Goal: Task Accomplishment & Management: Use online tool/utility

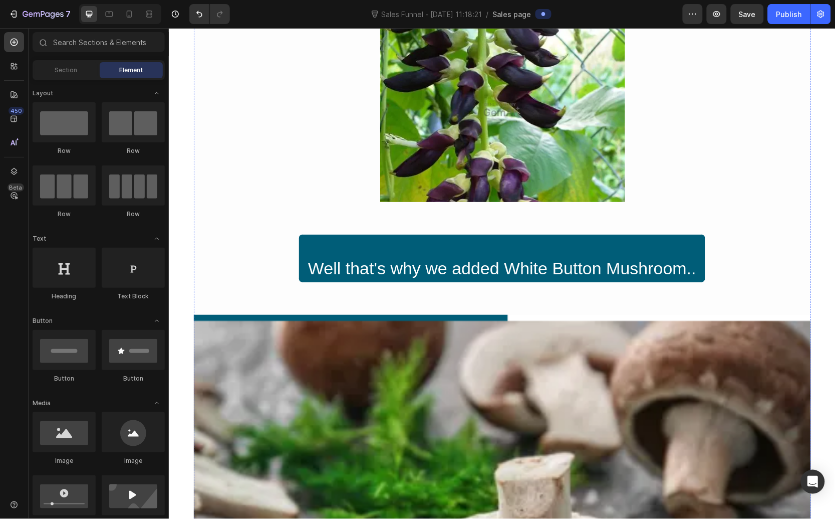
scroll to position [8909, 0]
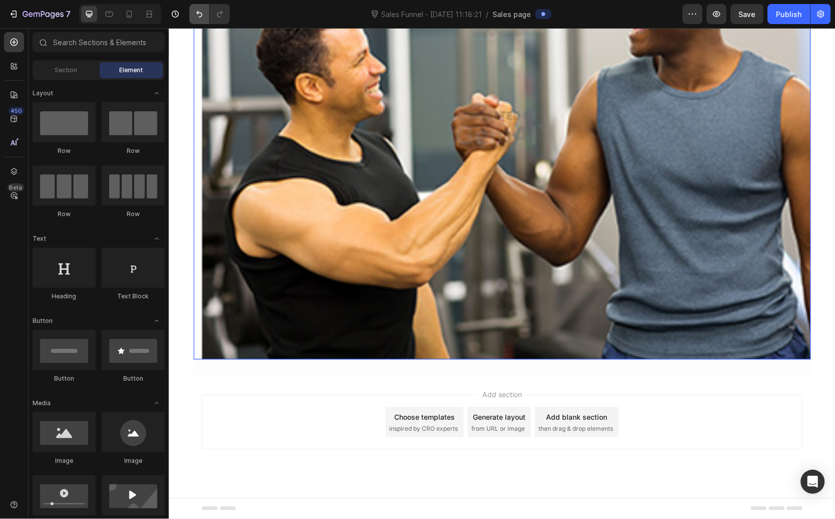
click at [194, 19] on button "Undo/Redo" at bounding box center [199, 14] width 20 height 20
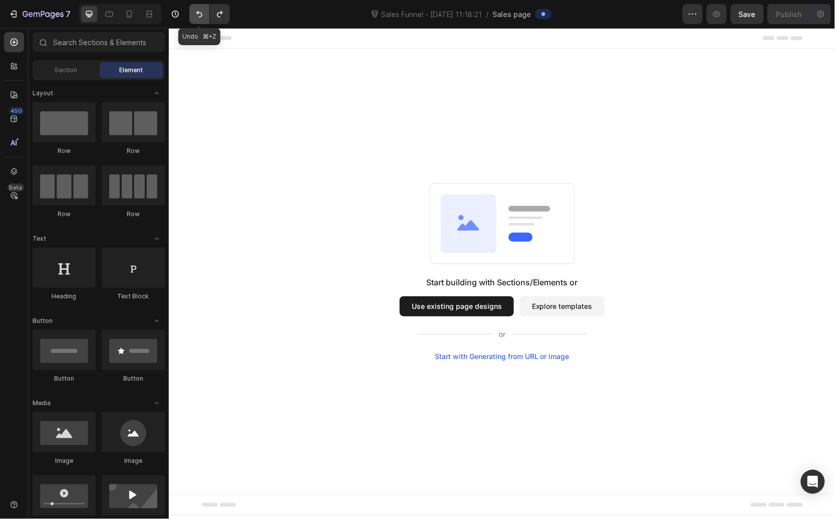
scroll to position [0, 0]
click at [523, 357] on div "Start with Generating from URL or image" at bounding box center [501, 356] width 135 height 8
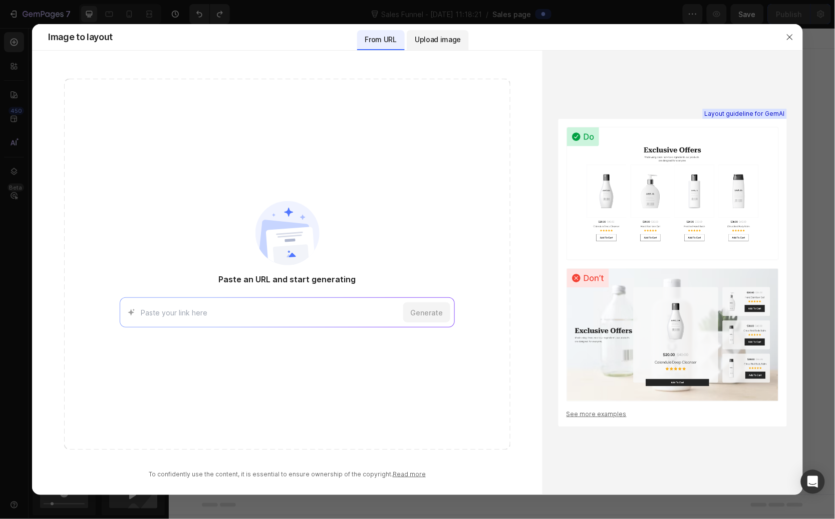
click at [454, 42] on p "Upload image" at bounding box center [438, 40] width 46 height 12
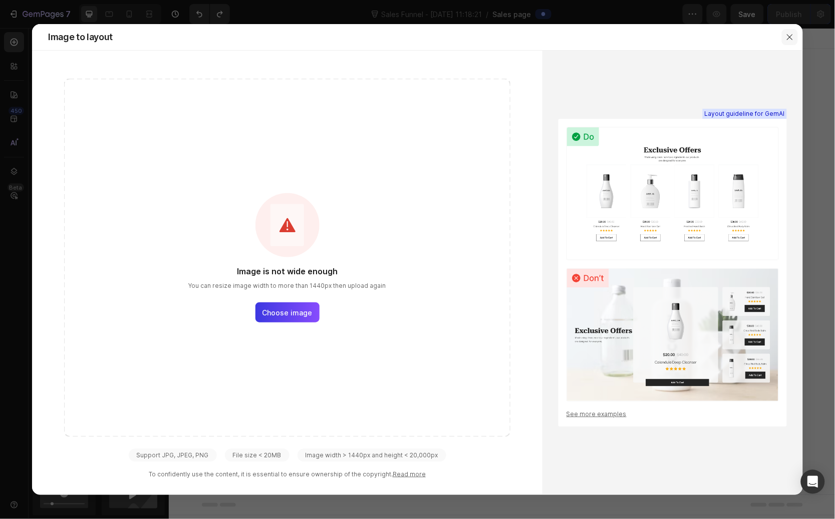
click at [622, 40] on icon "button" at bounding box center [790, 37] width 8 height 8
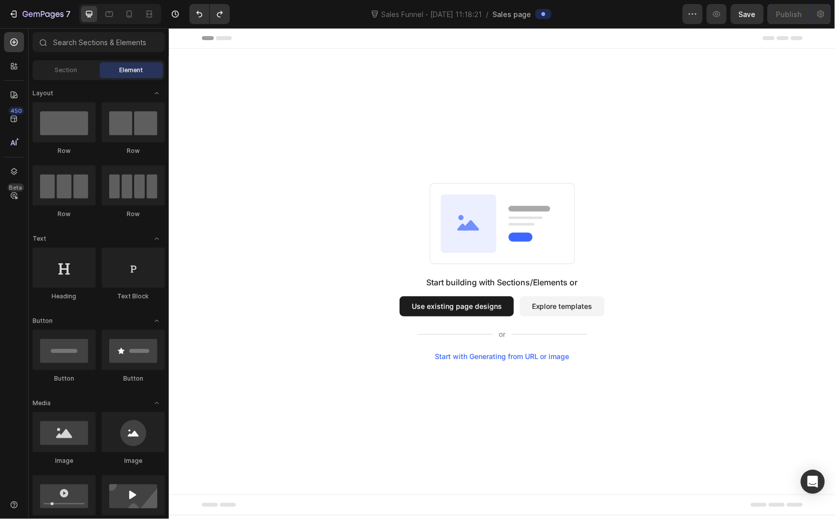
click at [499, 355] on div "Start with Generating from URL or image" at bounding box center [501, 356] width 135 height 8
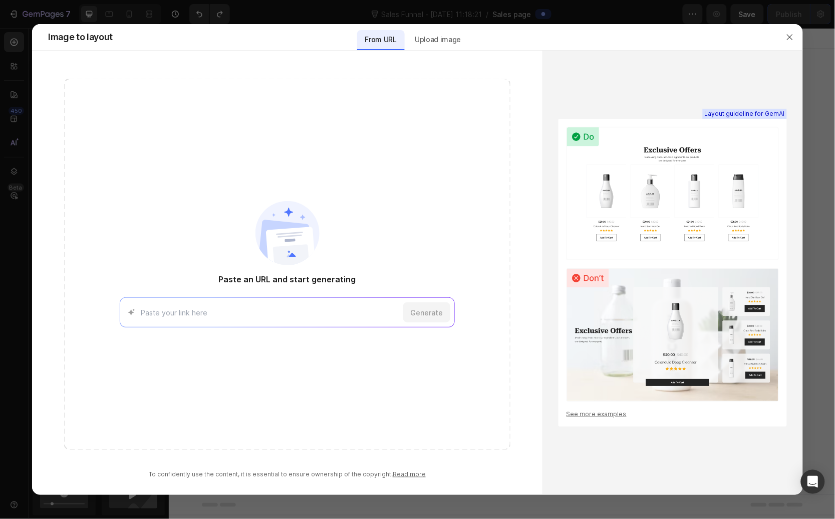
click at [266, 300] on div "Generate" at bounding box center [287, 312] width 335 height 30
click at [183, 315] on input at bounding box center [270, 312] width 258 height 11
paste input "https://criticalnutritionlabs.com/collections/frontpage/products/critical-t?sel…"
type input "https://criticalnutritionlabs.com/collections/frontpage/products/critical-t?sel…"
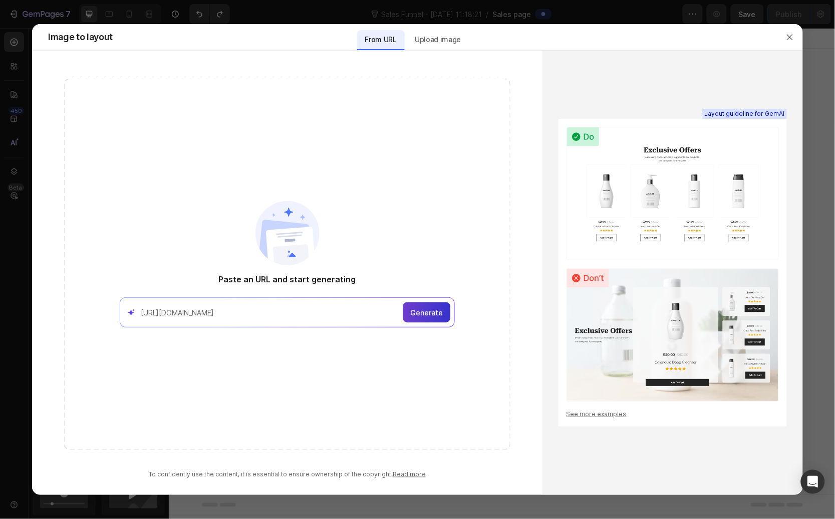
click at [422, 314] on span "Generate" at bounding box center [426, 312] width 33 height 11
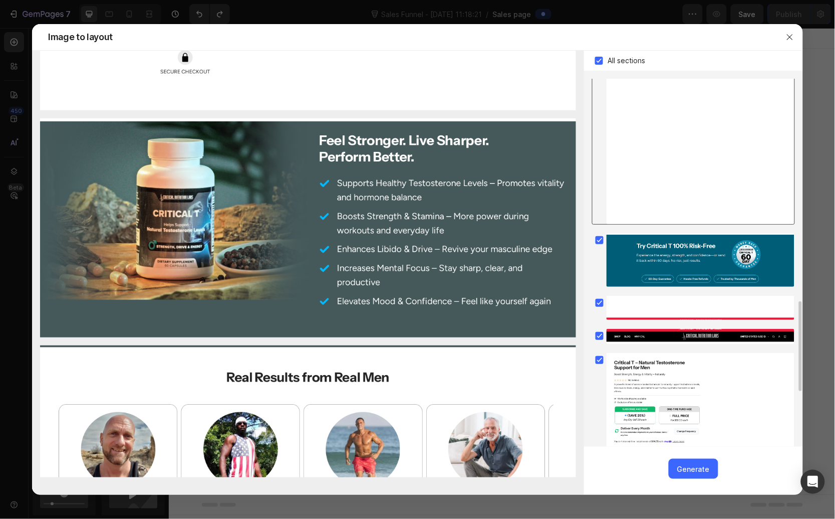
scroll to position [1127, 0]
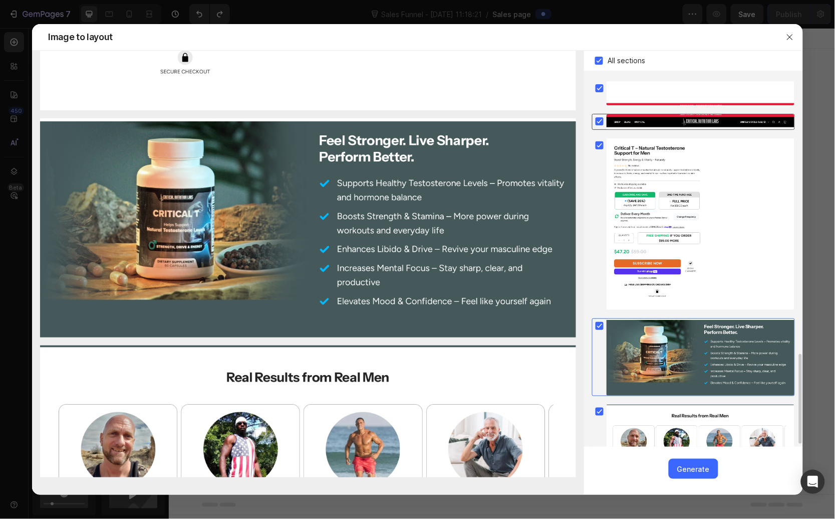
click at [600, 120] on rect at bounding box center [600, 121] width 8 height 8
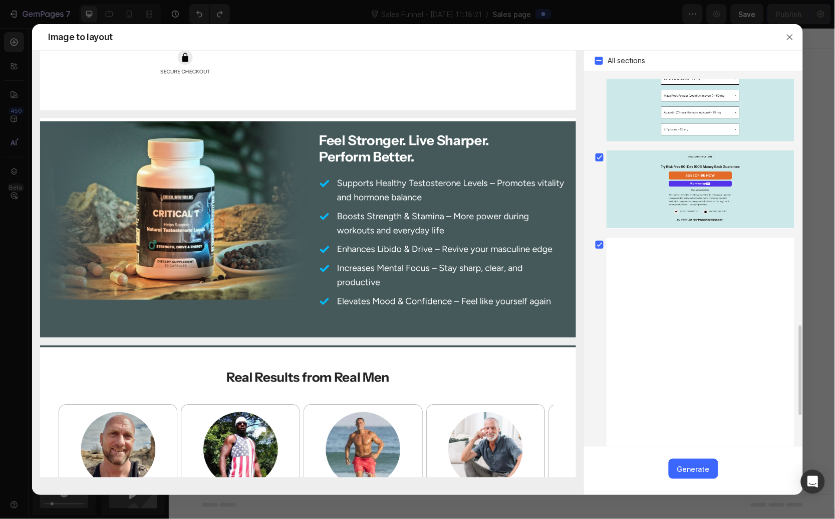
scroll to position [688, 0]
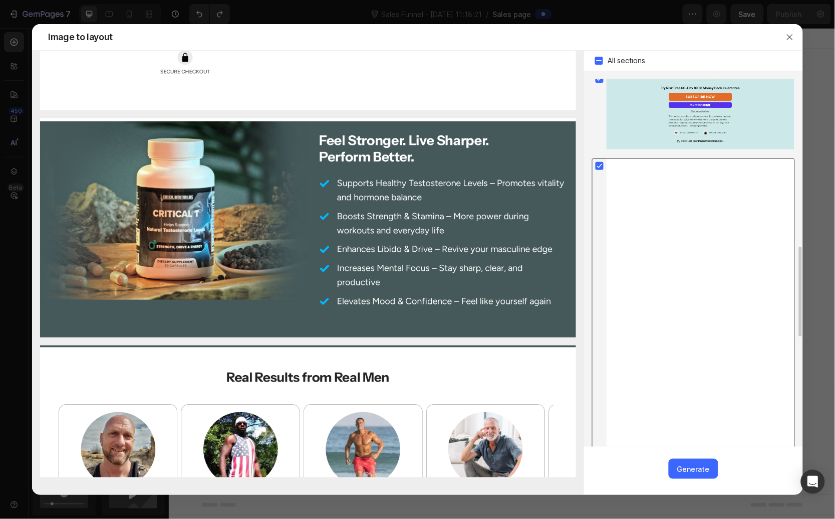
click at [599, 168] on icon at bounding box center [600, 166] width 5 height 4
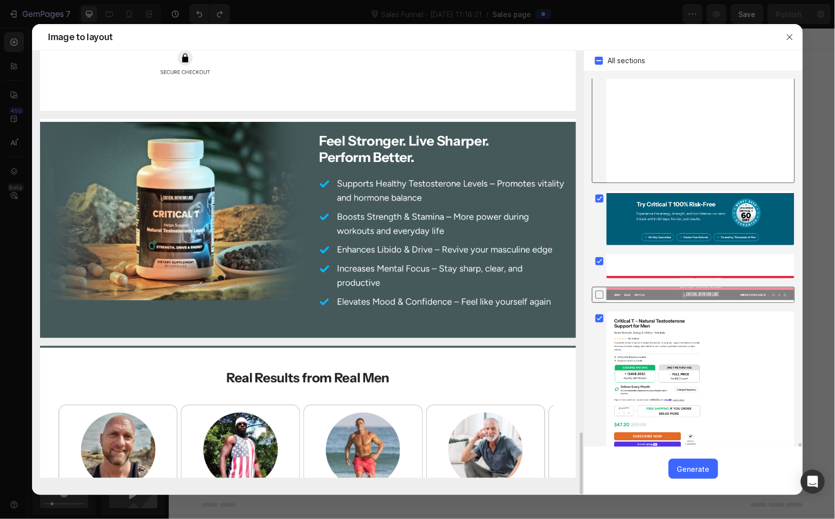
scroll to position [1059, 0]
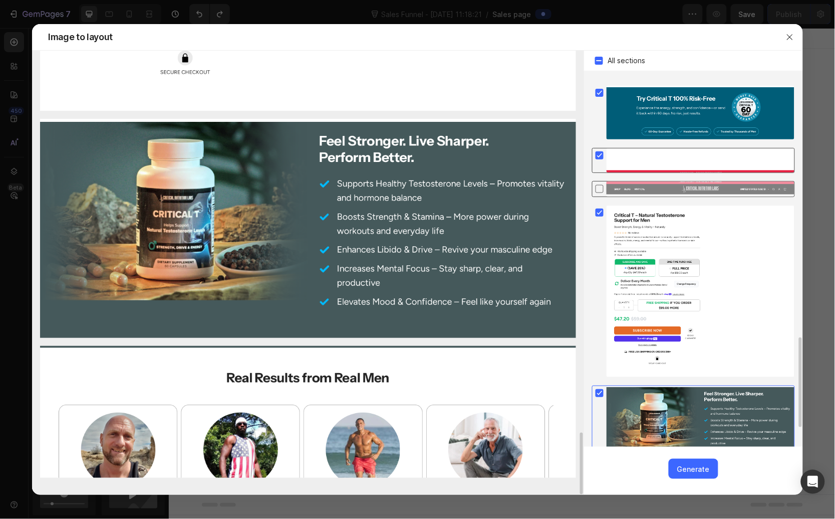
click at [598, 163] on div at bounding box center [693, 160] width 203 height 25
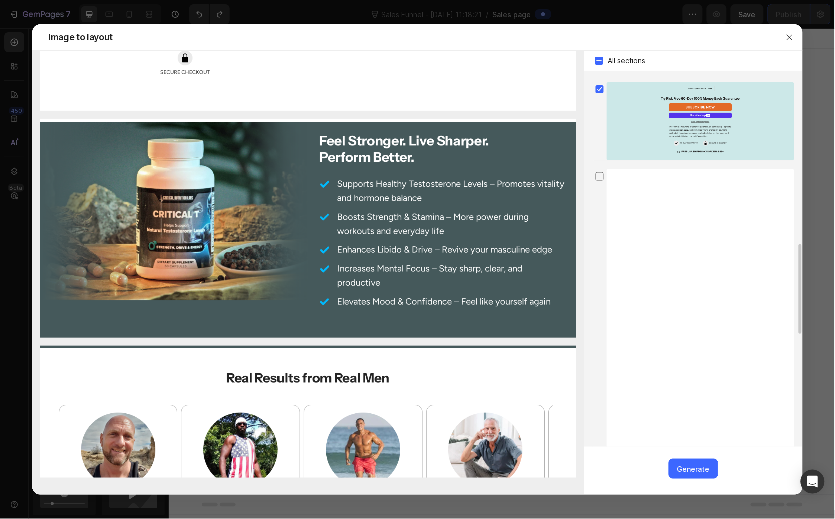
scroll to position [1140, 0]
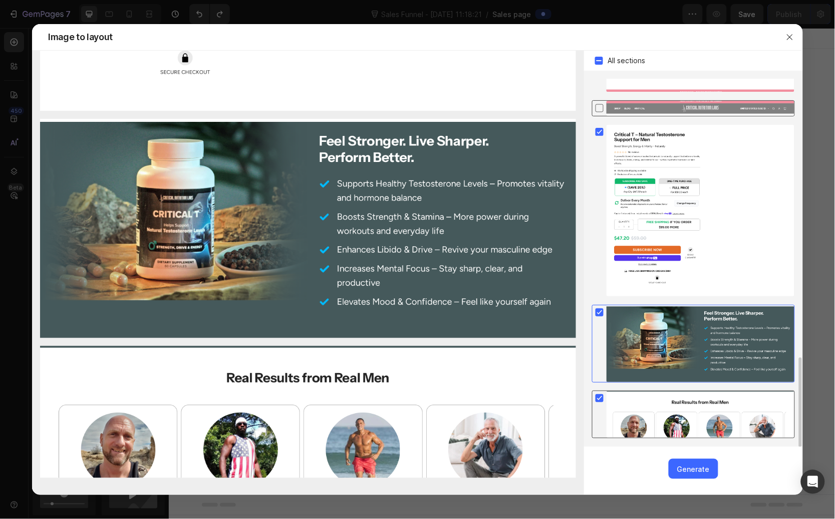
click at [596, 399] on icon at bounding box center [600, 398] width 10 height 10
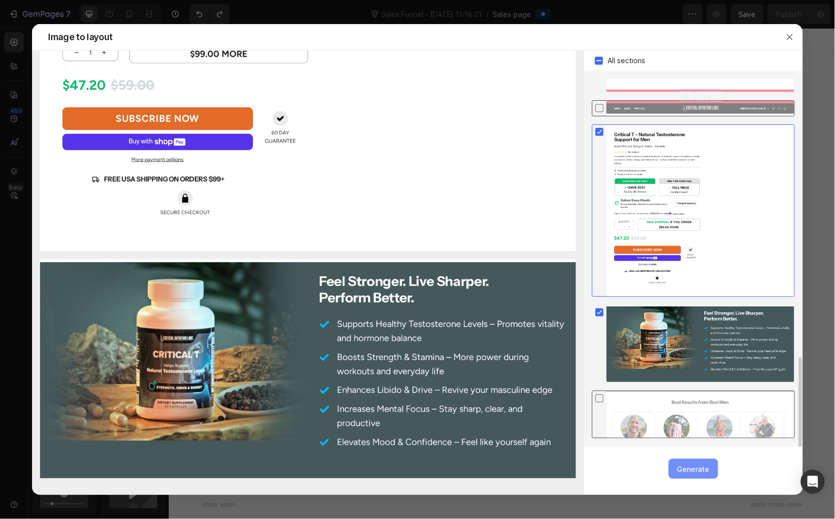
click at [622, 468] on div "Generate" at bounding box center [694, 469] width 33 height 11
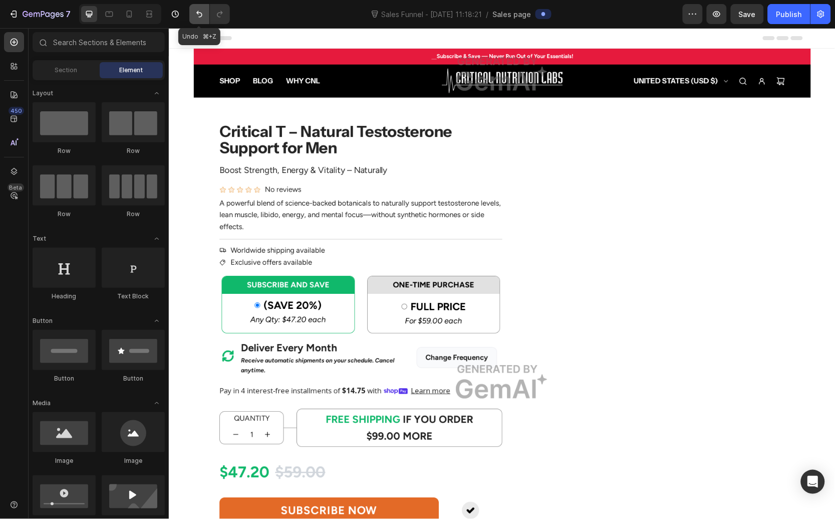
click at [197, 22] on button "Undo/Redo" at bounding box center [199, 14] width 20 height 20
click at [16, 11] on icon "button" at bounding box center [15, 14] width 5 height 7
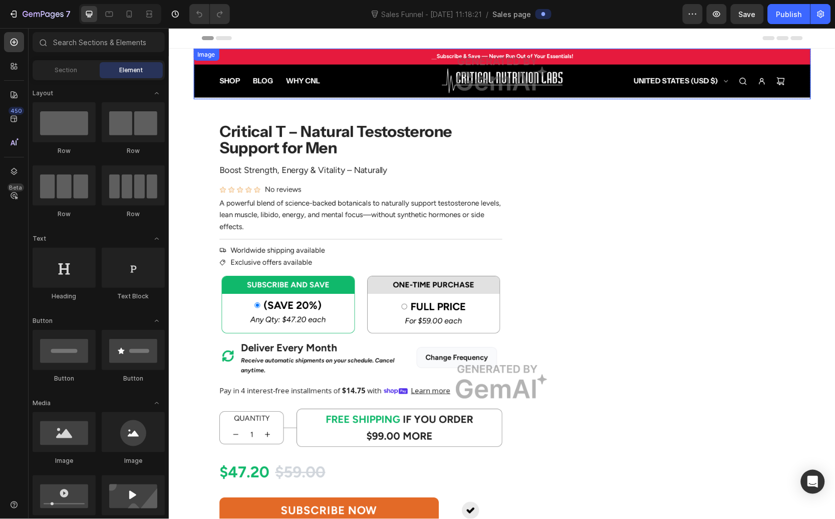
click at [481, 83] on img at bounding box center [501, 73] width 617 height 51
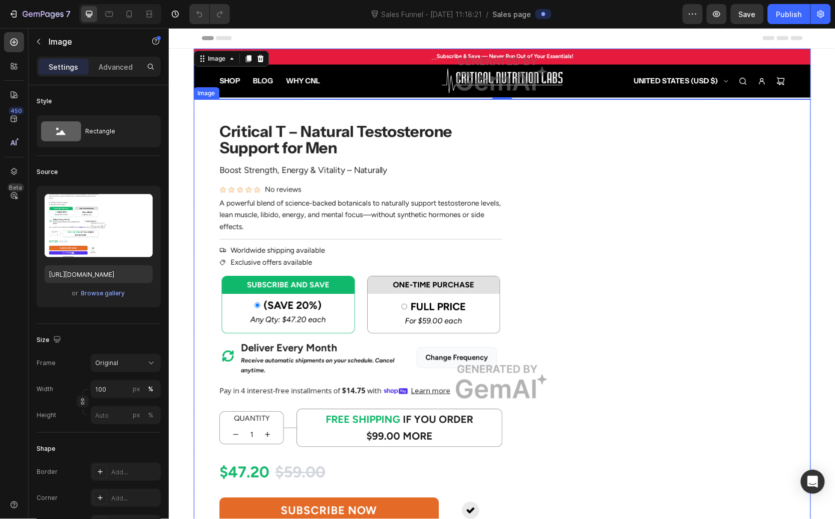
click at [307, 166] on img at bounding box center [501, 381] width 617 height 565
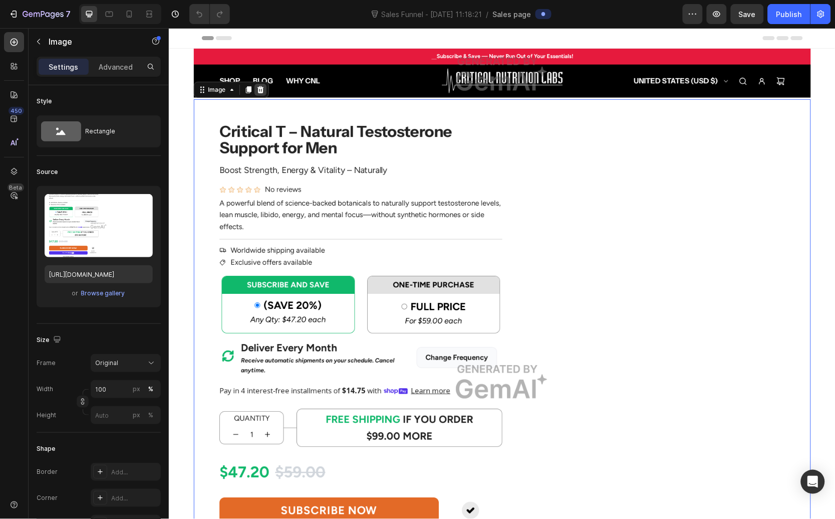
click at [257, 91] on icon at bounding box center [260, 89] width 7 height 7
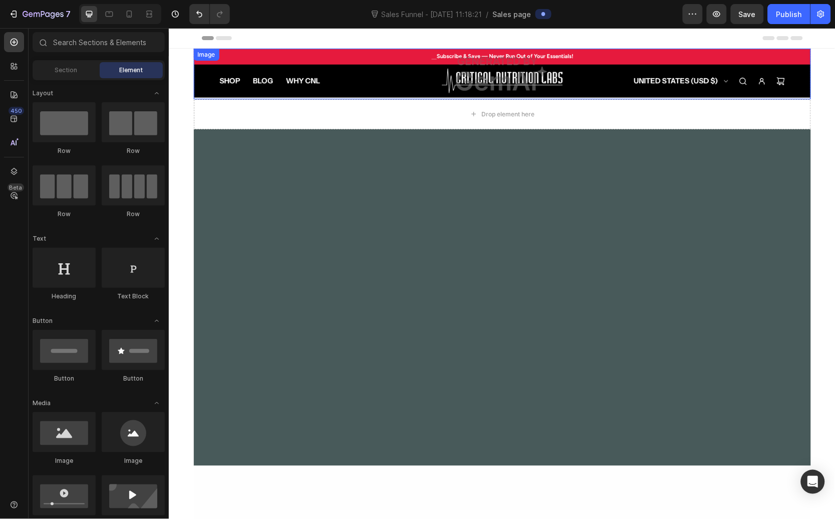
click at [267, 73] on img at bounding box center [501, 73] width 617 height 51
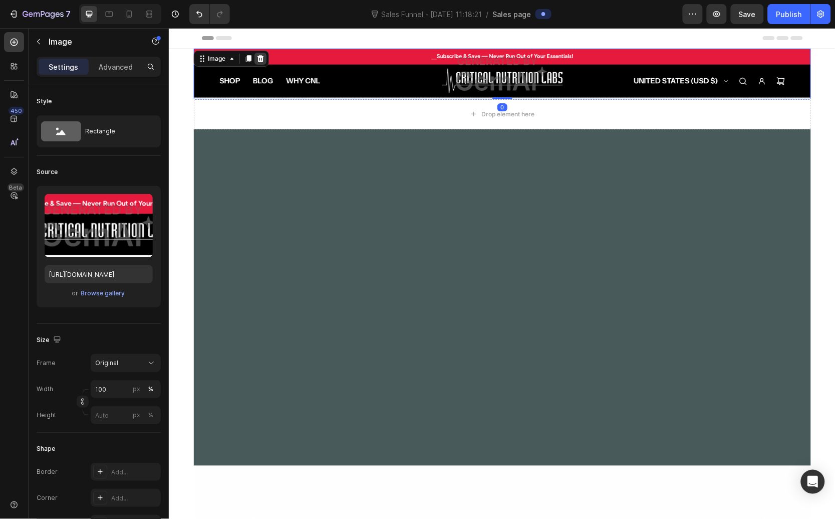
click at [256, 60] on icon at bounding box center [260, 58] width 8 height 8
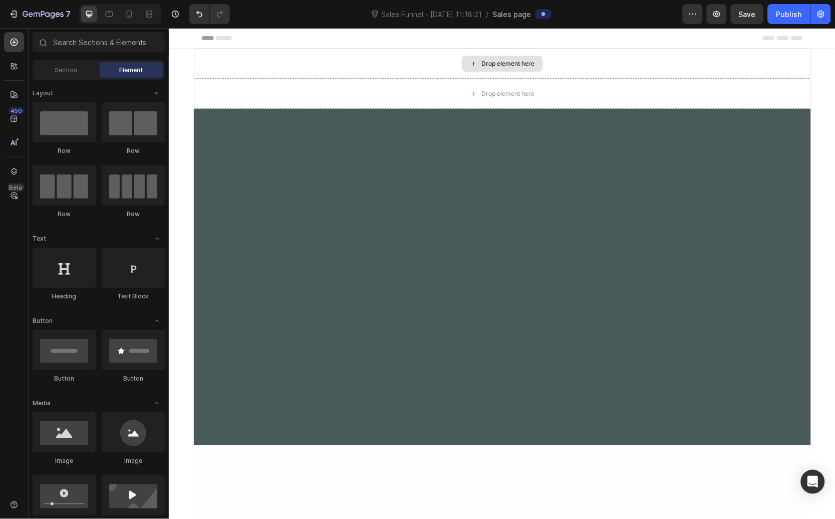
click at [255, 60] on div "Drop element here" at bounding box center [501, 63] width 617 height 30
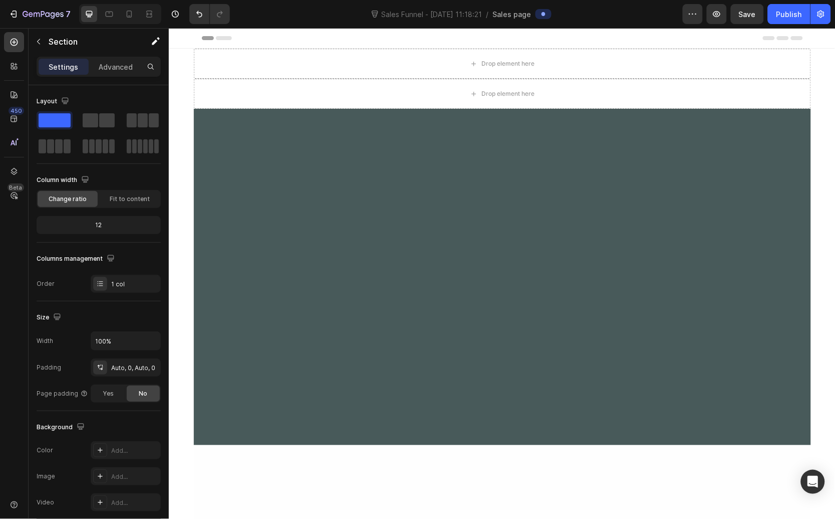
click at [319, 156] on div at bounding box center [501, 276] width 617 height 306
click at [245, 130] on div at bounding box center [501, 276] width 617 height 306
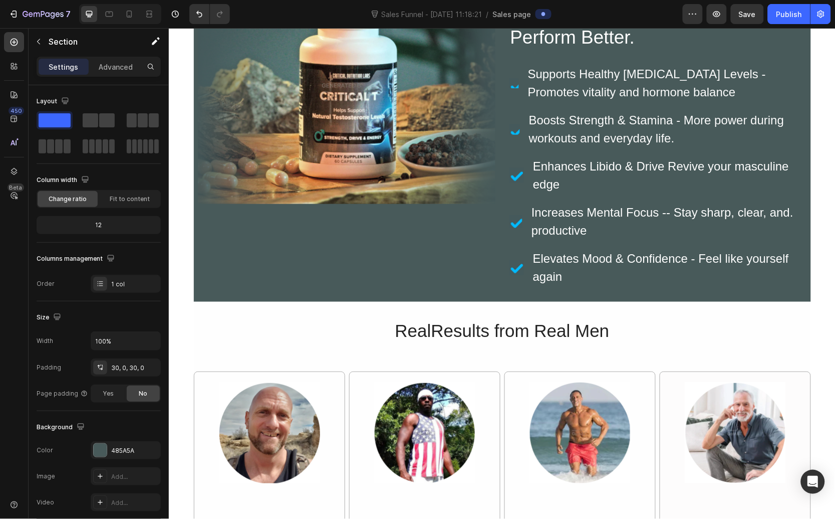
scroll to position [139, 0]
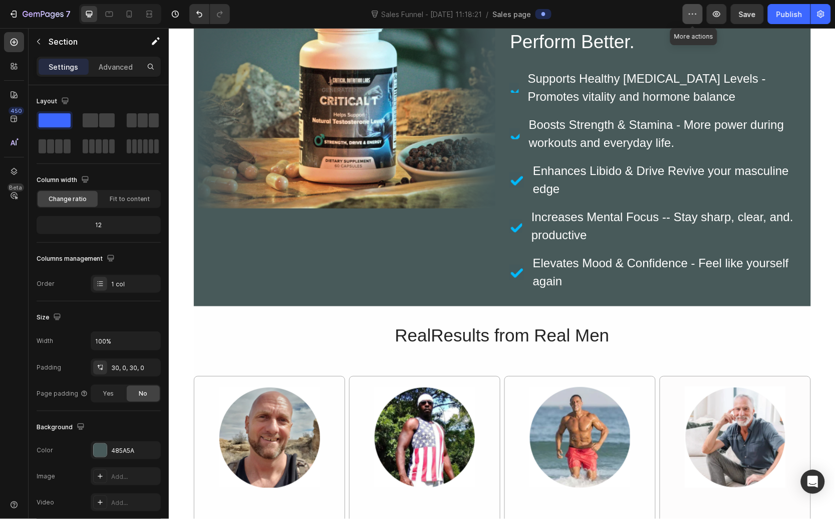
click at [696, 17] on icon "button" at bounding box center [693, 14] width 10 height 10
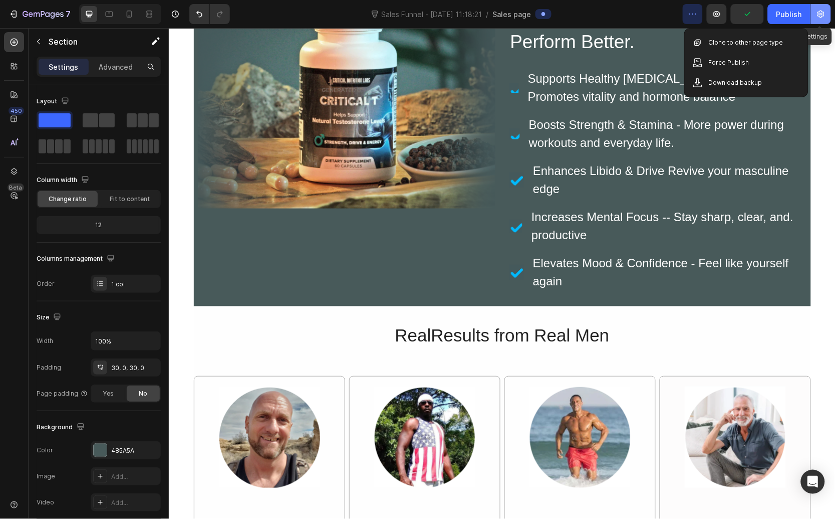
click at [818, 16] on icon "button" at bounding box center [821, 14] width 10 height 10
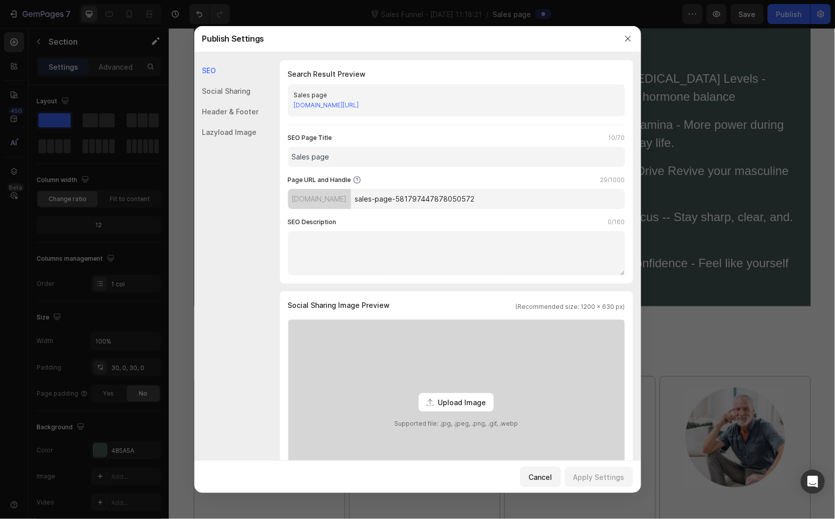
click at [222, 136] on div "Lazyload Image" at bounding box center [226, 132] width 65 height 21
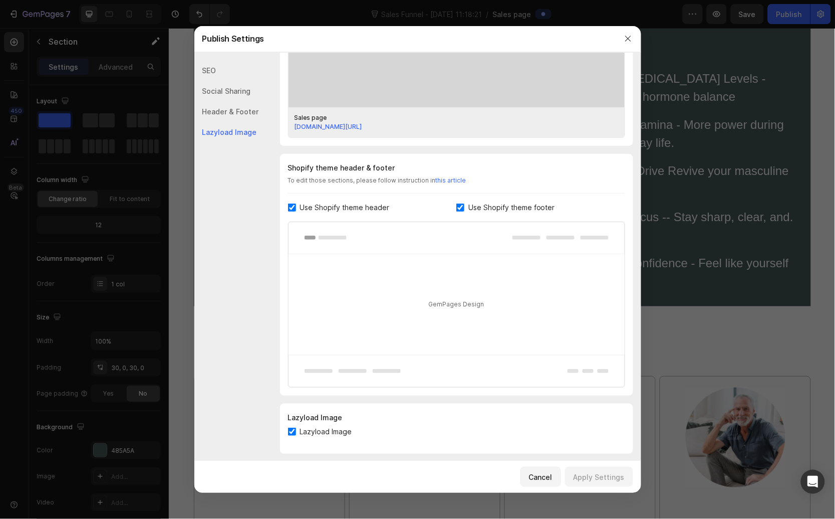
scroll to position [386, 0]
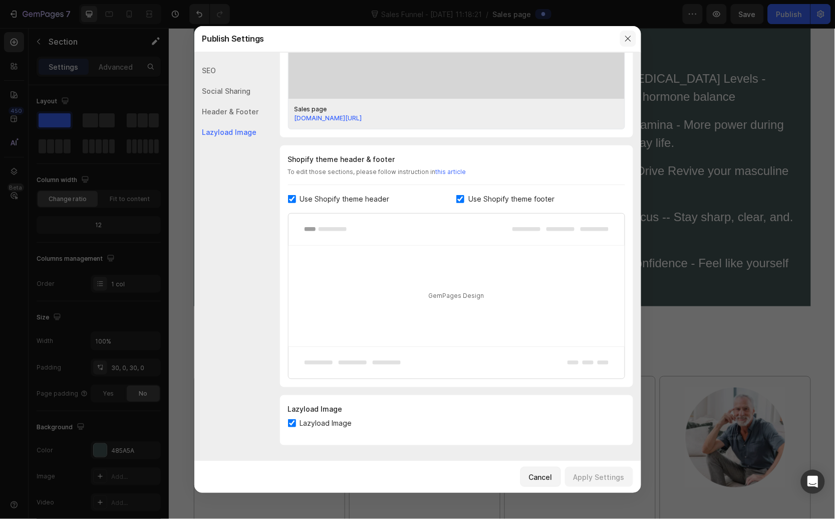
click at [633, 37] on button "button" at bounding box center [628, 39] width 16 height 16
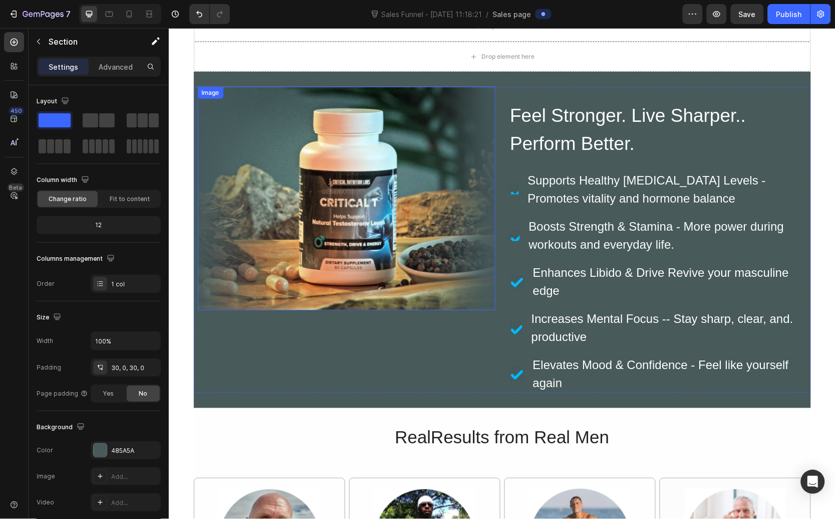
scroll to position [0, 0]
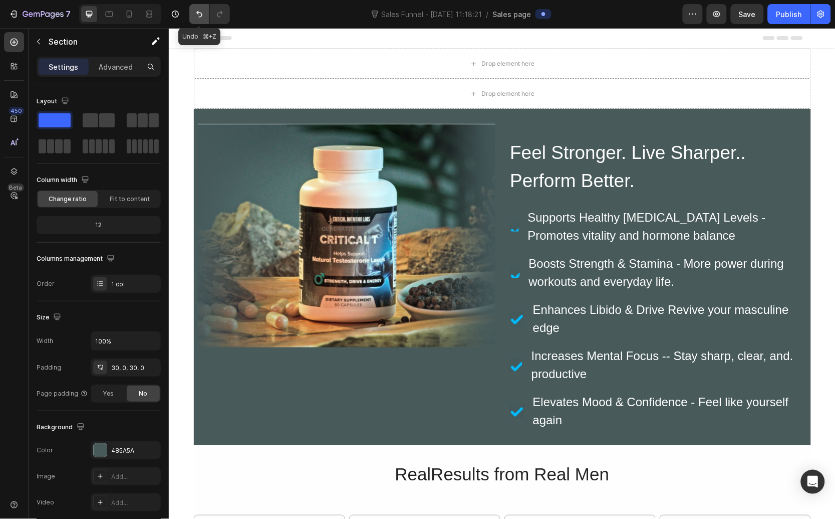
click at [204, 11] on icon "Undo/Redo" at bounding box center [199, 14] width 10 height 10
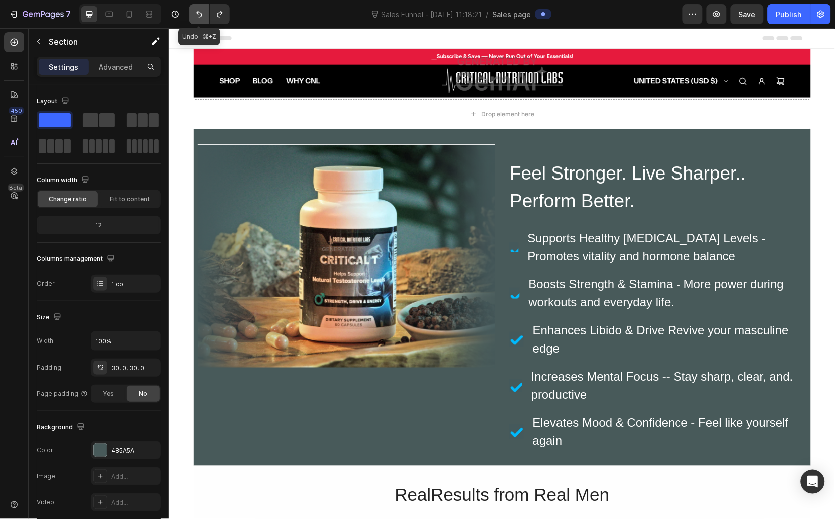
click at [204, 11] on icon "Undo/Redo" at bounding box center [199, 14] width 10 height 10
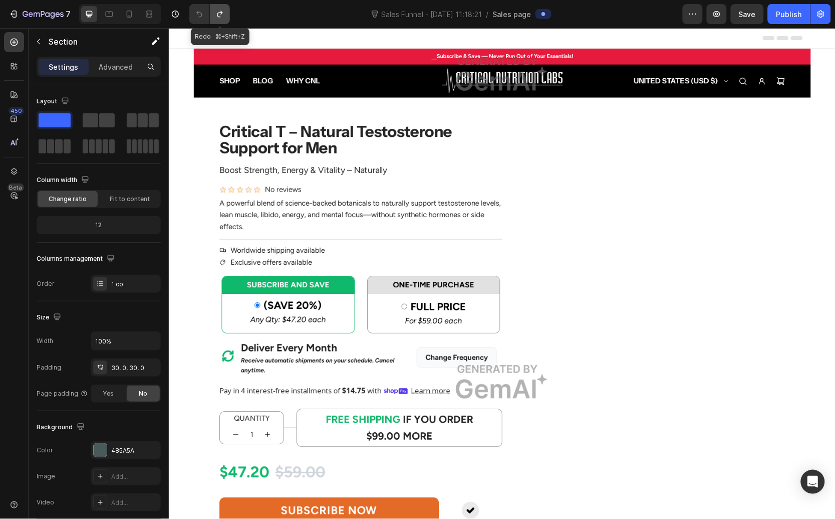
click at [223, 8] on button "Undo/Redo" at bounding box center [220, 14] width 20 height 20
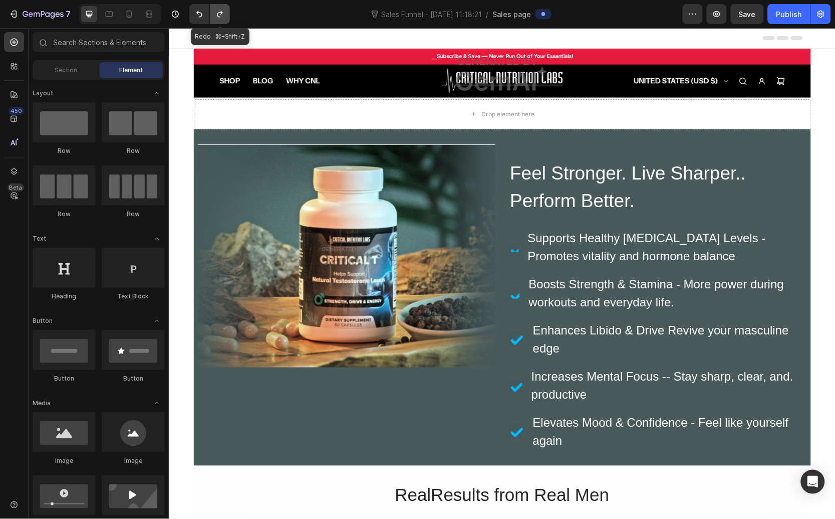
click at [223, 8] on button "Undo/Redo" at bounding box center [220, 14] width 20 height 20
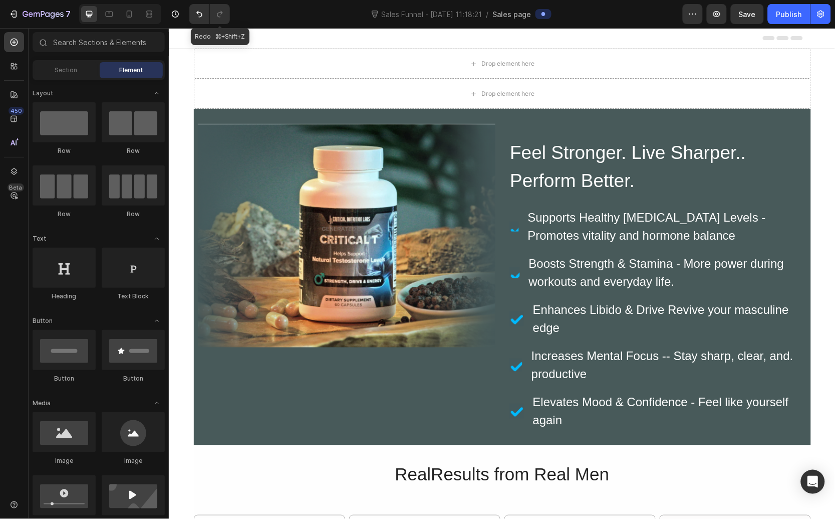
click at [412, 154] on img at bounding box center [346, 235] width 298 height 224
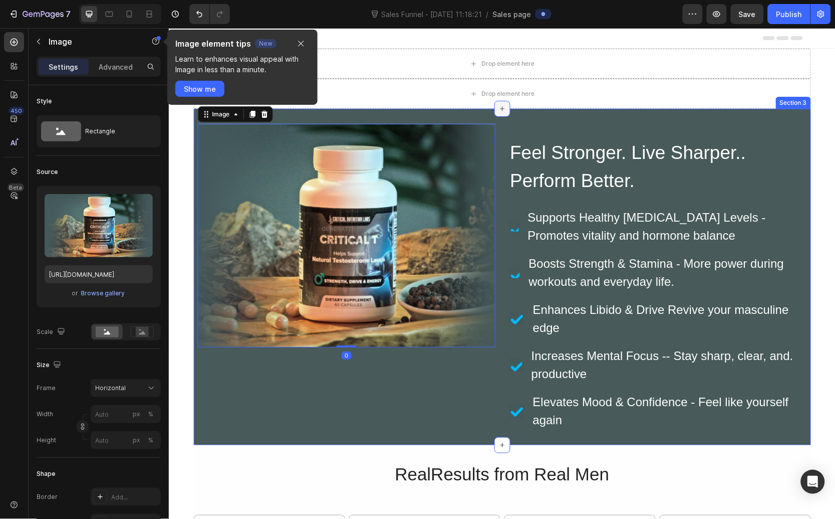
click at [499, 102] on div at bounding box center [502, 108] width 16 height 16
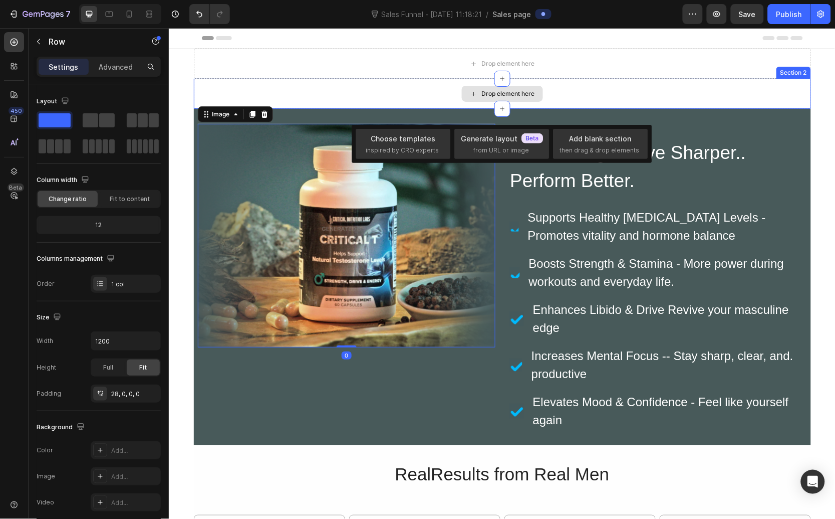
click at [707, 137] on div "Feel Stronger. Live Sharper.. Perform Better. Heading Icon Supports Healthy Tes…" at bounding box center [658, 276] width 298 height 306
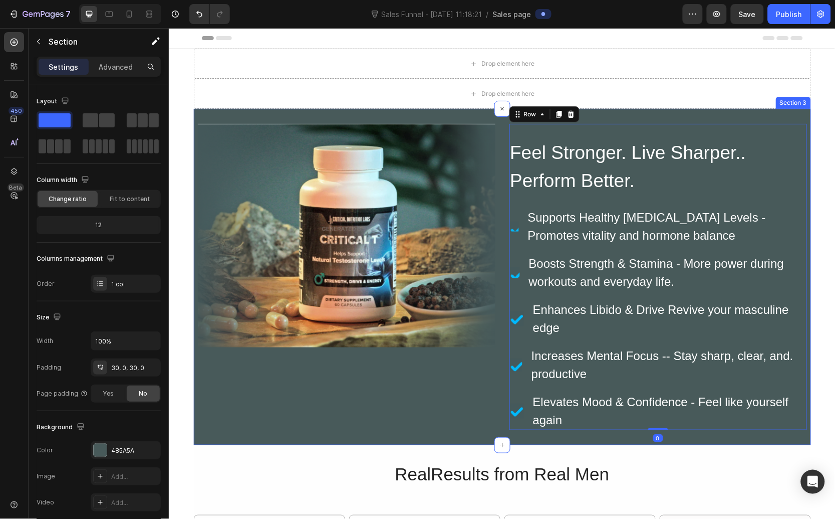
click at [665, 119] on div "Image Feel Stronger. Live Sharper.. Perform Better. Heading Icon Supports Healt…" at bounding box center [501, 276] width 617 height 336
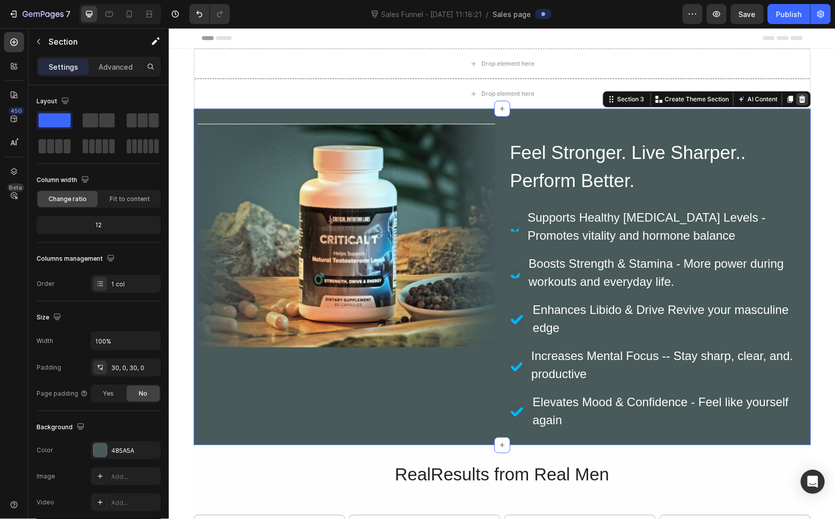
click at [798, 99] on icon at bounding box center [802, 99] width 8 height 8
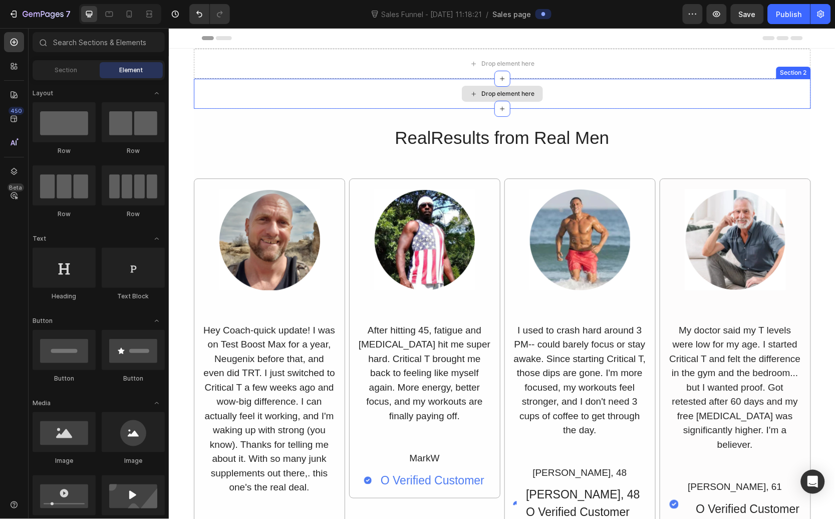
click at [600, 99] on div "Drop element here" at bounding box center [501, 93] width 617 height 30
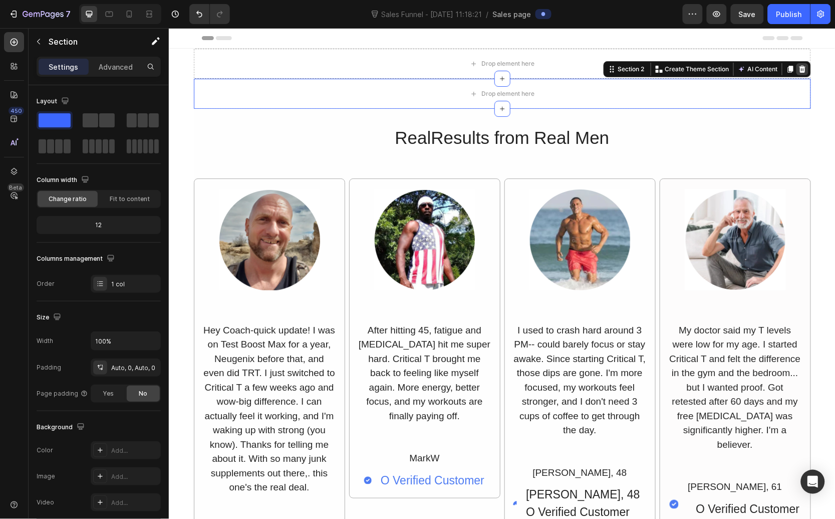
click at [801, 66] on icon at bounding box center [802, 69] width 8 height 8
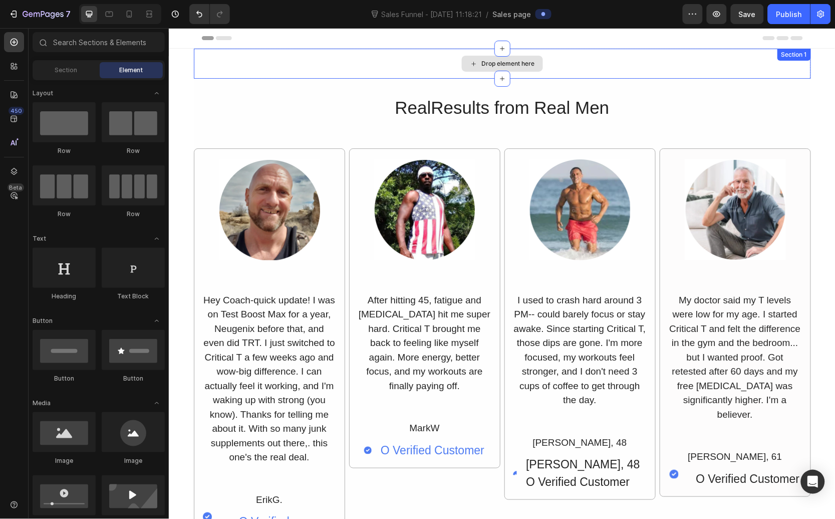
click at [797, 63] on div "Drop element here Section 1" at bounding box center [501, 63] width 617 height 30
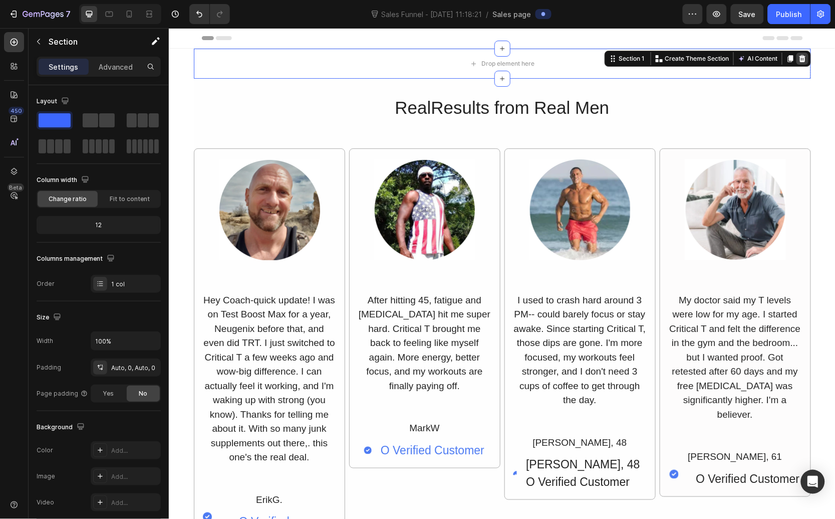
click at [799, 55] on icon at bounding box center [802, 58] width 8 height 8
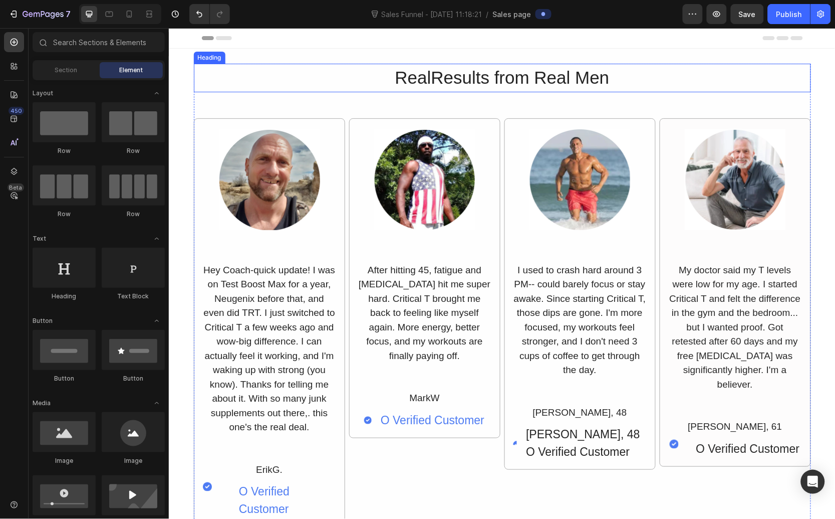
click at [750, 75] on h2 "RealResults from Real Men" at bounding box center [501, 77] width 617 height 29
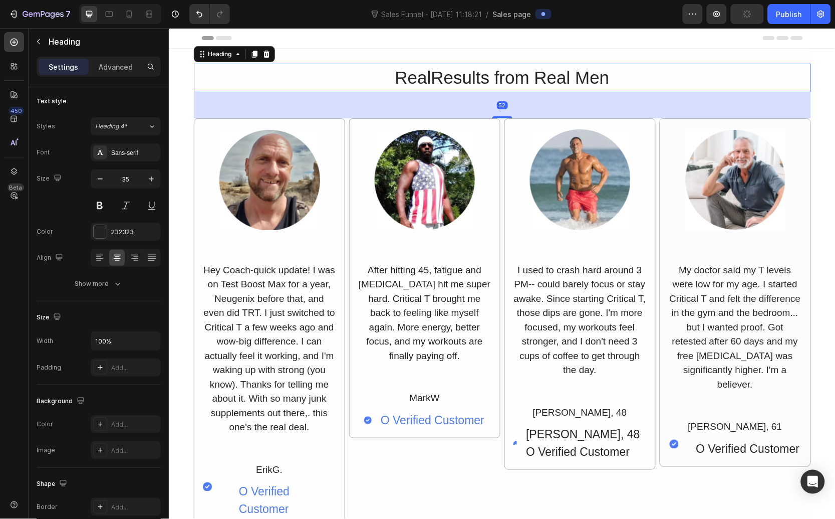
click at [780, 77] on h2 "RealResults from Real Men" at bounding box center [501, 77] width 617 height 29
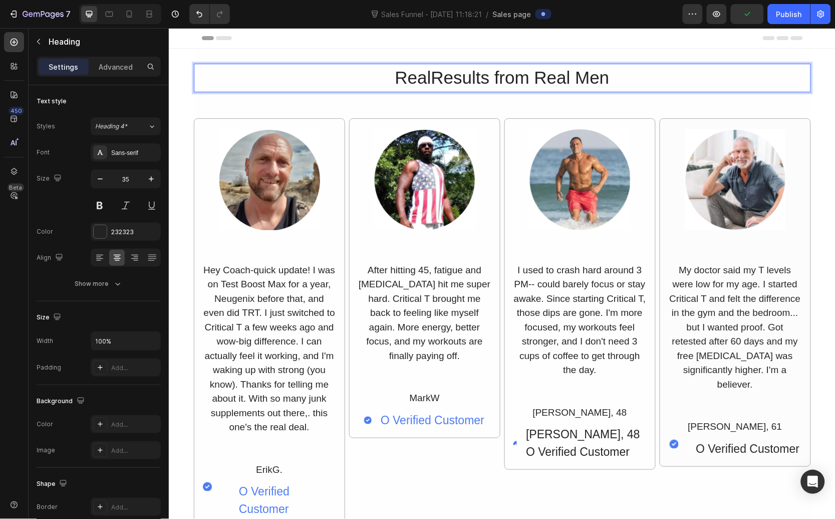
click at [801, 69] on p "RealResults from Real Men" at bounding box center [501, 77] width 615 height 27
click at [773, 71] on p "RealResults from Real Men" at bounding box center [501, 77] width 615 height 27
click at [547, 119] on div "Image I used to crash hard around 3 PM-- could barely focus or stay awake. Sinc…" at bounding box center [579, 294] width 151 height 352
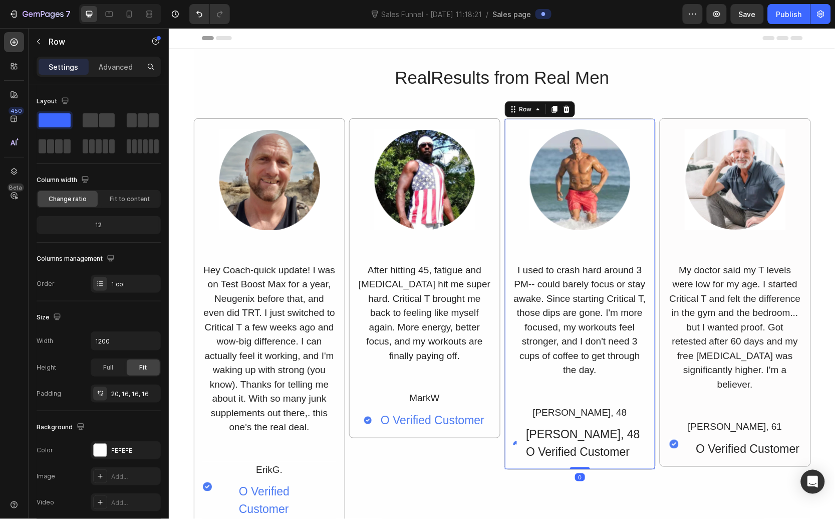
click at [613, 111] on div "RealResults from Real Men Heading Image Hey Coach-quick update! I was on Test B…" at bounding box center [501, 294] width 617 height 463
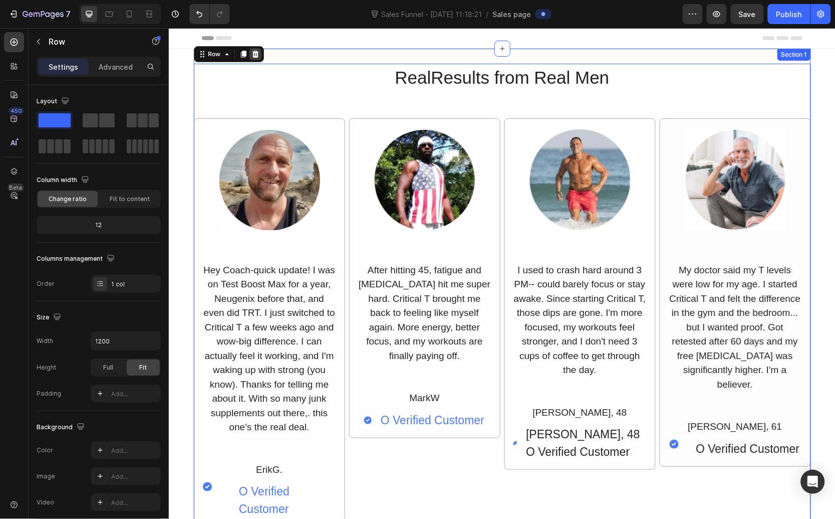
click at [254, 56] on icon at bounding box center [255, 54] width 8 height 8
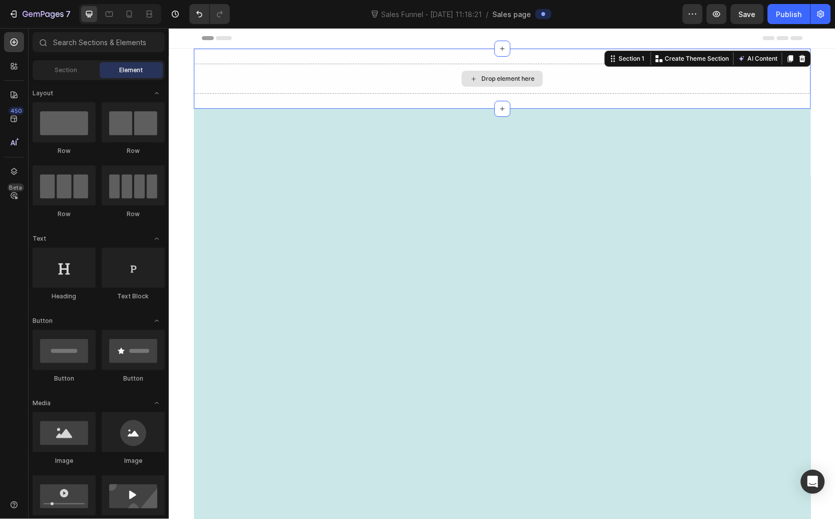
click at [322, 70] on div "Drop element here" at bounding box center [501, 78] width 617 height 30
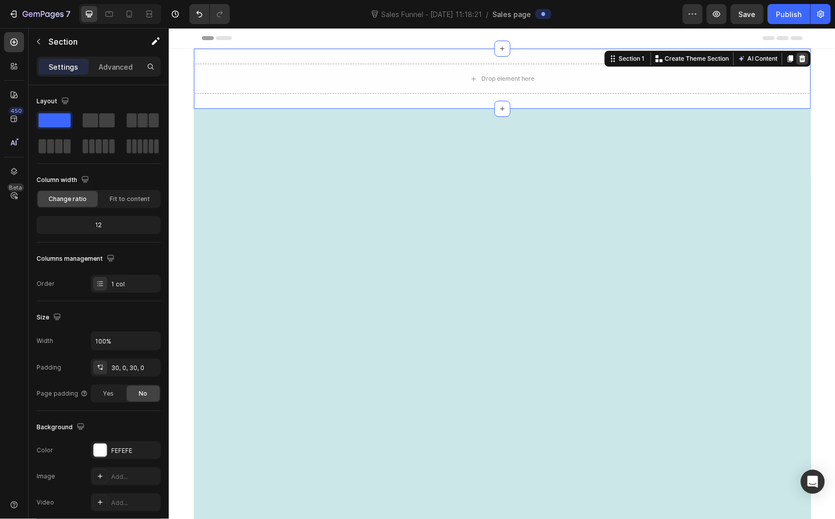
click at [799, 57] on icon at bounding box center [802, 58] width 7 height 7
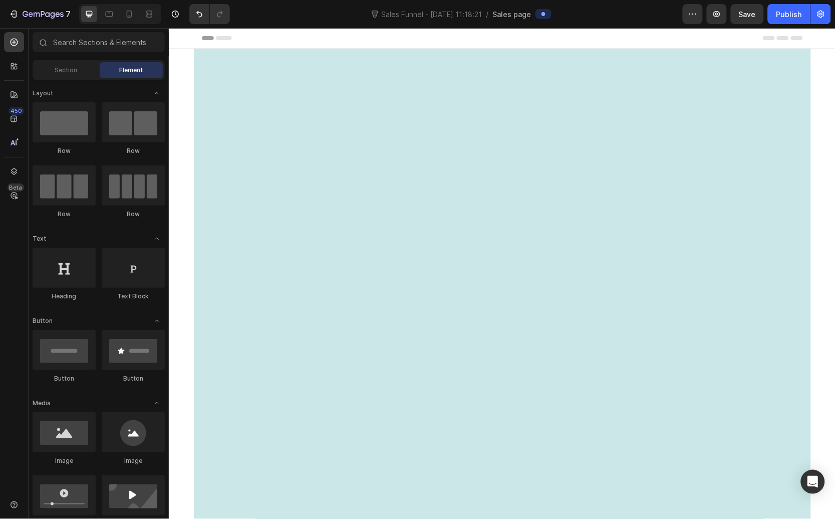
click at [799, 57] on div at bounding box center [501, 306] width 617 height 517
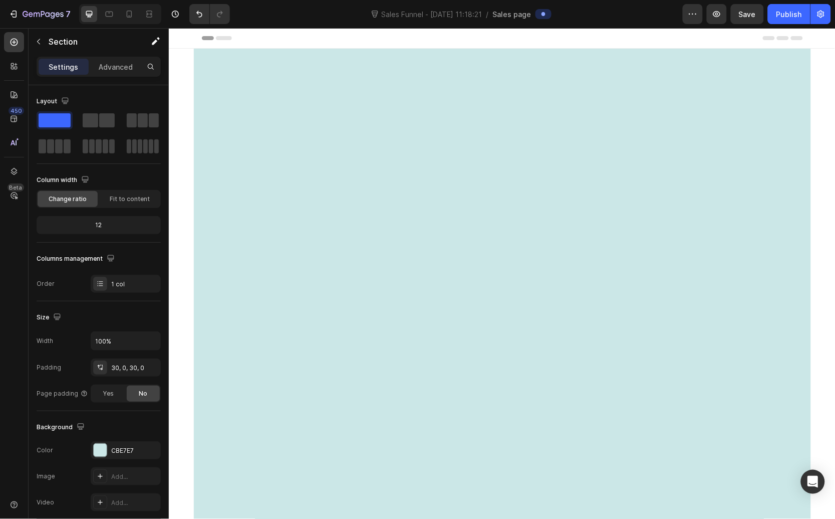
click at [769, 71] on div at bounding box center [501, 306] width 617 height 487
click at [762, 107] on div at bounding box center [501, 306] width 617 height 487
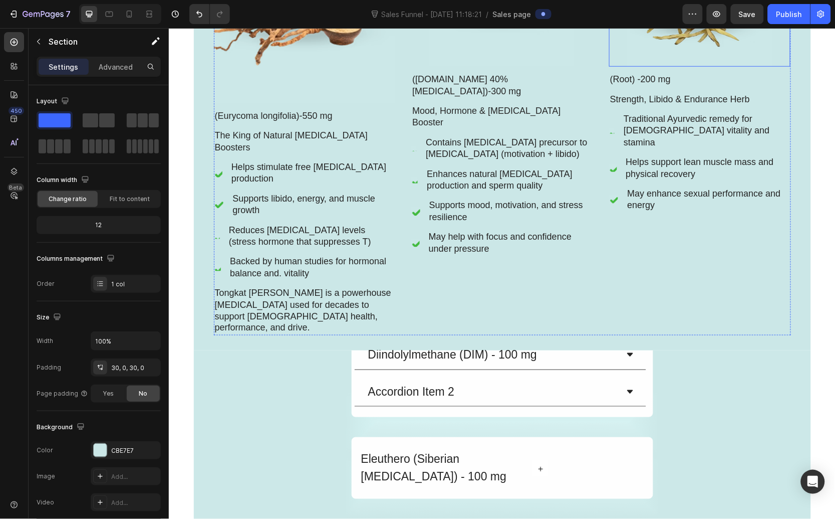
scroll to position [116, 0]
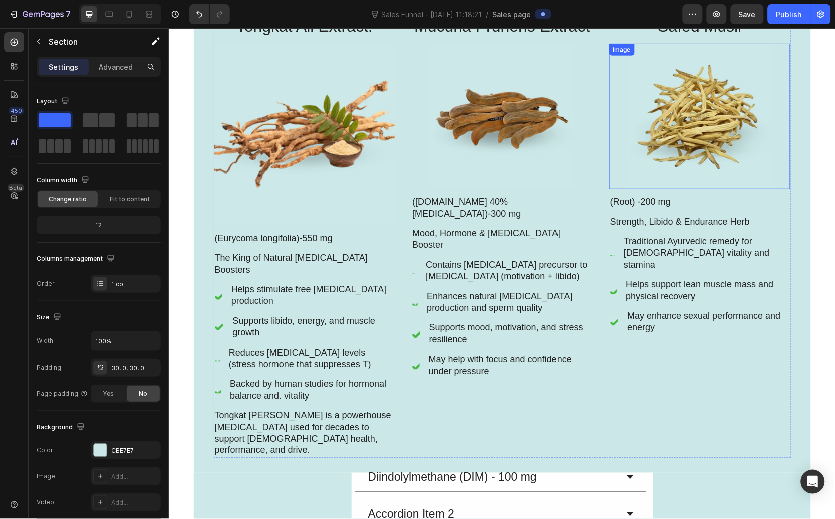
click at [776, 177] on div at bounding box center [700, 115] width 182 height 145
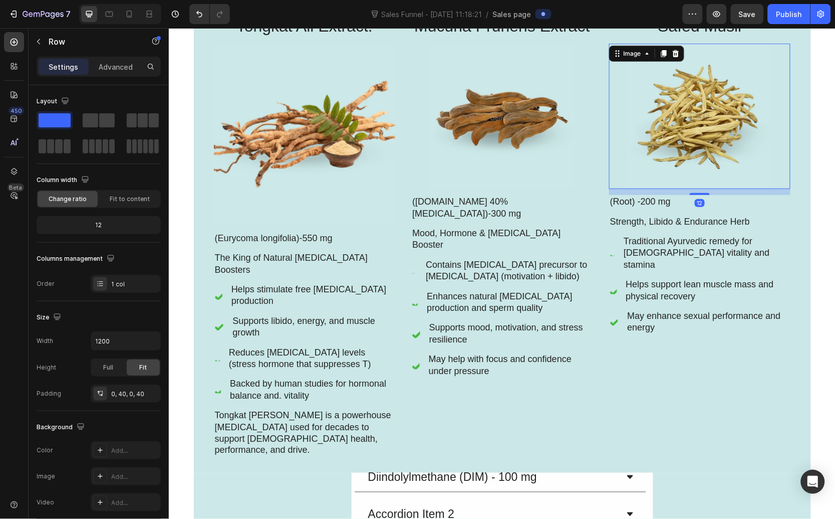
click at [794, 203] on div "What's Inside CRITICAL T? Heading Tongkat Ali Extract. Heading Image (Eurycoma …" at bounding box center [501, 202] width 617 height 510
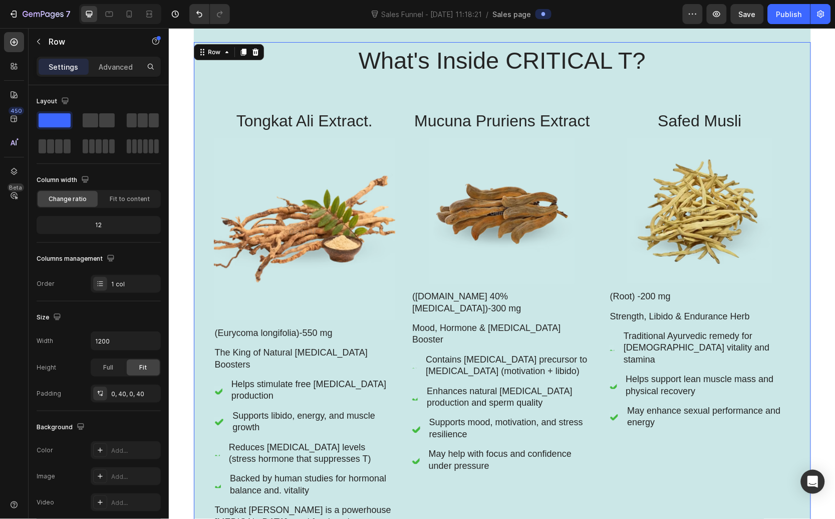
scroll to position [0, 0]
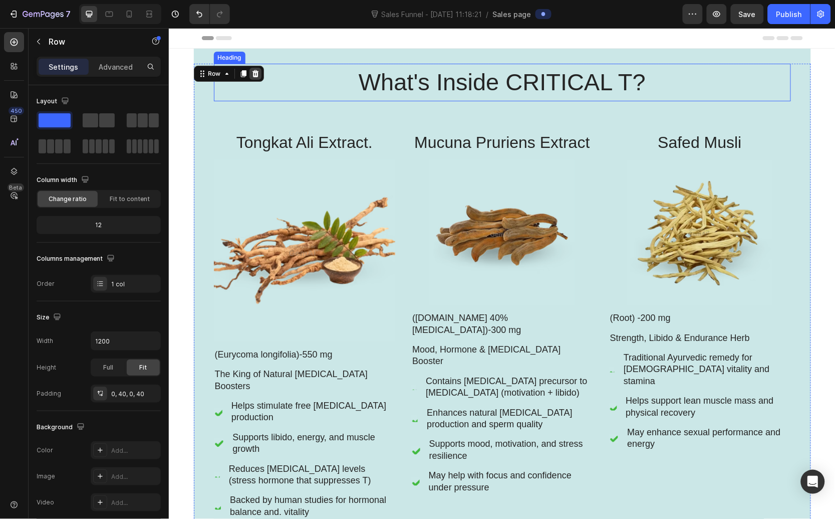
click at [255, 72] on div at bounding box center [255, 73] width 12 height 12
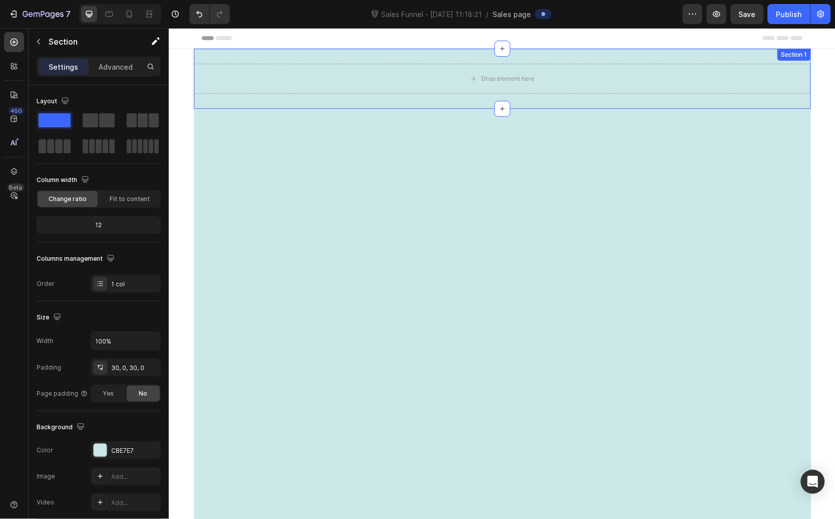
click at [259, 54] on div "Drop element here Section 1" at bounding box center [501, 78] width 617 height 60
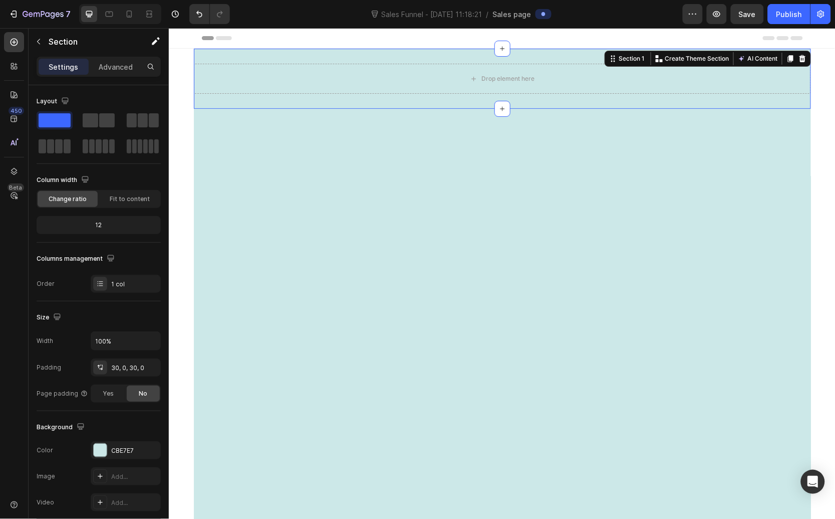
click at [803, 56] on div at bounding box center [802, 58] width 12 height 12
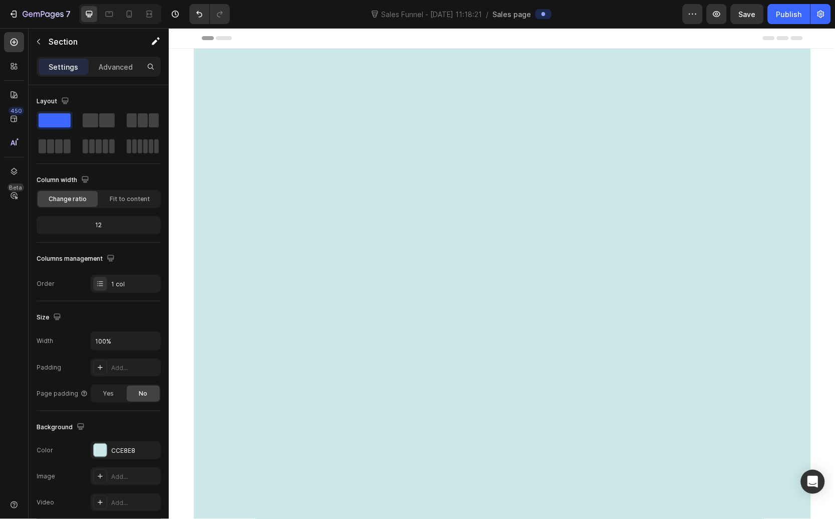
click at [795, 52] on div at bounding box center [501, 300] width 617 height 505
click at [780, 68] on div at bounding box center [501, 300] width 617 height 505
click at [623, 172] on div at bounding box center [501, 300] width 617 height 505
click at [412, 244] on div at bounding box center [501, 300] width 617 height 505
click at [270, 122] on div at bounding box center [501, 300] width 617 height 505
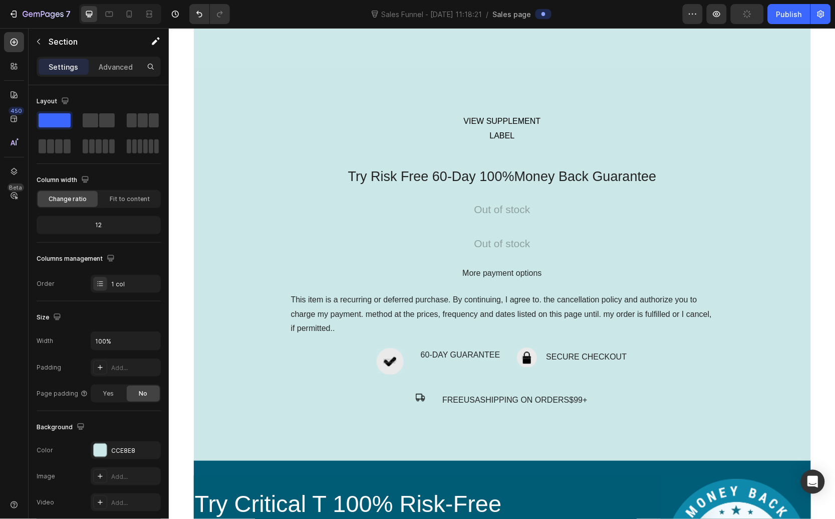
scroll to position [704, 0]
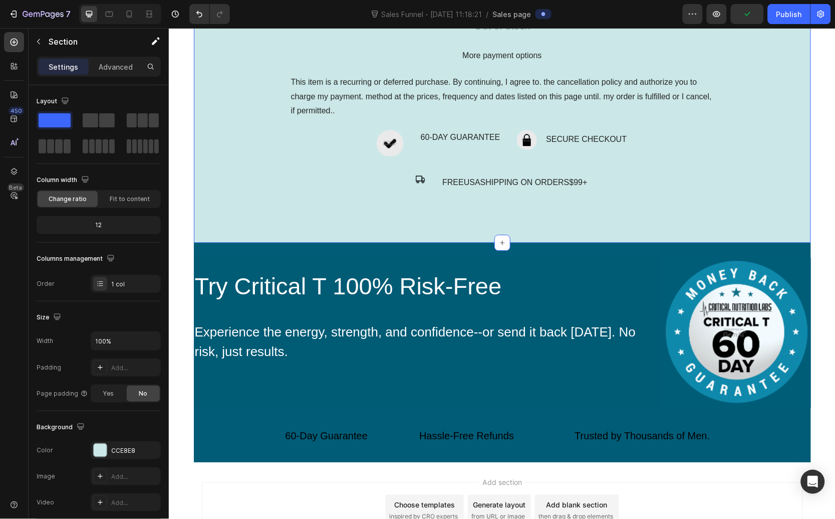
click at [269, 183] on div "VIEW SUPPLEMENT LABEL Button Try Risk Free 60-Day 100%Money Back Guarantee Text…" at bounding box center [501, 45] width 617 height 363
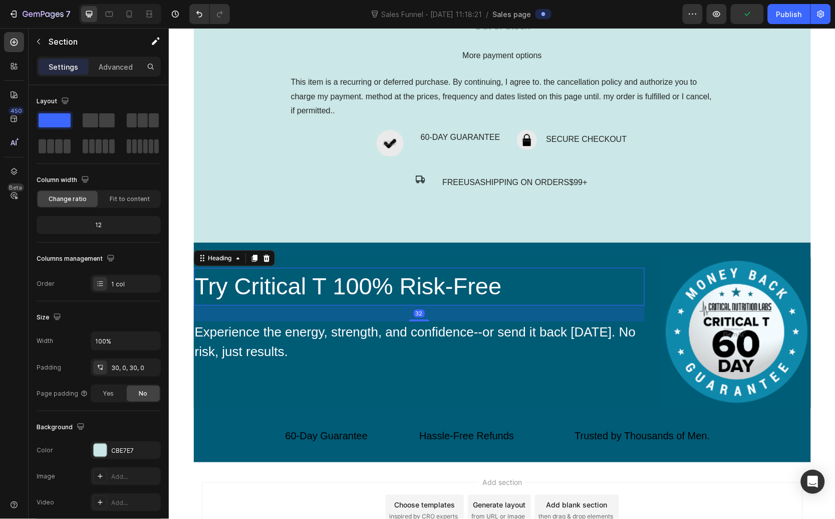
click at [543, 281] on h2 "Try Critical T 100% Risk-Free" at bounding box center [418, 286] width 451 height 38
click at [549, 259] on div "Try Critical T 100% Risk-Free Heading 32 Experience the energy, strength, and c…" at bounding box center [418, 322] width 451 height 131
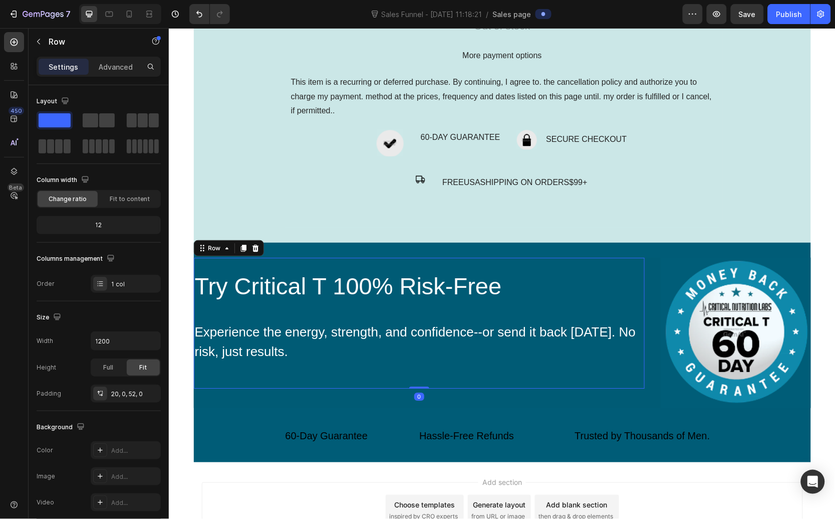
click at [587, 253] on div "Try Critical T 100% Risk-Free Heading Experience the energy, strength, and conf…" at bounding box center [501, 351] width 617 height 219
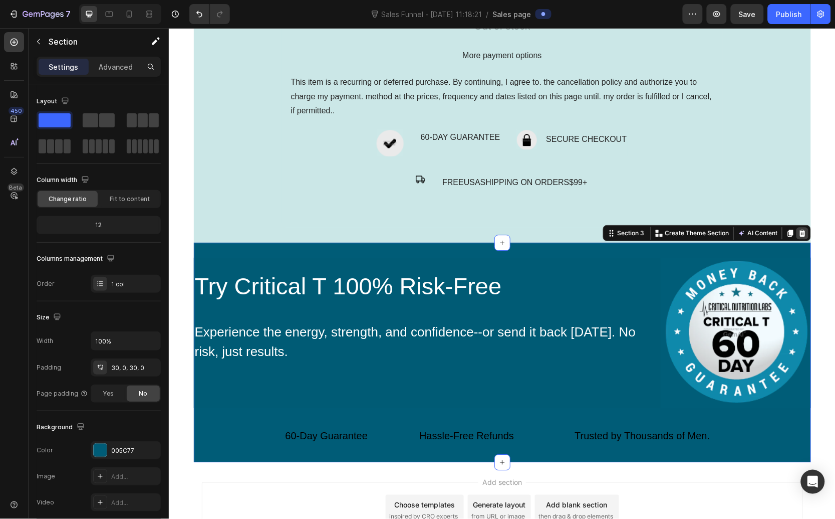
click at [799, 230] on icon at bounding box center [802, 232] width 7 height 7
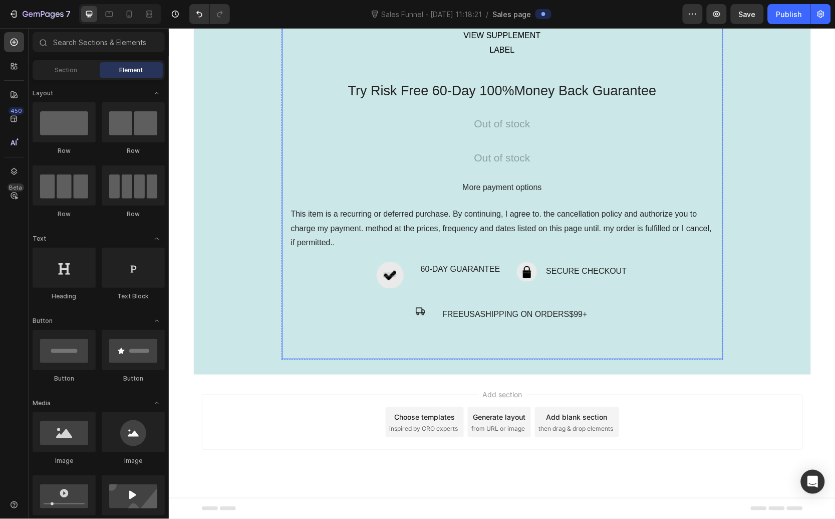
scroll to position [0, 0]
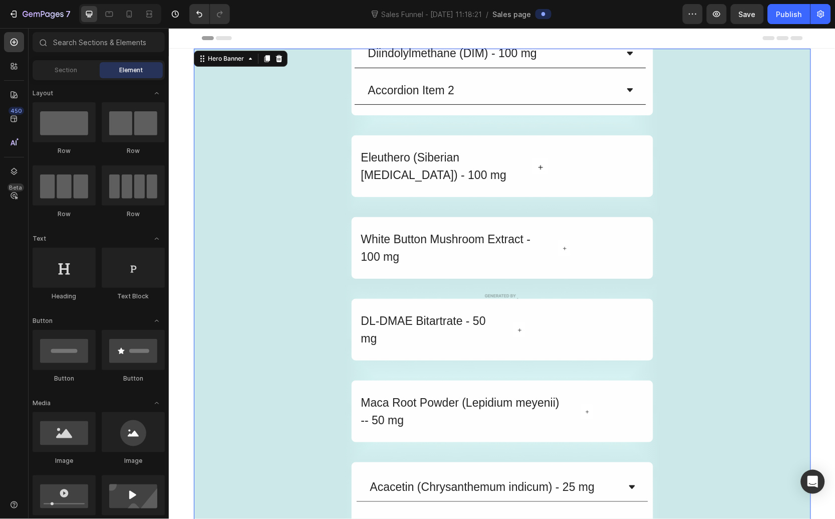
click at [792, 57] on div "Other Ingredients Heading Diindolylmethane (DIM) - 100 mg Accordion Item 2 Acco…" at bounding box center [501, 300] width 601 height 655
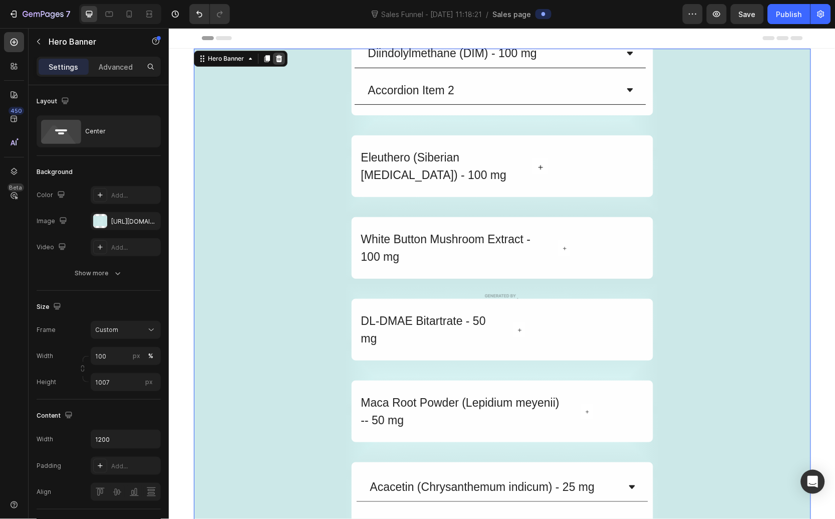
click at [275, 57] on icon at bounding box center [278, 58] width 7 height 7
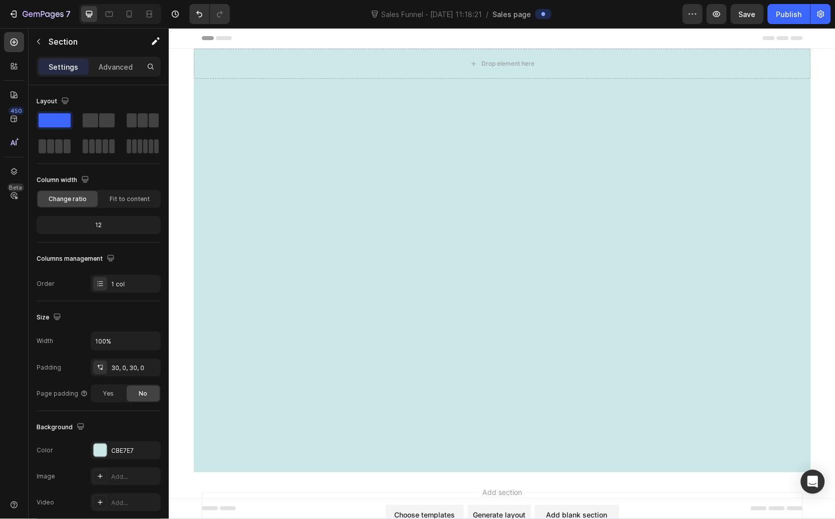
click at [536, 116] on div at bounding box center [501, 274] width 617 height 363
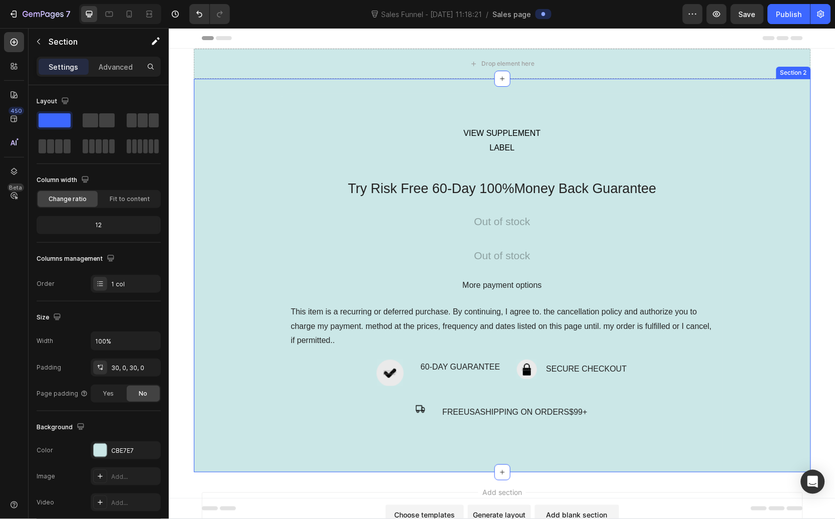
click at [750, 90] on div "VIEW SUPPLEMENT LABEL Button Try Risk Free 60-Day 100%Money Back Guarantee Text…" at bounding box center [501, 274] width 617 height 393
click at [744, 76] on div "Drop element here" at bounding box center [501, 63] width 617 height 30
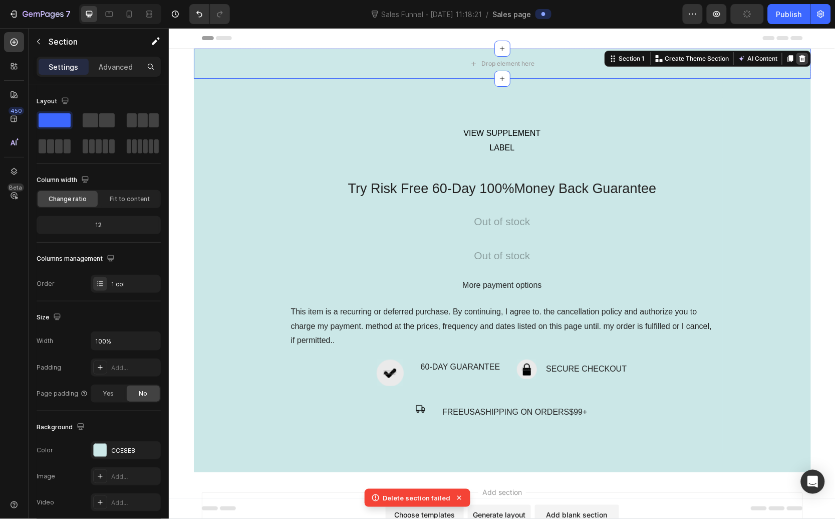
click at [800, 58] on icon at bounding box center [802, 58] width 7 height 7
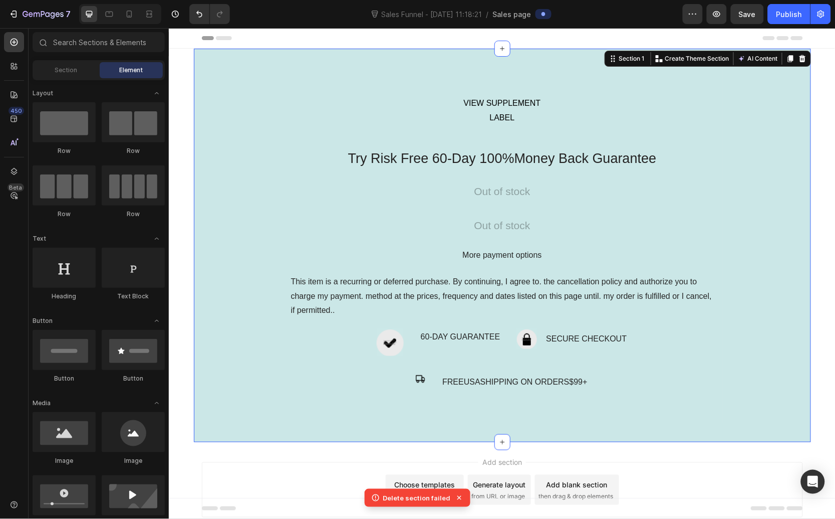
click at [730, 69] on div "VIEW SUPPLEMENT LABEL Button Try Risk Free 60-Day 100%Money Back Guarantee Text…" at bounding box center [501, 244] width 617 height 363
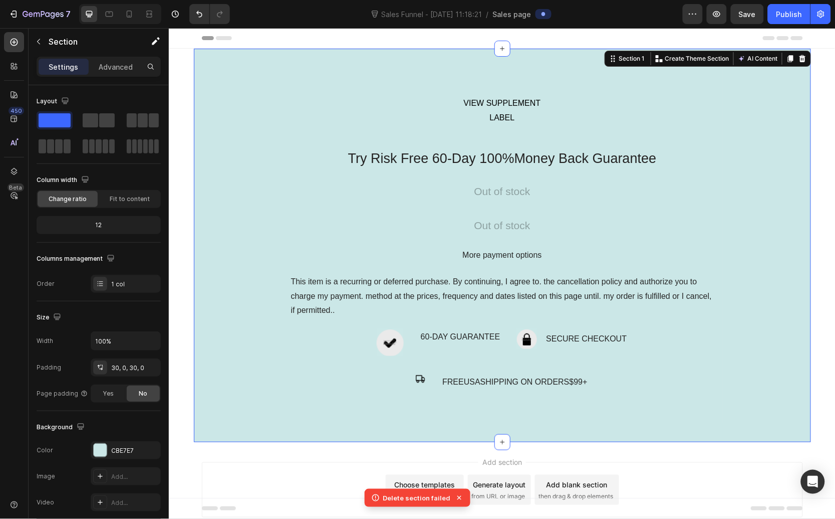
click at [801, 56] on icon at bounding box center [802, 58] width 8 height 8
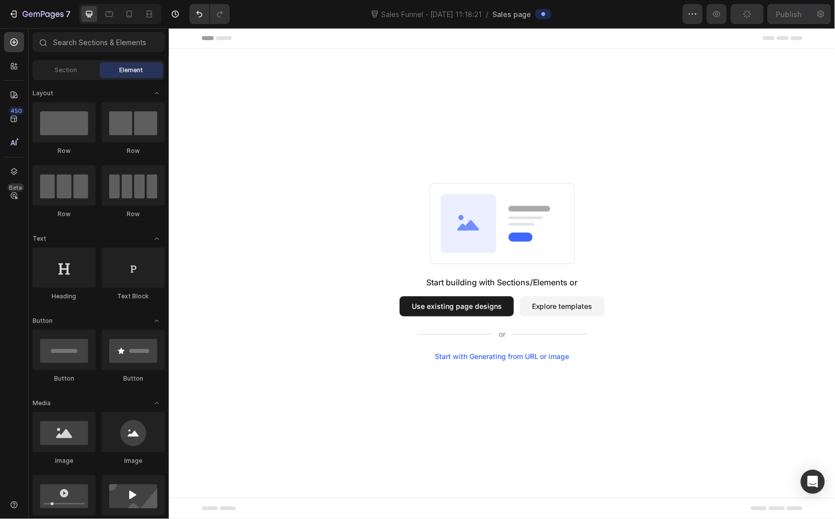
click at [717, 223] on div "Start building with Sections/Elements or Use existing page designs Explore temp…" at bounding box center [501, 270] width 595 height 177
click at [458, 309] on button "Use existing page designs" at bounding box center [456, 306] width 114 height 20
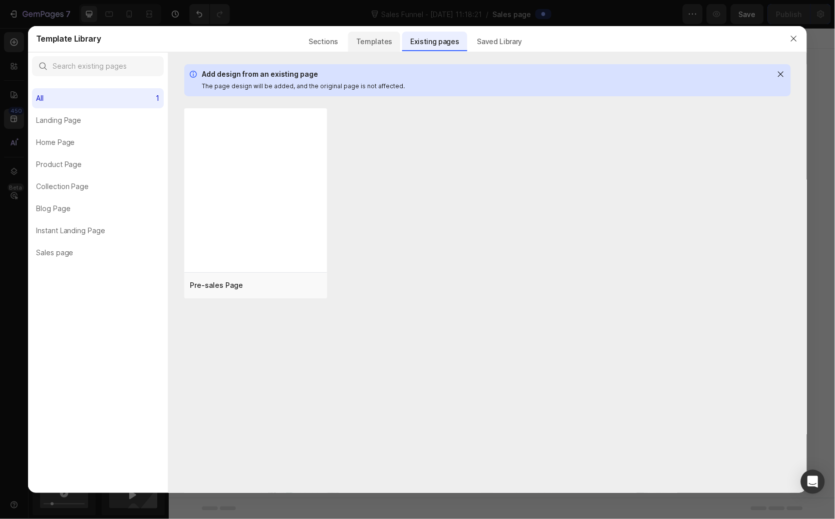
click at [375, 44] on div "Templates" at bounding box center [374, 42] width 52 height 20
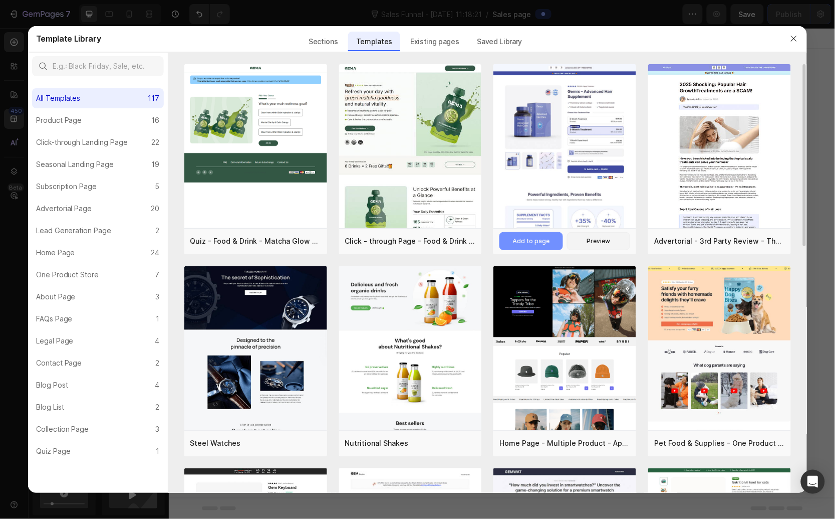
click at [547, 246] on div "Add to page" at bounding box center [531, 241] width 37 height 9
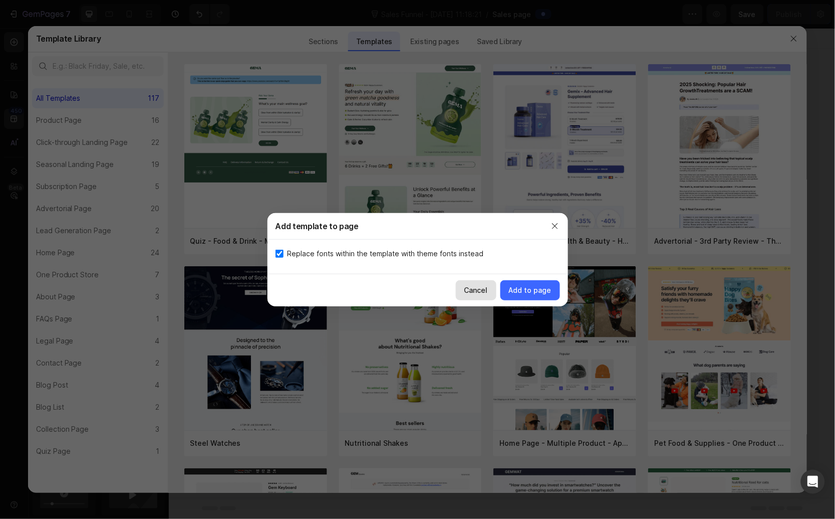
click at [470, 294] on div "Cancel" at bounding box center [477, 290] width 24 height 11
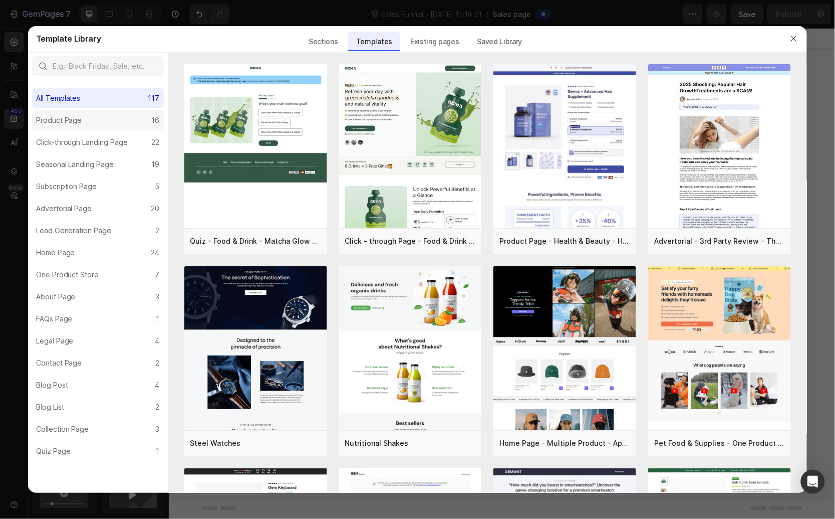
click at [111, 120] on label "Product Page 16" at bounding box center [98, 120] width 132 height 20
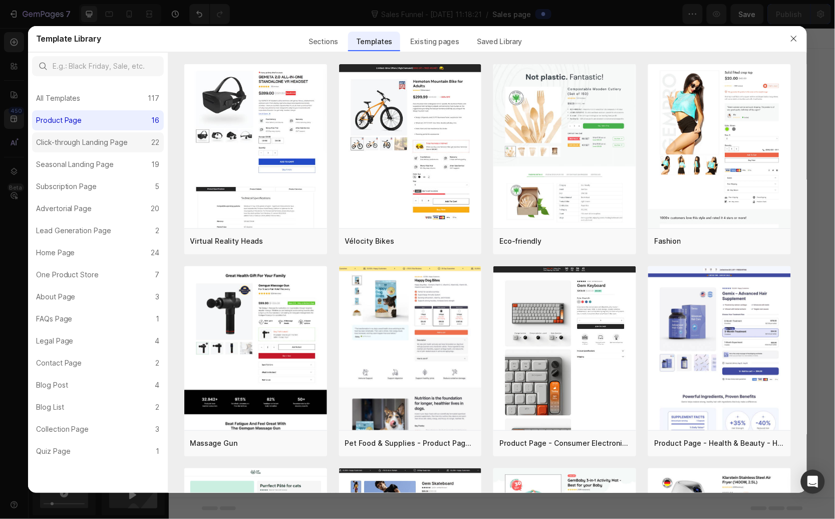
click at [115, 144] on div "Click-through Landing Page" at bounding box center [82, 142] width 92 height 12
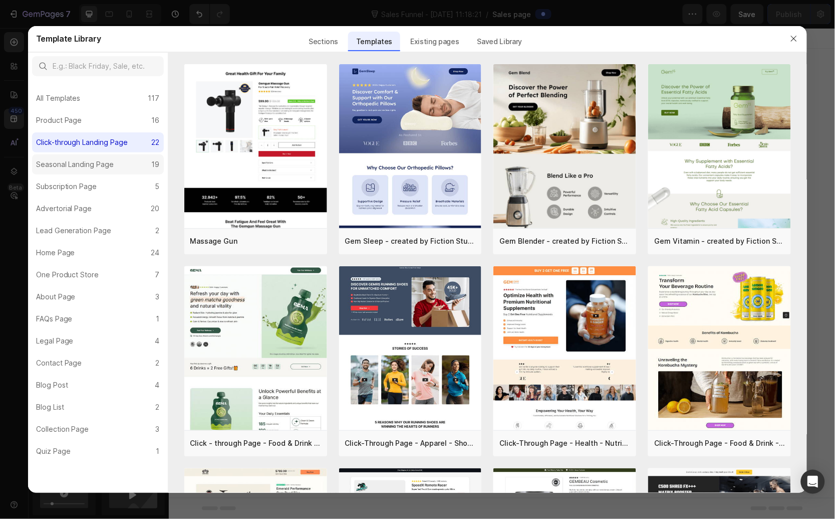
click at [121, 162] on label "Seasonal Landing Page 19" at bounding box center [98, 164] width 132 height 20
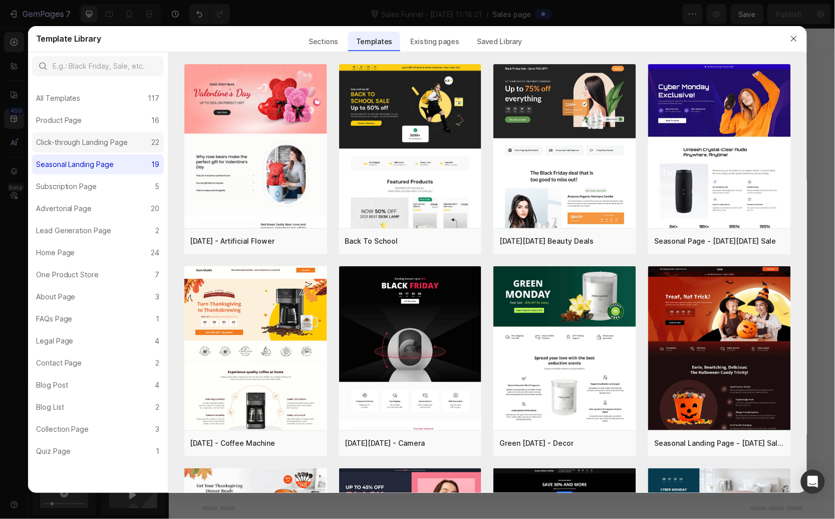
click at [79, 138] on div "Click-through Landing Page" at bounding box center [82, 142] width 92 height 12
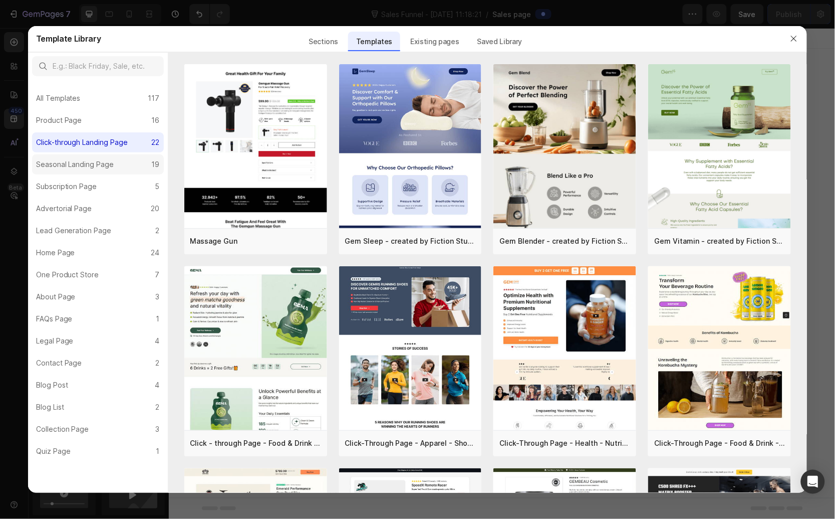
click at [102, 161] on div "Seasonal Landing Page" at bounding box center [75, 164] width 78 height 12
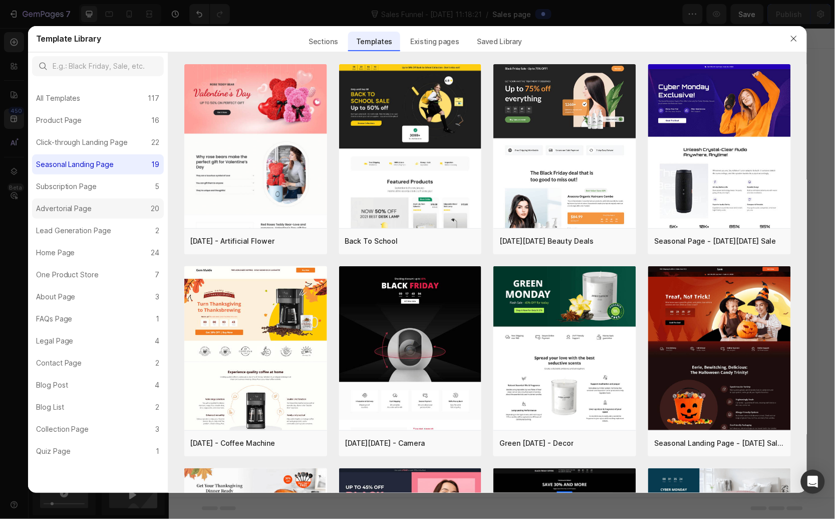
click at [108, 213] on label "Advertorial Page 20" at bounding box center [98, 208] width 132 height 20
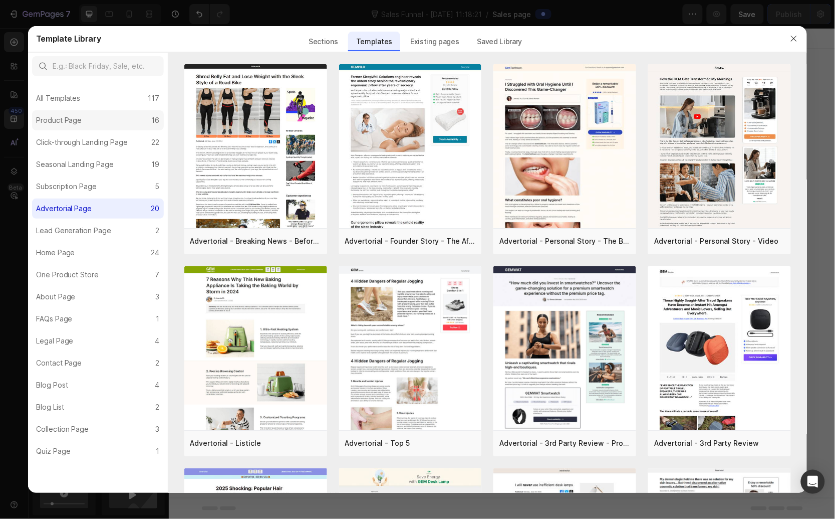
click at [103, 117] on label "Product Page 16" at bounding box center [98, 120] width 132 height 20
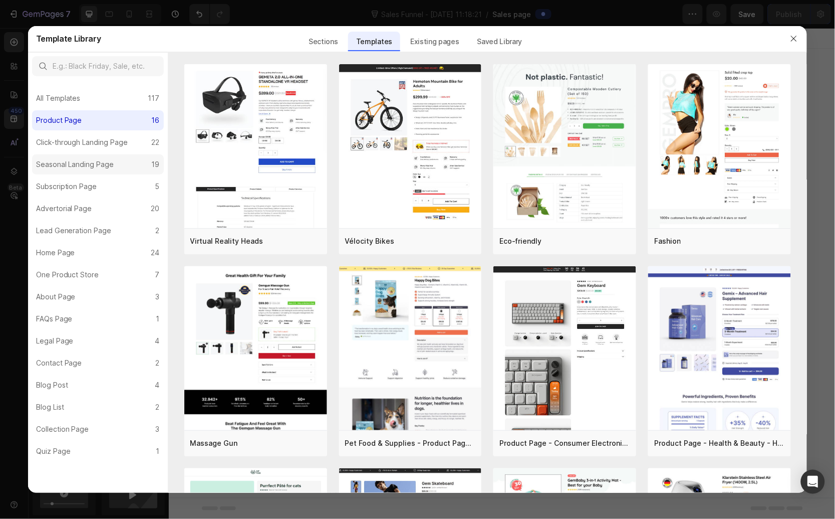
click at [124, 169] on label "Seasonal Landing Page 19" at bounding box center [98, 164] width 132 height 20
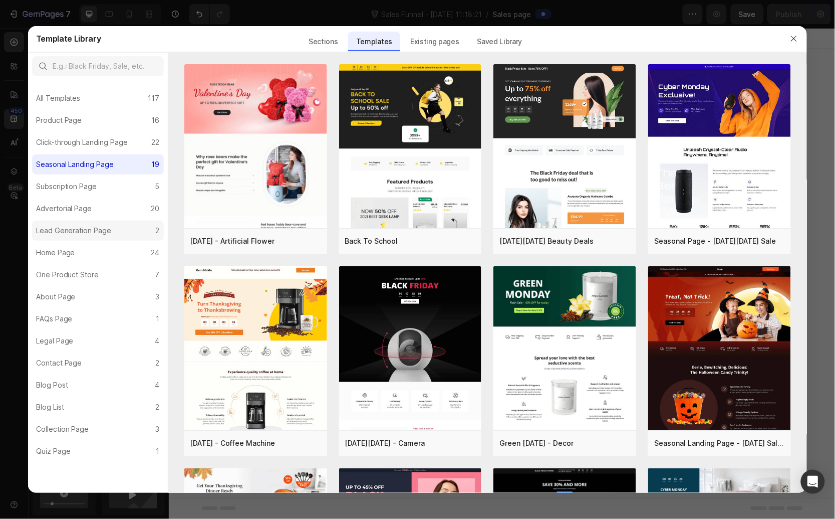
click at [126, 230] on label "Lead Generation Page 2" at bounding box center [98, 230] width 132 height 20
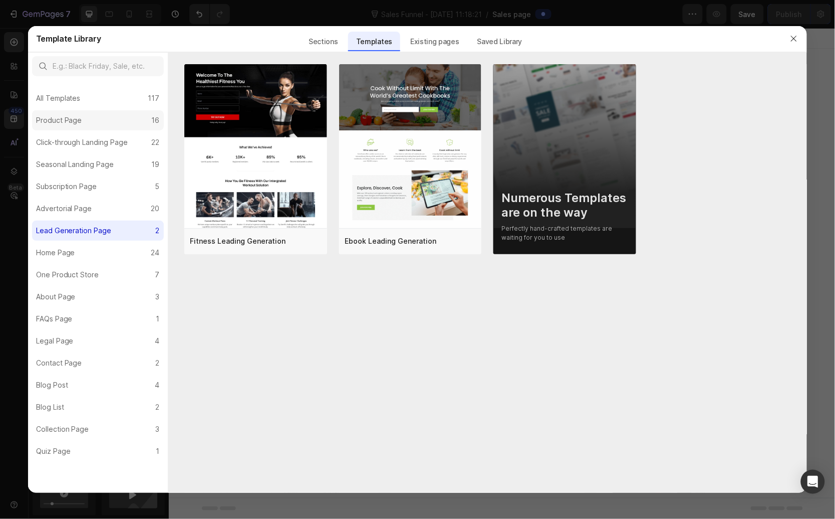
click at [94, 119] on label "Product Page 16" at bounding box center [98, 120] width 132 height 20
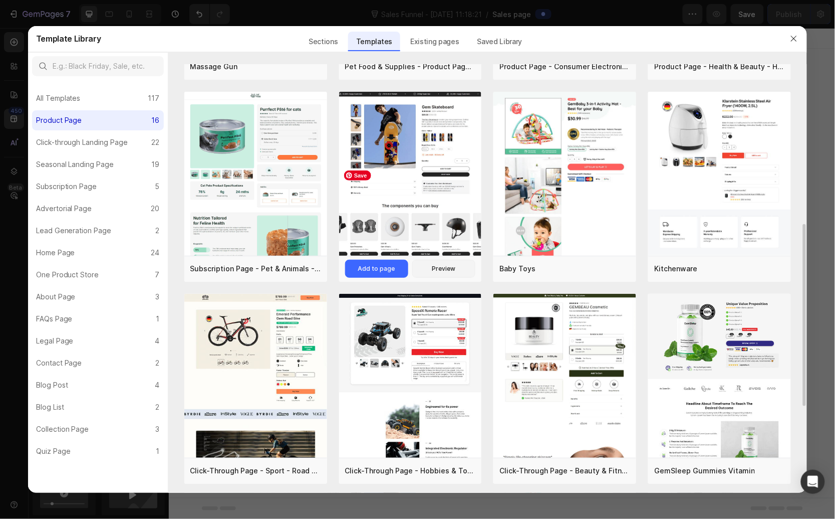
scroll to position [561, 0]
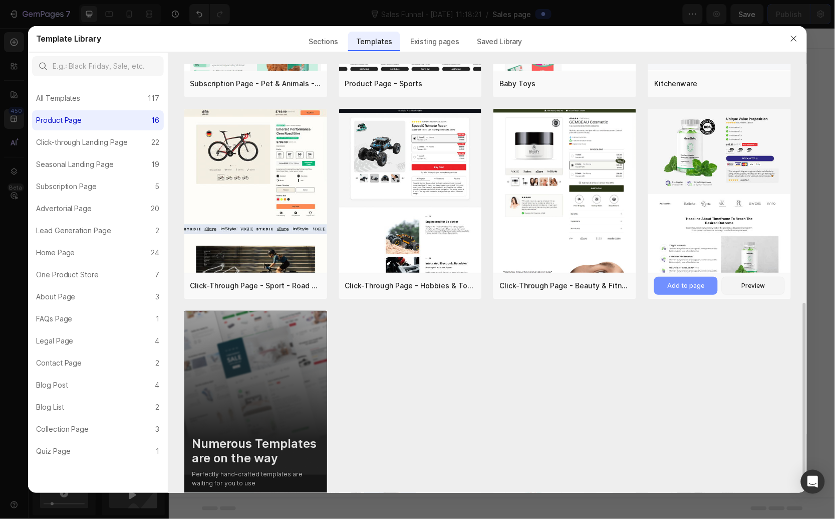
click at [683, 278] on button "Add to page" at bounding box center [685, 286] width 63 height 18
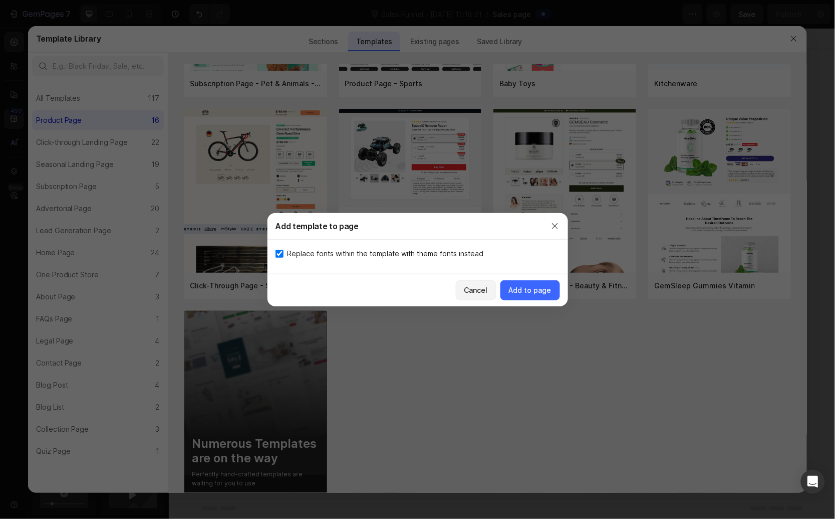
click at [415, 256] on span "Replace fonts within the template with theme fonts instead" at bounding box center [386, 254] width 196 height 12
checkbox input "false"
click at [537, 290] on div "Add to page" at bounding box center [530, 290] width 43 height 11
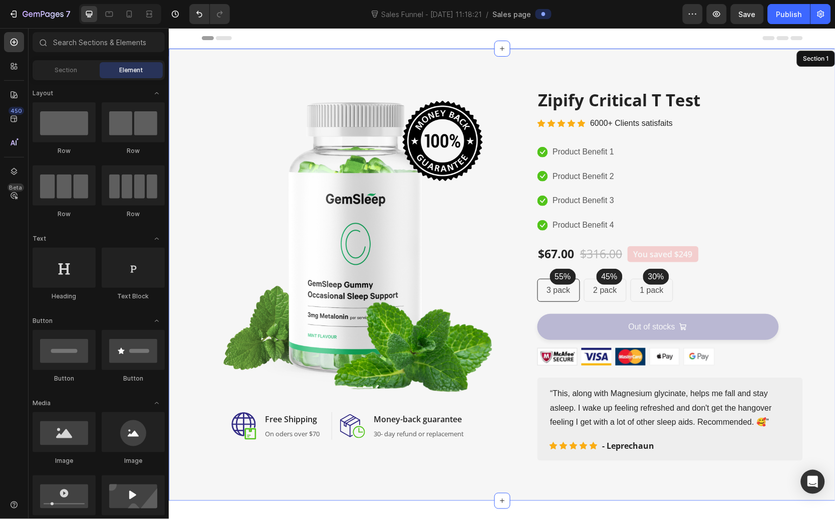
scroll to position [21, 0]
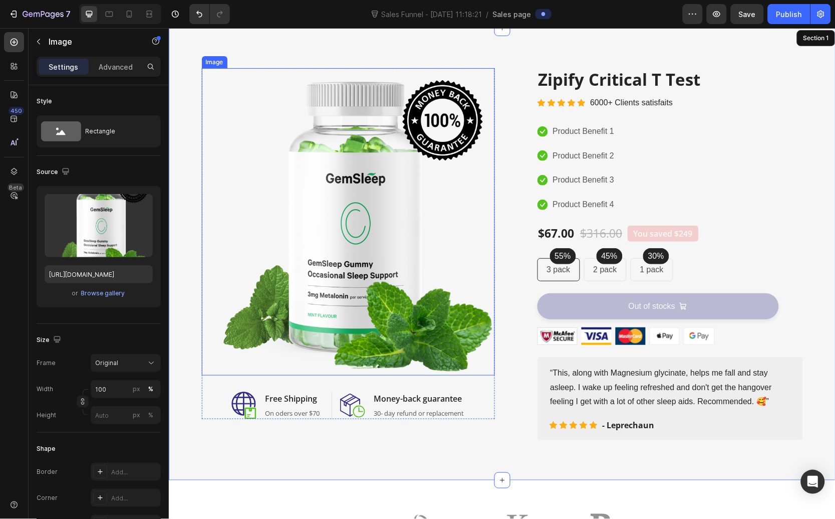
click at [338, 237] on img at bounding box center [347, 221] width 293 height 307
click at [214, 57] on div "Image" at bounding box center [225, 58] width 22 height 9
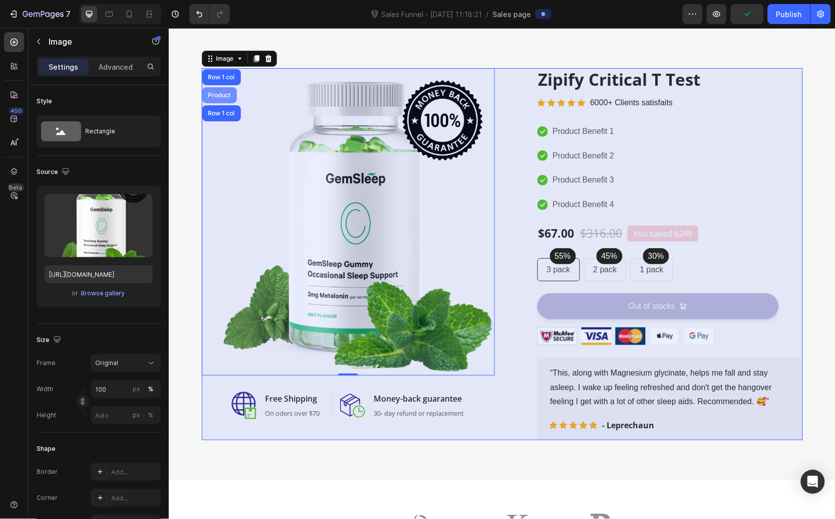
click at [218, 89] on div "Product" at bounding box center [219, 95] width 35 height 16
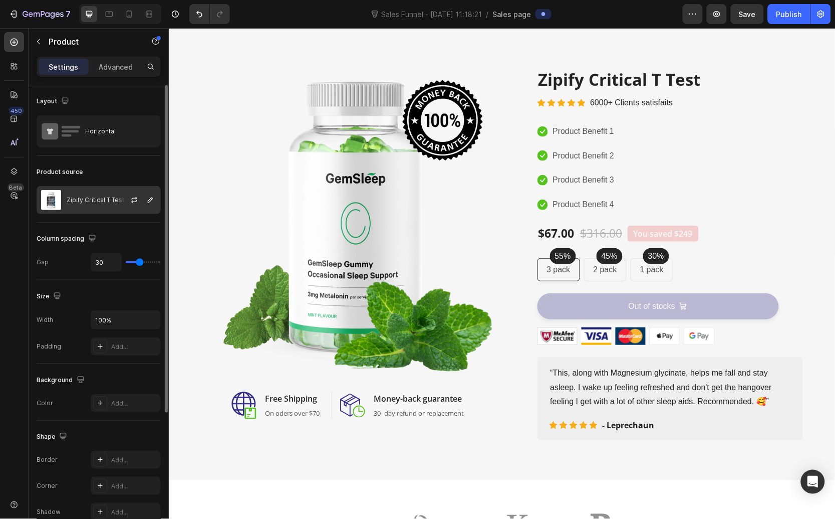
click at [79, 206] on div "Zipify Critical T Test" at bounding box center [99, 200] width 124 height 28
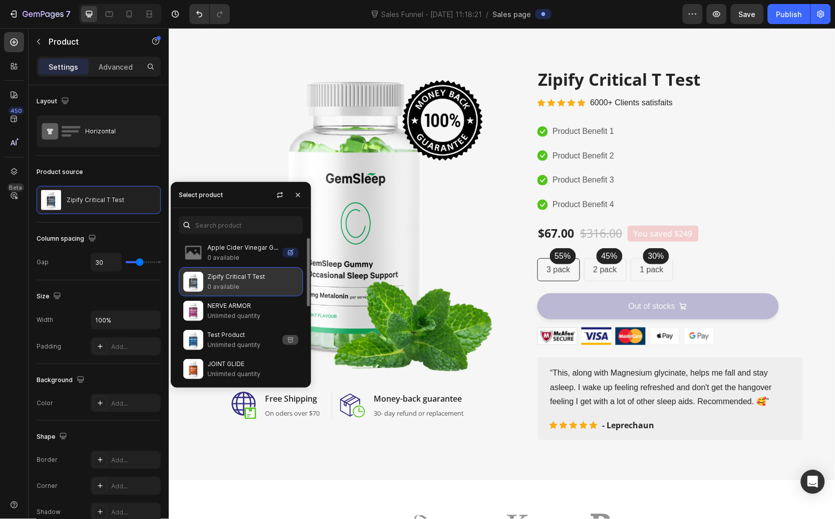
click at [190, 285] on img at bounding box center [193, 282] width 20 height 20
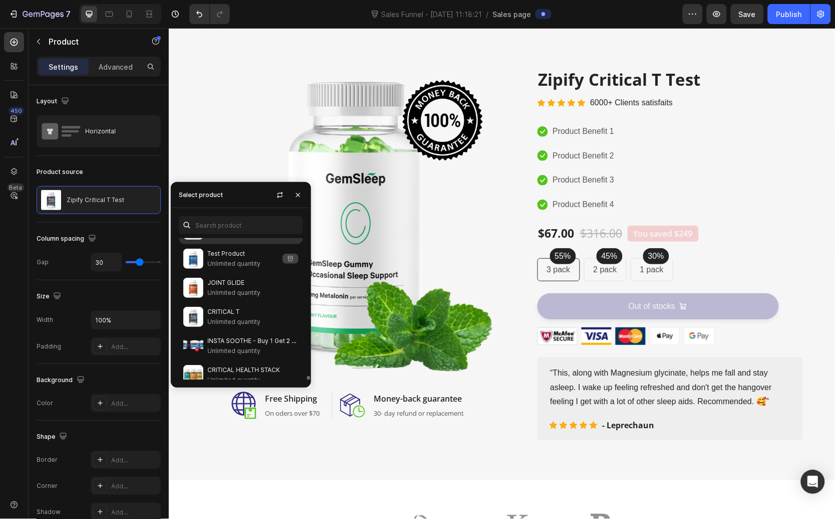
scroll to position [150, 0]
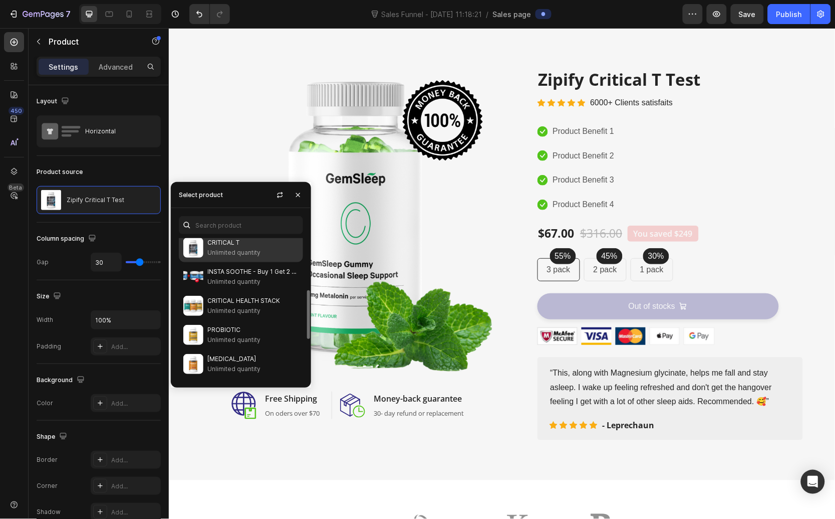
click at [225, 248] on p "Unlimited quantity" at bounding box center [252, 253] width 91 height 10
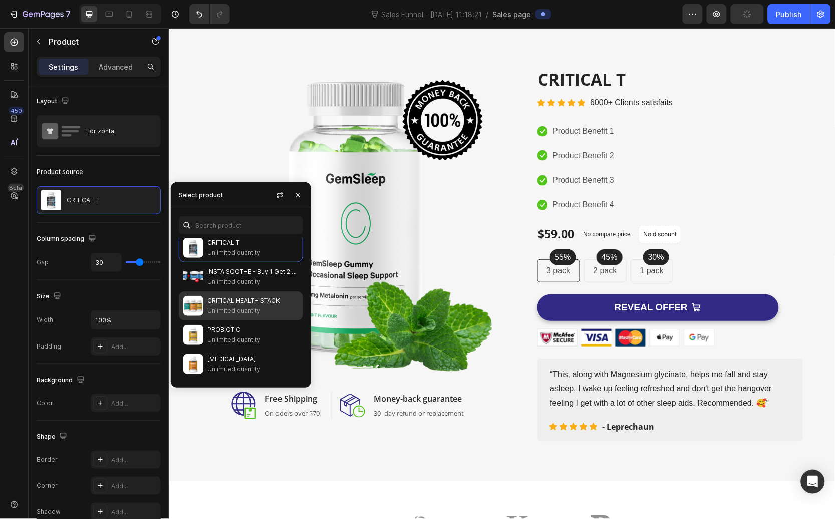
scroll to position [0, 0]
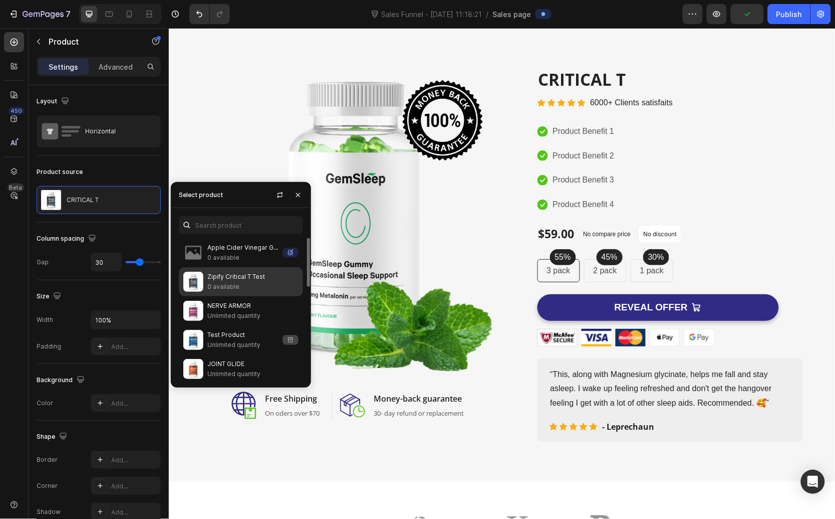
click at [231, 279] on p "Zipify Critical T Test" at bounding box center [252, 277] width 91 height 10
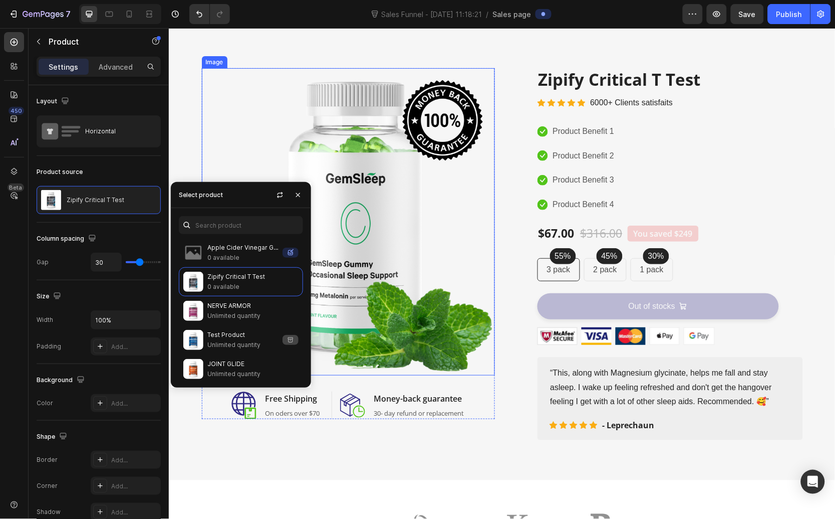
click at [385, 220] on img at bounding box center [347, 221] width 293 height 307
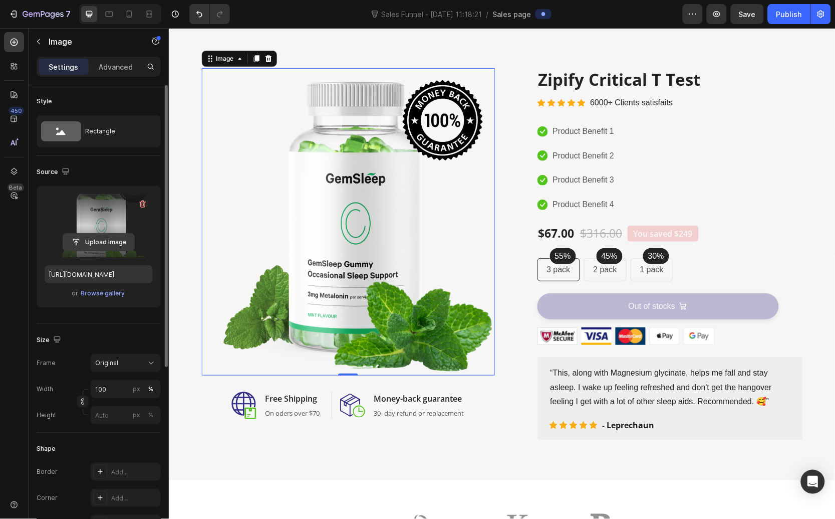
click at [95, 237] on input "file" at bounding box center [98, 242] width 71 height 17
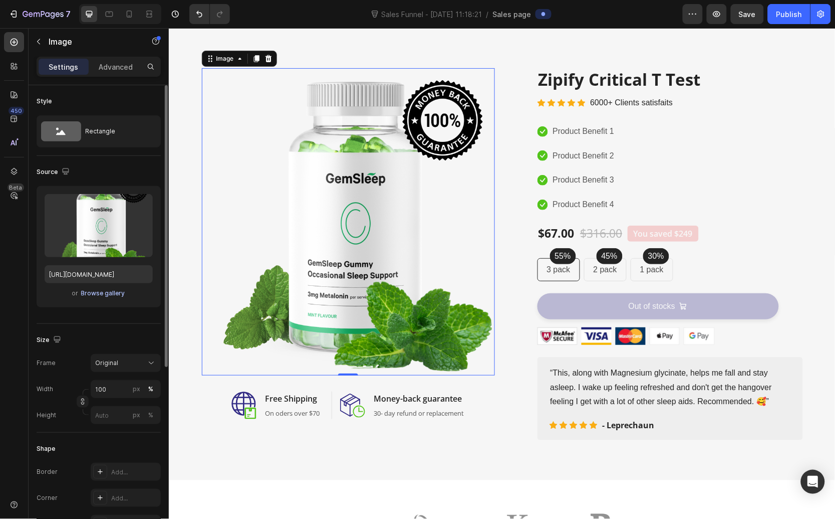
click at [114, 290] on div "Browse gallery" at bounding box center [103, 293] width 44 height 9
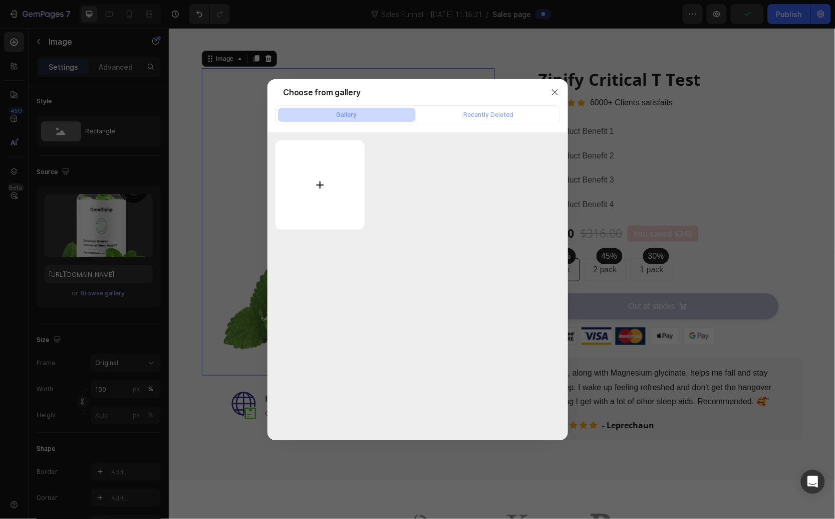
click at [339, 180] on input "file" at bounding box center [321, 184] width 90 height 89
click at [466, 141] on div at bounding box center [418, 184] width 285 height 89
click at [553, 93] on icon "button" at bounding box center [555, 92] width 8 height 8
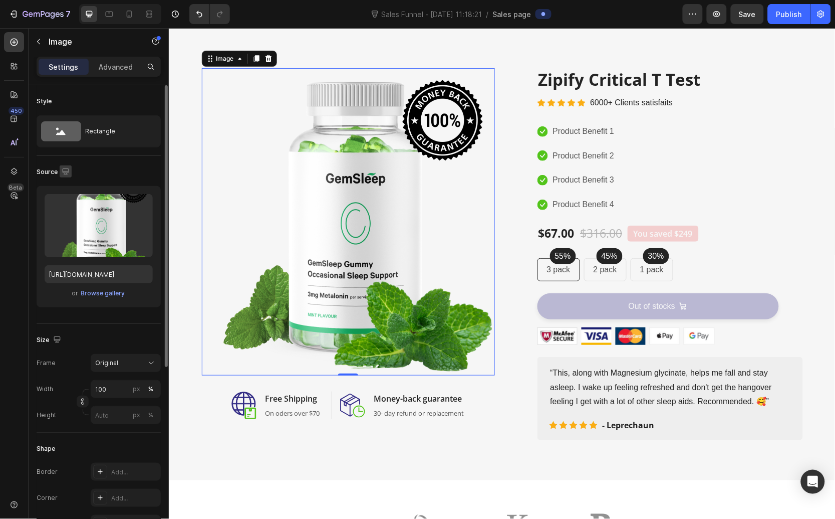
click at [66, 166] on icon "button" at bounding box center [66, 171] width 10 height 10
click at [95, 168] on div "Source" at bounding box center [99, 172] width 124 height 16
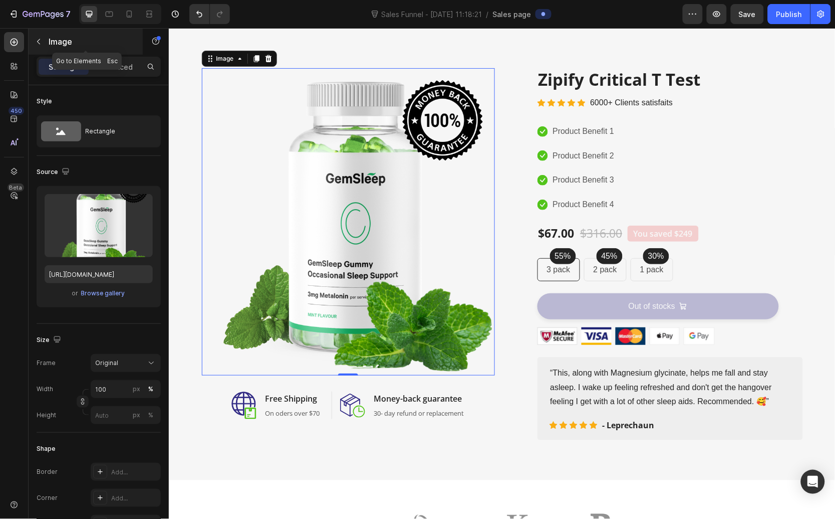
click at [43, 42] on button "button" at bounding box center [39, 42] width 16 height 16
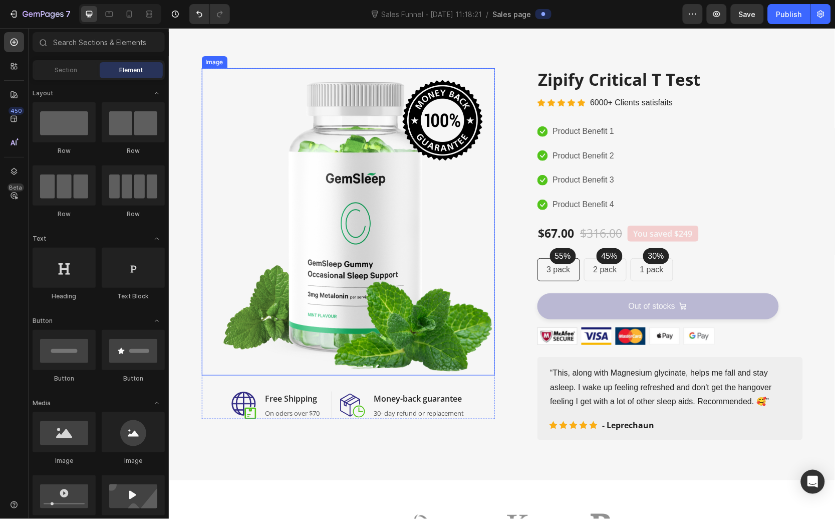
click at [299, 211] on img at bounding box center [347, 221] width 293 height 307
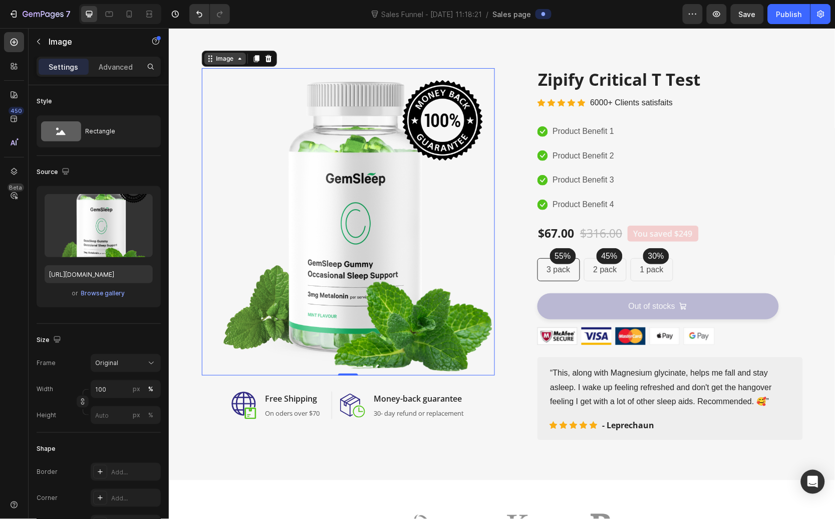
click at [227, 58] on div "Image" at bounding box center [225, 58] width 22 height 9
click at [353, 217] on img at bounding box center [347, 221] width 293 height 307
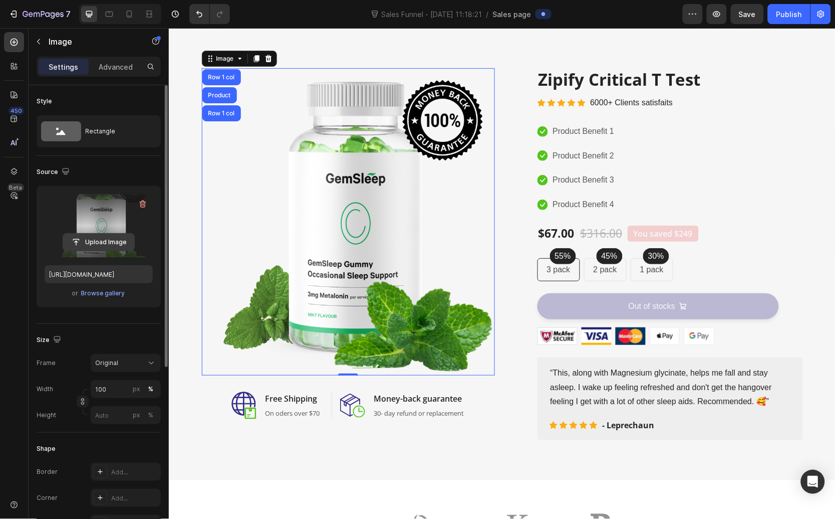
click at [105, 249] on input "file" at bounding box center [98, 242] width 71 height 17
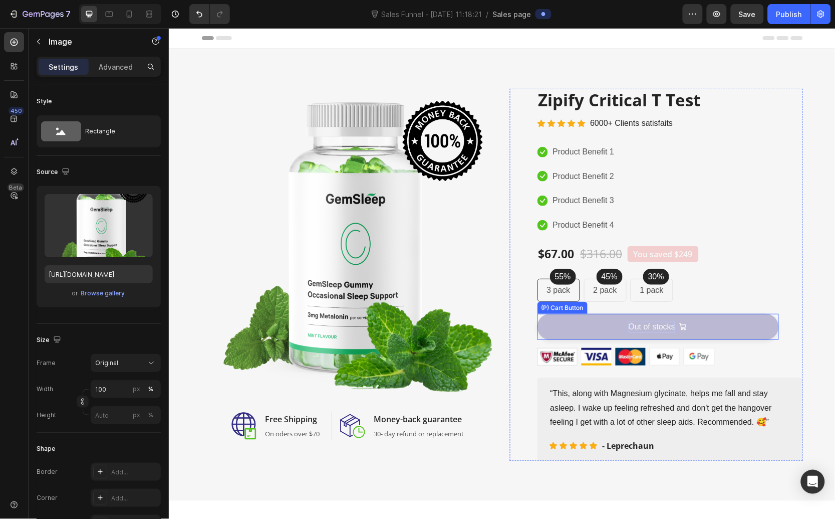
click at [655, 323] on div "Out of stocks" at bounding box center [651, 326] width 47 height 12
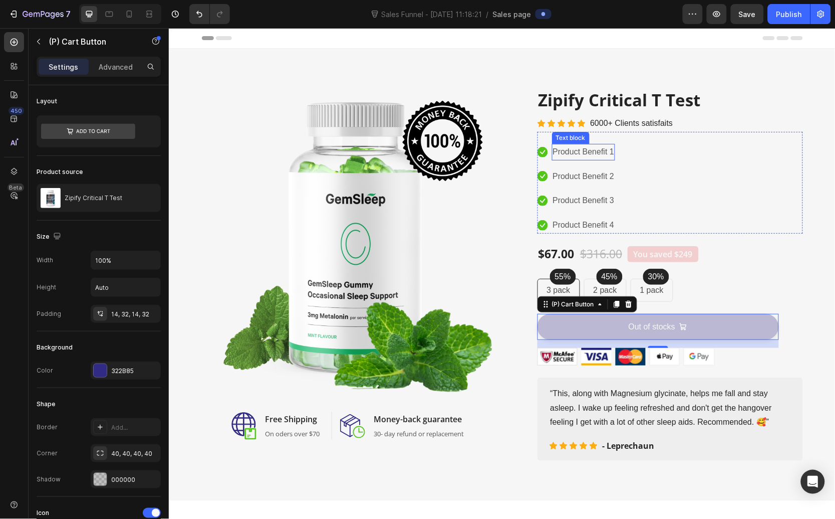
click at [571, 149] on p "Product Benefit 1" at bounding box center [584, 151] width 62 height 15
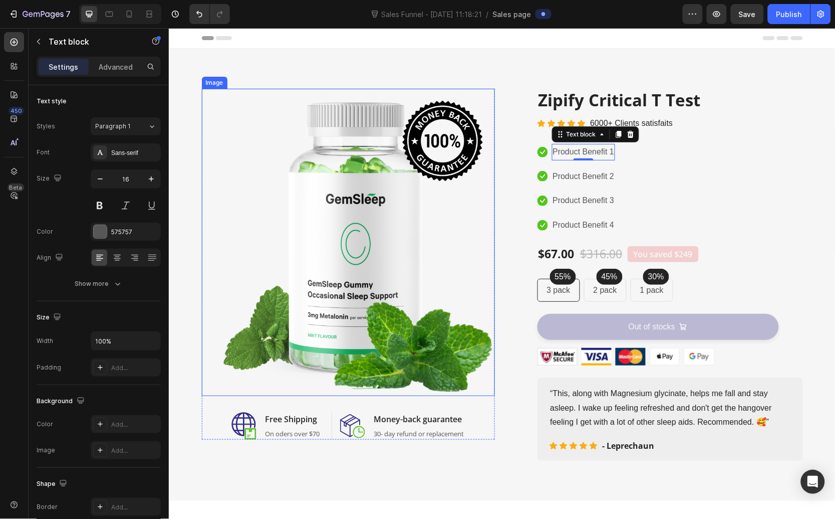
click at [360, 194] on img at bounding box center [347, 241] width 293 height 307
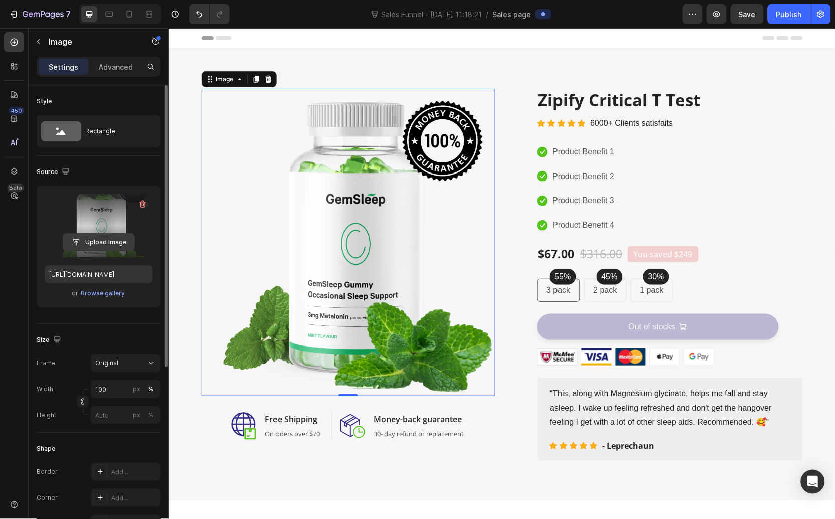
click at [107, 243] on input "file" at bounding box center [98, 242] width 71 height 17
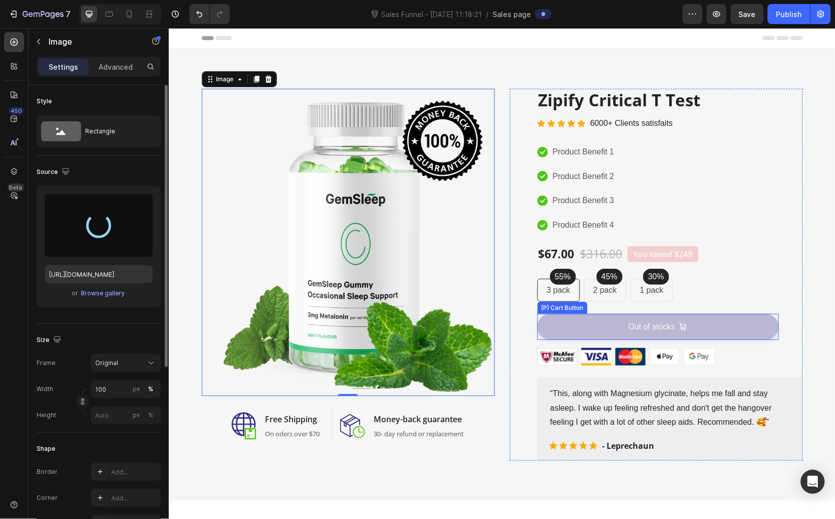
type input "https://cdn.shopify.com/s/files/1/0682/5541/6574/files/gempages_581795885214597…"
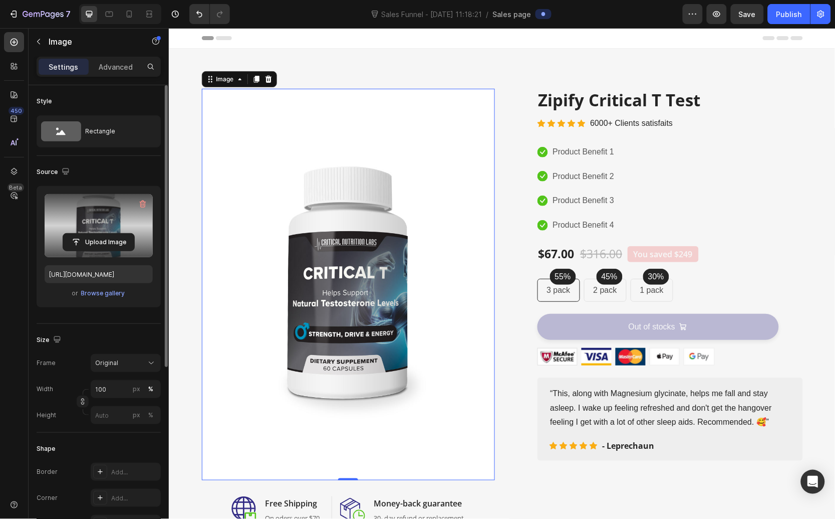
click at [247, 128] on img at bounding box center [347, 283] width 293 height 391
click at [226, 82] on div "Image" at bounding box center [225, 78] width 22 height 9
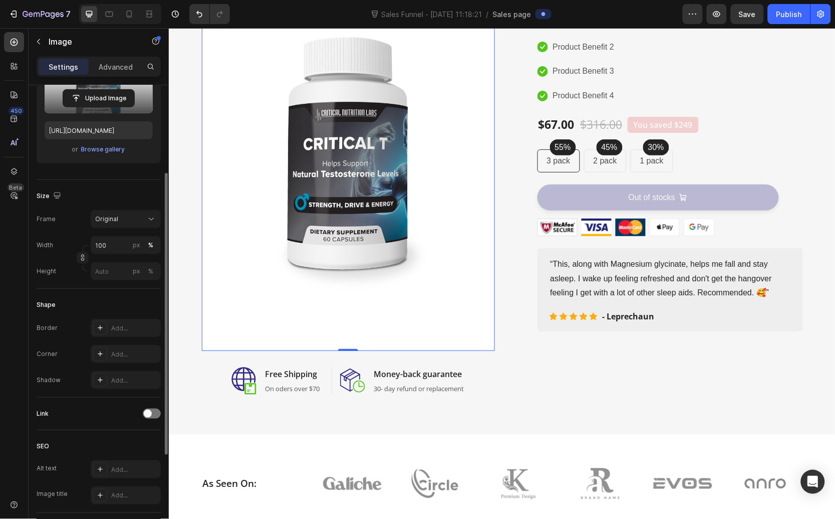
scroll to position [48, 0]
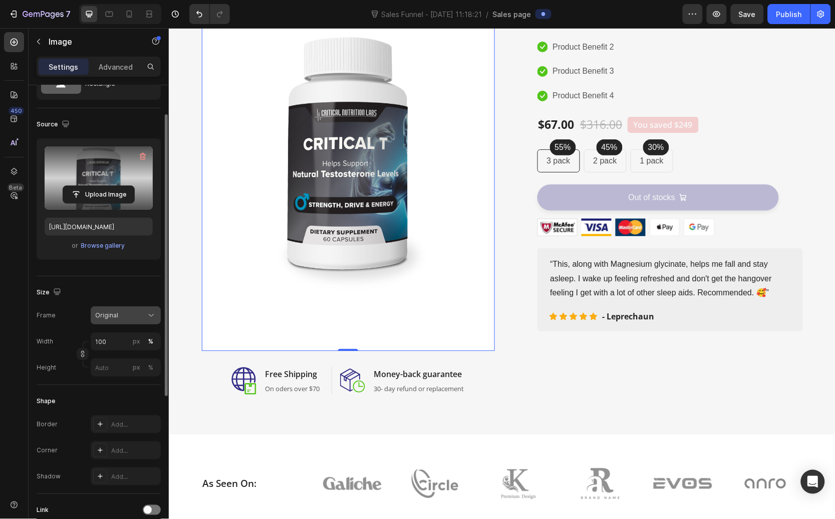
click at [123, 310] on div "Original" at bounding box center [125, 315] width 61 height 10
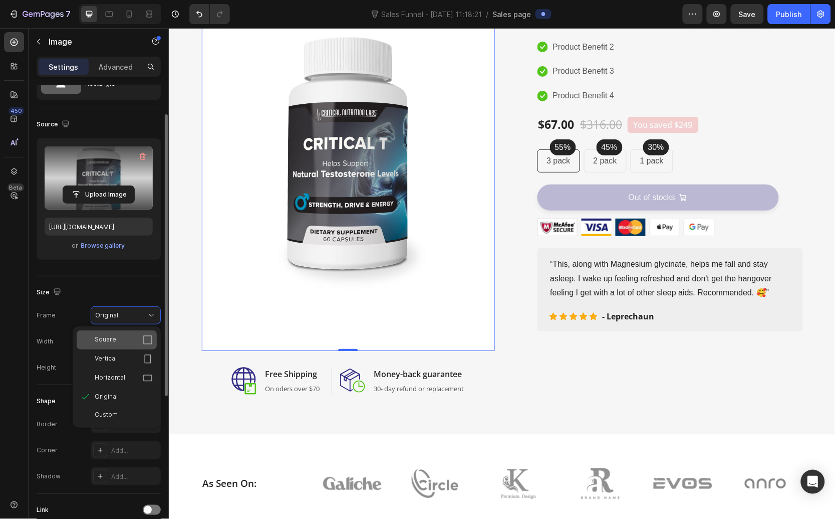
click at [126, 342] on div "Square" at bounding box center [124, 340] width 58 height 10
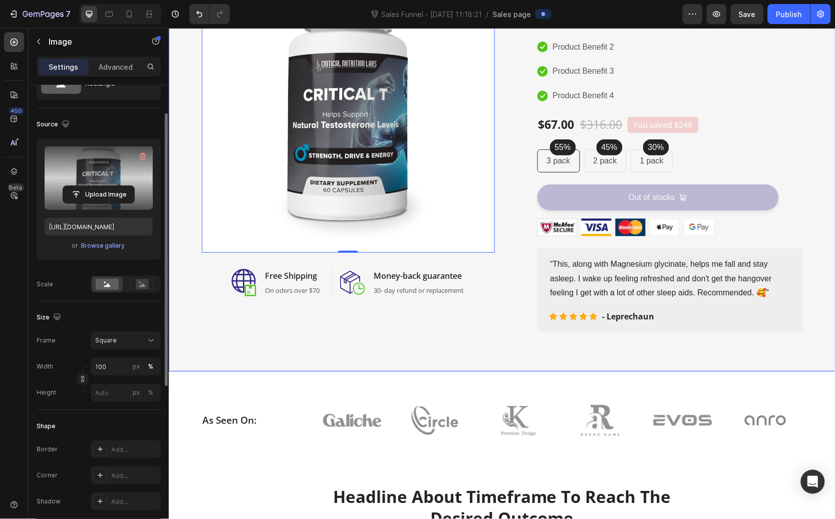
scroll to position [0, 0]
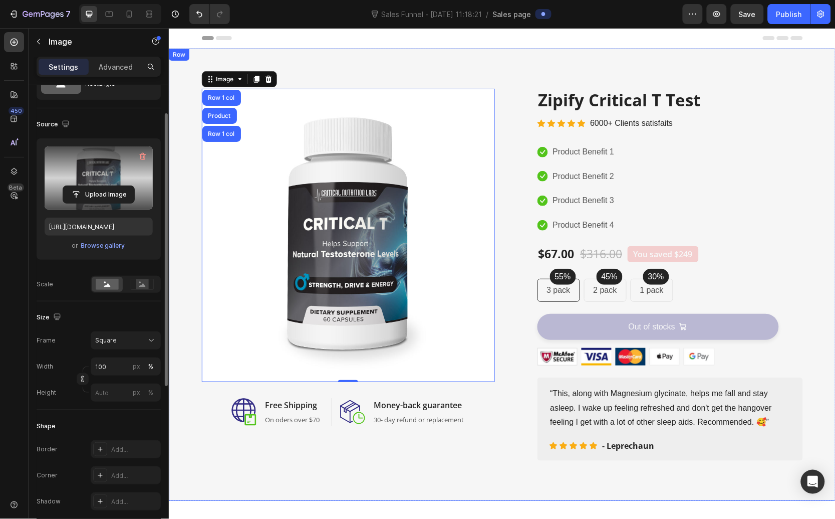
click at [178, 427] on div "Image Row 1 col Product Row 1 col 0 Image Free Shipping Heading On oders over $…" at bounding box center [502, 274] width 652 height 372
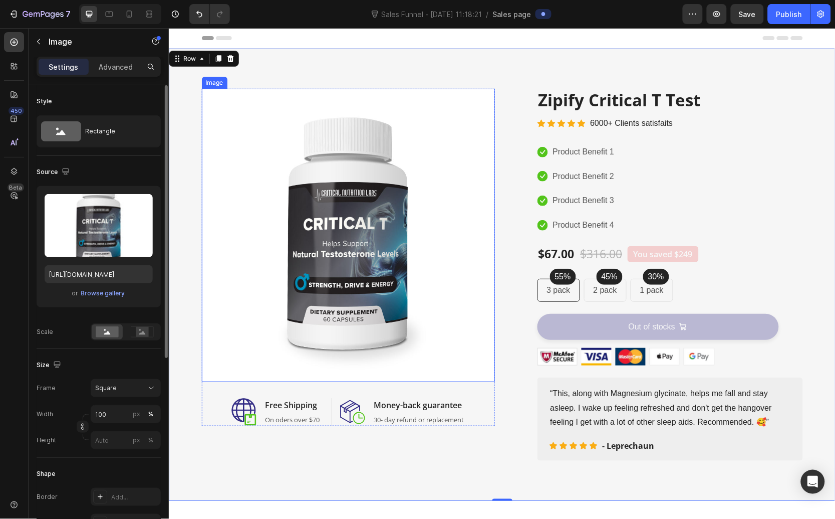
click at [226, 316] on img at bounding box center [347, 234] width 293 height 293
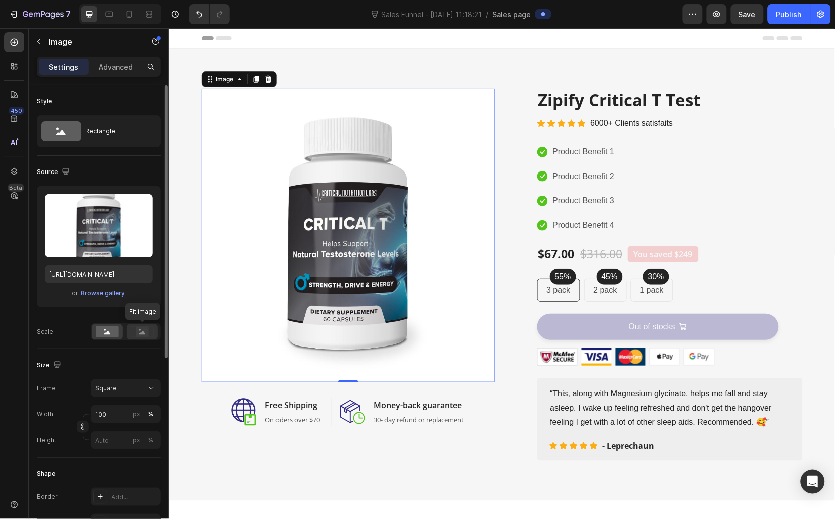
click at [149, 330] on icon at bounding box center [142, 331] width 23 height 11
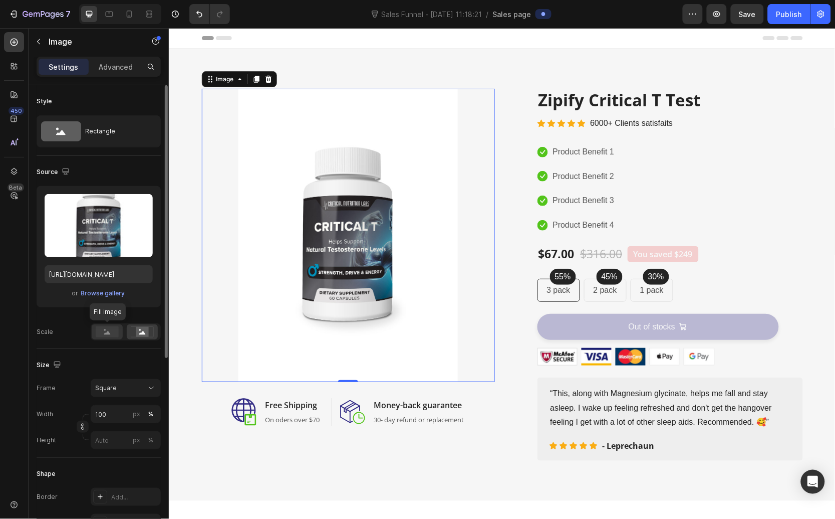
click at [109, 330] on rect at bounding box center [107, 331] width 23 height 11
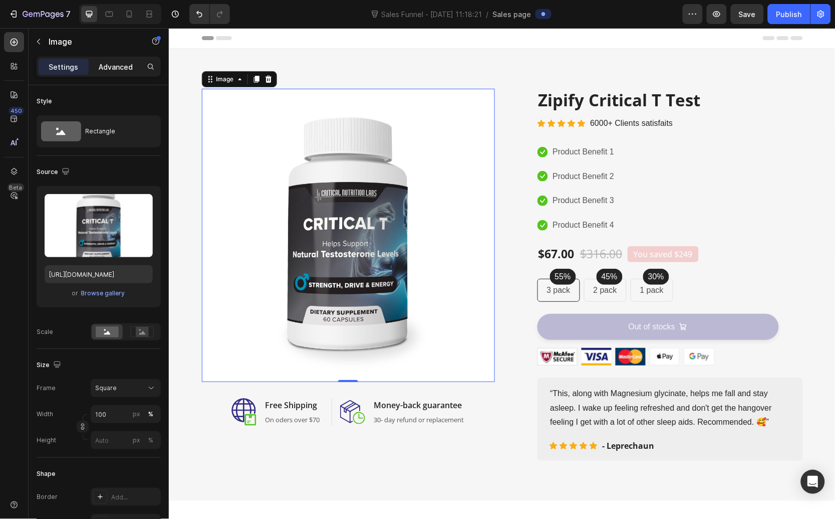
click at [99, 67] on p "Advanced" at bounding box center [116, 67] width 34 height 11
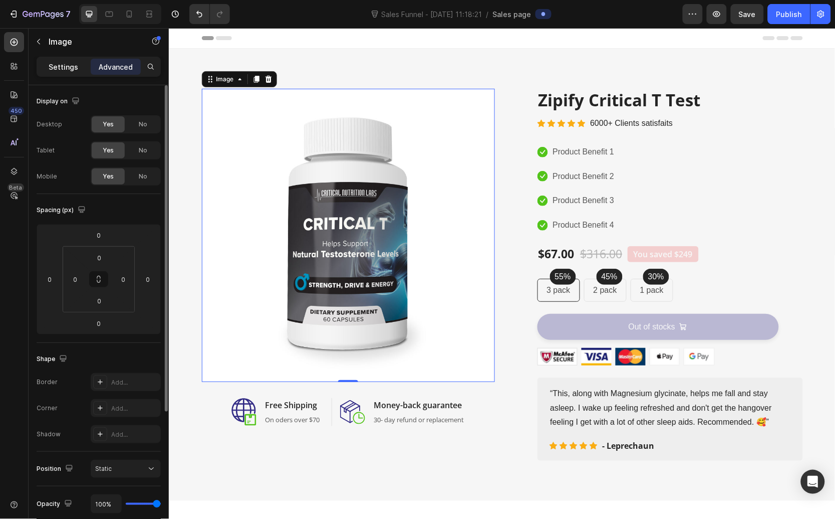
click at [74, 69] on p "Settings" at bounding box center [64, 67] width 30 height 11
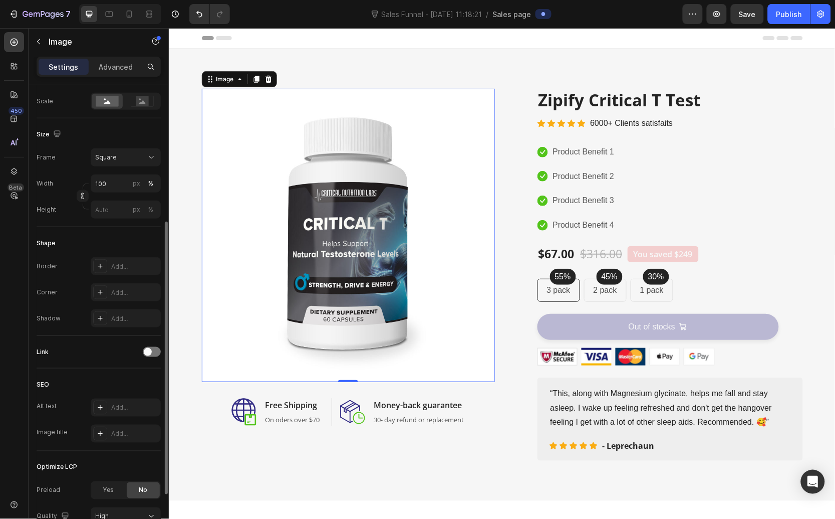
scroll to position [319, 0]
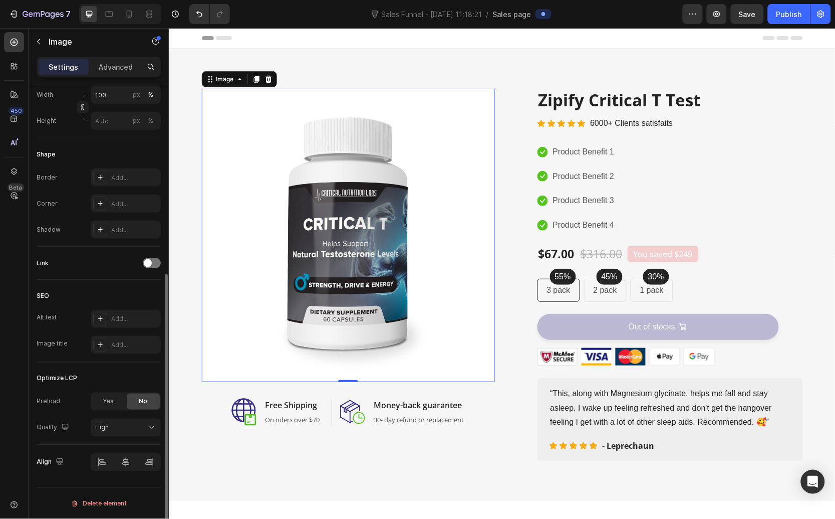
click at [65, 382] on div "Optimize LCP" at bounding box center [57, 378] width 41 height 9
click at [356, 187] on img at bounding box center [347, 234] width 293 height 293
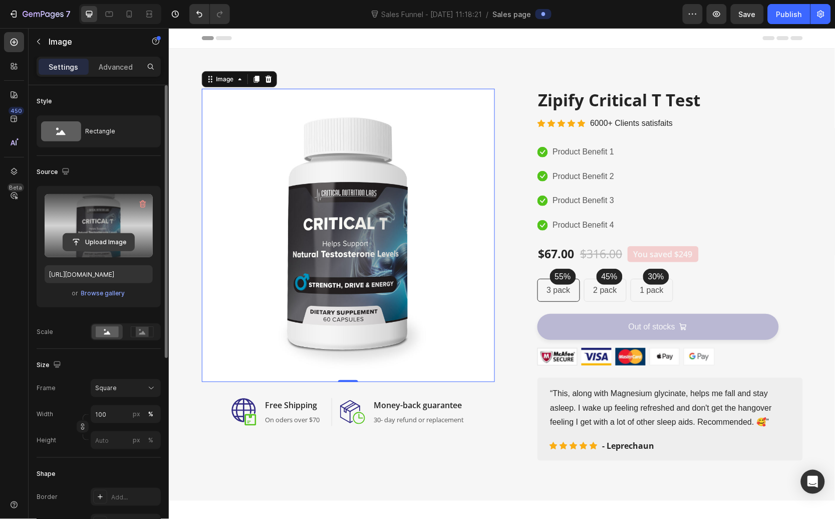
click at [104, 239] on input "file" at bounding box center [98, 242] width 71 height 17
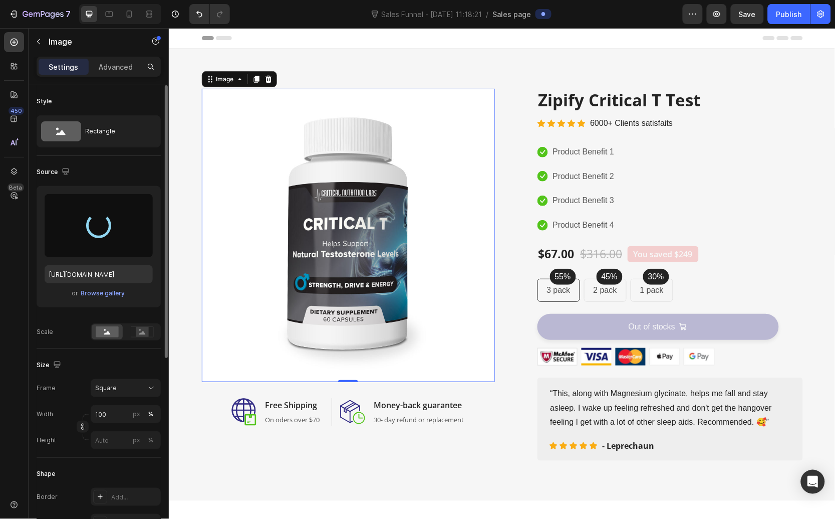
type input "https://cdn.shopify.com/s/files/1/0682/5541/6574/files/gempages_581795885214597…"
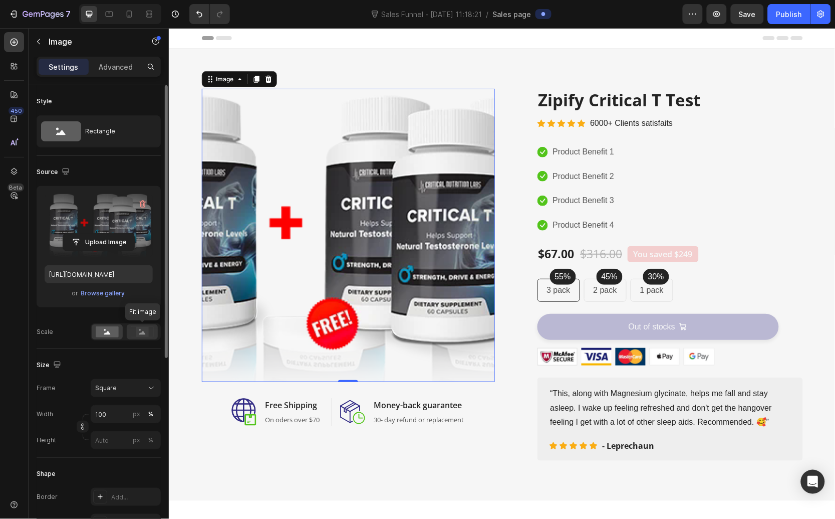
click at [144, 329] on rect at bounding box center [142, 332] width 13 height 10
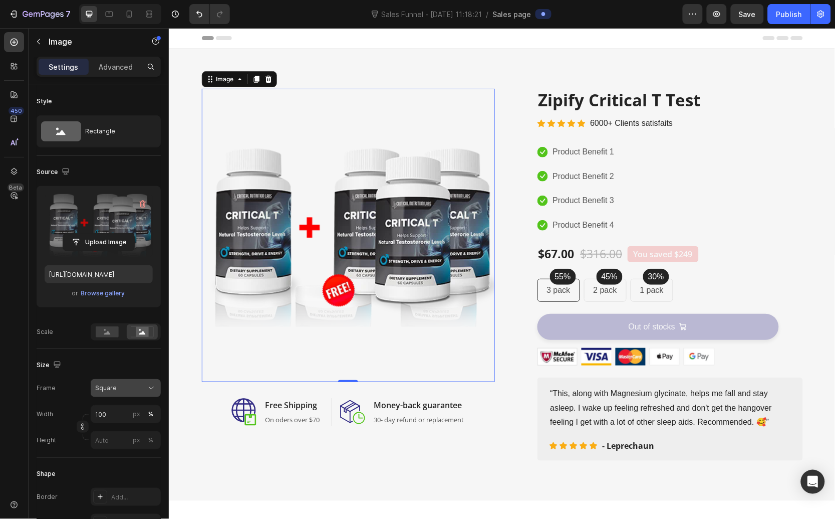
click at [147, 393] on button "Square" at bounding box center [126, 388] width 70 height 18
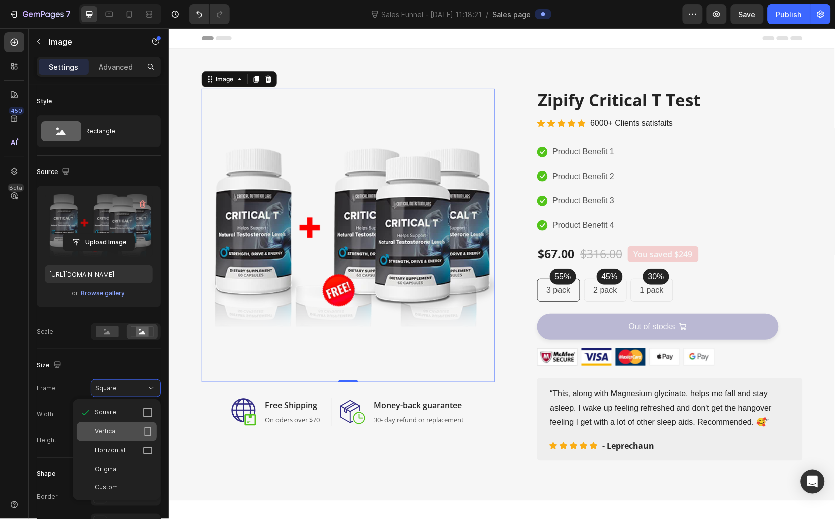
click at [149, 434] on icon at bounding box center [148, 431] width 10 height 10
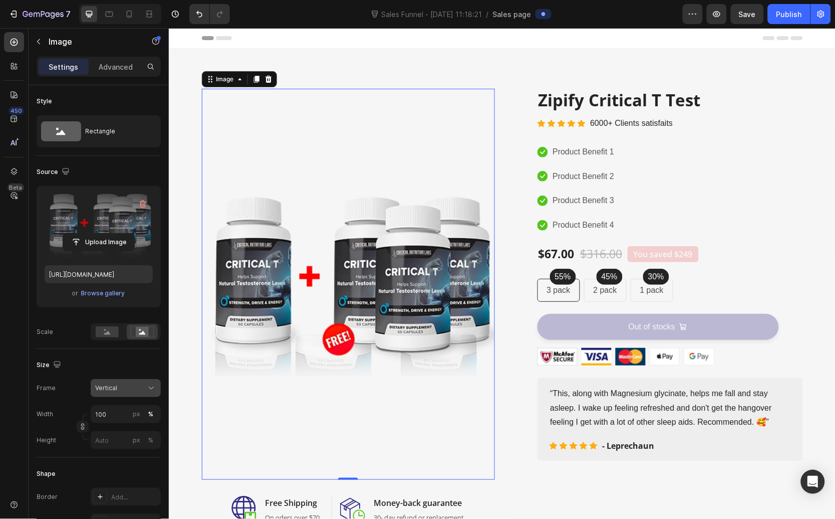
click at [152, 392] on icon at bounding box center [151, 388] width 10 height 10
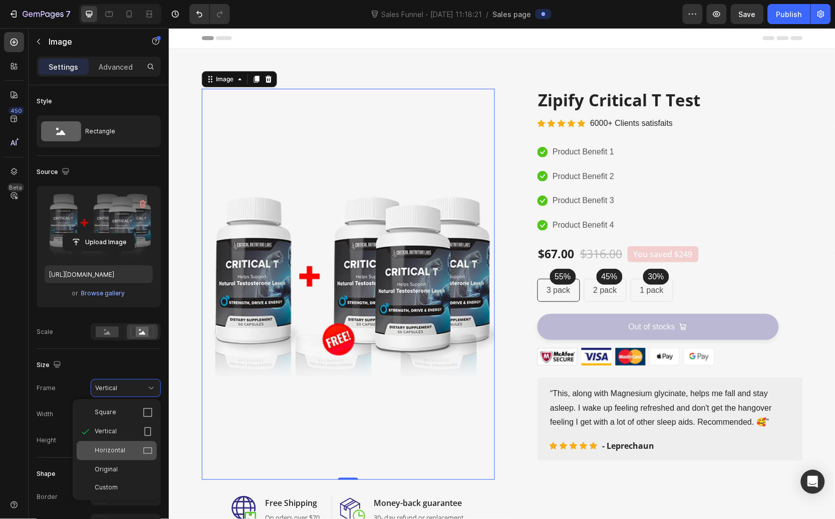
click at [138, 454] on div "Horizontal" at bounding box center [124, 451] width 58 height 10
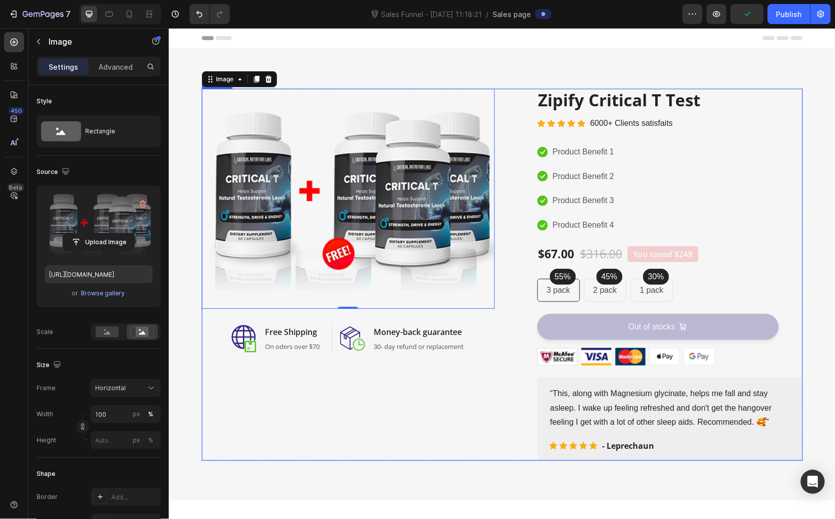
click at [452, 434] on div "Image 0 Image Free Shipping Heading On oders over $70 Text block Row Image Mone…" at bounding box center [347, 274] width 293 height 372
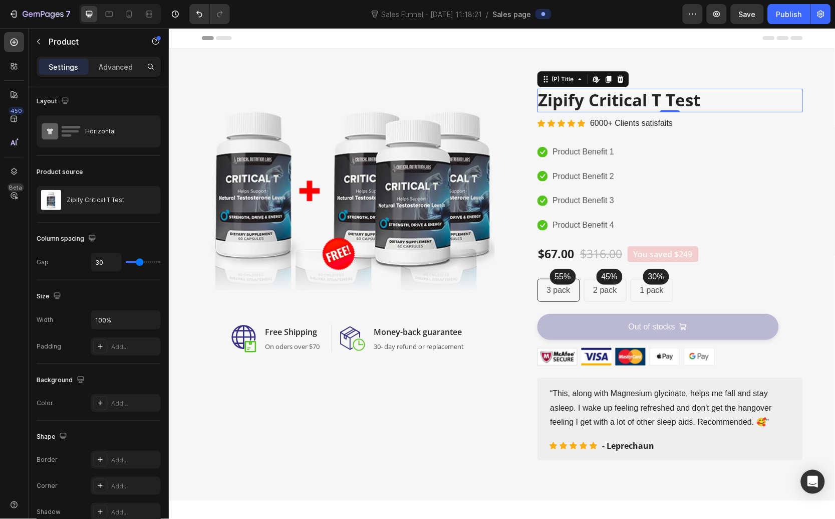
click at [604, 98] on h2 "Zipify Critical T Test" at bounding box center [670, 100] width 266 height 24
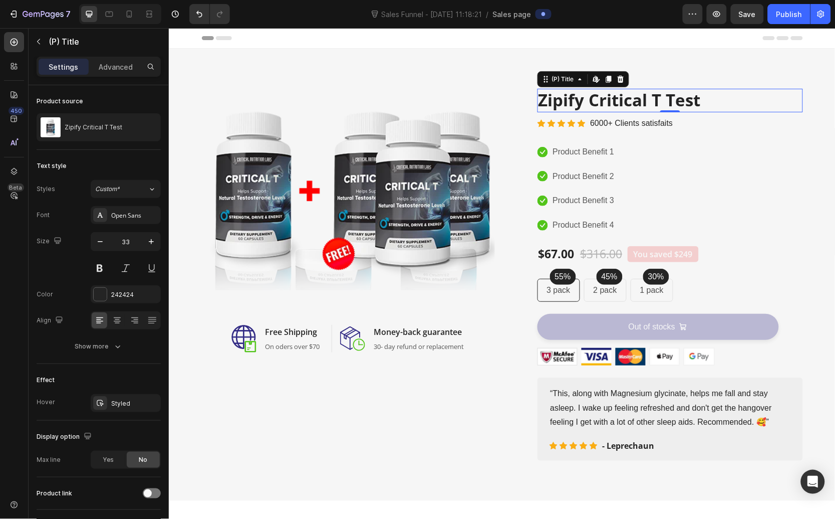
click at [588, 101] on h2 "Zipify Critical T Test" at bounding box center [670, 100] width 266 height 24
click at [606, 79] on icon at bounding box center [608, 78] width 6 height 7
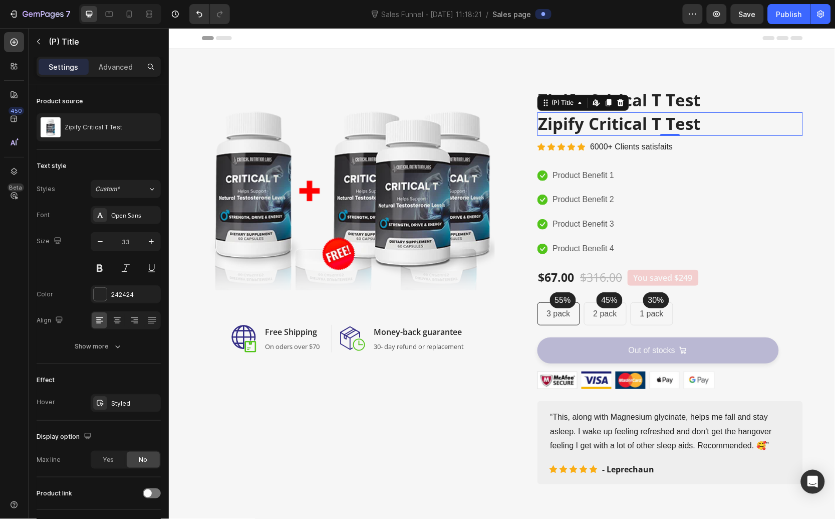
click at [647, 116] on h2 "Zipify Critical T Test" at bounding box center [670, 124] width 266 height 24
click at [619, 104] on icon at bounding box center [620, 102] width 8 height 8
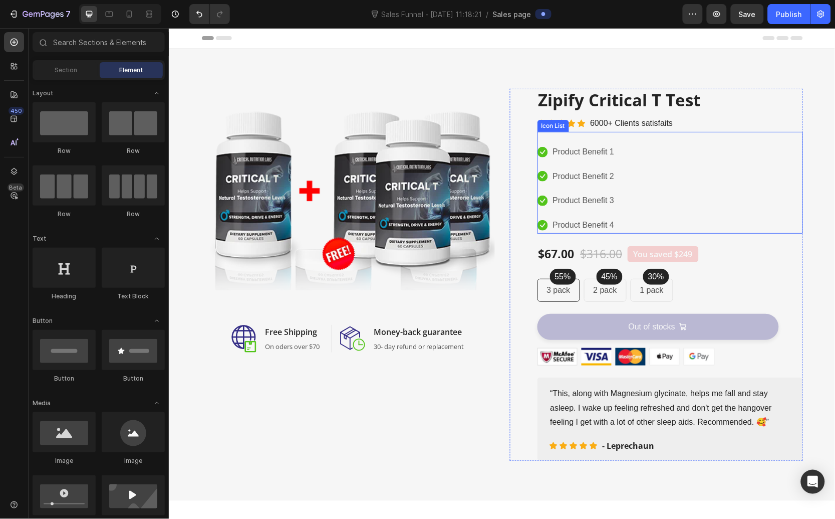
click at [639, 126] on p "6000+ Clients satisfaits" at bounding box center [631, 123] width 83 height 15
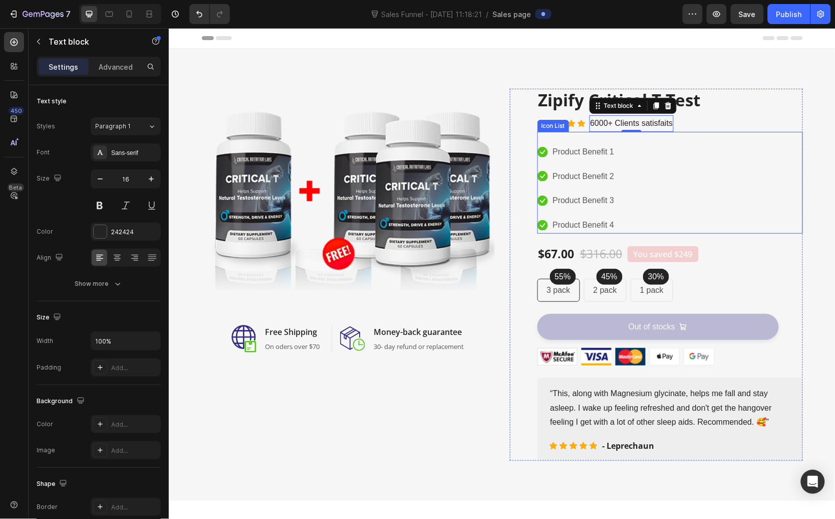
click at [633, 161] on div "Icon Product Benefit 1 Text block Icon Product Benefit 2 Text block Icon Produc…" at bounding box center [670, 188] width 266 height 90
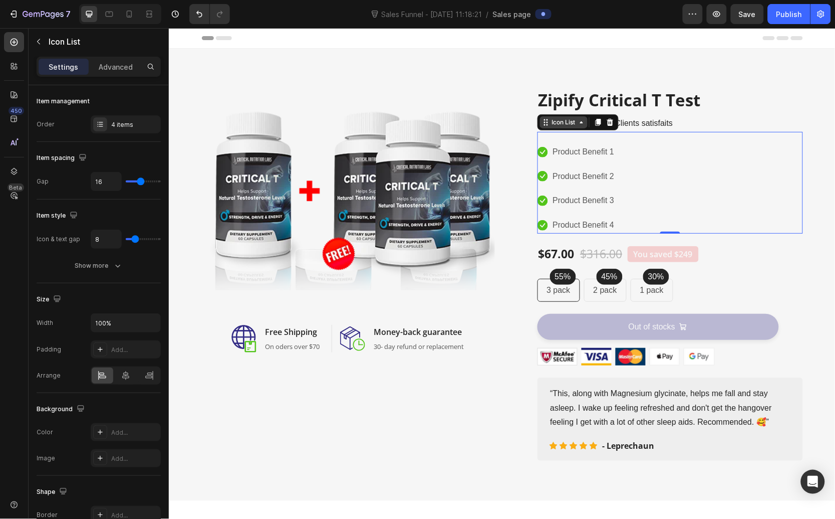
click at [566, 122] on div "Icon List" at bounding box center [564, 121] width 28 height 9
click at [588, 144] on p "Product Benefit 1" at bounding box center [584, 151] width 62 height 15
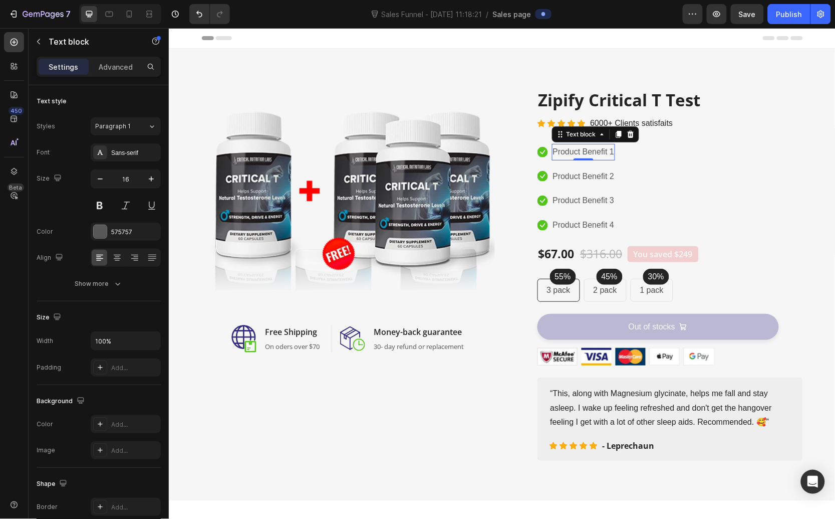
click at [583, 152] on p "Product Benefit 1" at bounding box center [584, 151] width 62 height 15
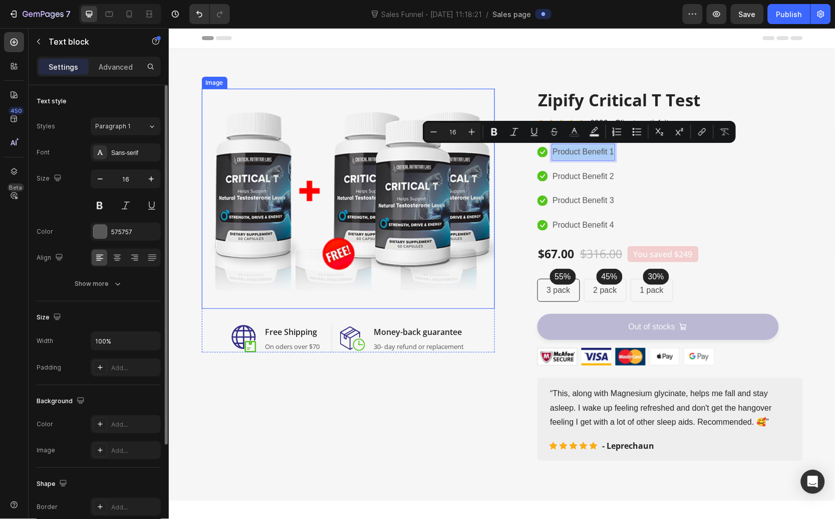
click at [29, 198] on div "Text style Styles Paragraph 1 Font Sans-serif Size 16 Color 575757 Align Show m…" at bounding box center [99, 382] width 140 height 594
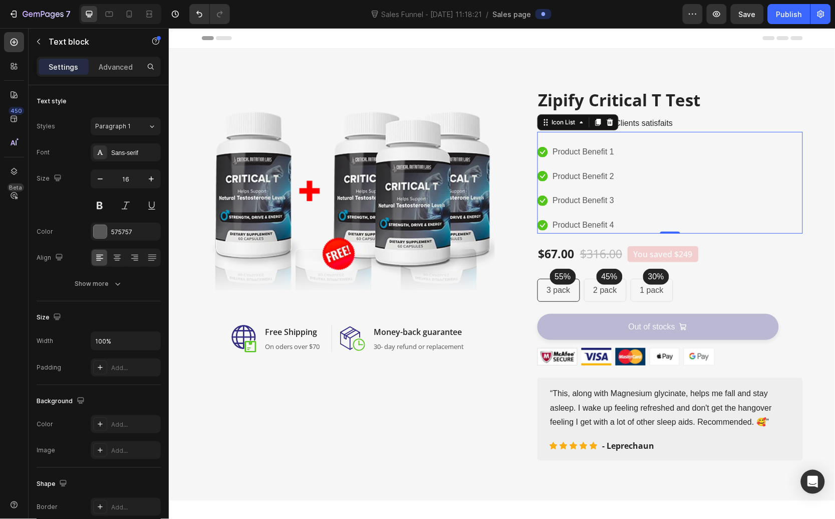
click at [638, 218] on div "Icon Product Benefit 1 Text block Icon Product Benefit 2 Text block Icon Produc…" at bounding box center [670, 188] width 266 height 90
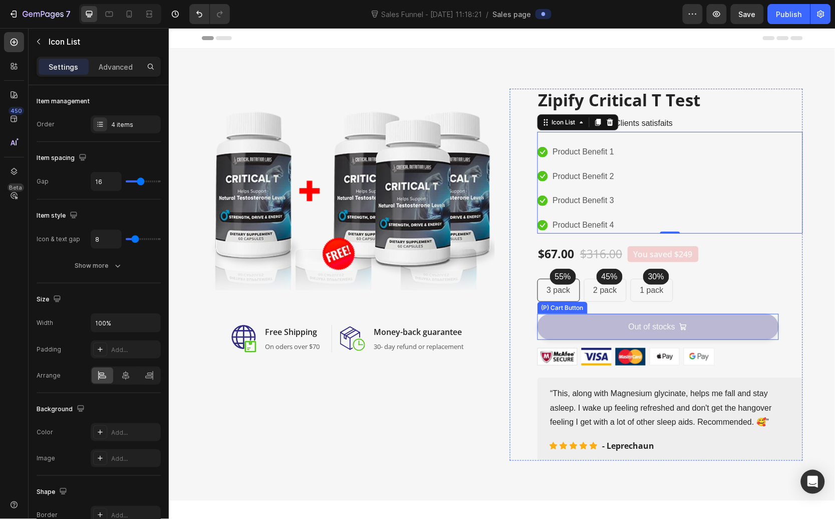
click at [719, 303] on div "Out of stocks (P) Cart Button" at bounding box center [670, 324] width 266 height 46
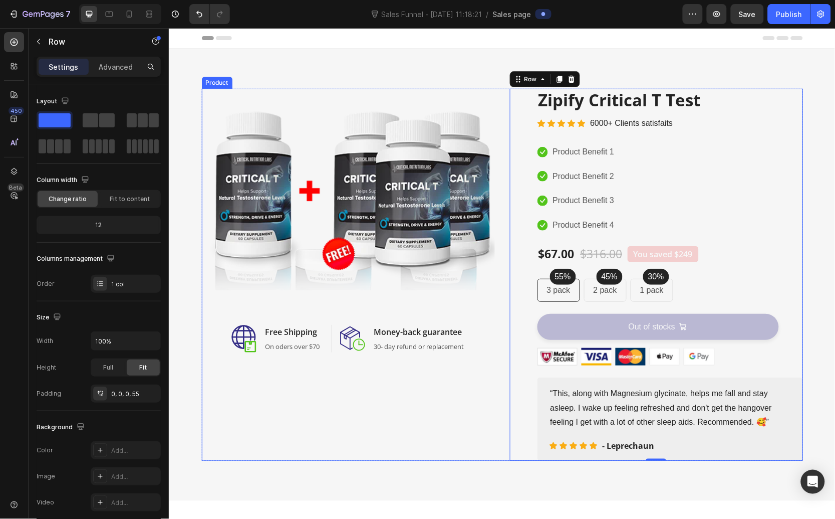
click at [396, 336] on div "Text block" at bounding box center [392, 334] width 34 height 9
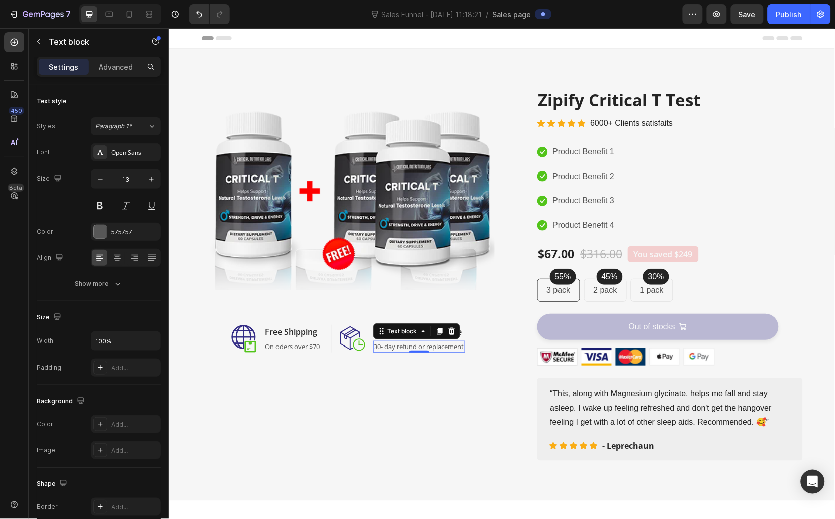
click at [377, 344] on p "30- day refund or replacement" at bounding box center [419, 346] width 90 height 10
click at [374, 347] on p "30- day refund or replacement" at bounding box center [419, 346] width 90 height 10
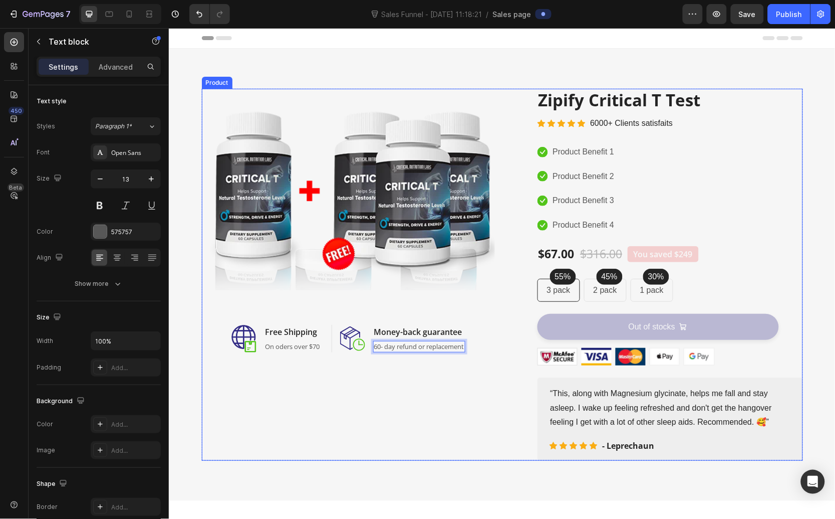
click at [288, 350] on p "On oders over $70" at bounding box center [292, 346] width 55 height 10
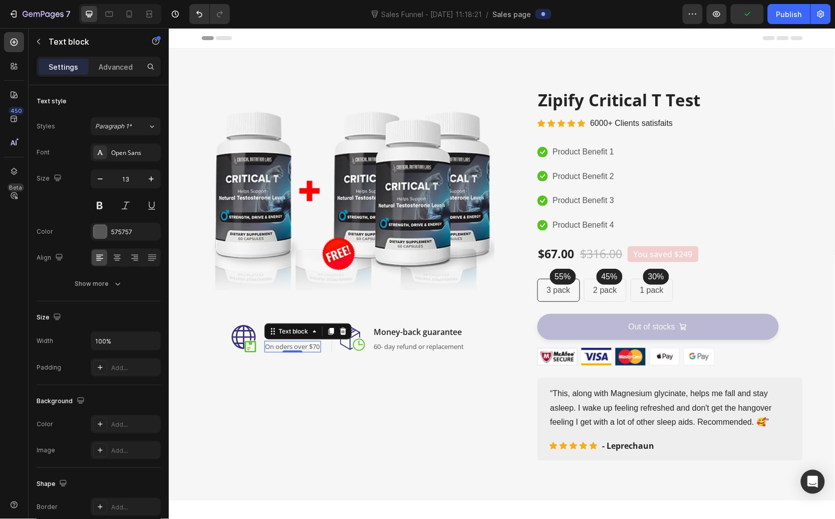
click at [276, 343] on p "On oders over $70" at bounding box center [292, 346] width 55 height 10
click at [422, 394] on div "Image Image Free Shipping Heading Domestic US Text block 0 Row Image Money-back…" at bounding box center [347, 274] width 293 height 372
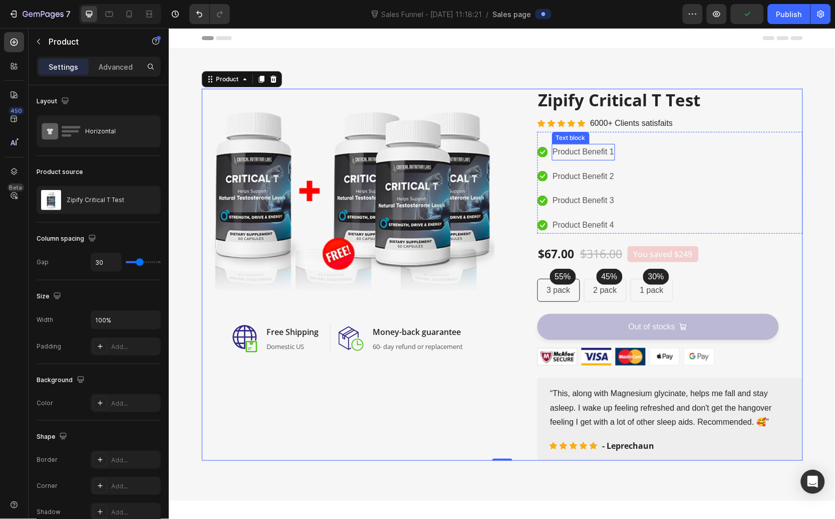
click at [583, 150] on p "Product Benefit 1" at bounding box center [584, 151] width 62 height 15
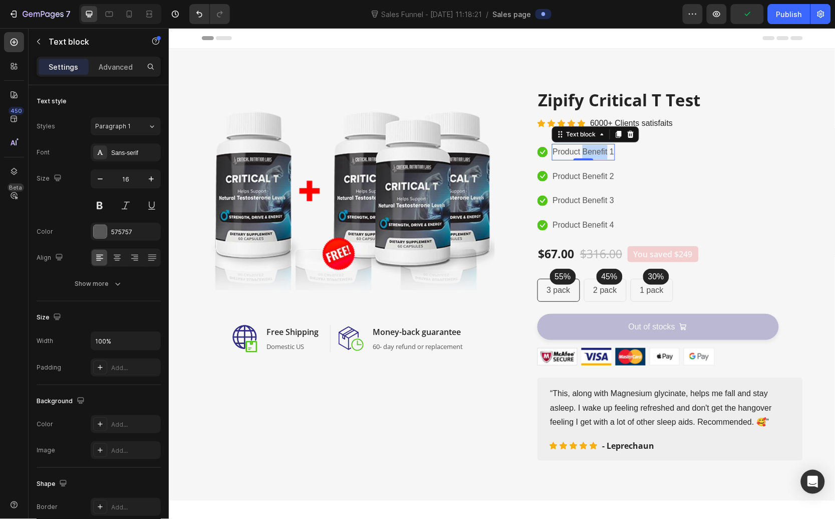
click at [590, 150] on p "Product Benefit 1" at bounding box center [584, 151] width 62 height 15
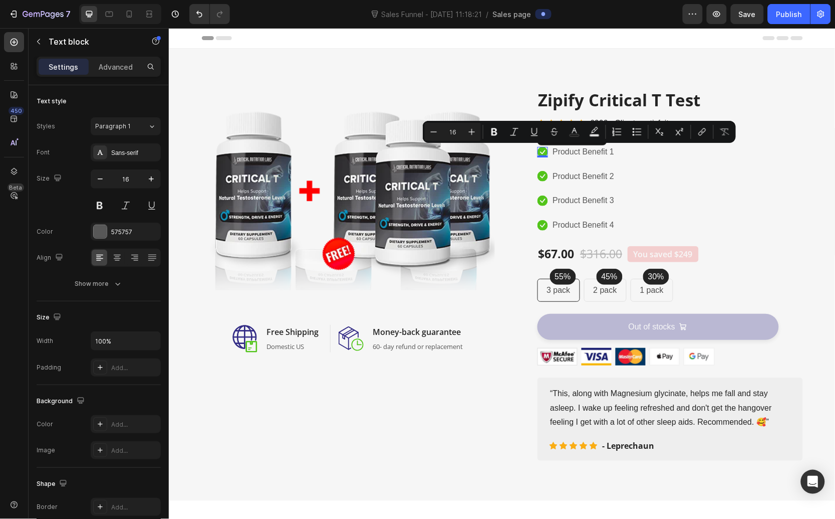
click at [540, 152] on div "Icon 0" at bounding box center [542, 151] width 11 height 11
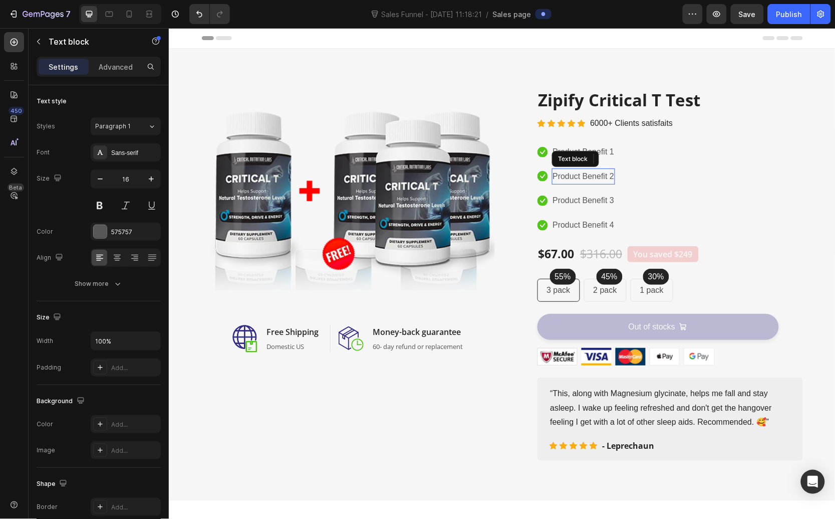
click at [598, 169] on p "Product Benefit 2" at bounding box center [584, 176] width 62 height 15
click at [599, 151] on div "Text block" at bounding box center [575, 158] width 47 height 16
click at [573, 158] on div "Text block" at bounding box center [581, 158] width 34 height 9
click at [623, 131] on div "Icon Product Benefit 1 Text block Icon Product Benefit 2 Text block Icon List R…" at bounding box center [670, 182] width 266 height 102
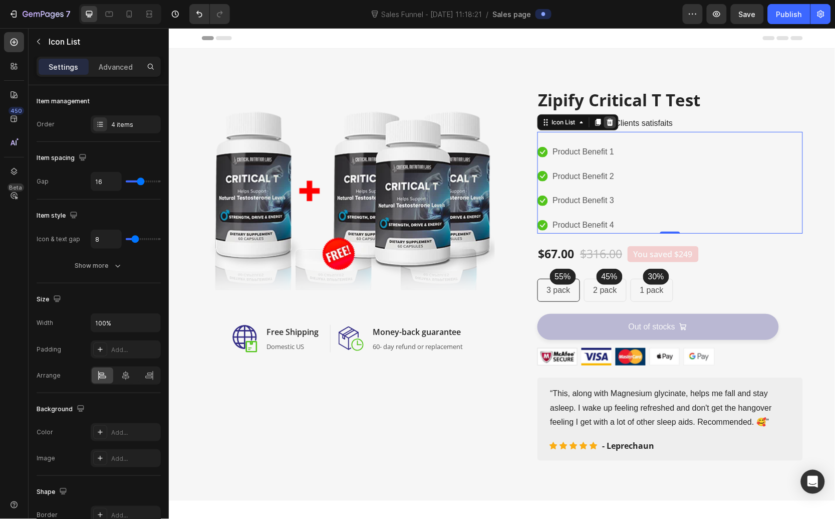
click at [608, 121] on icon at bounding box center [609, 121] width 7 height 7
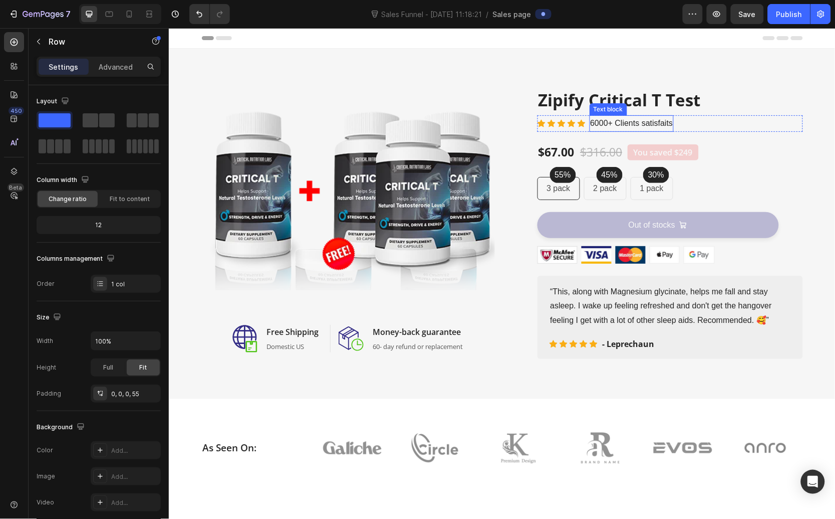
click at [610, 131] on div "(P) Images & Gallery Zipify Critical T Test (P) Title Icon Icon Icon Icon Icon …" at bounding box center [670, 223] width 266 height 270
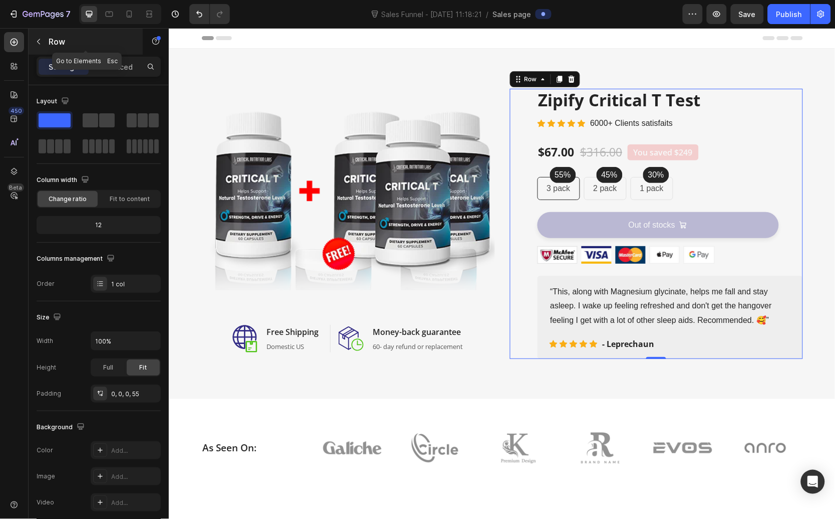
click at [38, 45] on icon "button" at bounding box center [39, 42] width 8 height 8
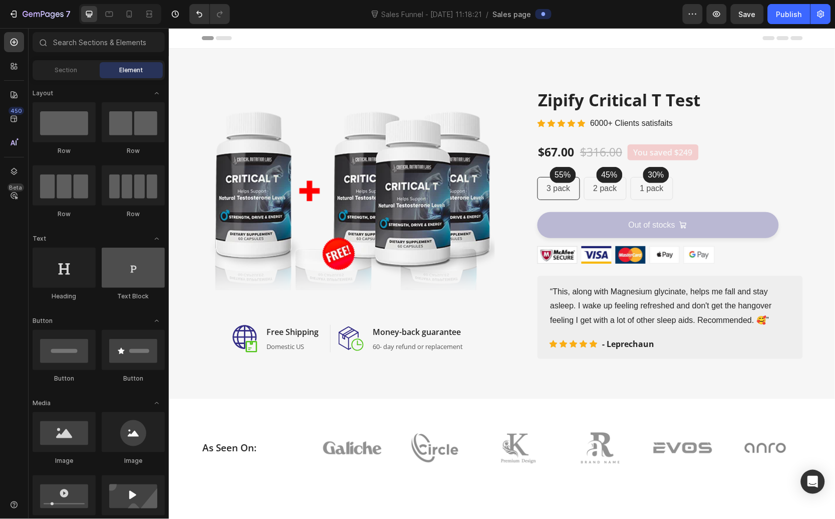
click at [125, 268] on div at bounding box center [133, 268] width 63 height 40
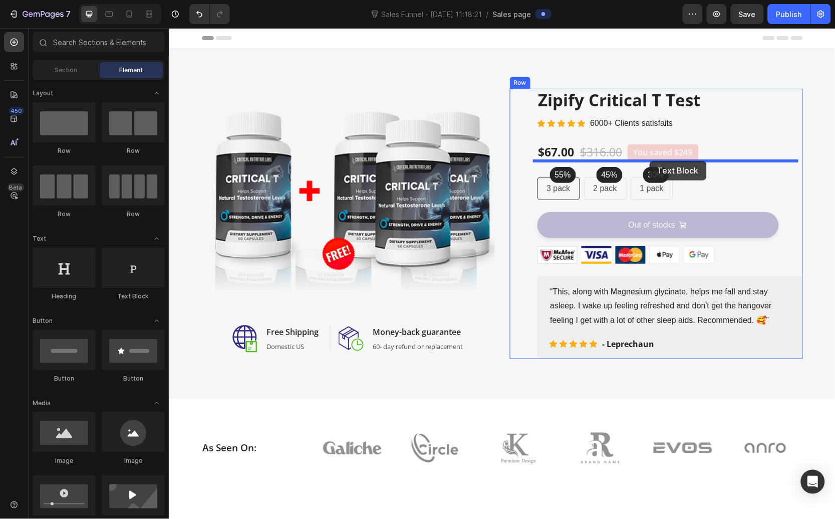
drag, startPoint x: 296, startPoint y: 296, endPoint x: 649, endPoint y: 160, distance: 378.8
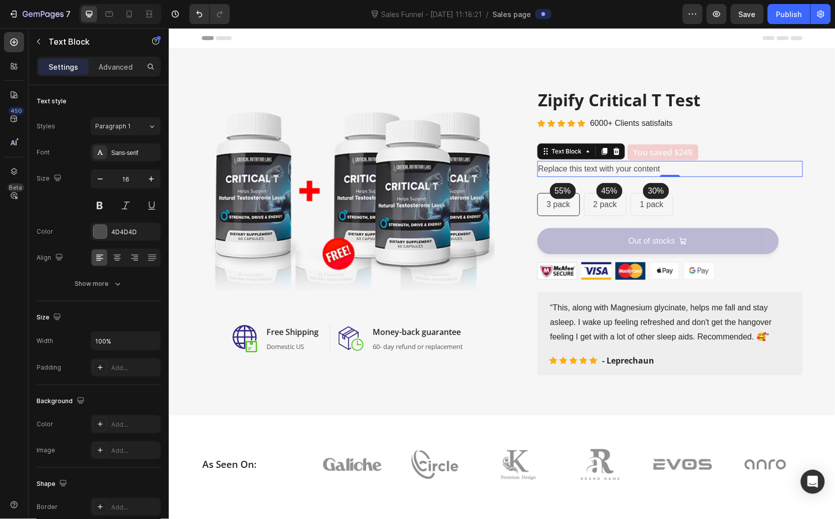
click at [606, 167] on div "Replace this text with your content" at bounding box center [670, 168] width 266 height 17
click at [653, 165] on p "Replace this text with your content" at bounding box center [670, 168] width 264 height 15
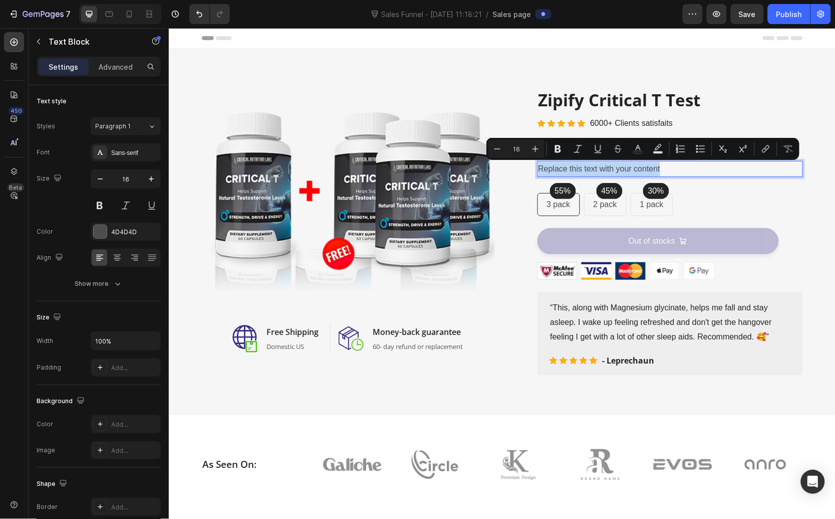
click at [653, 165] on p "Replace this text with your content" at bounding box center [670, 168] width 264 height 15
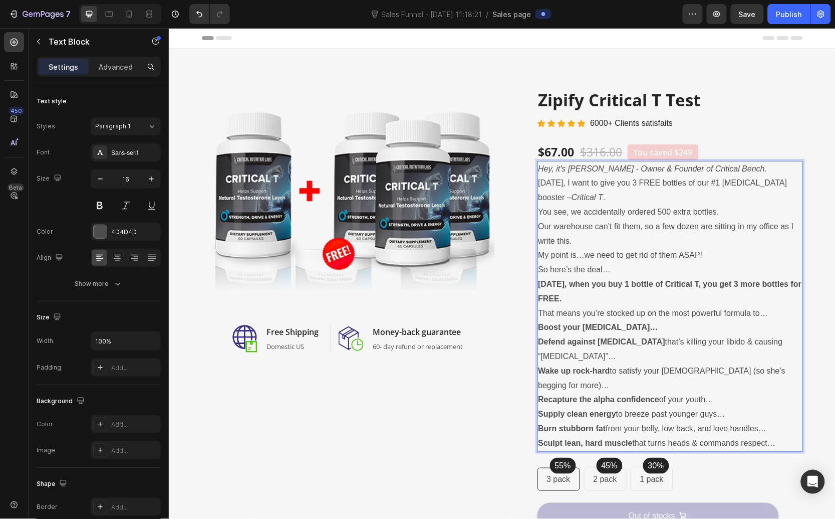
click at [668, 178] on p "Today, I want to give you 3 FREE bottles of our #1 testosterone booster – Criti…" at bounding box center [670, 189] width 264 height 29
click at [732, 172] on p "Hey, it's Mike - Owner & Founder of Critical Bench." at bounding box center [670, 168] width 264 height 15
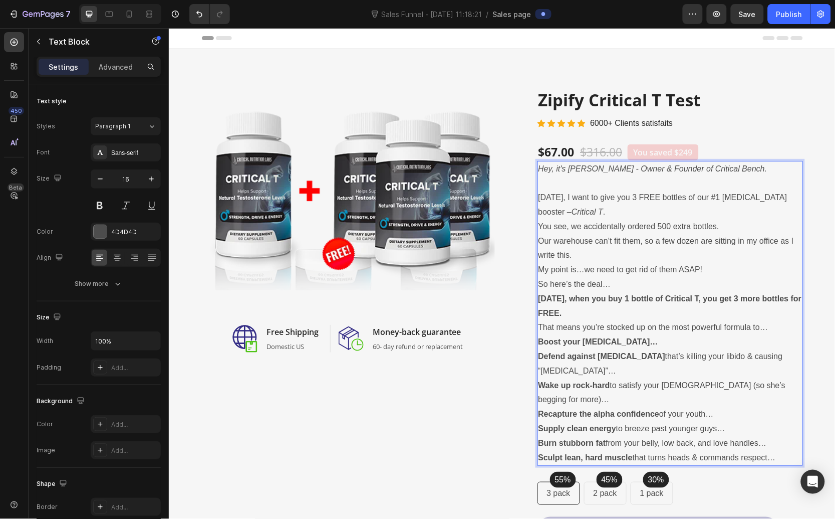
click at [656, 201] on p "Today, I want to give you 3 FREE bottles of our #1 testosterone booster – Criti…" at bounding box center [670, 204] width 264 height 29
click at [653, 208] on p "Today, I want to give you 3 FREE bottles of our #1 testosterone booster – Criti…" at bounding box center [670, 204] width 264 height 29
click at [698, 256] on p "Our warehouse can’t fit them, so a few dozen are sitting in my office as I writ…" at bounding box center [670, 248] width 264 height 29
click at [724, 230] on p "You see, we accidentally ordered 500 extra bottles." at bounding box center [670, 226] width 264 height 15
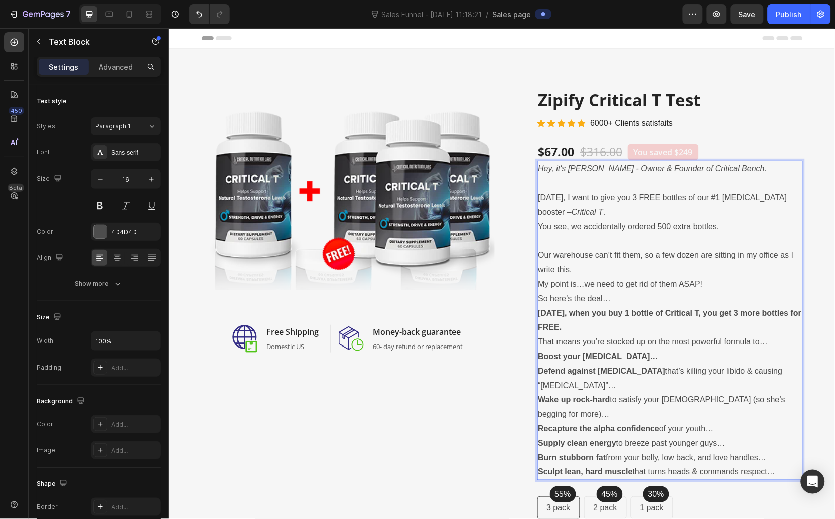
click at [607, 264] on p "Our warehouse can’t fit them, so a few dozen are sitting in my office as I writ…" at bounding box center [670, 262] width 264 height 29
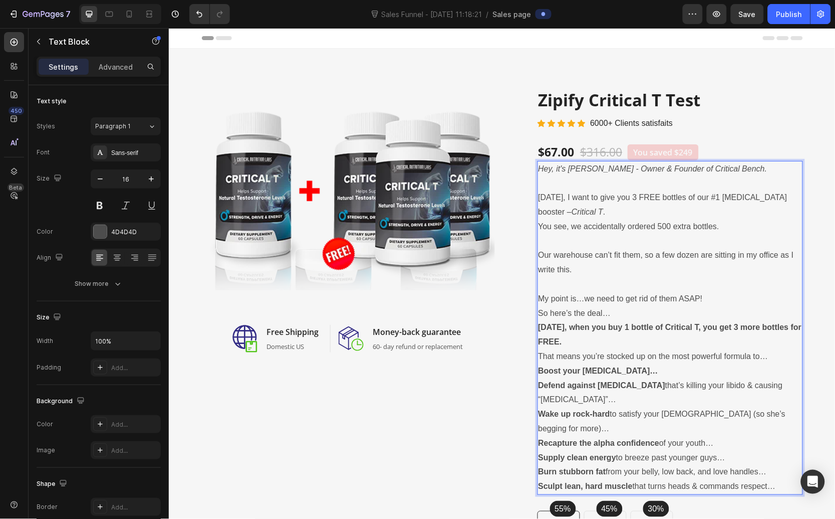
click at [633, 316] on p "So here’s the deal…" at bounding box center [670, 313] width 264 height 15
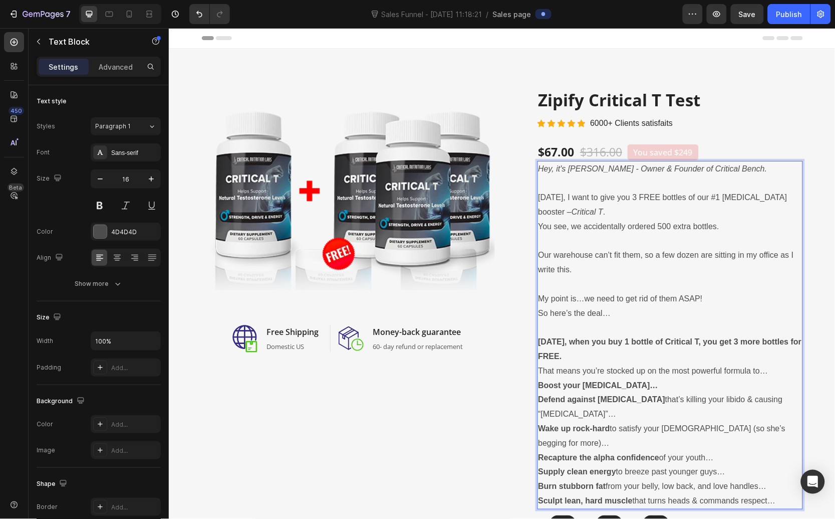
click at [712, 292] on p "My point is…we need to get rid of them ASAP!" at bounding box center [670, 298] width 264 height 15
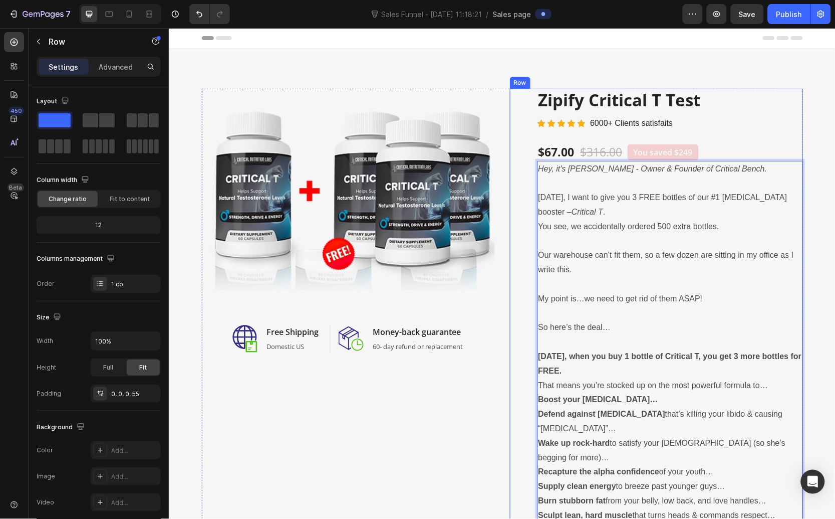
click at [504, 373] on div "Image Image Free Shipping Heading Domestic US Text block Row Image Money-back g…" at bounding box center [501, 404] width 601 height 633
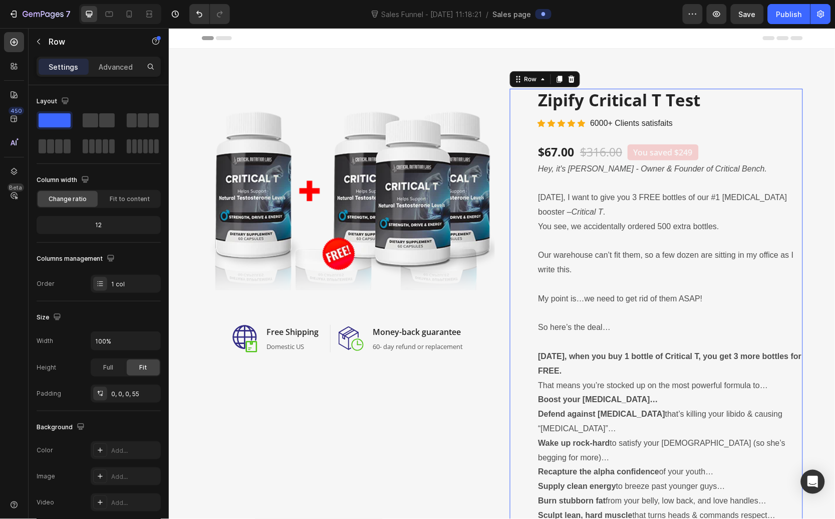
click at [540, 385] on p "That means you’re stocked up on the most powerful formula to…" at bounding box center [670, 385] width 264 height 15
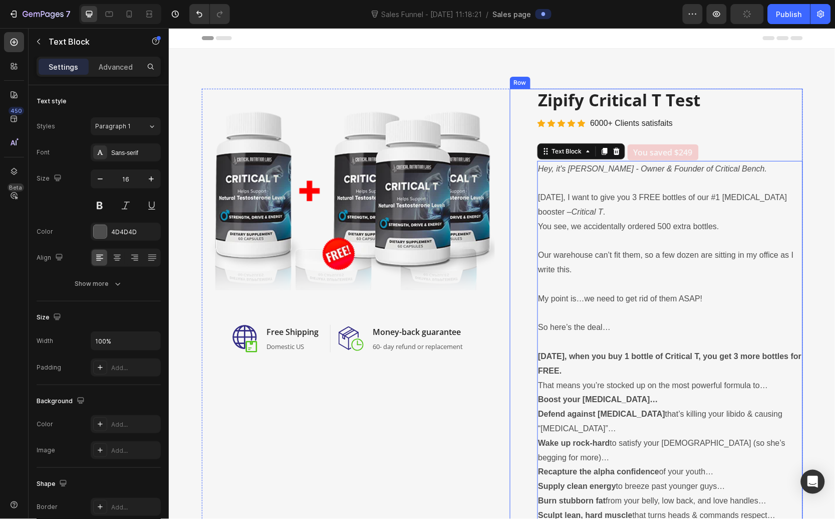
click at [602, 131] on div "(P) Images & Gallery Zipify Critical T Test (P) Title Icon Icon Icon Icon Icon …" at bounding box center [670, 404] width 266 height 633
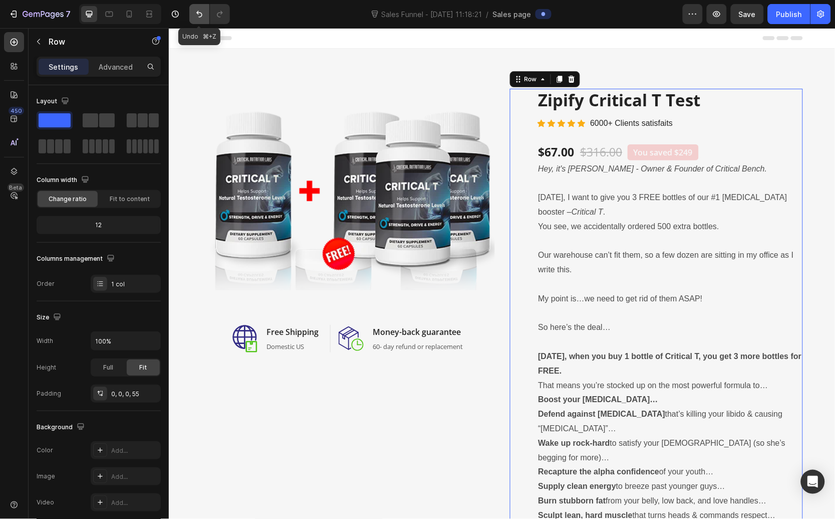
click at [205, 16] on button "Undo/Redo" at bounding box center [199, 14] width 20 height 20
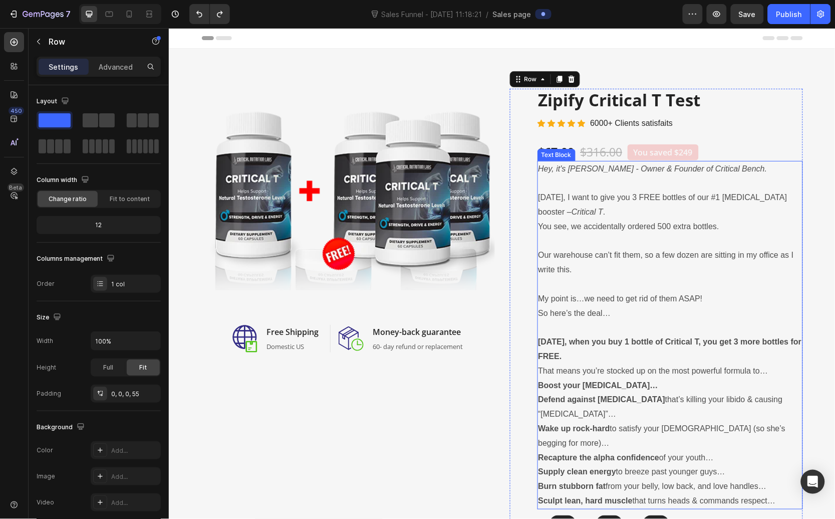
click at [658, 170] on icon "Hey, it's Mike - Owner & Founder of Critical Bench." at bounding box center [652, 168] width 229 height 9
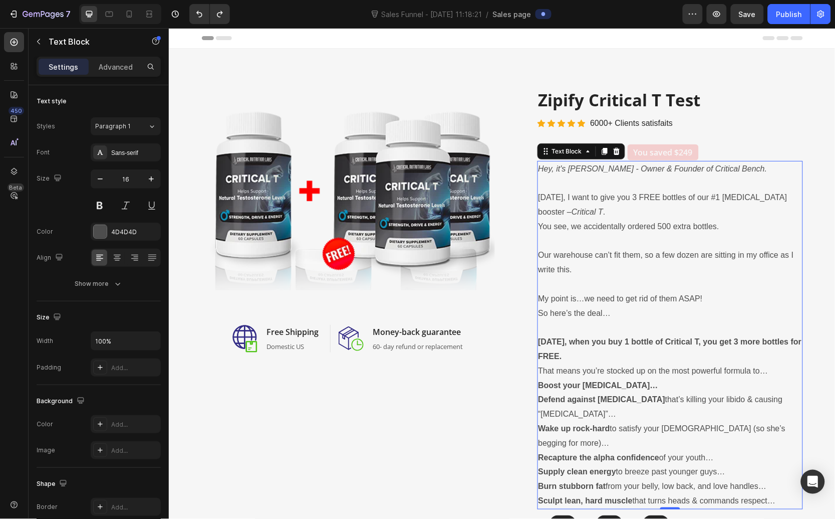
click at [620, 153] on div "Text Block" at bounding box center [581, 151] width 88 height 16
click at [615, 153] on div at bounding box center [616, 151] width 12 height 12
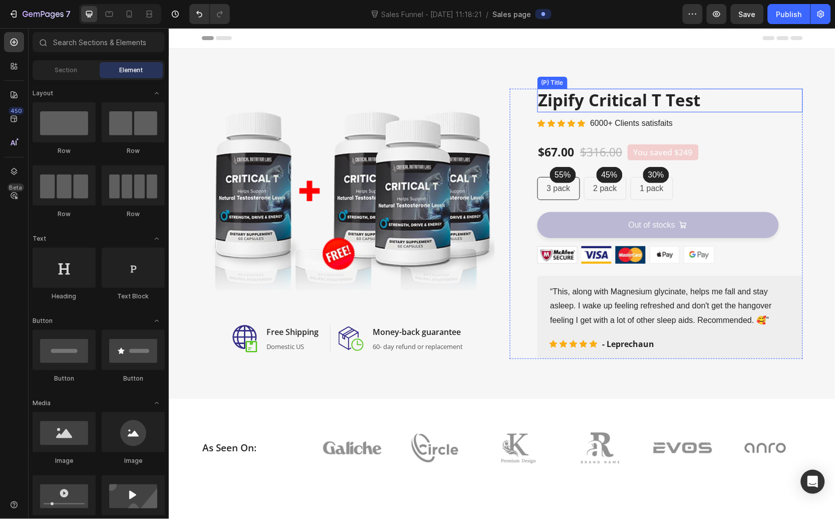
click at [571, 96] on h2 "Zipify Critical T Test" at bounding box center [670, 100] width 266 height 24
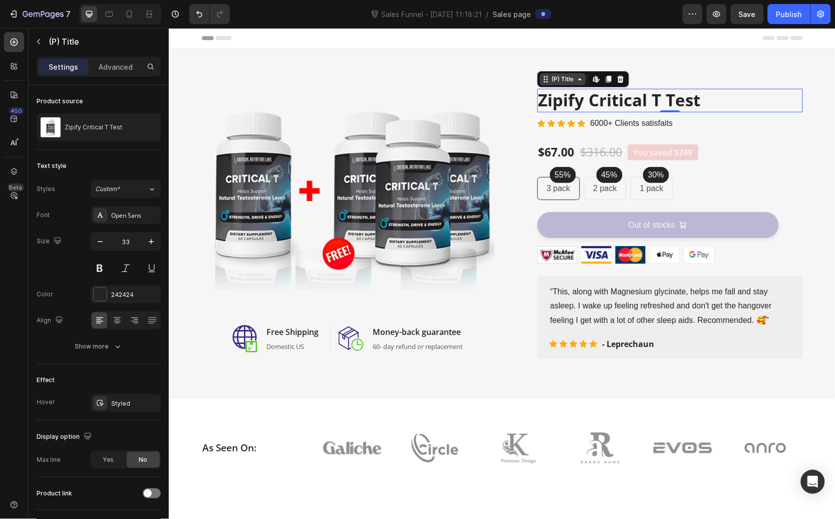
click at [566, 78] on div "(P) Title" at bounding box center [563, 78] width 26 height 9
click at [546, 81] on icon at bounding box center [547, 82] width 2 height 2
click at [596, 79] on icon at bounding box center [597, 78] width 2 height 5
click at [617, 82] on icon at bounding box center [620, 78] width 7 height 7
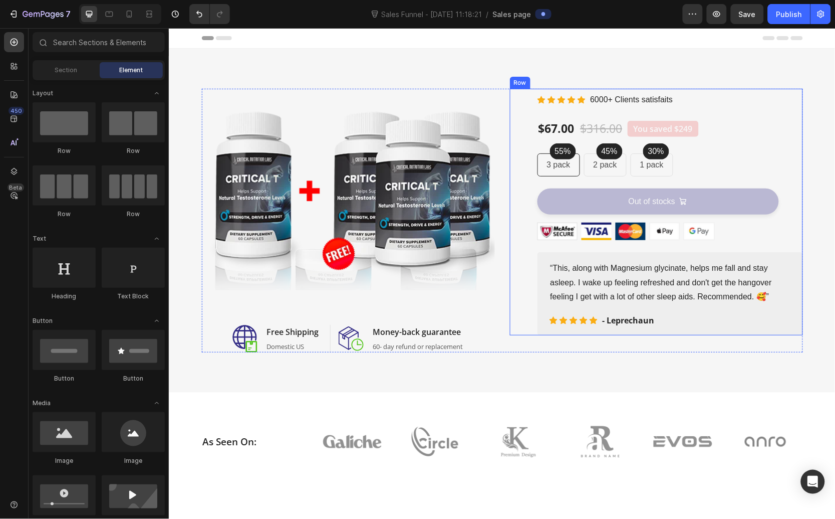
click at [605, 77] on div "Image Image Free Shipping Heading Domestic US Text block Row Image Money-back g…" at bounding box center [501, 220] width 667 height 344
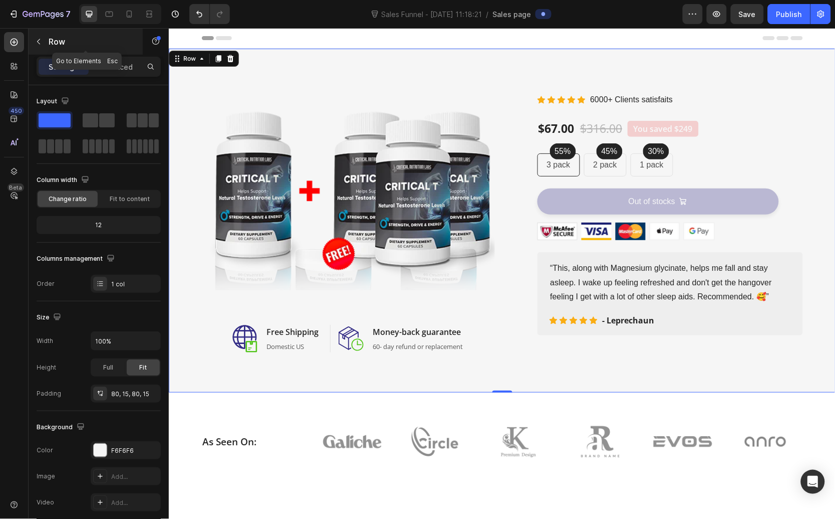
click at [42, 46] on button "button" at bounding box center [39, 42] width 16 height 16
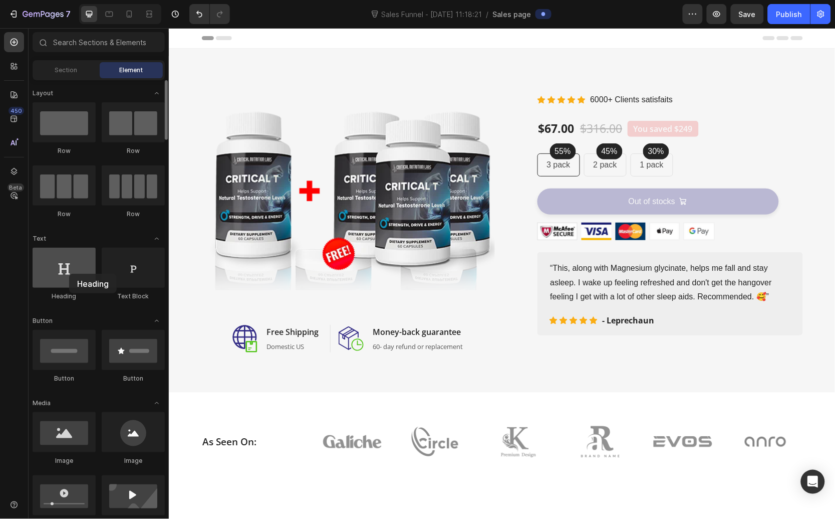
click at [69, 274] on div at bounding box center [64, 268] width 63 height 40
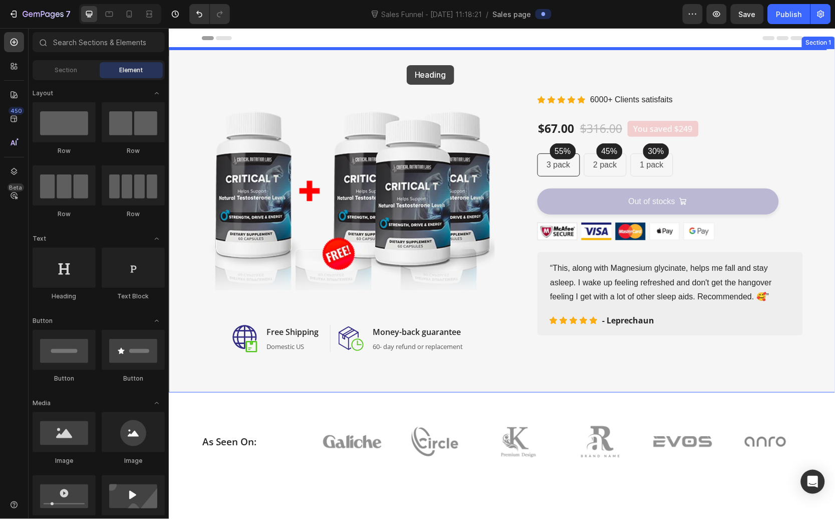
drag, startPoint x: 227, startPoint y: 300, endPoint x: 406, endPoint y: 65, distance: 295.7
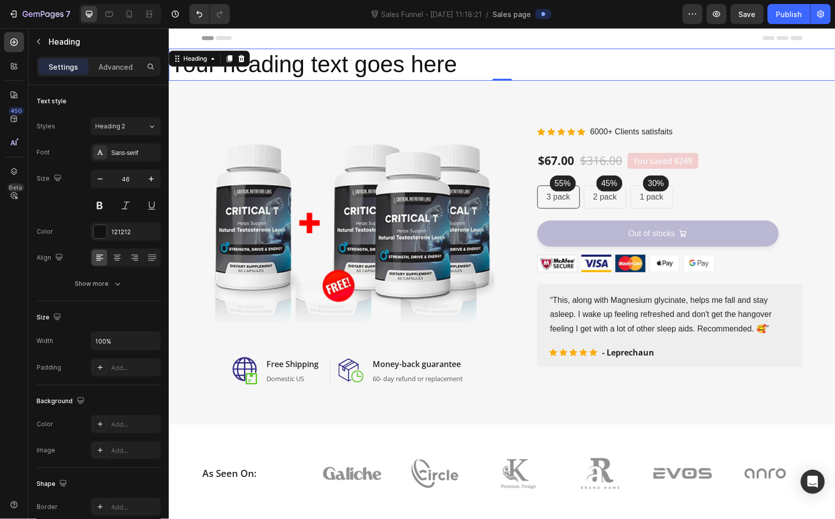
click at [374, 65] on h2 "Your heading text goes here" at bounding box center [501, 64] width 667 height 32
click at [420, 57] on p "Your heading text goes here" at bounding box center [501, 64] width 665 height 30
click at [419, 57] on p "Your heading text goes here" at bounding box center [501, 64] width 665 height 30
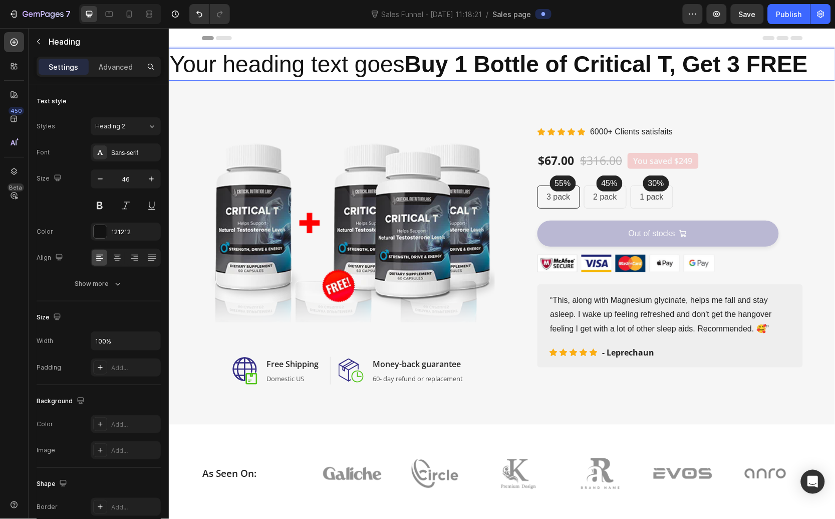
click at [418, 58] on strong "Buy 1 Bottle of Critical T, Get 3 FREE" at bounding box center [605, 64] width 403 height 26
click at [417, 59] on strong "Buy 1 Bottle of Critical T, Get 3 FREE" at bounding box center [605, 64] width 403 height 26
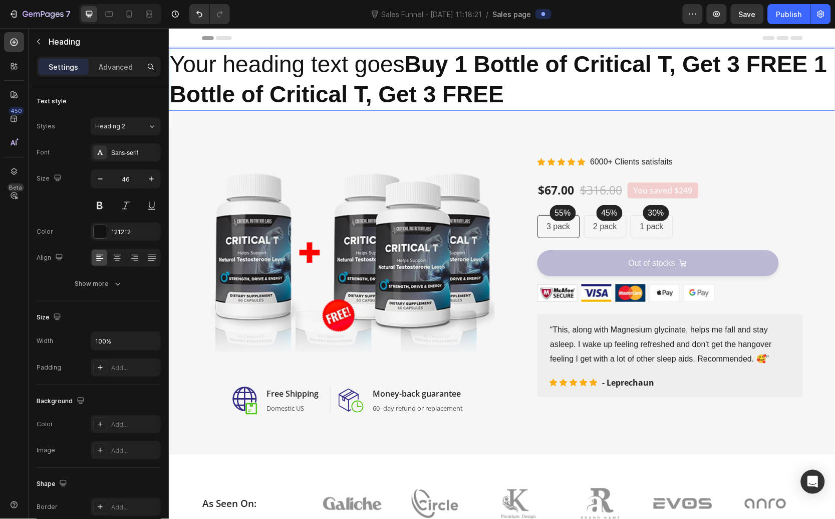
click at [337, 69] on p "Your heading text goes Buy 1 Bottle of Critical T, Get 3 FREE 1 Bottle of Criti…" at bounding box center [501, 79] width 665 height 60
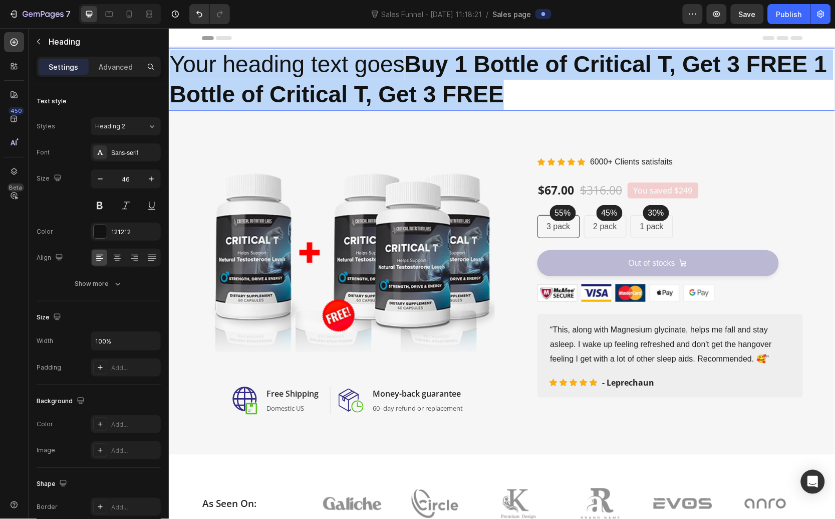
click at [337, 69] on p "Your heading text goes Buy 1 Bottle of Critical T, Get 3 FREE 1 Bottle of Criti…" at bounding box center [501, 79] width 665 height 60
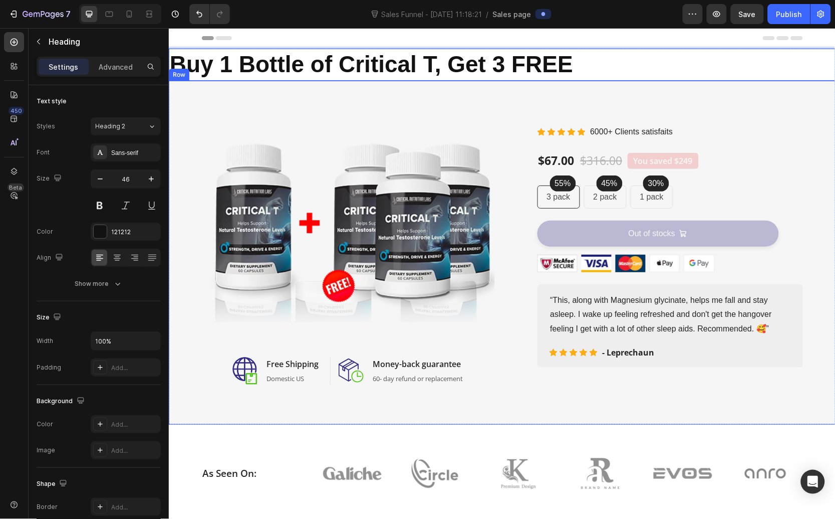
click at [375, 130] on img at bounding box center [347, 230] width 293 height 220
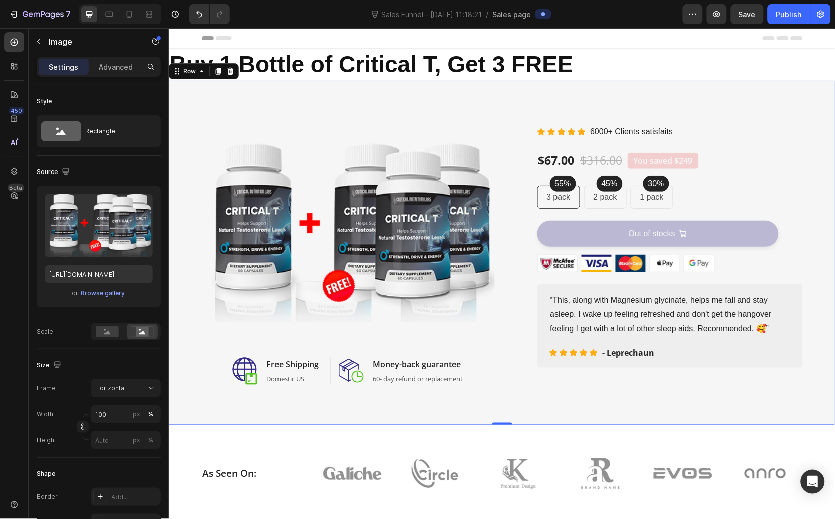
click at [353, 80] on div "Image Image Free Shipping Heading Domestic US Text block Row Image Money-back g…" at bounding box center [501, 252] width 667 height 344
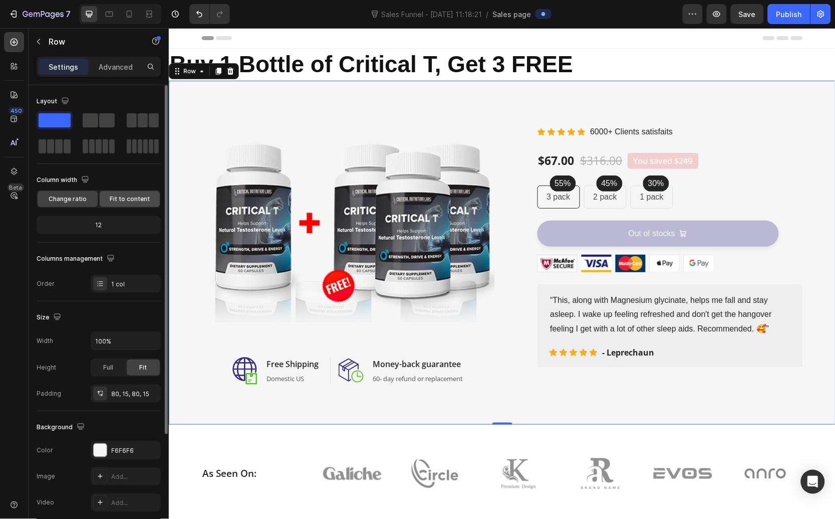
click at [111, 202] on span "Fit to content" at bounding box center [130, 198] width 40 height 9
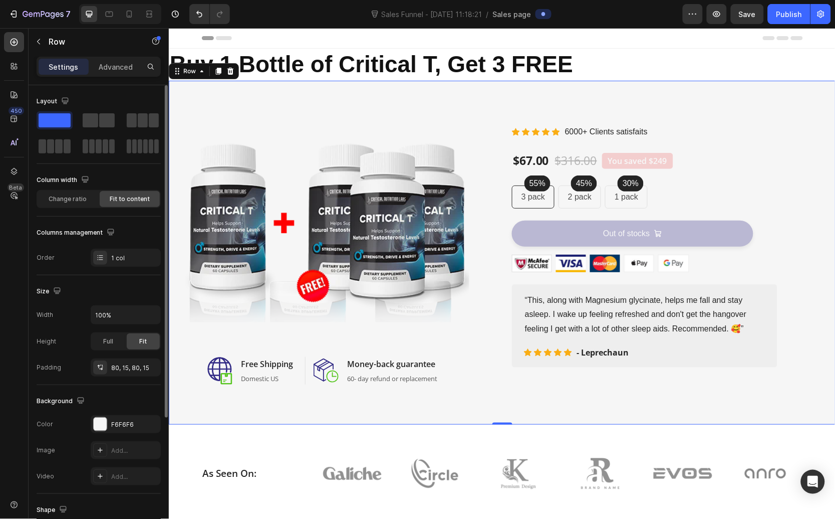
click at [112, 202] on span "Fit to content" at bounding box center [130, 198] width 40 height 9
click at [74, 206] on div "Change ratio" at bounding box center [68, 199] width 60 height 16
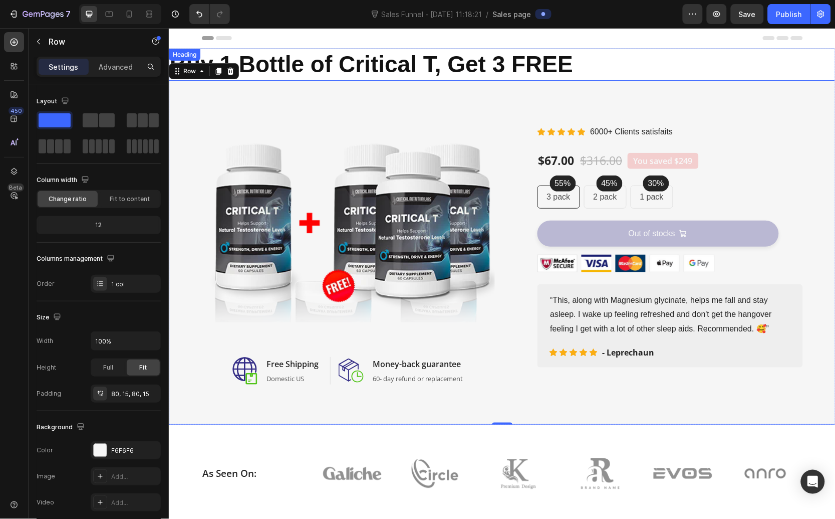
click at [356, 56] on strong "Buy 1 Bottle of Critical T, Get 3 FREE" at bounding box center [370, 64] width 403 height 26
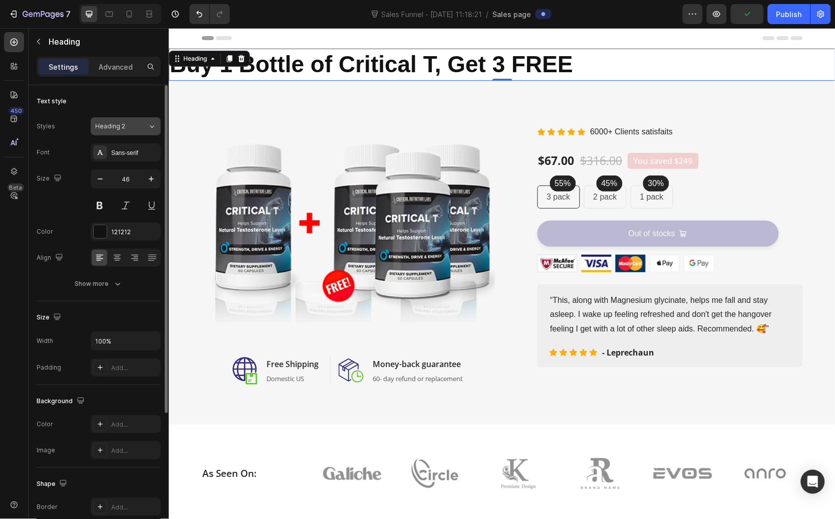
click at [136, 126] on div "Heading 2" at bounding box center [121, 126] width 53 height 9
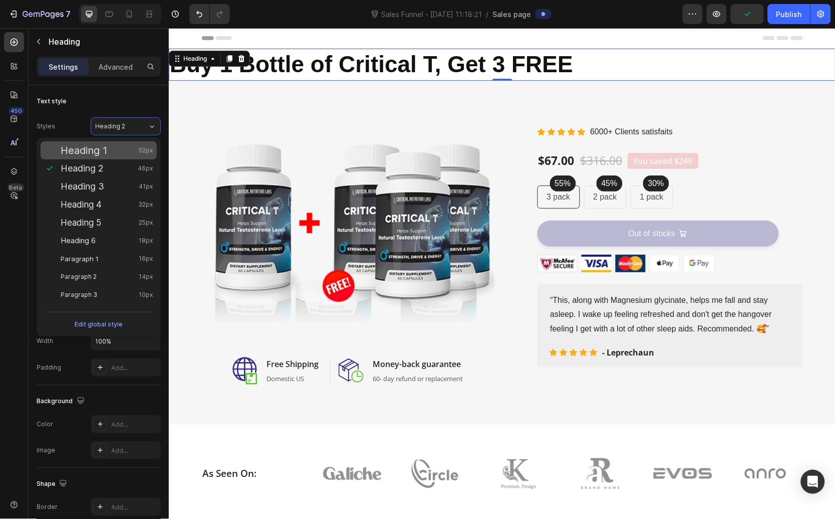
click at [130, 149] on div "Heading 1 52px" at bounding box center [107, 150] width 92 height 10
type input "52"
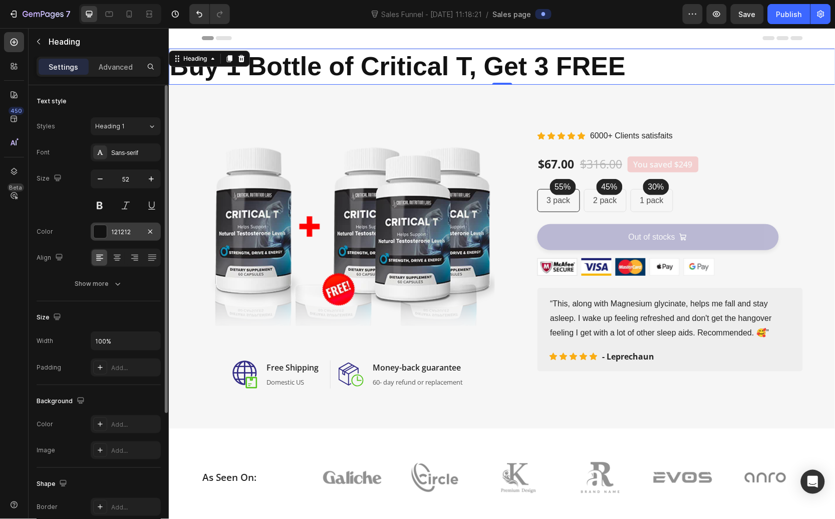
click at [100, 234] on div at bounding box center [100, 231] width 13 height 13
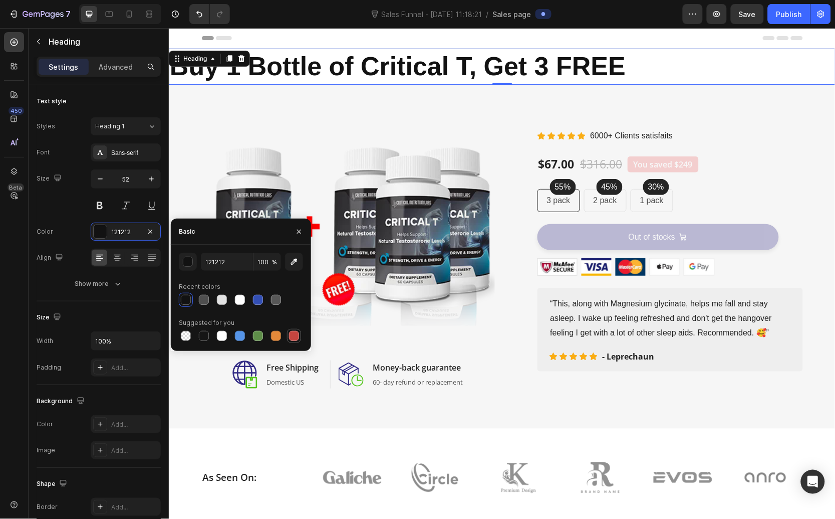
click at [296, 340] on div at bounding box center [294, 336] width 10 height 10
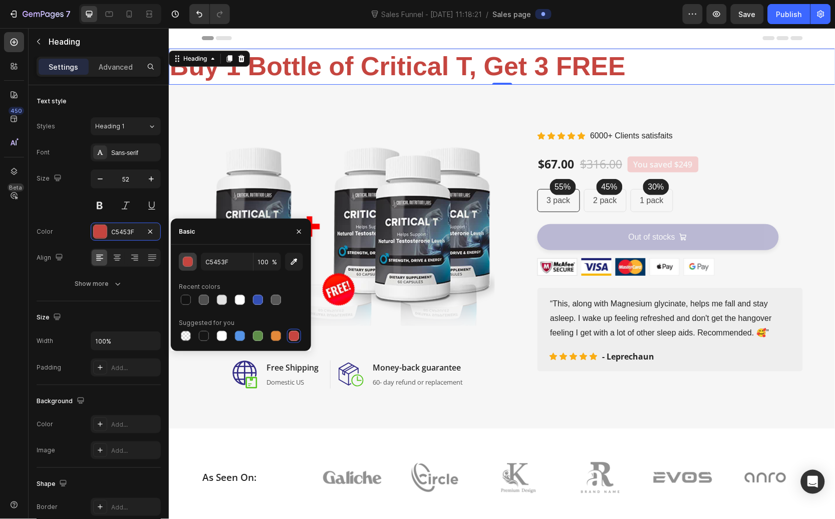
click at [183, 269] on button "button" at bounding box center [188, 262] width 18 height 18
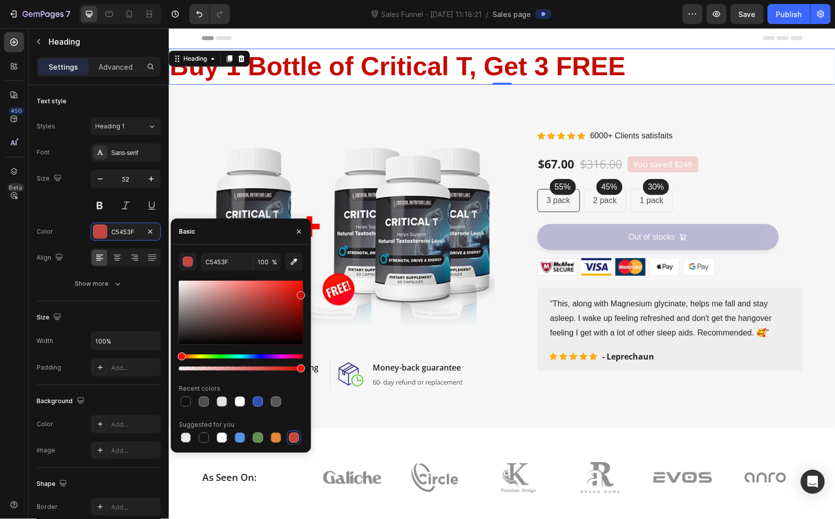
drag, startPoint x: 272, startPoint y: 317, endPoint x: 308, endPoint y: 293, distance: 42.9
click at [308, 293] on div "C5453F 100 % Recent colors Suggested for you" at bounding box center [241, 349] width 140 height 192
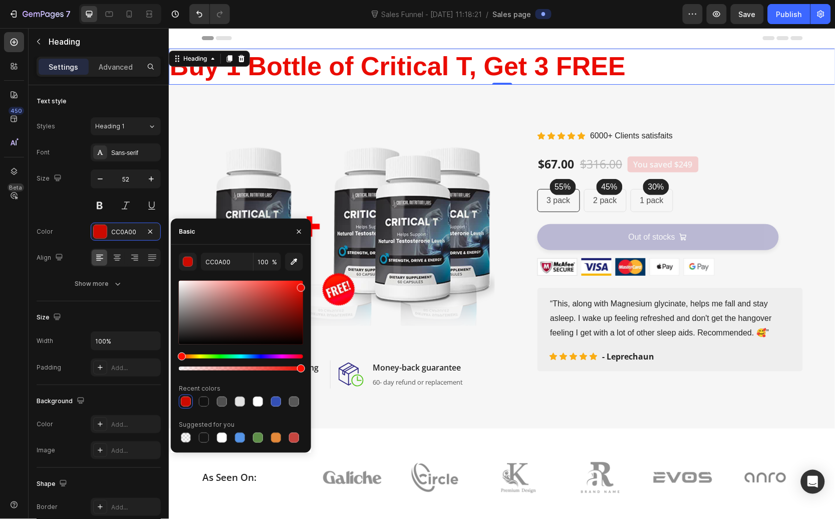
drag, startPoint x: 298, startPoint y: 294, endPoint x: 308, endPoint y: 286, distance: 12.8
click at [308, 286] on div "CC0A00 100 % Recent colors Suggested for you" at bounding box center [241, 349] width 140 height 192
drag, startPoint x: 301, startPoint y: 286, endPoint x: 302, endPoint y: 291, distance: 5.0
click at [302, 291] on div at bounding box center [301, 293] width 8 height 8
type input "D60E04"
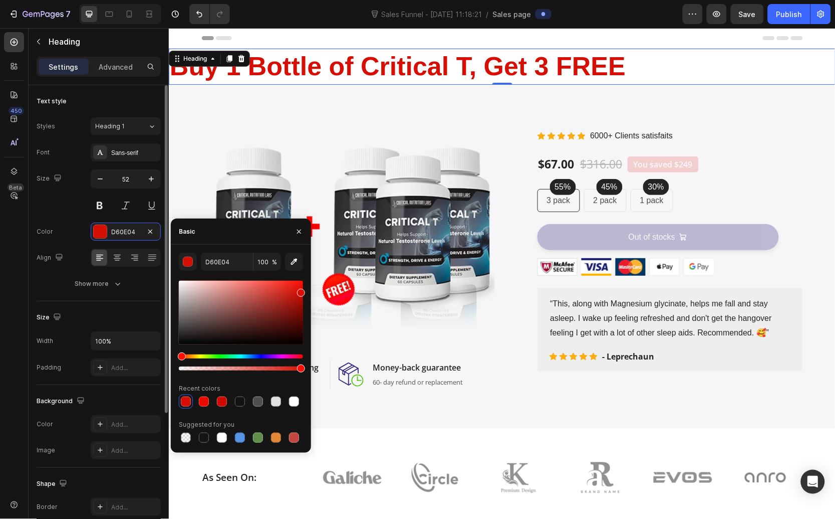
click at [59, 271] on div "Font Sans-serif Size 52 Color D60E04 Align Show more" at bounding box center [99, 217] width 124 height 149
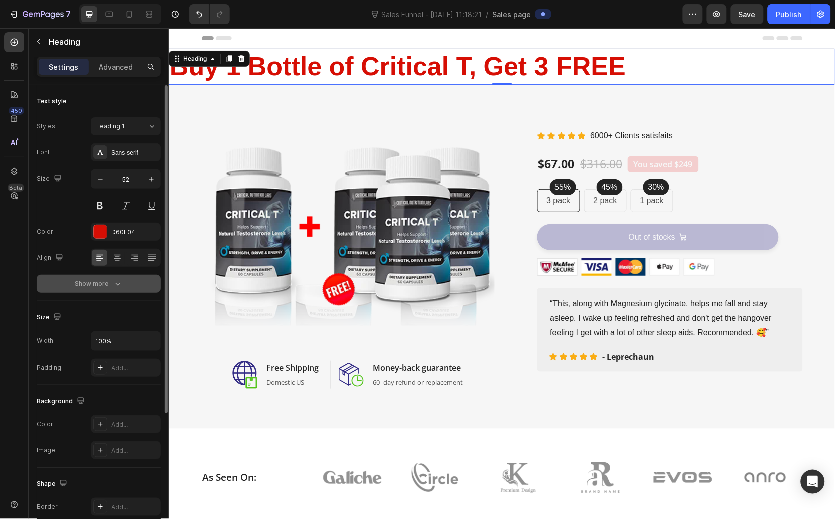
click at [103, 285] on div "Show more" at bounding box center [99, 284] width 48 height 10
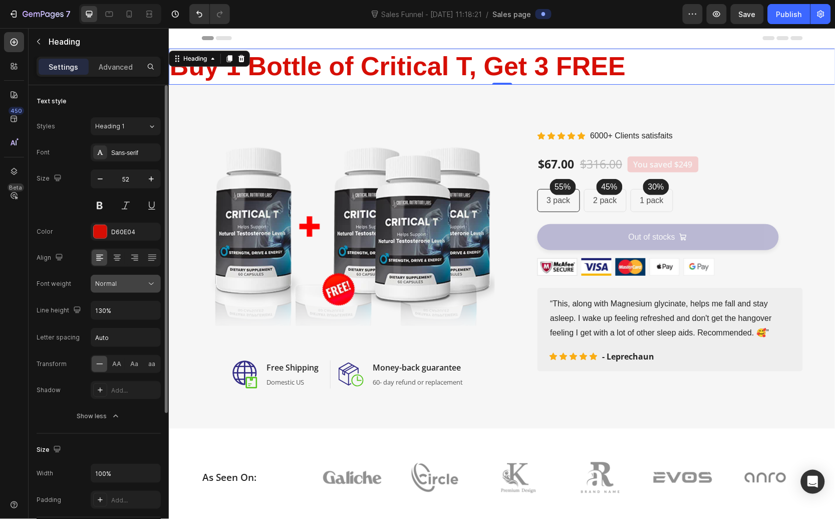
click at [106, 284] on span "Normal" at bounding box center [106, 284] width 22 height 8
click at [40, 316] on div "Line height" at bounding box center [60, 311] width 47 height 14
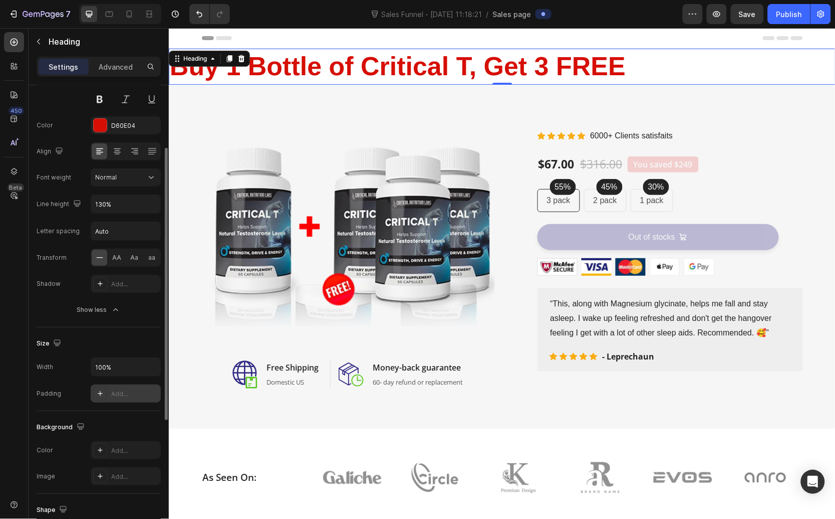
click at [101, 398] on div at bounding box center [100, 393] width 14 height 14
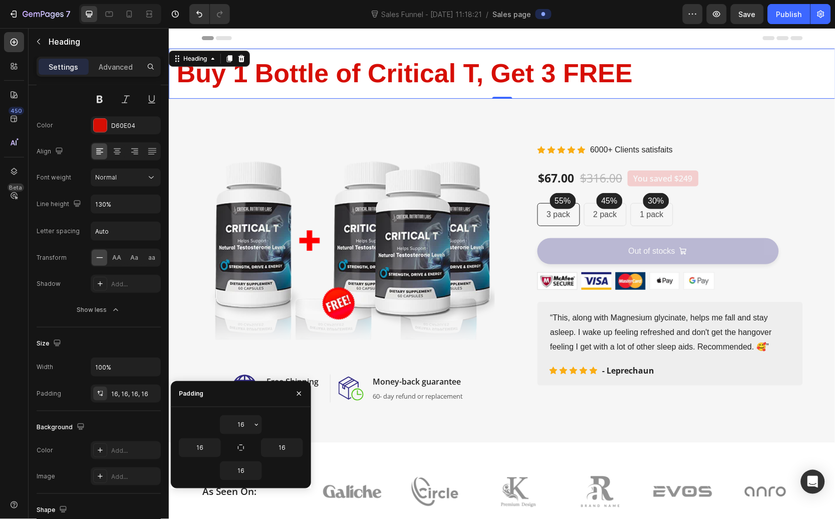
click at [455, 27] on div "7 Version history Sales Funnel - Aug 27, 11:18:21 / Sales page Preview Save Pub…" at bounding box center [417, 14] width 835 height 29
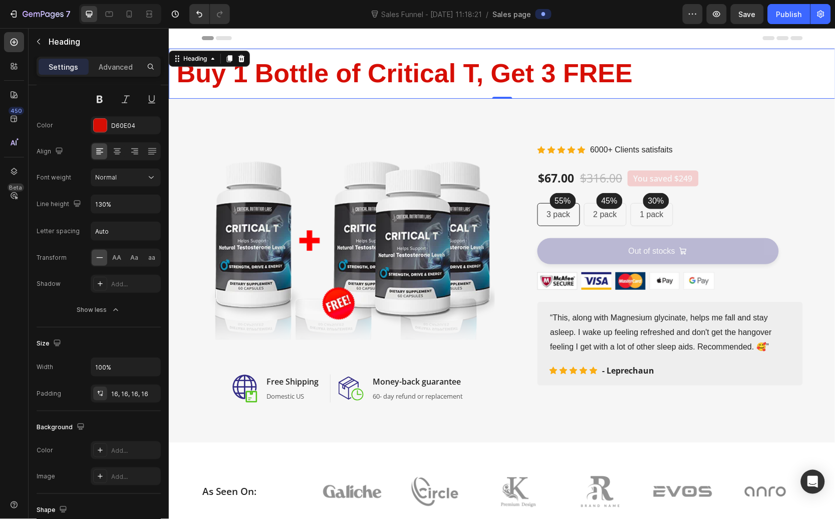
click at [452, 32] on div "Header" at bounding box center [501, 38] width 601 height 20
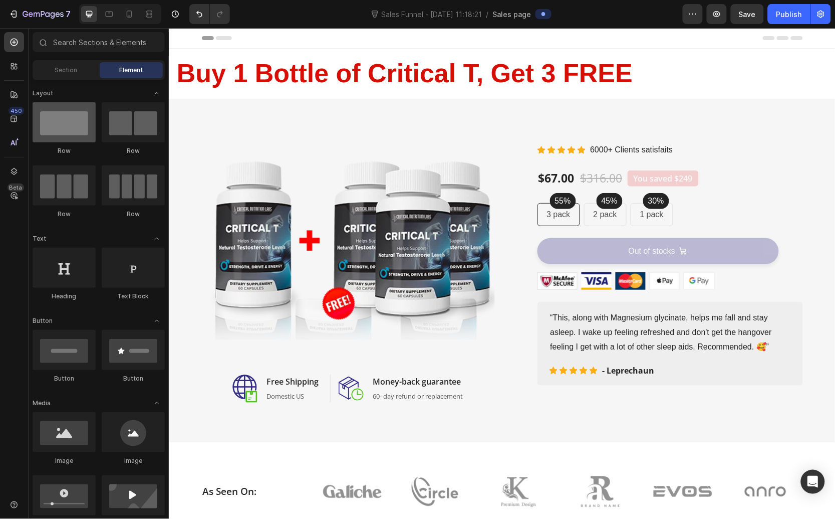
click at [64, 133] on div at bounding box center [64, 122] width 63 height 40
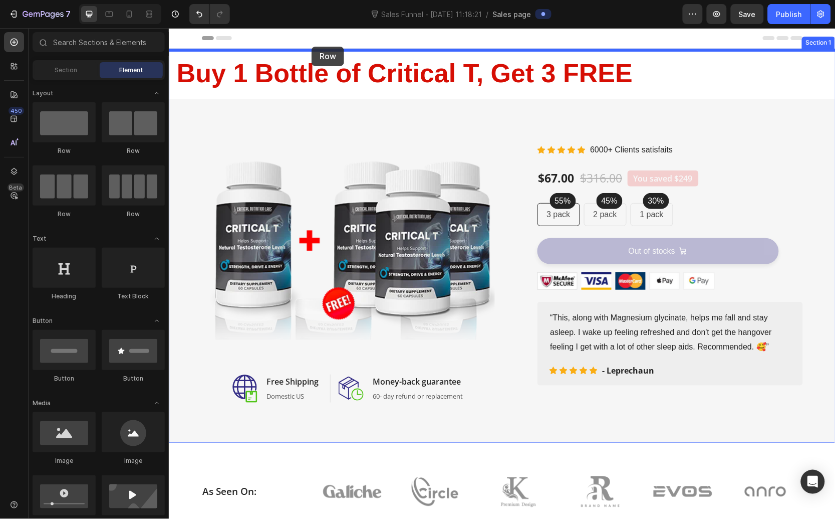
drag, startPoint x: 226, startPoint y: 155, endPoint x: 314, endPoint y: 49, distance: 138.1
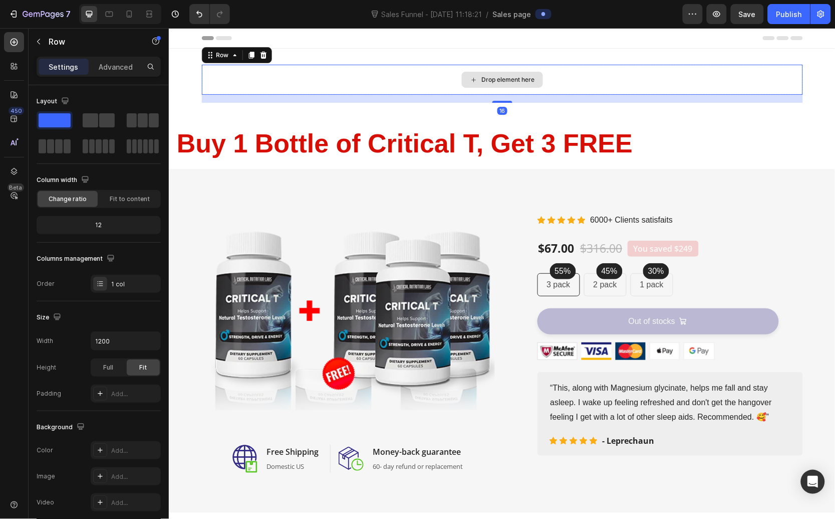
click at [380, 76] on div "Drop element here" at bounding box center [501, 79] width 601 height 30
click at [508, 69] on div "Drop element here" at bounding box center [501, 79] width 601 height 30
click at [515, 72] on div "Drop element here" at bounding box center [502, 79] width 81 height 16
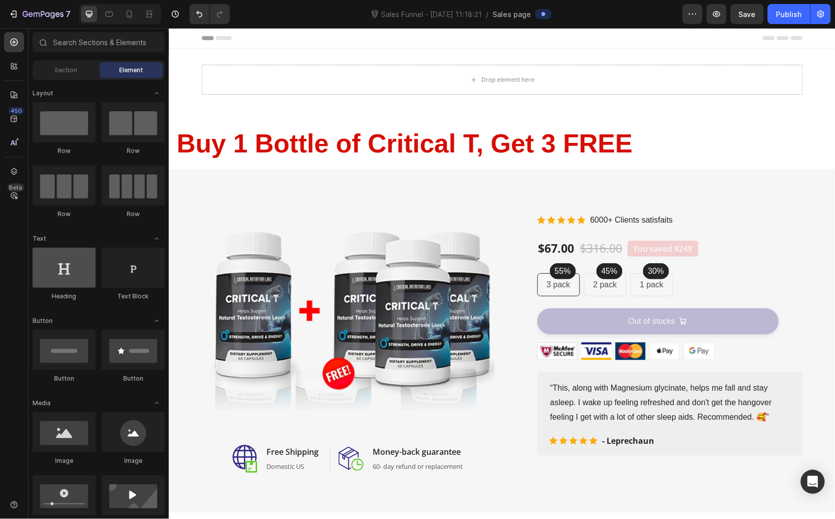
click at [72, 275] on div at bounding box center [64, 268] width 63 height 40
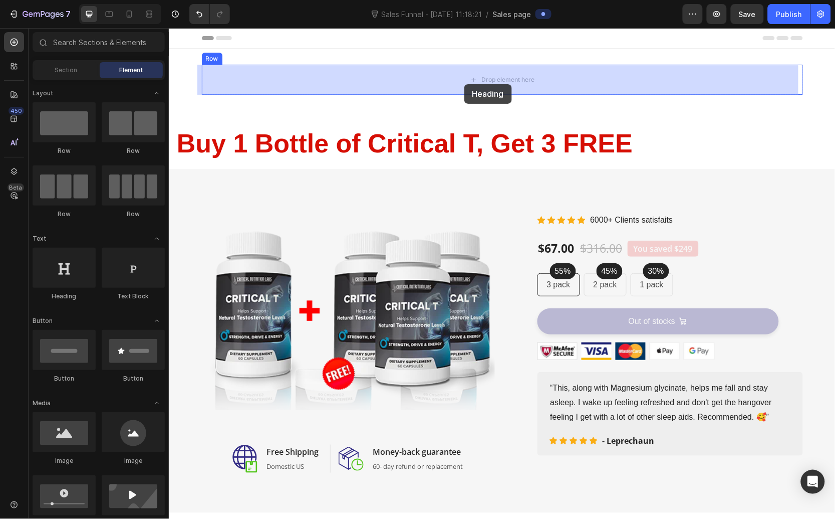
drag, startPoint x: 235, startPoint y: 306, endPoint x: 463, endPoint y: 82, distance: 320.0
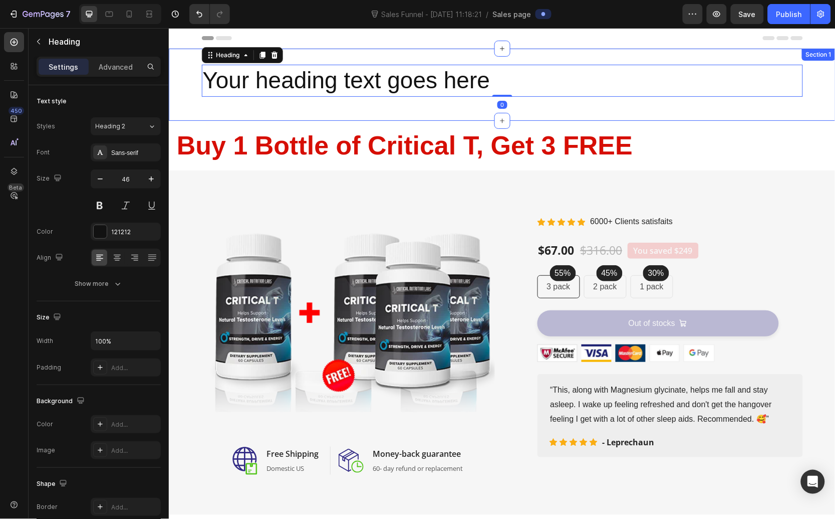
click at [467, 86] on h2 "Your heading text goes here" at bounding box center [501, 80] width 601 height 32
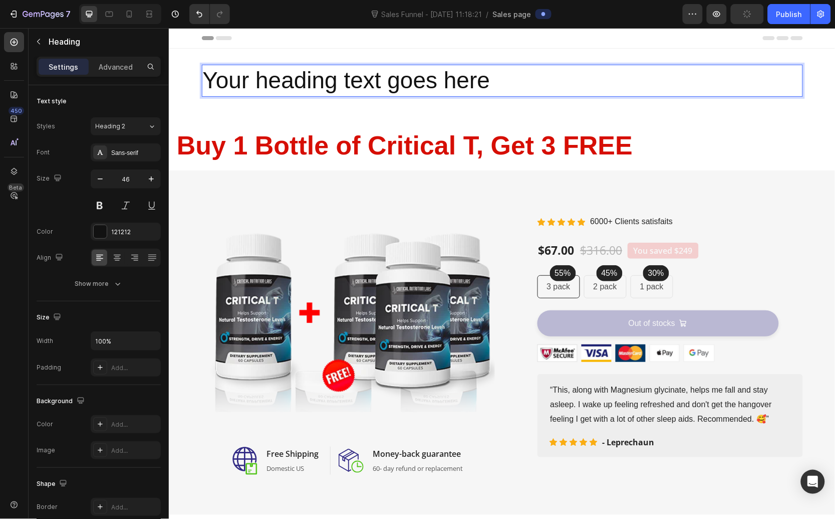
click at [467, 83] on p "Your heading text goes here" at bounding box center [501, 80] width 599 height 30
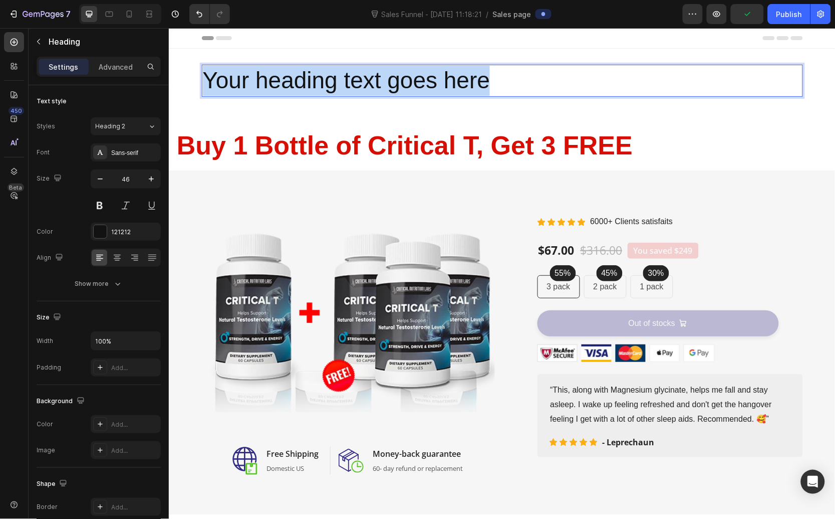
click at [467, 83] on p "Your heading text goes here" at bounding box center [501, 80] width 599 height 30
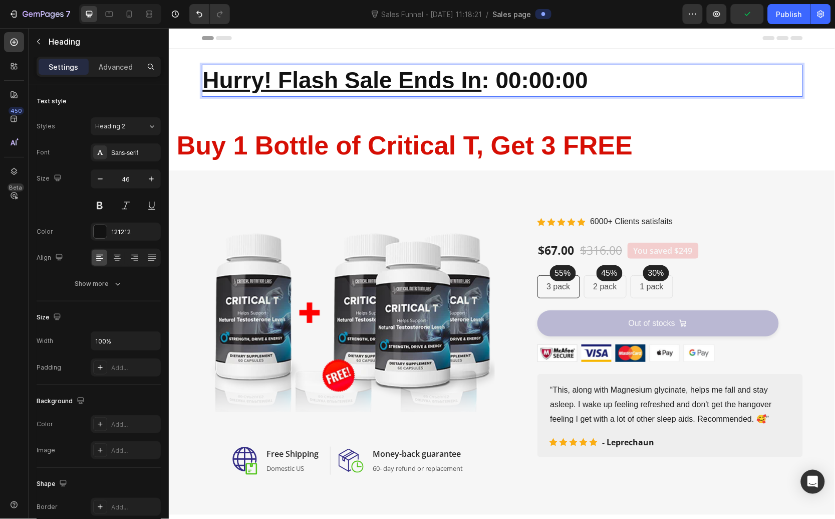
click at [496, 85] on strong "00:00:00" at bounding box center [542, 80] width 92 height 26
click at [481, 85] on strong "Hurry! Flash Sale Ends In :" at bounding box center [345, 80] width 287 height 26
drag, startPoint x: 477, startPoint y: 85, endPoint x: 618, endPoint y: 84, distance: 140.8
click at [617, 84] on p "Hurry! Flash Sale Ends In : 00:00:00" at bounding box center [501, 80] width 599 height 30
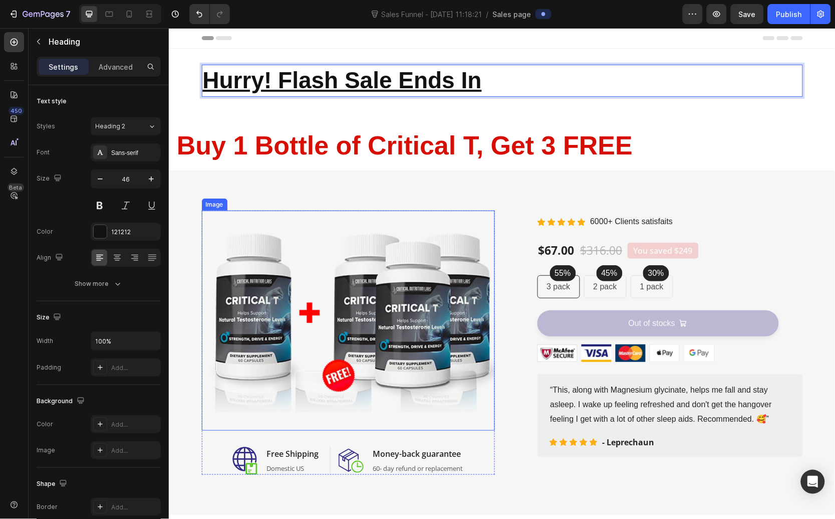
click at [342, 180] on div "Image Image Free Shipping Heading Domestic US Text block Row Image Money-back g…" at bounding box center [501, 342] width 667 height 344
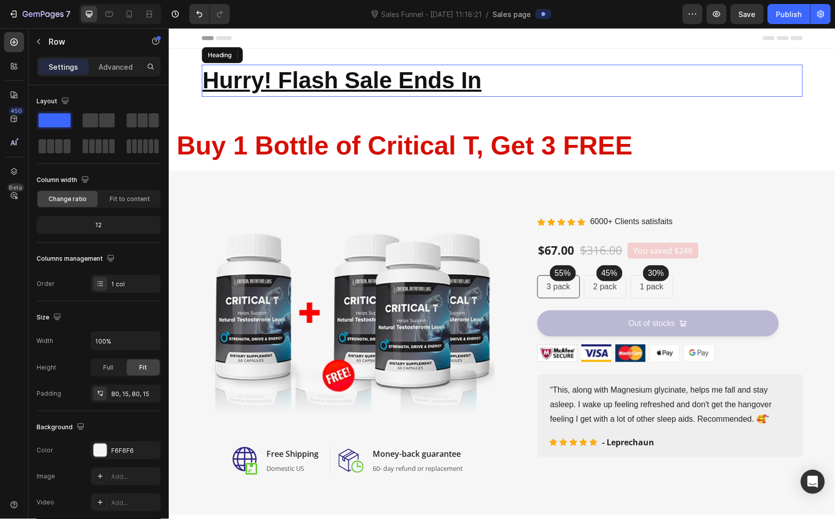
click at [519, 81] on p "⁠⁠⁠⁠⁠⁠⁠ Hurry! Flash Sale Ends In" at bounding box center [501, 80] width 599 height 30
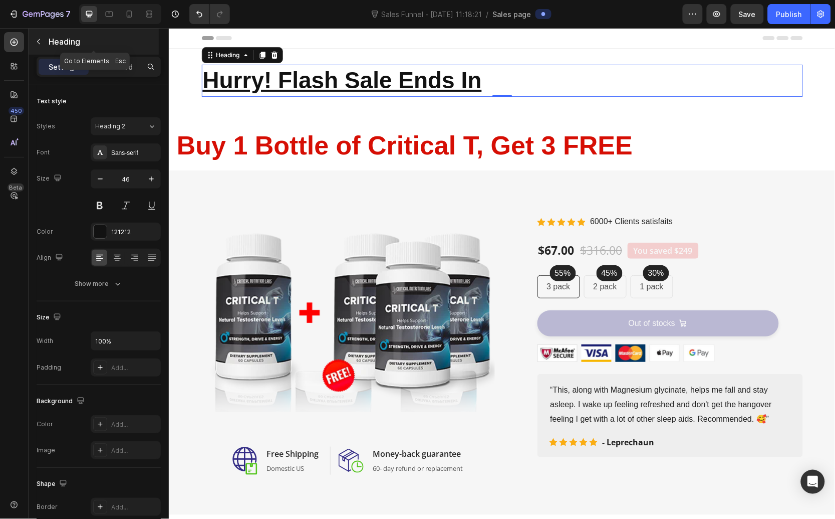
click at [41, 42] on icon "button" at bounding box center [39, 42] width 8 height 8
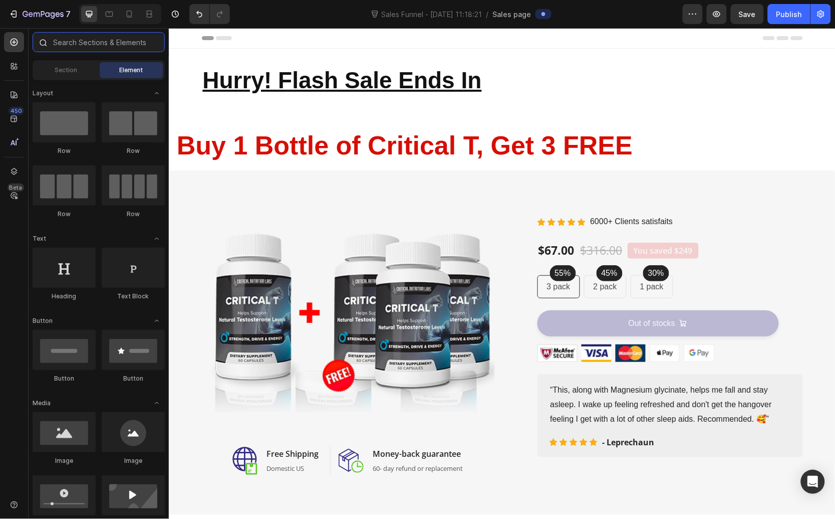
click at [83, 48] on input "text" at bounding box center [99, 42] width 132 height 20
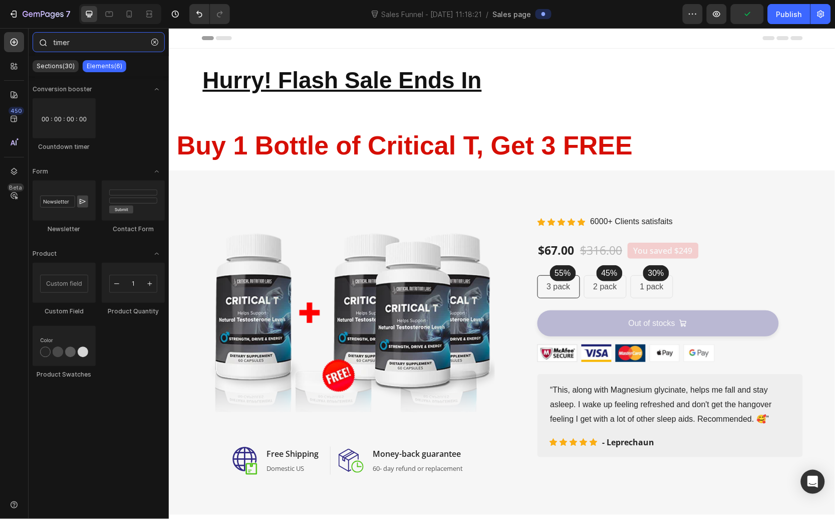
type input "timer"
click at [67, 121] on div at bounding box center [64, 118] width 63 height 40
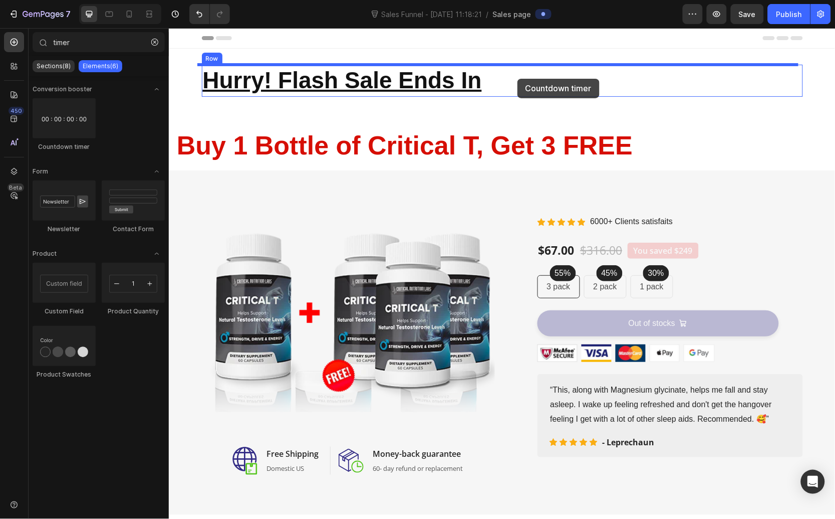
drag, startPoint x: 226, startPoint y: 151, endPoint x: 517, endPoint y: 78, distance: 300.6
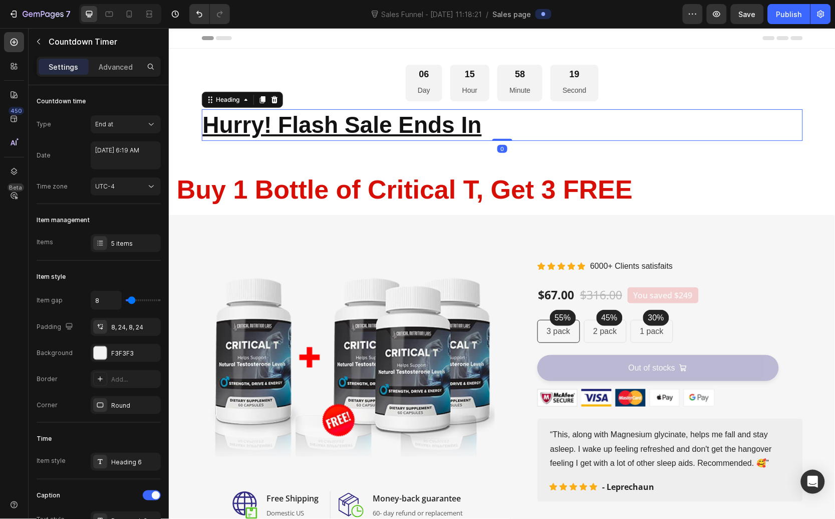
click at [494, 126] on p "⁠⁠⁠⁠⁠⁠⁠ Hurry! Flash Sale Ends In" at bounding box center [501, 125] width 599 height 30
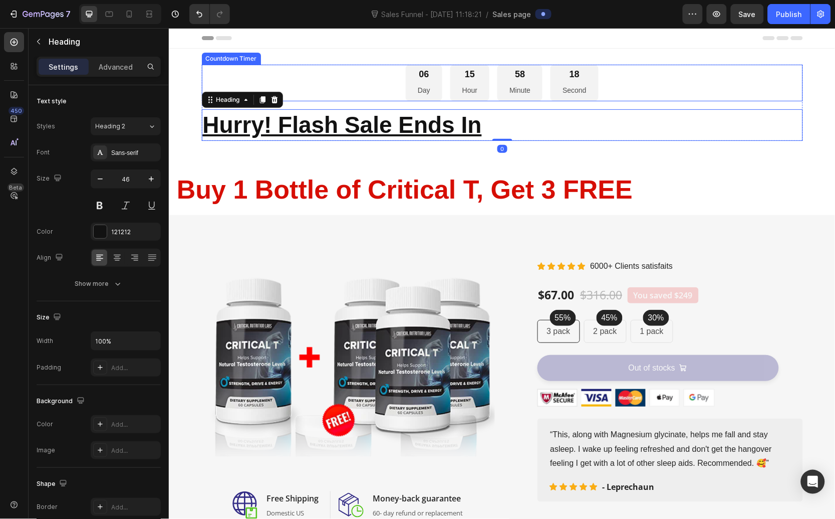
click at [379, 81] on div "06 Day 15 Hour 58 Minute 18 Second" at bounding box center [501, 82] width 601 height 37
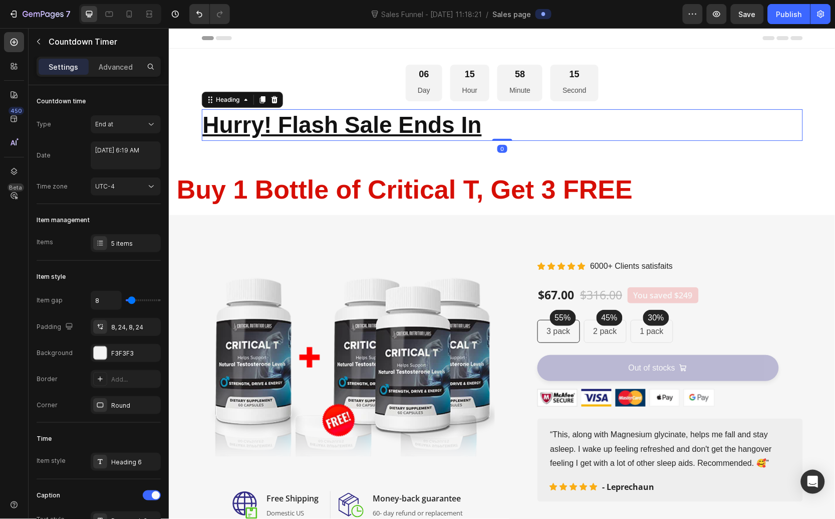
drag, startPoint x: 234, startPoint y: 119, endPoint x: 228, endPoint y: 124, distance: 8.2
click at [235, 119] on u "Hurry! Flash Sale Ends In" at bounding box center [341, 124] width 279 height 26
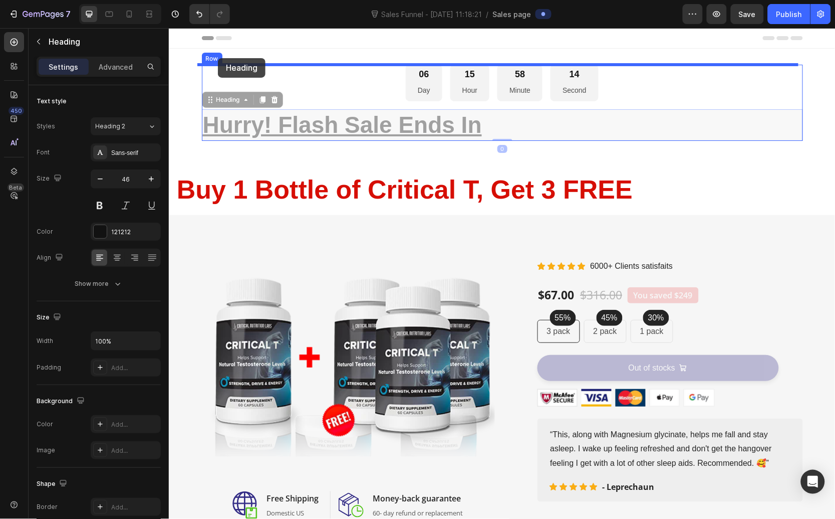
drag, startPoint x: 206, startPoint y: 102, endPoint x: 217, endPoint y: 58, distance: 45.3
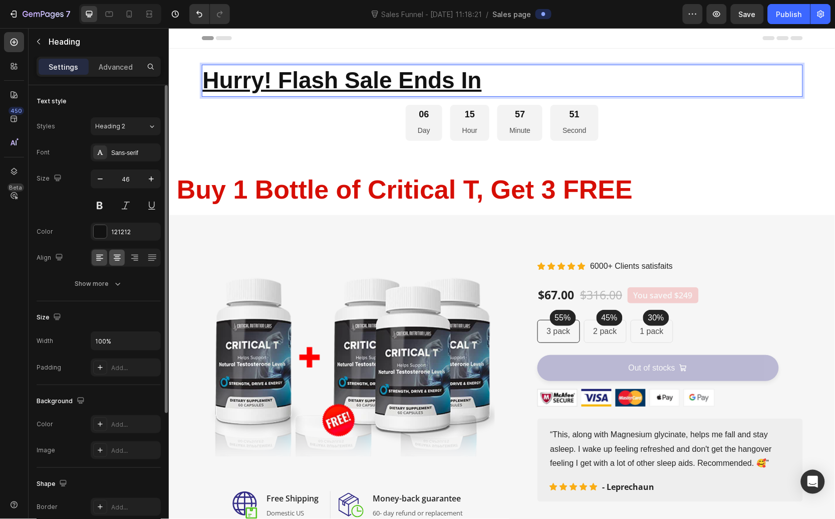
click at [116, 259] on icon at bounding box center [117, 258] width 10 height 10
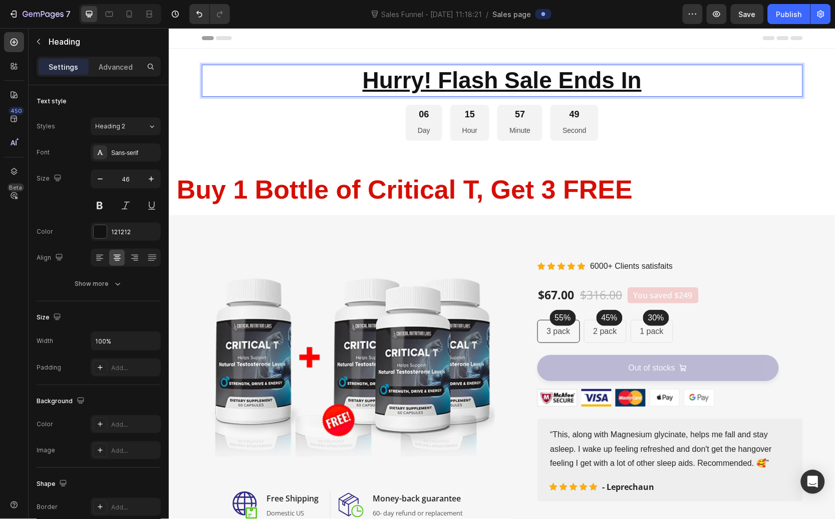
click at [630, 86] on u "Hurry! Flash Sale Ends In" at bounding box center [501, 80] width 279 height 26
click at [642, 87] on p "Hurry! Flash Sale Ends In" at bounding box center [501, 80] width 599 height 30
click at [385, 142] on div "Hurry! Flash Sale Ends In Heading 0 06 Day 15 Hour 57 Minute 14 Second Countdow…" at bounding box center [501, 106] width 667 height 84
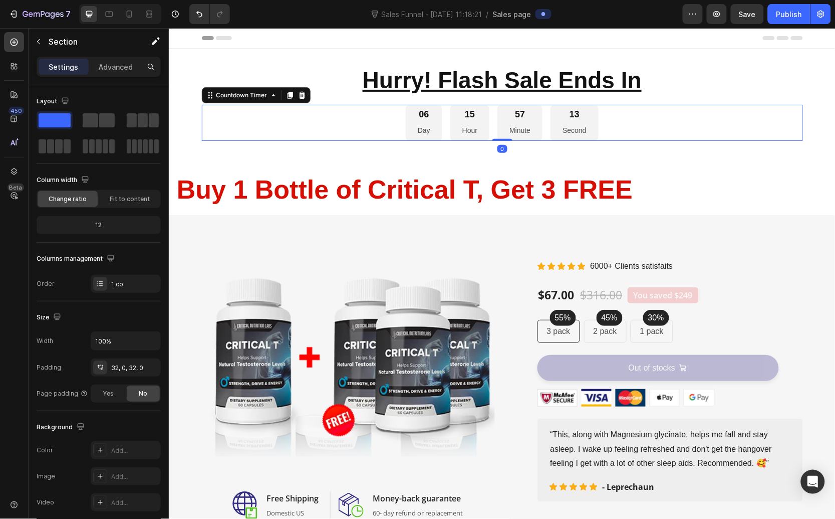
click at [380, 130] on div "06 Day 15 Hour 57 Minute 13 Second" at bounding box center [501, 122] width 601 height 37
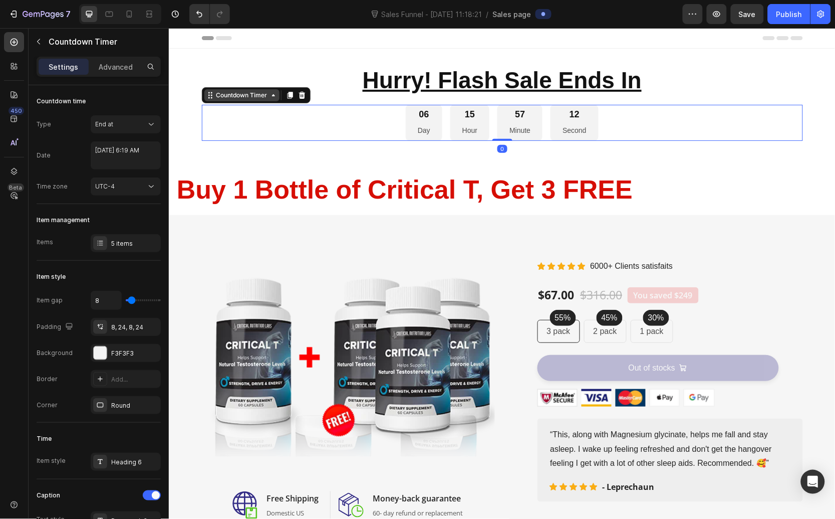
click at [267, 99] on div "Countdown Timer" at bounding box center [241, 95] width 75 height 12
click at [327, 113] on div "06 Day 15 Hour 57 Minute 11 Second" at bounding box center [501, 122] width 601 height 37
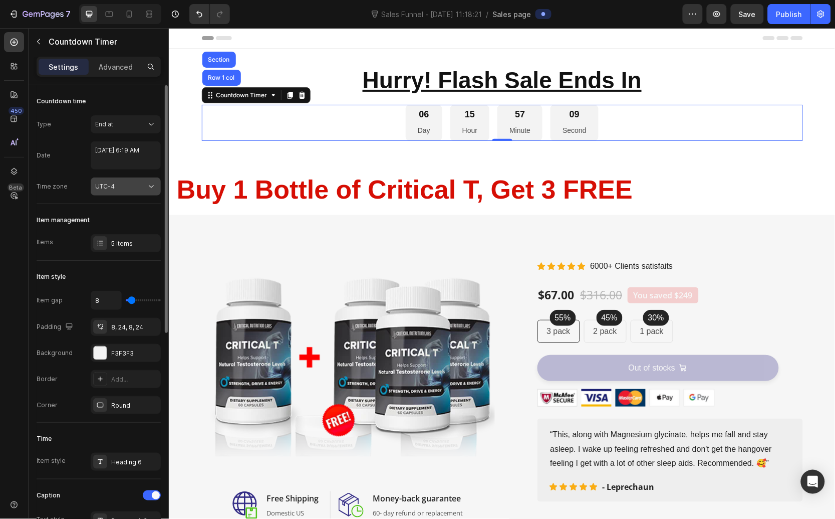
click at [140, 179] on button "UTC-4" at bounding box center [126, 186] width 70 height 18
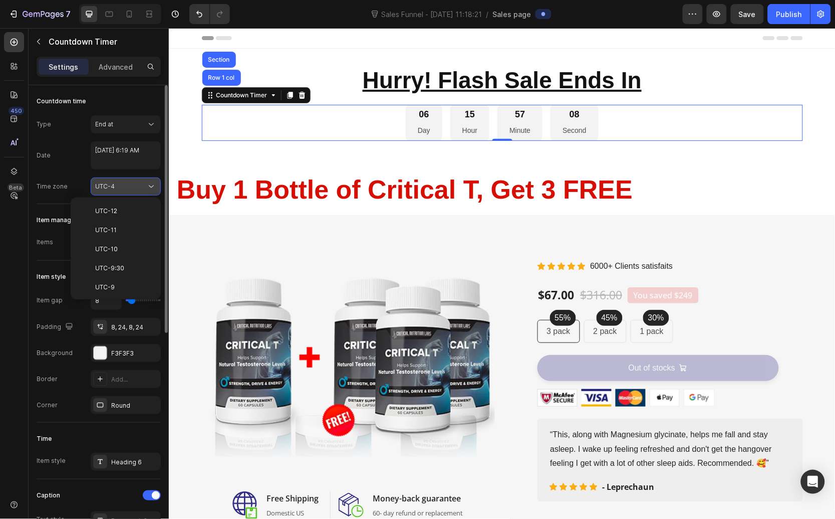
scroll to position [108, 0]
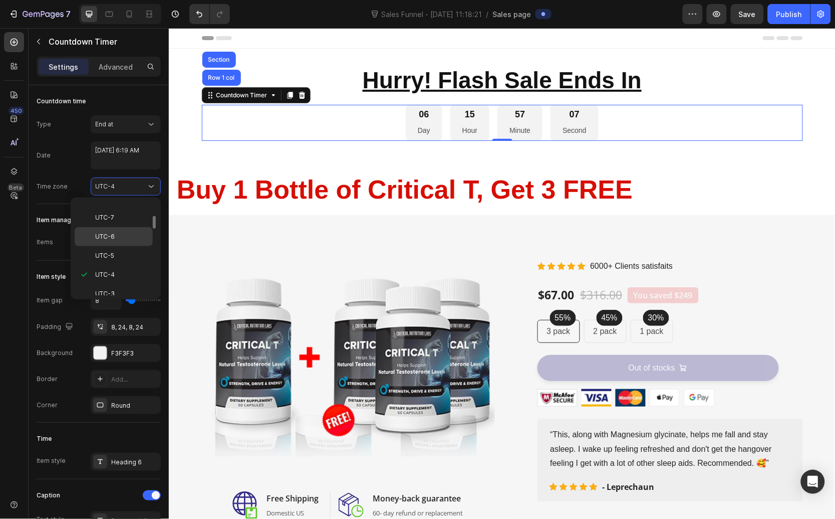
click at [127, 246] on div "UTC-6" at bounding box center [114, 255] width 78 height 19
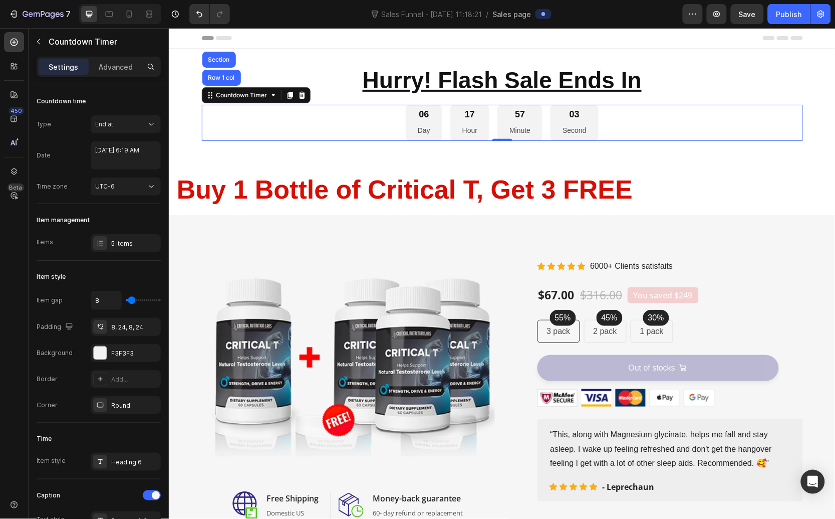
click at [323, 63] on div "⁠⁠⁠⁠⁠⁠⁠ Hurry! Flash Sale Ends In Heading 06 Day 17 Hour 57 Minute 03 Second Co…" at bounding box center [501, 106] width 667 height 116
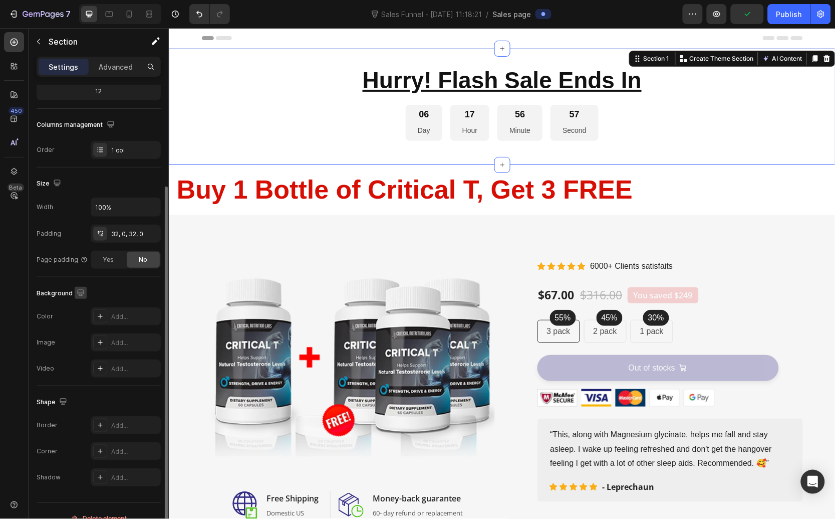
scroll to position [136, 0]
click at [148, 233] on icon "button" at bounding box center [150, 231] width 4 height 4
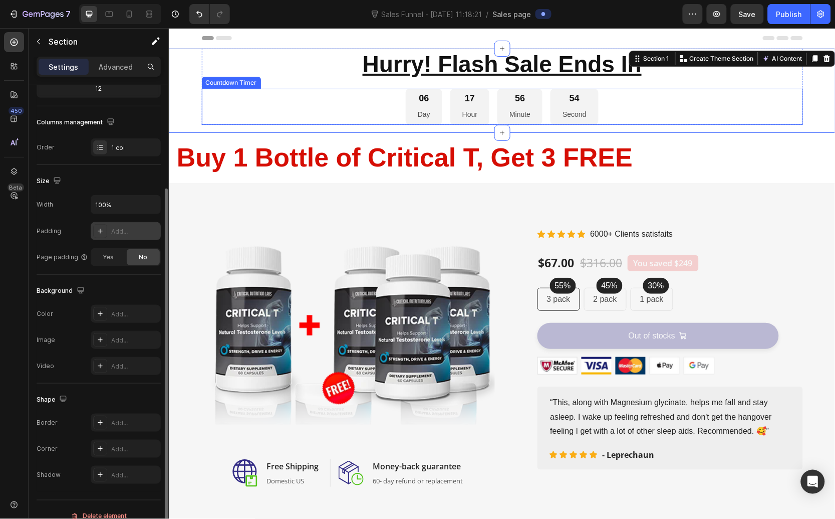
click at [282, 94] on div "06 Day 17 Hour 56 Minute 54 Second" at bounding box center [501, 106] width 601 height 37
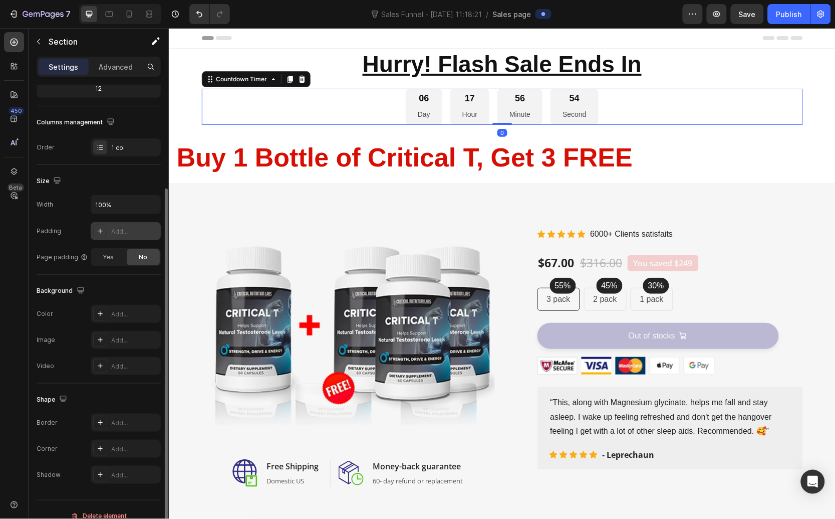
scroll to position [0, 0]
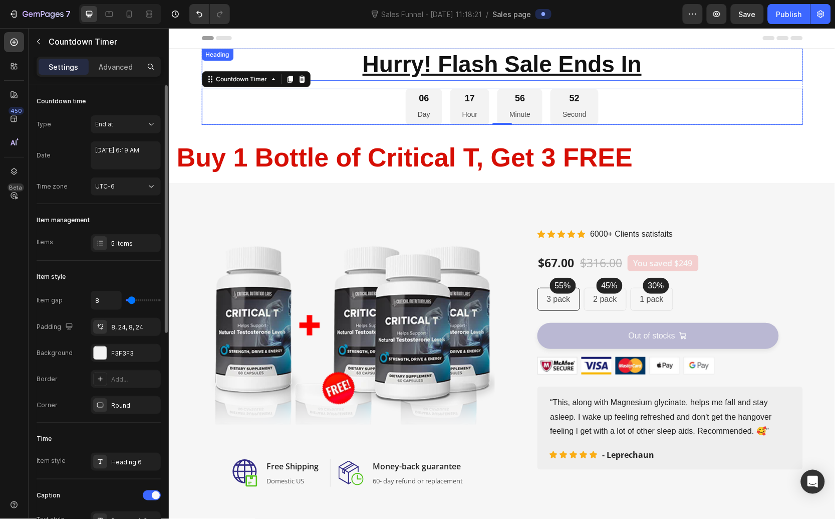
click at [337, 60] on p "⁠⁠⁠⁠⁠⁠⁠ Hurry! Flash Sale Ends In" at bounding box center [501, 64] width 599 height 30
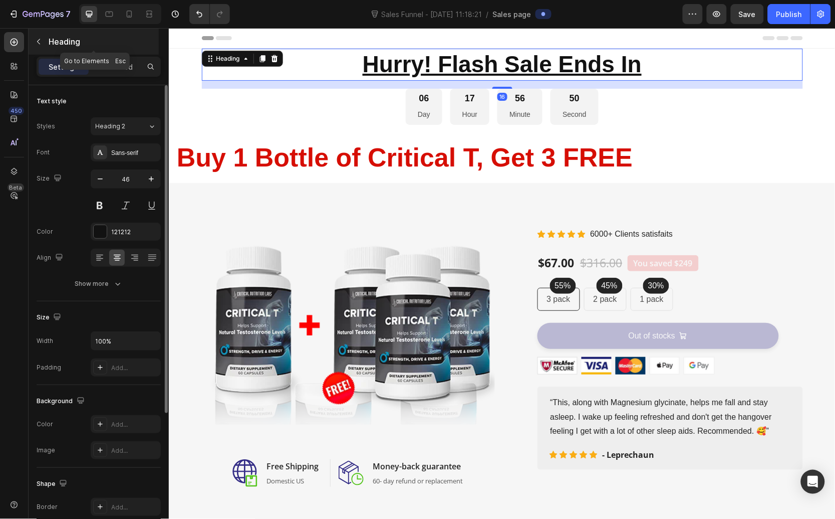
click at [40, 43] on icon "button" at bounding box center [39, 42] width 8 height 8
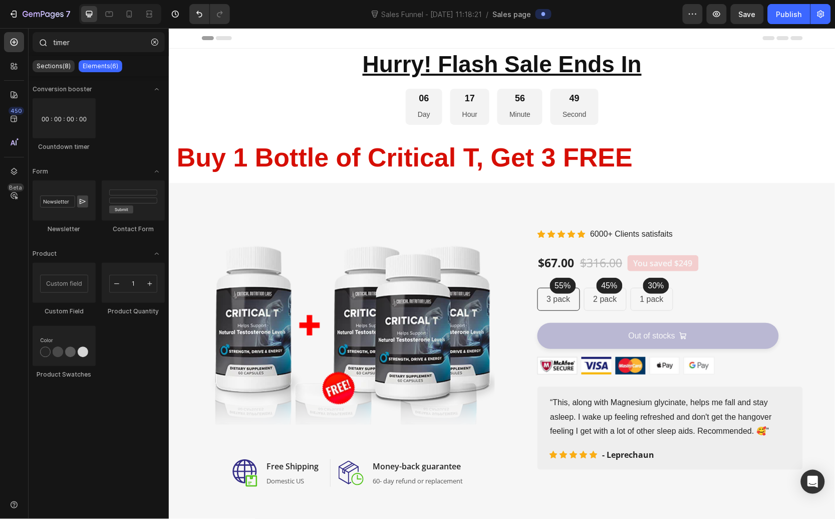
click at [40, 44] on icon at bounding box center [43, 42] width 8 height 8
click at [156, 44] on icon "button" at bounding box center [154, 42] width 7 height 7
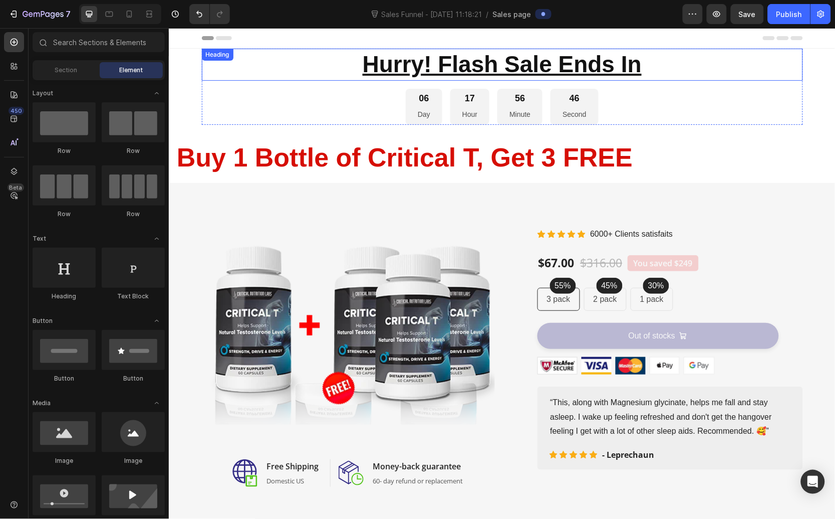
click at [305, 61] on p "⁠⁠⁠⁠⁠⁠⁠ Hurry! Flash Sale Ends In" at bounding box center [501, 64] width 599 height 30
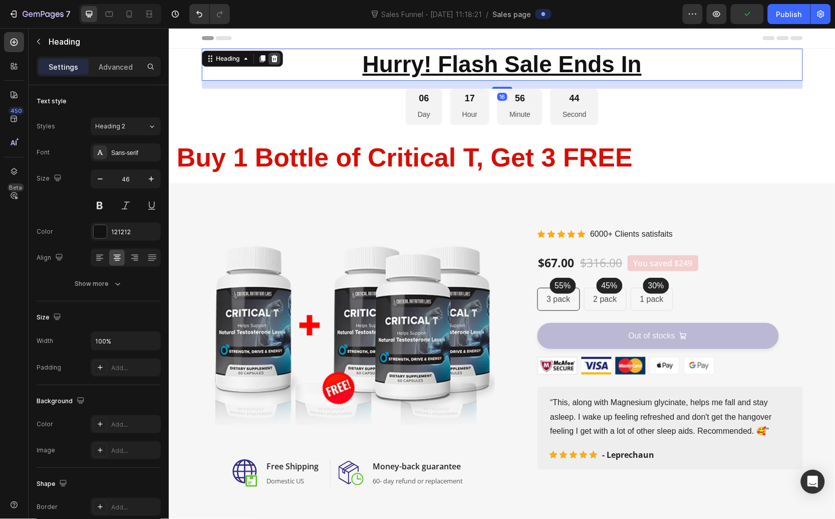
click at [271, 56] on icon at bounding box center [274, 58] width 7 height 7
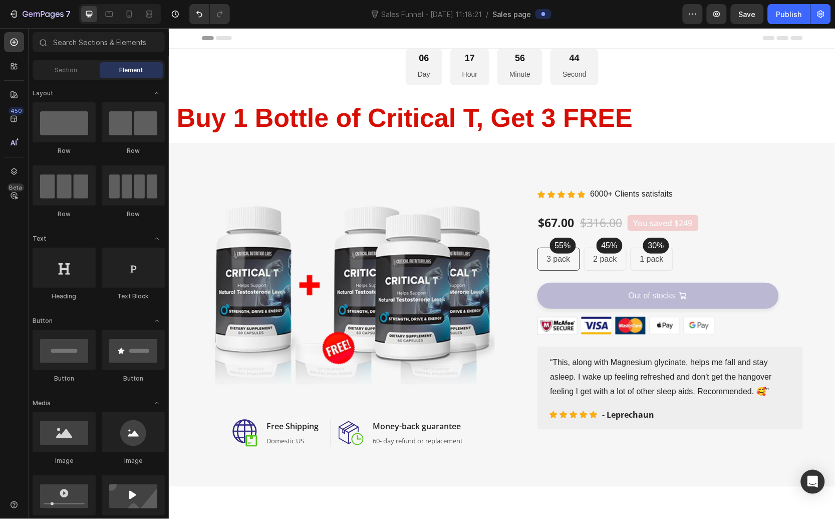
click at [290, 51] on div "06 Day 17 Hour 56 Minute 44 Second Countdown Timer" at bounding box center [501, 66] width 601 height 37
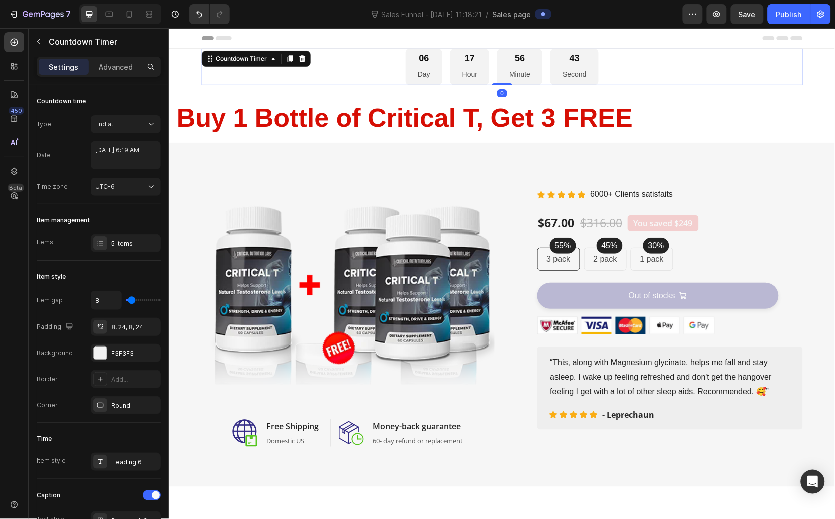
click at [293, 39] on div "Header" at bounding box center [501, 38] width 601 height 20
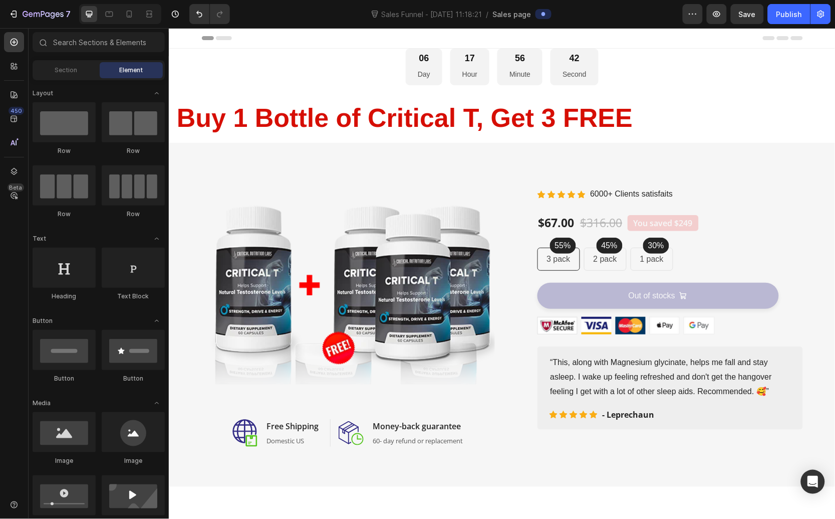
click at [293, 45] on div "Header" at bounding box center [501, 38] width 601 height 20
click at [295, 65] on div "06 Day 17 Hour 56 Minute 42 Second Countdown Timer" at bounding box center [501, 66] width 601 height 37
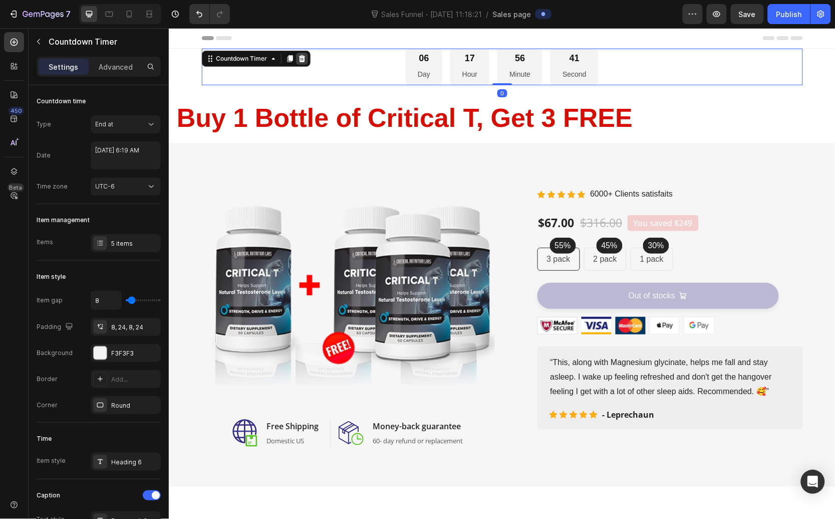
click at [299, 56] on icon at bounding box center [301, 58] width 7 height 7
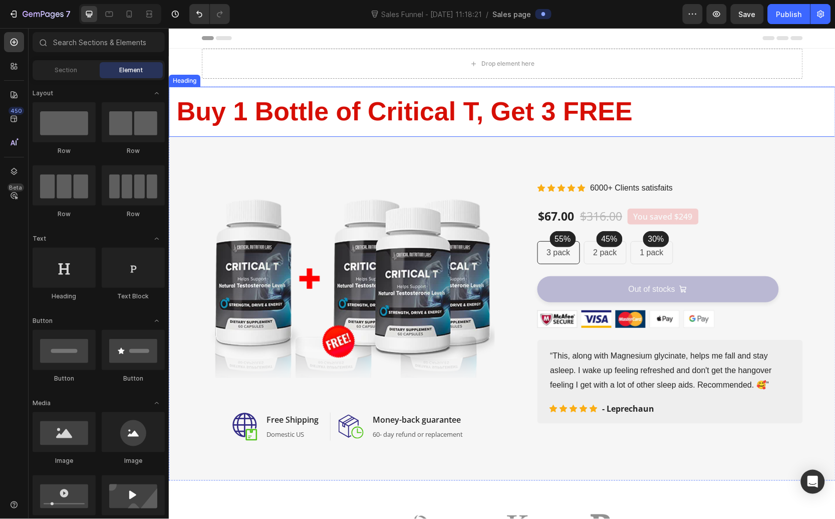
click at [333, 81] on div "Drop element here Row" at bounding box center [501, 67] width 667 height 38
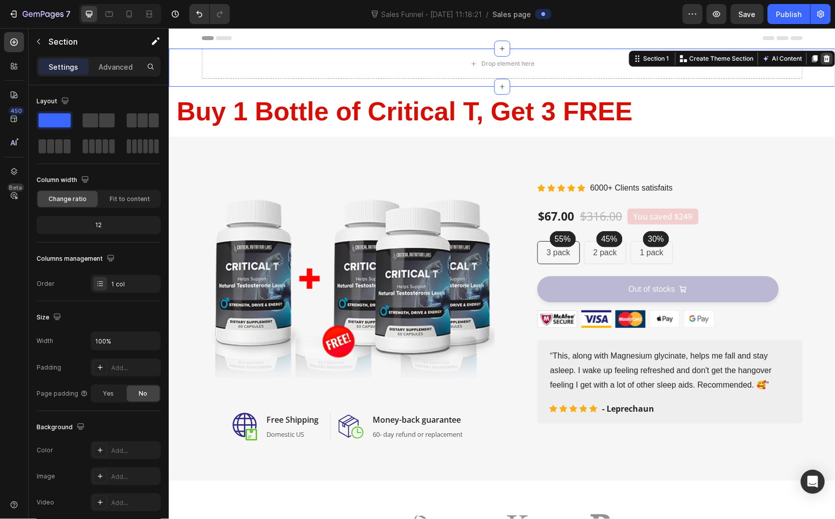
click at [824, 57] on icon at bounding box center [827, 58] width 7 height 7
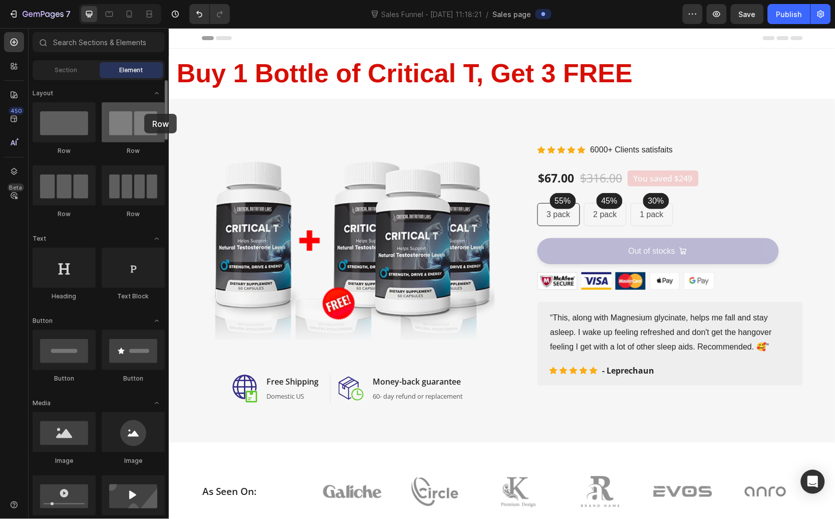
click at [144, 114] on div at bounding box center [133, 122] width 63 height 40
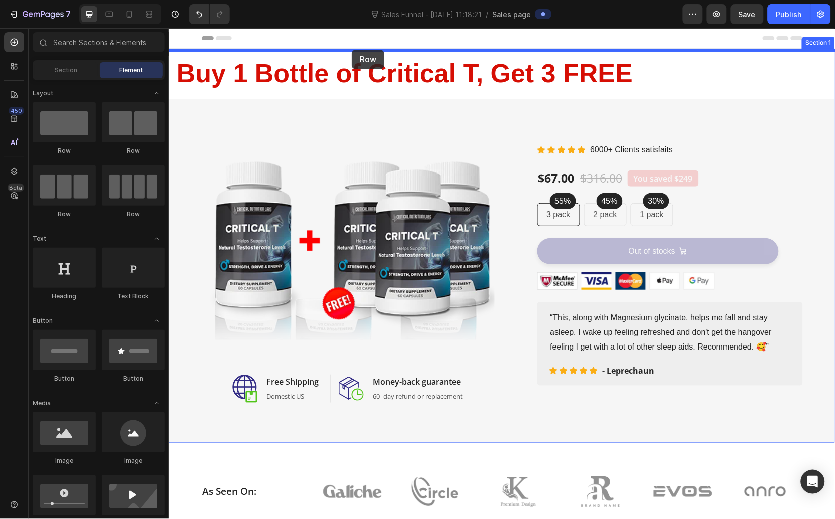
drag, startPoint x: 293, startPoint y: 158, endPoint x: 351, endPoint y: 49, distance: 124.0
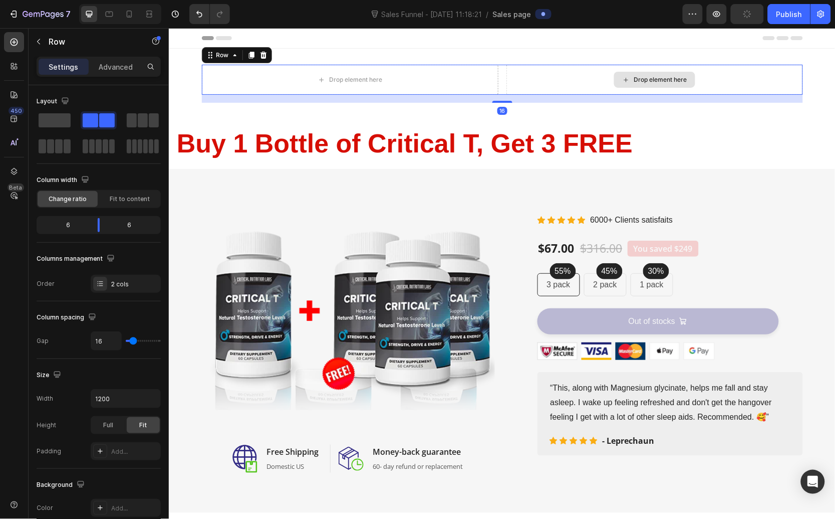
click at [550, 87] on div "Drop element here" at bounding box center [654, 79] width 297 height 30
click at [507, 76] on div "Drop element here" at bounding box center [654, 79] width 297 height 30
click at [550, 74] on div "Drop element here" at bounding box center [654, 79] width 297 height 30
click at [524, 79] on div "Drop element here" at bounding box center [654, 79] width 297 height 30
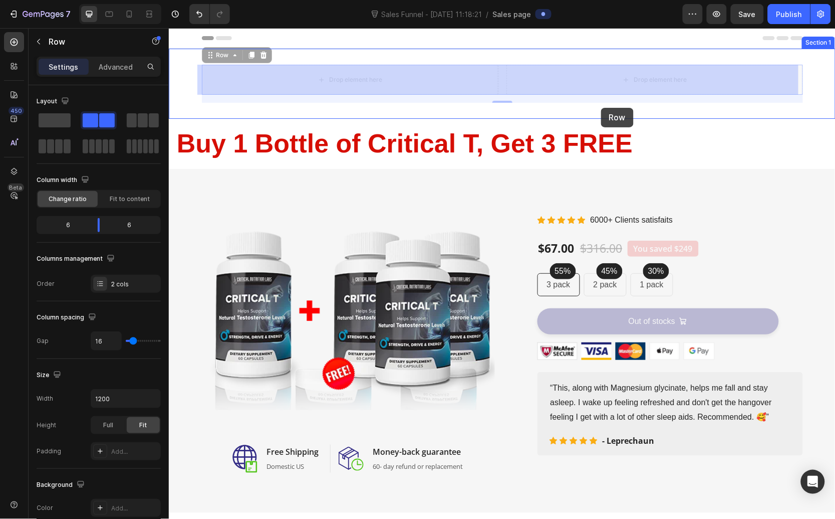
drag, startPoint x: 604, startPoint y: 76, endPoint x: 592, endPoint y: 122, distance: 47.3
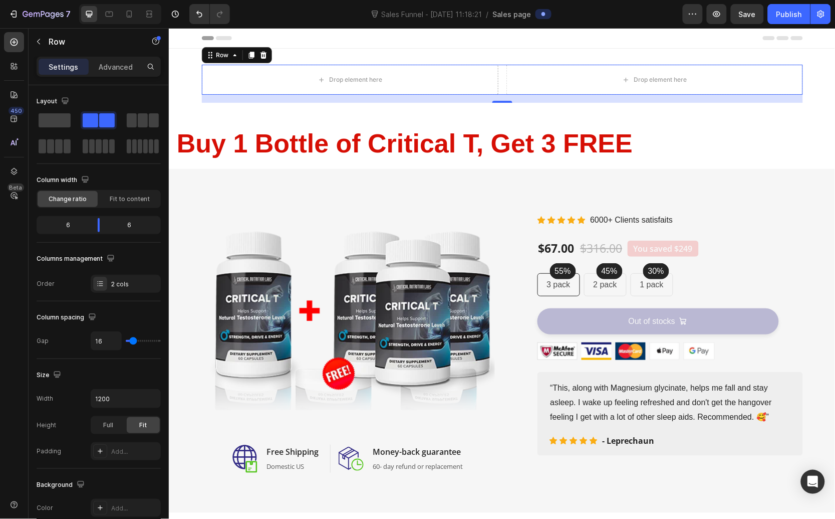
click at [401, 94] on div "16" at bounding box center [501, 98] width 601 height 8
click at [394, 80] on div "Drop element here" at bounding box center [349, 79] width 297 height 30
click at [362, 79] on div "Drop element here" at bounding box center [355, 79] width 53 height 8
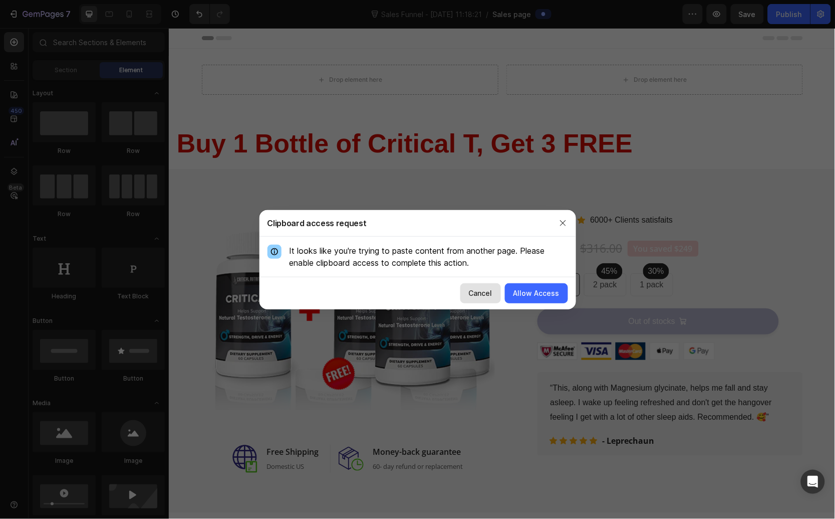
click at [501, 293] on button "Cancel" at bounding box center [481, 293] width 41 height 20
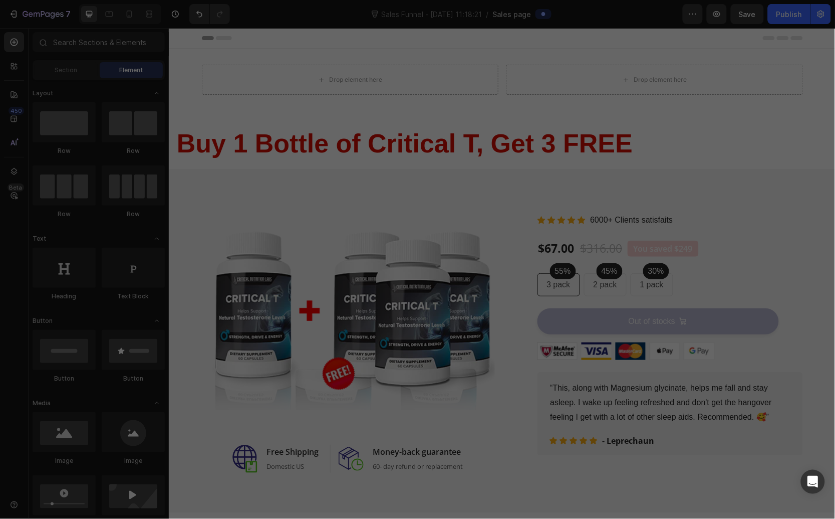
click at [488, 293] on img at bounding box center [347, 318] width 293 height 220
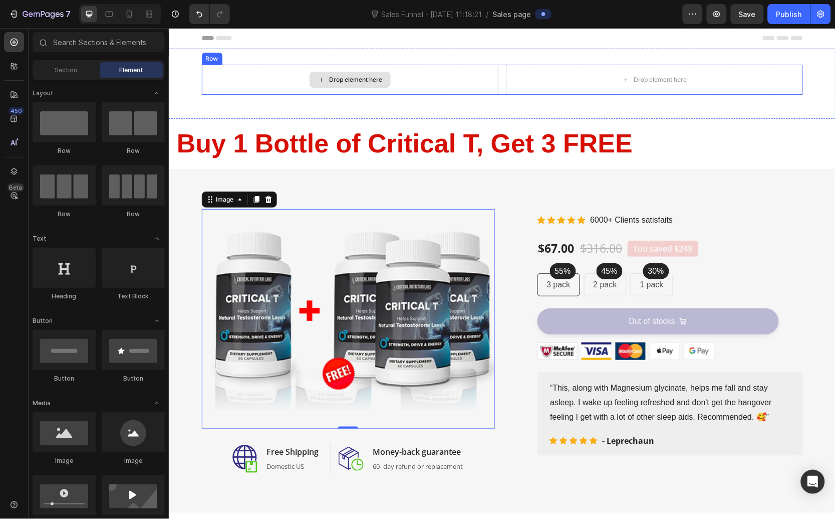
click at [323, 76] on div "Drop element here" at bounding box center [349, 79] width 81 height 16
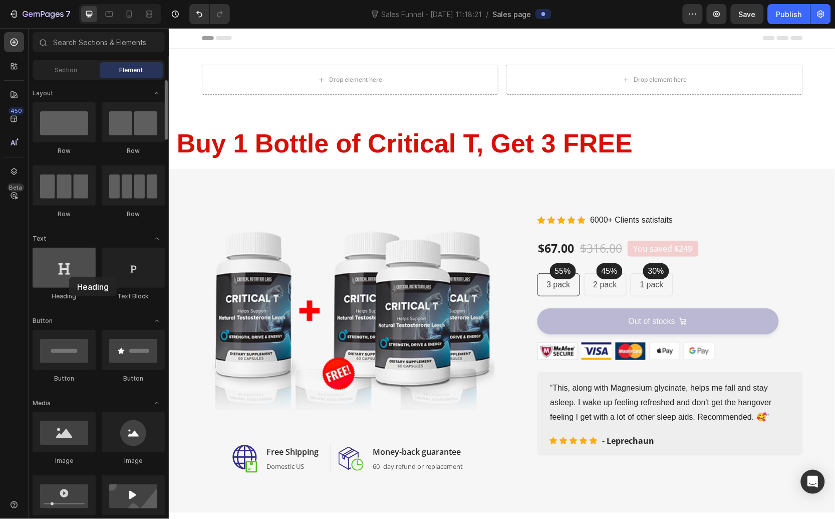
click at [69, 277] on div at bounding box center [64, 268] width 63 height 40
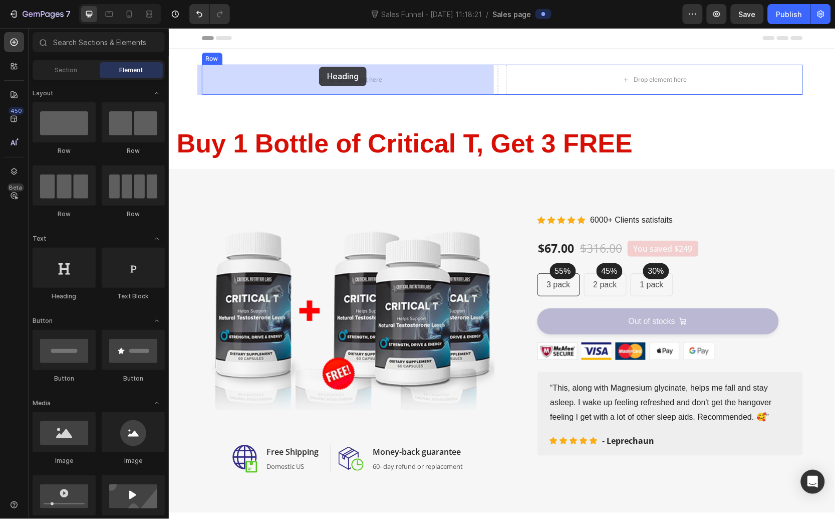
drag, startPoint x: 228, startPoint y: 300, endPoint x: 319, endPoint y: 72, distance: 246.2
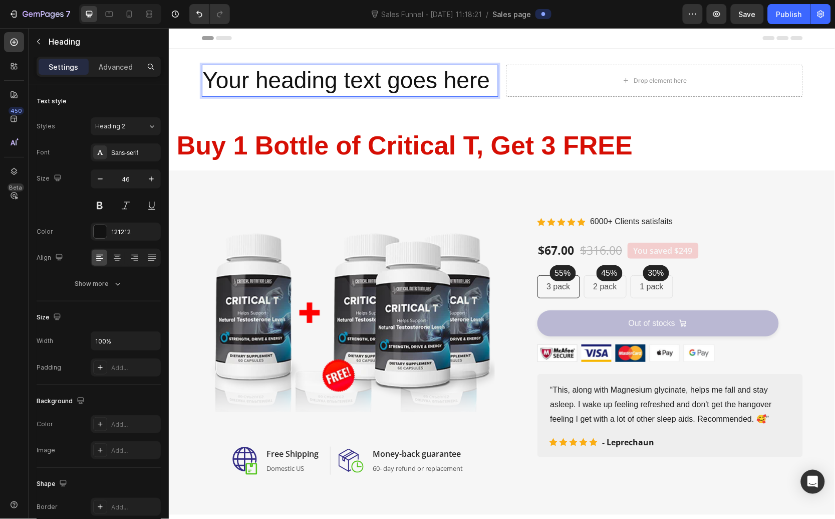
click at [341, 86] on h2 "Your heading text goes here" at bounding box center [349, 80] width 297 height 32
click at [341, 81] on p "Your heading text goes here" at bounding box center [349, 80] width 295 height 30
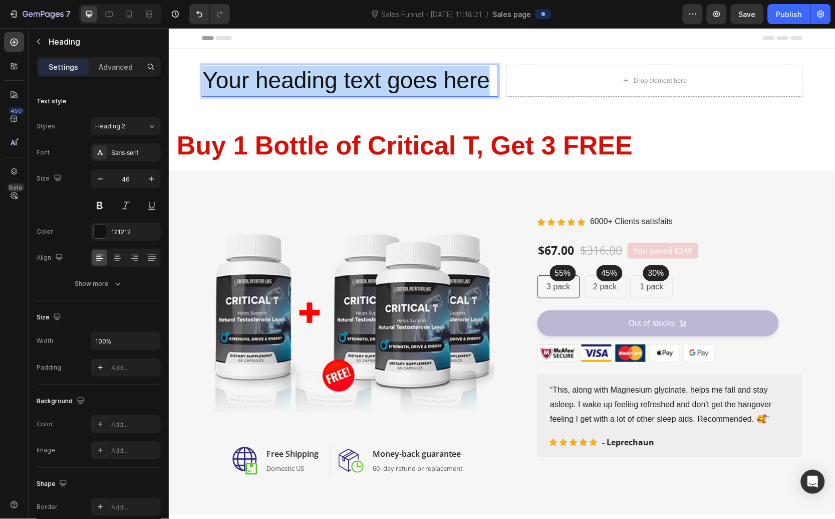
click at [341, 81] on p "Your heading text goes here" at bounding box center [349, 80] width 295 height 30
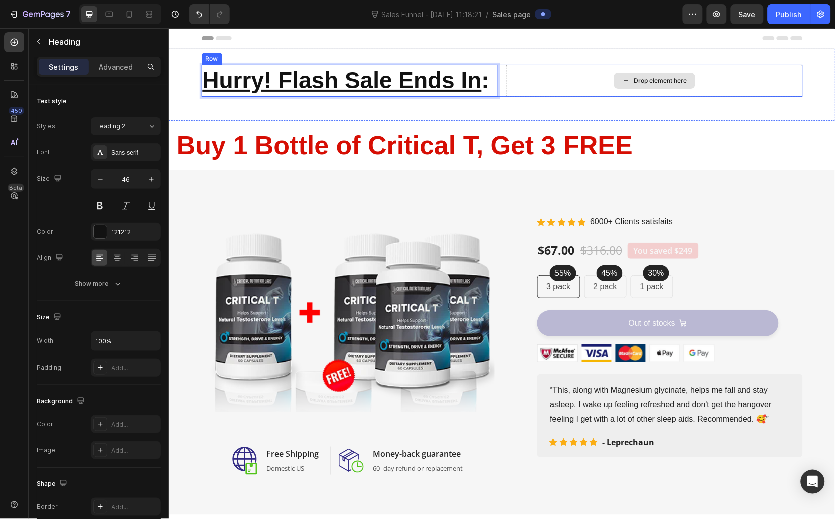
click at [573, 83] on div "Drop element here" at bounding box center [654, 80] width 297 height 32
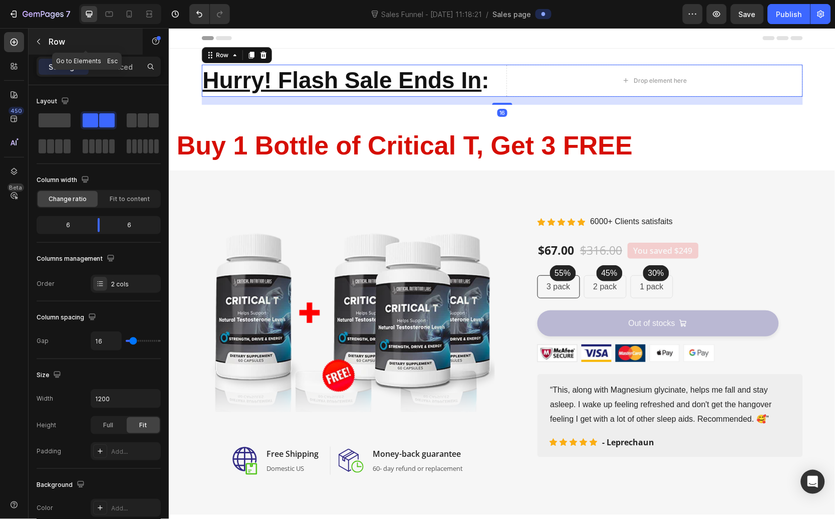
click at [39, 43] on icon "button" at bounding box center [39, 42] width 8 height 8
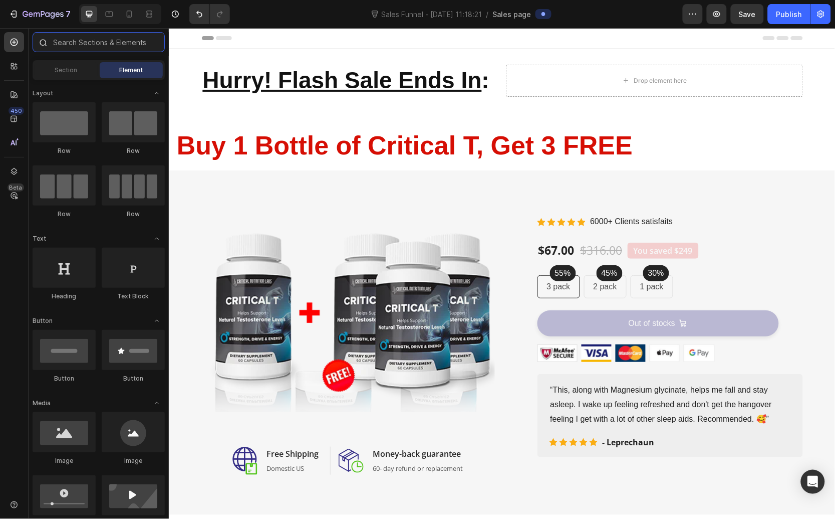
click at [92, 40] on input "text" at bounding box center [99, 42] width 132 height 20
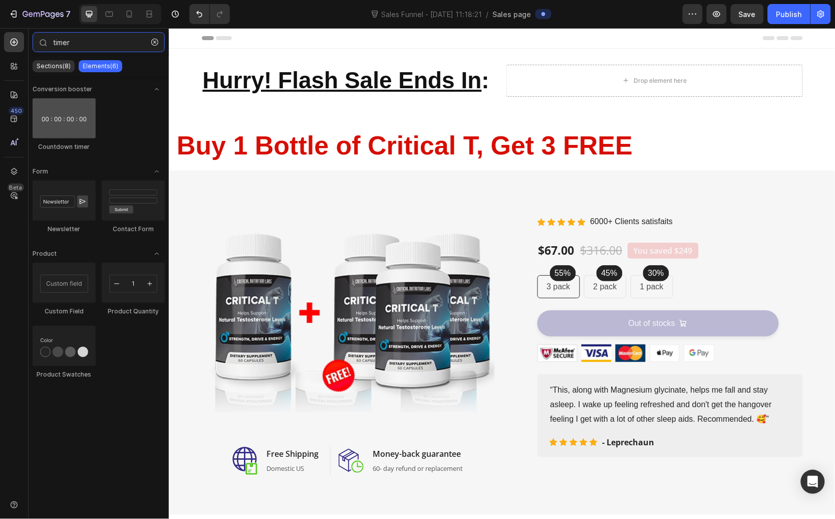
type input "timer"
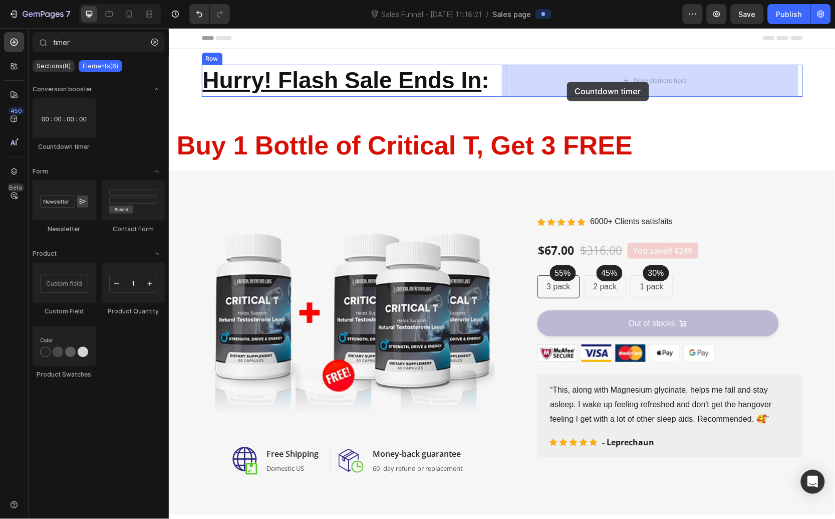
drag, startPoint x: 209, startPoint y: 149, endPoint x: 567, endPoint y: 81, distance: 363.7
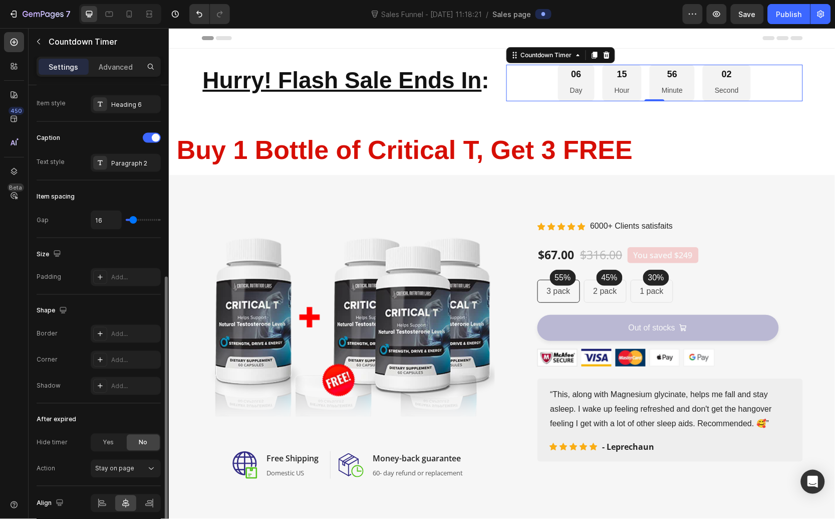
scroll to position [399, 0]
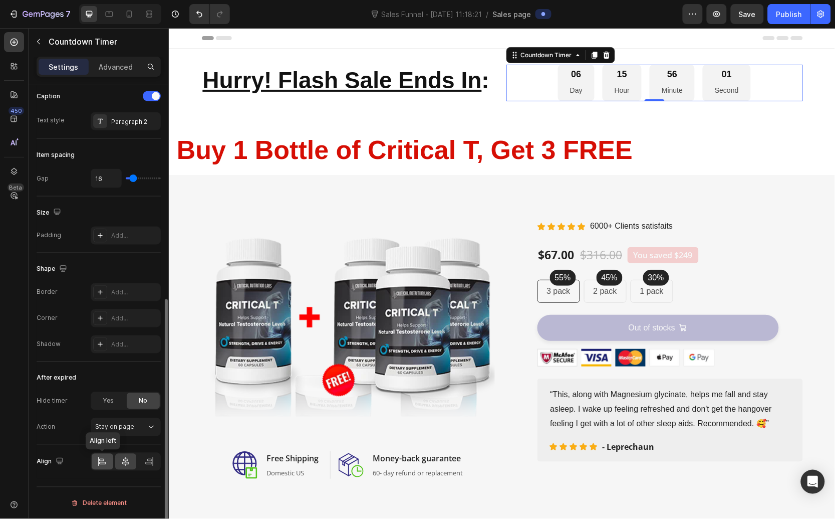
click at [104, 465] on icon at bounding box center [102, 462] width 10 height 10
click at [100, 462] on icon at bounding box center [102, 462] width 10 height 10
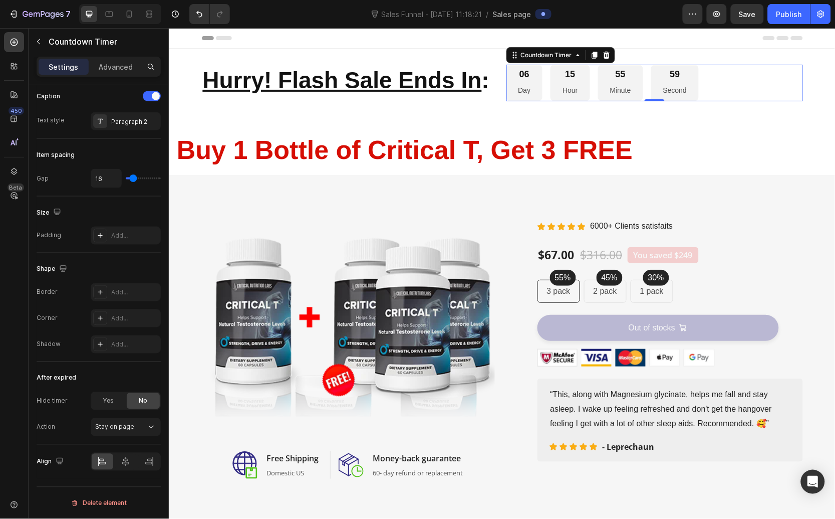
click at [460, 69] on u "Hurry! Flash Sale Ends In" at bounding box center [341, 80] width 279 height 26
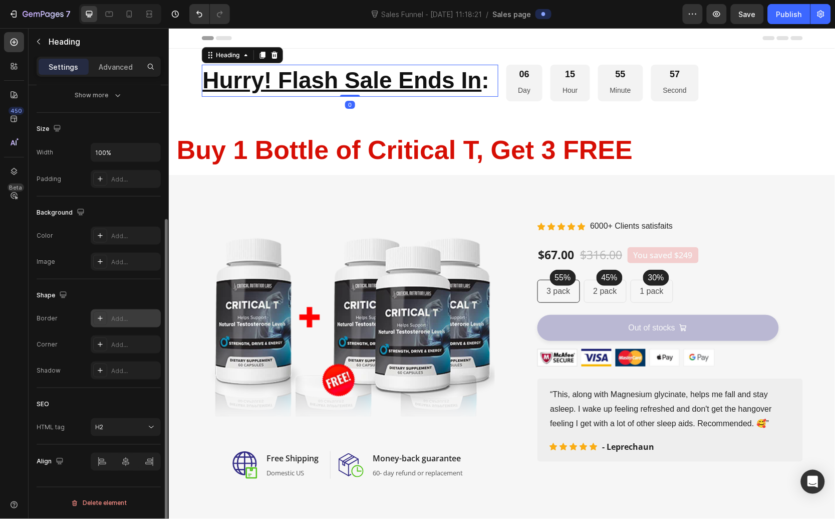
scroll to position [0, 0]
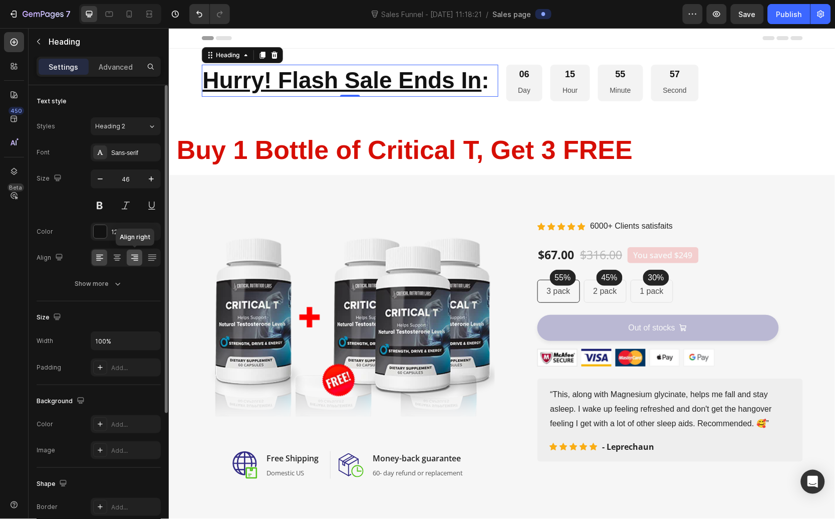
click at [139, 259] on div at bounding box center [135, 258] width 16 height 16
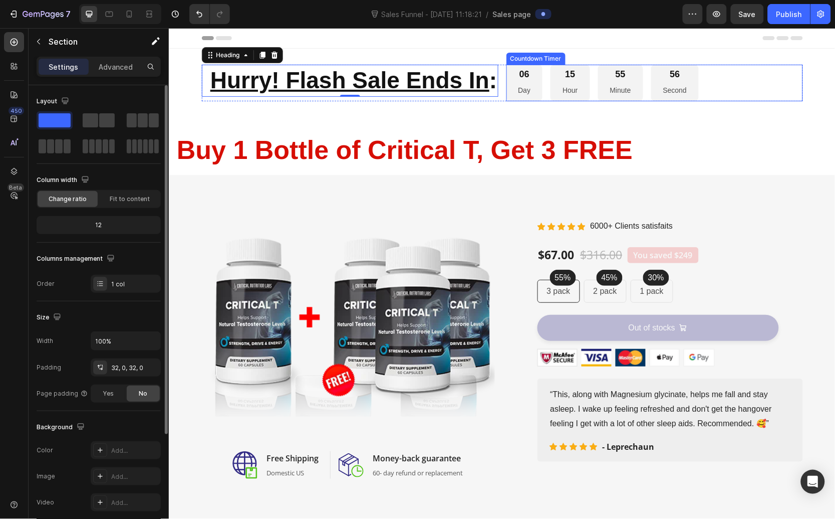
click at [740, 105] on div "⁠⁠⁠⁠⁠⁠⁠ Hurry! Flash Sale Ends In : Heading 0 06 Day 15 Hour 55 Minute 56 Secon…" at bounding box center [501, 86] width 667 height 45
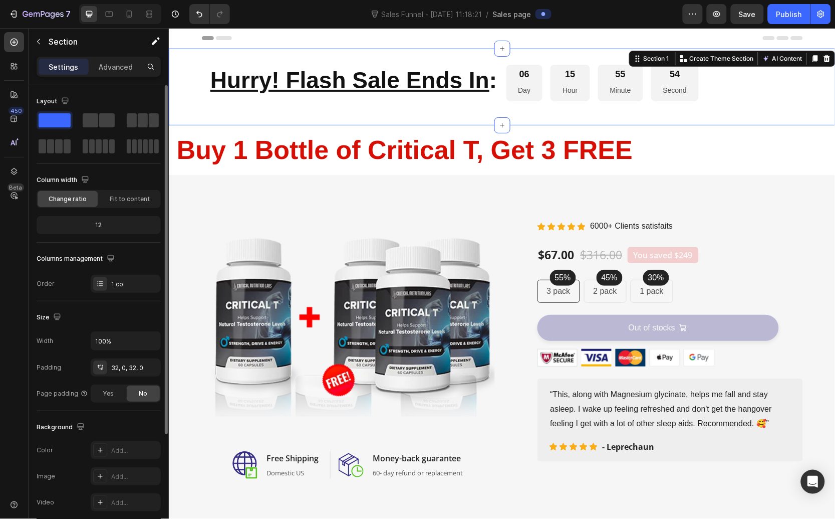
click at [714, 106] on div "⁠⁠⁠⁠⁠⁠⁠ Hurry! Flash Sale Ends In : Heading 06 Day 15 Hour 55 Minute 54 Second …" at bounding box center [501, 86] width 667 height 45
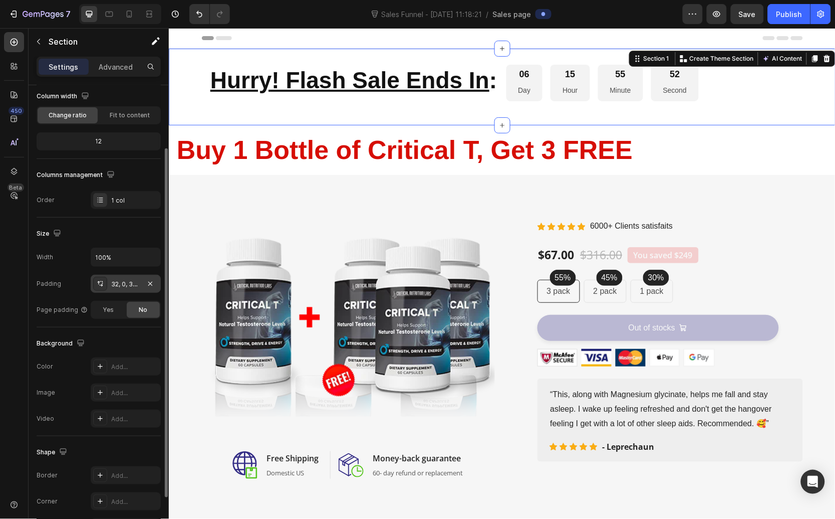
click at [113, 291] on div "32, 0, 32, 0" at bounding box center [126, 284] width 70 height 18
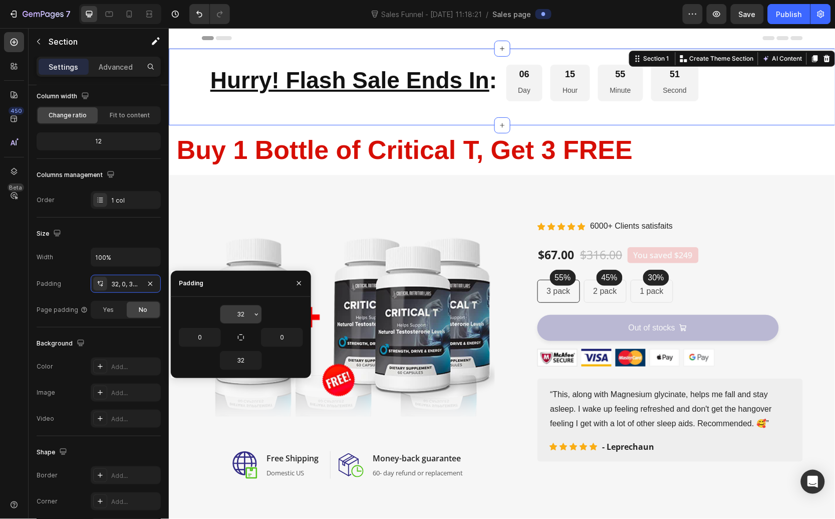
click at [254, 314] on icon "button" at bounding box center [257, 314] width 8 height 8
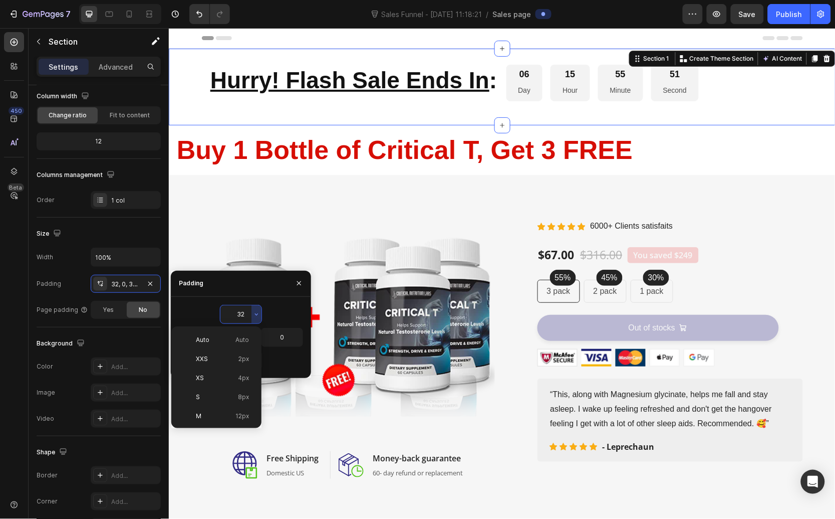
scroll to position [72, 0]
click at [215, 344] on p "M 12px" at bounding box center [222, 343] width 53 height 9
type input "12"
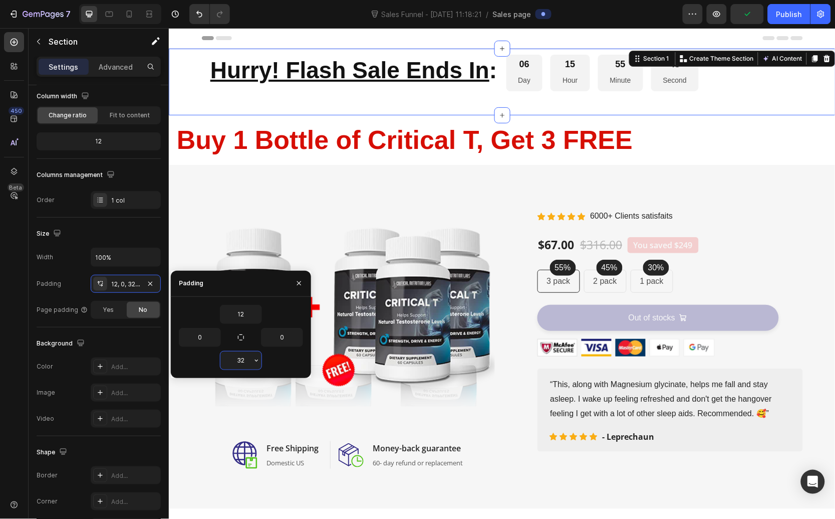
click at [236, 352] on input "32" at bounding box center [240, 360] width 41 height 18
click at [261, 361] on button "button" at bounding box center [257, 360] width 10 height 18
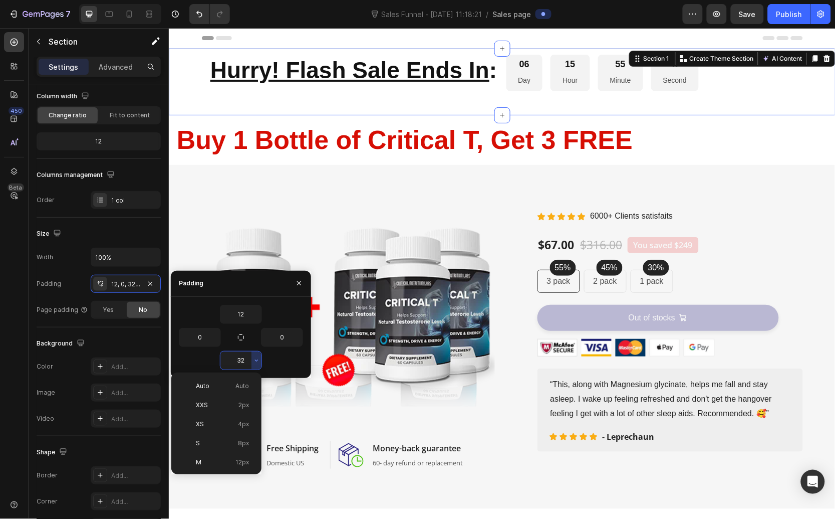
click at [262, 360] on div "32" at bounding box center [241, 360] width 124 height 19
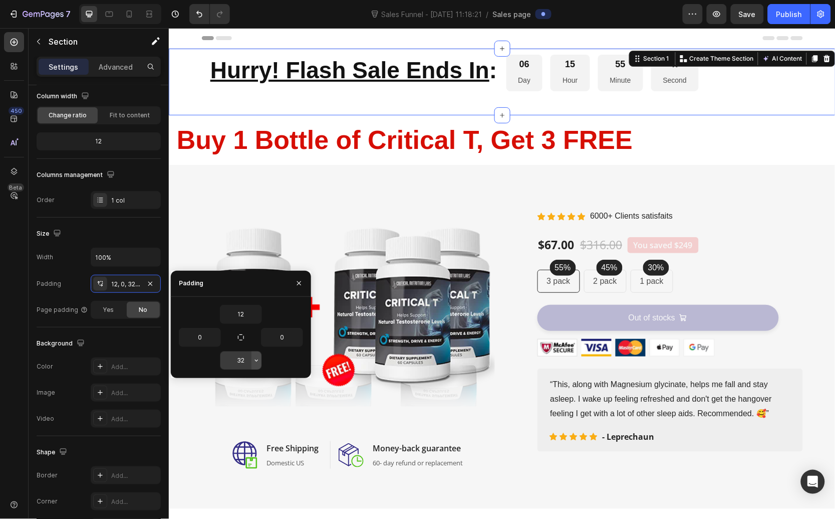
click at [257, 362] on icon "button" at bounding box center [257, 360] width 8 height 8
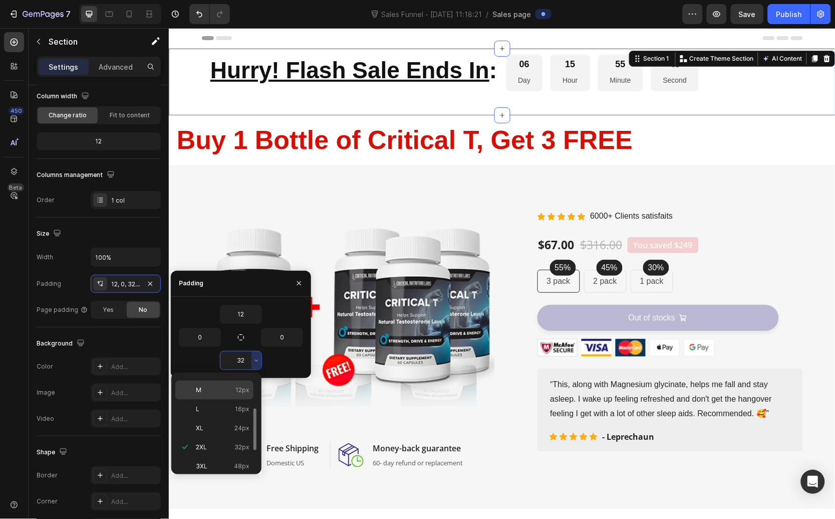
click at [224, 399] on div "M 12px" at bounding box center [214, 408] width 78 height 19
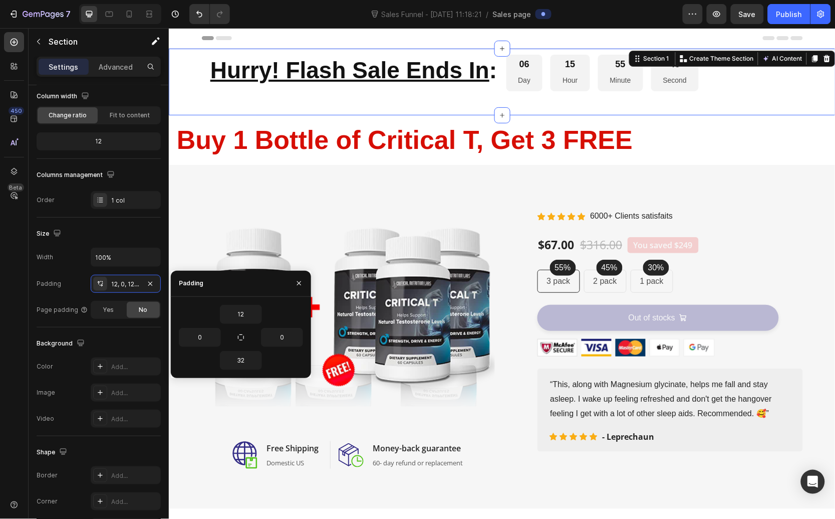
type input "12"
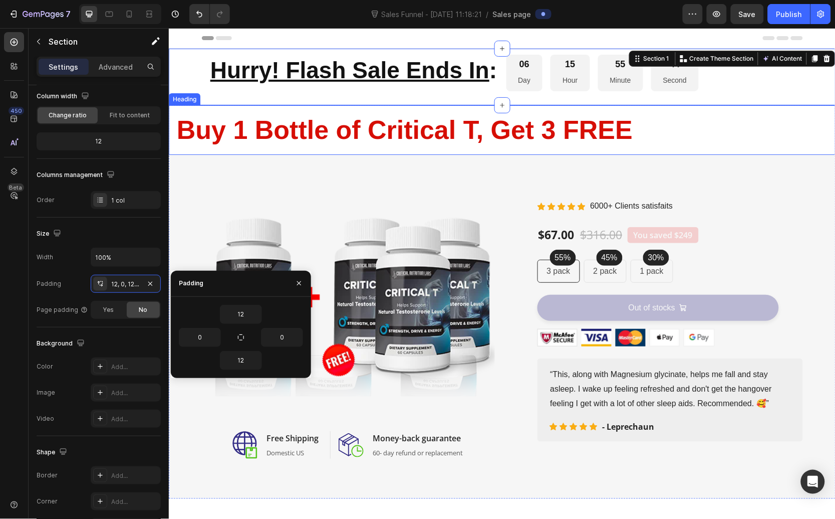
click at [226, 148] on h2 "⁠⁠⁠⁠⁠⁠⁠ Buy 1 Bottle of Critical T, Get 3 FREE" at bounding box center [501, 130] width 667 height 50
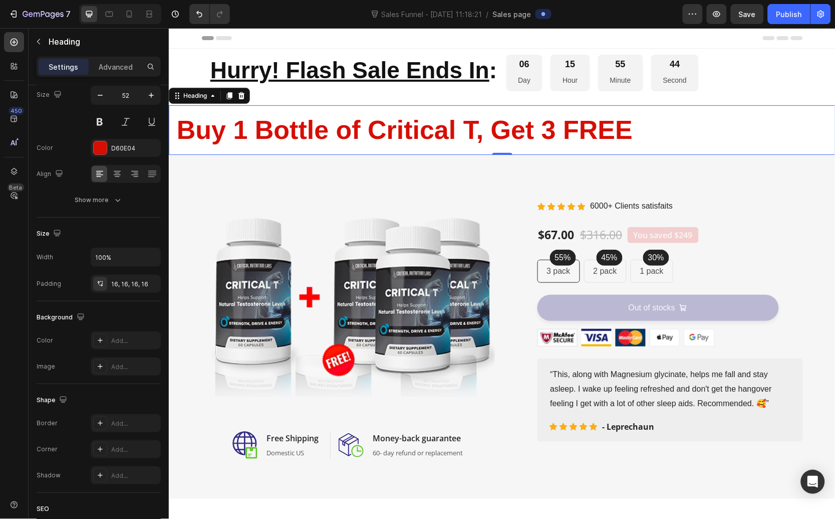
scroll to position [0, 0]
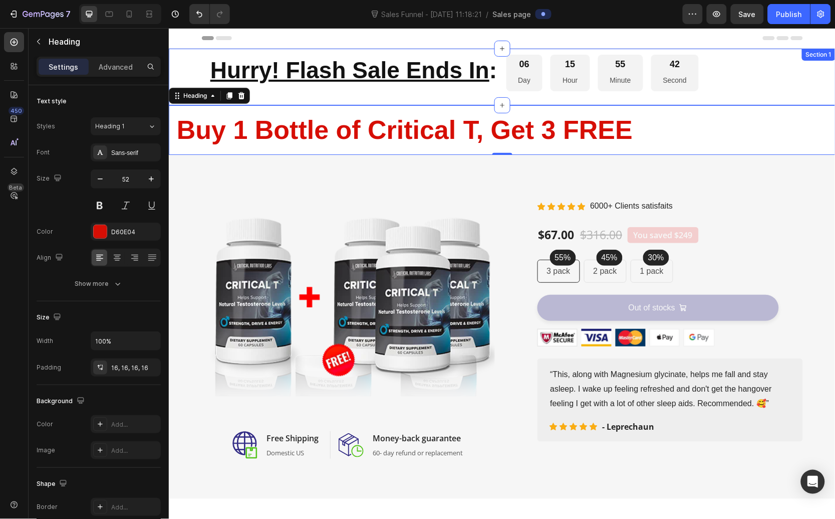
click at [295, 91] on div "⁠⁠⁠⁠⁠⁠⁠ Hurry! Flash Sale Ends In : Heading 06 Day 15 Hour 55 Minute 42 Second …" at bounding box center [501, 76] width 667 height 45
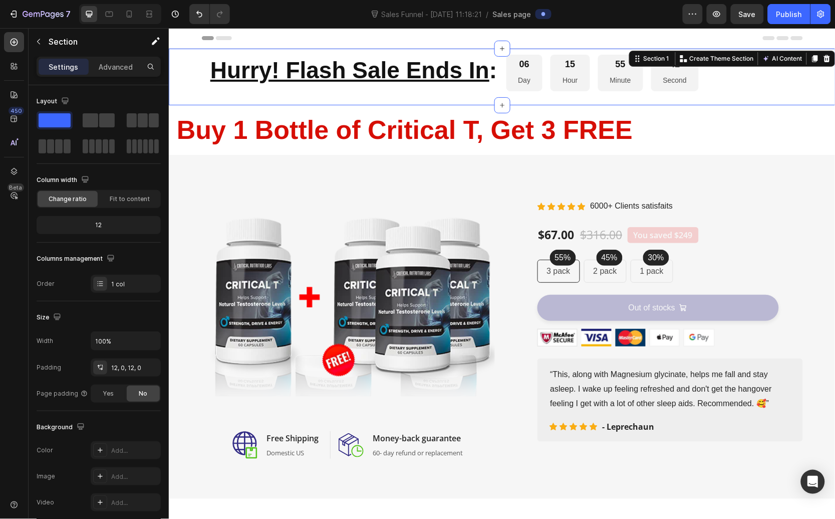
click at [285, 77] on u "Hurry! Flash Sale Ends In" at bounding box center [349, 70] width 279 height 26
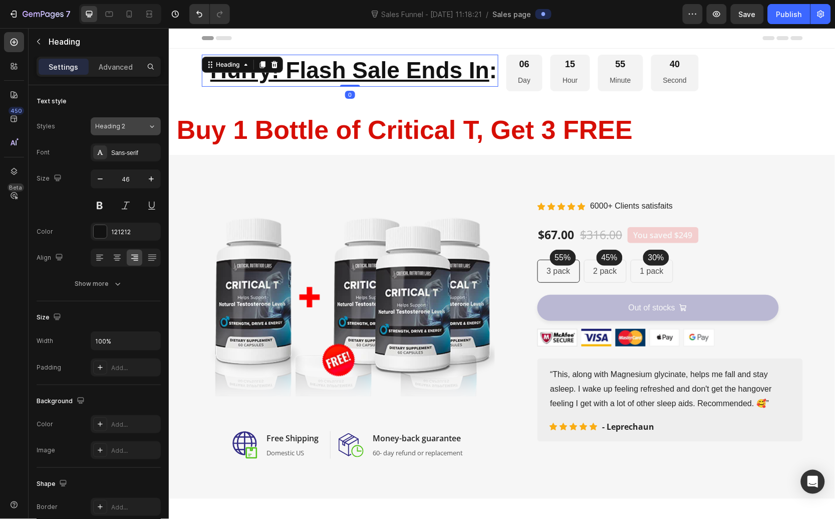
click at [127, 128] on div "Heading 2" at bounding box center [115, 126] width 41 height 9
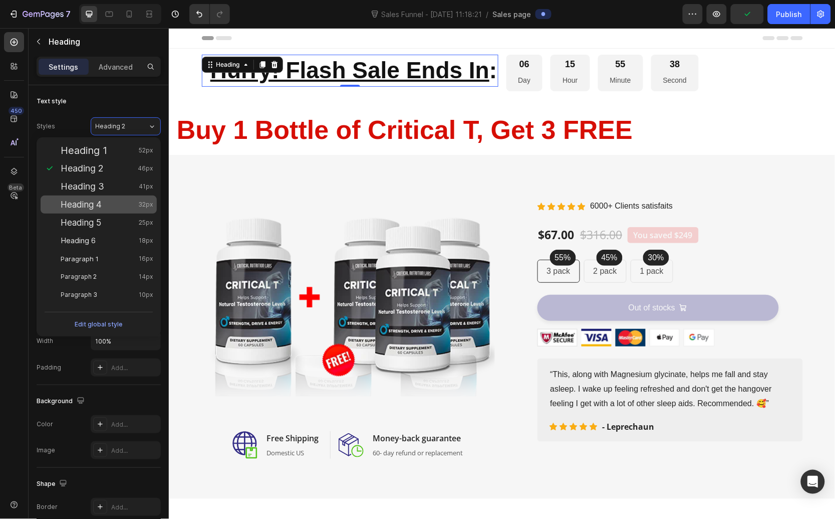
click at [121, 203] on div "Heading 4 32px" at bounding box center [107, 204] width 92 height 10
type input "32"
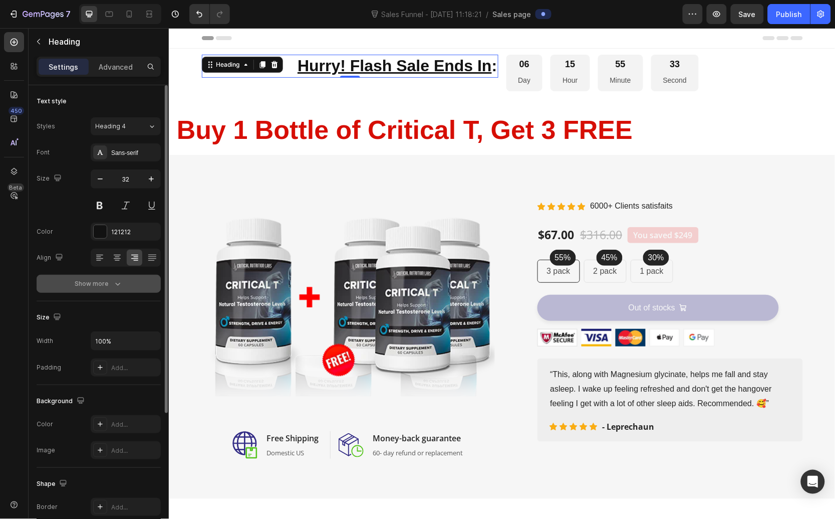
click at [121, 284] on icon "button" at bounding box center [118, 284] width 10 height 10
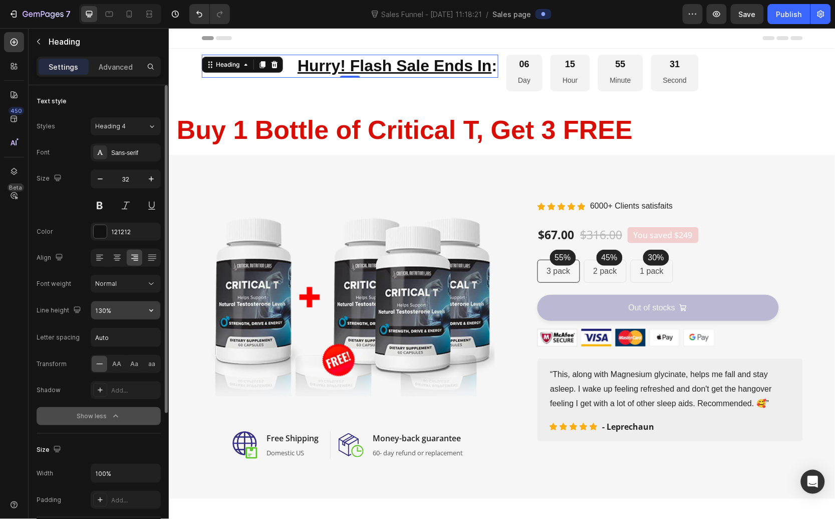
click at [128, 310] on input "130%" at bounding box center [125, 310] width 69 height 18
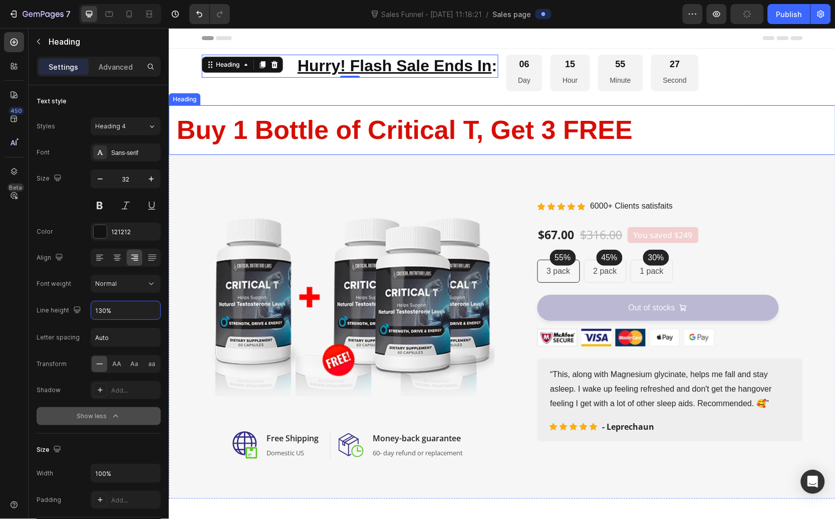
click at [559, 108] on h2 "⁠⁠⁠⁠⁠⁠⁠ Buy 1 Bottle of Critical T, Get 3 FREE" at bounding box center [501, 130] width 667 height 50
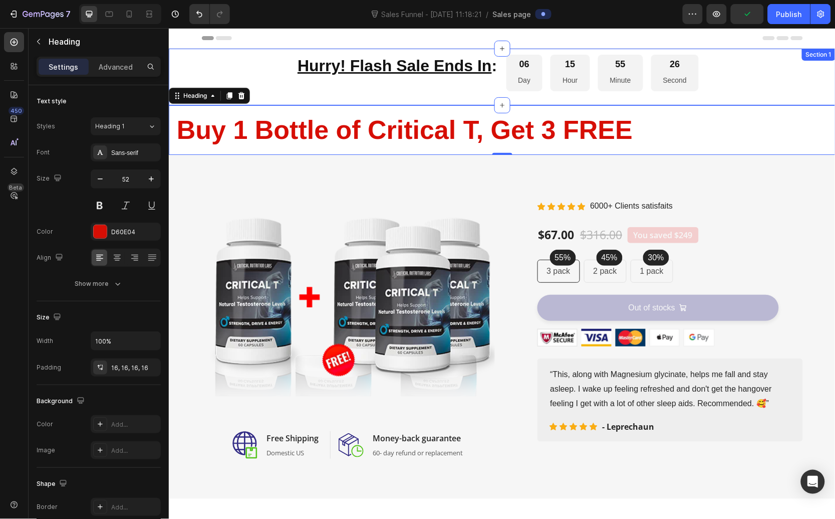
click at [518, 87] on div "06 Day" at bounding box center [524, 72] width 37 height 37
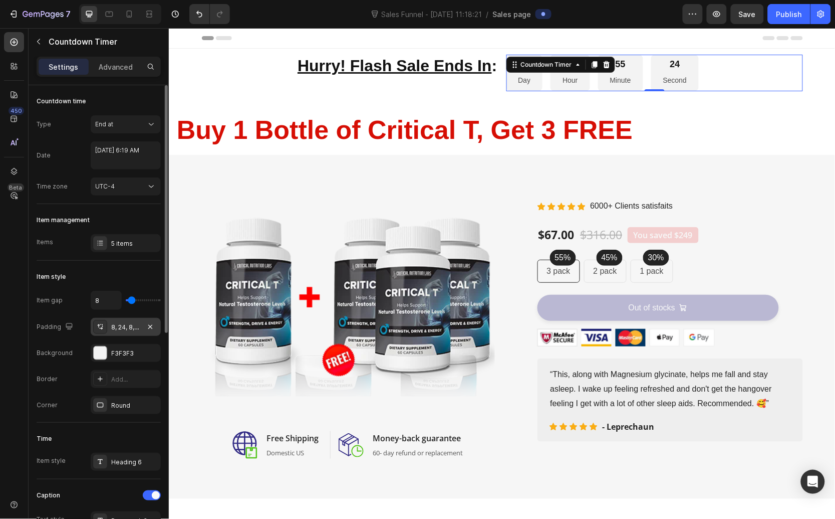
click at [135, 326] on div "8, 24, 8, 24" at bounding box center [125, 327] width 29 height 9
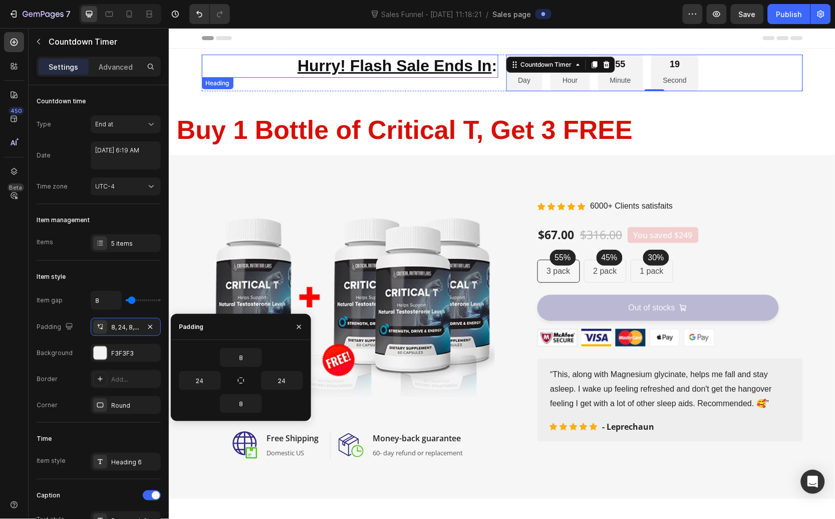
click at [407, 67] on u "Hurry! Flash Sale Ends In" at bounding box center [394, 65] width 194 height 18
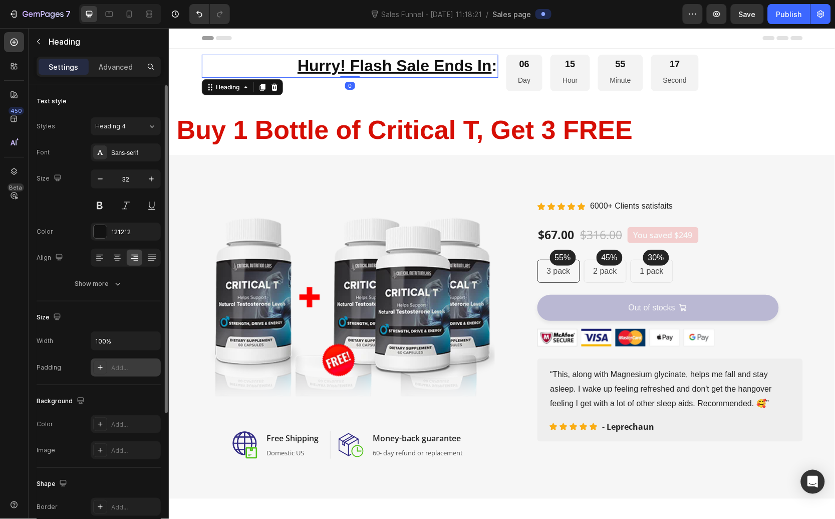
click at [117, 365] on div "Add..." at bounding box center [134, 367] width 47 height 9
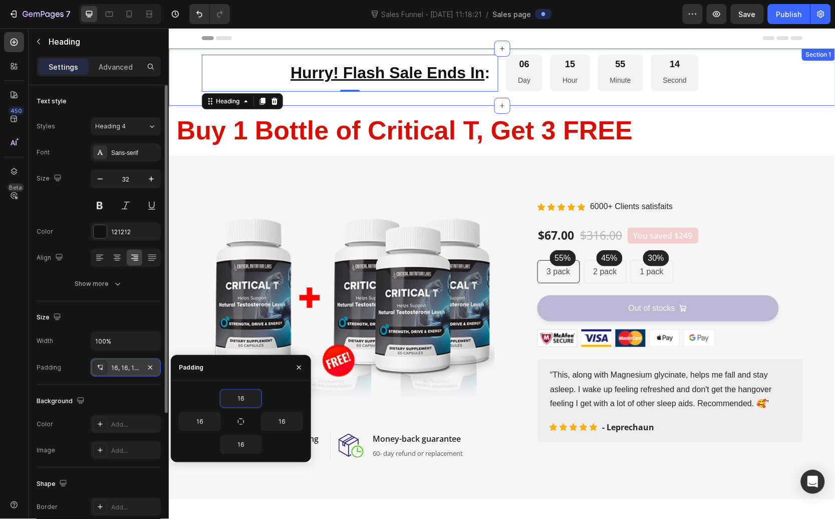
click at [183, 83] on div "⁠⁠⁠⁠⁠⁠⁠ Hurry! Flash Sale Ends In : Heading 0 06 Day 15 Hour 55 Minute 14 Secon…" at bounding box center [501, 76] width 667 height 45
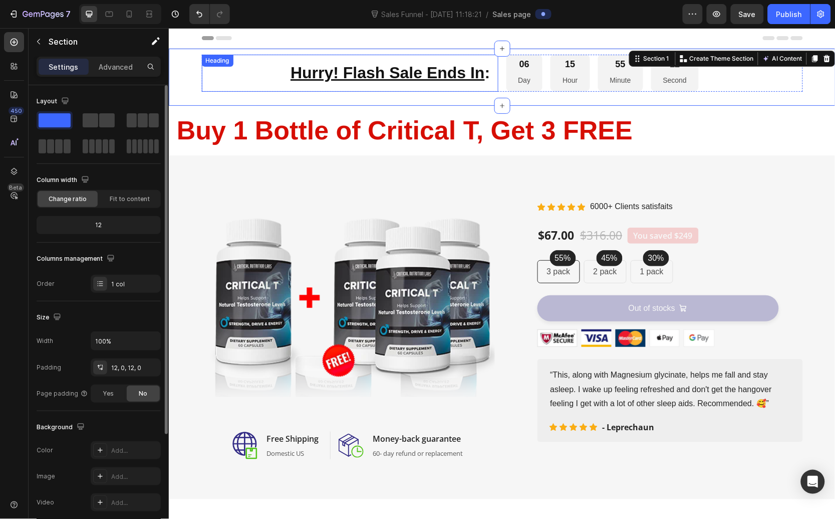
click at [209, 55] on div "⁠⁠⁠⁠⁠⁠⁠ Hurry! Flash Sale Ends In : Heading" at bounding box center [349, 72] width 297 height 37
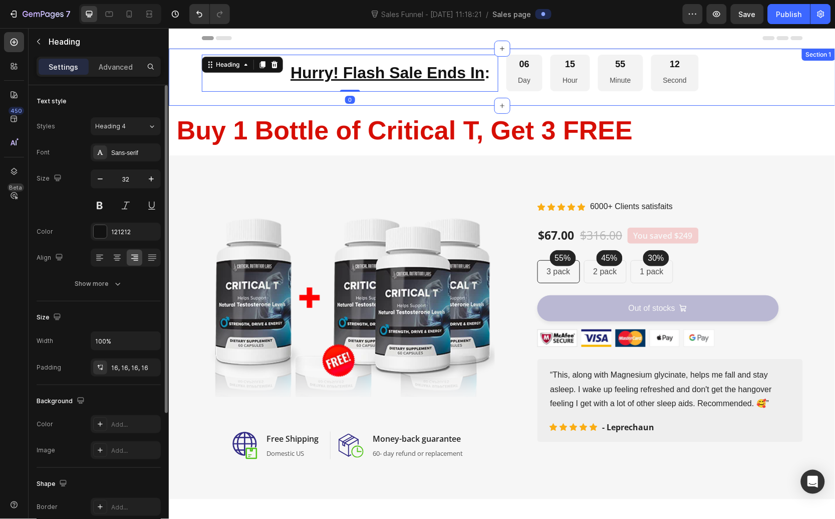
click at [180, 52] on div "⁠⁠⁠⁠⁠⁠⁠ Hurry! Flash Sale Ends In : Heading 0 06 Day 15 Hour 55 Minute 12 Secon…" at bounding box center [501, 76] width 667 height 57
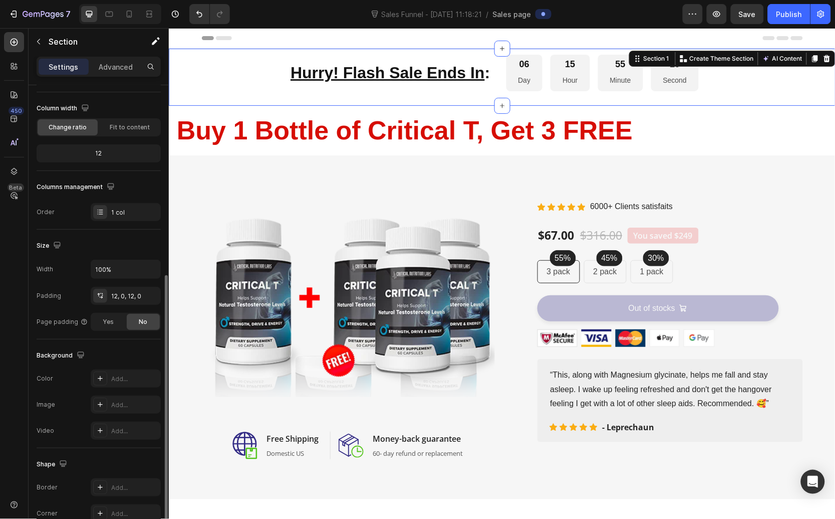
scroll to position [149, 0]
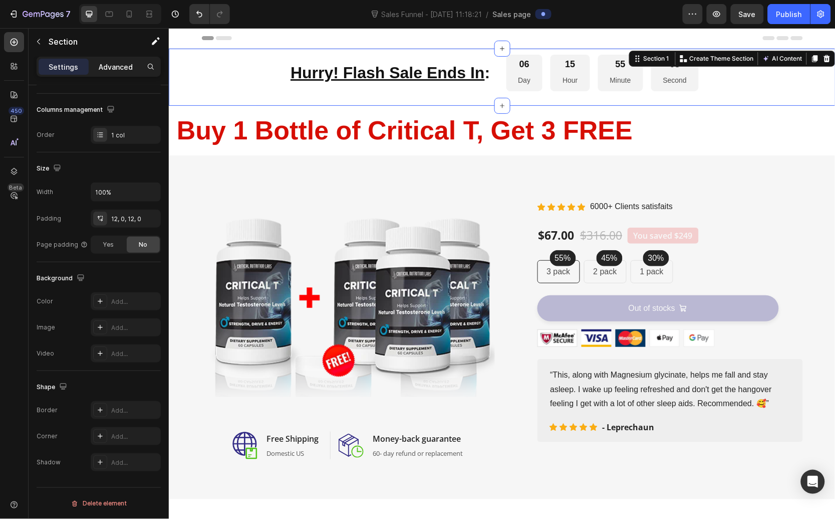
click at [111, 64] on p "Advanced" at bounding box center [116, 67] width 34 height 11
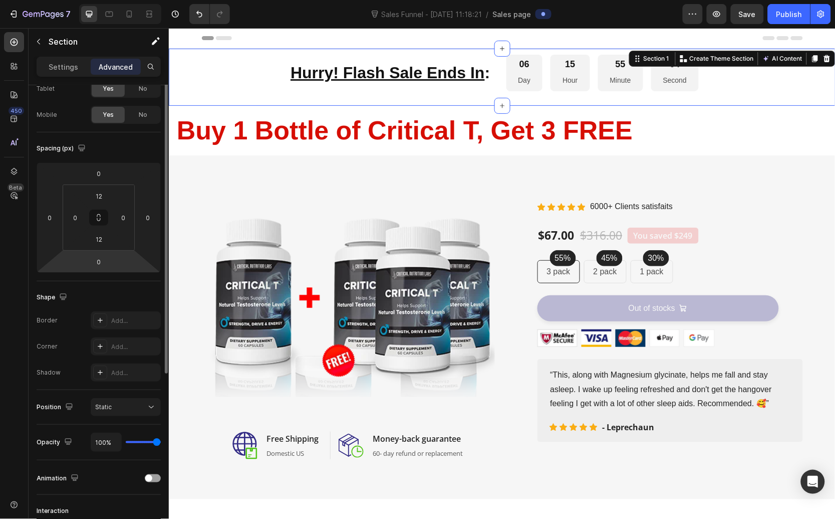
scroll to position [114, 0]
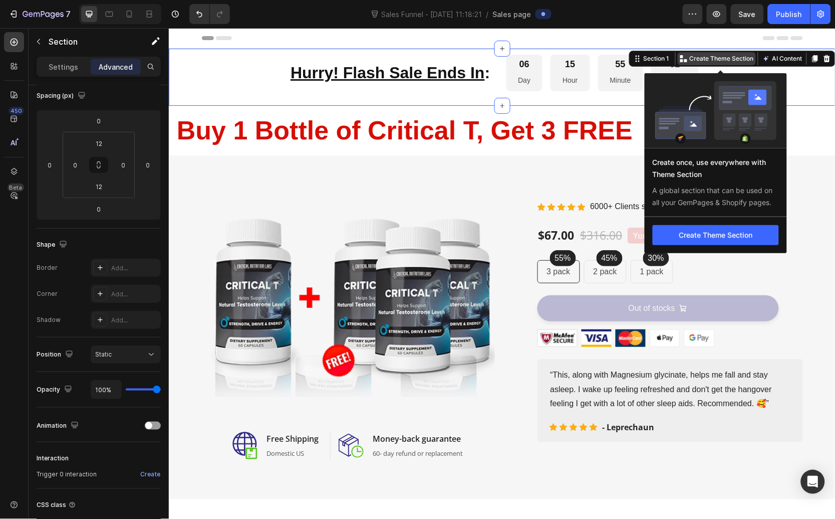
click at [718, 57] on p "Create Theme Section" at bounding box center [722, 58] width 64 height 9
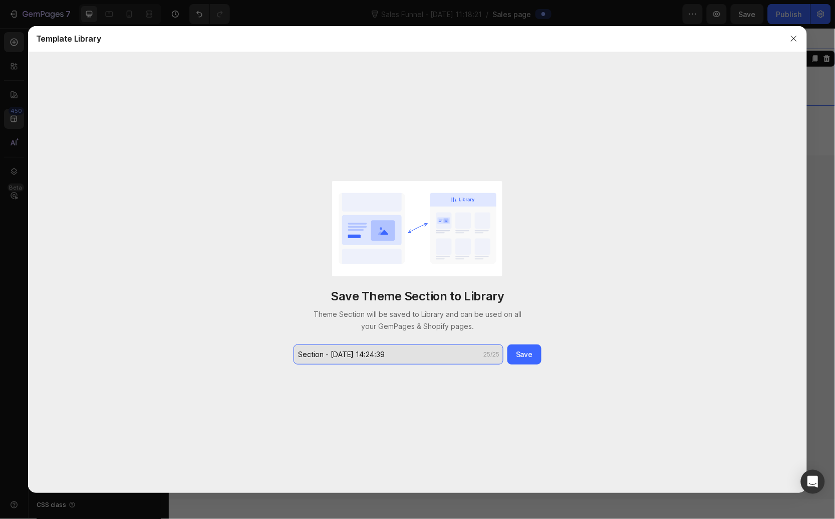
click at [379, 352] on input "Section - Aug 27 14:24:39" at bounding box center [399, 354] width 210 height 20
type input "Header Countdown"
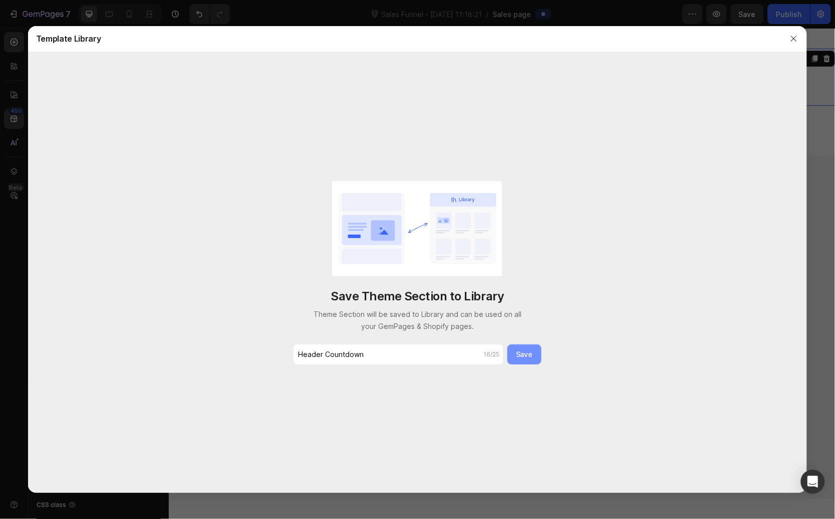
click at [530, 357] on div "Save" at bounding box center [524, 354] width 17 height 11
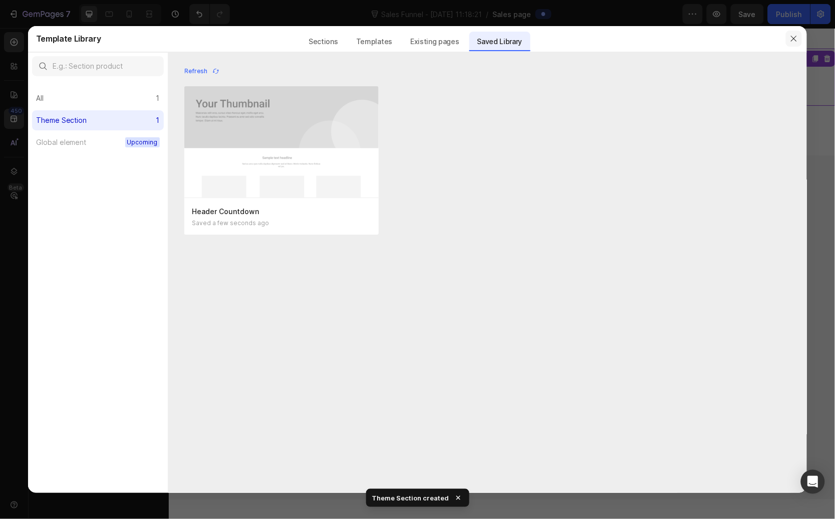
click at [799, 39] on button "button" at bounding box center [794, 39] width 16 height 16
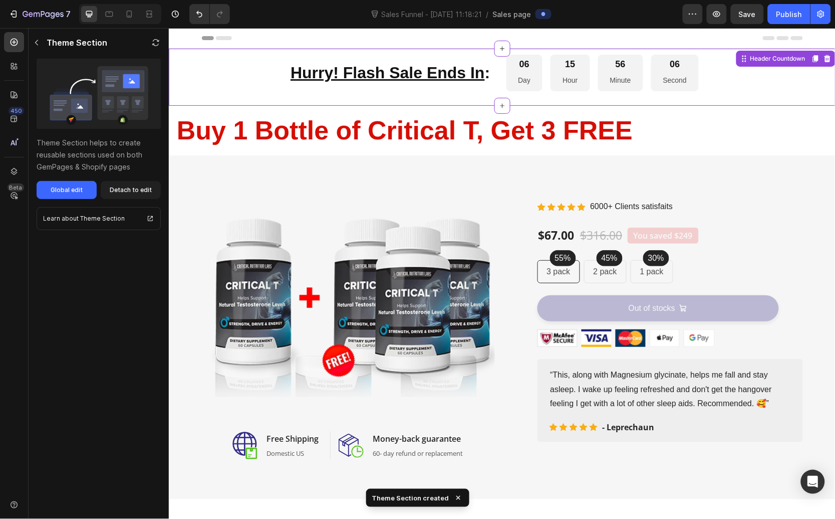
click at [230, 63] on p "⁠⁠⁠⁠⁠⁠⁠ Hurry! Flash Sale Ends In :" at bounding box center [349, 72] width 281 height 21
click at [38, 41] on icon "button" at bounding box center [37, 43] width 8 height 8
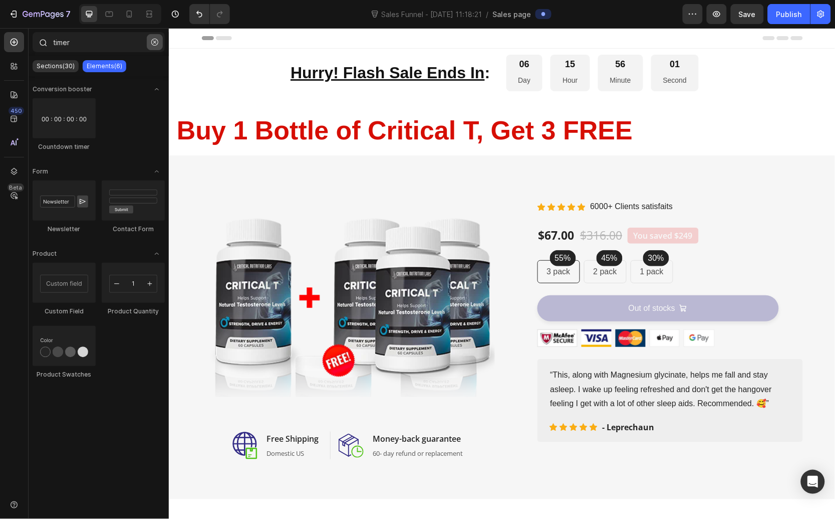
click at [156, 42] on icon "button" at bounding box center [154, 42] width 7 height 7
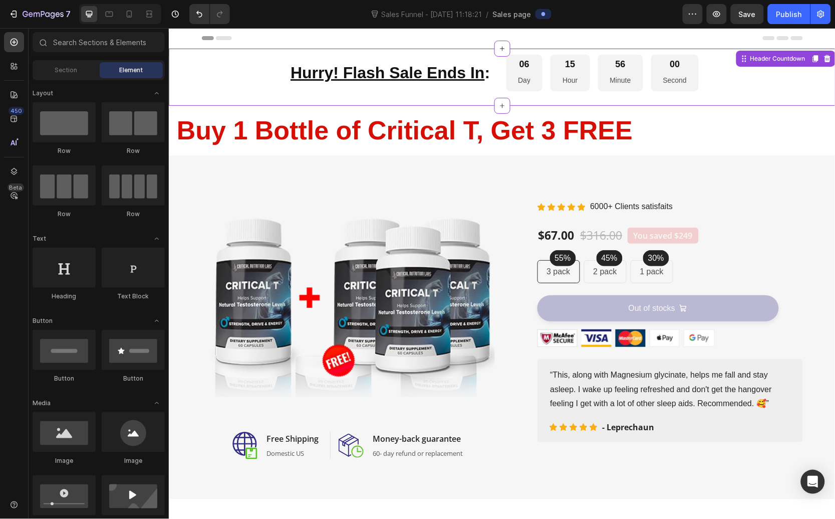
click at [253, 67] on p "⁠⁠⁠⁠⁠⁠⁠ Hurry! Flash Sale Ends In :" at bounding box center [349, 72] width 281 height 21
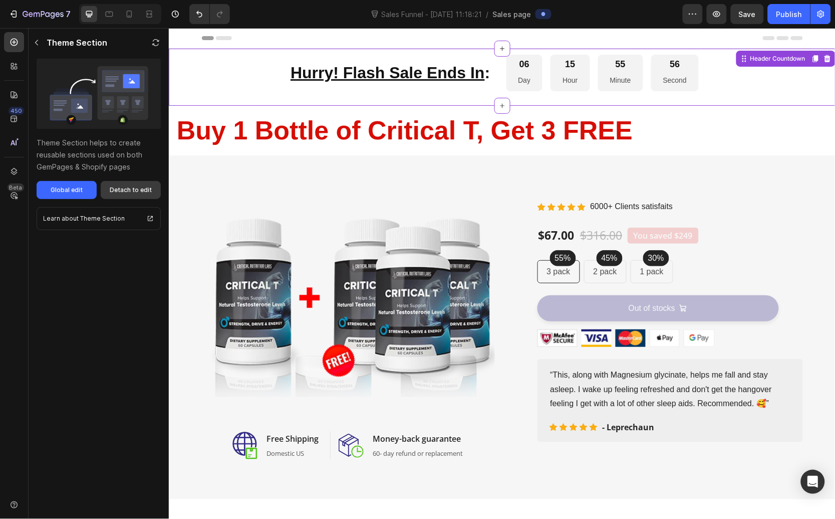
click at [143, 190] on div "Detach to edit" at bounding box center [131, 189] width 42 height 9
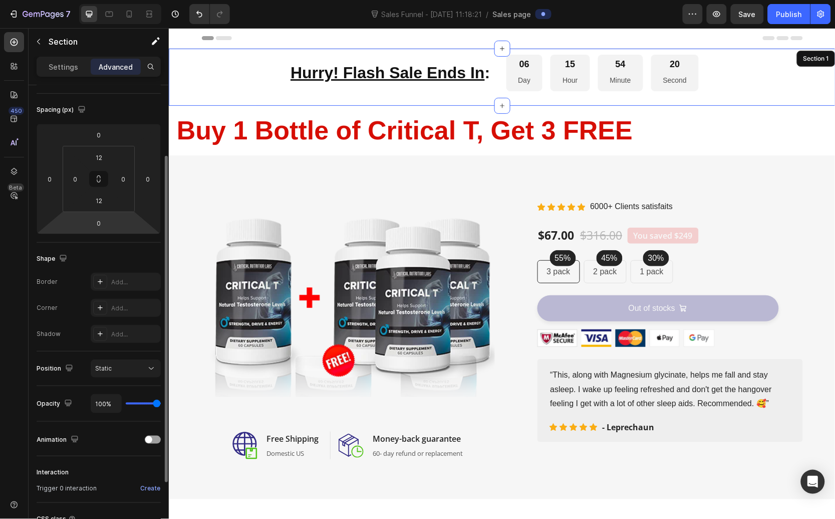
scroll to position [2, 0]
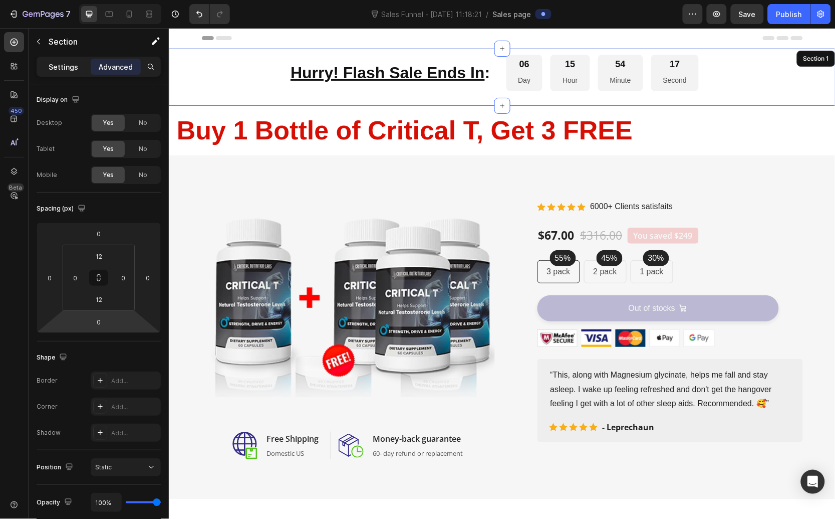
click at [62, 68] on p "Settings" at bounding box center [64, 67] width 30 height 11
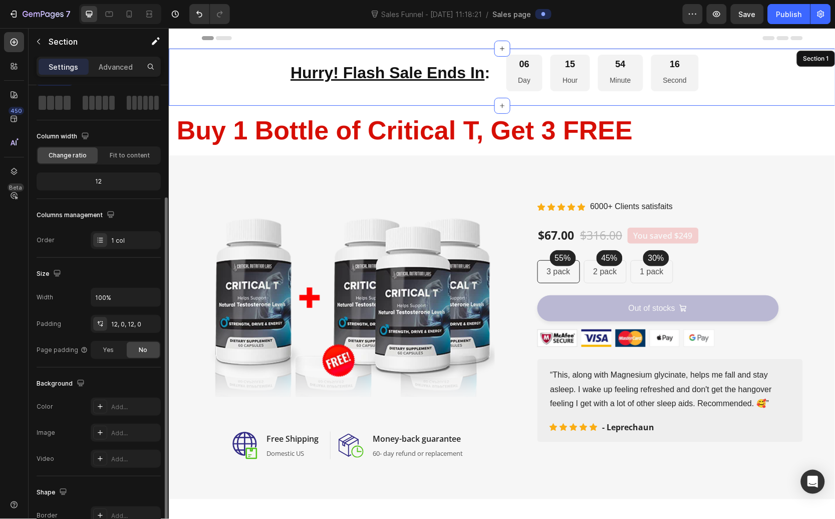
scroll to position [89, 0]
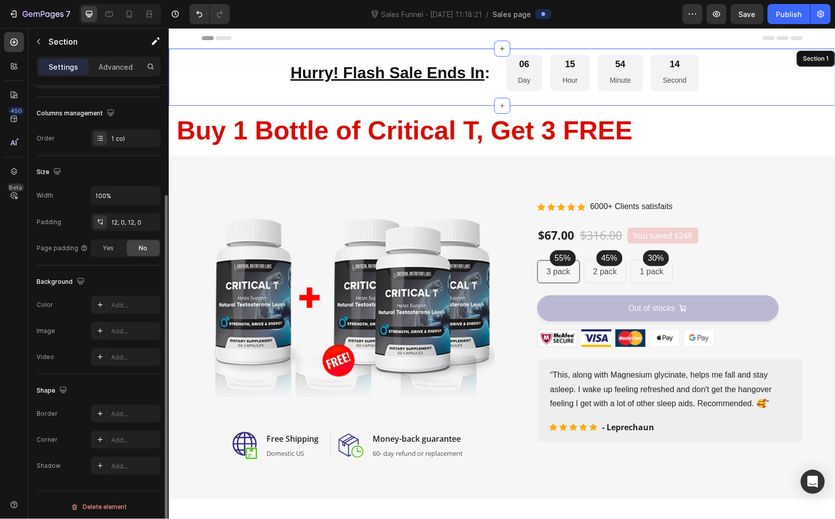
scroll to position [149, 0]
click at [108, 300] on div "Add..." at bounding box center [126, 301] width 70 height 18
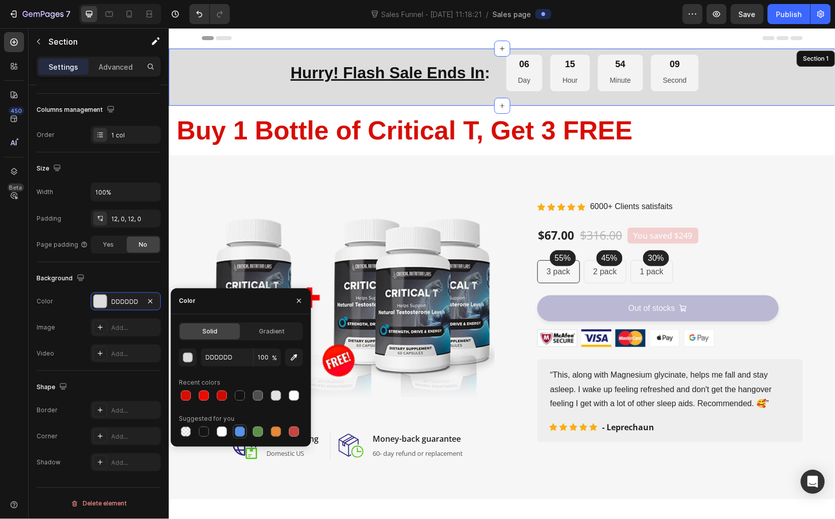
click at [237, 432] on div at bounding box center [240, 431] width 10 height 10
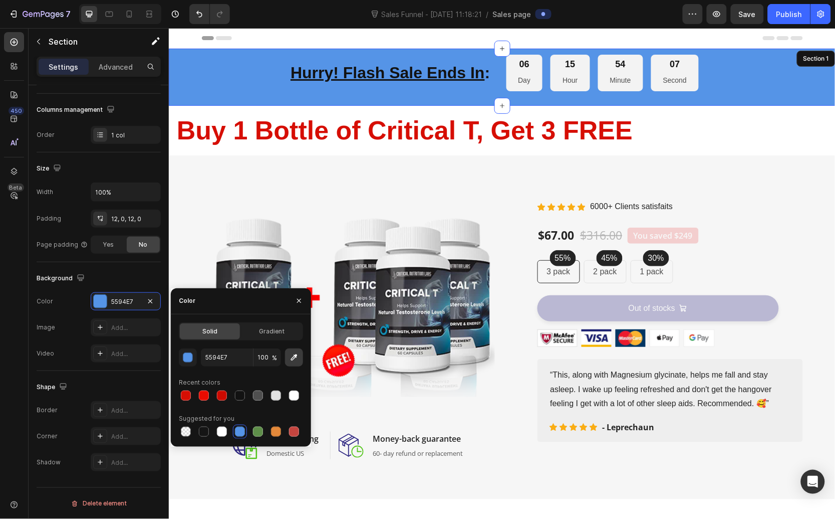
click at [293, 353] on icon "button" at bounding box center [294, 357] width 10 height 10
type input "1E5E79"
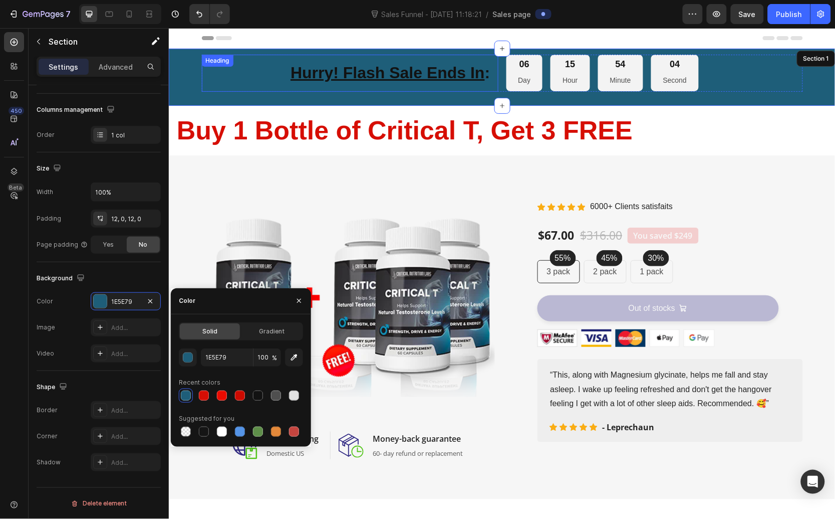
click at [354, 67] on u "Hurry! Flash Sale Ends In" at bounding box center [387, 72] width 194 height 18
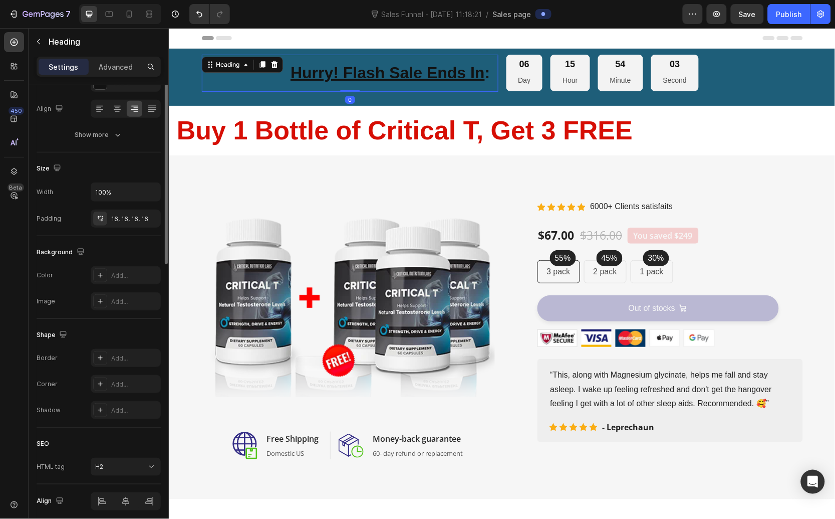
scroll to position [0, 0]
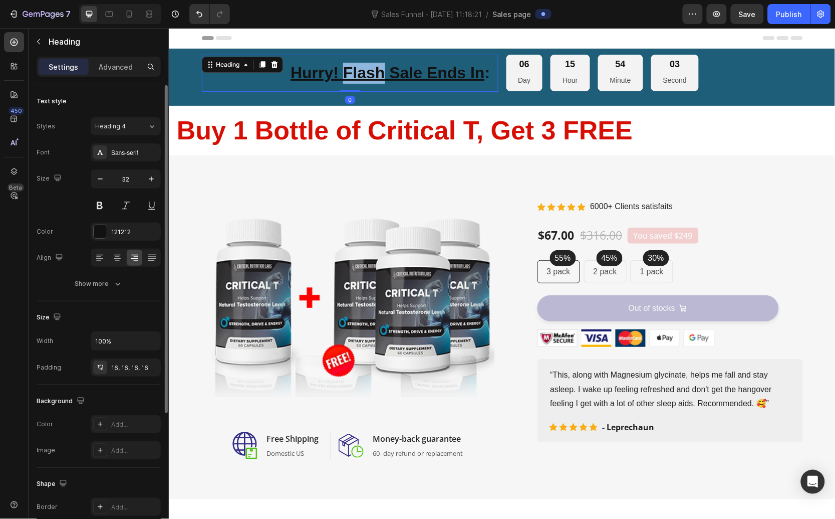
click at [349, 73] on u "Hurry! Flash Sale Ends In" at bounding box center [387, 72] width 194 height 18
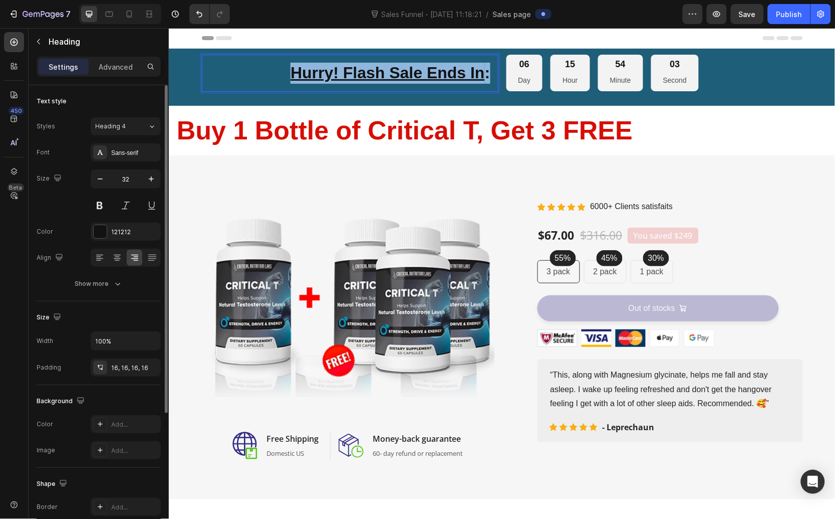
click at [349, 73] on u "Hurry! Flash Sale Ends In" at bounding box center [387, 72] width 194 height 18
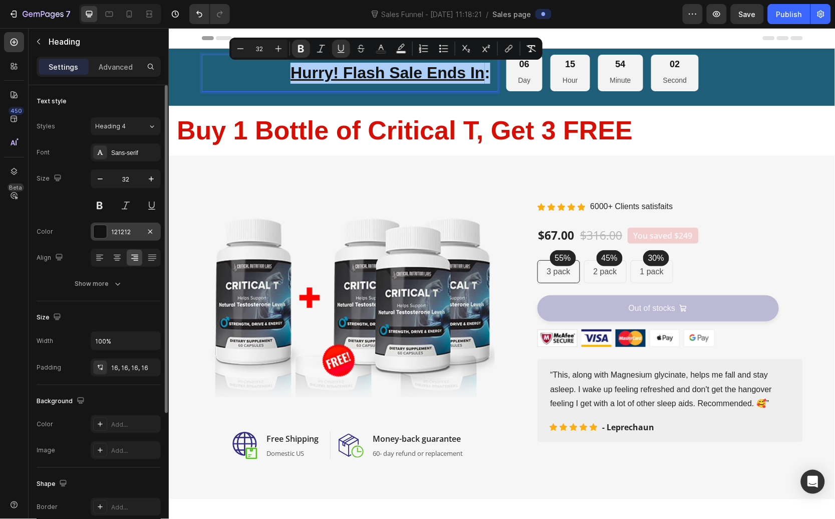
click at [97, 234] on div at bounding box center [100, 231] width 13 height 13
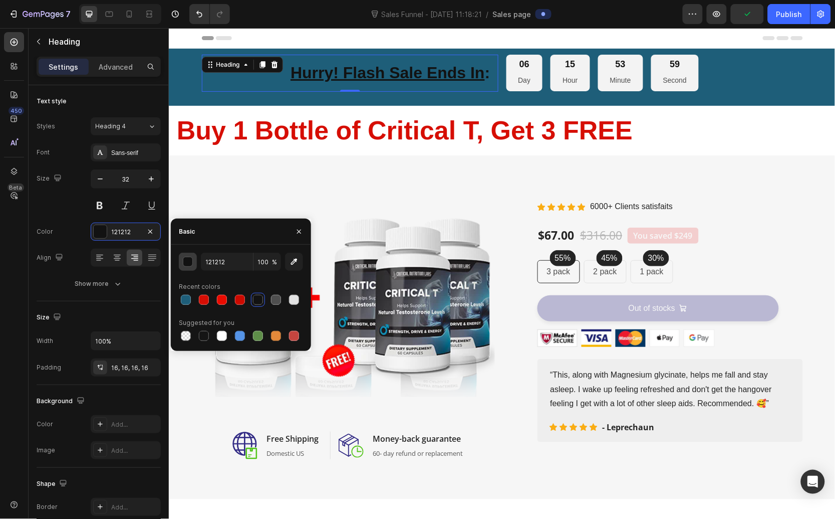
click at [190, 259] on div "button" at bounding box center [188, 262] width 10 height 10
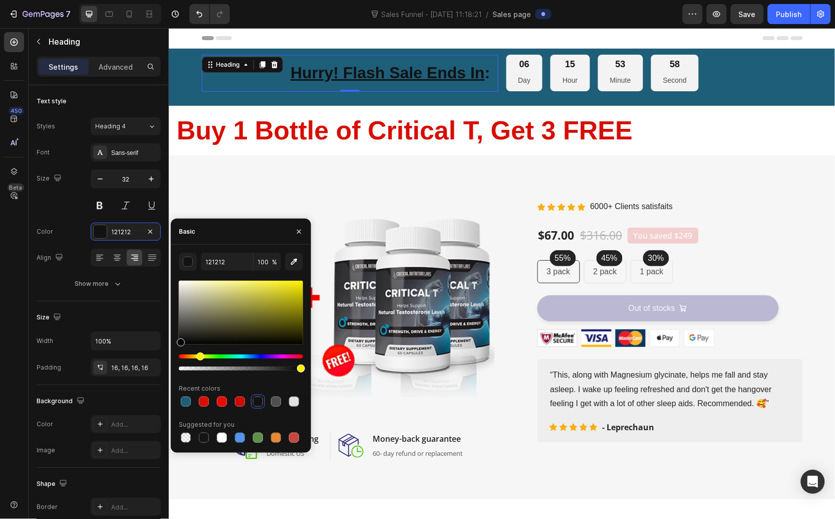
click at [199, 357] on div "Hue" at bounding box center [241, 356] width 124 height 4
click at [198, 355] on div "Hue" at bounding box center [241, 356] width 124 height 4
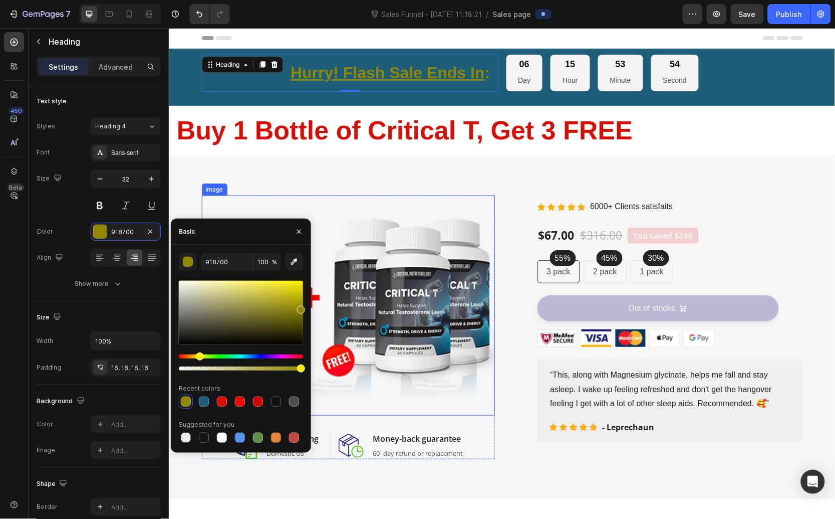
drag, startPoint x: 420, startPoint y: 347, endPoint x: 318, endPoint y: 291, distance: 116.4
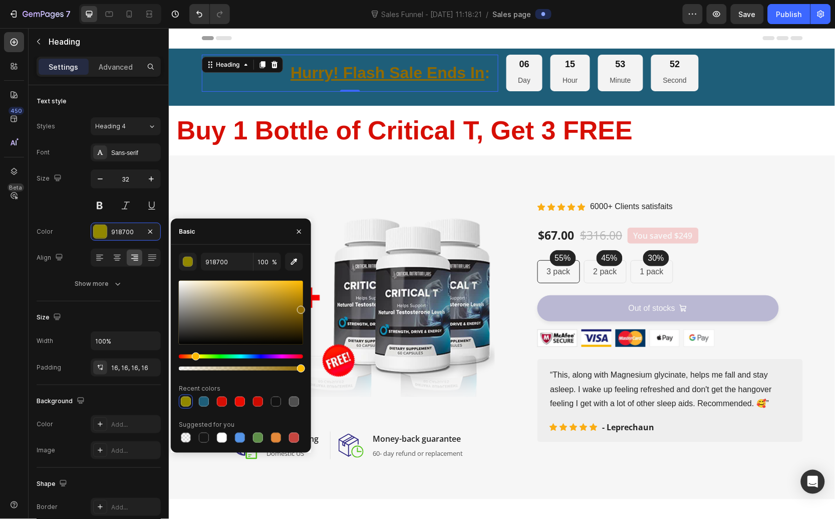
drag, startPoint x: 200, startPoint y: 355, endPoint x: 194, endPoint y: 356, distance: 5.6
click at [194, 356] on div "Hue" at bounding box center [196, 356] width 8 height 8
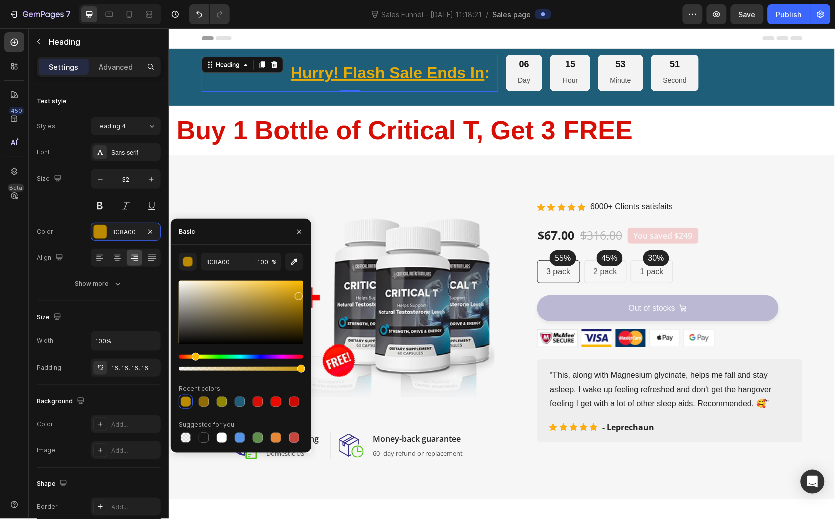
drag, startPoint x: 294, startPoint y: 311, endPoint x: 298, endPoint y: 294, distance: 17.6
click at [298, 294] on div at bounding box center [241, 313] width 124 height 64
drag, startPoint x: 300, startPoint y: 292, endPoint x: 307, endPoint y: 266, distance: 27.0
click at [307, 266] on div "BC8A00 100 % Recent colors Suggested for you" at bounding box center [241, 349] width 140 height 192
type input "FFBB00"
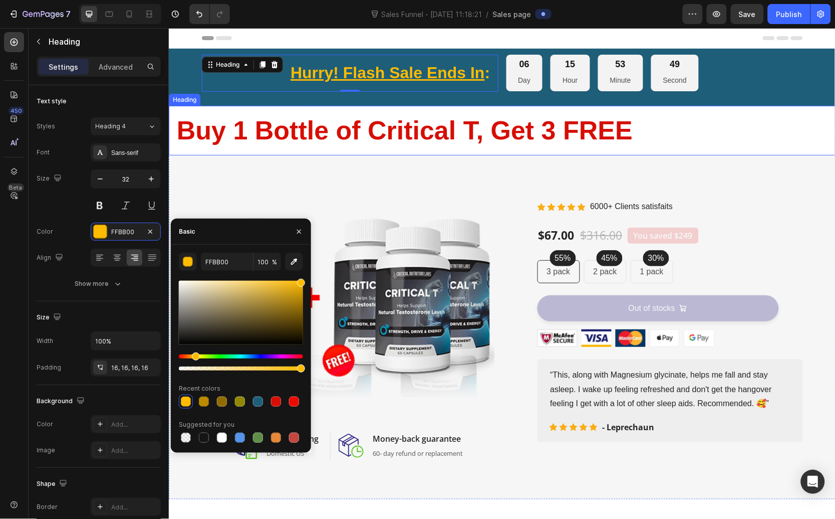
click at [361, 146] on p "⁠⁠⁠⁠⁠⁠⁠ Buy 1 Bottle of Critical T, Get 3 FREE" at bounding box center [501, 130] width 651 height 34
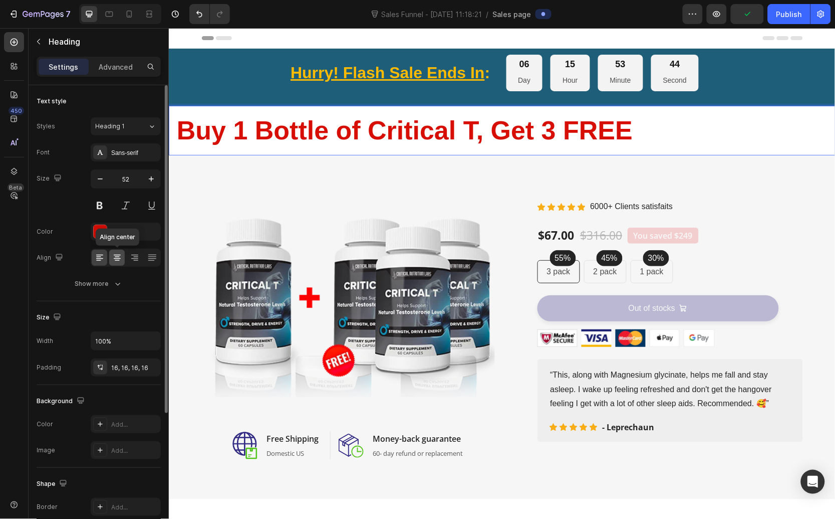
click at [113, 259] on icon at bounding box center [117, 258] width 10 height 10
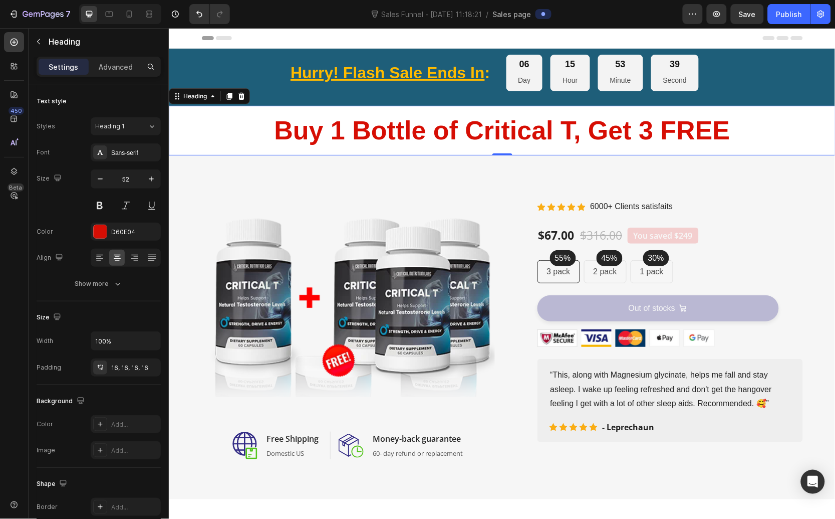
click at [685, 72] on div "39 Second" at bounding box center [675, 72] width 48 height 37
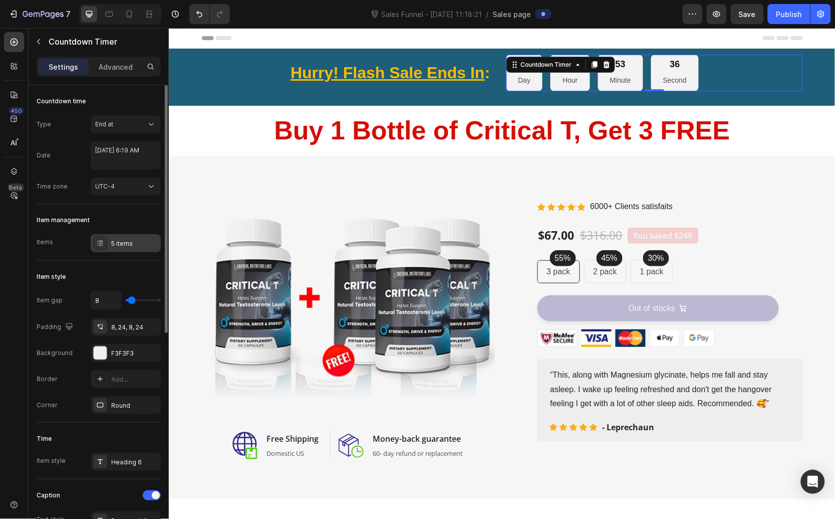
click at [105, 244] on div at bounding box center [100, 243] width 14 height 14
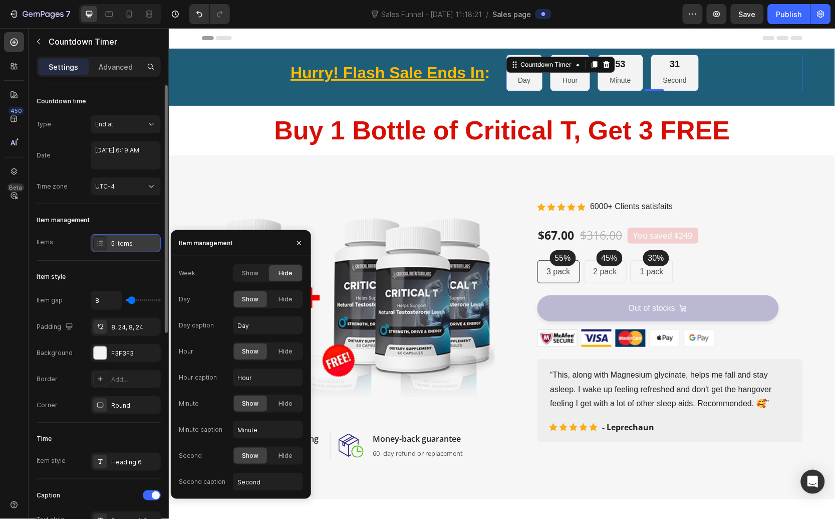
click at [105, 244] on div at bounding box center [100, 243] width 14 height 14
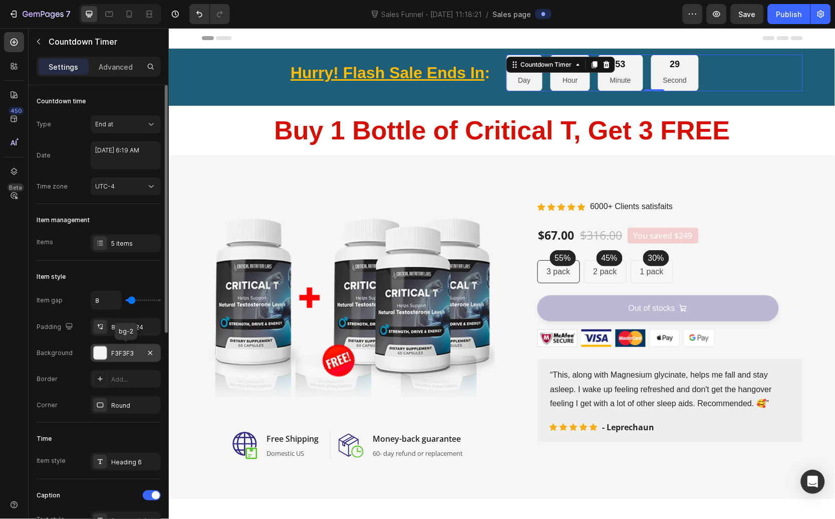
click at [99, 353] on div at bounding box center [100, 352] width 13 height 13
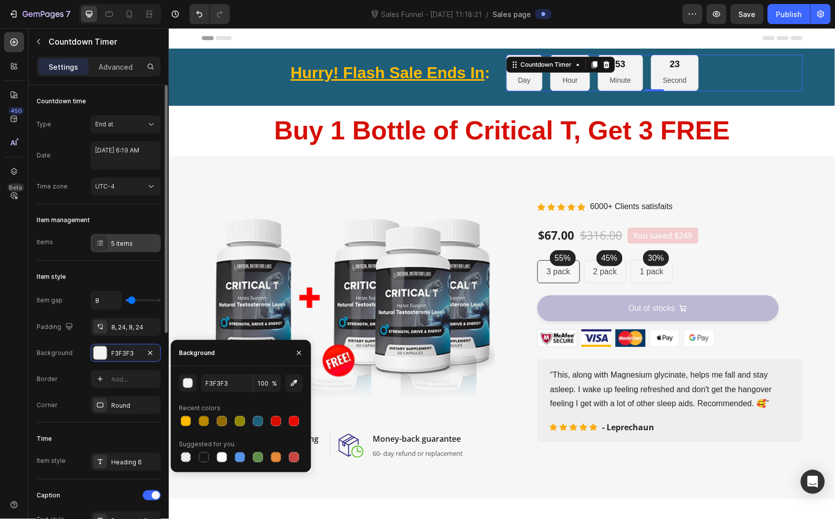
click at [104, 246] on icon at bounding box center [100, 243] width 8 height 8
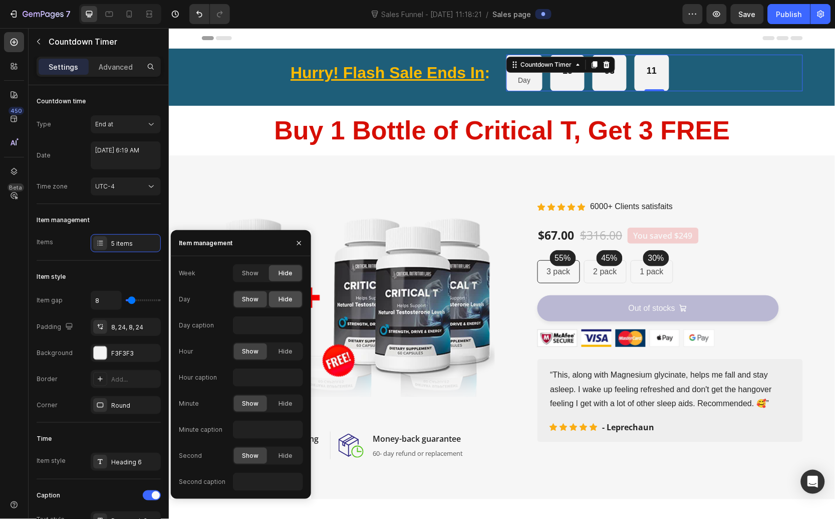
click at [288, 302] on span "Hide" at bounding box center [286, 299] width 14 height 9
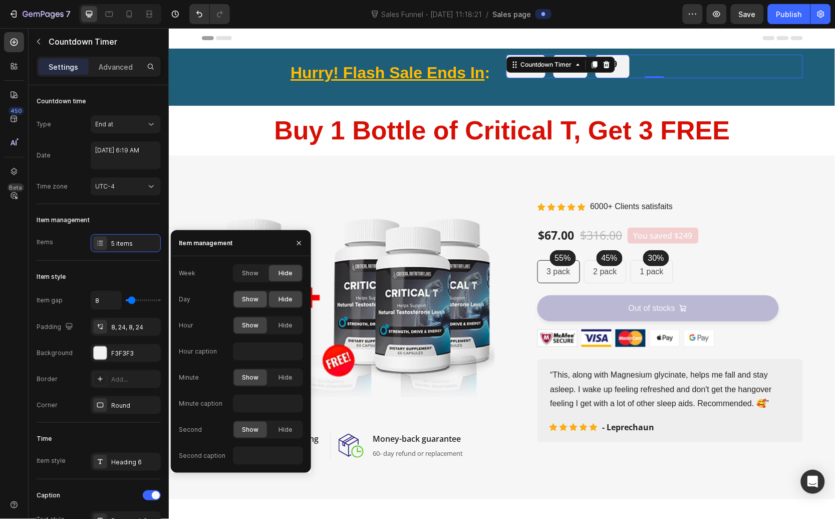
click at [237, 302] on div "Show" at bounding box center [250, 299] width 33 height 16
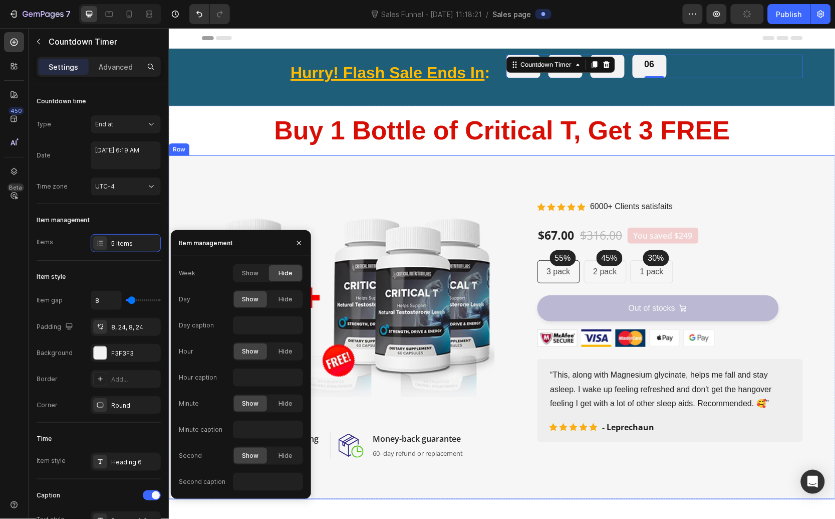
click at [502, 163] on div "Image Image Free Shipping Heading Domestic US Text block Row Image Money-back g…" at bounding box center [501, 327] width 667 height 344
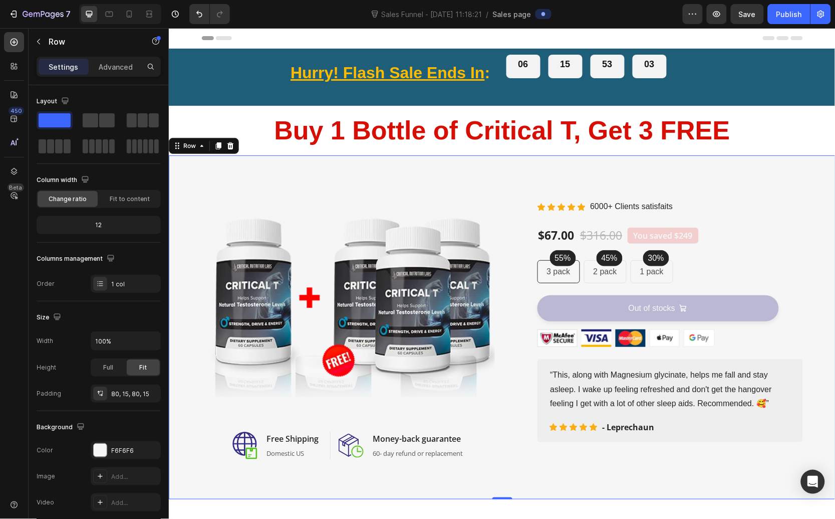
click at [508, 69] on div "06" at bounding box center [523, 66] width 34 height 24
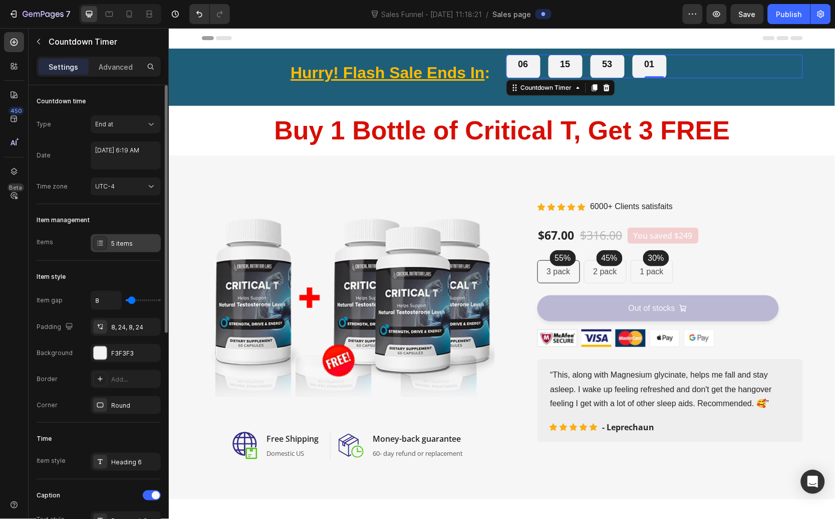
click at [134, 245] on div "5 items" at bounding box center [134, 243] width 47 height 9
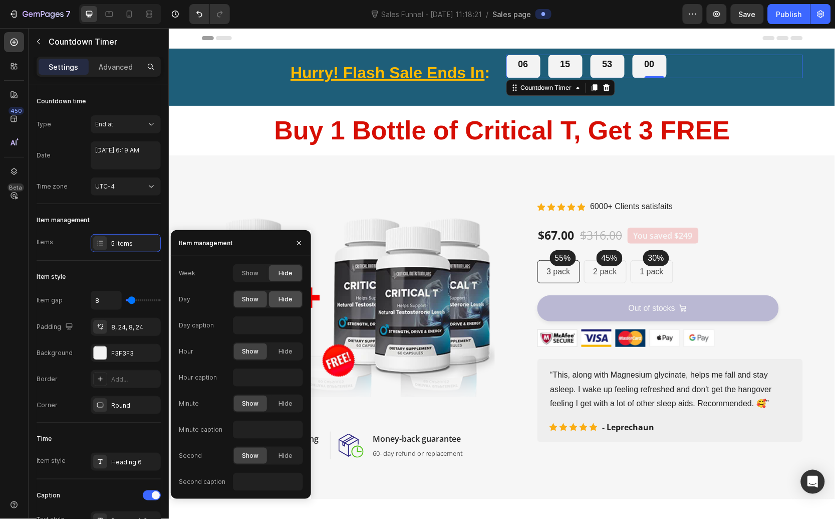
click at [286, 292] on div "Hide" at bounding box center [285, 299] width 33 height 16
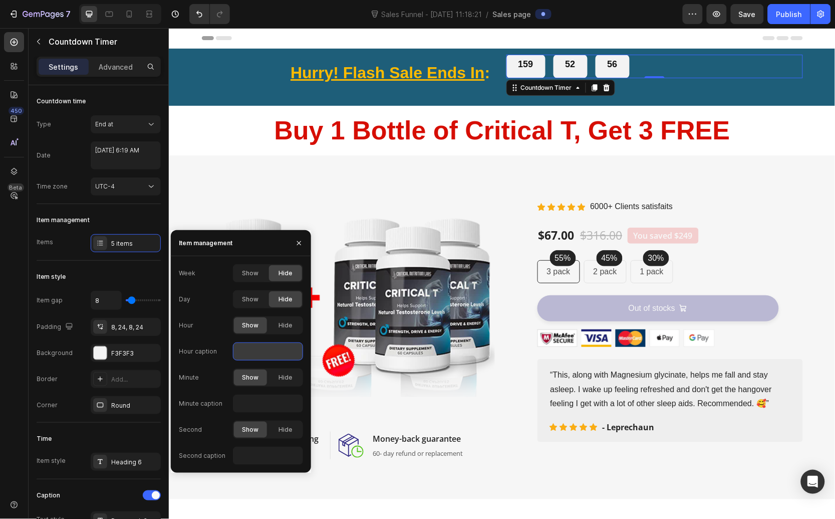
click at [245, 358] on input "text" at bounding box center [268, 351] width 70 height 18
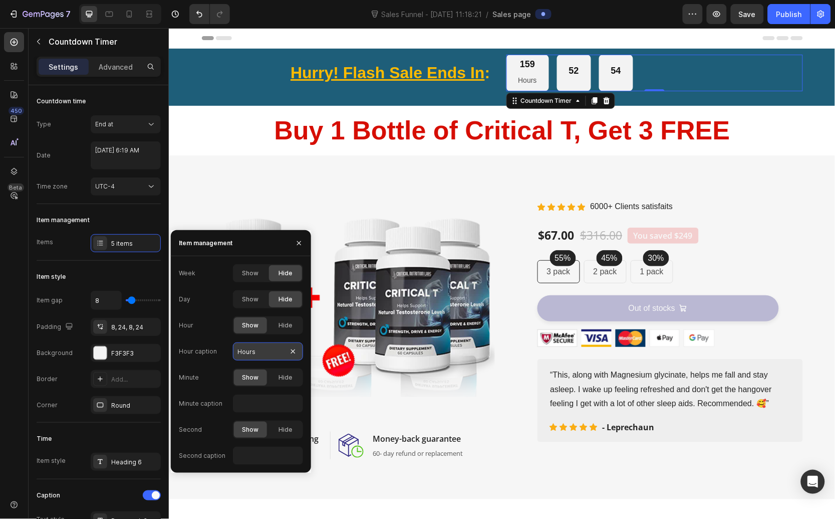
type input "Hours"
click at [249, 407] on input "text" at bounding box center [268, 403] width 70 height 18
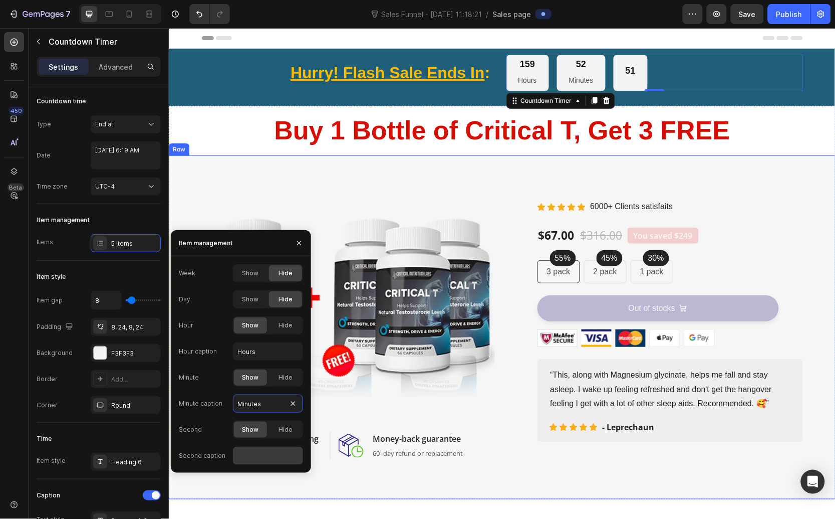
type input "Minutes"
click at [256, 464] on input "text" at bounding box center [268, 456] width 70 height 18
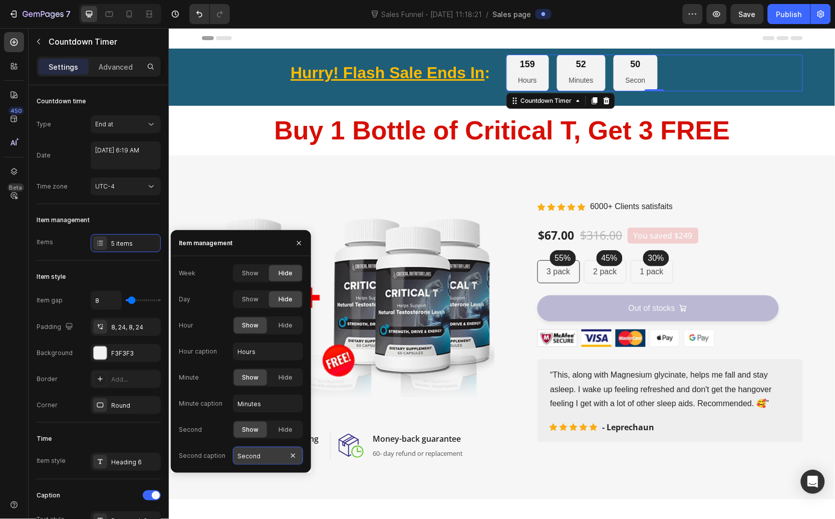
type input "Seconds"
click at [304, 241] on button "button" at bounding box center [299, 243] width 16 height 16
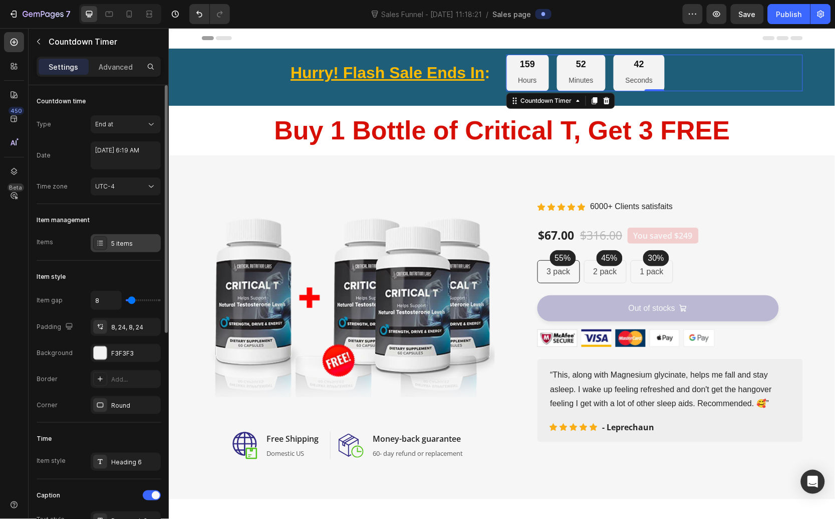
click at [135, 243] on div "5 items" at bounding box center [134, 243] width 47 height 9
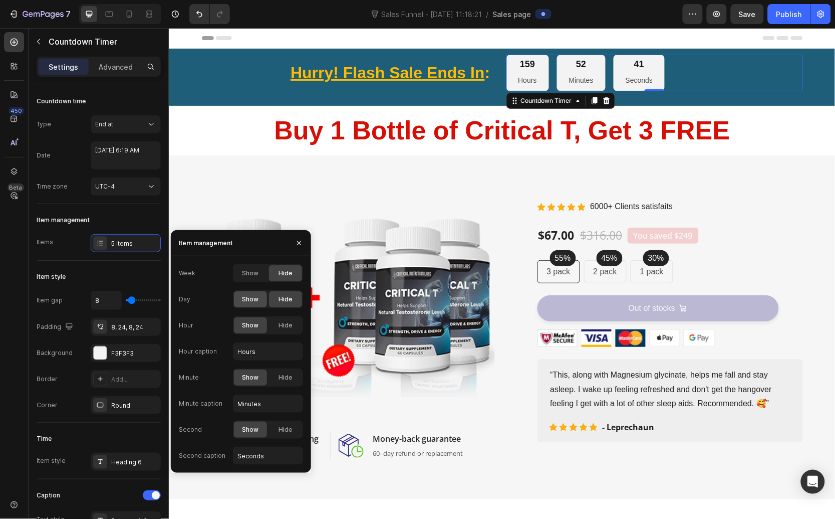
click at [263, 299] on div "Show" at bounding box center [250, 299] width 33 height 16
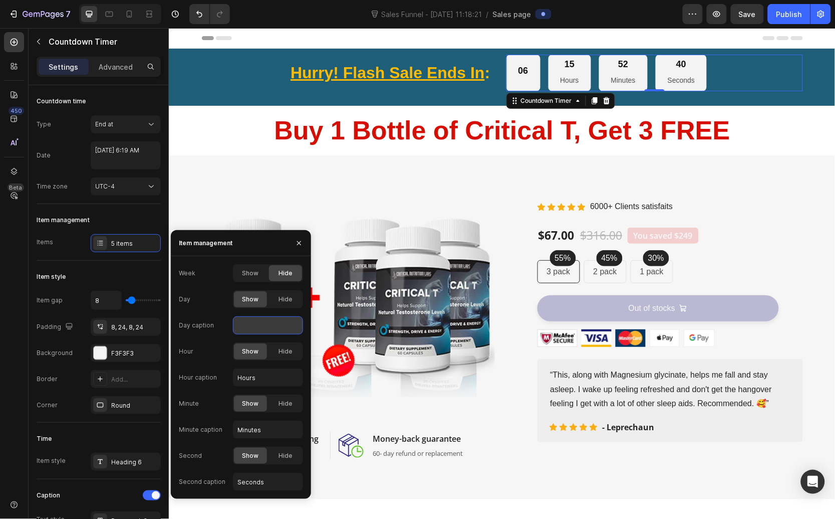
click at [260, 321] on input "text" at bounding box center [268, 325] width 70 height 18
type input "Days"
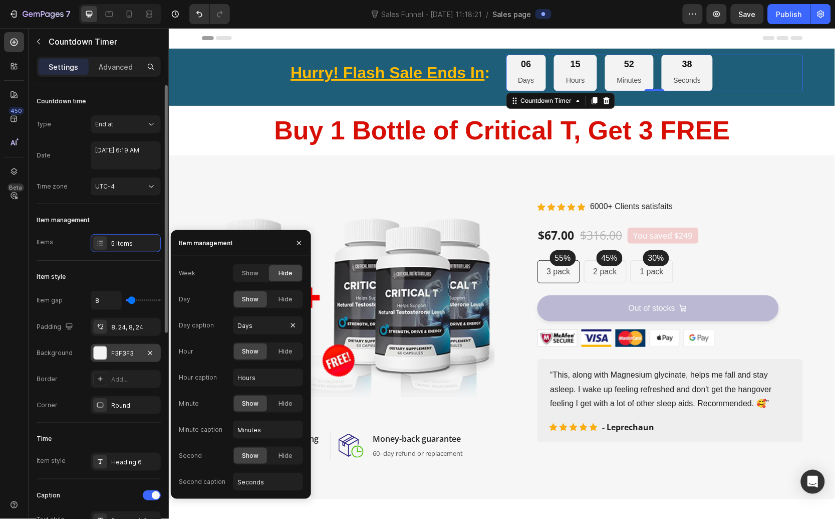
click at [110, 357] on div "F3F3F3" at bounding box center [126, 353] width 70 height 18
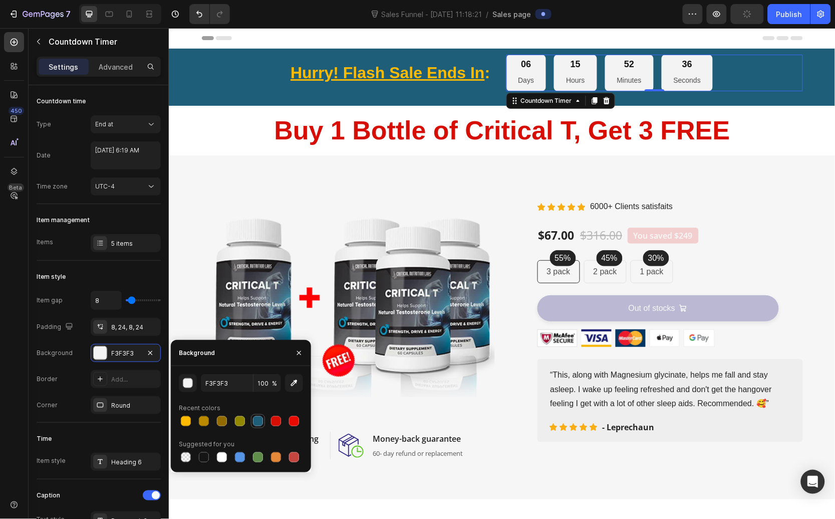
click at [260, 424] on div at bounding box center [258, 421] width 10 height 10
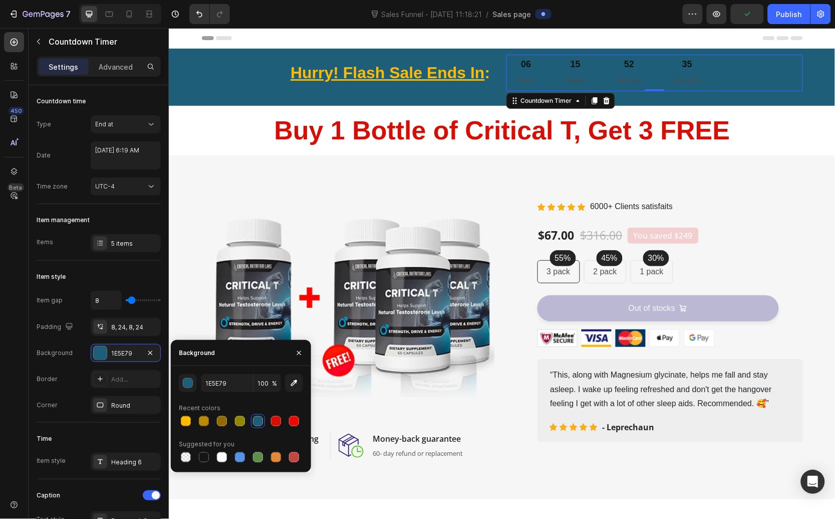
click at [260, 424] on div at bounding box center [258, 421] width 10 height 10
click at [200, 458] on div at bounding box center [204, 457] width 10 height 10
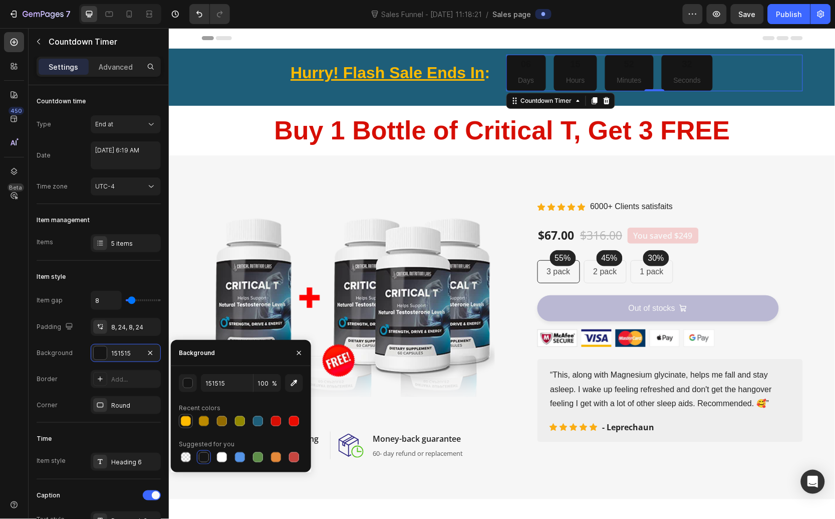
click at [185, 421] on div at bounding box center [186, 421] width 10 height 10
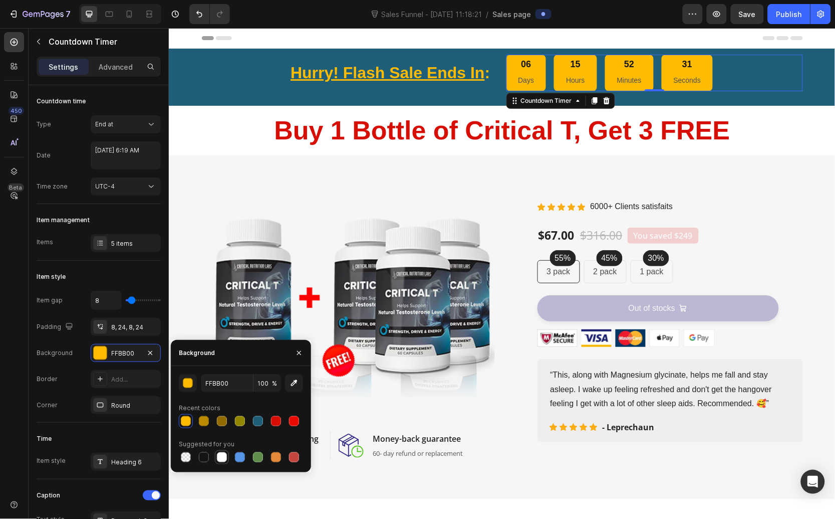
click at [218, 460] on div at bounding box center [222, 457] width 10 height 10
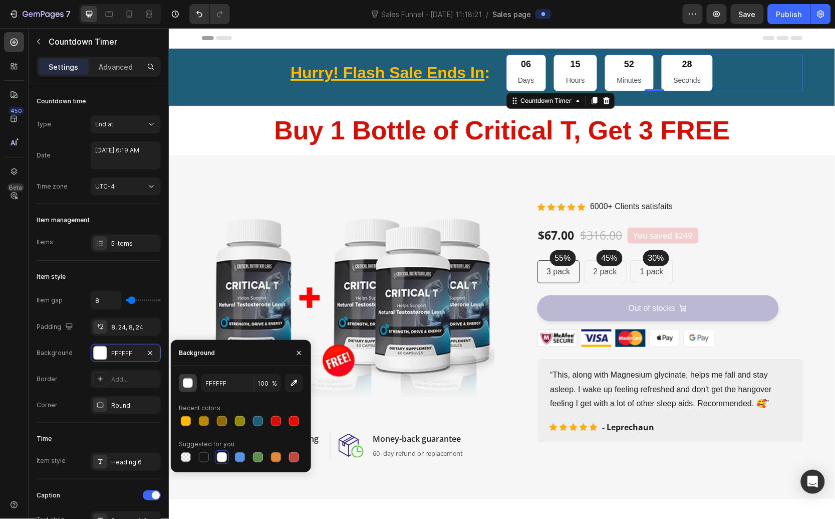
click at [180, 384] on button "button" at bounding box center [188, 383] width 18 height 18
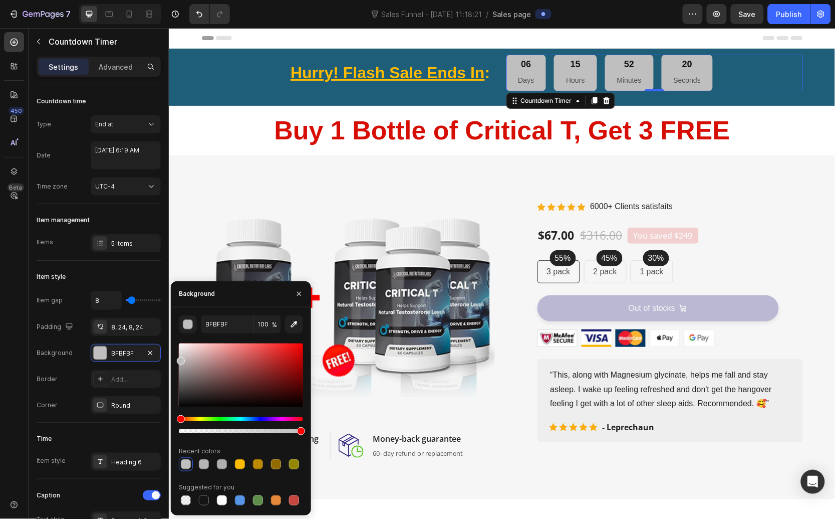
drag, startPoint x: 178, startPoint y: 347, endPoint x: 170, endPoint y: 358, distance: 13.6
click at [171, 358] on div "BFBFBF 100 % Recent colors Suggested for you" at bounding box center [241, 411] width 140 height 192
type input "C1C1C1"
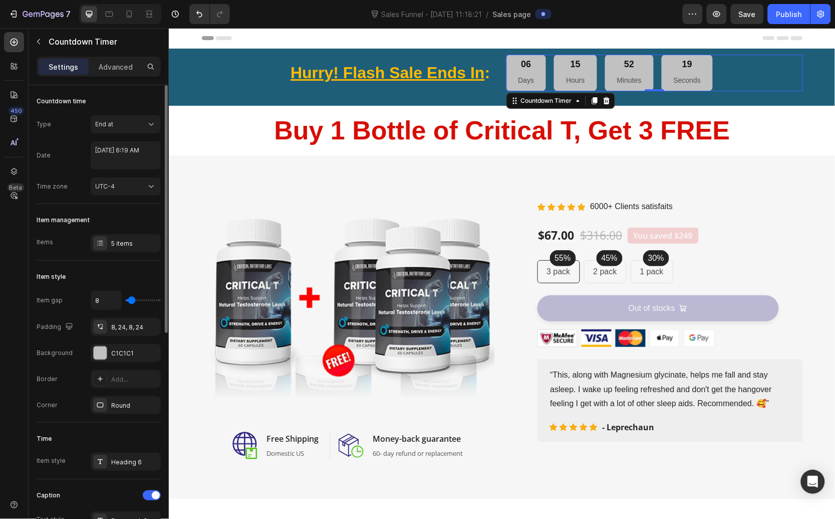
click at [71, 368] on div "Item gap 8 Padding 8, 24, 8, 24 Background C1C1C1 Border Add... Corner Round" at bounding box center [99, 352] width 124 height 123
click at [106, 383] on div at bounding box center [100, 379] width 14 height 14
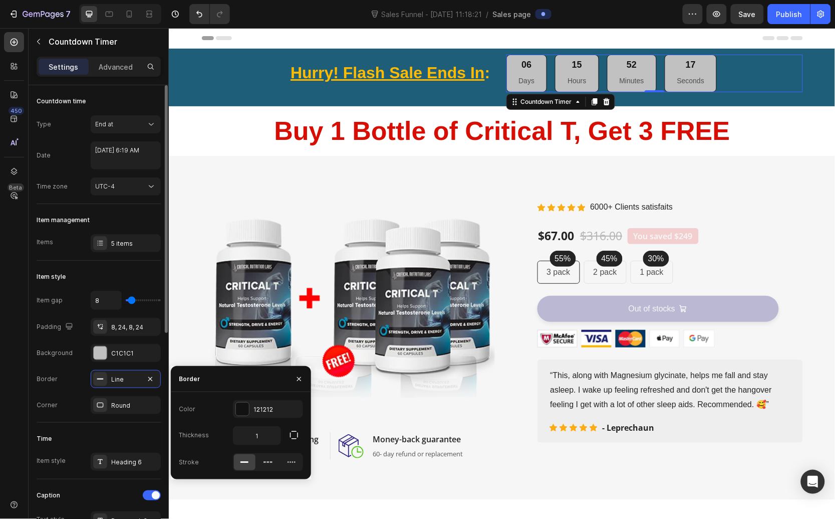
click at [64, 382] on div "Border Line" at bounding box center [99, 379] width 124 height 18
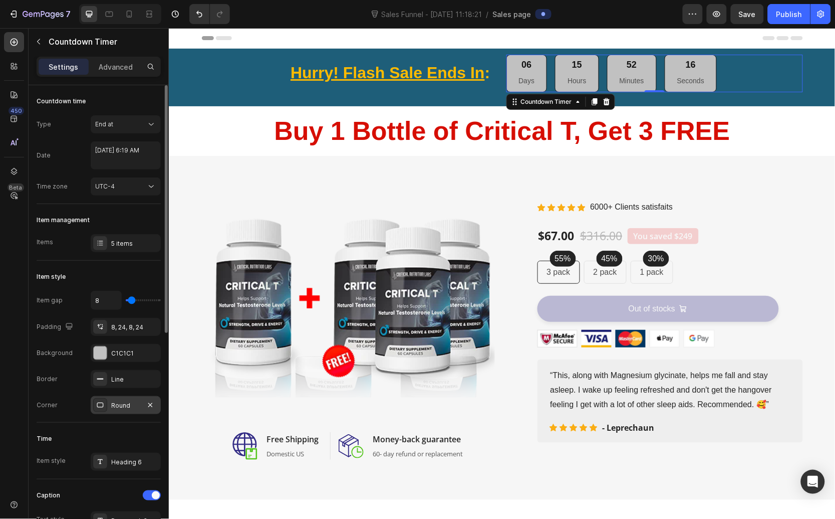
click at [105, 402] on div at bounding box center [100, 405] width 14 height 14
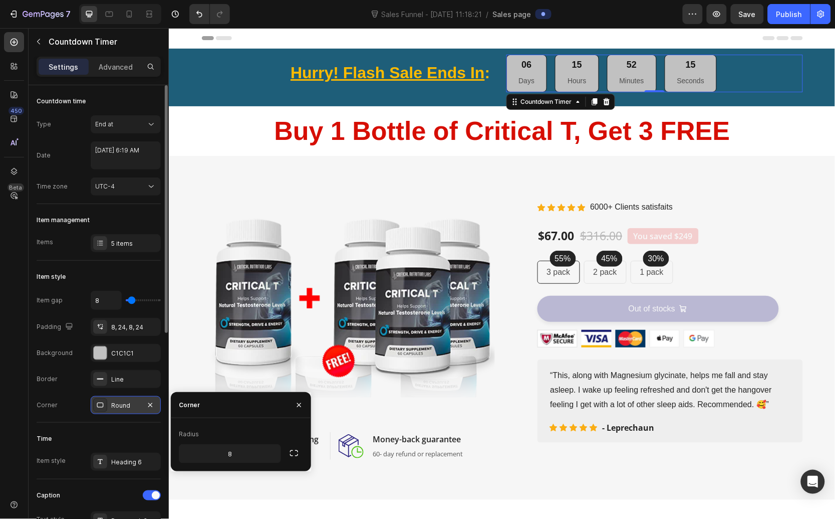
click at [105, 402] on div at bounding box center [100, 405] width 14 height 14
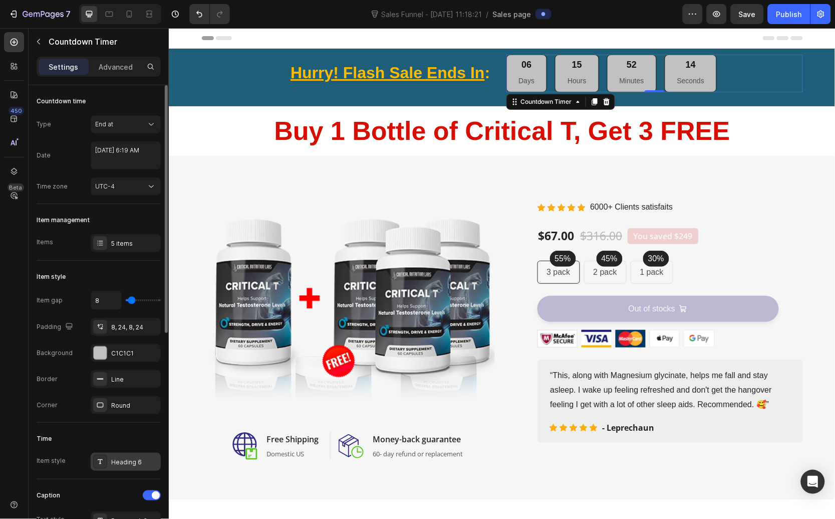
click at [111, 469] on div "Heading 6" at bounding box center [126, 462] width 70 height 18
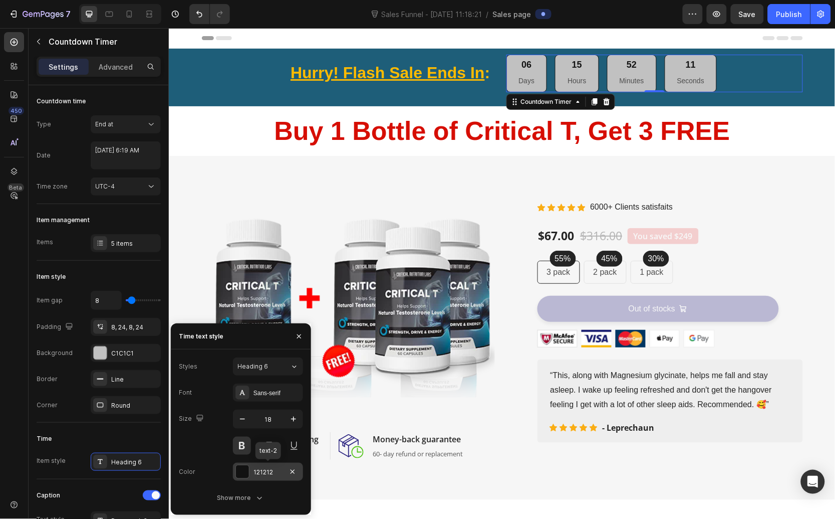
click at [238, 470] on div at bounding box center [242, 471] width 13 height 13
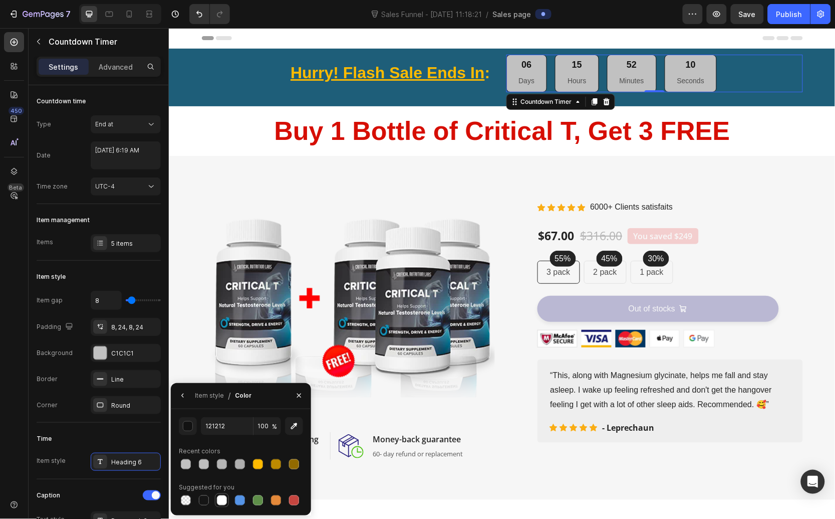
click at [222, 496] on div at bounding box center [222, 500] width 10 height 10
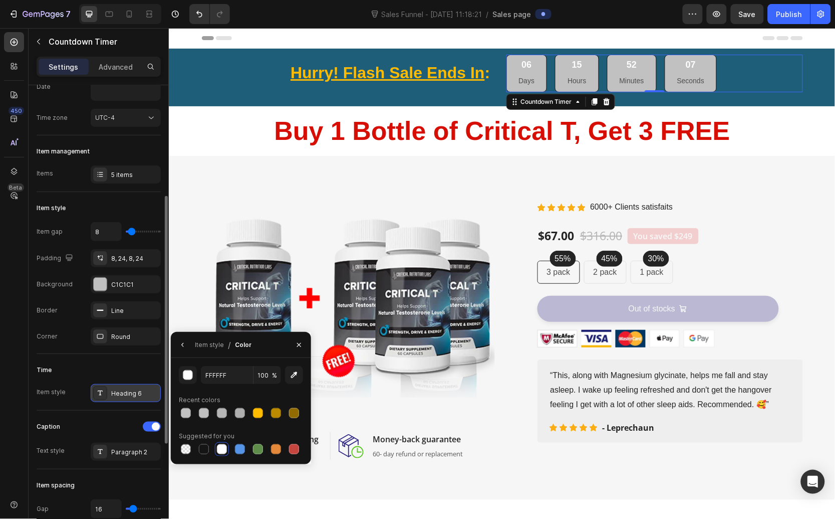
scroll to position [117, 0]
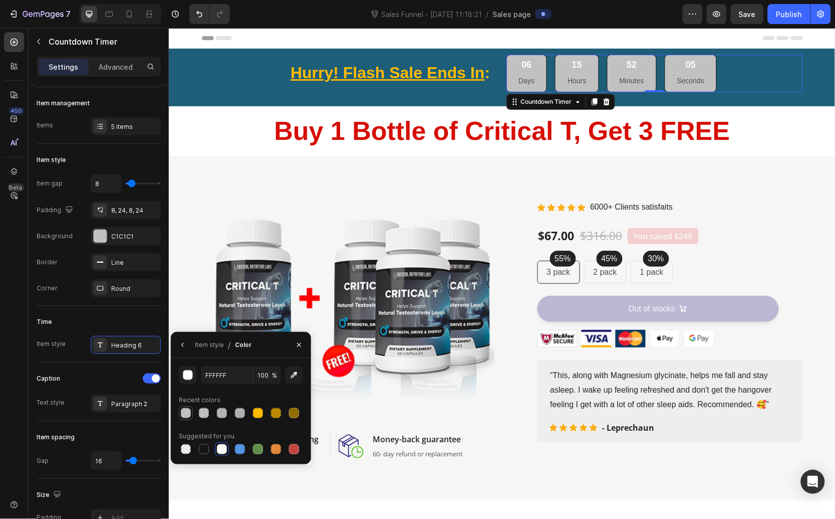
click at [187, 412] on div at bounding box center [186, 413] width 10 height 10
click at [260, 411] on div at bounding box center [258, 413] width 10 height 10
click at [223, 449] on div at bounding box center [222, 449] width 10 height 10
click at [200, 450] on div at bounding box center [204, 449] width 10 height 10
type input "151515"
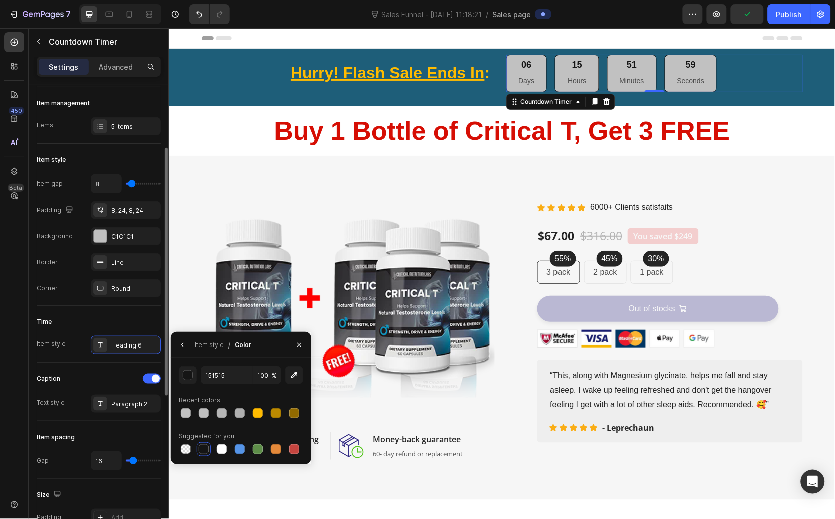
scroll to position [0, 0]
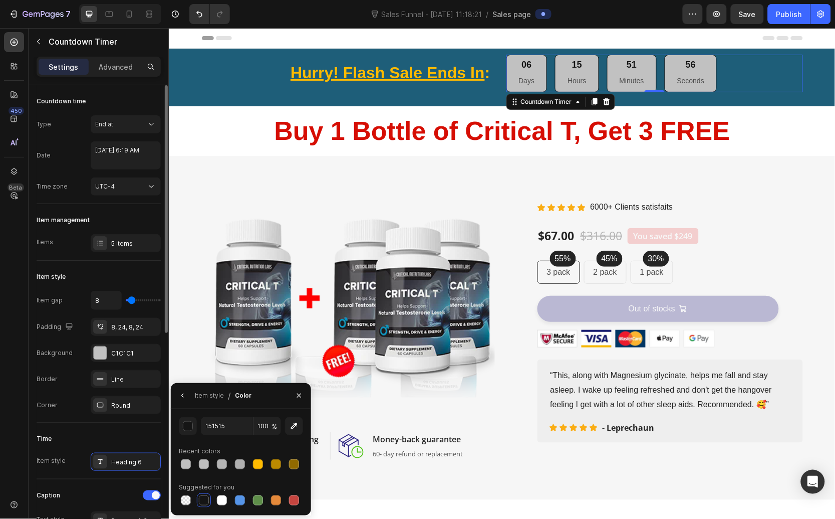
click at [67, 279] on div "Item style" at bounding box center [99, 277] width 124 height 16
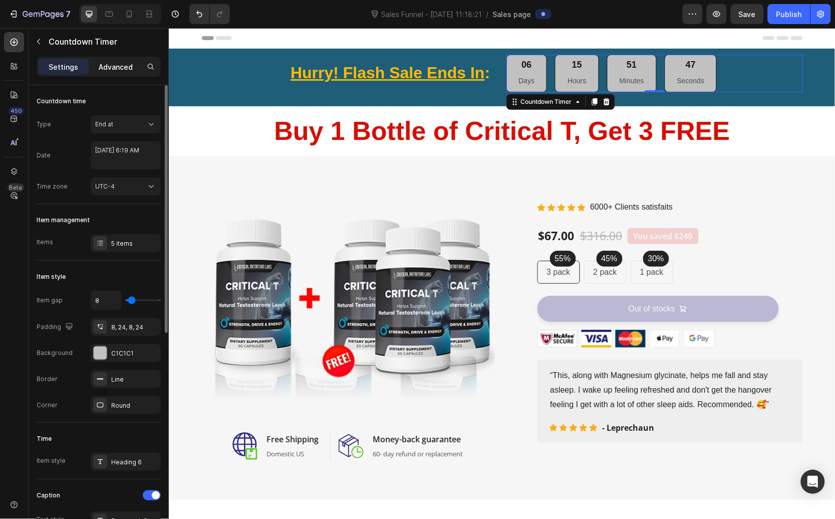
click at [117, 66] on p "Advanced" at bounding box center [116, 67] width 34 height 11
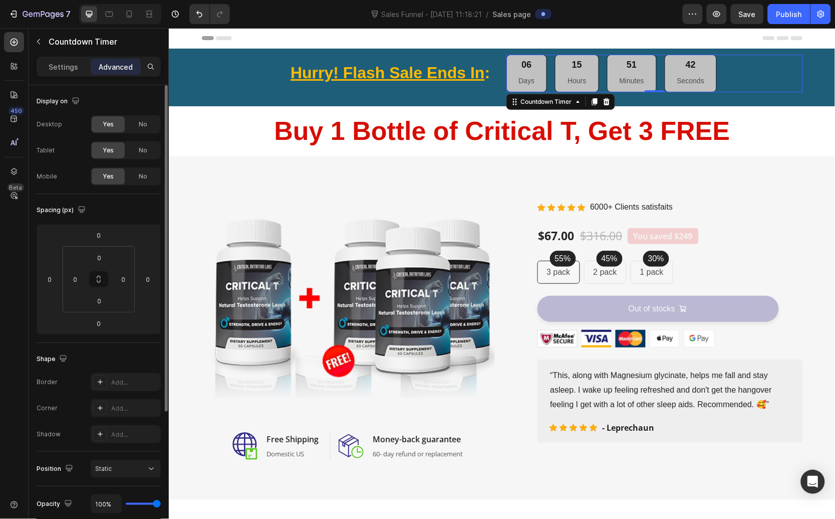
click at [67, 57] on div "Settings Advanced" at bounding box center [99, 67] width 124 height 20
click at [67, 65] on p "Settings" at bounding box center [64, 67] width 30 height 11
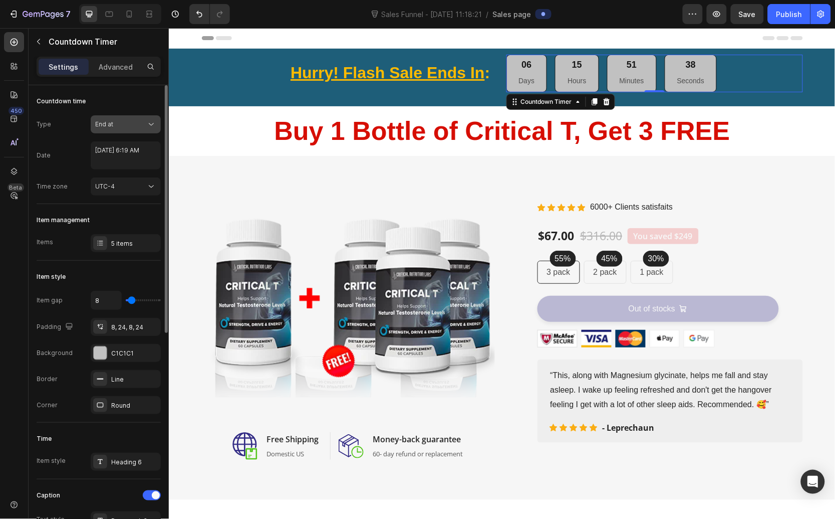
click at [119, 124] on div "End at" at bounding box center [120, 124] width 51 height 9
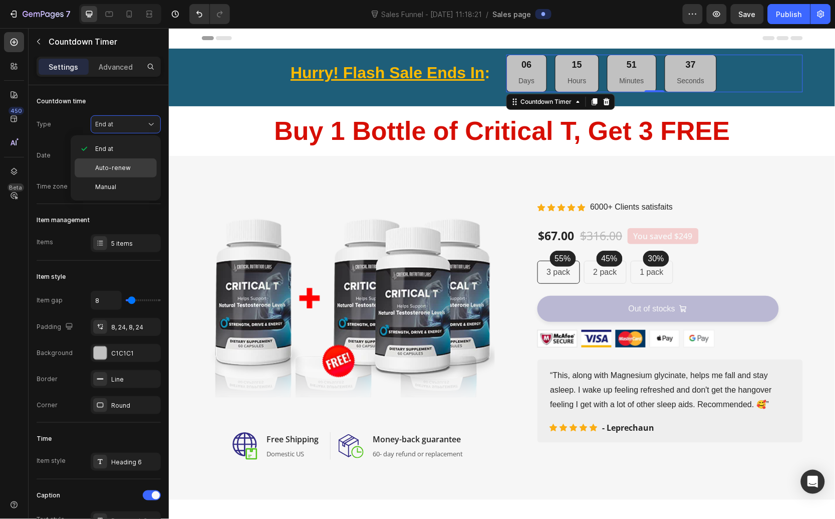
click at [116, 172] on span "Auto-renew" at bounding box center [113, 167] width 36 height 9
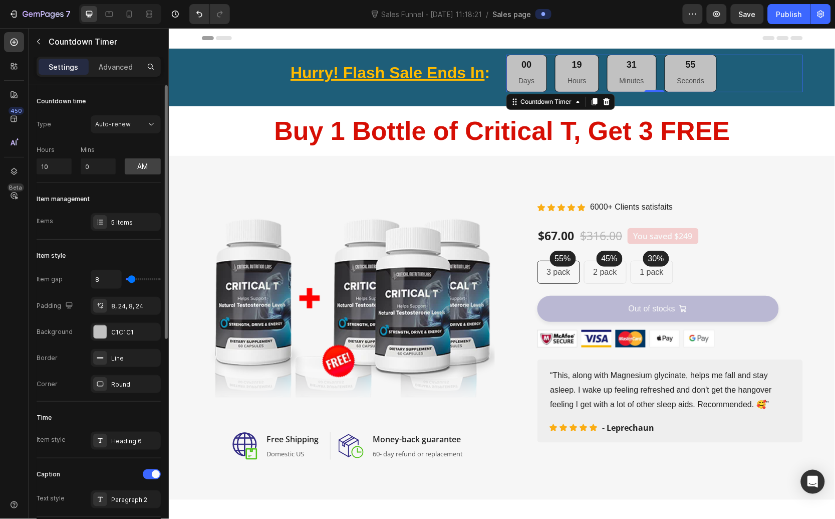
click at [115, 230] on div "5 items" at bounding box center [126, 222] width 70 height 18
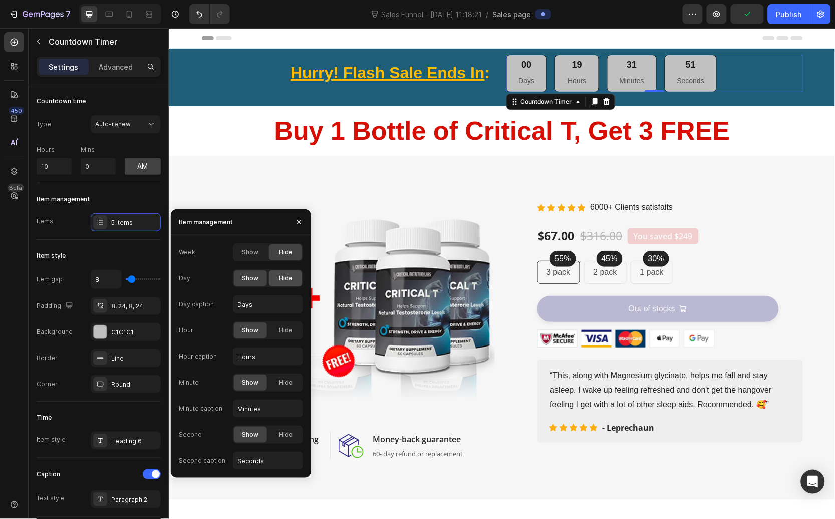
click at [287, 284] on div "Hide" at bounding box center [285, 278] width 33 height 16
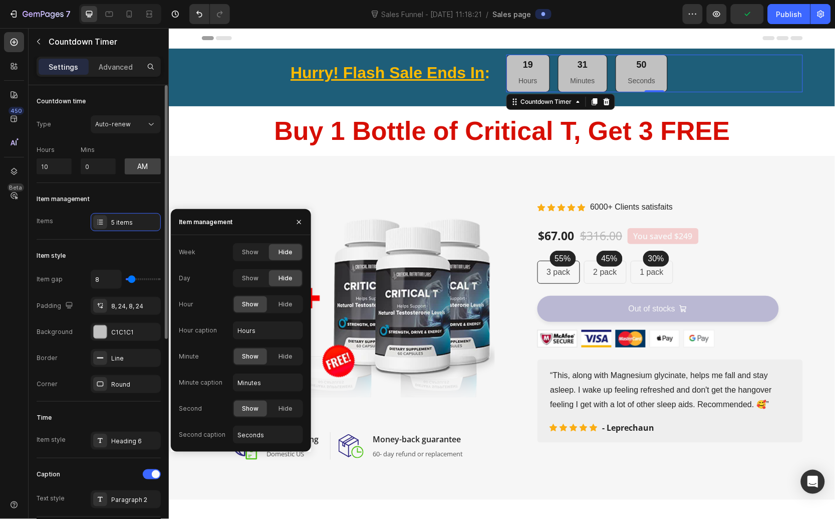
click at [81, 225] on div "Items 5 items" at bounding box center [99, 222] width 124 height 18
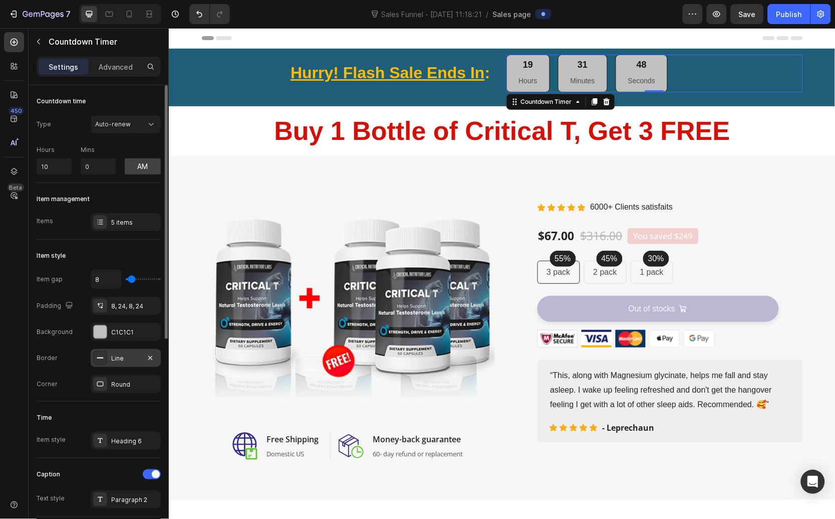
click at [117, 363] on div "Line" at bounding box center [126, 358] width 70 height 18
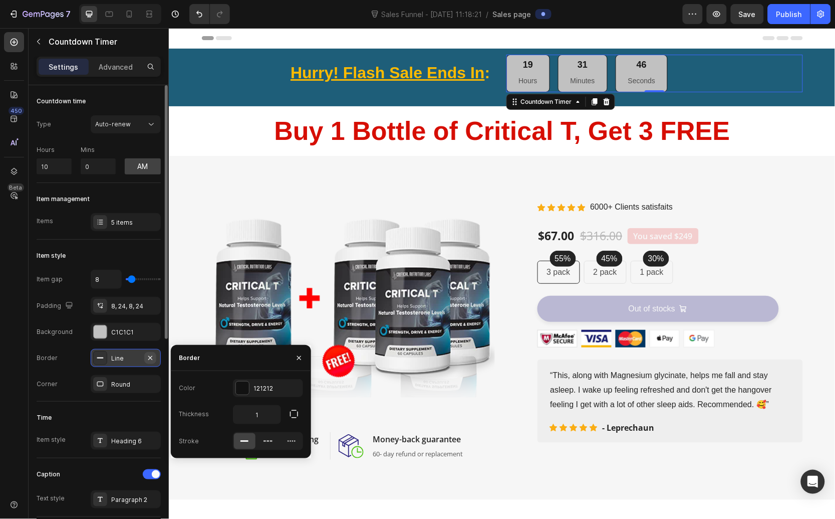
click at [150, 357] on icon "button" at bounding box center [150, 357] width 4 height 4
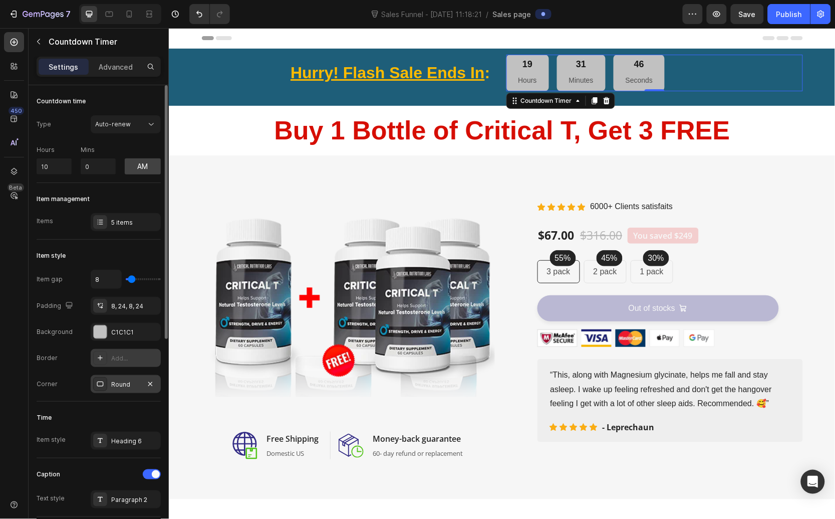
click at [142, 391] on div "Round" at bounding box center [126, 384] width 70 height 18
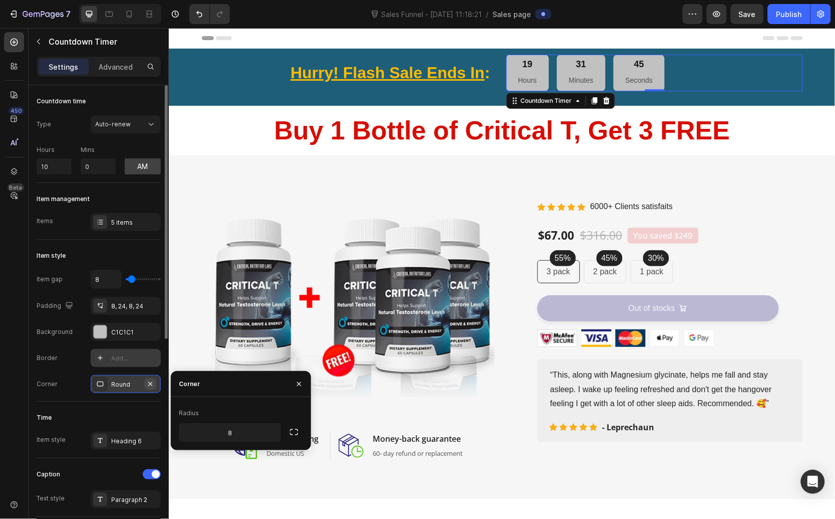
click at [151, 383] on icon "button" at bounding box center [150, 384] width 8 height 8
type input "0"
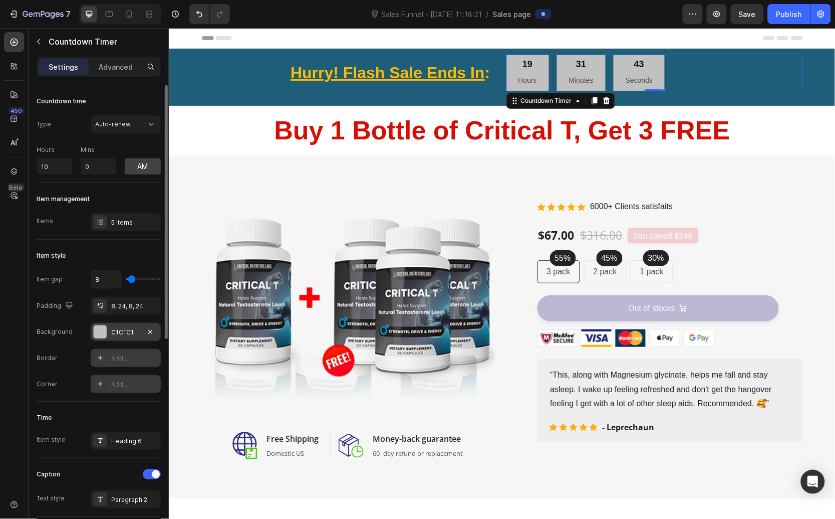
click at [136, 328] on div "C1C1C1" at bounding box center [125, 332] width 29 height 9
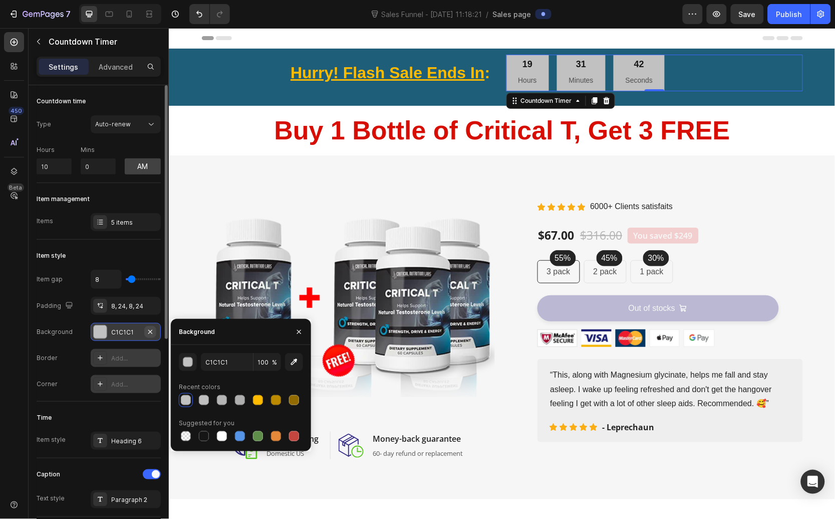
click at [151, 331] on icon "button" at bounding box center [150, 332] width 8 height 8
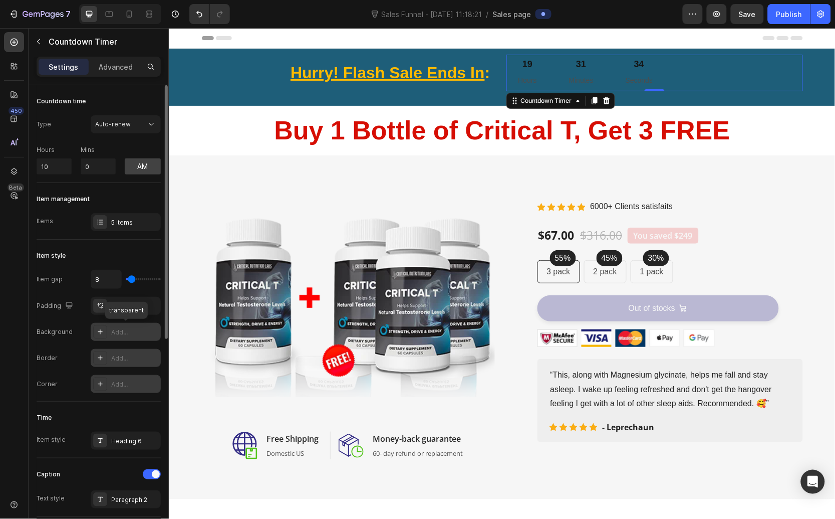
click at [99, 332] on icon at bounding box center [100, 331] width 5 height 5
type input "4D4D4D"
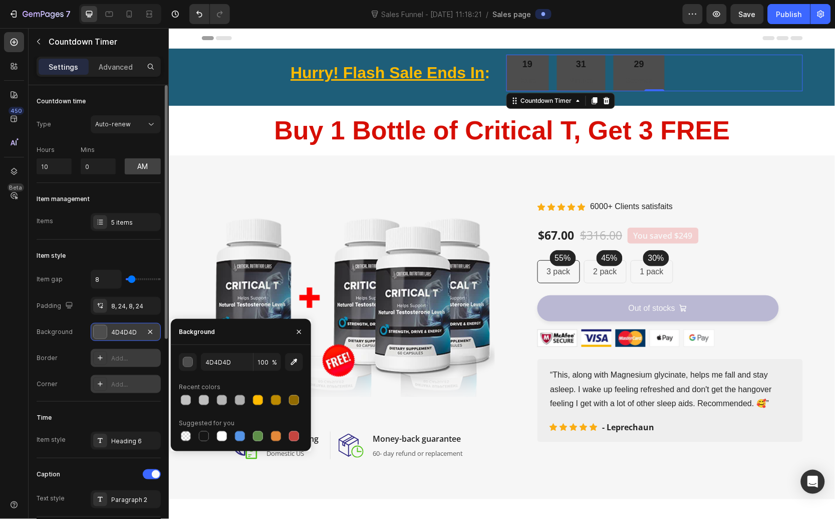
click at [100, 384] on icon at bounding box center [100, 383] width 5 height 5
type input "8"
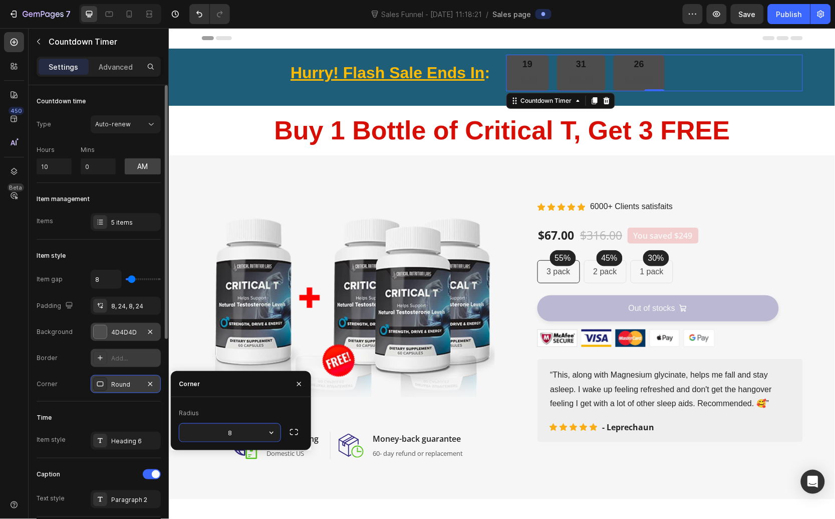
click at [121, 335] on div "4D4D4D" at bounding box center [125, 332] width 29 height 9
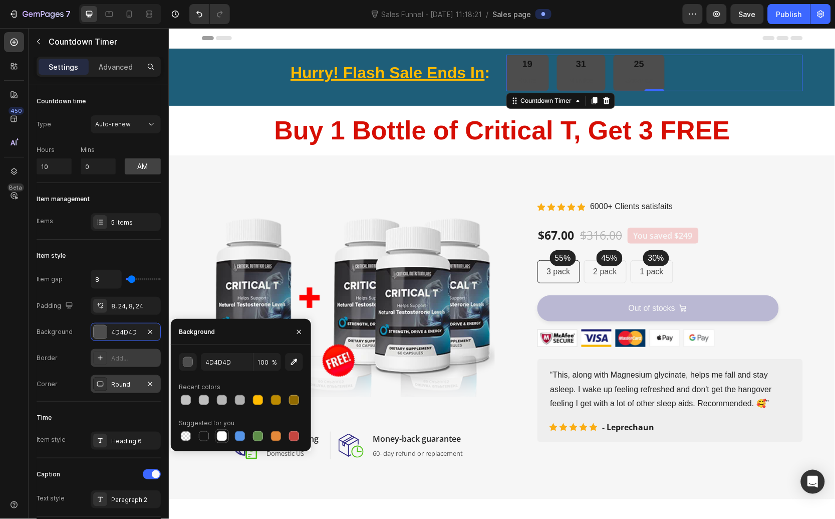
click at [219, 433] on div at bounding box center [222, 436] width 10 height 10
type input "FFFFFF"
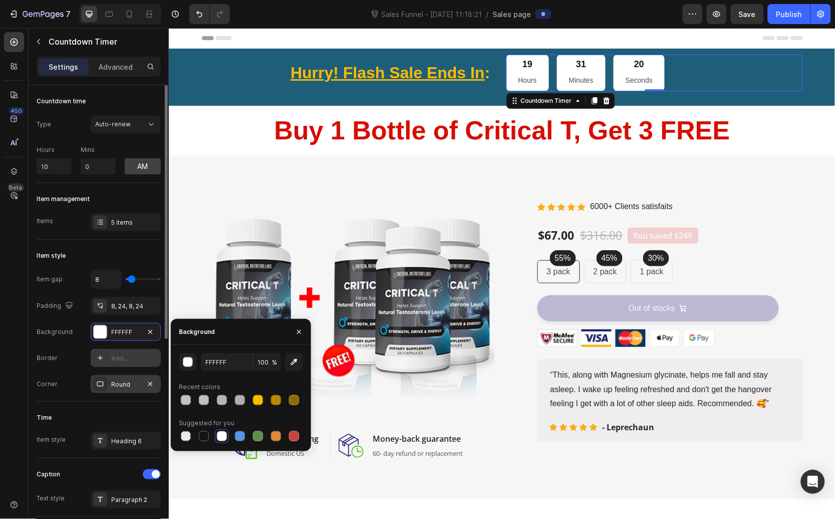
click at [86, 411] on div "Time" at bounding box center [99, 417] width 124 height 16
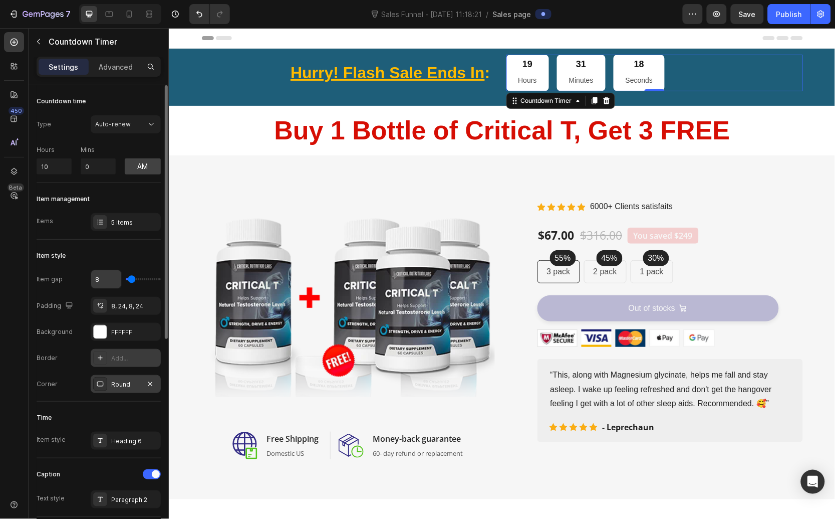
click at [108, 276] on input "8" at bounding box center [106, 279] width 30 height 18
type input "4"
drag, startPoint x: 110, startPoint y: 281, endPoint x: 92, endPoint y: 281, distance: 18.0
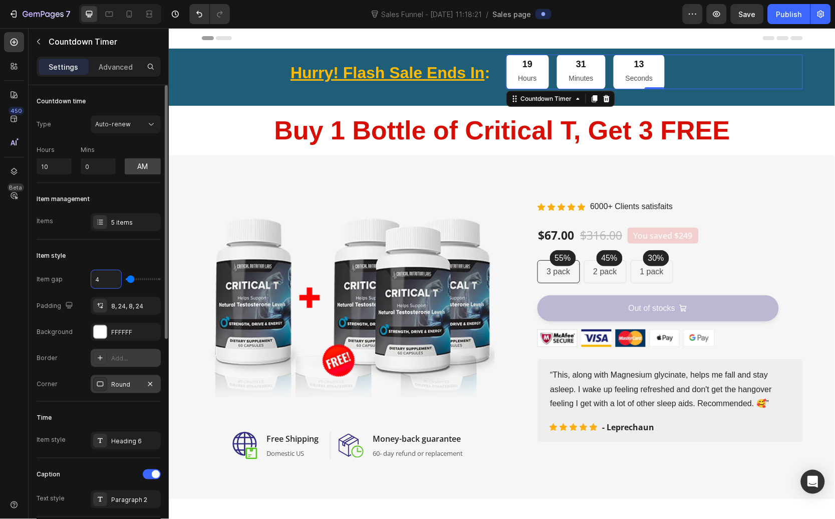
click at [92, 281] on input "4" at bounding box center [106, 279] width 30 height 18
drag, startPoint x: 99, startPoint y: 280, endPoint x: 84, endPoint y: 283, distance: 15.4
click at [84, 283] on div "Item gap 4" at bounding box center [99, 279] width 124 height 19
type input "0"
type input "2"
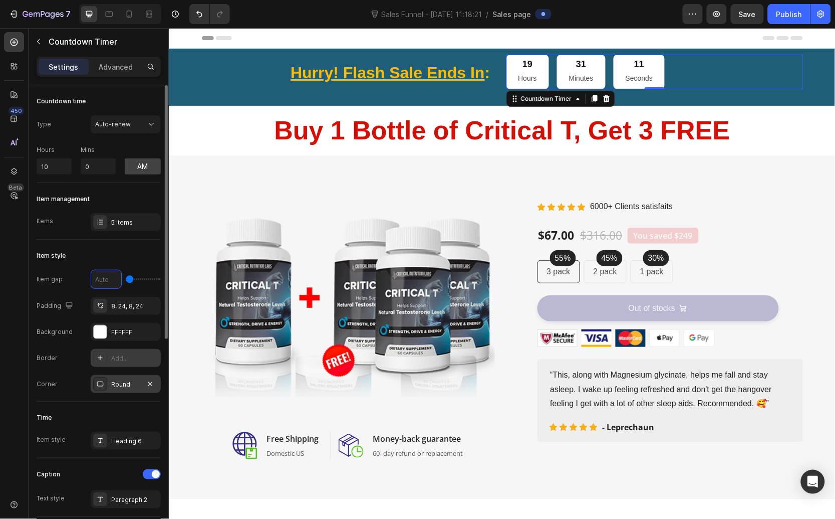
type input "2"
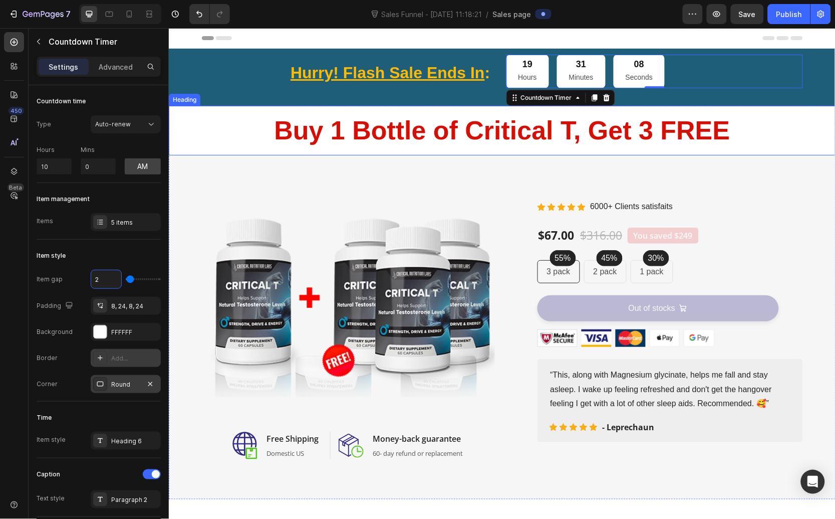
click at [379, 171] on div "Image Image Free Shipping Heading Domestic US Text block Row Image Money-back g…" at bounding box center [501, 327] width 667 height 344
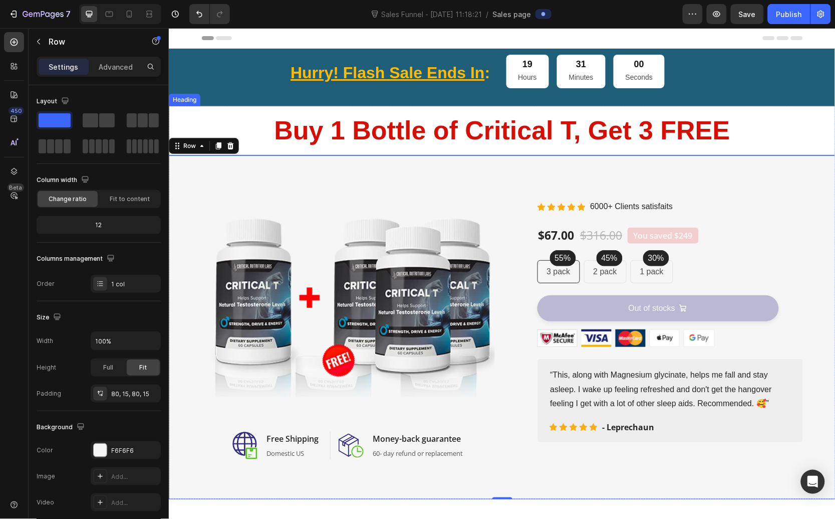
click at [337, 119] on strong "Buy 1 Bottle of Critical T, Get 3 FREE" at bounding box center [502, 129] width 456 height 29
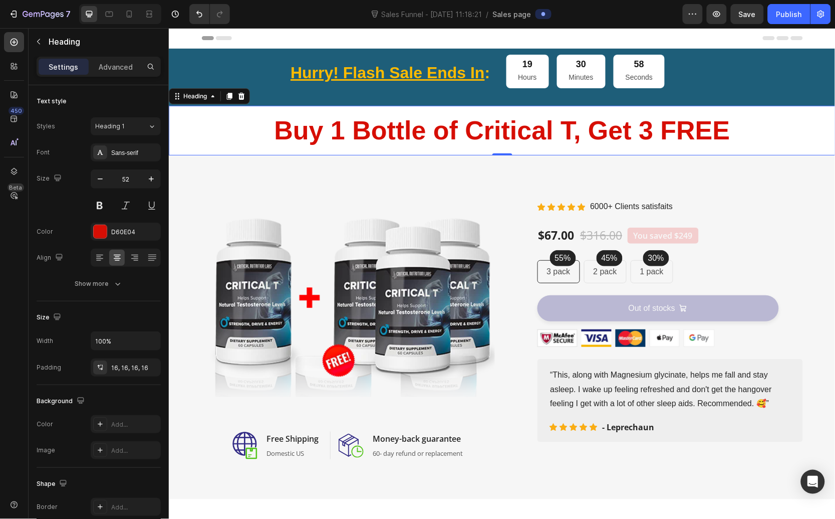
click at [398, 285] on img at bounding box center [347, 305] width 293 height 220
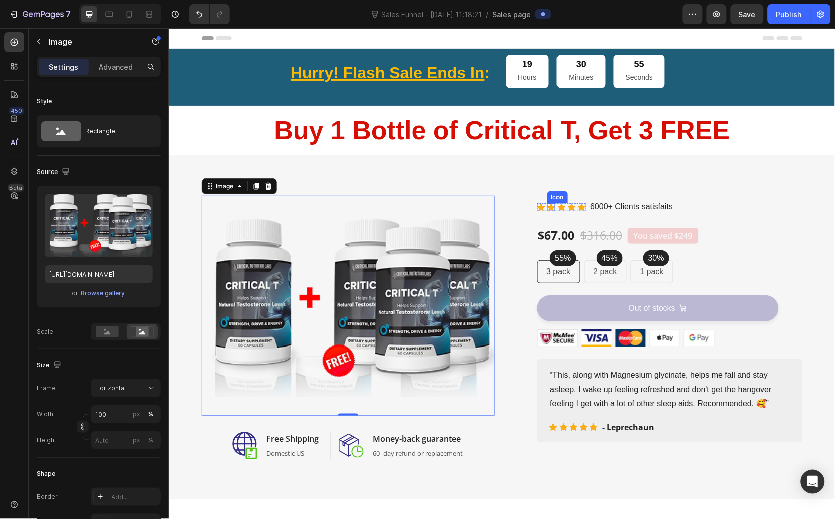
click at [679, 245] on div "Text block" at bounding box center [666, 244] width 34 height 9
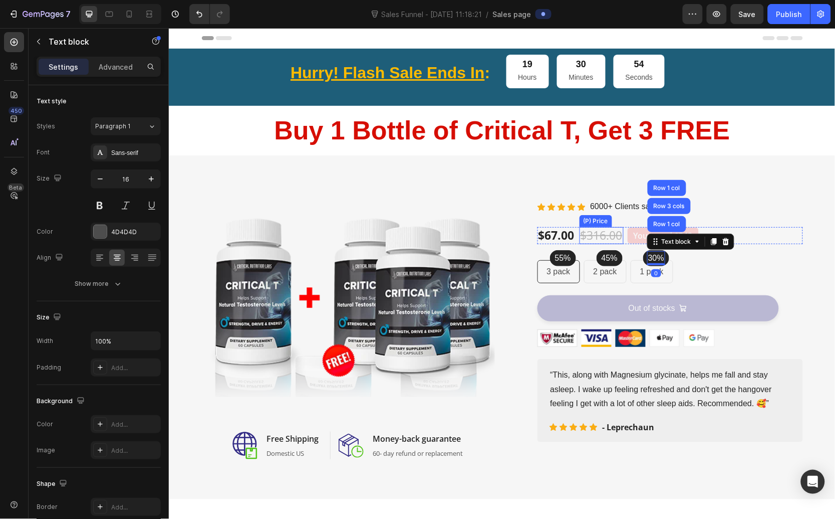
click at [589, 240] on div "$316.00" at bounding box center [601, 235] width 44 height 17
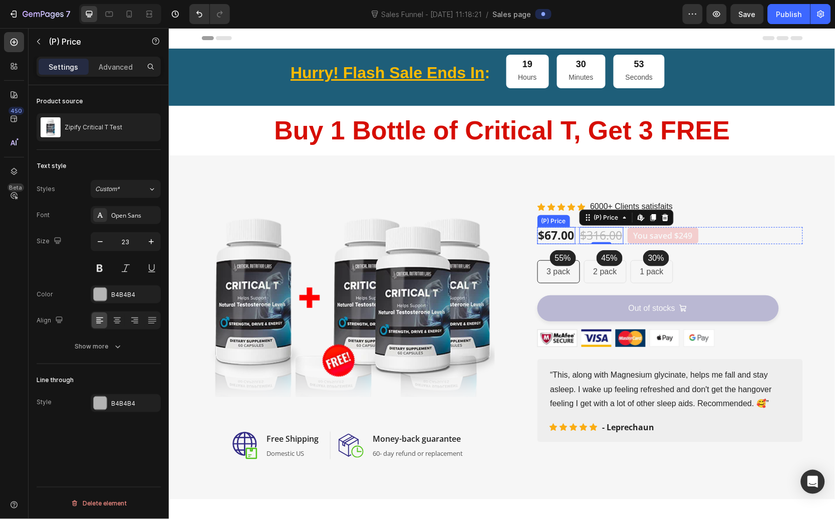
click at [553, 240] on div "$67.00 (P) Price (P) Price" at bounding box center [556, 235] width 38 height 17
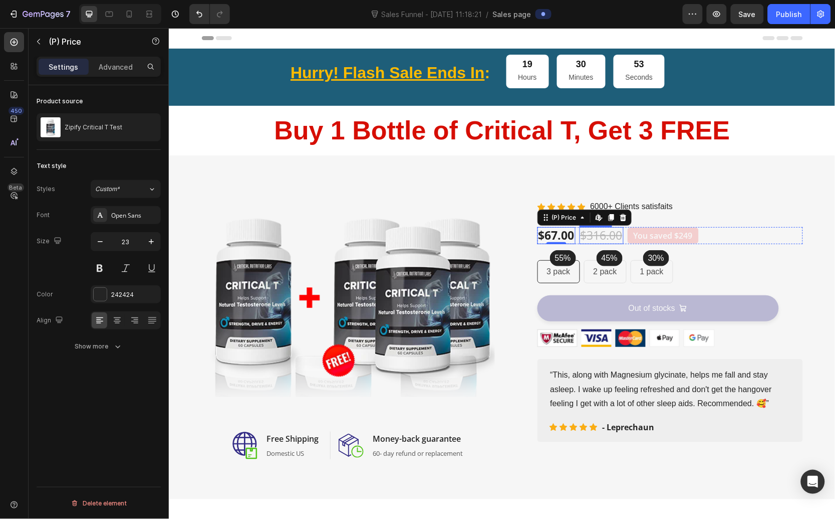
click at [599, 238] on div "$316.00" at bounding box center [601, 235] width 44 height 17
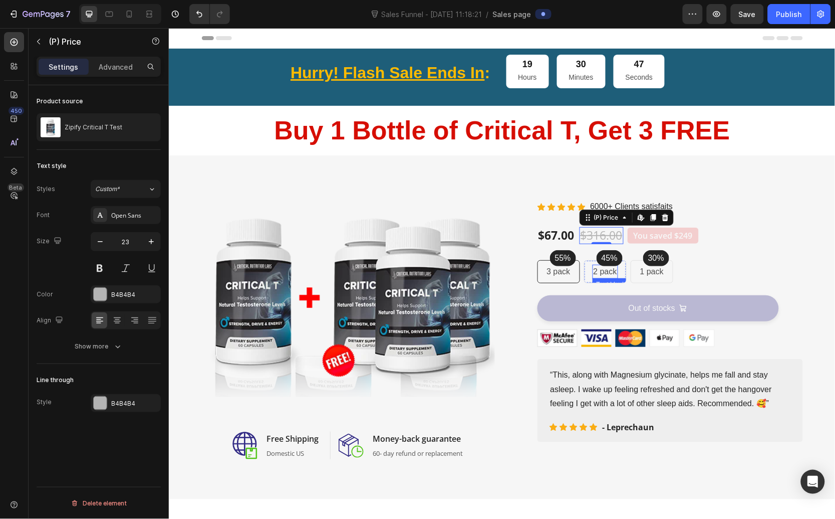
click at [593, 272] on p "2 pack" at bounding box center [605, 271] width 24 height 12
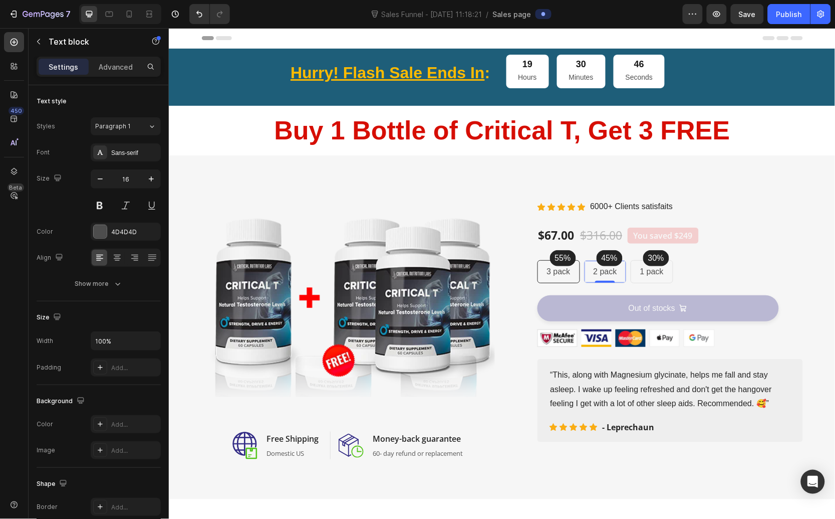
click at [616, 269] on div "2 pack Text block Row 0" at bounding box center [605, 271] width 43 height 23
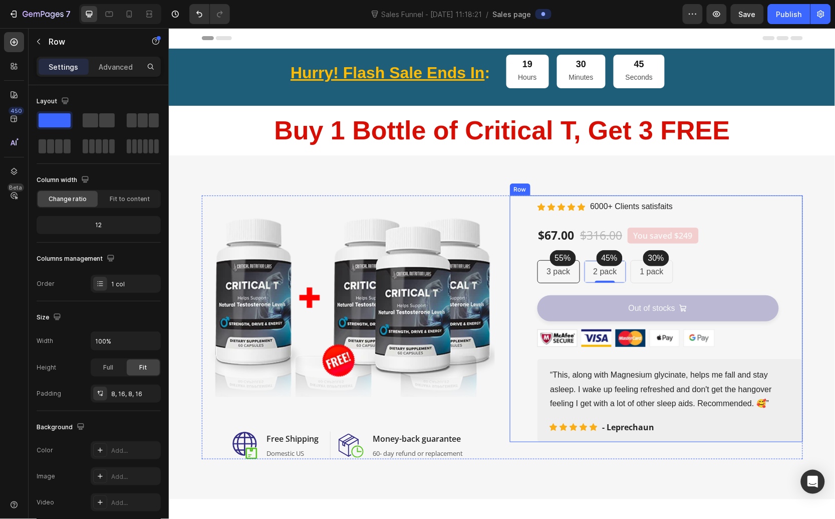
click at [575, 249] on div "(P) Images & Gallery Icon Icon Icon Icon Icon Icon List Hoz 6000+ Clients satis…" at bounding box center [670, 318] width 266 height 247
click at [578, 254] on div "(P) Images & Gallery Icon Icon Icon Icon Icon Icon List Hoz 6000+ Clients satis…" at bounding box center [670, 318] width 266 height 247
click at [636, 298] on button "Out of stocks" at bounding box center [658, 308] width 242 height 26
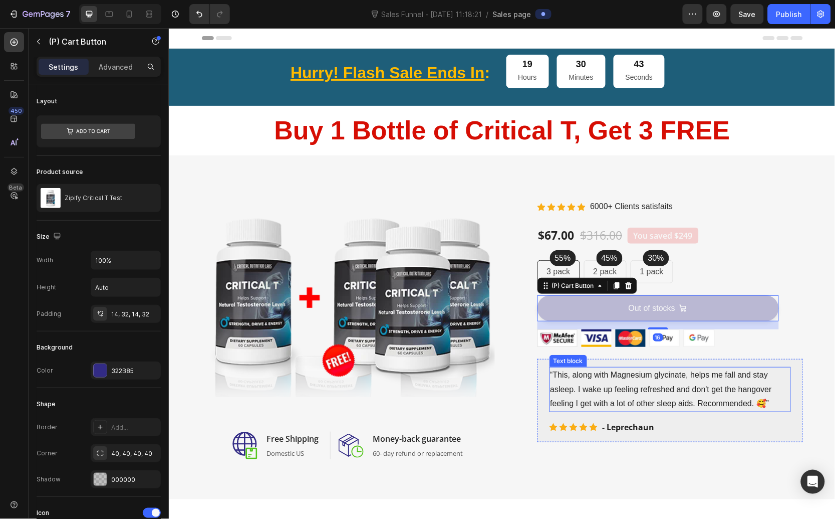
click at [611, 360] on div "“This, along with Magnesium glycinate, helps me fall and stay asleep. I wake up…" at bounding box center [670, 399] width 266 height 83
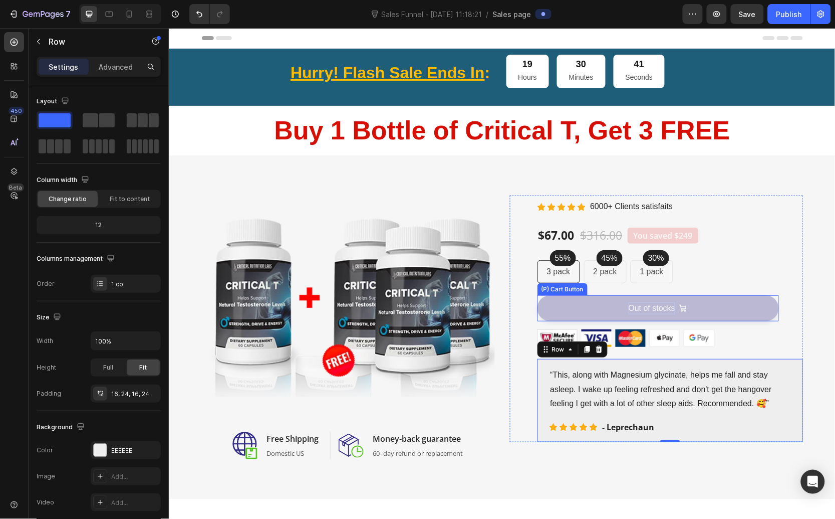
click at [628, 311] on div "Out of stocks" at bounding box center [651, 308] width 47 height 12
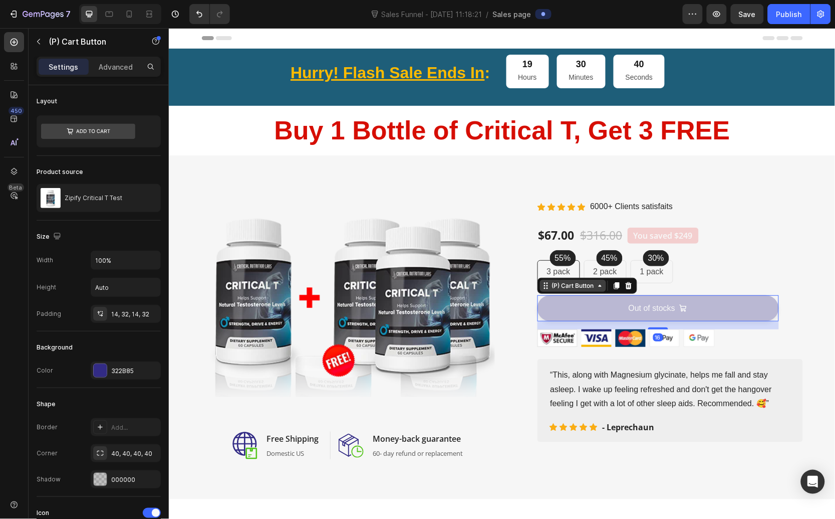
click at [574, 284] on div "(P) Cart Button" at bounding box center [573, 285] width 46 height 9
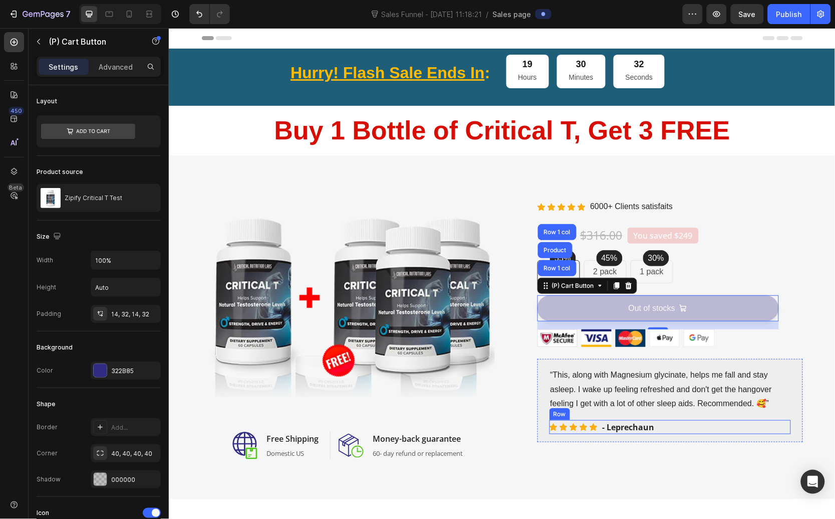
click at [680, 423] on div "Icon Icon Icon Icon Icon Icon List Hoz - Leprechaun Text block Row" at bounding box center [670, 426] width 242 height 14
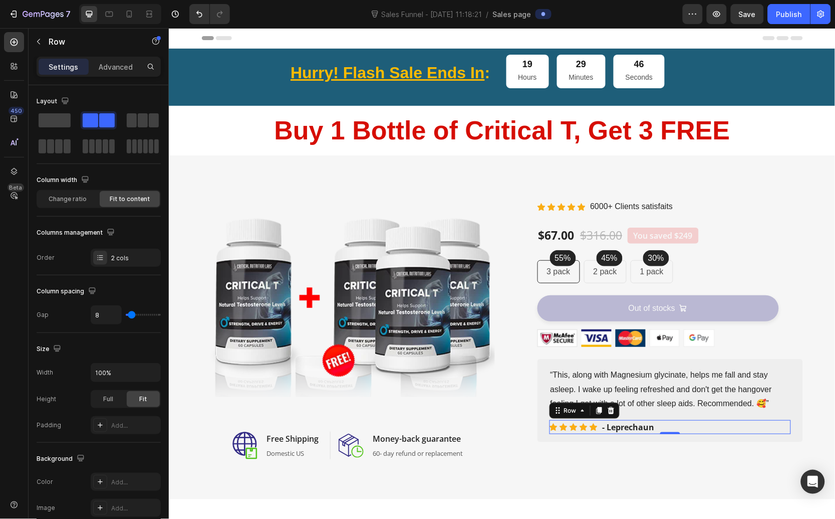
click at [591, 296] on button "Out of stocks" at bounding box center [658, 308] width 242 height 26
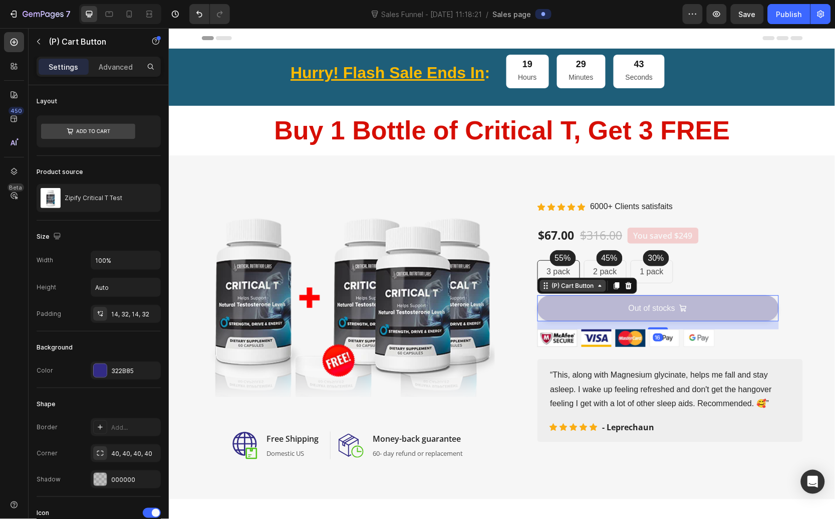
click at [582, 284] on div "(P) Cart Button" at bounding box center [573, 285] width 46 height 9
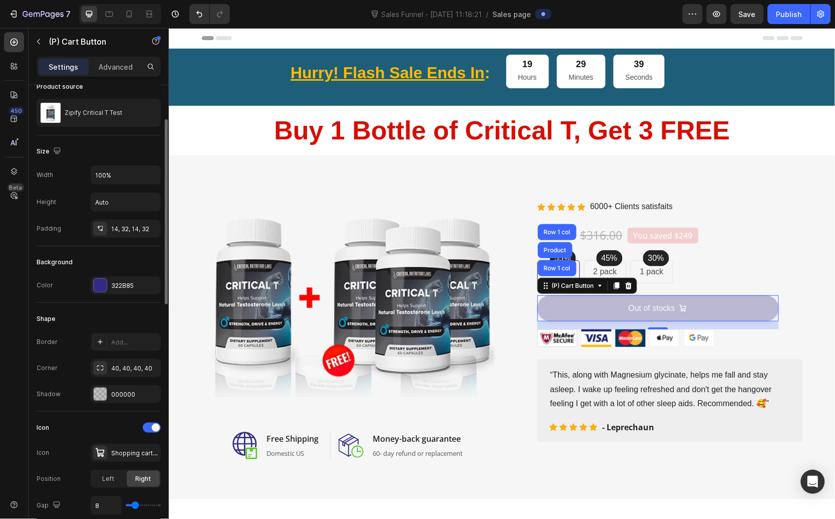
scroll to position [301, 0]
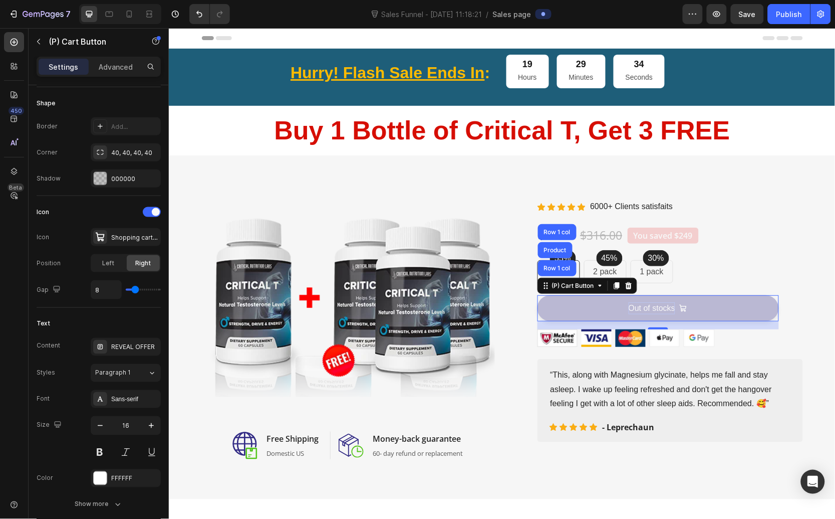
click at [667, 312] on div "Out of stocks" at bounding box center [651, 308] width 47 height 12
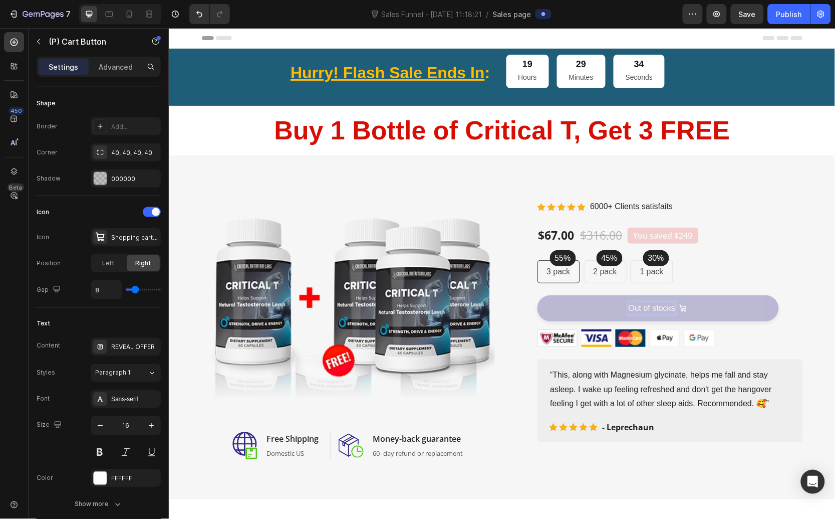
click at [653, 309] on p "Out of stocks" at bounding box center [651, 308] width 47 height 12
click at [537, 295] on button "Buy" at bounding box center [658, 308] width 242 height 26
click at [537, 295] on button "Buy 1," at bounding box center [658, 308] width 242 height 26
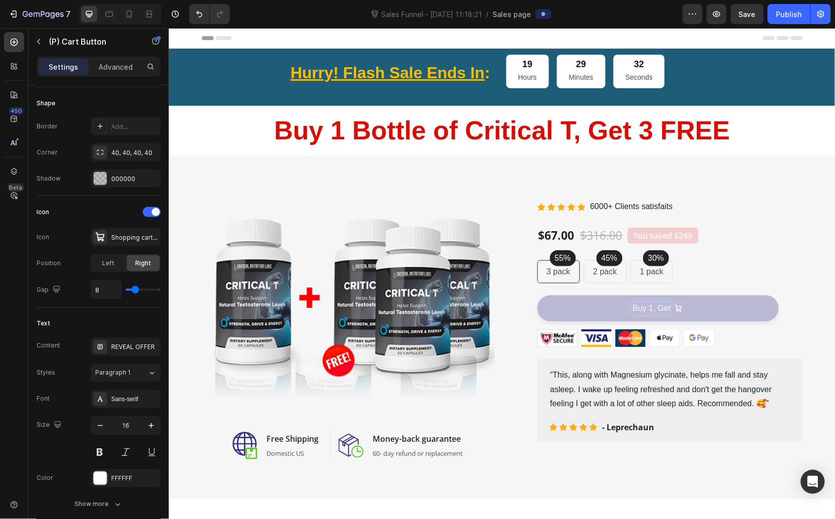
click at [537, 295] on button "Buy 1, Get" at bounding box center [658, 308] width 242 height 26
click at [537, 295] on button "Buy 1, Get 3" at bounding box center [658, 308] width 242 height 26
click at [547, 309] on button "Buy 1, Get 3 Free" at bounding box center [658, 308] width 242 height 26
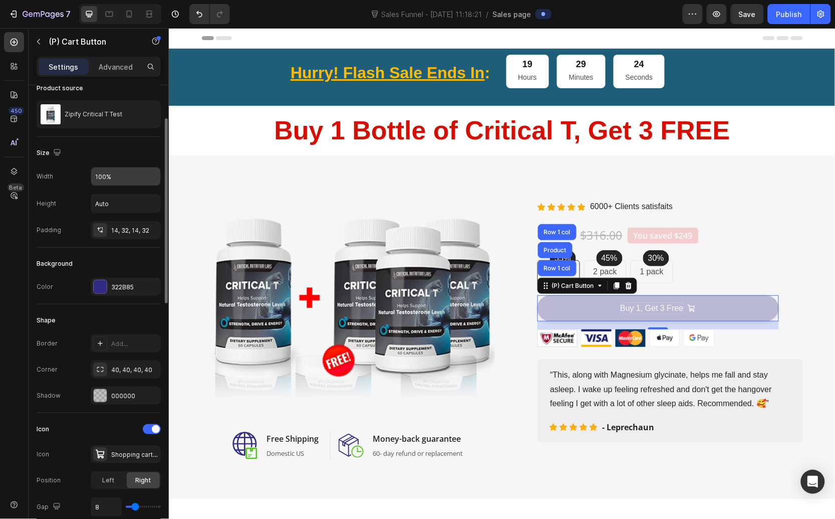
scroll to position [0, 0]
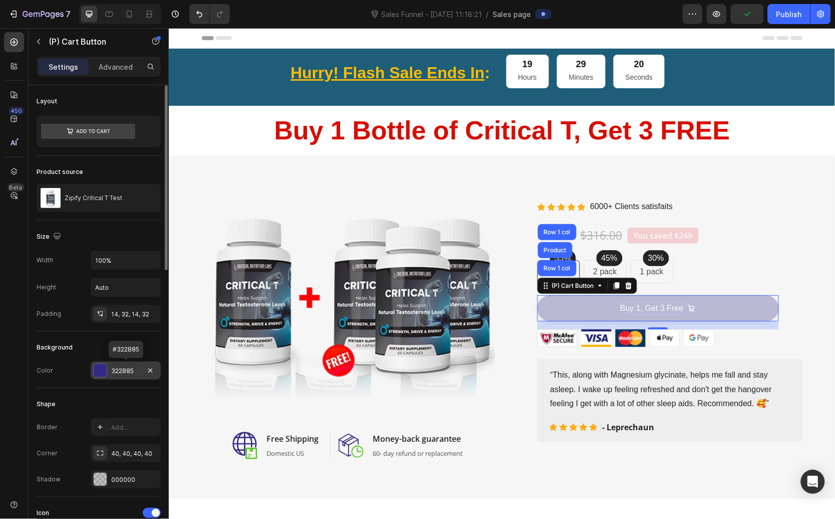
click at [102, 372] on div at bounding box center [100, 370] width 13 height 13
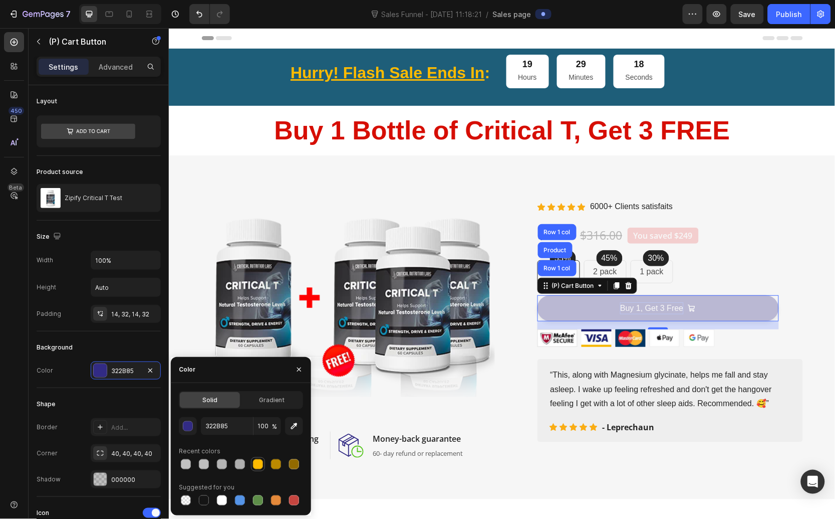
click at [256, 469] on div at bounding box center [258, 464] width 12 height 12
type input "FFBB00"
click at [280, 401] on span "Gradient" at bounding box center [272, 399] width 26 height 9
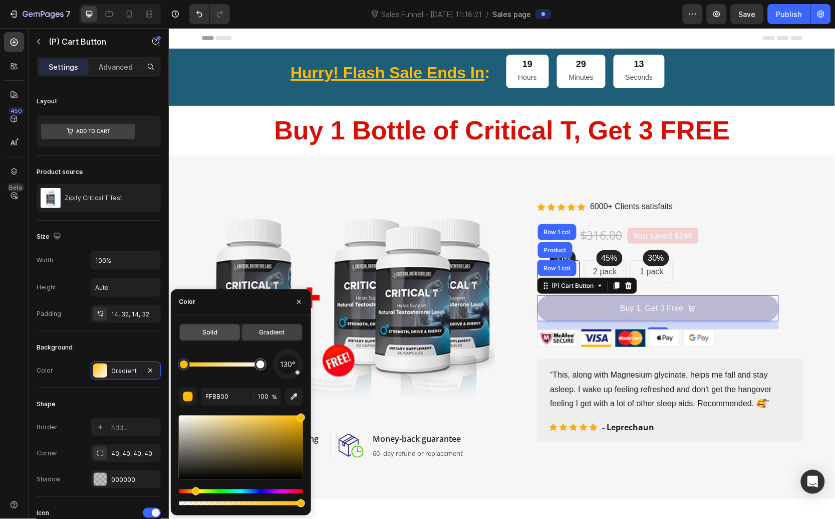
click at [217, 324] on div "Solid" at bounding box center [210, 332] width 60 height 16
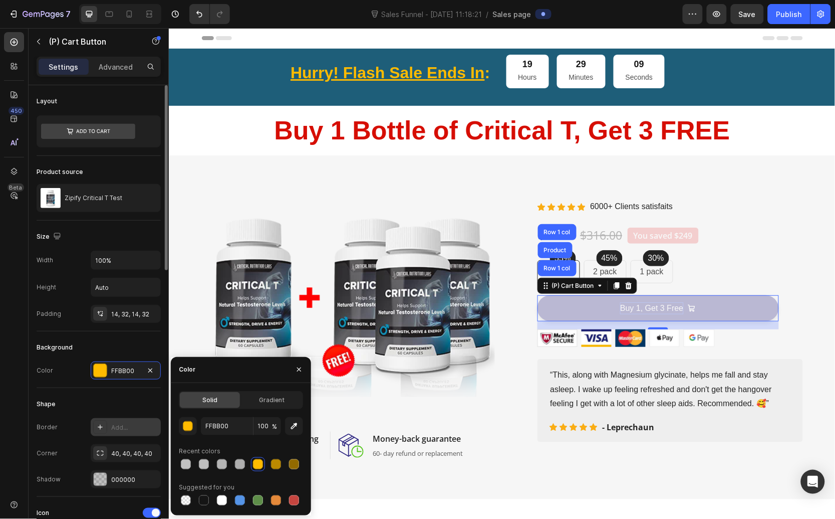
click at [105, 425] on div at bounding box center [100, 427] width 14 height 14
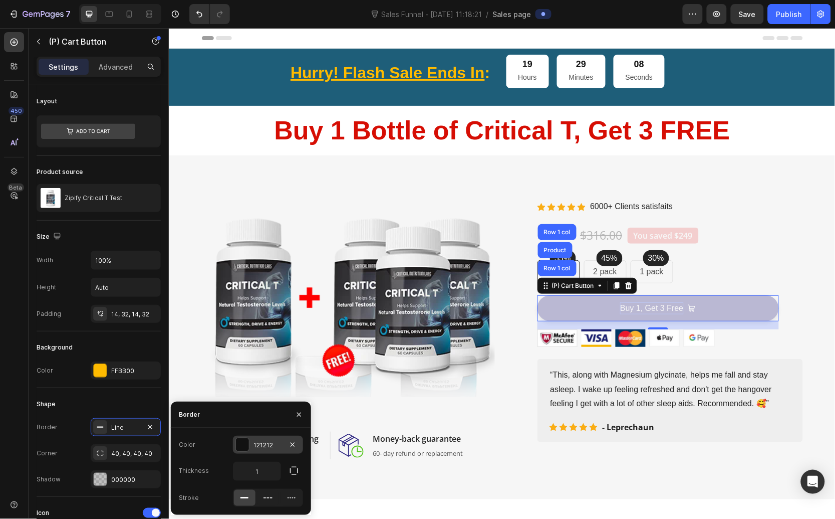
click at [242, 444] on div at bounding box center [242, 444] width 13 height 13
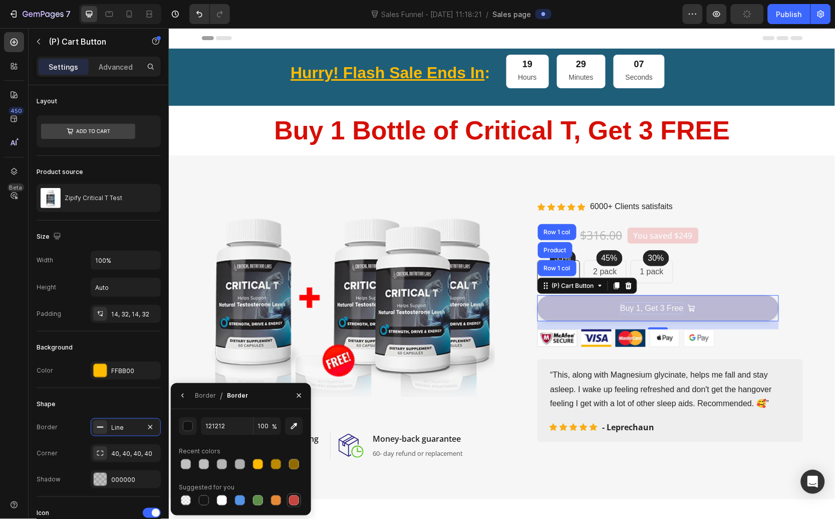
click at [299, 499] on div at bounding box center [294, 500] width 10 height 10
click at [292, 426] on icon "button" at bounding box center [294, 425] width 7 height 7
type input "D60E06"
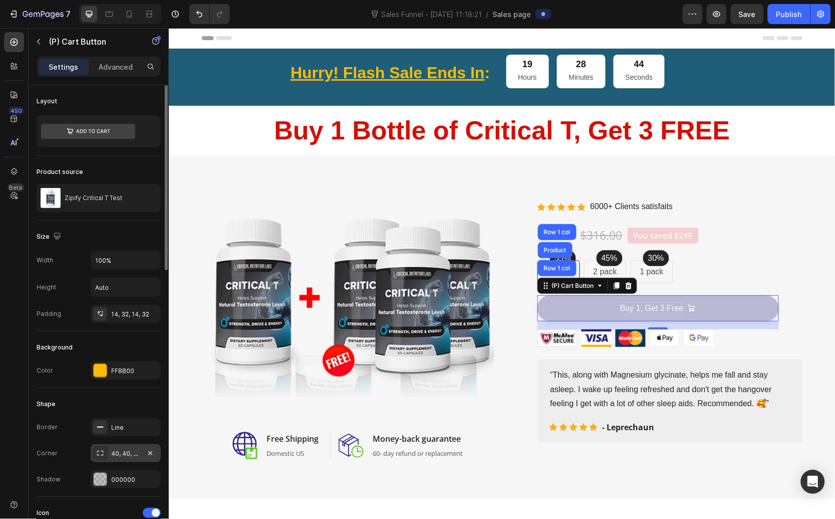
click at [101, 455] on icon at bounding box center [100, 453] width 8 height 8
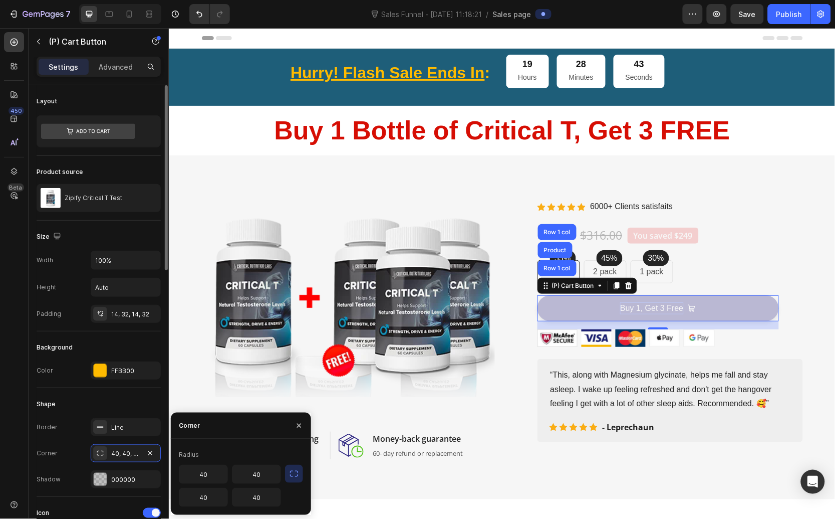
click at [74, 457] on div "Corner 40, 40, 40, 40" at bounding box center [99, 453] width 124 height 18
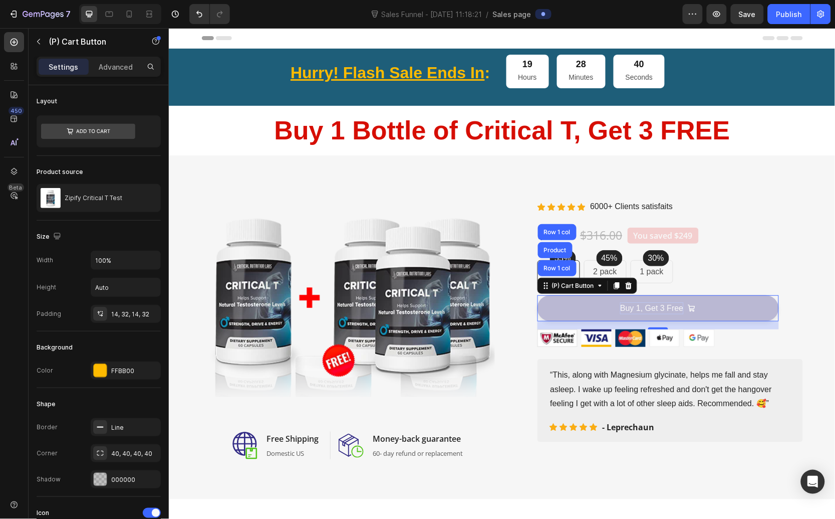
click at [710, 303] on button "Buy 1, Get 3 Free" at bounding box center [658, 308] width 242 height 26
click at [772, 352] on div "(P) Images & Gallery Icon Icon Icon Icon Icon Icon List Hoz 6000+ Clients satis…" at bounding box center [670, 318] width 266 height 247
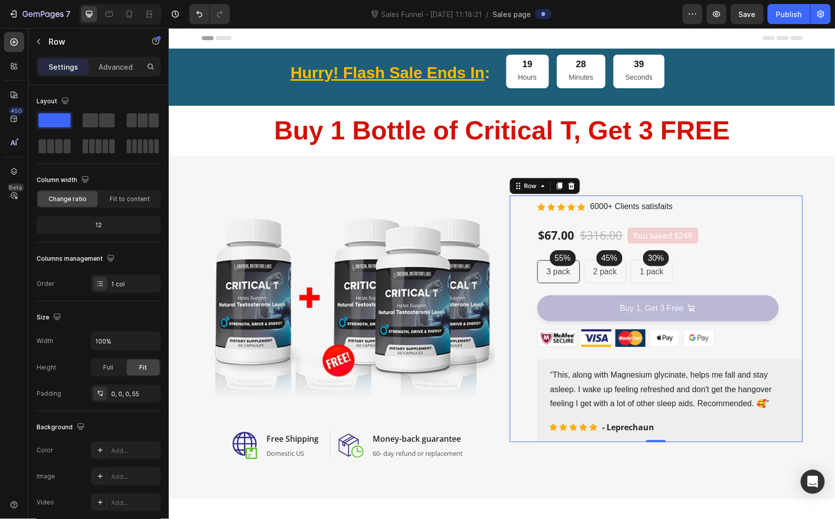
click at [731, 305] on button "Buy 1, Get 3 Free" at bounding box center [658, 308] width 242 height 26
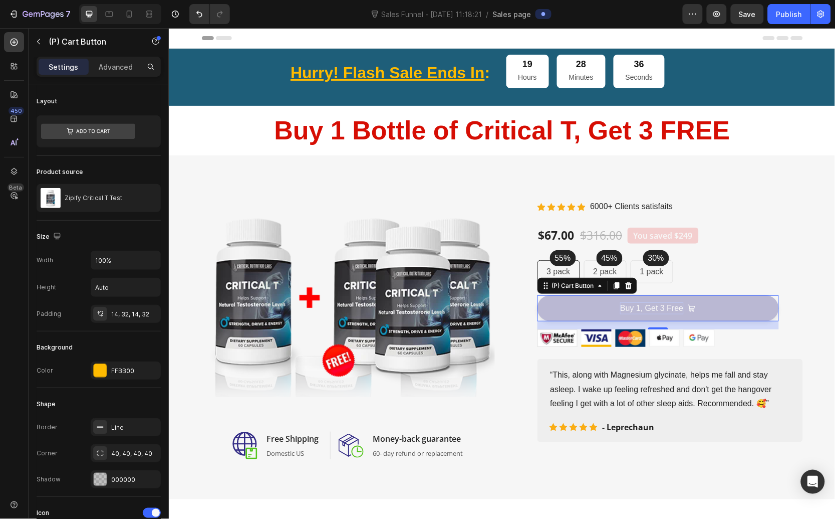
click at [586, 300] on button "Buy 1, Get 3 Free" at bounding box center [658, 308] width 242 height 26
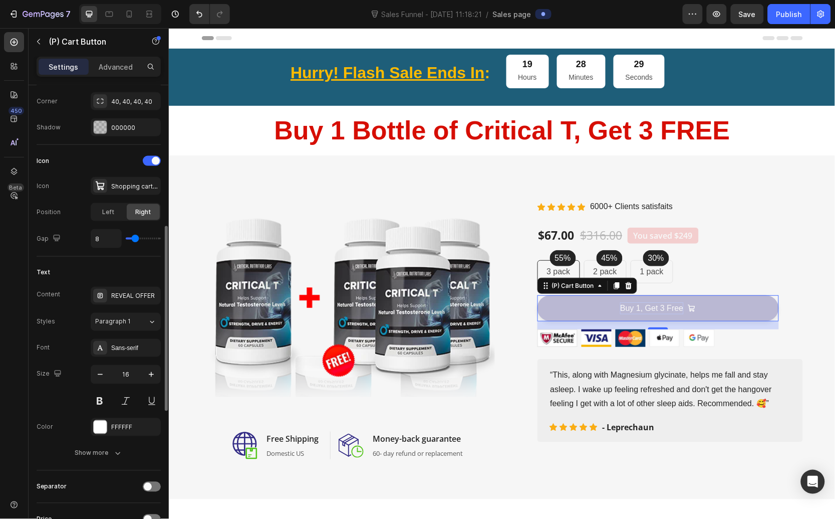
scroll to position [416, 0]
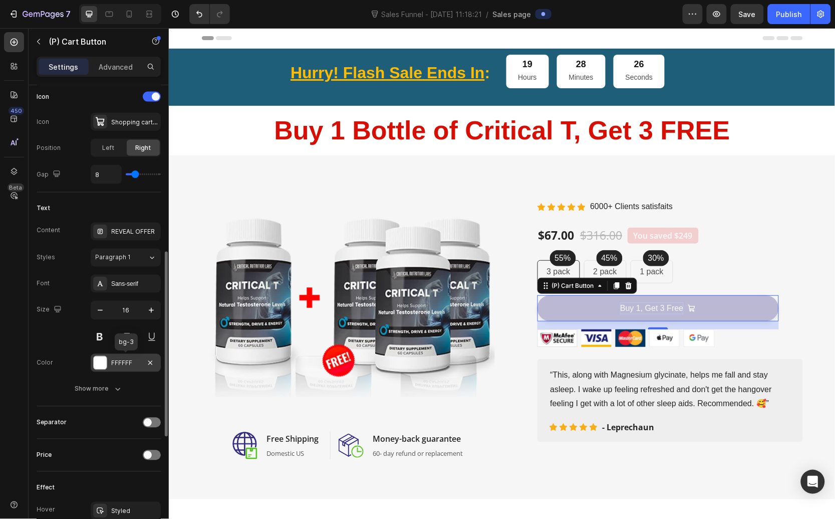
click at [108, 358] on div "FFFFFF" at bounding box center [126, 363] width 70 height 18
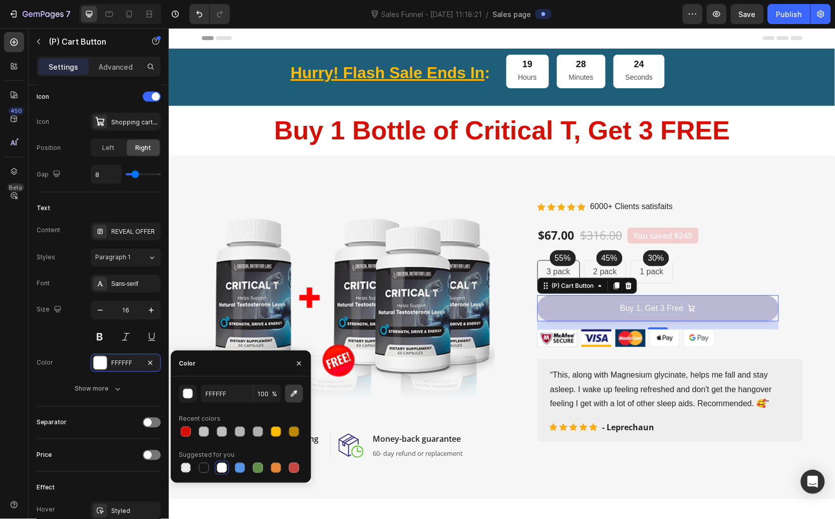
click at [301, 391] on button "button" at bounding box center [294, 393] width 18 height 18
type input "1B5A76"
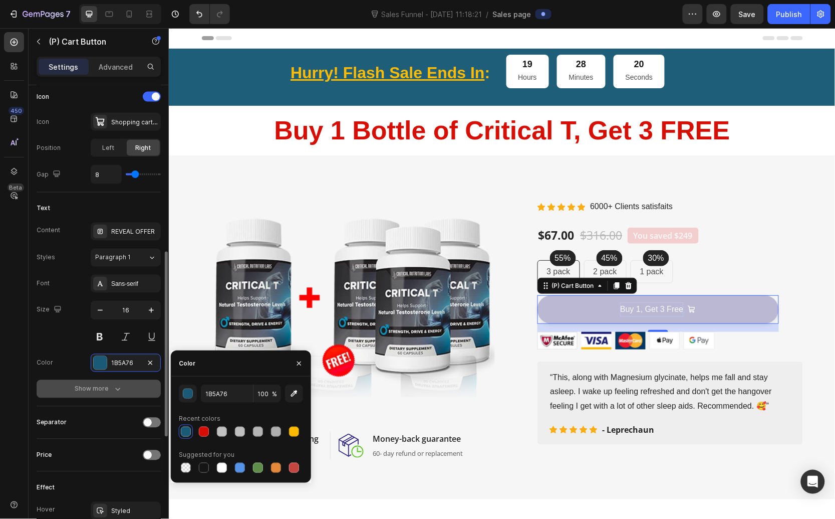
click at [107, 385] on div "Show more" at bounding box center [99, 389] width 48 height 10
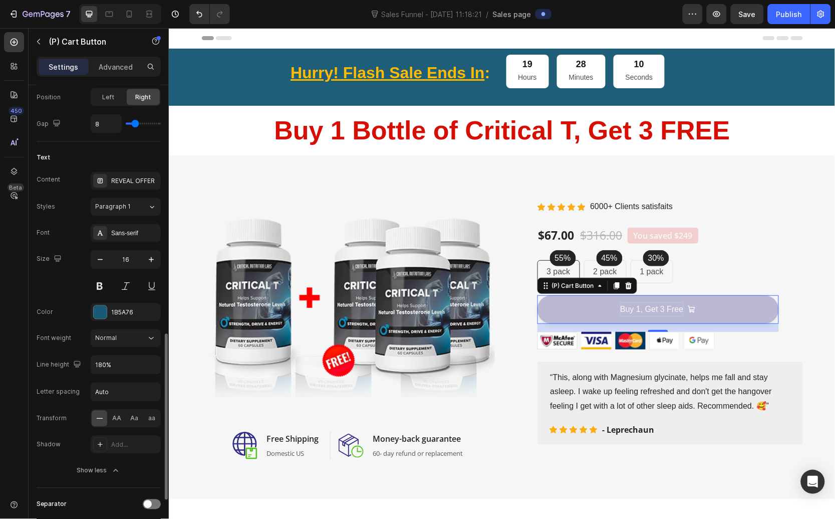
scroll to position [526, 0]
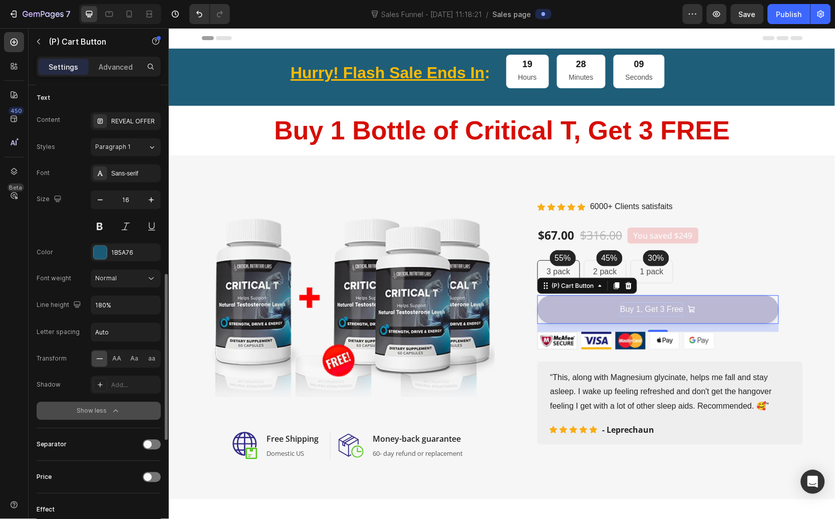
click at [60, 415] on button "Show less" at bounding box center [99, 411] width 124 height 18
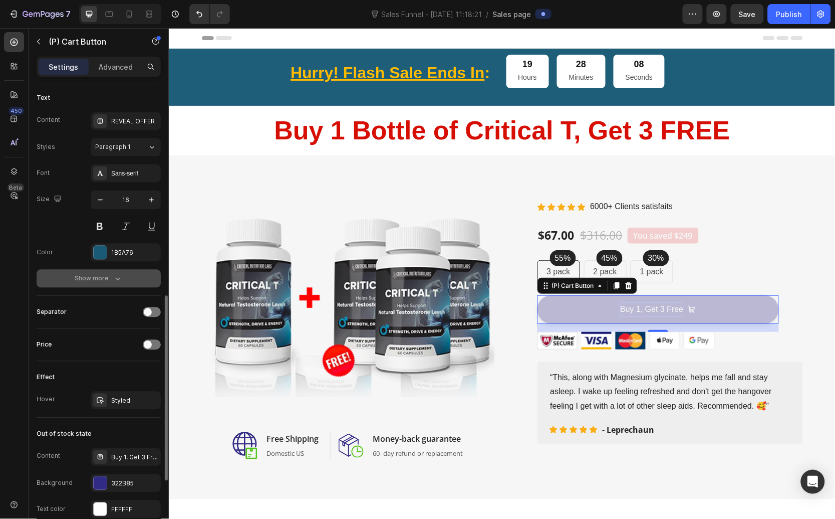
click at [93, 277] on div "Show more" at bounding box center [99, 279] width 48 height 10
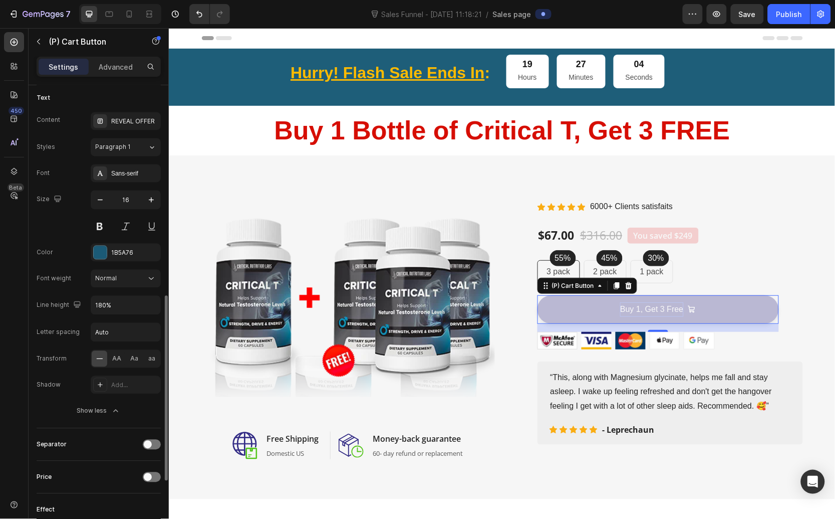
click at [50, 335] on div "Letter spacing" at bounding box center [58, 332] width 43 height 9
click at [656, 317] on button "Buy 1, Get 3 Free" at bounding box center [658, 309] width 242 height 29
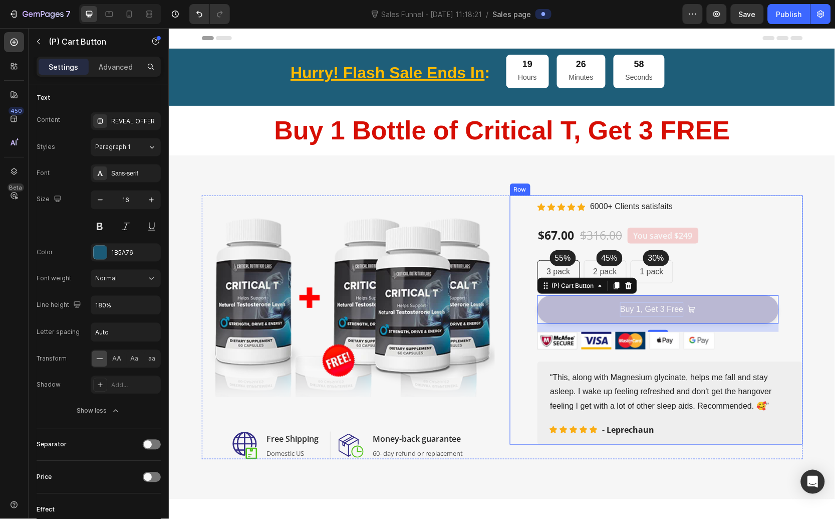
click at [518, 380] on div "(P) Images & Gallery Icon Icon Icon Icon Icon Icon List Hoz 6000+ Clients satis…" at bounding box center [656, 319] width 293 height 249
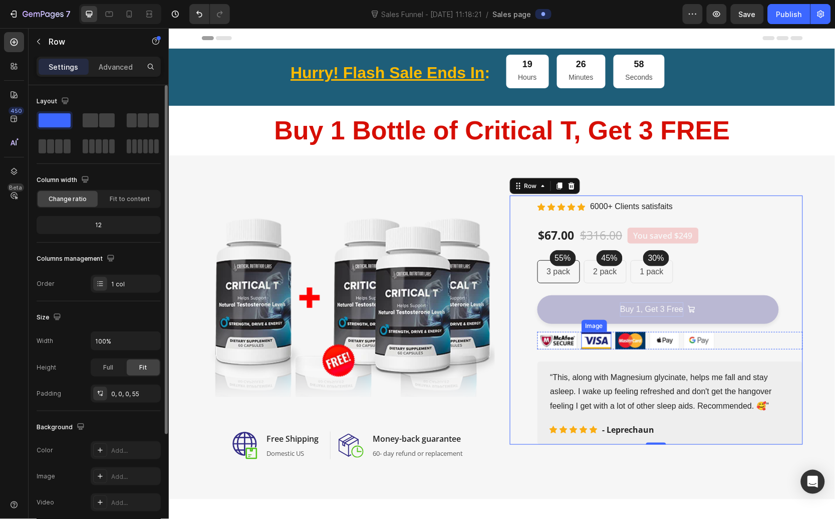
click at [611, 324] on div "Buy 1, Get 3 Free (P) Cart Button" at bounding box center [670, 307] width 266 height 49
click at [597, 304] on button "Buy 1, Get 3 Free" at bounding box center [658, 309] width 242 height 29
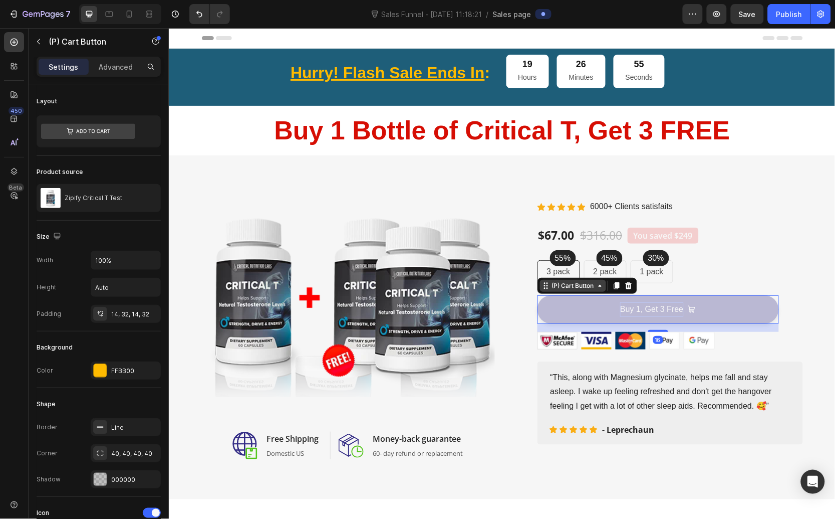
click at [540, 289] on div "(P) Cart Button" at bounding box center [573, 285] width 66 height 12
click at [596, 286] on icon at bounding box center [600, 285] width 8 height 8
click at [560, 311] on button "Buy 1, Get 3 Free" at bounding box center [658, 309] width 242 height 29
click at [108, 66] on p "Advanced" at bounding box center [116, 67] width 34 height 11
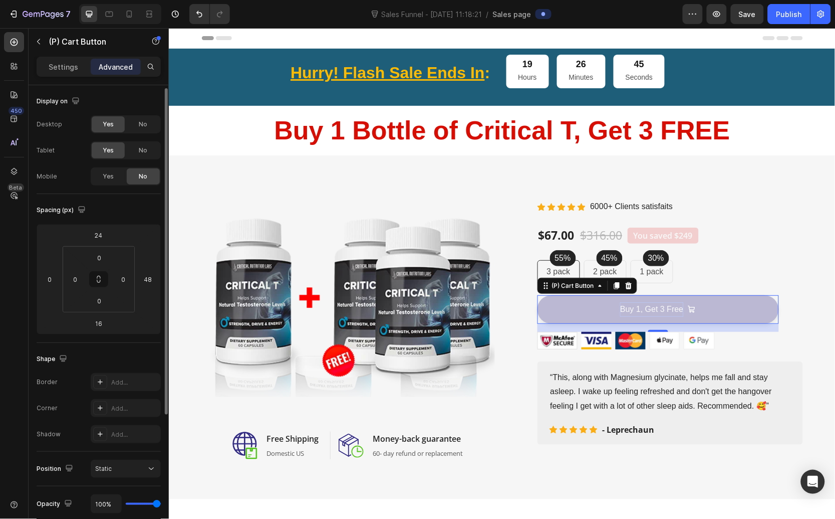
scroll to position [122, 0]
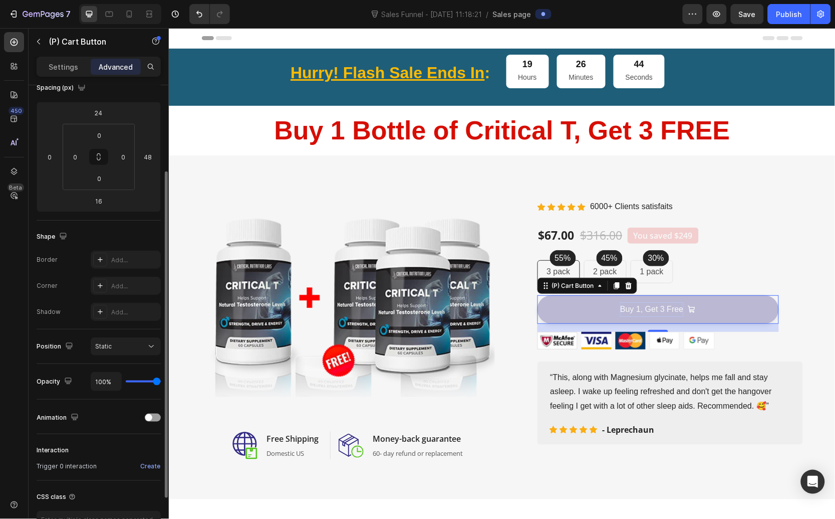
type input "0%"
type input "0"
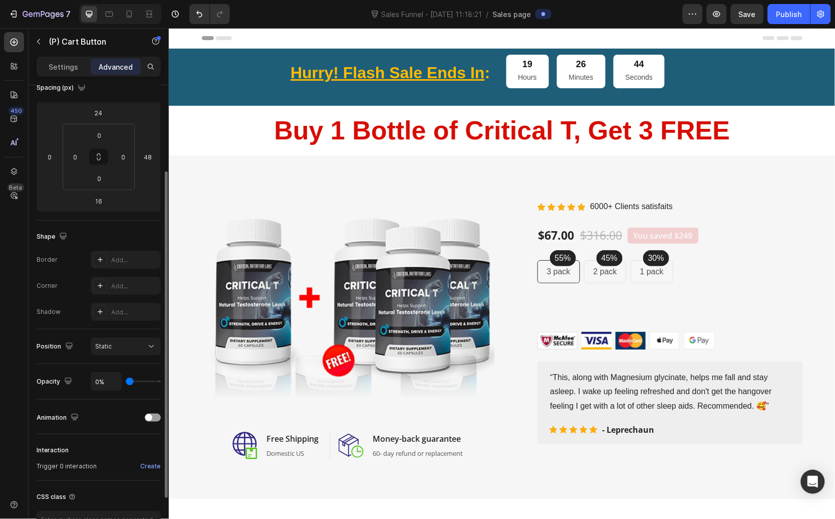
type input "10%"
type input "10"
type input "58%"
type input "58"
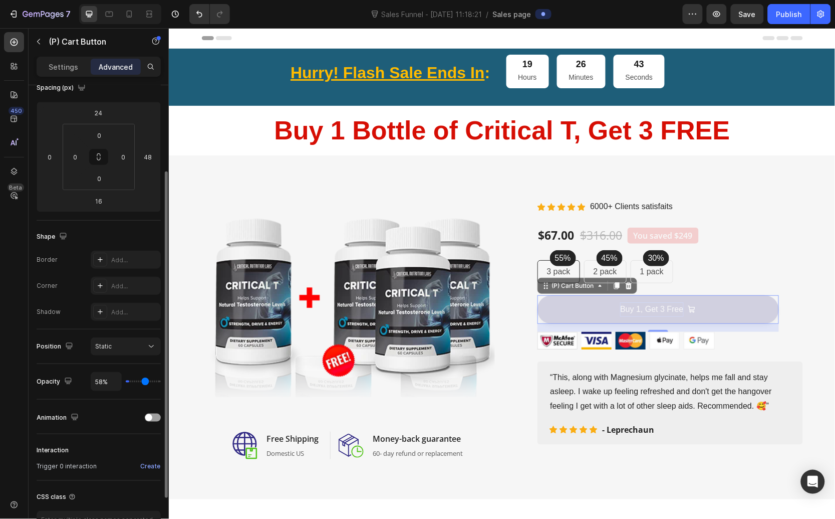
type input "62%"
type input "62"
type input "63%"
type input "63"
type input "65%"
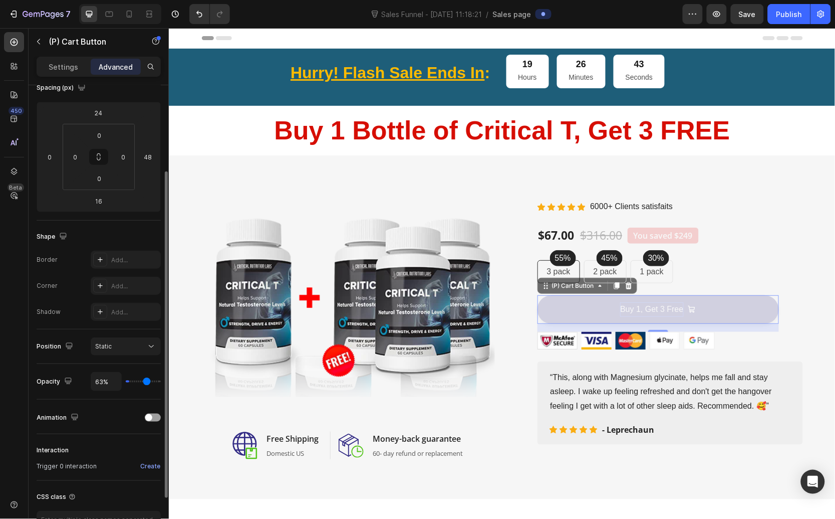
type input "65"
type input "70%"
type input "70"
type input "76%"
type input "76"
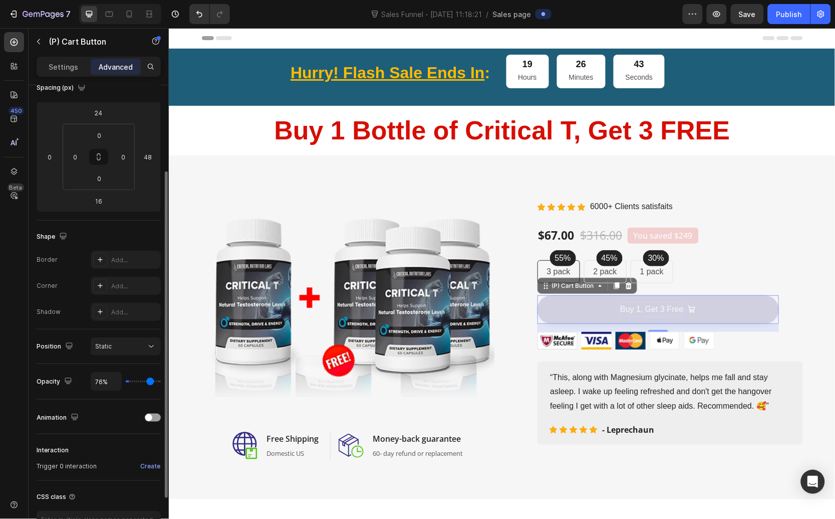
type input "84%"
type input "84"
type input "96%"
type input "96"
type input "100%"
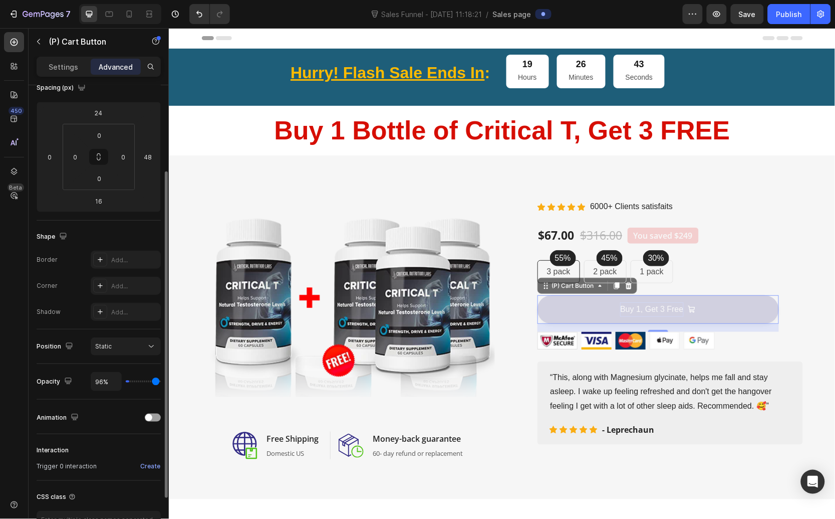
type input "100"
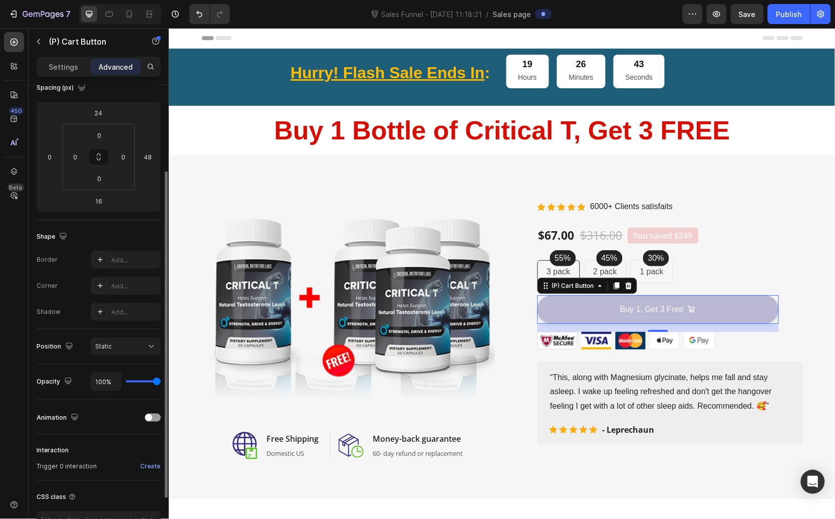
drag, startPoint x: 152, startPoint y: 381, endPoint x: 170, endPoint y: 380, distance: 18.0
click at [161, 380] on input "range" at bounding box center [143, 381] width 35 height 2
click at [578, 307] on button "Buy 1, Get 3 Free" at bounding box center [658, 309] width 242 height 29
click at [58, 71] on p "Settings" at bounding box center [64, 67] width 30 height 11
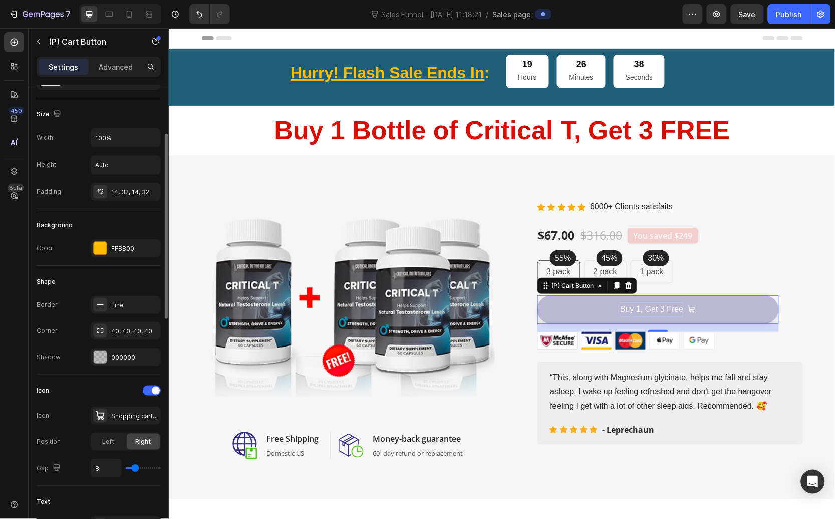
click at [102, 251] on div at bounding box center [100, 248] width 13 height 13
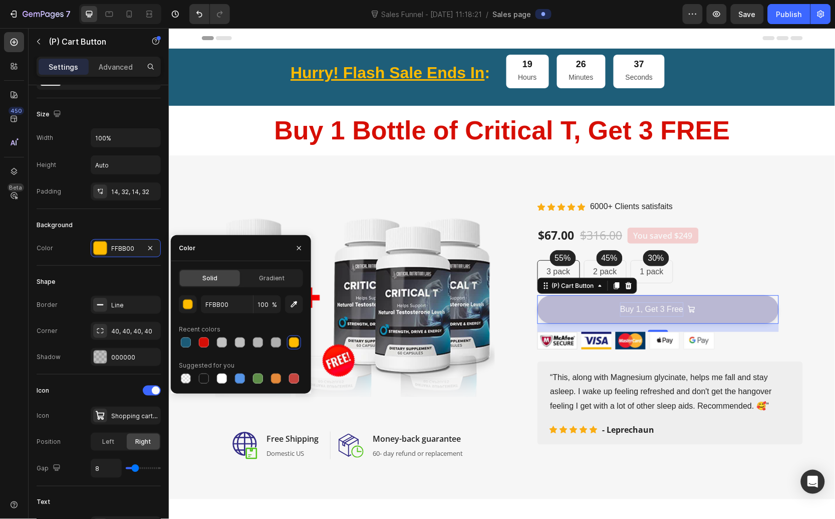
click at [295, 342] on div at bounding box center [294, 342] width 10 height 10
click at [610, 313] on button "Buy 1, Get 3 Free" at bounding box center [658, 309] width 242 height 29
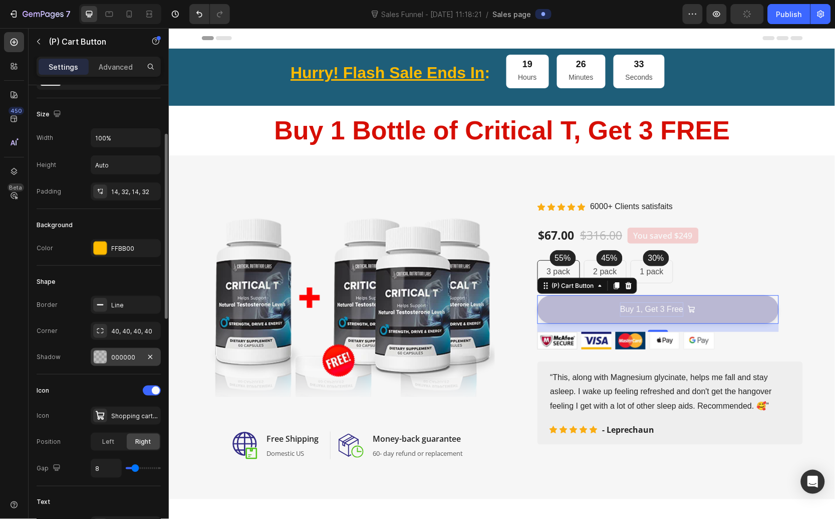
click at [110, 355] on div "000000" at bounding box center [126, 357] width 70 height 18
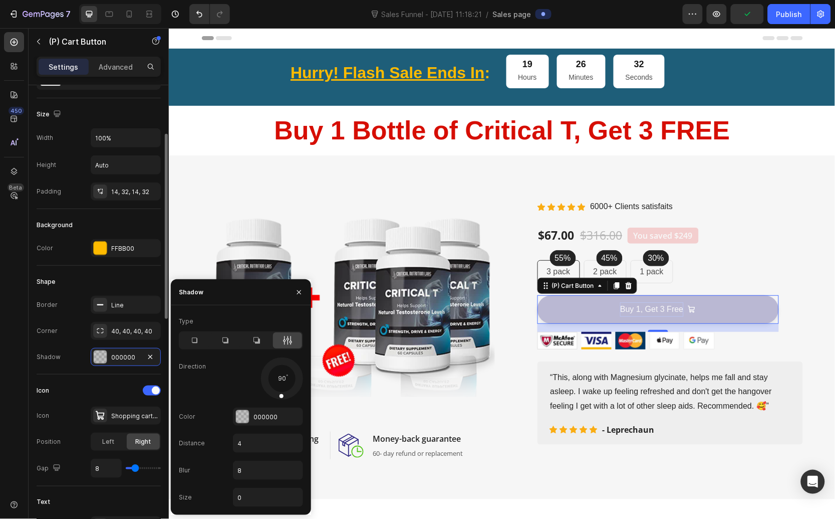
click at [86, 369] on div "Shape Border Line Corner 40, 40, 40, 40 Shadow 000000" at bounding box center [99, 320] width 124 height 109
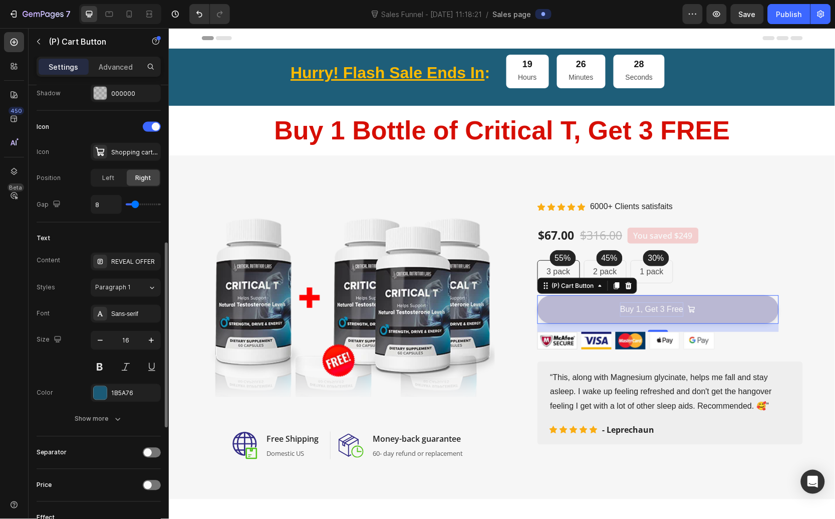
scroll to position [388, 0]
click at [82, 415] on div "Show more" at bounding box center [99, 417] width 48 height 10
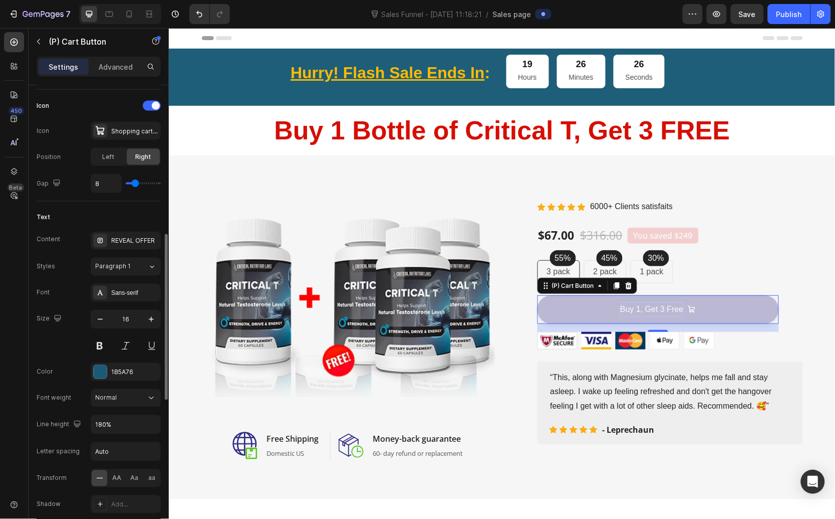
scroll to position [409, 0]
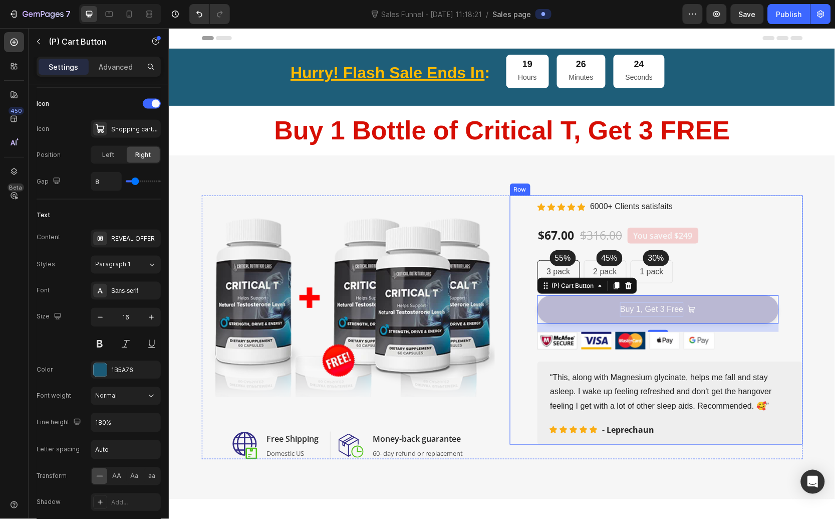
click at [690, 255] on div "(P) Images & Gallery Icon Icon Icon Icon Icon Icon List Hoz 6000+ Clients satis…" at bounding box center [670, 319] width 266 height 249
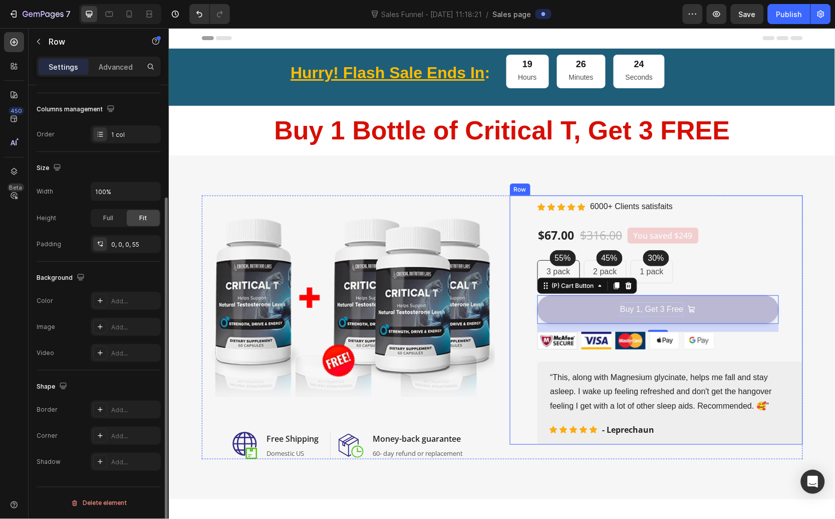
scroll to position [0, 0]
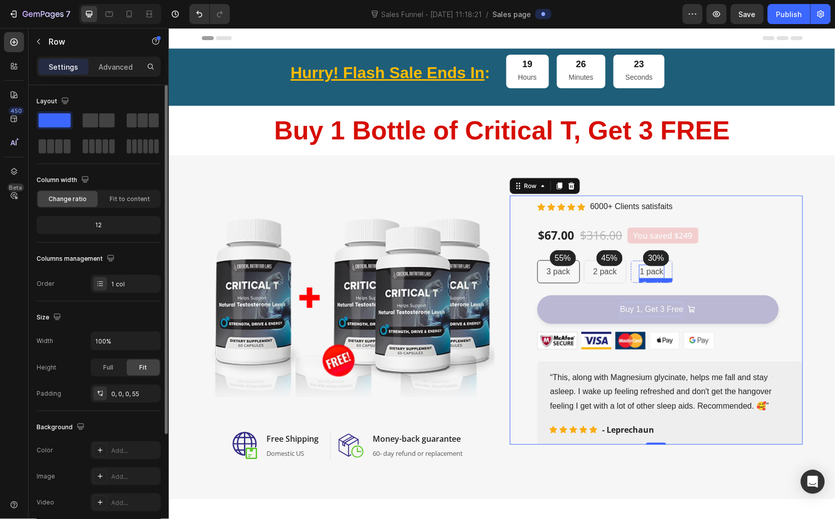
click at [658, 269] on p "1 pack" at bounding box center [652, 271] width 24 height 12
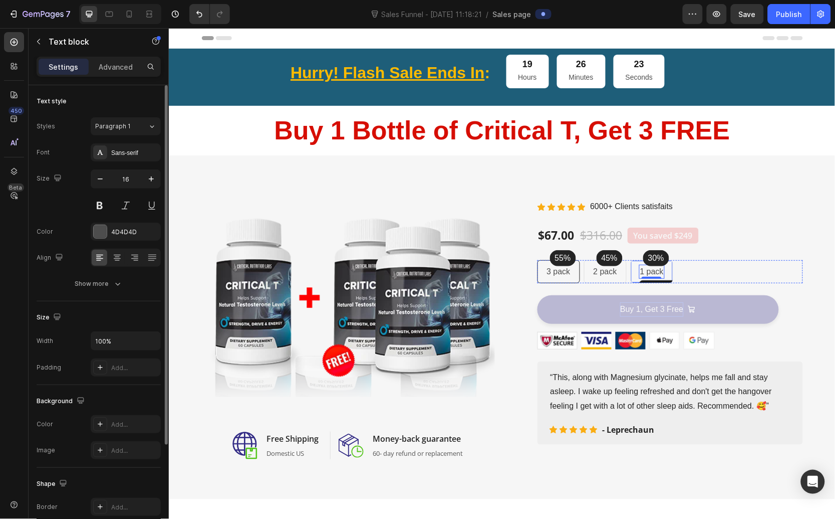
click at [669, 265] on div "1 pack Text block 0 Row" at bounding box center [651, 271] width 43 height 23
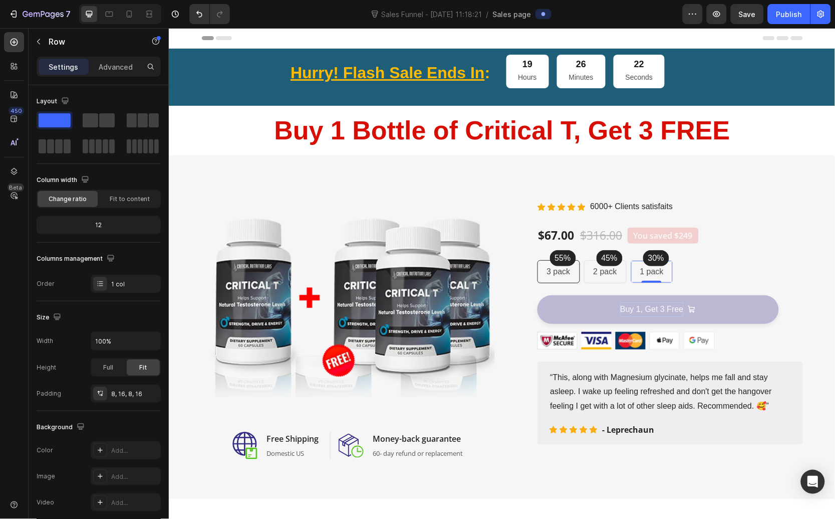
click at [665, 266] on div "1 pack Text block Row 0" at bounding box center [651, 271] width 43 height 23
click at [706, 268] on div "55% Text block Row 3 pack Text block Row 45% Text block Row 2 pack Text block R…" at bounding box center [670, 271] width 266 height 23
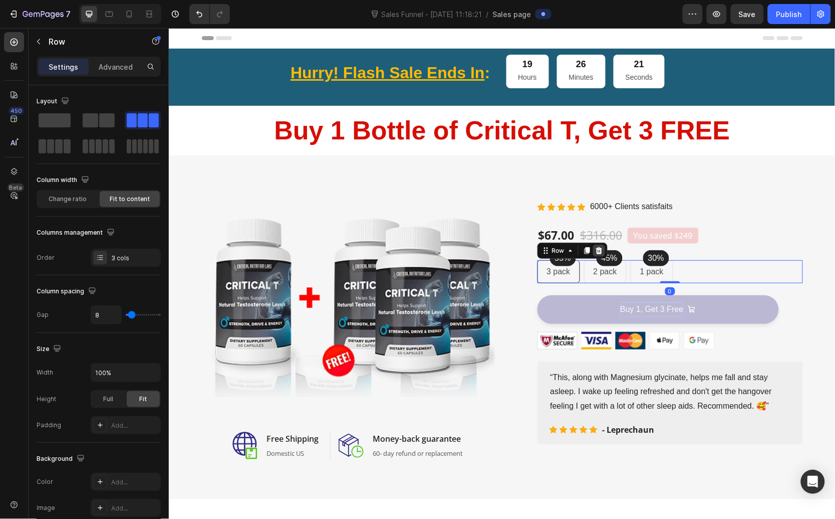
click at [599, 248] on div at bounding box center [599, 250] width 12 height 12
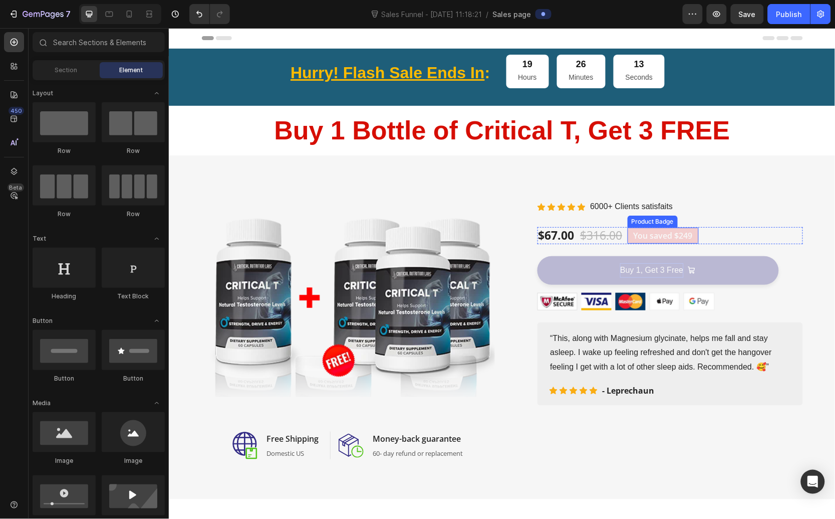
click at [653, 237] on pre "You saved $249" at bounding box center [662, 235] width 71 height 16
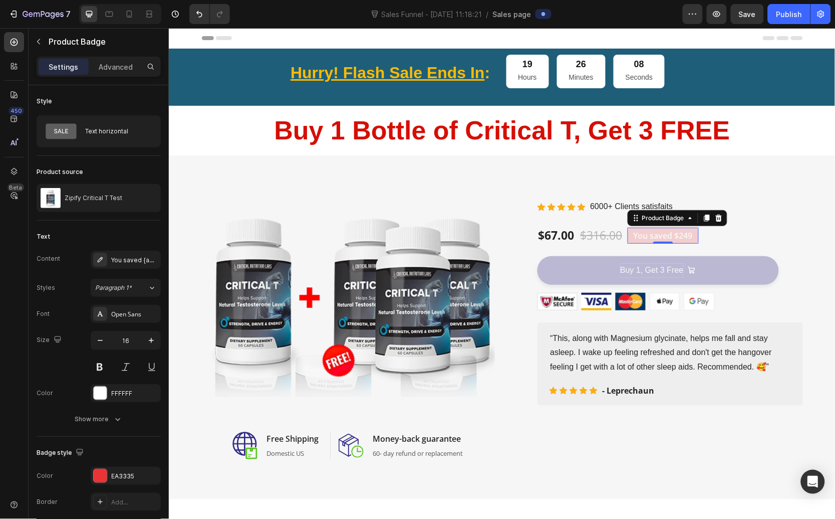
click at [682, 234] on pre "You saved $249" at bounding box center [662, 235] width 71 height 16
click at [683, 239] on pre "You saved $249" at bounding box center [662, 235] width 71 height 16
click at [559, 243] on div "$67.00" at bounding box center [556, 235] width 38 height 17
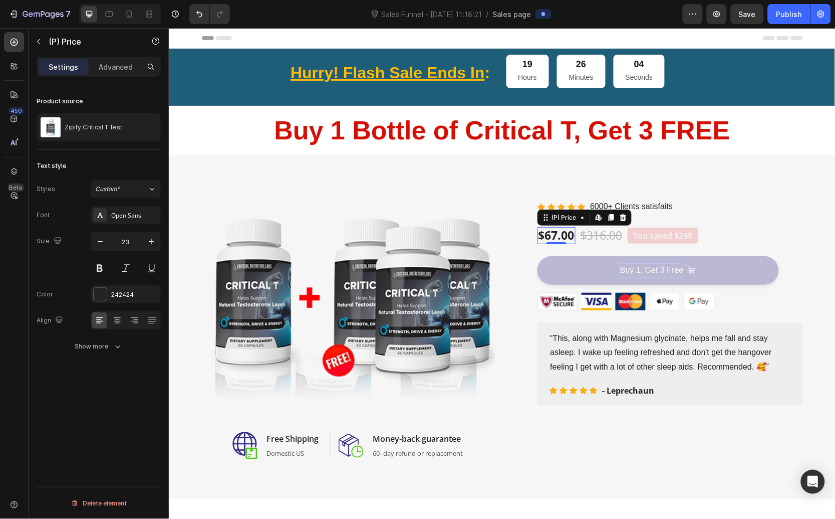
click at [564, 238] on div "$67.00" at bounding box center [556, 235] width 38 height 17
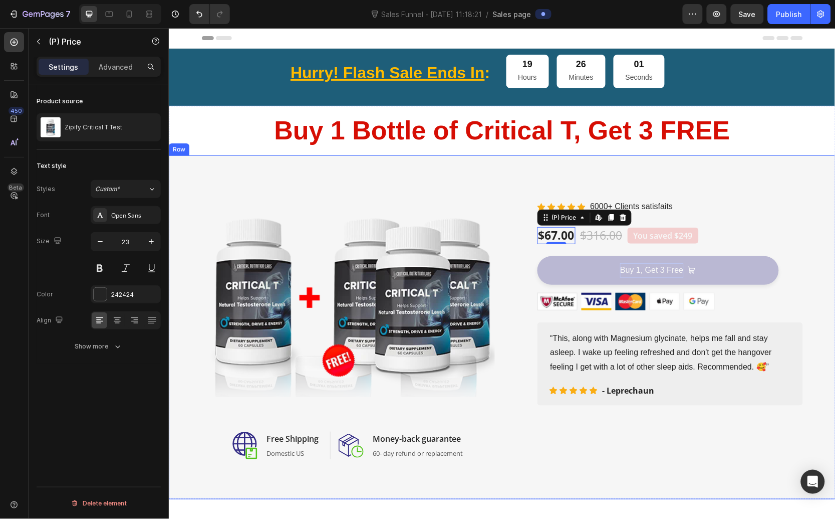
click at [295, 445] on div "Text block" at bounding box center [284, 441] width 39 height 12
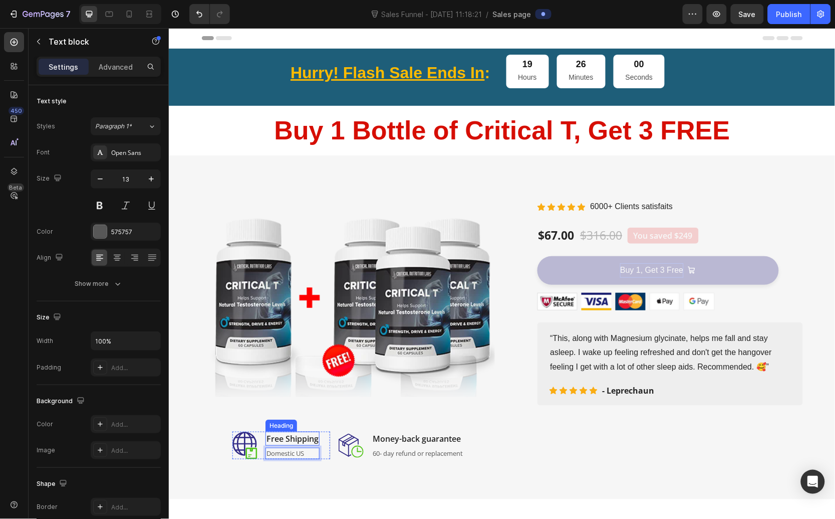
click at [300, 442] on p "Free Shipping" at bounding box center [292, 438] width 52 height 12
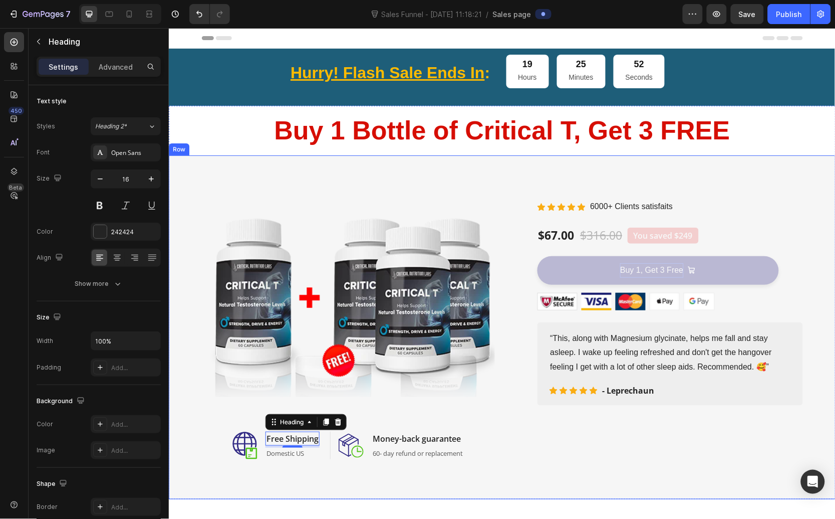
click at [510, 457] on div "(P) Images & Gallery Icon Icon Icon Icon Icon Icon List Hoz 6000+ Clients satis…" at bounding box center [656, 327] width 293 height 264
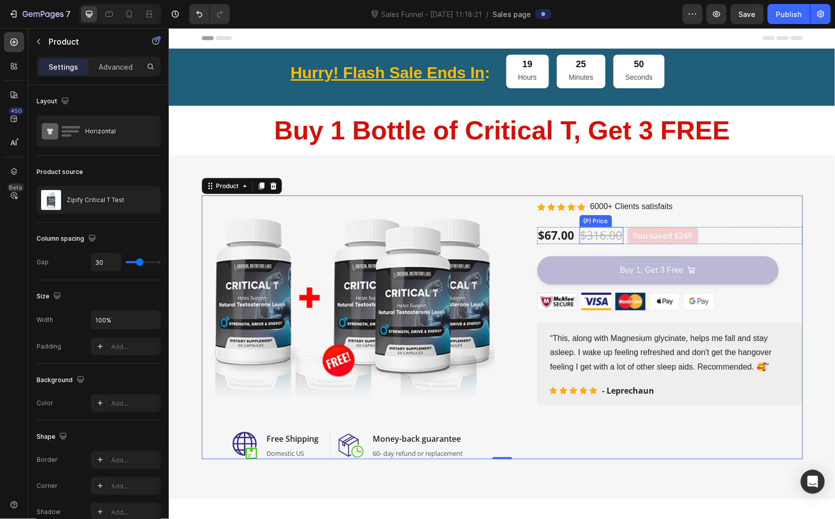
click at [582, 236] on div "$316.00" at bounding box center [601, 235] width 44 height 17
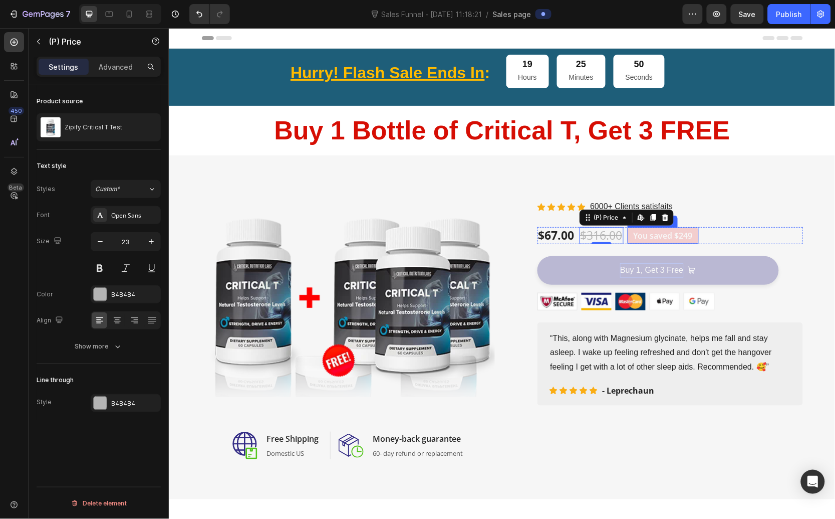
click at [660, 238] on pre "You saved $249" at bounding box center [662, 235] width 71 height 16
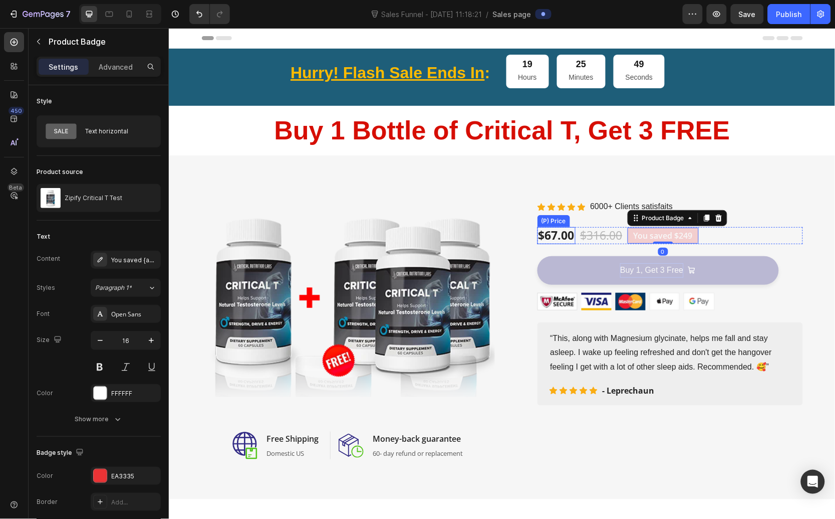
click at [563, 238] on div "$67.00" at bounding box center [556, 235] width 38 height 17
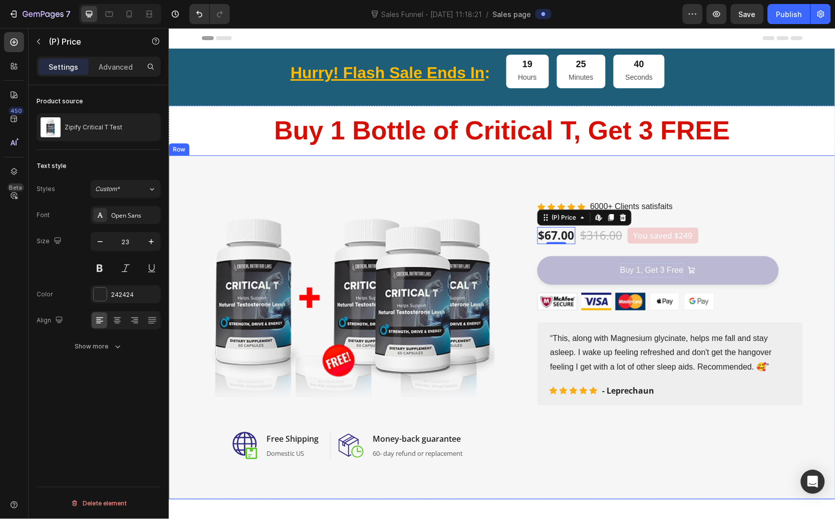
click at [555, 470] on div "Image Image Free Shipping Heading Domestic US Text block Row Image Money-back g…" at bounding box center [501, 327] width 667 height 344
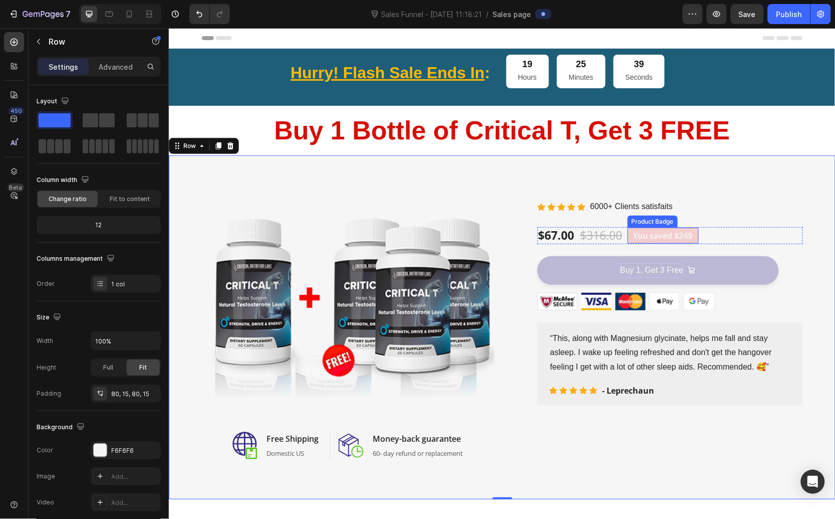
click at [654, 236] on pre "You saved $249" at bounding box center [662, 235] width 71 height 16
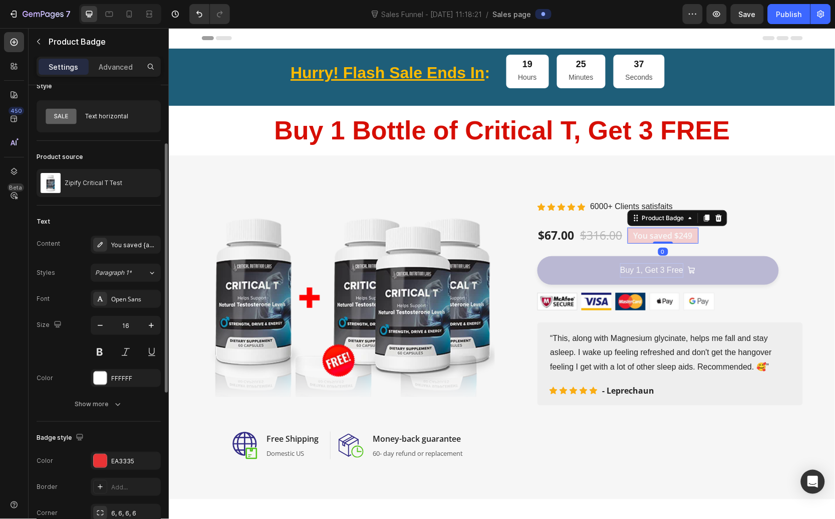
scroll to position [48, 0]
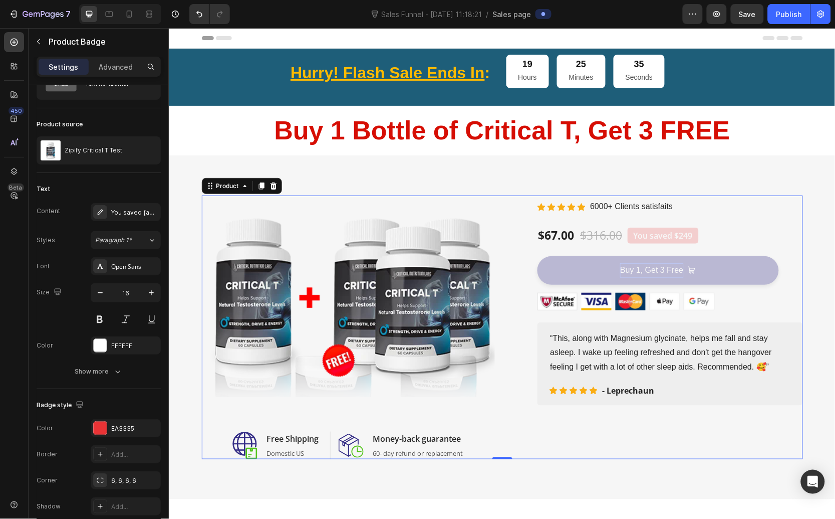
click at [621, 427] on div "(P) Images & Gallery Icon Icon Icon Icon Icon Icon List Hoz 6000+ Clients satis…" at bounding box center [656, 327] width 293 height 264
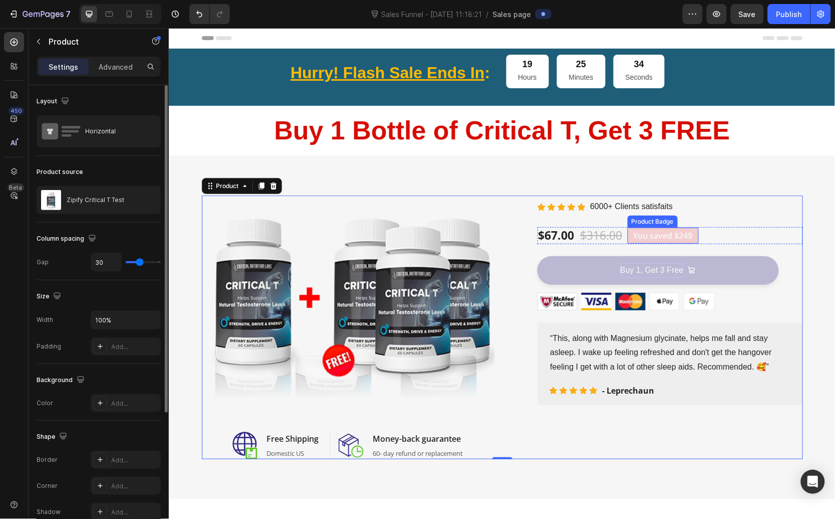
click at [647, 235] on pre "You saved $249" at bounding box center [662, 235] width 71 height 16
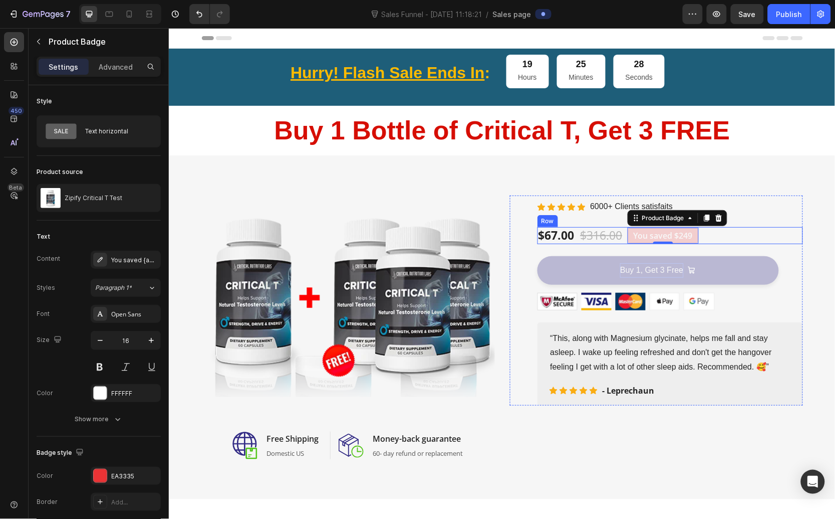
click at [551, 245] on div "Buy 1, Get 3 Free (P) Cart Button" at bounding box center [670, 268] width 266 height 49
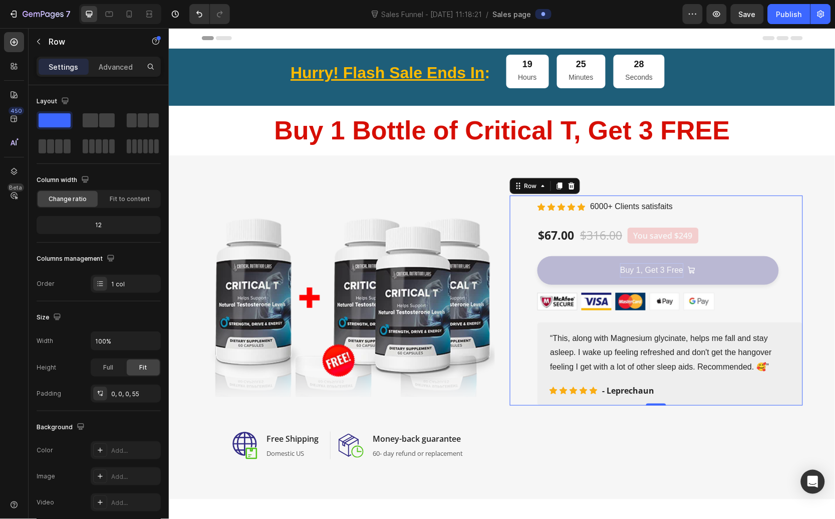
click at [555, 235] on div "$67.00" at bounding box center [556, 235] width 38 height 17
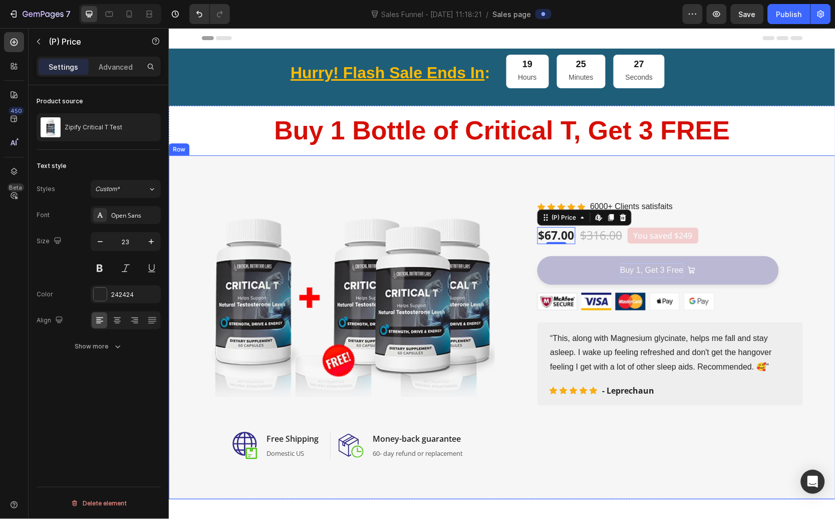
click at [663, 204] on p "6000+ Clients satisfaits" at bounding box center [631, 206] width 83 height 15
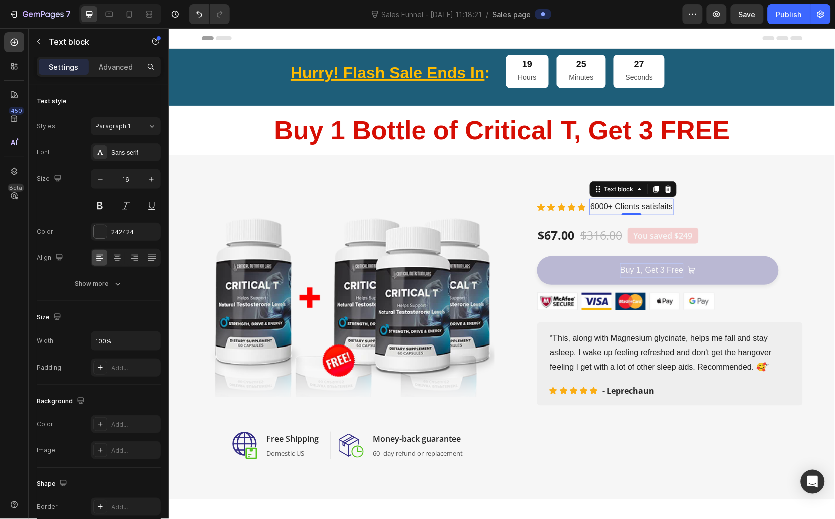
click at [641, 205] on p "6000+ Clients satisfaits" at bounding box center [631, 206] width 83 height 15
click at [641, 206] on p "6000+ Clients satisfaits" at bounding box center [631, 206] width 83 height 15
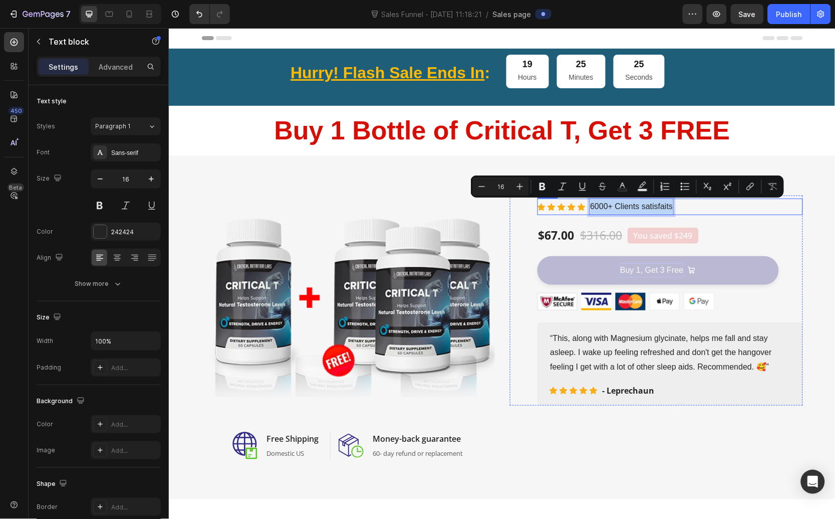
click at [695, 208] on div "Icon Icon Icon Icon Icon Icon List Hoz 6000+ Clients satisfaits Text block 0 Row" at bounding box center [670, 206] width 266 height 17
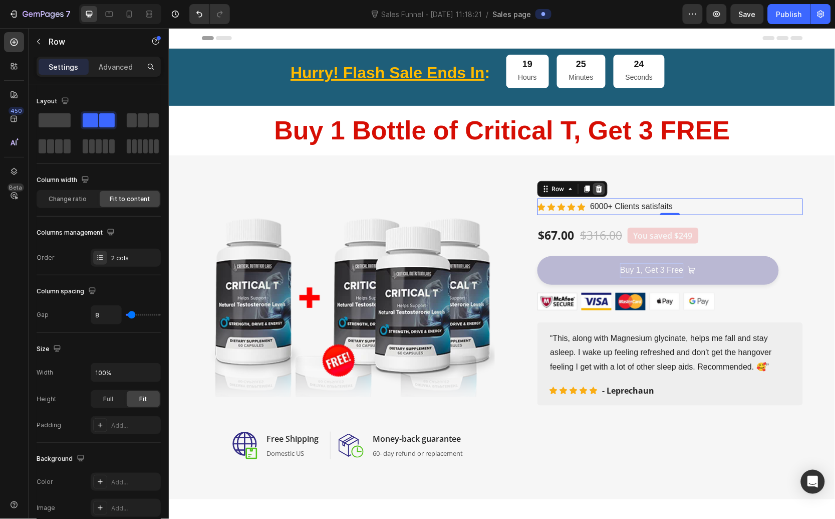
click at [599, 186] on div at bounding box center [599, 188] width 12 height 12
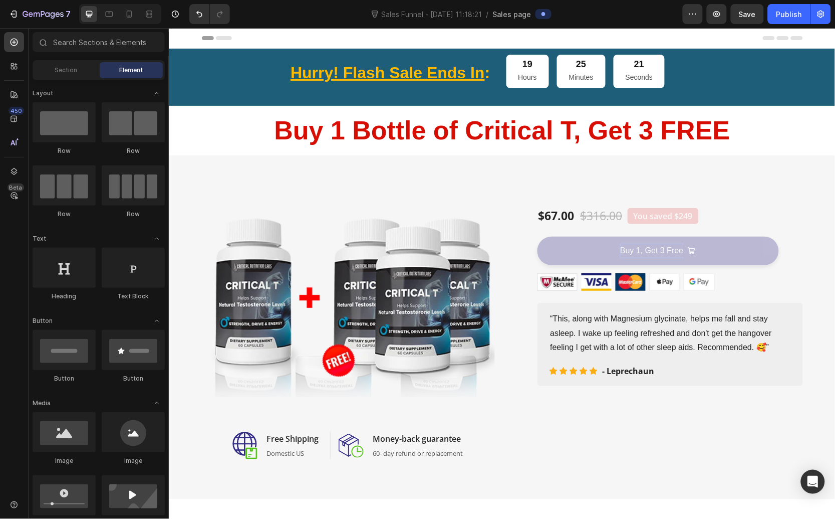
click at [316, 283] on img at bounding box center [347, 305] width 293 height 220
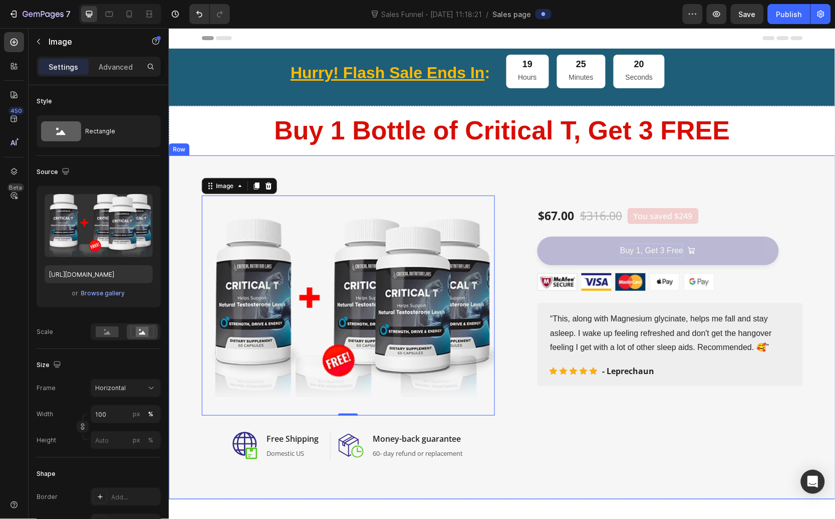
click at [344, 180] on div "Image 0 Image Free Shipping Heading Domestic US Text block Row Image Money-back…" at bounding box center [501, 327] width 667 height 344
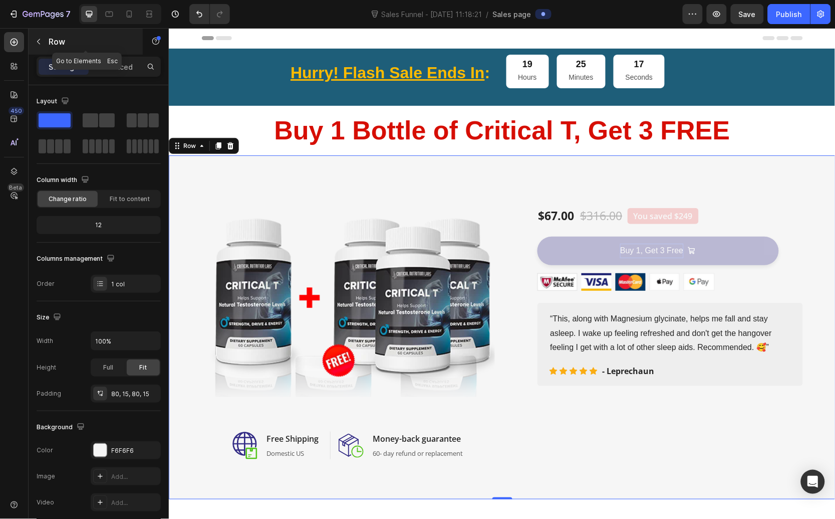
click at [37, 43] on icon "button" at bounding box center [39, 42] width 8 height 8
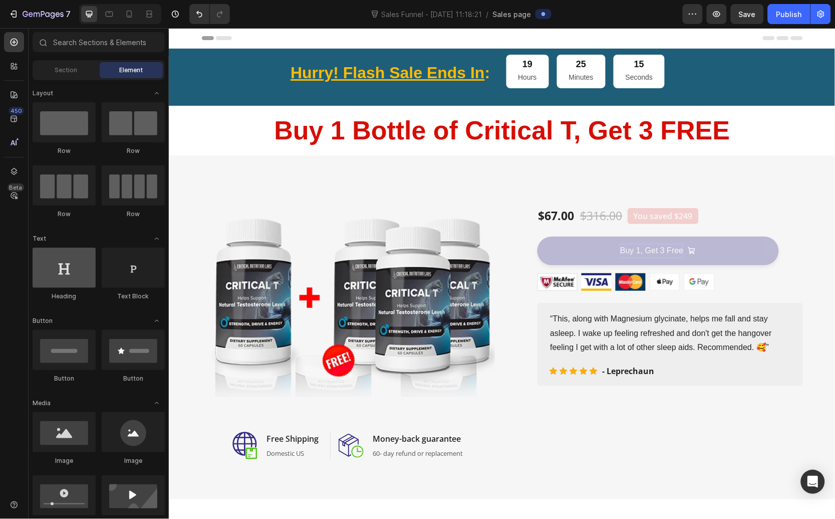
click at [76, 265] on div at bounding box center [64, 268] width 63 height 40
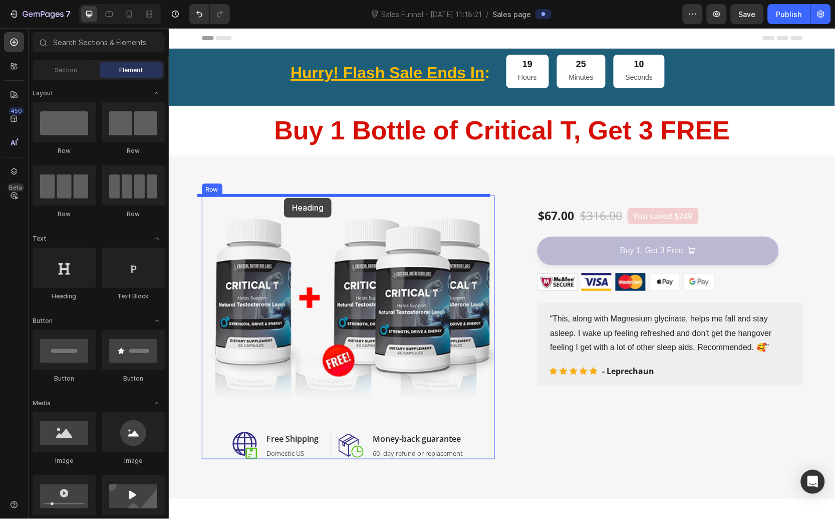
drag, startPoint x: 235, startPoint y: 301, endPoint x: 284, endPoint y: 197, distance: 114.6
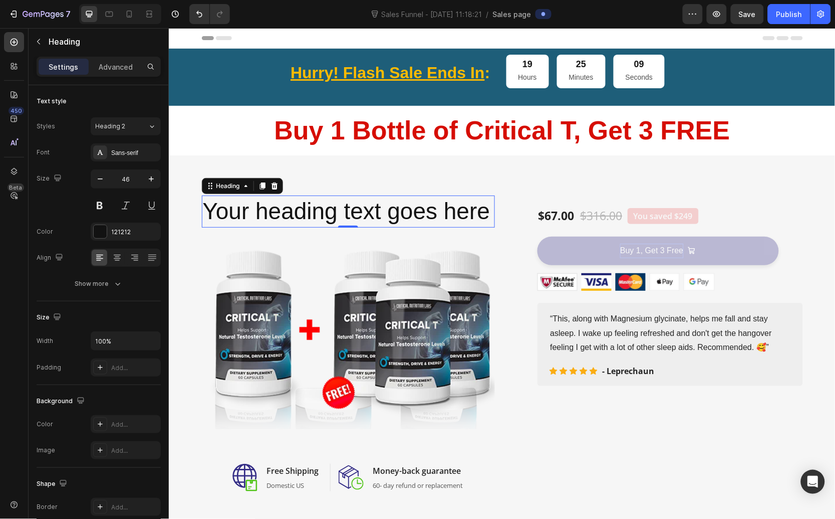
click at [294, 216] on h2 "Your heading text goes here" at bounding box center [347, 211] width 293 height 32
click at [294, 216] on p "Your heading text goes here" at bounding box center [347, 211] width 291 height 30
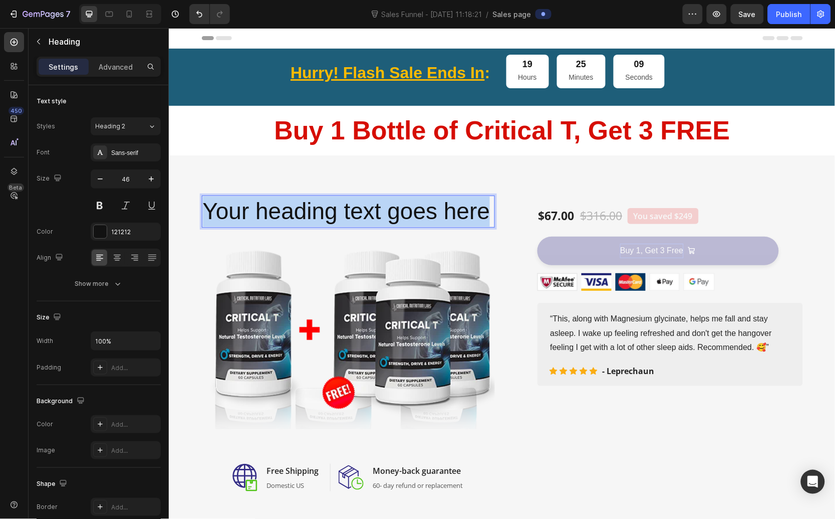
click at [294, 216] on p "Your heading text goes here" at bounding box center [347, 211] width 291 height 30
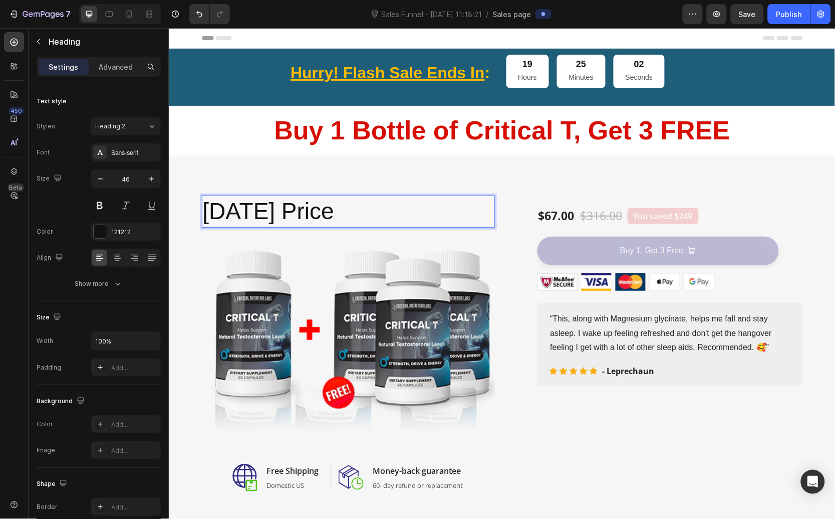
drag, startPoint x: 341, startPoint y: 206, endPoint x: 198, endPoint y: 210, distance: 142.4
click at [202, 210] on p "Today's Price" at bounding box center [347, 211] width 291 height 30
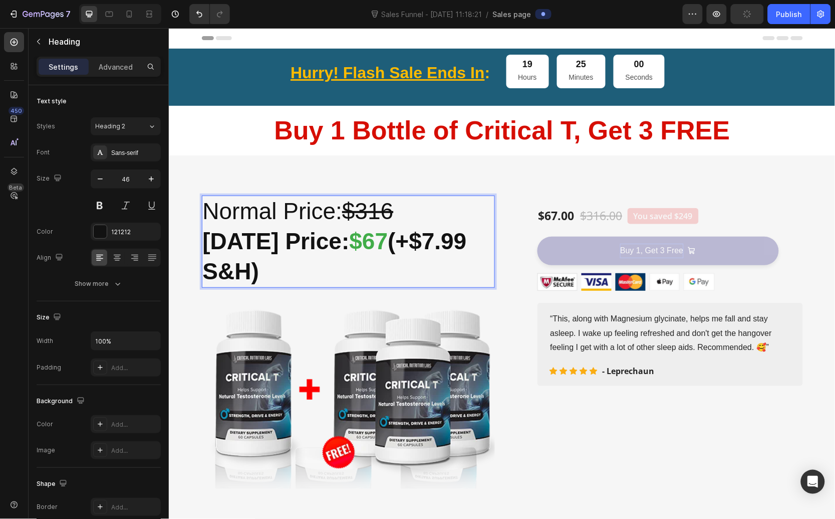
click at [300, 261] on p "Today’s Price: $67 (+$7.99 S&H)" at bounding box center [347, 256] width 291 height 60
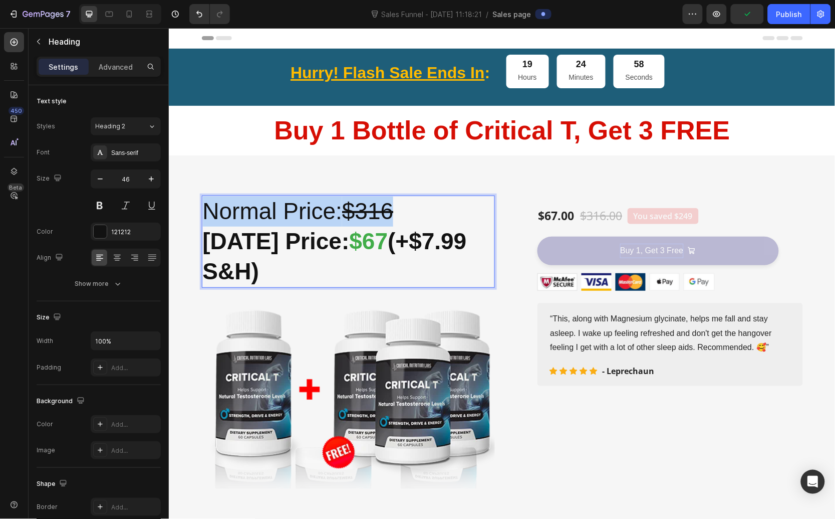
drag, startPoint x: 309, startPoint y: 215, endPoint x: 203, endPoint y: 212, distance: 105.8
click at [203, 212] on p "Normal Price: $316" at bounding box center [347, 211] width 291 height 30
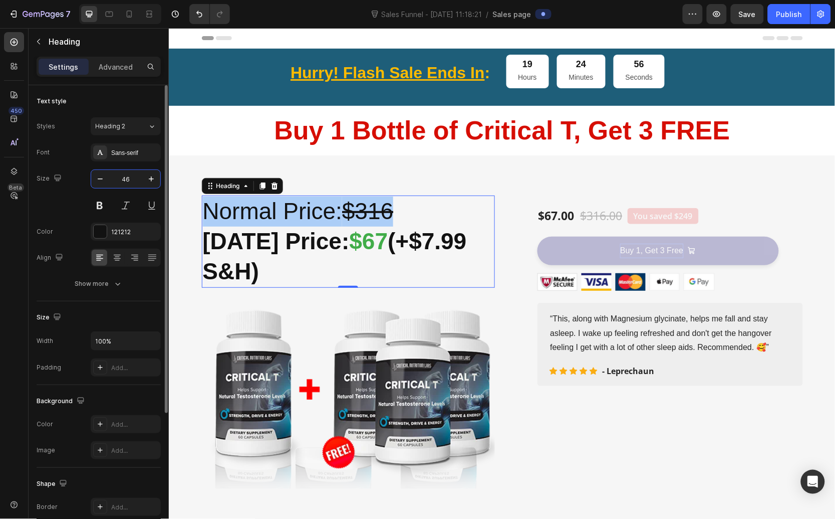
drag, startPoint x: 126, startPoint y: 177, endPoint x: 132, endPoint y: 179, distance: 6.3
click at [132, 179] on input "46" at bounding box center [125, 179] width 33 height 18
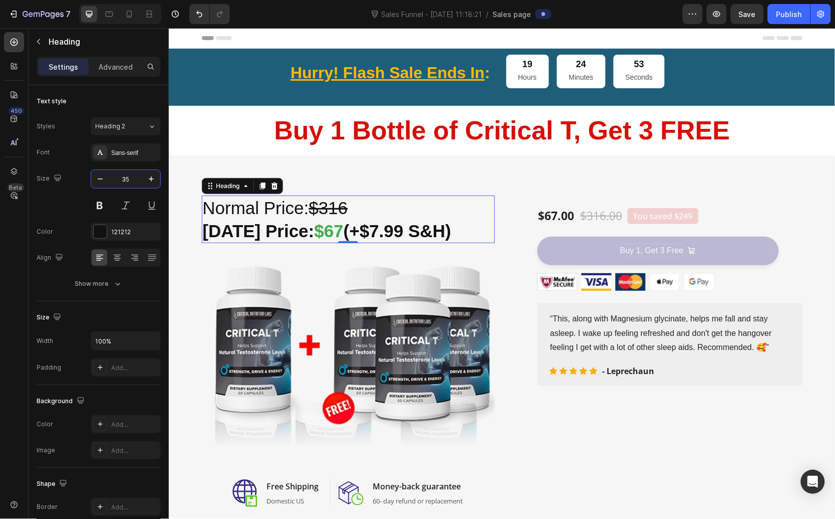
click at [365, 212] on h2 "Normal Price: $316 Today’s Price: $67 (+$7.99 S&H)" at bounding box center [347, 219] width 293 height 48
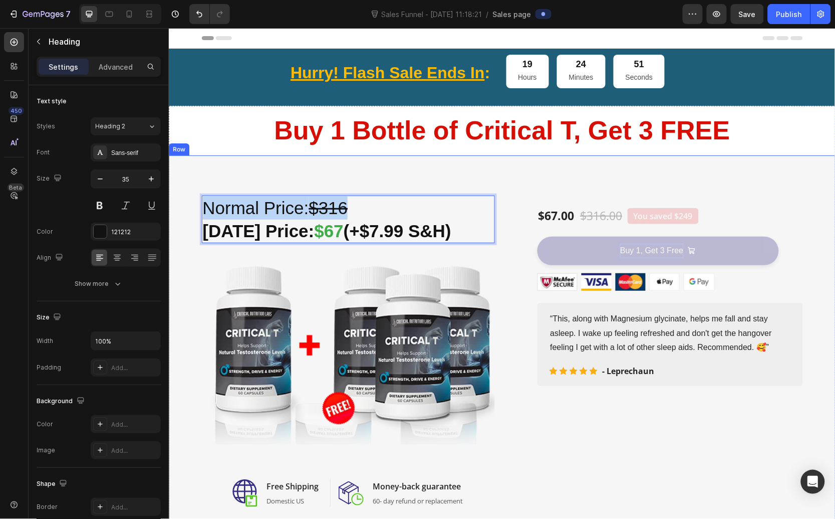
drag, startPoint x: 361, startPoint y: 211, endPoint x: 322, endPoint y: 208, distance: 39.7
click at [191, 207] on div "Normal Price: $316 Today’s Price: $67 (+$7.99 S&H) Heading 0 Image Image Free S…" at bounding box center [502, 350] width 652 height 311
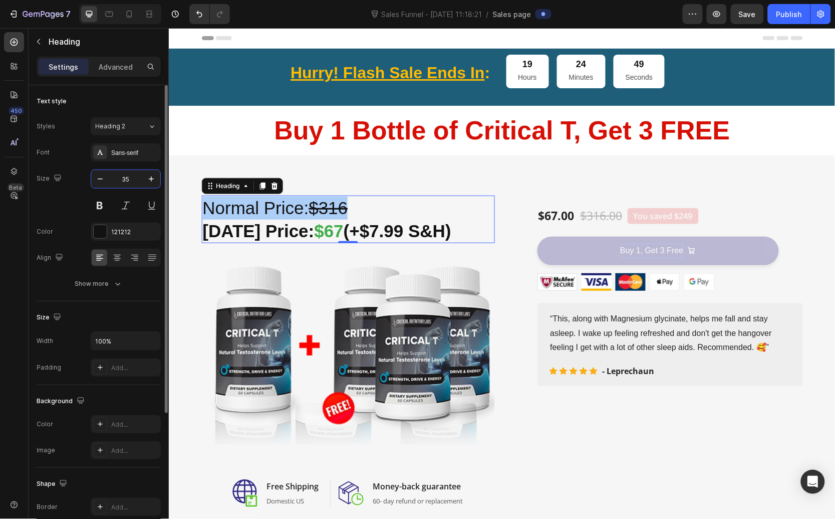
drag, startPoint x: 132, startPoint y: 181, endPoint x: 139, endPoint y: 179, distance: 6.7
click at [139, 179] on input "35" at bounding box center [125, 179] width 33 height 18
drag, startPoint x: 137, startPoint y: 179, endPoint x: 112, endPoint y: 177, distance: 25.1
click at [112, 177] on input "35" at bounding box center [125, 179] width 33 height 18
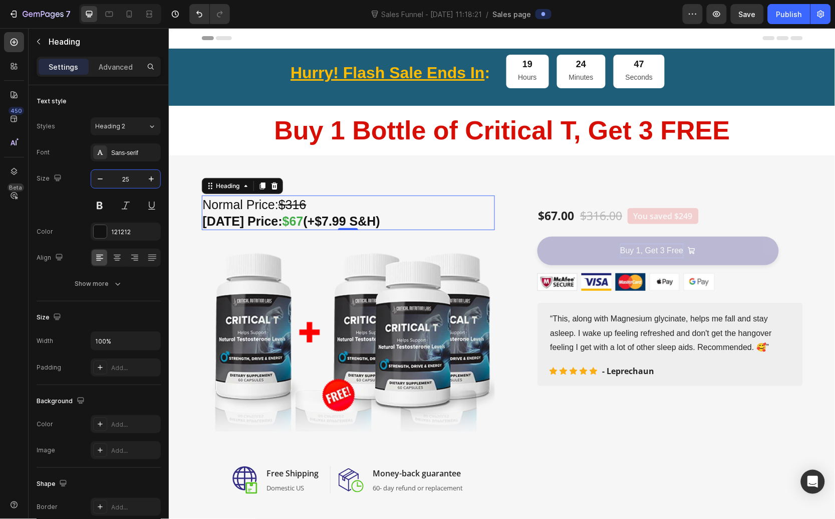
type input "25"
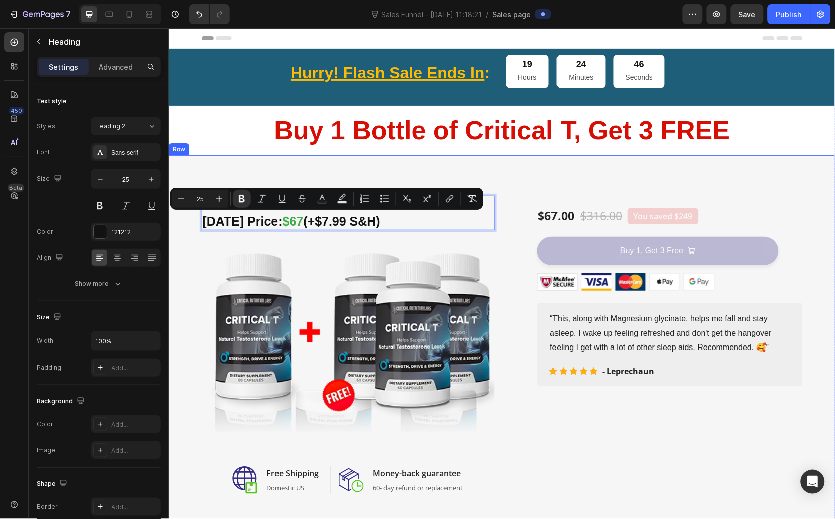
drag, startPoint x: 388, startPoint y: 221, endPoint x: 191, endPoint y: 217, distance: 197.0
click at [191, 217] on div "Normal Price: $316 Today’s Price: $67 (+$7.99 S&H) Heading 0 Image Image Free S…" at bounding box center [502, 344] width 652 height 298
click at [191, 217] on div "Normal Price: $316 Today’s Price: $67 (+$7.99 S&H) Heading Image Image Free Shi…" at bounding box center [502, 344] width 652 height 298
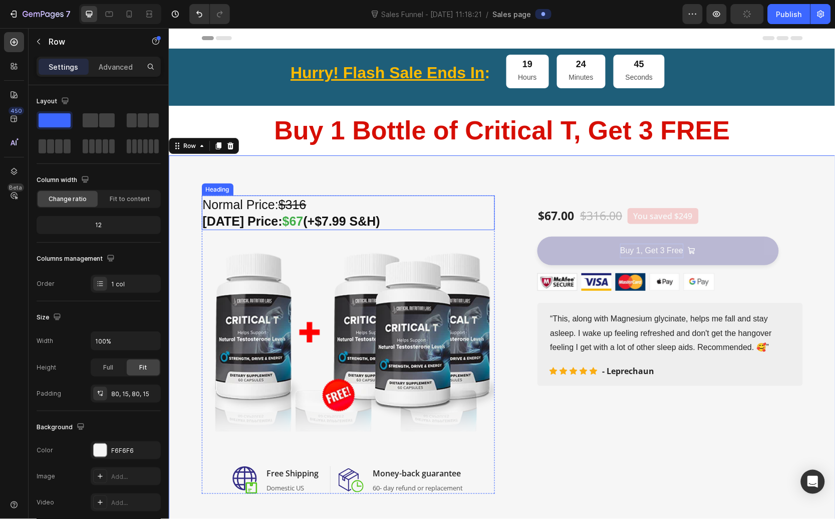
click at [233, 226] on strong "Today’s Price:" at bounding box center [242, 220] width 80 height 14
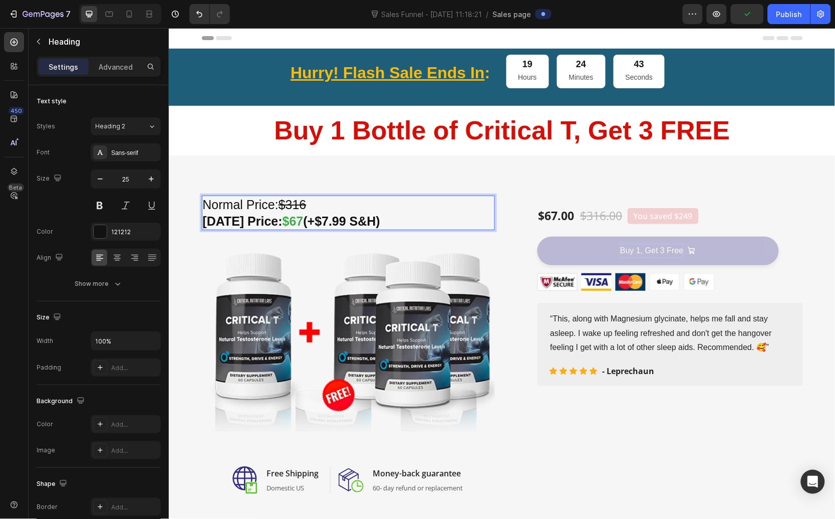
click at [311, 220] on strong "(+$7.99 S&H)" at bounding box center [341, 220] width 77 height 14
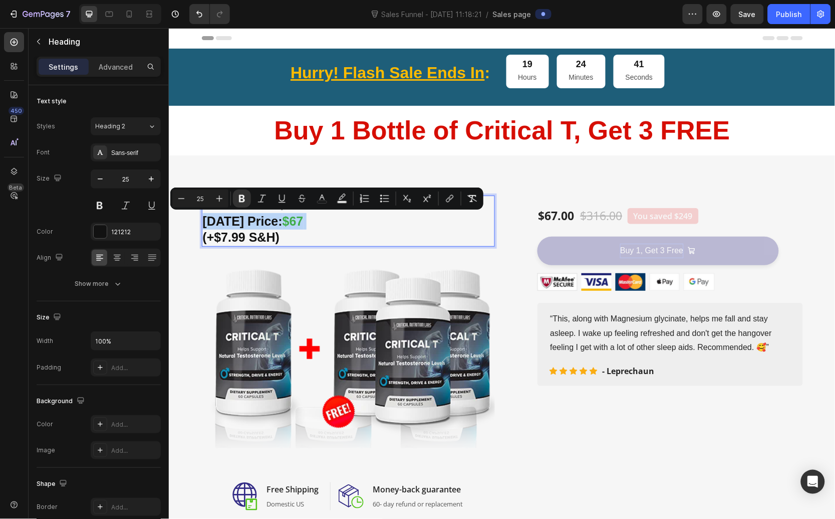
drag, startPoint x: 311, startPoint y: 220, endPoint x: 201, endPoint y: 224, distance: 109.8
click at [202, 224] on p "Normal Price: $316 Today’s Price: $67 (+$7.99 S&H)" at bounding box center [347, 220] width 291 height 49
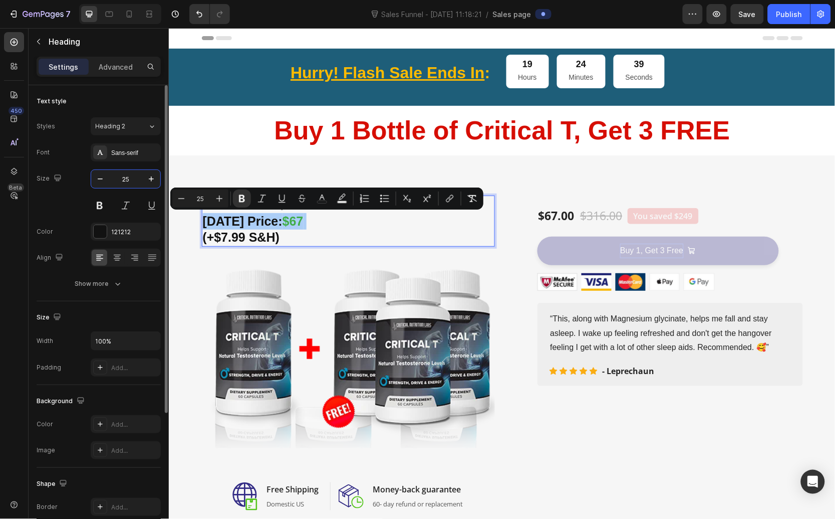
drag, startPoint x: 130, startPoint y: 178, endPoint x: 112, endPoint y: 177, distance: 17.5
click at [112, 177] on input "25" at bounding box center [125, 179] width 33 height 18
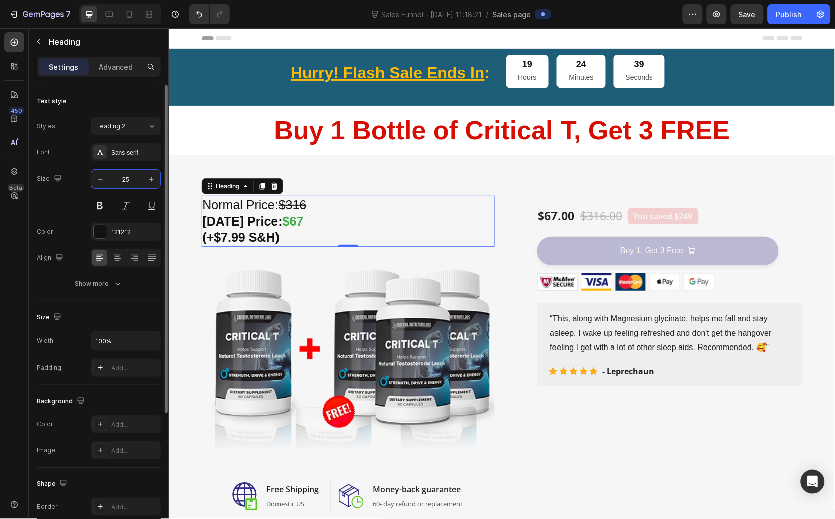
drag, startPoint x: 133, startPoint y: 183, endPoint x: 121, endPoint y: 180, distance: 11.9
click at [121, 180] on input "25" at bounding box center [125, 179] width 33 height 18
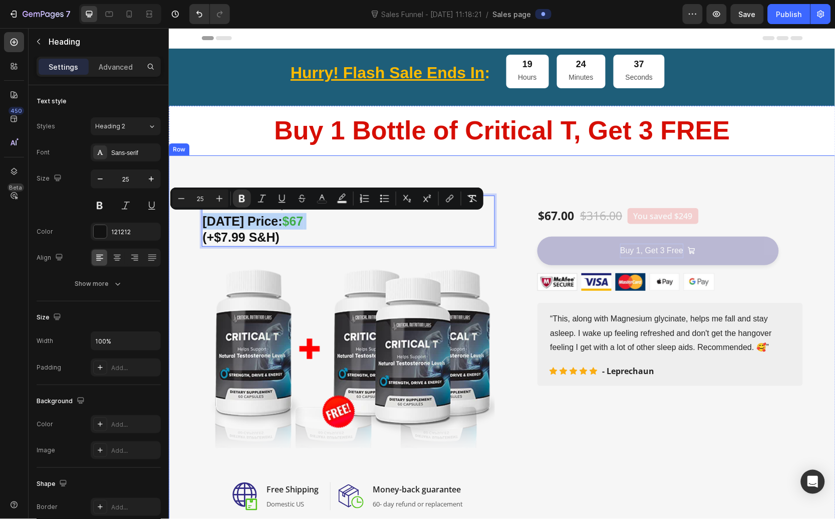
drag, startPoint x: 311, startPoint y: 217, endPoint x: 190, endPoint y: 214, distance: 120.3
click at [211, 198] on button "Plus" at bounding box center [219, 198] width 18 height 18
click at [212, 198] on button "Plus" at bounding box center [219, 198] width 18 height 18
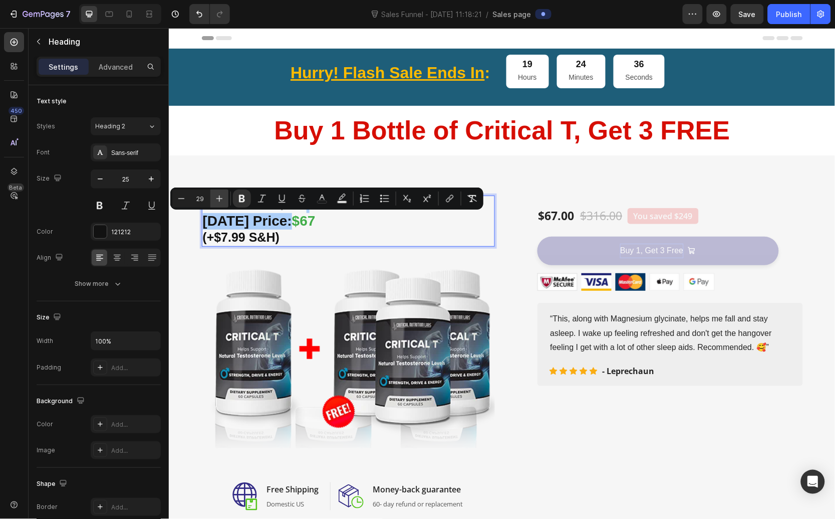
click at [212, 198] on button "Plus" at bounding box center [219, 198] width 18 height 18
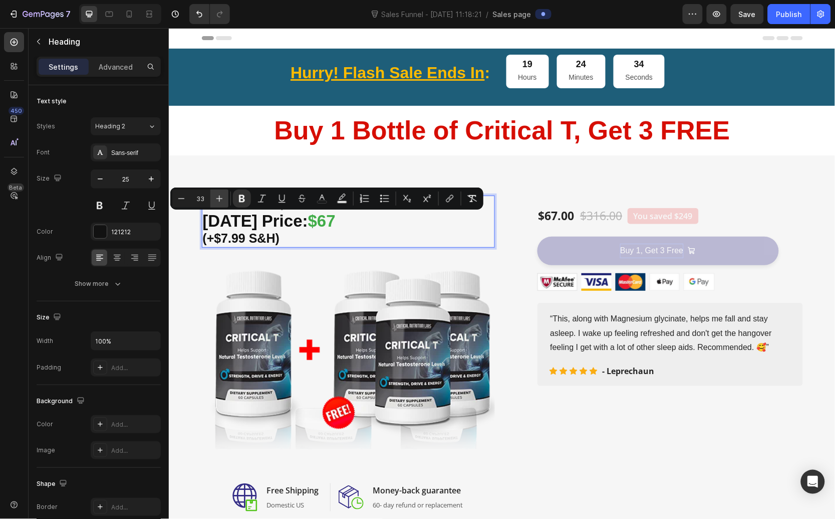
click at [212, 198] on button "Plus" at bounding box center [219, 198] width 18 height 18
type input "36"
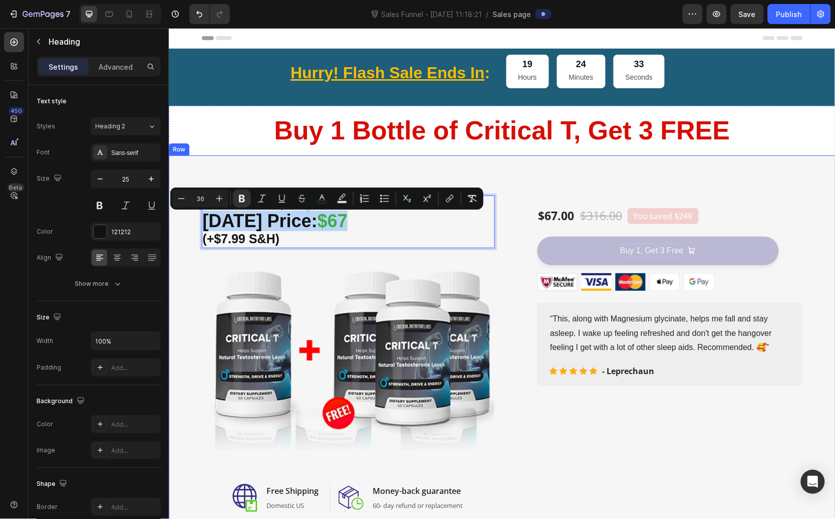
click at [254, 158] on div "Normal Price: $316 Today’s Price: $67 (+$7.99 S&H) Heading 0 Image Image Free S…" at bounding box center [501, 353] width 667 height 396
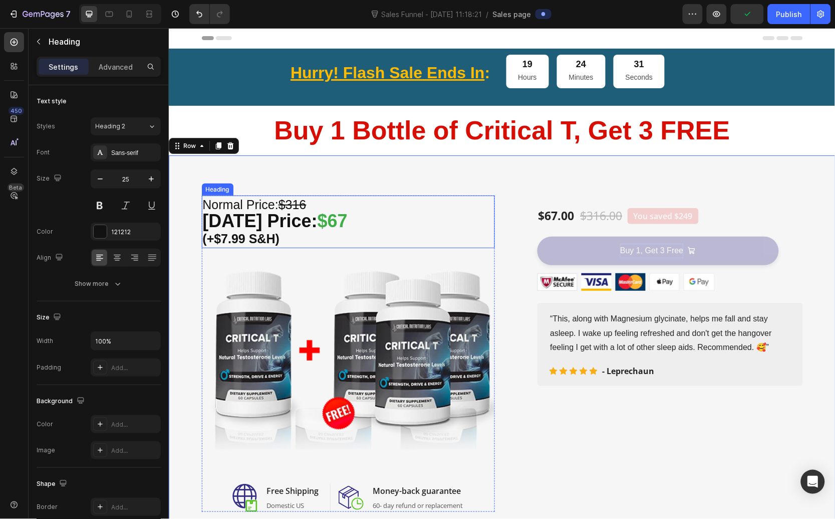
click at [315, 203] on p "Normal Price: $316 Today’s Price: $67 (+$7.99 S&H)" at bounding box center [347, 221] width 291 height 51
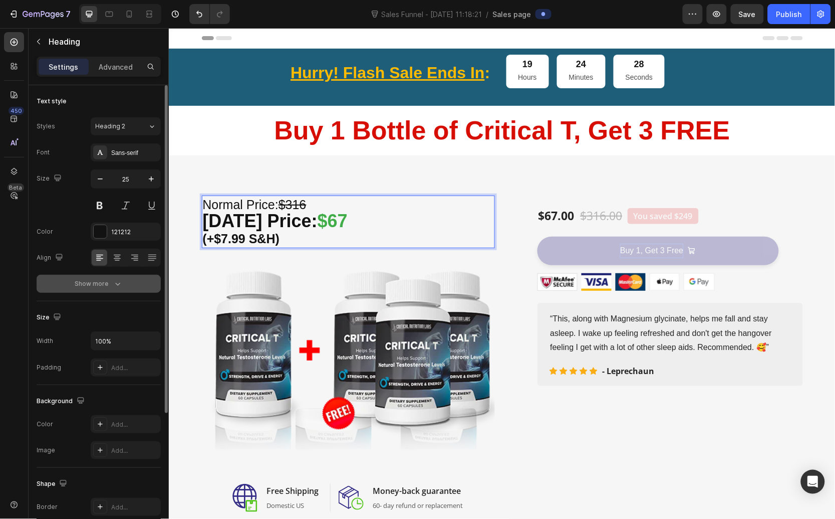
click at [119, 277] on button "Show more" at bounding box center [99, 284] width 124 height 18
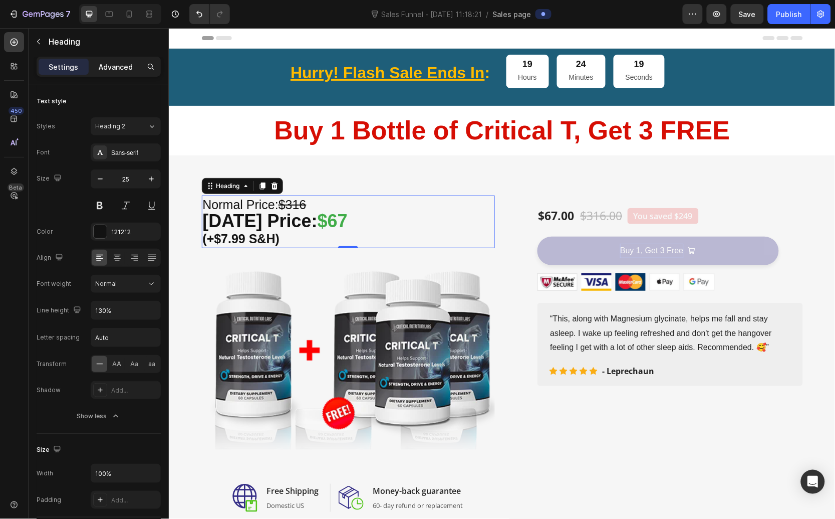
click at [101, 62] on p "Advanced" at bounding box center [116, 67] width 34 height 11
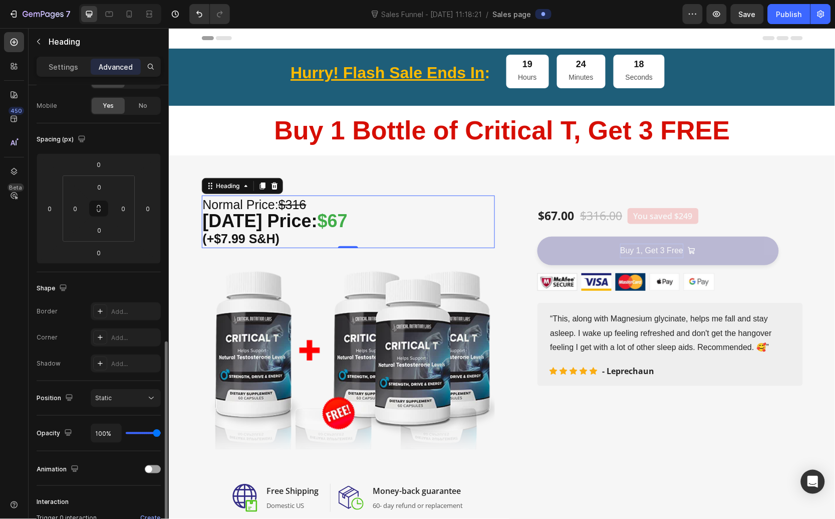
scroll to position [191, 0]
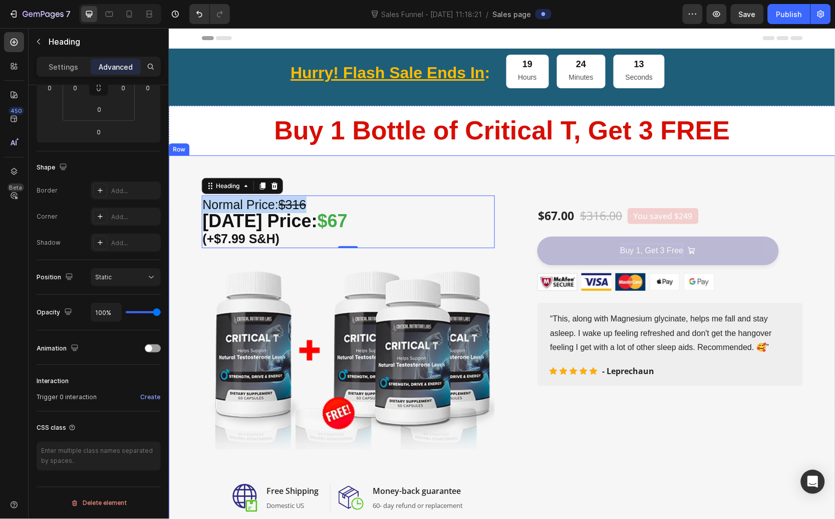
drag, startPoint x: 299, startPoint y: 202, endPoint x: 192, endPoint y: 201, distance: 106.7
click at [192, 201] on div "Normal Price: $316 Today’s Price: $67 (+$7.99 S&H) Heading 0 Image Image Free S…" at bounding box center [502, 353] width 652 height 316
click at [248, 206] on p "Normal Price: $316 Today’s Price: $67 (+$7.99 S&H)" at bounding box center [347, 221] width 291 height 51
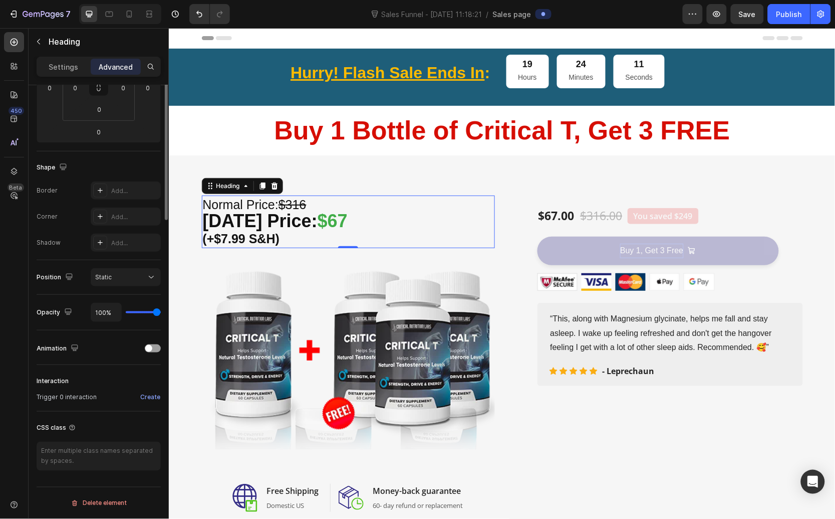
scroll to position [0, 0]
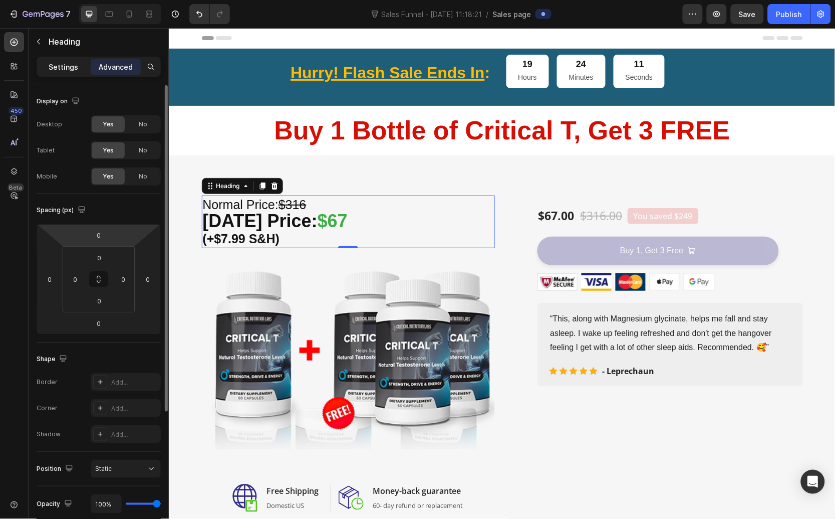
click at [69, 71] on p "Settings" at bounding box center [64, 67] width 30 height 11
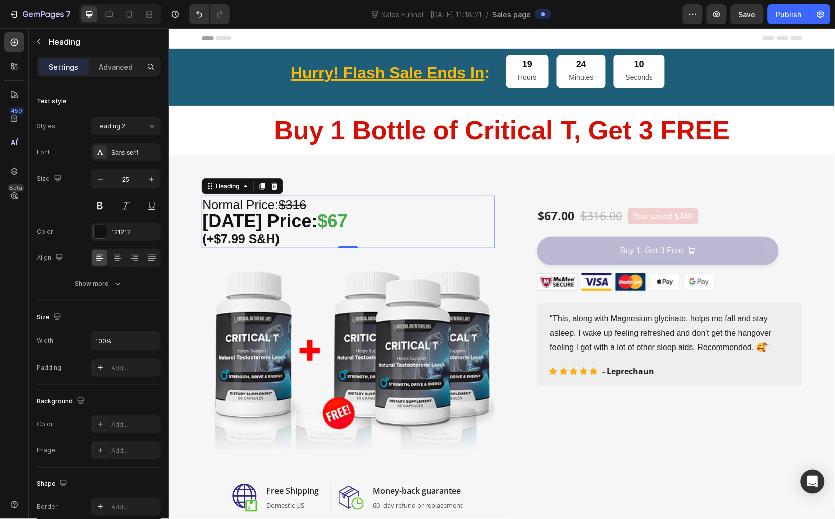
click at [240, 202] on p "Normal Price: $316 Today’s Price: $67 (+$7.99 S&H)" at bounding box center [347, 221] width 291 height 51
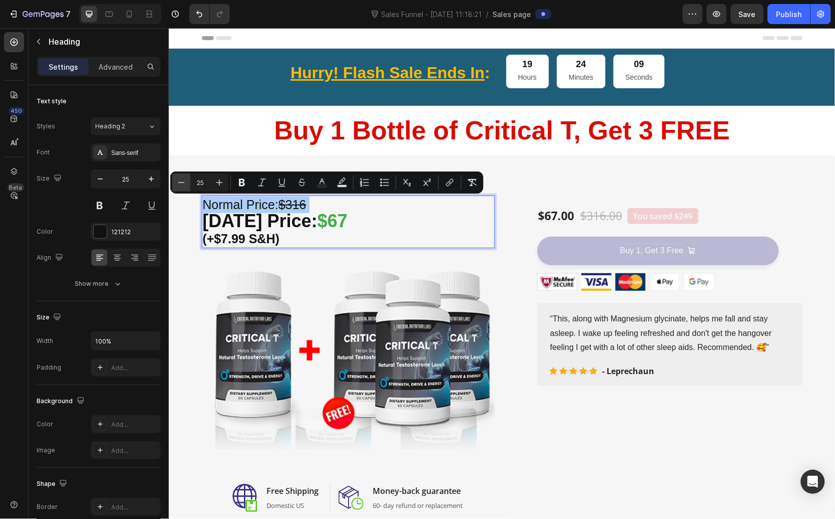
click at [180, 180] on icon "Editor contextual toolbar" at bounding box center [181, 182] width 10 height 10
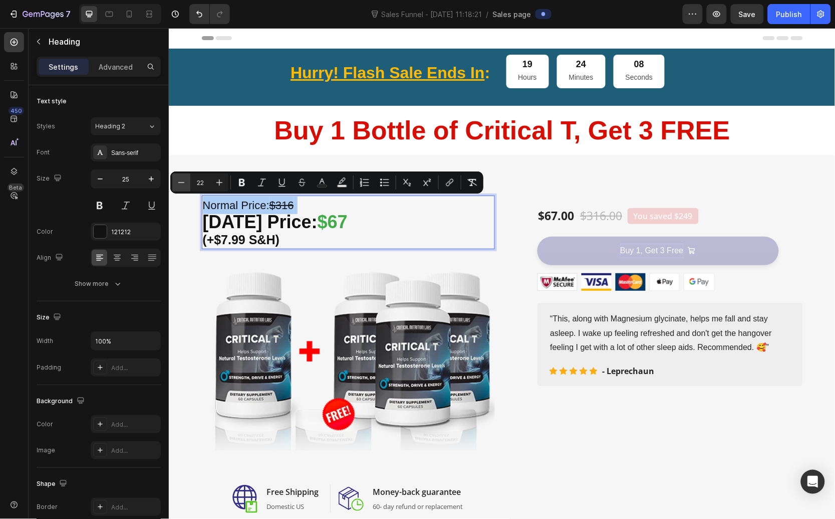
click at [180, 180] on icon "Editor contextual toolbar" at bounding box center [181, 182] width 10 height 10
type input "21"
click at [273, 231] on p "Normal Price: $316 Today’s Price: $67 (+$7.99 S&H)" at bounding box center [347, 222] width 291 height 52
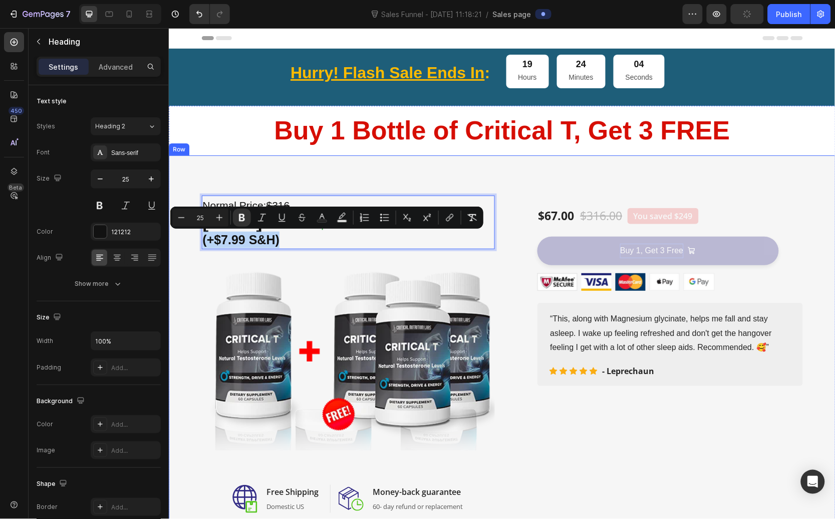
drag, startPoint x: 278, startPoint y: 239, endPoint x: 188, endPoint y: 240, distance: 89.7
click at [188, 240] on div "Normal Price: $316 Today’s Price: $67 (+$7.99 S&H) Heading 0 Image Image Free S…" at bounding box center [502, 353] width 652 height 317
click at [182, 215] on icon "Editor contextual toolbar" at bounding box center [181, 217] width 10 height 10
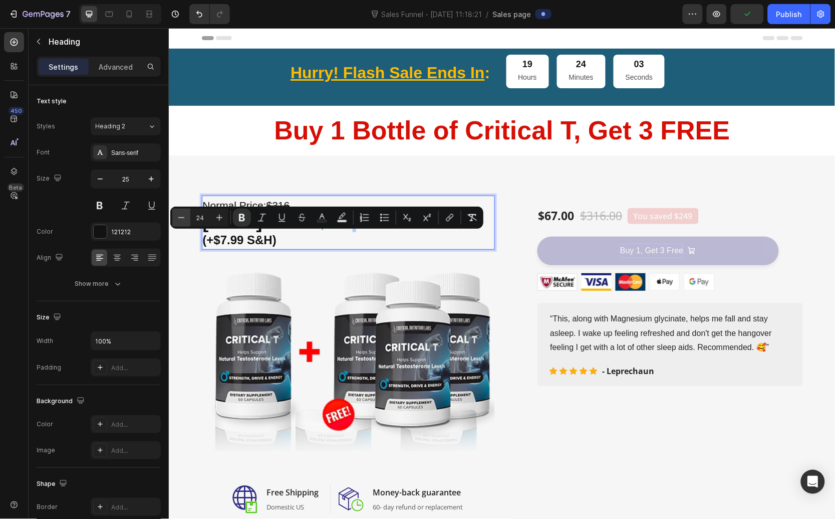
click at [182, 215] on icon "Editor contextual toolbar" at bounding box center [181, 217] width 10 height 10
type input "23"
click at [320, 250] on img at bounding box center [347, 359] width 293 height 220
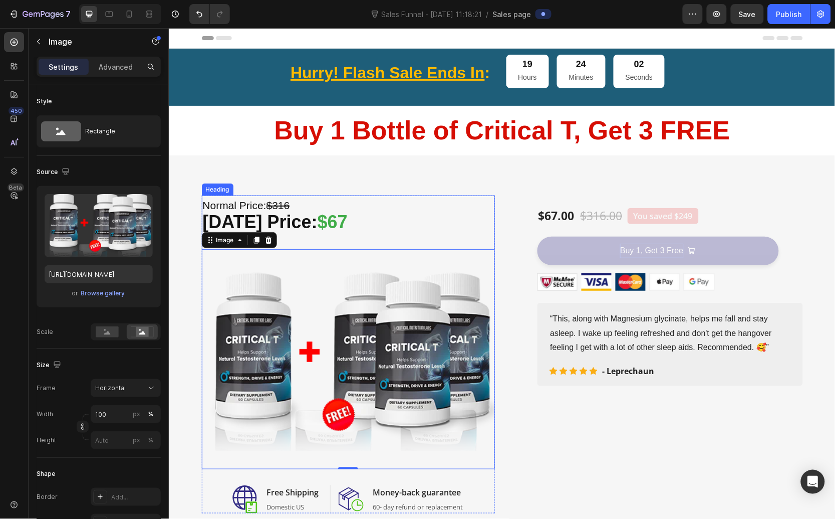
click at [288, 240] on p "⁠⁠⁠⁠⁠⁠⁠ Normal Price: $316 Today’s Price: $67 (+$7.99 S&H)" at bounding box center [347, 222] width 291 height 52
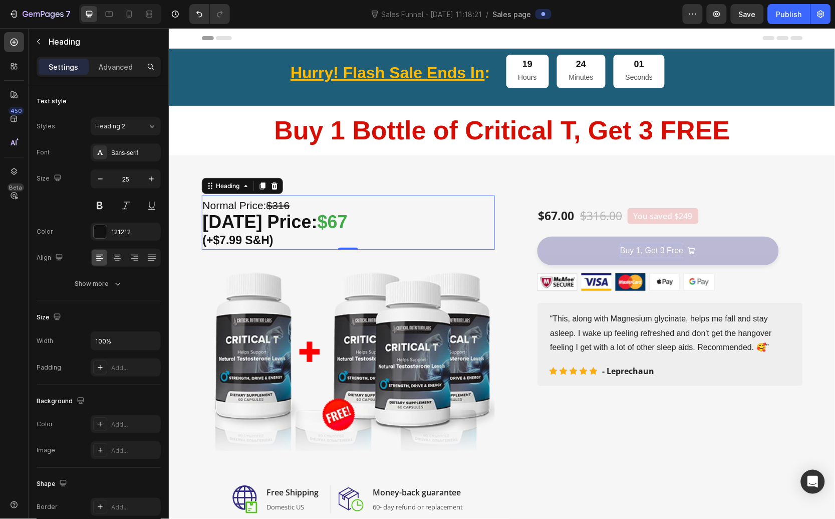
click at [280, 240] on p "Normal Price: $316 Today’s Price: $67 (+$7.99 S&H)" at bounding box center [347, 222] width 291 height 52
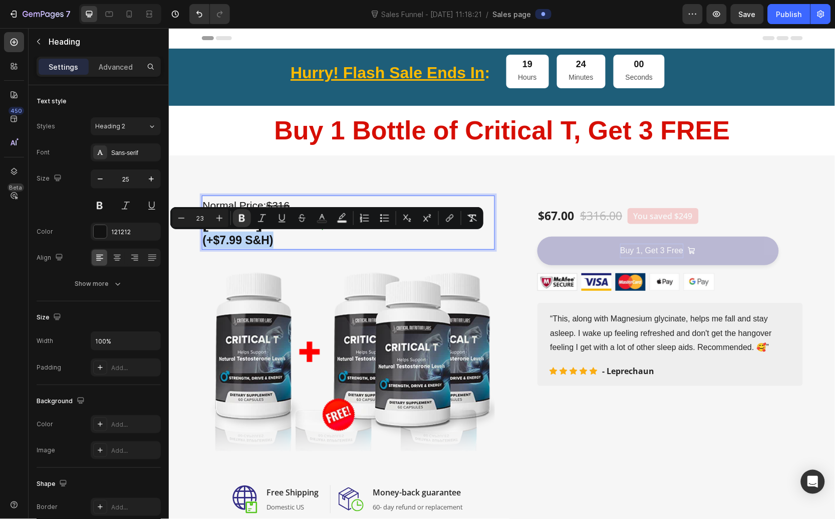
click at [277, 240] on p "Normal Price: $316 Today’s Price: $67 (+$7.99 S&H)" at bounding box center [347, 222] width 291 height 52
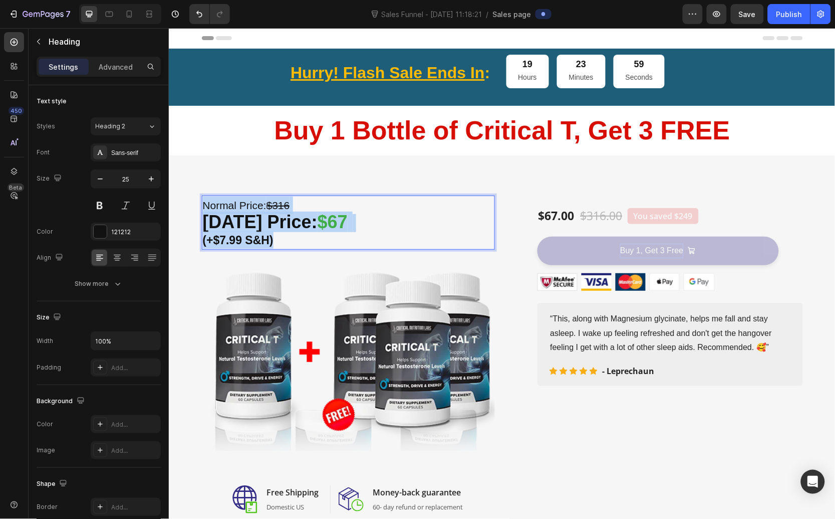
drag, startPoint x: 285, startPoint y: 238, endPoint x: 196, endPoint y: 204, distance: 94.8
click at [201, 204] on h2 "Normal Price: $316 Today’s Price: $67 (+$7.99 S&H)" at bounding box center [347, 222] width 293 height 54
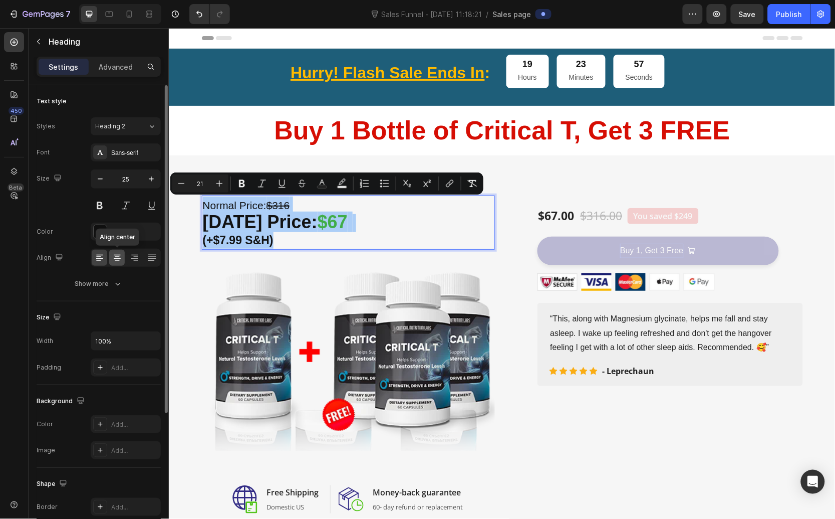
click at [119, 256] on icon at bounding box center [117, 258] width 10 height 10
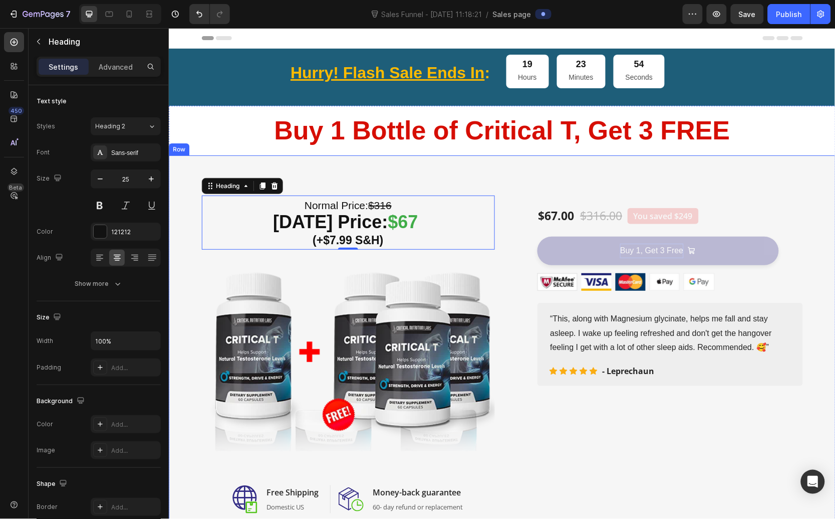
click at [187, 283] on div "Normal Price: $316 Today’s Price: $67 (+$7.99 S&H) Heading 0 Image Image Free S…" at bounding box center [502, 354] width 652 height 318
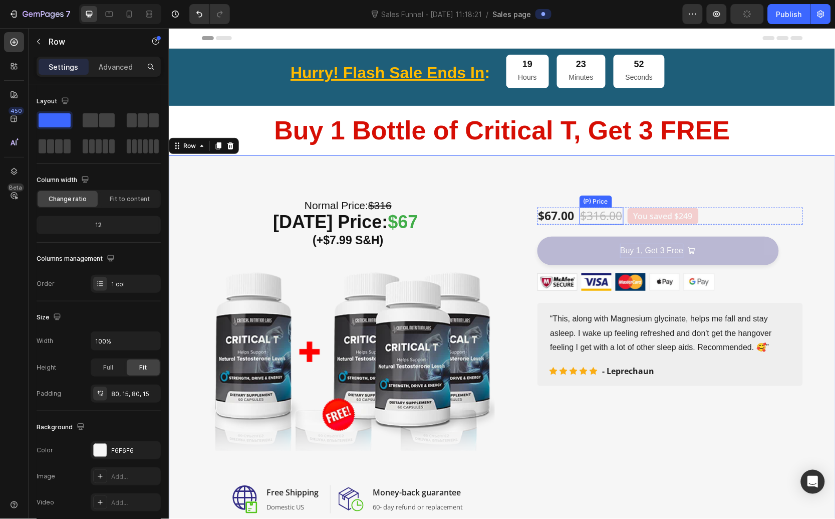
click at [589, 205] on div "(P) Price" at bounding box center [595, 201] width 33 height 12
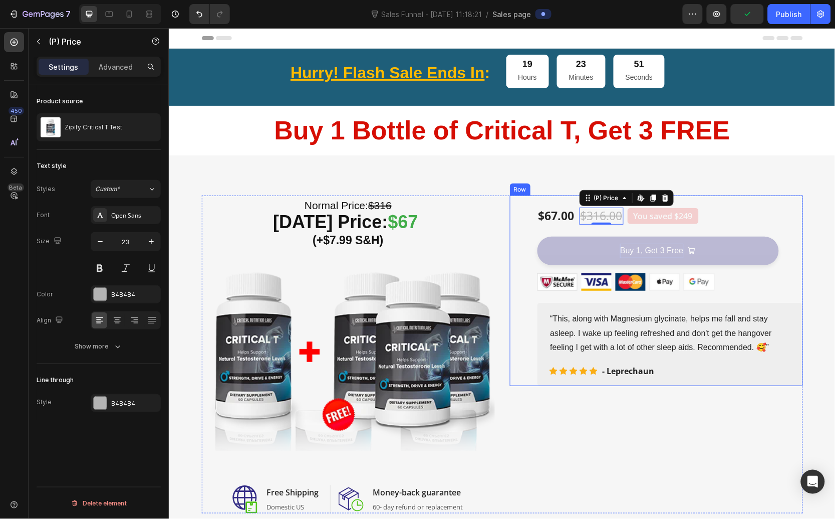
click at [718, 209] on div "$67.00 (P) Price (P) Price $316.00 (P) Price Edit content in Shopify 0 (P) Pric…" at bounding box center [670, 215] width 266 height 17
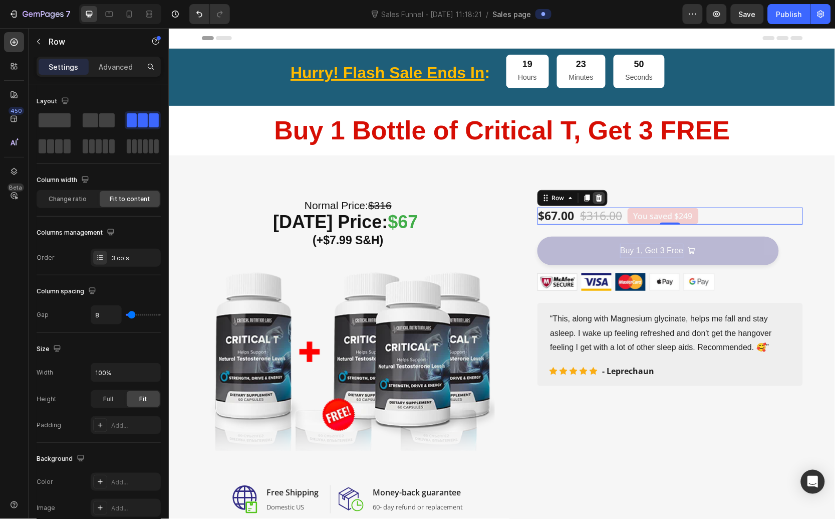
click at [595, 198] on icon at bounding box center [598, 197] width 7 height 7
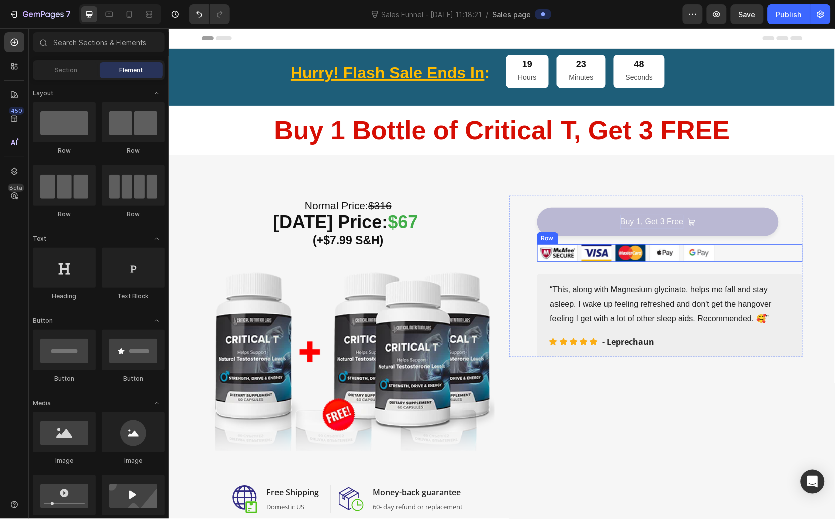
click at [728, 252] on div "Image Image Image Image Image Row" at bounding box center [670, 253] width 266 height 18
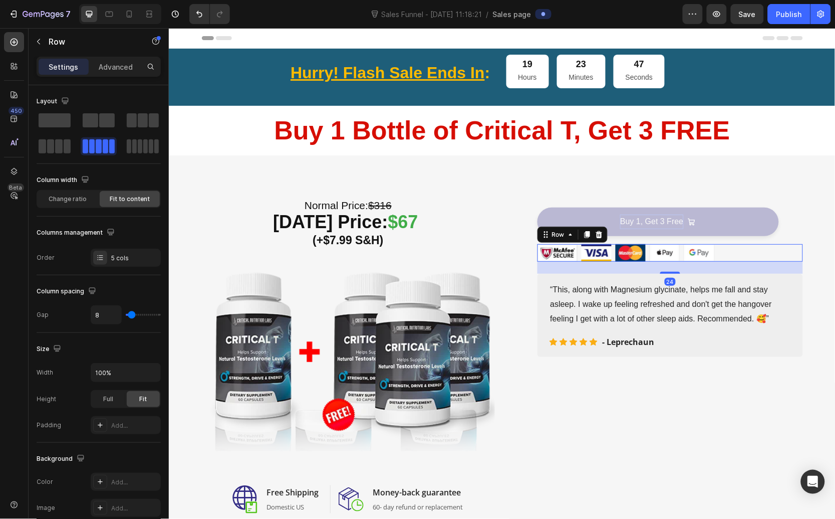
click at [735, 220] on button "Buy 1, Get 3 Free" at bounding box center [658, 221] width 242 height 29
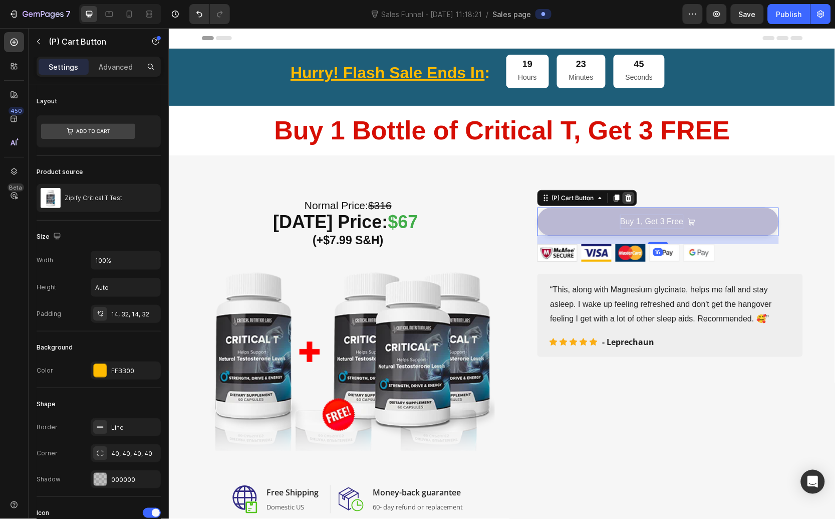
click at [624, 197] on icon at bounding box center [628, 197] width 8 height 8
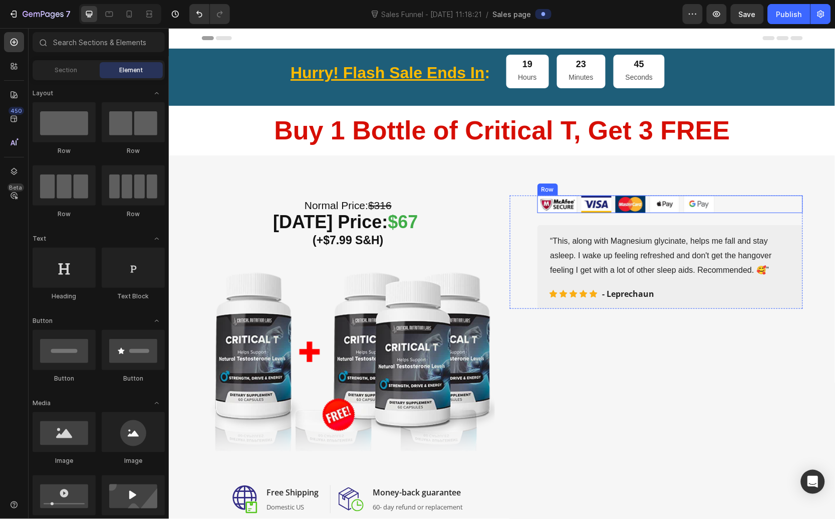
click at [735, 206] on div "Image Image Image Image Image Row" at bounding box center [670, 204] width 266 height 18
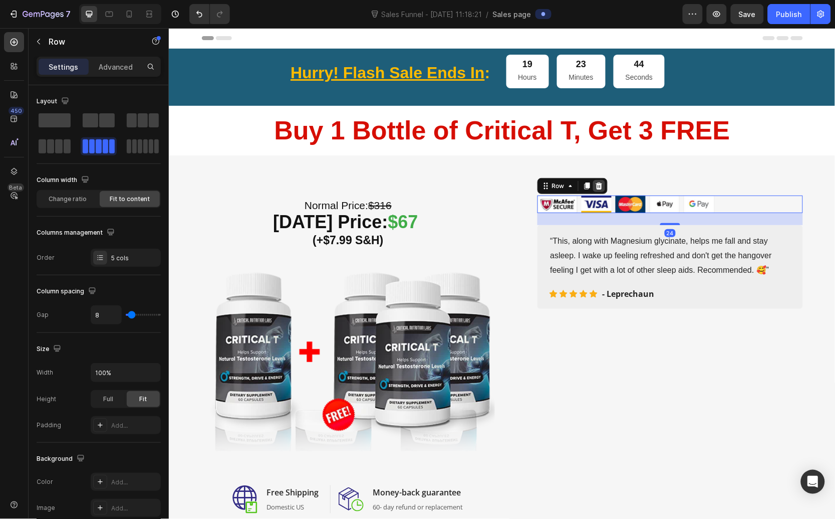
click at [597, 185] on icon at bounding box center [599, 185] width 8 height 8
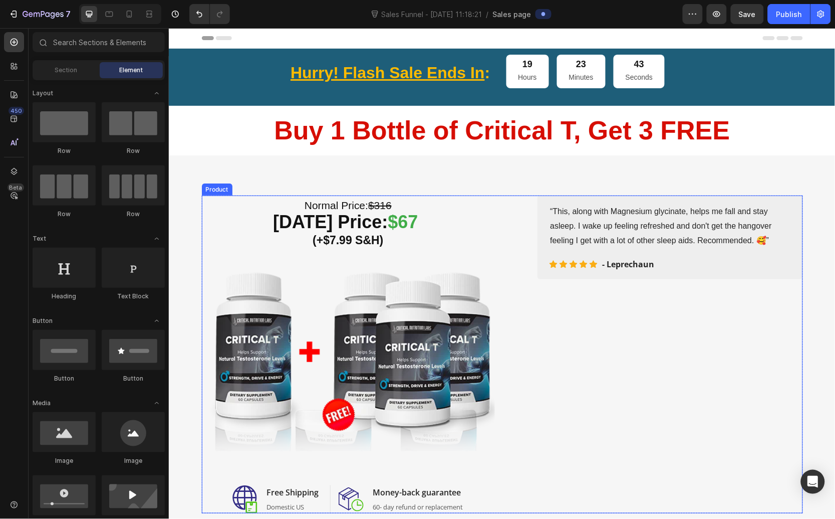
click at [644, 368] on div "(P) Images & Gallery Icon Product Benefit 1 Text block Icon Product Benefit 2 T…" at bounding box center [656, 354] width 293 height 318
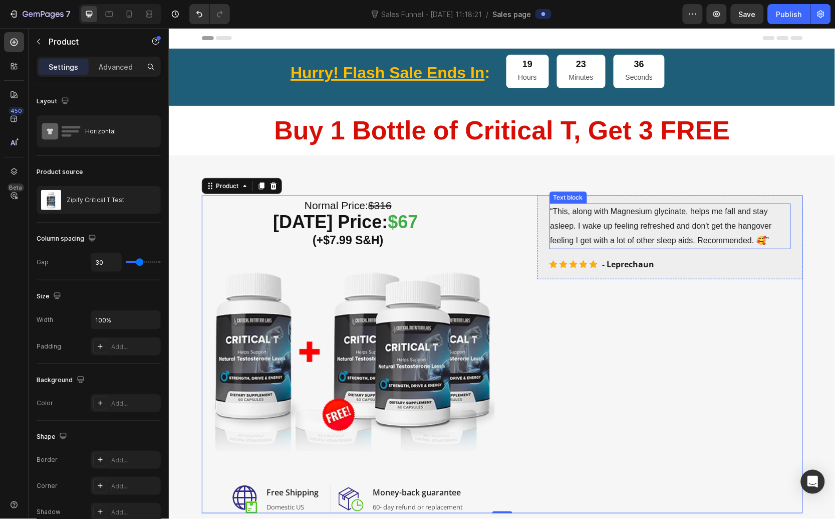
click at [640, 340] on div "(P) Images & Gallery Icon Product Benefit 1 Text block Icon Product Benefit 2 T…" at bounding box center [656, 354] width 293 height 318
click at [42, 45] on icon "button" at bounding box center [39, 42] width 8 height 8
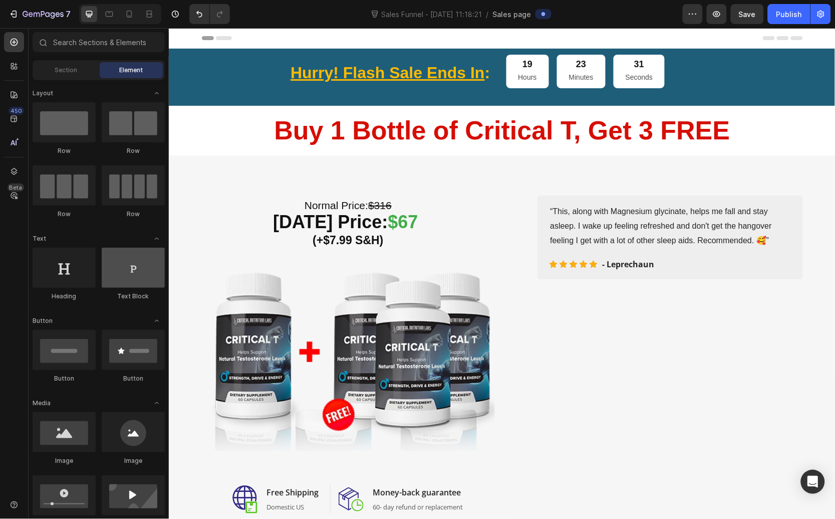
click at [134, 277] on div at bounding box center [133, 268] width 63 height 40
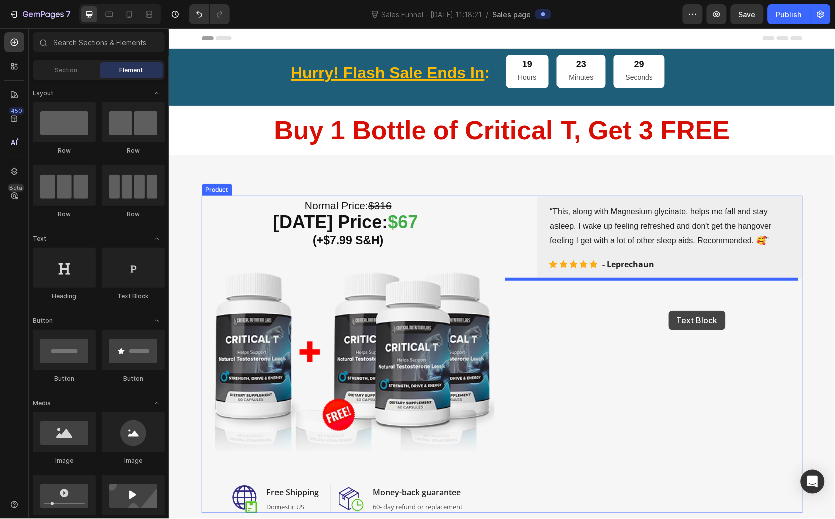
drag, startPoint x: 320, startPoint y: 293, endPoint x: 668, endPoint y: 310, distance: 348.2
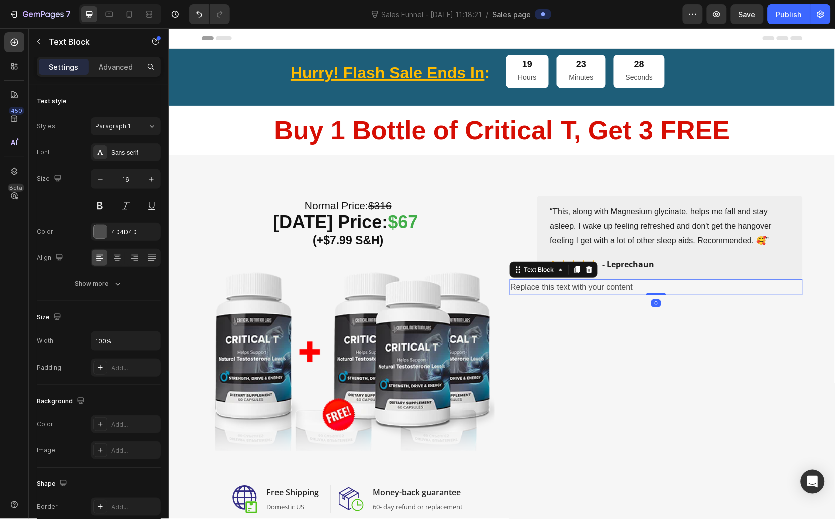
click at [615, 286] on div "Replace this text with your content" at bounding box center [656, 287] width 293 height 17
click at [615, 286] on p "Replace this text with your content" at bounding box center [656, 287] width 291 height 15
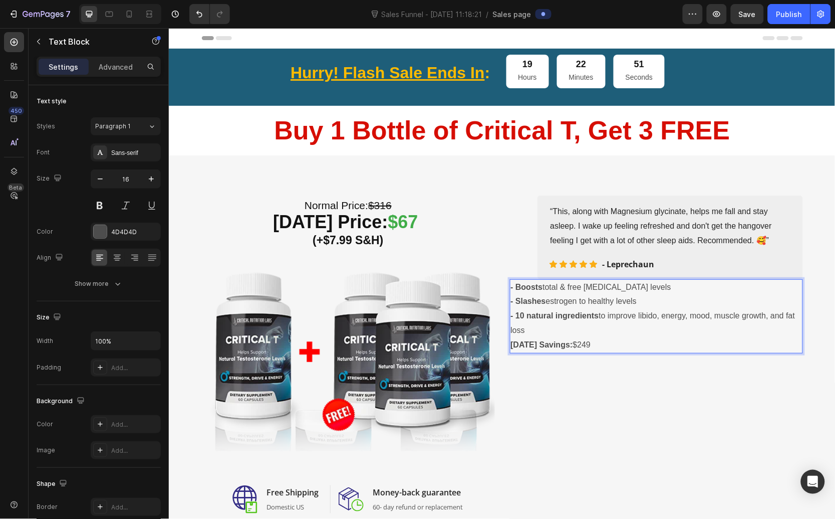
click at [587, 327] on p "- 10 natural ingredients to improve libido, energy, mood, muscle growth, and fa…" at bounding box center [656, 322] width 291 height 29
click at [513, 321] on p "- 10 natural ingredients to improve libido, energy, mood, muscle growth, and fa…" at bounding box center [656, 322] width 291 height 29
click at [502, 323] on div "⁠⁠⁠⁠⁠⁠⁠ Normal Price: $316 Today’s Price: $67 (+$7.99 S&H) Heading Image Image …" at bounding box center [501, 354] width 601 height 318
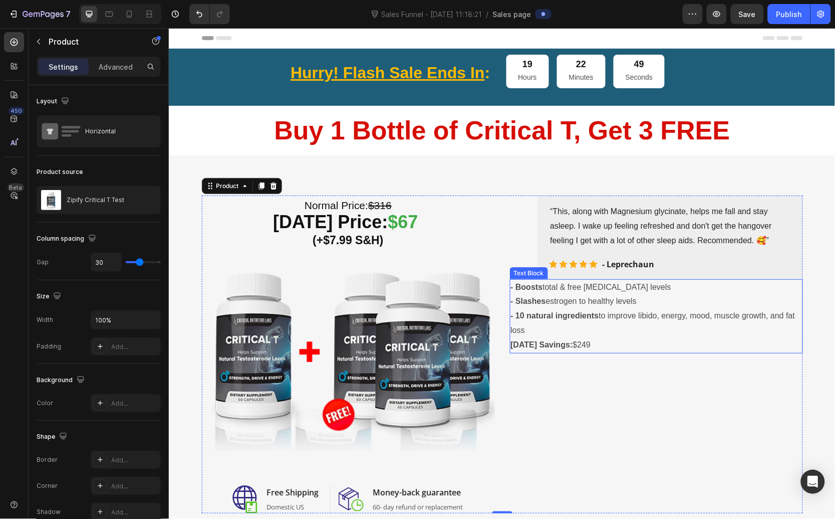
click at [511, 321] on p "- 10 natural ingredients to improve libido, energy, mood, muscle growth, and fa…" at bounding box center [656, 322] width 291 height 29
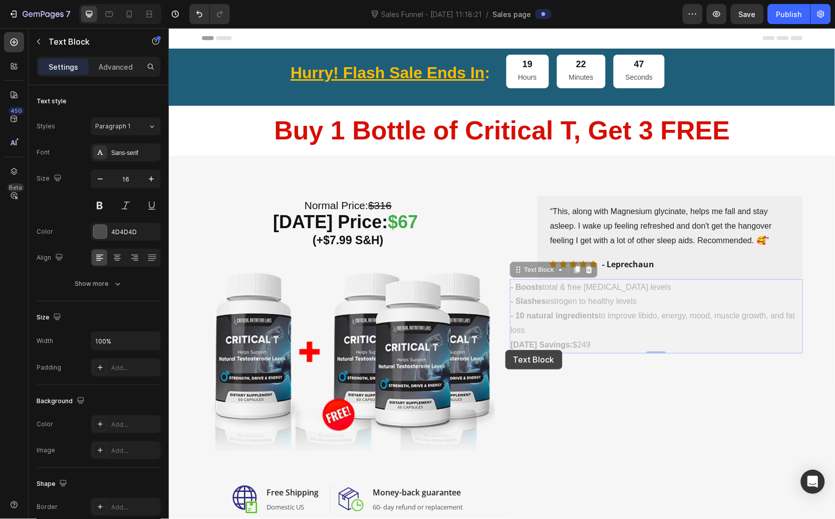
drag, startPoint x: 505, startPoint y: 349, endPoint x: 522, endPoint y: 349, distance: 17.0
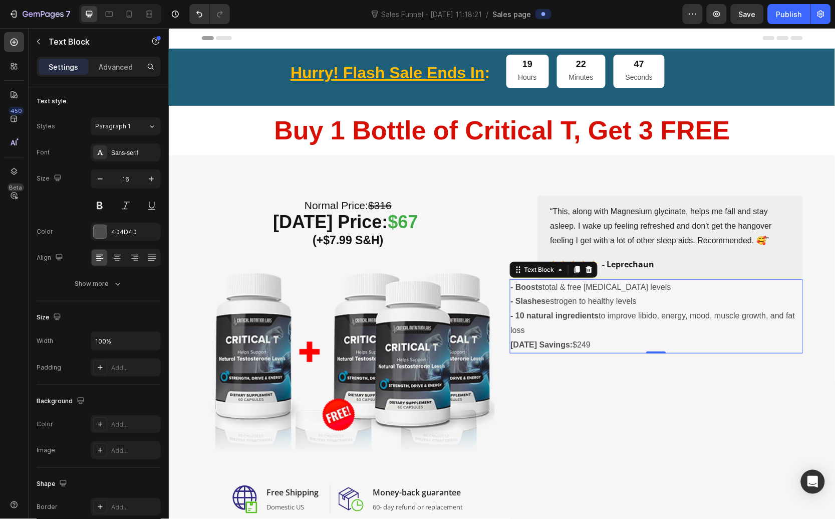
click at [523, 339] on p "Today’s Savings: $249" at bounding box center [656, 344] width 291 height 15
click at [601, 312] on p "- 10 natural ingredients to improve libido, energy, mood, muscle growth, and fa…" at bounding box center [656, 322] width 291 height 29
click at [593, 332] on p "- 10 natural ingredients to improve libido, energy, mood, muscle growth, and fa…" at bounding box center [656, 322] width 291 height 29
click at [599, 341] on p "Today’s Savings: $249" at bounding box center [656, 344] width 291 height 15
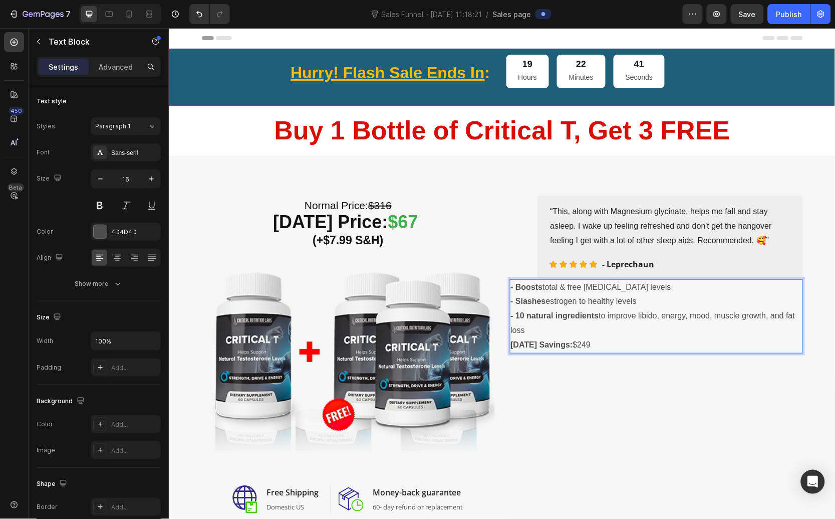
click at [599, 341] on p "Today’s Savings: $249" at bounding box center [656, 344] width 291 height 15
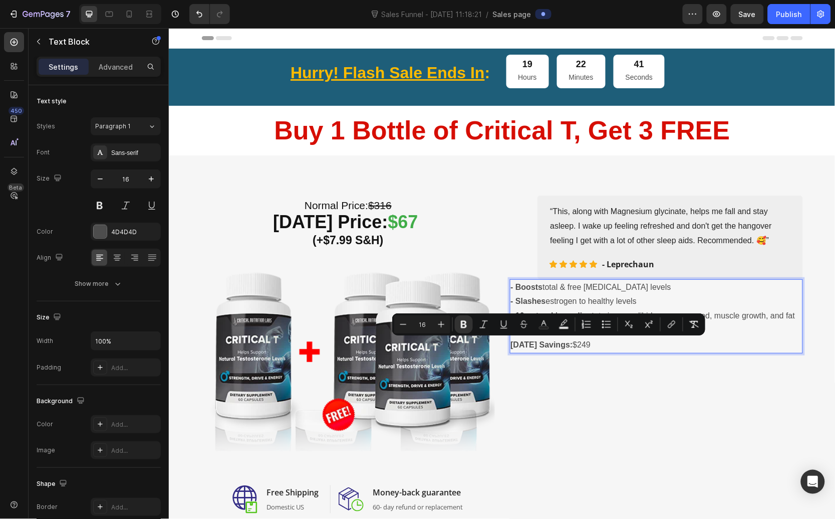
click at [589, 344] on p "Today’s Savings: $249" at bounding box center [656, 344] width 291 height 15
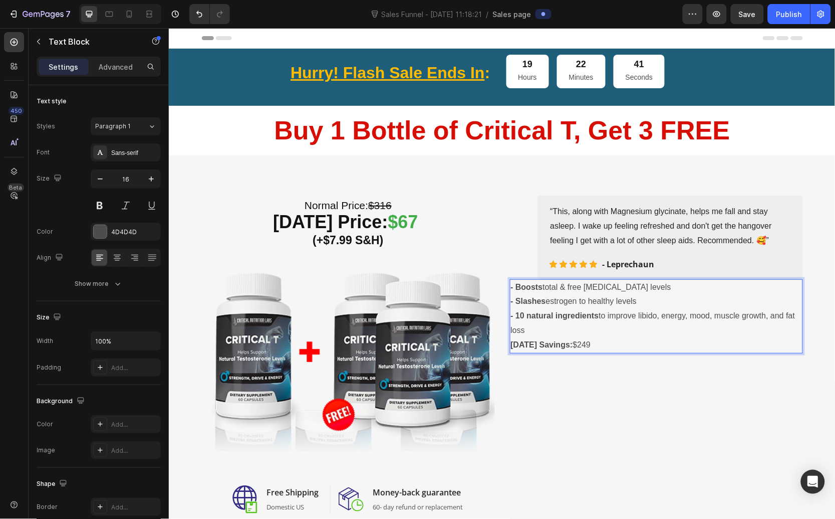
click at [606, 342] on p "Today’s Savings: $249" at bounding box center [656, 344] width 291 height 15
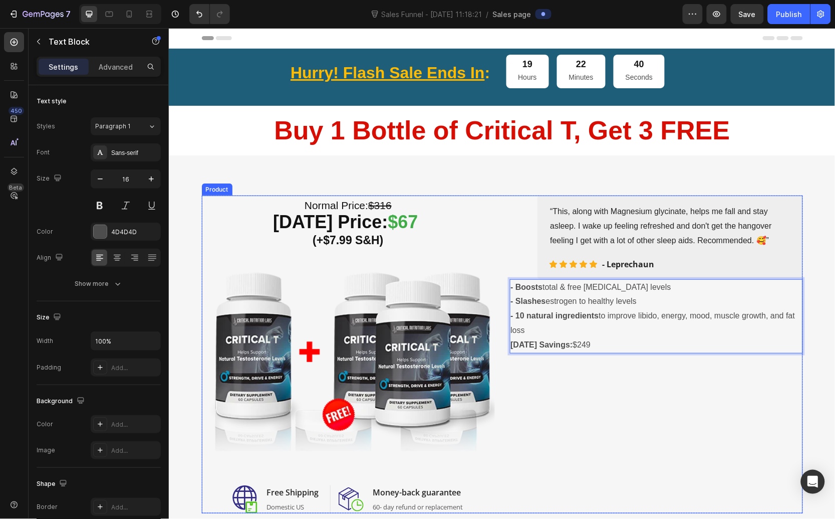
drag, startPoint x: 556, startPoint y: 332, endPoint x: 501, endPoint y: 287, distance: 70.5
click at [501, 287] on div "⁠⁠⁠⁠⁠⁠⁠ Normal Price: $316 Today’s Price: $67 (+$7.99 S&H) Heading Image Image …" at bounding box center [501, 354] width 601 height 318
copy div "- Boosts total & free testosterone levels - Slashes estrogen to healthy levels …"
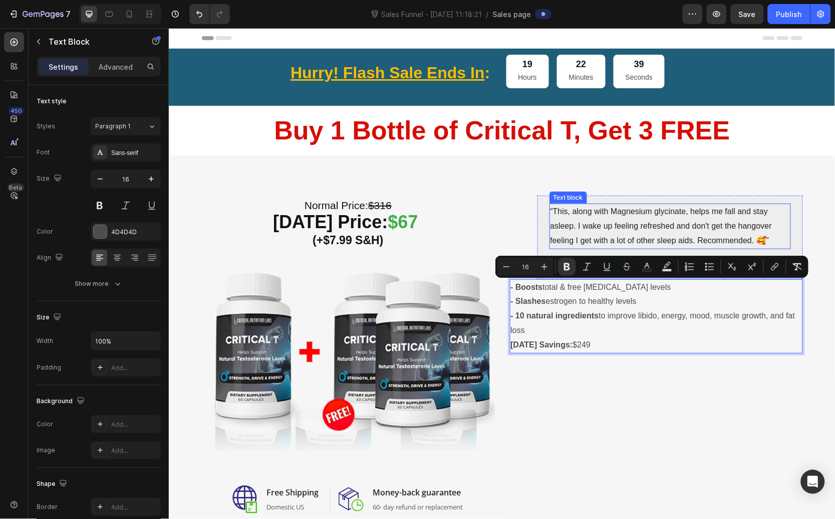
click at [585, 215] on p "“This, along with Magnesium glycinate, helps me fall and stay asleep. I wake up…" at bounding box center [670, 225] width 240 height 43
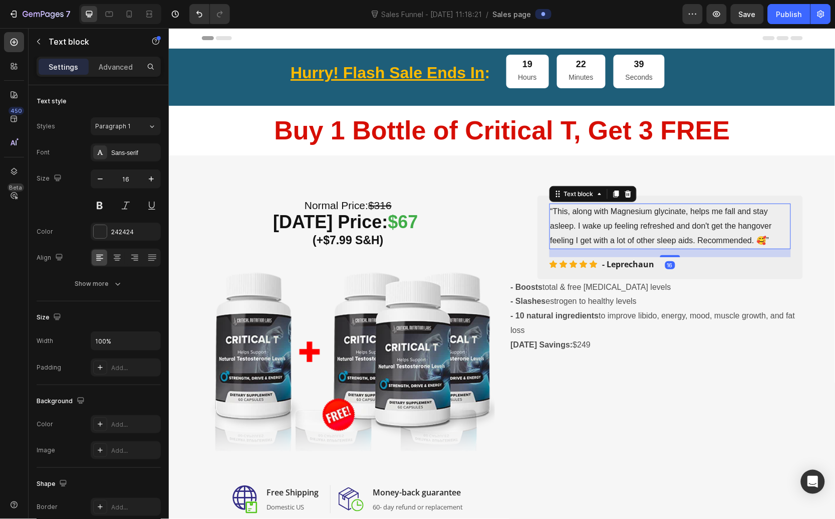
click at [585, 215] on p "“This, along with Magnesium glycinate, helps me fall and stay asleep. I wake up…" at bounding box center [670, 225] width 240 height 43
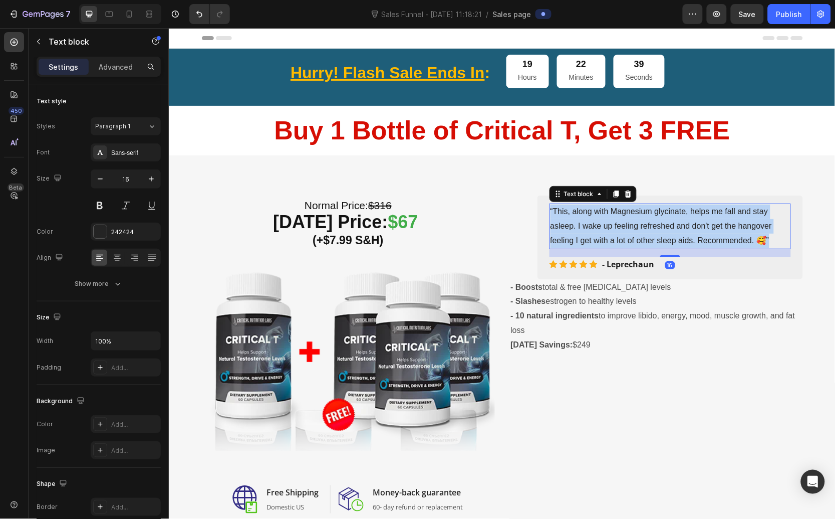
click at [585, 214] on p "“This, along with Magnesium glycinate, helps me fall and stay asleep. I wake up…" at bounding box center [670, 225] width 240 height 43
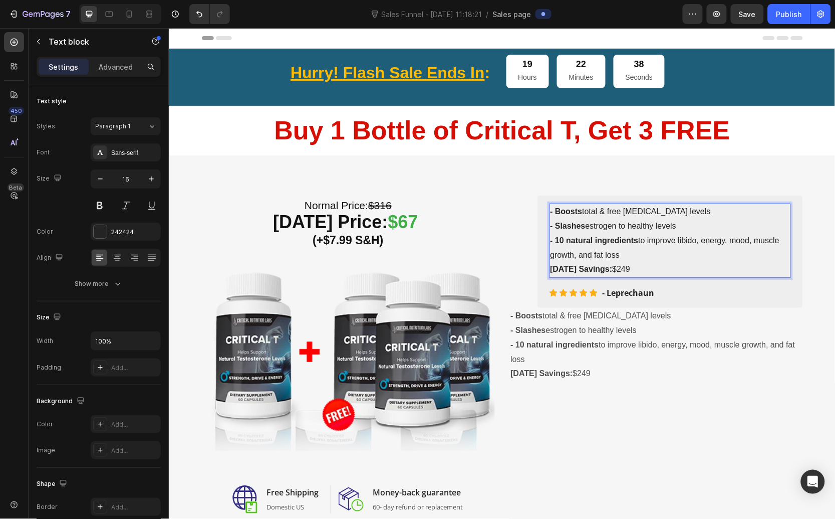
click at [627, 274] on p "Today’s Savings: $249" at bounding box center [670, 269] width 240 height 15
click at [631, 289] on p "- Leprechaun" at bounding box center [628, 292] width 52 height 12
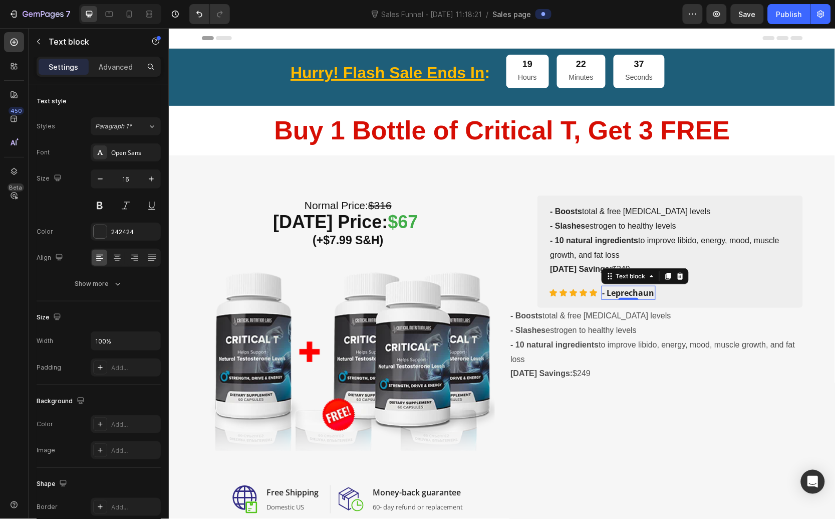
click at [641, 293] on p "- Leprechaun" at bounding box center [628, 292] width 52 height 12
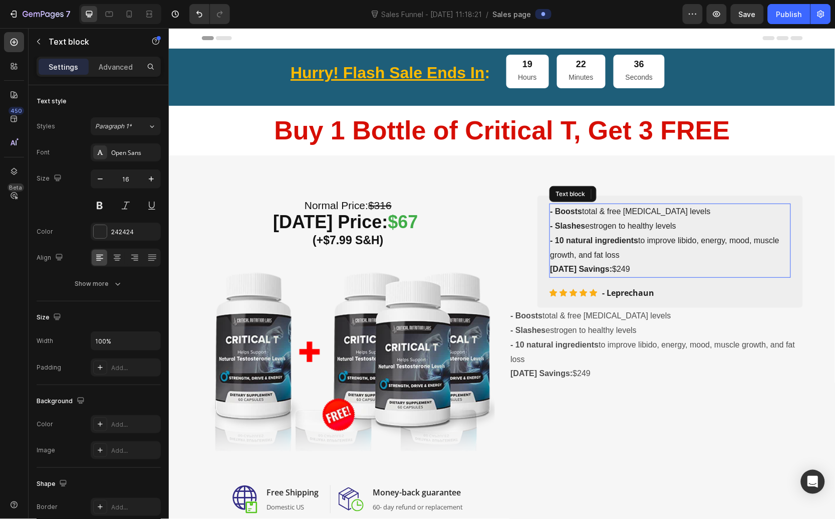
click at [682, 271] on p "Today’s Savings: $249" at bounding box center [670, 269] width 240 height 15
click at [638, 293] on p "- Leprechaun" at bounding box center [628, 292] width 52 height 12
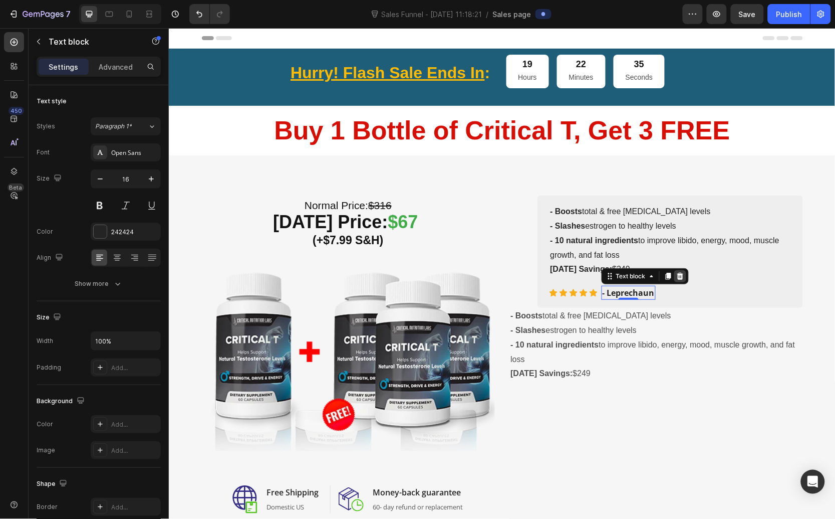
click at [674, 278] on div at bounding box center [680, 276] width 12 height 12
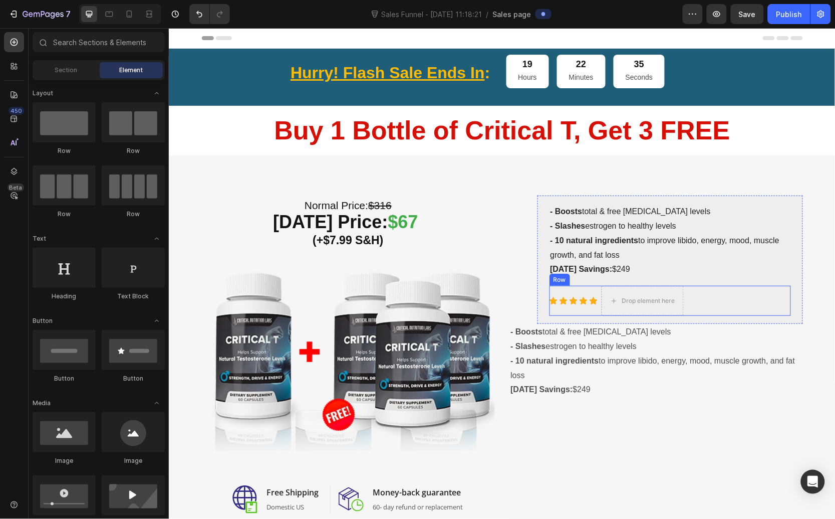
click at [559, 300] on div "Icon" at bounding box center [563, 300] width 8 height 8
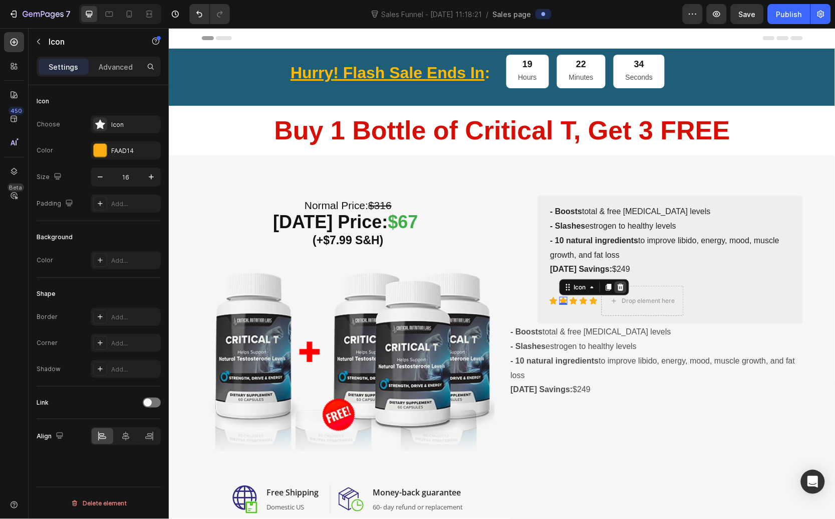
click at [617, 289] on icon at bounding box center [620, 286] width 7 height 7
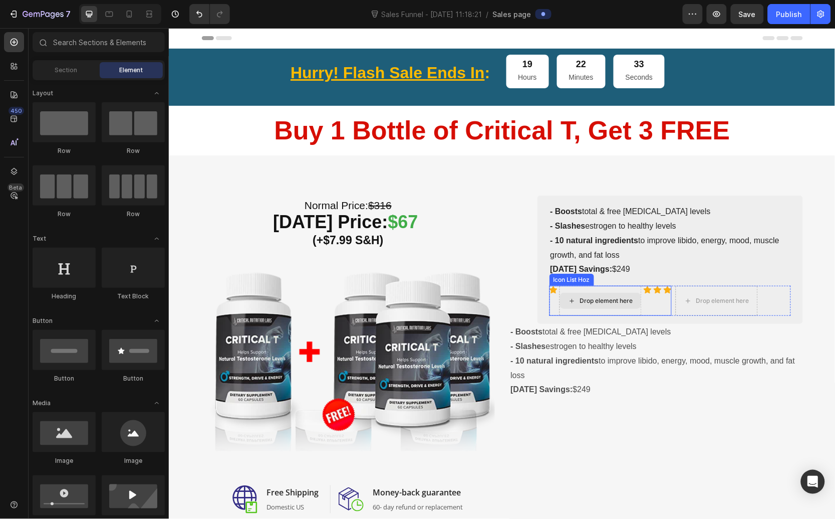
click at [617, 297] on div "Drop element here" at bounding box center [606, 300] width 53 height 8
click at [684, 300] on icon at bounding box center [688, 300] width 8 height 9
click at [759, 291] on div "Icon Drop element here Icon Icon Icon Icon List Hoz Drop element here Row" at bounding box center [670, 300] width 242 height 30
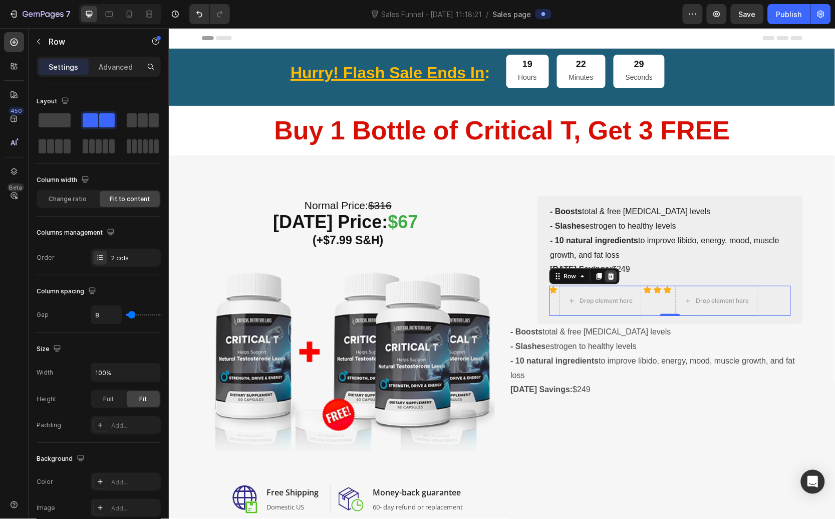
click at [607, 275] on icon at bounding box center [610, 275] width 7 height 7
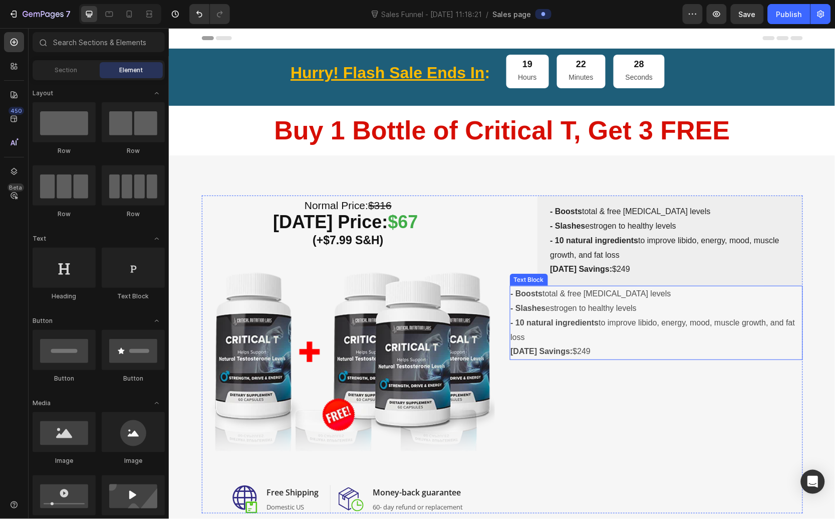
click at [625, 354] on p "Today’s Savings: $249" at bounding box center [656, 351] width 291 height 15
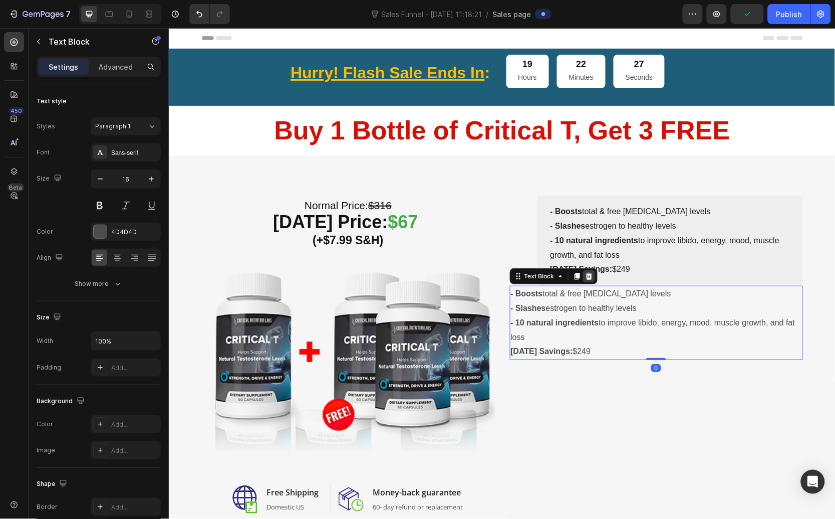
click at [585, 275] on icon at bounding box center [588, 275] width 7 height 7
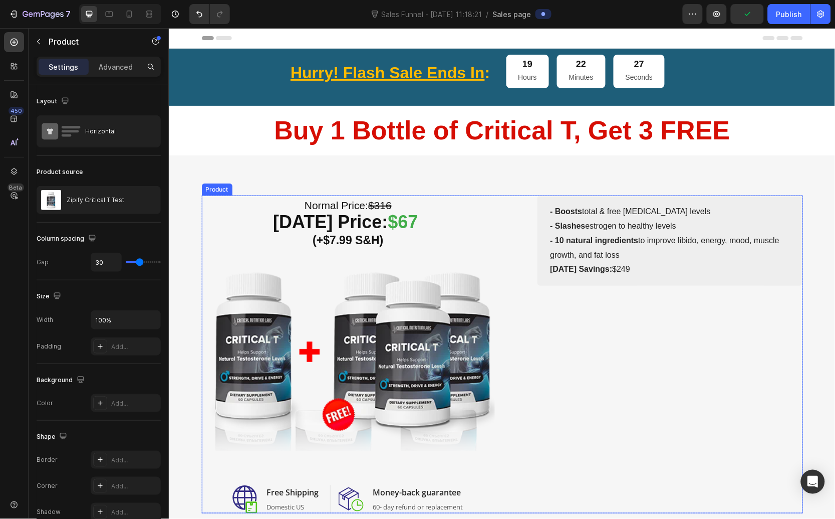
click at [594, 371] on div "(P) Images & Gallery Icon Product Benefit 1 Text block Icon Product Benefit 2 T…" at bounding box center [656, 354] width 293 height 318
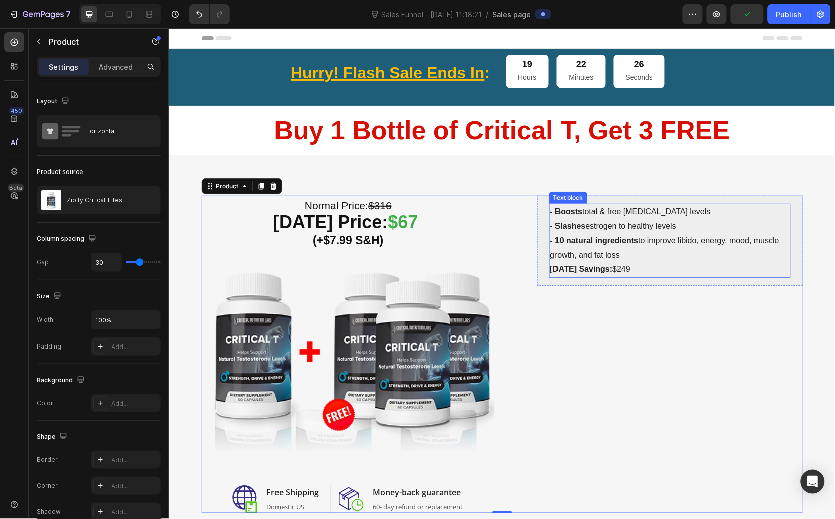
click at [575, 245] on p "- 10 natural ingredients to improve libido, energy, mood, muscle growth, and fa…" at bounding box center [670, 247] width 240 height 29
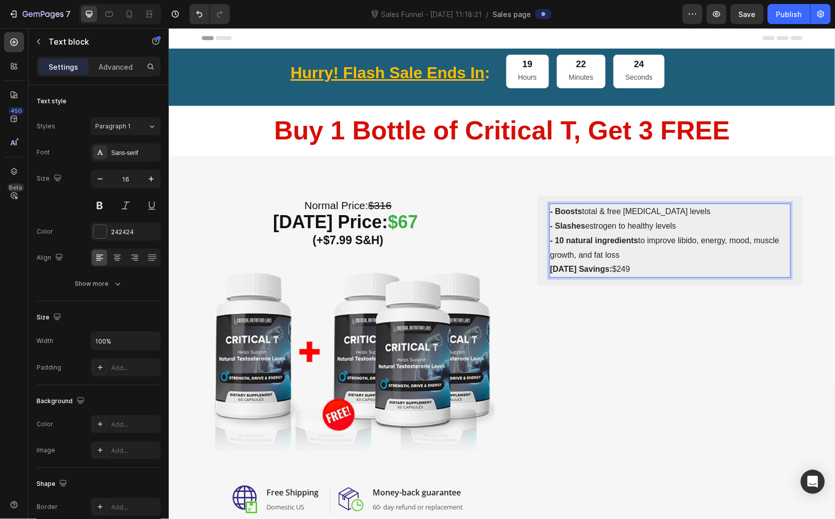
click at [550, 269] on strong "Today’s Savings:" at bounding box center [581, 268] width 62 height 9
click at [648, 252] on p "- 10 natural ingredients to improve libido, energy, mood, muscle growth, and fa…" at bounding box center [670, 247] width 240 height 29
click at [643, 281] on div "- Boosts total & free testosterone levels - Slashes estrogen to healthy levels …" at bounding box center [670, 240] width 266 height 90
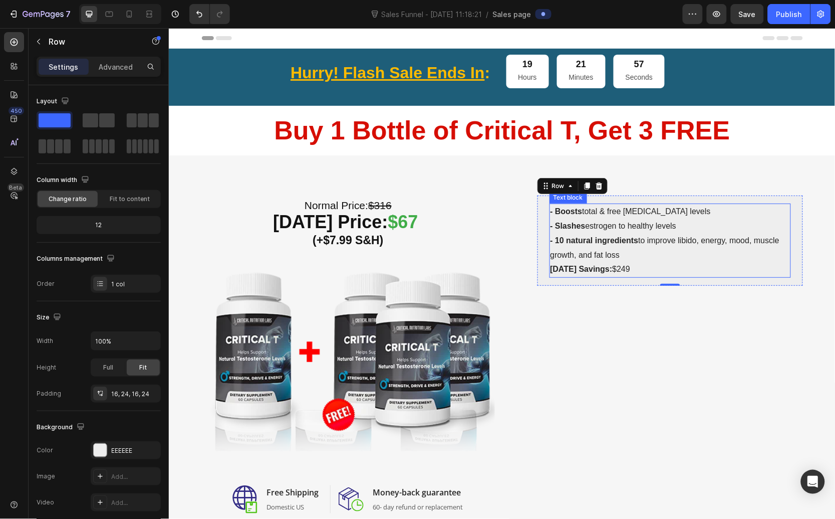
click at [633, 246] on p "- 10 natural ingredients to improve libido, energy, mood, muscle growth, and fa…" at bounding box center [670, 247] width 240 height 29
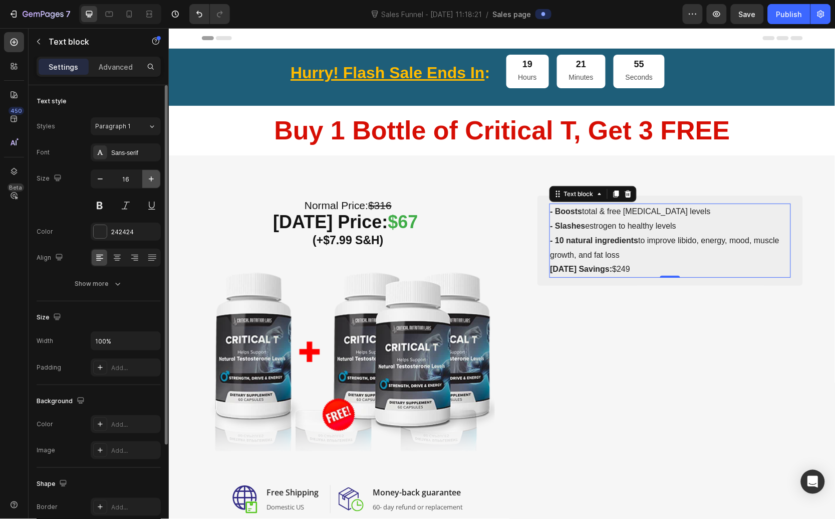
click at [146, 181] on button "button" at bounding box center [151, 179] width 18 height 18
click at [146, 180] on icon "button" at bounding box center [151, 179] width 10 height 10
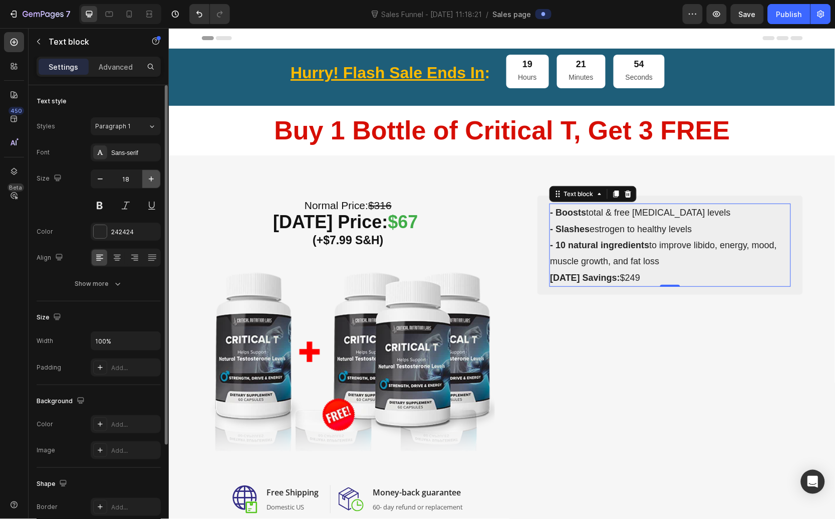
click at [146, 180] on icon "button" at bounding box center [151, 179] width 10 height 10
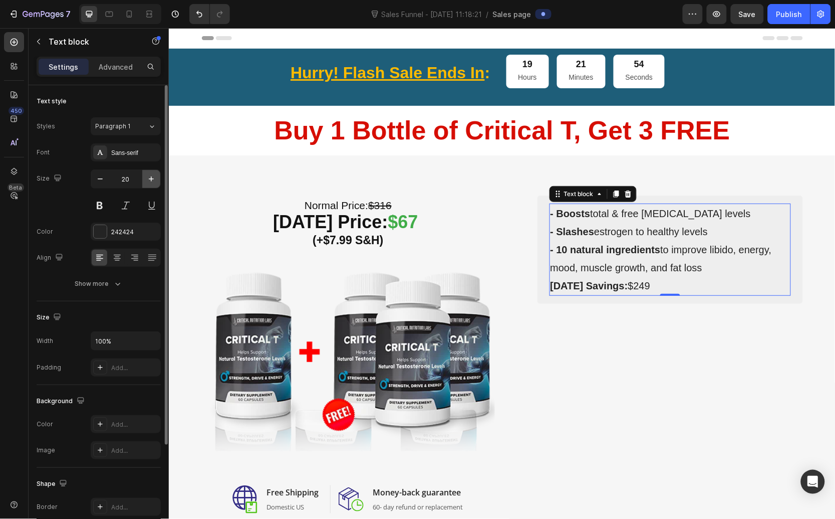
click at [146, 180] on icon "button" at bounding box center [151, 179] width 10 height 10
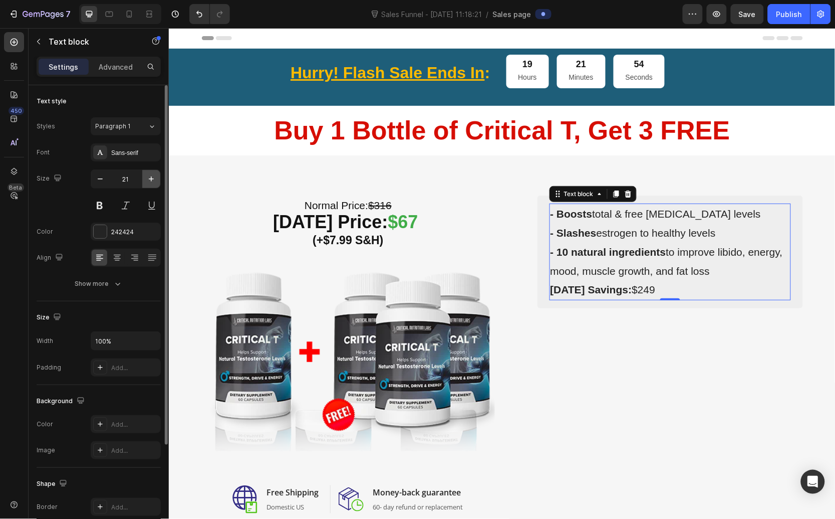
click at [146, 180] on icon "button" at bounding box center [151, 179] width 10 height 10
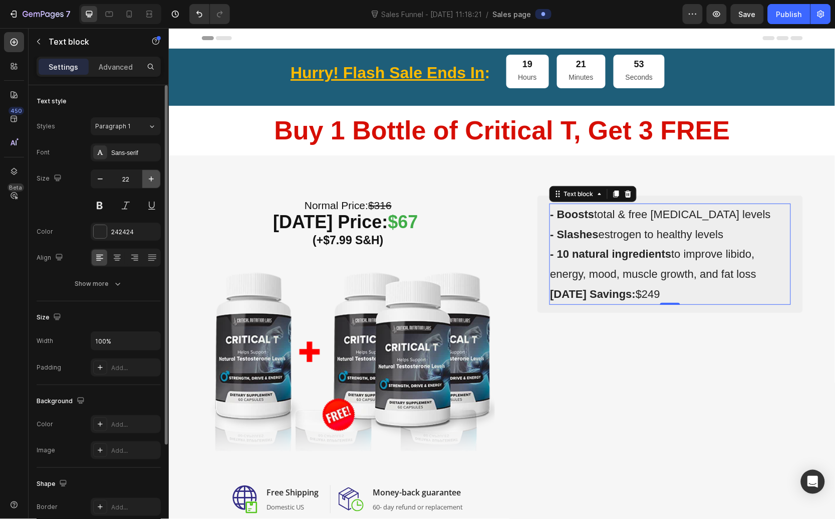
click at [146, 180] on icon "button" at bounding box center [151, 179] width 10 height 10
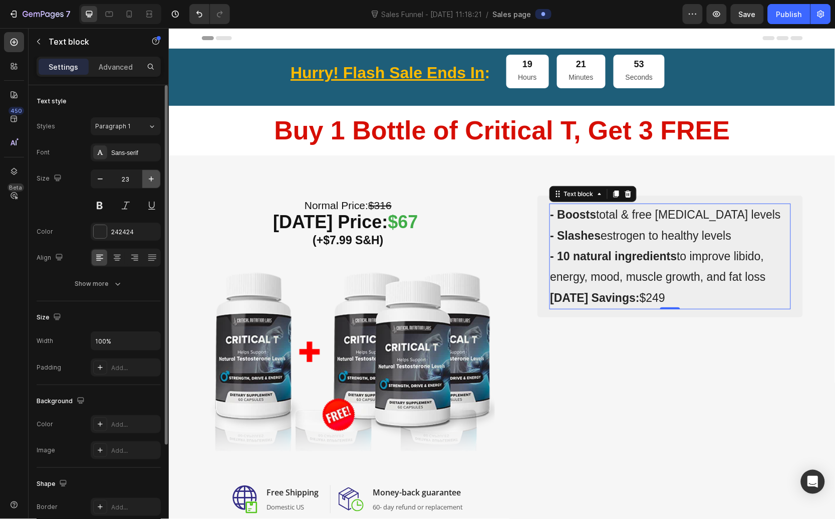
click at [146, 180] on icon "button" at bounding box center [151, 179] width 10 height 10
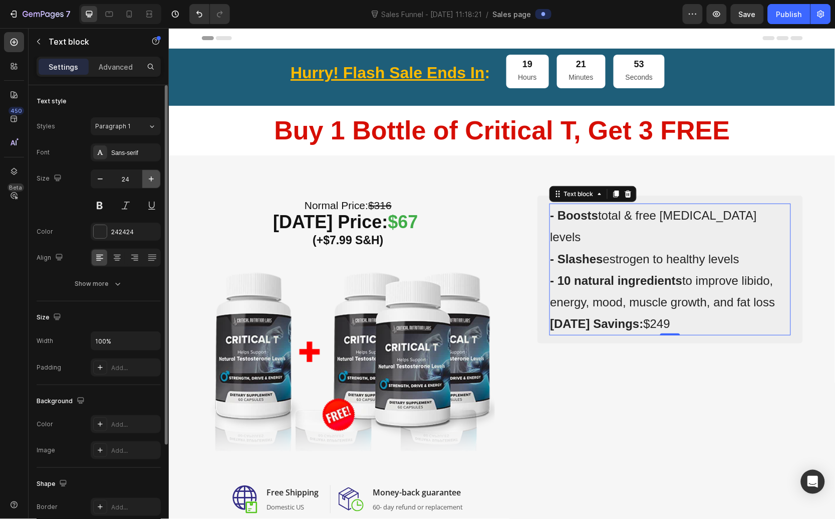
click at [146, 180] on icon "button" at bounding box center [151, 179] width 10 height 10
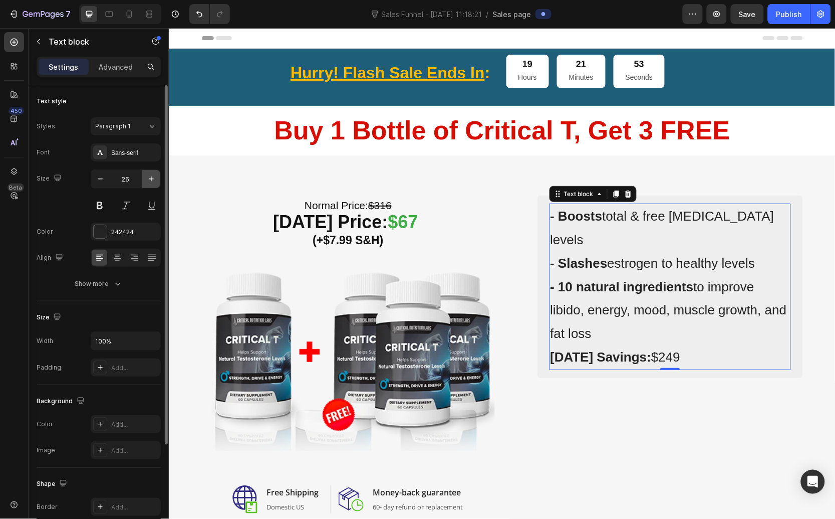
click at [146, 180] on icon "button" at bounding box center [151, 179] width 10 height 10
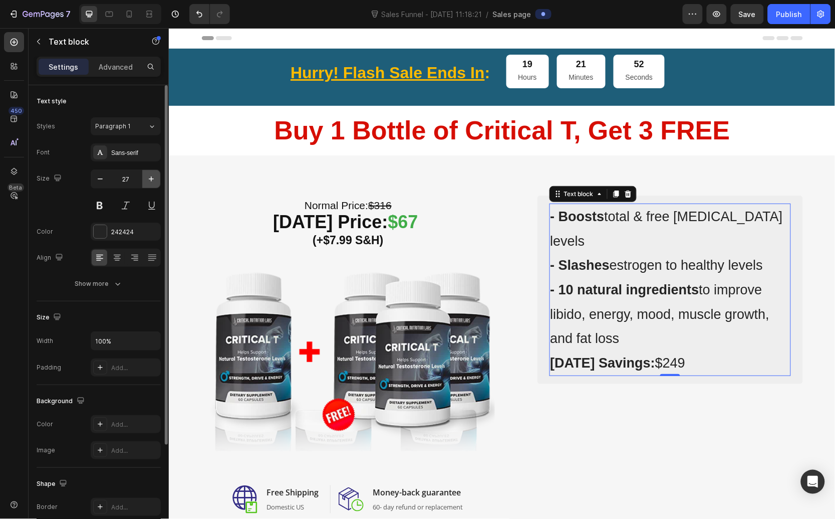
click at [146, 180] on icon "button" at bounding box center [151, 179] width 10 height 10
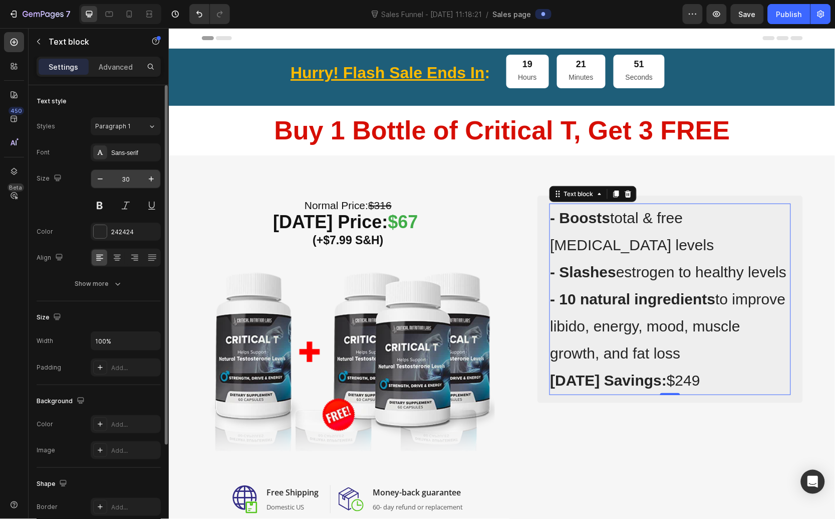
click at [114, 181] on input "30" at bounding box center [125, 179] width 33 height 18
click at [94, 181] on button "button" at bounding box center [100, 179] width 18 height 18
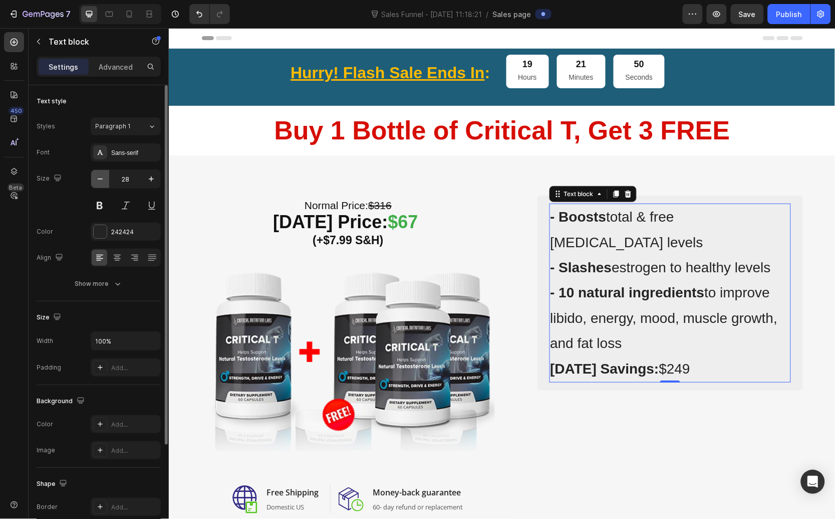
click at [94, 181] on button "button" at bounding box center [100, 179] width 18 height 18
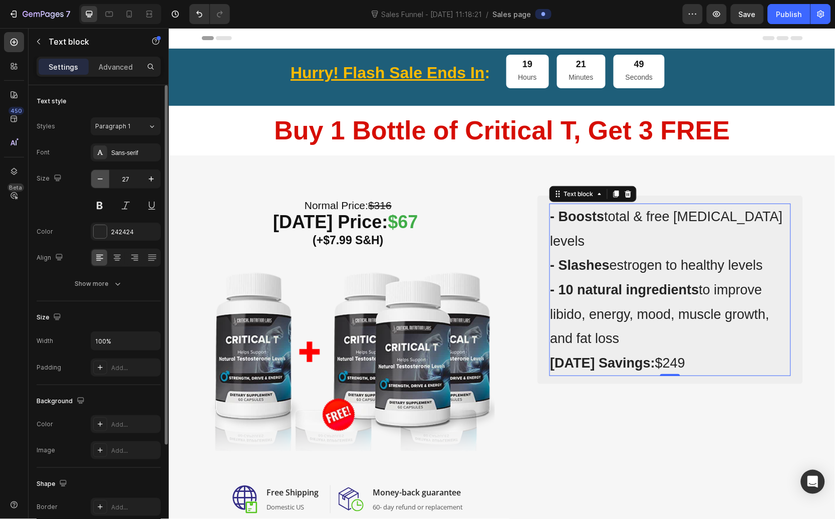
click at [94, 181] on button "button" at bounding box center [100, 179] width 18 height 18
type input "26"
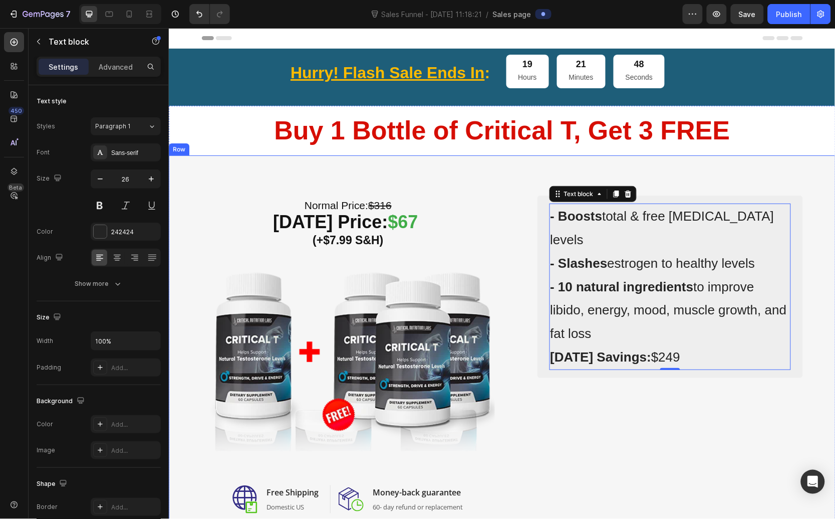
click at [629, 177] on div "⁠⁠⁠⁠⁠⁠⁠ Normal Price: $316 Today’s Price: $67 (+$7.99 S&H) Heading Image Image …" at bounding box center [501, 354] width 667 height 398
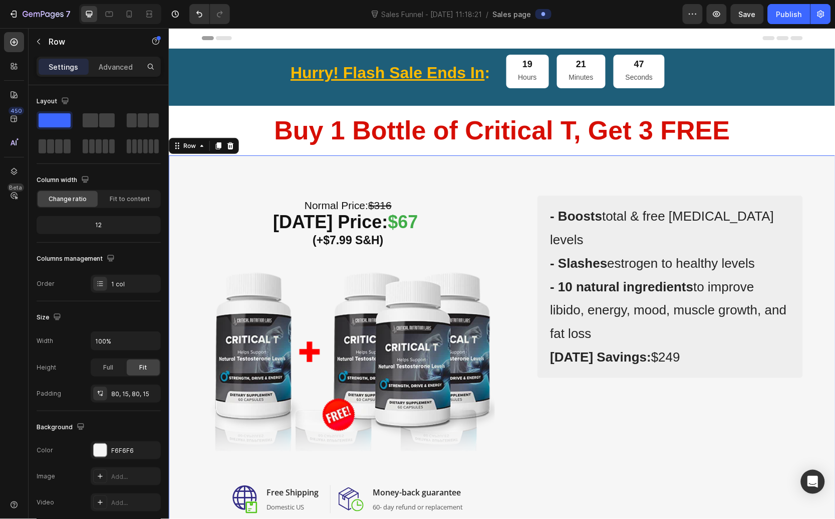
click at [631, 193] on div "⁠⁠⁠⁠⁠⁠⁠ Normal Price: $316 Today’s Price: $67 (+$7.99 S&H) Heading Image Image …" at bounding box center [501, 354] width 667 height 398
click at [631, 182] on div "⁠⁠⁠⁠⁠⁠⁠ Normal Price: $316 Today’s Price: $67 (+$7.99 S&H) Heading Image Image …" at bounding box center [501, 354] width 667 height 398
click at [41, 46] on button "button" at bounding box center [39, 42] width 16 height 16
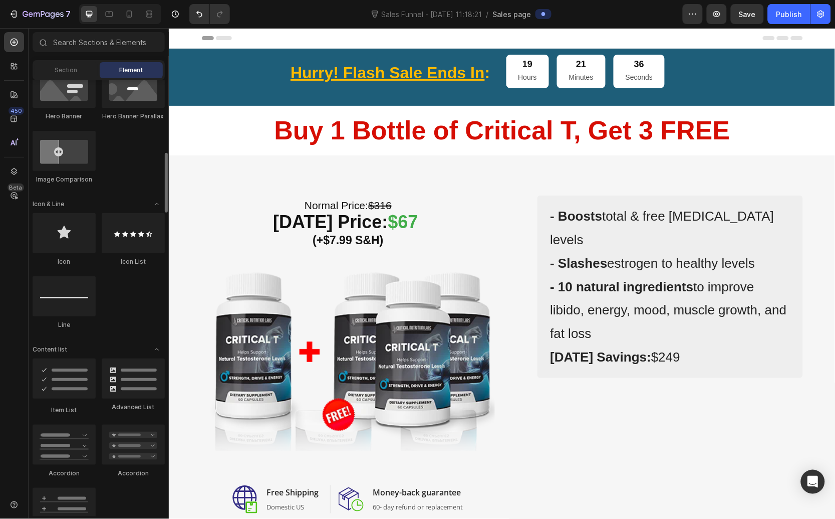
scroll to position [585, 0]
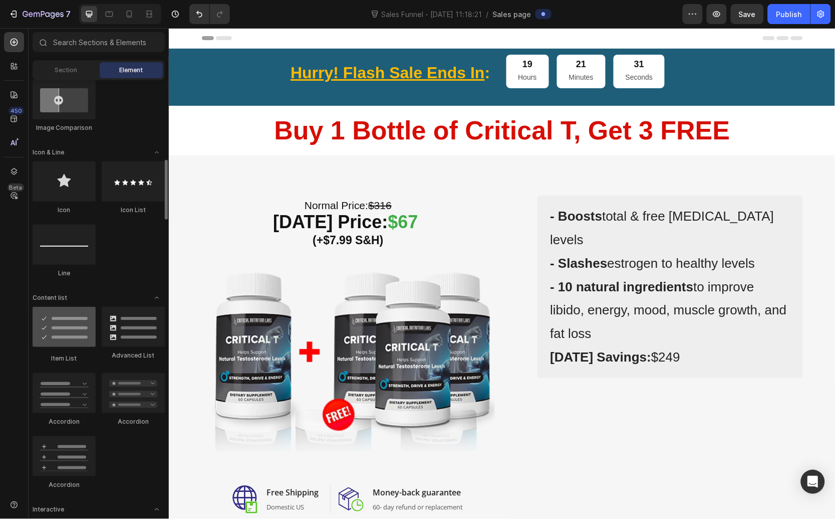
click at [62, 330] on div at bounding box center [64, 327] width 63 height 40
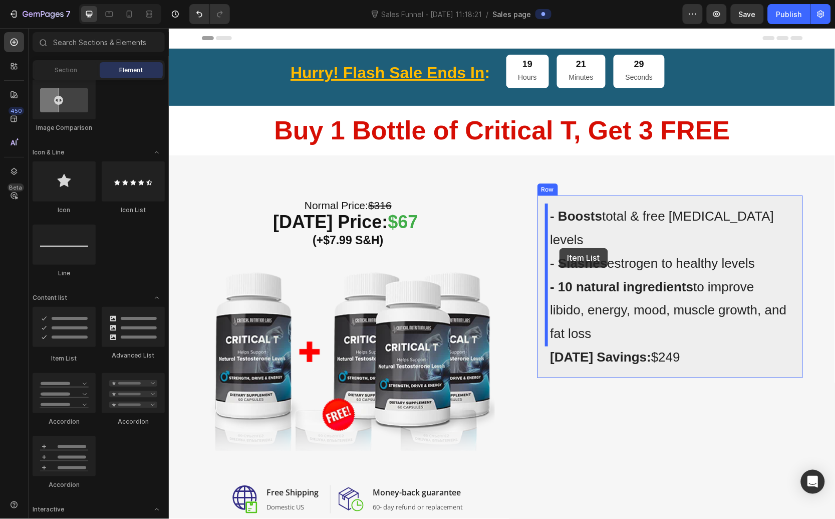
drag, startPoint x: 223, startPoint y: 356, endPoint x: 559, endPoint y: 248, distance: 353.2
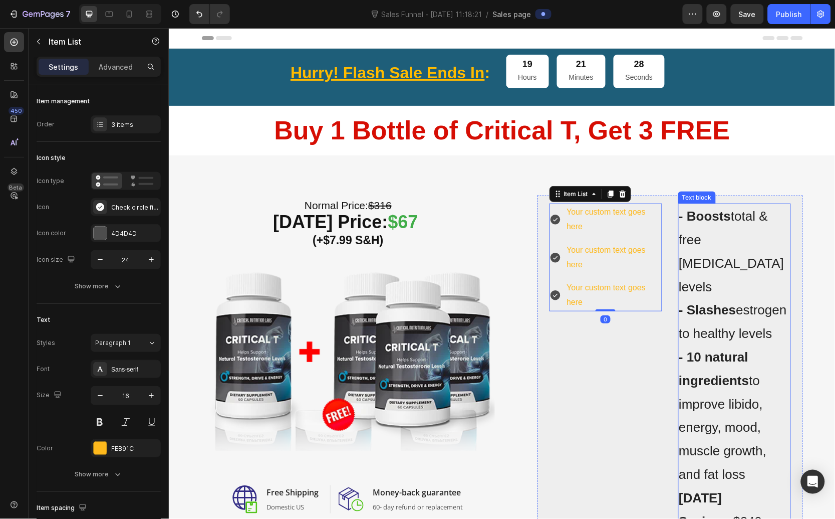
click at [700, 213] on strong "- Boosts" at bounding box center [705, 215] width 52 height 15
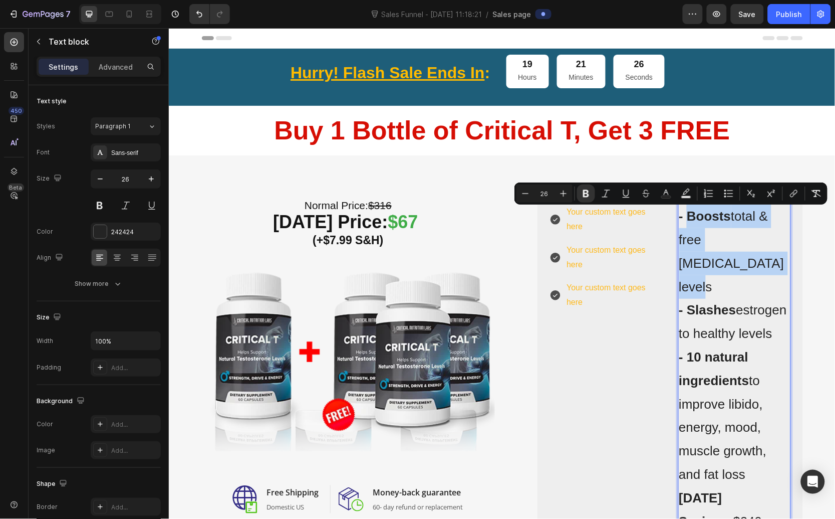
drag, startPoint x: 684, startPoint y: 216, endPoint x: 727, endPoint y: 268, distance: 67.2
click at [727, 268] on p "- Boosts total & free testosterone levels" at bounding box center [734, 251] width 111 height 94
copy p "Boosts total & free testosterone levels"
click at [571, 221] on div "Your custom text goes here" at bounding box center [613, 219] width 97 height 32
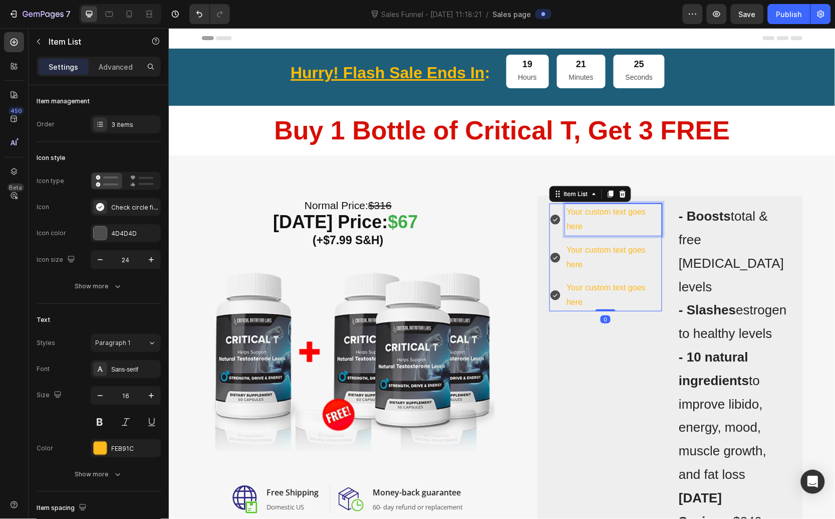
click at [586, 219] on div "Your custom text goes here" at bounding box center [613, 219] width 97 height 32
click at [586, 219] on p "Your custom text goes here" at bounding box center [614, 218] width 94 height 29
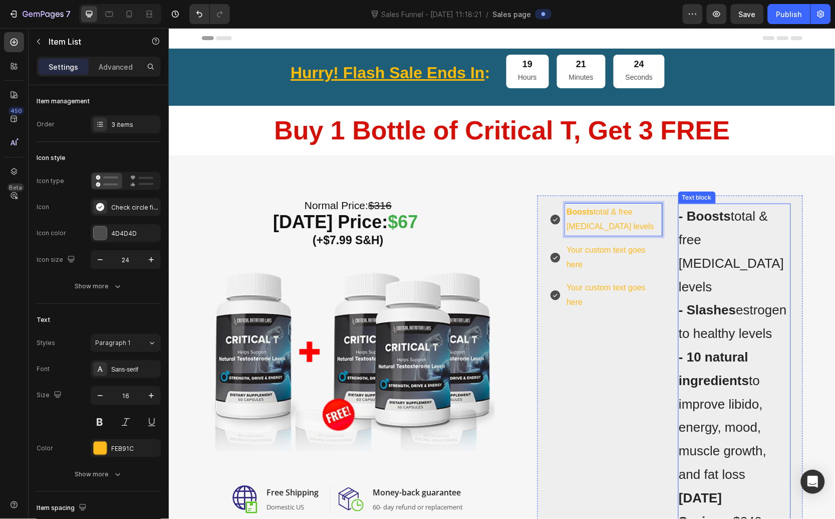
drag, startPoint x: 741, startPoint y: 273, endPoint x: 734, endPoint y: 271, distance: 7.2
click at [741, 273] on p "- Boosts total & free testosterone levels" at bounding box center [734, 251] width 111 height 94
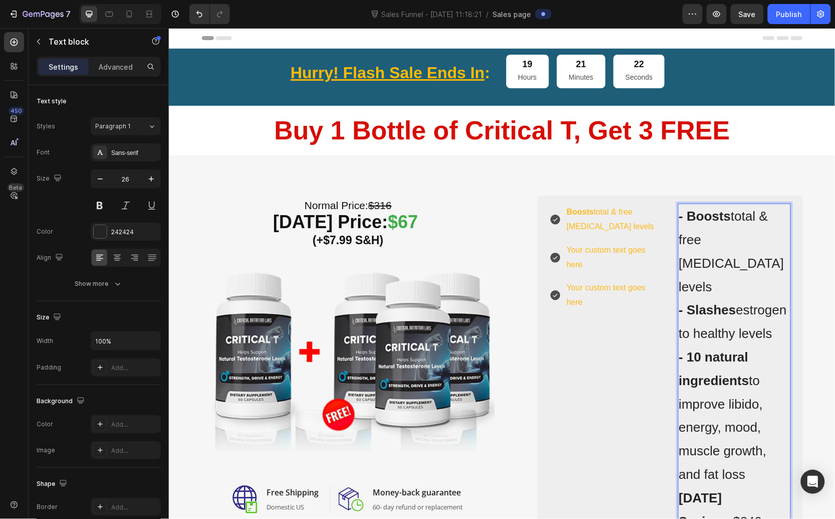
drag, startPoint x: 683, startPoint y: 287, endPoint x: 762, endPoint y: 341, distance: 95.2
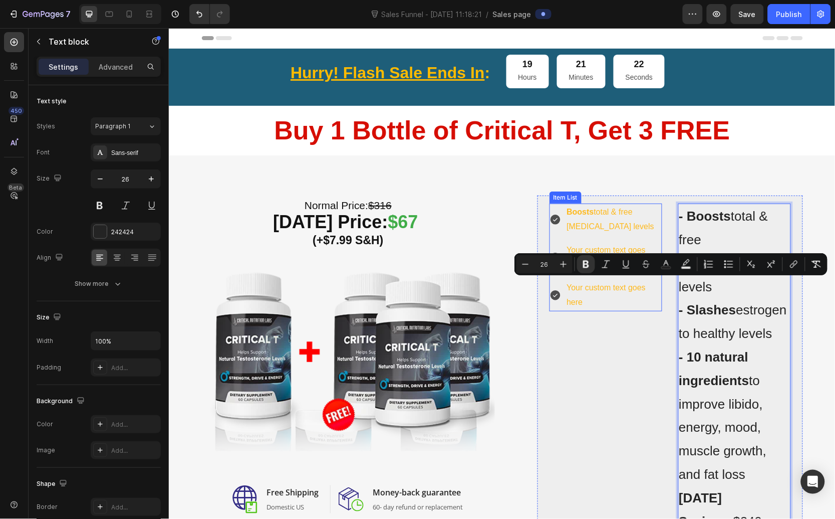
click at [585, 236] on div "Boosts total & free testosterone levels Your custom text goes here Your custom …" at bounding box center [605, 257] width 113 height 108
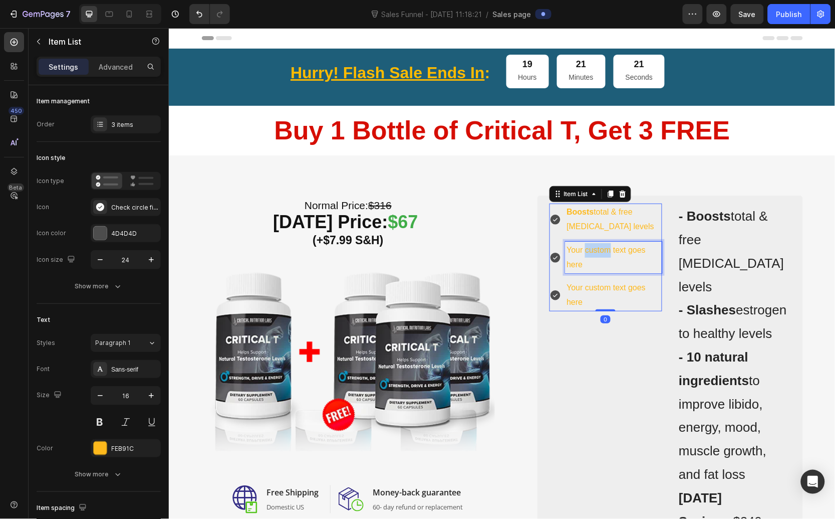
click at [580, 253] on p "Your custom text goes here" at bounding box center [614, 257] width 94 height 29
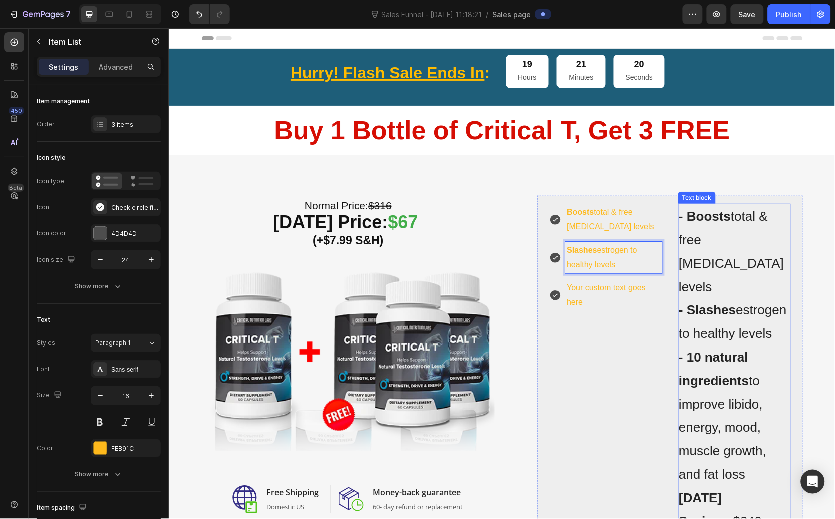
click at [758, 346] on p "- 10 natural ingredients to improve libido, energy, mood, muscle growth, and fa…" at bounding box center [734, 415] width 111 height 141
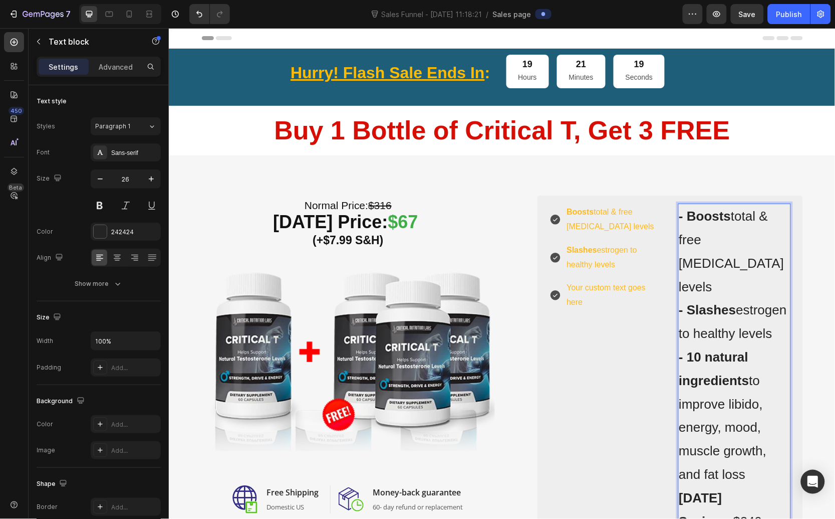
drag, startPoint x: 681, startPoint y: 356, endPoint x: 757, endPoint y: 408, distance: 92.3
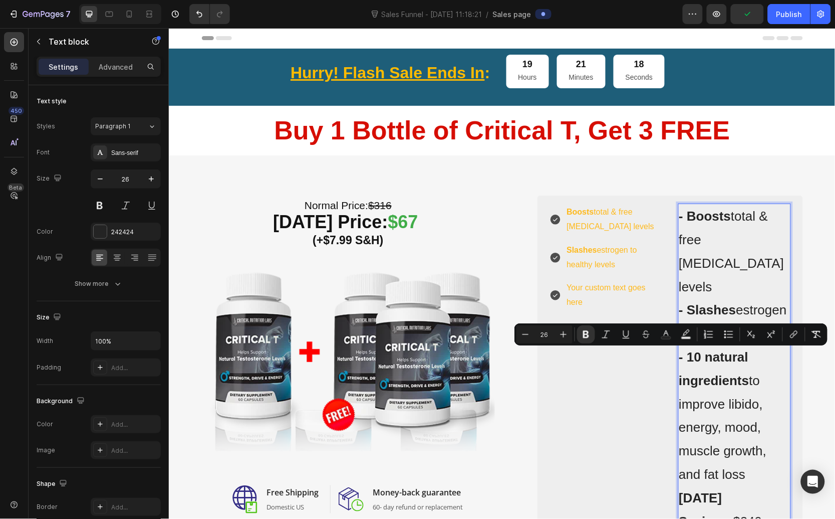
drag, startPoint x: 744, startPoint y: 466, endPoint x: 682, endPoint y: 357, distance: 125.7
click at [682, 357] on p "- 10 natural ingredients to improve libido, energy, mood, muscle growth, and fa…" at bounding box center [734, 415] width 111 height 141
copy p "10 natural ingredients to improve libido, energy, mood, muscle growth, and fat …"
click at [583, 292] on p "Your custom text goes here" at bounding box center [614, 294] width 94 height 29
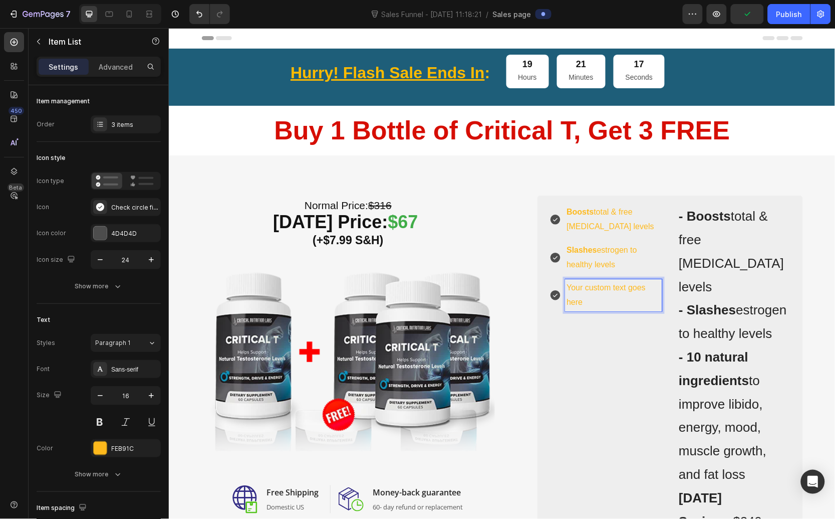
click at [584, 291] on p "Your custom text goes here" at bounding box center [614, 294] width 94 height 29
drag, startPoint x: 582, startPoint y: 300, endPoint x: 565, endPoint y: 285, distance: 23.4
click at [567, 285] on p "Your custom text goes here" at bounding box center [614, 294] width 94 height 29
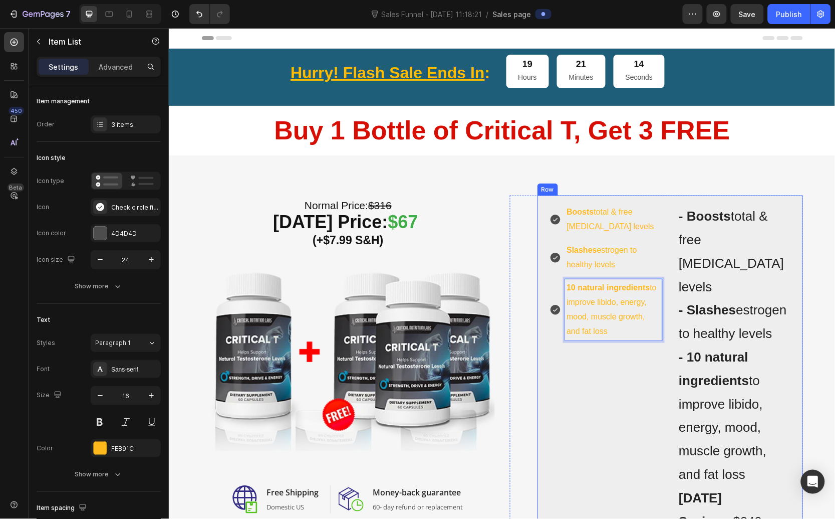
click at [615, 372] on div "Boosts total & free testosterone levels Slashes estrogen to healthy levels 10 n…" at bounding box center [605, 368] width 113 height 330
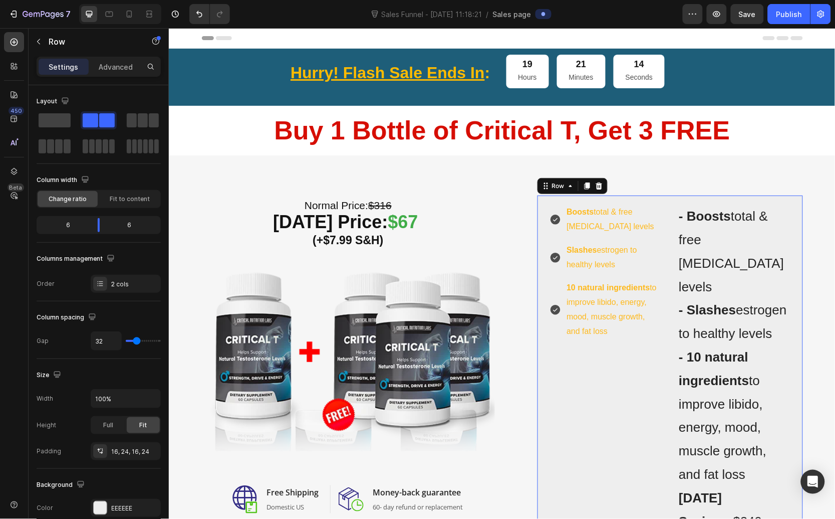
click at [582, 366] on div "Boosts total & free testosterone levels Slashes estrogen to healthy levels 10 n…" at bounding box center [605, 368] width 113 height 330
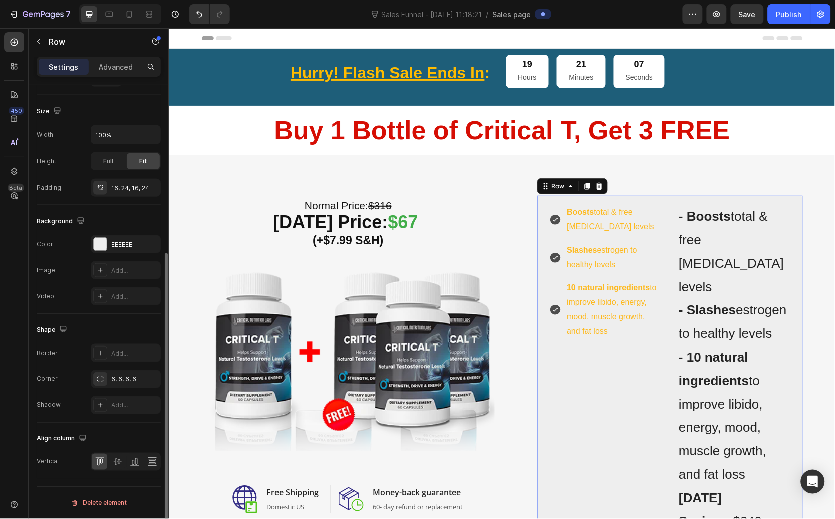
scroll to position [75, 0]
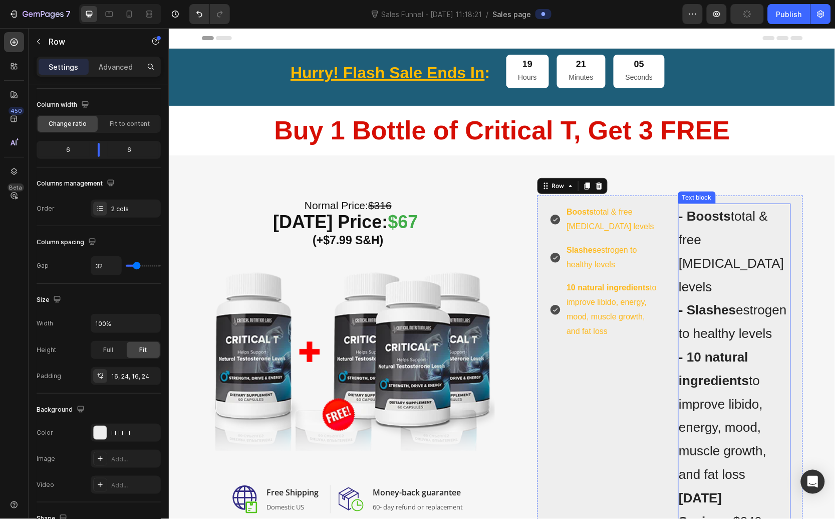
click at [759, 208] on p "- Boosts total & free testosterone levels" at bounding box center [734, 251] width 111 height 94
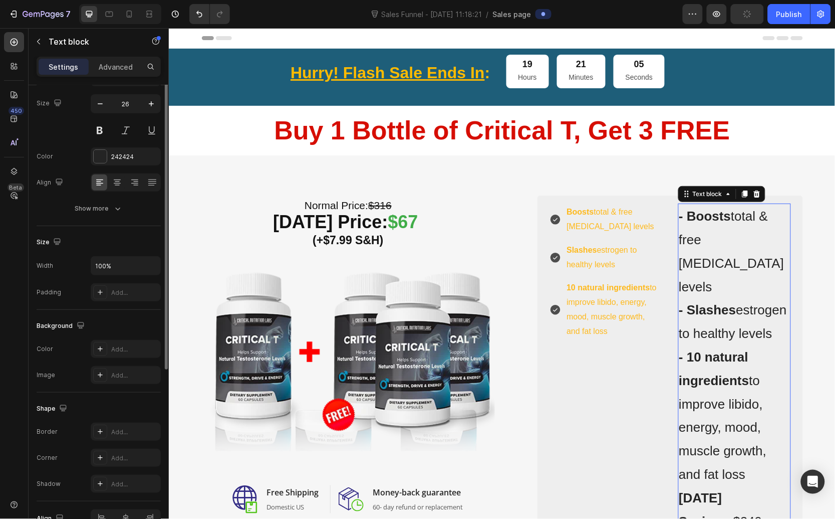
scroll to position [0, 0]
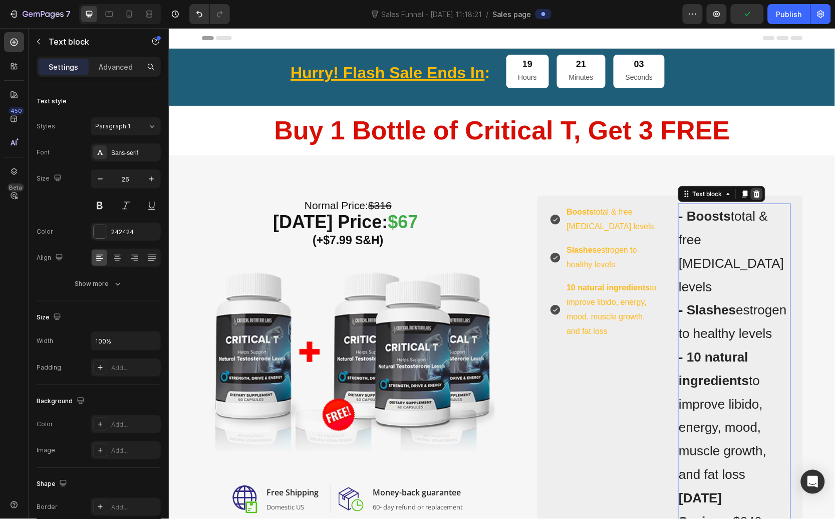
click at [753, 190] on icon at bounding box center [757, 193] width 8 height 8
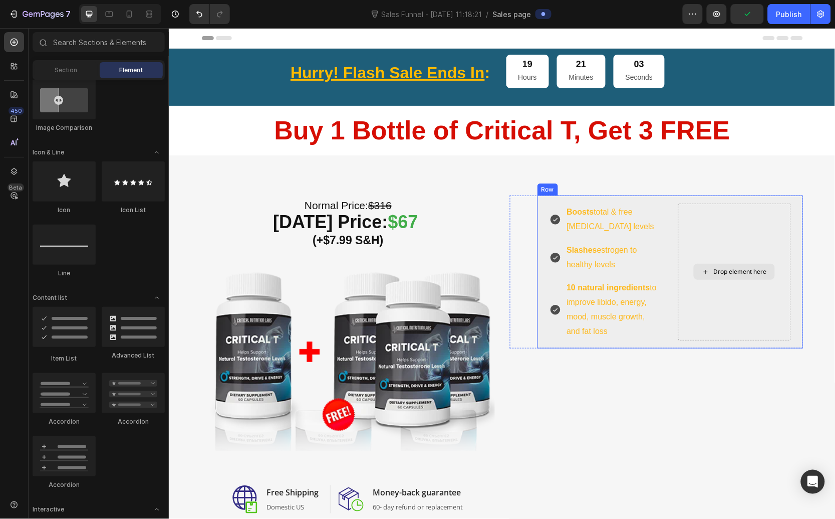
click at [713, 278] on div "Drop element here" at bounding box center [734, 271] width 81 height 16
click at [712, 315] on div "Drop element here" at bounding box center [734, 271] width 113 height 136
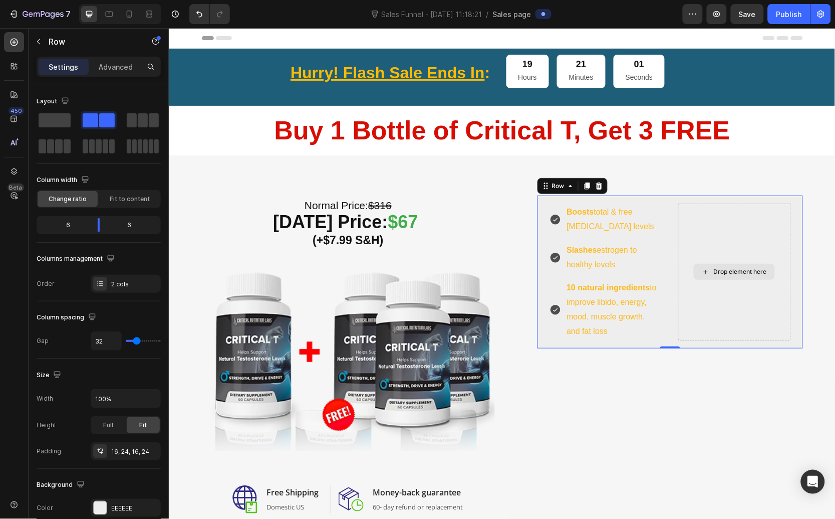
click at [753, 220] on div "Drop element here" at bounding box center [734, 271] width 113 height 136
click at [715, 209] on div "Drop element here" at bounding box center [734, 271] width 113 height 136
click at [719, 284] on div "Drop element here" at bounding box center [734, 271] width 113 height 136
click at [723, 302] on div "Drop element here" at bounding box center [734, 271] width 113 height 136
click at [781, 233] on div "Drop element here" at bounding box center [734, 271] width 113 height 136
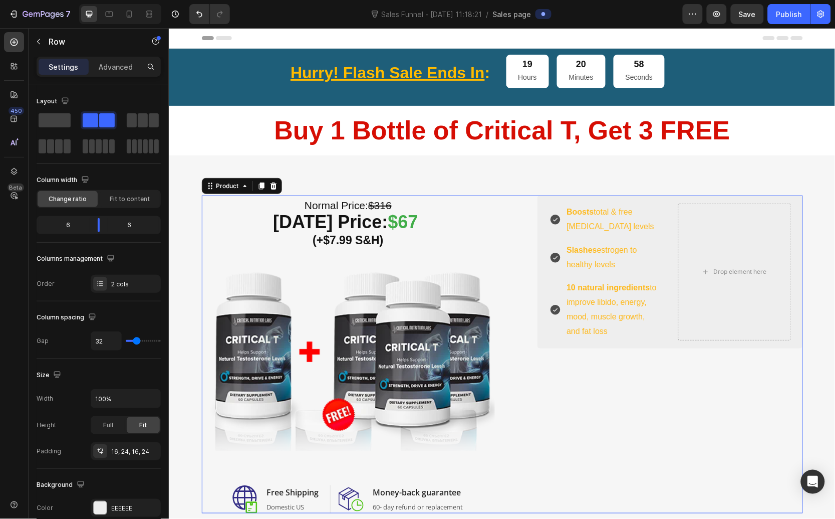
click at [744, 383] on div "(P) Images & Gallery Icon Product Benefit 1 Text block Icon Product Benefit 2 T…" at bounding box center [656, 354] width 293 height 318
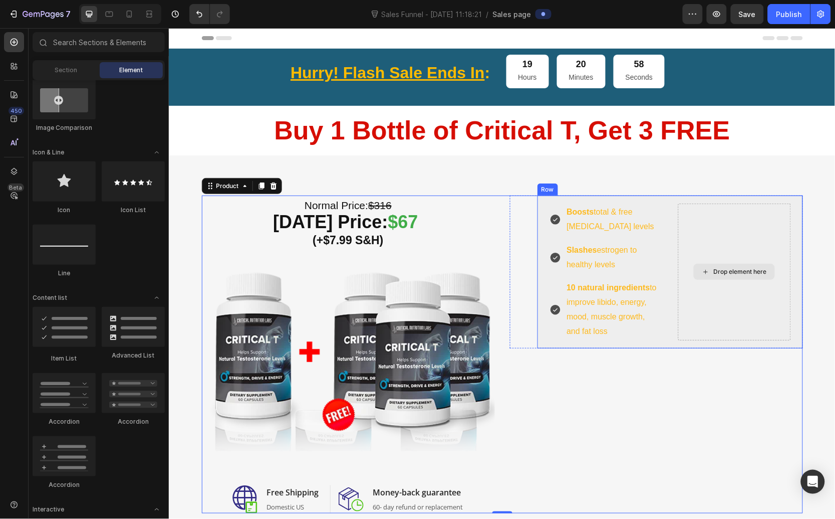
click at [741, 275] on div "Drop element here" at bounding box center [740, 271] width 53 height 8
click at [734, 312] on div "Drop element here" at bounding box center [734, 271] width 113 height 136
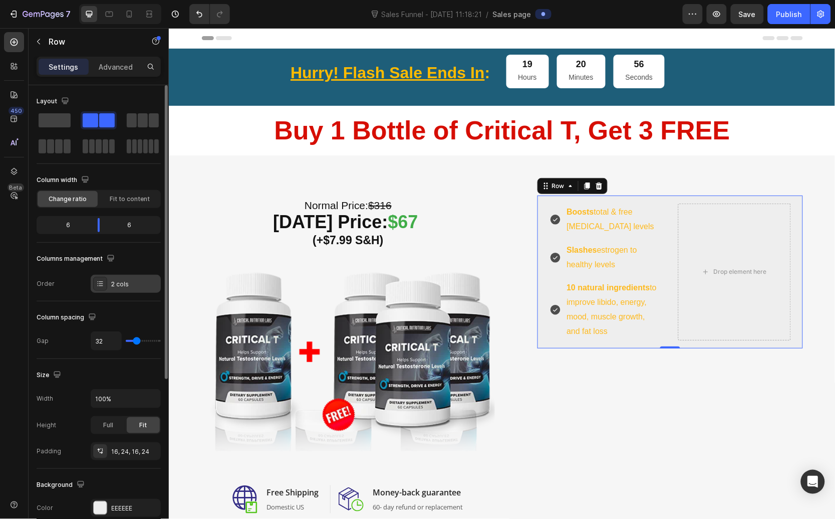
click at [129, 278] on div "2 cols" at bounding box center [126, 284] width 70 height 18
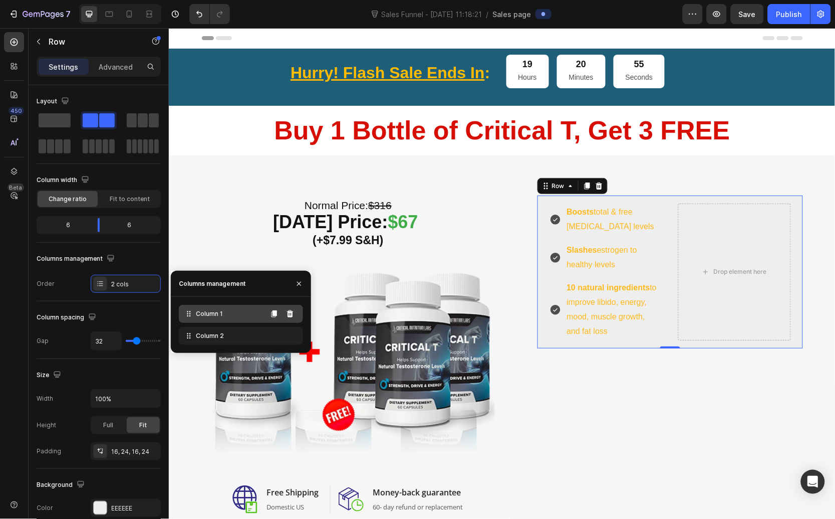
click at [198, 306] on div "Column 1" at bounding box center [241, 314] width 124 height 18
click at [200, 313] on span "Column 1" at bounding box center [209, 313] width 27 height 9
click at [287, 339] on icon at bounding box center [290, 336] width 8 height 8
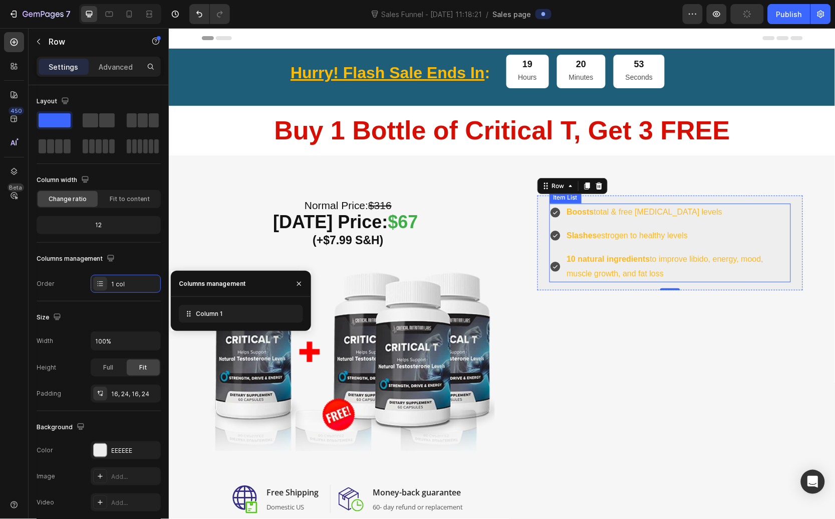
click at [598, 233] on p "Slashes estrogen to healthy levels" at bounding box center [678, 235] width 223 height 15
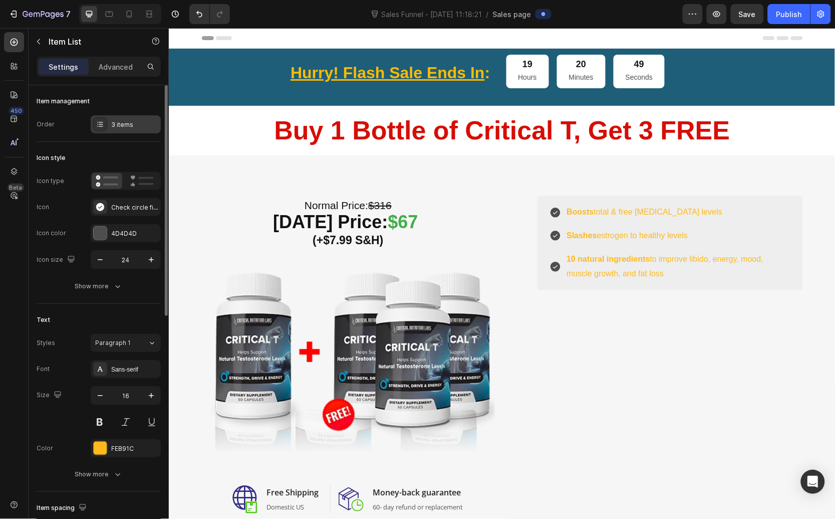
click at [133, 120] on div "3 items" at bounding box center [134, 124] width 47 height 9
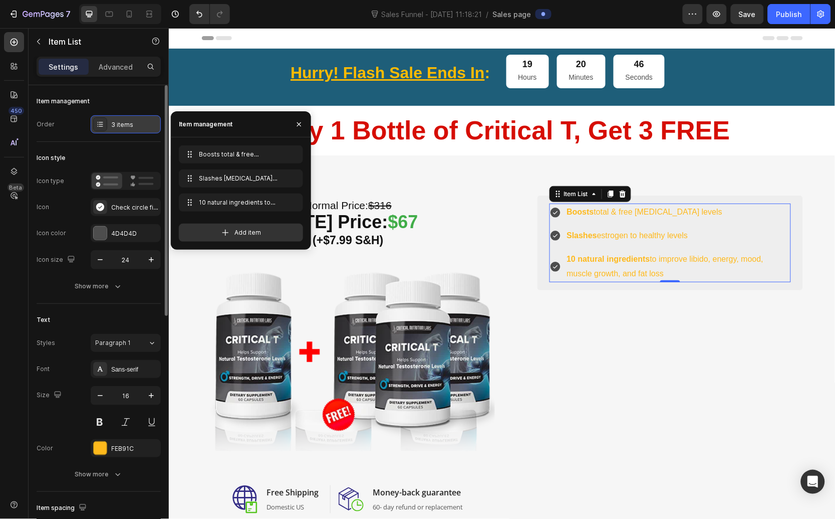
click at [138, 125] on div "3 items" at bounding box center [134, 124] width 47 height 9
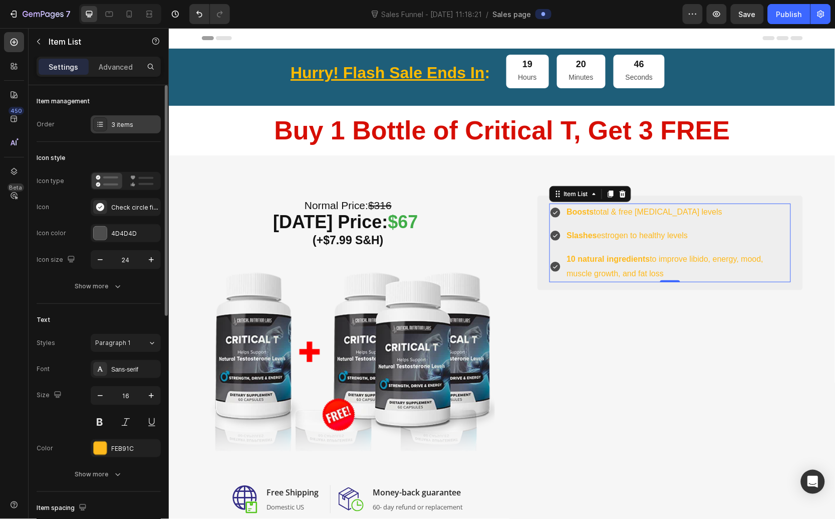
click at [126, 124] on div "3 items" at bounding box center [134, 124] width 47 height 9
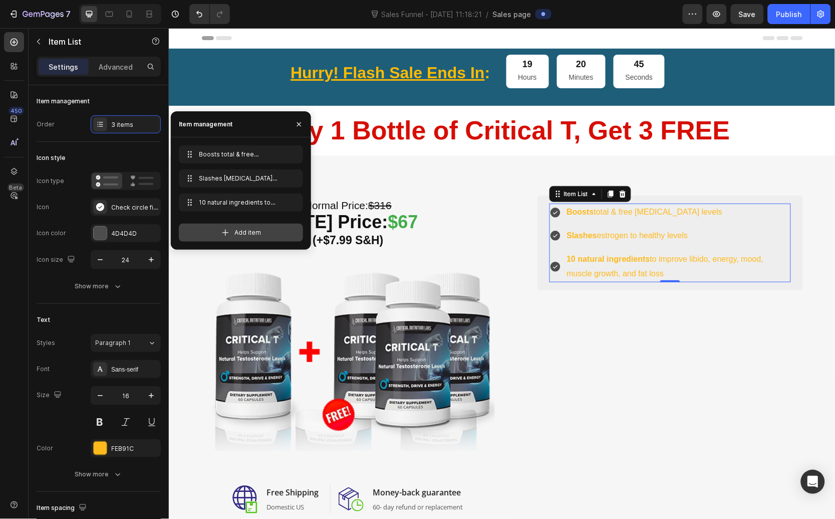
click at [227, 232] on icon at bounding box center [225, 233] width 10 height 10
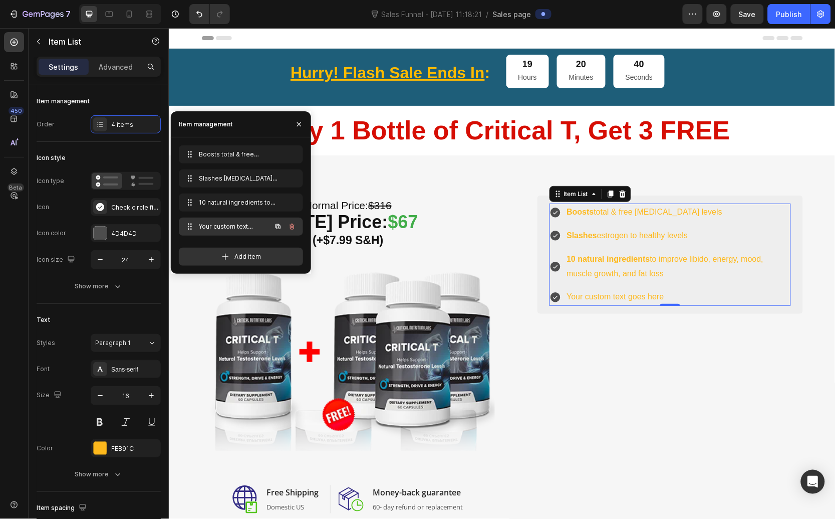
click at [231, 225] on span "Your custom text goes here" at bounding box center [227, 226] width 57 height 9
click at [593, 293] on div "Your custom text goes here" at bounding box center [678, 297] width 226 height 18
click at [593, 293] on p "Your custom text goes here" at bounding box center [678, 296] width 223 height 15
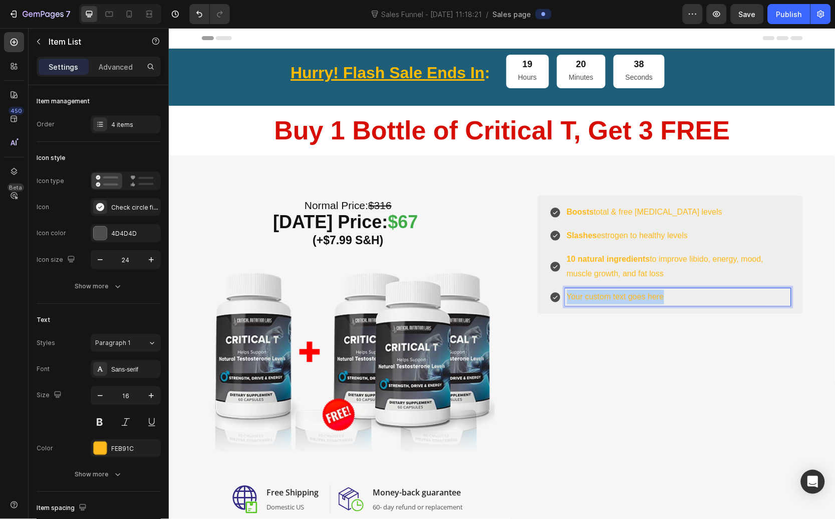
click at [593, 293] on p "Your custom text goes here" at bounding box center [678, 296] width 223 height 15
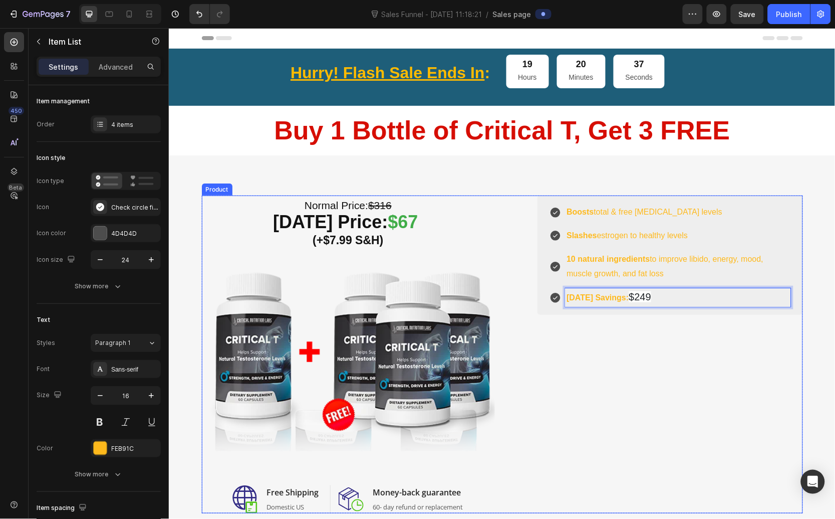
click at [615, 342] on div "(P) Images & Gallery Icon Product Benefit 1 Text block Icon Product Benefit 2 T…" at bounding box center [656, 354] width 293 height 318
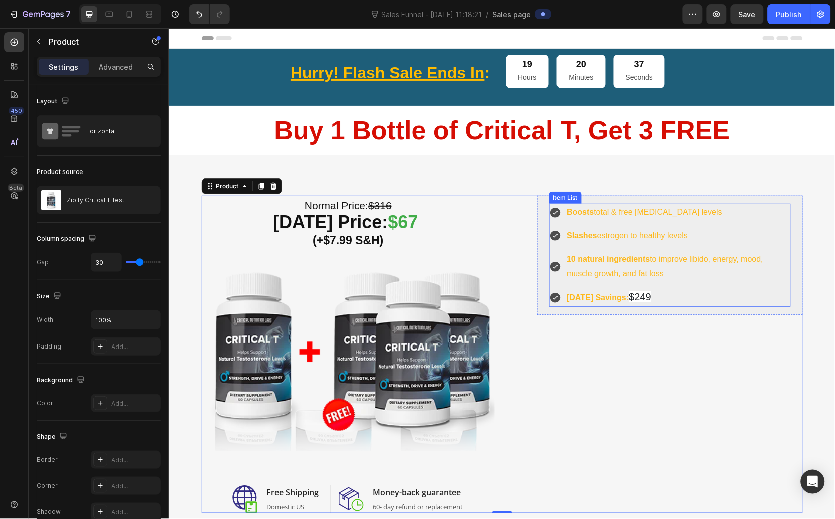
click at [590, 206] on p "Boosts total & free testosterone levels" at bounding box center [678, 211] width 223 height 15
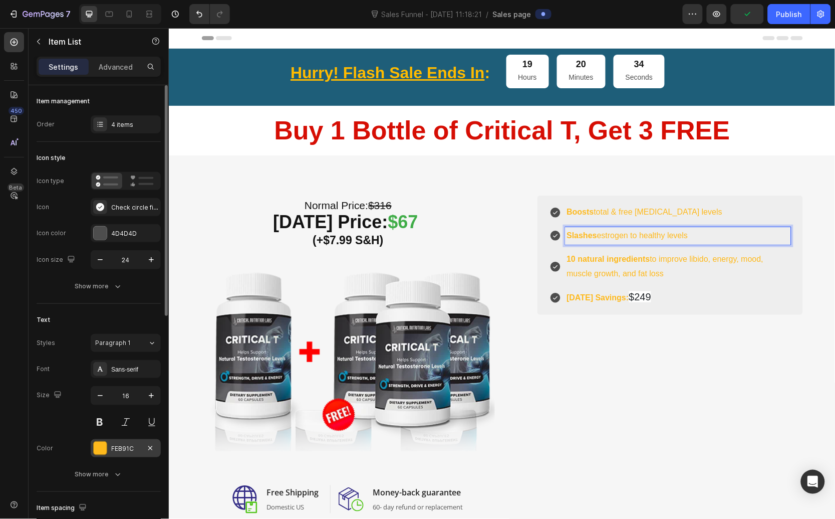
click at [105, 453] on div at bounding box center [100, 447] width 13 height 13
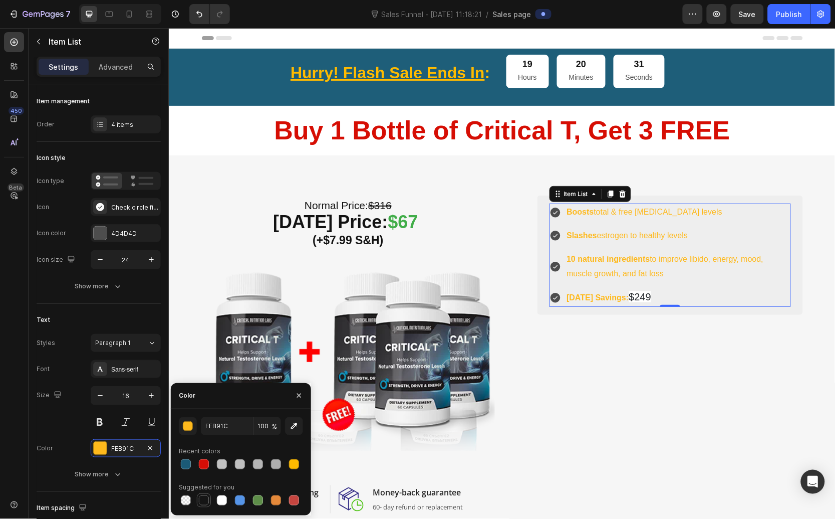
click at [201, 501] on div at bounding box center [204, 500] width 10 height 10
type input "151515"
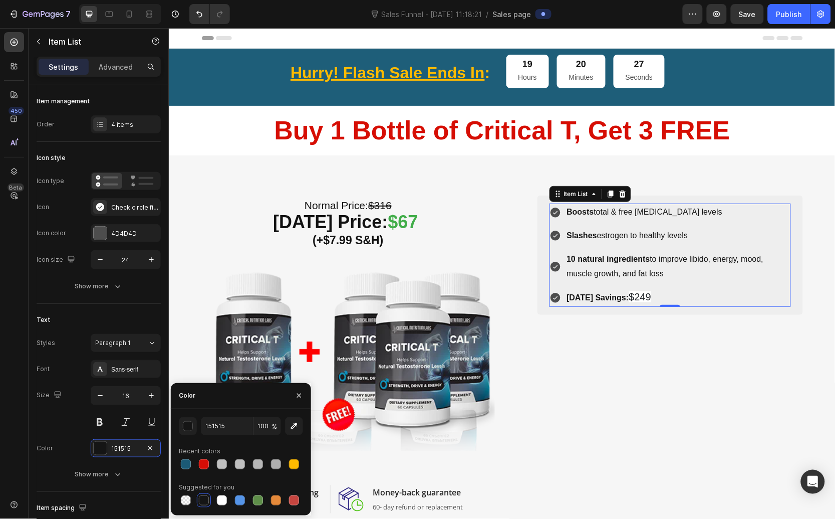
click at [552, 209] on icon at bounding box center [555, 212] width 10 height 10
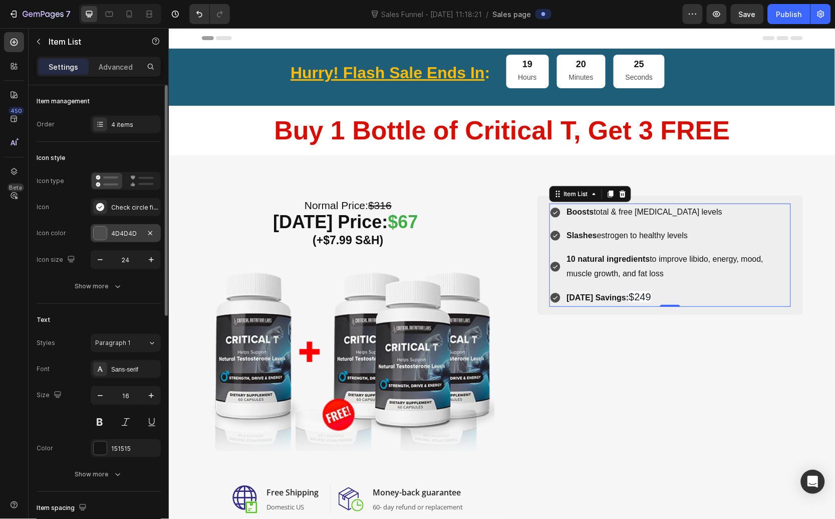
click at [97, 239] on div at bounding box center [100, 233] width 13 height 13
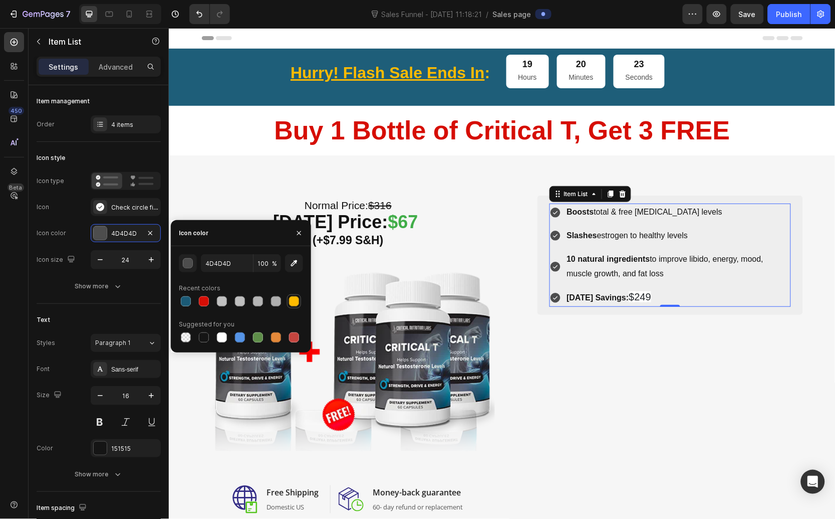
click at [295, 305] on div at bounding box center [294, 301] width 10 height 10
click at [203, 303] on div at bounding box center [204, 301] width 10 height 10
click at [257, 340] on div at bounding box center [258, 337] width 10 height 10
click at [293, 264] on icon "button" at bounding box center [294, 263] width 10 height 10
type input "41AD49"
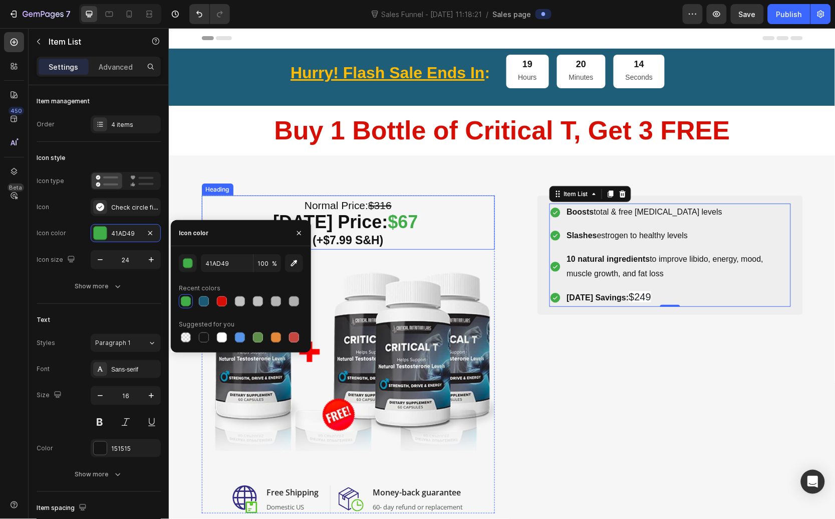
click at [584, 407] on div "(P) Images & Gallery Icon Product Benefit 1 Text block Icon Product Benefit 2 T…" at bounding box center [656, 354] width 293 height 318
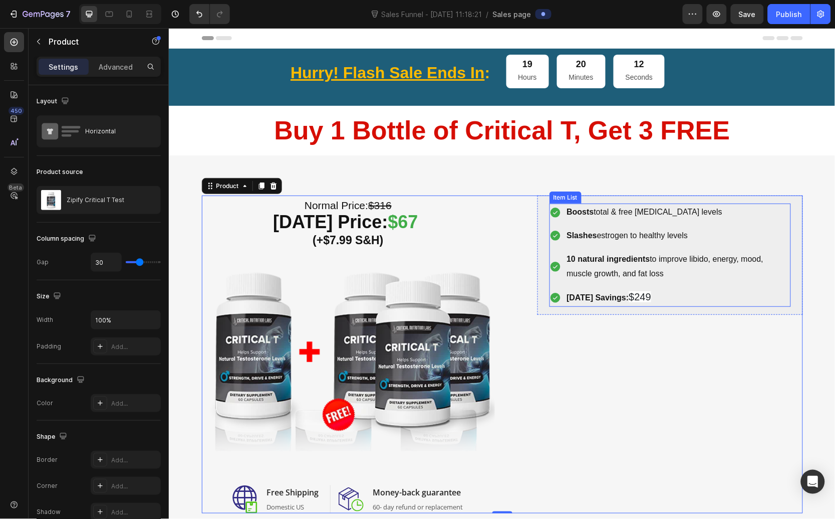
click at [637, 293] on span "$249" at bounding box center [640, 296] width 23 height 11
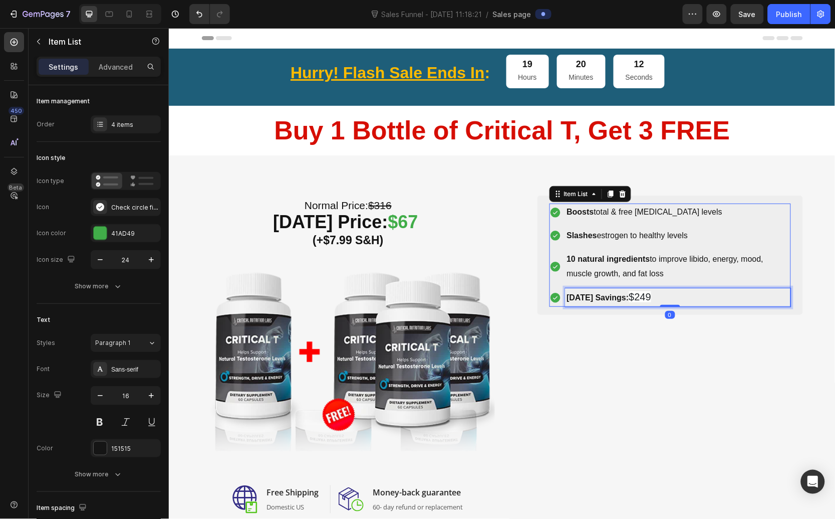
click at [654, 297] on p "Today’s Savings: $249" at bounding box center [678, 297] width 223 height 16
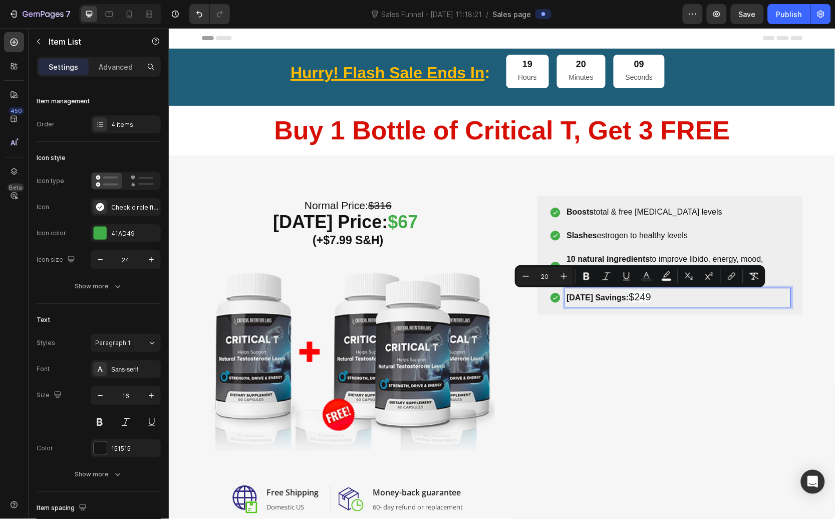
drag, startPoint x: 650, startPoint y: 296, endPoint x: 627, endPoint y: 299, distance: 22.7
click at [627, 299] on p "Today’s Savings: $249" at bounding box center [678, 297] width 223 height 16
click at [671, 270] on button "color" at bounding box center [667, 276] width 18 height 18
type input "FFFFFF"
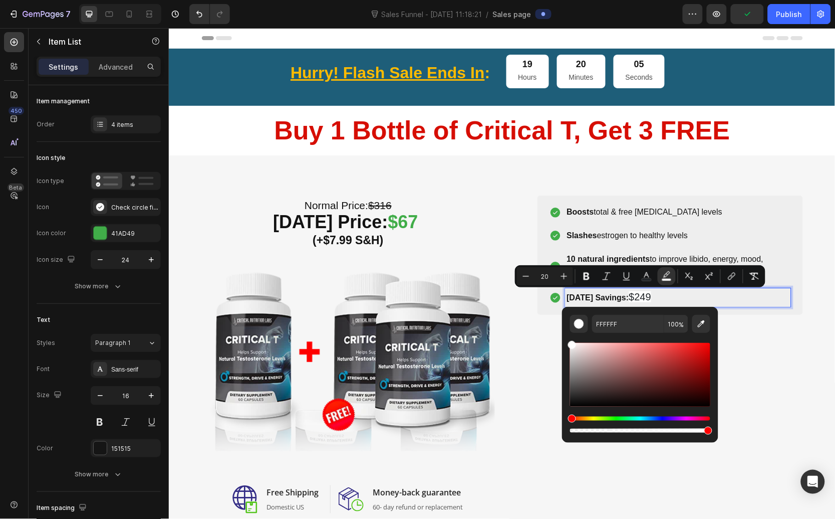
click at [714, 425] on div "FFFFFF 100 %" at bounding box center [640, 371] width 156 height 128
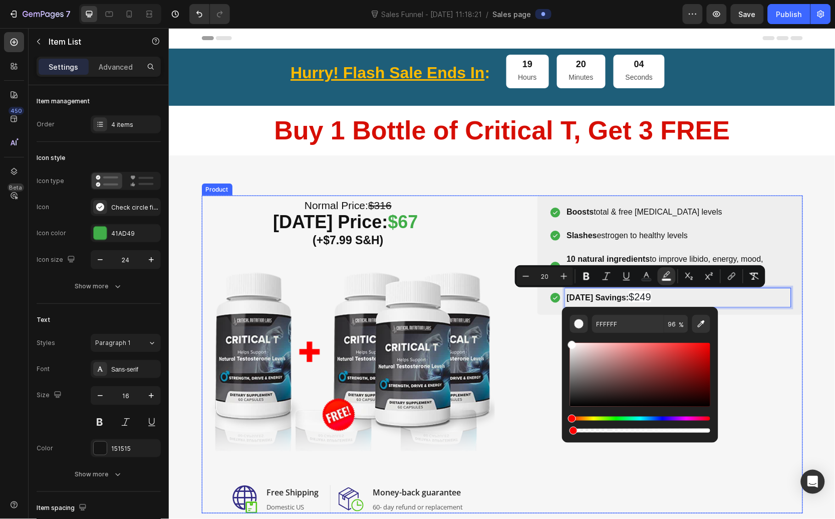
type input "1"
drag, startPoint x: 874, startPoint y: 458, endPoint x: 501, endPoint y: 446, distance: 373.0
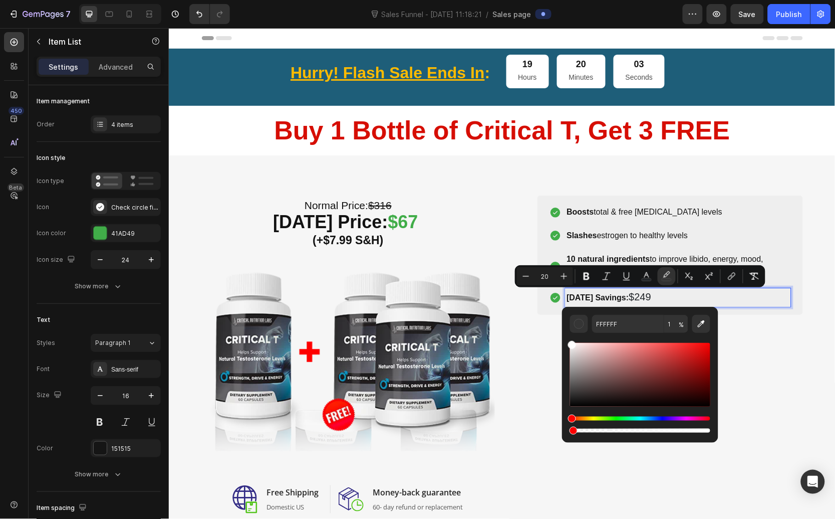
click at [692, 293] on p "Today’s Savings: $249" at bounding box center [678, 297] width 223 height 16
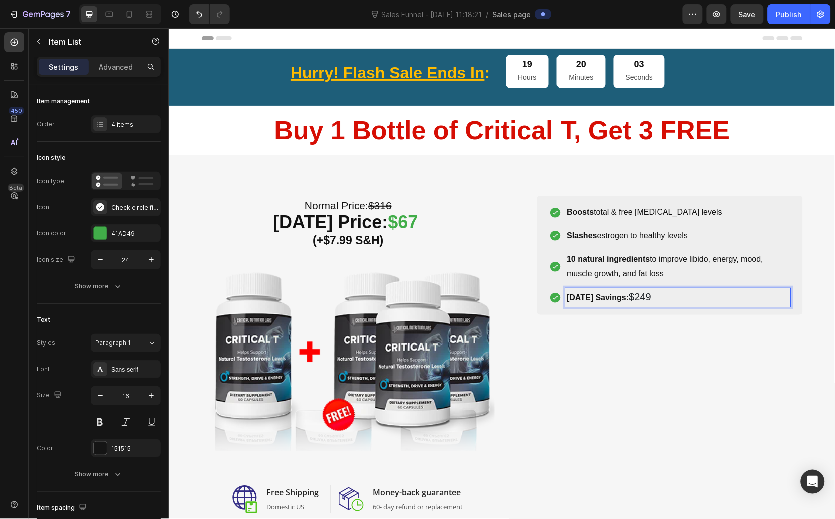
click at [651, 365] on div "(P) Images & Gallery Icon Product Benefit 1 Text block Icon Product Benefit 2 T…" at bounding box center [656, 354] width 293 height 318
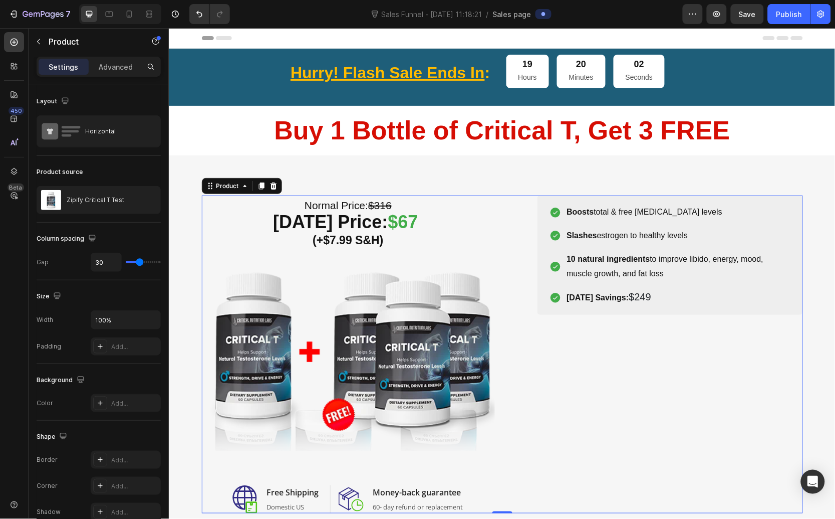
click at [606, 270] on p "10 natural ingredients to improve libido, energy, mood, muscle growth, and fat …" at bounding box center [678, 266] width 223 height 29
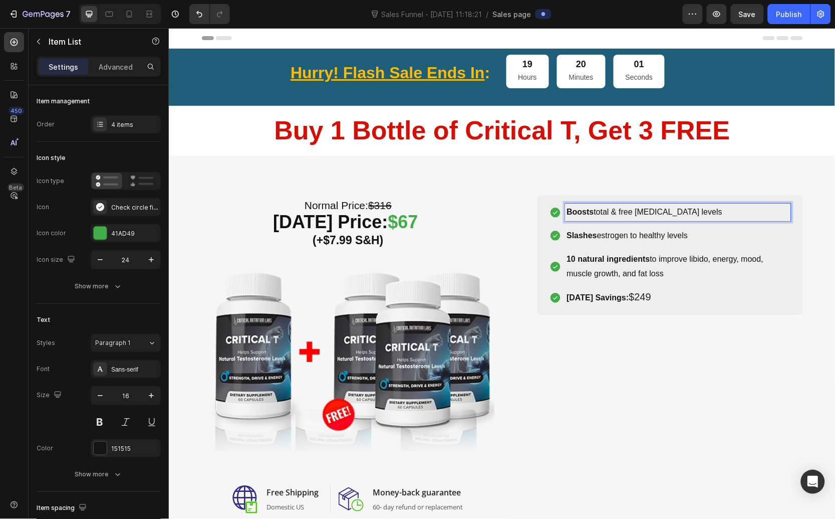
click at [713, 215] on p "Boosts total & free testosterone levels" at bounding box center [678, 211] width 223 height 15
click at [743, 196] on div "Boosts total & free testosterone levels Slashes estrogen to healthy levels 10 n…" at bounding box center [670, 254] width 266 height 119
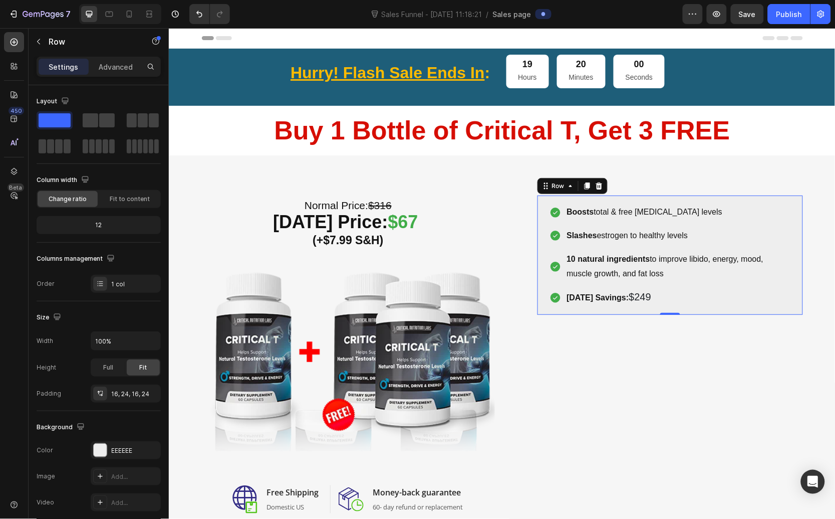
click at [738, 216] on p "Boosts total & free testosterone levels" at bounding box center [678, 211] width 223 height 15
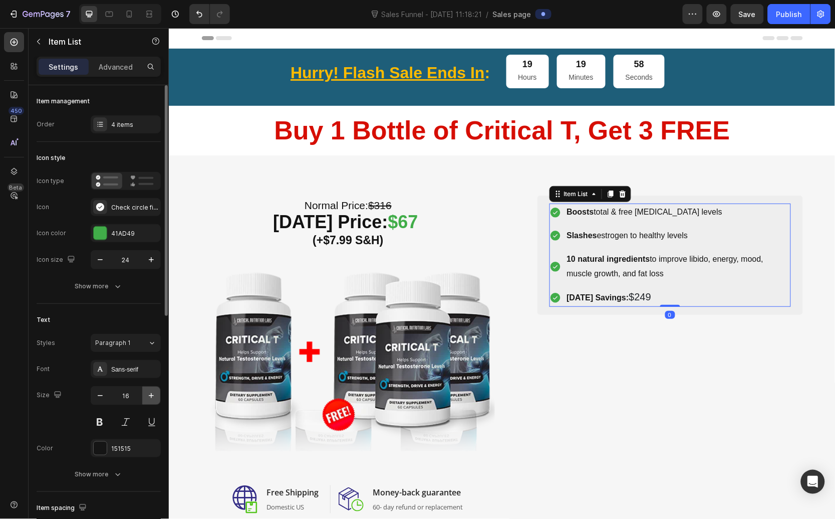
click at [154, 397] on icon "button" at bounding box center [151, 395] width 10 height 10
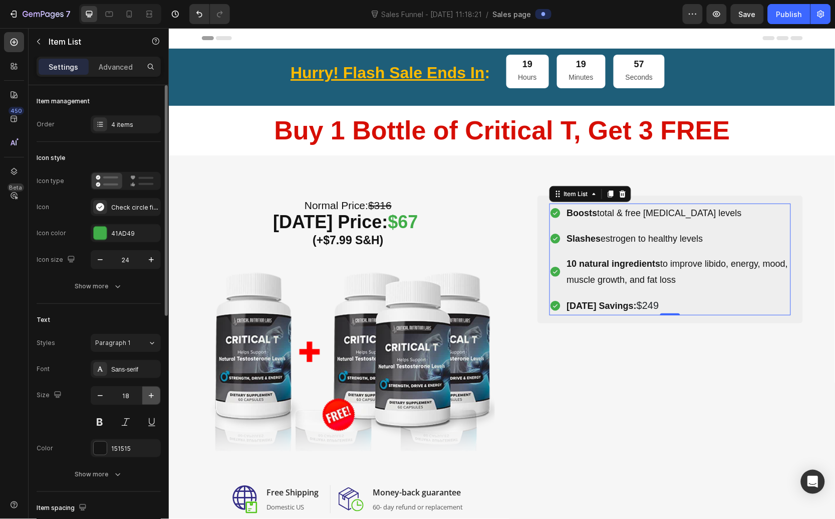
click at [154, 397] on icon "button" at bounding box center [151, 395] width 10 height 10
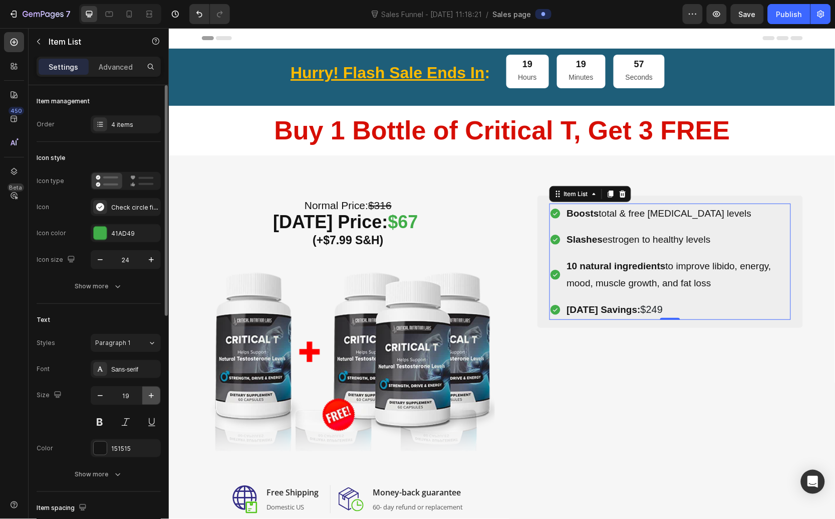
click at [154, 397] on icon "button" at bounding box center [151, 395] width 10 height 10
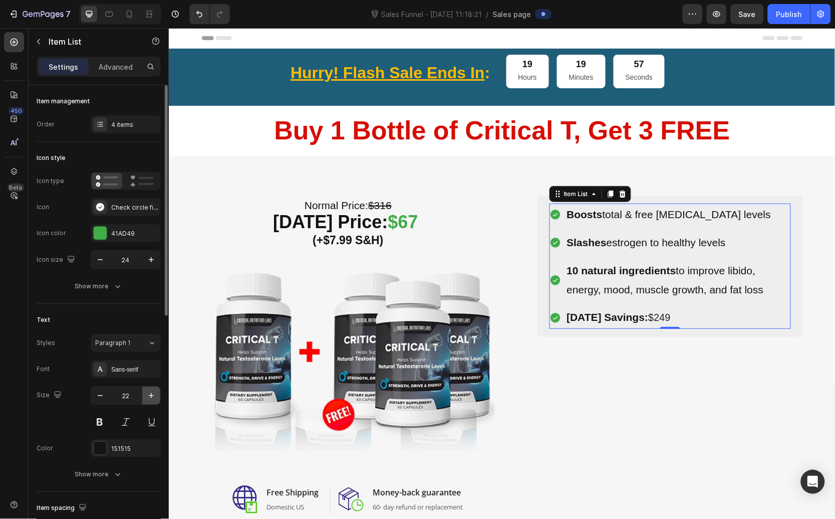
click at [154, 397] on icon "button" at bounding box center [151, 395] width 10 height 10
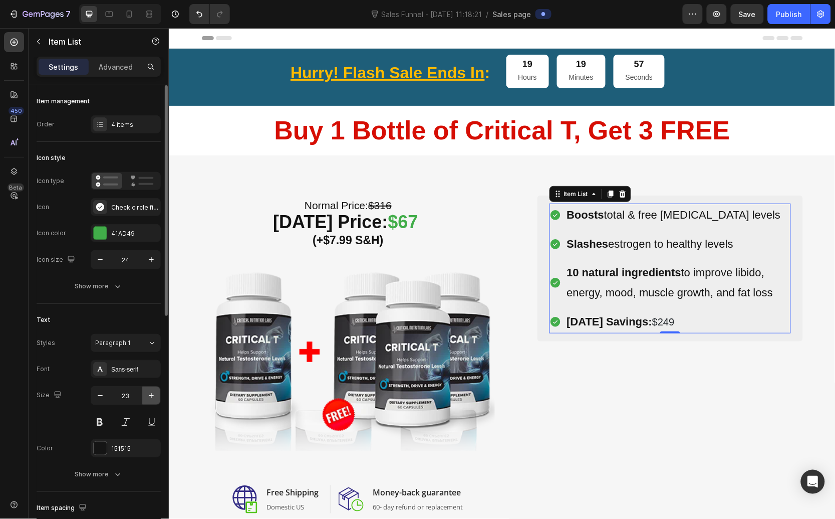
click at [154, 397] on icon "button" at bounding box center [151, 395] width 10 height 10
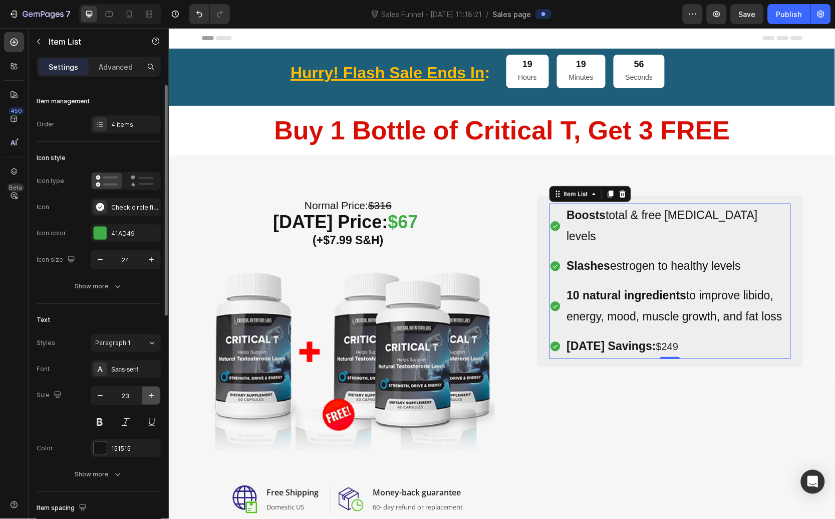
type input "24"
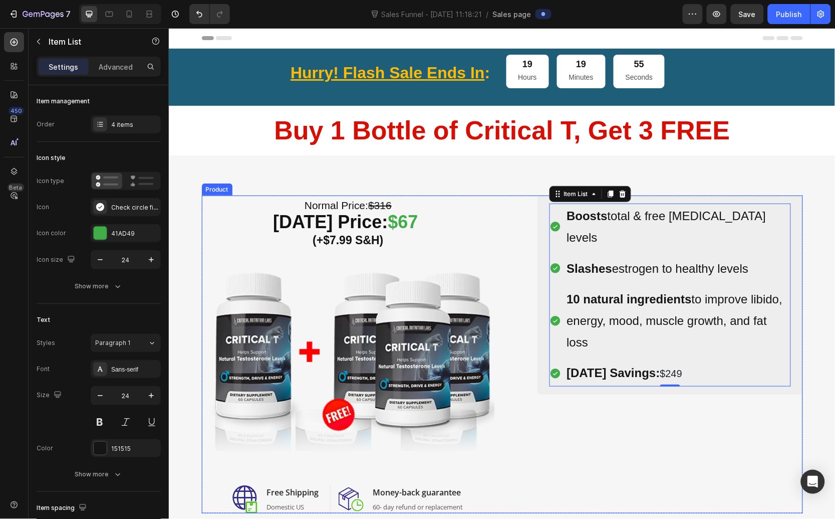
click at [598, 427] on div "(P) Images & Gallery Icon Product Benefit 1 Text block Icon Product Benefit 2 T…" at bounding box center [656, 354] width 293 height 318
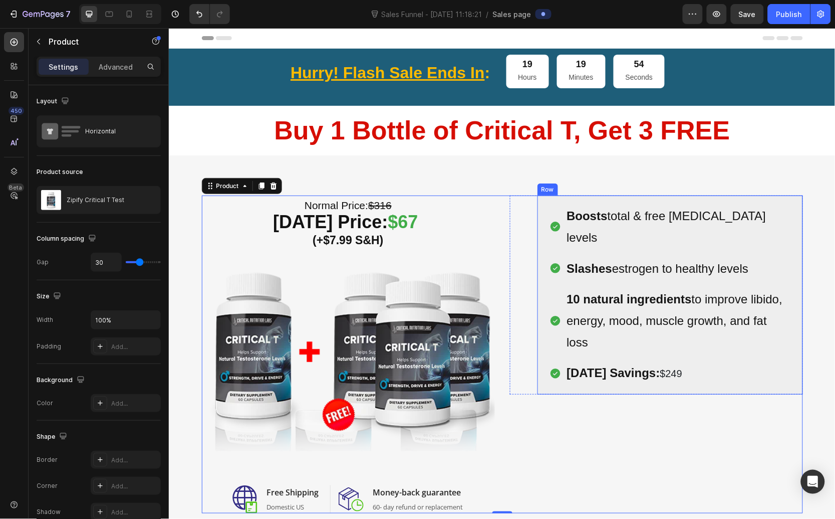
click at [597, 196] on div "Boosts total & free testosterone levels Slashes estrogen to healthy levels 10 n…" at bounding box center [670, 294] width 266 height 198
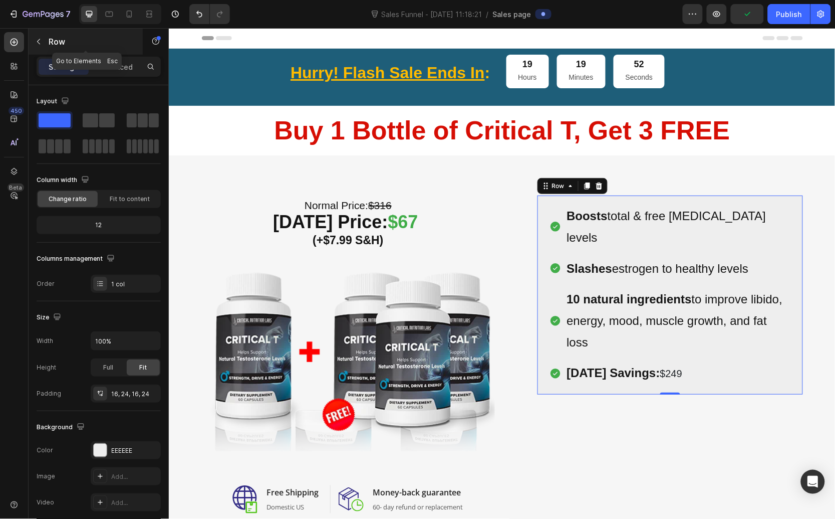
click at [41, 45] on icon "button" at bounding box center [39, 42] width 8 height 8
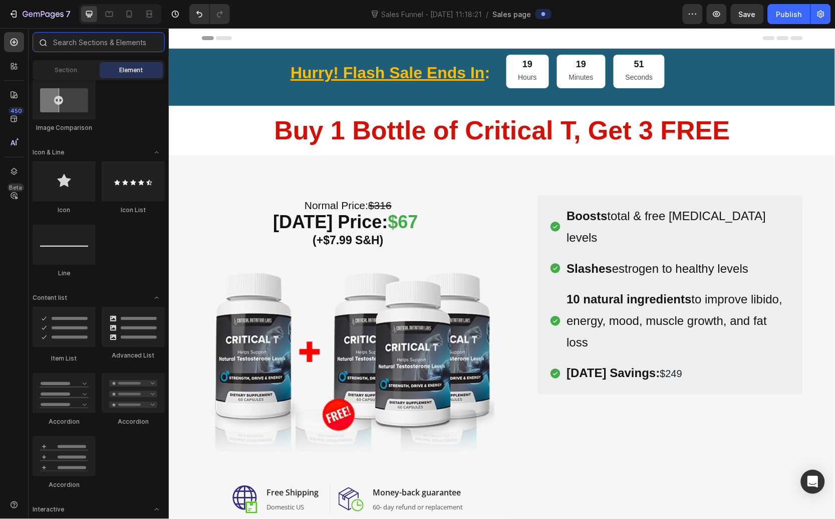
click at [86, 43] on input "text" at bounding box center [99, 42] width 132 height 20
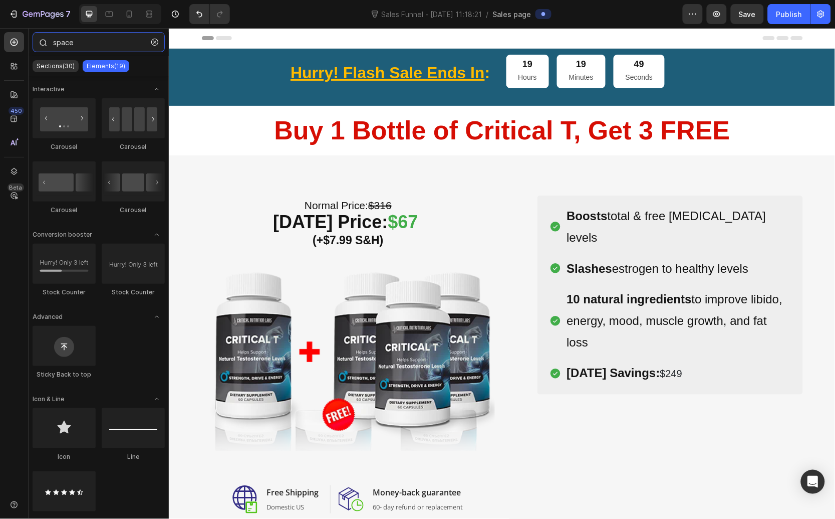
type input "space"
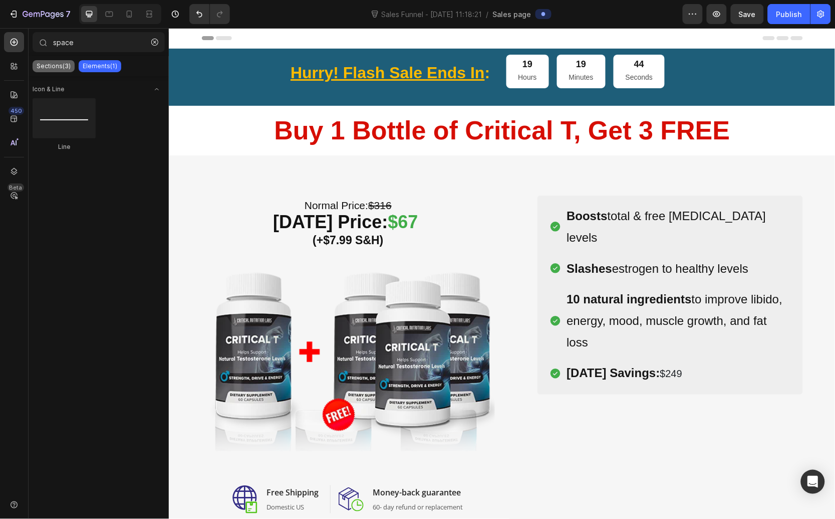
click at [63, 64] on p "Sections(3)" at bounding box center [54, 66] width 34 height 8
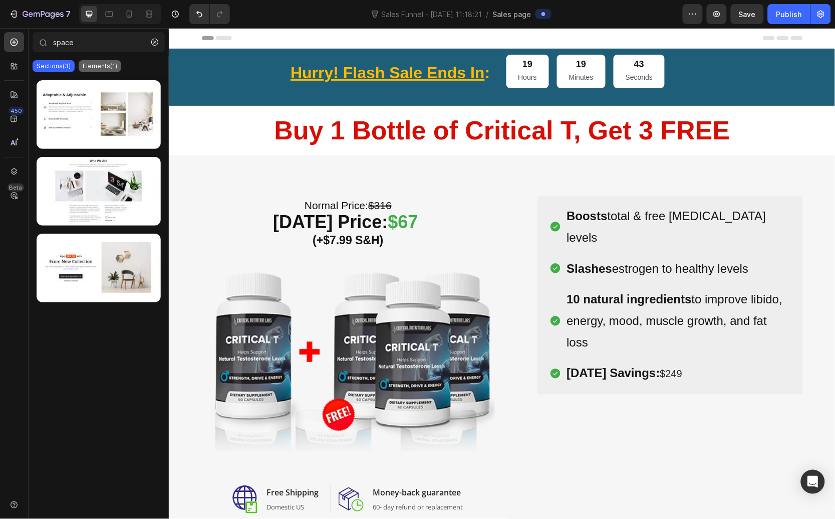
click at [99, 67] on p "Elements(1)" at bounding box center [100, 66] width 35 height 8
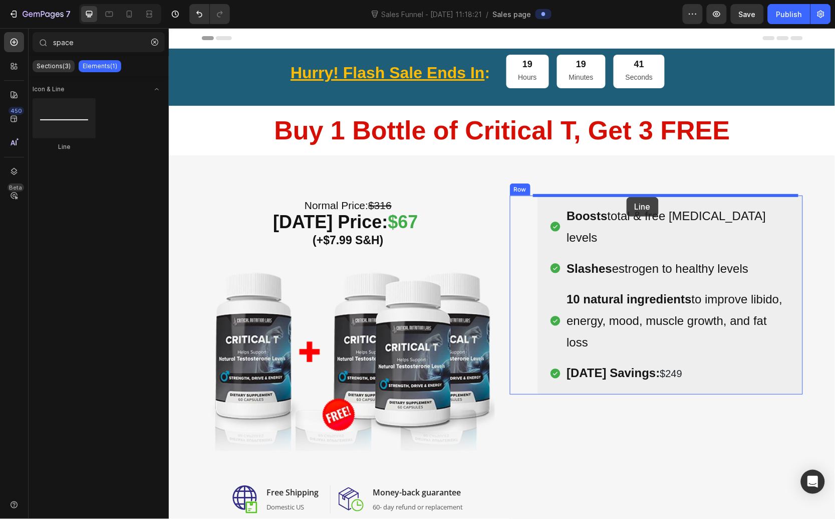
drag, startPoint x: 216, startPoint y: 137, endPoint x: 626, endPoint y: 196, distance: 414.7
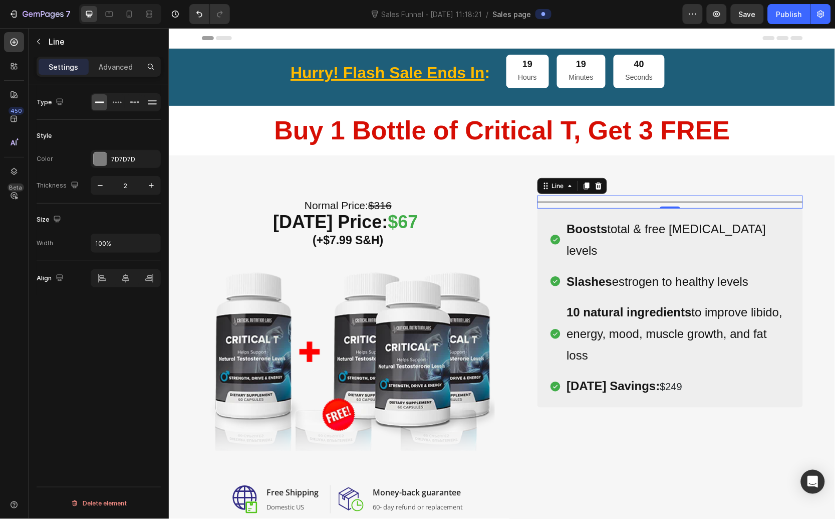
click at [651, 205] on div "Title Line 0" at bounding box center [670, 201] width 266 height 13
click at [661, 199] on div "Title Line 0" at bounding box center [670, 201] width 266 height 13
click at [595, 187] on icon at bounding box center [598, 185] width 7 height 7
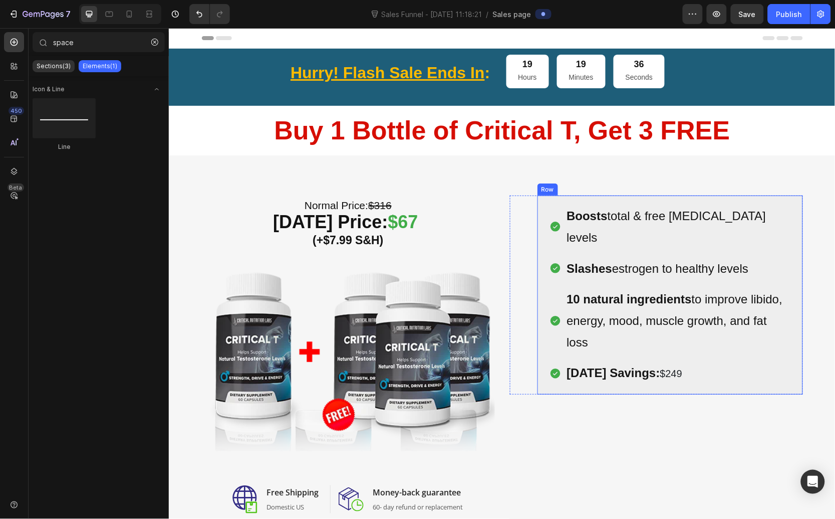
click at [556, 200] on div "Item List" at bounding box center [565, 197] width 33 height 12
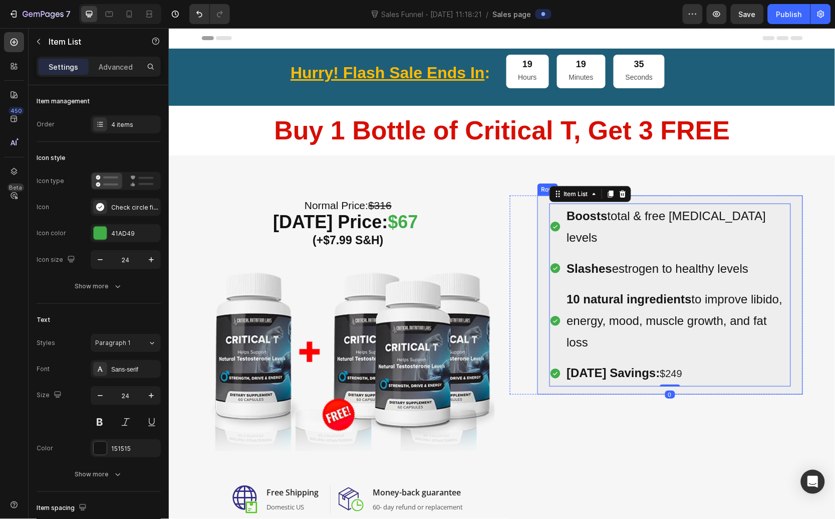
click at [651, 201] on div "Boosts total & free testosterone levels Slashes estrogen to healthy levels 10 n…" at bounding box center [670, 294] width 266 height 198
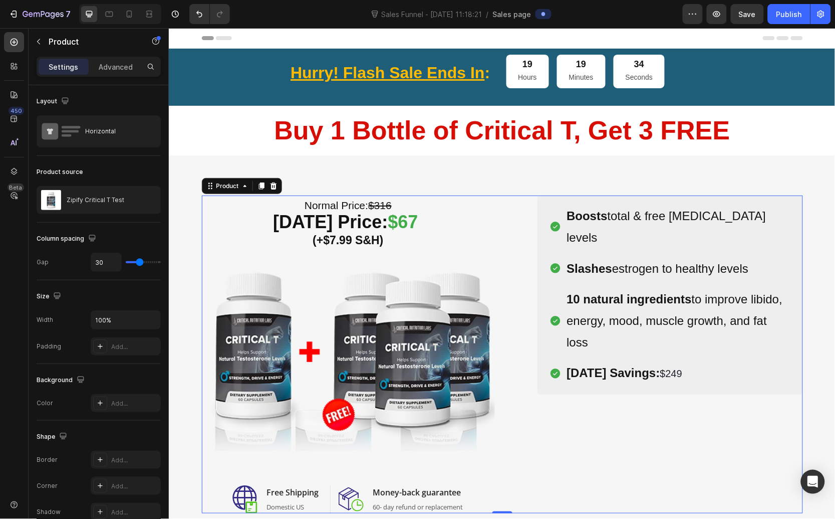
click at [656, 401] on div "(P) Images & Gallery Icon Product Benefit 1 Text block Icon Product Benefit 2 T…" at bounding box center [656, 354] width 293 height 318
click at [631, 369] on div "Boosts total & free testosterone levels Slashes estrogen to healthy levels 10 n…" at bounding box center [670, 294] width 266 height 198
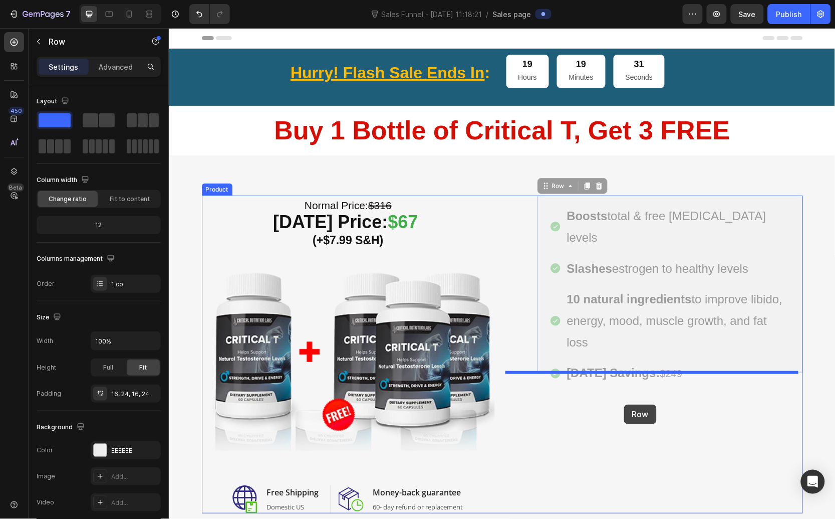
drag, startPoint x: 623, startPoint y: 366, endPoint x: 624, endPoint y: 404, distance: 37.6
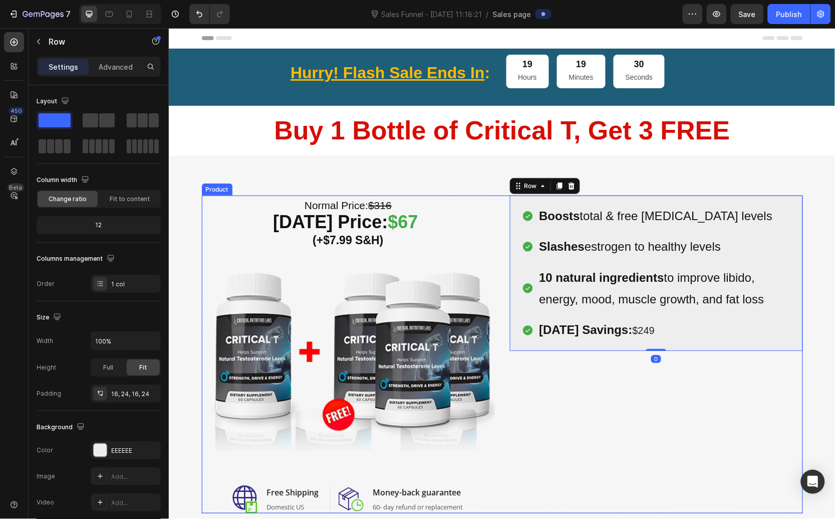
click at [626, 396] on div "(P) Images & Gallery Icon Product Benefit 1 Text block Icon Product Benefit 2 T…" at bounding box center [656, 354] width 293 height 318
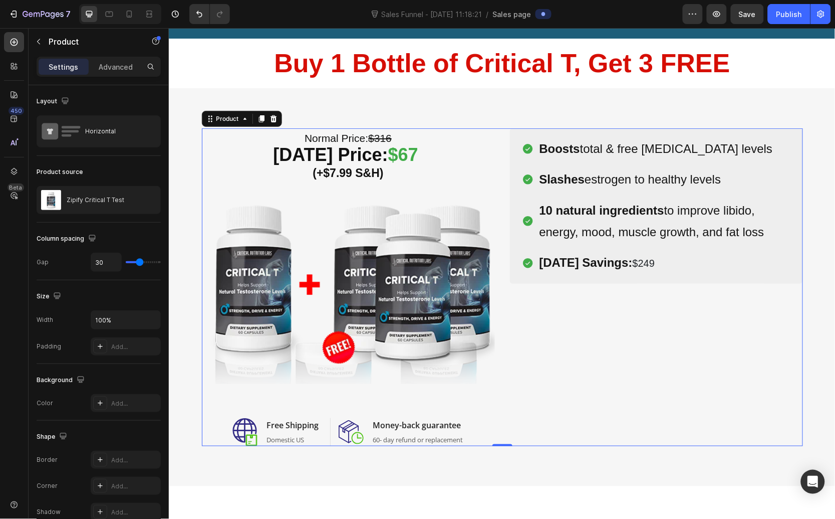
scroll to position [68, 0]
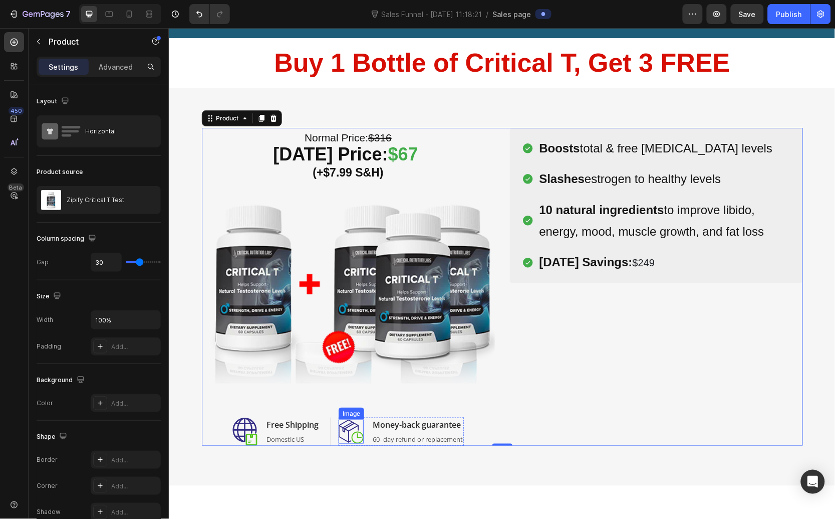
click at [356, 428] on img at bounding box center [350, 431] width 25 height 24
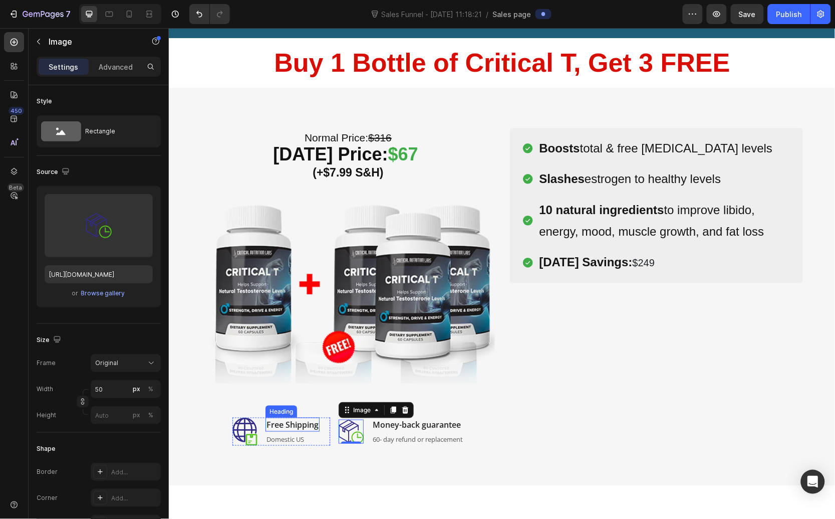
click at [265, 425] on h2 "Free Shipping" at bounding box center [292, 424] width 54 height 14
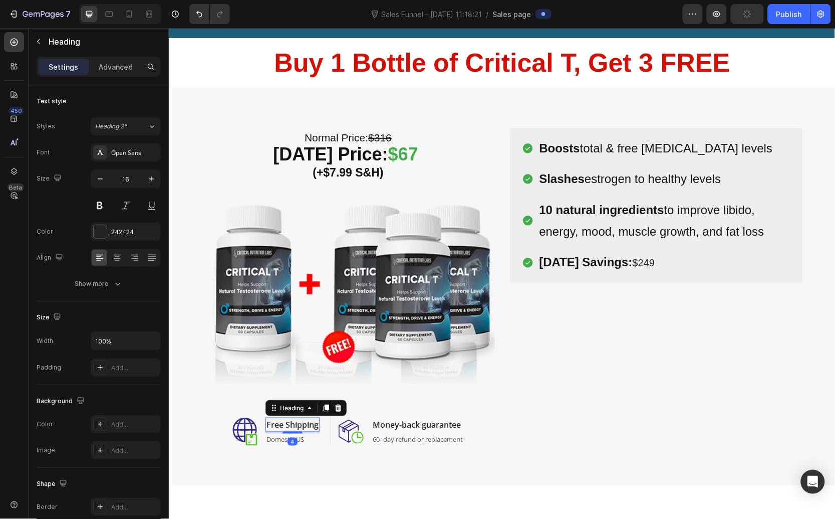
click at [272, 423] on p "Free Shipping" at bounding box center [292, 424] width 52 height 12
click at [272, 424] on p "Free Shipping" at bounding box center [292, 424] width 52 height 12
click at [271, 424] on p "Free Shipping" at bounding box center [292, 424] width 52 height 12
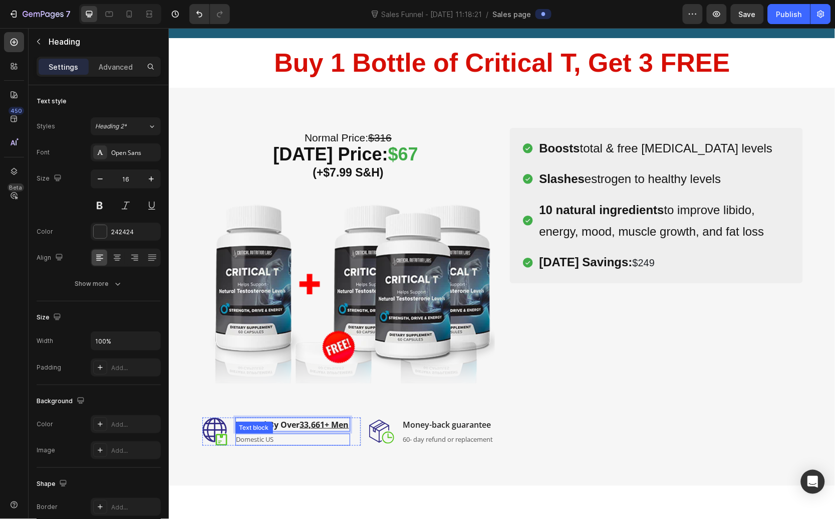
click at [274, 444] on p "Domestic US" at bounding box center [292, 439] width 113 height 10
click at [310, 427] on icon at bounding box center [313, 423] width 7 height 7
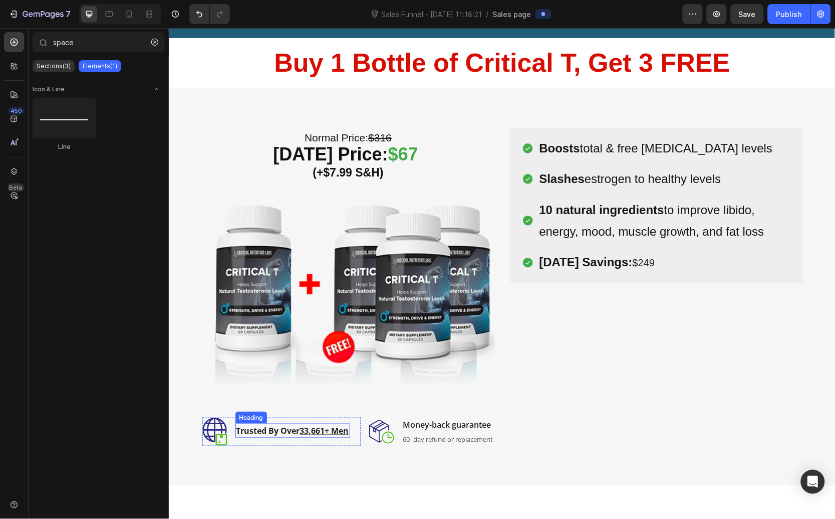
click at [235, 437] on h2 "⁠⁠⁠⁠⁠⁠⁠ Trusted By Over 33,661+ Men" at bounding box center [292, 430] width 115 height 14
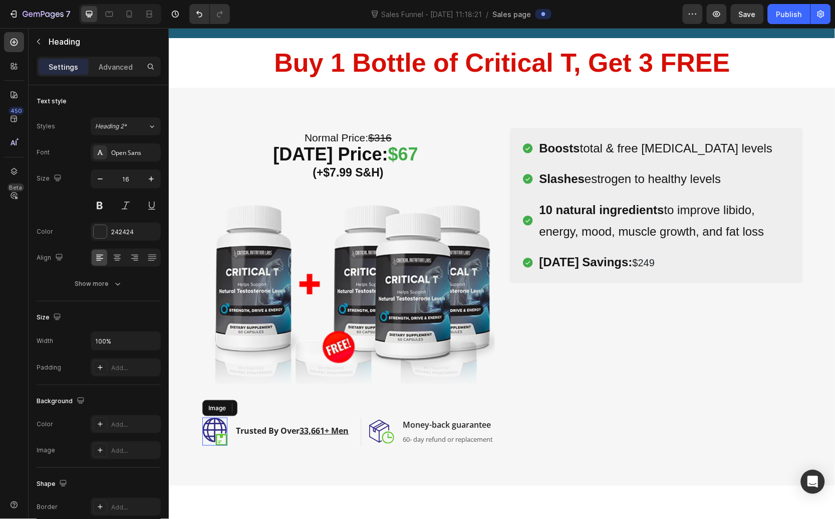
click at [210, 430] on img at bounding box center [214, 431] width 25 height 28
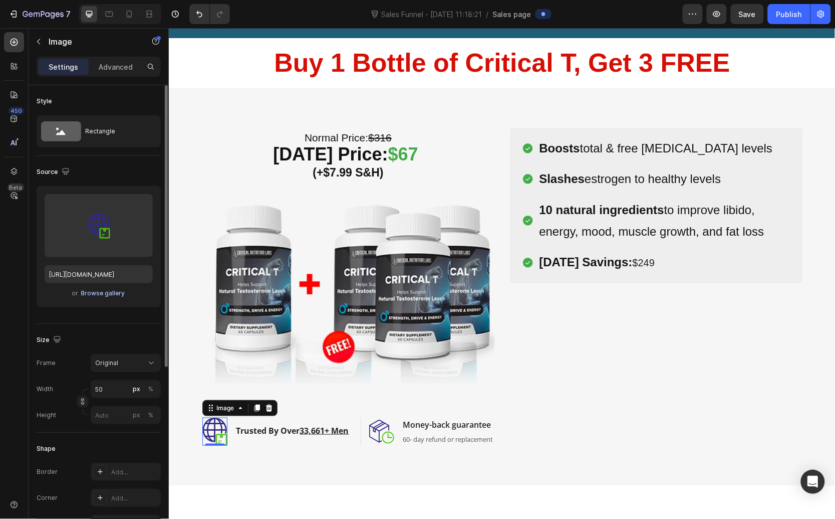
click at [103, 296] on div "Browse gallery" at bounding box center [103, 293] width 44 height 9
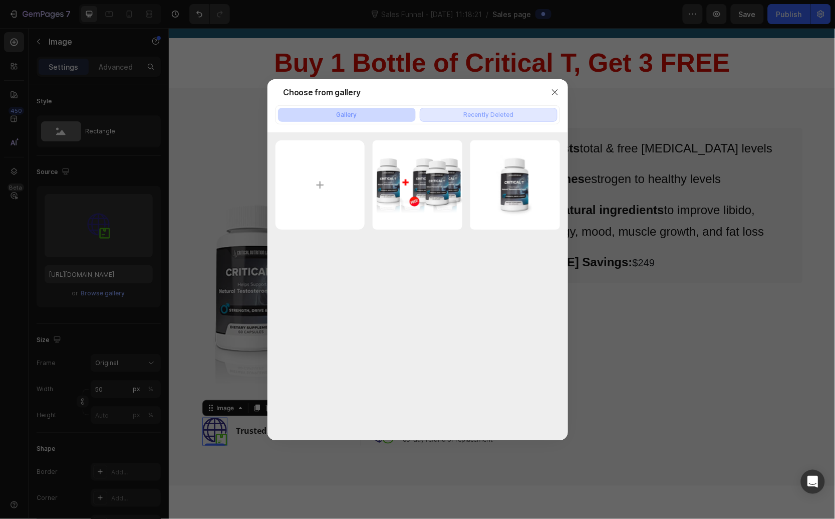
click at [488, 117] on div "Recently Deleted" at bounding box center [489, 114] width 50 height 9
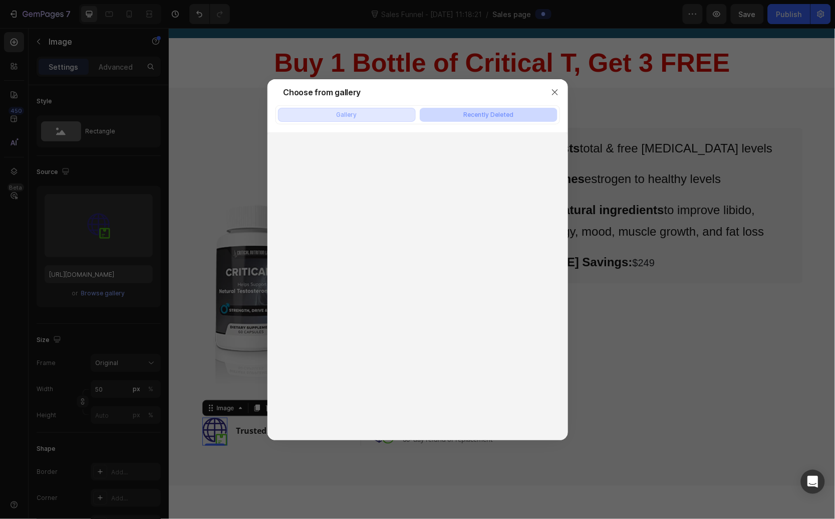
click at [356, 115] on div "Gallery" at bounding box center [347, 114] width 21 height 9
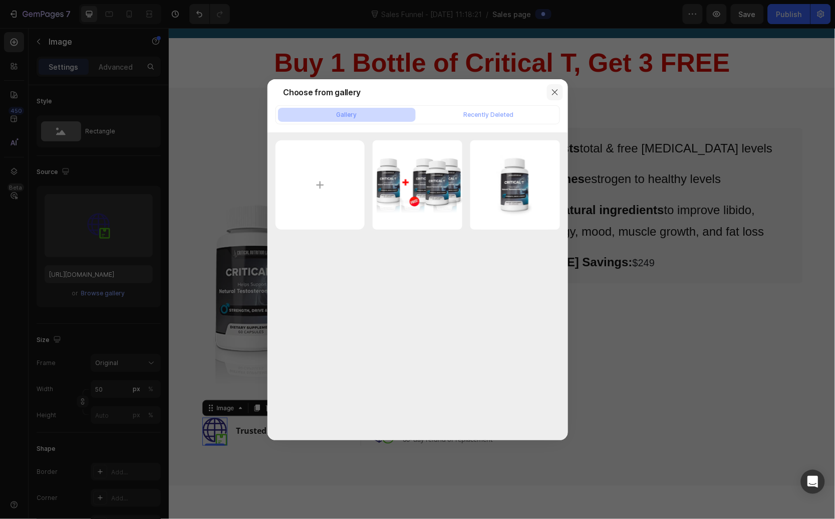
click at [551, 94] on icon "button" at bounding box center [555, 92] width 8 height 8
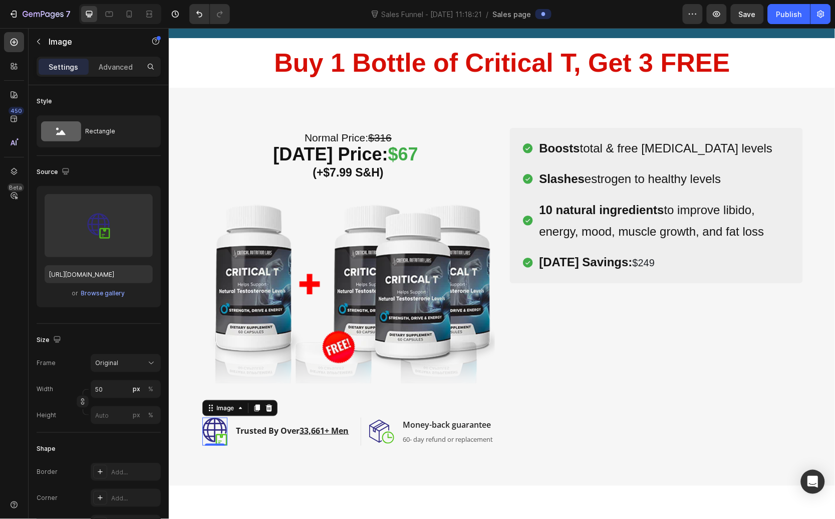
click at [207, 429] on img at bounding box center [214, 431] width 25 height 28
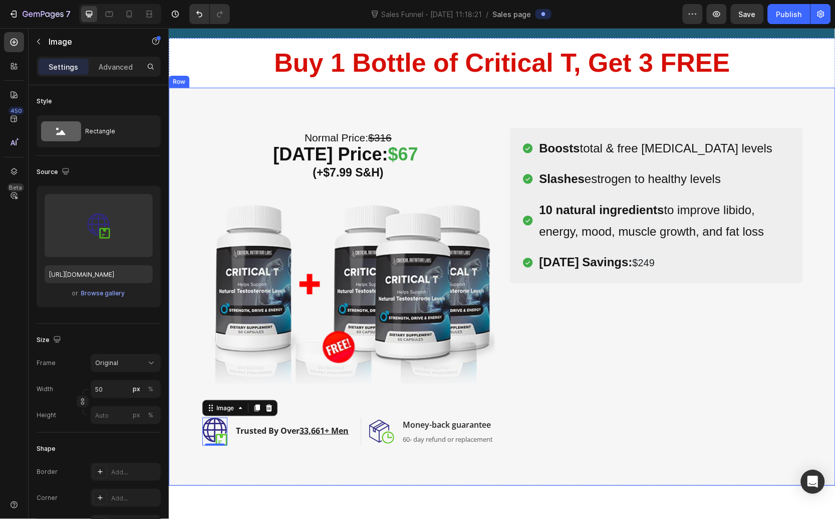
click at [256, 461] on div "⁠⁠⁠⁠⁠⁠⁠ Normal Price: $316 Today’s Price: $67 (+$7.99 S&H) Heading Image Image …" at bounding box center [501, 286] width 667 height 398
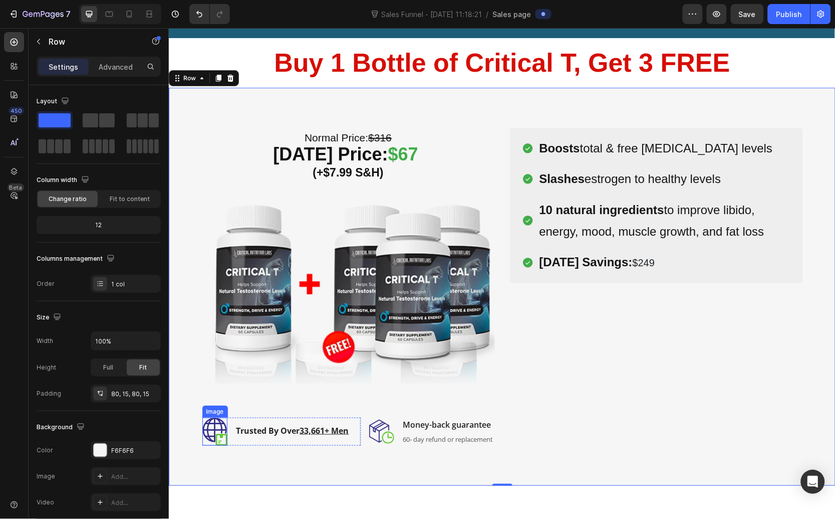
click at [202, 439] on img at bounding box center [214, 431] width 25 height 28
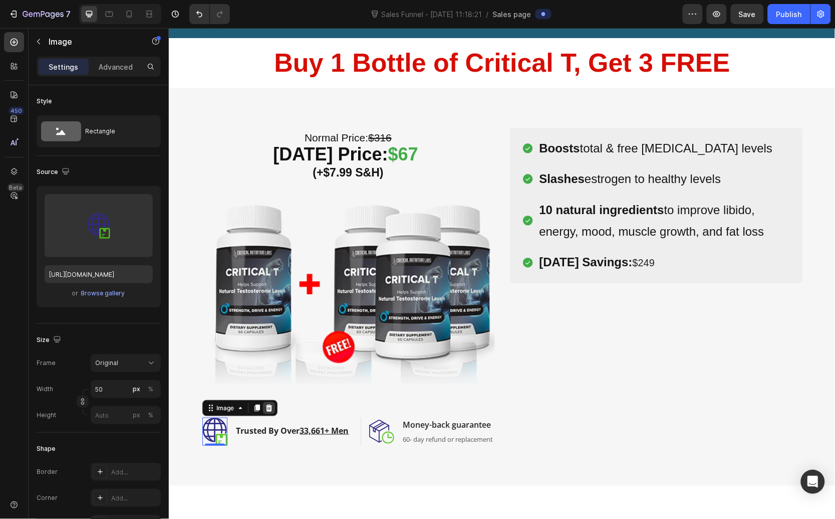
click at [267, 407] on icon at bounding box center [269, 407] width 8 height 8
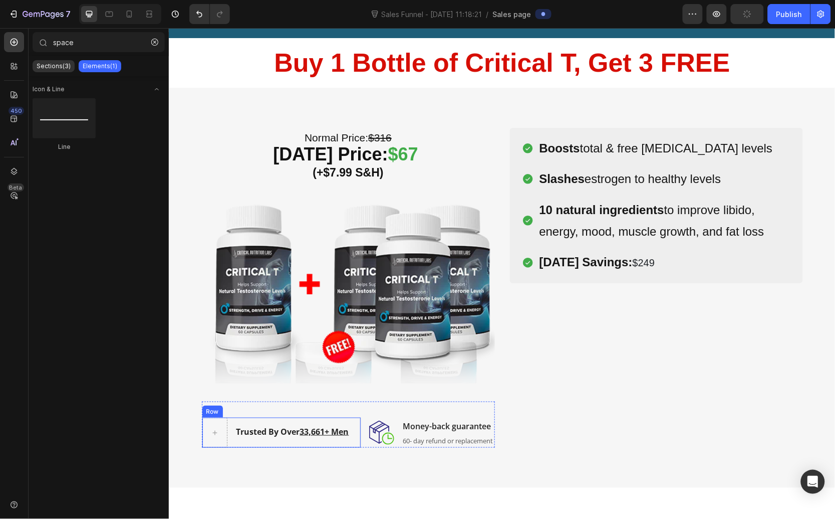
click at [253, 471] on div "⁠⁠⁠⁠⁠⁠⁠ Normal Price: $316 Today’s Price: $67 (+$7.99 S&H) Heading Image ⁠⁠⁠⁠⁠⁠…" at bounding box center [501, 287] width 667 height 400
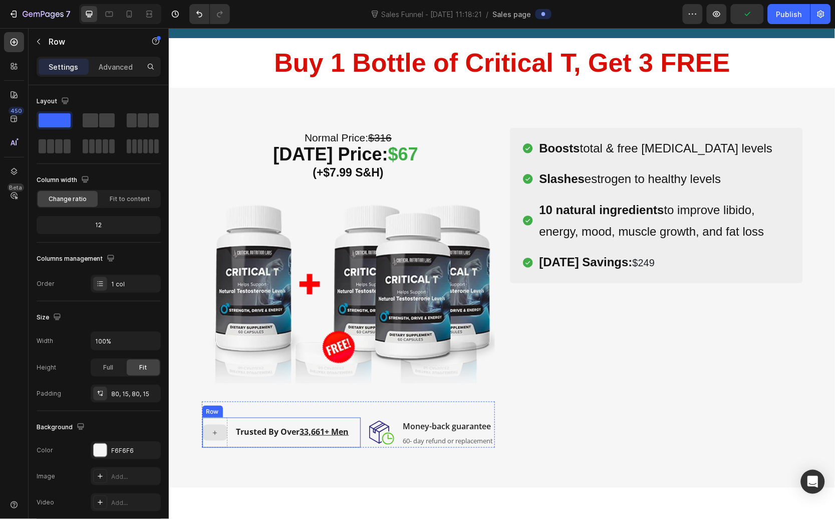
click at [212, 437] on div at bounding box center [214, 432] width 24 height 16
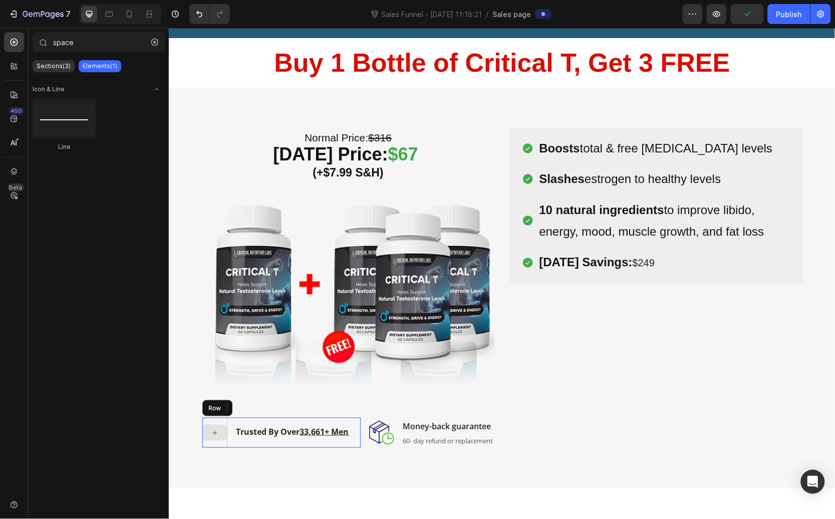
click at [218, 420] on div at bounding box center [214, 432] width 25 height 30
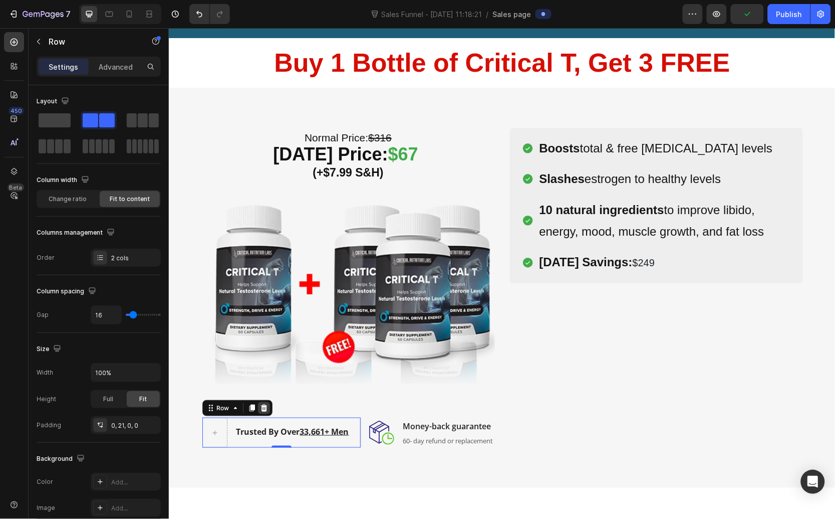
click at [260, 403] on icon at bounding box center [264, 407] width 8 height 8
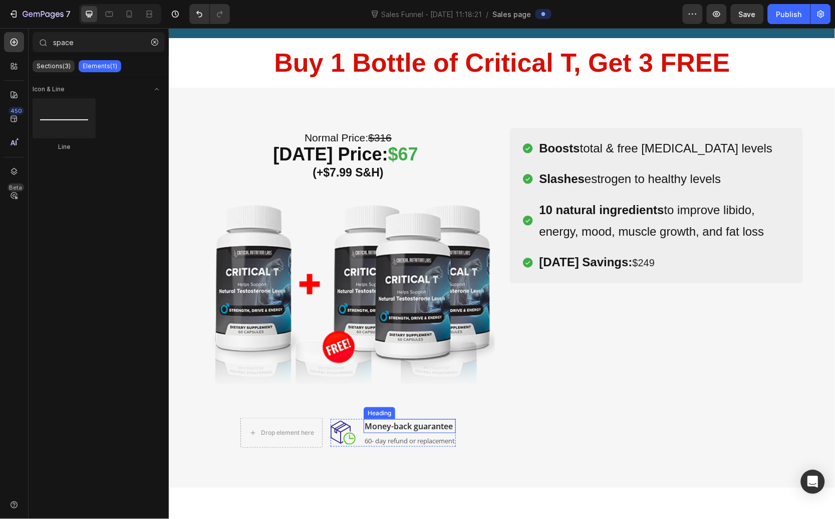
click at [408, 418] on h2 "Money-back guarantee" at bounding box center [409, 425] width 92 height 14
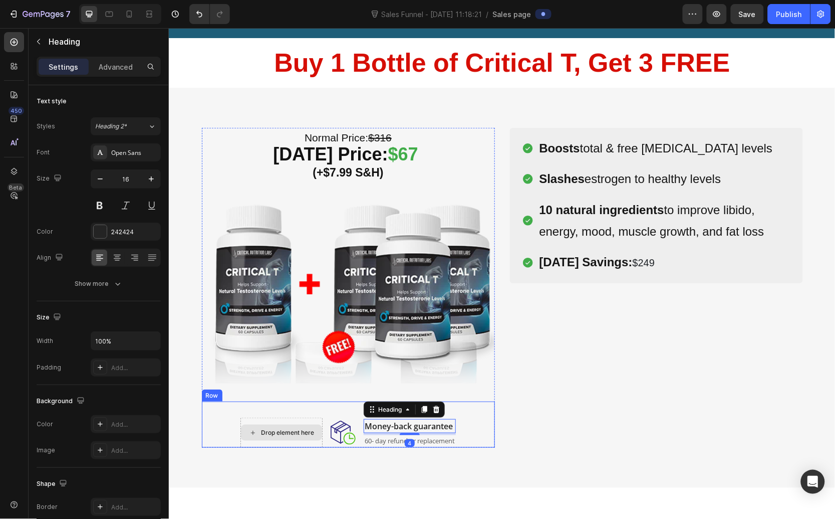
click at [273, 437] on div "Drop element here" at bounding box center [281, 432] width 81 height 16
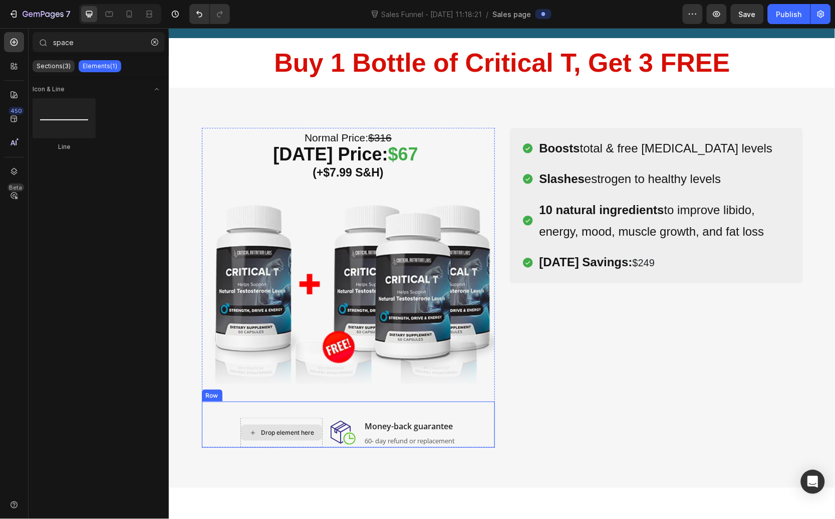
click at [301, 423] on div "Drop element here" at bounding box center [281, 432] width 82 height 30
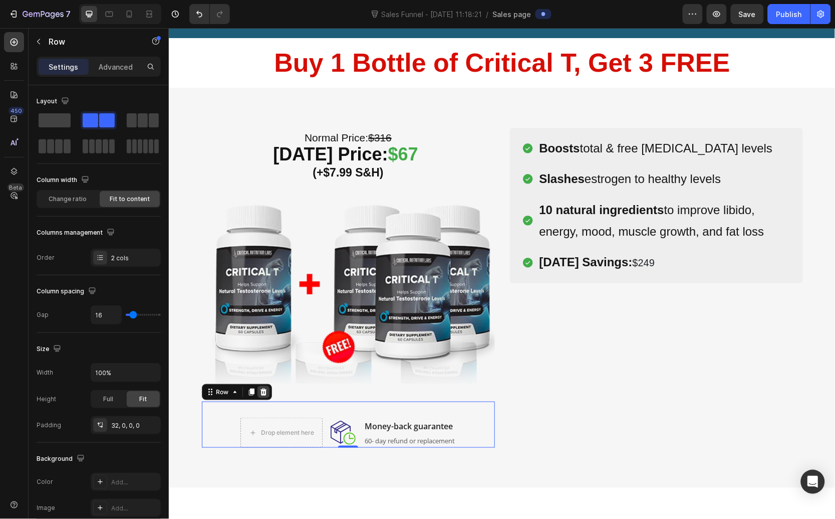
click at [260, 392] on icon at bounding box center [263, 391] width 7 height 7
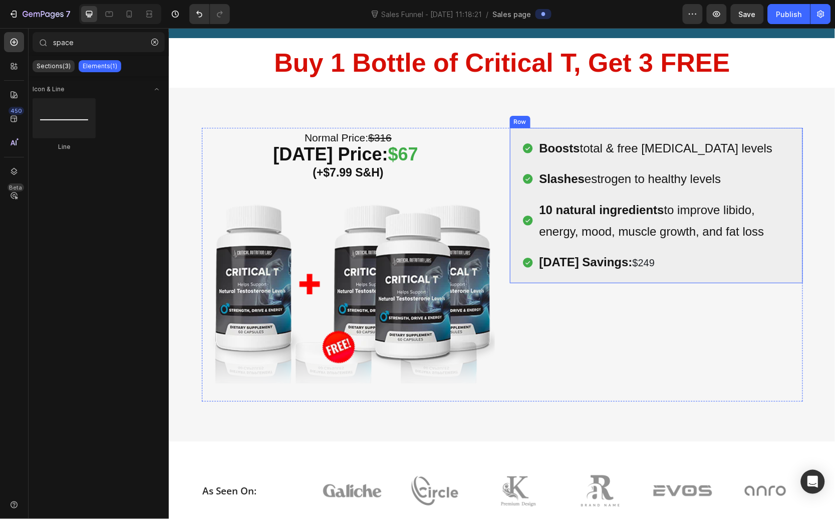
click at [510, 139] on div "Boosts total & free testosterone levels Slashes estrogen to healthy levels 10 n…" at bounding box center [656, 204] width 293 height 155
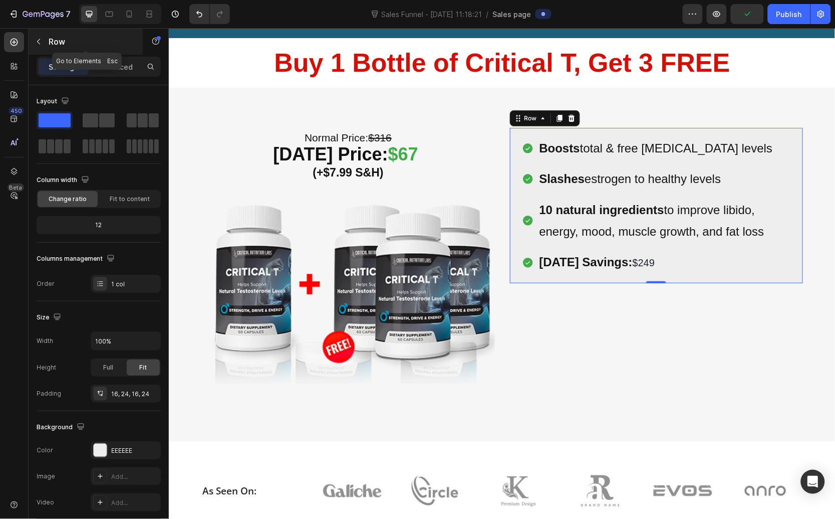
click at [42, 42] on icon "button" at bounding box center [39, 42] width 8 height 8
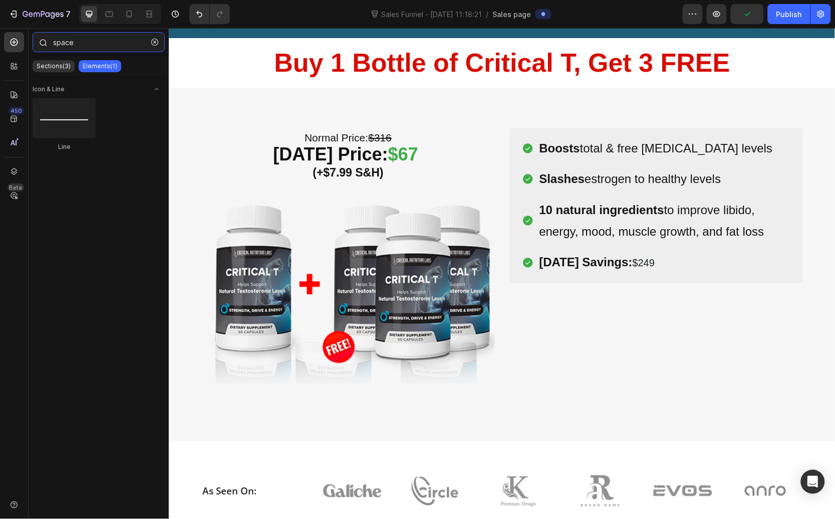
click at [117, 44] on input "space" at bounding box center [99, 42] width 132 height 20
click at [155, 41] on icon "button" at bounding box center [154, 42] width 7 height 7
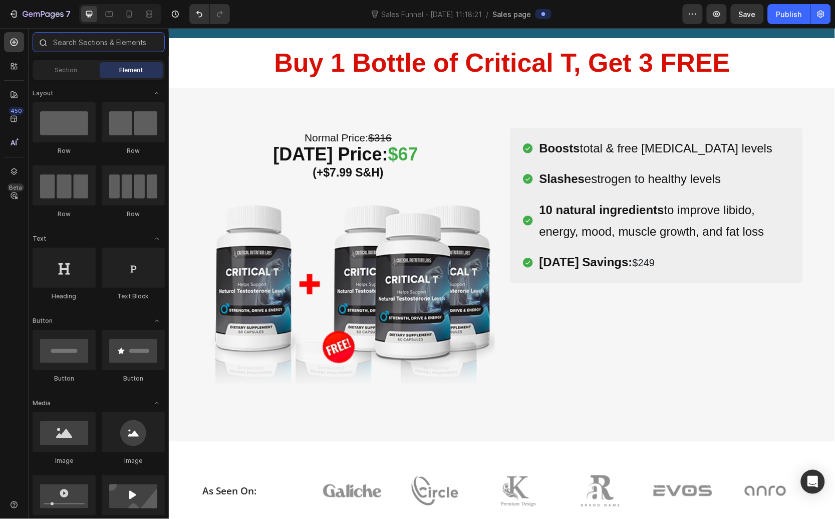
click at [103, 44] on input "text" at bounding box center [99, 42] width 132 height 20
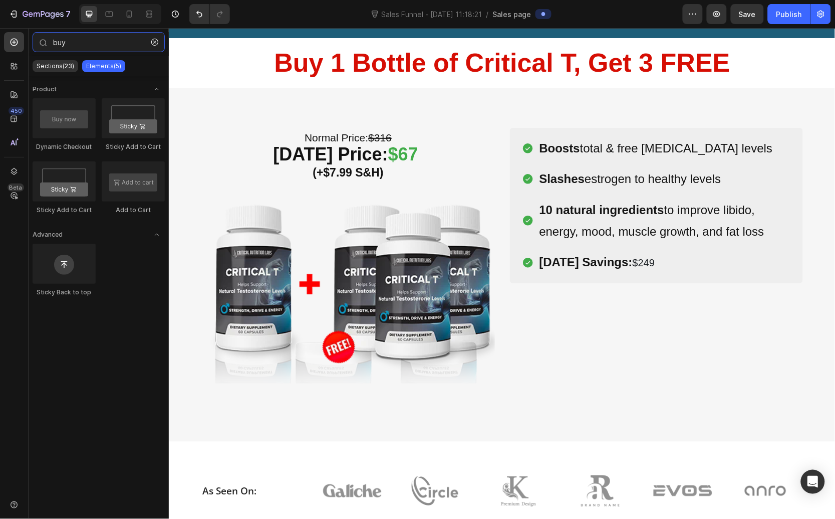
type input "buy"
click at [65, 108] on div at bounding box center [64, 118] width 63 height 40
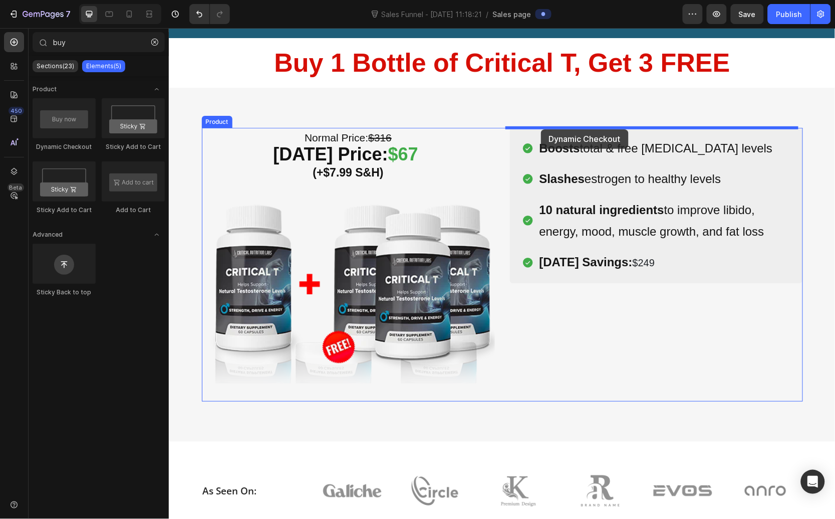
drag, startPoint x: 224, startPoint y: 150, endPoint x: 541, endPoint y: 129, distance: 317.9
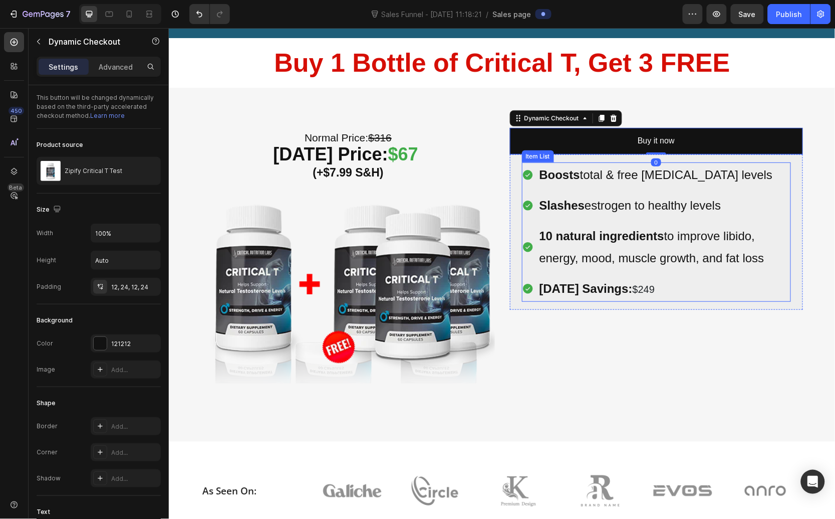
click at [612, 381] on div "(P) Images & Gallery Icon Product Benefit 1 Text block Icon Product Benefit 2 T…" at bounding box center [656, 264] width 293 height 274
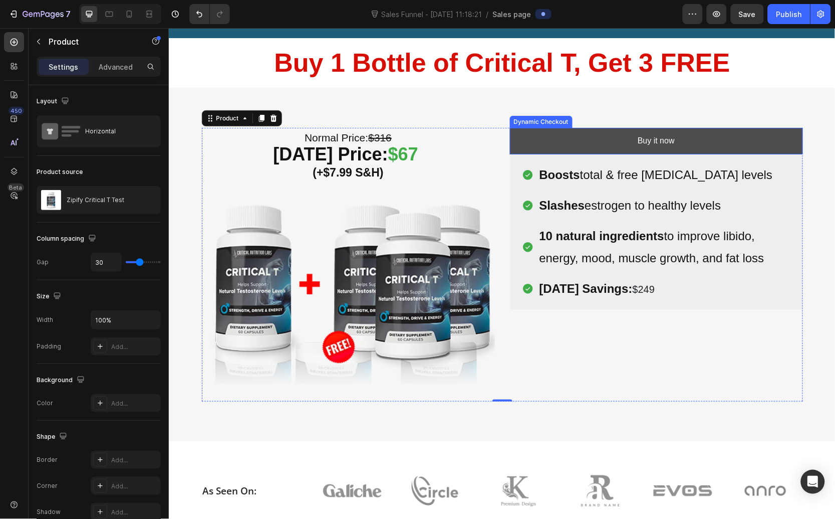
click at [617, 151] on button "Buy it now" at bounding box center [656, 140] width 293 height 27
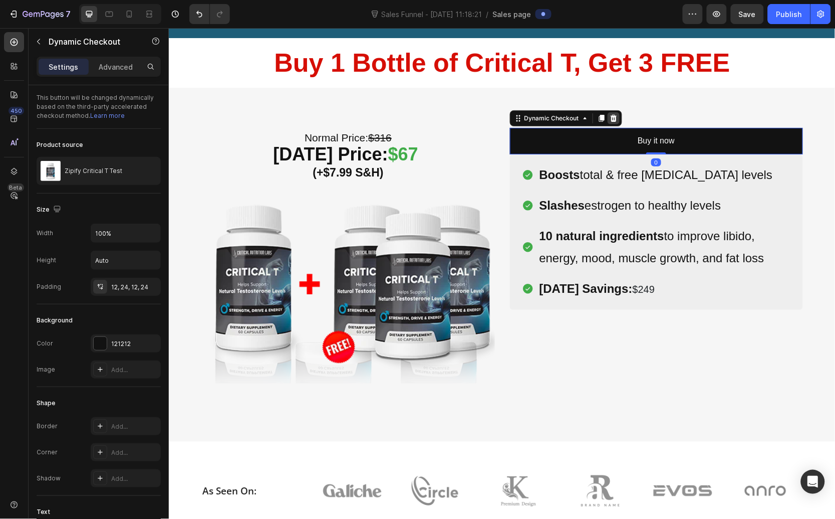
click at [610, 117] on icon at bounding box center [613, 117] width 7 height 7
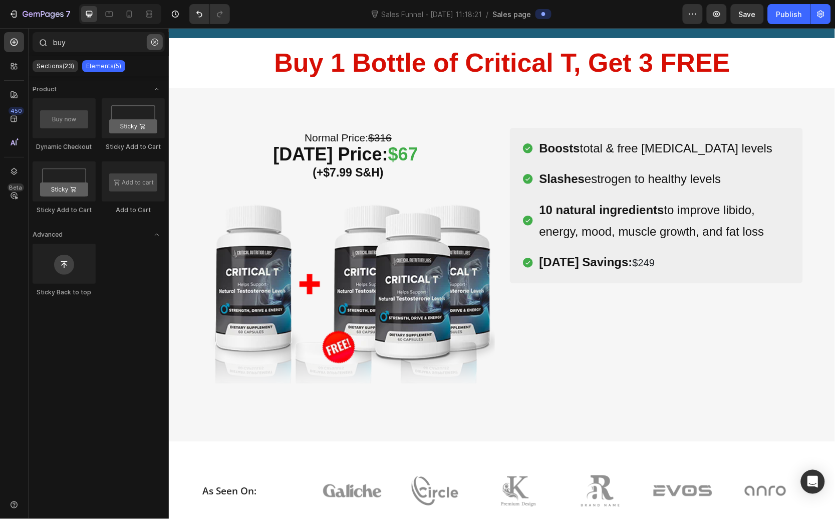
click at [148, 44] on button "button" at bounding box center [155, 42] width 16 height 16
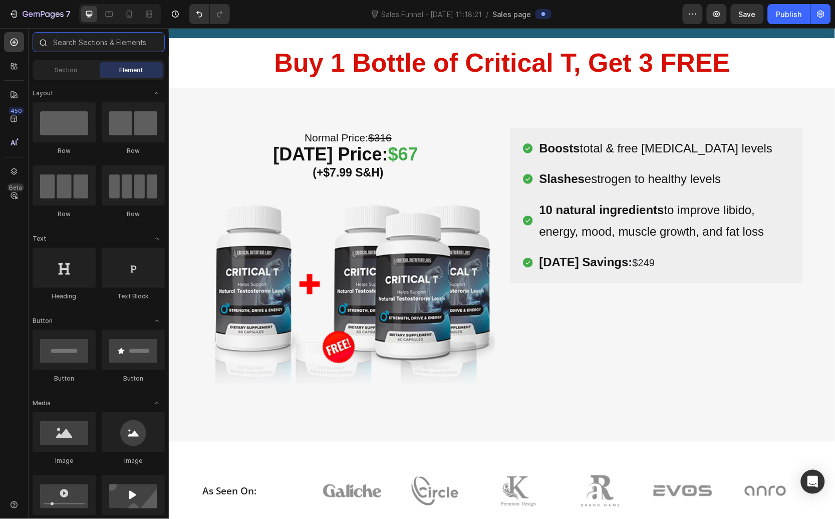
click at [114, 39] on input "text" at bounding box center [99, 42] width 132 height 20
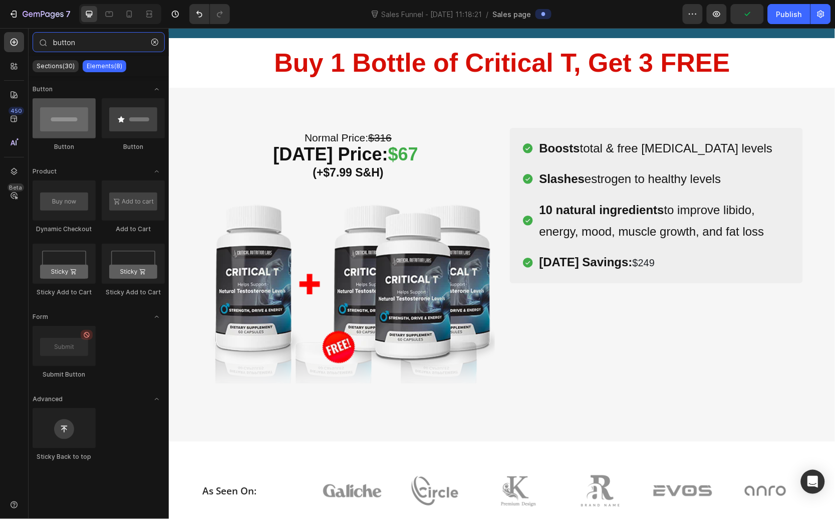
type input "button"
click at [80, 129] on div at bounding box center [64, 118] width 63 height 40
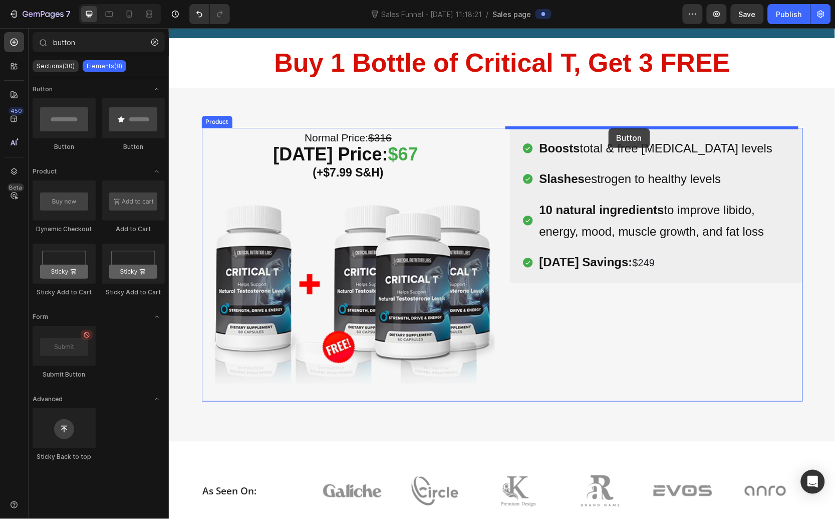
drag, startPoint x: 262, startPoint y: 153, endPoint x: 608, endPoint y: 128, distance: 347.2
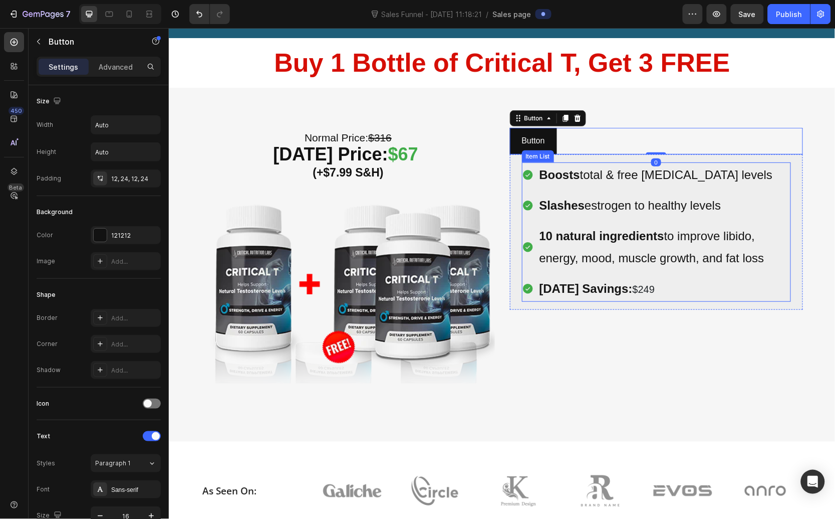
click at [672, 358] on div "(P) Images & Gallery Icon Product Benefit 1 Text block Icon Product Benefit 2 T…" at bounding box center [656, 264] width 293 height 274
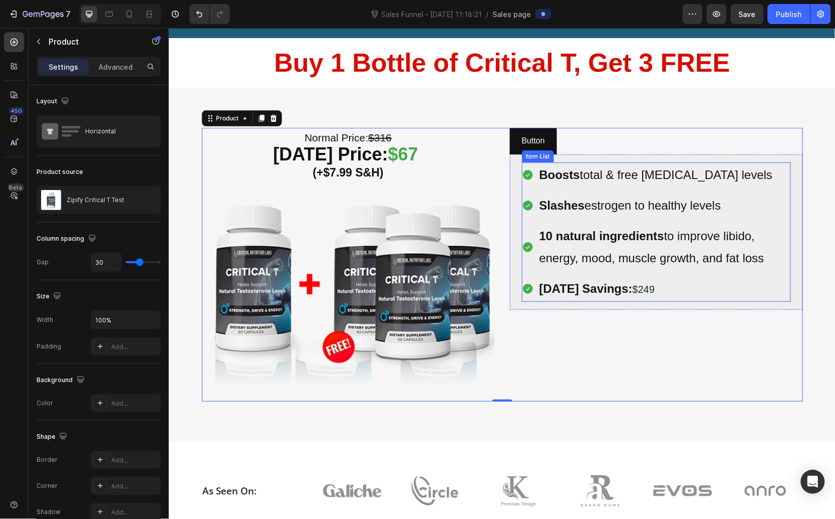
click at [623, 156] on div "Boosts total & free testosterone levels Slashes estrogen to healthy levels 10 n…" at bounding box center [656, 231] width 293 height 155
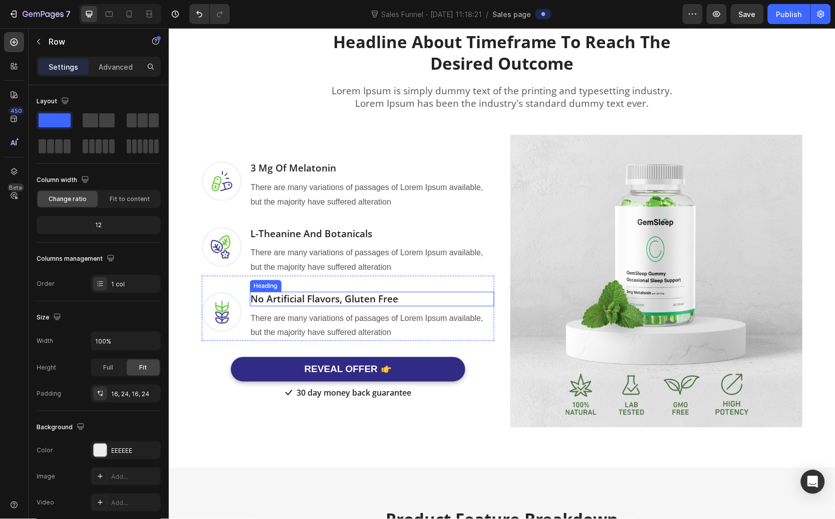
scroll to position [570, 0]
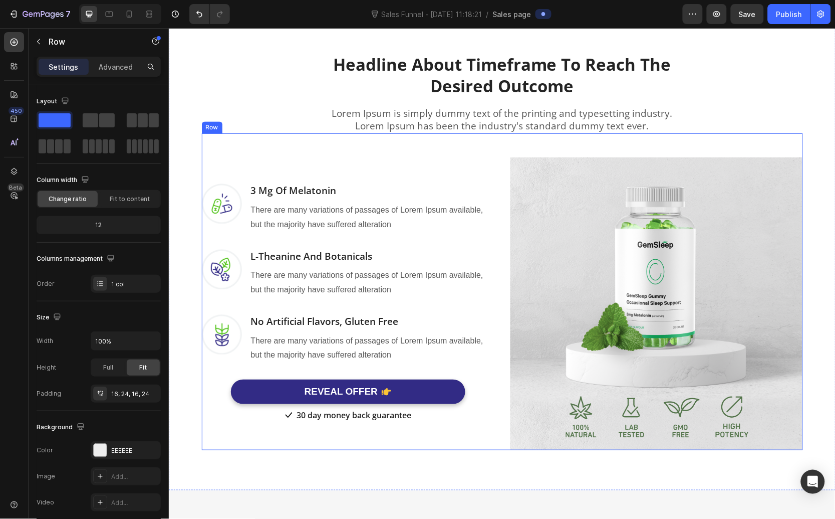
click at [444, 143] on div "Image 3 Mg Of Melatonin Heading There are many variations of passages of Lorem …" at bounding box center [501, 291] width 601 height 317
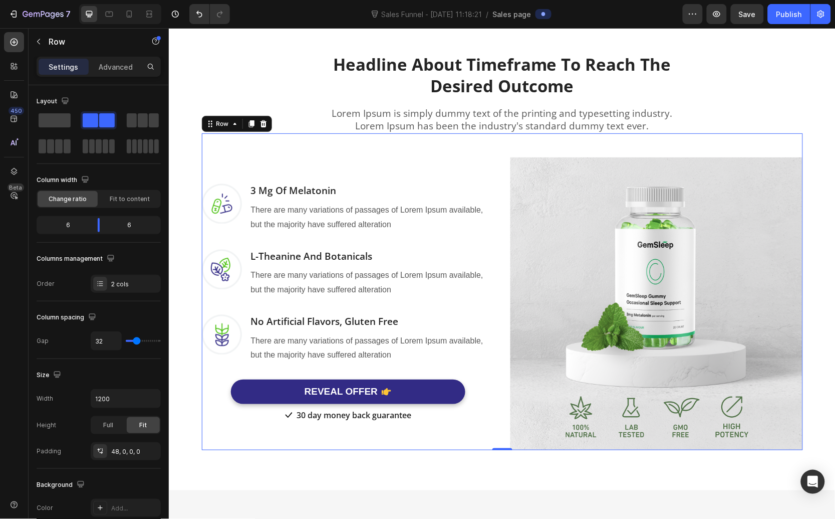
click at [470, 113] on p "Lorem Ipsum is simply dummy text of the printing and typesetting industry. Lore…" at bounding box center [502, 119] width 349 height 25
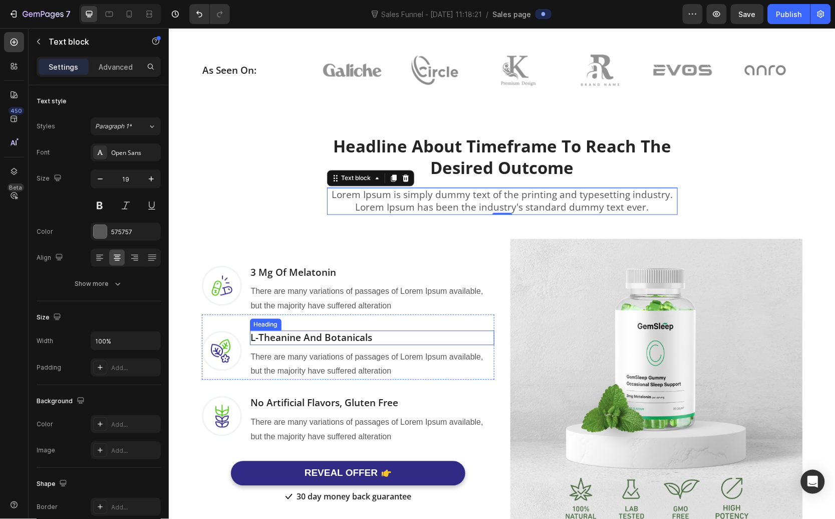
scroll to position [379, 0]
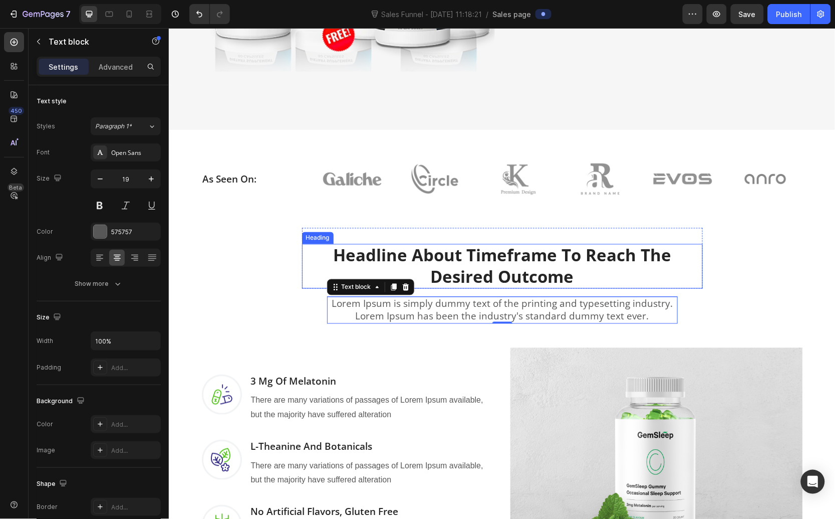
click at [535, 358] on img at bounding box center [656, 493] width 293 height 293
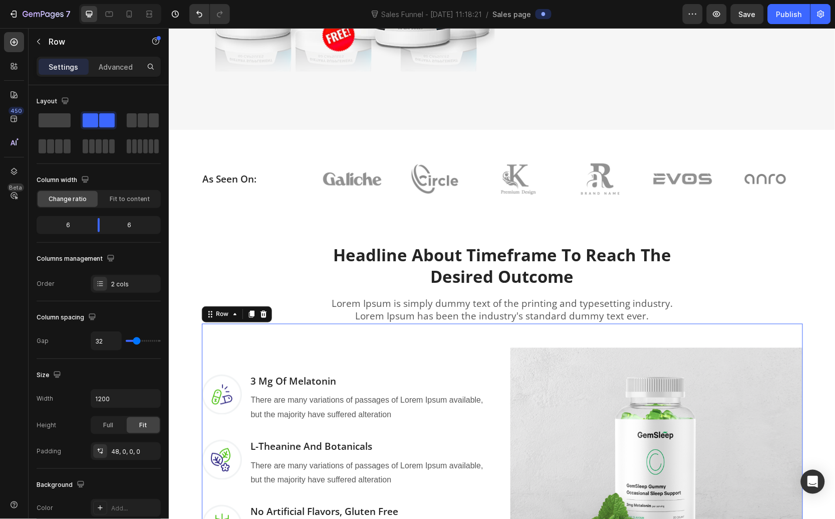
click at [452, 359] on div "Image 3 Mg Of Melatonin Heading There are many variations of passages of Lorem …" at bounding box center [347, 493] width 293 height 293
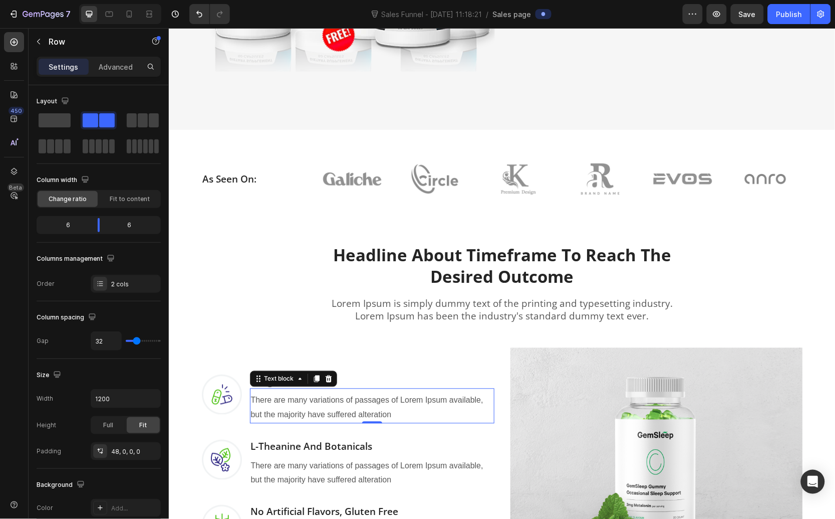
click at [370, 398] on p "There are many variations of passages of Lorem Ipsum available, but the majorit…" at bounding box center [372, 407] width 243 height 29
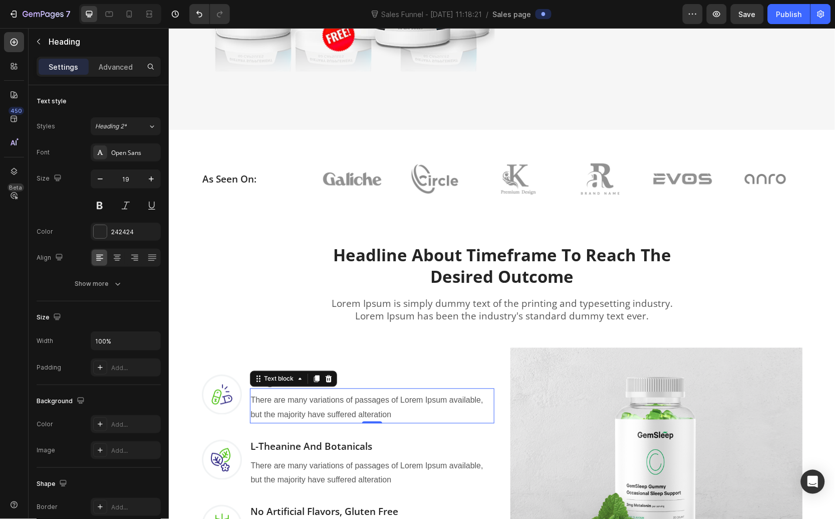
click at [378, 375] on p "3 Mg Of Melatonin" at bounding box center [372, 381] width 243 height 13
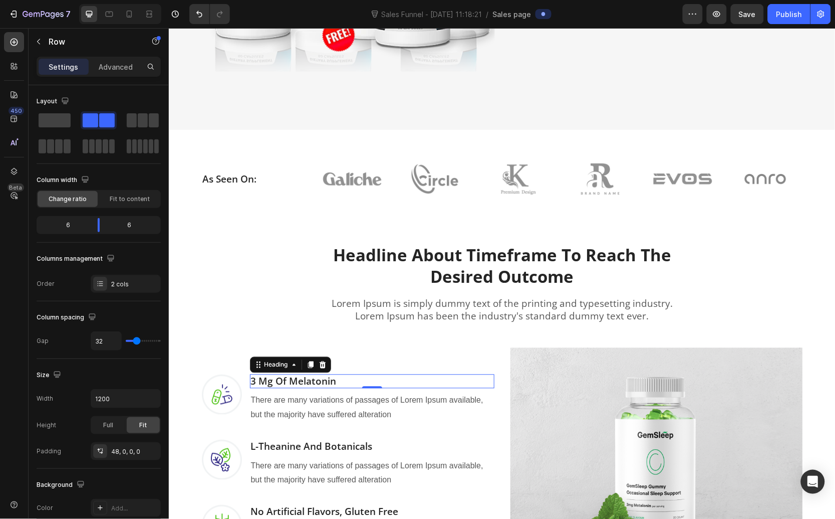
click at [379, 363] on div "Image 3 Mg Of Melatonin Heading 0 There are many variations of passages of Lore…" at bounding box center [347, 493] width 293 height 293
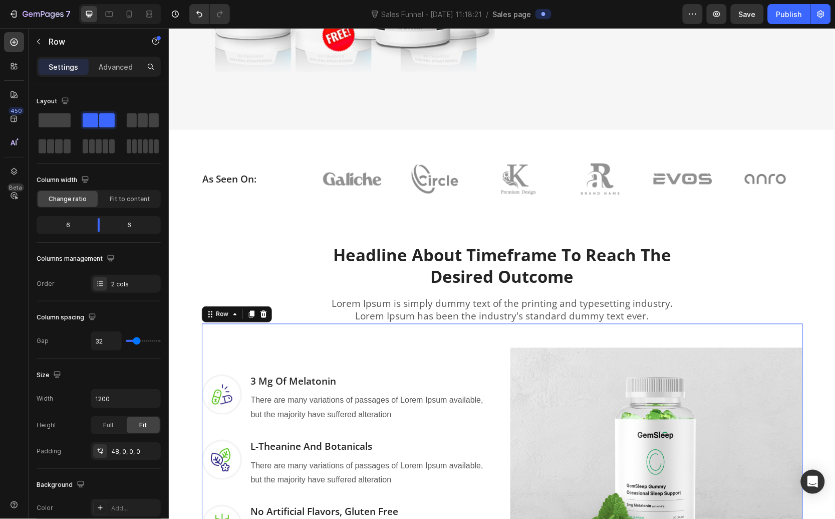
click at [328, 370] on div "Image 3 Mg Of Melatonin Heading There are many variations of passages of Lorem …" at bounding box center [347, 493] width 293 height 293
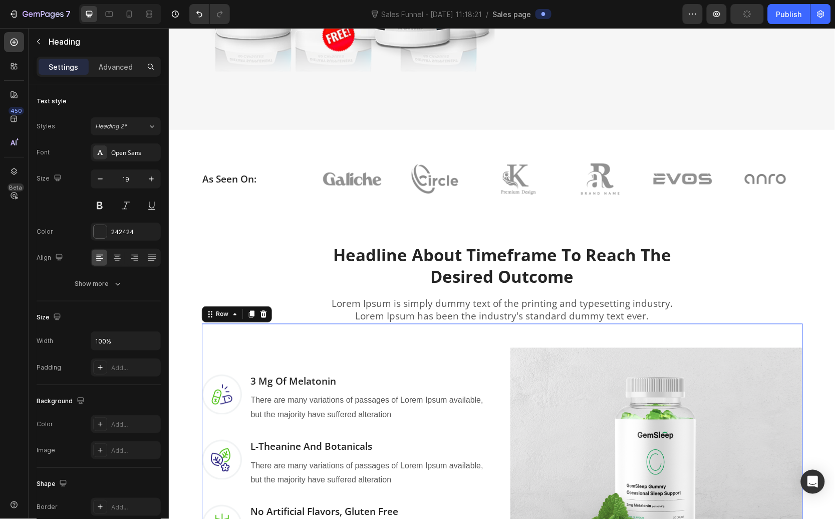
click at [298, 375] on p "3 Mg Of Melatonin" at bounding box center [372, 381] width 243 height 13
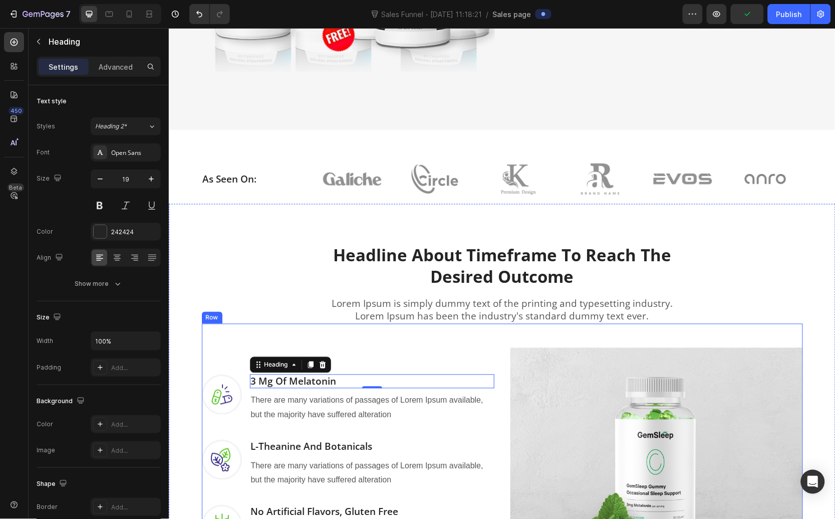
click at [377, 358] on div "Image 3 Mg Of Melatonin Heading 0 There are many variations of passages of Lore…" at bounding box center [347, 493] width 293 height 293
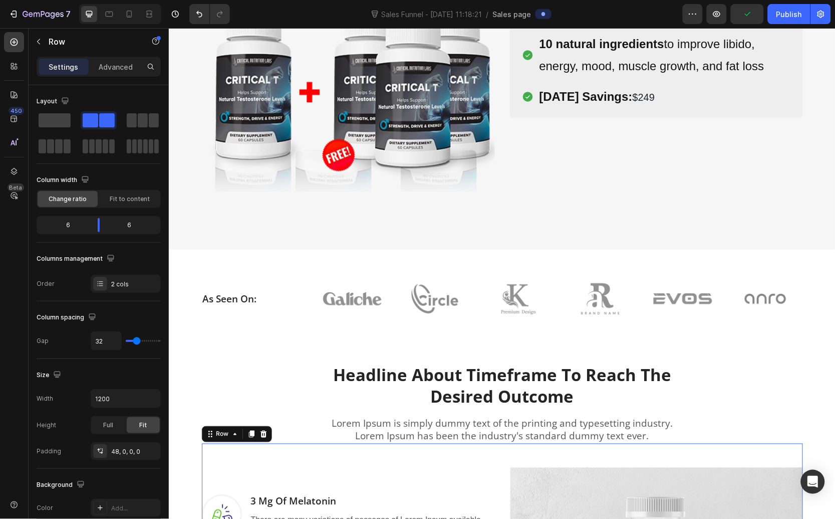
scroll to position [0, 0]
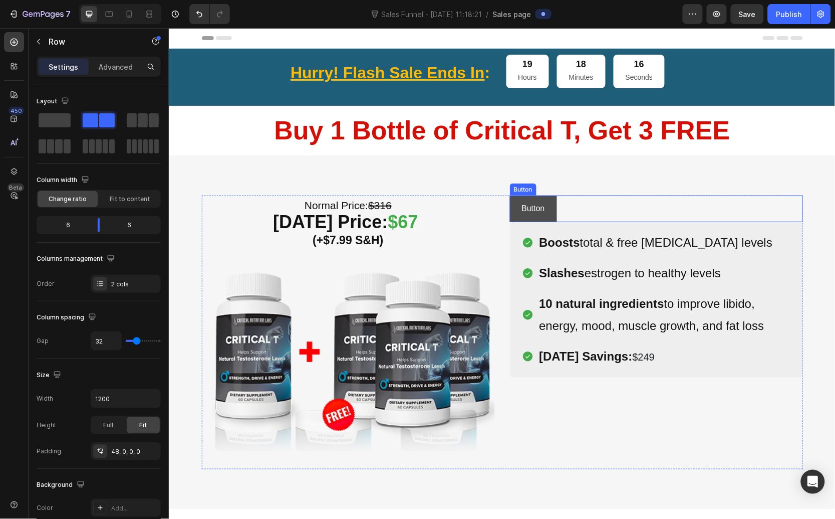
click at [547, 208] on button "Button" at bounding box center [533, 208] width 47 height 27
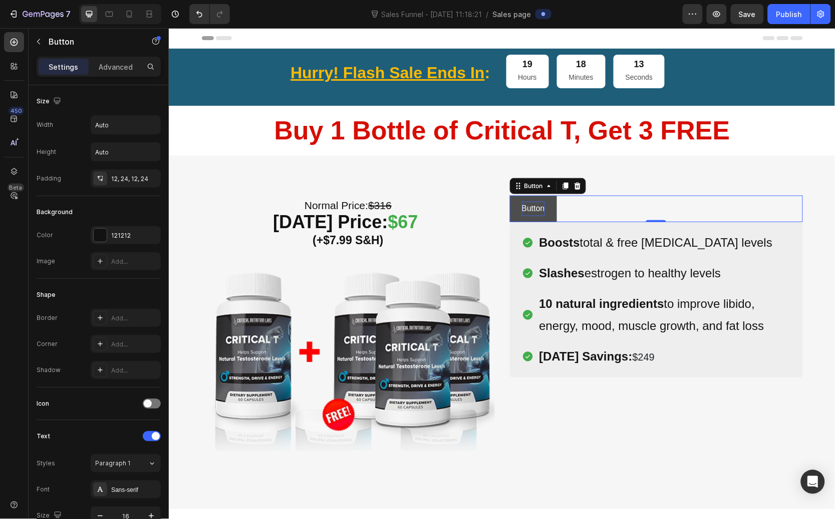
click at [532, 207] on p "Button" at bounding box center [533, 208] width 23 height 15
click at [510, 195] on button "Buy" at bounding box center [529, 208] width 38 height 27
click at [510, 195] on button "Buy 1," at bounding box center [533, 208] width 47 height 27
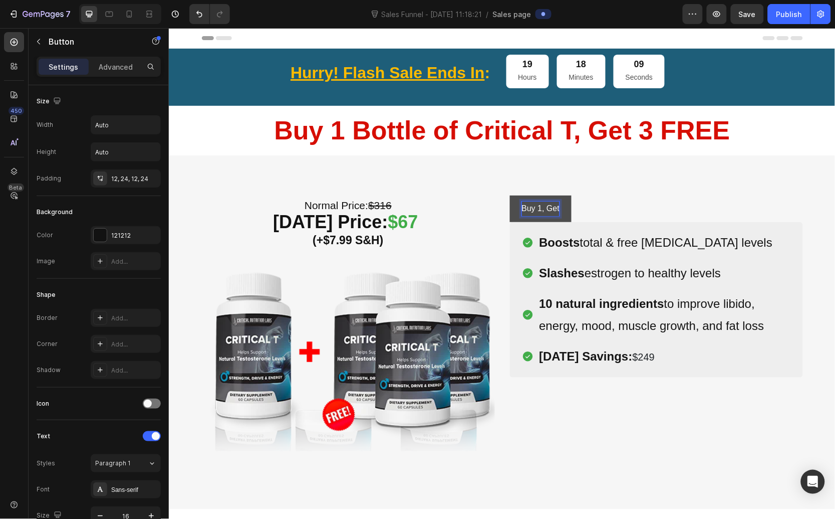
click at [510, 195] on button "Buy 1, Get" at bounding box center [541, 208] width 62 height 27
click at [510, 195] on button "Buy 1, Get 3" at bounding box center [544, 208] width 69 height 27
click at [510, 195] on button "Buy 1, Get 3 Free" at bounding box center [553, 208] width 87 height 27
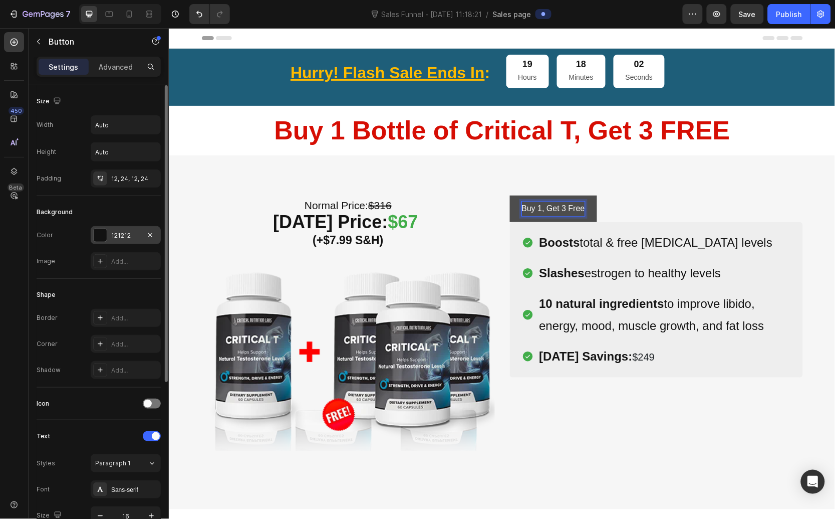
click at [94, 237] on div at bounding box center [100, 235] width 13 height 13
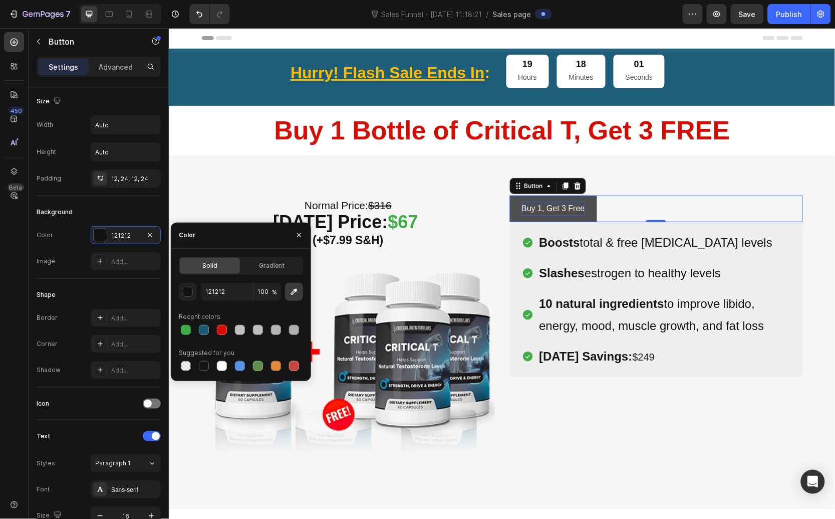
click at [299, 290] on button "button" at bounding box center [294, 292] width 18 height 18
type input "FFDE04"
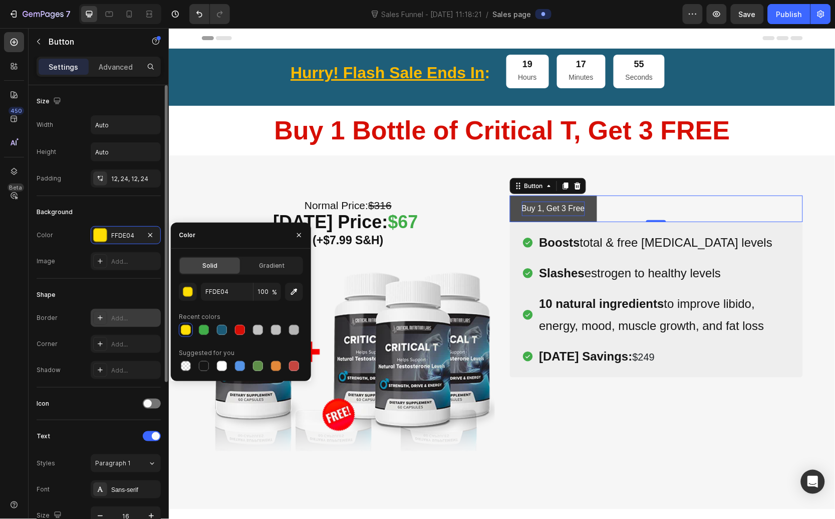
click at [122, 317] on div "Add..." at bounding box center [134, 318] width 47 height 9
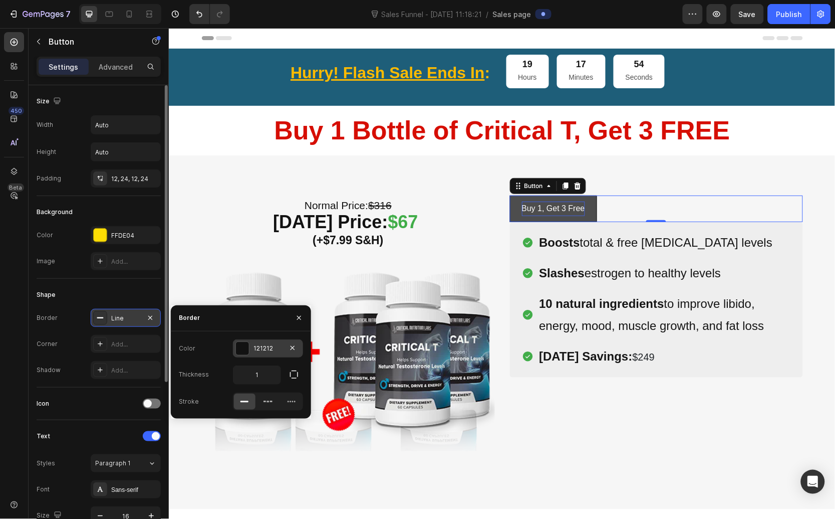
click at [237, 351] on div at bounding box center [242, 348] width 13 height 13
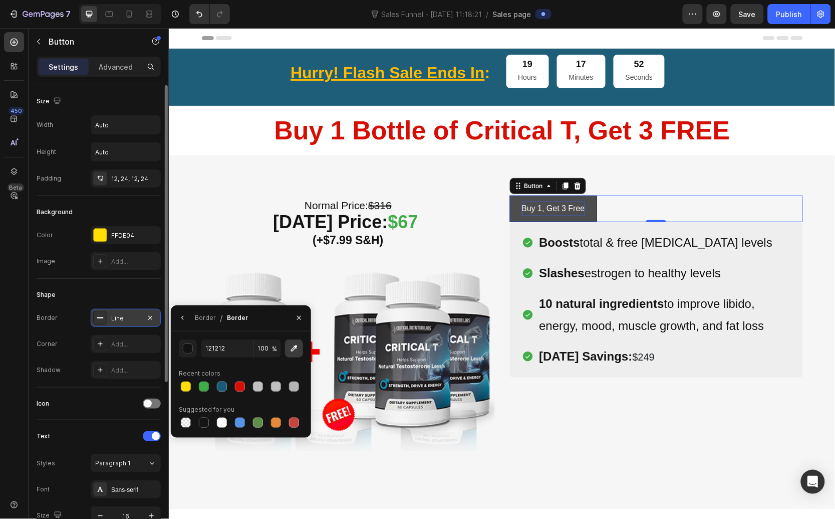
click at [293, 347] on icon "button" at bounding box center [294, 348] width 10 height 10
type input "FF1B04"
click at [101, 348] on div at bounding box center [100, 344] width 14 height 14
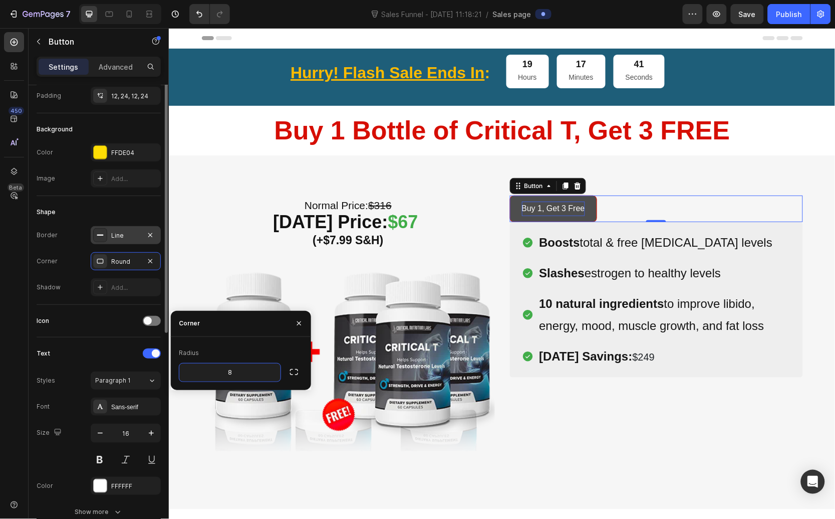
scroll to position [167, 0]
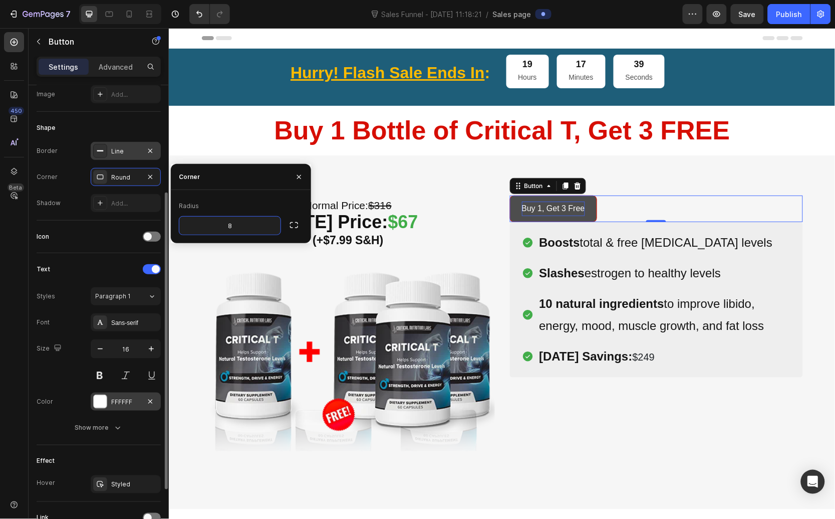
click at [101, 405] on div at bounding box center [100, 401] width 13 height 13
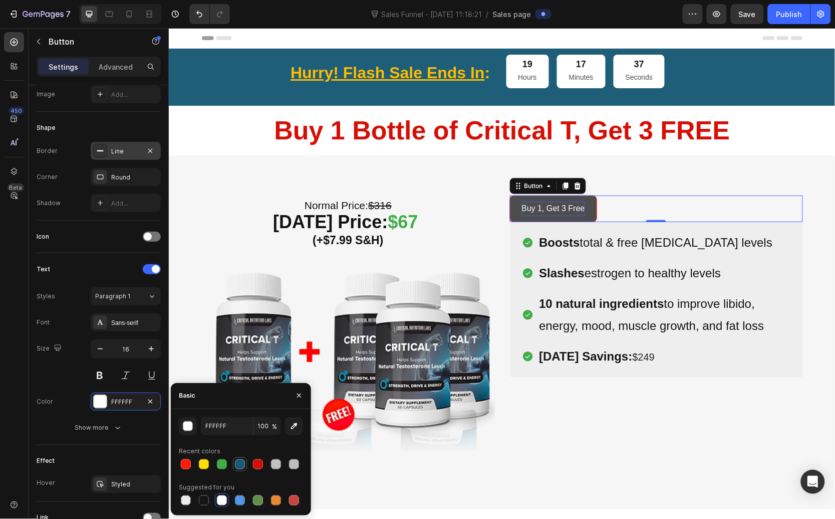
click at [238, 464] on div at bounding box center [240, 464] width 10 height 10
type input "1B5A76"
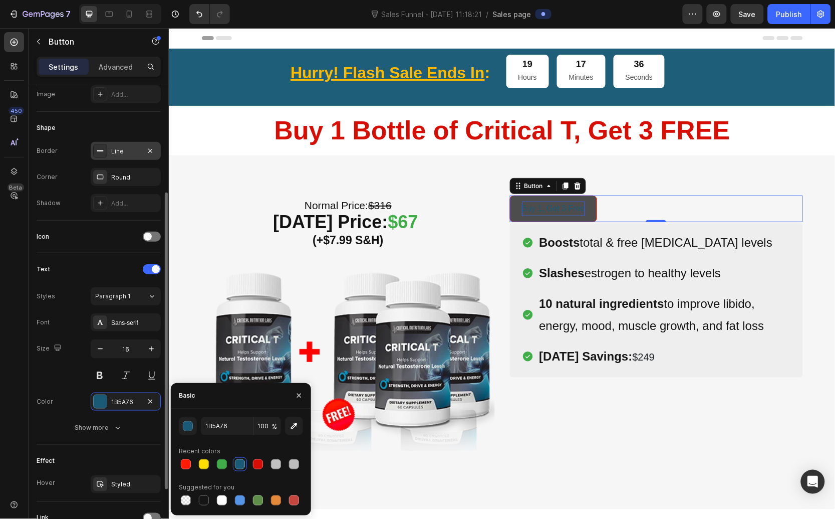
click at [113, 376] on div at bounding box center [126, 375] width 70 height 18
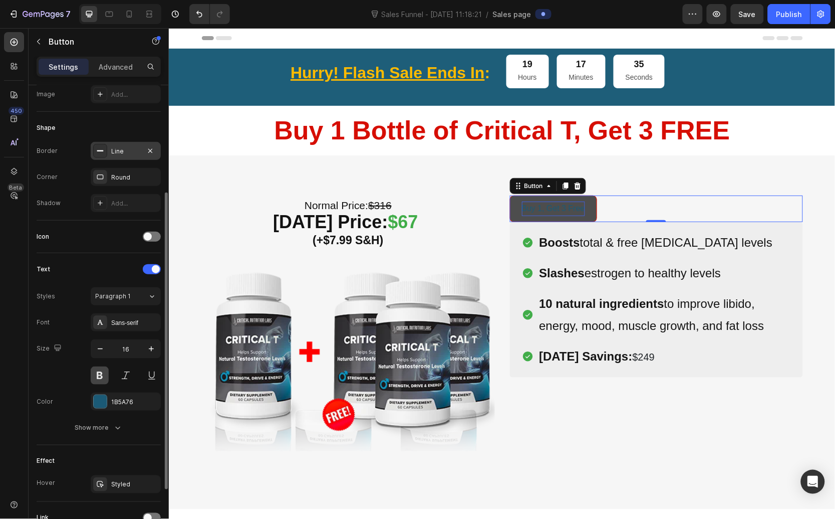
click at [107, 376] on button at bounding box center [100, 375] width 18 height 18
click at [135, 368] on div at bounding box center [126, 375] width 70 height 18
click at [127, 372] on button at bounding box center [126, 375] width 18 height 18
click at [157, 348] on button "button" at bounding box center [151, 349] width 18 height 18
click at [147, 348] on icon "button" at bounding box center [151, 349] width 10 height 10
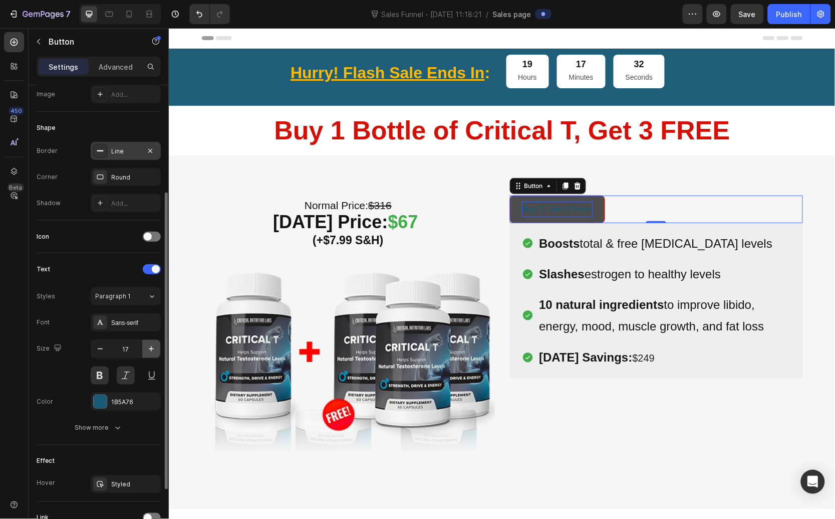
click at [147, 348] on icon "button" at bounding box center [151, 349] width 10 height 10
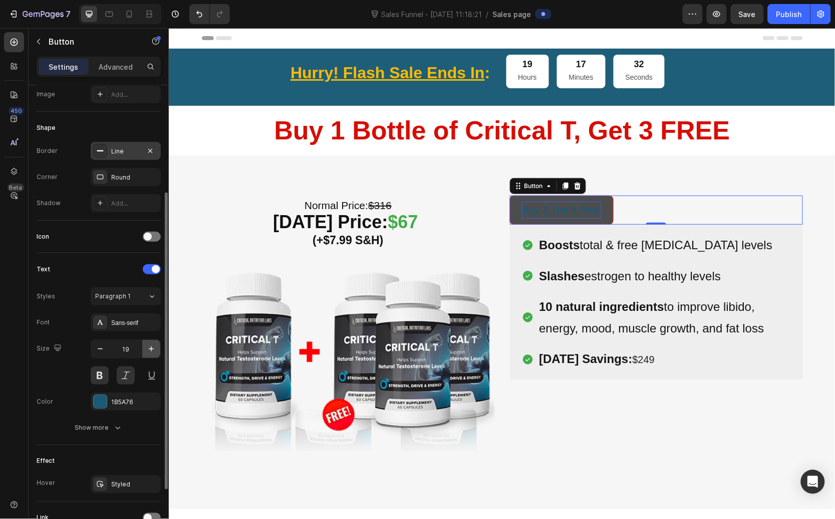
click at [147, 348] on icon "button" at bounding box center [151, 349] width 10 height 10
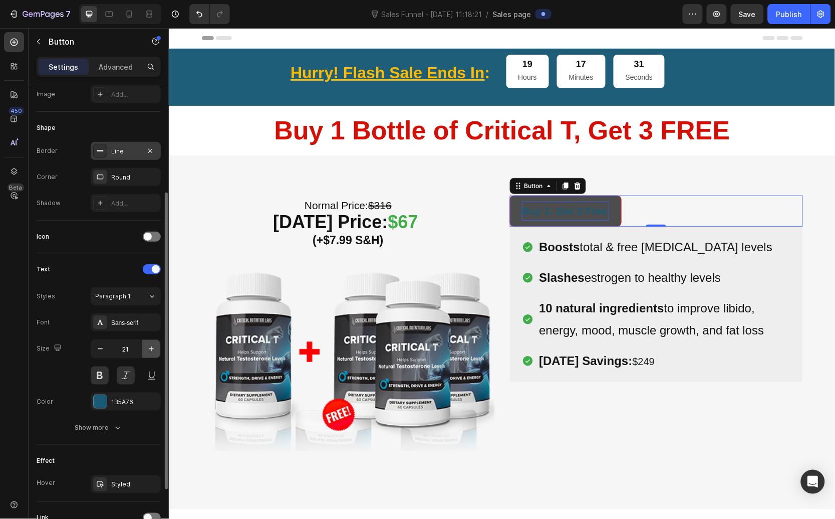
click at [147, 348] on icon "button" at bounding box center [151, 349] width 10 height 10
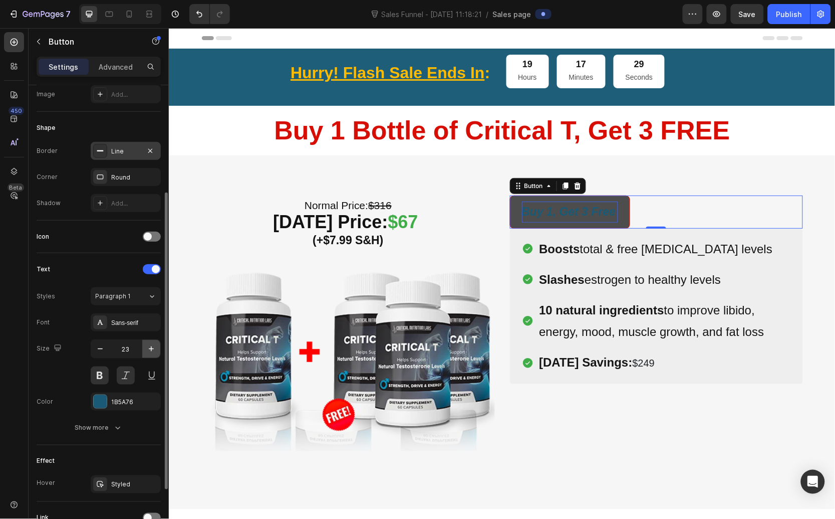
click at [153, 348] on icon "button" at bounding box center [151, 349] width 10 height 10
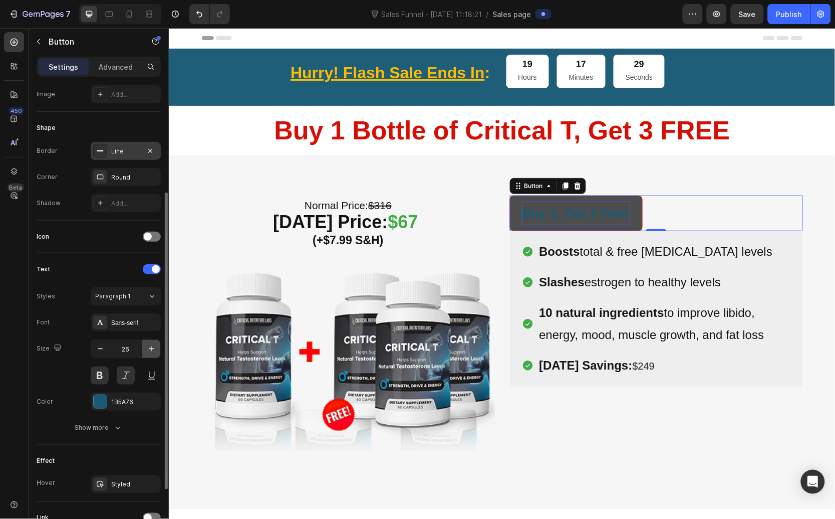
click at [153, 348] on icon "button" at bounding box center [151, 349] width 10 height 10
type input "28"
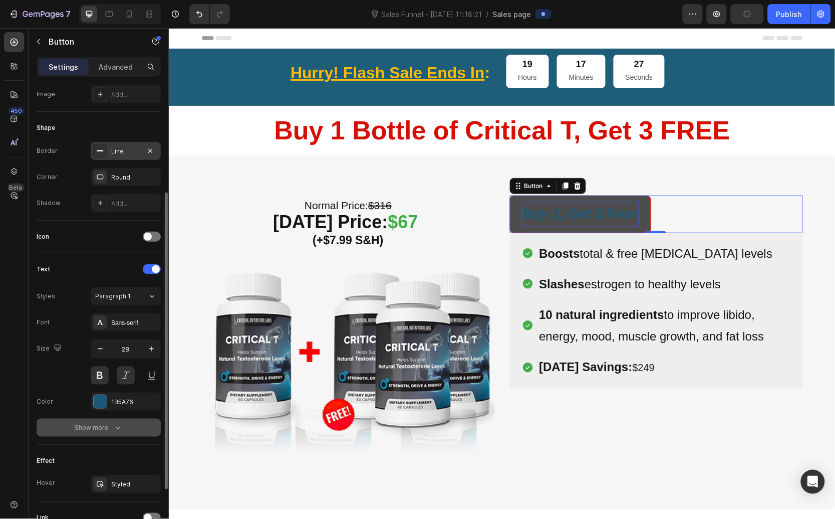
scroll to position [247, 0]
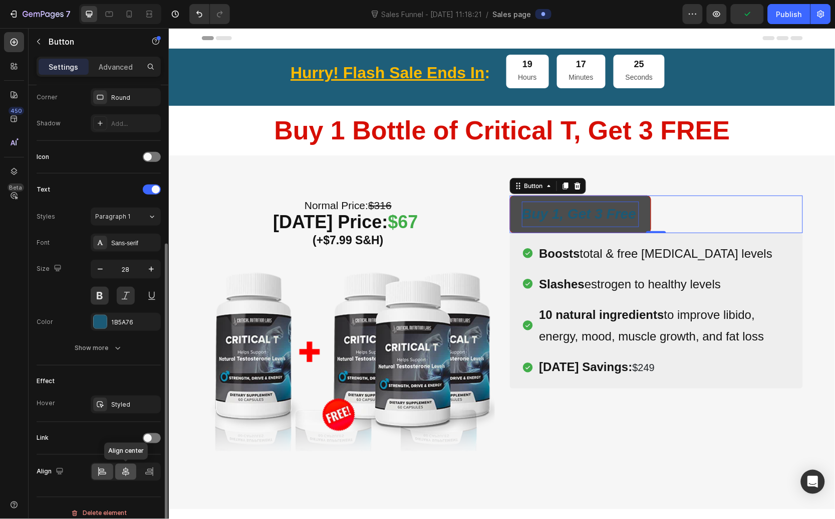
click at [127, 471] on icon at bounding box center [125, 471] width 7 height 9
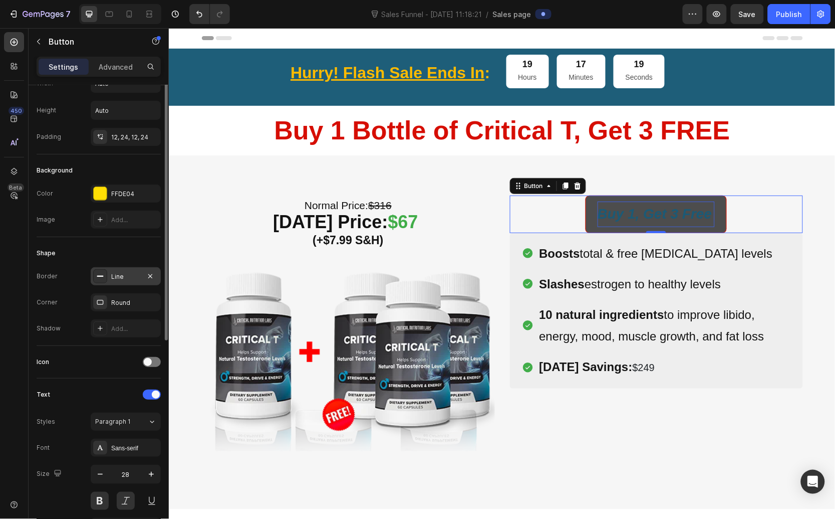
scroll to position [0, 0]
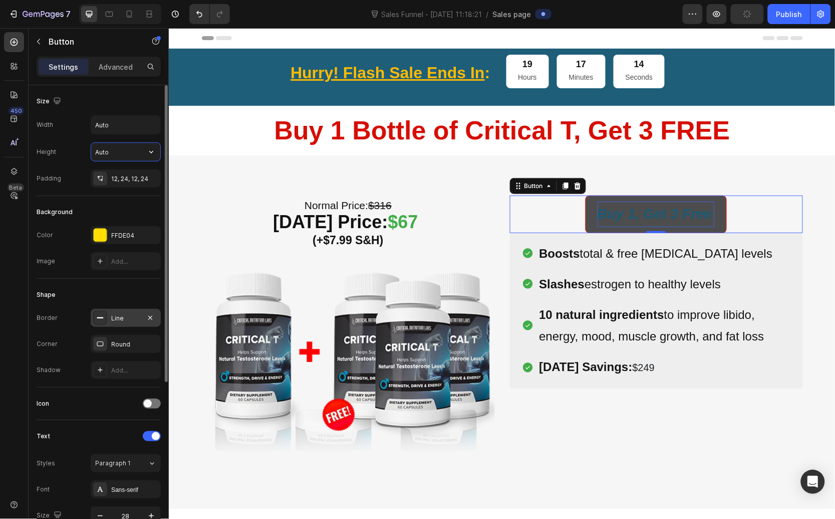
click at [105, 152] on input "Auto" at bounding box center [125, 152] width 69 height 18
click at [121, 129] on input "Auto" at bounding box center [125, 125] width 69 height 18
click at [145, 126] on button "button" at bounding box center [151, 125] width 18 height 18
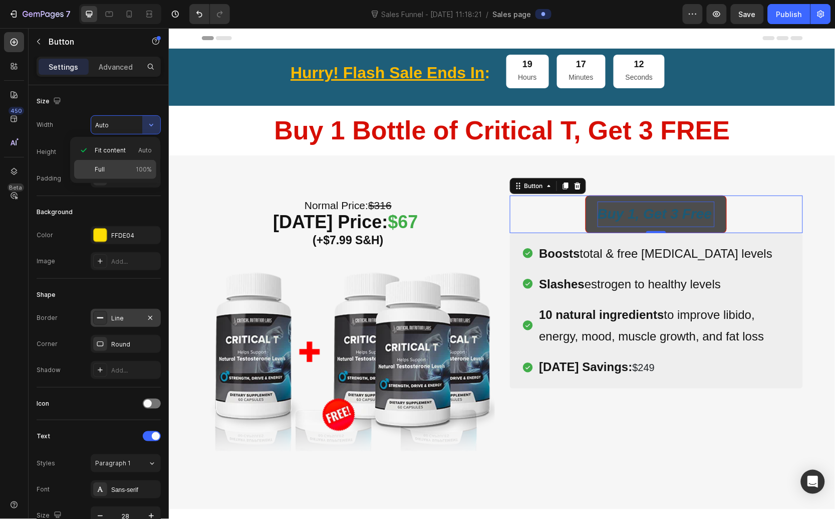
click at [121, 167] on p "Full 100%" at bounding box center [123, 169] width 57 height 9
type input "100%"
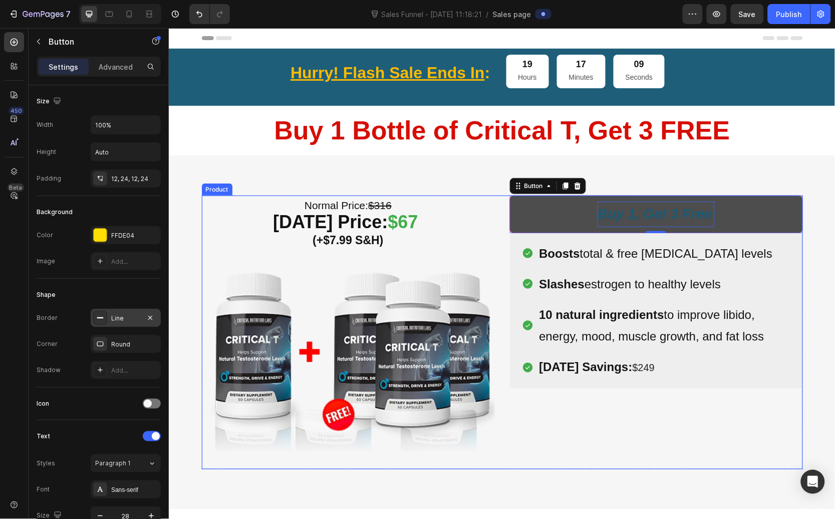
click at [630, 411] on div "(P) Images & Gallery Icon Product Benefit 1 Text block Icon Product Benefit 2 T…" at bounding box center [656, 332] width 293 height 274
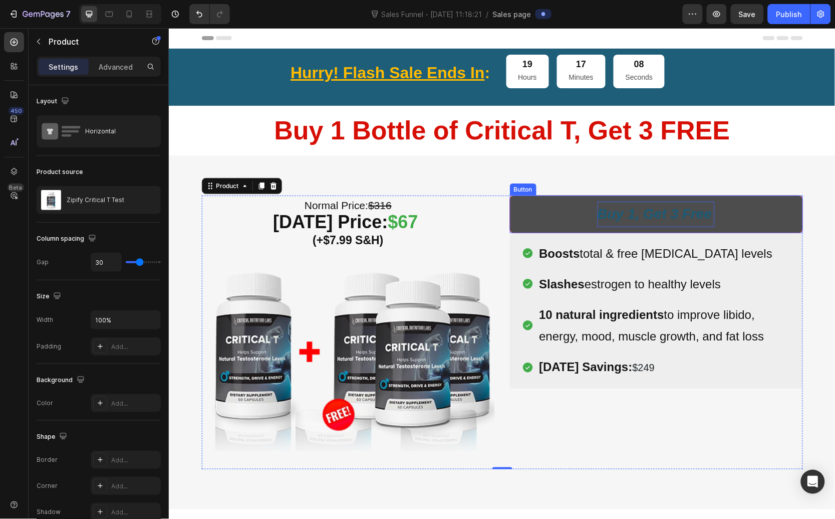
click at [523, 205] on button "Buy 1, Get 3 Free" at bounding box center [656, 213] width 293 height 37
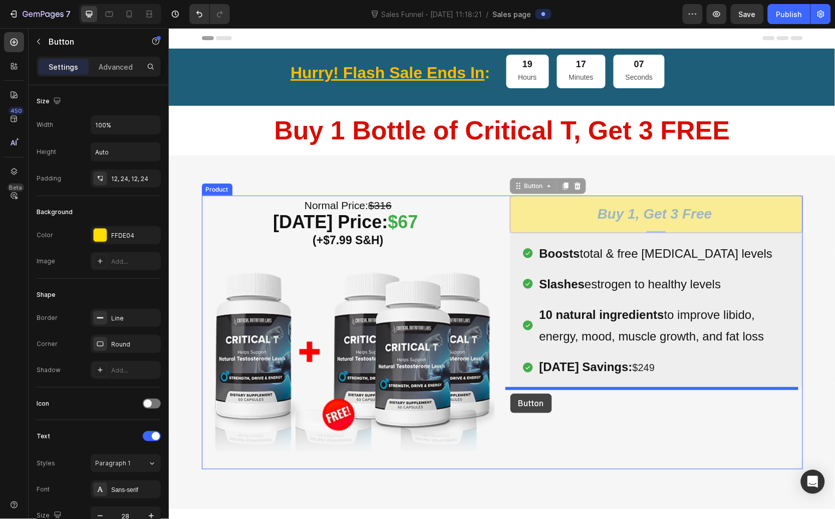
drag, startPoint x: 509, startPoint y: 183, endPoint x: 510, endPoint y: 393, distance: 210.0
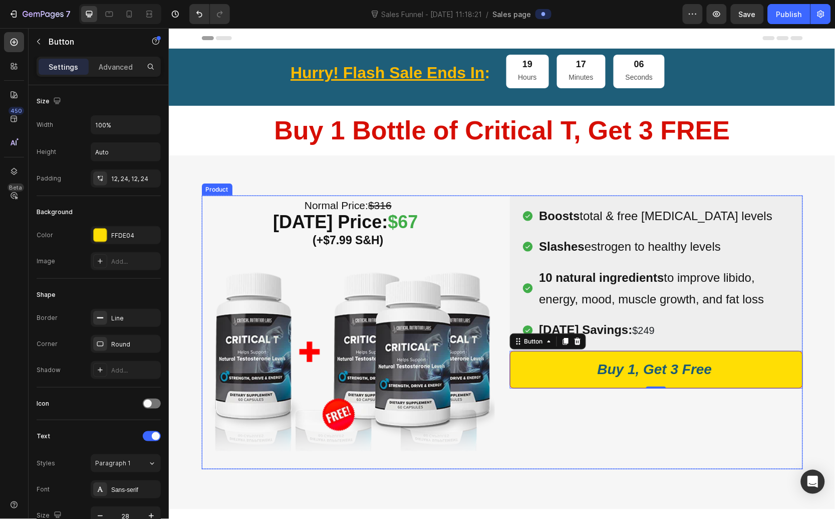
click at [550, 443] on div "(P) Images & Gallery Icon Product Benefit 1 Text block Icon Product Benefit 2 T…" at bounding box center [656, 332] width 293 height 274
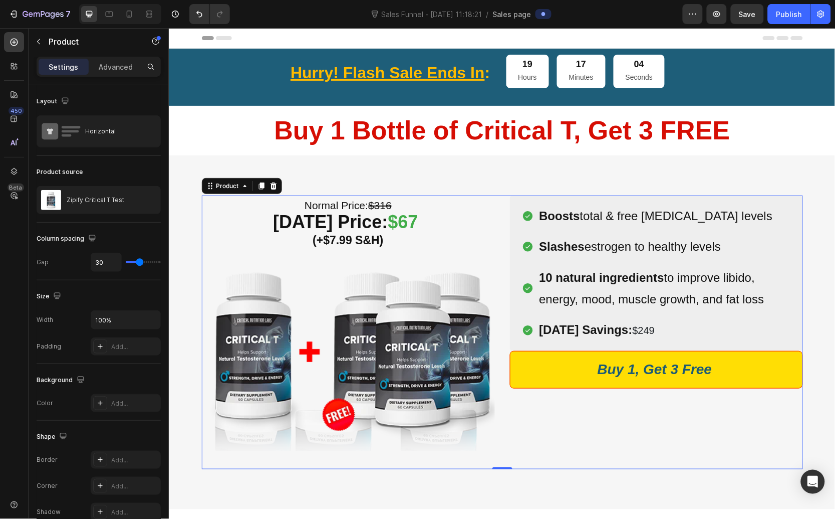
click at [525, 426] on div "(P) Images & Gallery Icon Product Benefit 1 Text block Icon Product Benefit 2 T…" at bounding box center [656, 332] width 293 height 274
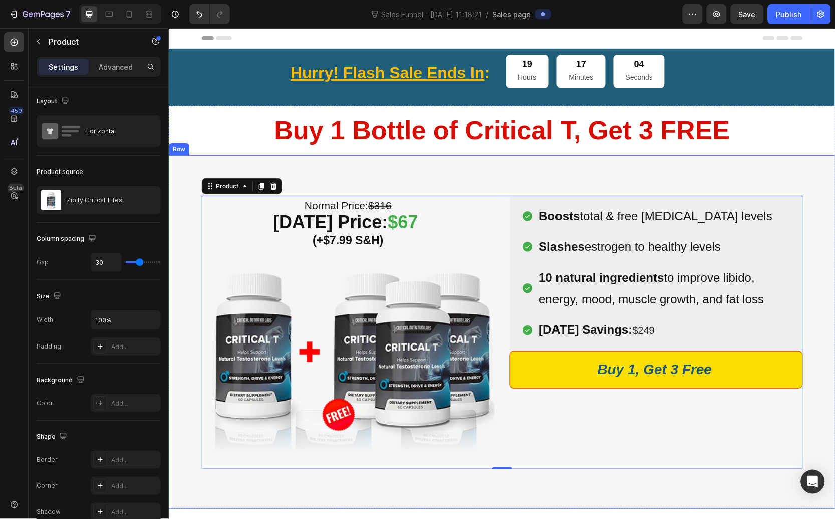
scroll to position [16, 0]
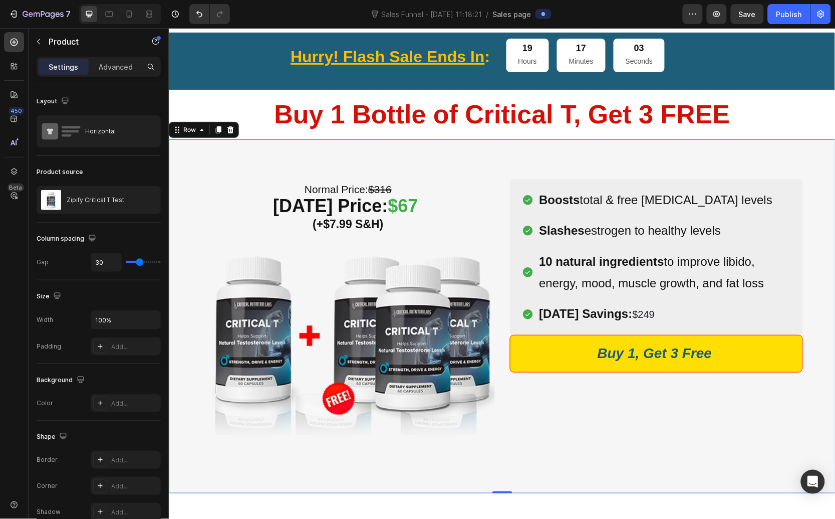
click at [524, 463] on div "Normal Price: $316 Today’s Price: $67 (+$7.99 S&H) Heading Image Row (P) Images…" at bounding box center [501, 316] width 667 height 354
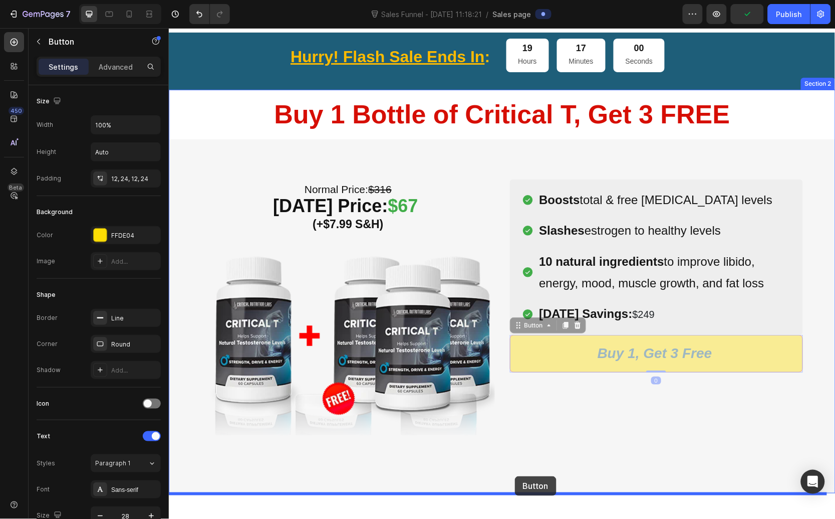
drag, startPoint x: 511, startPoint y: 345, endPoint x: 515, endPoint y: 476, distance: 130.8
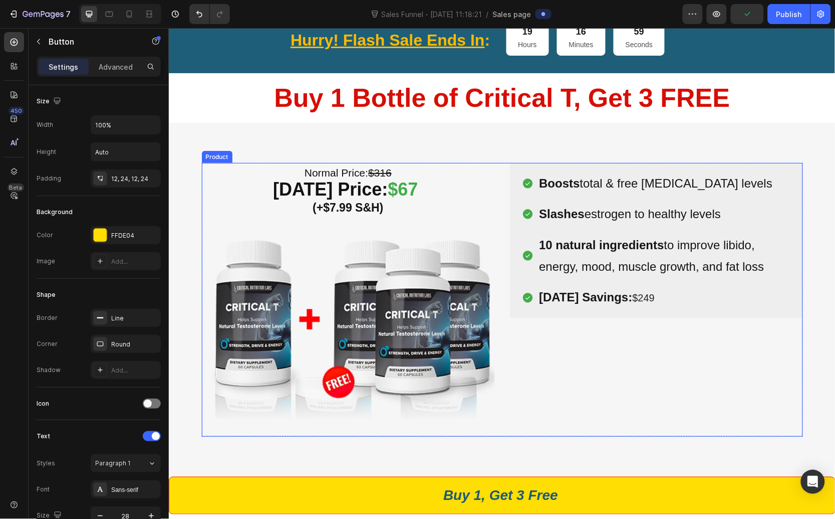
scroll to position [190, 0]
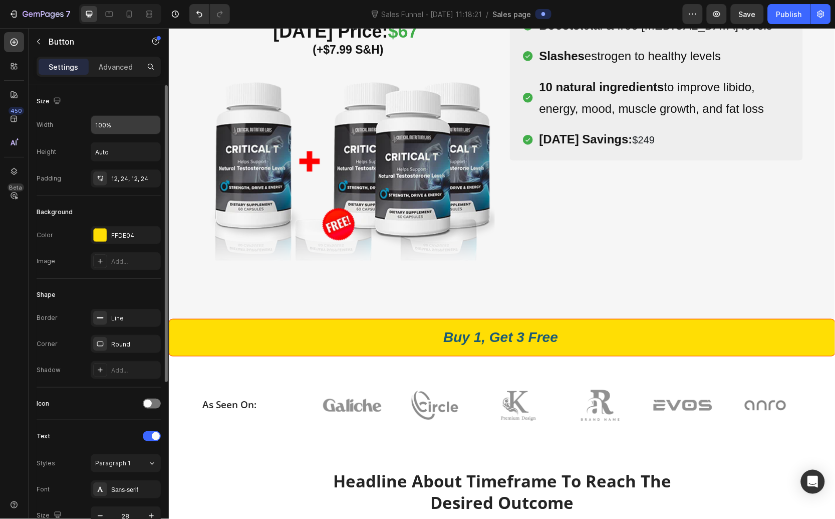
click at [119, 132] on input "100%" at bounding box center [125, 125] width 69 height 18
click at [146, 130] on button "button" at bounding box center [151, 125] width 18 height 18
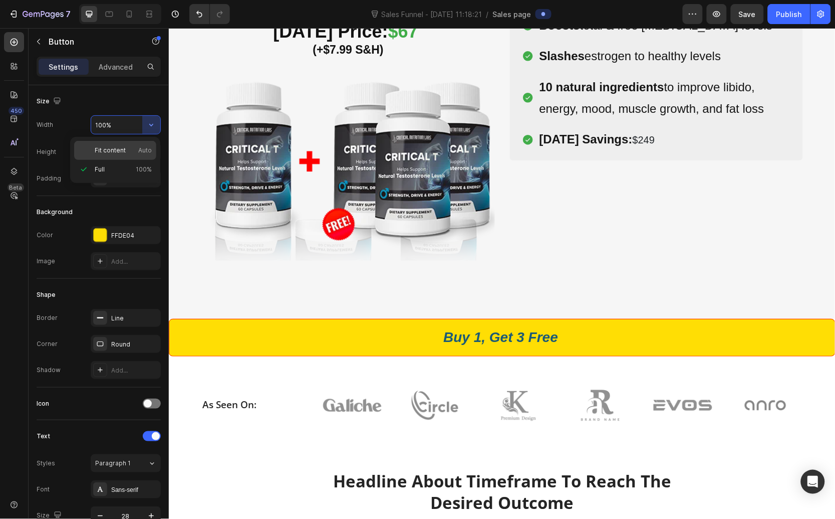
click at [134, 154] on p "Fit content Auto" at bounding box center [123, 150] width 57 height 9
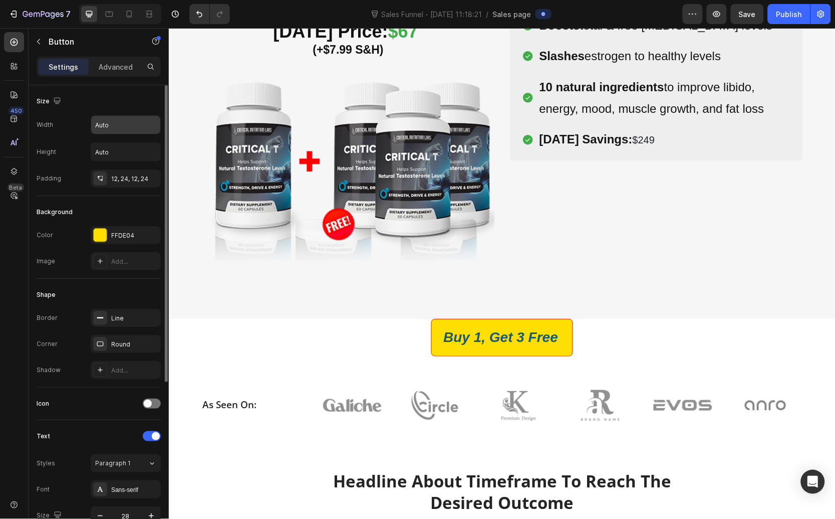
click at [135, 127] on input "Auto" at bounding box center [125, 125] width 69 height 18
click at [159, 123] on button "button" at bounding box center [151, 125] width 18 height 18
click at [126, 170] on p "Full 100%" at bounding box center [123, 169] width 57 height 9
type input "100%"
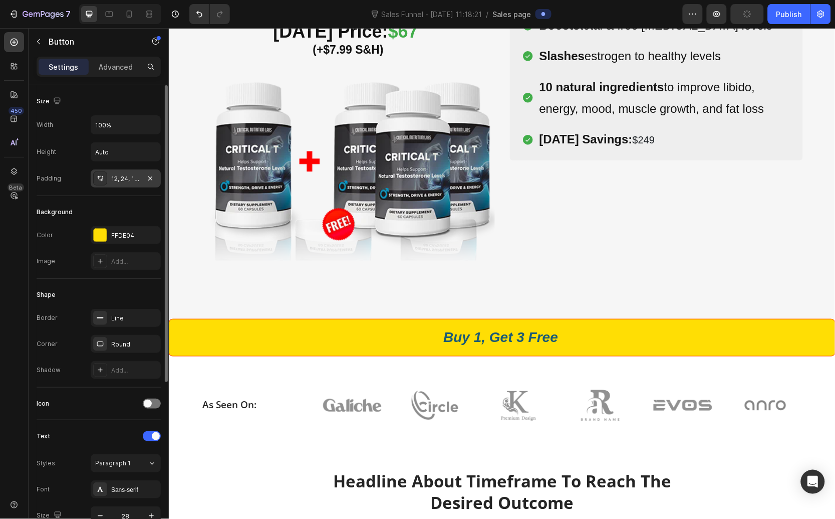
click at [130, 175] on div "12, 24, 12, 24" at bounding box center [125, 178] width 29 height 9
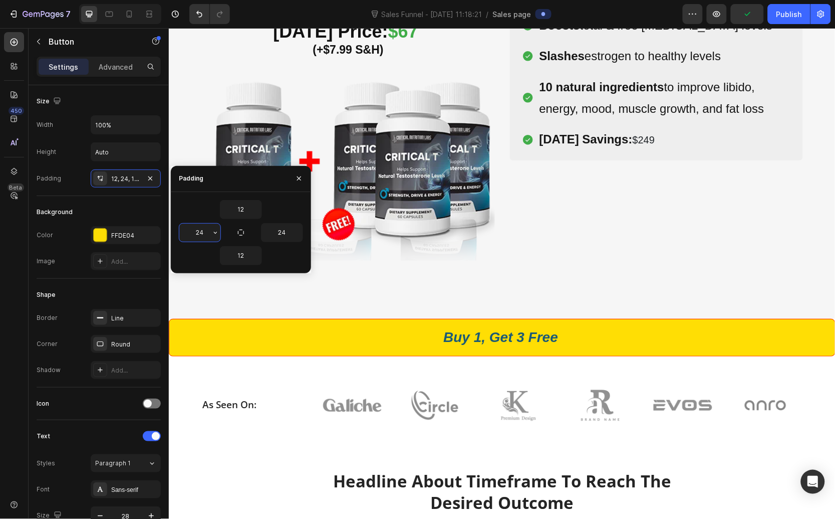
click at [204, 230] on input "24" at bounding box center [199, 233] width 41 height 18
click at [214, 233] on icon "button" at bounding box center [215, 233] width 8 height 8
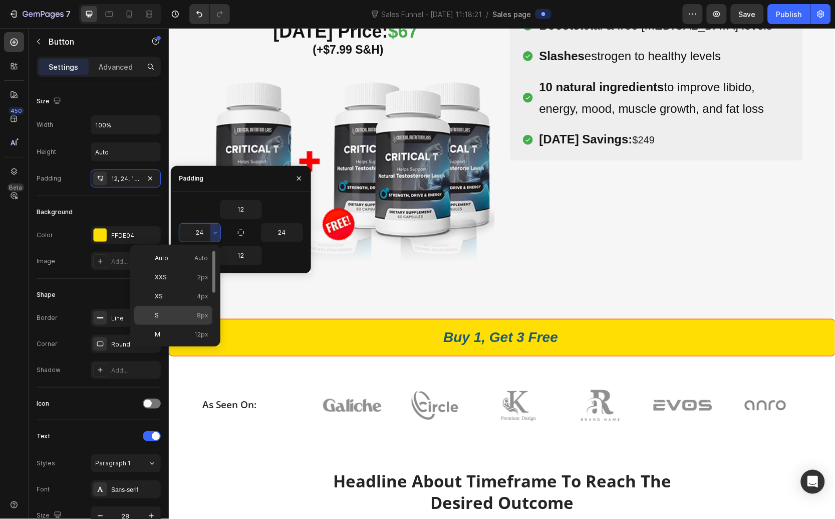
scroll to position [82, 0]
click at [194, 308] on span "32px" at bounding box center [200, 309] width 15 height 9
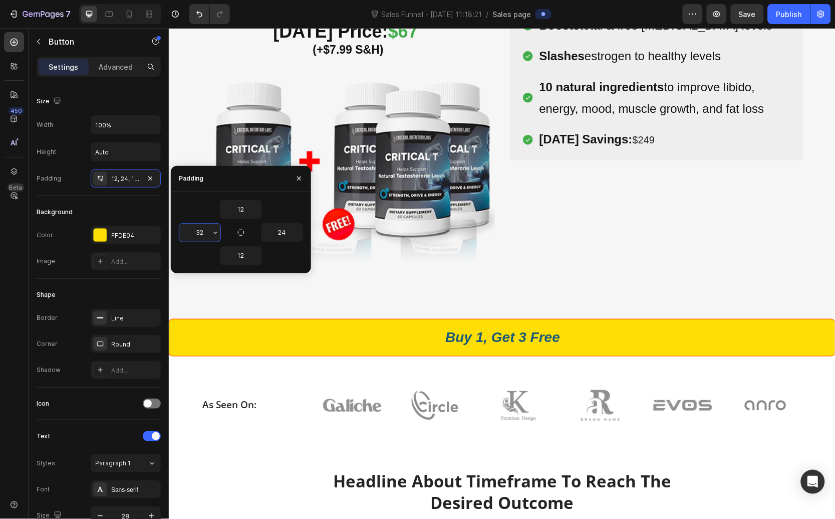
click at [209, 236] on input "32" at bounding box center [199, 233] width 41 height 18
click at [216, 231] on icon "button" at bounding box center [215, 233] width 8 height 8
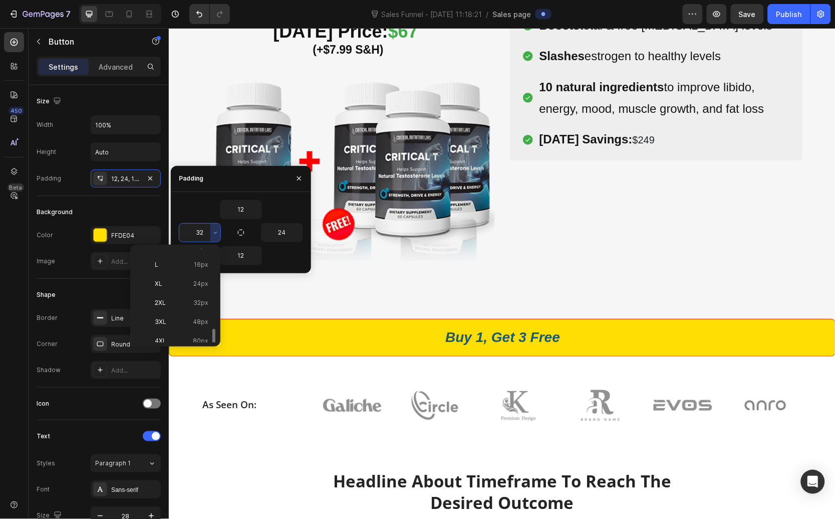
scroll to position [117, 0]
click at [194, 332] on span "112px" at bounding box center [199, 331] width 17 height 9
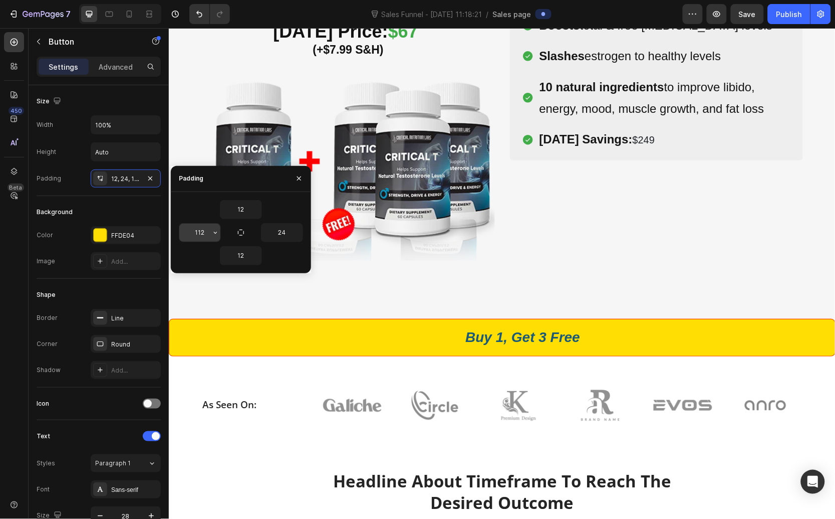
click at [196, 235] on input "112" at bounding box center [199, 233] width 41 height 18
click at [208, 232] on input "112" at bounding box center [199, 233] width 41 height 18
click at [213, 230] on icon "button" at bounding box center [215, 233] width 8 height 8
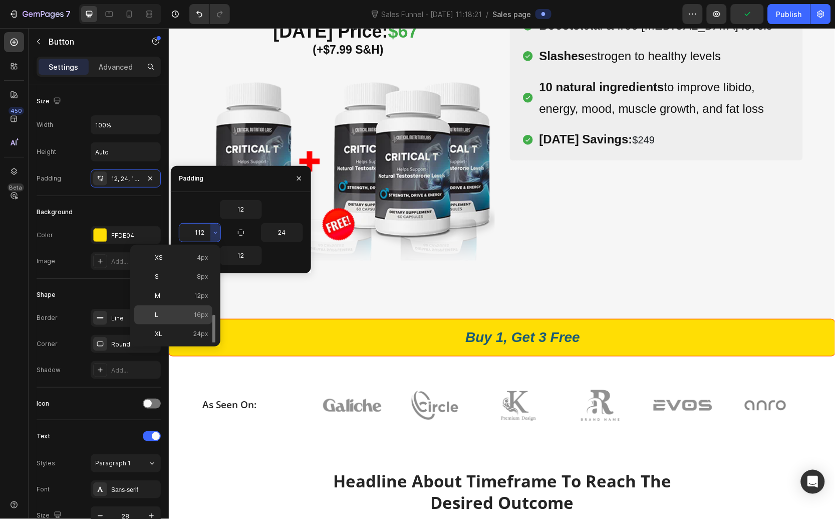
scroll to position [73, 0]
click at [197, 303] on span "24px" at bounding box center [200, 299] width 15 height 9
type input "24"
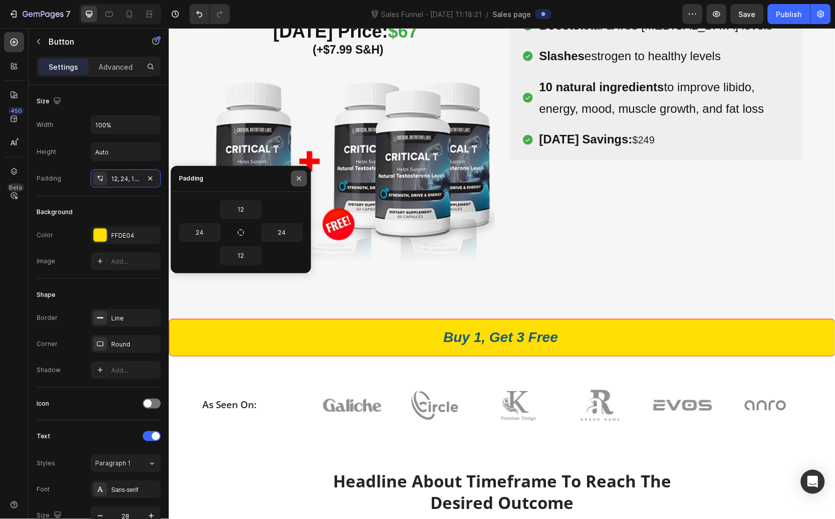
click at [300, 181] on icon "button" at bounding box center [299, 178] width 8 height 8
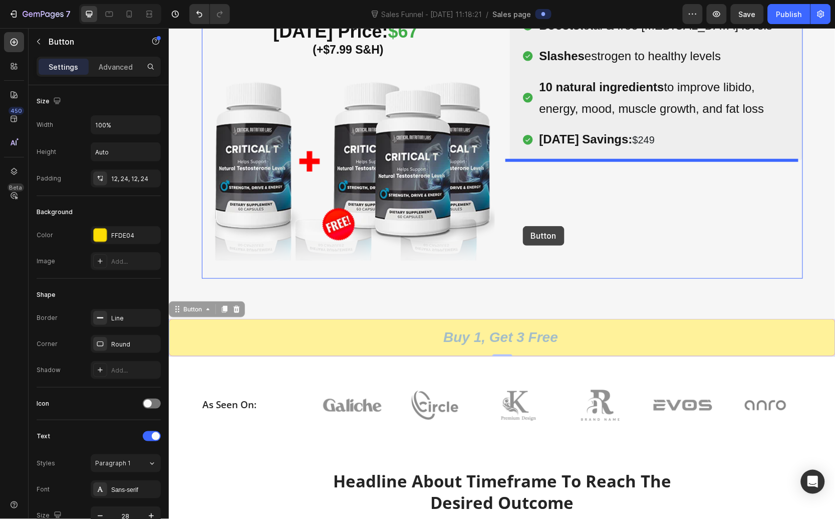
drag, startPoint x: 175, startPoint y: 306, endPoint x: 523, endPoint y: 226, distance: 357.0
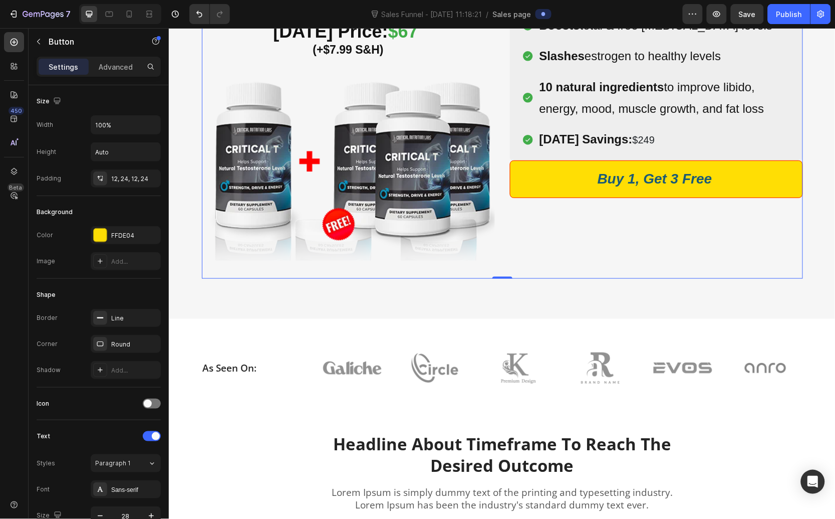
click at [537, 252] on div "(P) Images & Gallery Icon Product Benefit 1 Text block Icon Product Benefit 2 T…" at bounding box center [656, 142] width 293 height 274
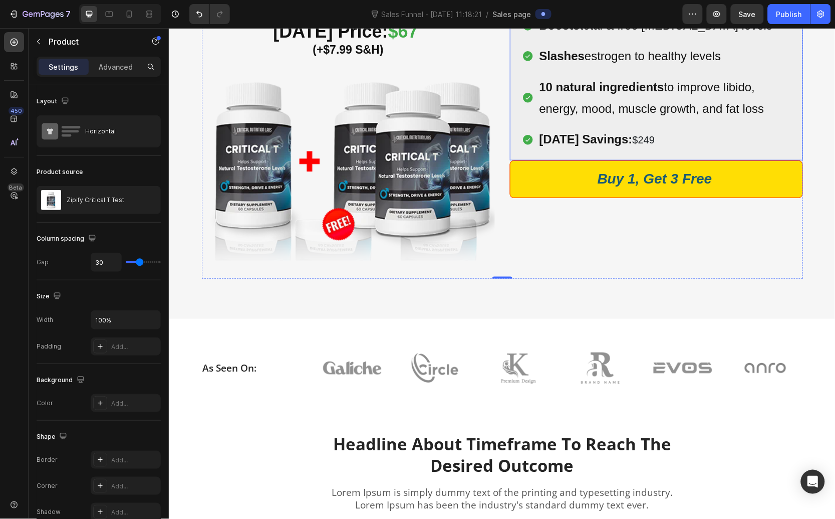
click at [617, 153] on div "Boosts total & free testosterone levels Slashes estrogen to healthy levels 10 n…" at bounding box center [656, 82] width 293 height 155
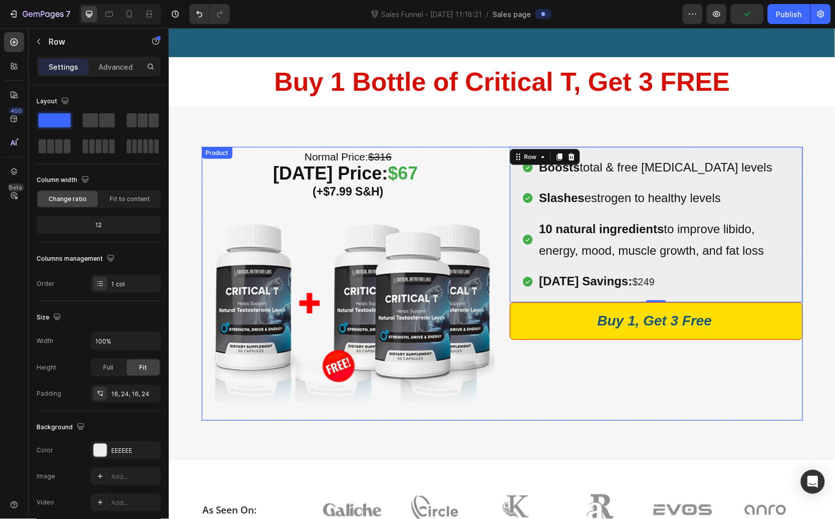
scroll to position [0, 0]
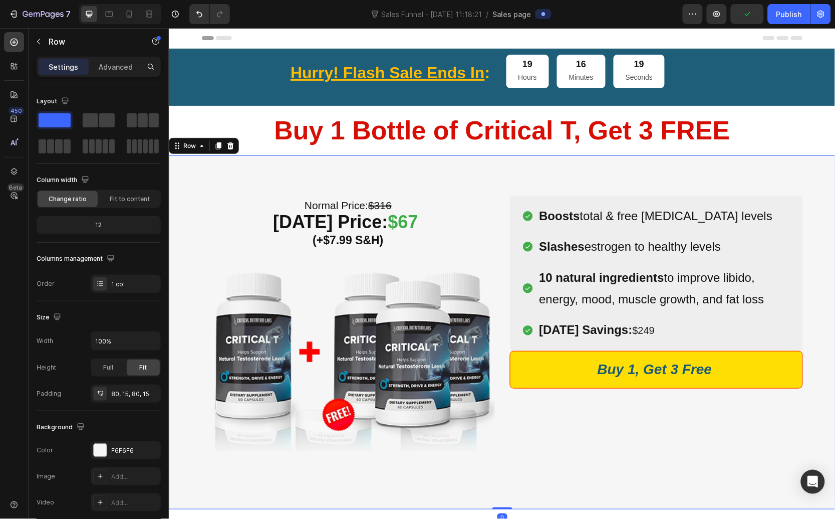
click at [504, 187] on div "Normal Price: $316 Today’s Price: $67 (+$7.99 S&H) Heading Image Row (P) Images…" at bounding box center [501, 332] width 667 height 354
click at [45, 50] on div "Row" at bounding box center [86, 42] width 114 height 26
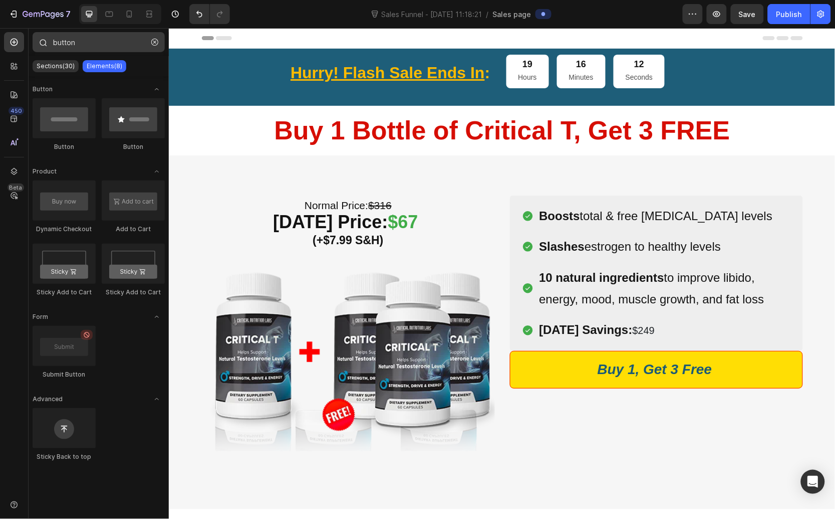
click at [148, 49] on button "button" at bounding box center [155, 42] width 16 height 16
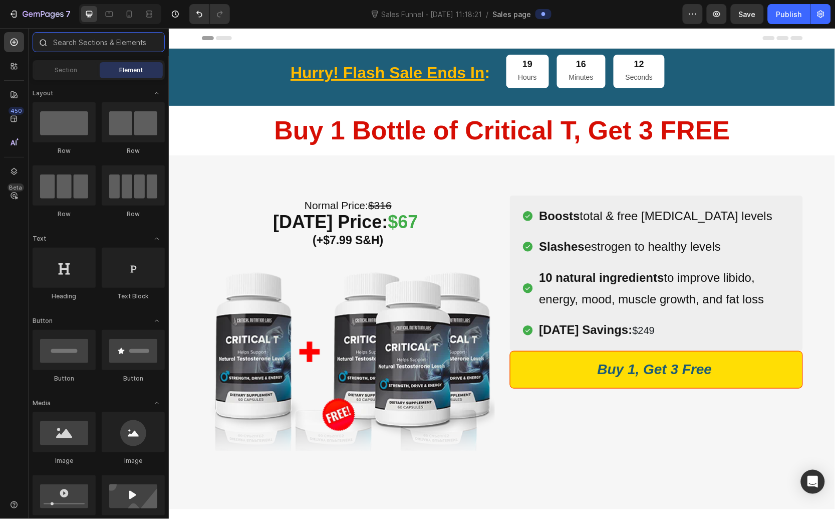
click at [146, 43] on input "text" at bounding box center [99, 42] width 132 height 20
click at [74, 136] on div at bounding box center [64, 122] width 63 height 40
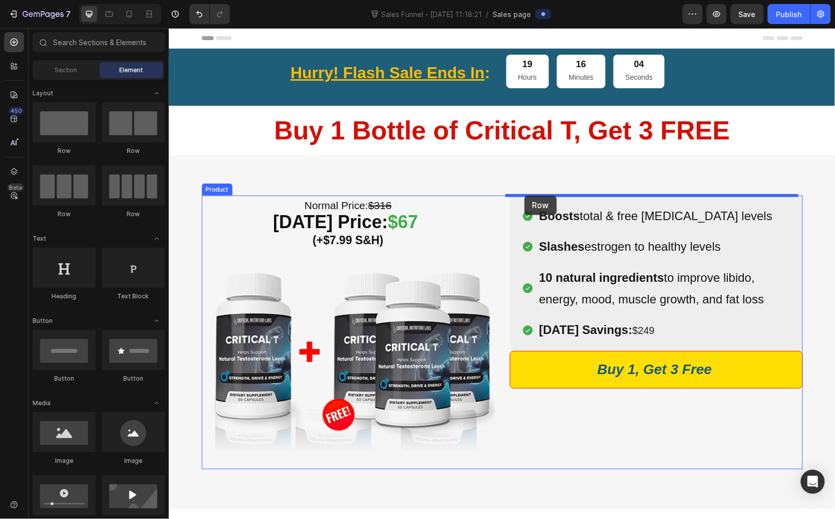
drag, startPoint x: 233, startPoint y: 159, endPoint x: 524, endPoint y: 195, distance: 292.9
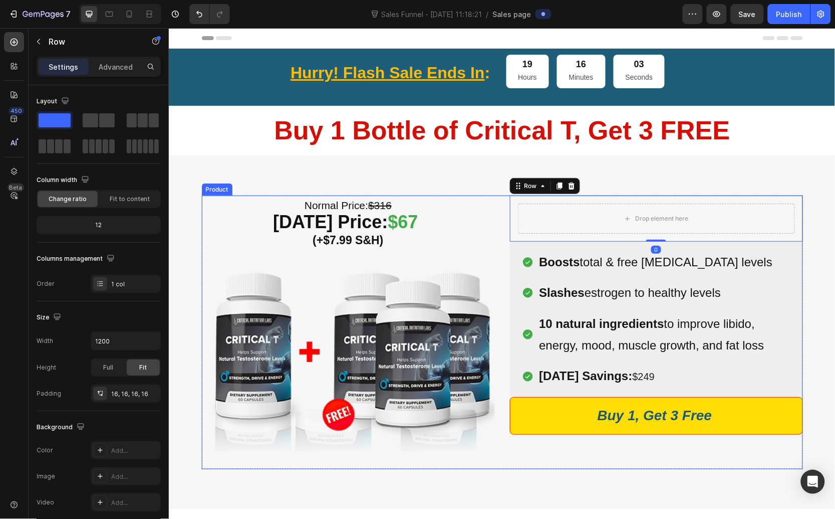
click at [560, 442] on div "(P) Images & Gallery Icon Product Benefit 1 Text block Icon Product Benefit 2 T…" at bounding box center [656, 332] width 293 height 274
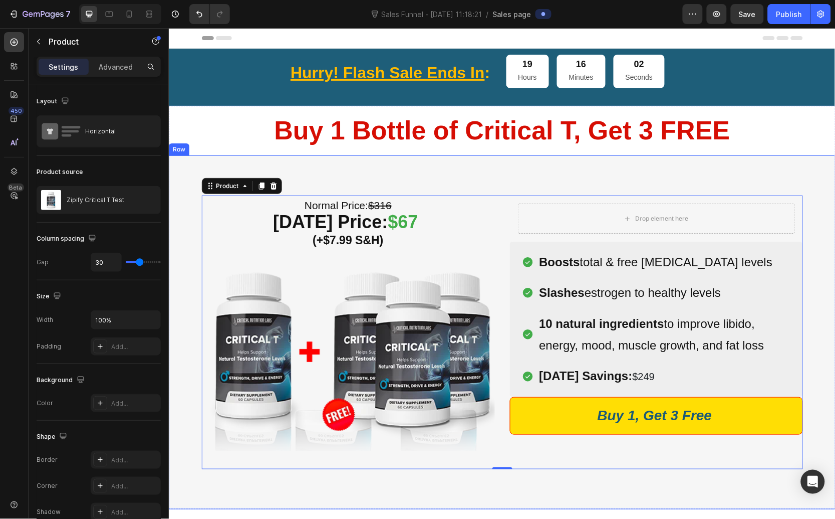
click at [657, 473] on div "Normal Price: $316 Today’s Price: $67 (+$7.99 S&H) Heading Image Row (P) Images…" at bounding box center [501, 332] width 667 height 354
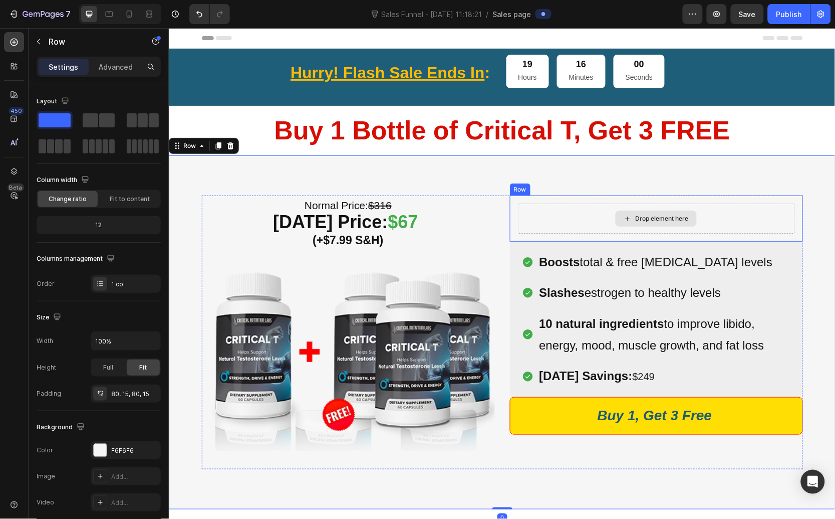
click at [538, 223] on div "Drop element here" at bounding box center [656, 218] width 277 height 30
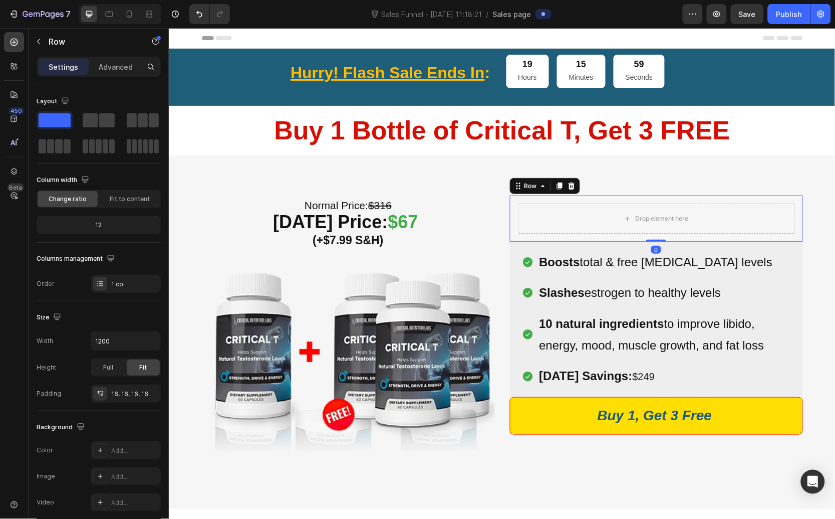
click at [553, 190] on div at bounding box center [559, 185] width 12 height 12
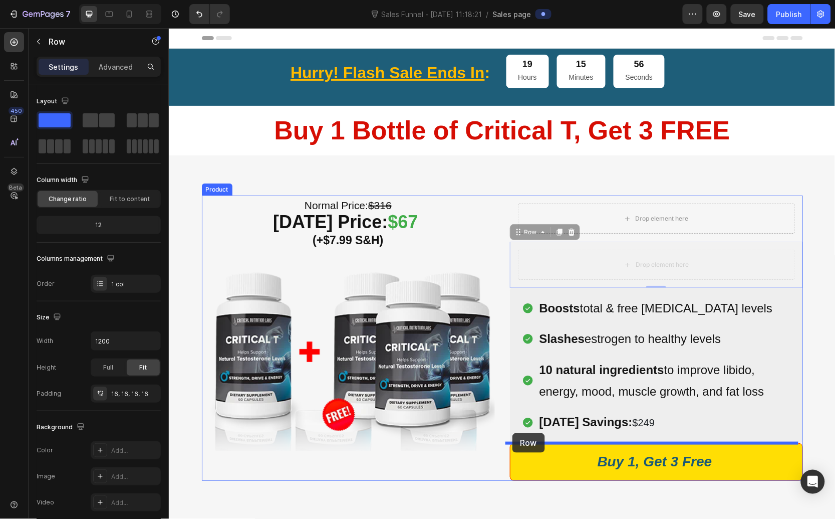
drag, startPoint x: 515, startPoint y: 231, endPoint x: 512, endPoint y: 432, distance: 202.0
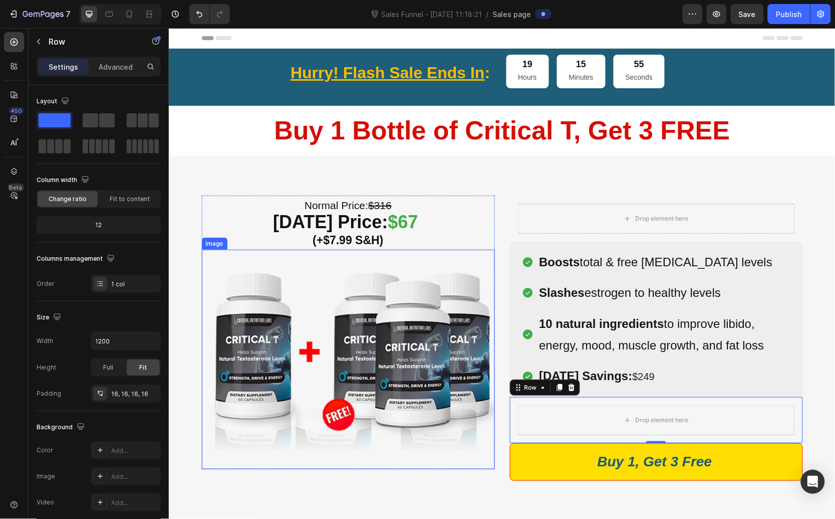
click at [482, 459] on img at bounding box center [347, 359] width 293 height 220
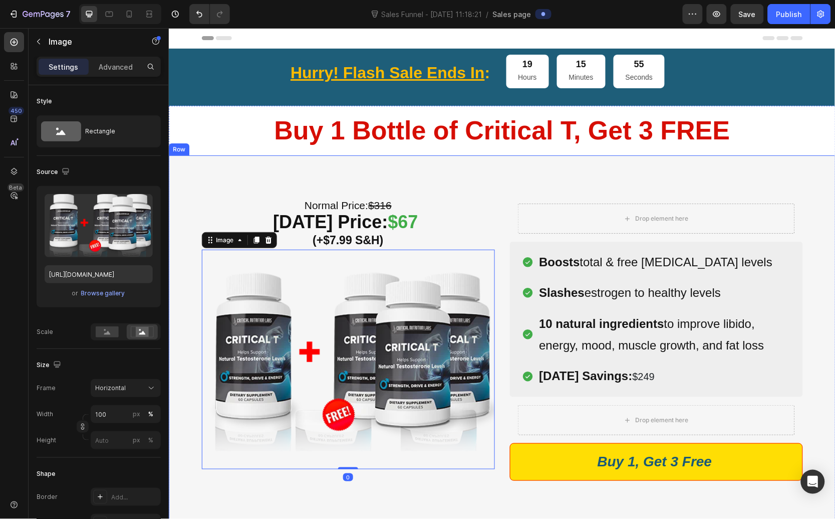
click at [482, 480] on div "Normal Price: $316 Today’s Price: $67 (+$7.99 S&H) Heading Image 0 Row (P) Imag…" at bounding box center [501, 337] width 667 height 365
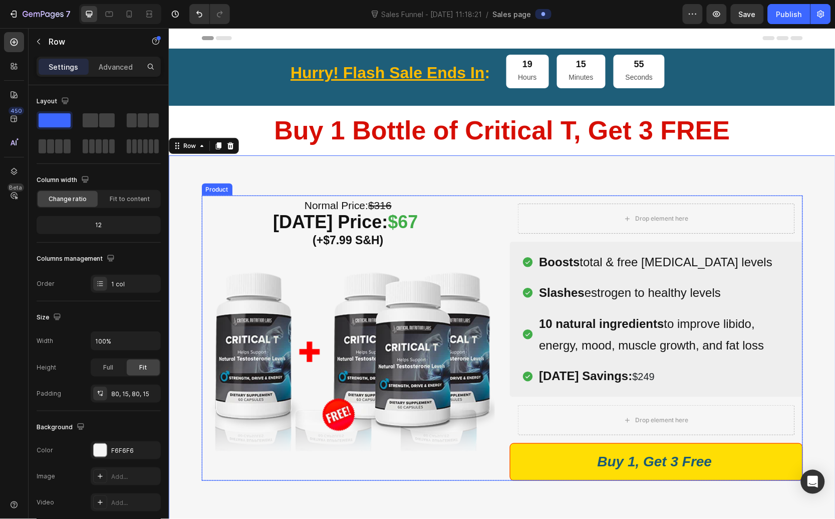
click at [484, 477] on div "Normal Price: $316 Today’s Price: $67 (+$7.99 S&H) Heading Image Row" at bounding box center [347, 337] width 293 height 285
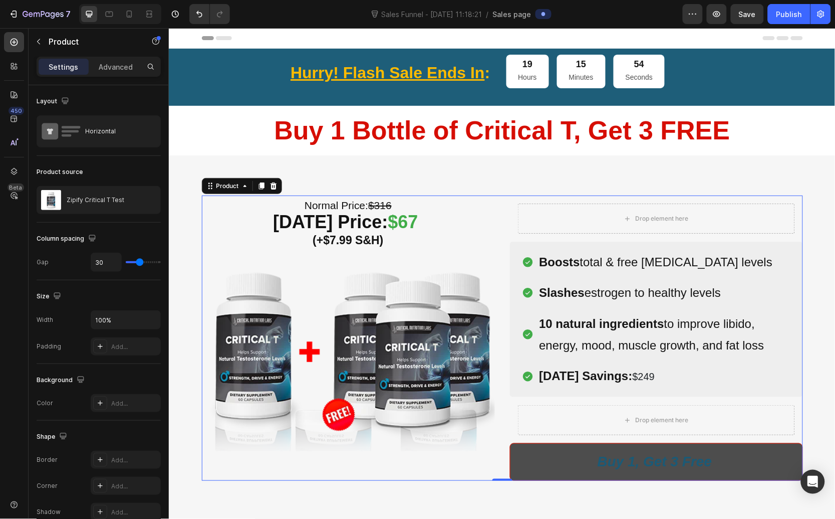
click at [511, 468] on button "Buy 1, Get 3 Free" at bounding box center [656, 460] width 293 height 37
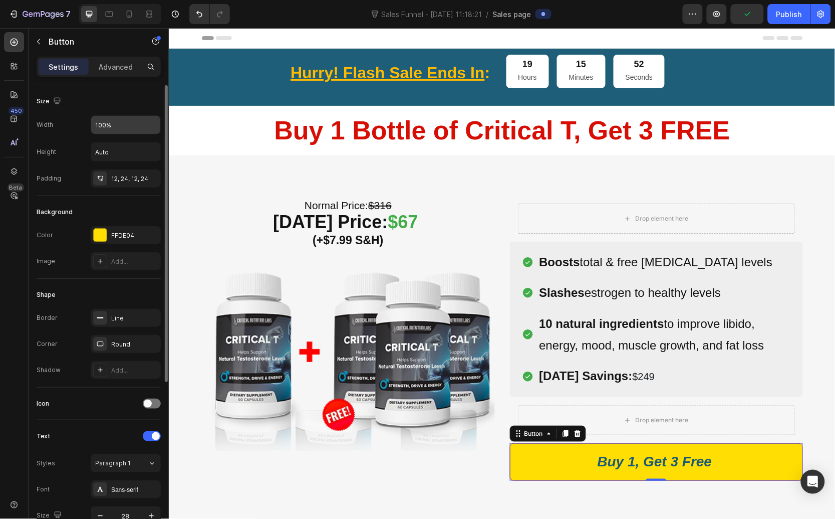
click at [124, 128] on input "100%" at bounding box center [125, 125] width 69 height 18
click at [149, 128] on icon "button" at bounding box center [151, 125] width 10 height 10
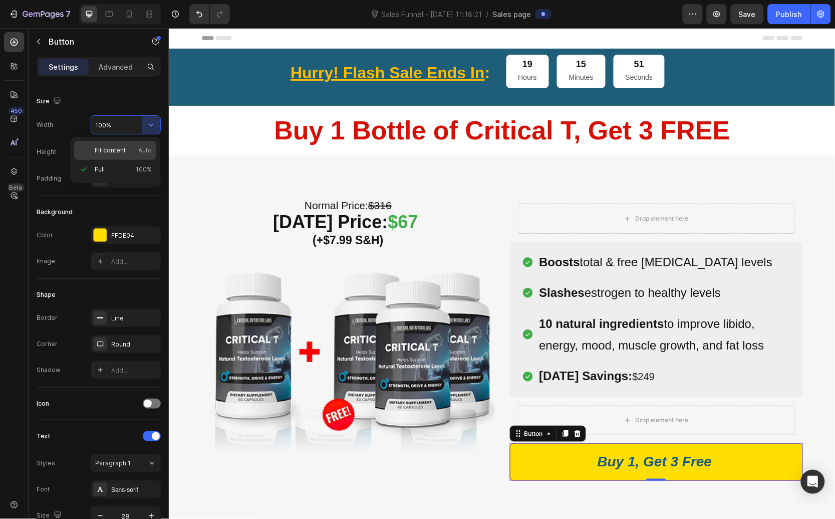
click at [122, 148] on span "Fit content" at bounding box center [110, 150] width 31 height 9
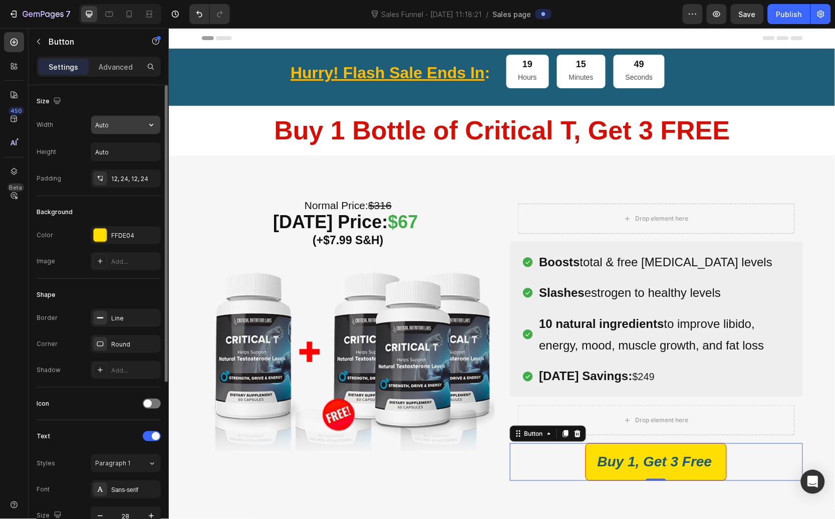
click at [142, 127] on button "button" at bounding box center [151, 125] width 18 height 18
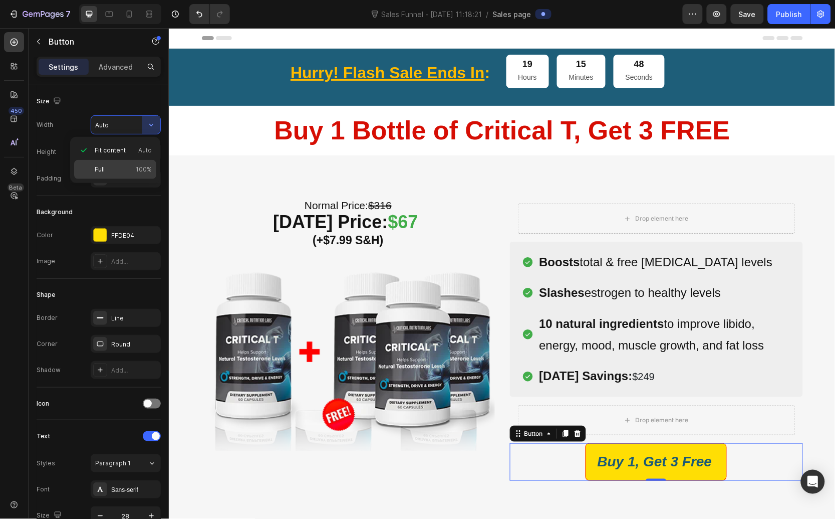
click at [128, 169] on p "Full 100%" at bounding box center [123, 169] width 57 height 9
type input "100%"
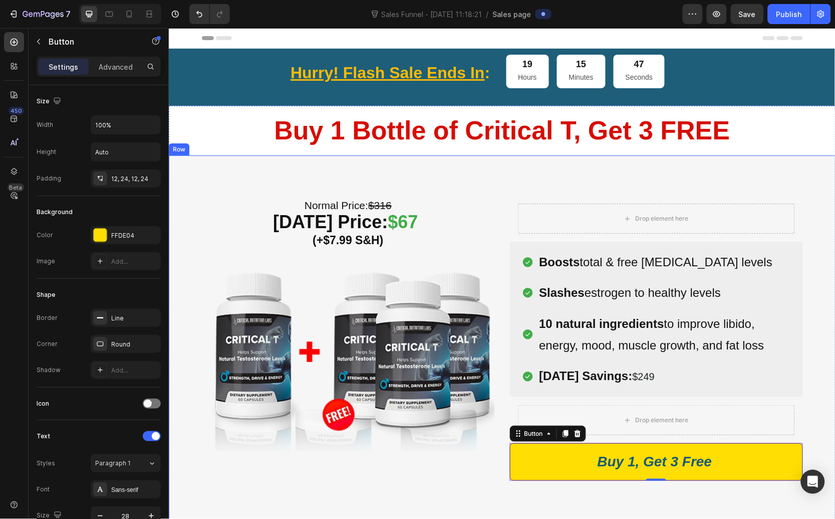
click at [400, 373] on img at bounding box center [347, 359] width 293 height 220
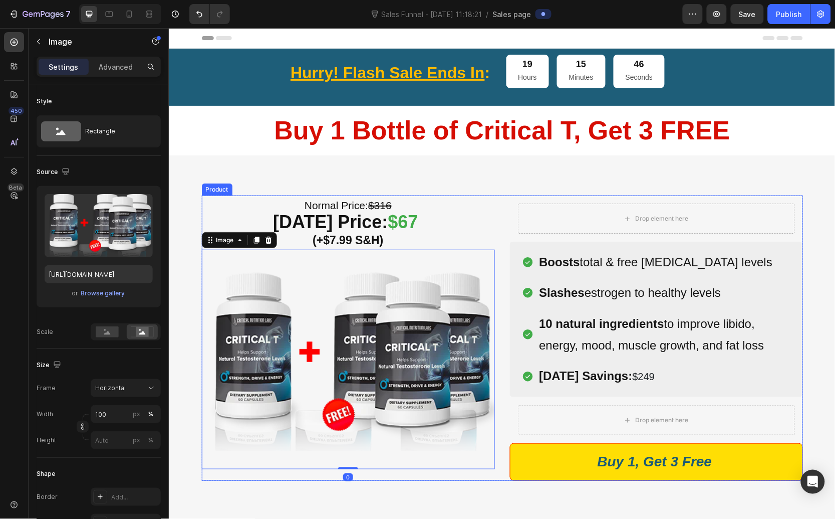
click at [499, 474] on div "Normal Price: $316 Today’s Price: $67 (+$7.99 S&H) Heading Image 0 Row (P) Imag…" at bounding box center [501, 337] width 601 height 285
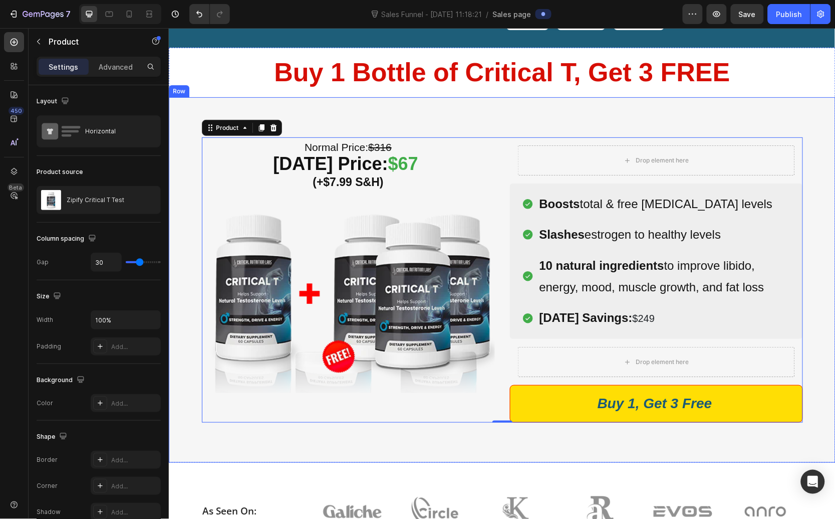
scroll to position [72, 0]
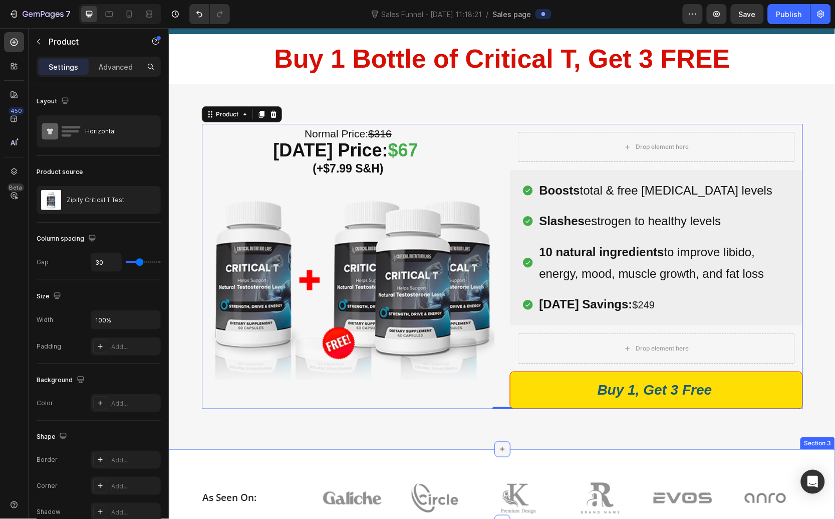
click at [495, 442] on div at bounding box center [502, 448] width 16 height 16
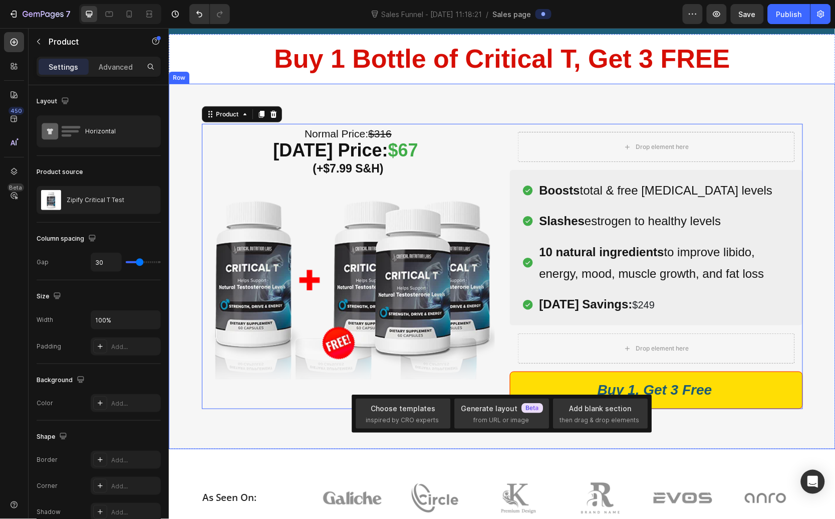
click at [246, 434] on div "Normal Price: $316 Today’s Price: $67 (+$7.99 S&H) Heading Image Row (P) Images…" at bounding box center [501, 265] width 667 height 365
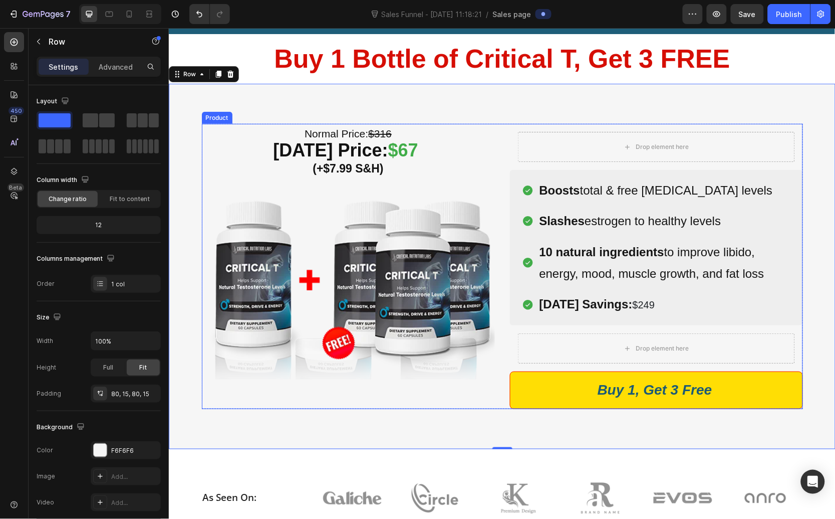
click at [438, 393] on img at bounding box center [347, 287] width 293 height 220
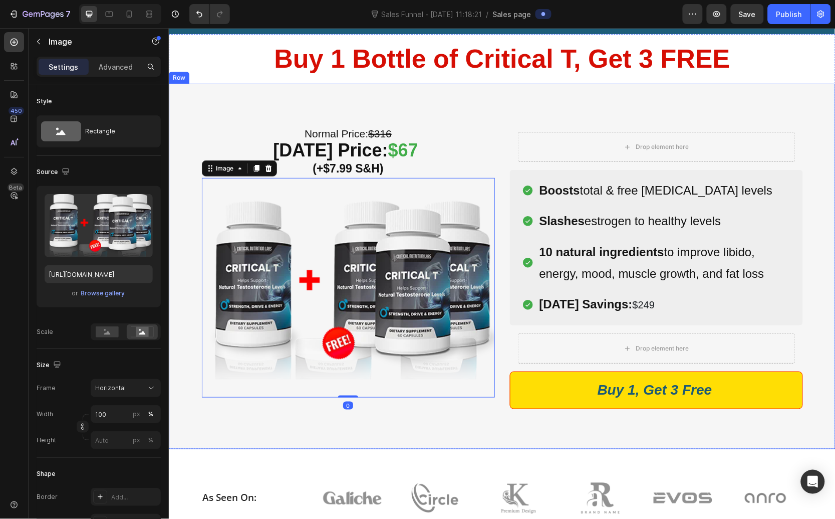
click at [499, 414] on div "Normal Price: $316 Today’s Price: $67 (+$7.99 S&H) Heading Image 0 Row (P) Imag…" at bounding box center [501, 265] width 667 height 365
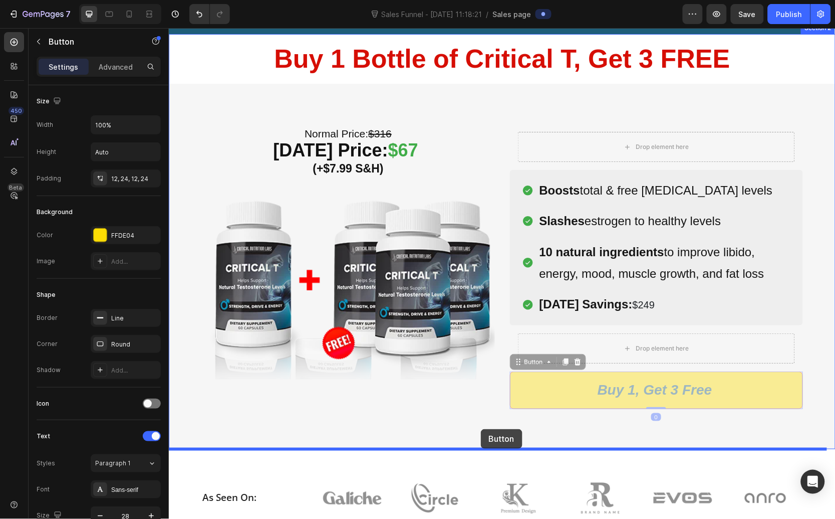
drag, startPoint x: 521, startPoint y: 393, endPoint x: 481, endPoint y: 428, distance: 53.3
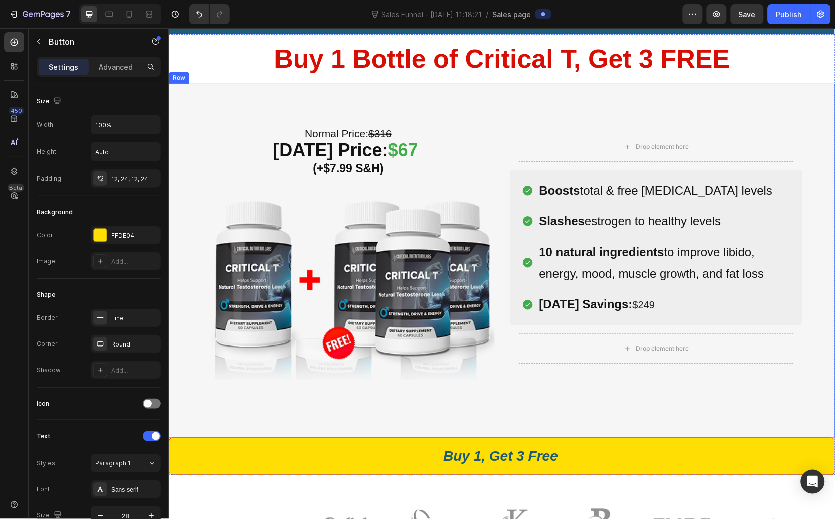
click at [486, 413] on div "Normal Price: $316 Today’s Price: $67 (+$7.99 S&H) Heading Image Row (P) Images…" at bounding box center [501, 260] width 667 height 354
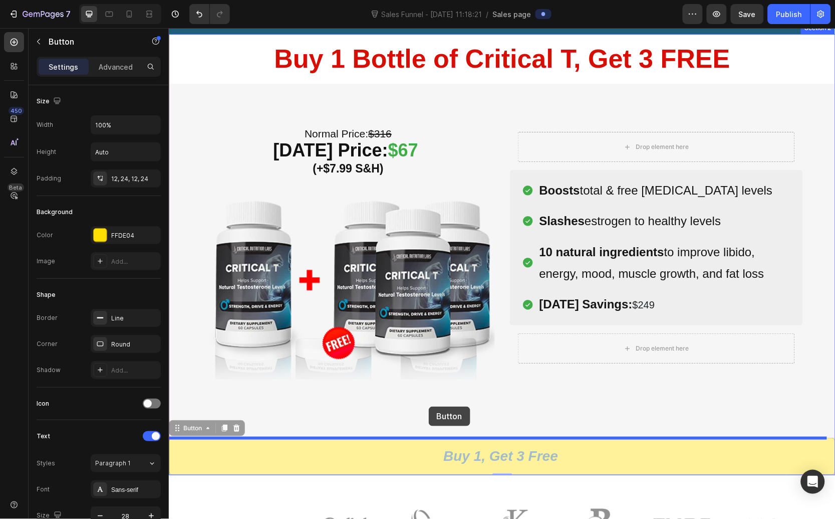
drag, startPoint x: 404, startPoint y: 448, endPoint x: 428, endPoint y: 406, distance: 48.3
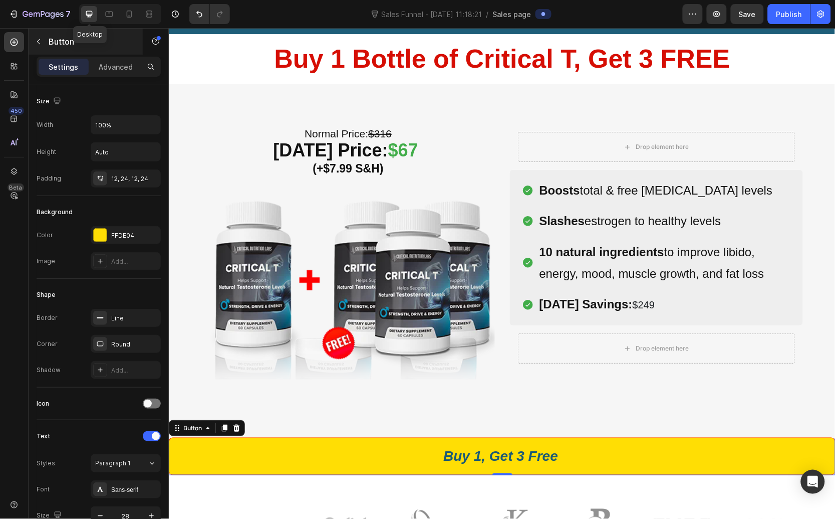
click at [51, 37] on p "Button" at bounding box center [91, 42] width 85 height 12
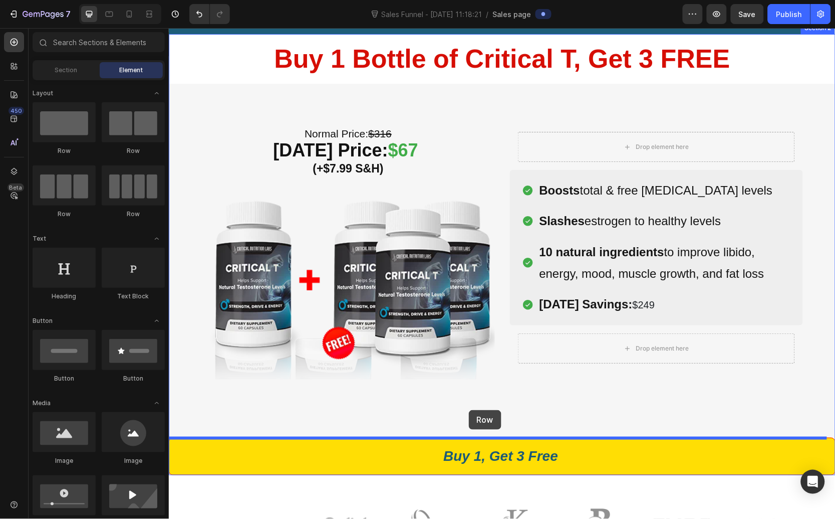
drag, startPoint x: 234, startPoint y: 153, endPoint x: 469, endPoint y: 409, distance: 348.0
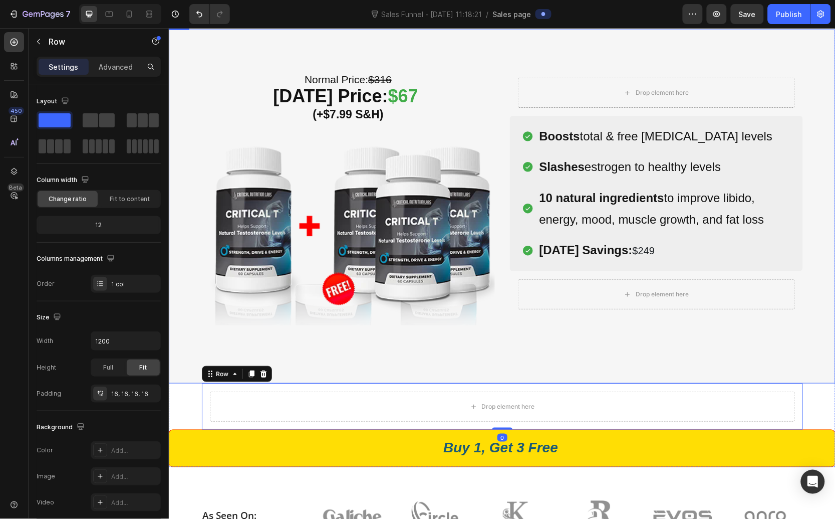
scroll to position [127, 0]
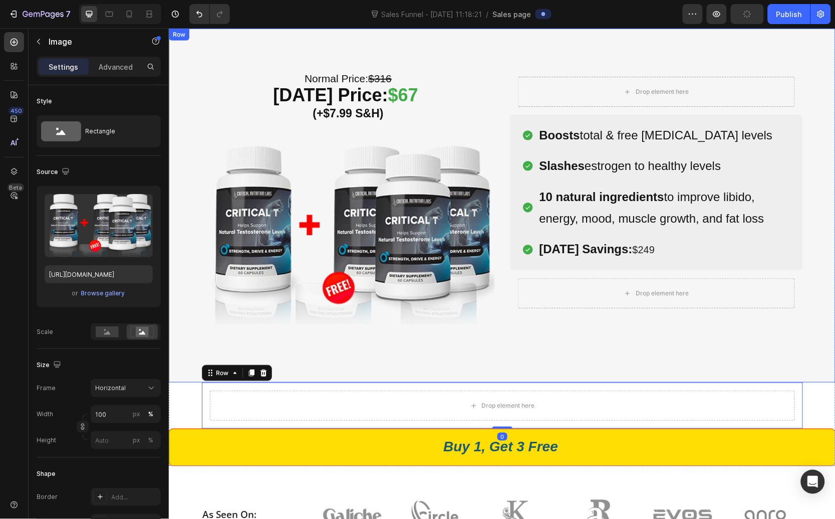
click at [466, 341] on img at bounding box center [347, 232] width 293 height 220
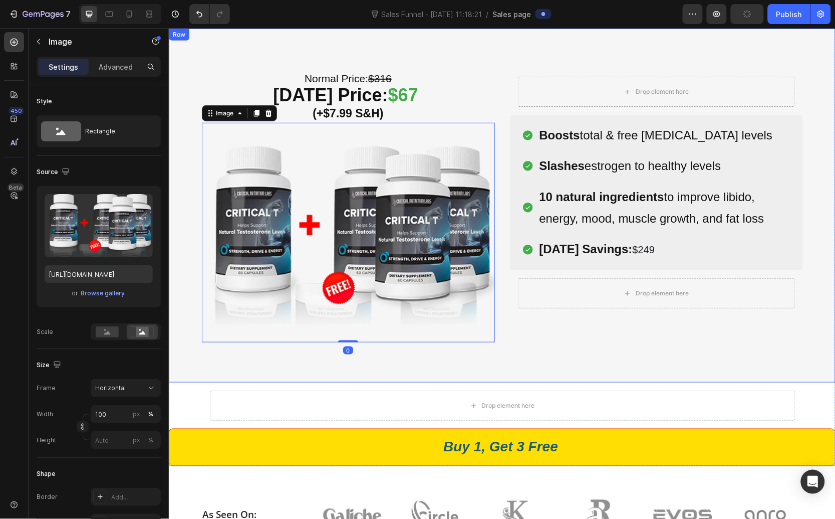
click at [485, 362] on div "Normal Price: $316 Today’s Price: $67 (+$7.99 S&H) Heading Image 0 Row (P) Imag…" at bounding box center [501, 205] width 667 height 354
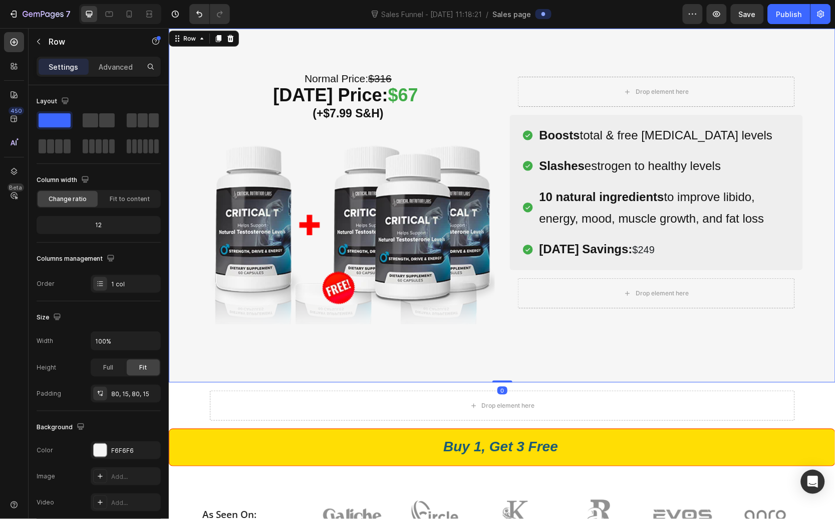
drag, startPoint x: 494, startPoint y: 381, endPoint x: 498, endPoint y: 352, distance: 29.3
click at [498, 352] on div "Normal Price: $316 Today’s Price: $67 (+$7.99 S&H) Heading Image Row (P) Images…" at bounding box center [501, 205] width 667 height 354
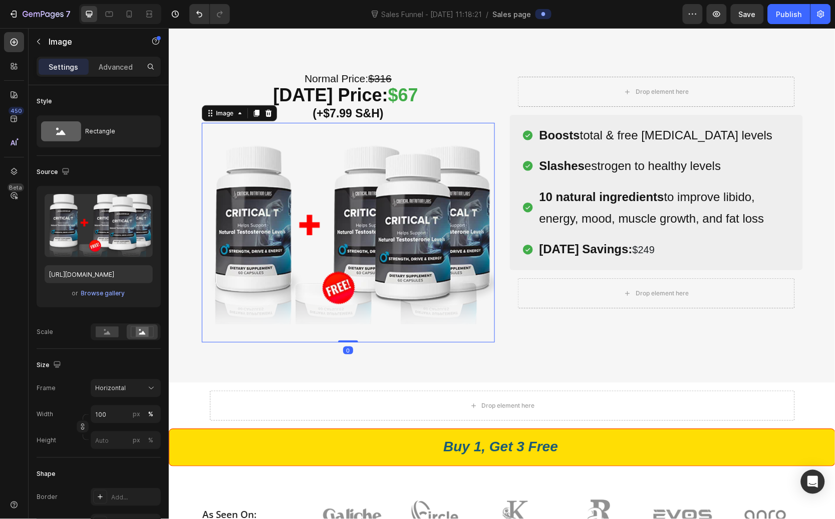
click at [451, 340] on img at bounding box center [347, 232] width 293 height 220
click at [444, 356] on div "Normal Price: $316 Today’s Price: $67 (+$7.99 S&H) Heading Image 0 Row (P) Imag…" at bounding box center [501, 205] width 667 height 354
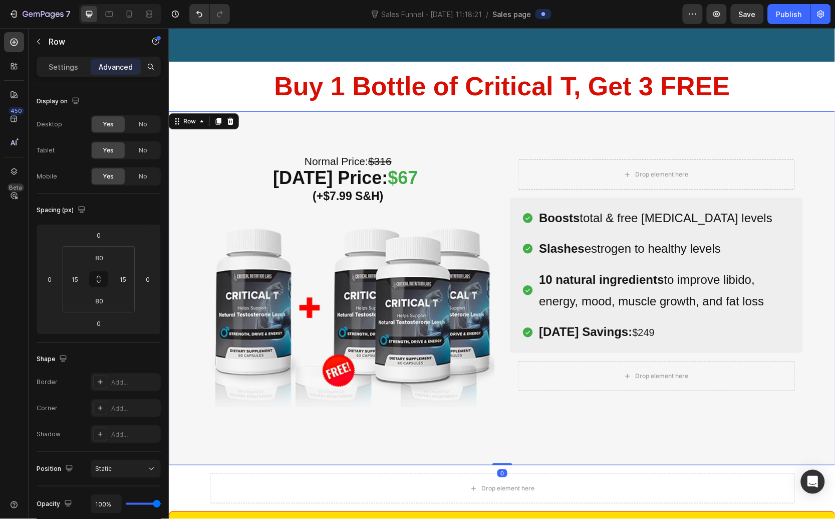
scroll to position [92, 0]
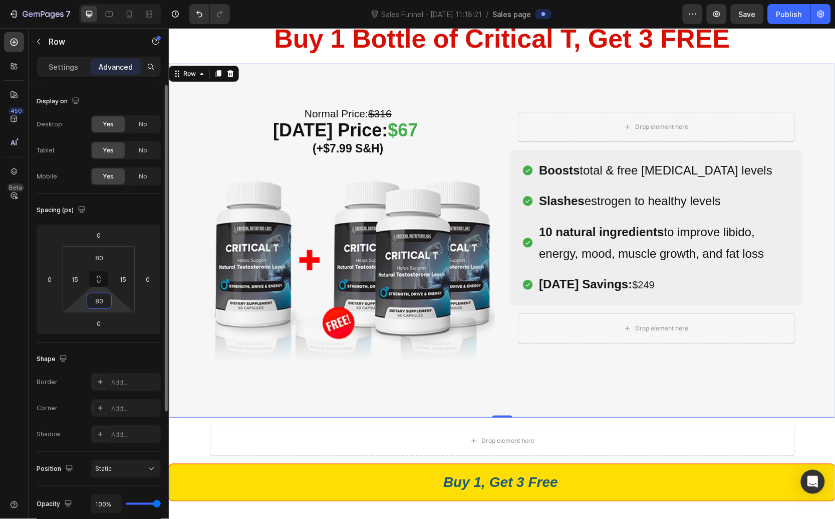
click at [106, 302] on input "80" at bounding box center [99, 300] width 20 height 15
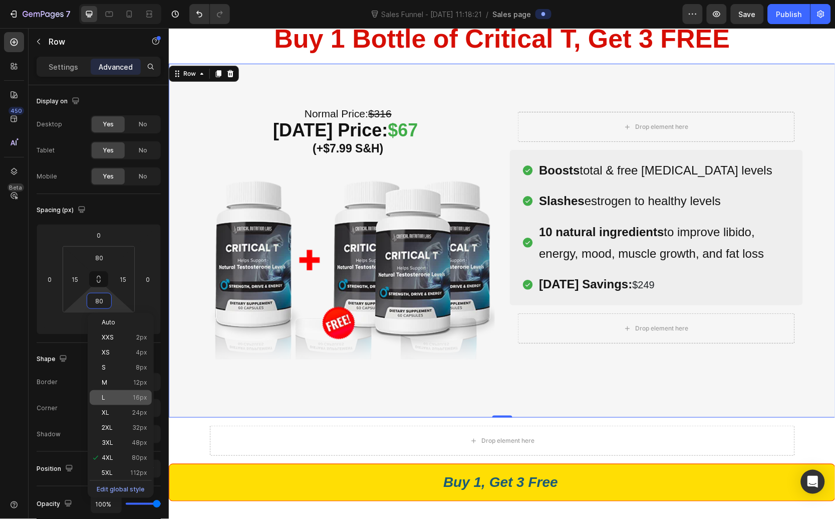
click at [129, 396] on p "L 16px" at bounding box center [124, 397] width 45 height 7
type input "16"
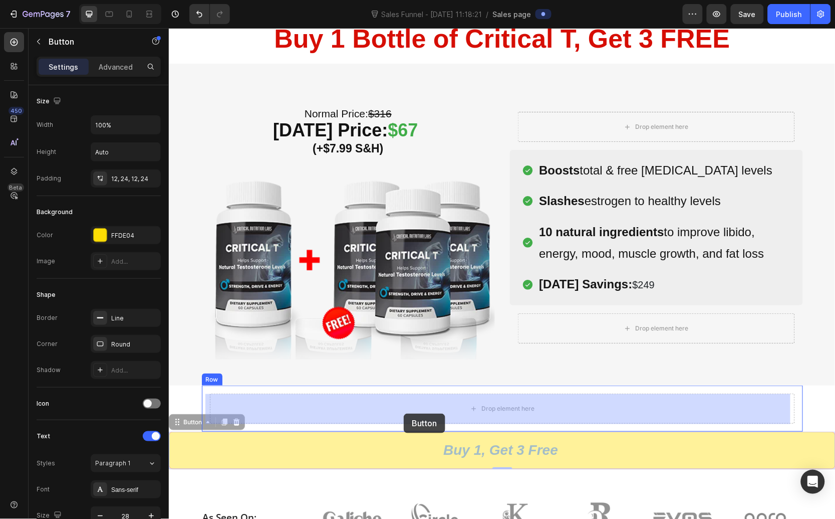
drag, startPoint x: 394, startPoint y: 441, endPoint x: 402, endPoint y: 416, distance: 26.0
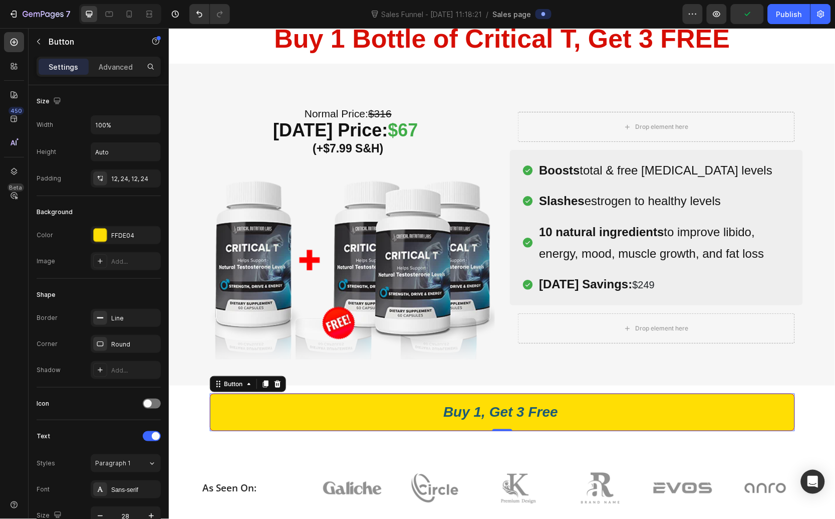
click at [183, 406] on div "Easy Returns Text block Icon Icon Icon Icon Icon Icon List Hoz 6000+ Clients sa…" at bounding box center [501, 226] width 667 height 425
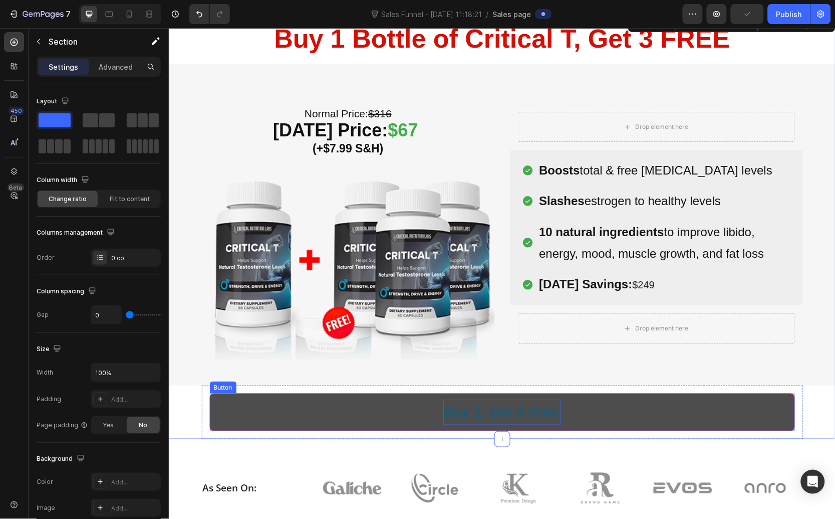
click at [470, 410] on p "Buy 1, Get 3 Free" at bounding box center [501, 411] width 117 height 25
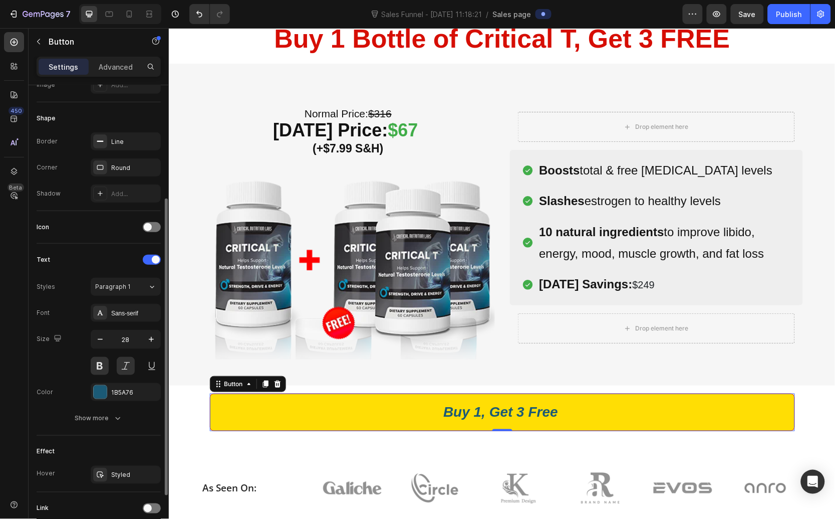
scroll to position [249, 0]
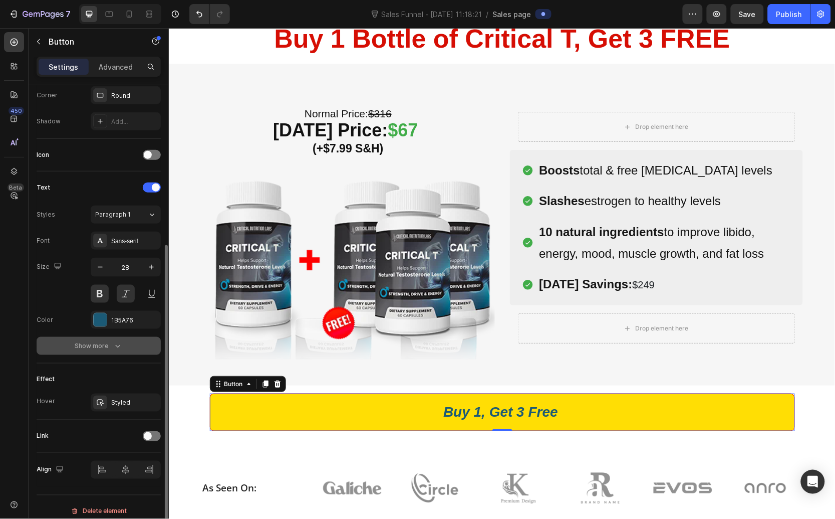
click at [116, 350] on icon "button" at bounding box center [118, 346] width 10 height 10
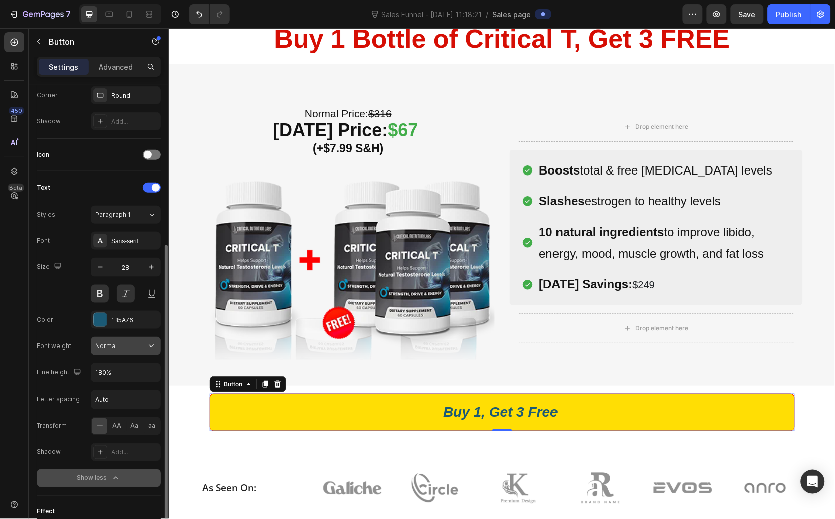
click at [139, 344] on div "Normal" at bounding box center [120, 345] width 51 height 9
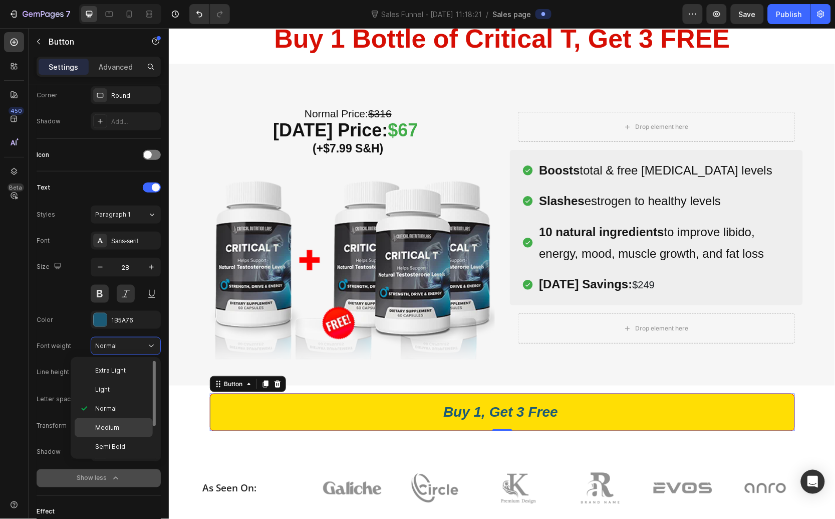
click at [122, 423] on p "Medium" at bounding box center [121, 427] width 53 height 9
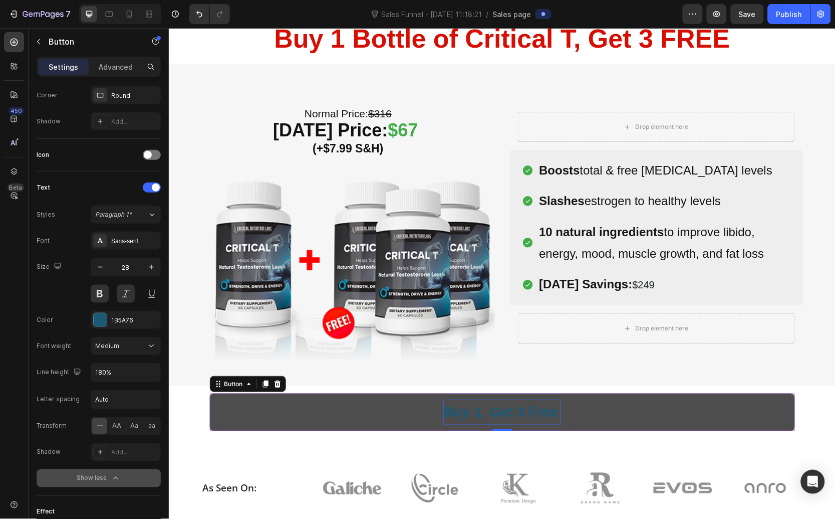
click at [464, 407] on p "Buy 1, Get 3 Free" at bounding box center [501, 411] width 117 height 25
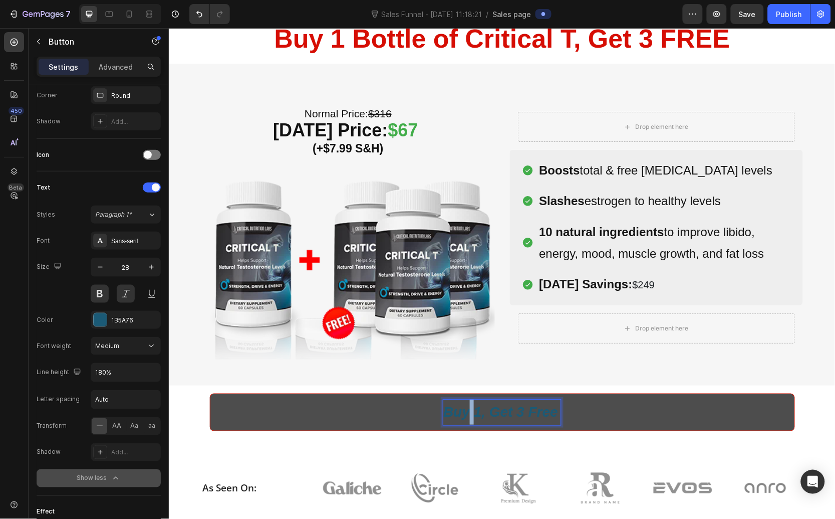
click at [464, 407] on p "Buy 1, Get 3 Free" at bounding box center [501, 411] width 117 height 25
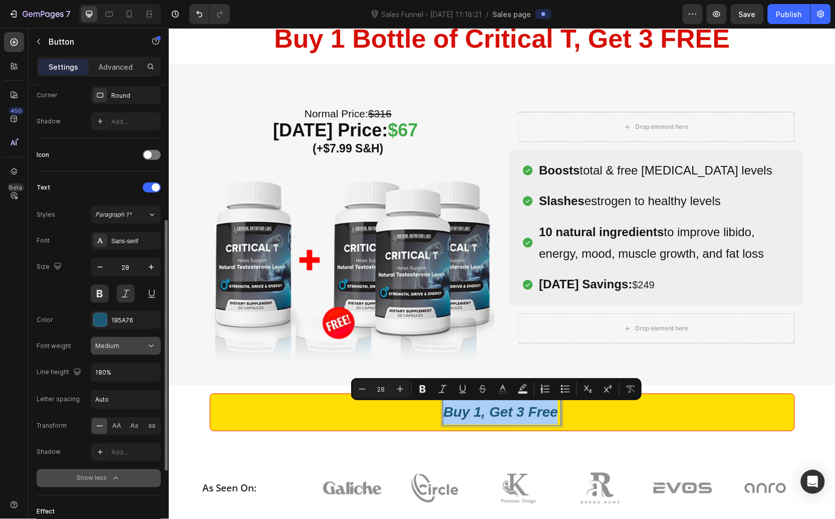
click at [147, 347] on icon at bounding box center [151, 346] width 10 height 10
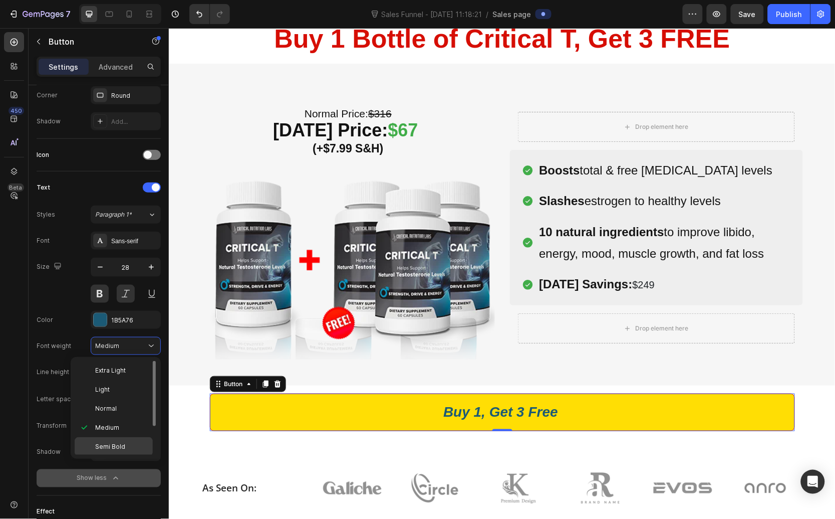
click at [125, 448] on p "Semi Bold" at bounding box center [121, 446] width 53 height 9
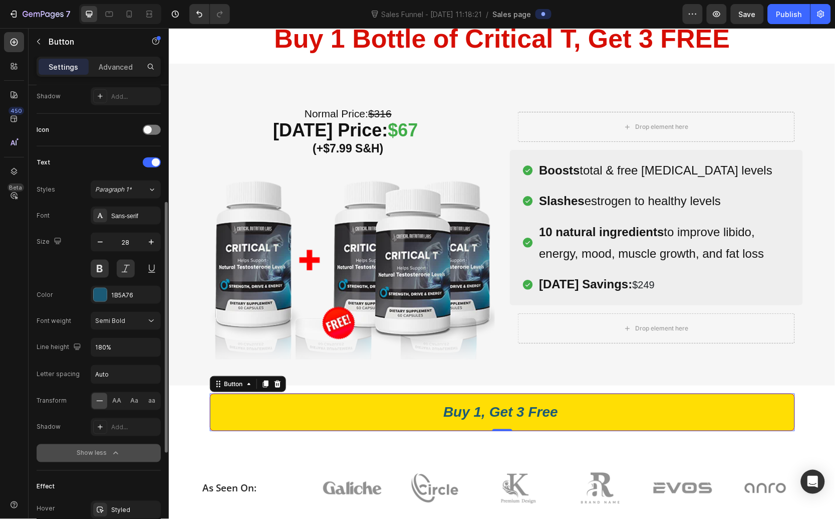
scroll to position [313, 0]
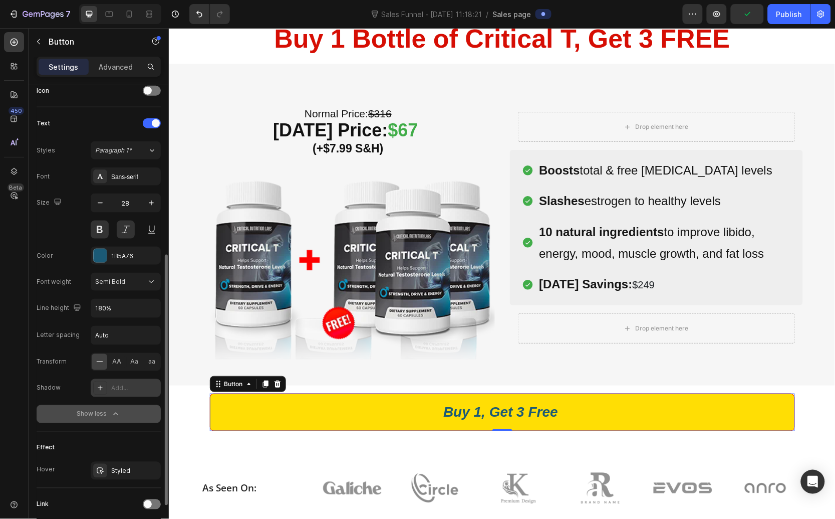
click at [105, 393] on div at bounding box center [100, 388] width 14 height 14
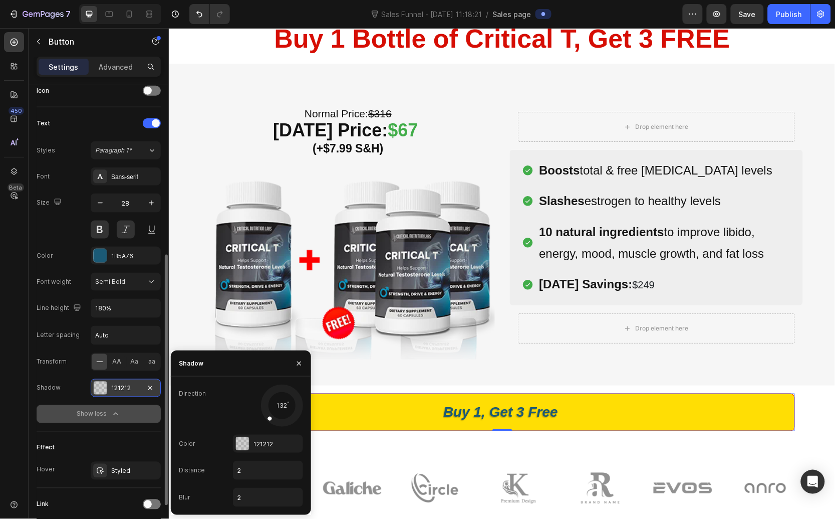
click at [269, 417] on div at bounding box center [282, 405] width 45 height 45
click at [241, 446] on div at bounding box center [242, 443] width 13 height 13
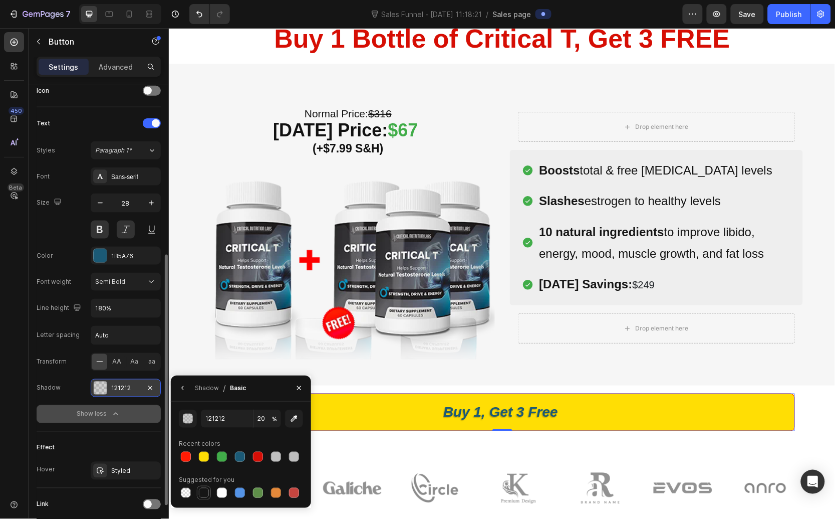
click at [199, 492] on div at bounding box center [204, 493] width 10 height 10
type input "151515"
type input "100"
click at [236, 454] on div at bounding box center [240, 457] width 10 height 10
click at [272, 456] on div at bounding box center [276, 457] width 10 height 10
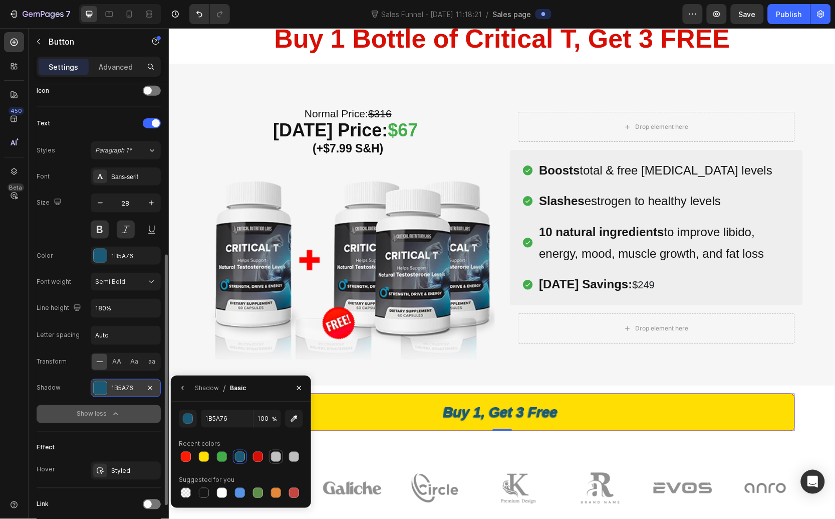
type input "C1C1C1"
click at [139, 173] on div "Sans-serif" at bounding box center [134, 176] width 47 height 9
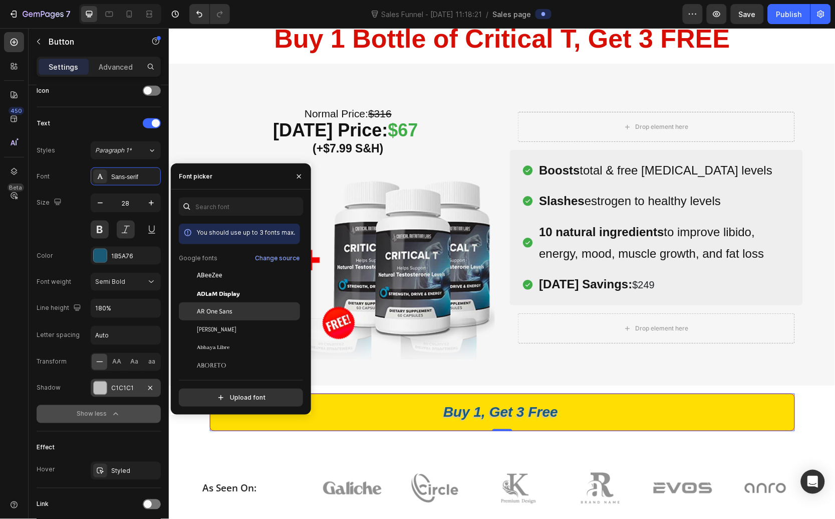
click at [245, 313] on div "AR One Sans" at bounding box center [247, 311] width 101 height 9
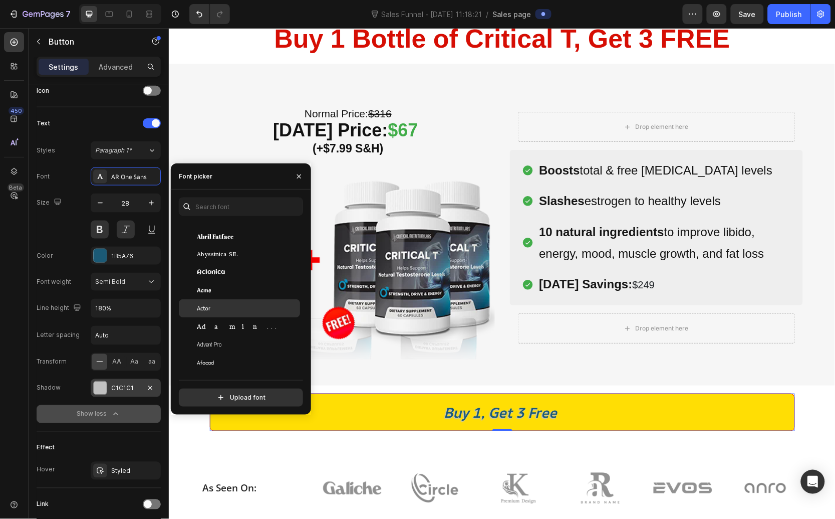
scroll to position [0, 0]
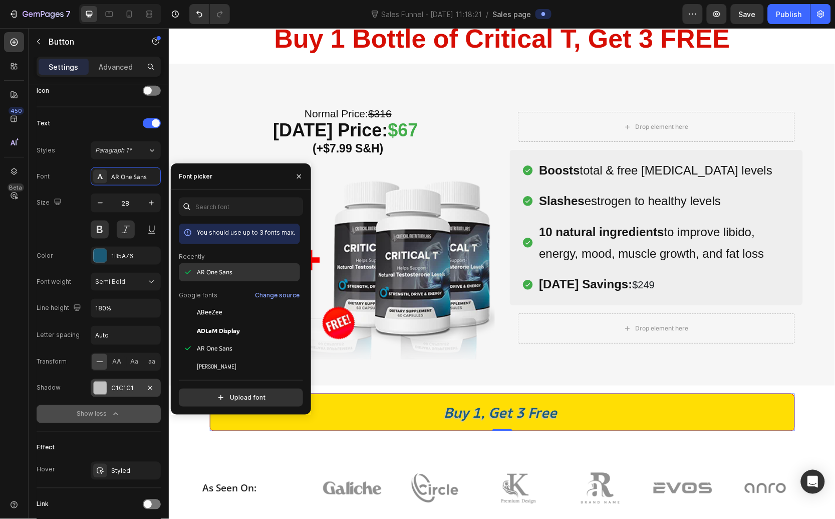
click at [228, 272] on span "AR One Sans" at bounding box center [215, 272] width 36 height 9
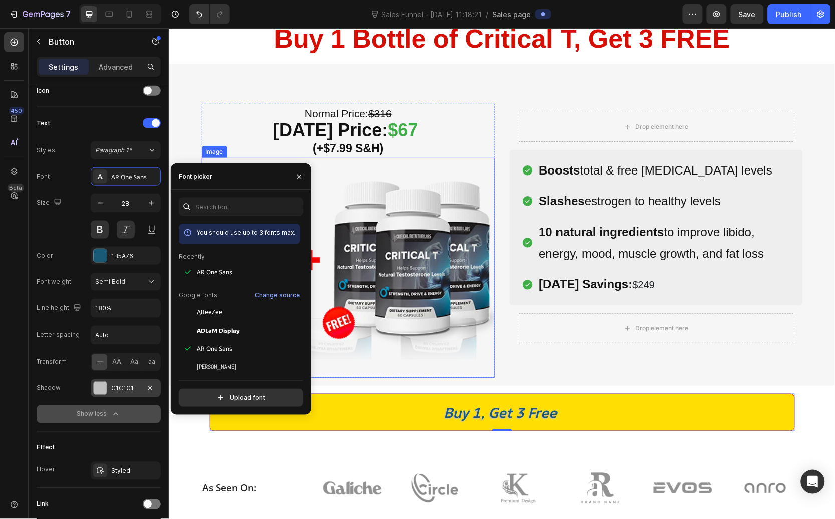
click at [541, 261] on p "10 natural ingredients to improve libido, energy, mood, muscle growth, and fat …" at bounding box center [664, 241] width 250 height 43
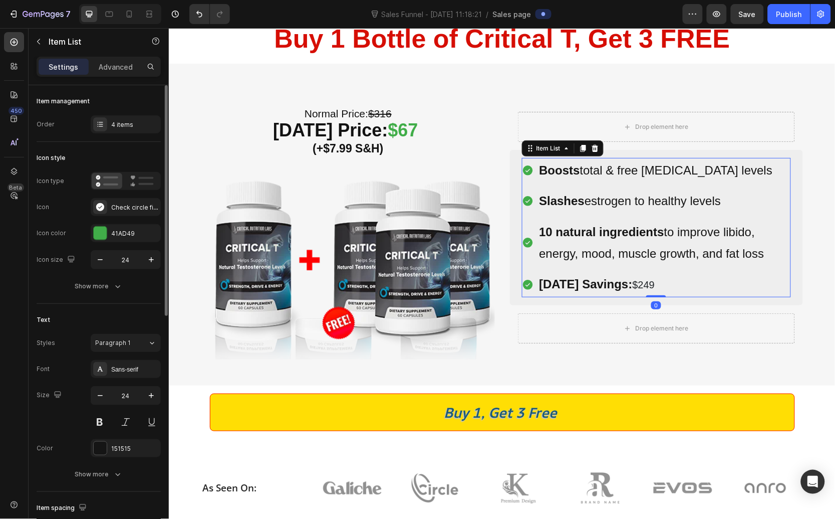
click at [555, 239] on p "10 natural ingredients to improve libido, energy, mood, muscle growth, and fat …" at bounding box center [664, 241] width 250 height 43
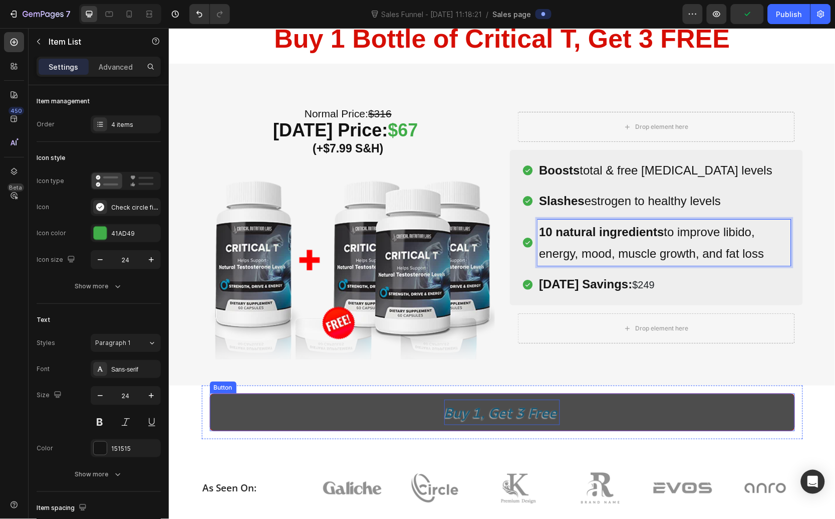
click at [484, 410] on p "Buy 1, Get 3 Free" at bounding box center [502, 411] width 116 height 25
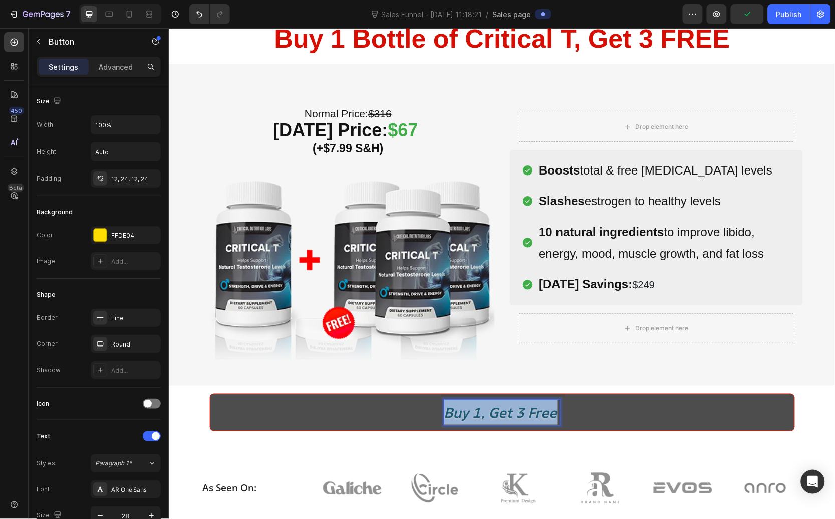
click at [483, 410] on p "Buy 1, Get 3 Free" at bounding box center [502, 411] width 116 height 25
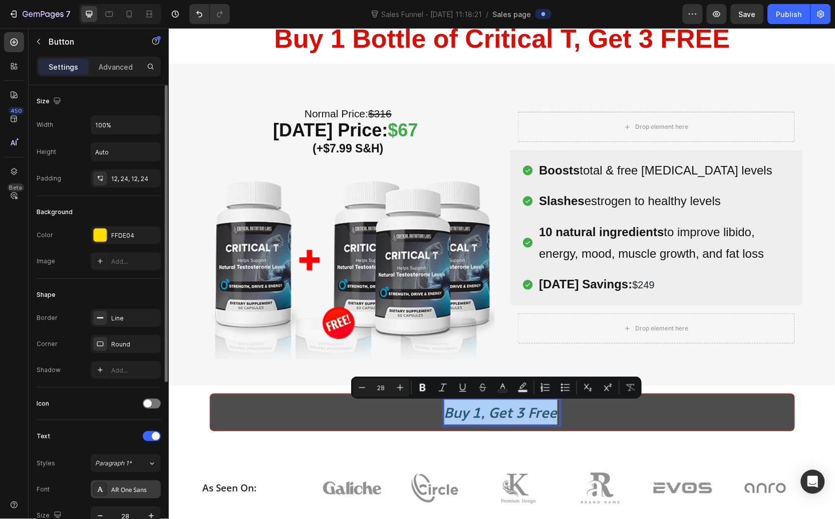
click at [130, 484] on div "AR One Sans" at bounding box center [126, 489] width 70 height 18
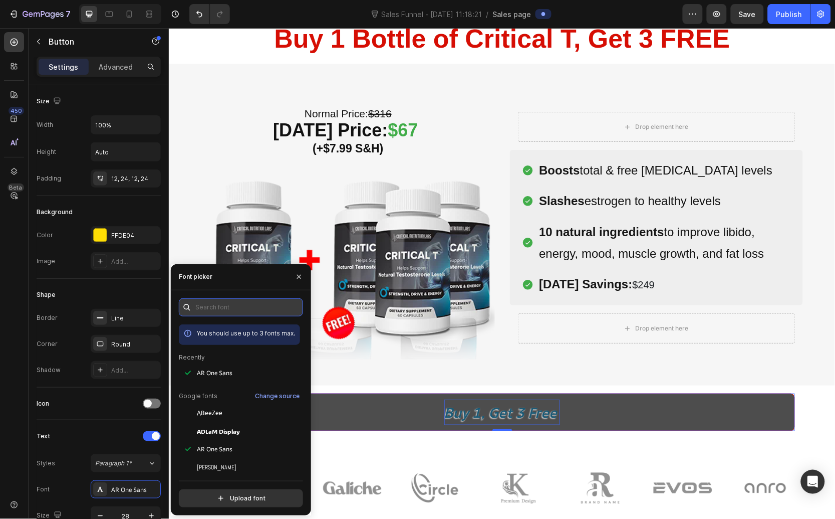
click at [209, 309] on input "text" at bounding box center [241, 307] width 124 height 18
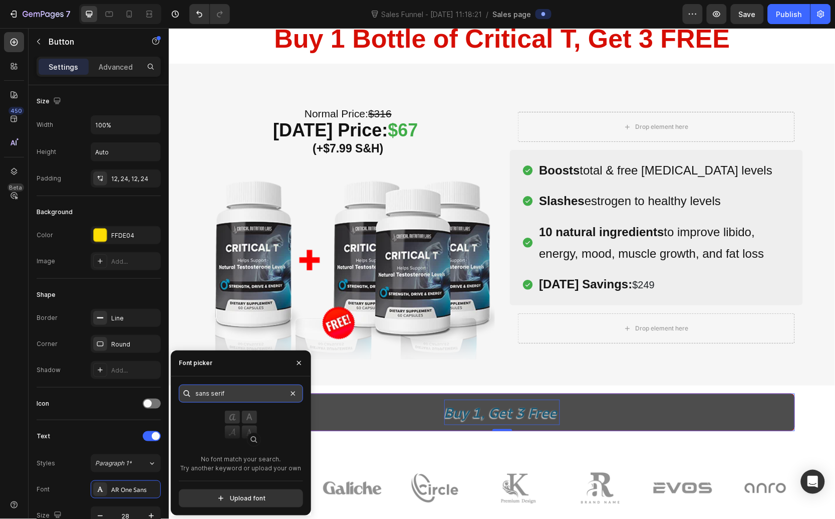
type input "sans serif"
click at [299, 356] on button "button" at bounding box center [299, 363] width 16 height 16
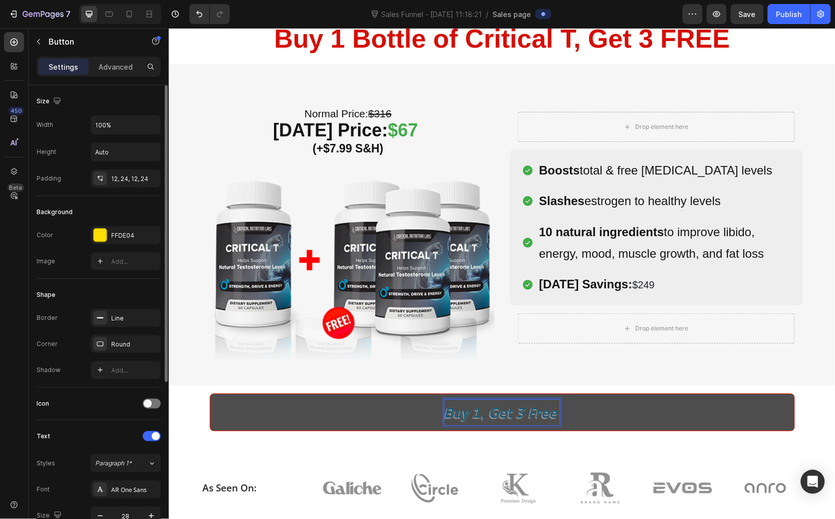
scroll to position [88, 0]
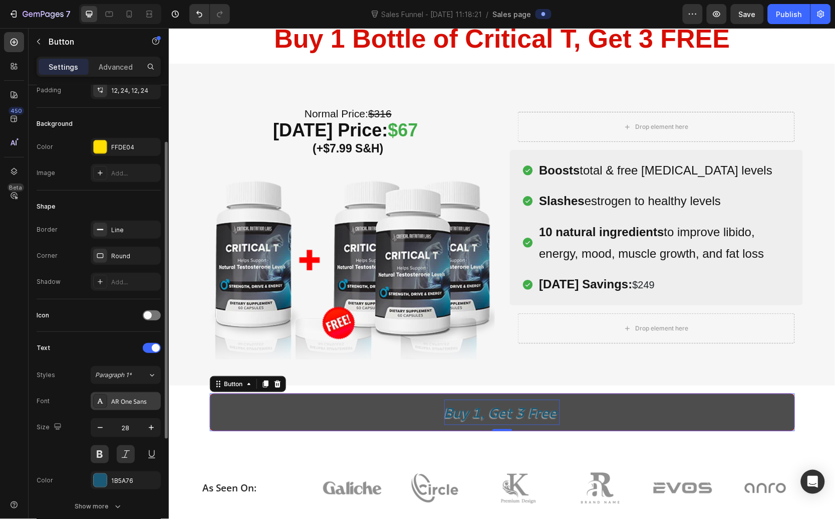
click at [133, 395] on div "AR One Sans" at bounding box center [126, 401] width 70 height 18
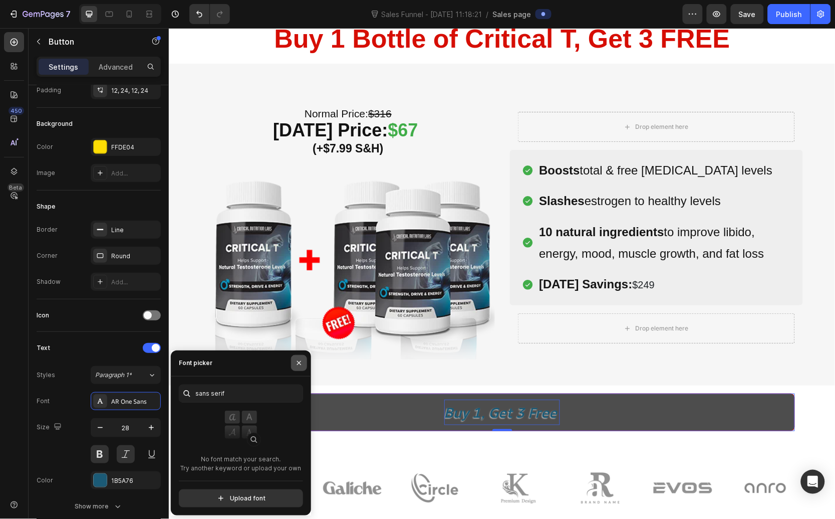
click at [301, 366] on icon "button" at bounding box center [299, 363] width 8 height 8
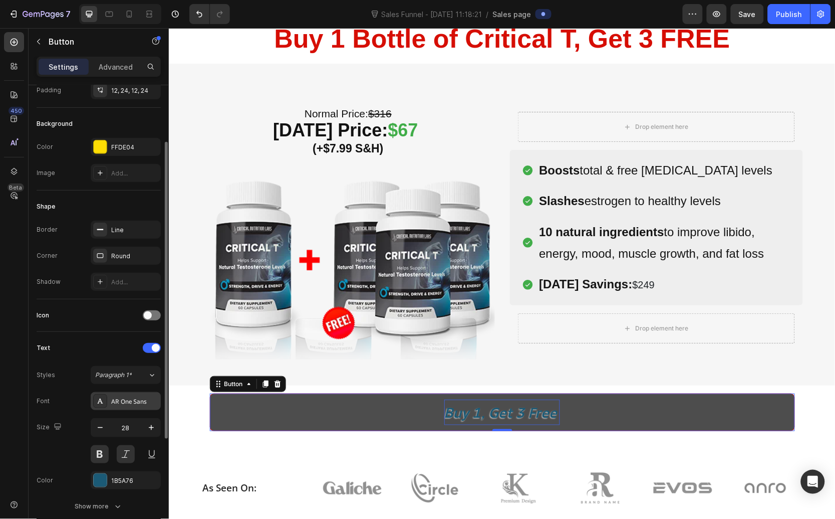
click at [120, 398] on div "AR One Sans" at bounding box center [134, 401] width 47 height 9
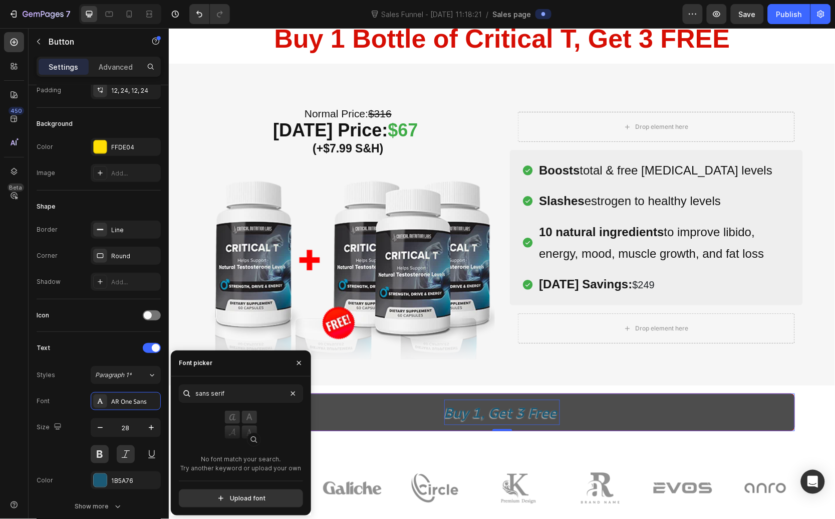
click at [193, 395] on div at bounding box center [187, 393] width 16 height 18
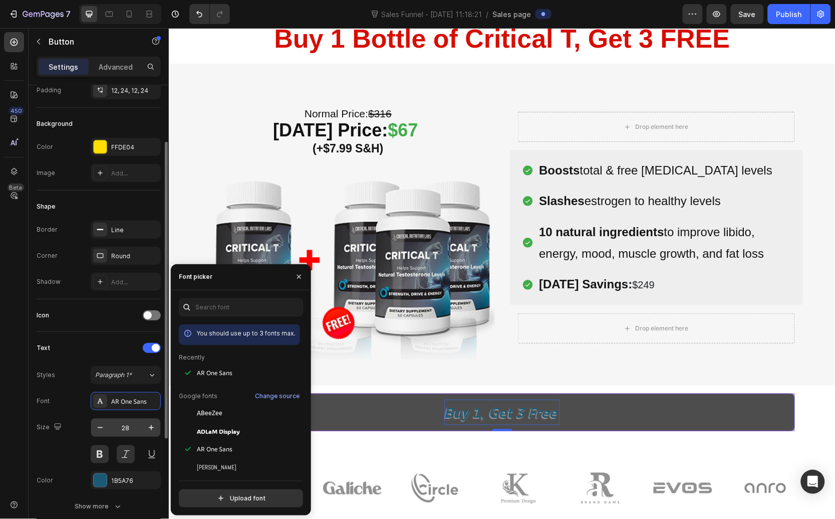
click at [124, 427] on input "28" at bounding box center [125, 427] width 33 height 18
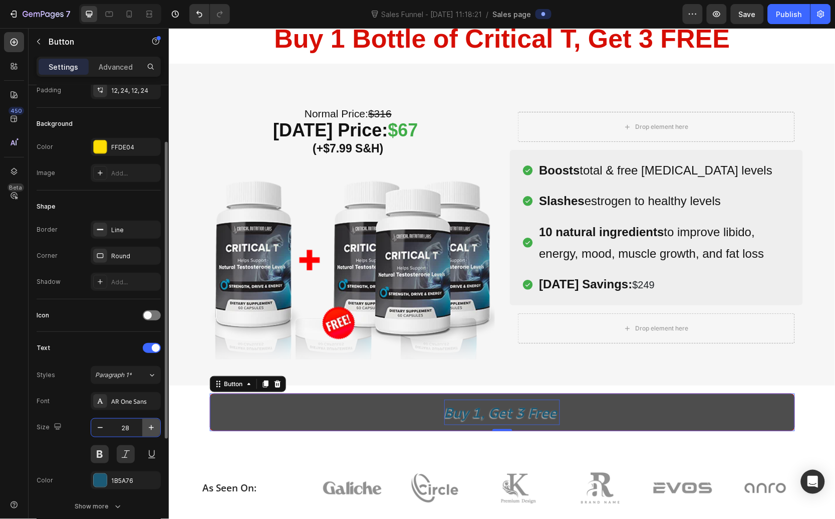
click at [153, 425] on icon "button" at bounding box center [151, 427] width 10 height 10
click at [152, 425] on icon "button" at bounding box center [151, 427] width 10 height 10
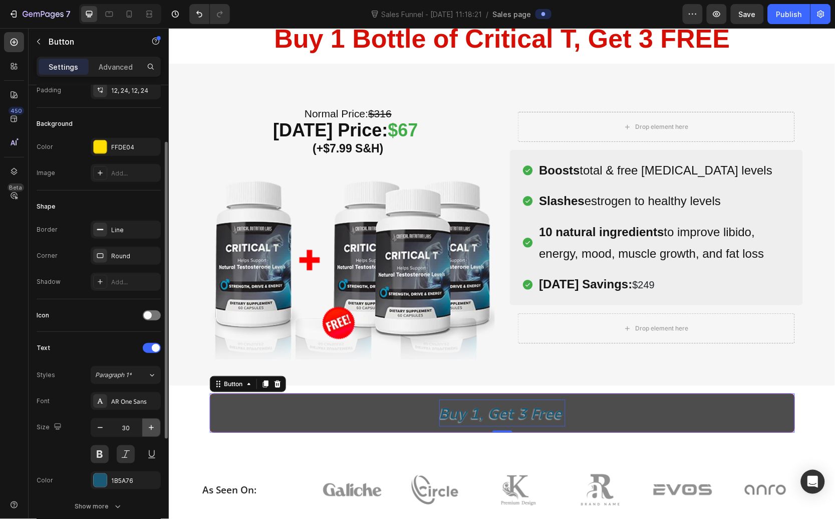
click at [152, 425] on icon "button" at bounding box center [151, 427] width 10 height 10
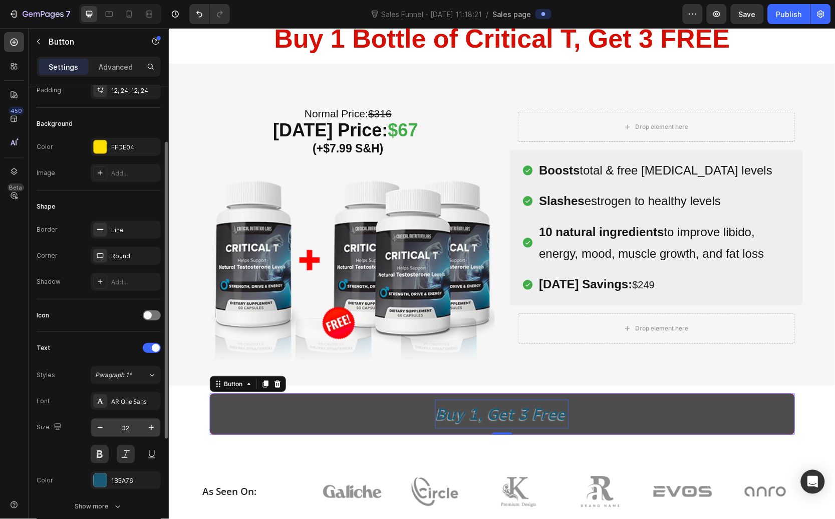
click at [128, 426] on input "32" at bounding box center [125, 427] width 33 height 18
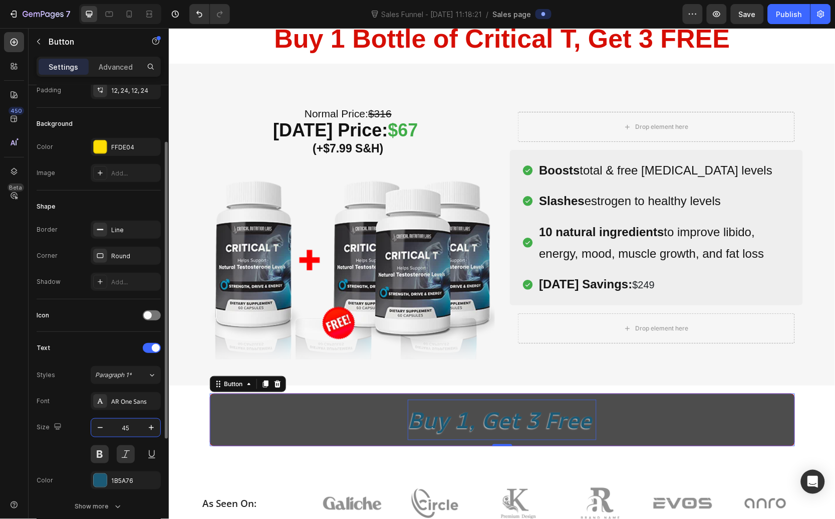
type input "45"
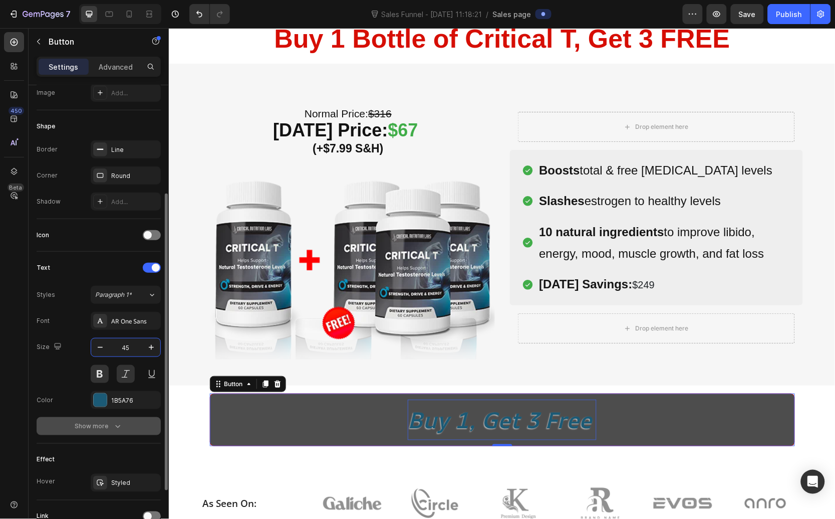
click at [120, 425] on icon "button" at bounding box center [118, 426] width 10 height 10
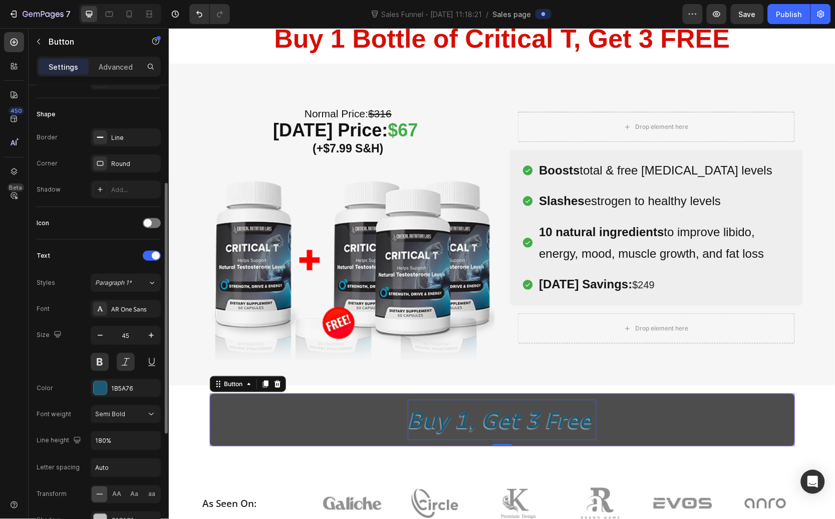
scroll to position [202, 0]
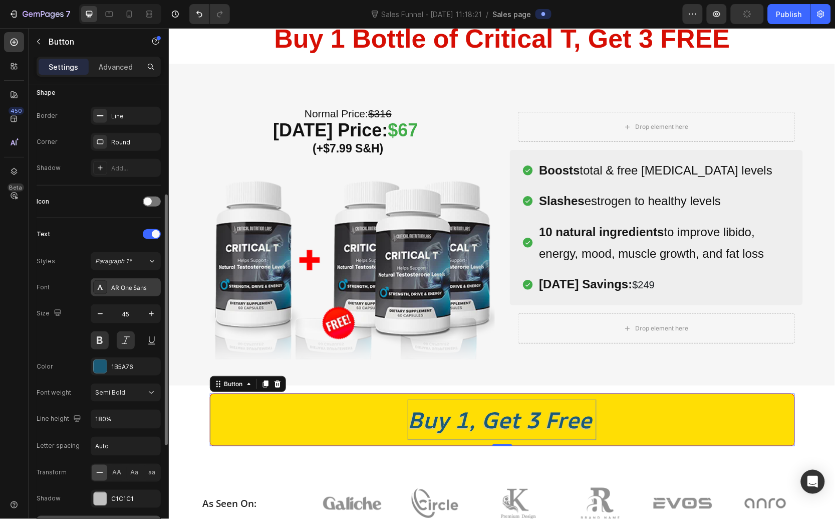
click at [129, 281] on div "AR One Sans" at bounding box center [126, 287] width 70 height 18
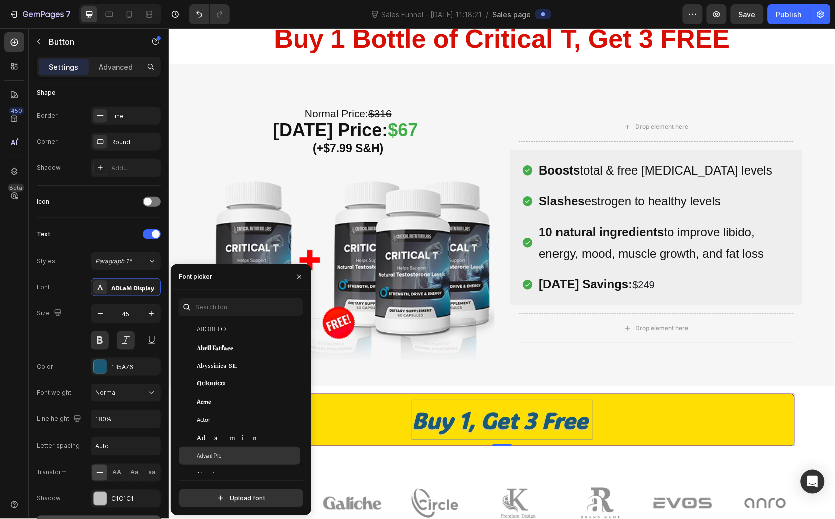
scroll to position [198, 0]
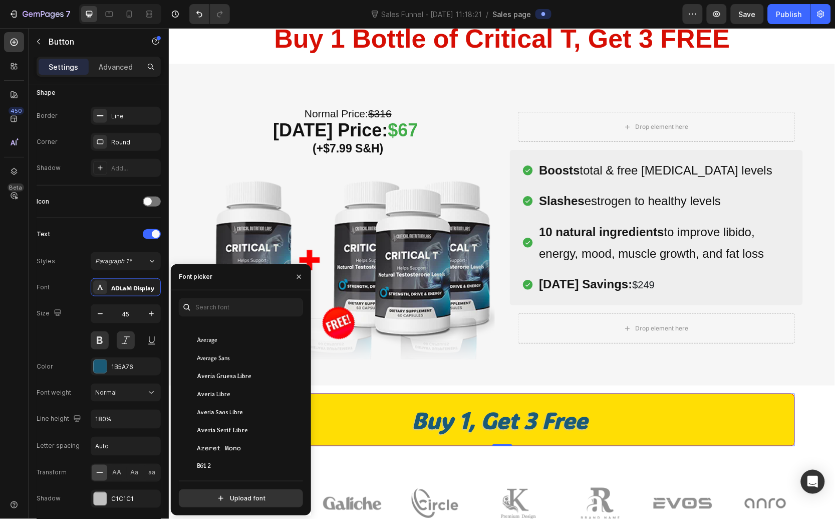
scroll to position [3136, 0]
click at [270, 389] on div "Basic" at bounding box center [247, 393] width 101 height 9
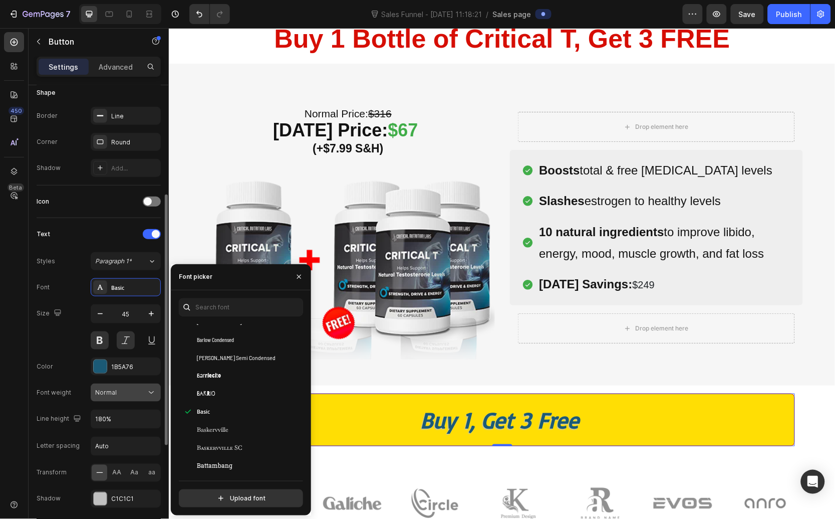
click at [147, 396] on icon at bounding box center [151, 392] width 10 height 10
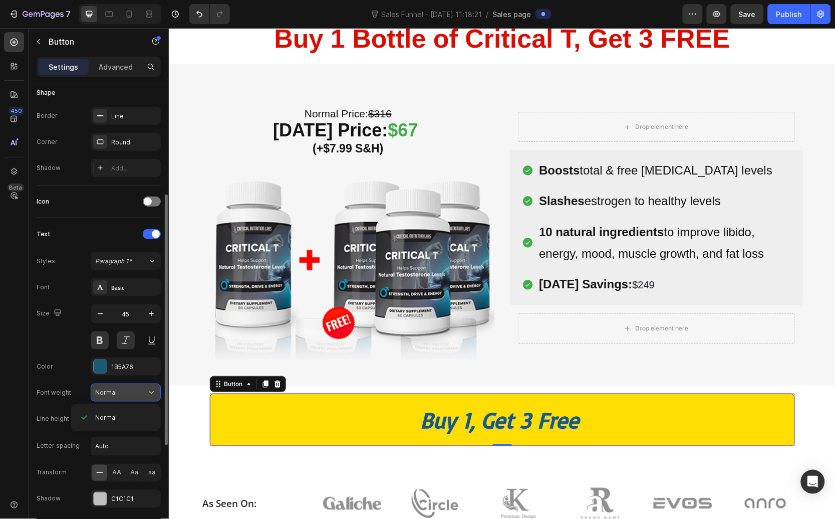
click at [147, 396] on icon at bounding box center [151, 392] width 10 height 10
click at [140, 291] on div "Basic" at bounding box center [134, 287] width 47 height 9
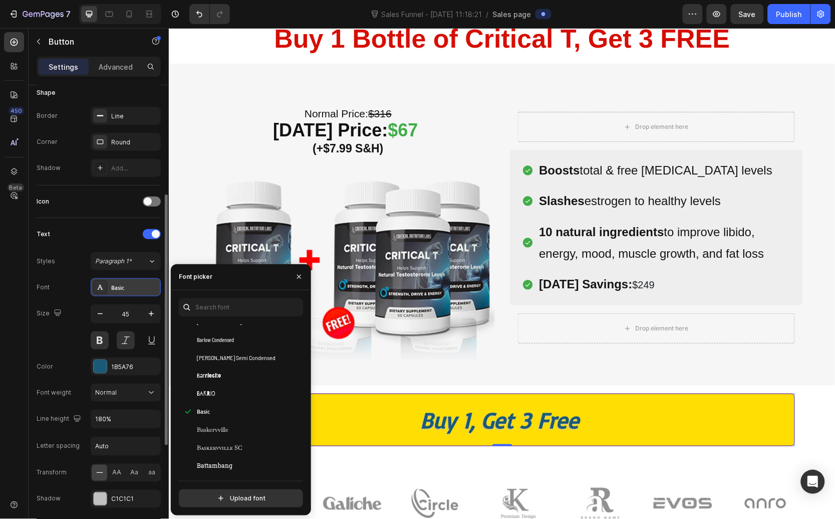
click at [140, 291] on div "Basic" at bounding box center [134, 287] width 47 height 9
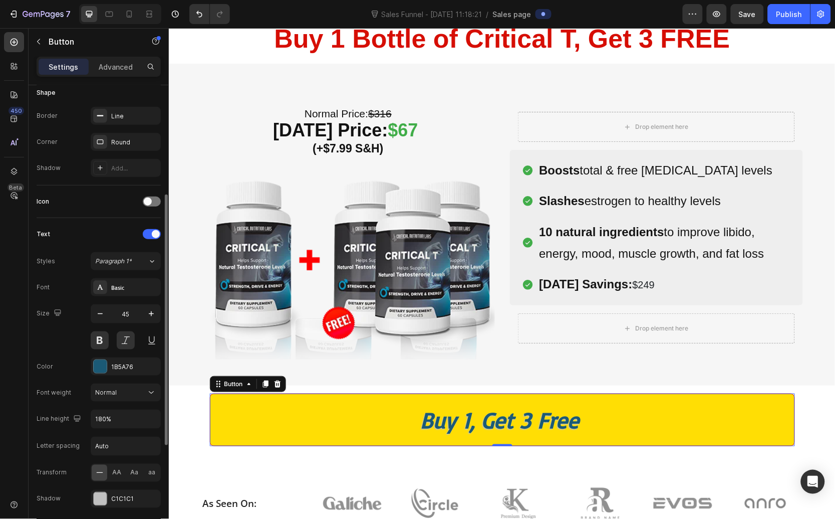
click at [148, 247] on div "Text Styles Paragraph 1* Font Basic Size 45 Color 1B5A76 Font weight Normal Lin…" at bounding box center [99, 380] width 124 height 308
click at [149, 261] on icon at bounding box center [152, 261] width 9 height 10
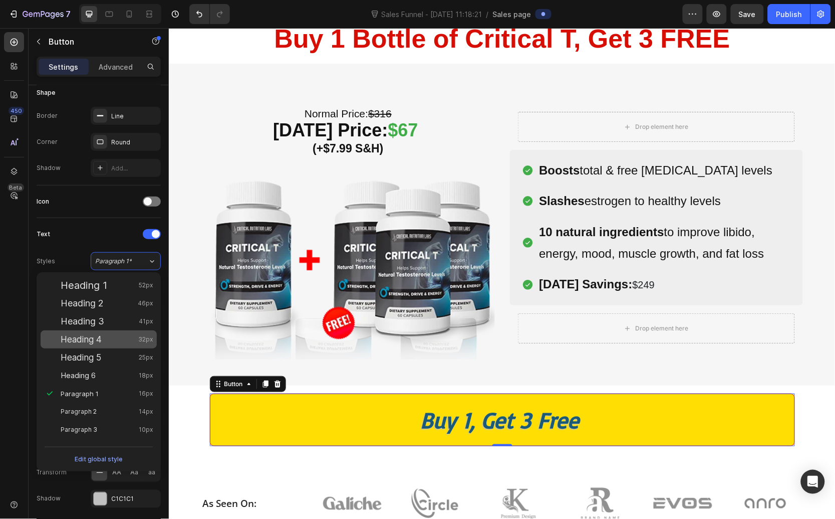
click at [121, 337] on div "Heading 4 32px" at bounding box center [107, 339] width 92 height 10
type input "32"
type input "130%"
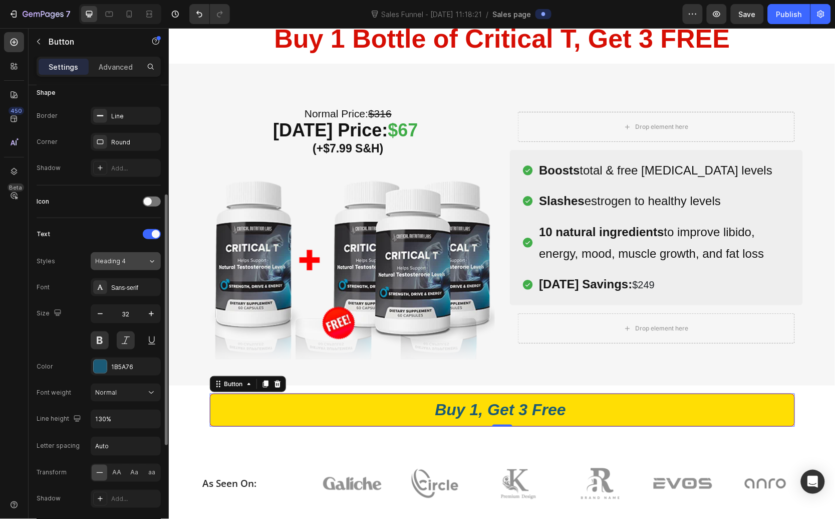
click at [128, 259] on div "Heading 4" at bounding box center [115, 261] width 41 height 9
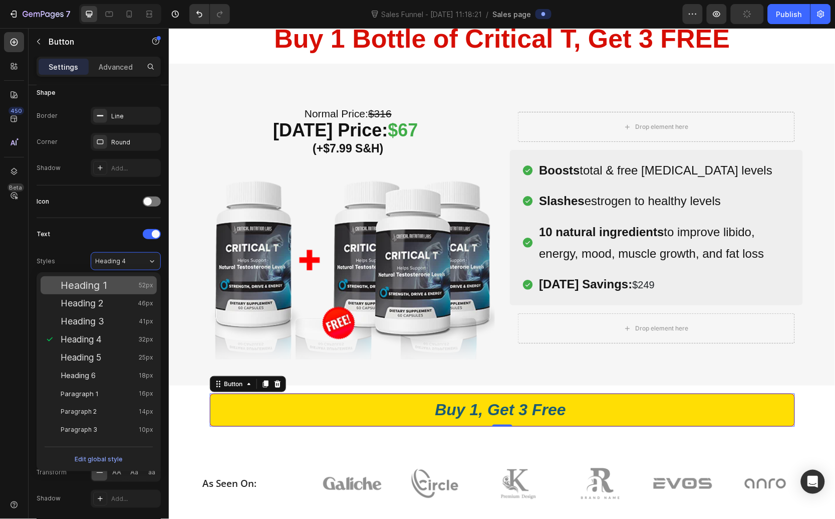
click at [128, 288] on div "Heading 1 52px" at bounding box center [107, 285] width 92 height 10
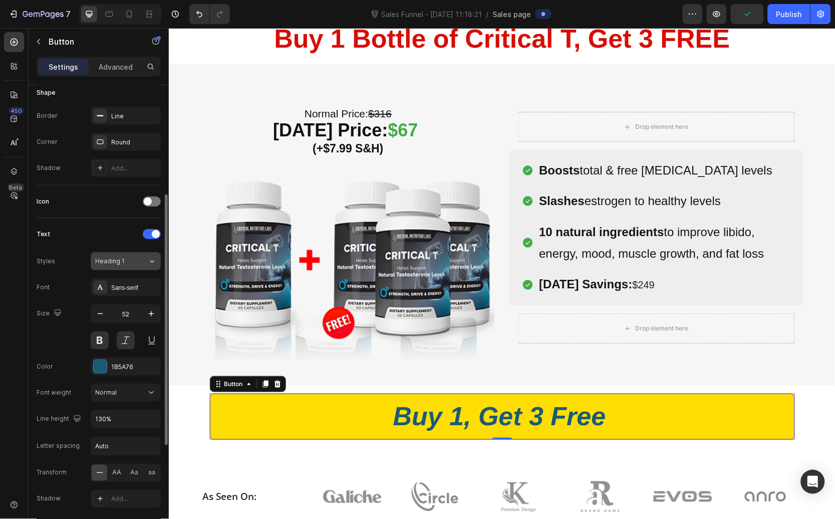
click at [138, 263] on div "Heading 1" at bounding box center [121, 261] width 53 height 9
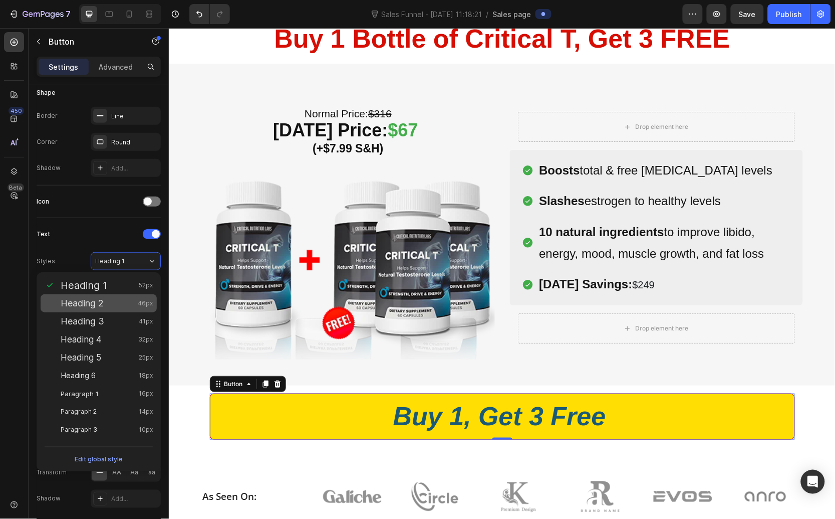
click at [132, 305] on div "Heading 2 46px" at bounding box center [107, 303] width 92 height 10
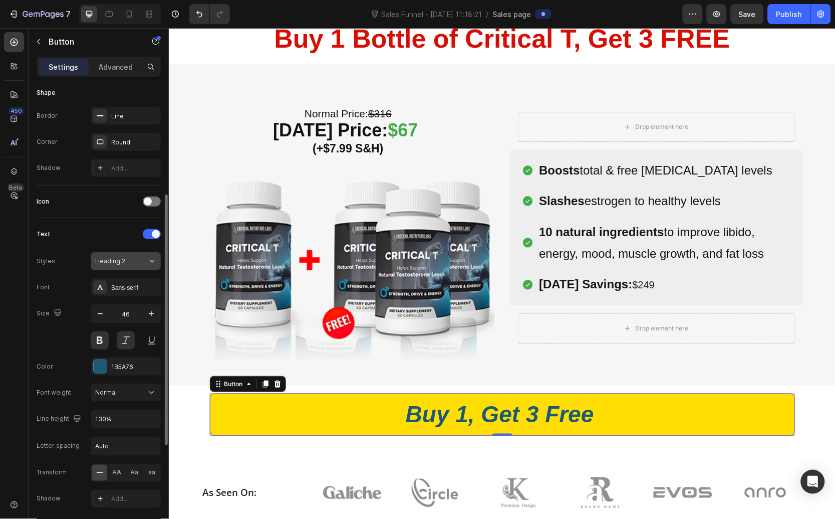
click at [139, 261] on div "Heading 2" at bounding box center [121, 261] width 53 height 9
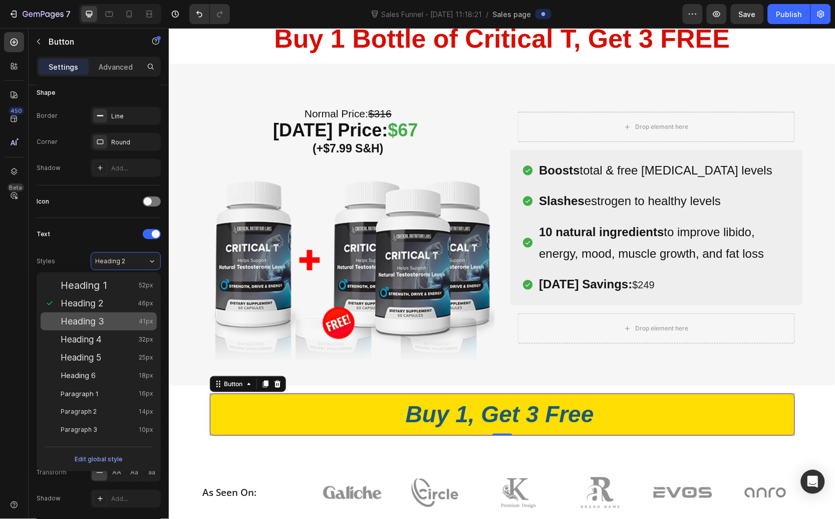
click at [127, 321] on div "Heading 3 41px" at bounding box center [107, 321] width 92 height 10
type input "41"
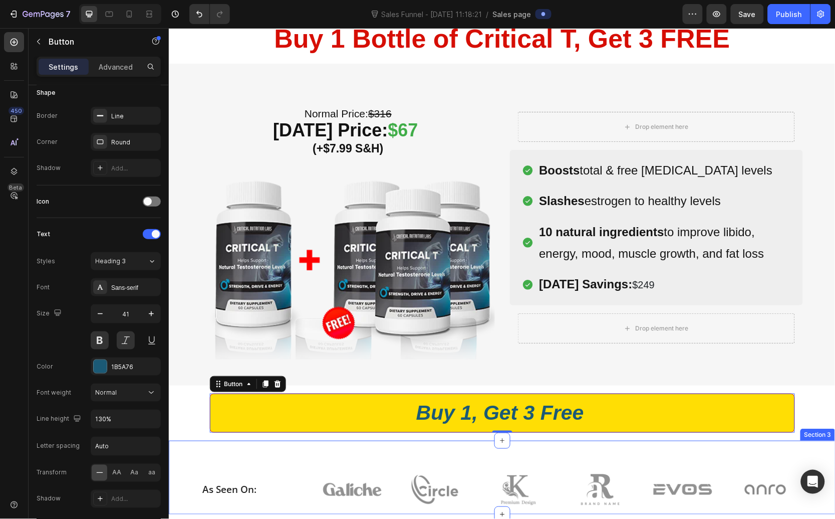
click at [195, 453] on div "As Seen On: Heading Image Image Image Image Image Image Row Row Section 3" at bounding box center [501, 477] width 667 height 74
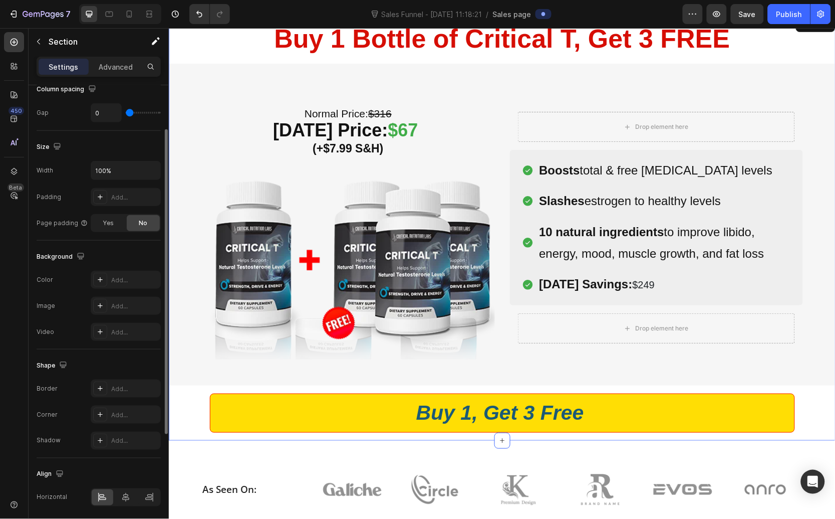
click at [181, 432] on div "Easy Returns Text block Icon Icon Icon Icon Icon Icon List Hoz 6000+ Clients sa…" at bounding box center [501, 227] width 667 height 426
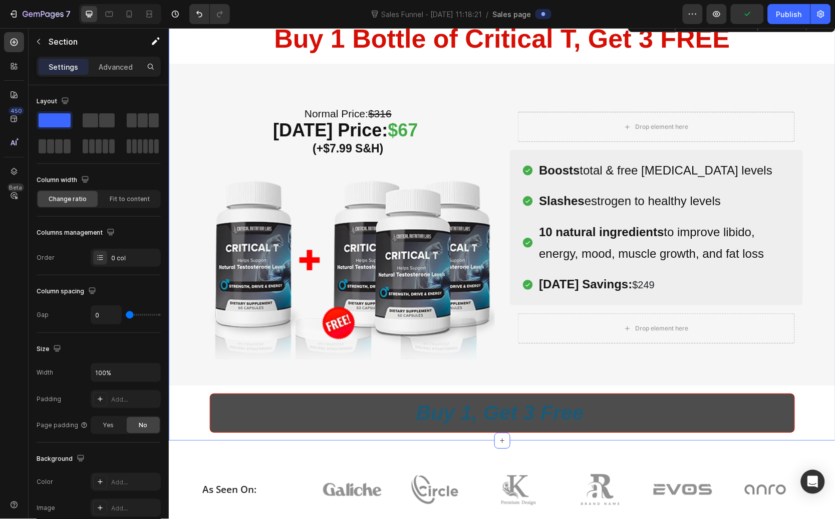
click at [302, 401] on button "Buy 1, Get 3 Free" at bounding box center [501, 412] width 585 height 39
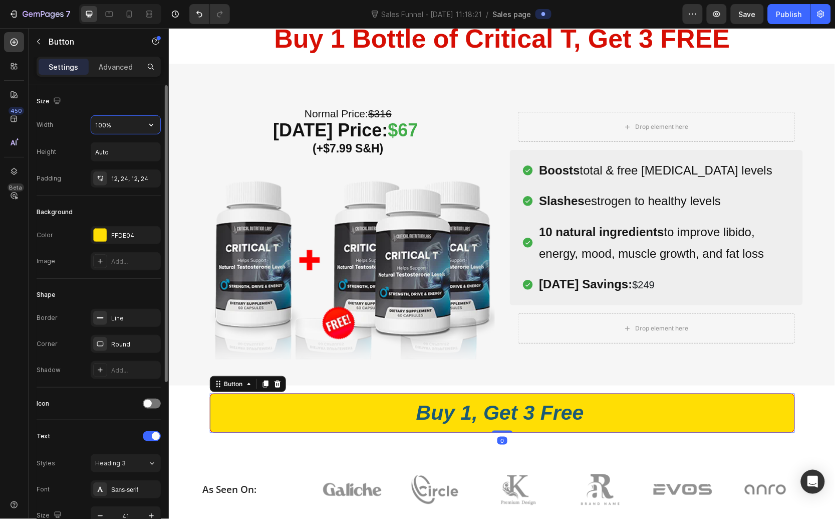
click at [112, 124] on input "100%" at bounding box center [125, 125] width 69 height 18
click at [153, 125] on icon "button" at bounding box center [151, 125] width 10 height 10
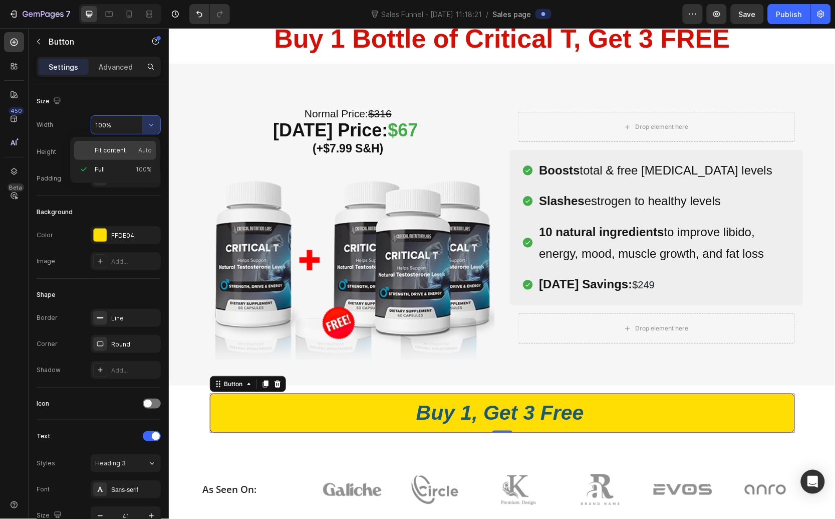
click at [139, 146] on span "Auto" at bounding box center [145, 150] width 14 height 9
type input "Auto"
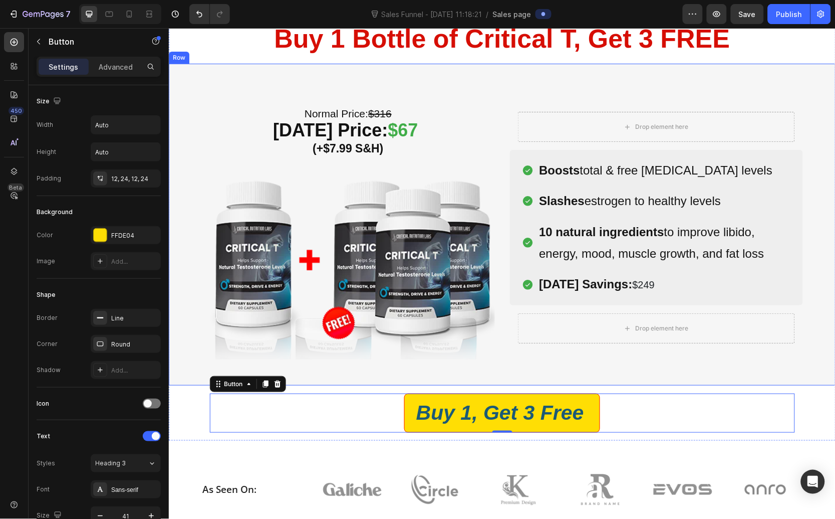
click at [448, 384] on div "Normal Price: $316 [DATE] Price: $67 (+$7.99 S&H) Heading Image Row (P) Images …" at bounding box center [501, 224] width 667 height 322
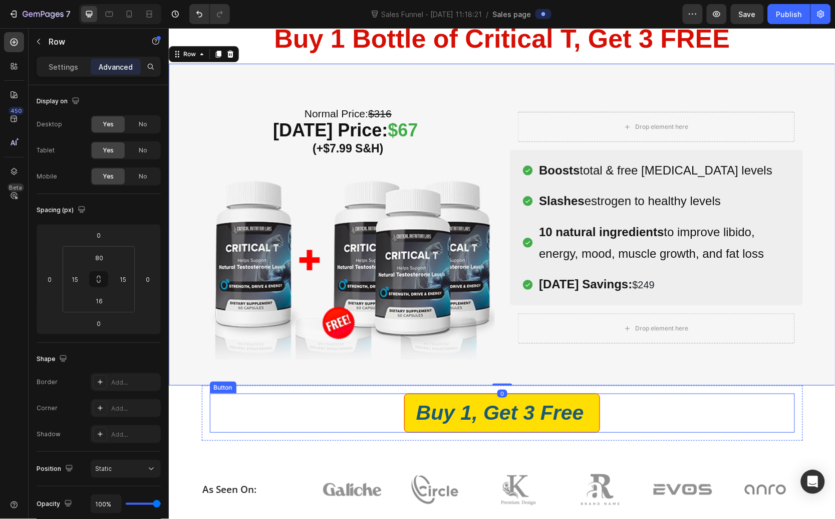
click at [359, 410] on div "Buy 1, Get 3 Free Button" at bounding box center [501, 412] width 585 height 39
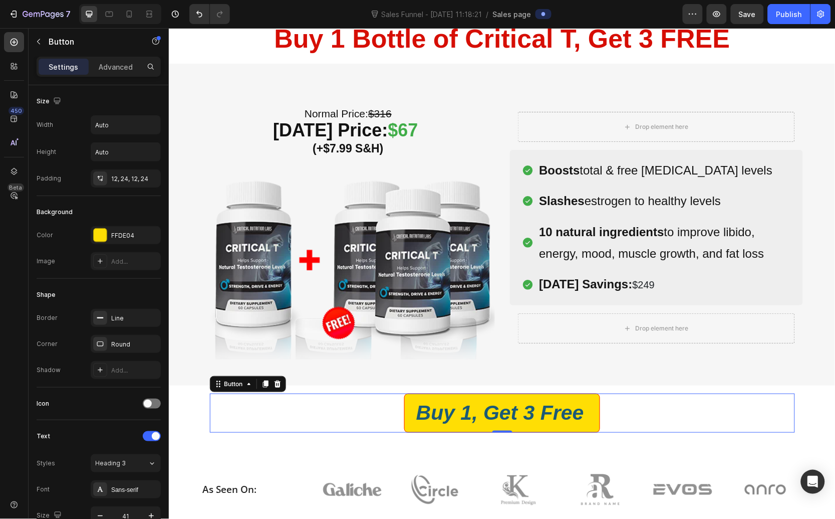
click at [469, 444] on div "As Seen On: Heading Image Image Image Image Image Image Row Row Section 3" at bounding box center [501, 477] width 667 height 74
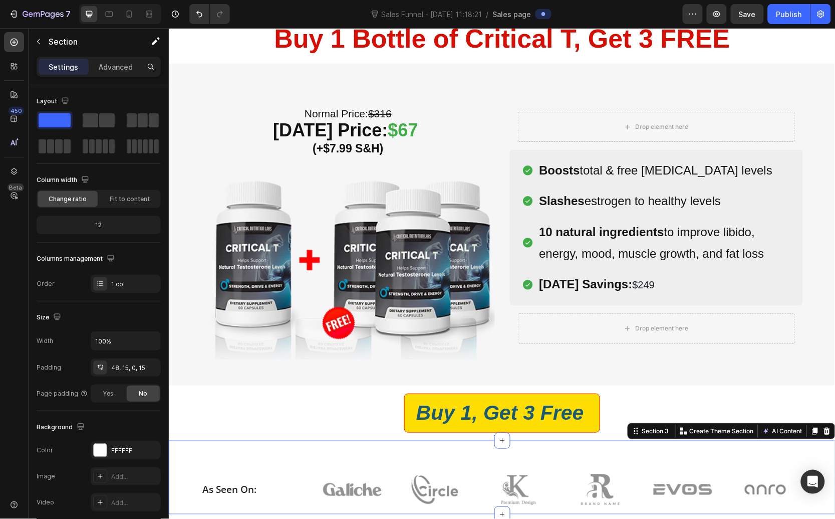
click at [468, 438] on div "Buy 1, Get 3 Free Button Row" at bounding box center [501, 412] width 601 height 55
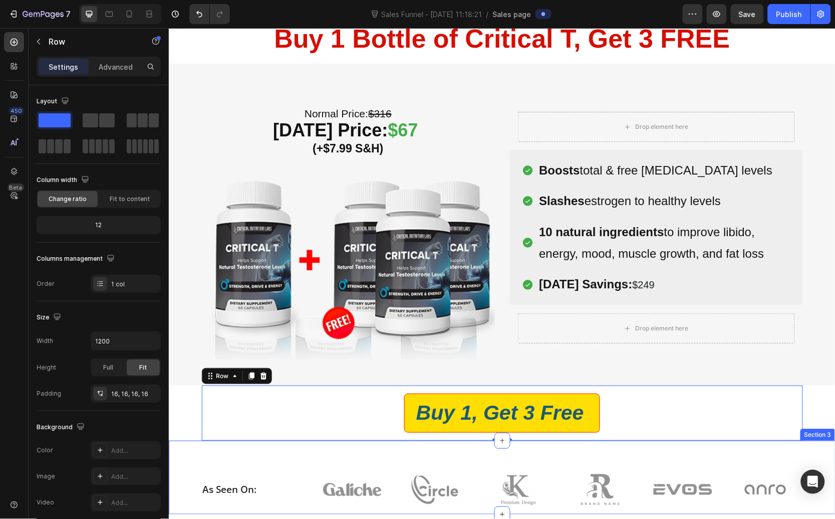
click at [309, 441] on div "As Seen On: Heading Image Image Image Image Image Image Row Row Section 3" at bounding box center [501, 477] width 667 height 74
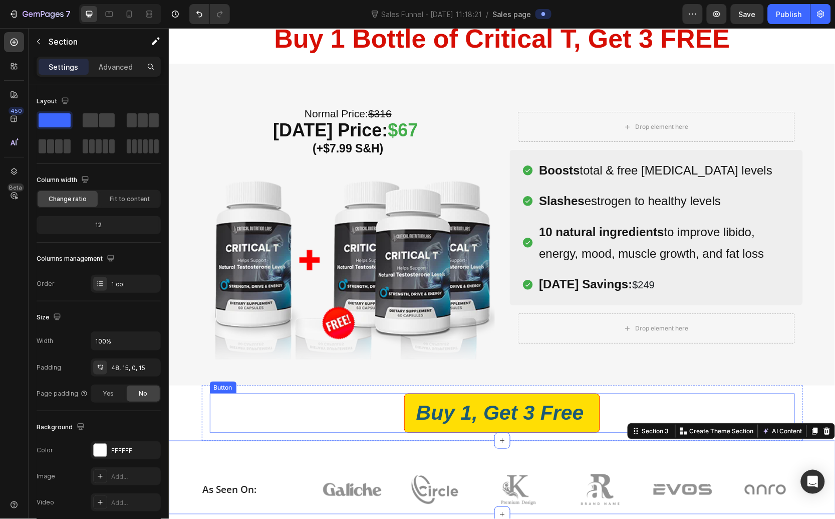
click at [331, 417] on div "Buy 1, Get 3 Free Button" at bounding box center [501, 412] width 585 height 39
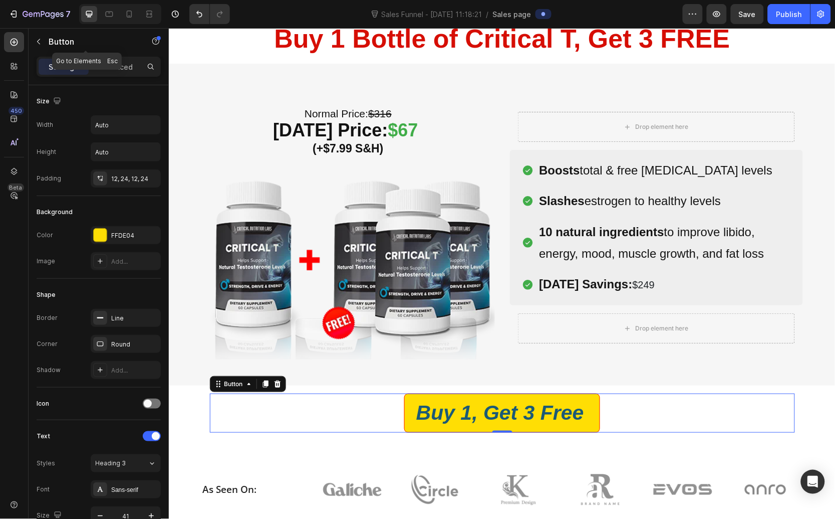
click at [37, 52] on div "Button" at bounding box center [86, 42] width 114 height 26
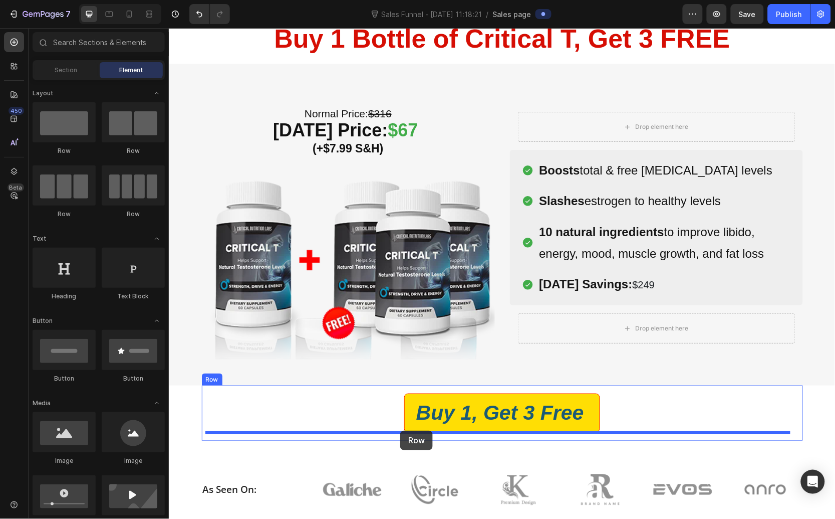
drag, startPoint x: 229, startPoint y: 157, endPoint x: 397, endPoint y: 426, distance: 317.4
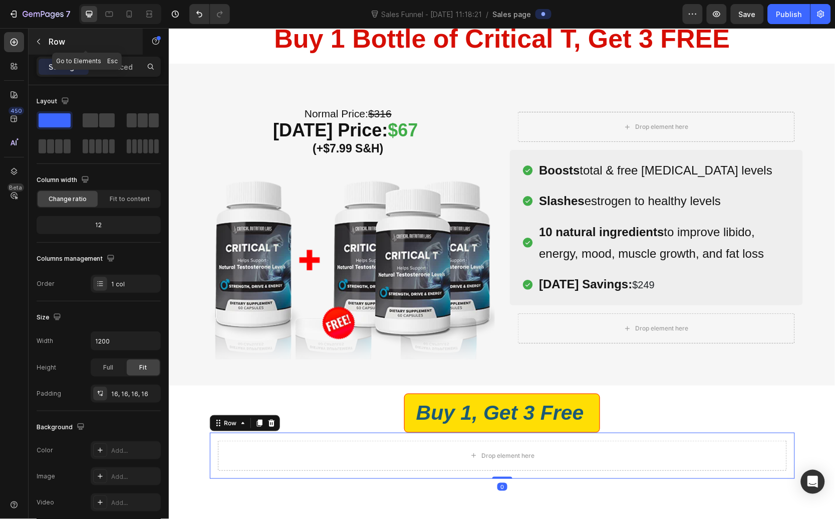
click at [41, 48] on button "button" at bounding box center [39, 42] width 16 height 16
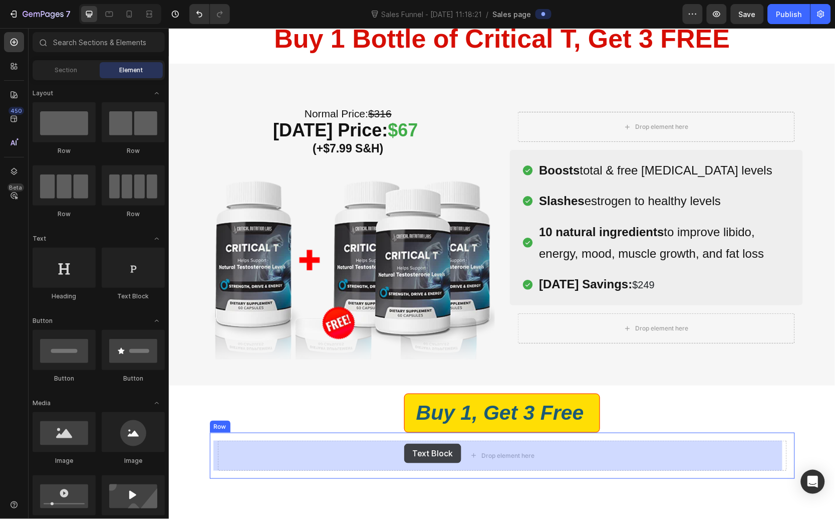
drag, startPoint x: 297, startPoint y: 292, endPoint x: 403, endPoint y: 442, distance: 184.8
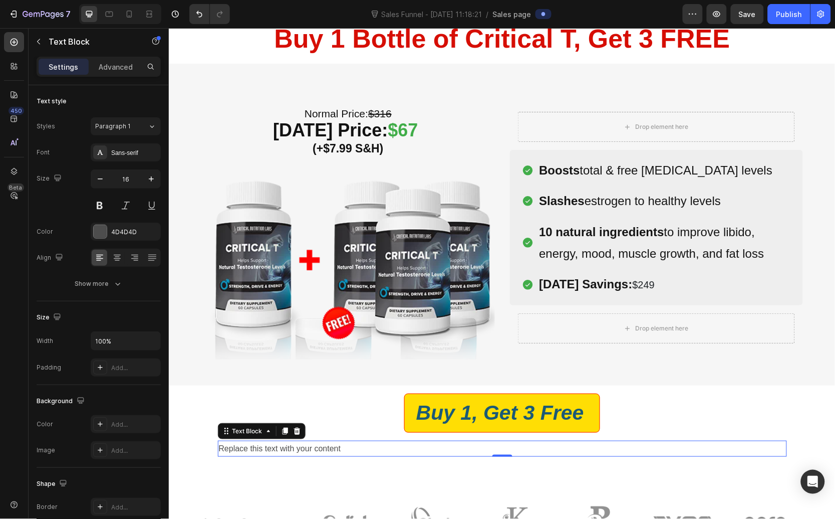
click at [394, 440] on div "Replace this text with your content" at bounding box center [501, 448] width 569 height 17
click at [361, 452] on p "Replace this text with your content" at bounding box center [501, 448] width 567 height 15
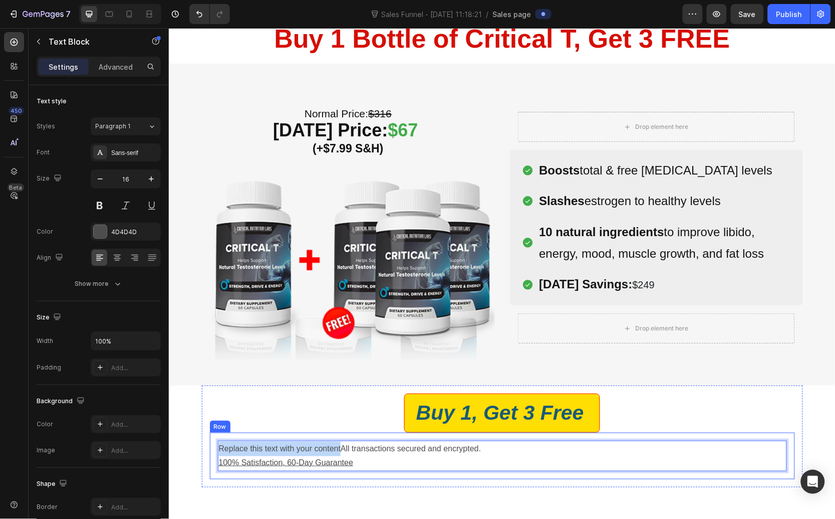
drag, startPoint x: 336, startPoint y: 450, endPoint x: 210, endPoint y: 450, distance: 125.8
click at [210, 450] on div "Replace this text with your contentAll transactions secured and encrypted. 100%…" at bounding box center [501, 455] width 585 height 47
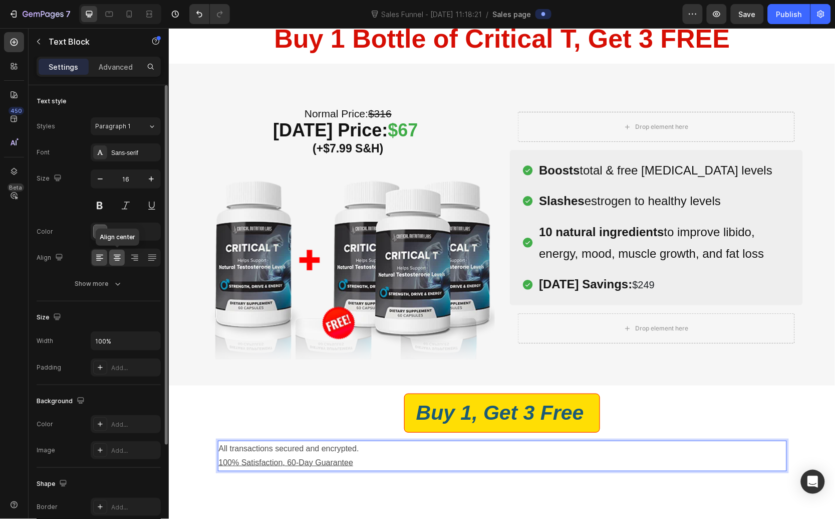
click at [112, 256] on icon at bounding box center [117, 258] width 10 height 10
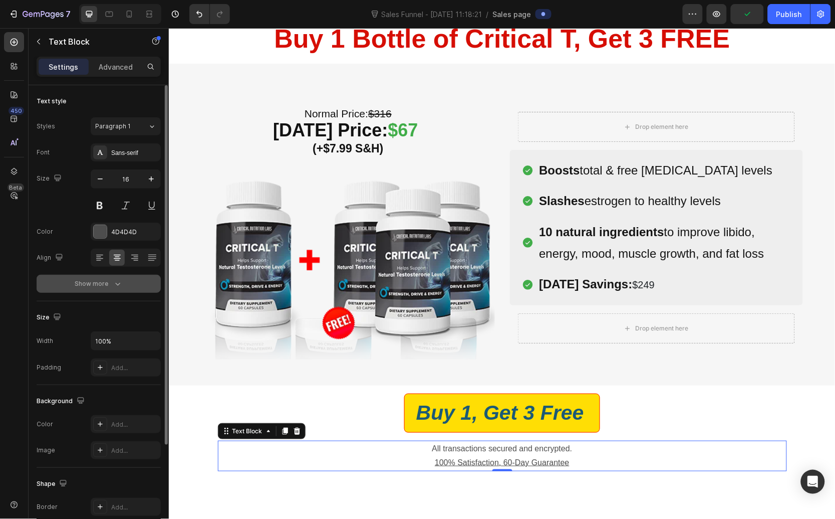
click at [113, 282] on icon "button" at bounding box center [118, 284] width 10 height 10
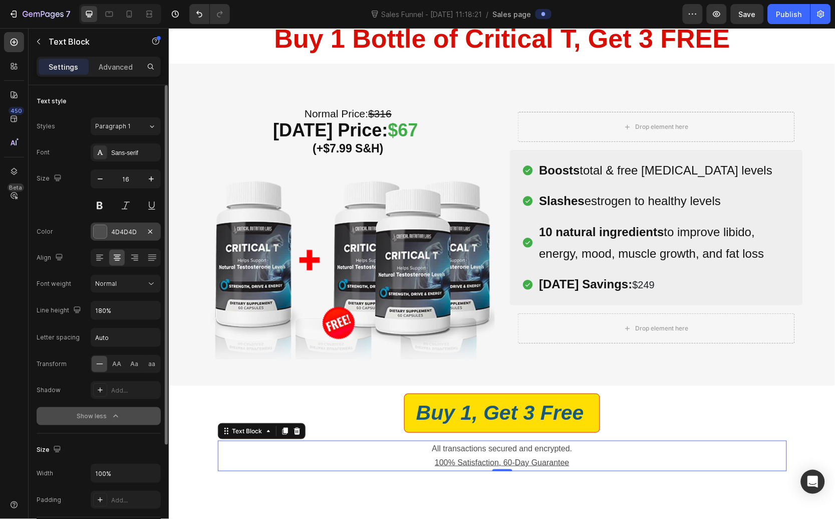
click at [104, 230] on div at bounding box center [100, 231] width 13 height 13
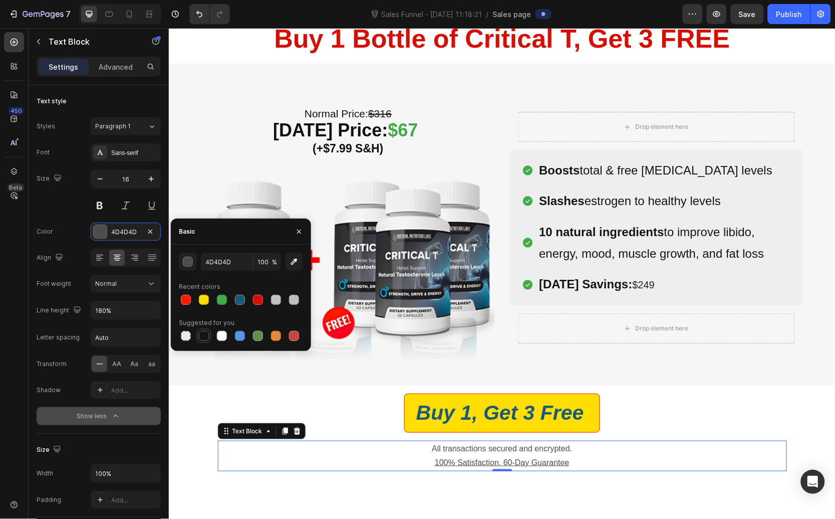
click at [202, 334] on div at bounding box center [204, 336] width 10 height 10
type input "151515"
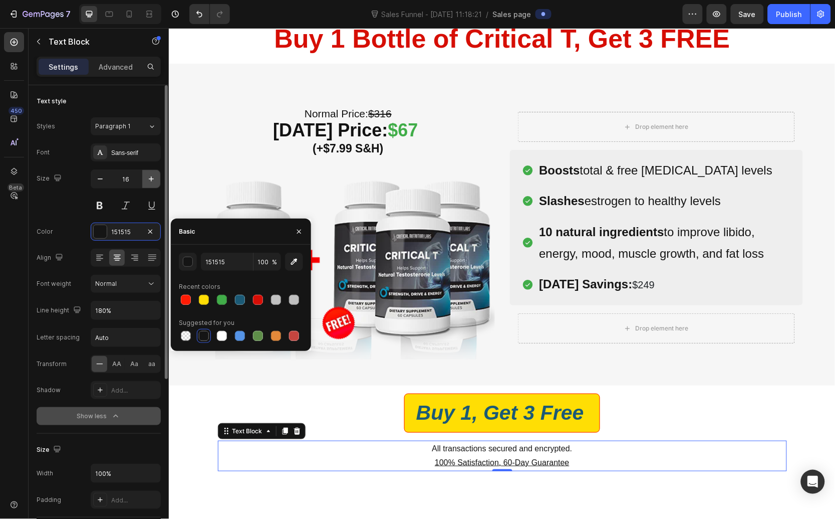
click at [152, 179] on icon "button" at bounding box center [151, 178] width 5 height 5
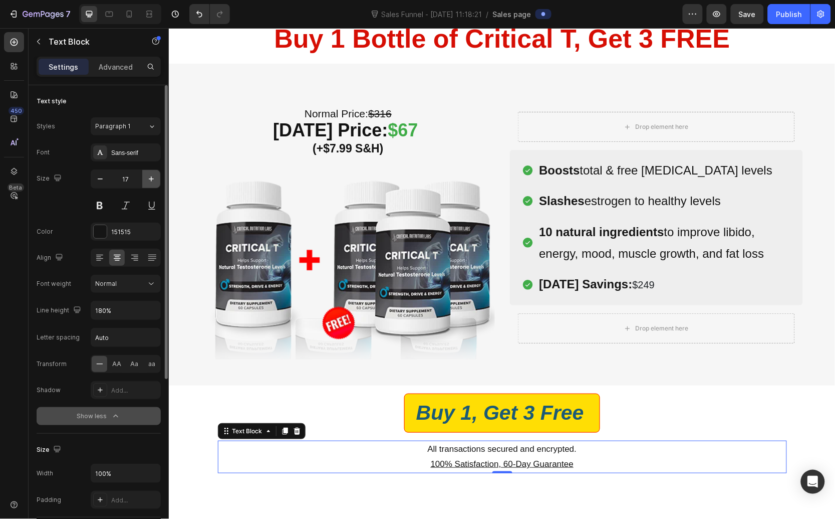
type input "18"
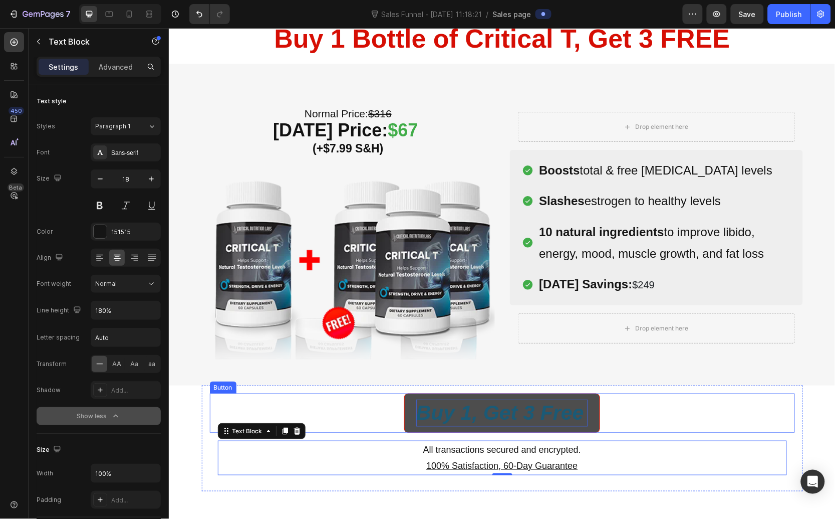
click at [482, 417] on p "Buy 1, Get 3 Free" at bounding box center [502, 412] width 172 height 27
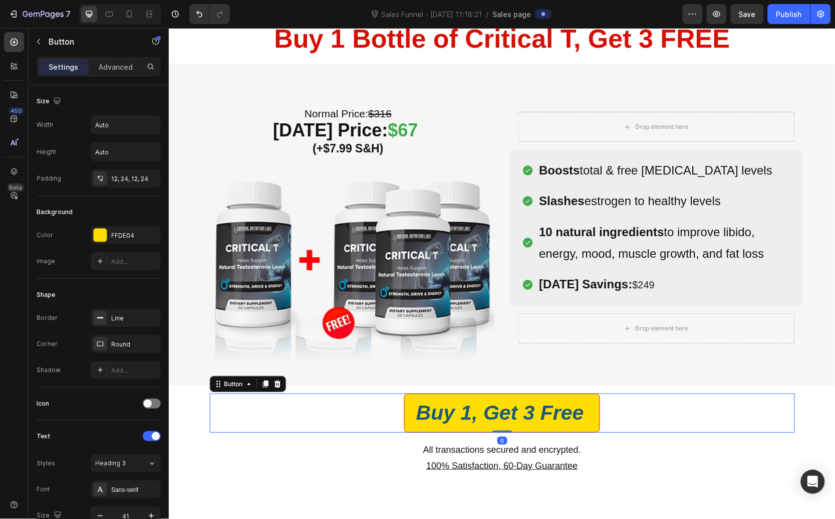
click at [371, 417] on div "Buy 1, Get 3 Free Button 0" at bounding box center [501, 412] width 585 height 39
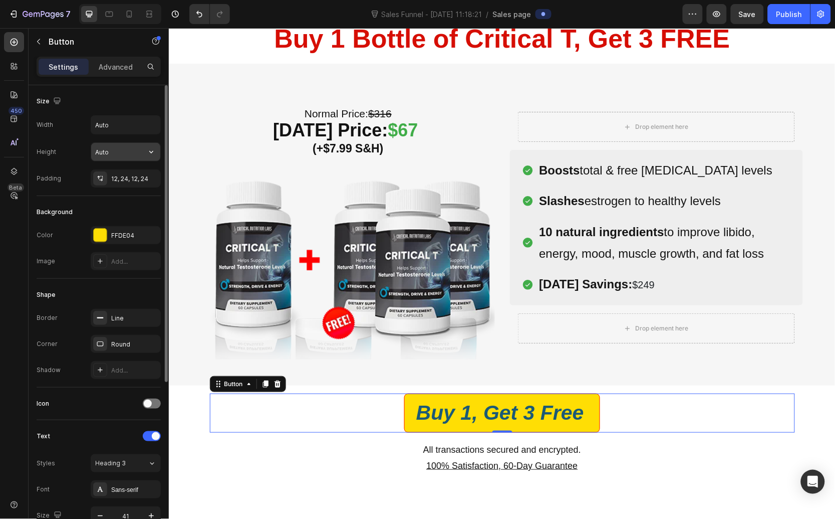
click at [115, 153] on input "Auto" at bounding box center [125, 152] width 69 height 18
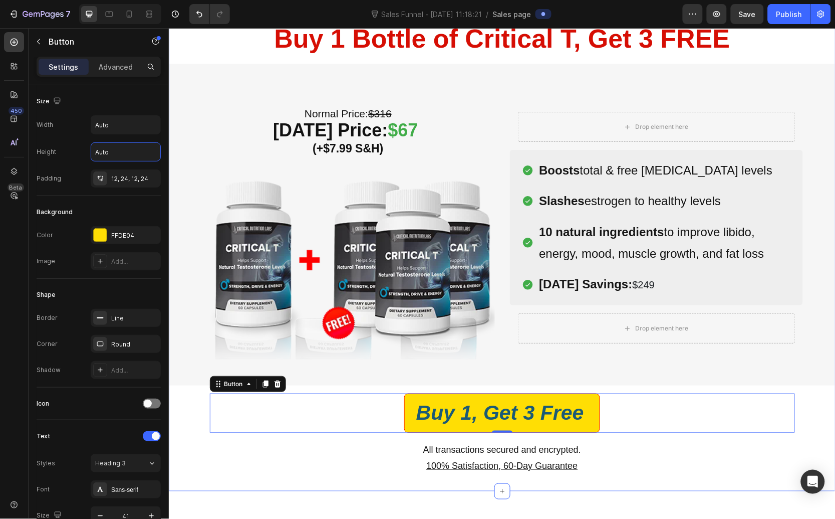
click at [189, 386] on div "Easy Returns Text block Icon Icon Icon Icon Icon Icon List Hoz 6000+ Clients sa…" at bounding box center [501, 252] width 667 height 477
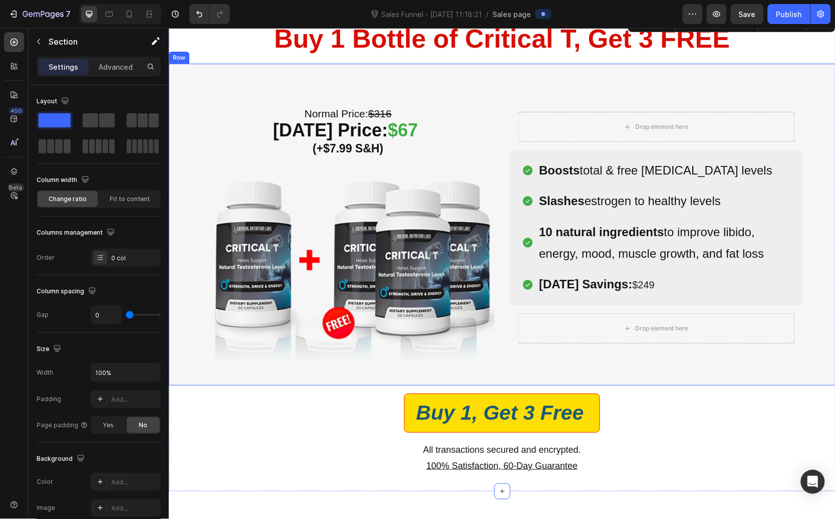
click at [184, 374] on div "Normal Price: $316 Today’s Price: $67 (+$7.99 S&H) Heading Image Row (P) Images…" at bounding box center [502, 240] width 652 height 274
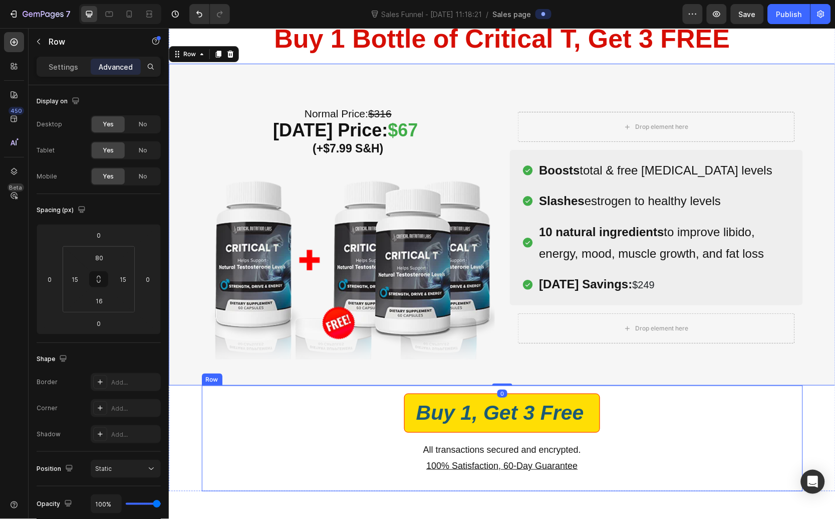
click at [204, 403] on div "Buy 1, Get 3 Free Button All transactions secured and encrypted. 100% Satisfact…" at bounding box center [501, 437] width 601 height 105
click at [182, 405] on div "Easy Returns Text block Icon Icon Icon Icon Icon Icon List Hoz 6000+ Clients sa…" at bounding box center [501, 252] width 667 height 477
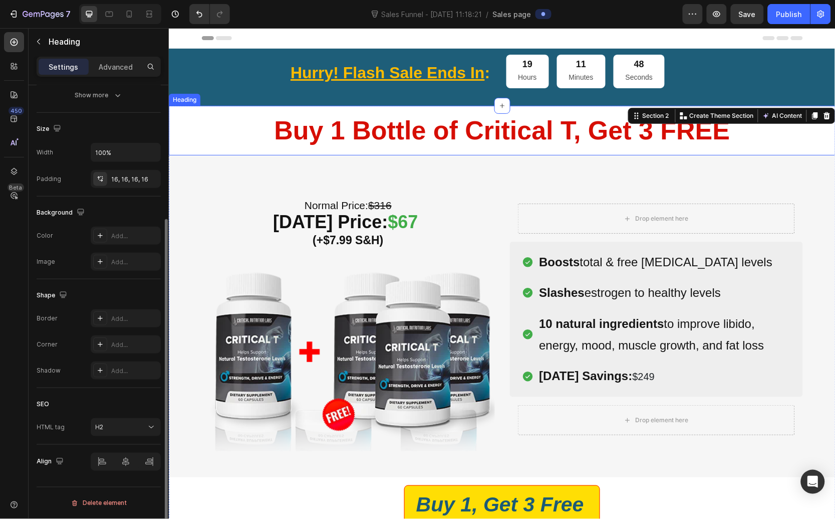
click at [247, 153] on h2 "Buy 1 Bottle of Critical T, Get 3 FREE" at bounding box center [501, 130] width 667 height 50
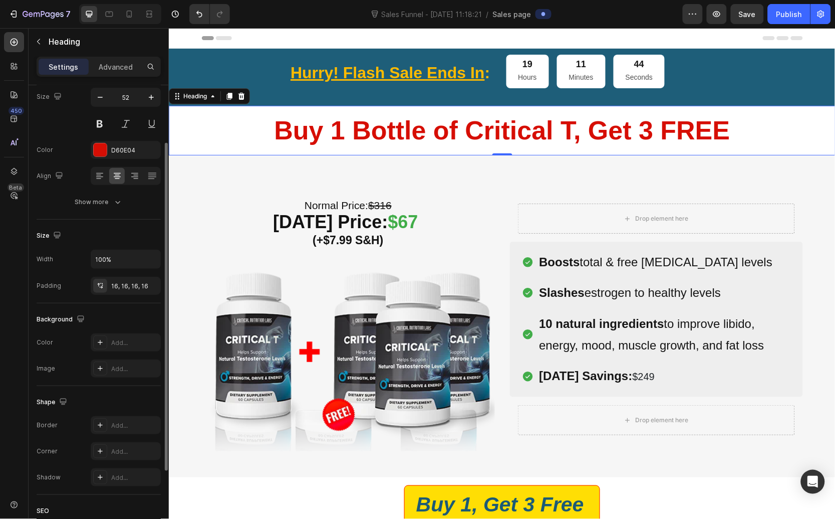
scroll to position [188, 0]
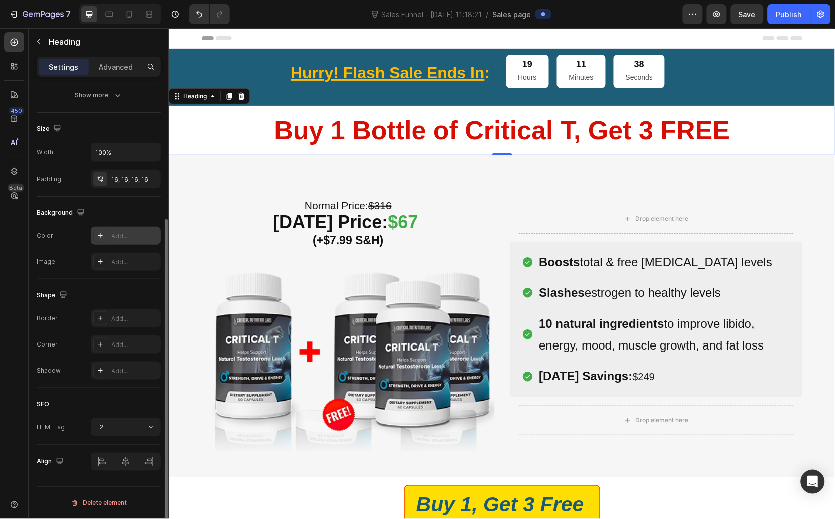
click at [97, 233] on icon at bounding box center [100, 236] width 8 height 8
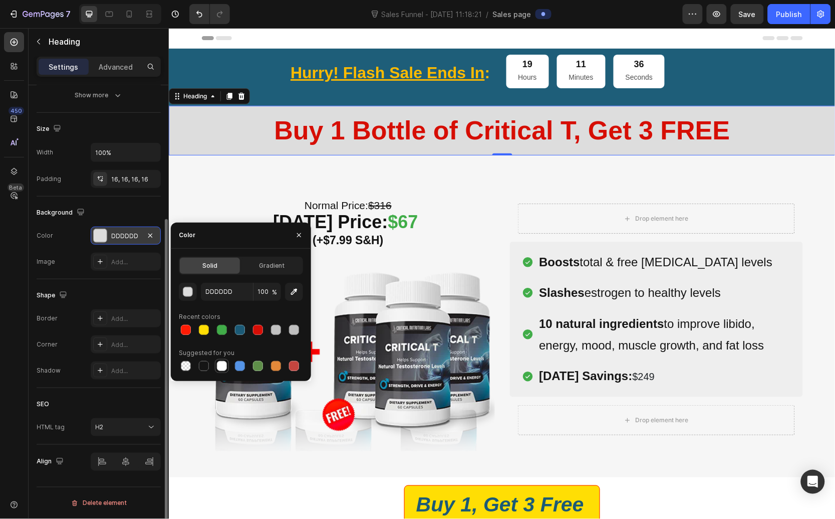
click at [224, 369] on div at bounding box center [222, 366] width 10 height 10
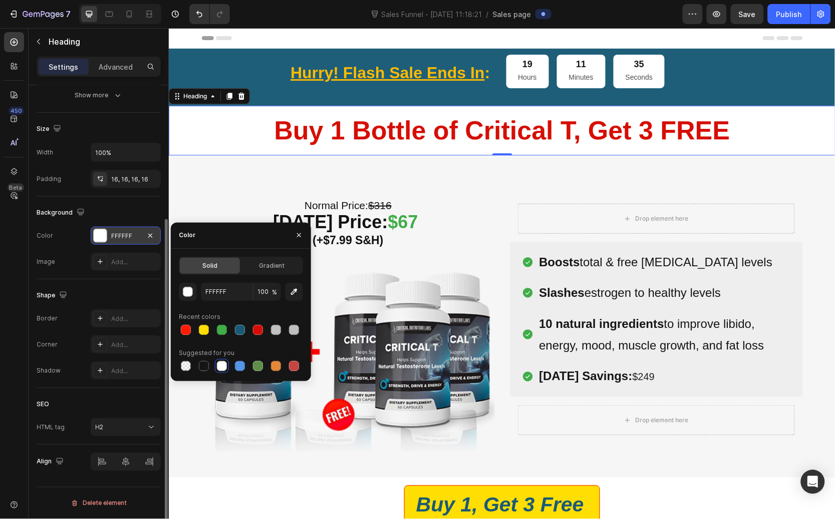
click at [224, 368] on div at bounding box center [222, 366] width 10 height 10
click at [293, 331] on div at bounding box center [294, 330] width 10 height 10
type input "BFBFBF"
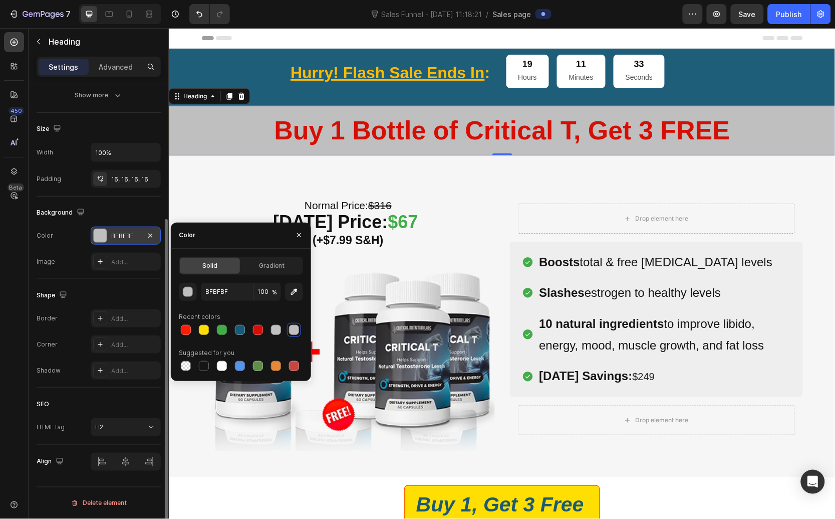
click at [293, 331] on div at bounding box center [294, 330] width 10 height 10
click at [157, 235] on div "BFBFBF" at bounding box center [126, 236] width 70 height 18
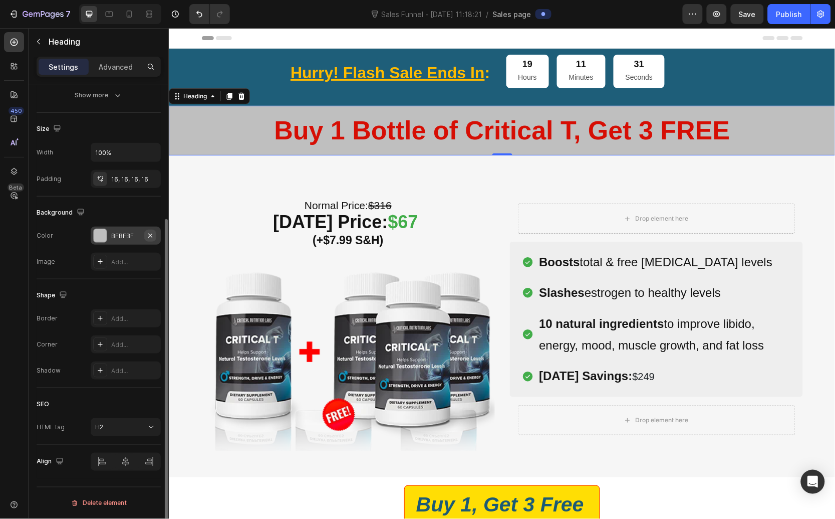
click at [152, 235] on icon "button" at bounding box center [150, 236] width 8 height 8
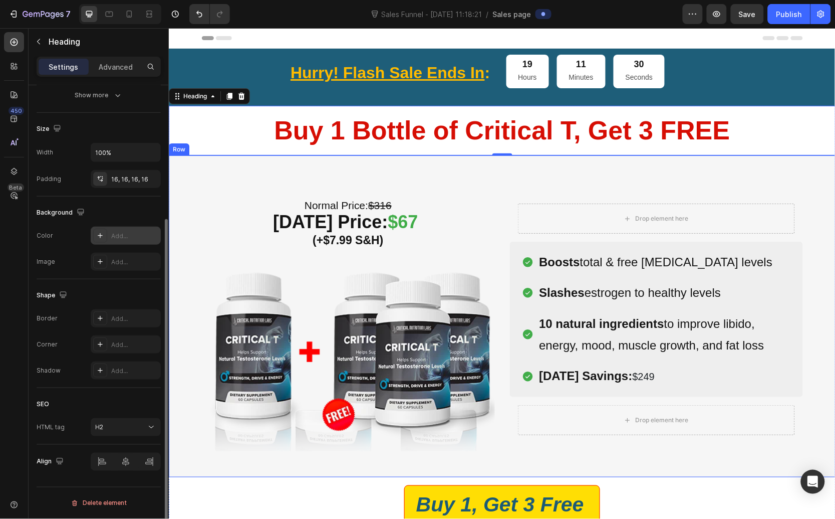
click at [220, 141] on h2 "Buy 1 Bottle of Critical T, Get 3 FREE" at bounding box center [501, 130] width 667 height 50
click at [222, 161] on div "Normal Price: $316 Today’s Price: $67 (+$7.99 S&H) Heading Image Row (P) Images…" at bounding box center [501, 316] width 667 height 322
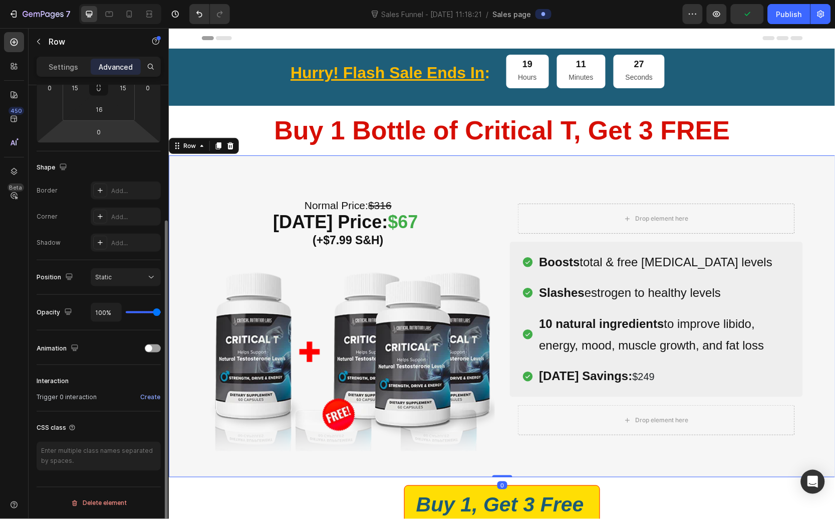
scroll to position [0, 0]
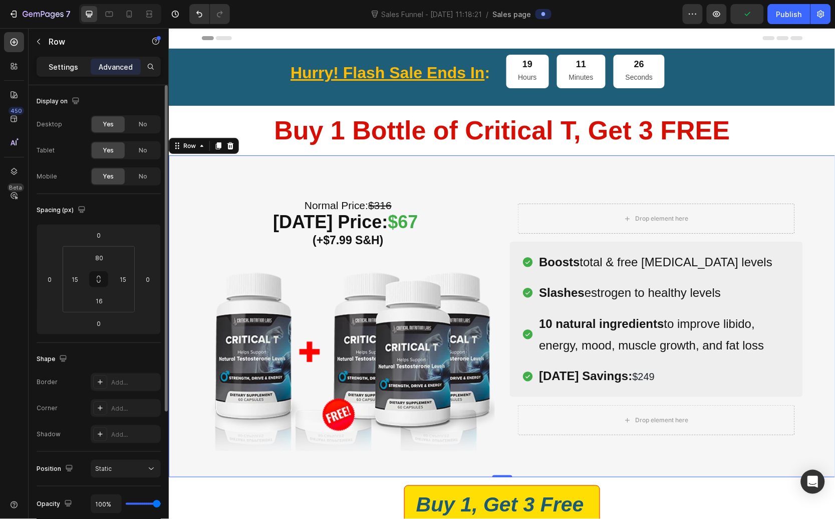
click at [67, 67] on p "Settings" at bounding box center [64, 67] width 30 height 11
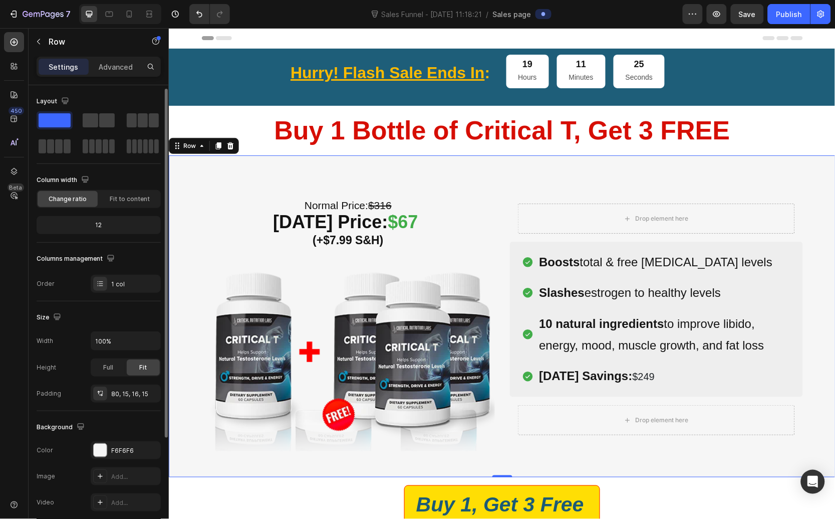
scroll to position [126, 0]
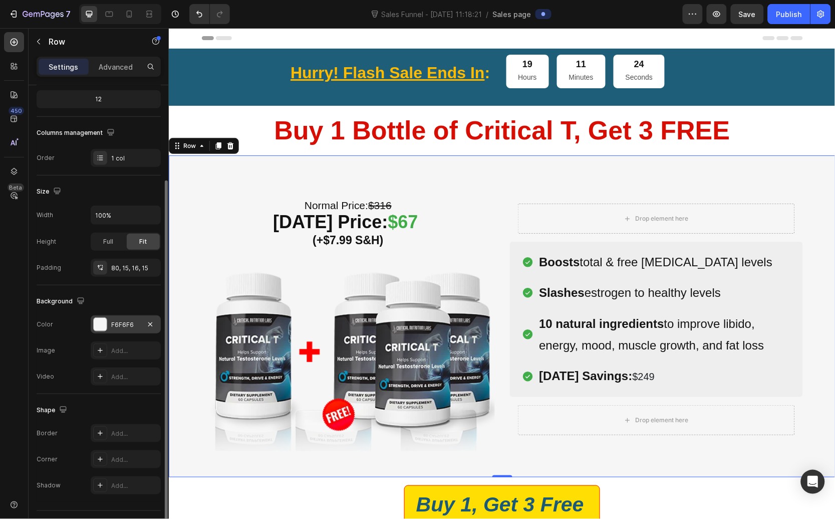
click at [99, 324] on div at bounding box center [100, 324] width 13 height 13
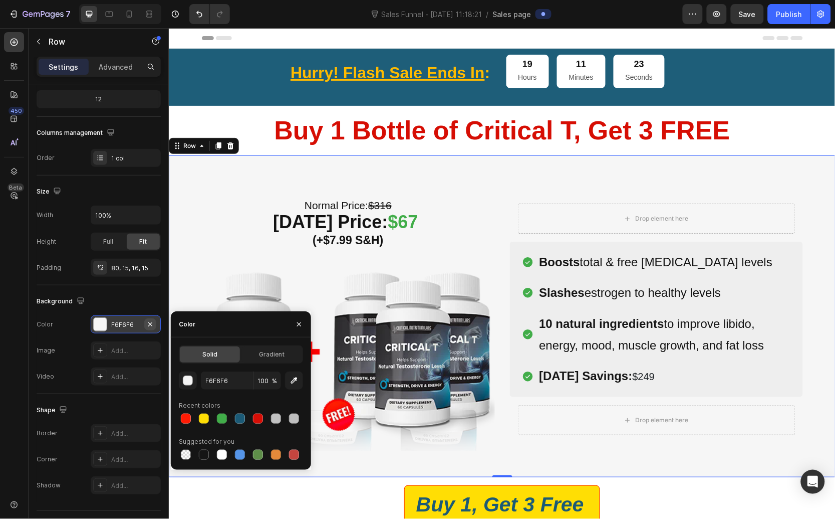
click at [151, 323] on icon "button" at bounding box center [150, 324] width 8 height 8
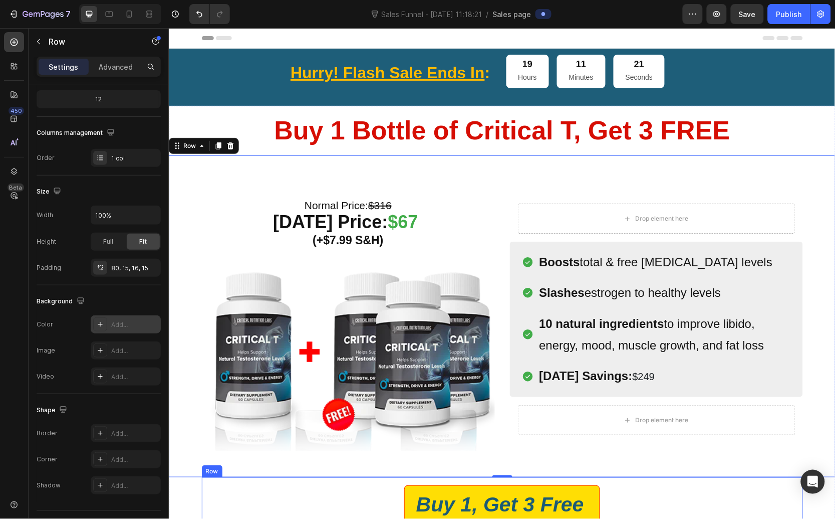
click at [286, 489] on div "Buy 1, Get 3 Free Button" at bounding box center [501, 504] width 585 height 39
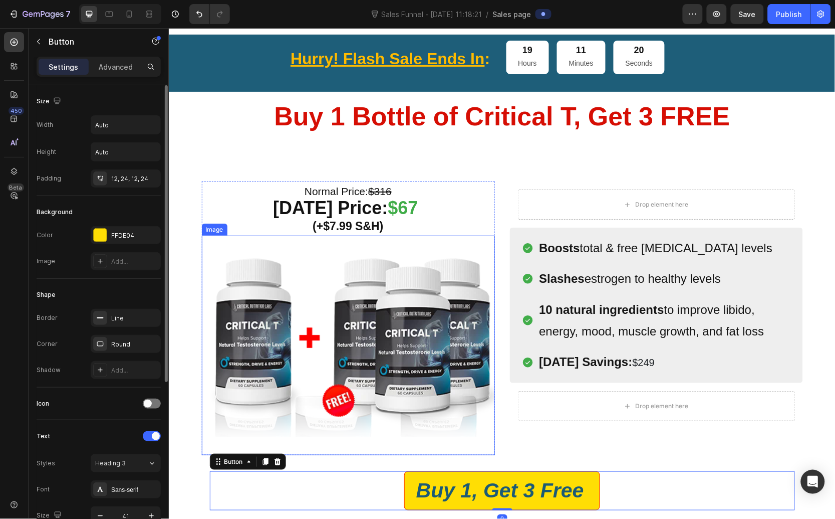
scroll to position [67, 0]
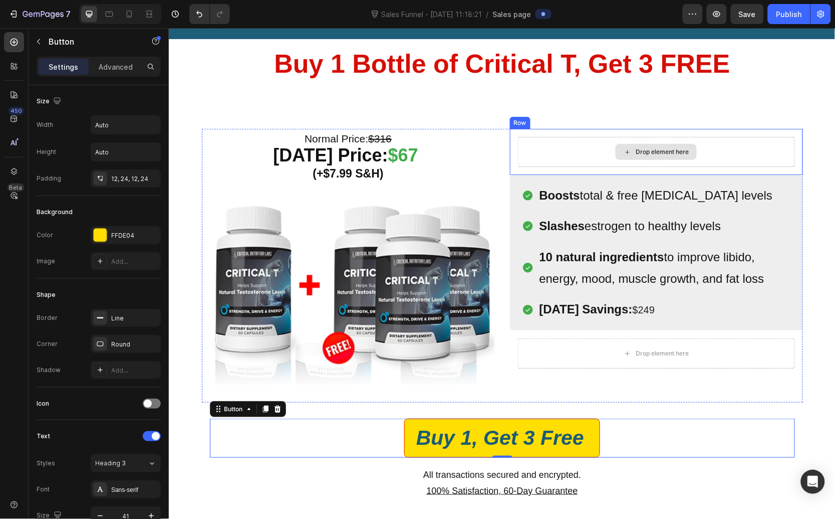
click at [561, 158] on div "Drop element here" at bounding box center [656, 151] width 277 height 30
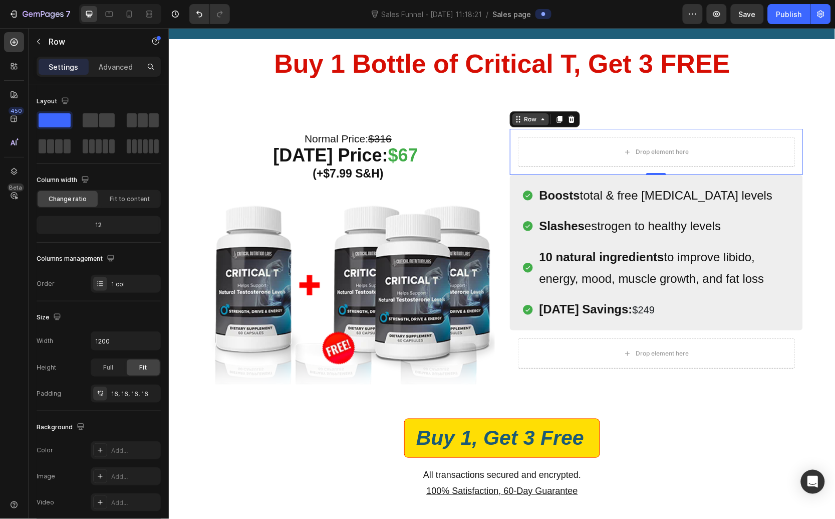
click at [533, 122] on div "Row" at bounding box center [530, 118] width 17 height 9
click at [531, 119] on div "Row" at bounding box center [530, 118] width 17 height 9
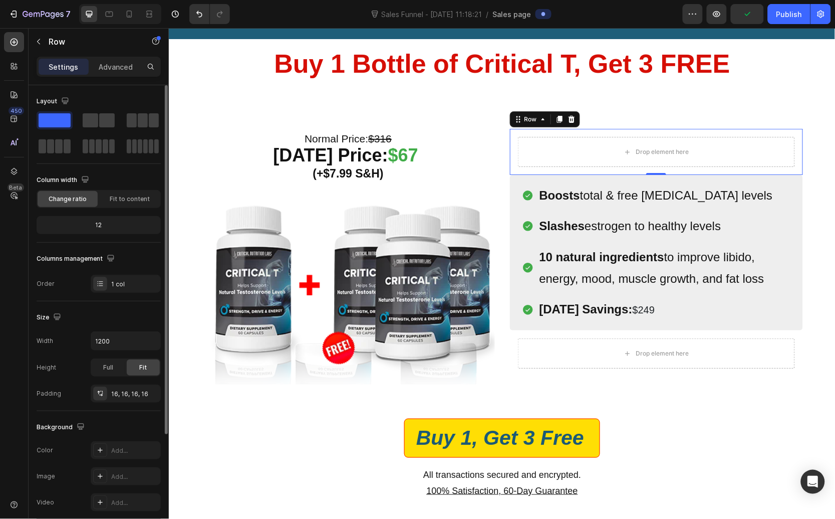
click at [85, 316] on div "Size" at bounding box center [99, 317] width 124 height 16
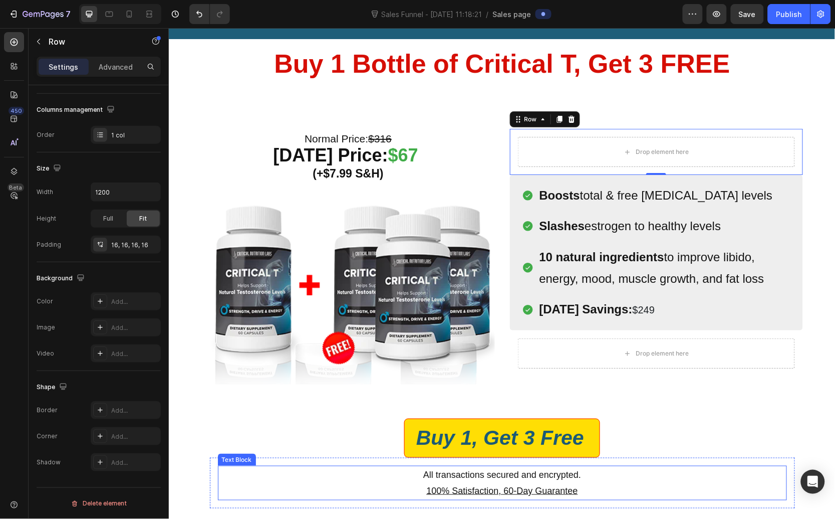
click at [691, 496] on p "100% Satisfaction, 60-Day Guarantee" at bounding box center [501, 490] width 567 height 16
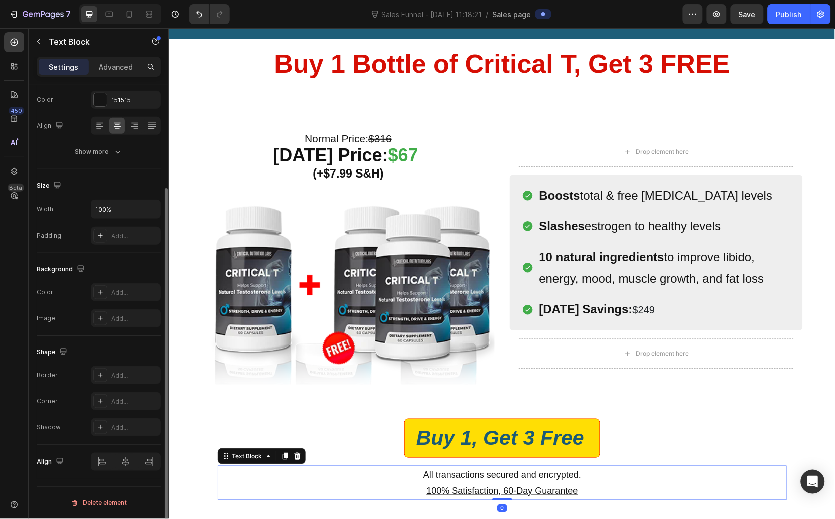
scroll to position [0, 0]
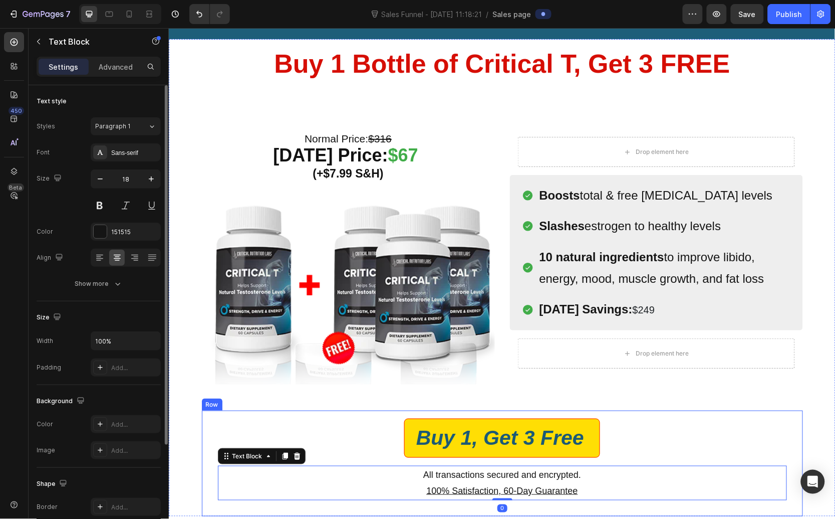
click at [806, 429] on div "Easy Returns Text block Icon Icon Icon Icon Icon Icon List Hoz 6000+ Clients sa…" at bounding box center [501, 277] width 667 height 477
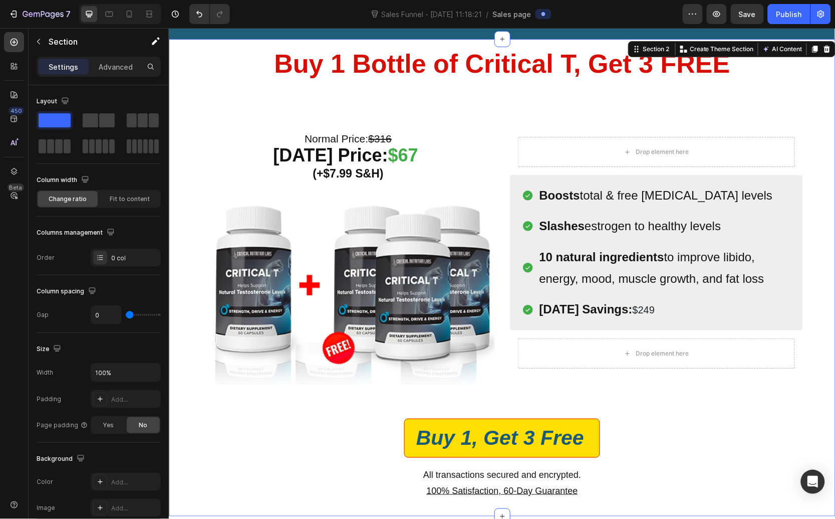
click at [708, 16] on div "Preview Save Publish" at bounding box center [757, 14] width 148 height 20
click at [719, 13] on icon "button" at bounding box center [718, 14] width 8 height 6
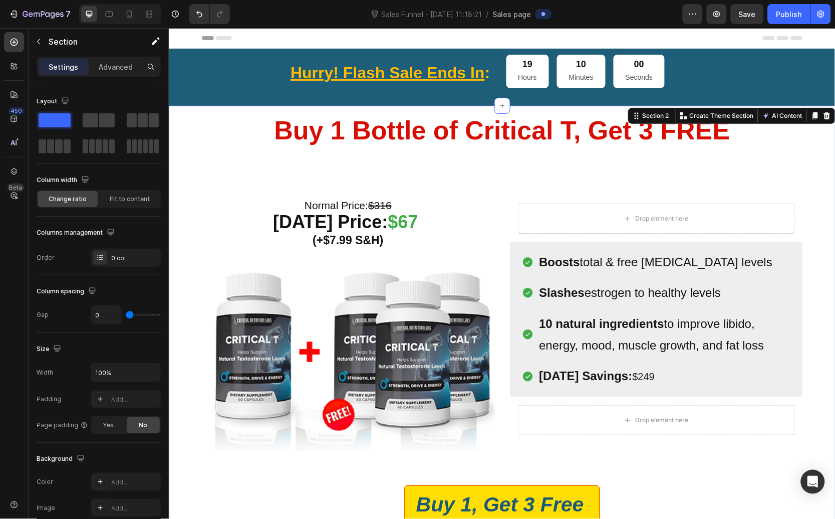
click at [276, 35] on div "Header" at bounding box center [501, 38] width 601 height 20
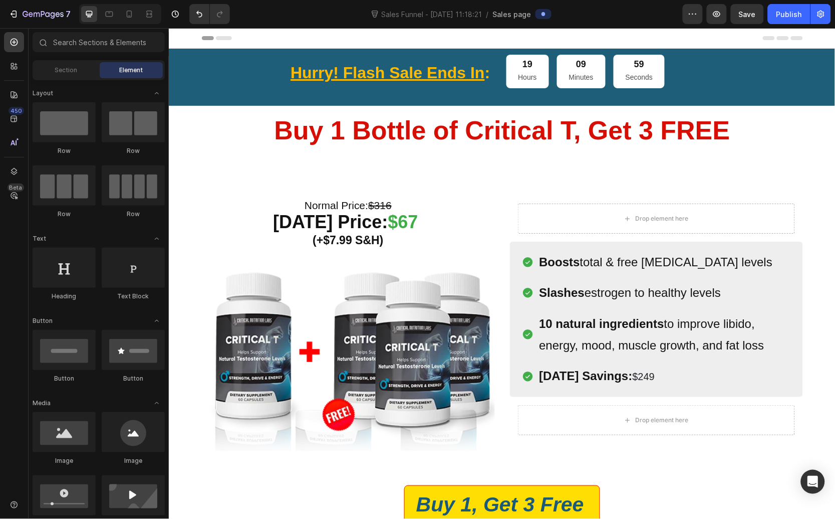
click at [191, 35] on span "Header" at bounding box center [198, 38] width 22 height 10
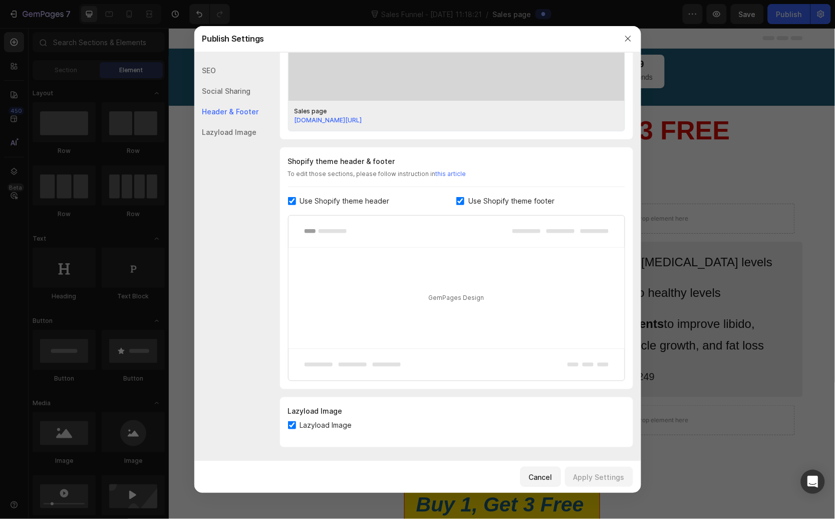
scroll to position [386, 0]
click at [293, 200] on input "checkbox" at bounding box center [292, 199] width 8 height 8
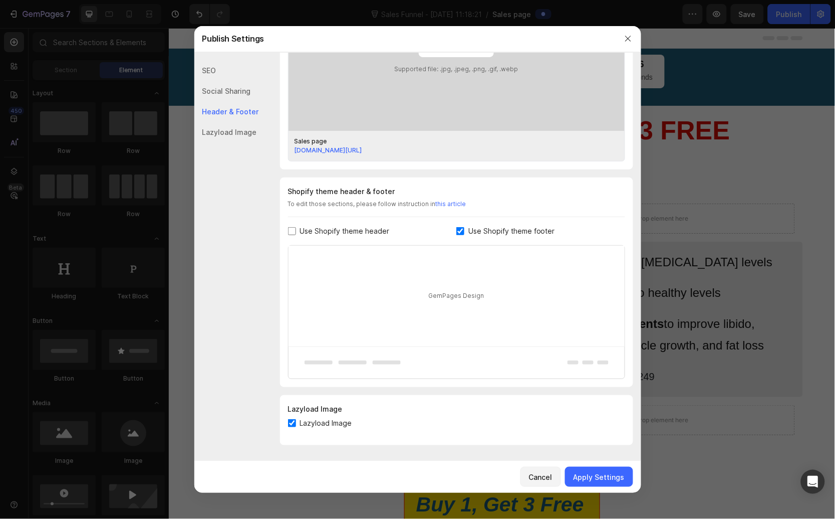
click at [452, 232] on div "Use Shopify theme header" at bounding box center [372, 231] width 169 height 12
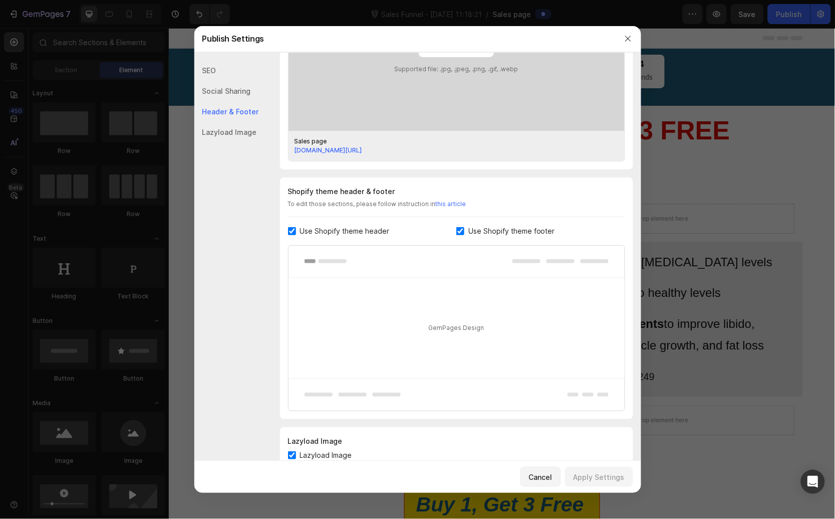
click at [290, 229] on input "checkbox" at bounding box center [292, 231] width 8 height 8
checkbox input "false"
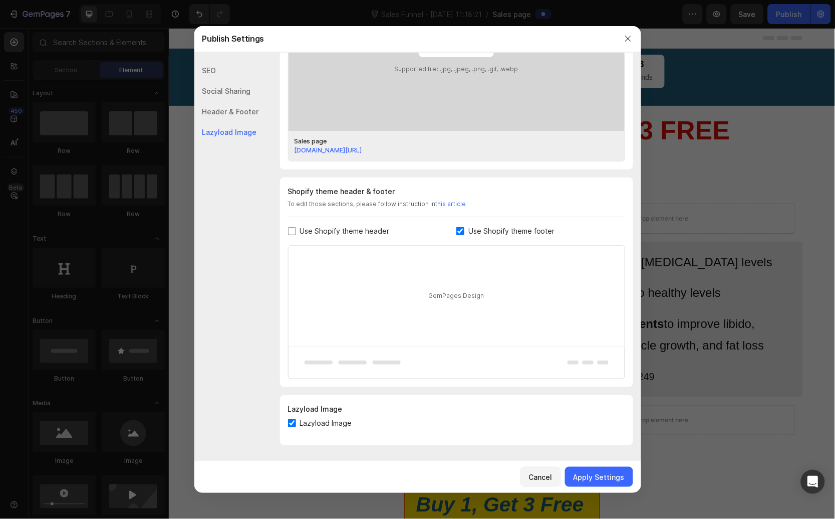
scroll to position [354, 0]
click at [465, 228] on label "Use Shopify theme footer" at bounding box center [510, 232] width 91 height 12
checkbox input "false"
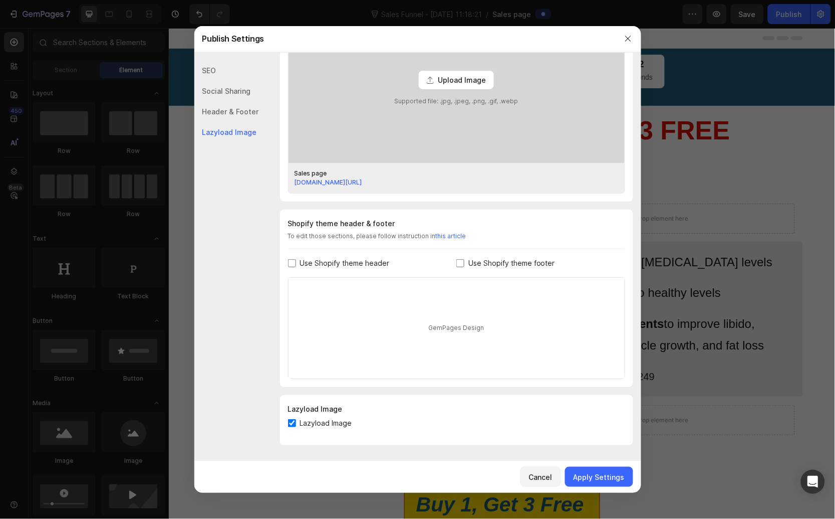
scroll to position [322, 0]
click at [323, 411] on div "Lazyload Image" at bounding box center [456, 409] width 337 height 12
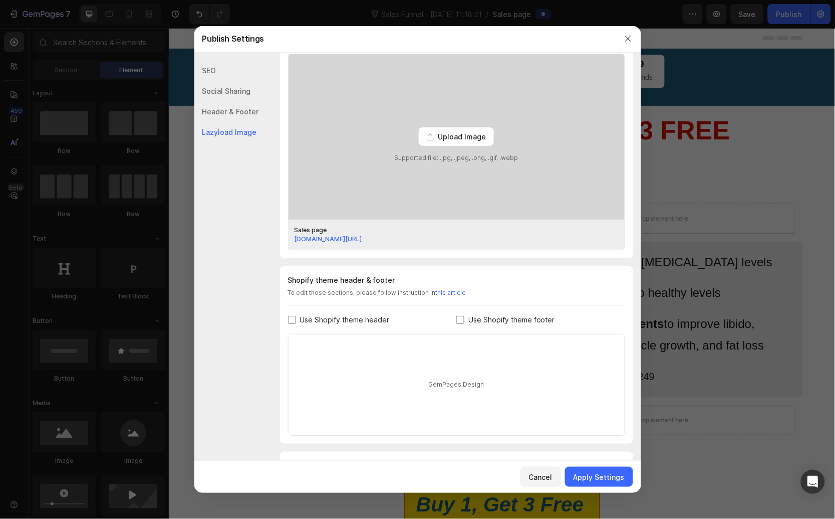
scroll to position [0, 0]
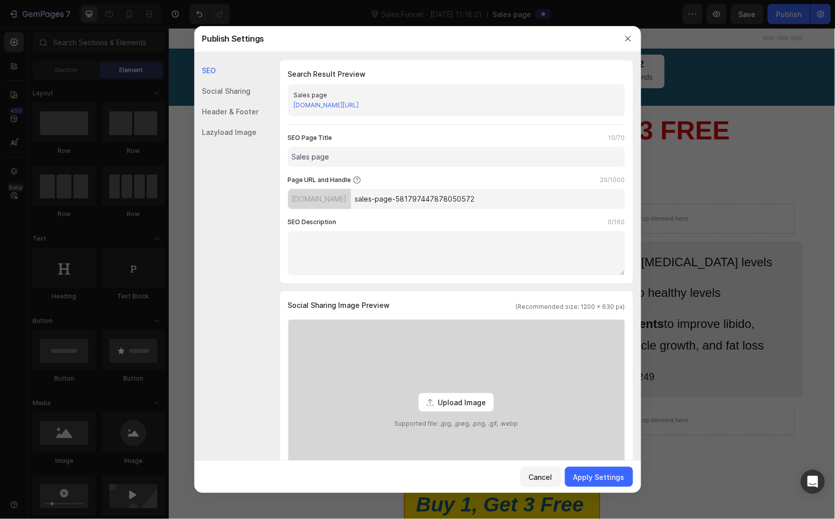
drag, startPoint x: 332, startPoint y: 160, endPoint x: 292, endPoint y: 158, distance: 40.1
click at [292, 158] on input "Sales page" at bounding box center [456, 157] width 337 height 20
type input "C"
type input "Test - Critical T Buy 1 Get 3 Free (GemPages)"
click at [397, 197] on input "sales-page-581797447878050572" at bounding box center [488, 199] width 274 height 20
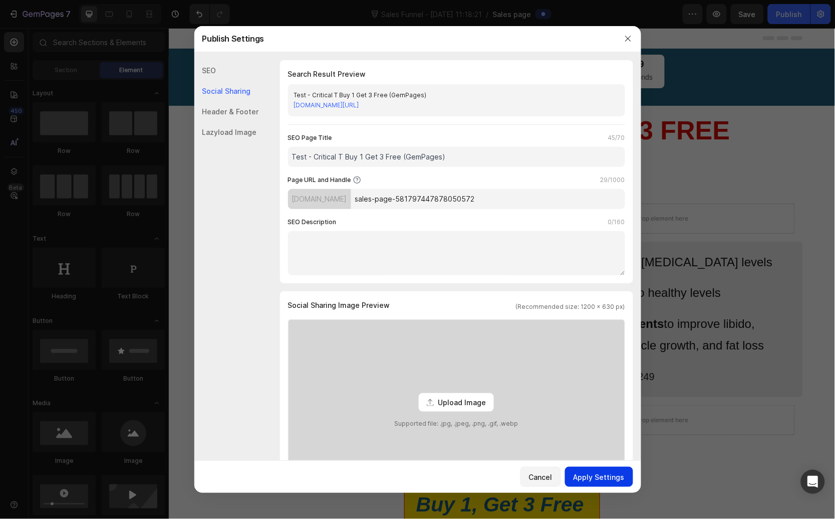
click at [593, 483] on button "Apply Settings" at bounding box center [599, 477] width 68 height 20
click at [627, 39] on icon "button" at bounding box center [628, 39] width 8 height 8
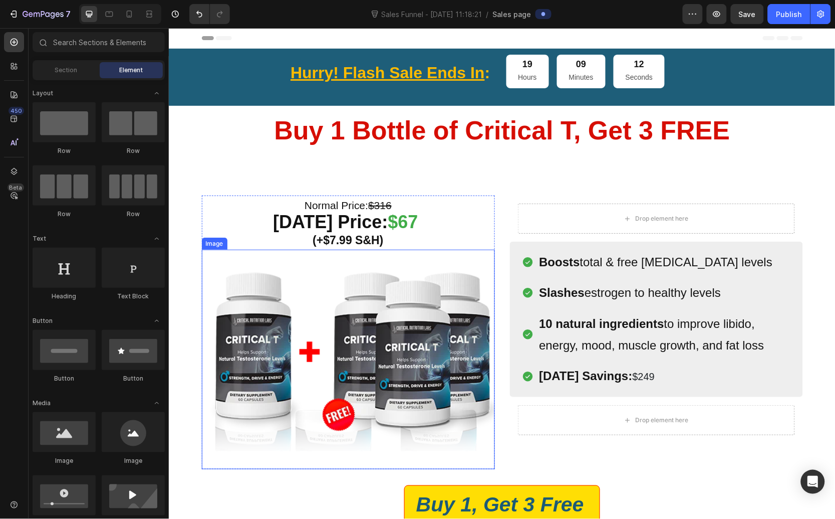
click at [400, 367] on img at bounding box center [347, 359] width 293 height 220
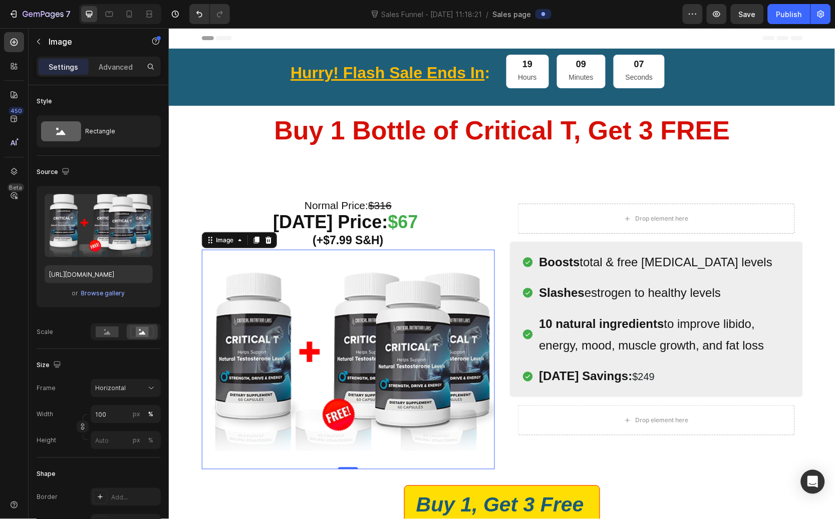
click at [354, 362] on img at bounding box center [347, 359] width 293 height 220
click at [330, 275] on img at bounding box center [347, 359] width 293 height 220
click at [393, 309] on img at bounding box center [347, 359] width 293 height 220
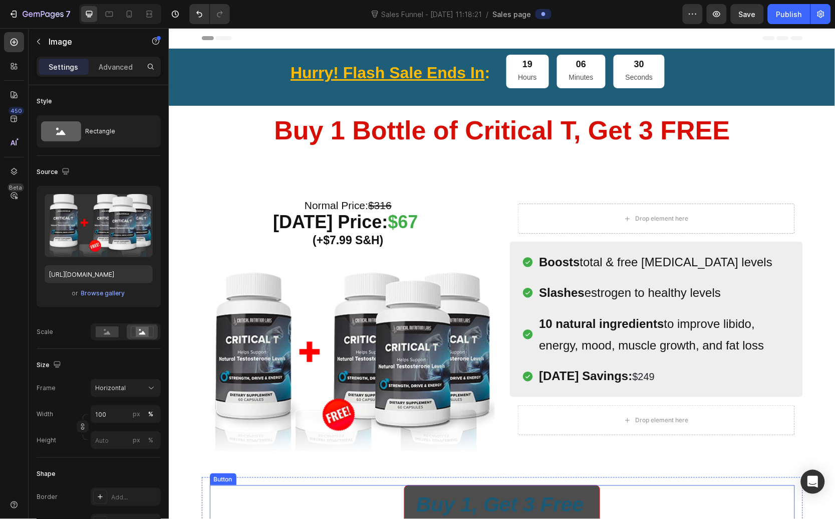
click at [477, 486] on button "Buy 1, Get 3 Free" at bounding box center [502, 504] width 196 height 39
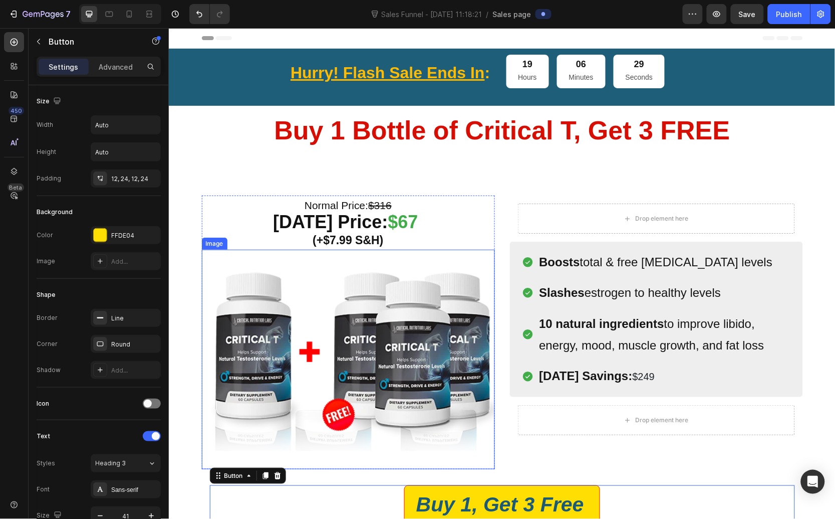
click at [422, 278] on img at bounding box center [347, 359] width 293 height 220
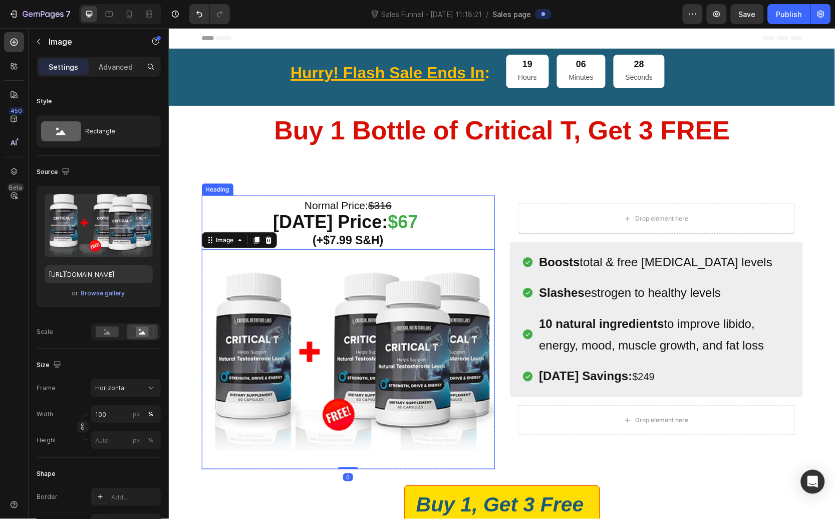
click at [395, 213] on strong "$67" at bounding box center [403, 221] width 30 height 21
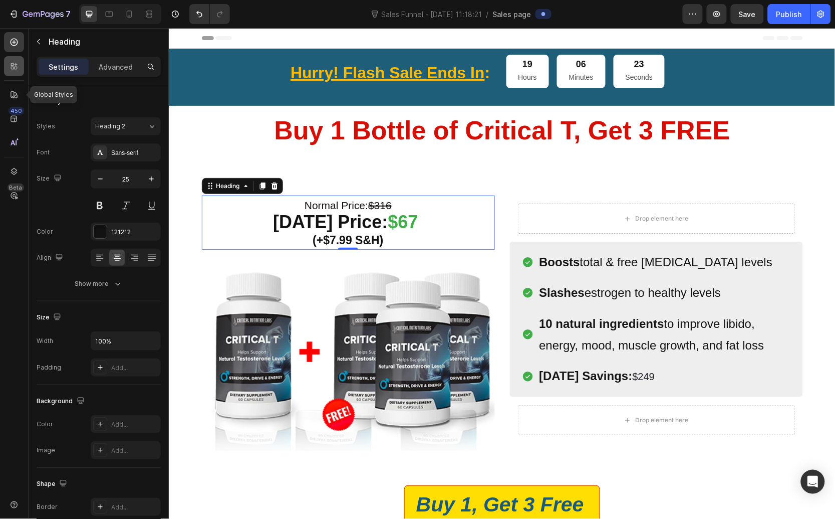
click at [16, 57] on div at bounding box center [14, 66] width 20 height 20
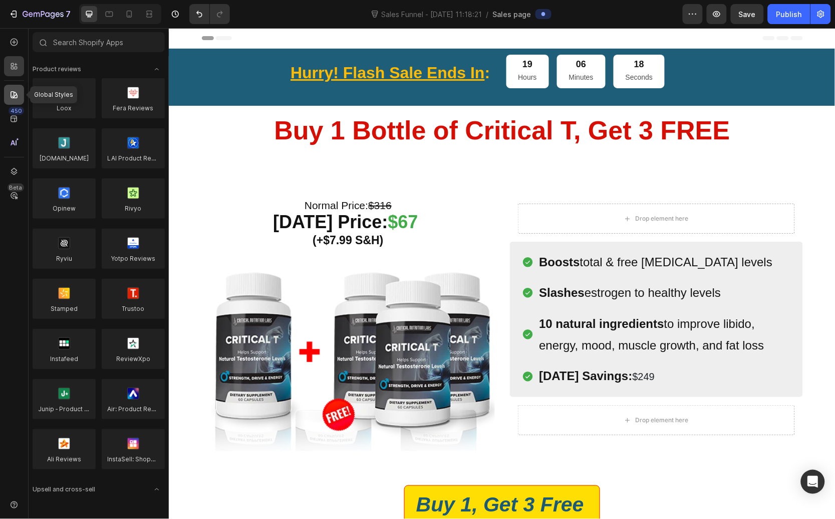
click at [17, 94] on icon at bounding box center [14, 95] width 10 height 10
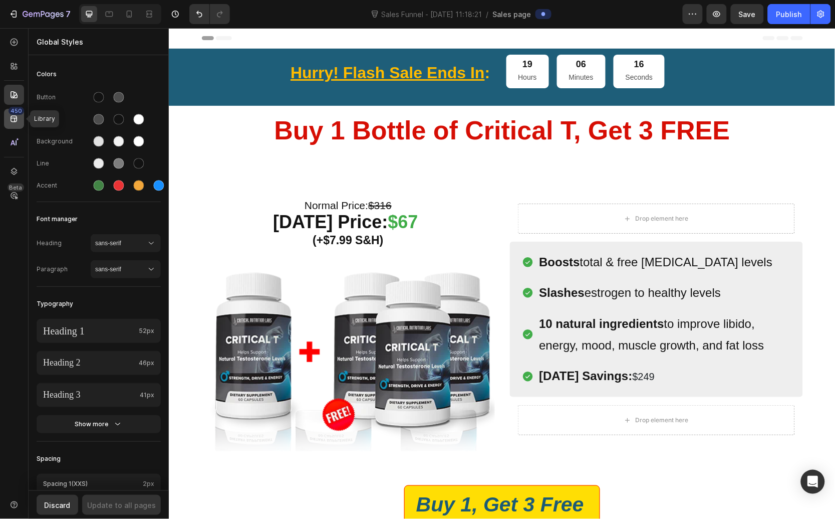
click at [19, 121] on div "450" at bounding box center [14, 119] width 20 height 20
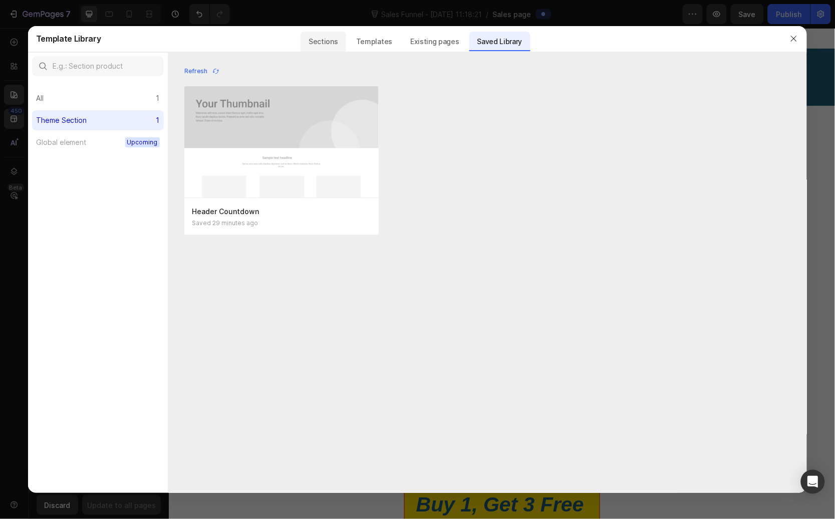
click at [338, 43] on div "Sections" at bounding box center [323, 42] width 45 height 20
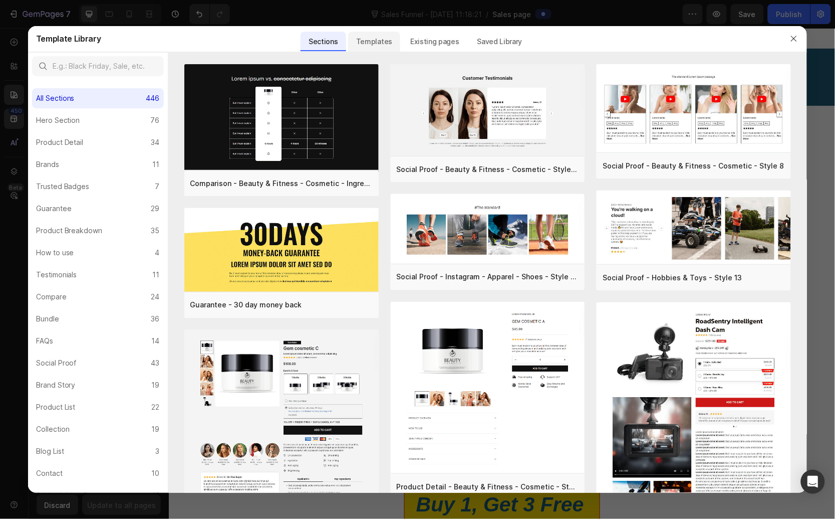
click at [374, 41] on div "Templates" at bounding box center [374, 42] width 52 height 20
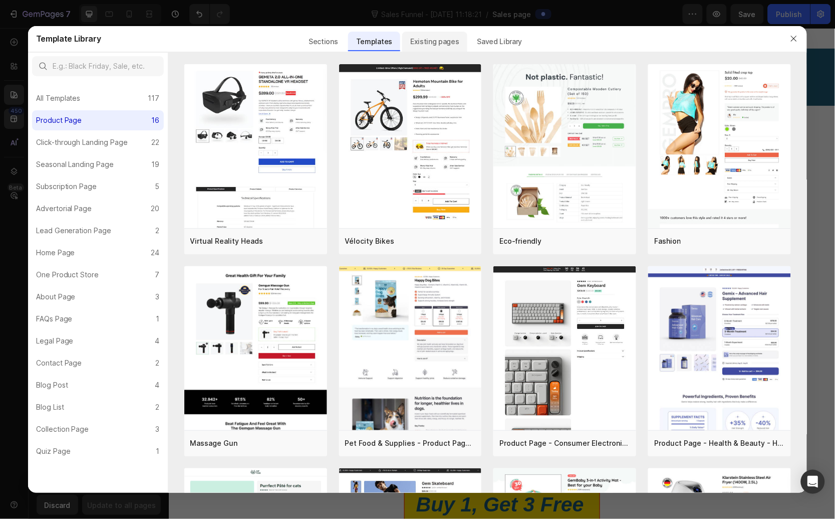
click at [419, 42] on div "Existing pages" at bounding box center [434, 42] width 65 height 20
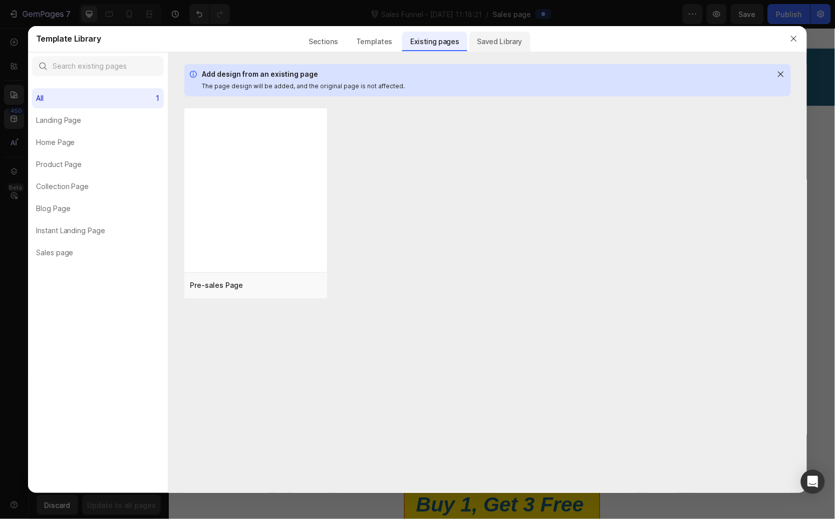
click at [484, 42] on div "Saved Library" at bounding box center [500, 42] width 61 height 20
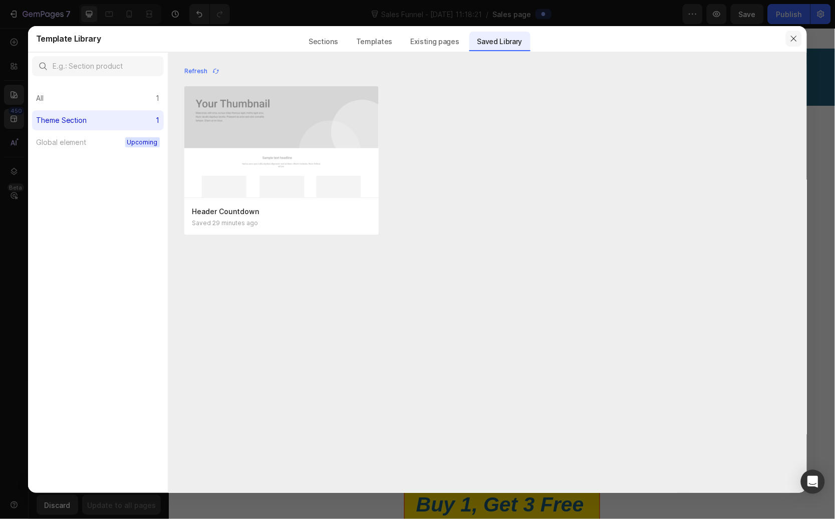
click at [787, 37] on button "button" at bounding box center [794, 39] width 16 height 16
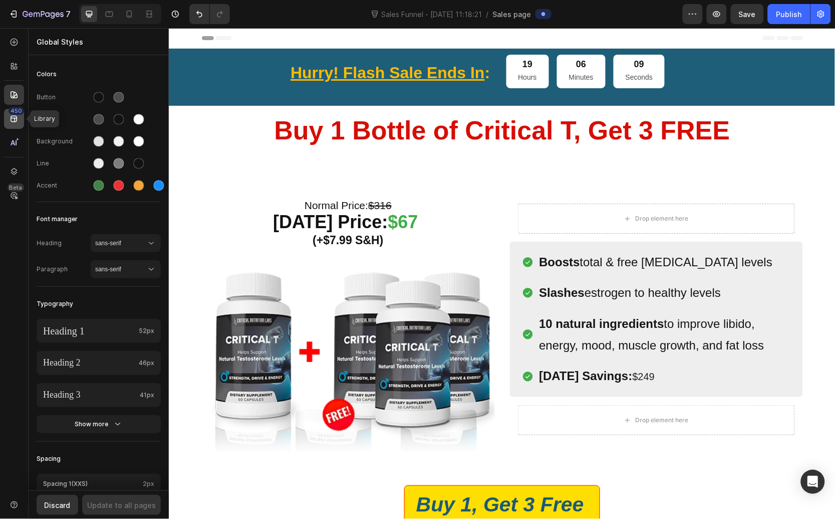
click at [12, 121] on icon at bounding box center [14, 119] width 7 height 7
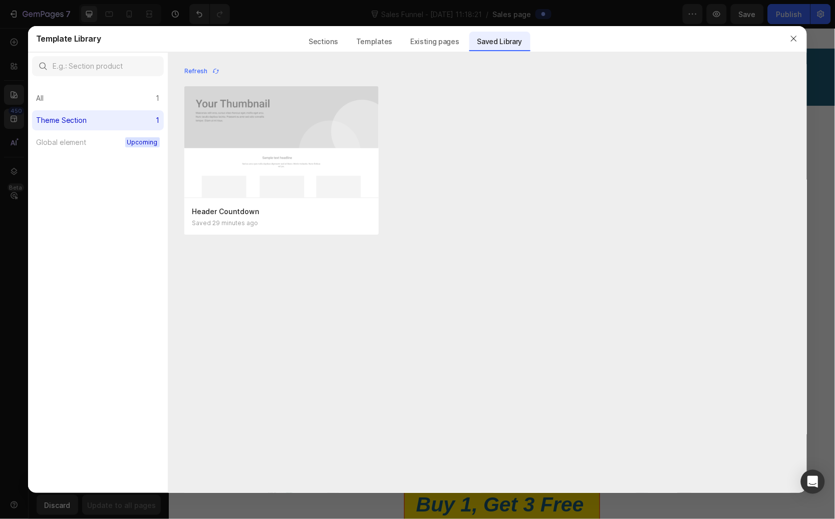
click at [775, 42] on div "Template Library Sections Templates Existing pages Saved Library Templates Save…" at bounding box center [409, 39] width 746 height 26
click at [797, 42] on icon "button" at bounding box center [794, 39] width 8 height 8
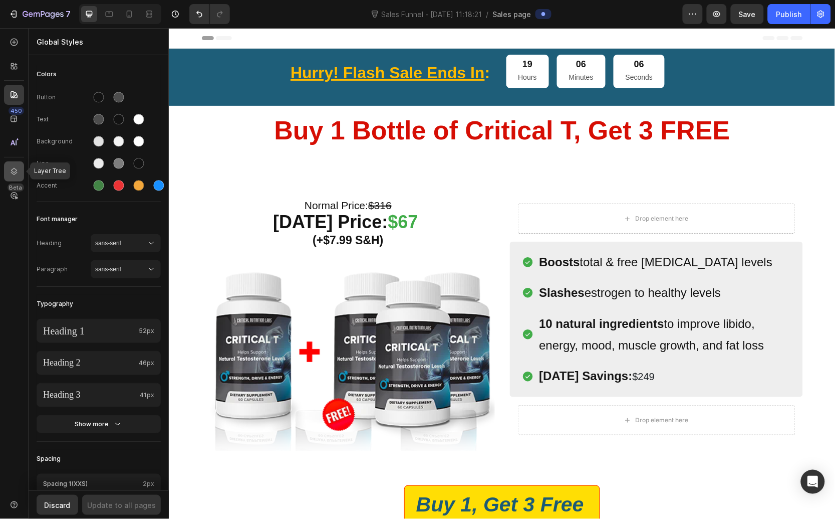
click at [23, 172] on div at bounding box center [14, 171] width 20 height 20
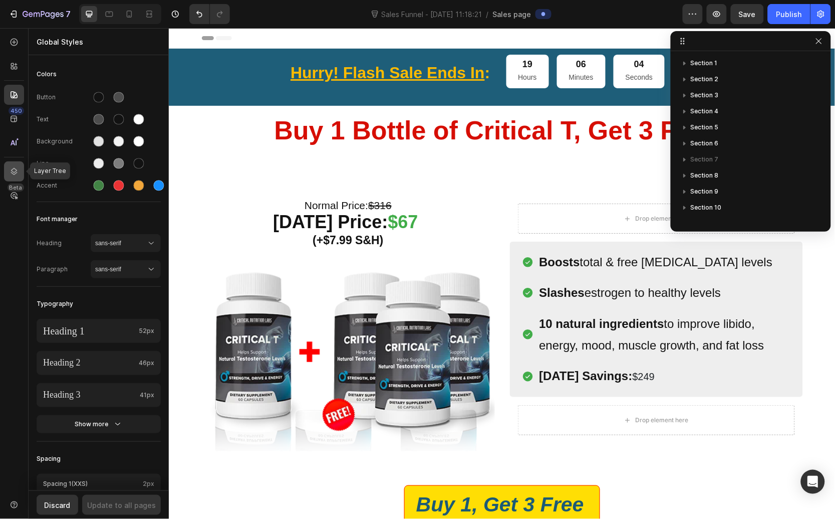
click at [23, 172] on div at bounding box center [14, 171] width 20 height 20
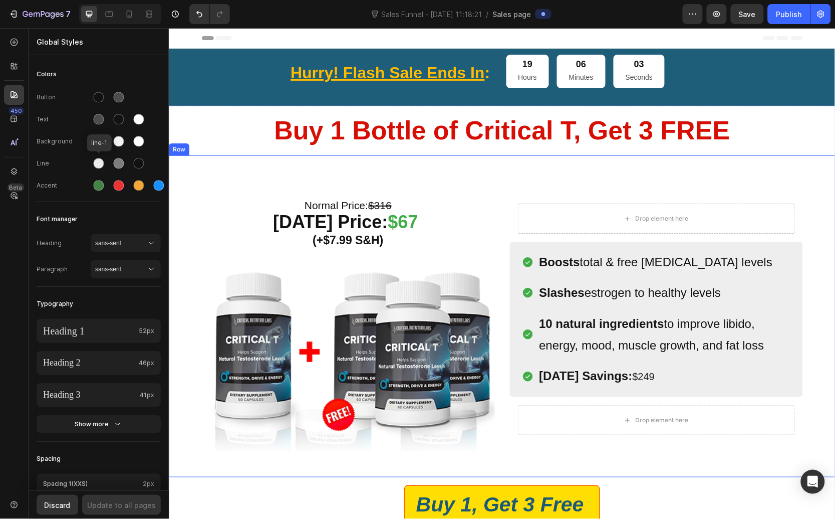
click at [219, 156] on div "Normal Price: $316 Today’s Price: $67 (+$7.99 S&H) Heading Image Row (P) Images…" at bounding box center [501, 316] width 667 height 322
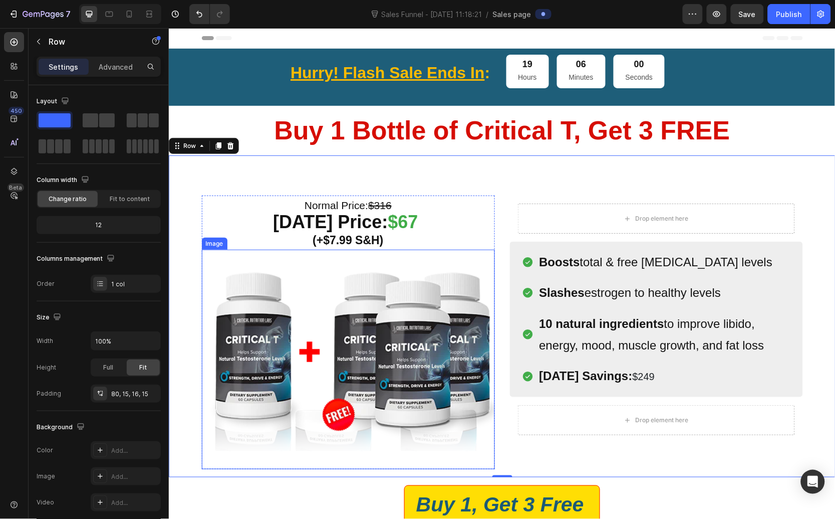
click at [219, 260] on img at bounding box center [347, 359] width 293 height 220
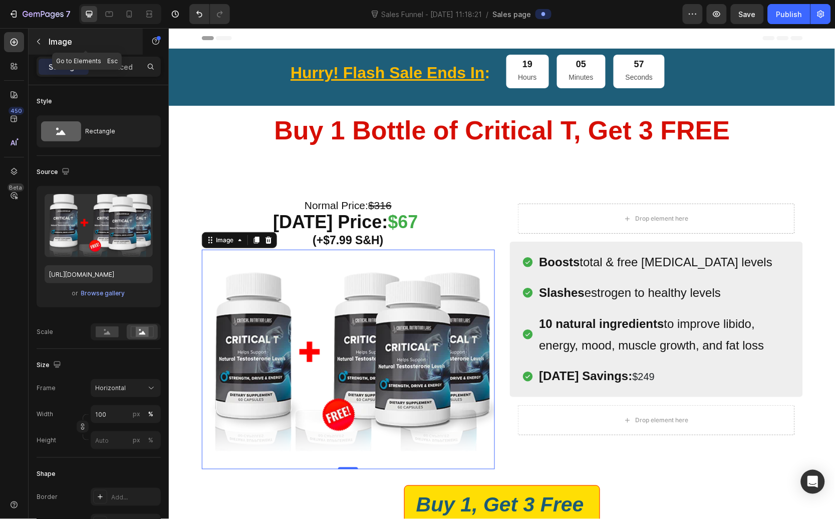
click at [41, 38] on icon "button" at bounding box center [39, 42] width 8 height 8
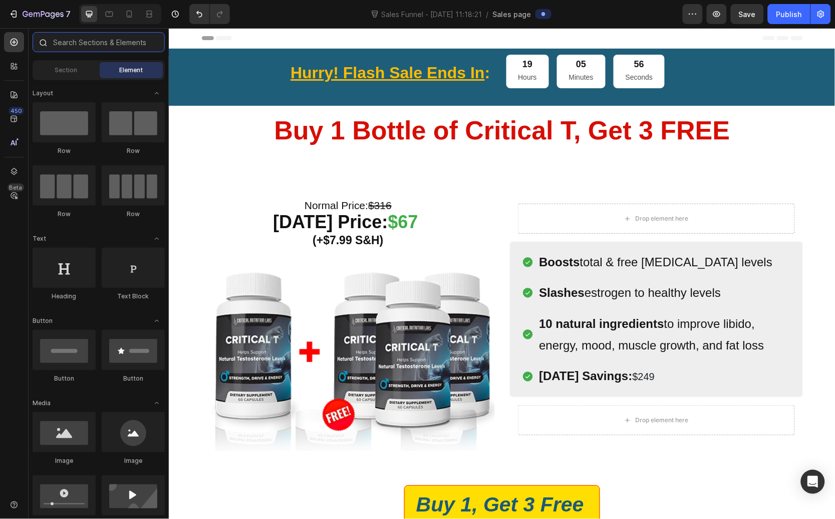
click at [95, 39] on input "text" at bounding box center [99, 42] width 132 height 20
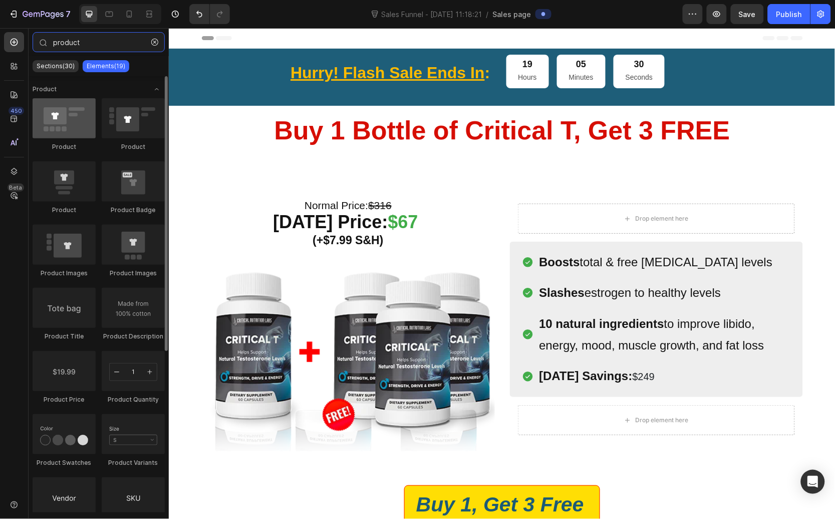
type input "product"
click at [73, 125] on div at bounding box center [64, 118] width 63 height 40
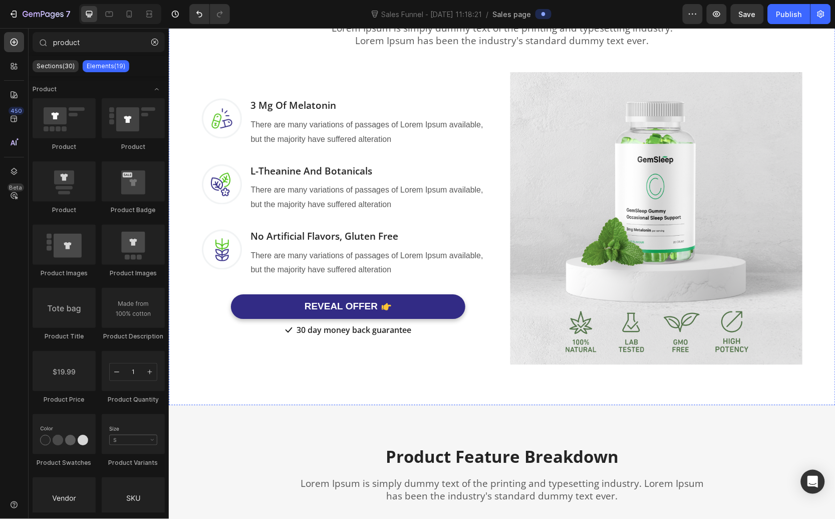
scroll to position [827, 0]
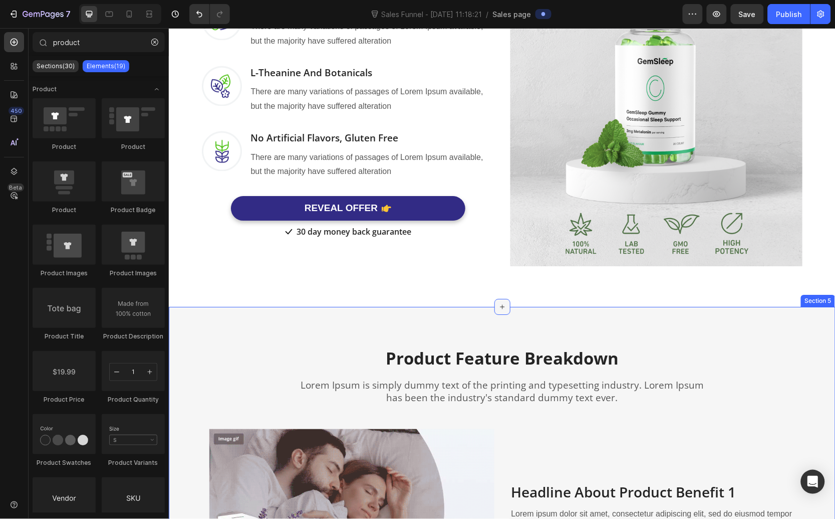
click at [498, 309] on icon at bounding box center [502, 306] width 8 height 8
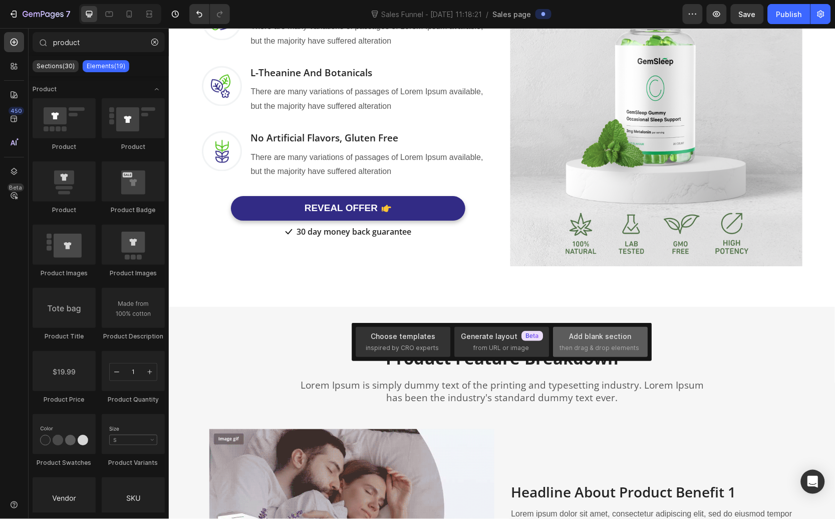
click at [629, 350] on span "then drag & drop elements" at bounding box center [600, 347] width 80 height 9
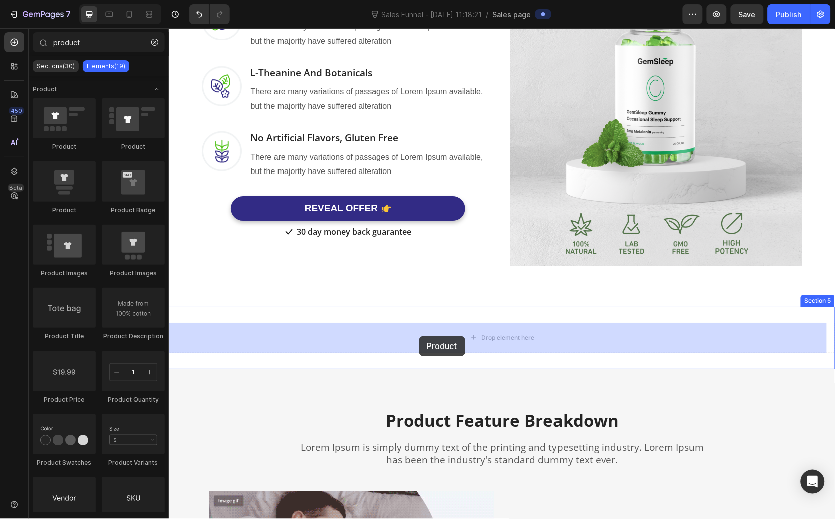
drag, startPoint x: 224, startPoint y: 144, endPoint x: 419, endPoint y: 336, distance: 273.9
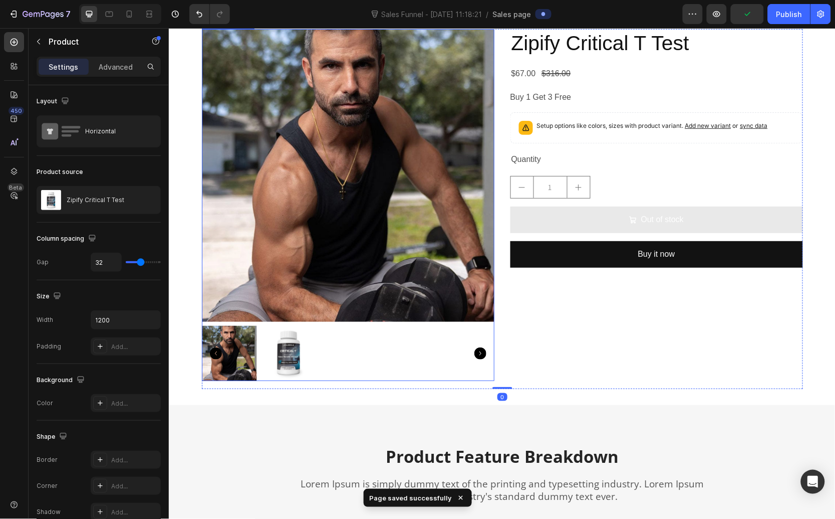
scroll to position [1028, 0]
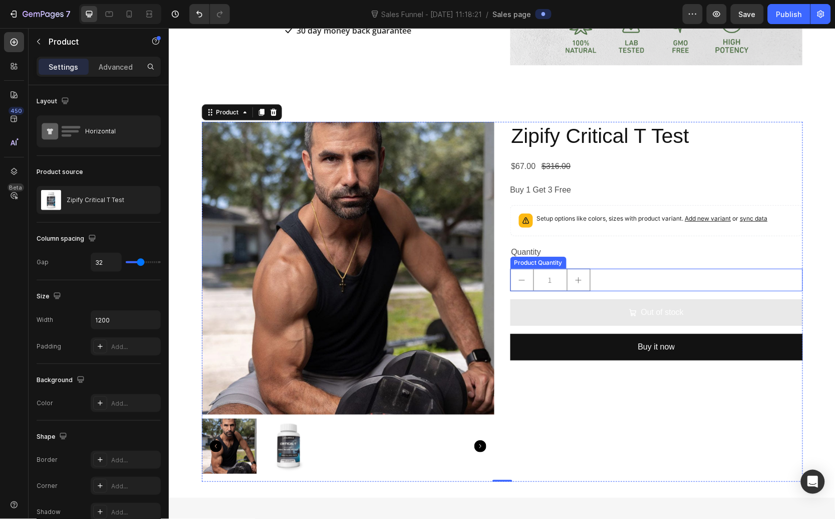
click at [618, 288] on div "1" at bounding box center [656, 279] width 293 height 23
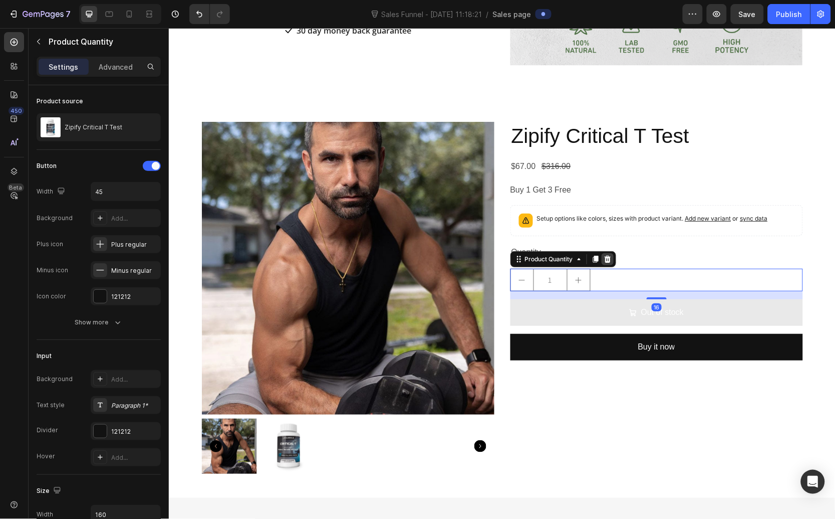
click at [603, 261] on icon at bounding box center [607, 259] width 8 height 8
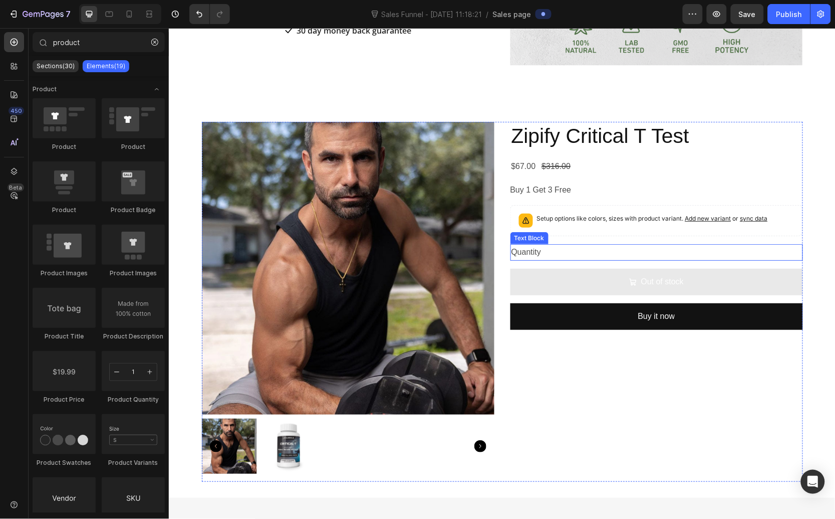
click at [551, 245] on div "Quantity" at bounding box center [656, 252] width 293 height 17
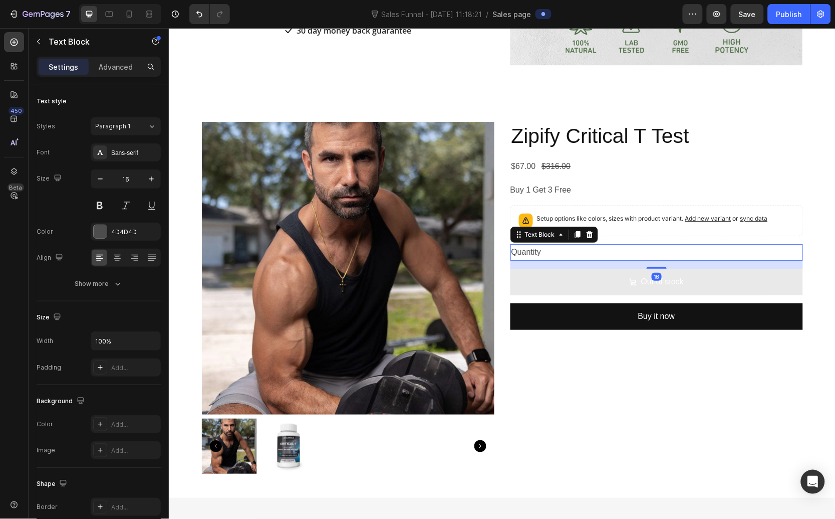
click at [583, 240] on div "Text Block" at bounding box center [554, 234] width 88 height 16
click at [583, 238] on div at bounding box center [589, 234] width 12 height 12
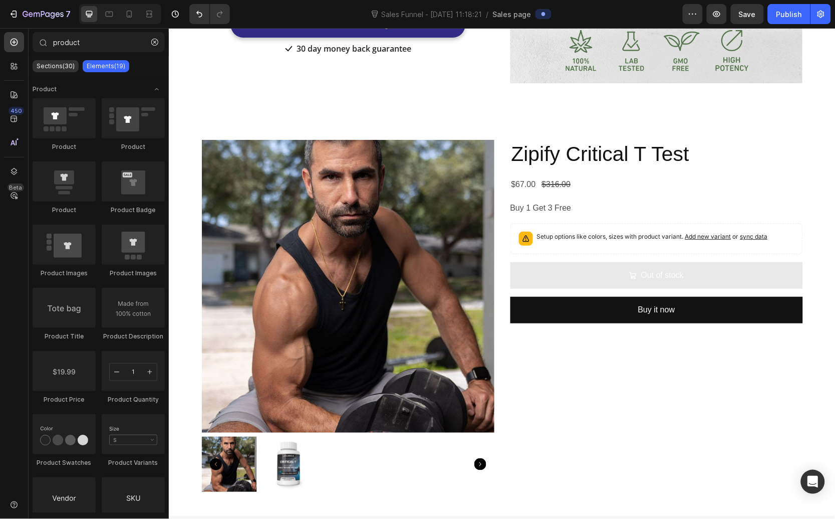
scroll to position [1073, 0]
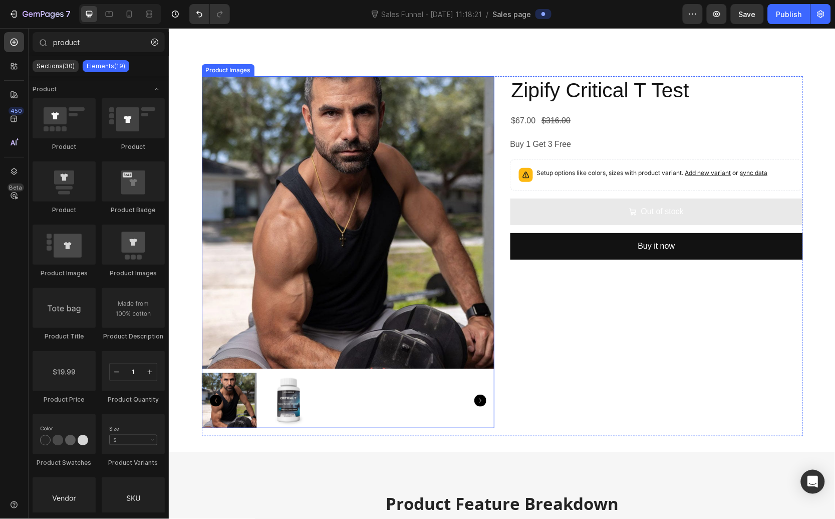
click at [504, 88] on div "Product Images Zipify Critical T Test Product Title $67.00 Product Price Produc…" at bounding box center [501, 256] width 601 height 360
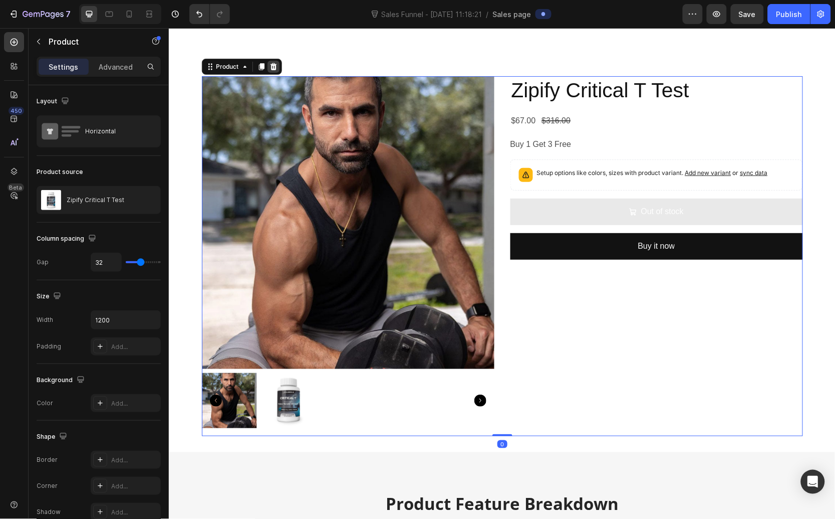
click at [270, 64] on icon at bounding box center [273, 65] width 7 height 7
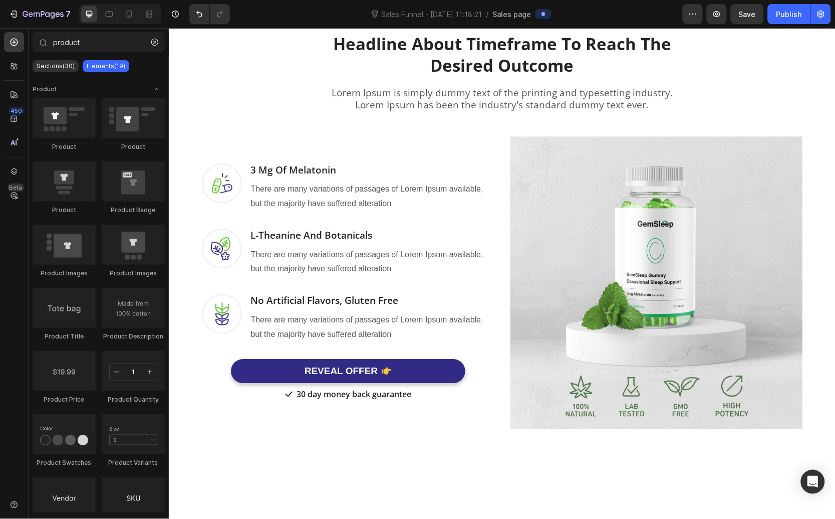
scroll to position [0, 0]
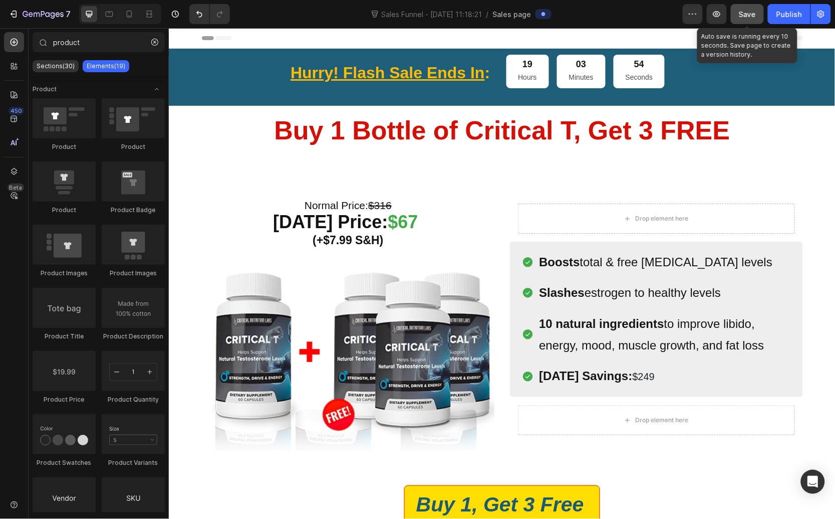
click at [747, 20] on button "Save" at bounding box center [747, 14] width 33 height 20
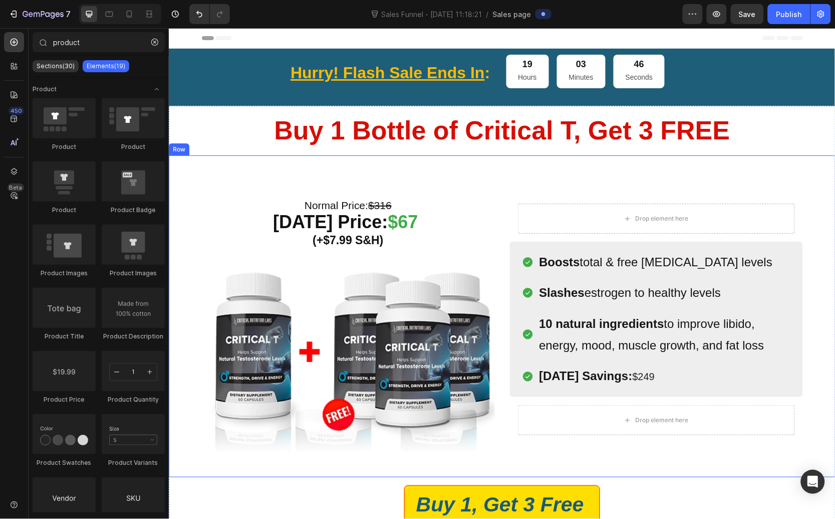
click at [495, 171] on div "Normal Price: $316 Today’s Price: $67 (+$7.99 S&H) Heading Image Row (P) Images…" at bounding box center [501, 316] width 667 height 322
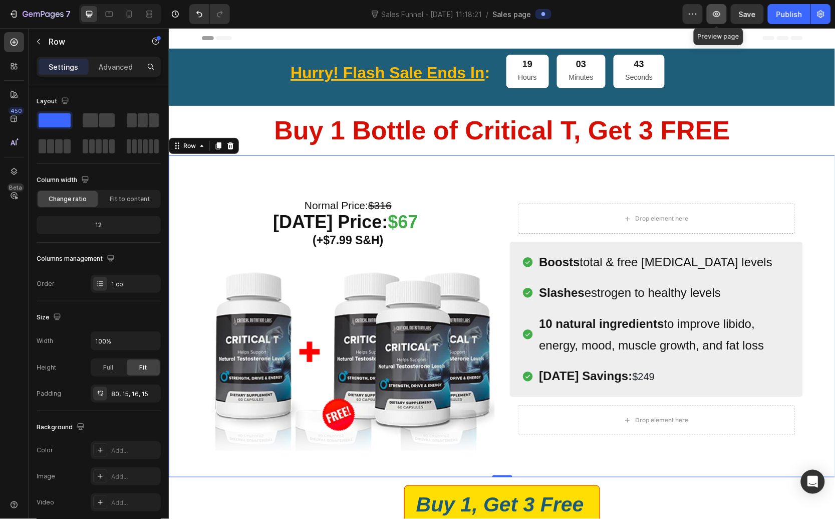
click at [712, 12] on button "button" at bounding box center [717, 14] width 20 height 20
click at [432, 174] on div "Normal Price: $316 Today’s Price: $67 (+$7.99 S&H) Heading Image Row (P) Images…" at bounding box center [501, 316] width 667 height 322
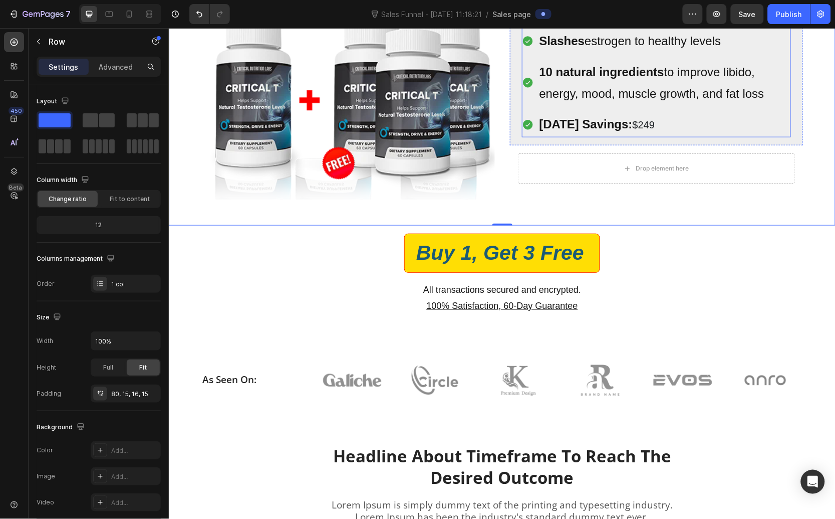
scroll to position [339, 0]
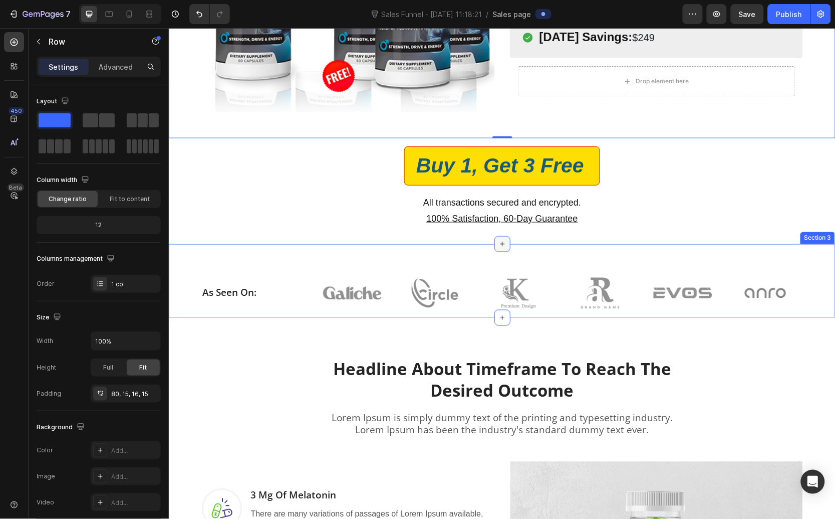
click at [501, 241] on icon at bounding box center [502, 244] width 8 height 8
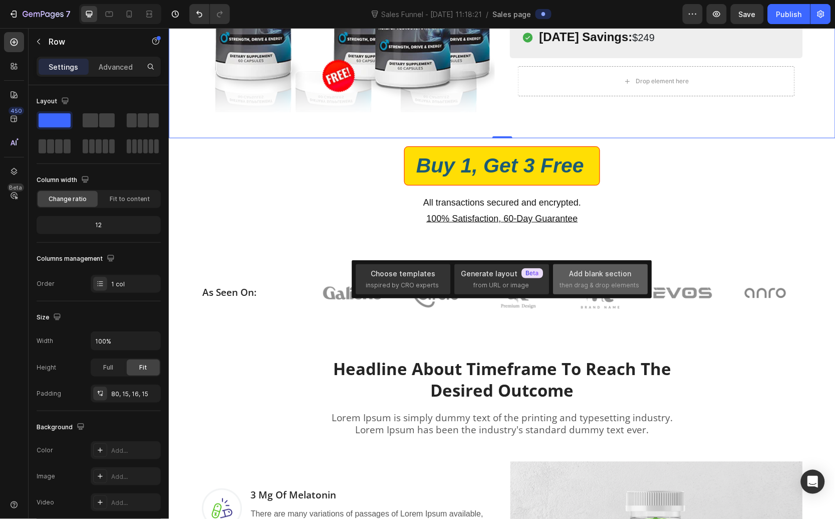
click at [570, 272] on div "Add blank section" at bounding box center [601, 273] width 62 height 11
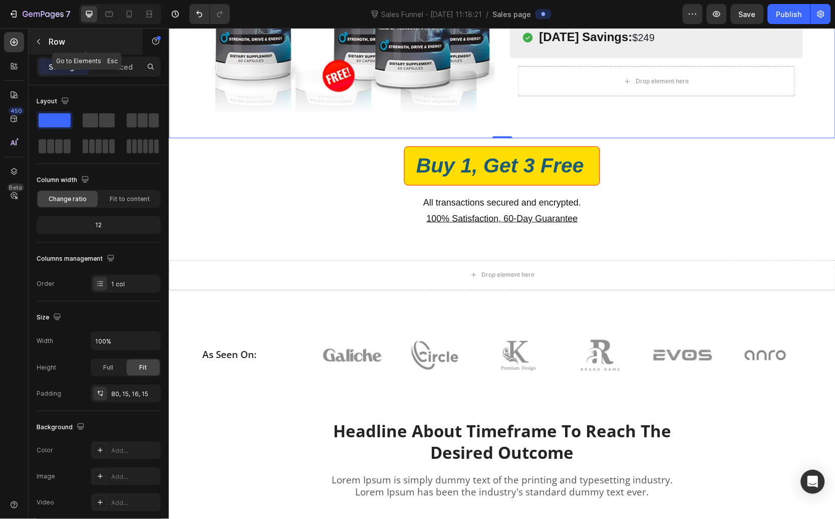
click at [42, 40] on icon "button" at bounding box center [39, 42] width 8 height 8
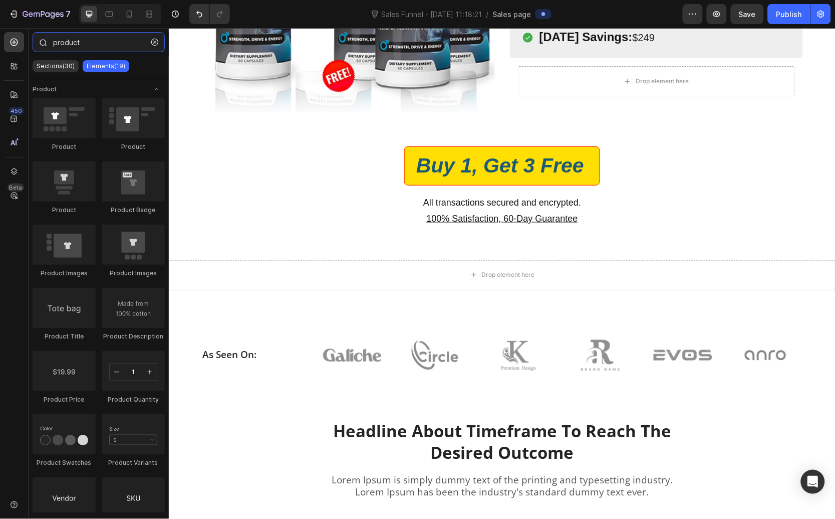
click at [98, 40] on input "product" at bounding box center [99, 42] width 132 height 20
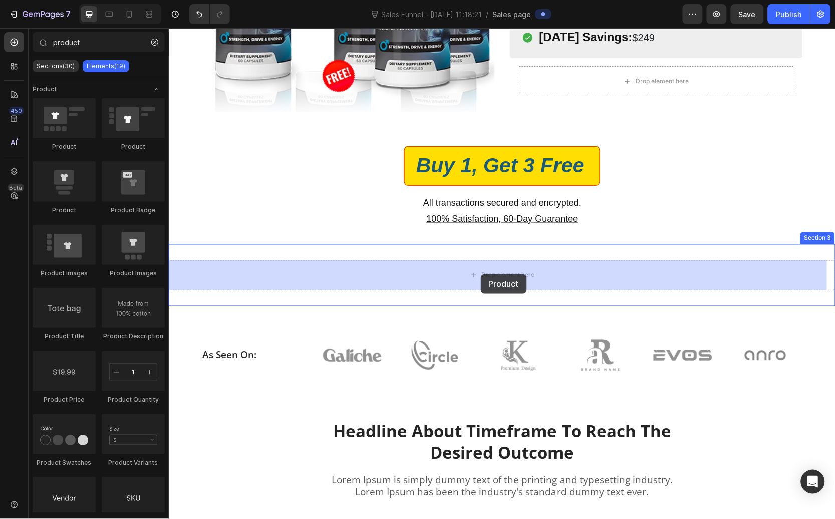
drag, startPoint x: 231, startPoint y: 151, endPoint x: 481, endPoint y: 292, distance: 287.0
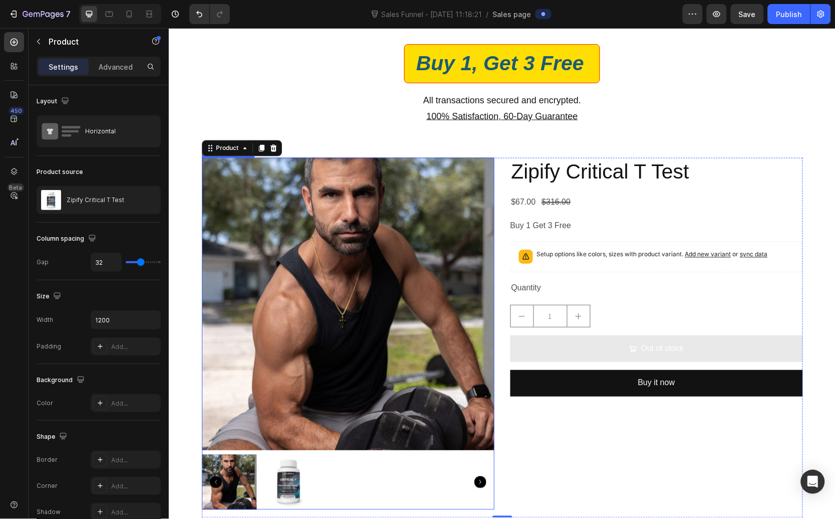
scroll to position [449, 0]
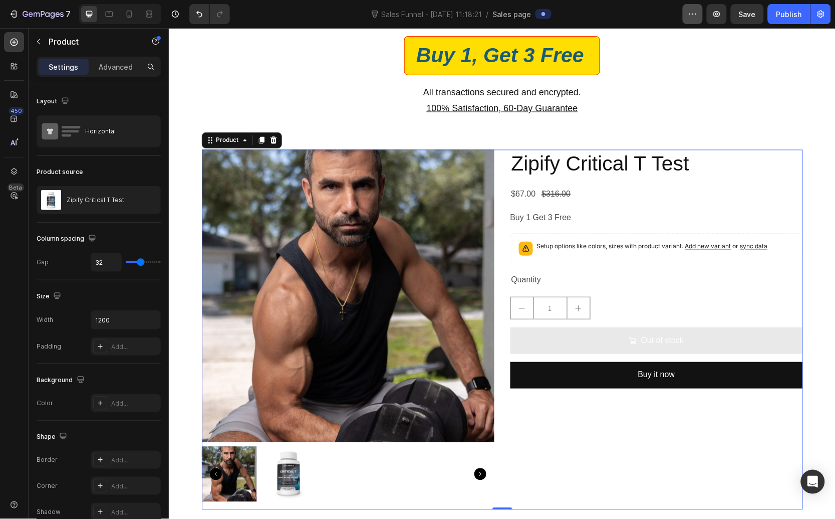
click at [691, 16] on icon "button" at bounding box center [693, 14] width 10 height 10
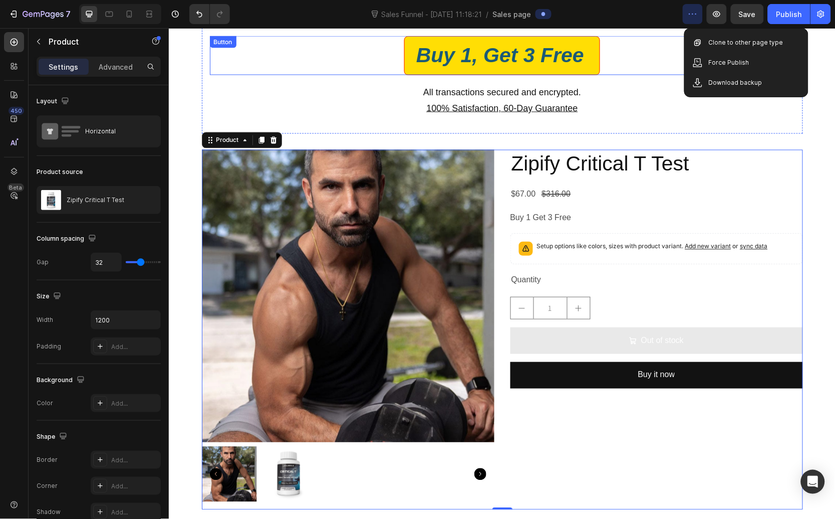
click at [669, 45] on div "Buy 1, Get 3 Free Button" at bounding box center [501, 55] width 585 height 39
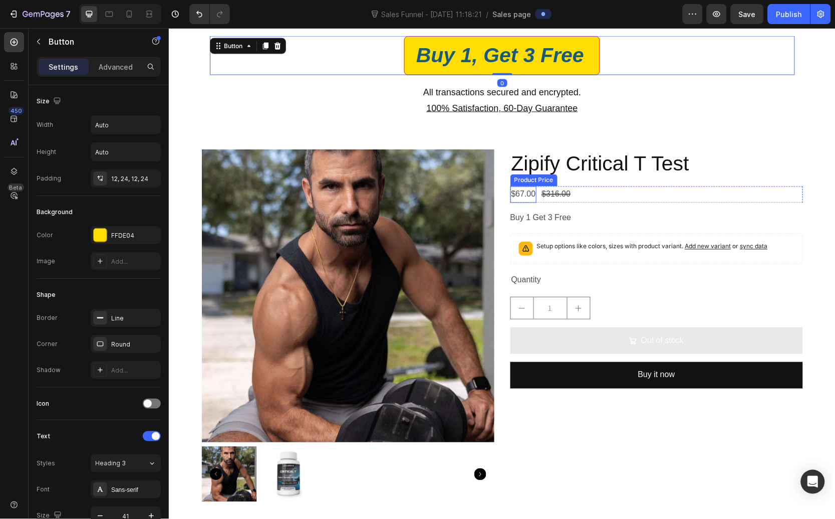
click at [510, 160] on h2 "Zipify Critical T Test" at bounding box center [656, 163] width 293 height 29
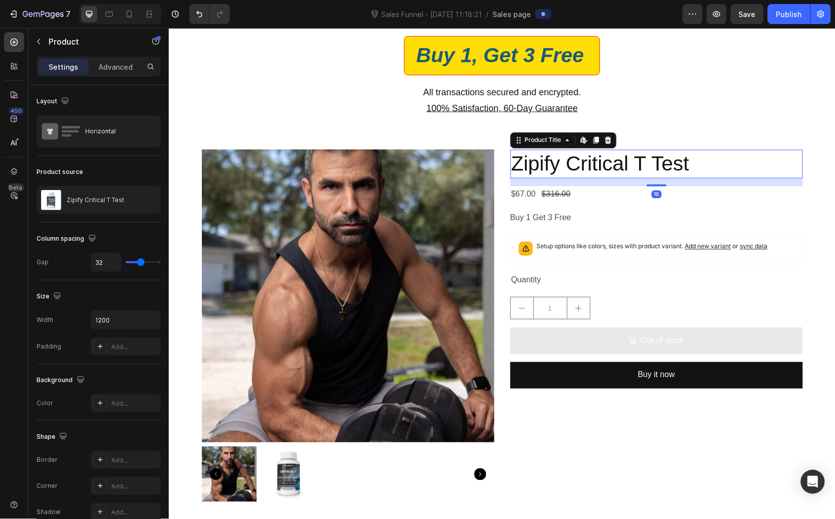
click at [497, 152] on div "Product Images Zipify Critical T Test Product Title Edit content in Shopify 16 …" at bounding box center [501, 329] width 601 height 360
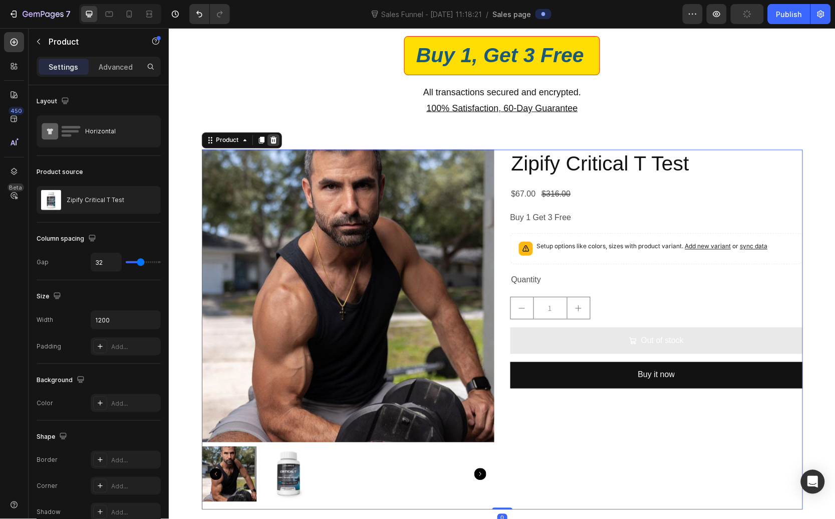
click at [269, 140] on icon at bounding box center [273, 140] width 8 height 8
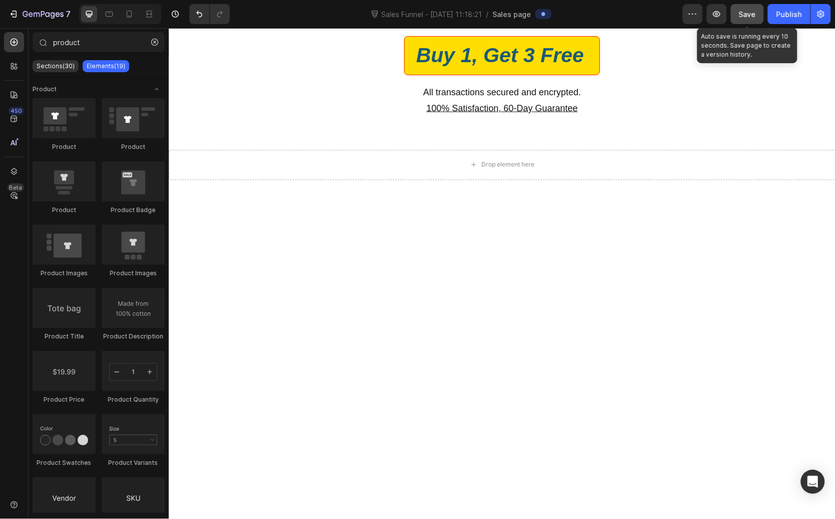
click at [736, 17] on button "Save" at bounding box center [747, 14] width 33 height 20
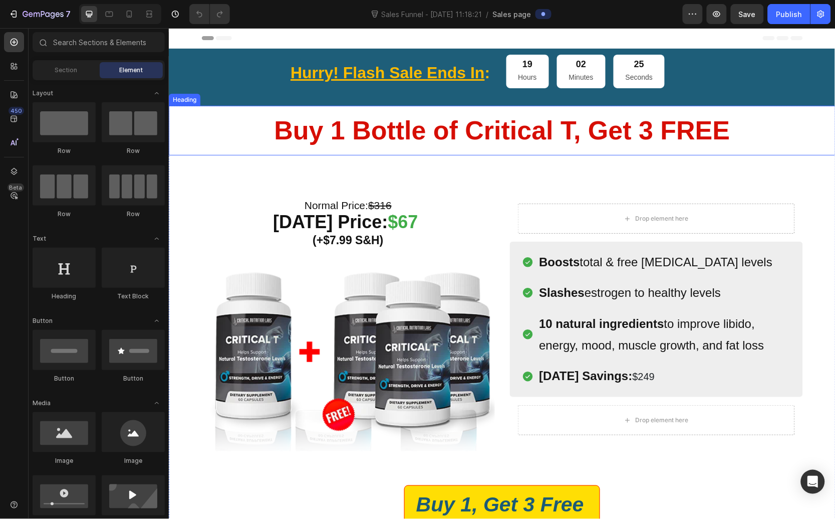
click at [488, 152] on h2 "Buy 1 Bottle of Critical T, Get 3 FREE" at bounding box center [501, 130] width 667 height 50
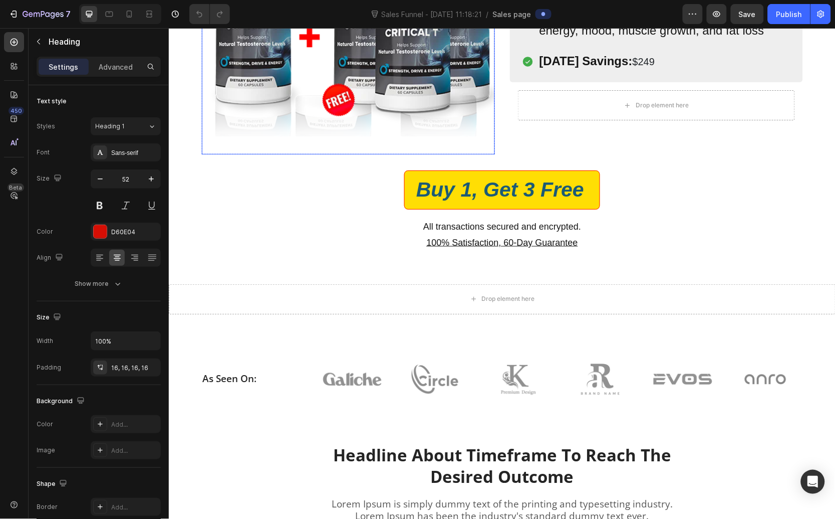
scroll to position [327, 0]
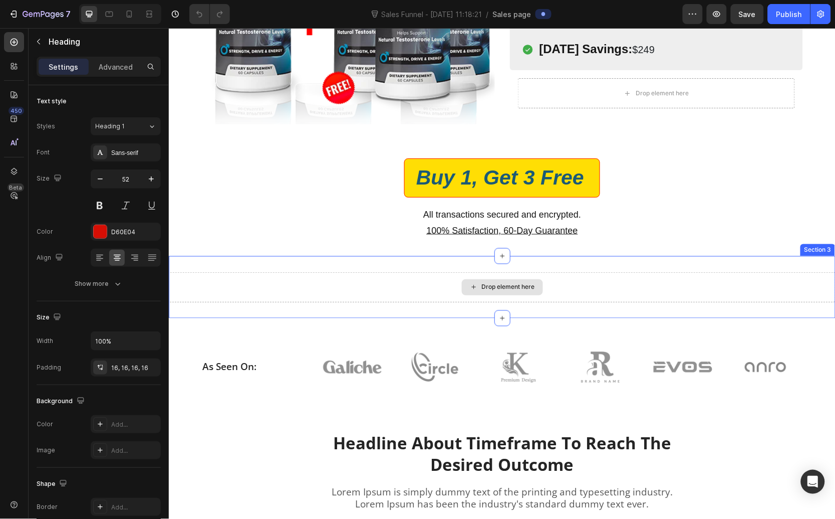
click at [484, 286] on div "Drop element here" at bounding box center [508, 287] width 53 height 8
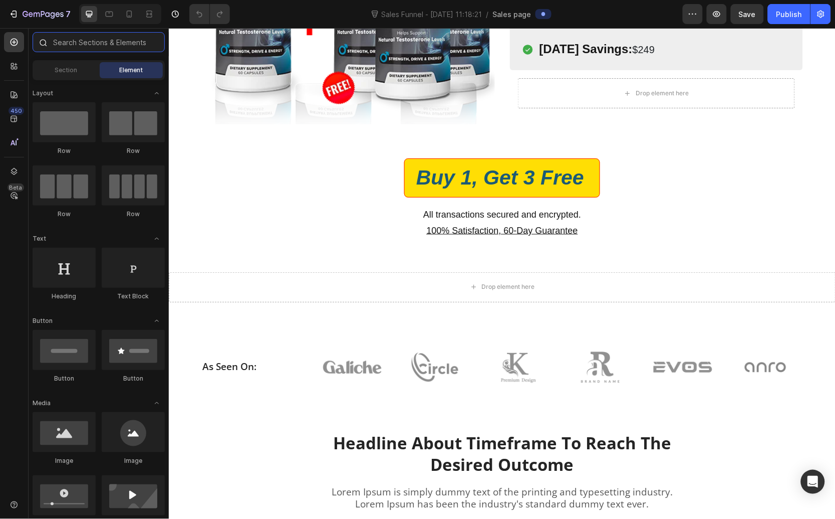
click at [86, 40] on input "text" at bounding box center [99, 42] width 132 height 20
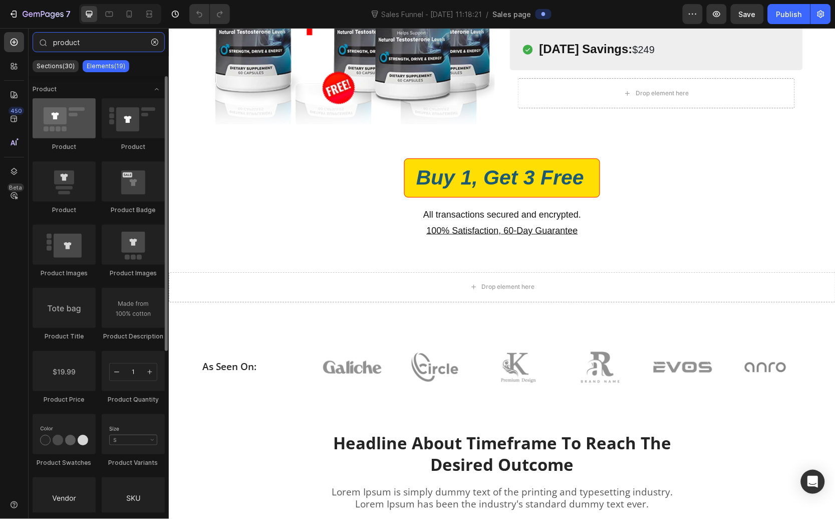
type input "product"
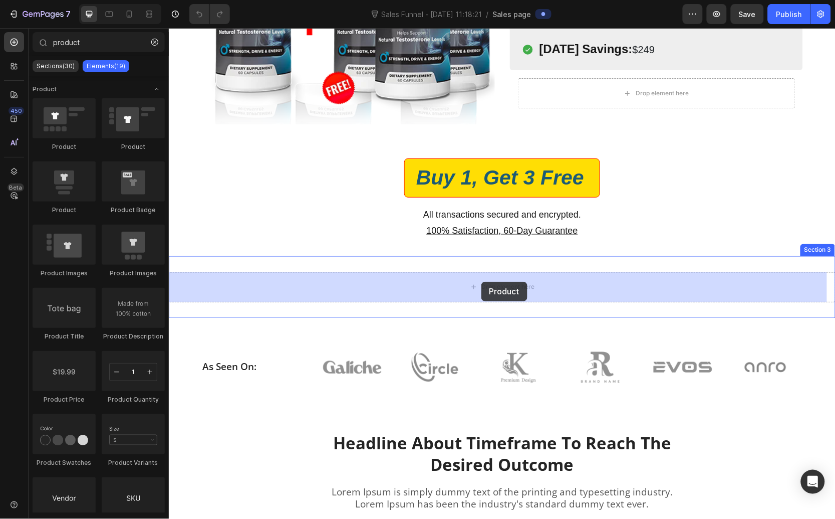
drag, startPoint x: 237, startPoint y: 141, endPoint x: 481, endPoint y: 281, distance: 281.7
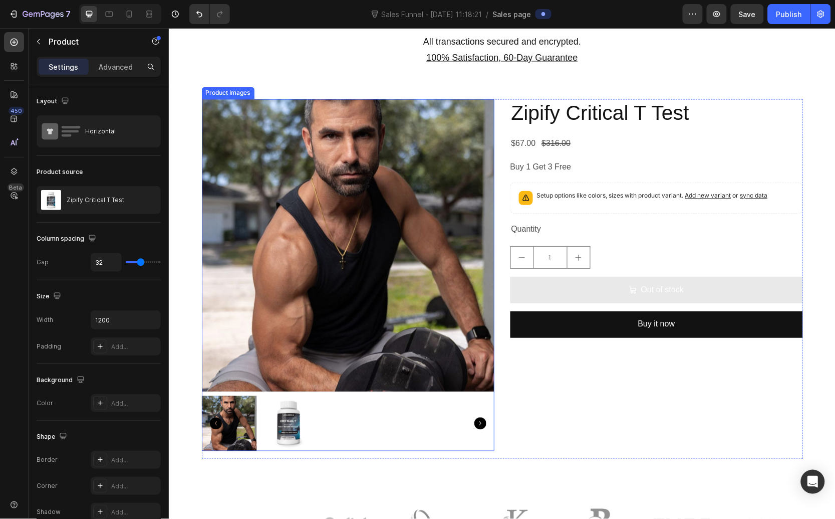
scroll to position [504, 0]
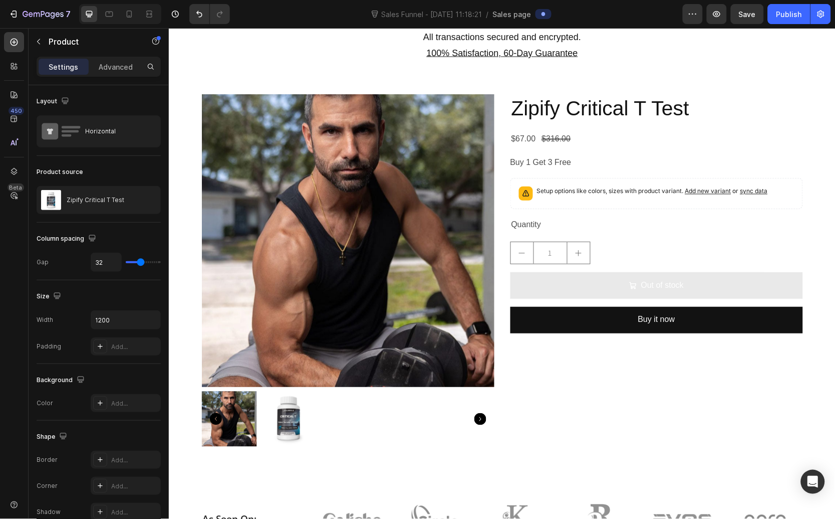
click at [665, 238] on div "Zipify Critical T Test Product Title $67.00 Product Price Product Price $316.00…" at bounding box center [656, 274] width 293 height 360
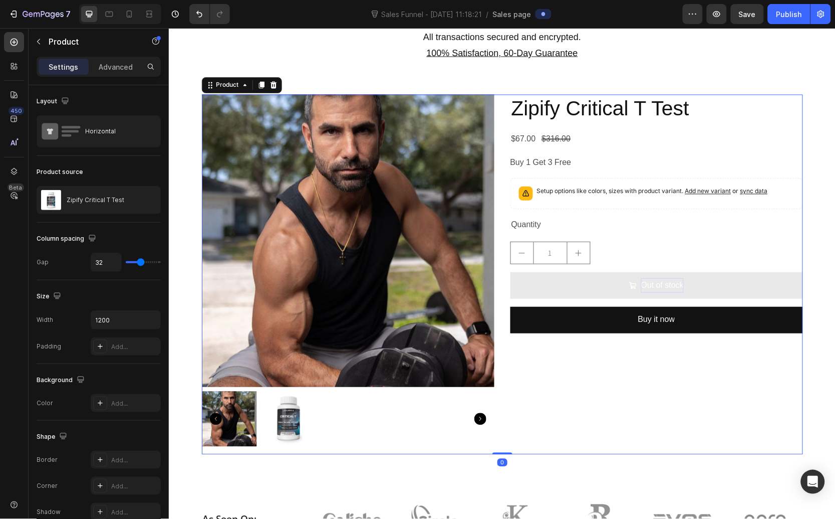
click at [656, 287] on div "Out of stock" at bounding box center [662, 285] width 43 height 15
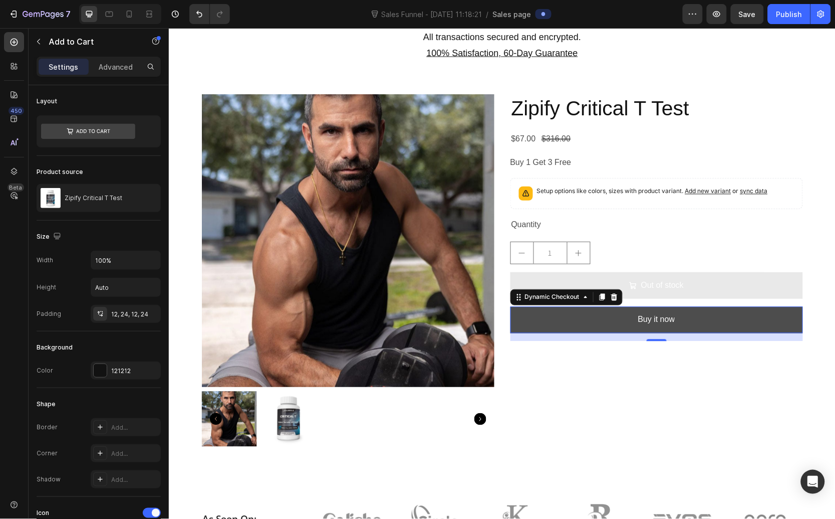
click at [616, 322] on button "Buy it now" at bounding box center [656, 319] width 293 height 27
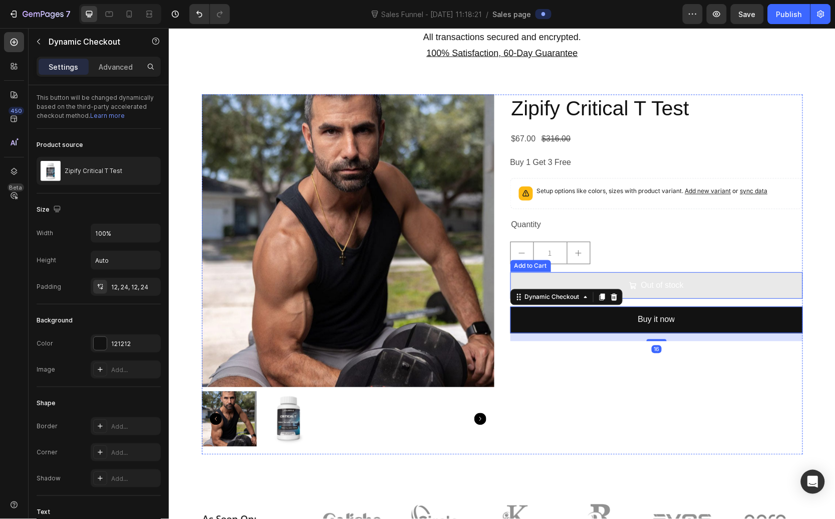
click at [627, 273] on button "Out of stock" at bounding box center [656, 285] width 293 height 27
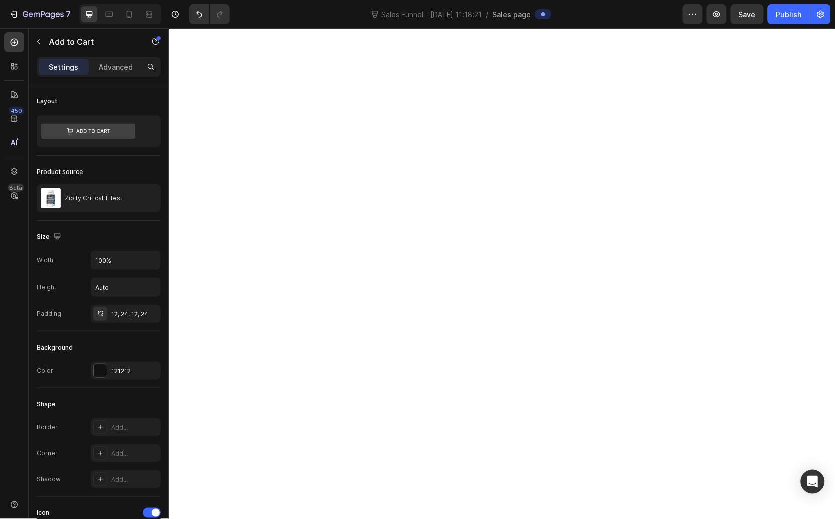
scroll to position [0, 0]
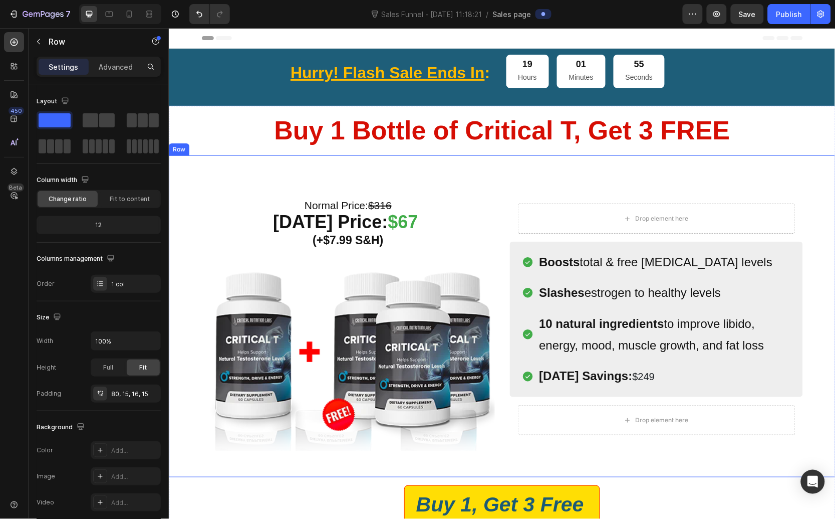
click at [758, 172] on div "Normal Price: $316 [DATE] Price: $67 (+$7.99 S&H) Heading Image Row (P) Images …" at bounding box center [501, 316] width 667 height 322
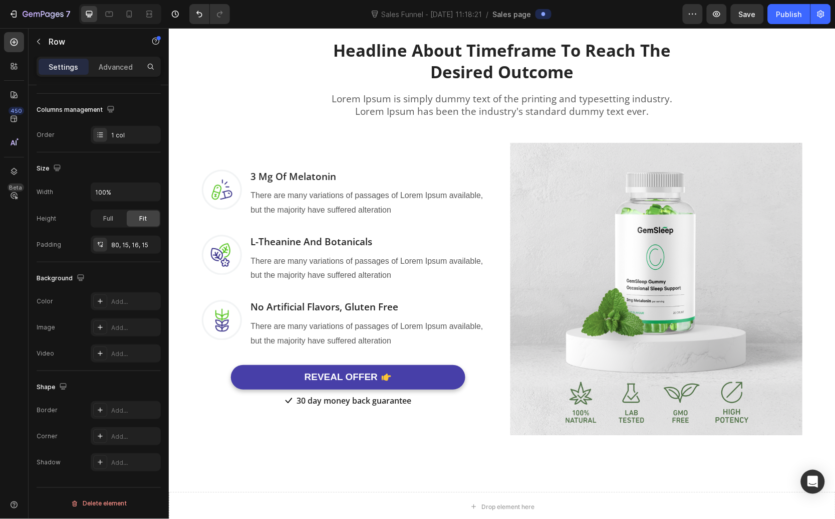
scroll to position [1056, 0]
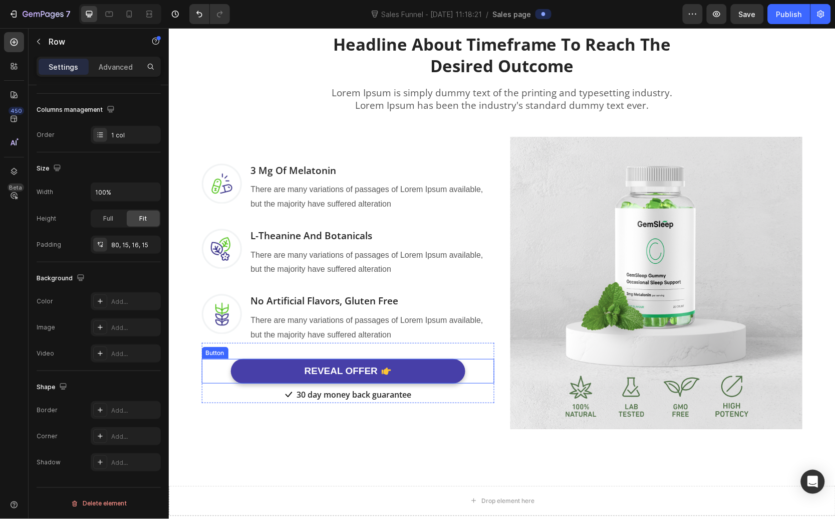
click at [267, 375] on button "REVEAL OFFER" at bounding box center [348, 370] width 235 height 25
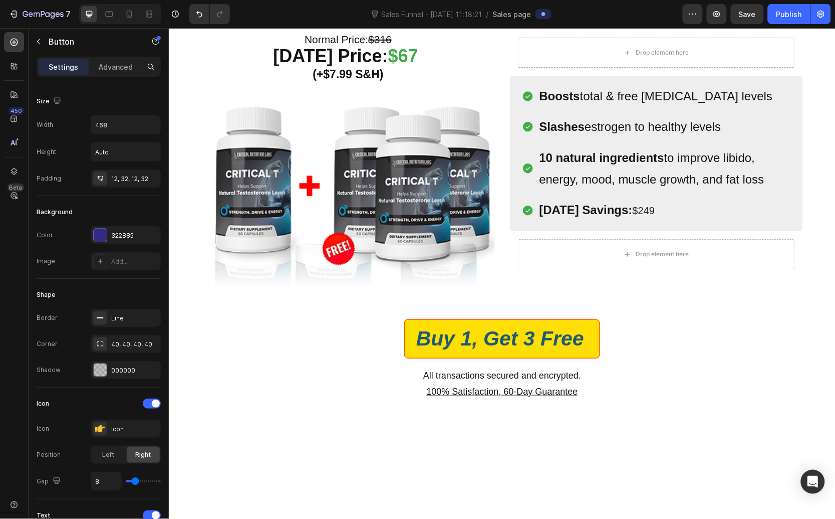
scroll to position [0, 0]
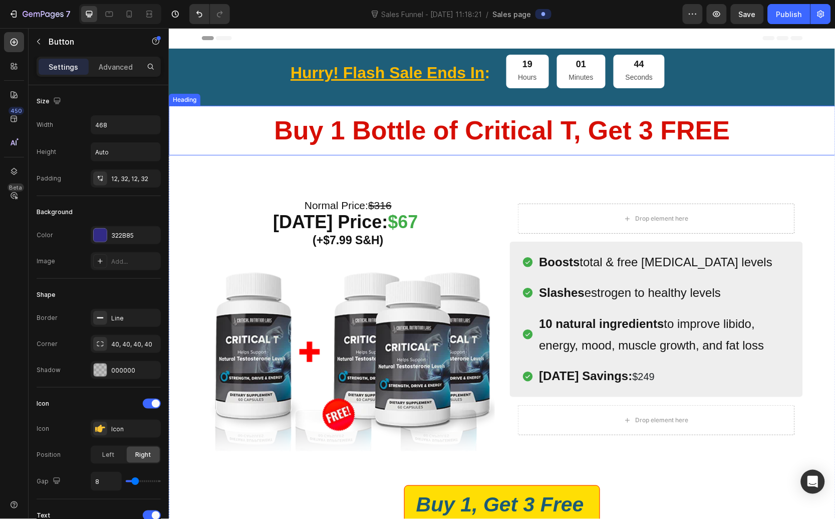
click at [501, 144] on strong "Buy 1 Bottle of Critical T, Get 3 FREE" at bounding box center [502, 129] width 456 height 29
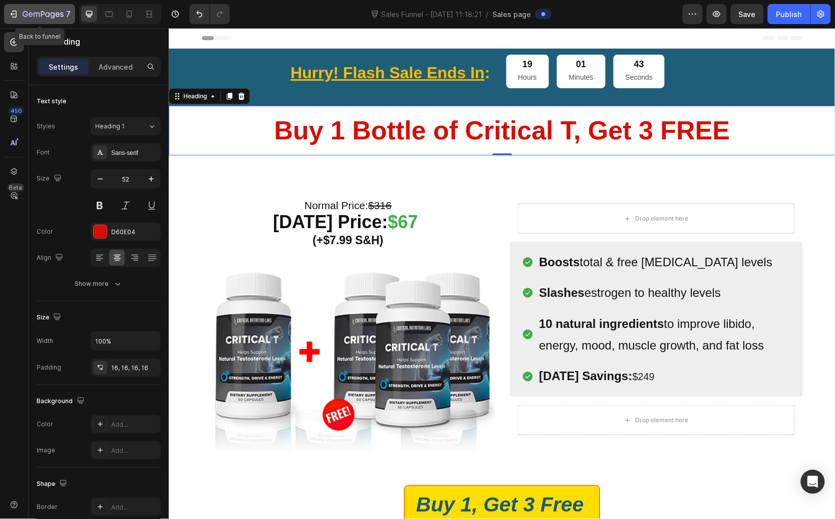
click at [11, 15] on icon "button" at bounding box center [14, 14] width 10 height 10
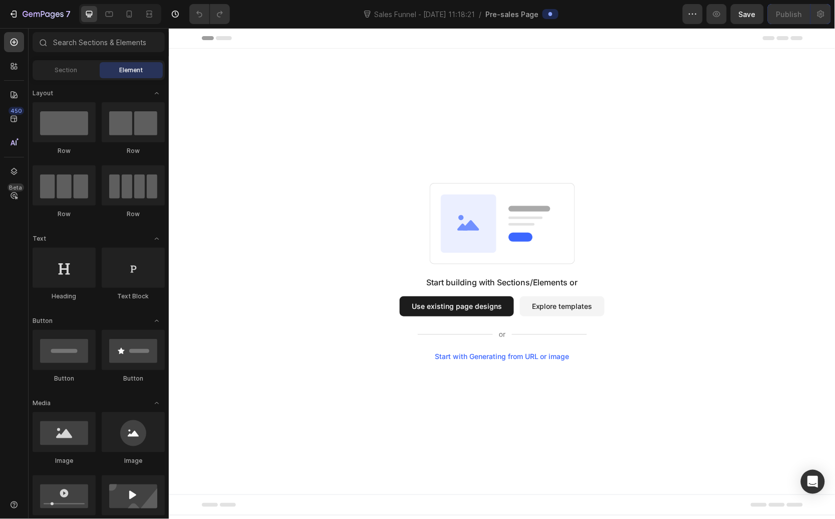
click at [526, 306] on button "Explore templates" at bounding box center [562, 306] width 85 height 20
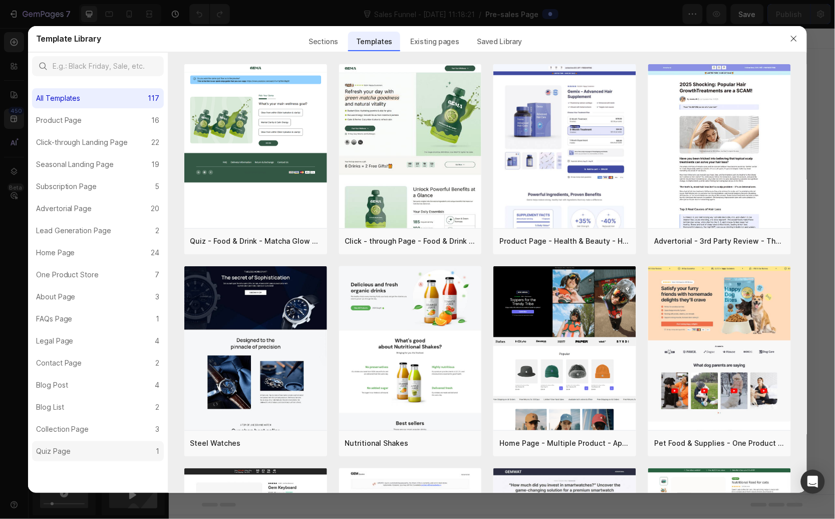
click at [119, 447] on label "Quiz Page 1" at bounding box center [98, 451] width 132 height 20
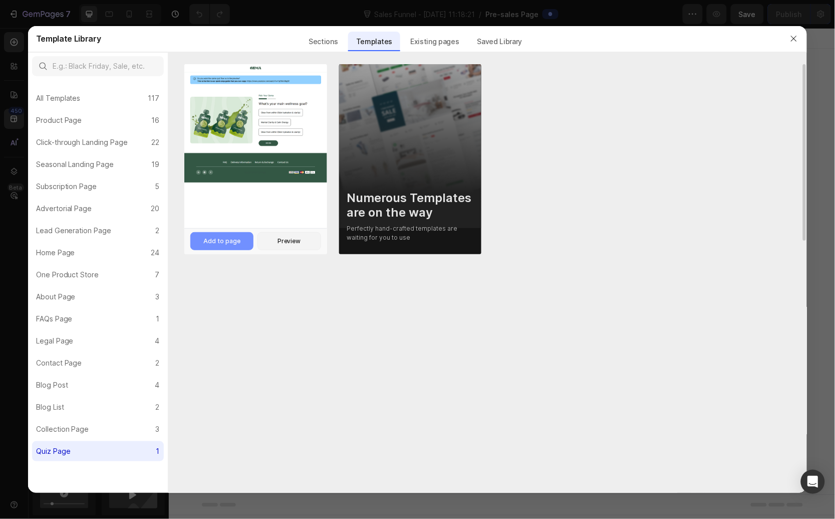
click at [228, 247] on button "Add to page" at bounding box center [221, 241] width 63 height 18
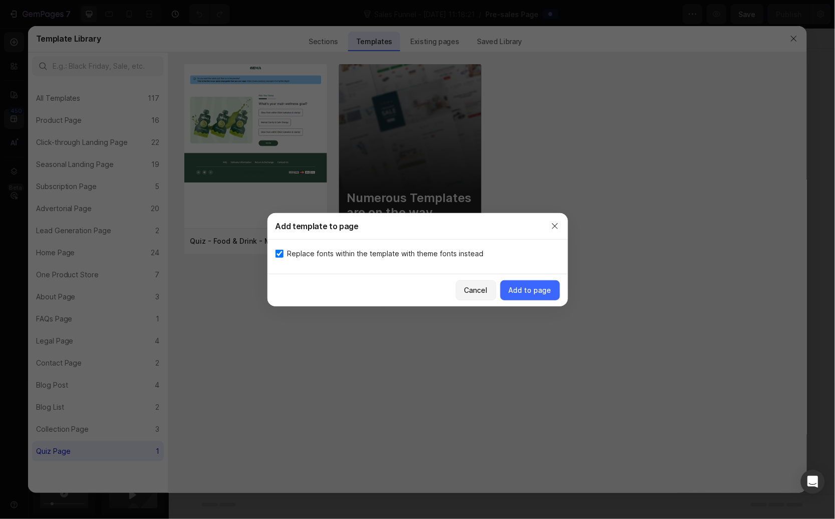
click at [447, 254] on span "Replace fonts within the template with theme fonts instead" at bounding box center [386, 254] width 196 height 12
checkbox input "false"
drag, startPoint x: 542, startPoint y: 295, endPoint x: 340, endPoint y: 293, distance: 202.0
click at [340, 297] on div "Cancel Add to page" at bounding box center [418, 290] width 301 height 32
click at [532, 299] on button "Add to page" at bounding box center [531, 290] width 60 height 20
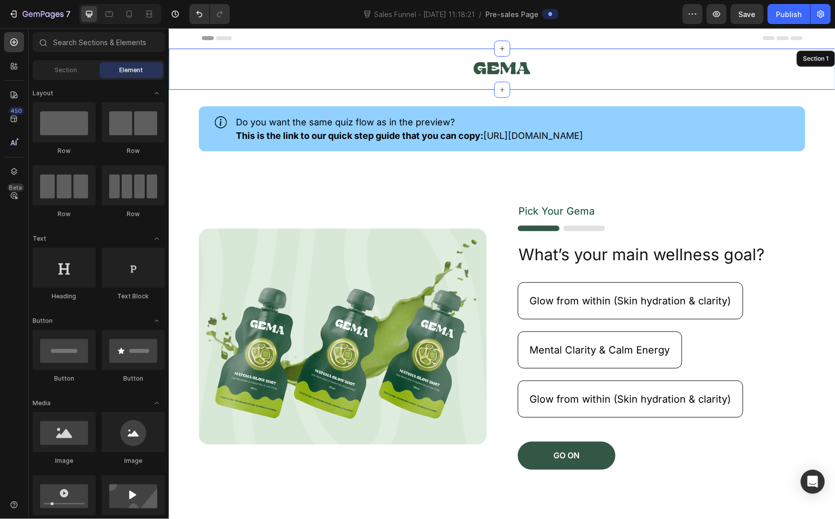
scroll to position [21, 0]
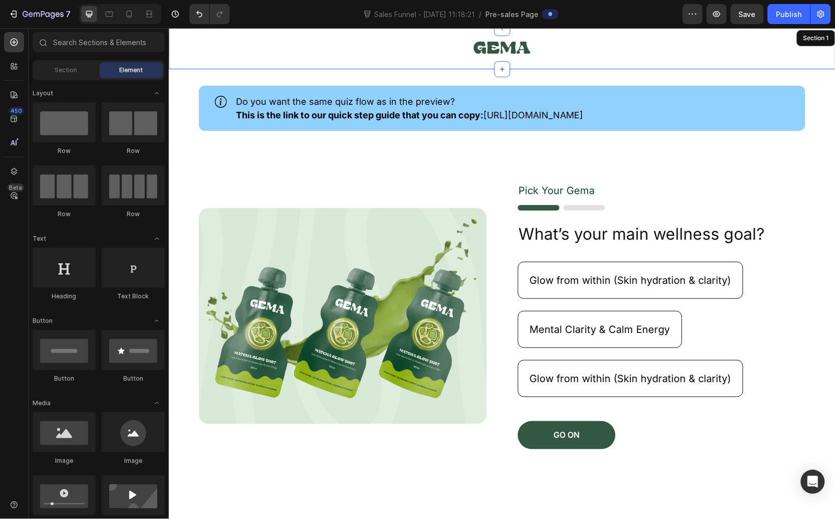
click at [507, 50] on img at bounding box center [502, 47] width 57 height 27
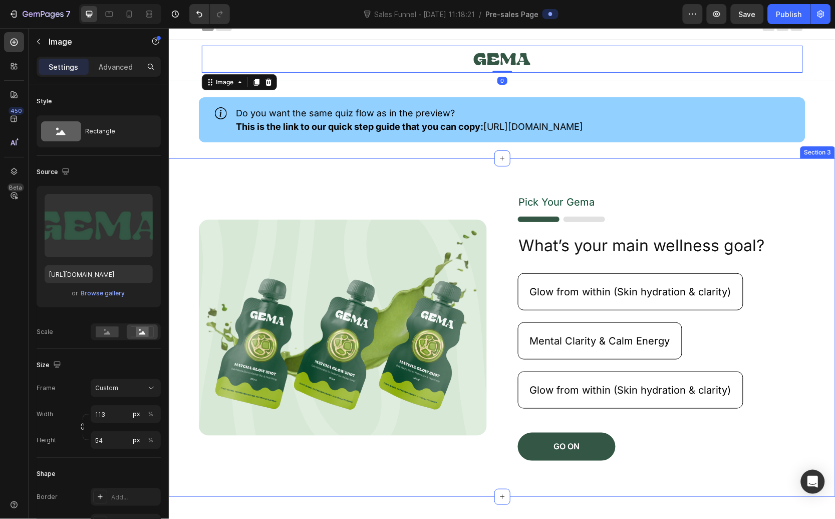
scroll to position [0, 0]
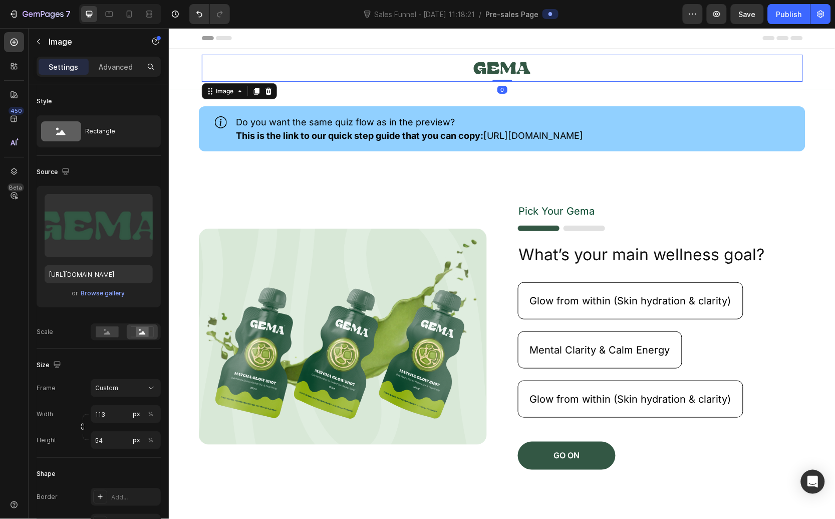
click at [493, 69] on img at bounding box center [502, 67] width 57 height 27
click at [216, 90] on div "Image" at bounding box center [225, 90] width 22 height 9
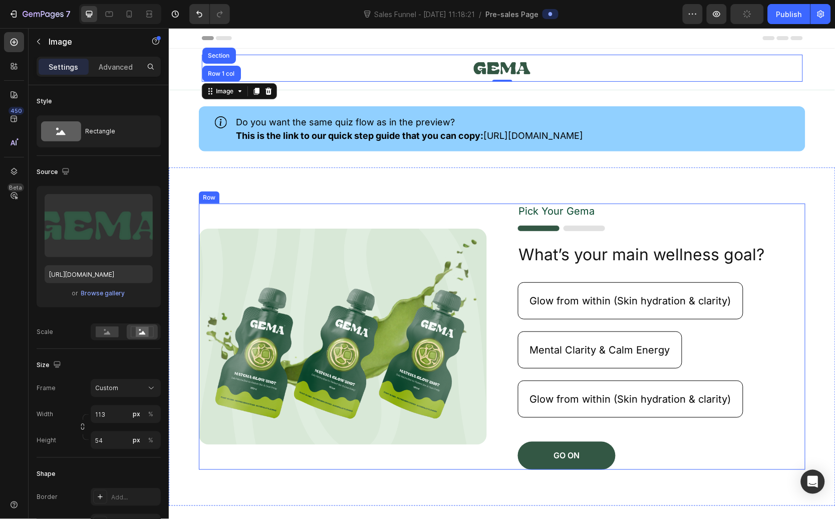
click at [565, 322] on div "Glow from within (Skin hydration & clarity) Button" at bounding box center [662, 306] width 288 height 49
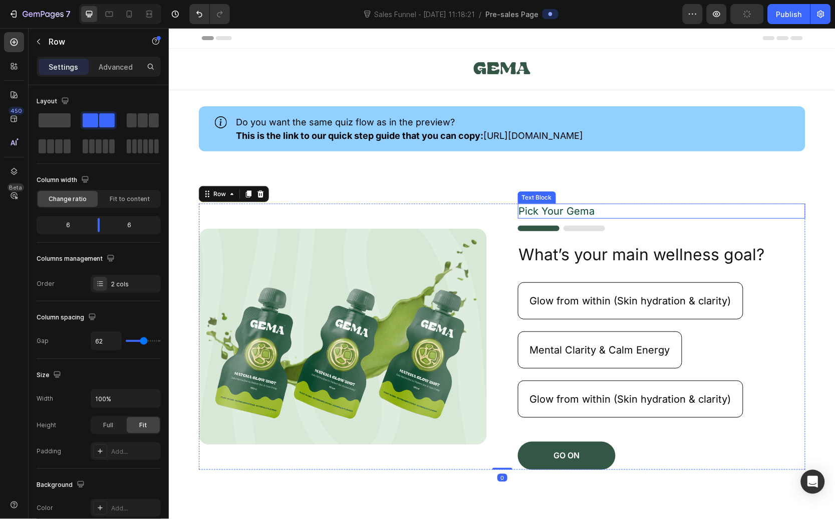
click at [544, 210] on p "Pick Your Gema" at bounding box center [662, 210] width 286 height 13
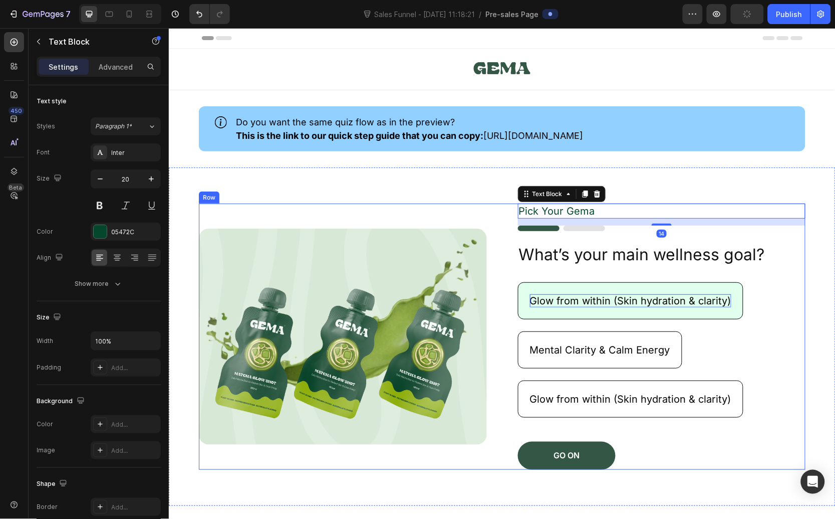
click at [541, 304] on p "Glow from within (Skin hydration & clarity)" at bounding box center [630, 300] width 201 height 13
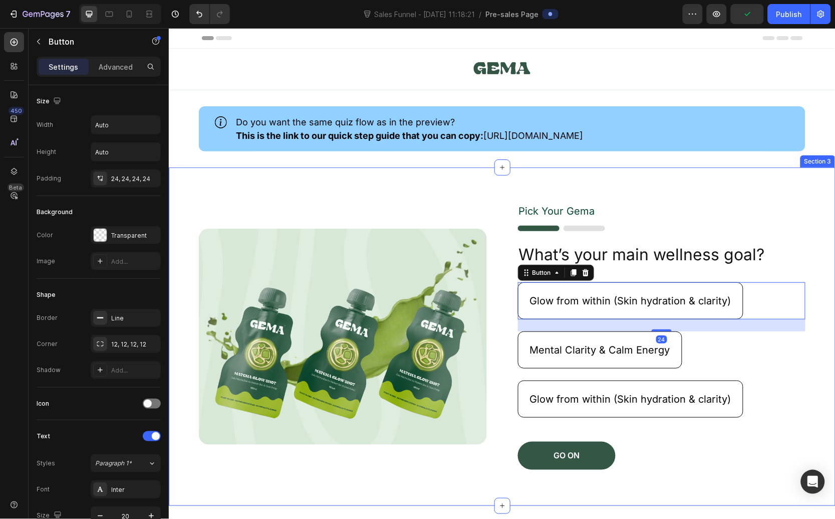
click at [763, 441] on div "GO ON Button" at bounding box center [662, 455] width 288 height 28
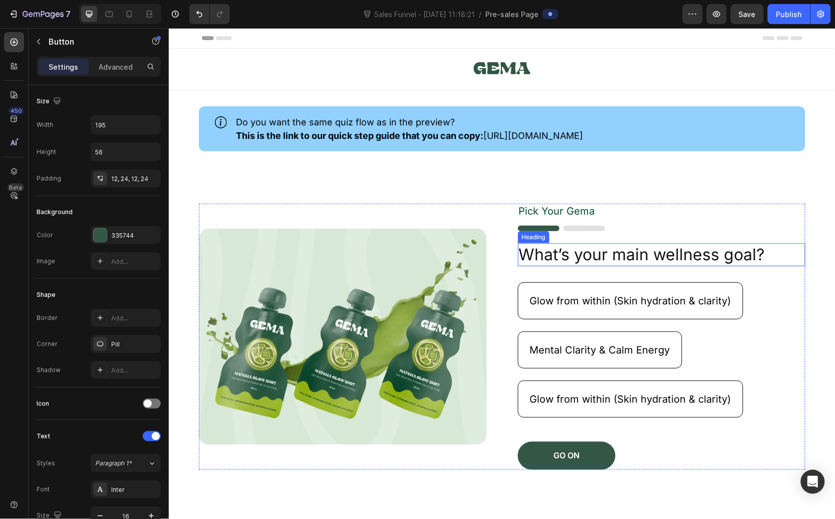
click at [610, 257] on h2 "What’s your main wellness goal?" at bounding box center [662, 254] width 288 height 23
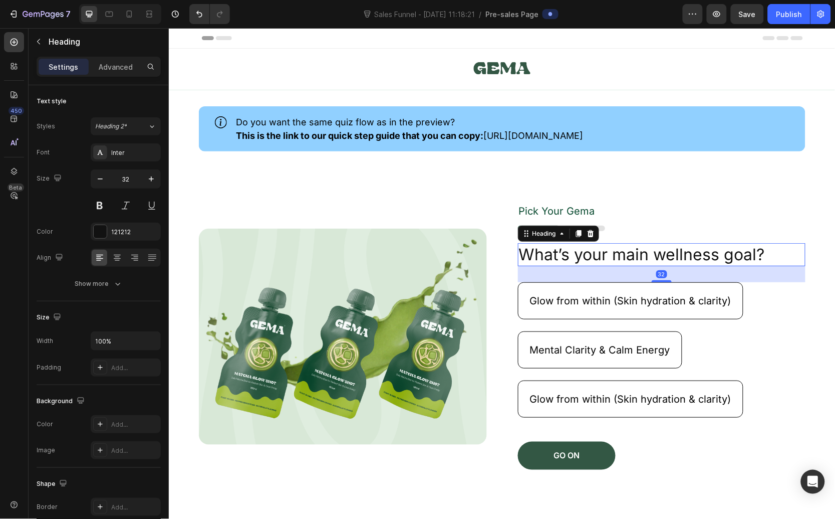
click at [610, 257] on h2 "What’s your main wellness goal?" at bounding box center [662, 254] width 288 height 23
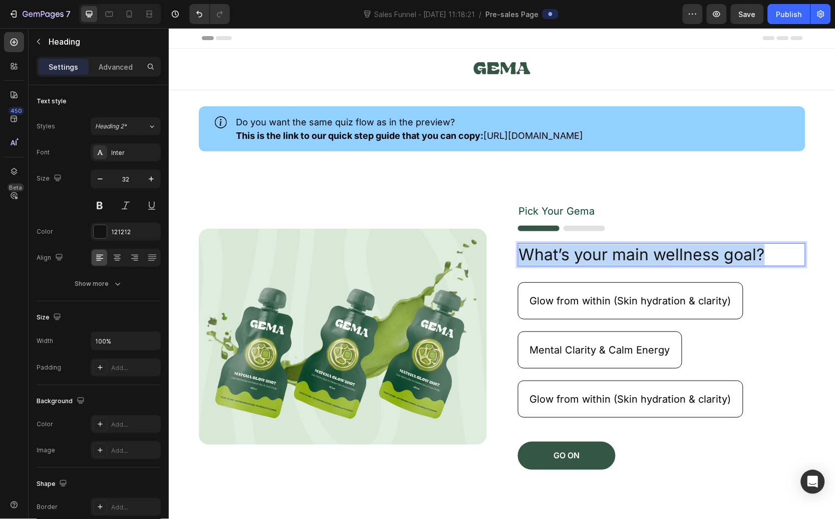
click at [610, 257] on p "What’s your main wellness goal?" at bounding box center [662, 254] width 286 height 21
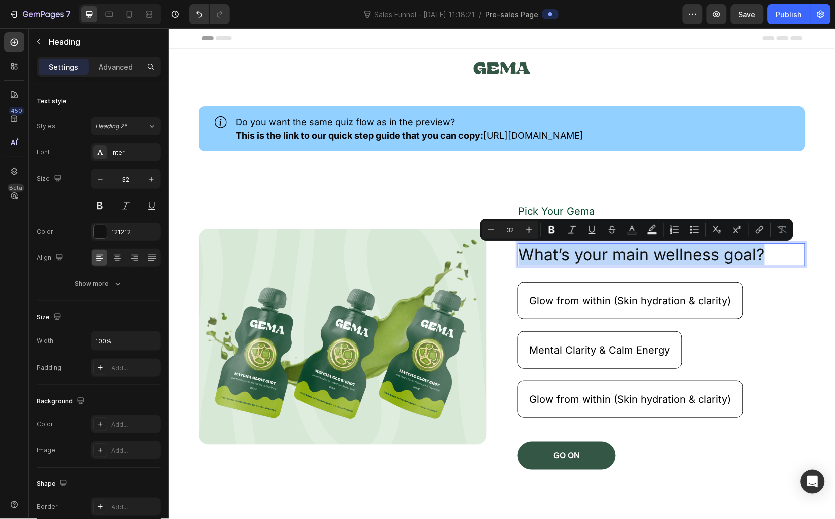
click at [610, 257] on p "What’s your main wellness goal?" at bounding box center [662, 254] width 286 height 21
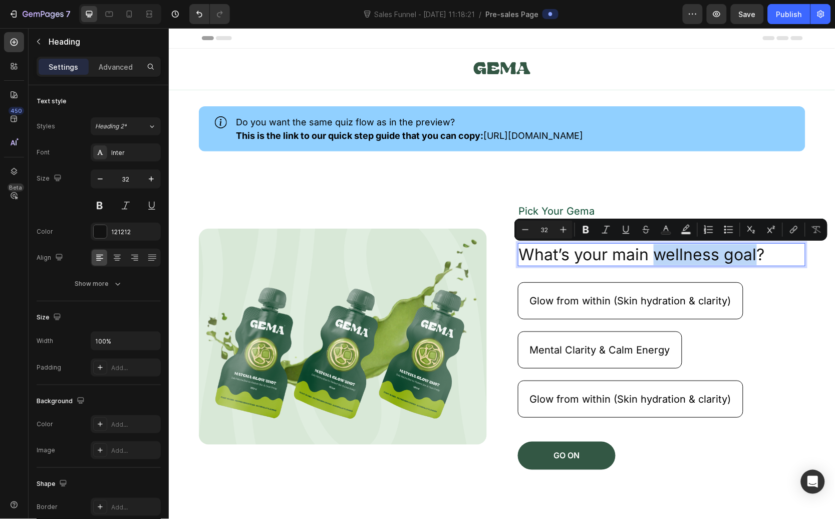
drag, startPoint x: 653, startPoint y: 255, endPoint x: 752, endPoint y: 257, distance: 98.7
click at [752, 257] on p "What’s your main wellness goal?" at bounding box center [662, 254] width 286 height 21
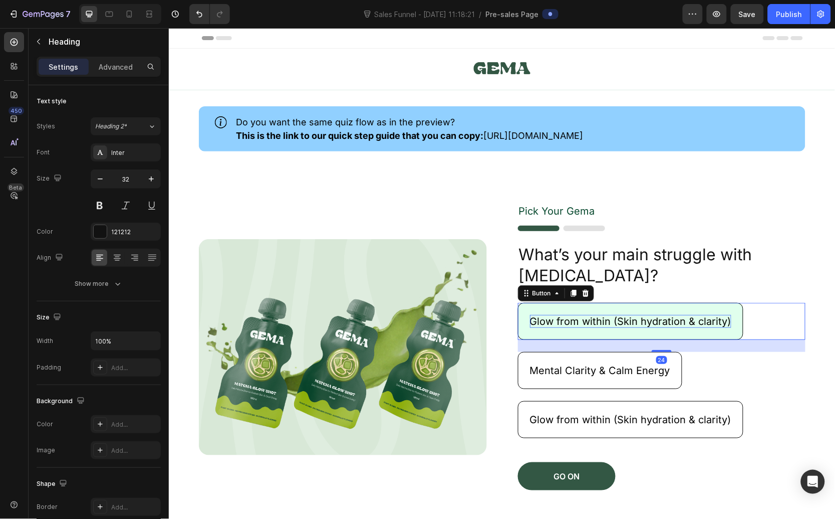
click at [657, 317] on p "Glow from within (Skin hydration & clarity)" at bounding box center [630, 320] width 201 height 13
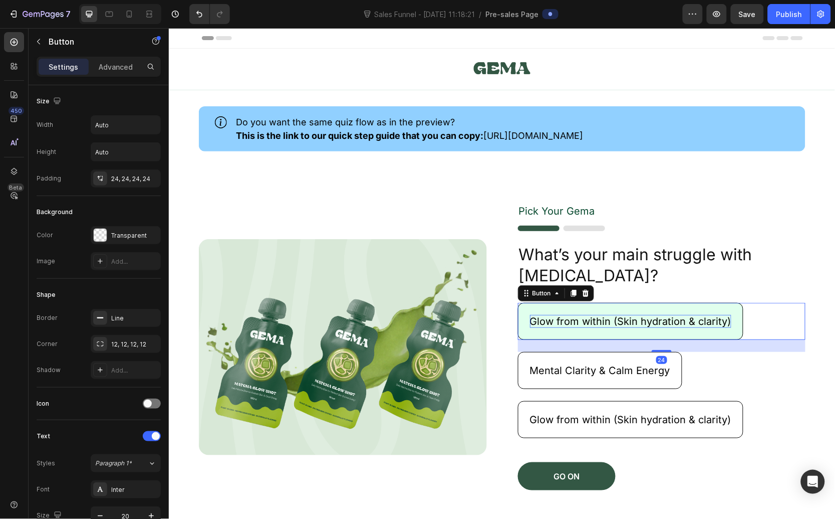
click at [657, 317] on p "Glow from within (Skin hydration & clarity)" at bounding box center [630, 320] width 201 height 13
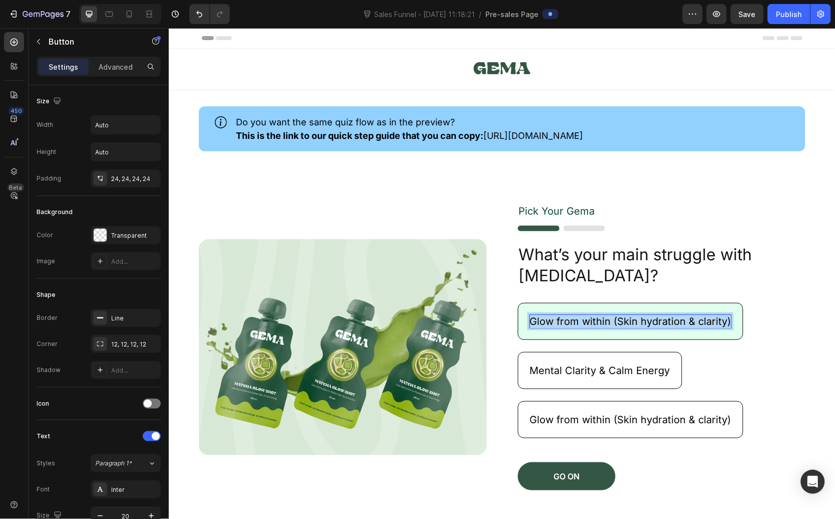
click at [657, 317] on p "Glow from within (Skin hydration & clarity)" at bounding box center [630, 320] width 201 height 13
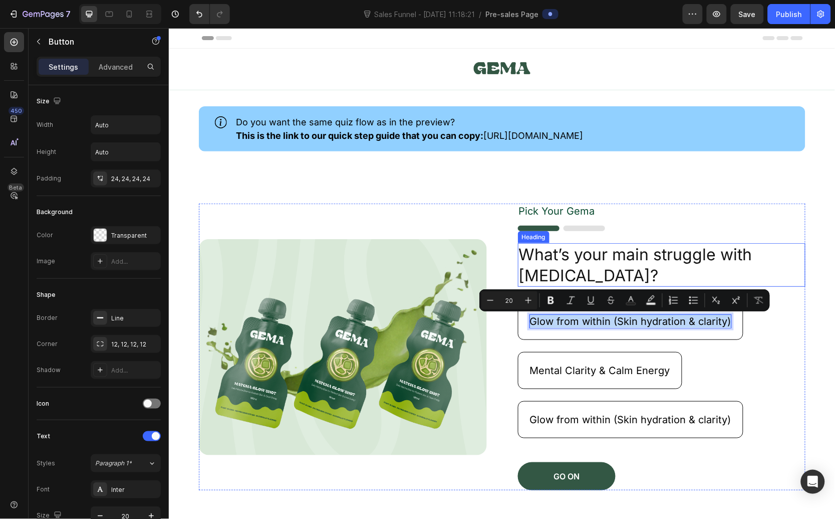
click at [623, 279] on p "What’s your main struggle with [MEDICAL_DATA]?" at bounding box center [662, 265] width 286 height 42
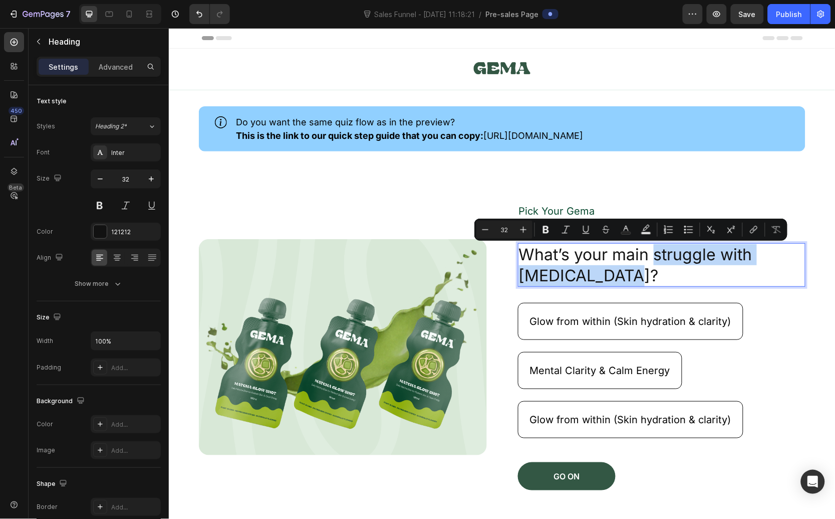
click at [652, 258] on p "What’s your main struggle with [MEDICAL_DATA]?" at bounding box center [662, 265] width 286 height 42
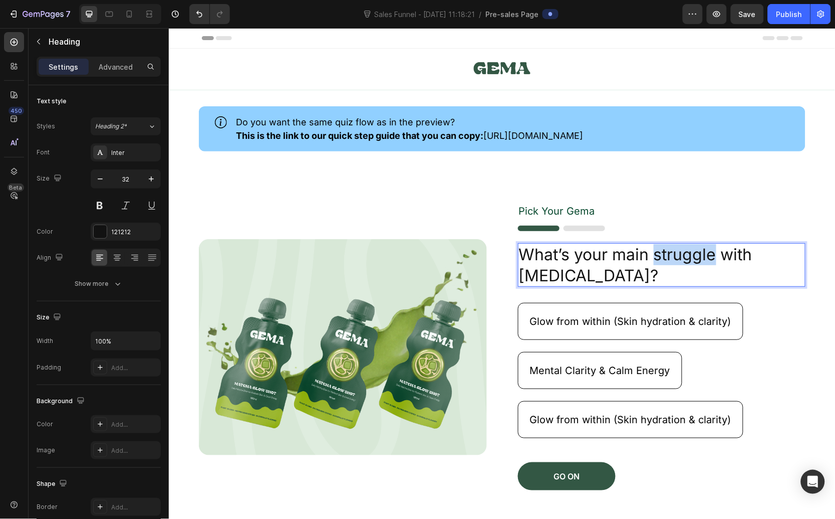
drag, startPoint x: 651, startPoint y: 257, endPoint x: 709, endPoint y: 258, distance: 57.6
click at [709, 258] on p "What’s your main struggle with [MEDICAL_DATA]?" at bounding box center [662, 265] width 286 height 42
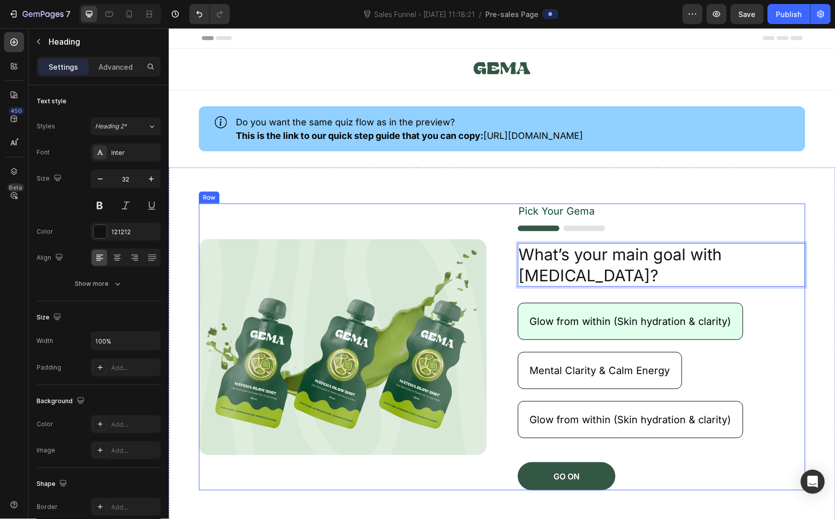
click at [589, 335] on button "Glow from within (Skin hydration & clarity)" at bounding box center [631, 320] width 226 height 37
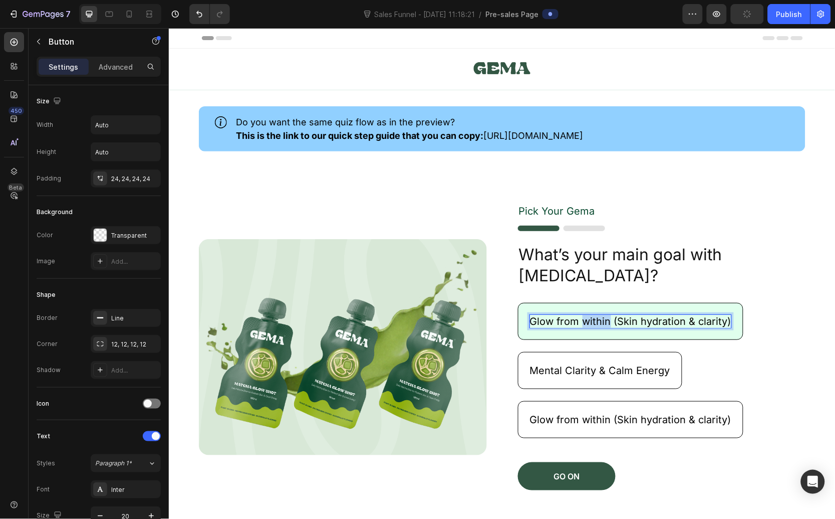
click at [580, 323] on p "Glow from within (Skin hydration & clarity)" at bounding box center [630, 320] width 201 height 13
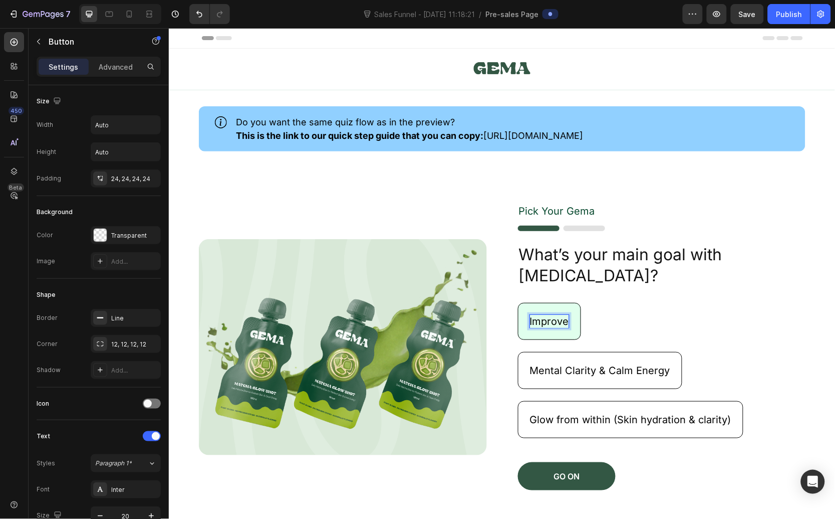
click at [518, 302] on button "Improve" at bounding box center [549, 320] width 63 height 37
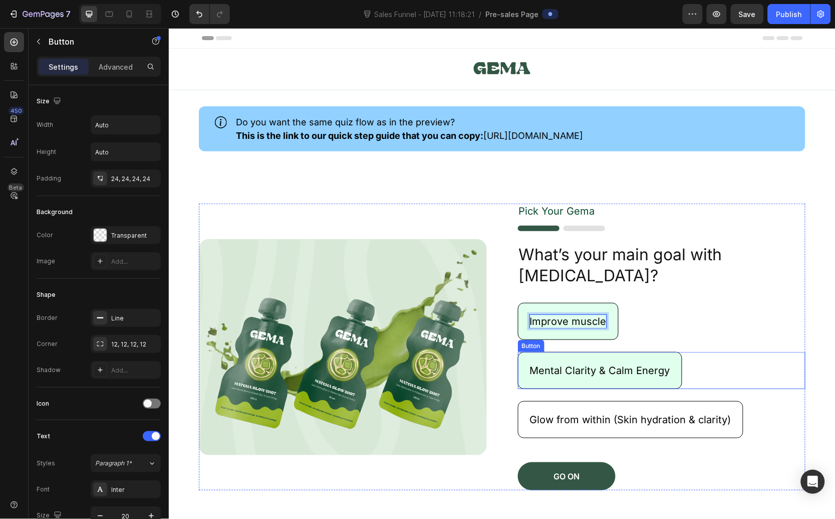
click at [569, 361] on button "Mental Clarity & Calm Energy" at bounding box center [600, 369] width 164 height 37
click at [569, 366] on p "Mental Clarity & Calm Energy" at bounding box center [600, 369] width 140 height 13
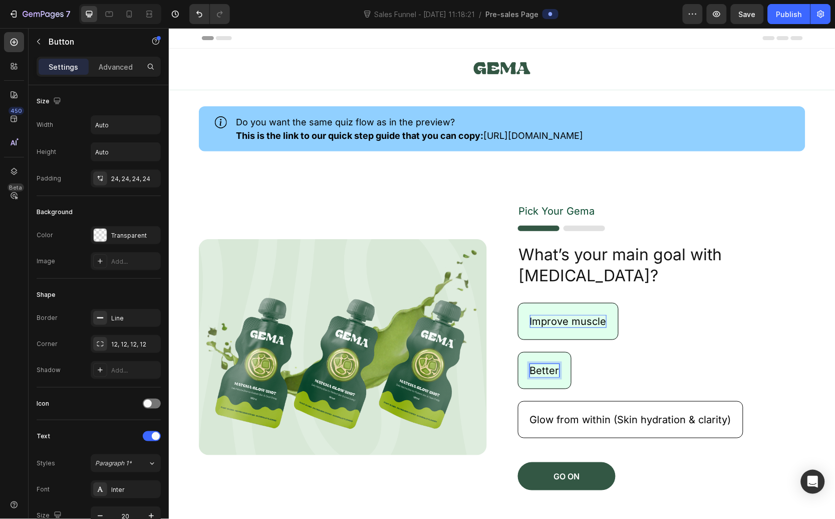
click at [518, 351] on button "Better" at bounding box center [545, 369] width 54 height 37
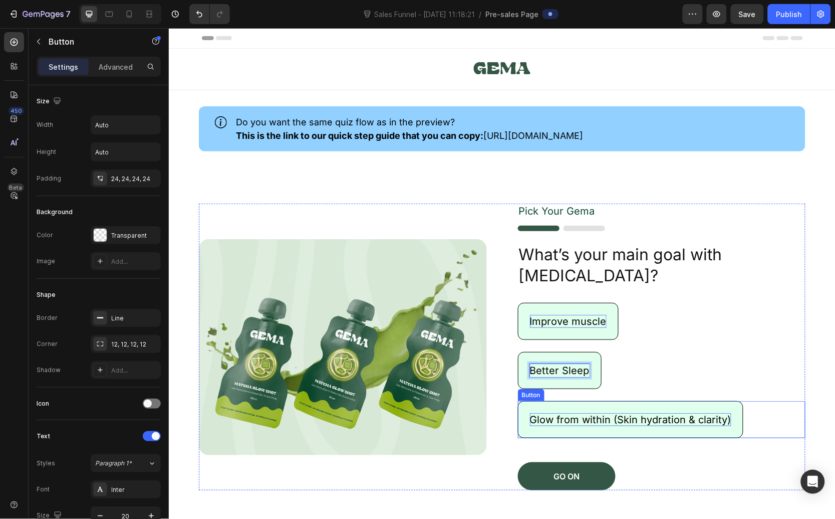
click at [583, 425] on p "Glow from within (Skin hydration & clarity)" at bounding box center [630, 418] width 201 height 13
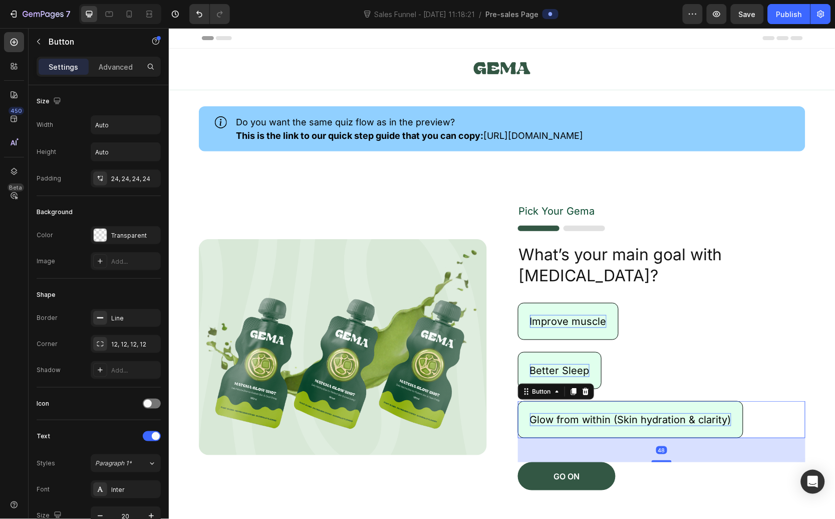
click at [583, 425] on p "Glow from within (Skin hydration & clarity)" at bounding box center [630, 418] width 201 height 13
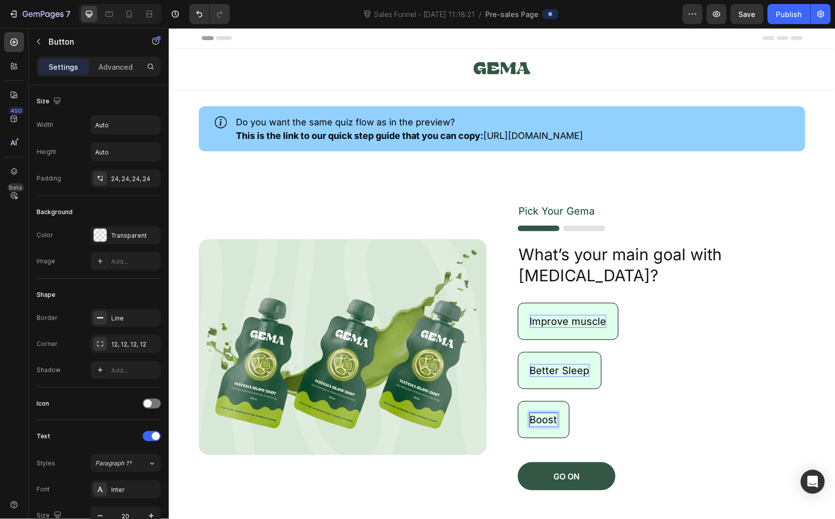
click at [518, 400] on button "Boost" at bounding box center [544, 418] width 52 height 37
click at [582, 316] on p "Improve muscle" at bounding box center [568, 320] width 77 height 13
click at [575, 320] on p "Improve muscle" at bounding box center [568, 320] width 77 height 13
click at [596, 324] on p "Improve Muscle" at bounding box center [568, 320] width 77 height 13
click at [599, 322] on p "Improve Muscle" at bounding box center [568, 320] width 77 height 13
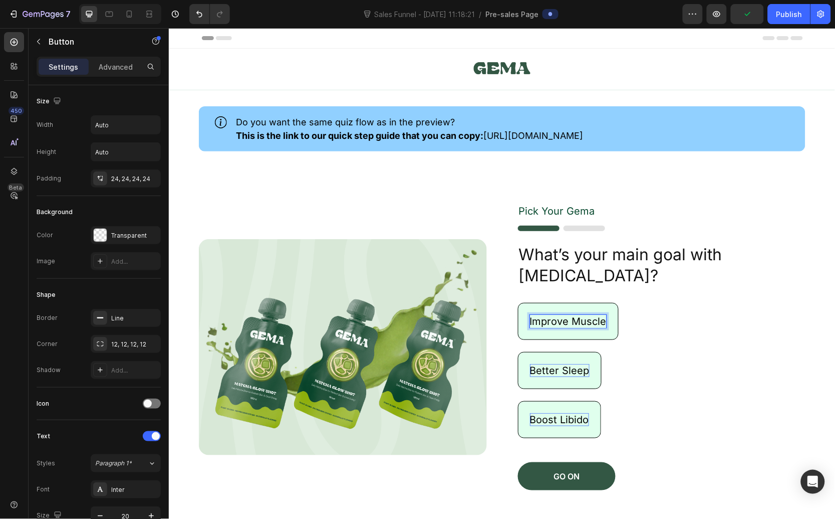
click at [518, 302] on button "Improve Muscle" at bounding box center [568, 320] width 101 height 37
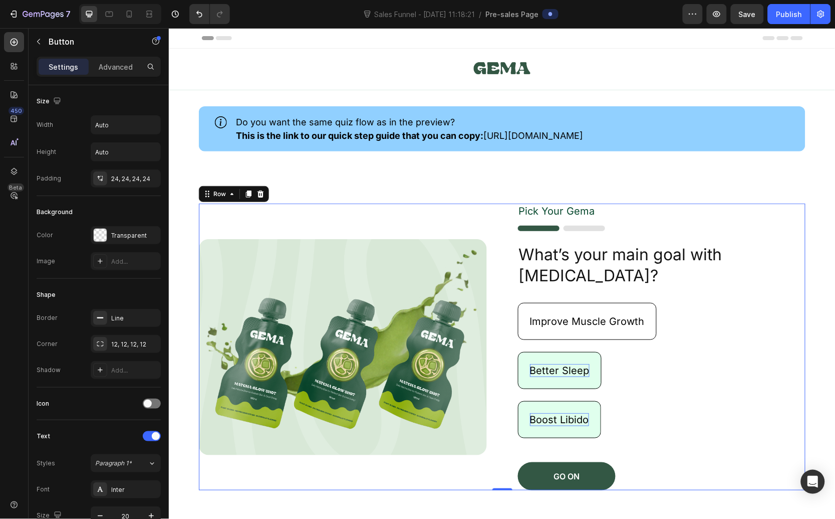
click at [668, 399] on div "Better Sleep Button" at bounding box center [662, 375] width 288 height 49
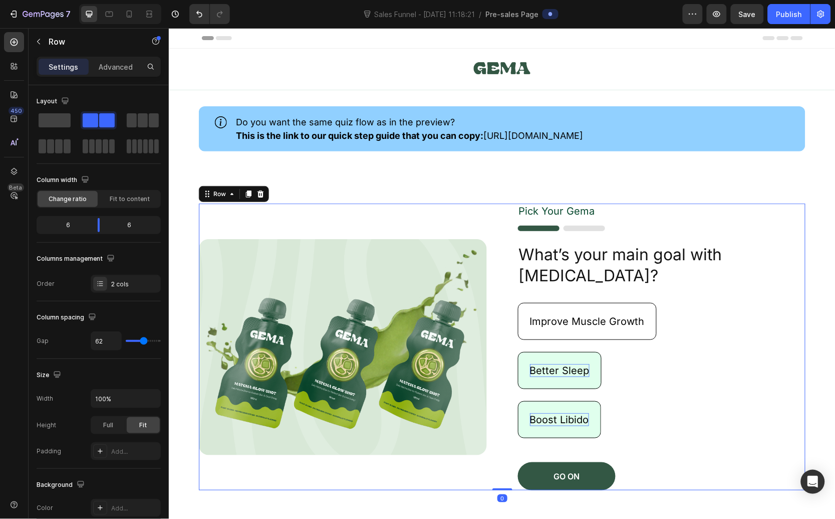
scroll to position [225, 0]
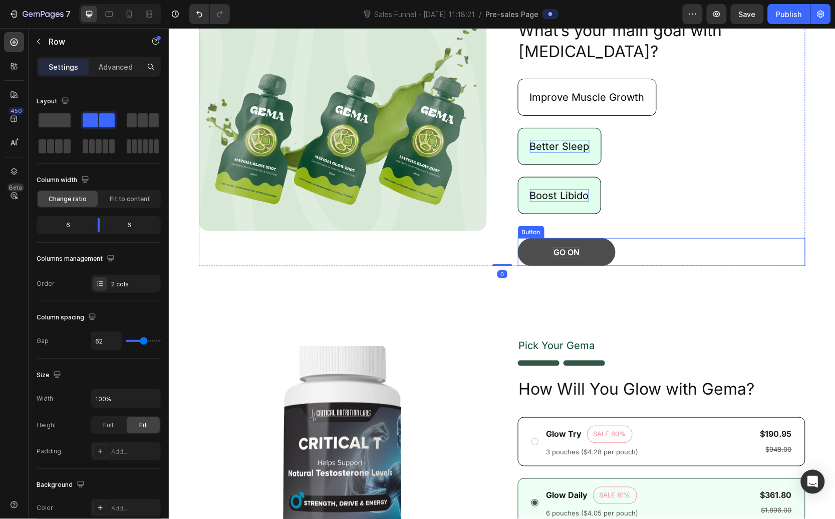
click at [565, 252] on p "GO ON" at bounding box center [566, 252] width 26 height 11
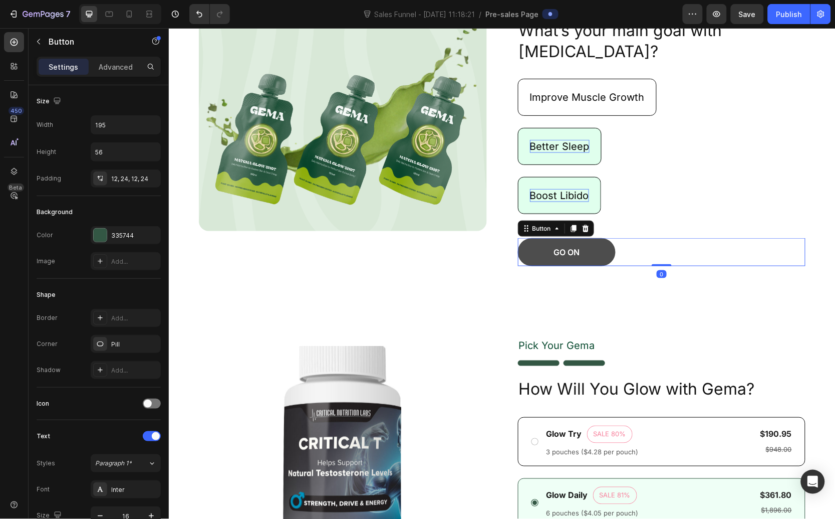
click at [589, 252] on button "GO ON" at bounding box center [567, 252] width 98 height 28
click at [572, 250] on p "GO ON" at bounding box center [566, 252] width 26 height 11
click at [643, 308] on div "Product Images Pick Your [PERSON_NAME] Text Block Image How Will You Glow with …" at bounding box center [501, 485] width 667 height 367
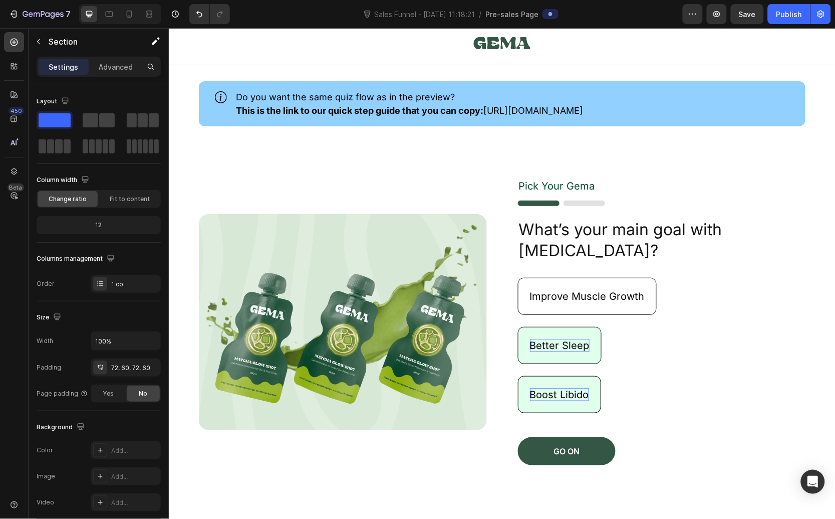
scroll to position [0, 0]
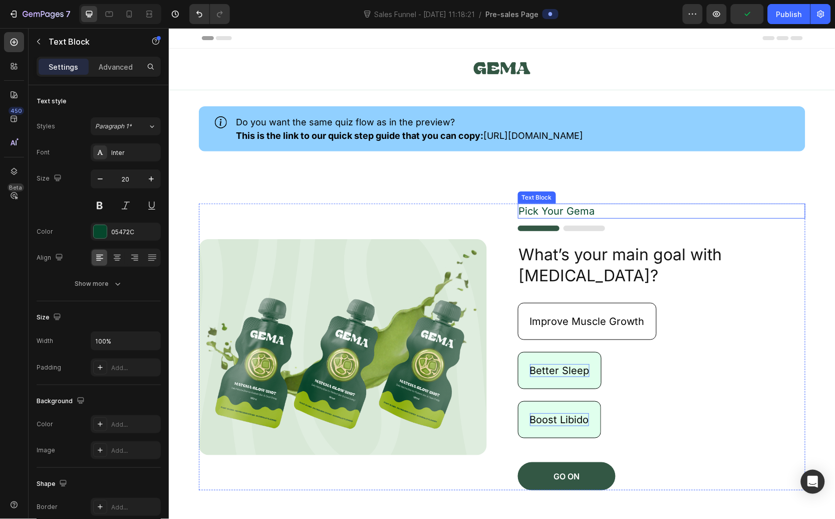
click at [554, 212] on p "Pick Your Gema" at bounding box center [662, 210] width 286 height 13
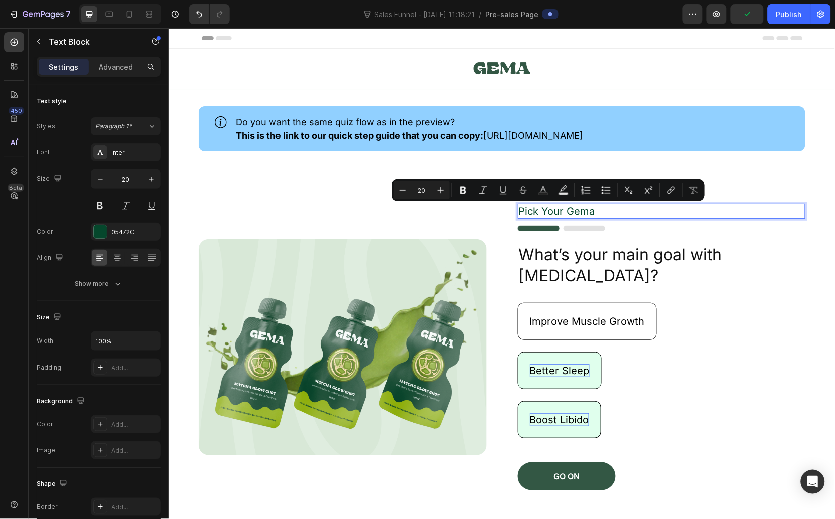
click at [566, 212] on p "Pick Your Gema" at bounding box center [662, 210] width 286 height 13
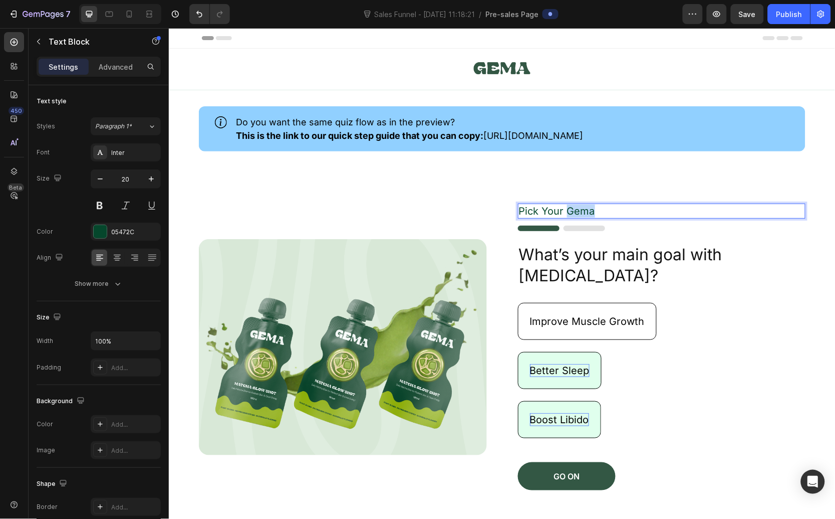
drag, startPoint x: 561, startPoint y: 212, endPoint x: 617, endPoint y: 211, distance: 55.6
click at [617, 211] on p "Pick Your Gema" at bounding box center [662, 210] width 286 height 13
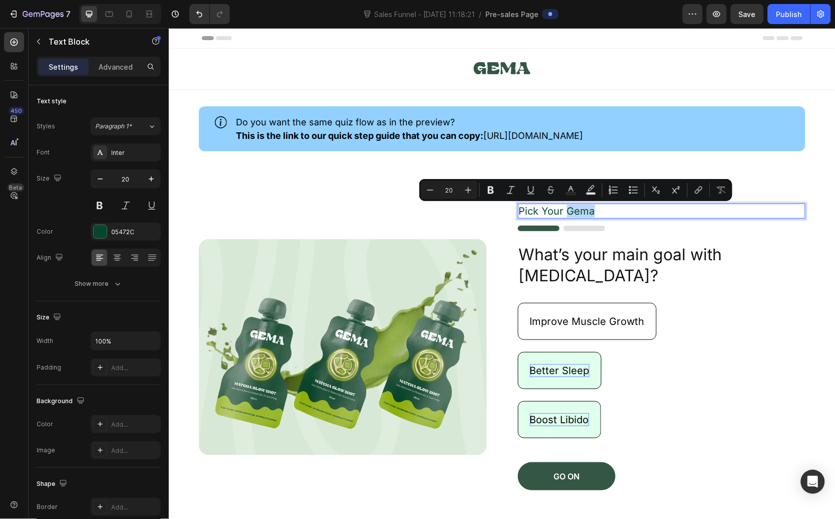
click at [602, 211] on p "Pick Your Gema" at bounding box center [662, 210] width 286 height 13
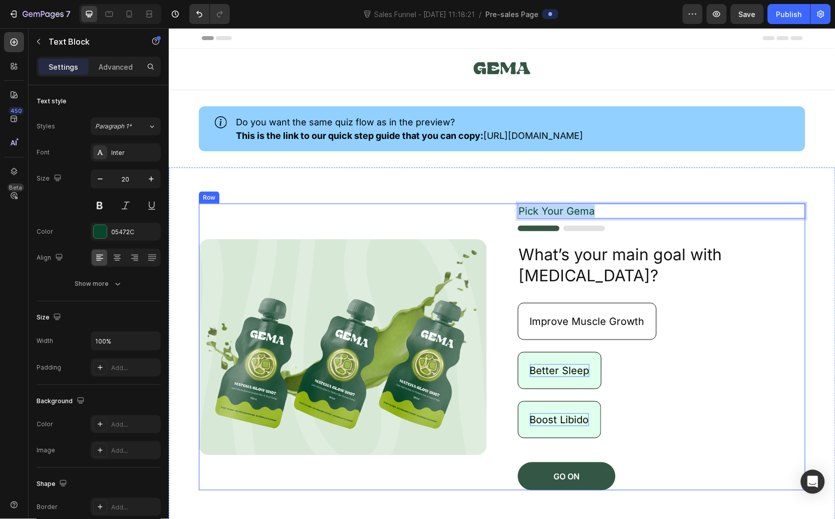
drag, startPoint x: 591, startPoint y: 211, endPoint x: 498, endPoint y: 204, distance: 93.4
click at [498, 204] on div "Image Pick Your [PERSON_NAME] Text Block 14 Image What’s your main goal with [M…" at bounding box center [501, 346] width 607 height 287
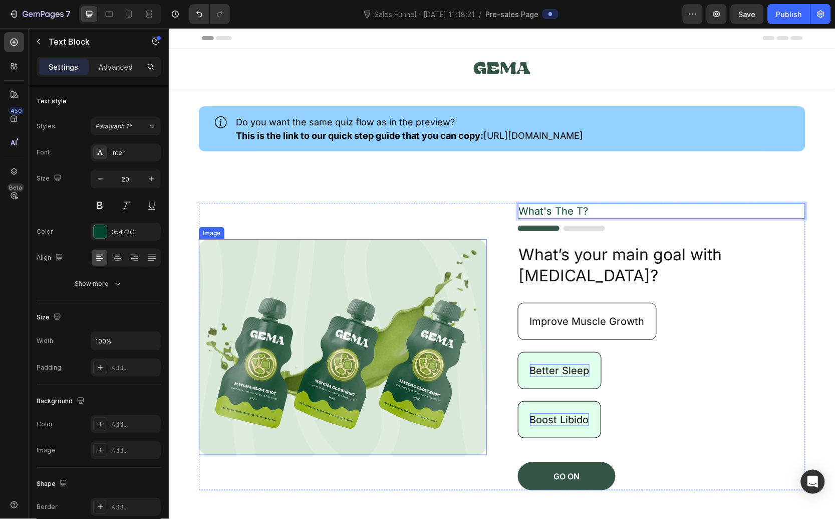
click at [259, 298] on img at bounding box center [342, 347] width 288 height 216
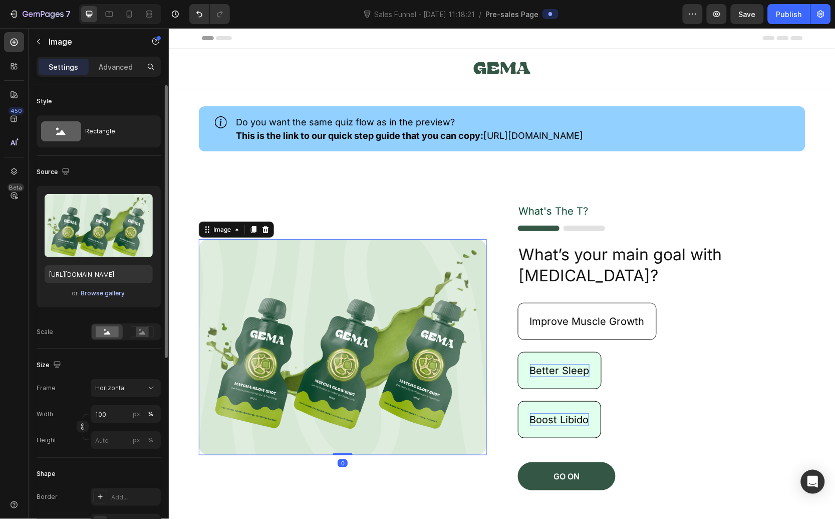
click at [102, 290] on div "Browse gallery" at bounding box center [103, 293] width 44 height 9
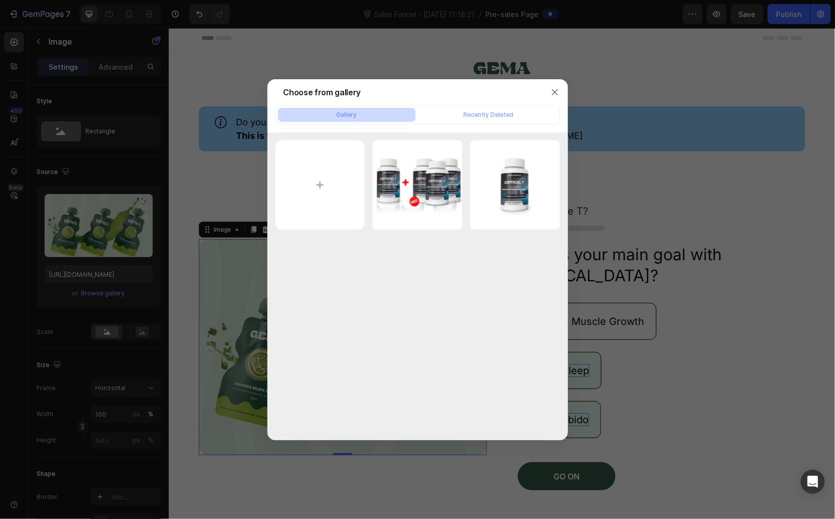
type input "C:\fakepath\[DEMOGRAPHIC_DATA]-support.jpg"
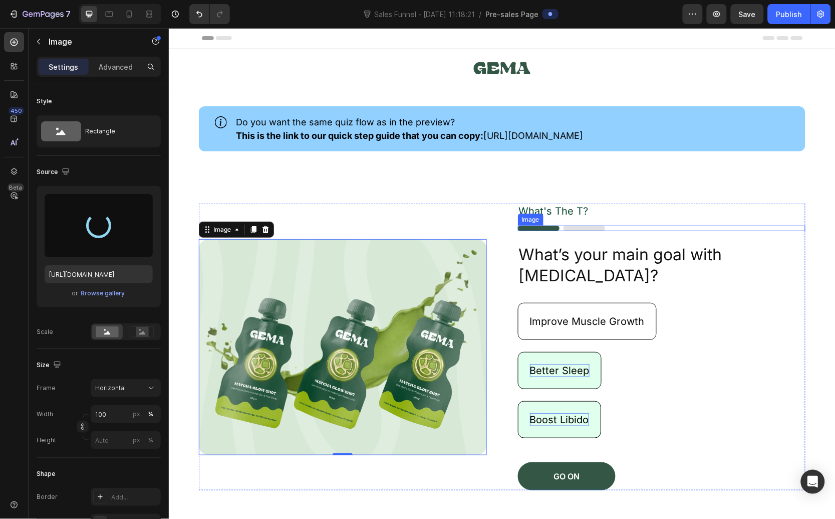
type input "[URL][DOMAIN_NAME]"
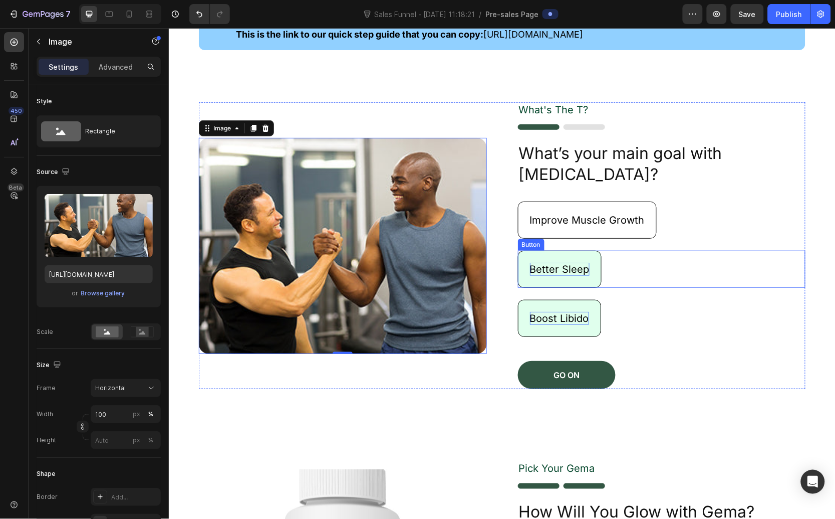
scroll to position [103, 0]
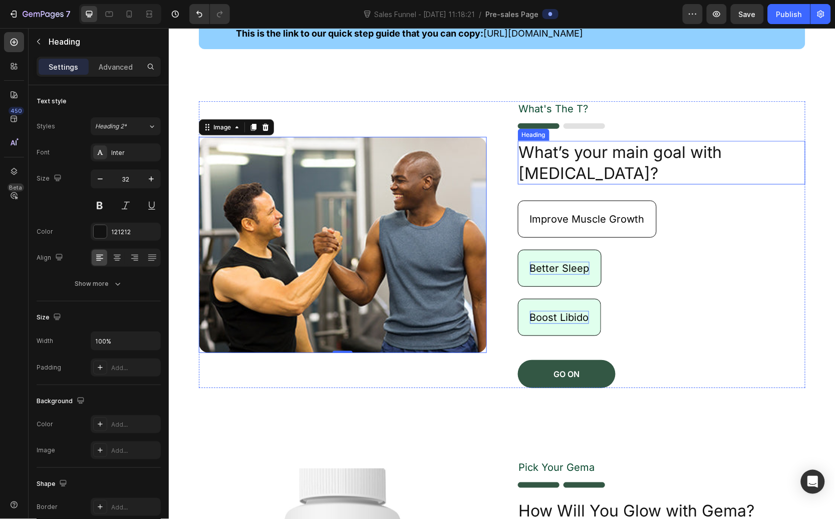
click at [706, 146] on p "What’s your main goal with [MEDICAL_DATA]?" at bounding box center [662, 162] width 286 height 42
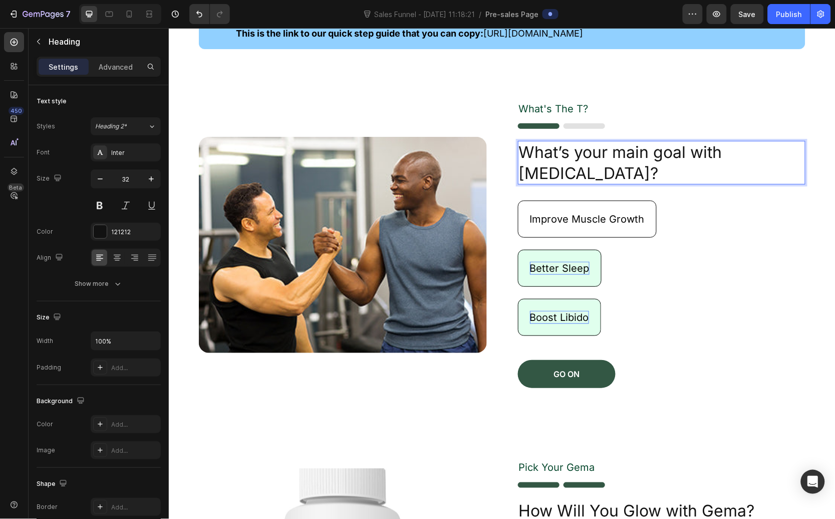
click at [718, 157] on p "What’s your main goal with [MEDICAL_DATA]?" at bounding box center [662, 162] width 286 height 42
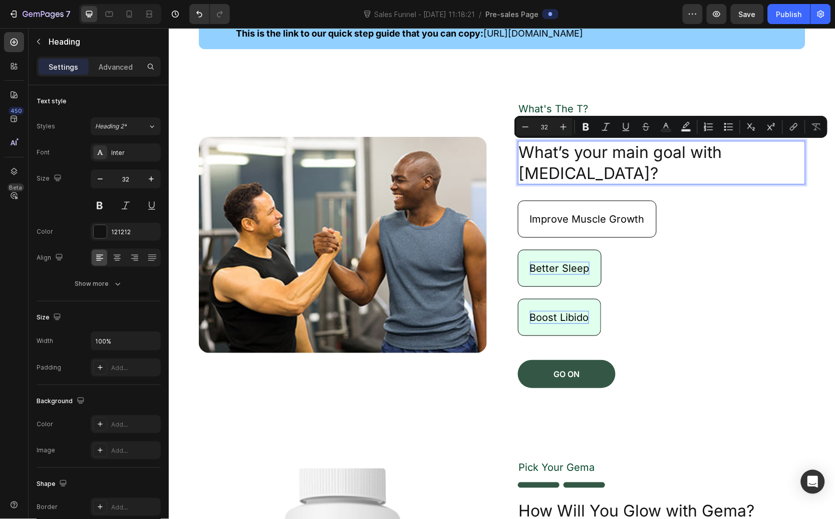
click at [707, 155] on p "What’s your main goal with [MEDICAL_DATA]?" at bounding box center [662, 162] width 286 height 42
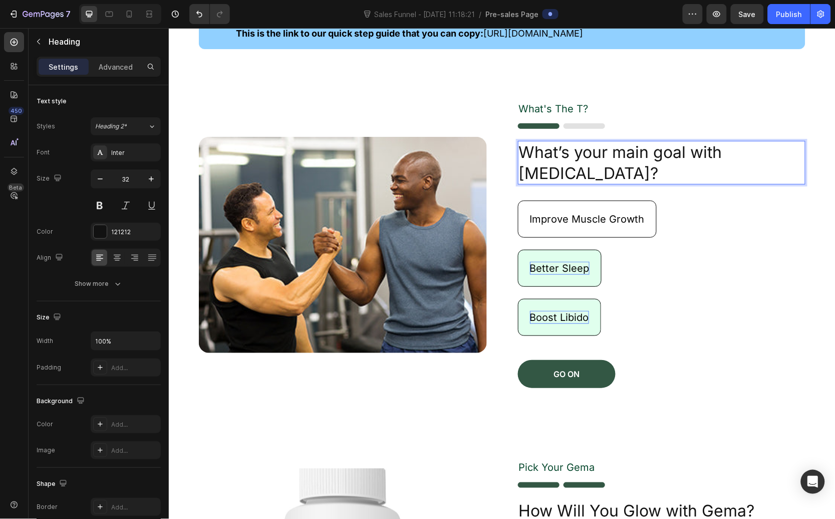
click at [725, 153] on p "What’s your main goal with [MEDICAL_DATA]?" at bounding box center [662, 162] width 286 height 42
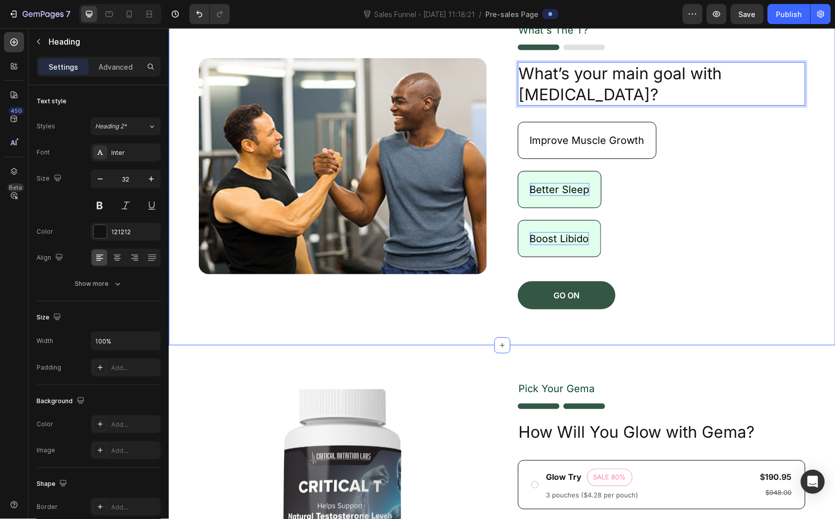
scroll to position [184, 0]
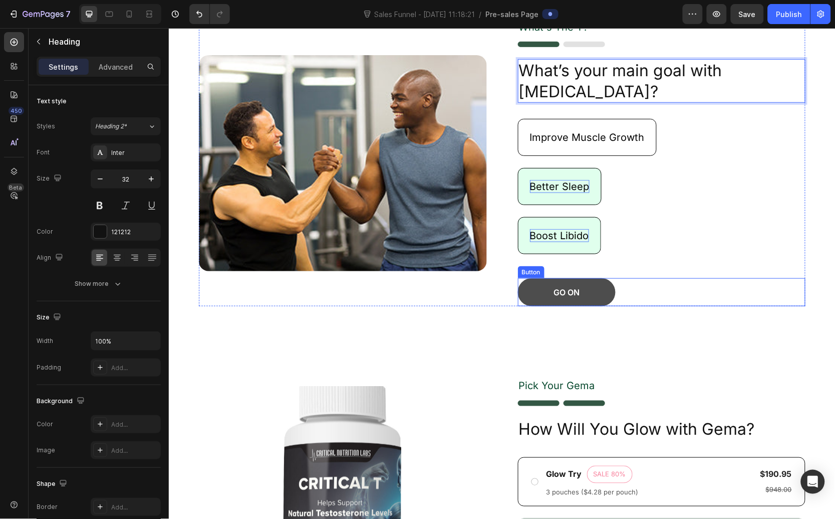
click at [597, 296] on button "GO ON" at bounding box center [567, 292] width 98 height 28
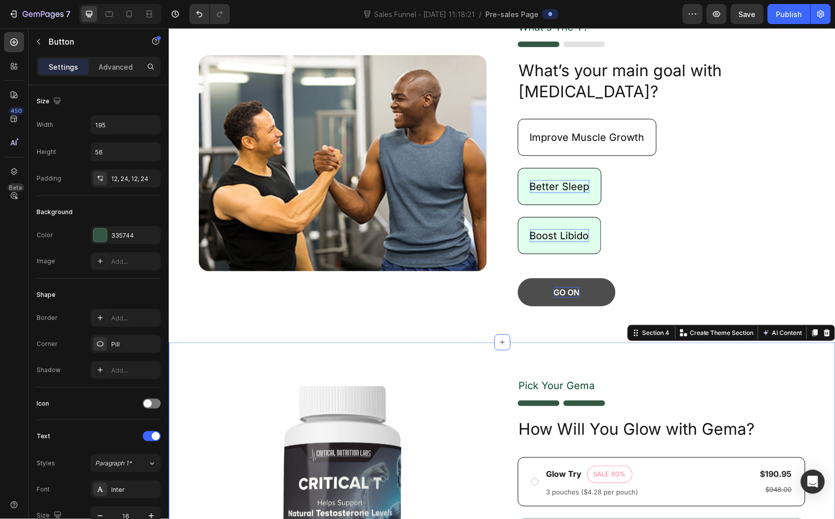
click at [666, 366] on div "Product Images Pick Your [PERSON_NAME] Text Block Image How Will You Glow with …" at bounding box center [501, 525] width 667 height 367
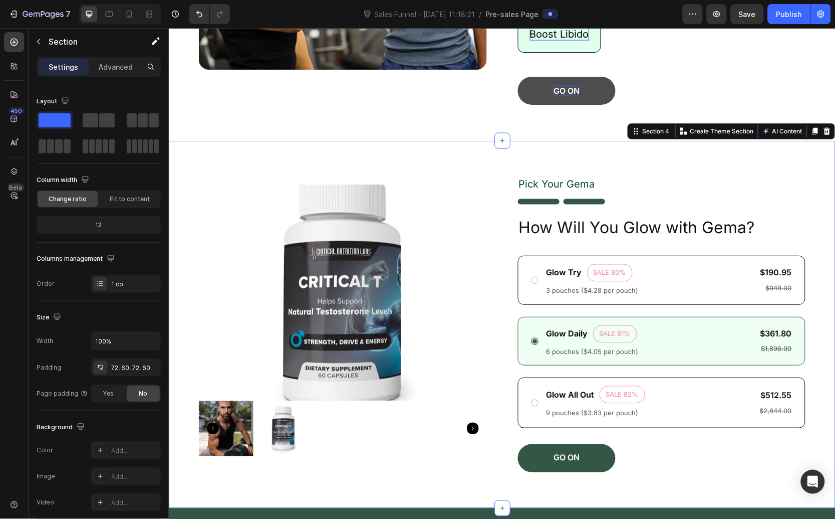
scroll to position [387, 0]
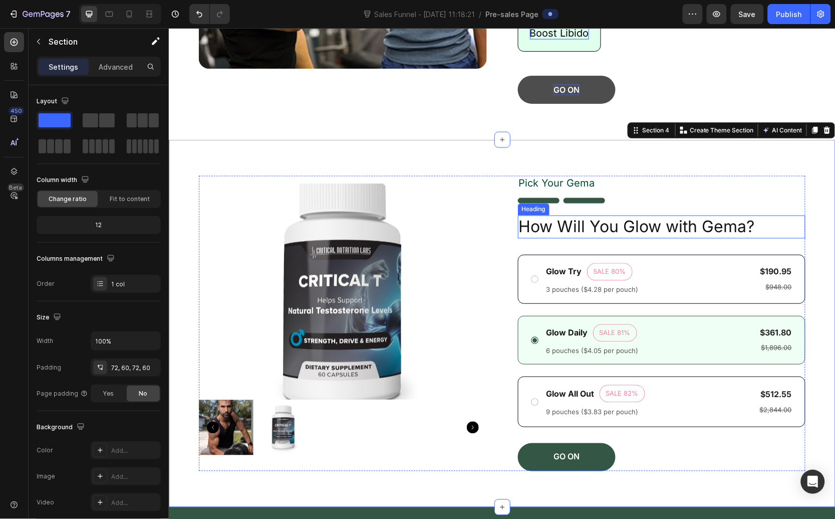
click at [696, 234] on h2 "How Will You Glow with Gema?" at bounding box center [662, 226] width 288 height 23
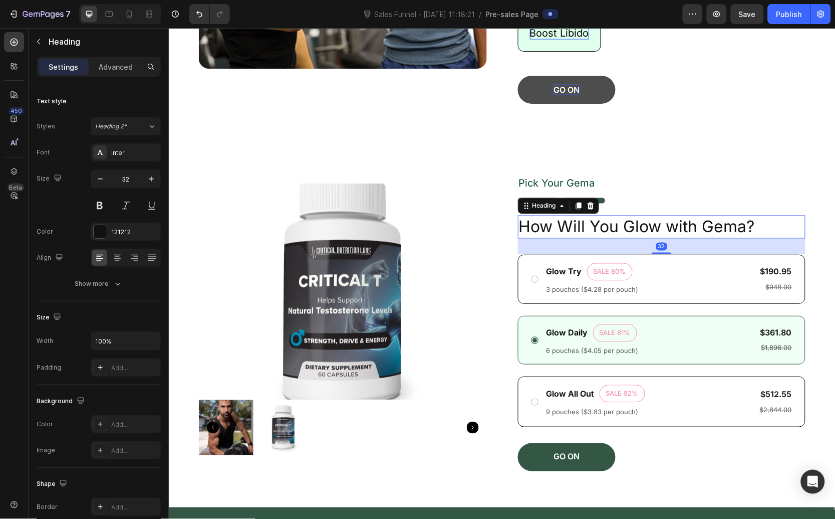
click at [696, 234] on h2 "How Will You Glow with Gema?" at bounding box center [662, 226] width 288 height 23
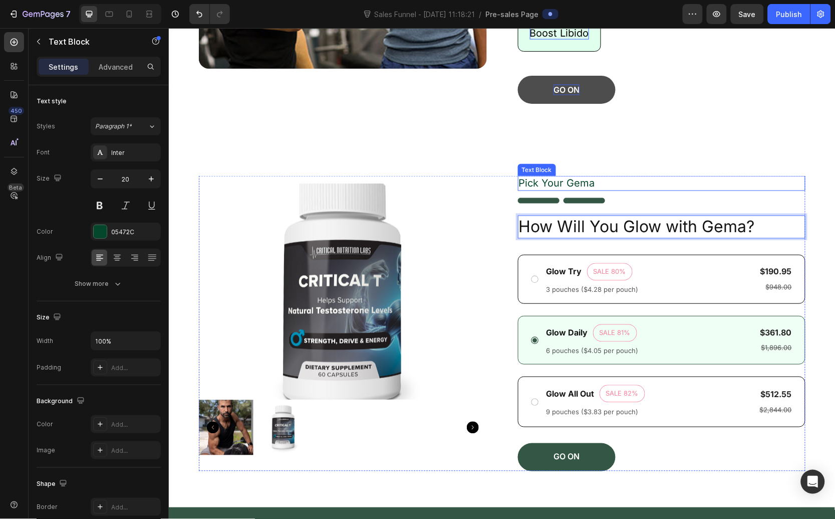
click at [576, 184] on p "Pick Your Gema" at bounding box center [662, 182] width 286 height 13
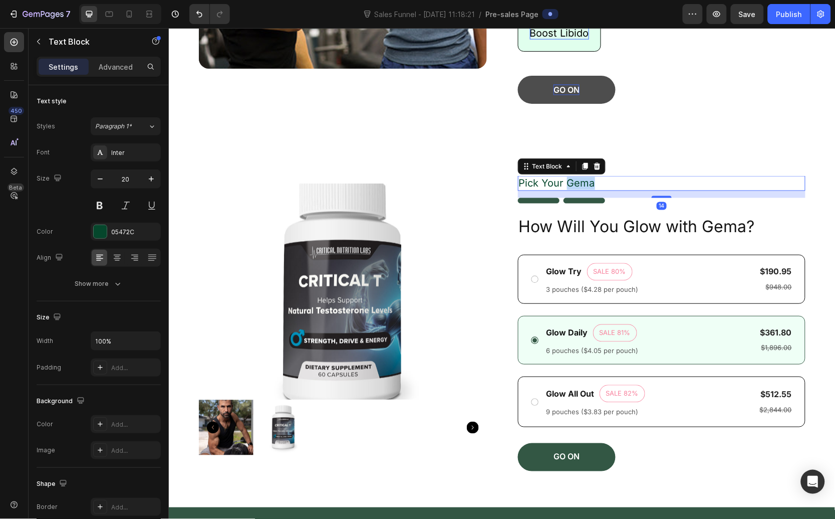
click at [576, 184] on p "Pick Your Gema" at bounding box center [662, 182] width 286 height 13
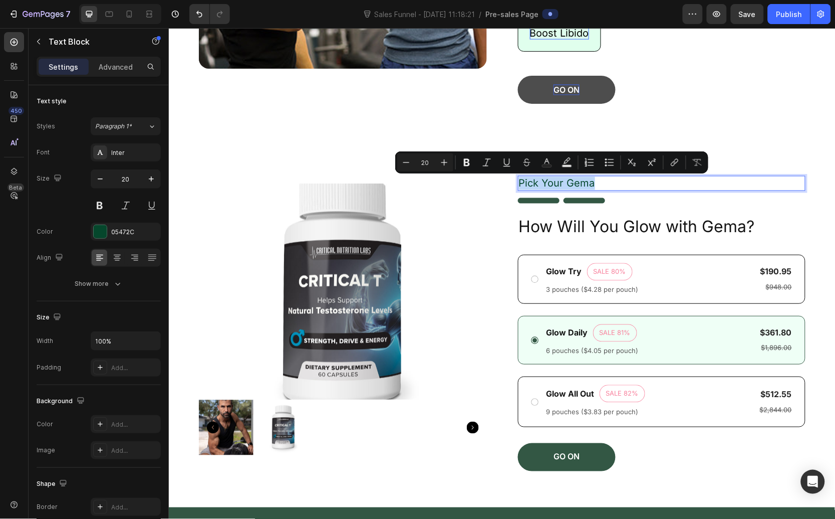
click at [576, 184] on p "Pick Your Gema" at bounding box center [662, 182] width 286 height 13
click at [560, 185] on p "Pick Your Gema" at bounding box center [662, 182] width 286 height 13
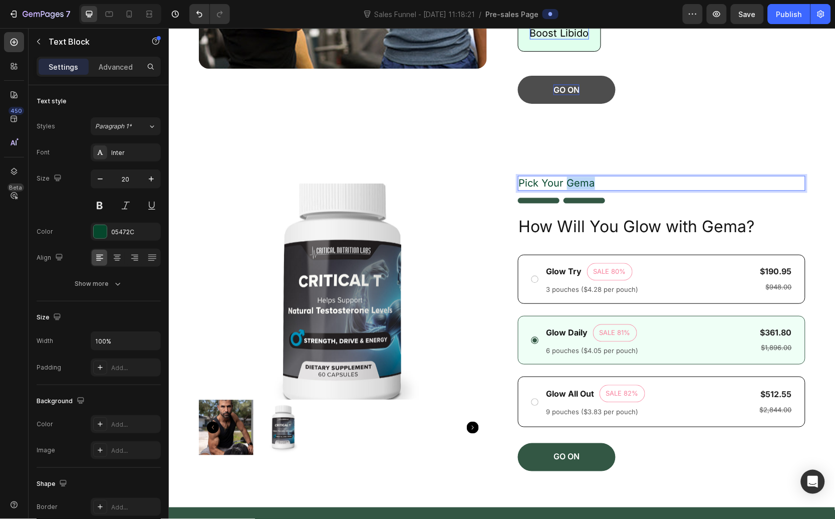
drag, startPoint x: 562, startPoint y: 184, endPoint x: 603, endPoint y: 184, distance: 41.1
click at [603, 184] on p "Pick Your Gema" at bounding box center [662, 182] width 286 height 13
click at [677, 235] on p "How Will You Glow with Gema?" at bounding box center [662, 226] width 286 height 21
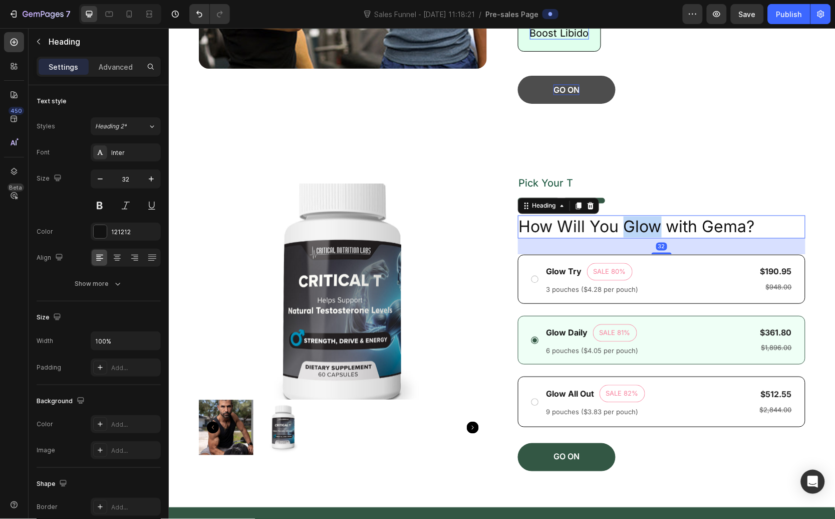
click at [638, 225] on p "How Will You Glow with Gema?" at bounding box center [662, 226] width 286 height 21
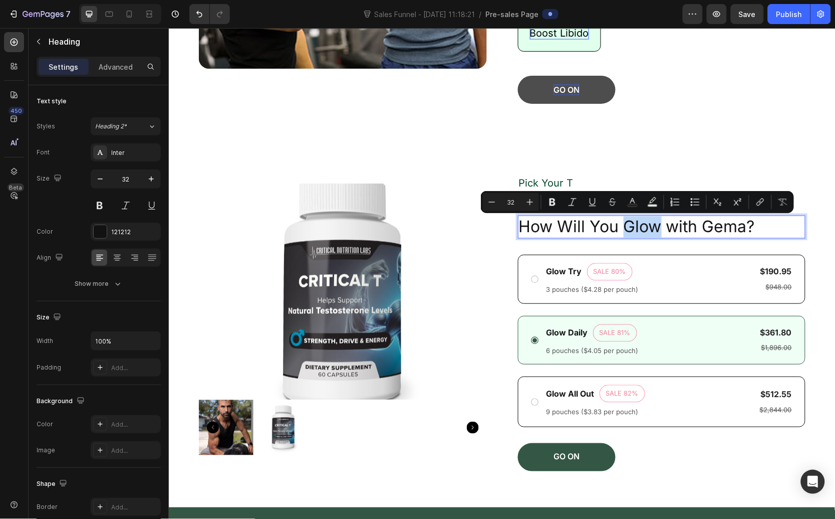
click at [628, 225] on p "How Will You Glow with Gema?" at bounding box center [662, 226] width 286 height 21
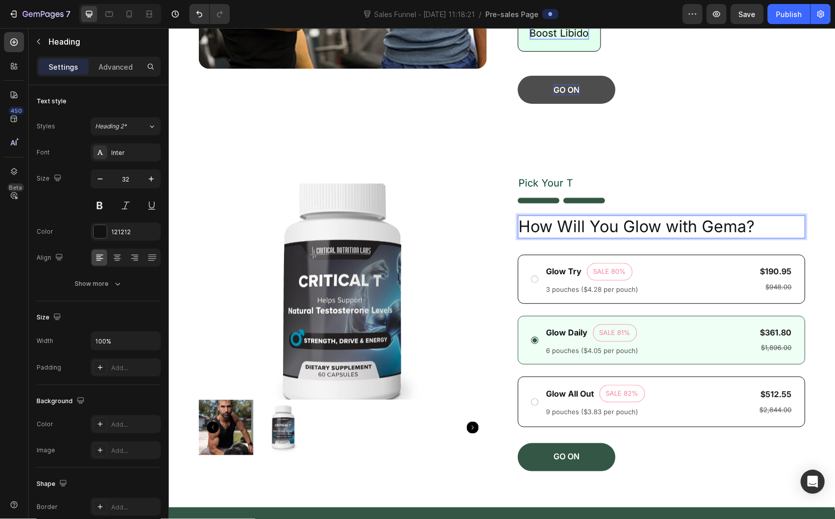
click at [621, 228] on p "How Will You Glow with Gema?" at bounding box center [662, 226] width 286 height 21
click at [624, 229] on p "How Will You Glow with Gema?" at bounding box center [662, 226] width 286 height 21
drag, startPoint x: 620, startPoint y: 231, endPoint x: 740, endPoint y: 230, distance: 119.3
click at [740, 230] on p "How Will You Glow with Gema?" at bounding box center [662, 226] width 286 height 21
click at [558, 269] on div "Text Block" at bounding box center [564, 274] width 38 height 12
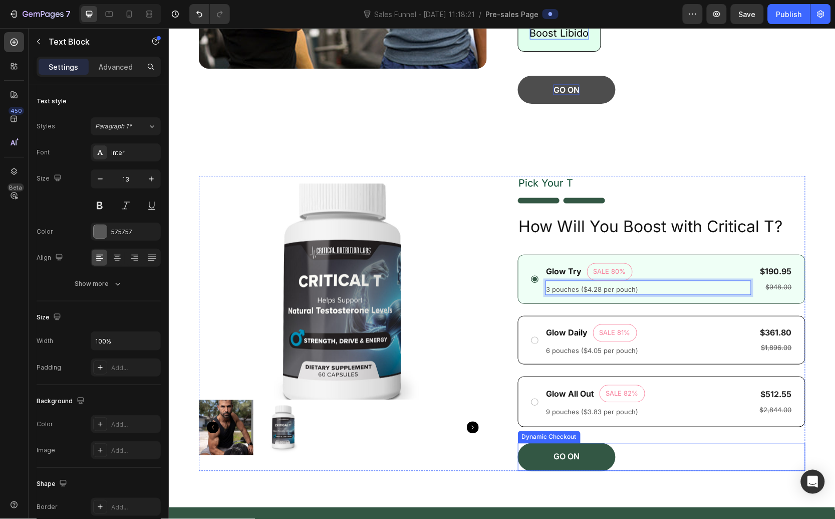
click at [673, 449] on div "GO ON" at bounding box center [662, 456] width 288 height 28
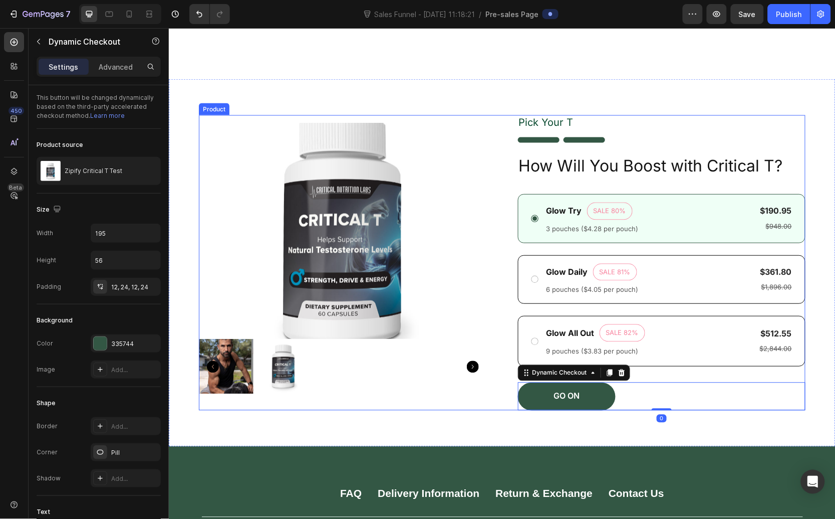
scroll to position [574, 0]
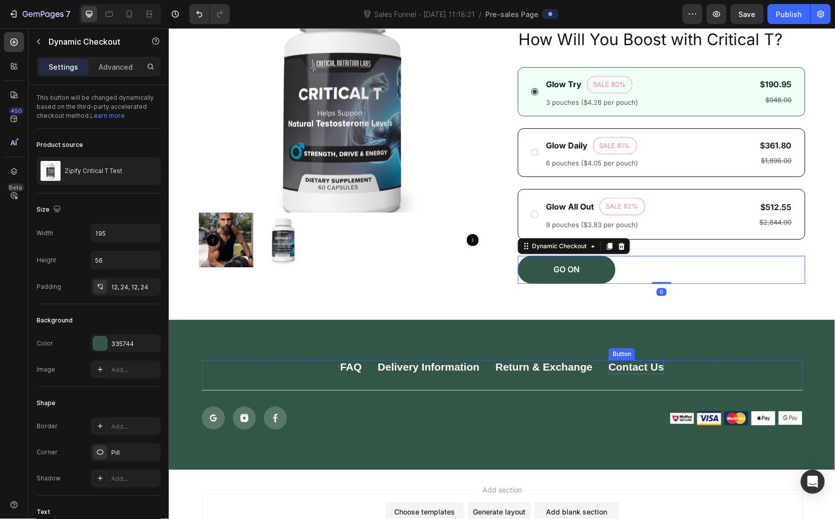
click at [615, 340] on div "FAQ Button Delivery Information Button Return & Exchange Button Contact Us Butt…" at bounding box center [501, 394] width 667 height 150
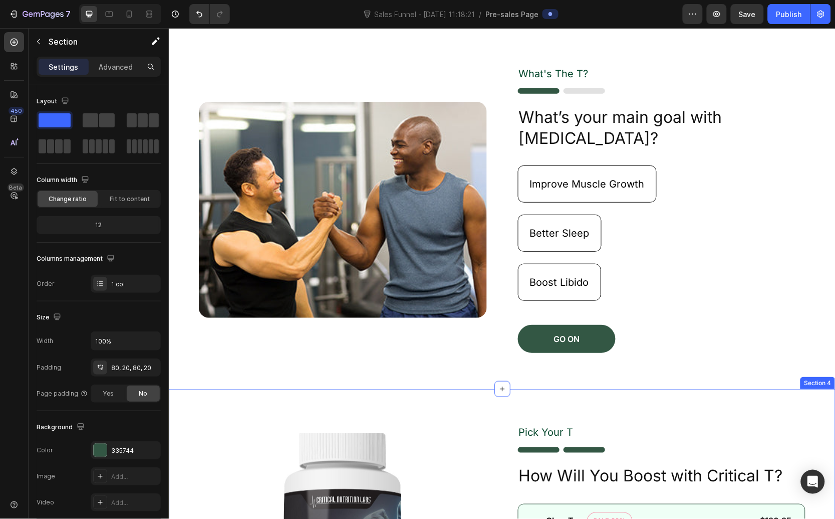
scroll to position [0, 0]
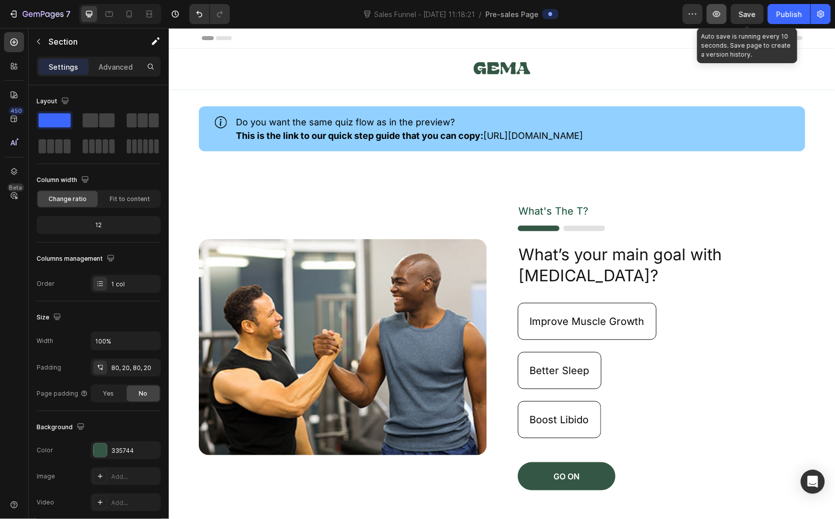
click at [726, 17] on button "button" at bounding box center [717, 14] width 20 height 20
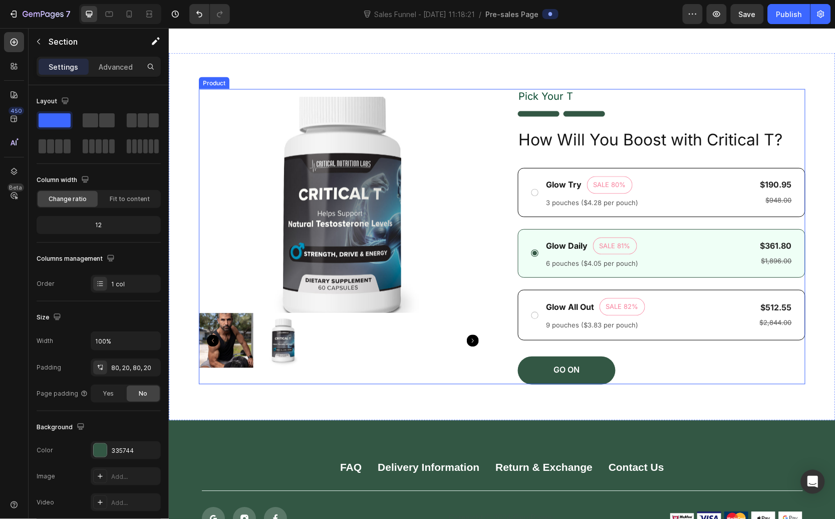
scroll to position [514, 0]
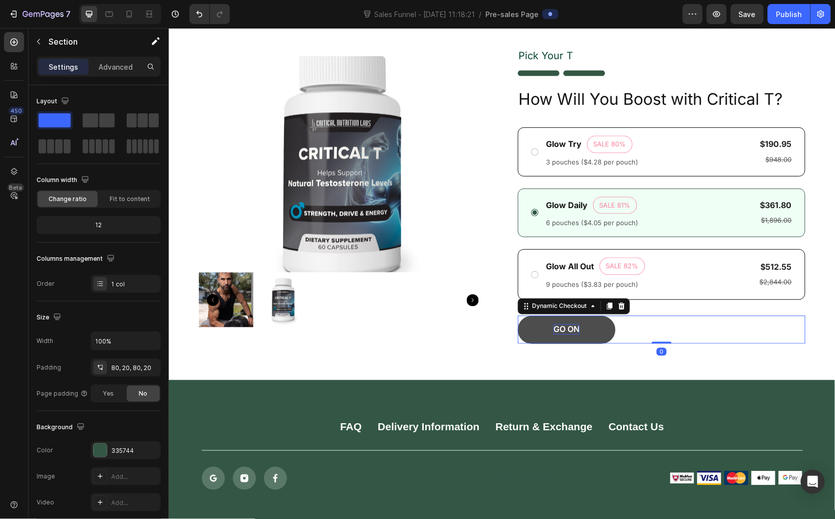
click at [564, 331] on div "GO ON" at bounding box center [566, 329] width 26 height 11
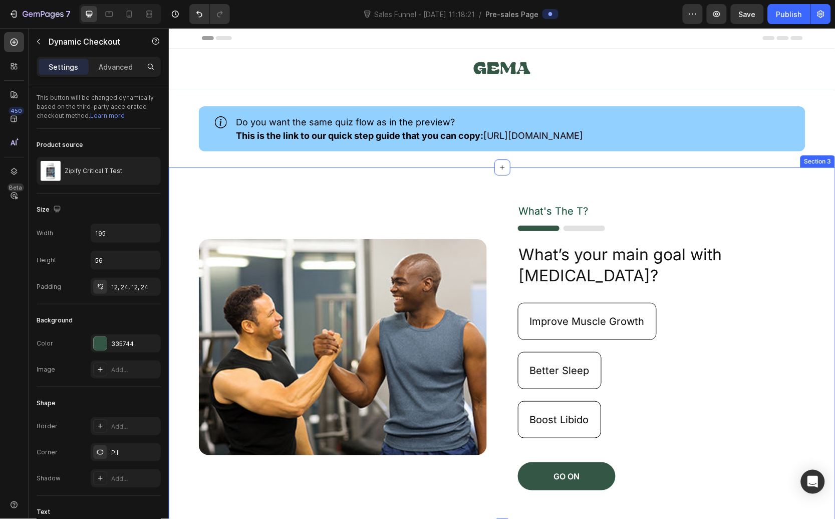
scroll to position [79, 0]
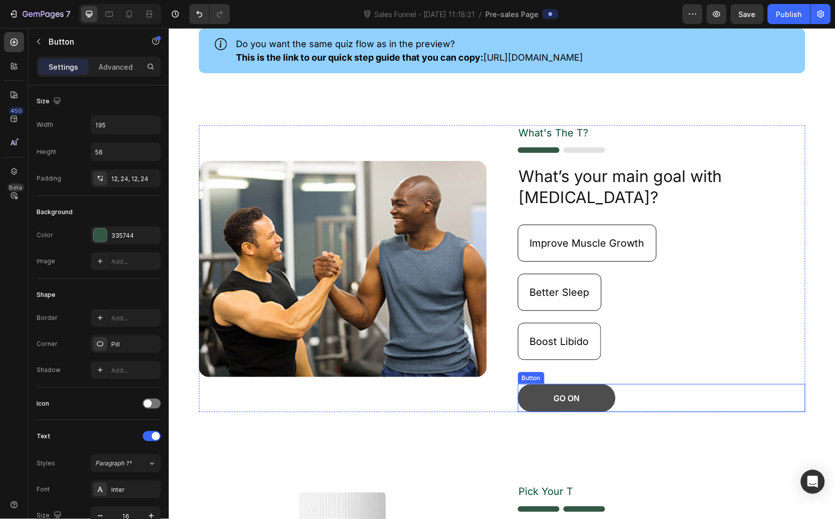
click at [590, 397] on button "GO ON" at bounding box center [567, 397] width 98 height 28
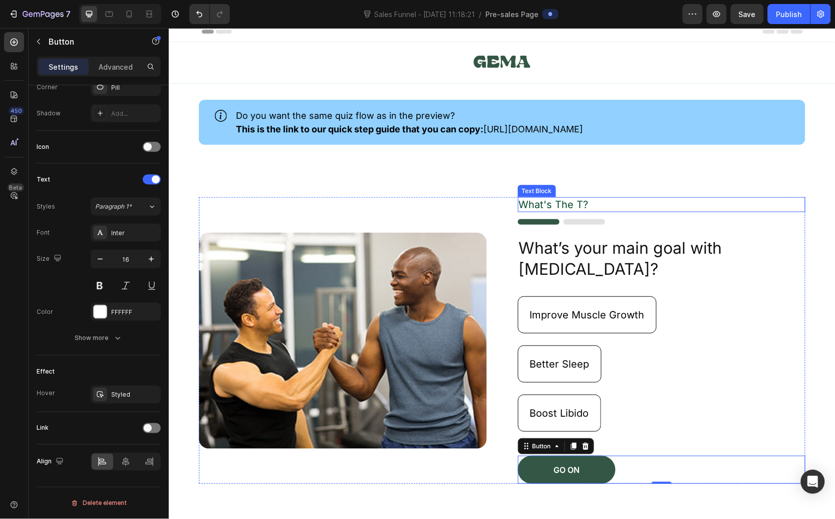
scroll to position [0, 0]
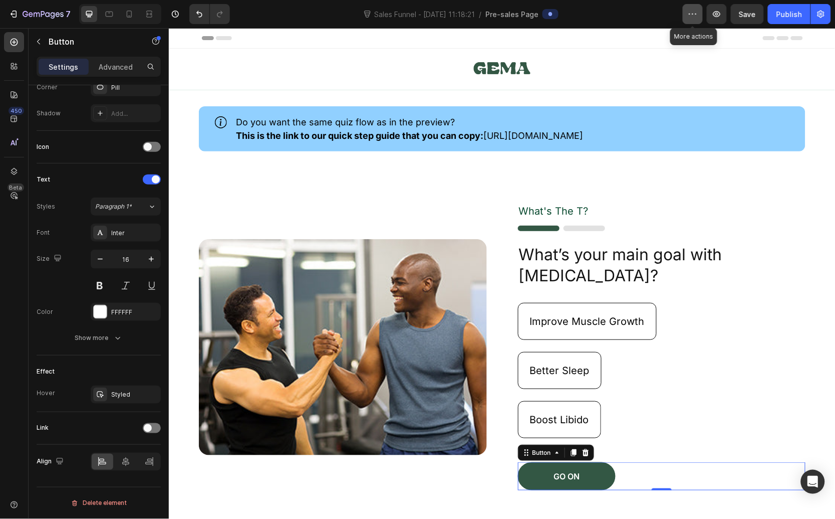
click at [687, 19] on button "button" at bounding box center [693, 14] width 20 height 20
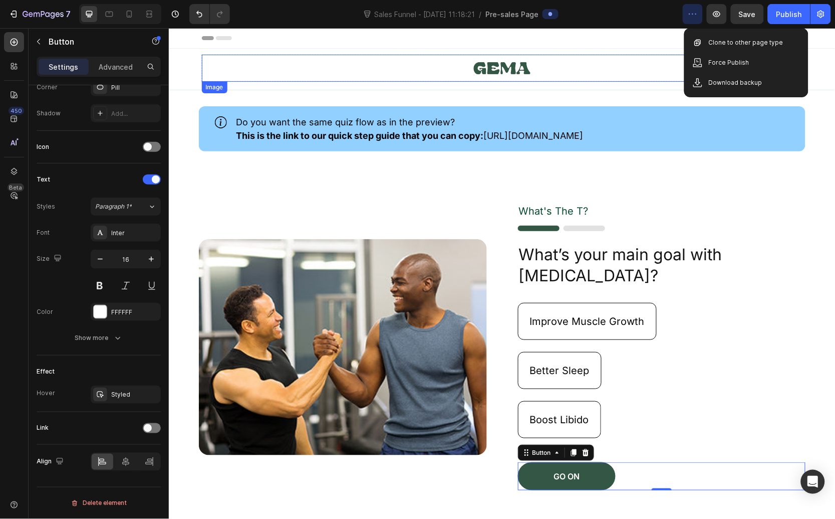
click at [624, 57] on link at bounding box center [501, 67] width 601 height 27
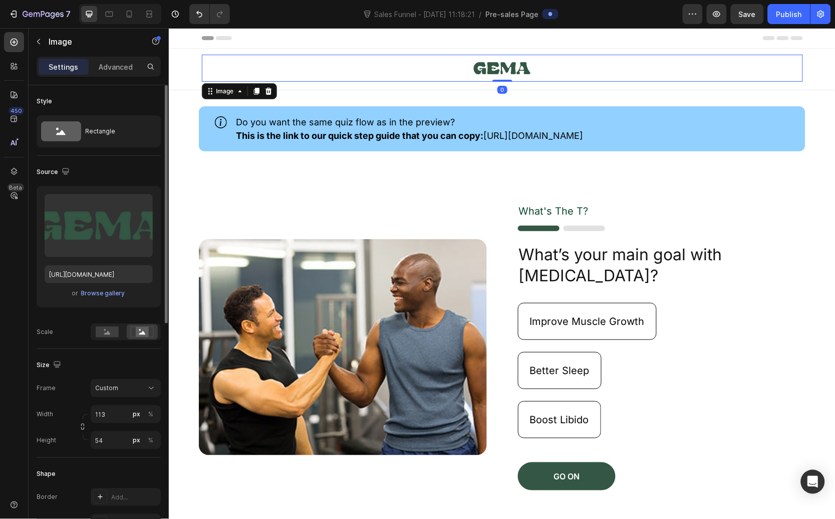
click at [738, 25] on div "7 Version history Sales Funnel - [DATE] 11:18:21 / Pre-sales Page Preview Save …" at bounding box center [417, 14] width 835 height 29
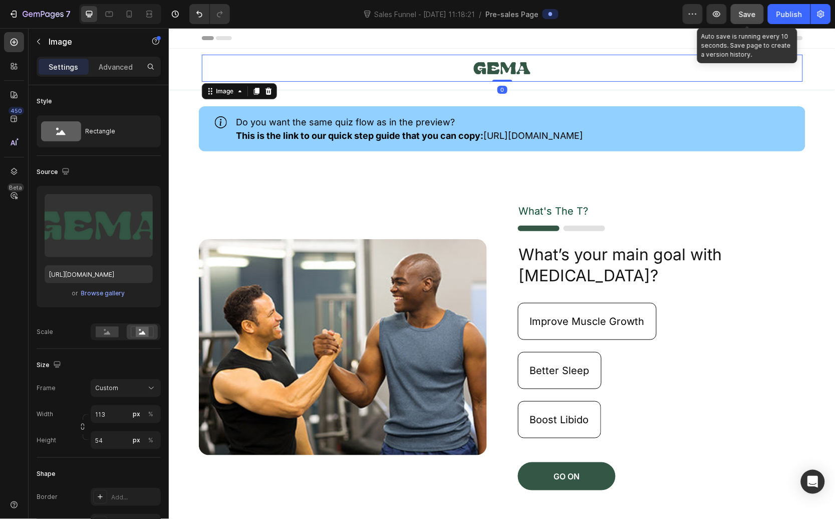
click at [746, 15] on span "Save" at bounding box center [747, 14] width 17 height 9
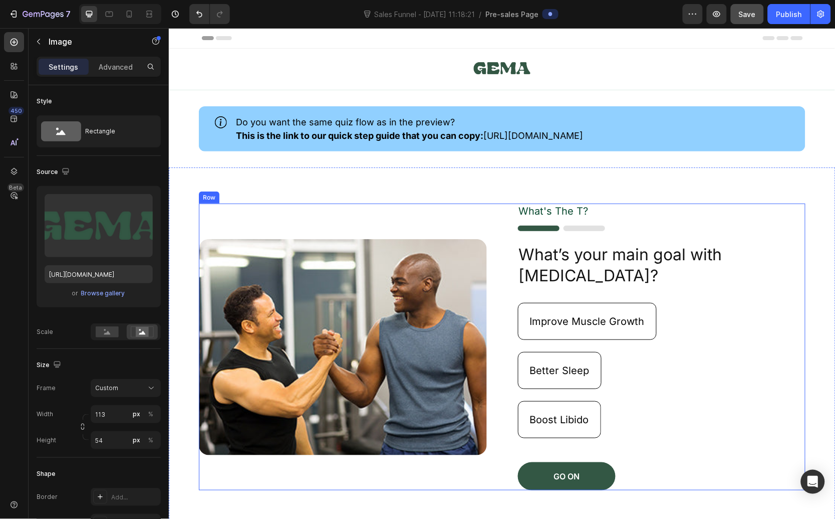
click at [633, 255] on h2 "What’s your main goal with [MEDICAL_DATA]?" at bounding box center [662, 265] width 288 height 44
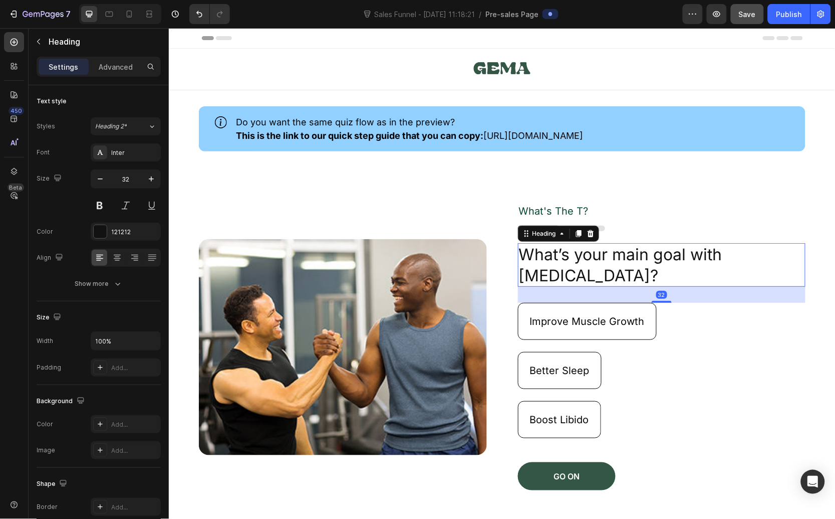
click at [648, 255] on h2 "What’s your main goal with [MEDICAL_DATA]?" at bounding box center [662, 265] width 288 height 44
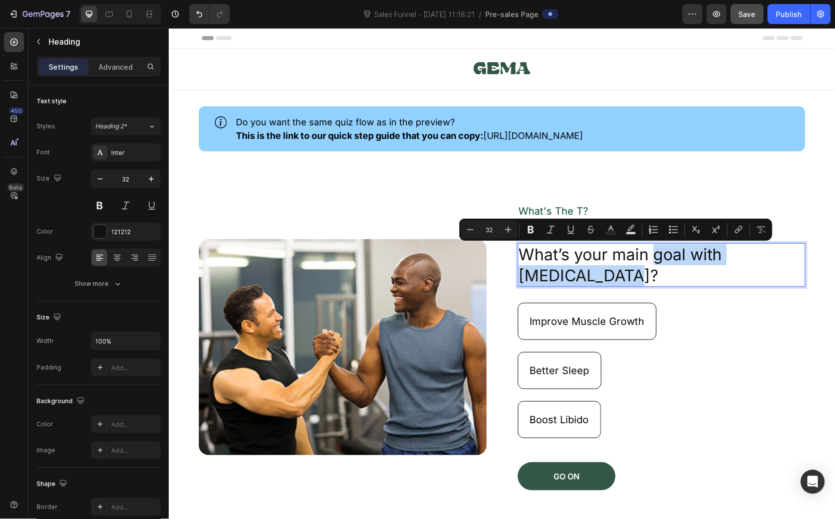
drag, startPoint x: 650, startPoint y: 257, endPoint x: 674, endPoint y: 271, distance: 28.1
click at [674, 271] on p "What’s your main goal with [MEDICAL_DATA]?" at bounding box center [662, 265] width 286 height 42
click at [715, 273] on p "What’s your main goal with [MEDICAL_DATA]?" at bounding box center [662, 265] width 286 height 42
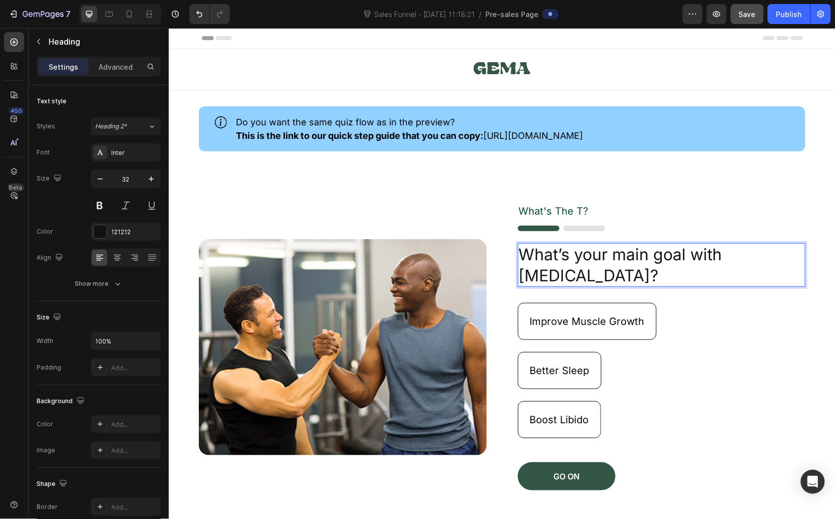
click at [706, 254] on p "What’s your main goal with [MEDICAL_DATA]?" at bounding box center [662, 265] width 286 height 42
drag, startPoint x: 719, startPoint y: 257, endPoint x: 689, endPoint y: 258, distance: 30.1
click at [689, 258] on p "What’s your main goal with Testosterone?" at bounding box center [662, 265] width 286 height 42
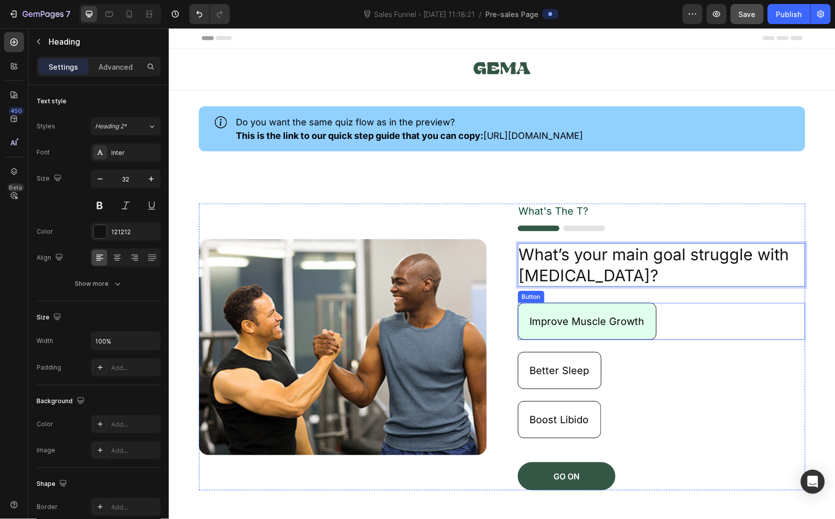
click at [524, 315] on button "Improve Muscle Growth" at bounding box center [587, 320] width 139 height 37
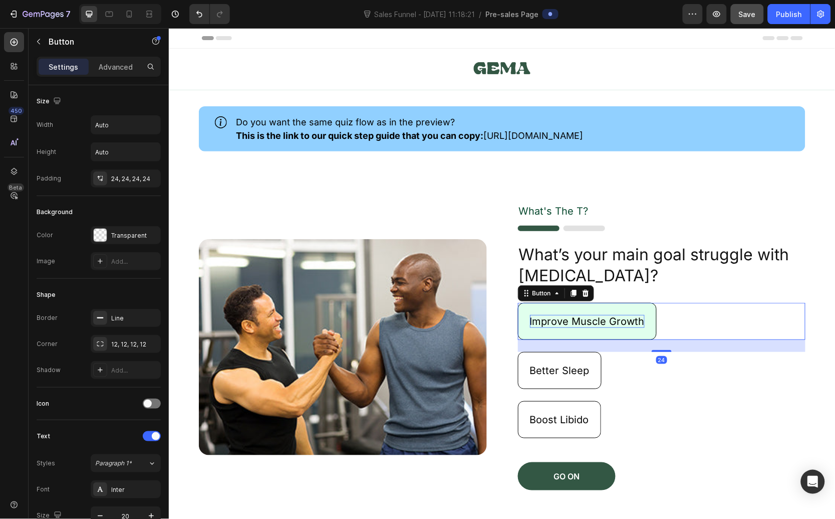
click at [561, 319] on p "Improve Muscle Growth" at bounding box center [587, 320] width 115 height 13
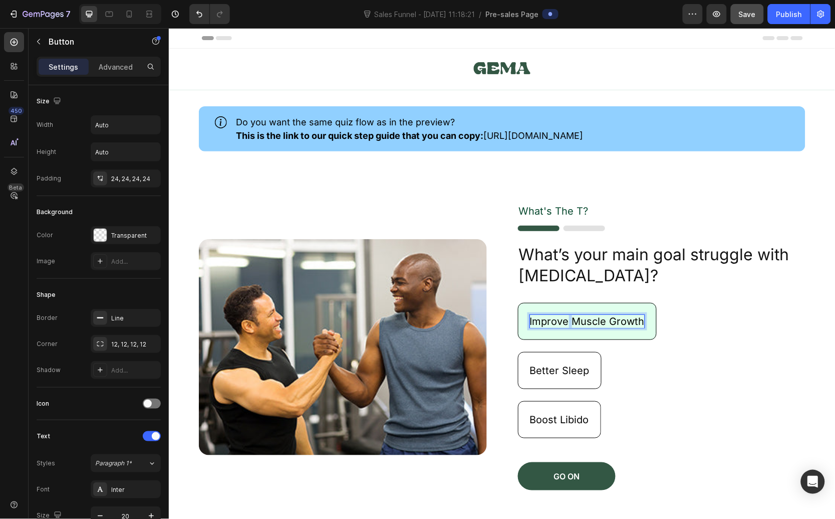
click at [561, 319] on p "Improve Muscle Growth" at bounding box center [587, 320] width 115 height 13
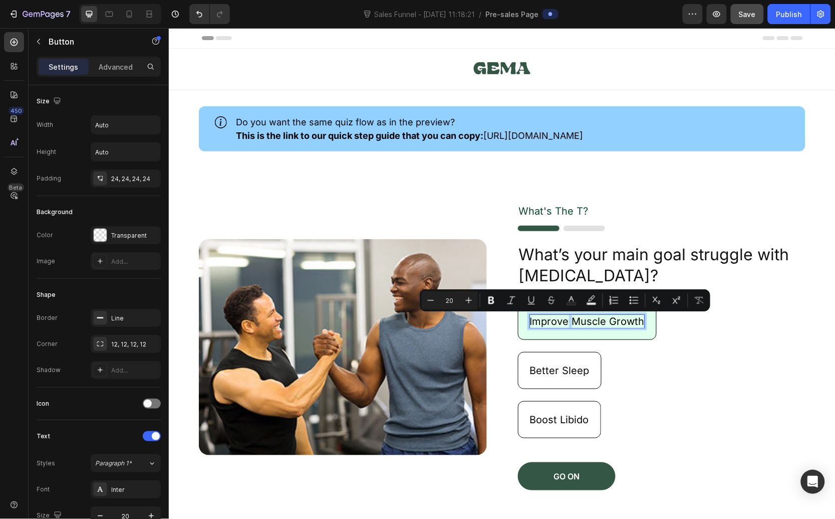
click at [568, 320] on p "Improve Muscle Growth" at bounding box center [587, 320] width 115 height 13
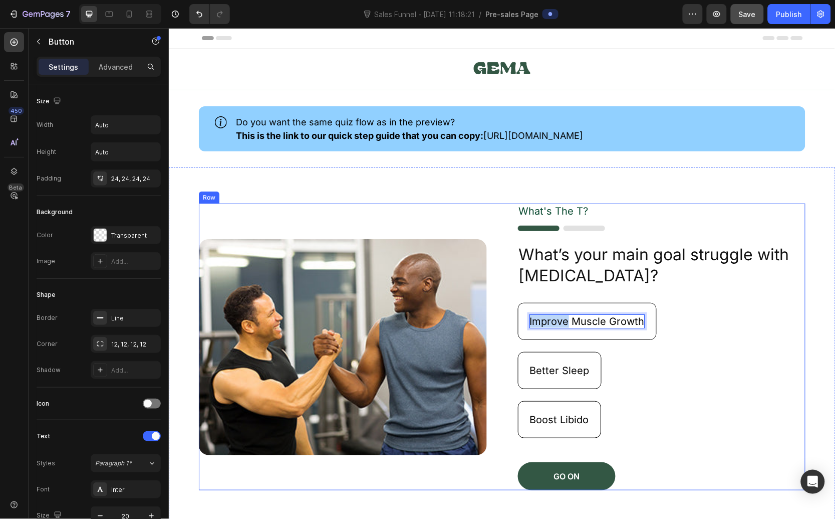
drag, startPoint x: 563, startPoint y: 323, endPoint x: 497, endPoint y: 323, distance: 66.1
click at [497, 323] on div "Image What's The T? Text Block Image What’s your main goal struggle with Testos…" at bounding box center [501, 346] width 607 height 287
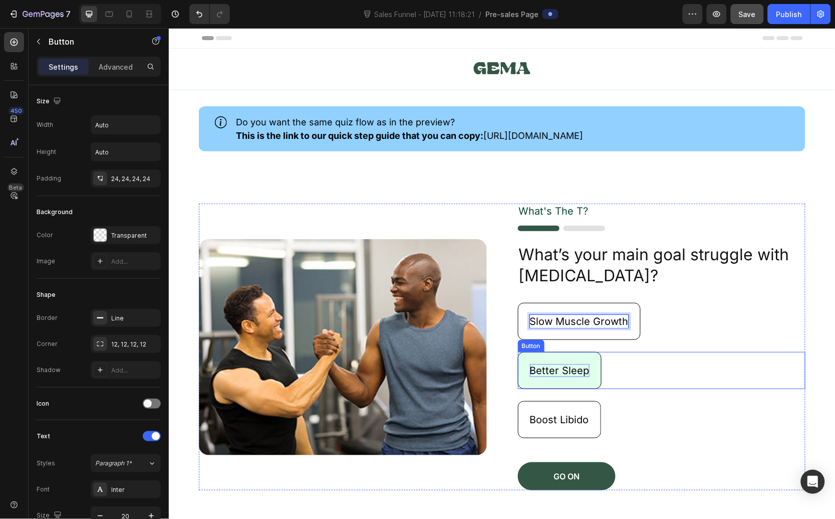
click at [563, 373] on p "Better Sleep" at bounding box center [560, 369] width 60 height 13
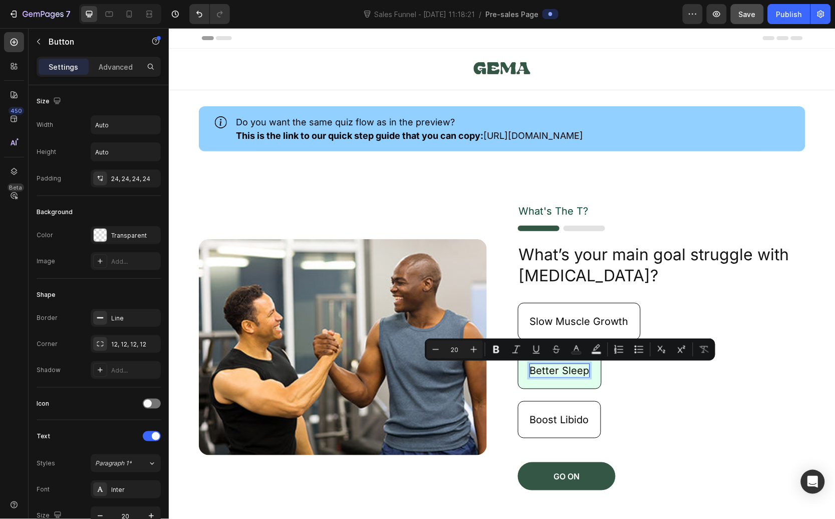
click at [547, 371] on p "Better Sleep" at bounding box center [560, 369] width 60 height 13
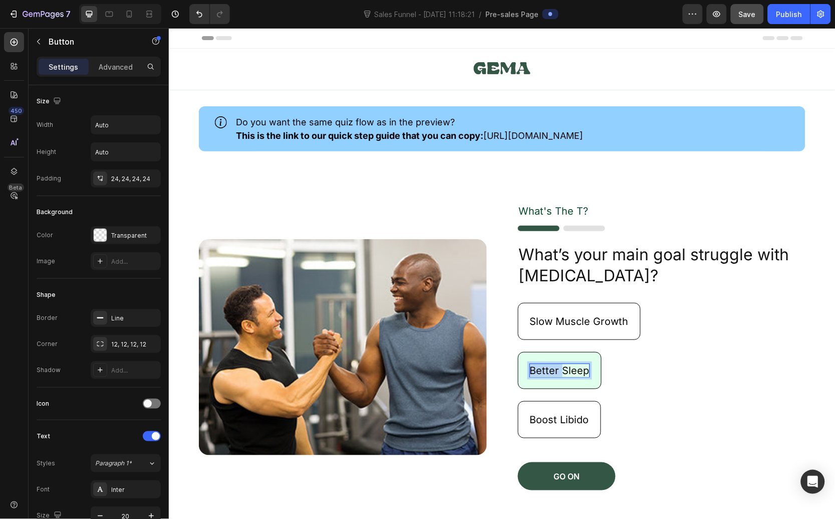
drag, startPoint x: 556, startPoint y: 372, endPoint x: 522, endPoint y: 372, distance: 33.6
click at [522, 372] on button "Better Sleep" at bounding box center [560, 369] width 84 height 37
click at [518, 351] on button "CrappySleep" at bounding box center [561, 369] width 86 height 37
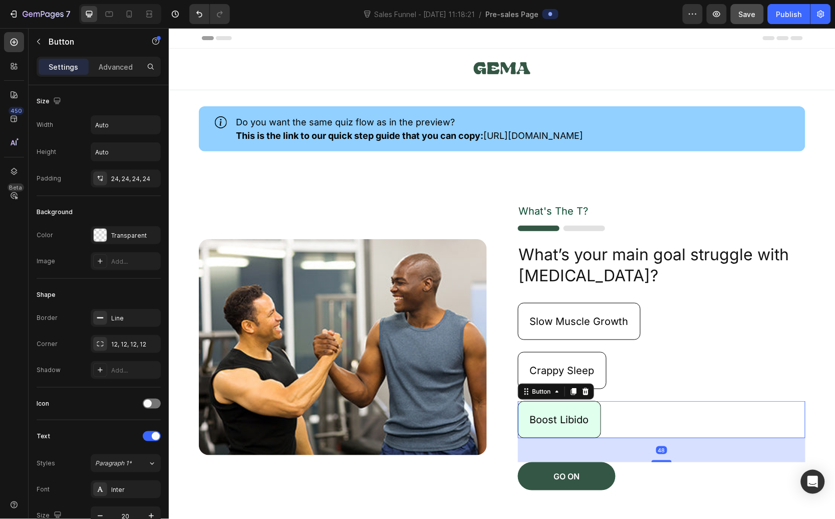
click at [547, 411] on button "Boost Libido" at bounding box center [559, 418] width 83 height 37
click at [557, 420] on p "Boost Libido" at bounding box center [559, 418] width 59 height 13
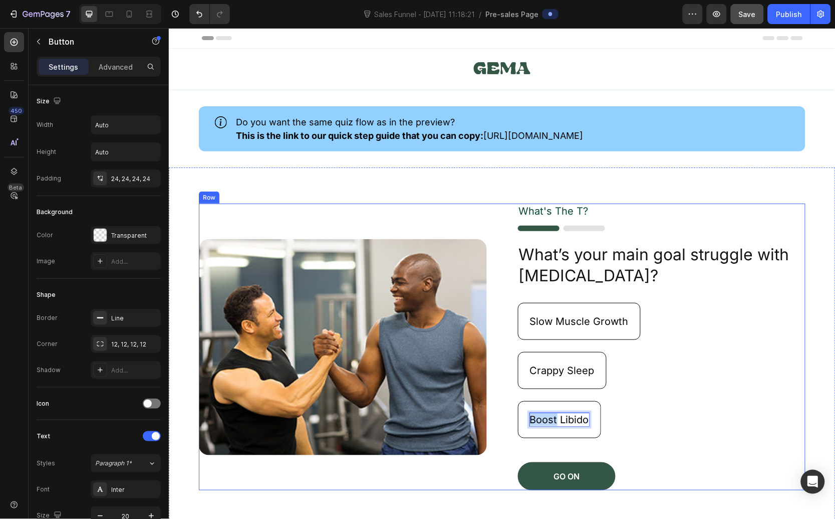
drag, startPoint x: 552, startPoint y: 420, endPoint x: 505, endPoint y: 415, distance: 47.3
click at [505, 415] on div "Image What's The T? Text Block Image What’s your main goal struggle with Testos…" at bounding box center [501, 346] width 607 height 287
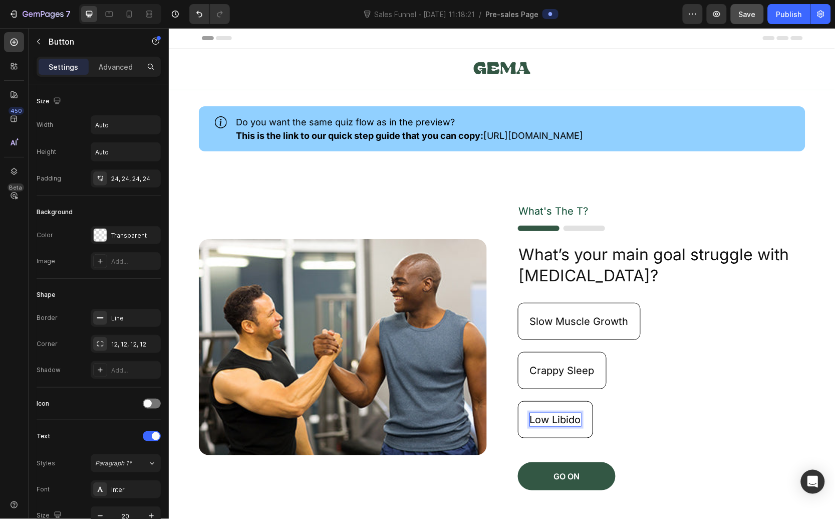
click at [664, 425] on div "Low Libido Button 48" at bounding box center [662, 418] width 288 height 37
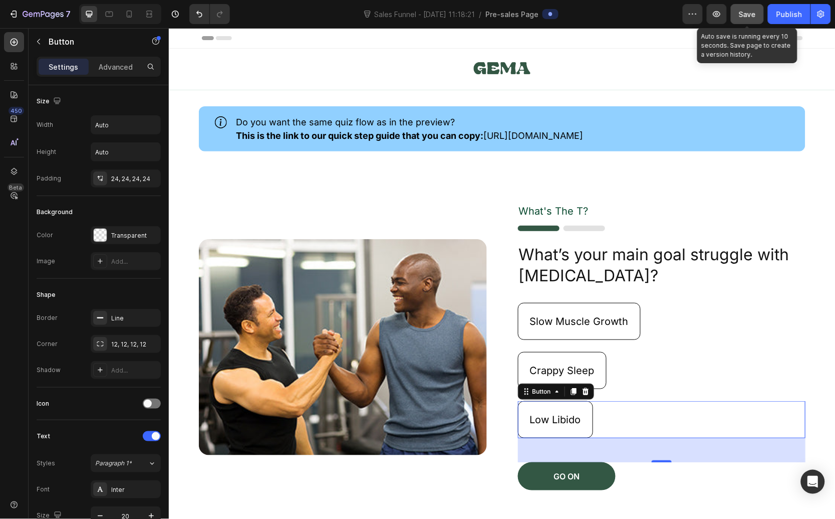
click at [747, 12] on span "Save" at bounding box center [747, 14] width 17 height 9
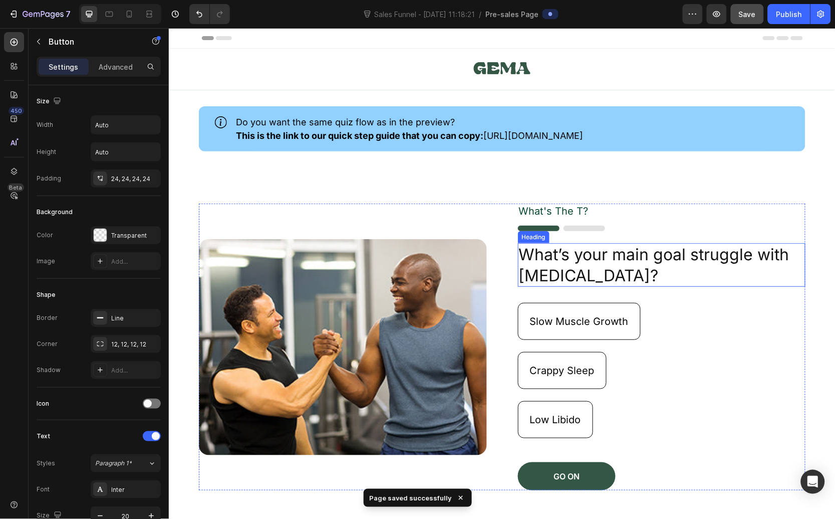
click at [672, 207] on p "What's The T?" at bounding box center [662, 210] width 286 height 13
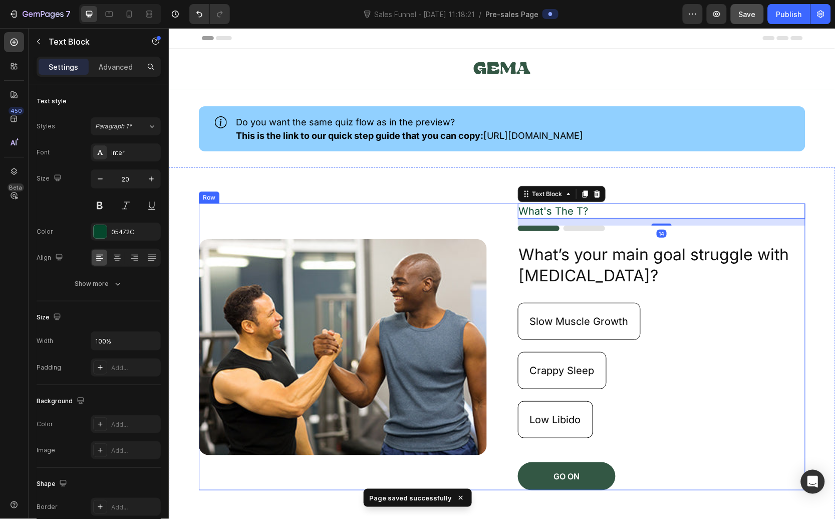
scroll to position [367, 0]
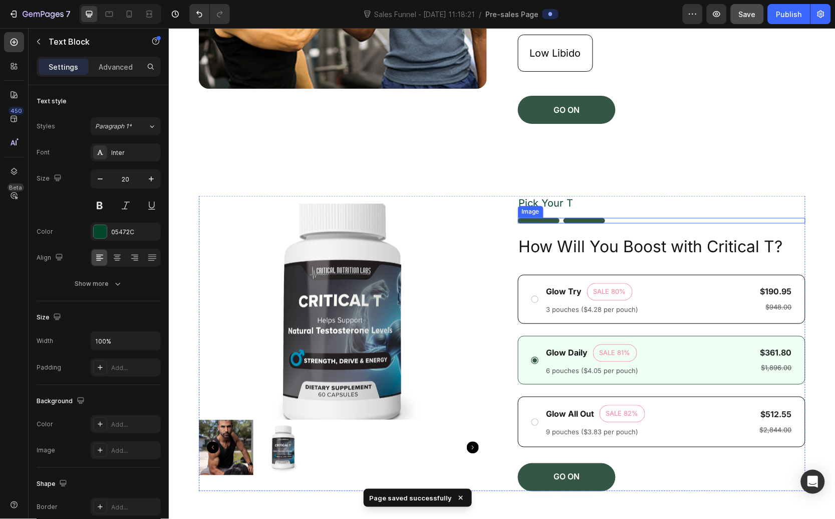
click at [610, 219] on div at bounding box center [662, 220] width 288 height 6
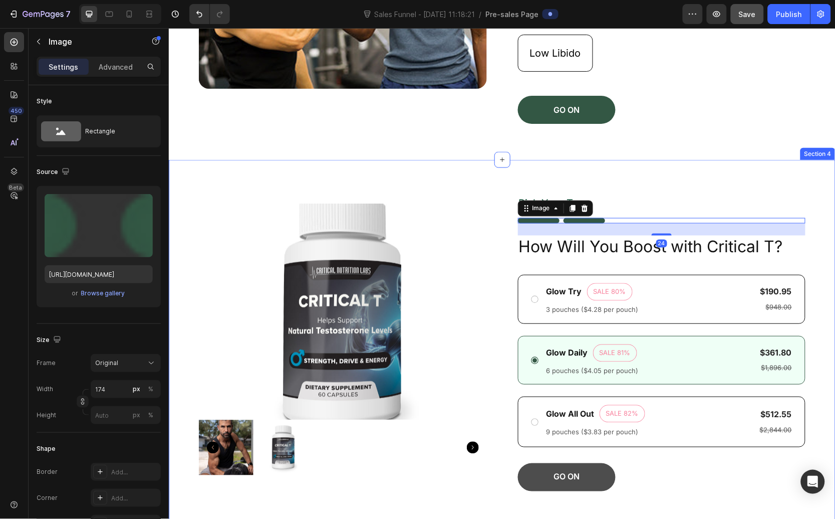
click at [579, 485] on button "GO ON" at bounding box center [567, 477] width 98 height 28
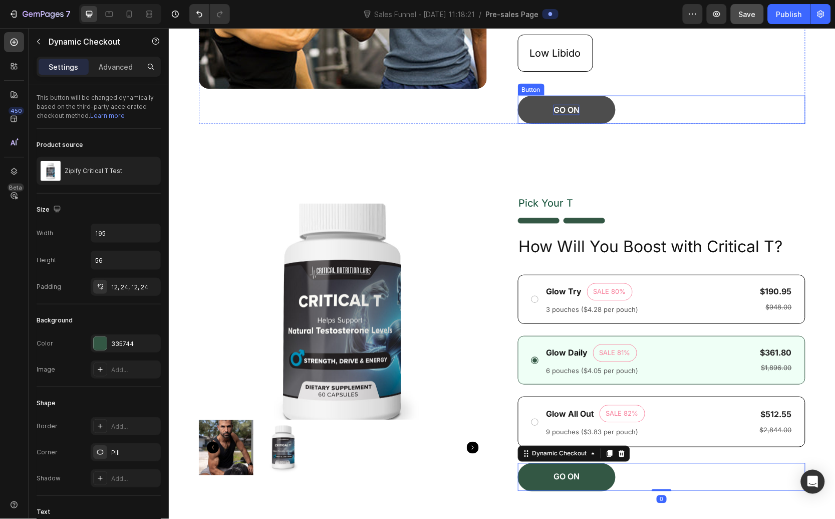
click at [573, 105] on p "GO ON" at bounding box center [566, 109] width 26 height 11
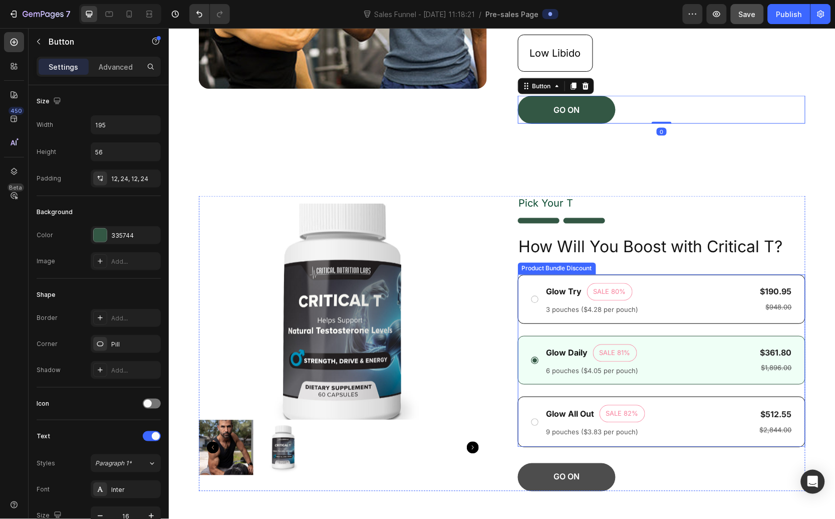
click at [575, 471] on button "GO ON" at bounding box center [567, 477] width 98 height 28
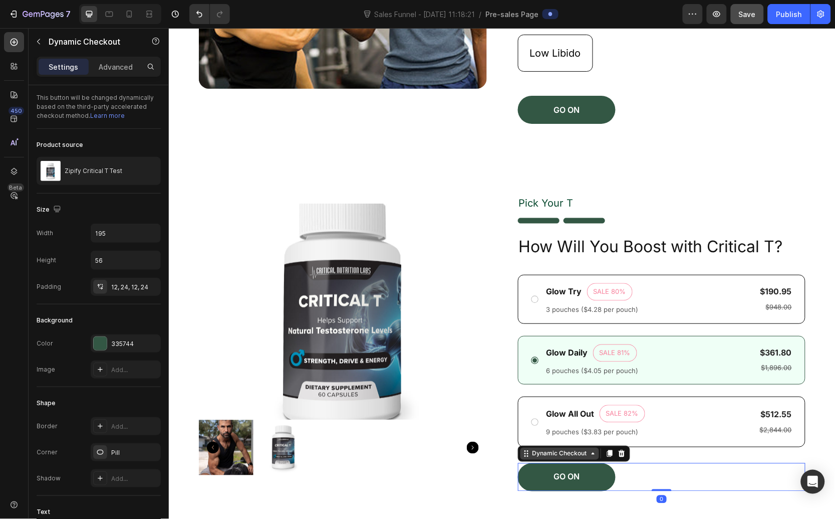
click at [576, 452] on div "Dynamic Checkout" at bounding box center [559, 453] width 59 height 9
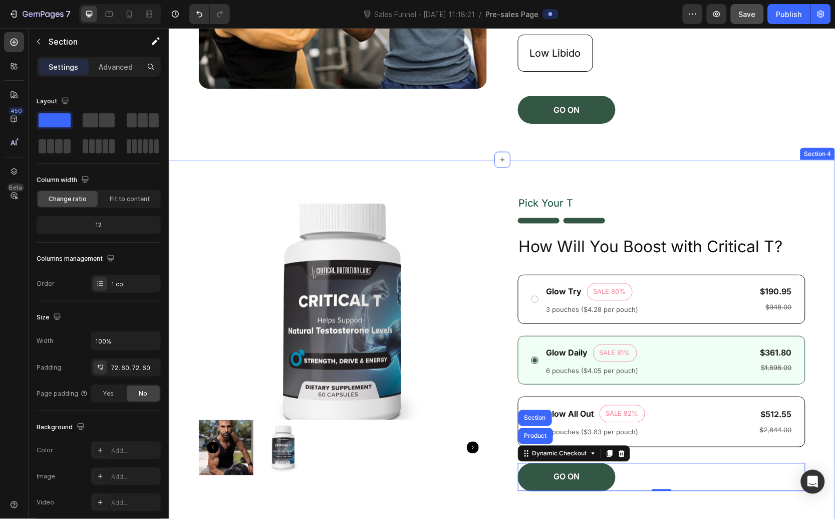
click at [692, 170] on div "Product Images Pick Your T Text Block Image How Will You Boost with Critical T?…" at bounding box center [501, 342] width 667 height 367
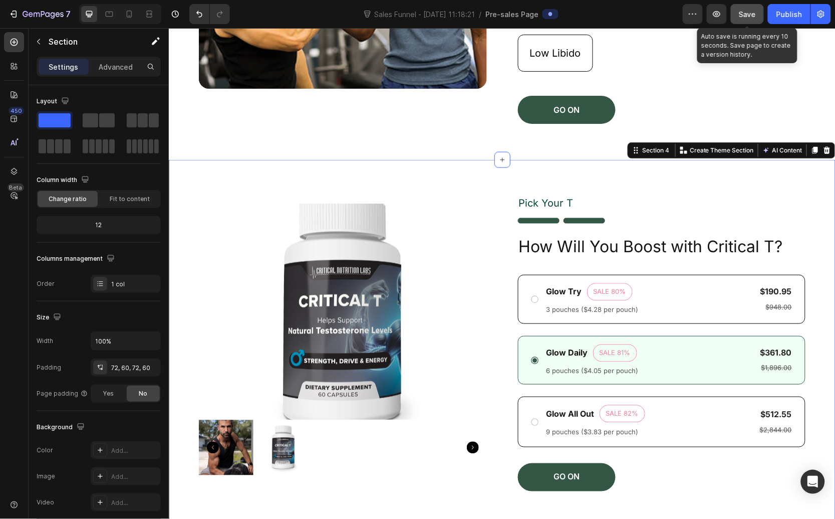
click at [755, 11] on span "Save" at bounding box center [747, 14] width 17 height 9
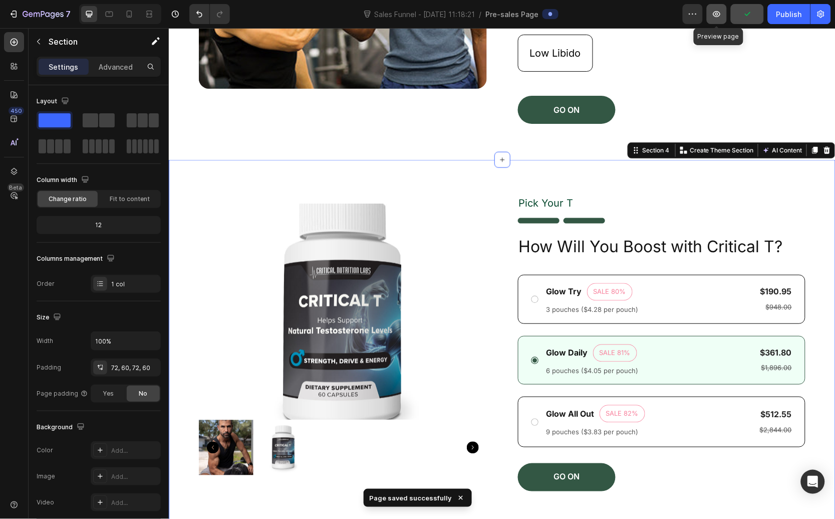
click at [727, 16] on button "button" at bounding box center [717, 14] width 20 height 20
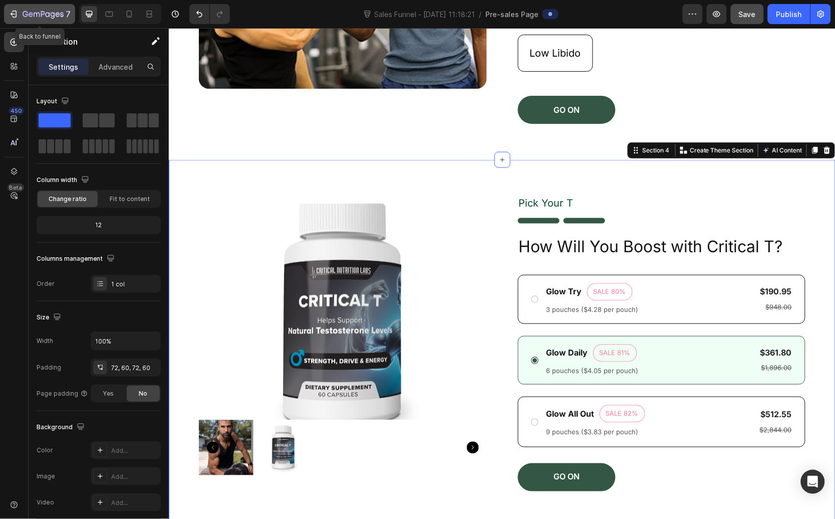
click at [22, 13] on div "7" at bounding box center [40, 14] width 62 height 12
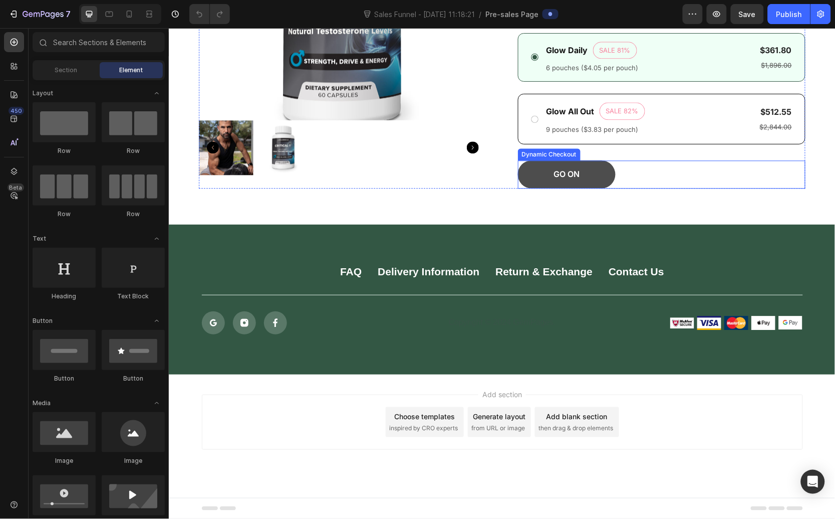
scroll to position [292, 0]
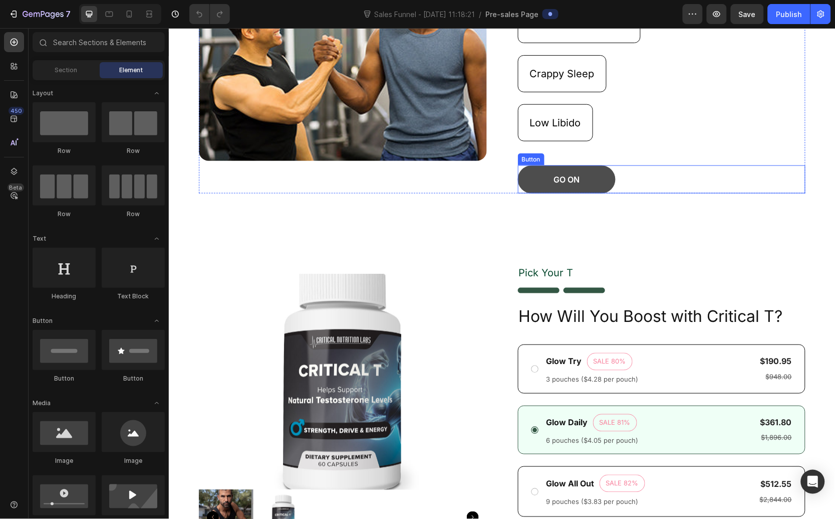
click at [579, 188] on button "GO ON" at bounding box center [567, 179] width 98 height 28
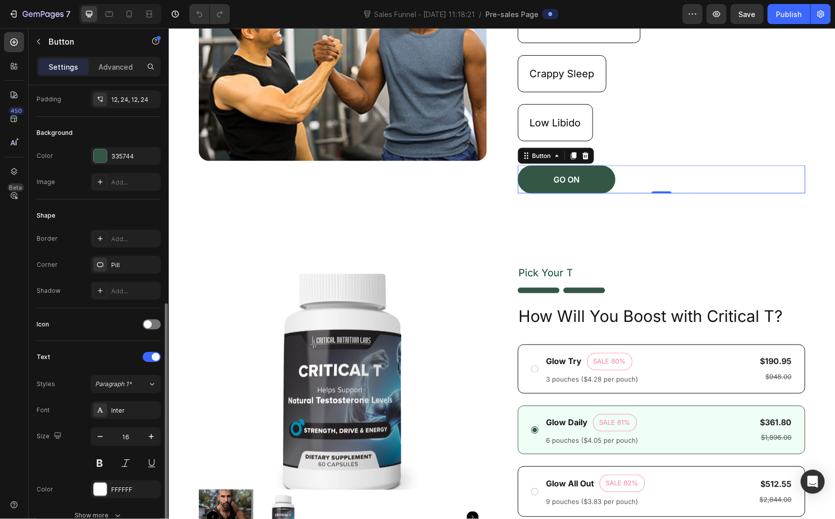
scroll to position [257, 0]
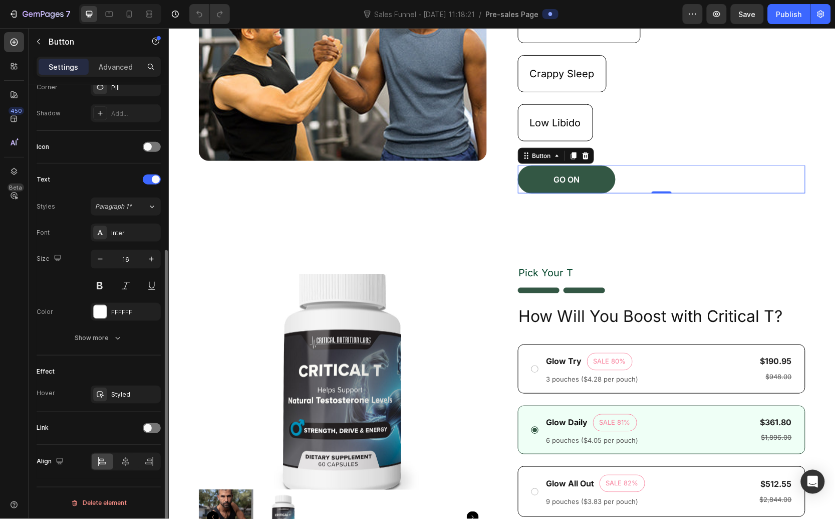
click at [145, 438] on div "Link" at bounding box center [99, 428] width 124 height 33
click at [145, 433] on div "Link" at bounding box center [99, 428] width 124 height 16
click at [150, 431] on div at bounding box center [152, 428] width 18 height 10
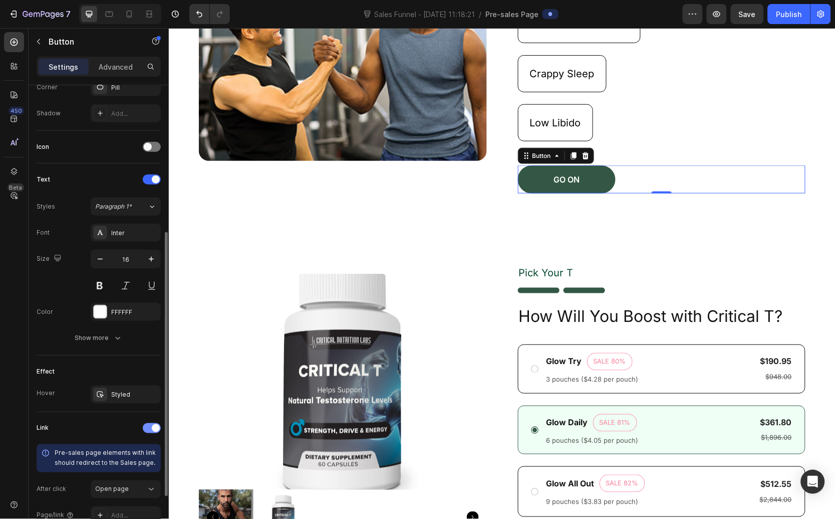
scroll to position [328, 0]
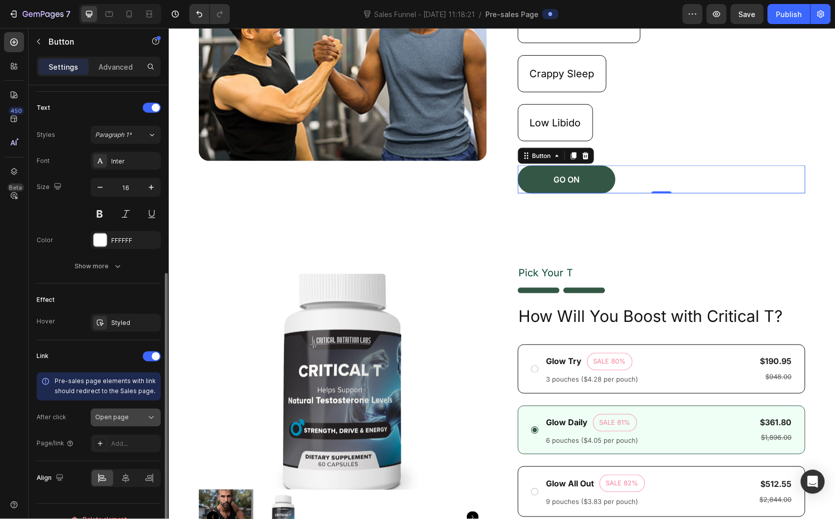
click at [148, 412] on icon at bounding box center [151, 417] width 10 height 10
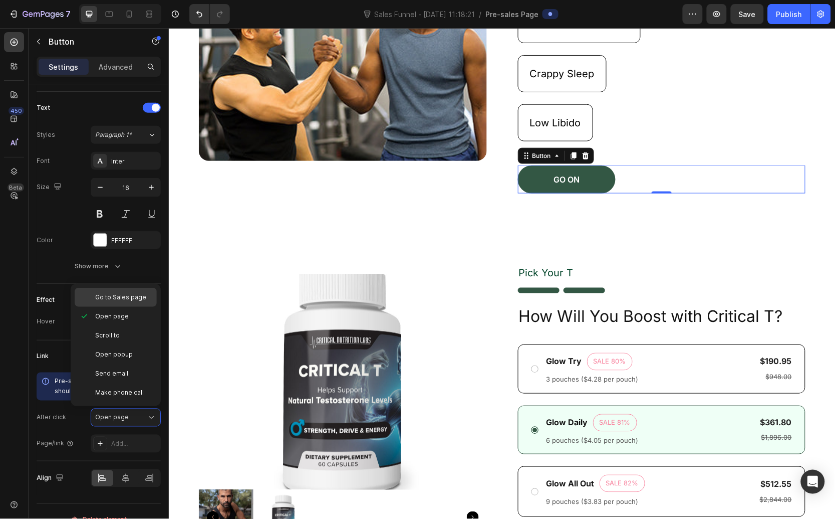
click at [130, 300] on span "Go to Sales page" at bounding box center [120, 297] width 51 height 9
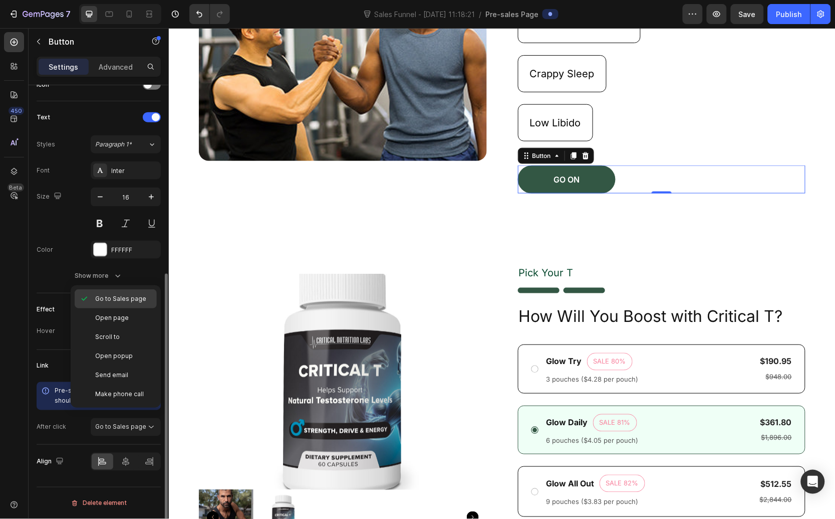
scroll to position [319, 0]
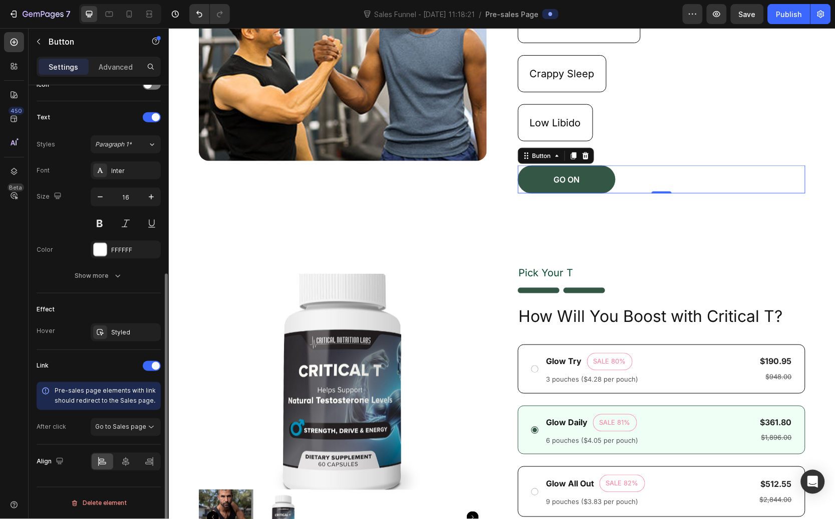
click at [74, 440] on div "Link Pre-sales page elements with link should redirect to the Sales page. After…" at bounding box center [99, 397] width 124 height 95
click at [768, 248] on div "Product Images Pick Your T Text Block Image How Will You Boost with Critical T?…" at bounding box center [501, 412] width 667 height 367
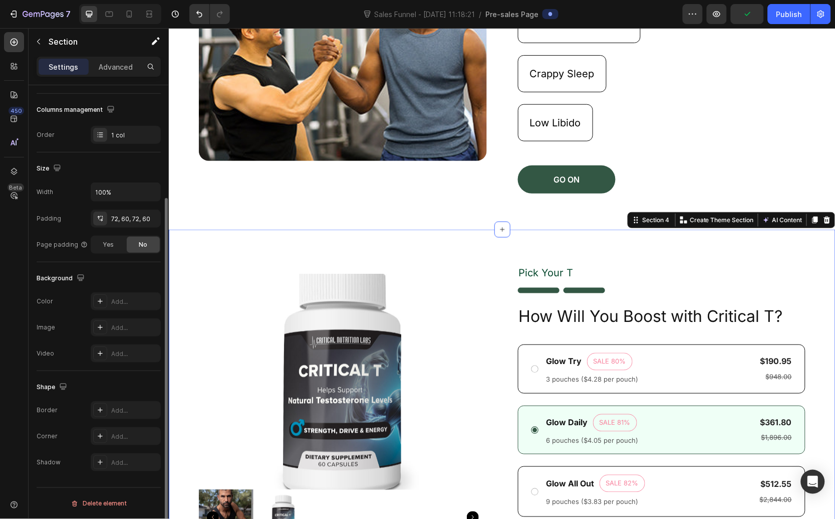
scroll to position [0, 0]
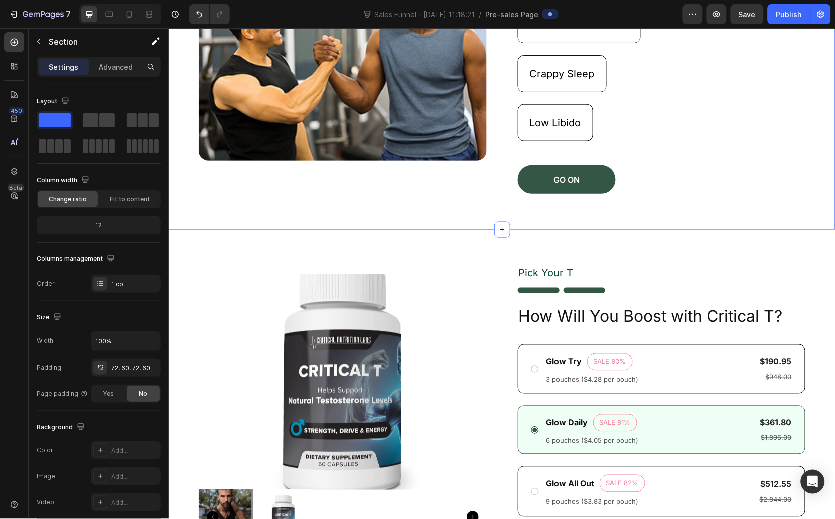
click at [492, 225] on div "Image What's The T? Text Block Image What’s your main goal struggle with [MEDIC…" at bounding box center [501, 52] width 667 height 353
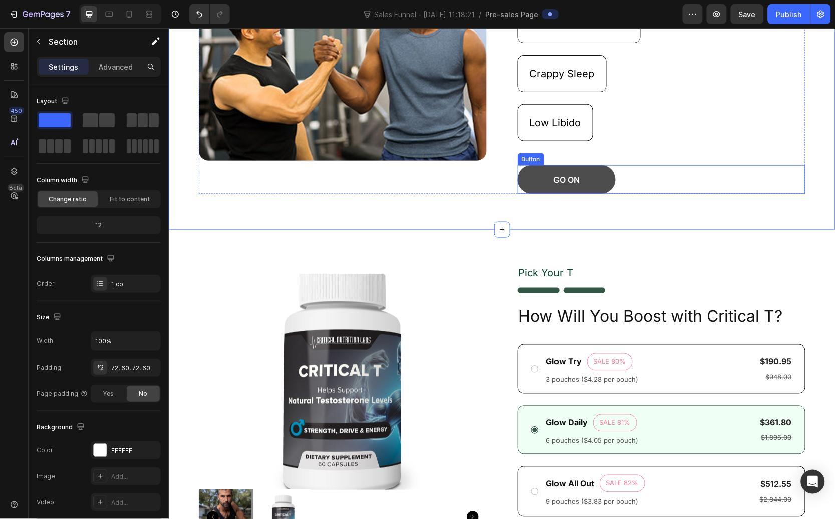
click at [521, 191] on link "GO ON" at bounding box center [567, 179] width 98 height 28
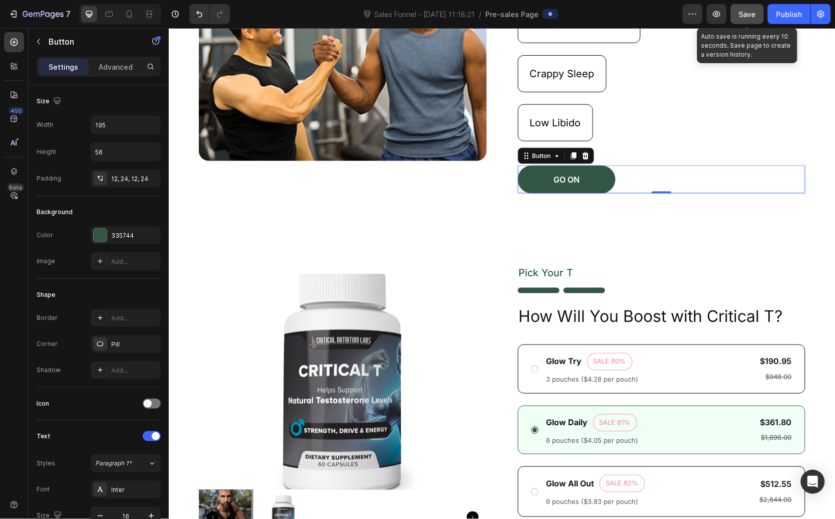
click at [738, 17] on button "Save" at bounding box center [747, 14] width 33 height 20
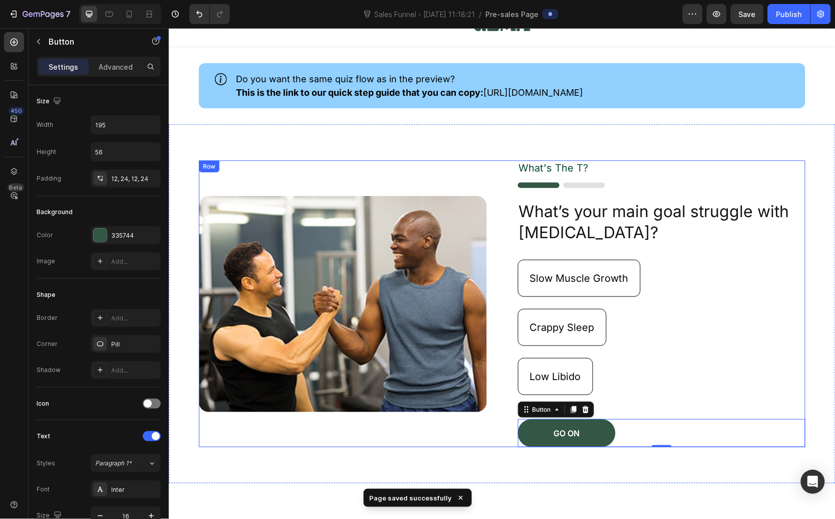
scroll to position [41, 0]
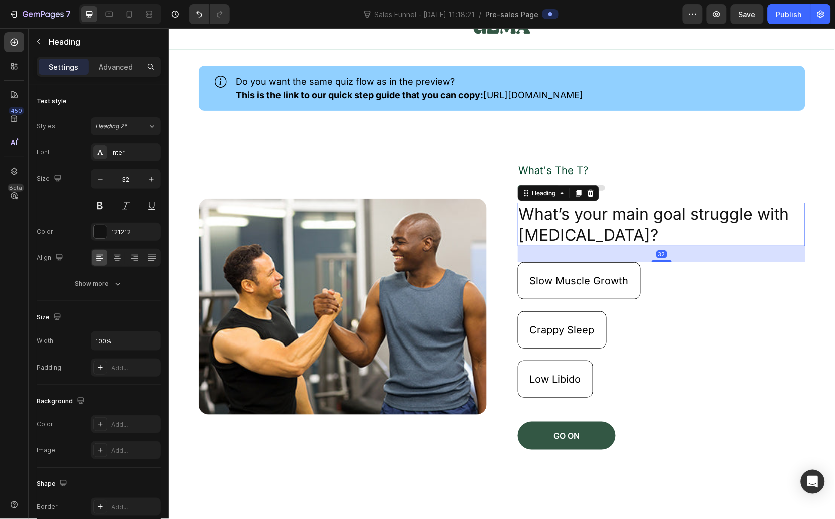
click at [661, 213] on h2 "What’s your main goal struggle with [MEDICAL_DATA]?" at bounding box center [662, 224] width 288 height 44
click at [682, 213] on h2 "What’s your main goal struggle with [MEDICAL_DATA]?" at bounding box center [662, 224] width 288 height 44
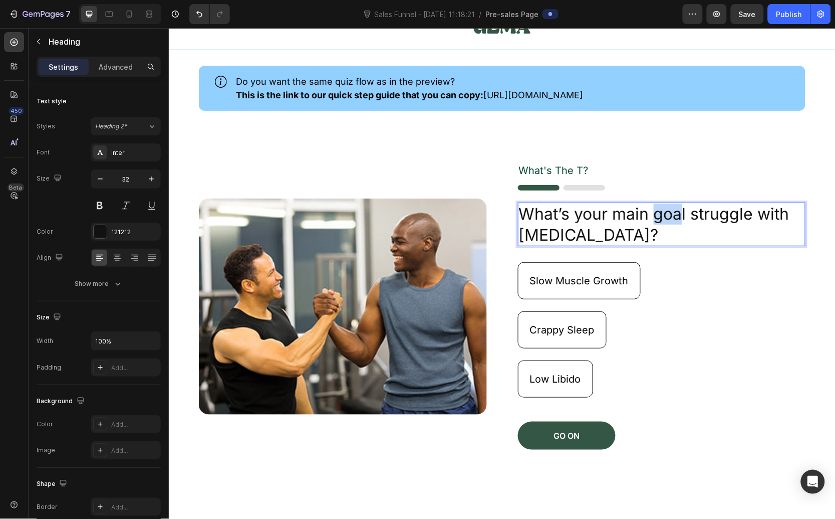
drag, startPoint x: 677, startPoint y: 214, endPoint x: 653, endPoint y: 215, distance: 24.1
click at [653, 215] on p "What’s your main goal struggle with [MEDICAL_DATA]?" at bounding box center [662, 224] width 286 height 42
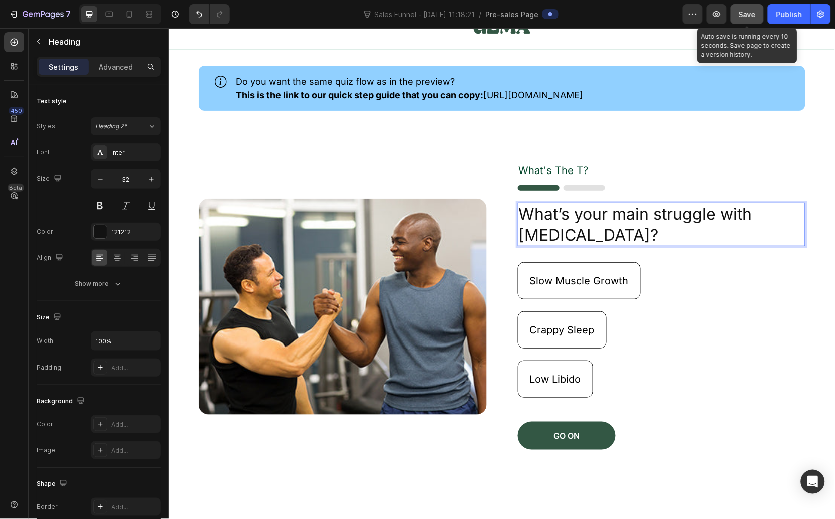
click at [736, 13] on button "Save" at bounding box center [747, 14] width 33 height 20
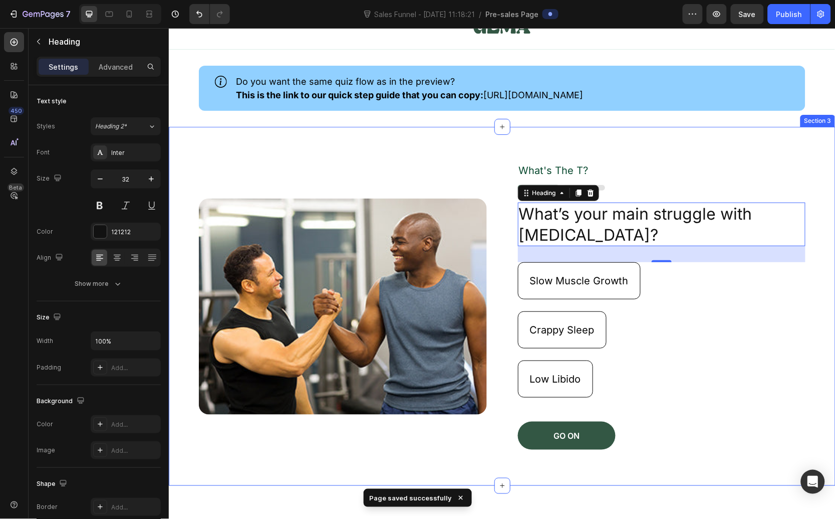
click at [485, 145] on div "Image What's The T? Text Block Image What’s your main struggle with [MEDICAL_DA…" at bounding box center [501, 305] width 667 height 359
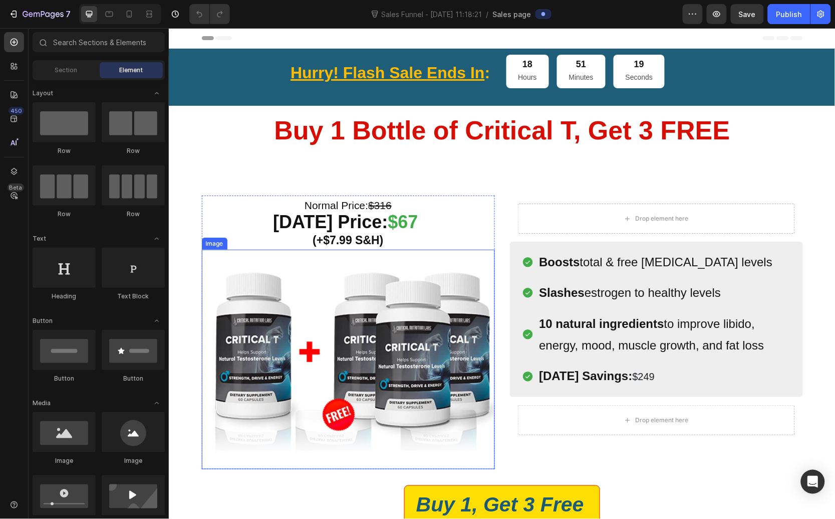
click at [457, 312] on img at bounding box center [347, 359] width 293 height 220
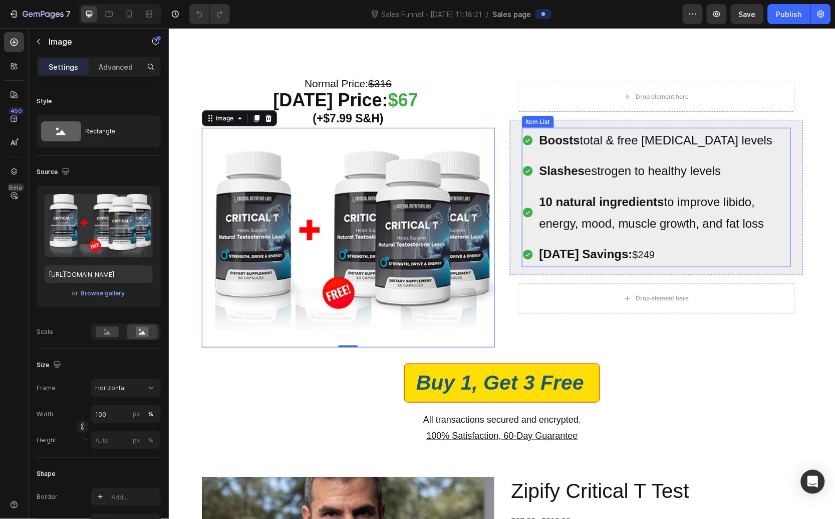
scroll to position [238, 0]
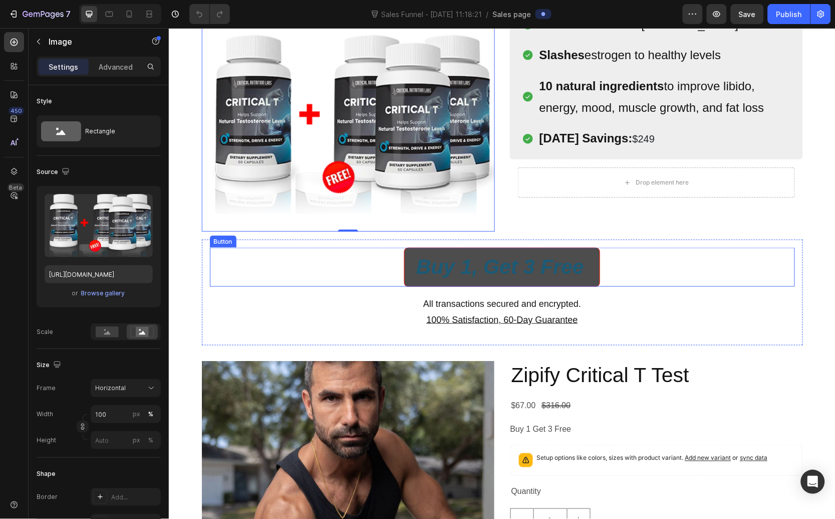
click at [527, 251] on button "Buy 1, Get 3 Free" at bounding box center [502, 266] width 196 height 39
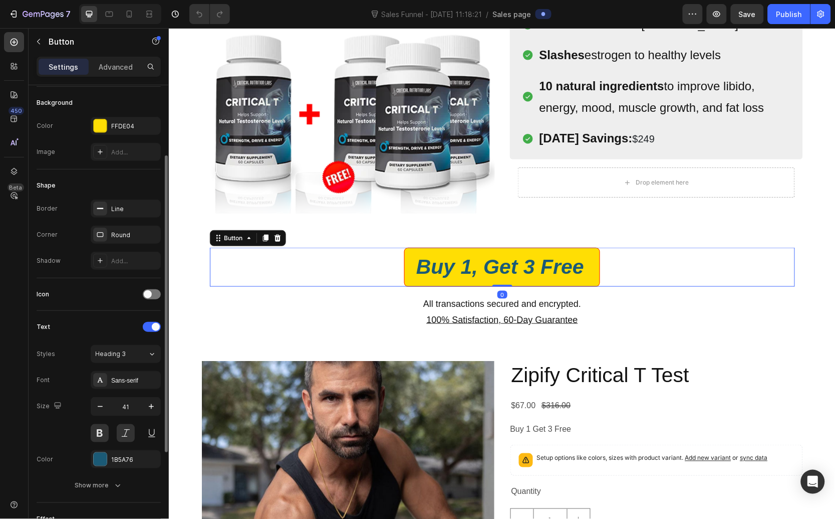
scroll to position [257, 0]
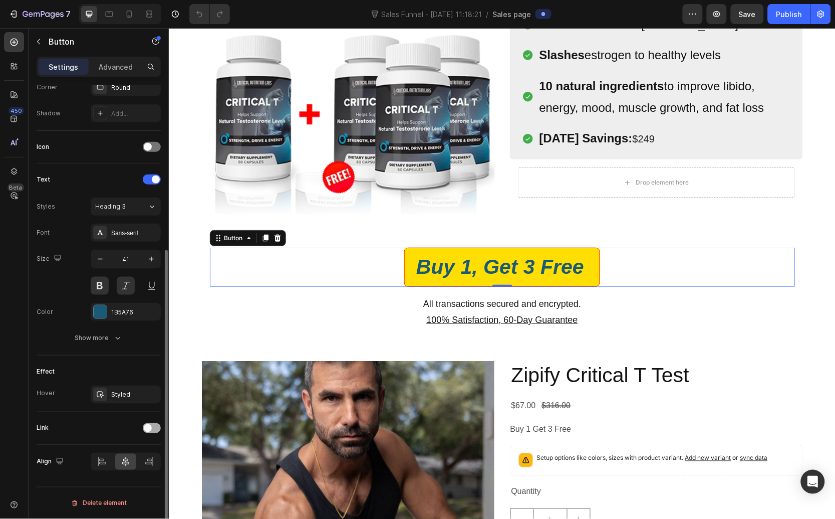
click at [154, 426] on div at bounding box center [152, 428] width 18 height 10
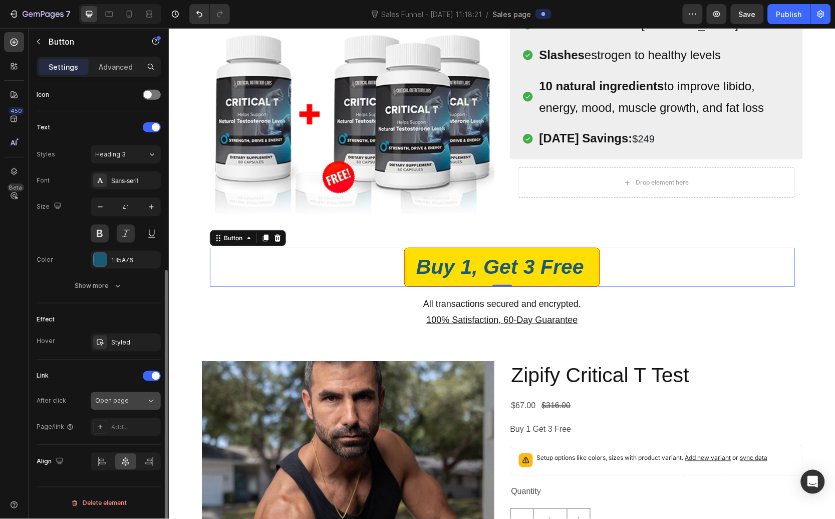
click at [138, 400] on div "Open page" at bounding box center [120, 400] width 51 height 9
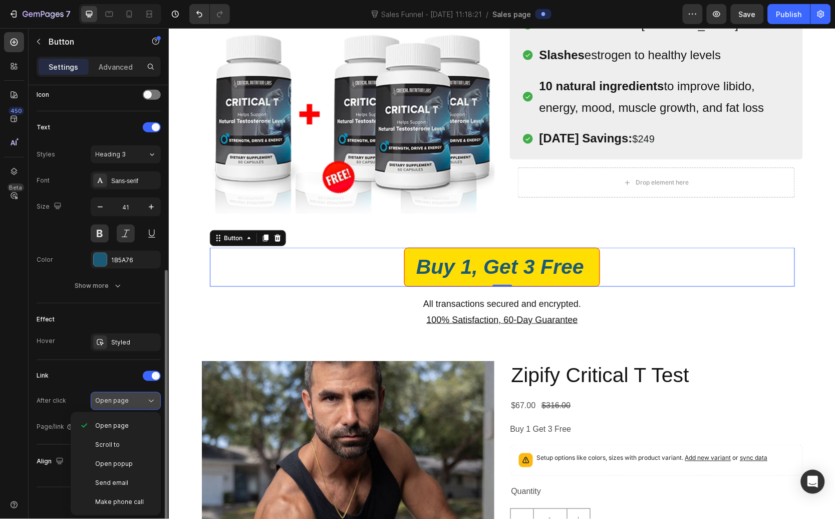
click at [133, 402] on div "Open page" at bounding box center [120, 400] width 51 height 9
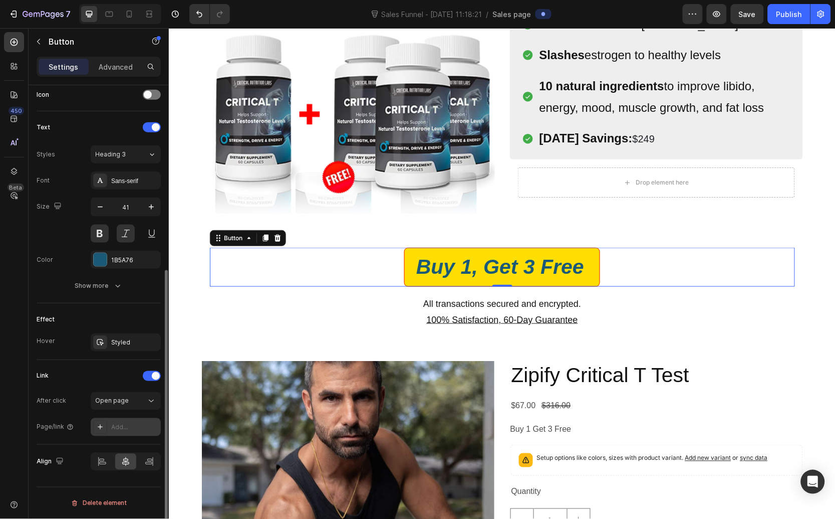
click at [105, 424] on div at bounding box center [100, 427] width 14 height 14
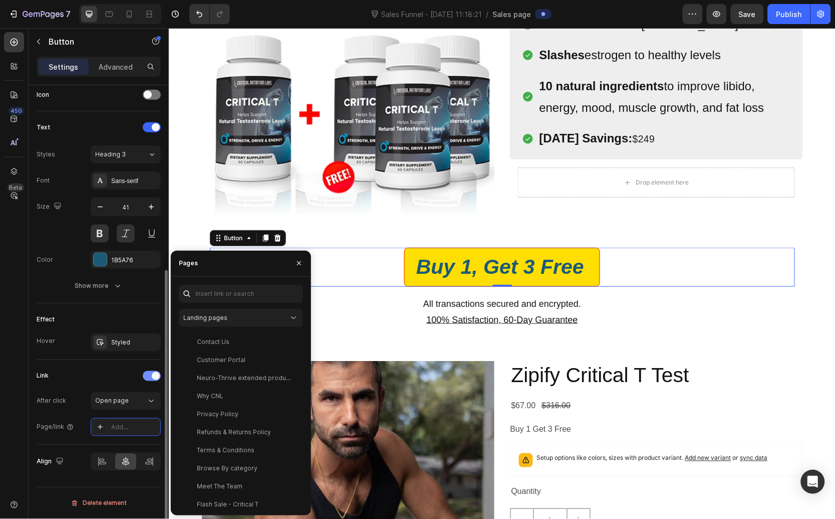
click at [157, 378] on span at bounding box center [156, 376] width 8 height 8
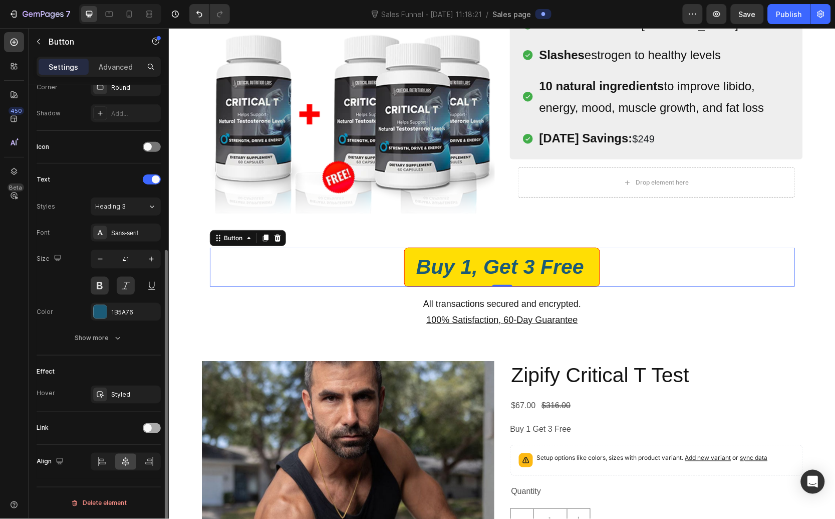
scroll to position [257, 0]
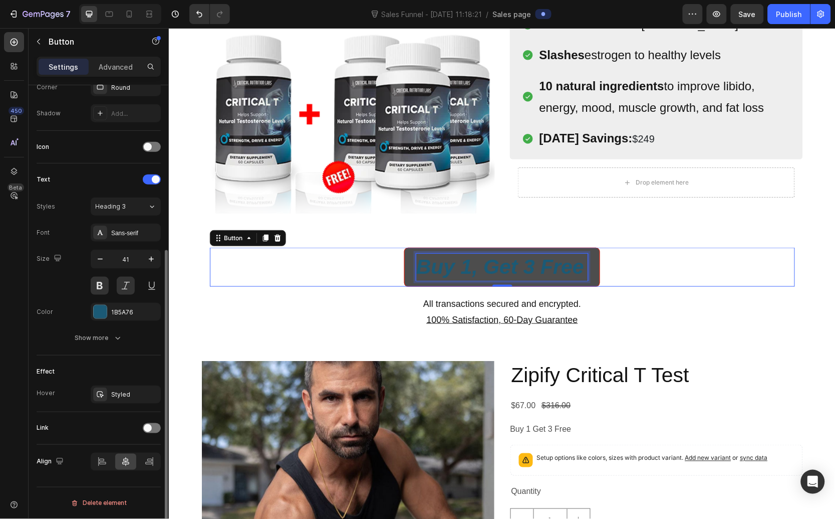
click at [427, 272] on p "Buy 1, Get 3 Free" at bounding box center [502, 266] width 172 height 27
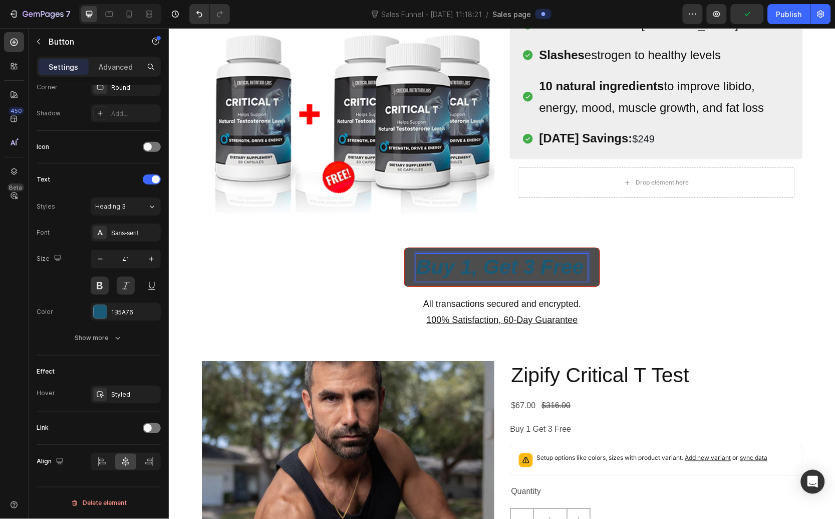
click at [416, 272] on p "Buy 1, Get 3 Free" at bounding box center [502, 266] width 172 height 27
click at [404, 274] on button "Buy 1, Get 3 Free" at bounding box center [502, 266] width 196 height 39
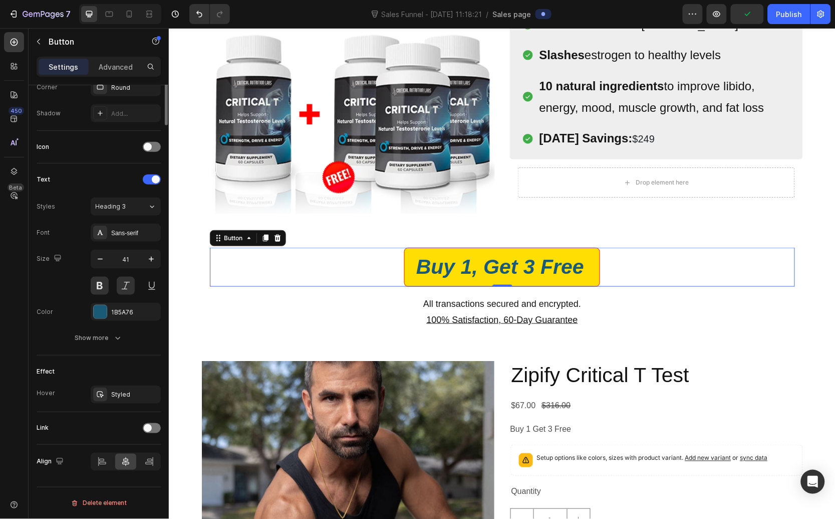
scroll to position [0, 0]
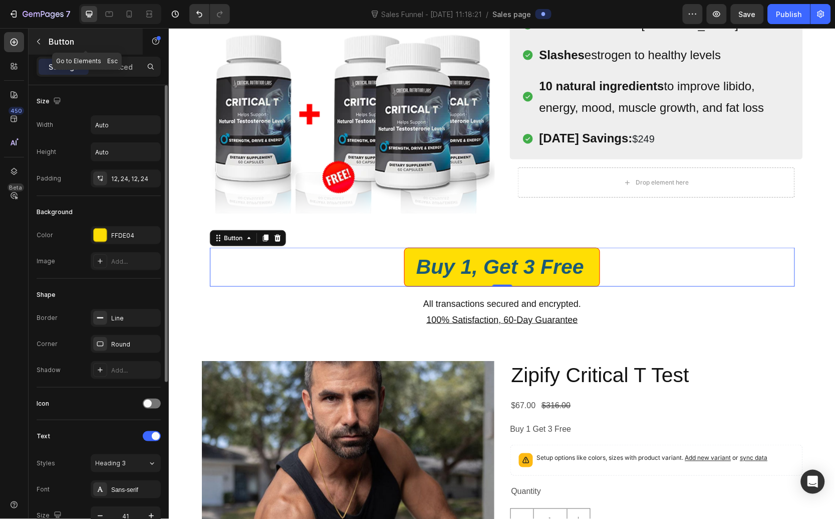
click at [36, 42] on icon "button" at bounding box center [39, 42] width 8 height 8
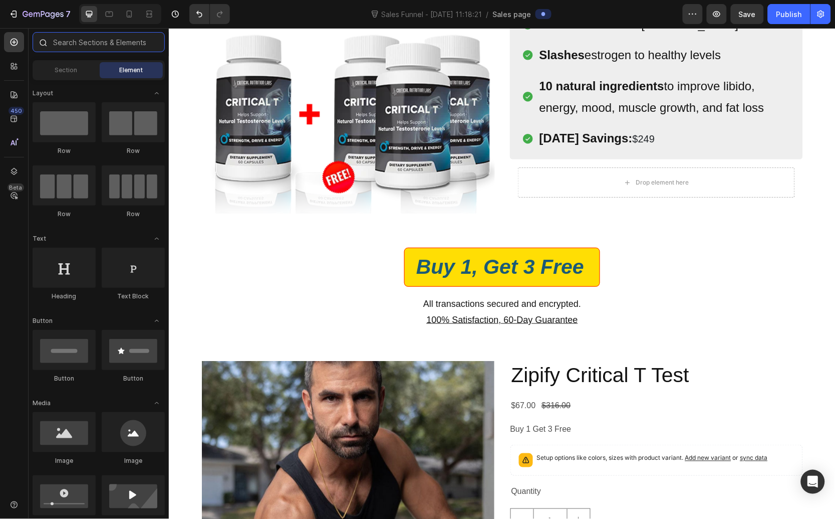
click at [131, 42] on input "text" at bounding box center [99, 42] width 132 height 20
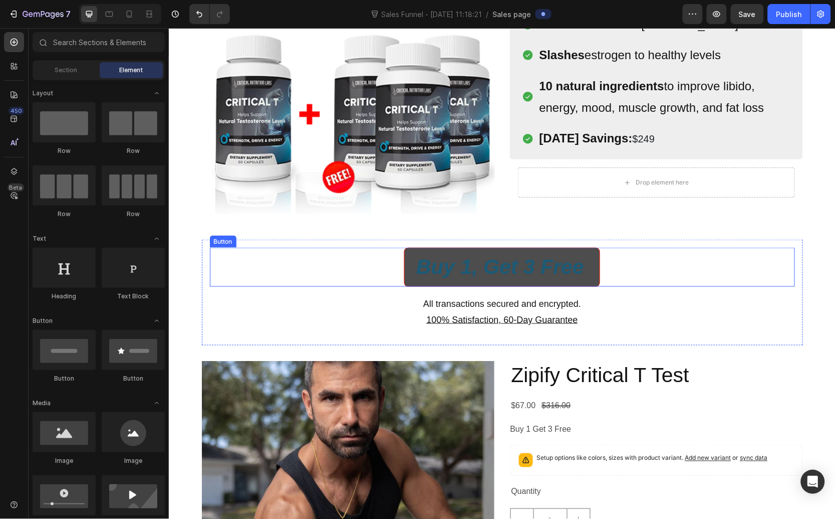
click at [431, 253] on button "Buy 1, Get 3 Free" at bounding box center [502, 266] width 196 height 39
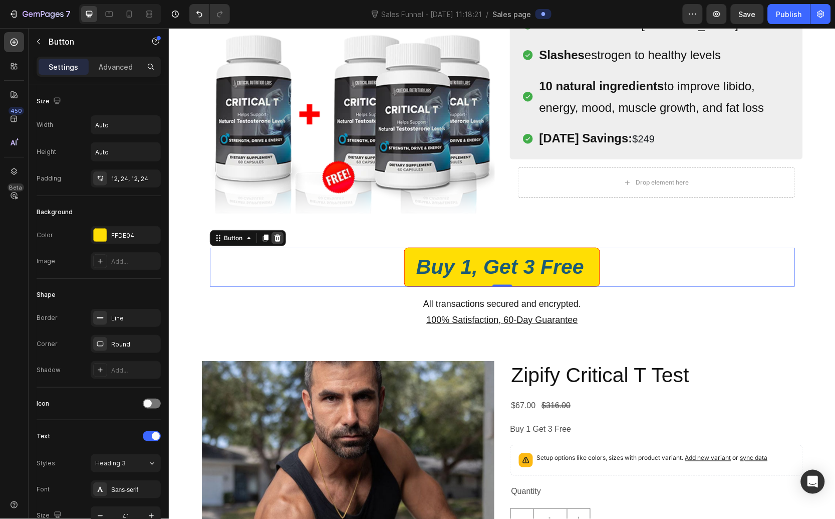
click at [271, 232] on div at bounding box center [277, 238] width 12 height 12
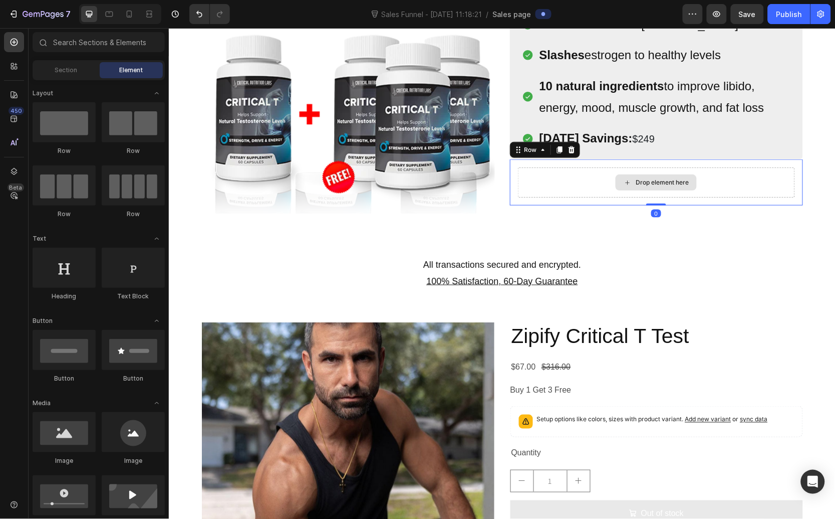
click at [594, 182] on div "Drop element here" at bounding box center [656, 182] width 277 height 30
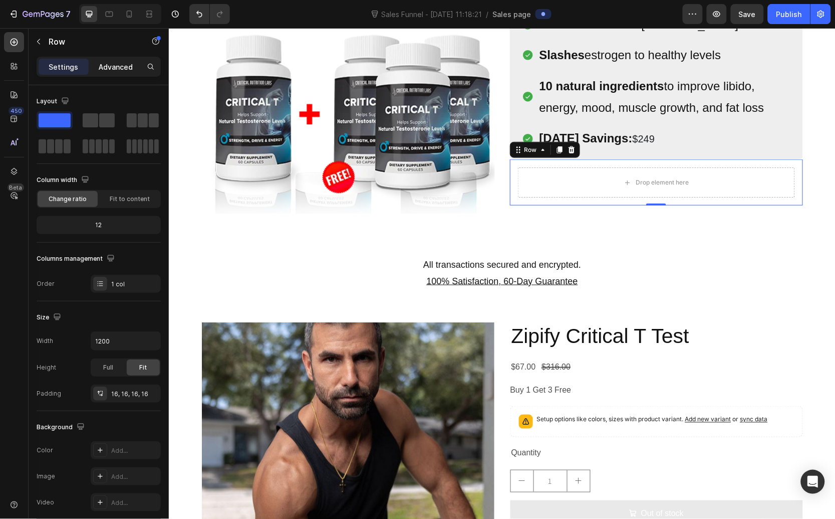
click at [138, 63] on div "Advanced" at bounding box center [116, 67] width 50 height 16
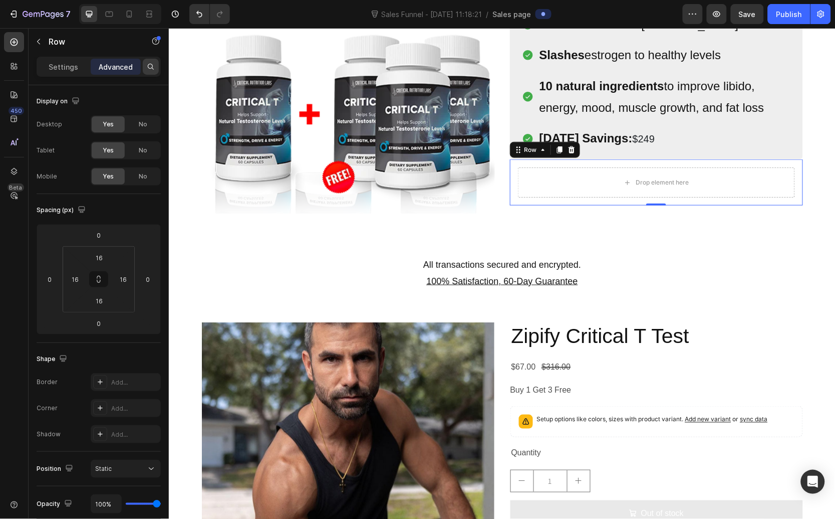
click at [147, 65] on icon at bounding box center [151, 67] width 8 height 8
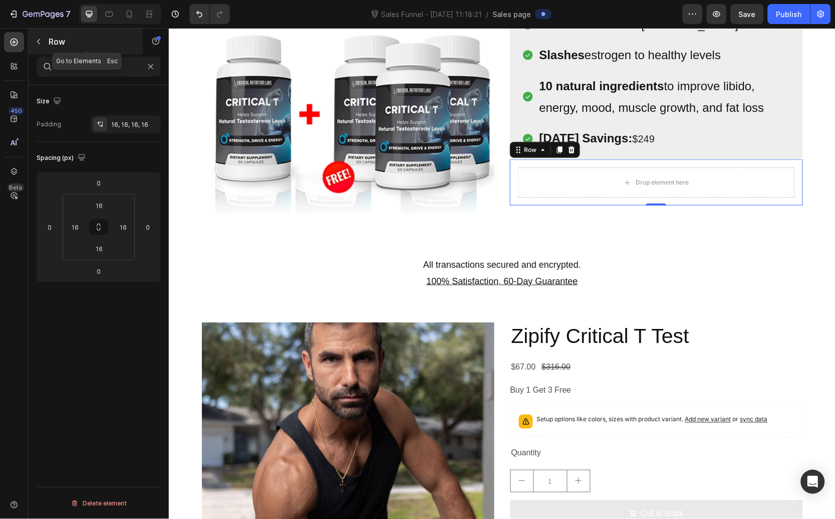
type input "add"
click at [35, 44] on icon "button" at bounding box center [39, 42] width 8 height 8
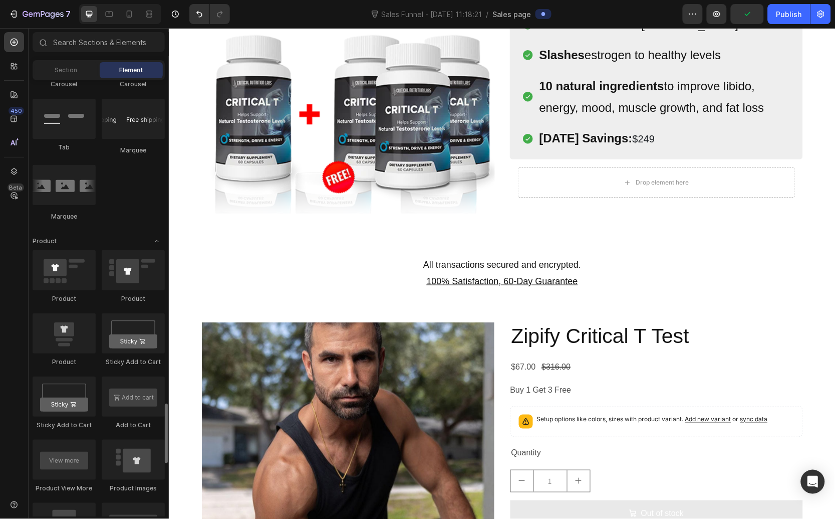
scroll to position [1279, 0]
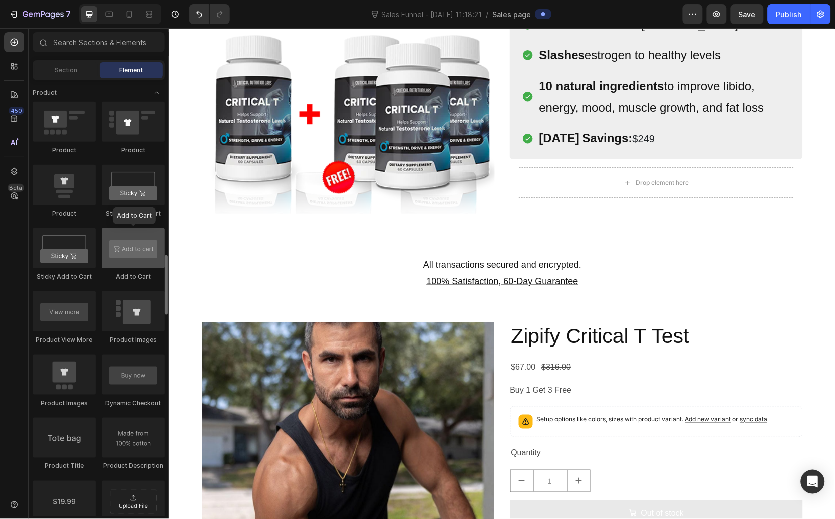
click at [124, 256] on div at bounding box center [133, 248] width 63 height 40
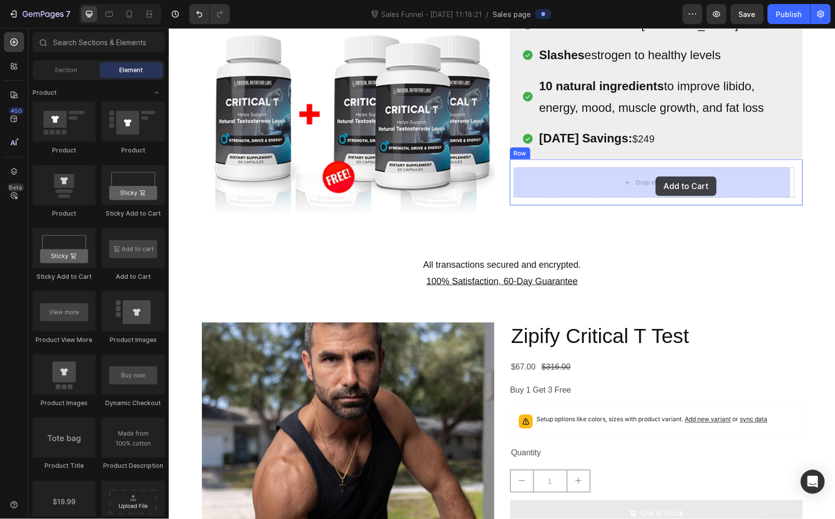
drag, startPoint x: 295, startPoint y: 279, endPoint x: 655, endPoint y: 176, distance: 374.7
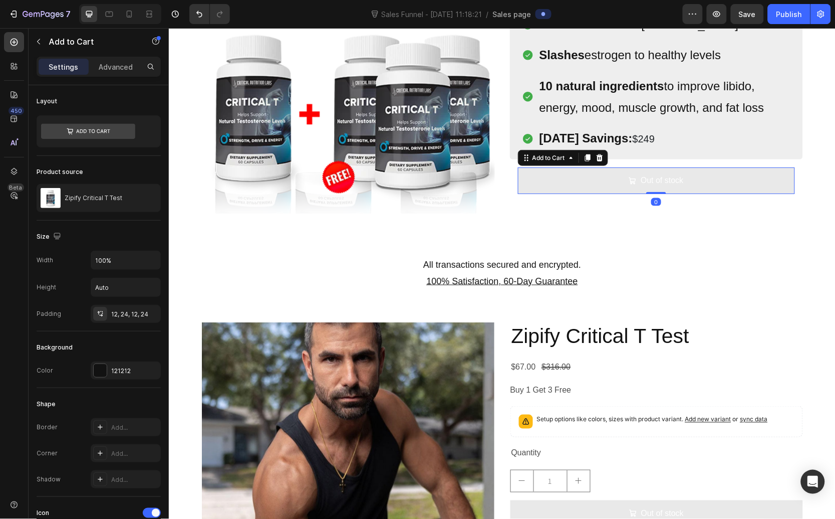
click at [596, 174] on button "Out of stock" at bounding box center [656, 180] width 277 height 27
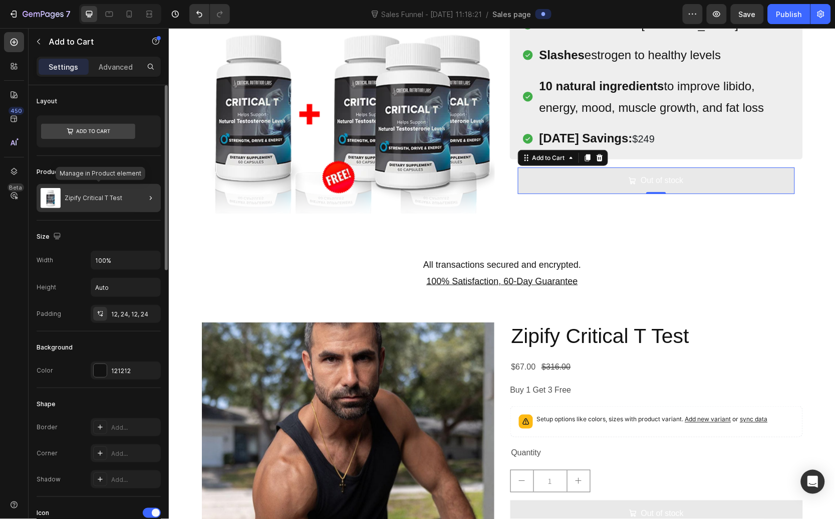
click at [114, 193] on div "Zipify Critical T Test" at bounding box center [99, 198] width 124 height 28
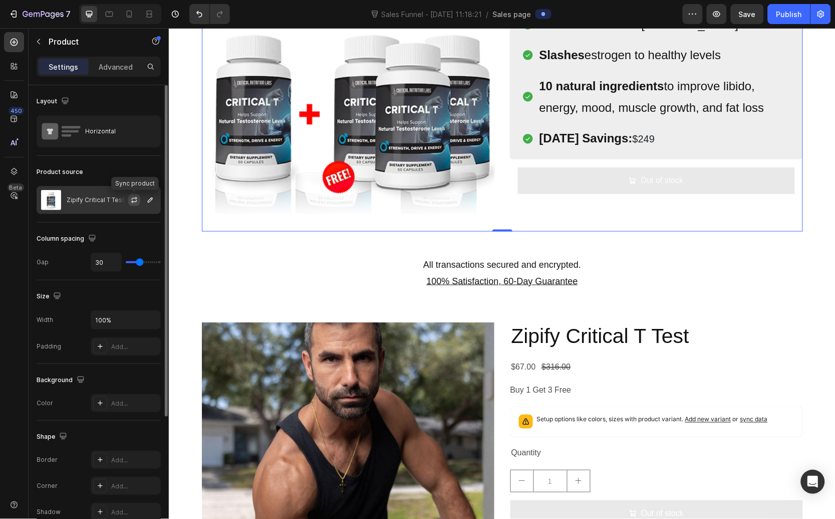
click at [130, 196] on icon "button" at bounding box center [134, 200] width 8 height 8
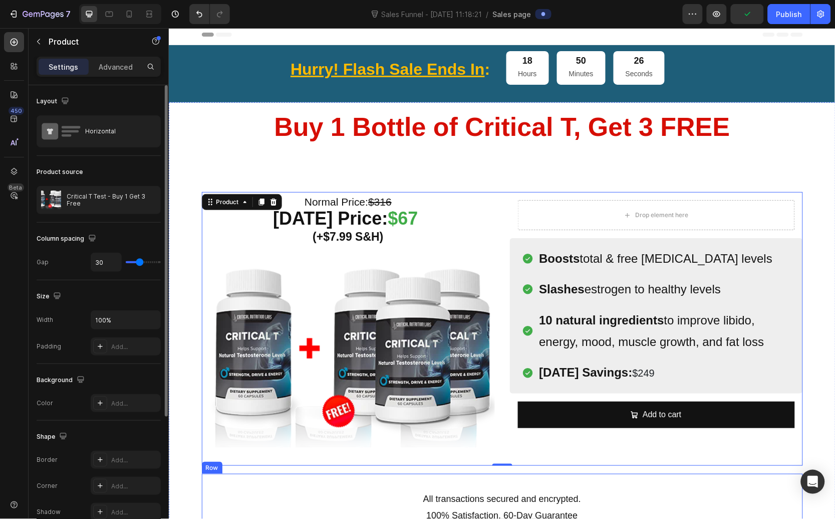
scroll to position [9, 0]
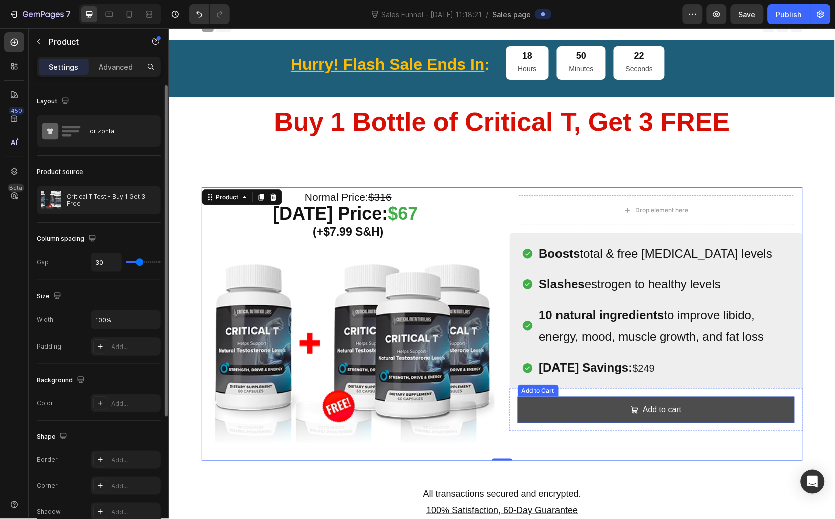
click at [662, 417] on button "Add to cart" at bounding box center [656, 409] width 277 height 27
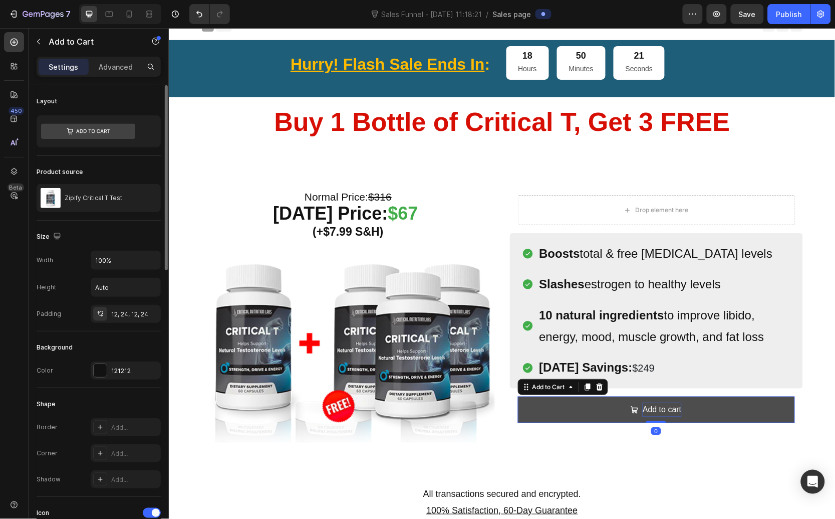
click at [656, 410] on div "Add to cart" at bounding box center [661, 409] width 39 height 15
click at [656, 410] on p "Add to cart" at bounding box center [661, 409] width 39 height 15
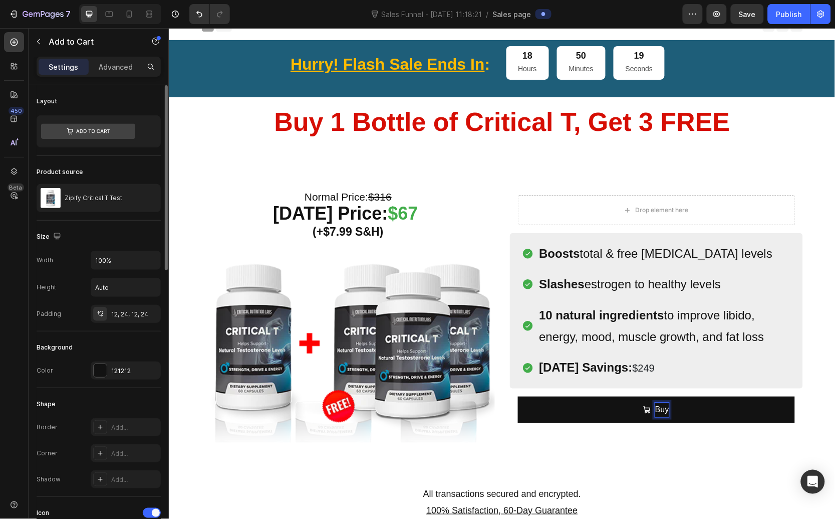
click at [518, 396] on button "Buy" at bounding box center [656, 409] width 277 height 27
click at [518, 396] on button "Buy 1" at bounding box center [656, 409] width 277 height 27
click at [518, 396] on button "Buy 1," at bounding box center [656, 409] width 277 height 27
click at [518, 396] on button "Buy 1, Get" at bounding box center [656, 409] width 277 height 27
click at [518, 396] on button "Buy 1, Get 3" at bounding box center [656, 409] width 277 height 27
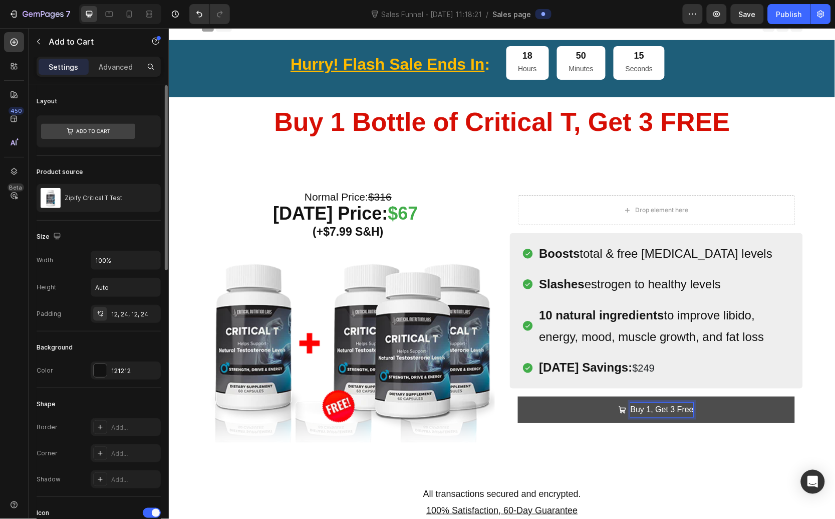
click at [527, 402] on button "Buy 1, Get 3 Free" at bounding box center [656, 409] width 277 height 27
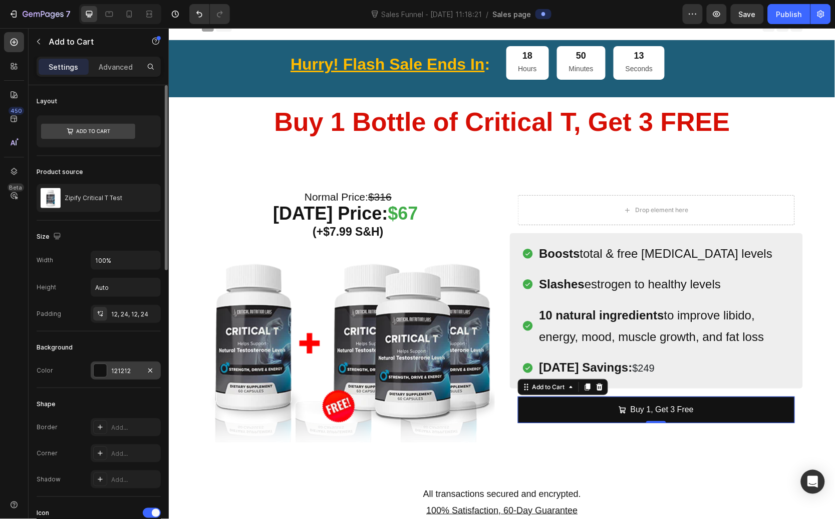
click at [106, 369] on div at bounding box center [100, 370] width 13 height 13
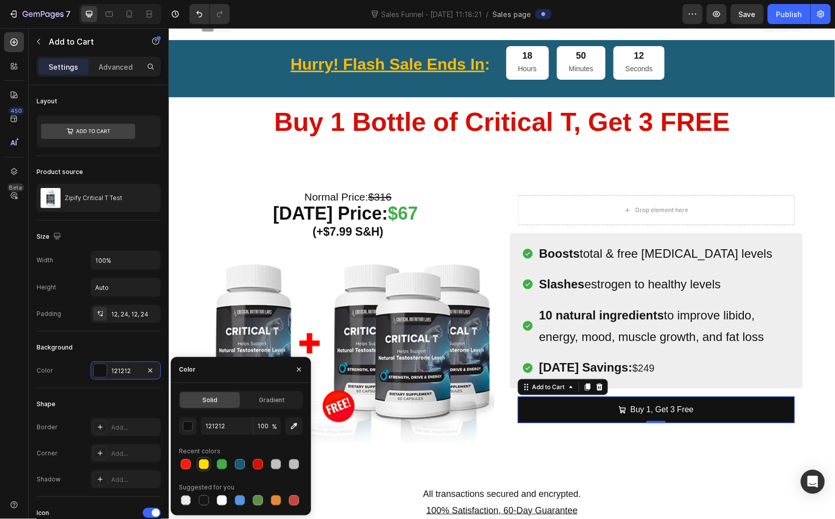
click at [204, 467] on div at bounding box center [204, 464] width 10 height 10
type input "FFDE04"
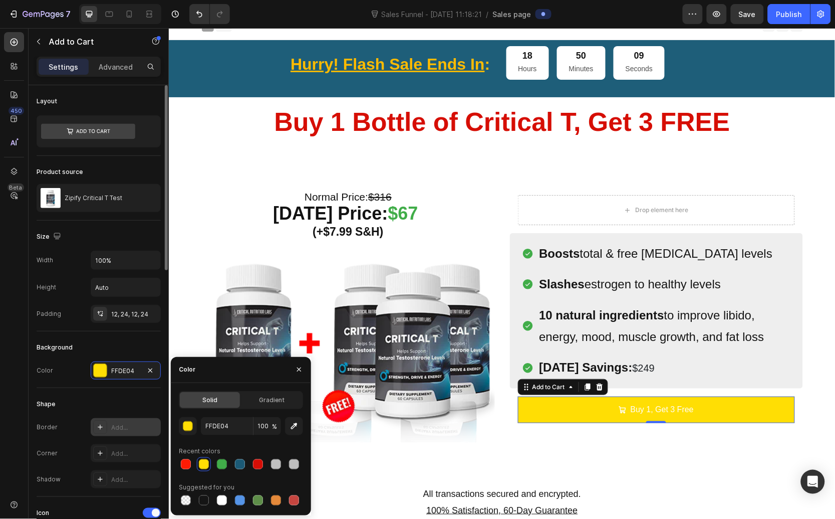
click at [106, 429] on div at bounding box center [100, 427] width 14 height 14
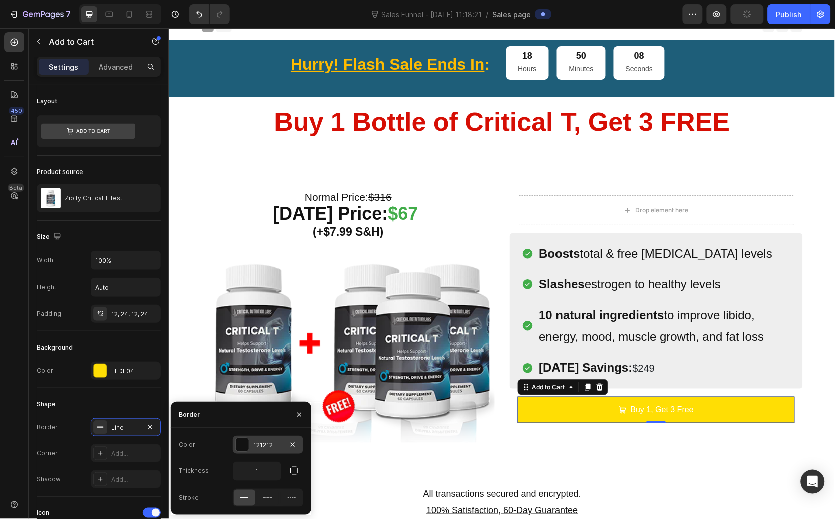
click at [252, 439] on div "121212" at bounding box center [268, 444] width 70 height 18
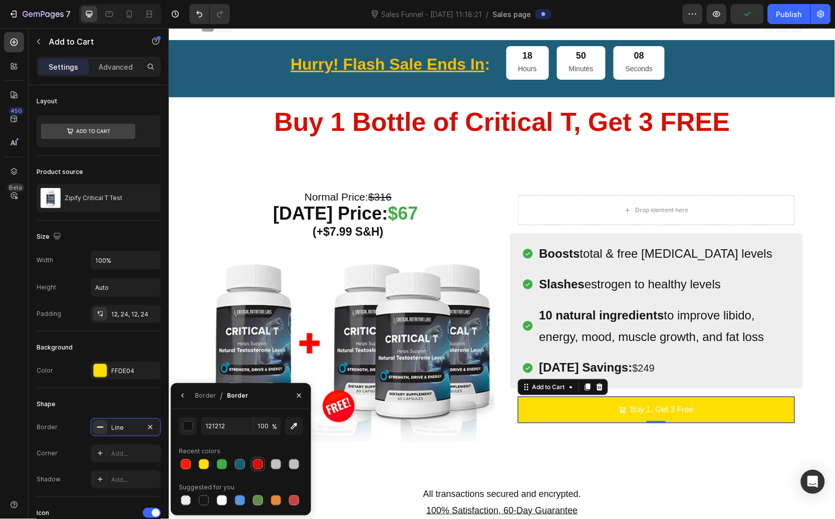
click at [259, 466] on div at bounding box center [258, 464] width 10 height 10
type input "D60E06"
click at [100, 459] on div at bounding box center [100, 453] width 14 height 14
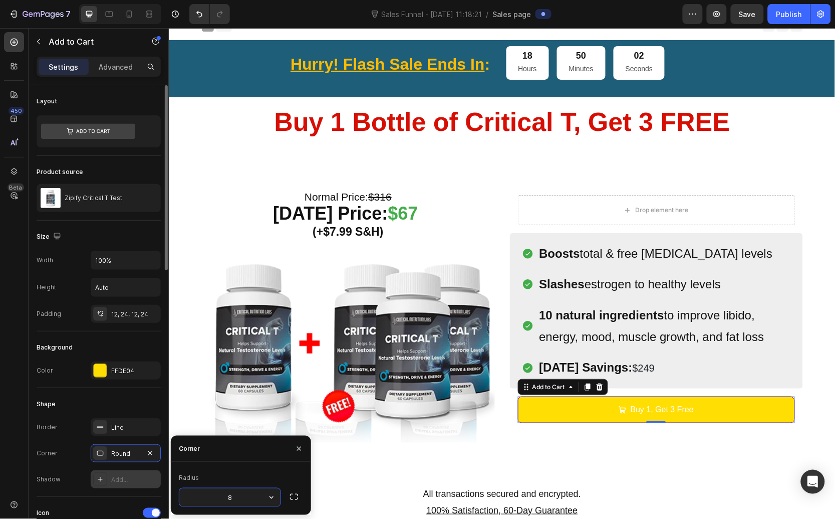
click at [105, 482] on div at bounding box center [100, 479] width 14 height 14
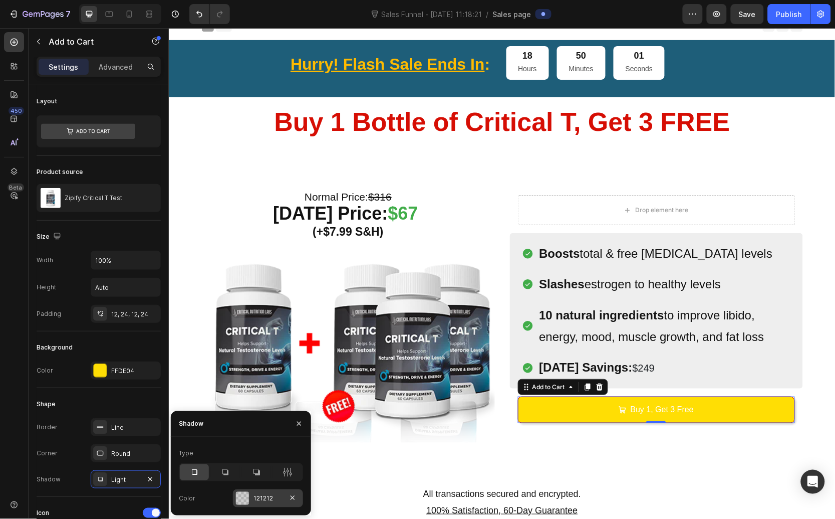
click at [249, 499] on div at bounding box center [243, 498] width 14 height 14
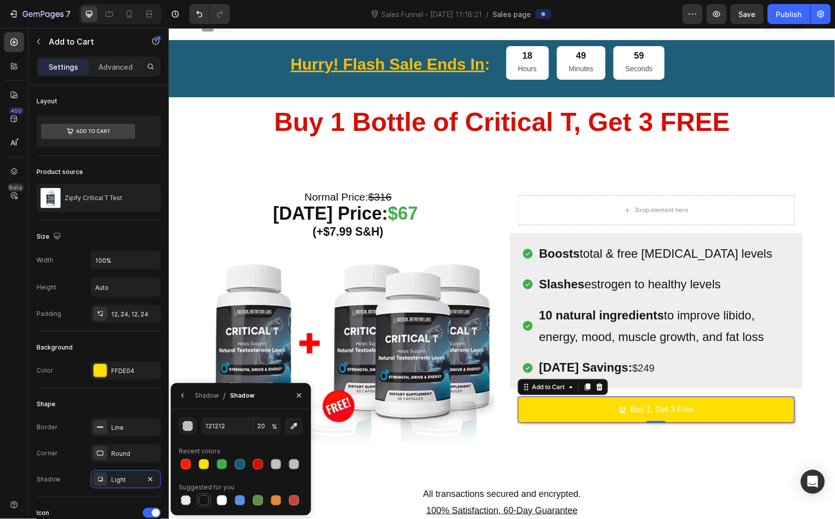
click at [205, 499] on div at bounding box center [204, 500] width 10 height 10
type input "151515"
type input "100"
click at [296, 464] on div at bounding box center [294, 464] width 10 height 10
type input "BFBFBF"
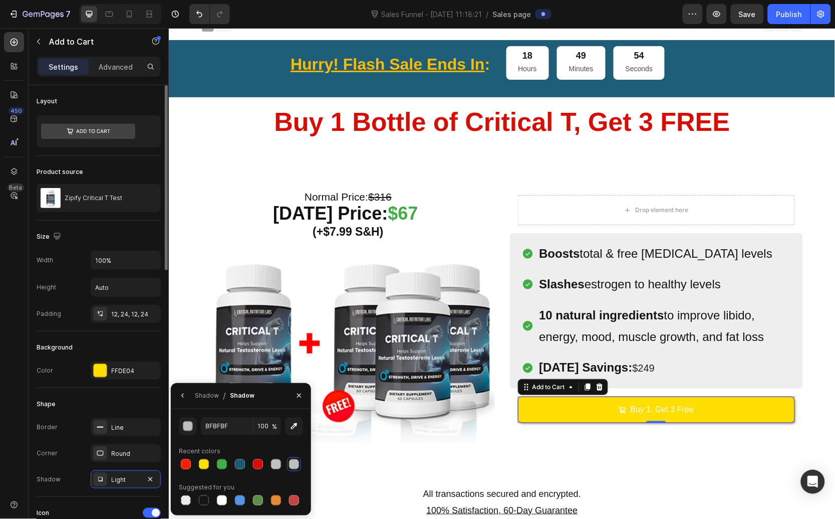
click at [64, 422] on div "Border Line" at bounding box center [99, 427] width 124 height 18
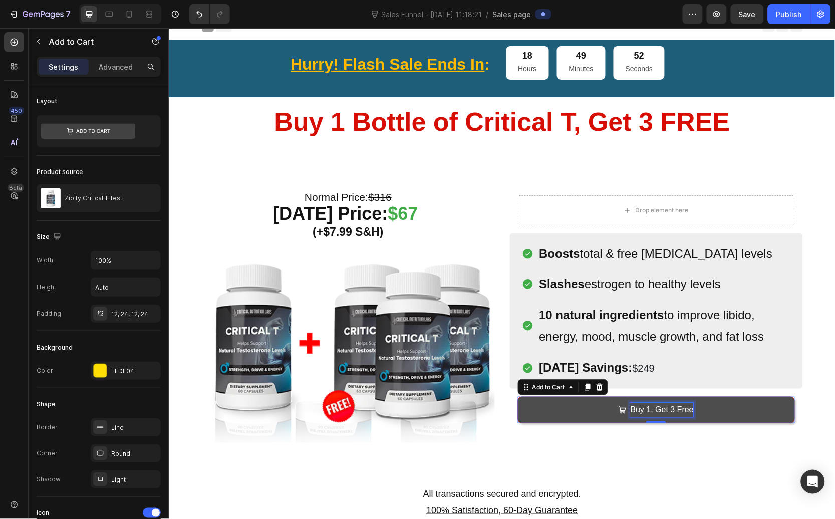
click at [688, 406] on p "Buy 1, Get 3 Free" at bounding box center [661, 409] width 63 height 15
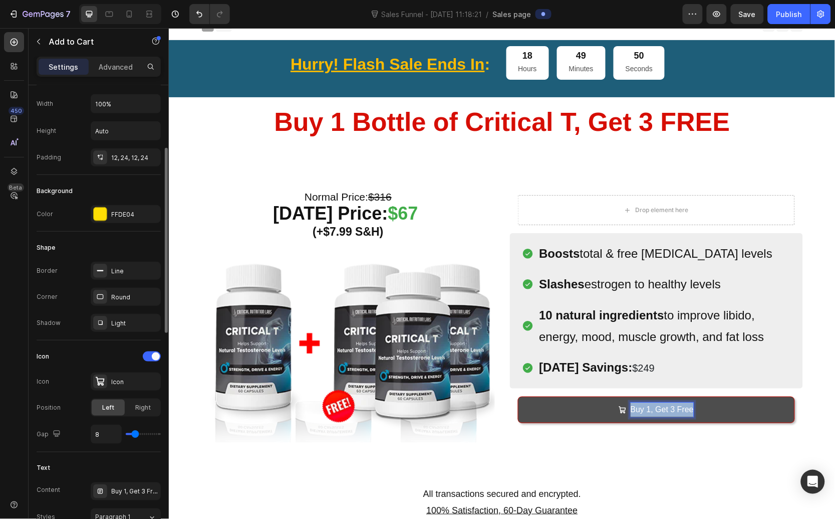
scroll to position [242, 0]
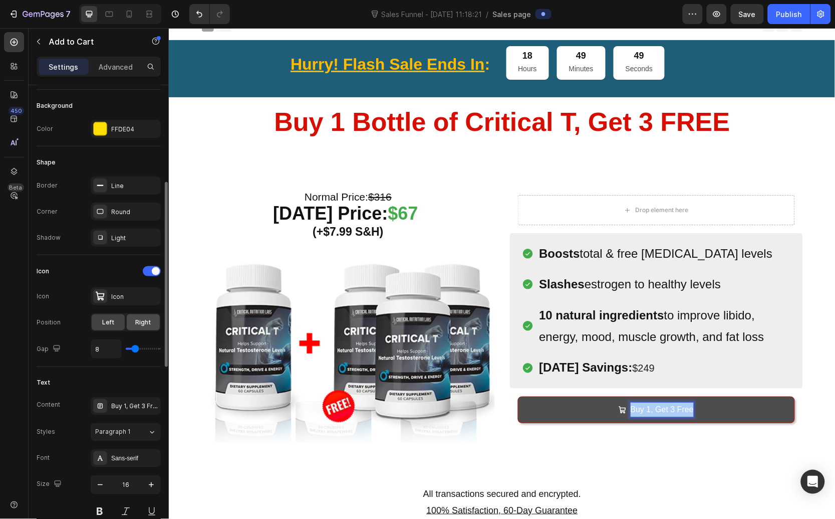
click at [149, 322] on span "Right" at bounding box center [144, 322] width 16 height 9
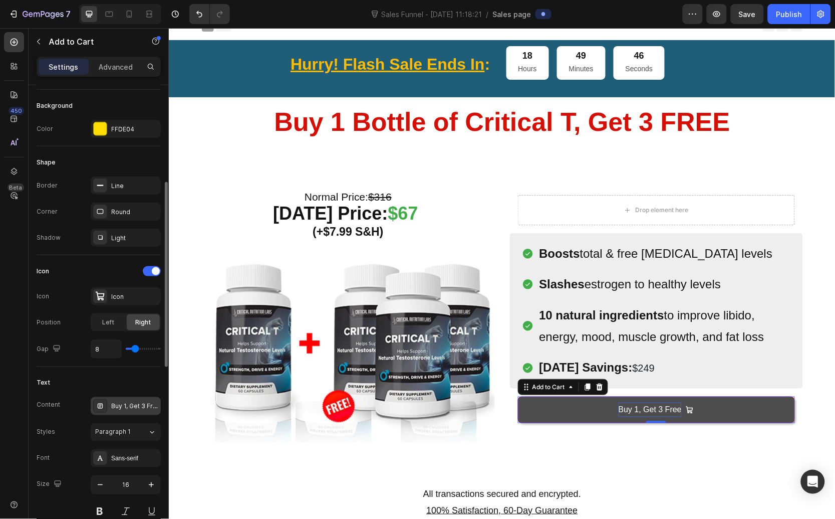
scroll to position [296, 0]
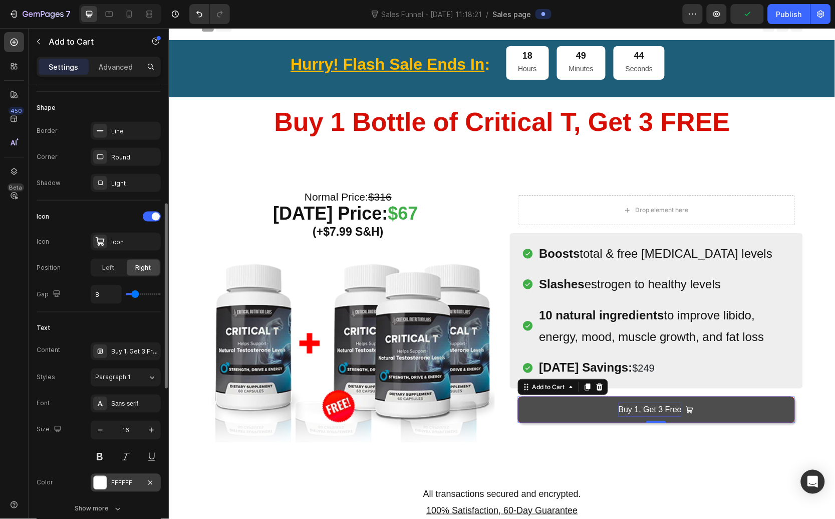
click at [103, 485] on div at bounding box center [100, 482] width 13 height 13
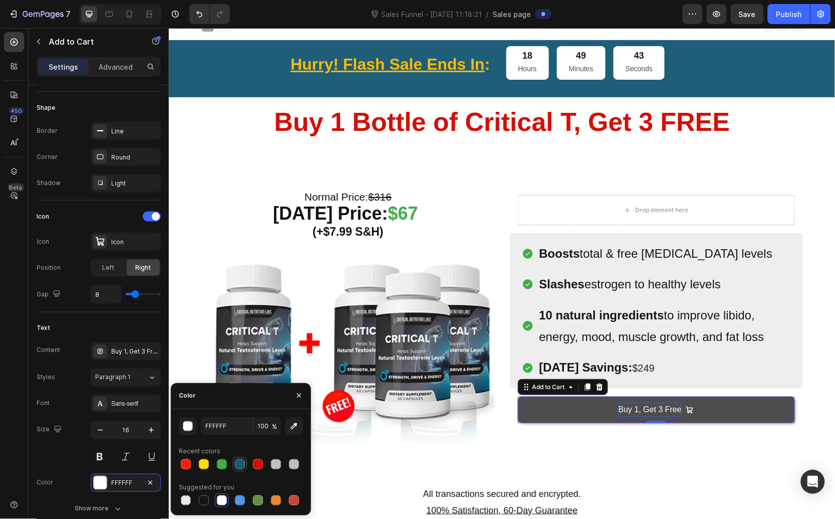
click at [240, 465] on div at bounding box center [240, 464] width 10 height 10
type input "1B5A76"
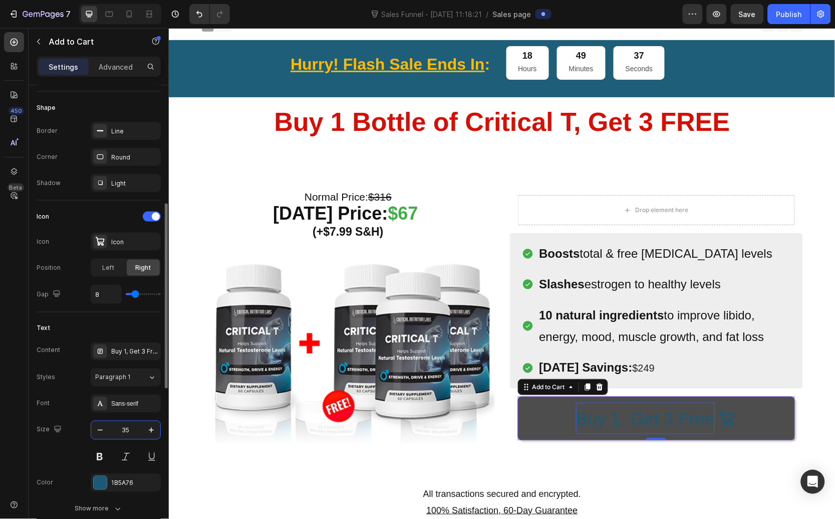
drag, startPoint x: 131, startPoint y: 431, endPoint x: 120, endPoint y: 431, distance: 10.5
click at [120, 431] on input "35" at bounding box center [125, 430] width 33 height 18
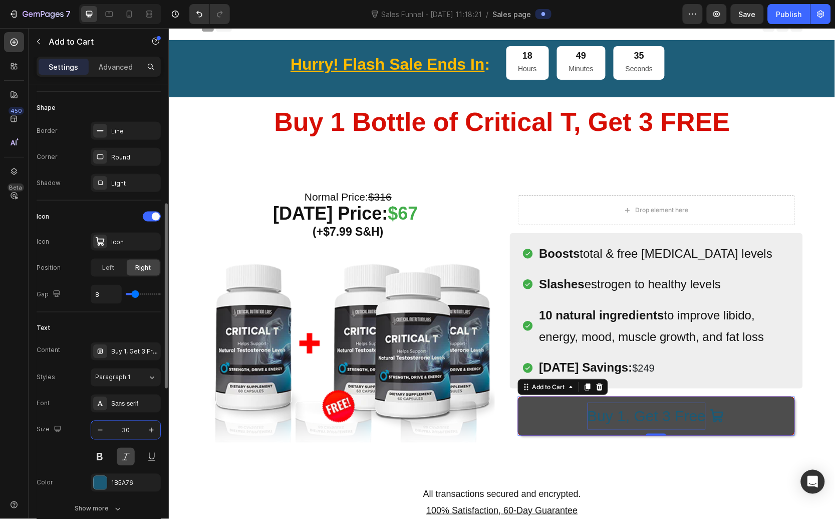
type input "30"
click at [128, 456] on button at bounding box center [126, 457] width 18 height 18
click at [120, 412] on div "Sans-serif" at bounding box center [126, 403] width 70 height 18
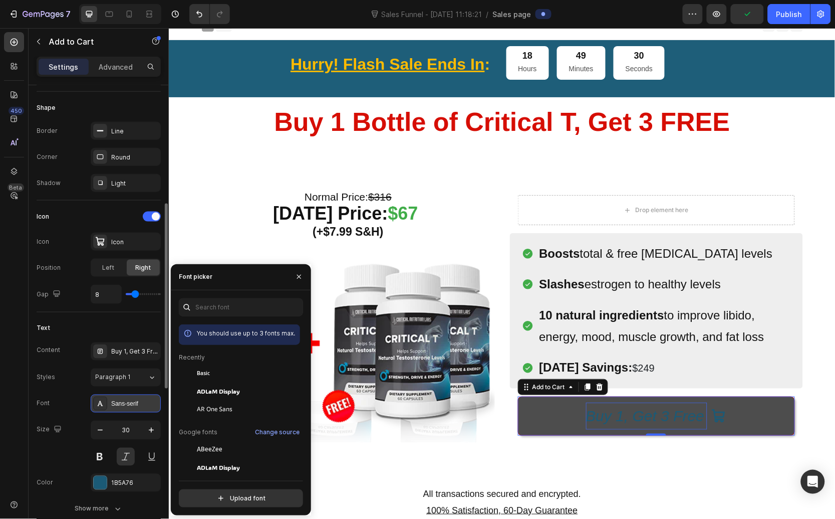
click at [120, 407] on div "Sans-serif" at bounding box center [134, 403] width 47 height 9
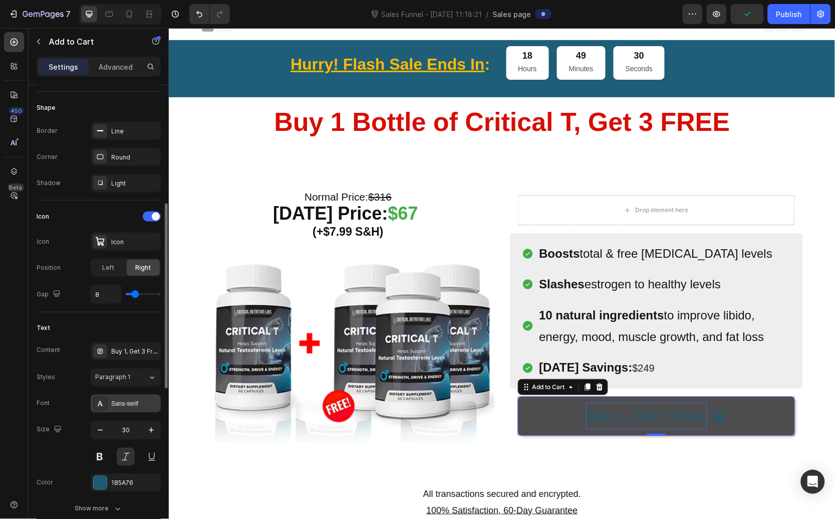
click at [104, 406] on icon at bounding box center [100, 403] width 8 height 8
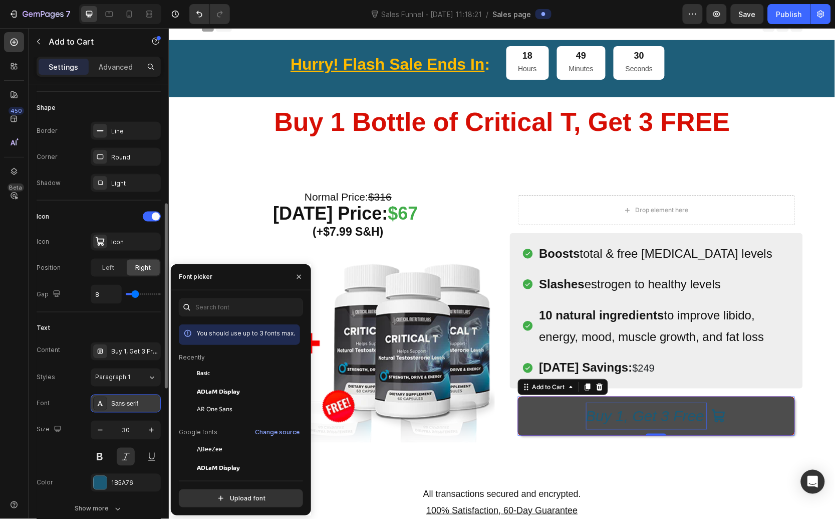
click at [104, 406] on icon at bounding box center [100, 403] width 8 height 8
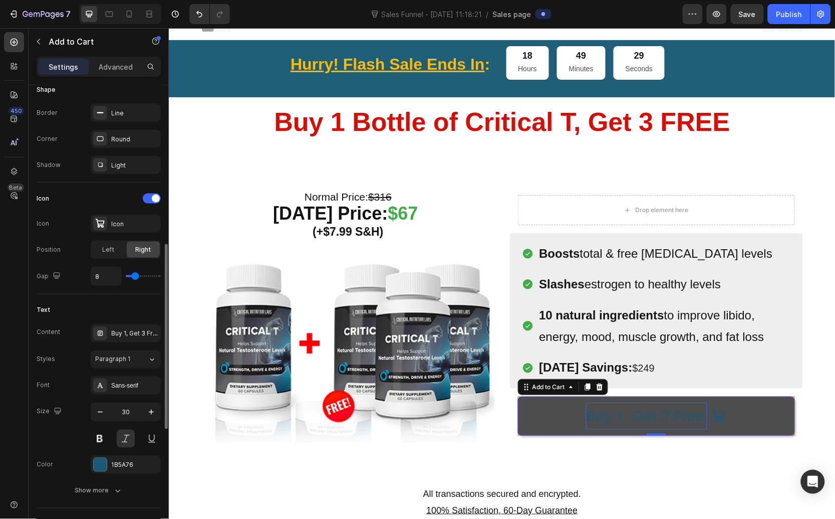
scroll to position [338, 0]
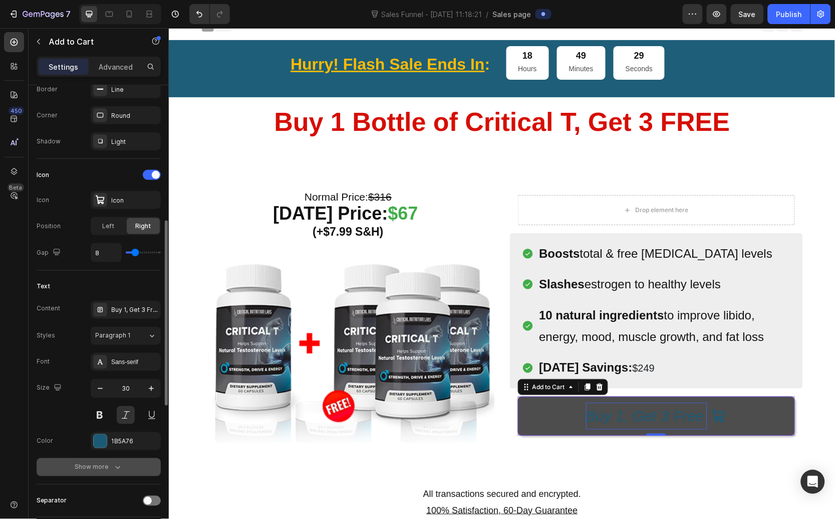
click at [99, 468] on div "Show more" at bounding box center [99, 467] width 48 height 10
click at [101, 412] on button at bounding box center [100, 415] width 18 height 18
click at [65, 424] on div "Size 30" at bounding box center [99, 401] width 124 height 45
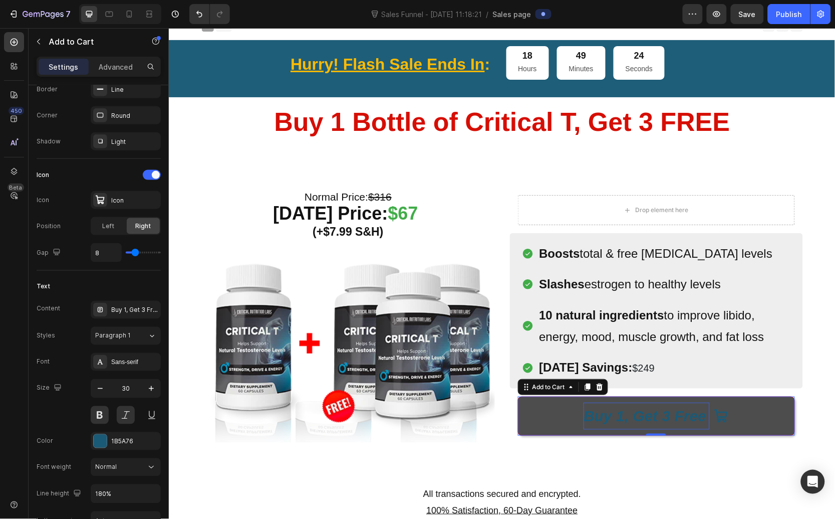
click at [563, 413] on button "Buy 1, Get 3 Free" at bounding box center [656, 415] width 277 height 39
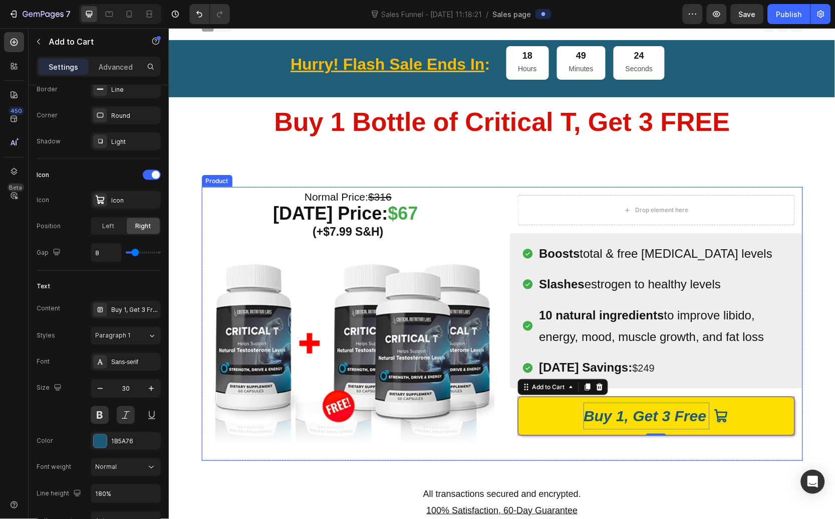
click at [608, 460] on div "(P) Images & Gallery Icon Product Benefit 1 Text block Icon Product Benefit 2 T…" at bounding box center [656, 323] width 293 height 274
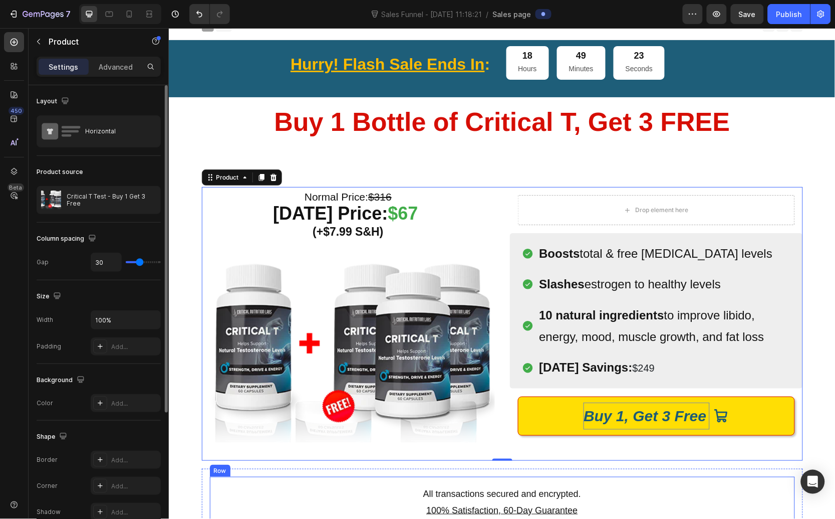
click at [627, 489] on p "All transactions secured and encrypted." at bounding box center [501, 493] width 567 height 16
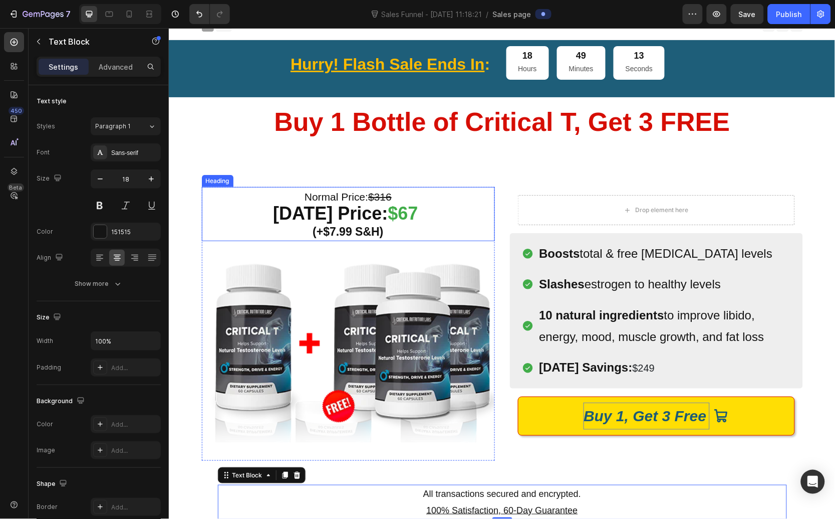
click at [399, 217] on strong "$67" at bounding box center [403, 212] width 30 height 21
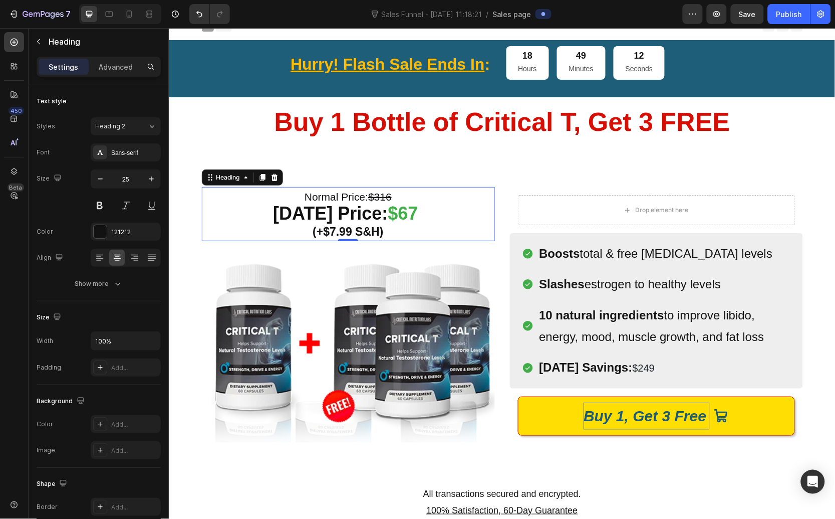
click at [632, 297] on div "Boosts total & free testosterone levels Slashes estrogen to healthy levels 10 n…" at bounding box center [656, 310] width 269 height 139
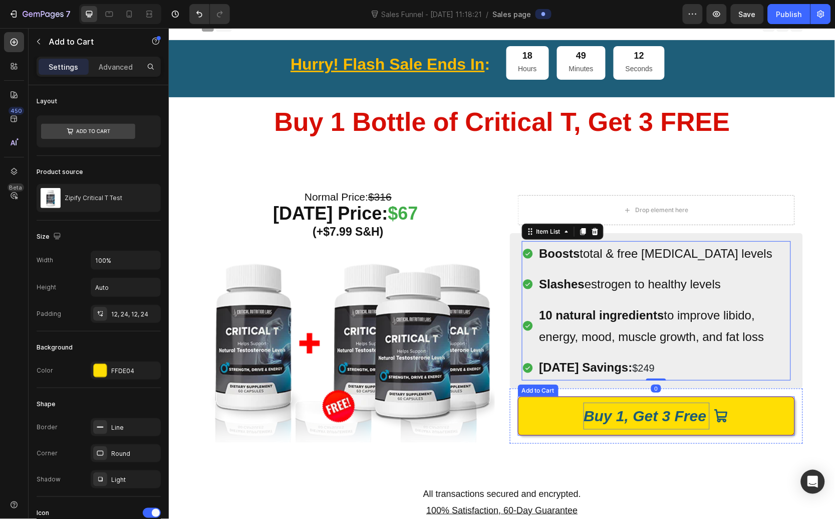
click at [644, 419] on p "Buy 1, Get 3 Free" at bounding box center [646, 415] width 126 height 27
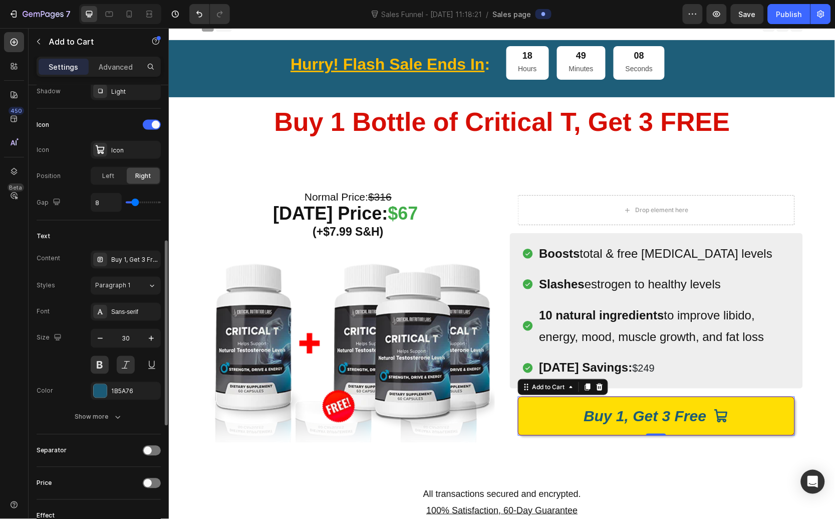
scroll to position [478, 0]
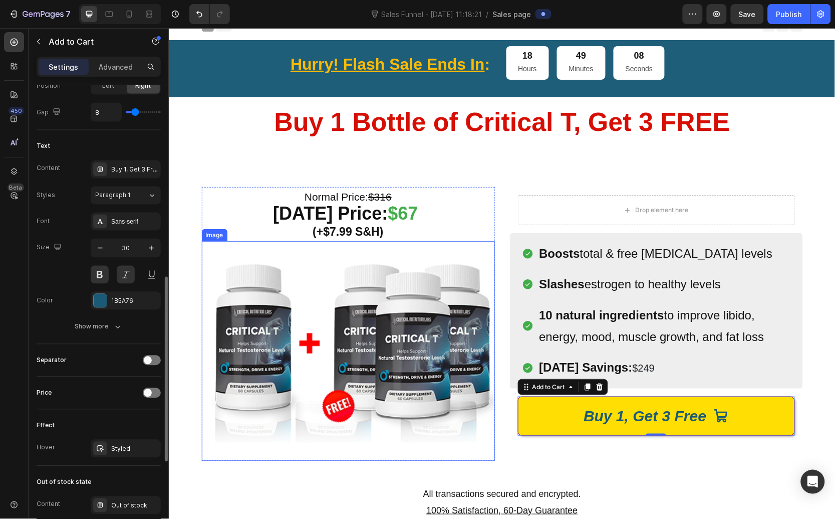
click at [362, 451] on img at bounding box center [347, 351] width 293 height 220
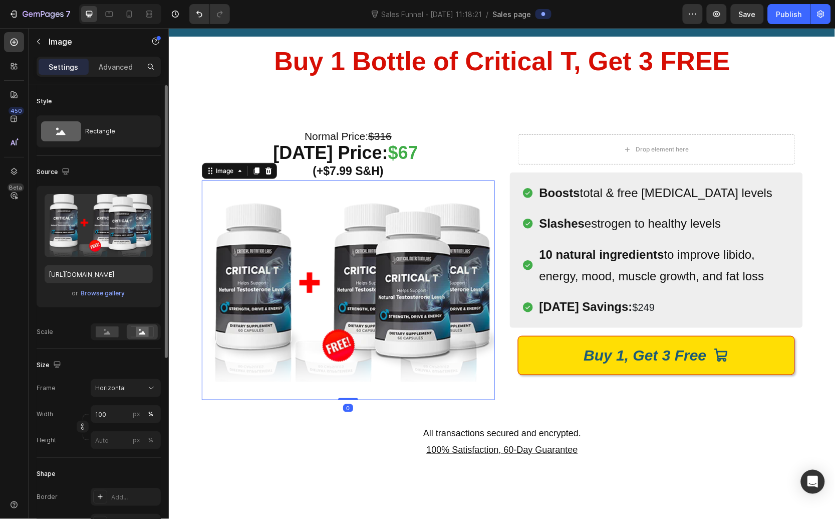
scroll to position [78, 0]
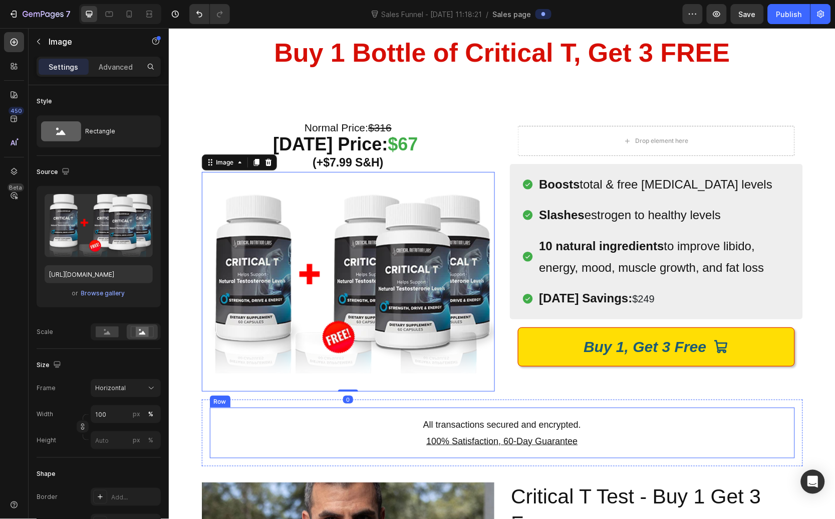
click at [567, 420] on p "All transactions secured and encrypted." at bounding box center [501, 424] width 567 height 16
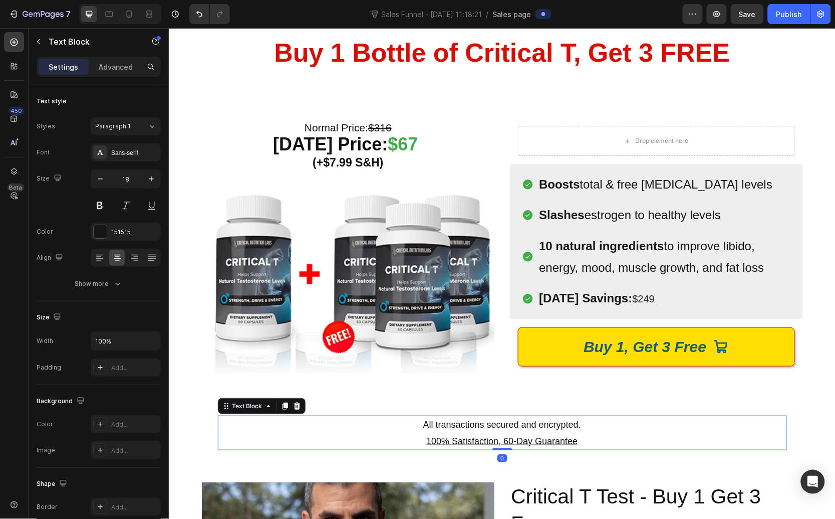
click at [597, 390] on div "(P) Images & Gallery Icon Product Benefit 1 Text block Icon Product Benefit 2 T…" at bounding box center [656, 254] width 293 height 274
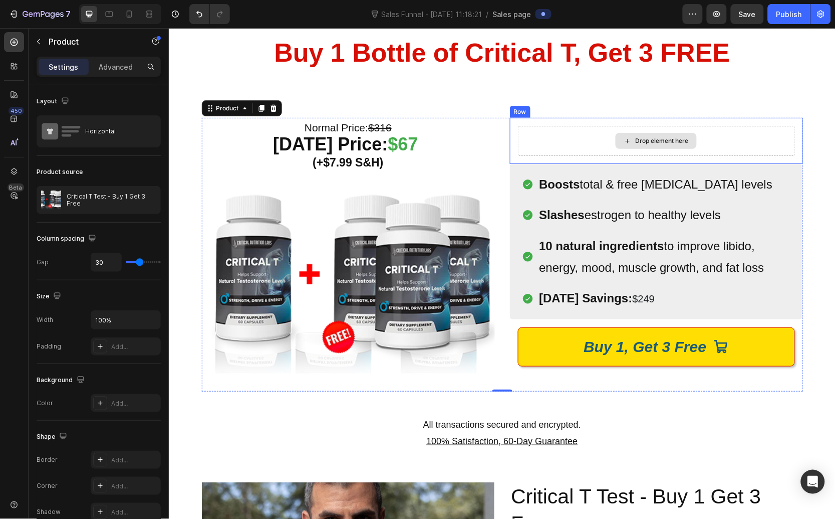
click at [548, 131] on div "Drop element here" at bounding box center [656, 140] width 277 height 30
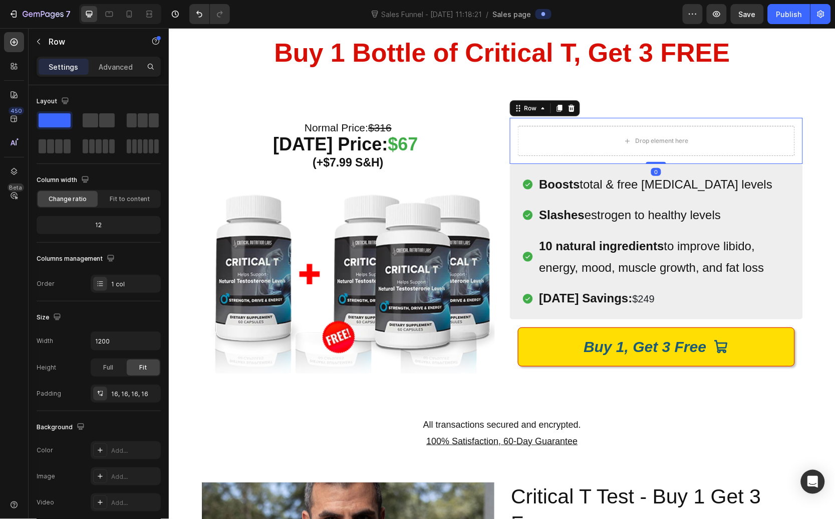
click at [556, 108] on icon at bounding box center [559, 107] width 6 height 7
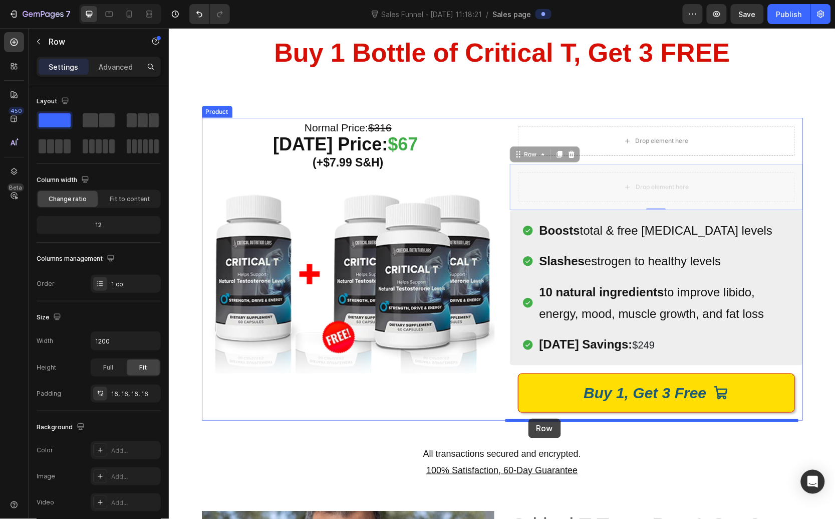
drag, startPoint x: 513, startPoint y: 154, endPoint x: 528, endPoint y: 418, distance: 264.5
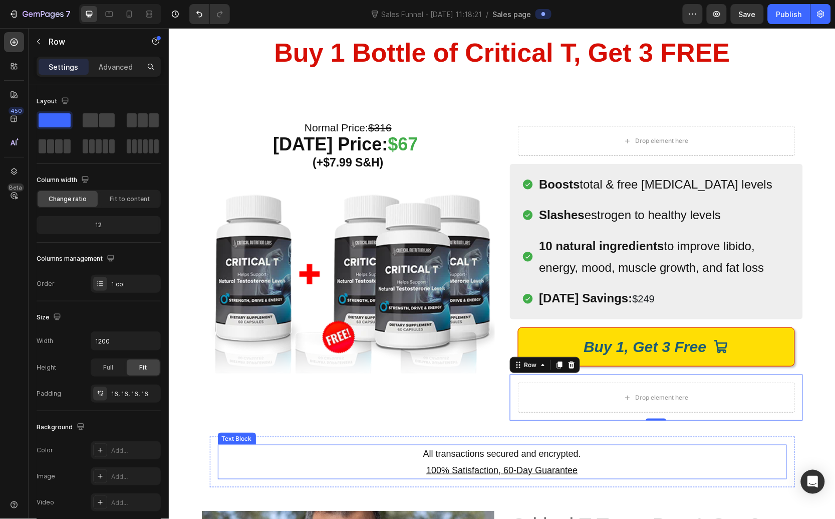
click at [517, 457] on p "All transactions secured and encrypted." at bounding box center [501, 453] width 567 height 16
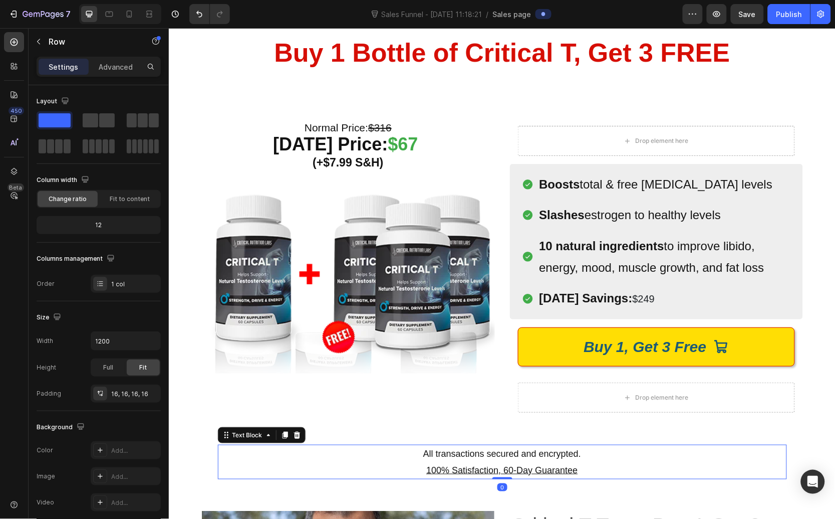
click at [517, 457] on p "All transactions secured and encrypted." at bounding box center [501, 453] width 567 height 16
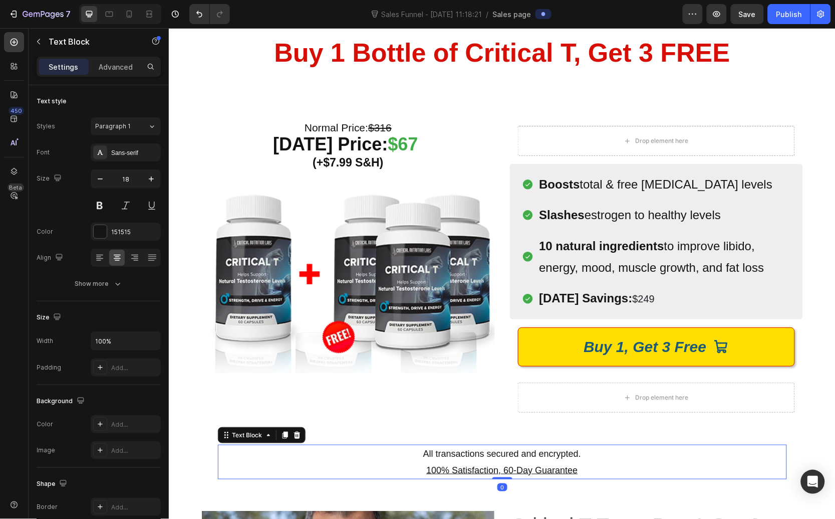
click at [517, 457] on p "All transactions secured and encrypted." at bounding box center [501, 453] width 567 height 16
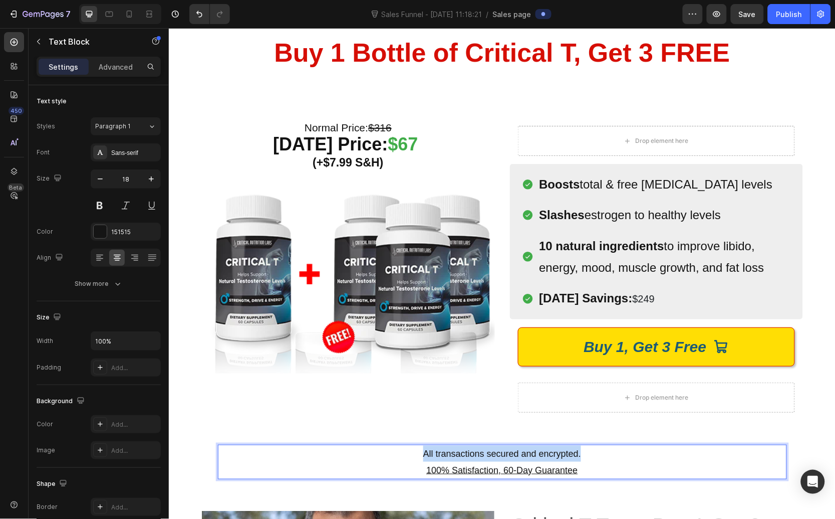
click at [517, 457] on p "All transactions secured and encrypted." at bounding box center [501, 453] width 567 height 16
click at [564, 463] on p "100% Satisfaction, 60-Day Guarantee" at bounding box center [501, 470] width 567 height 16
drag, startPoint x: 583, startPoint y: 469, endPoint x: 421, endPoint y: 453, distance: 162.6
click at [418, 455] on div "All transactions secured and encrypted. 100% Satisfaction, 60-Day Guarantee" at bounding box center [501, 461] width 569 height 35
copy div "All transactions secured and encrypted. 100% Satisfaction, 60-Day Guarantee"
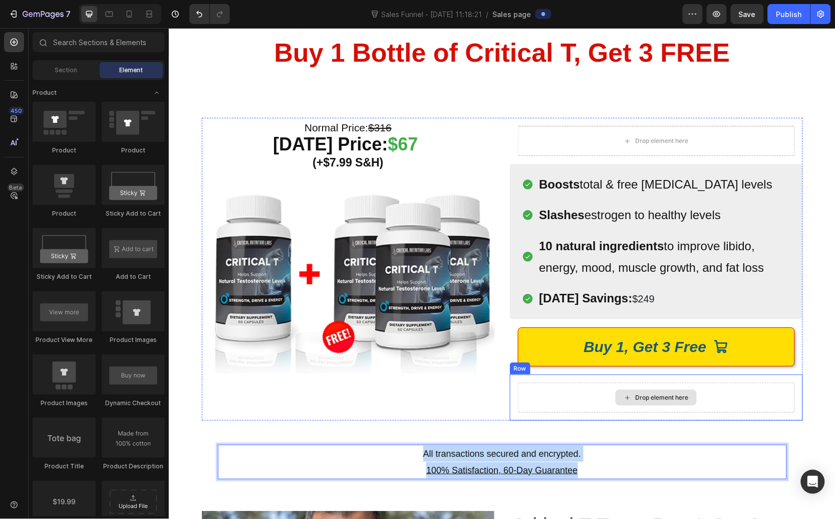
click at [686, 389] on div "Drop element here" at bounding box center [655, 397] width 81 height 16
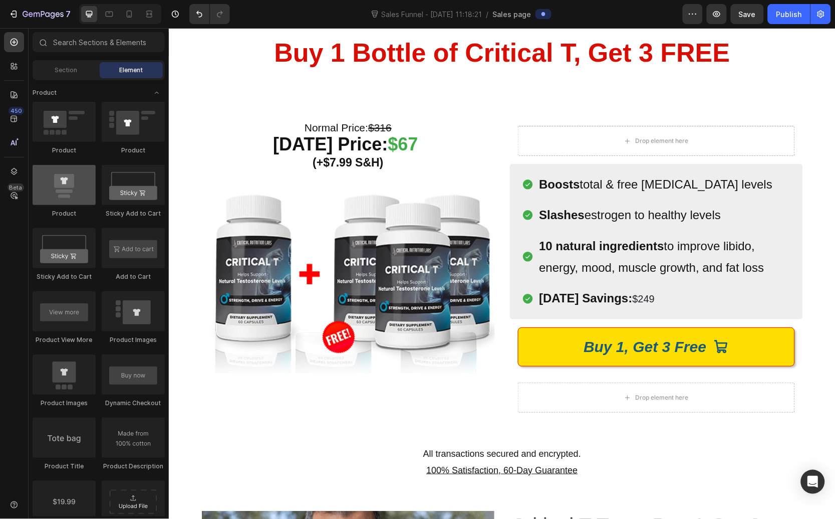
scroll to position [538, 0]
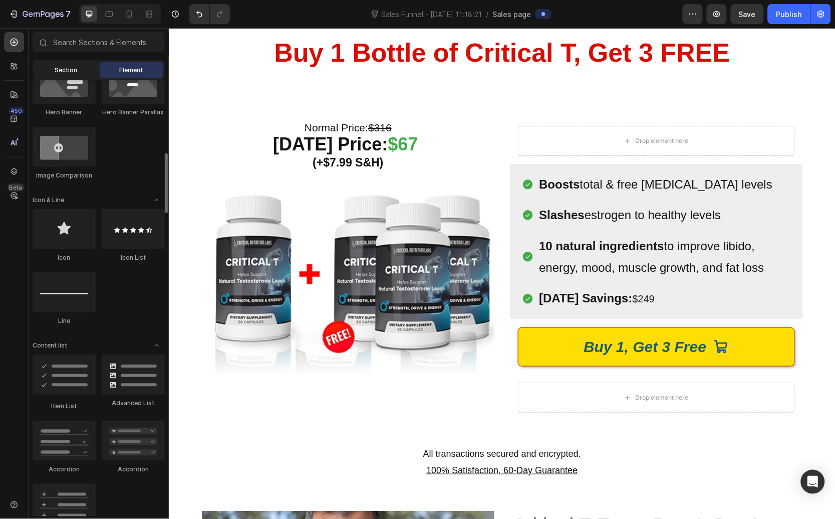
click at [68, 74] on div "Section" at bounding box center [66, 70] width 63 height 16
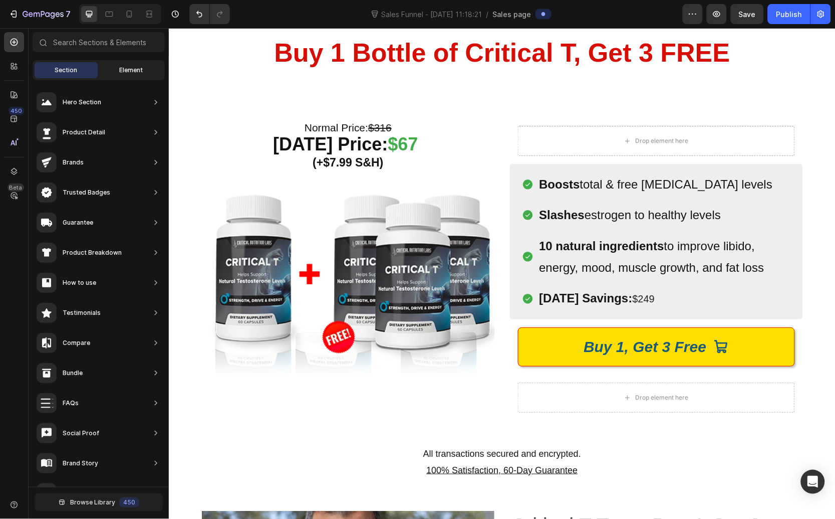
click at [113, 74] on div "Element" at bounding box center [131, 70] width 63 height 16
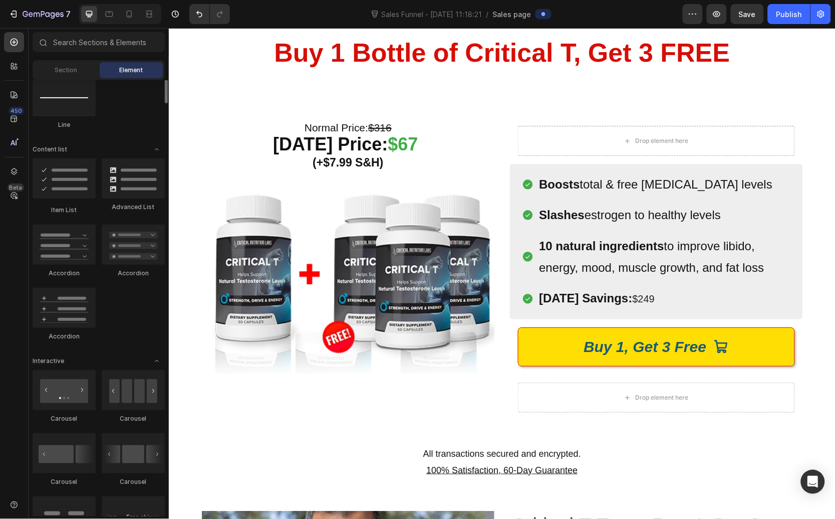
scroll to position [0, 0]
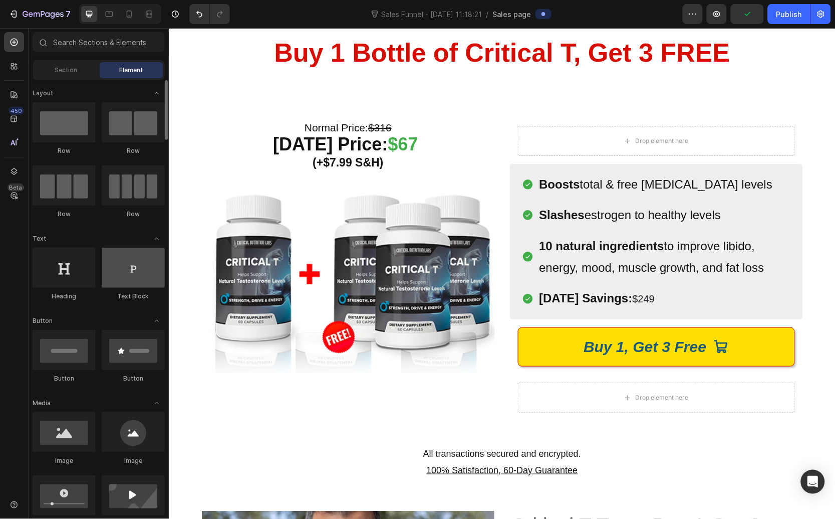
click at [132, 268] on div at bounding box center [133, 268] width 63 height 40
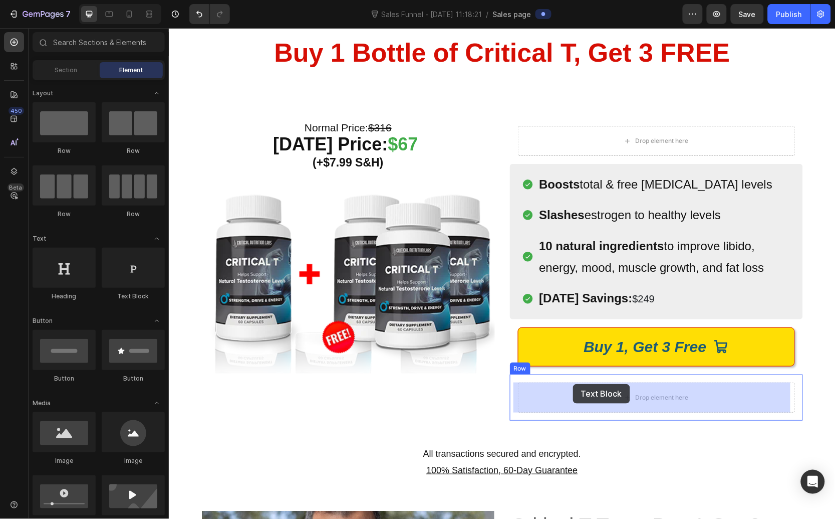
drag, startPoint x: 286, startPoint y: 302, endPoint x: 573, endPoint y: 384, distance: 298.7
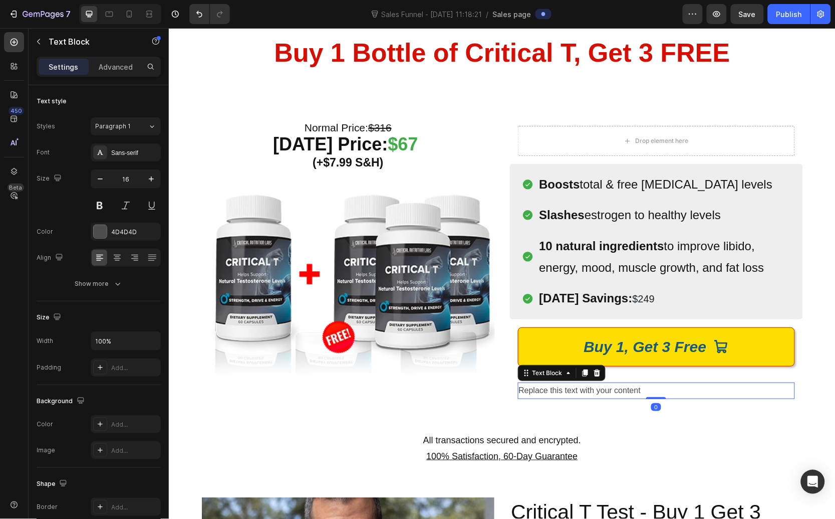
click at [573, 384] on div "Replace this text with your content" at bounding box center [656, 390] width 277 height 17
click at [573, 384] on p "Replace this text with your content" at bounding box center [656, 390] width 275 height 15
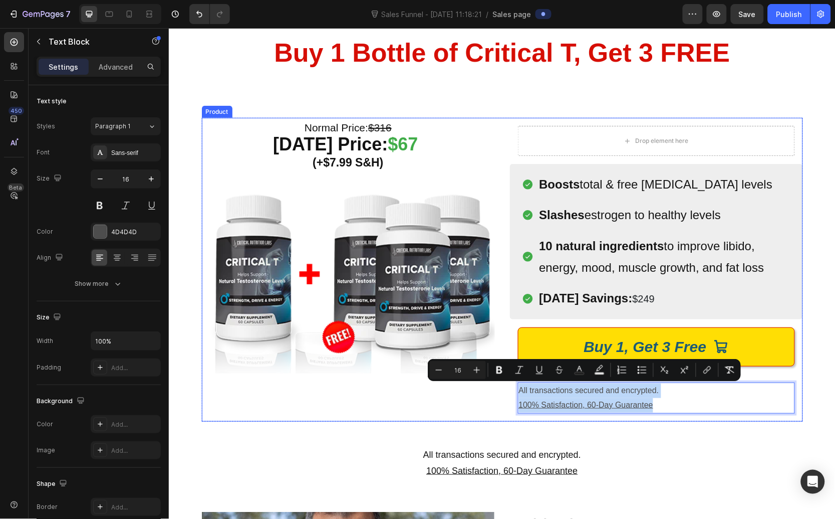
drag, startPoint x: 620, startPoint y: 398, endPoint x: 502, endPoint y: 390, distance: 118.5
click at [502, 390] on div "Normal Price: $316 Today’s Price: $67 (+$7.99 S&H) Heading Image Row (P) Images…" at bounding box center [501, 269] width 601 height 304
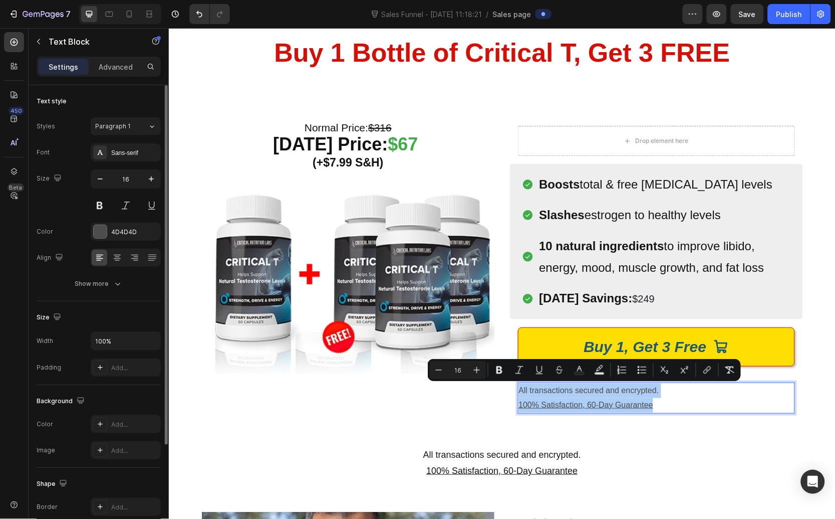
click at [114, 249] on div at bounding box center [126, 258] width 70 height 18
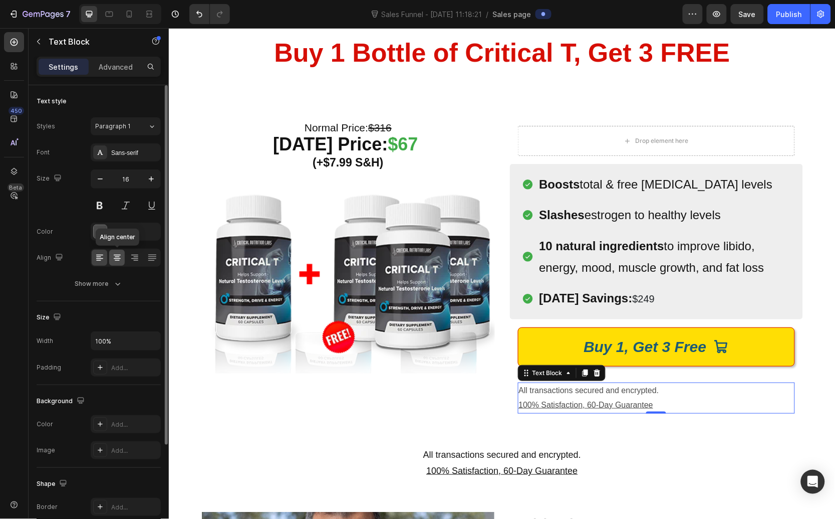
click at [118, 254] on icon at bounding box center [117, 258] width 10 height 10
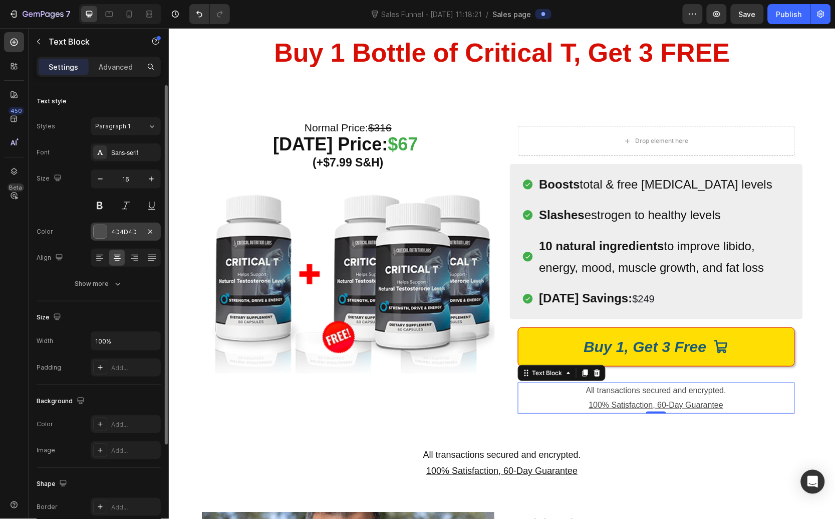
click at [98, 233] on div at bounding box center [100, 231] width 13 height 13
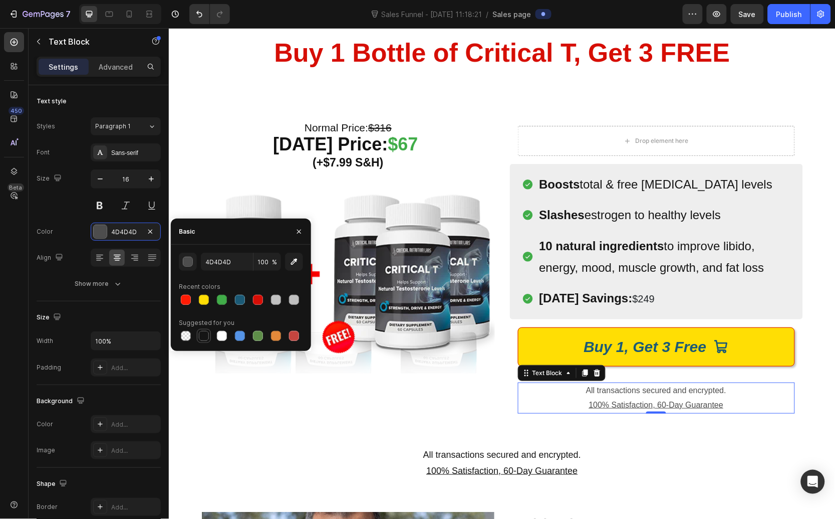
click at [203, 337] on div at bounding box center [204, 336] width 10 height 10
type input "151515"
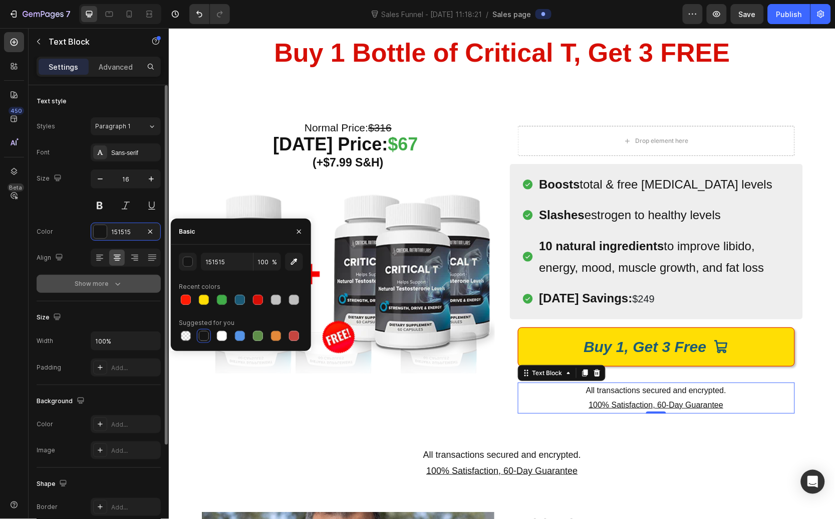
click at [105, 286] on div "Show more" at bounding box center [99, 284] width 48 height 10
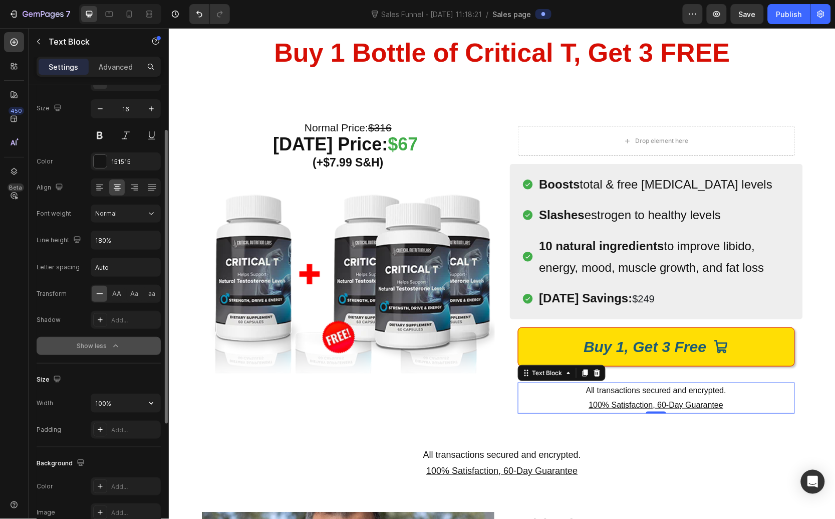
scroll to position [143, 0]
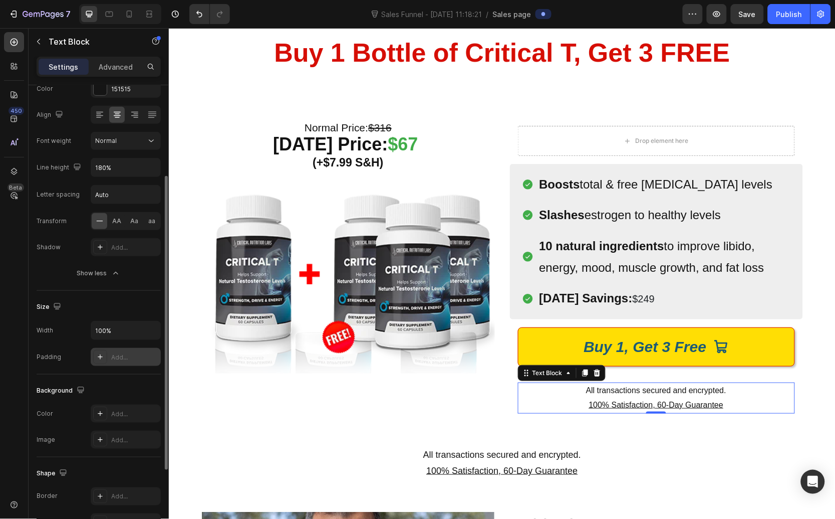
click at [122, 364] on div "Add..." at bounding box center [126, 357] width 70 height 18
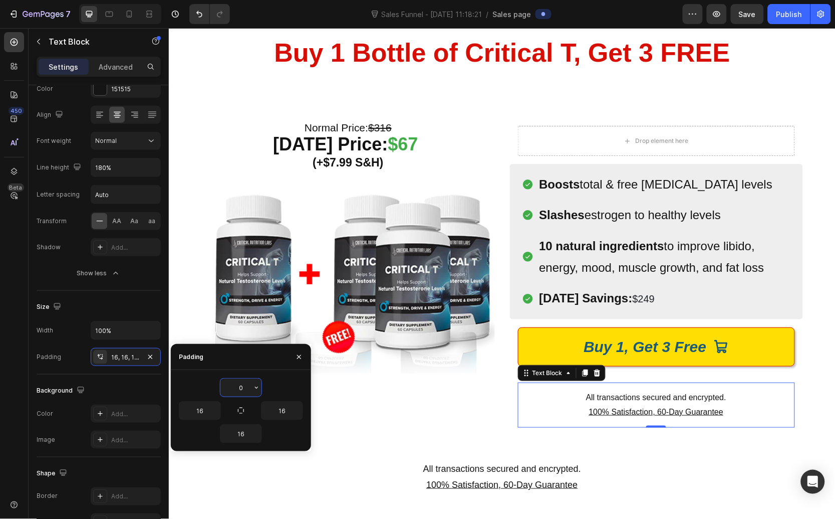
type input "0"
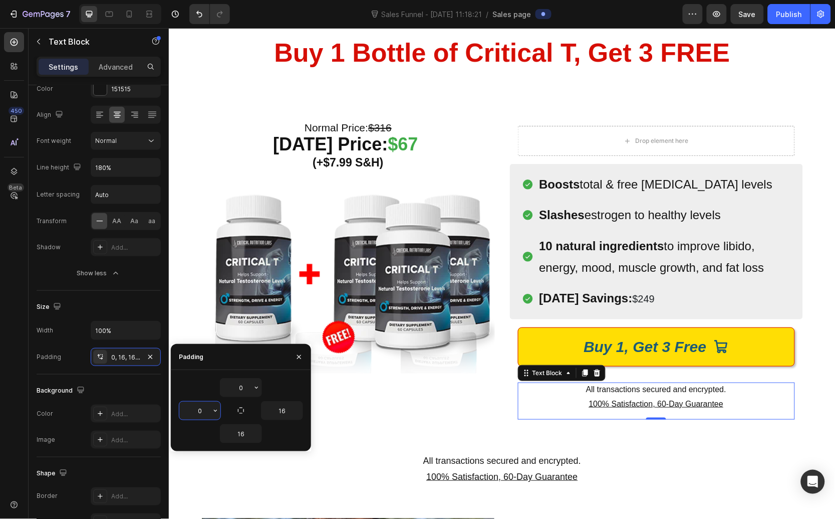
type input "0"
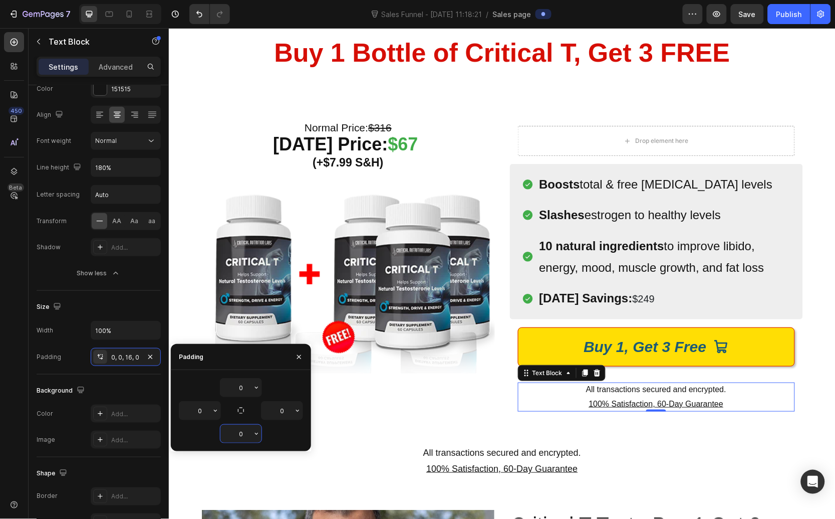
type input "0"
click at [722, 455] on p "All transactions secured and encrypted." at bounding box center [501, 452] width 567 height 16
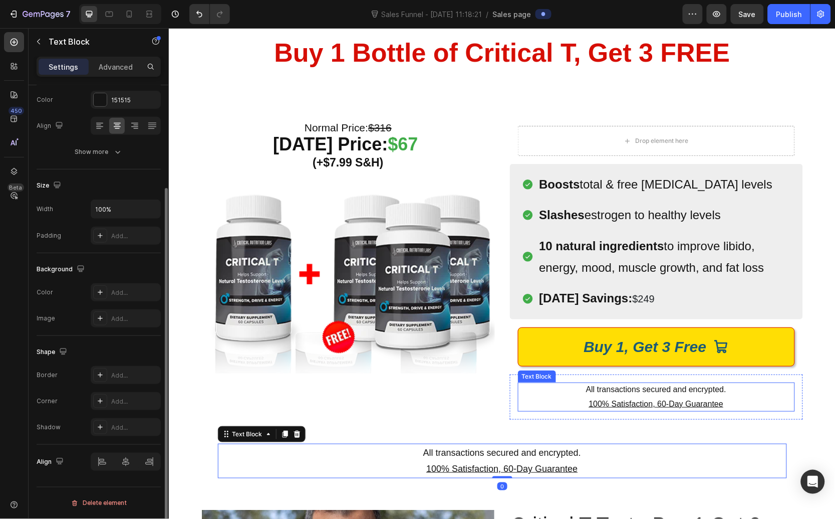
click at [728, 378] on div "All transactions secured and encrypted. 100% Satisfaction, 60-Day Guarantee Tex…" at bounding box center [656, 396] width 293 height 45
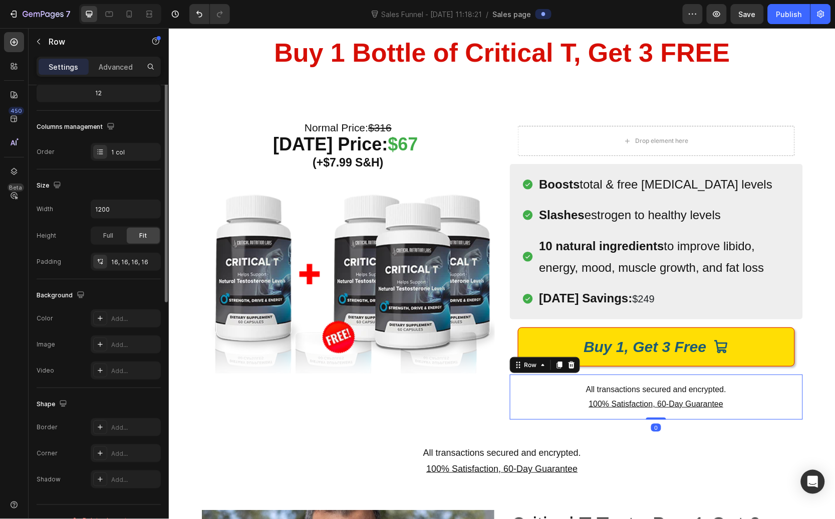
scroll to position [0, 0]
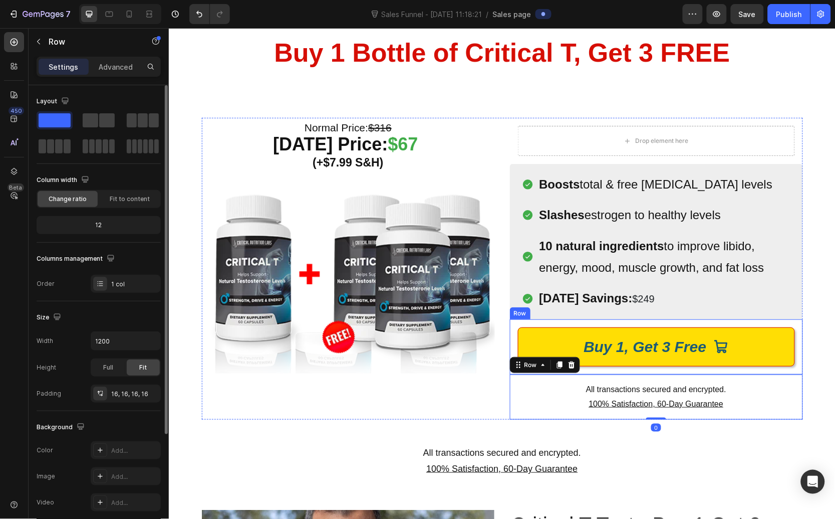
click at [725, 367] on div "Buy 1, Get 3 Free Add to Cart Row" at bounding box center [656, 346] width 293 height 55
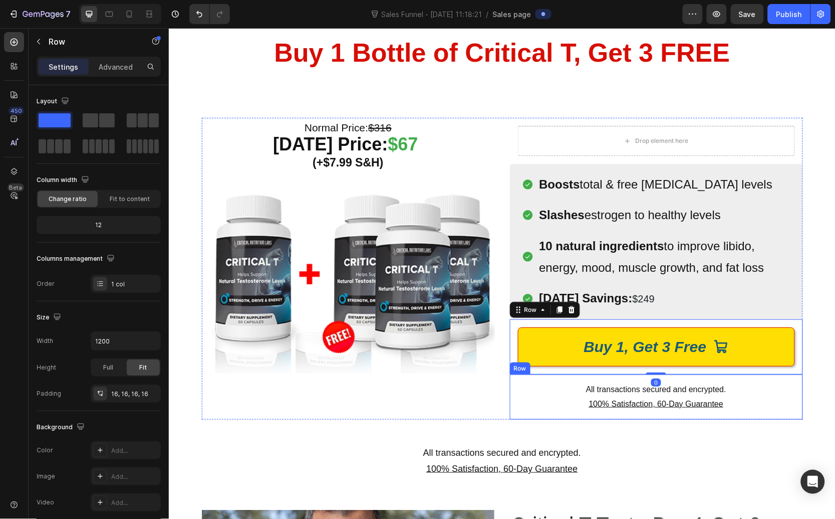
click at [721, 385] on p "All transactions secured and encrypted." at bounding box center [656, 389] width 277 height 15
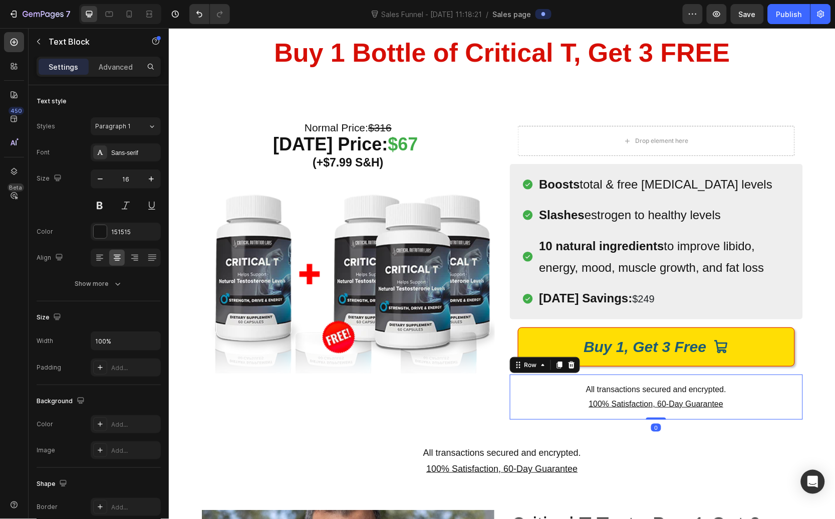
click at [722, 378] on div "All transactions secured and encrypted. 100% Satisfaction, 60-Day Guarantee Tex…" at bounding box center [656, 396] width 293 height 45
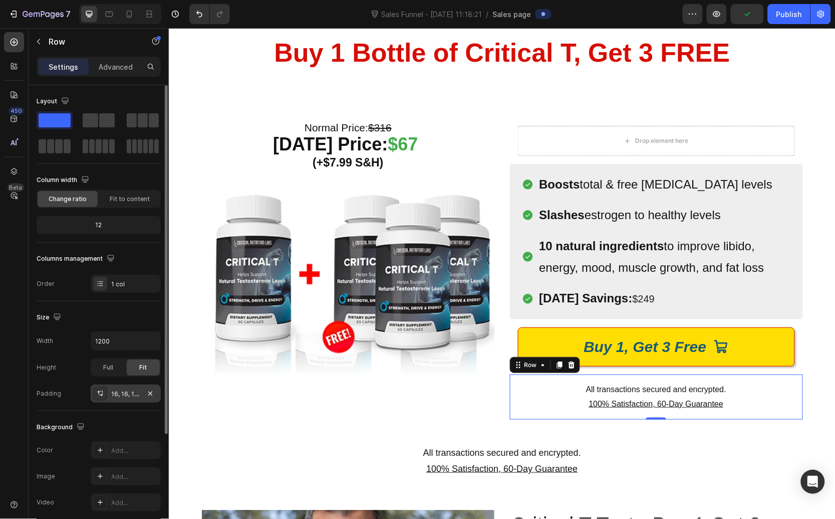
click at [121, 398] on div "16, 16, 16, 16" at bounding box center [125, 393] width 29 height 9
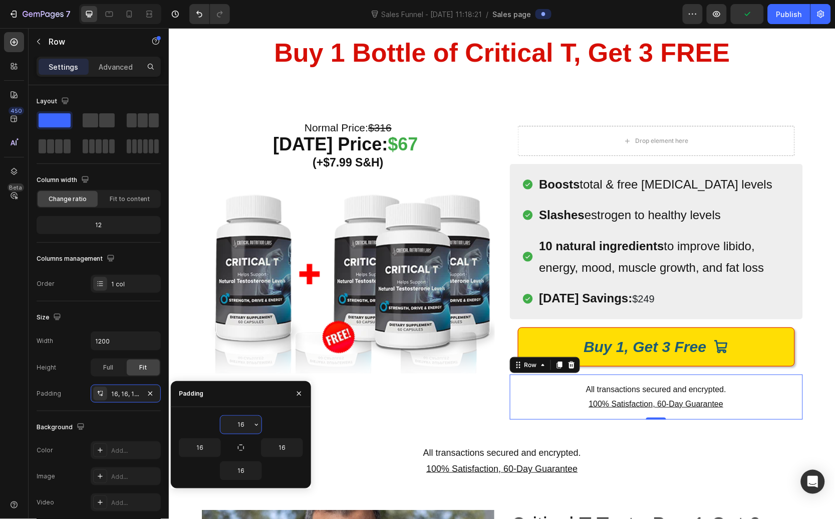
click at [245, 423] on input "16" at bounding box center [240, 424] width 41 height 18
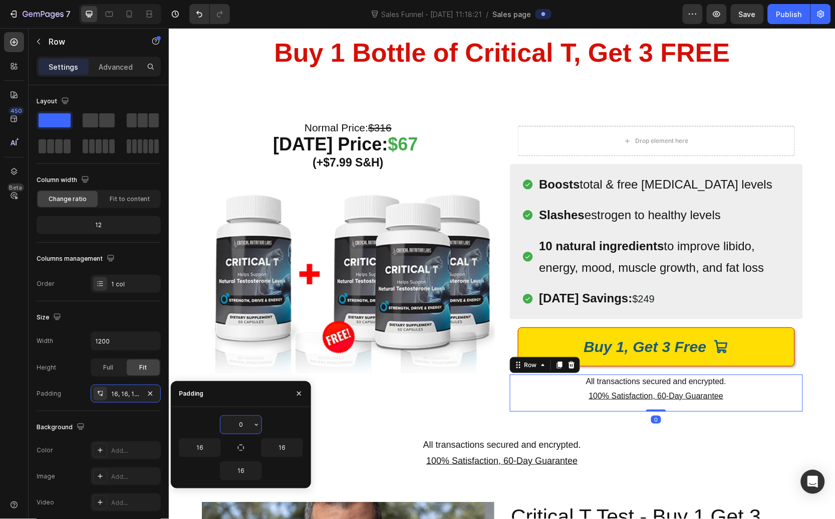
type input "0"
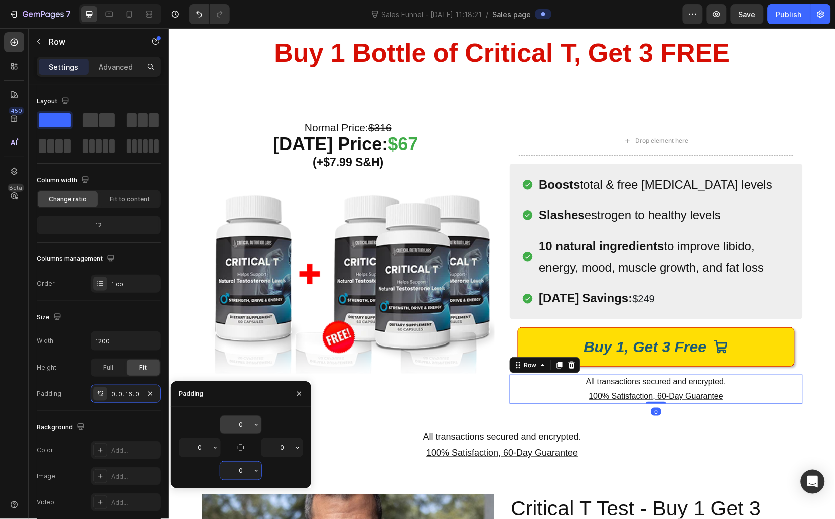
type input "0"
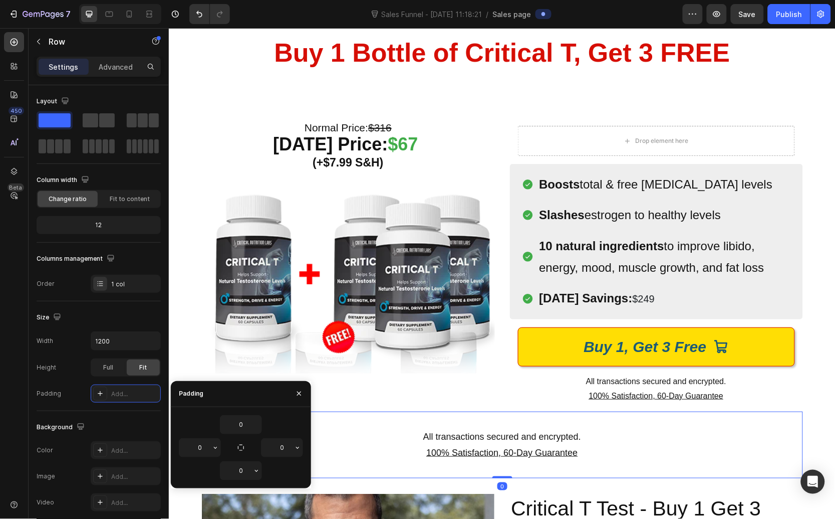
click at [712, 414] on div "All transactions secured and encrypted. 100% Satisfaction, 60-Day Guarantee Tex…" at bounding box center [501, 444] width 601 height 67
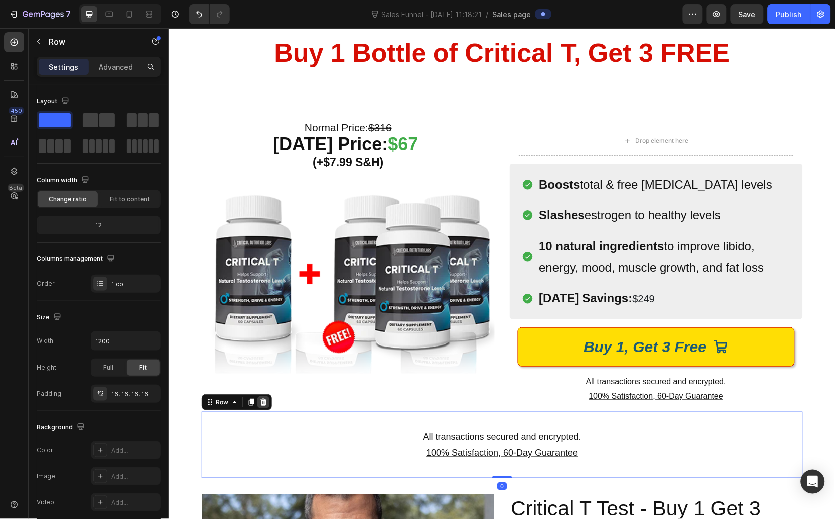
click at [257, 397] on div at bounding box center [263, 401] width 12 height 12
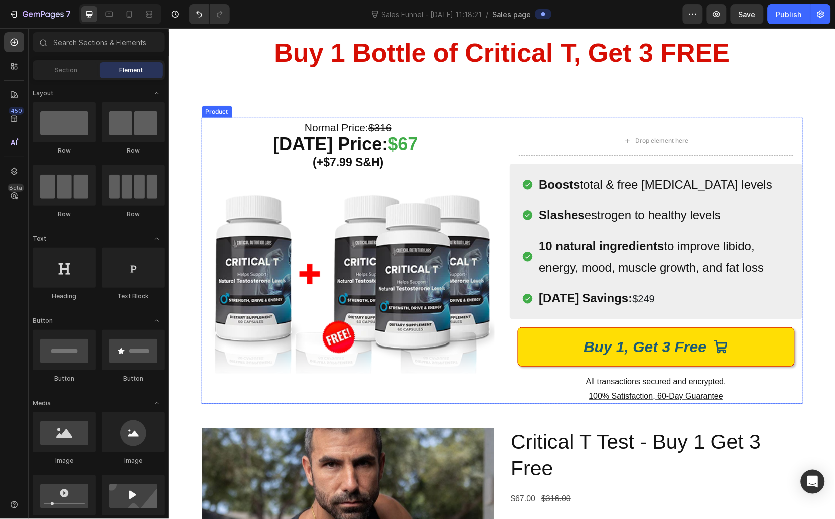
click at [268, 394] on div "Normal Price: $316 Today’s Price: $67 (+$7.99 S&H) Heading Image Row" at bounding box center [347, 260] width 293 height 286
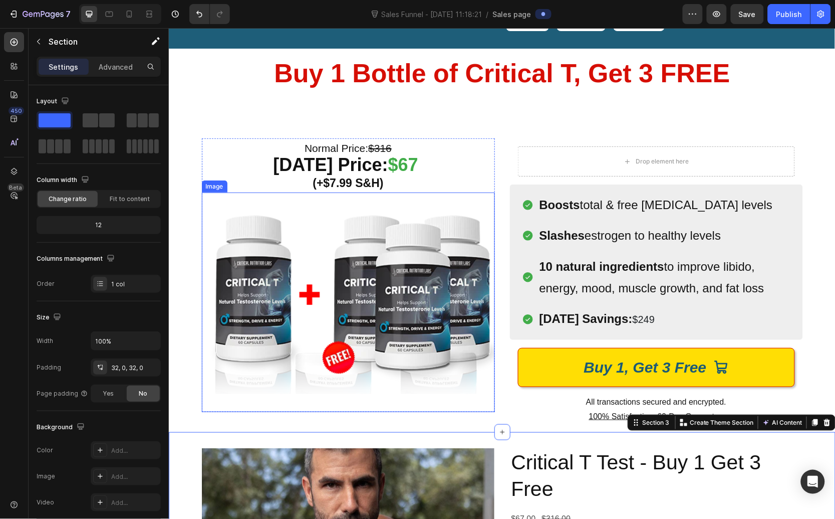
scroll to position [64, 0]
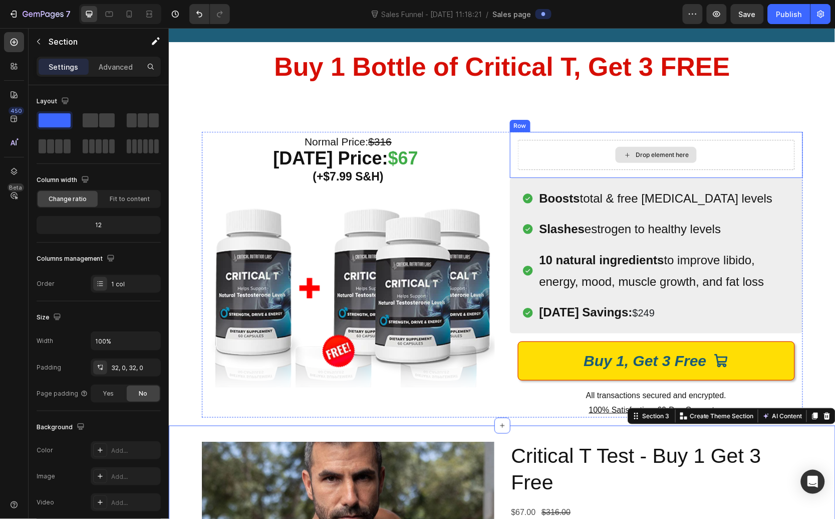
click at [528, 152] on div "Drop element here" at bounding box center [656, 154] width 277 height 30
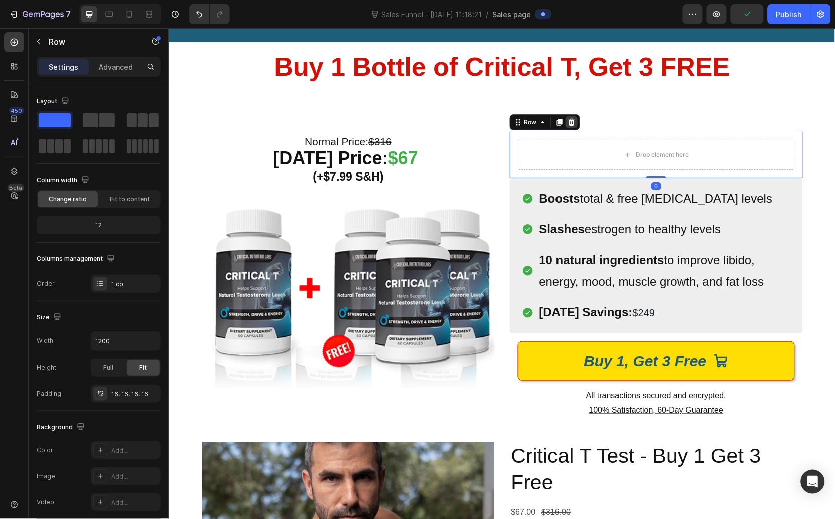
click at [568, 120] on icon at bounding box center [571, 121] width 7 height 7
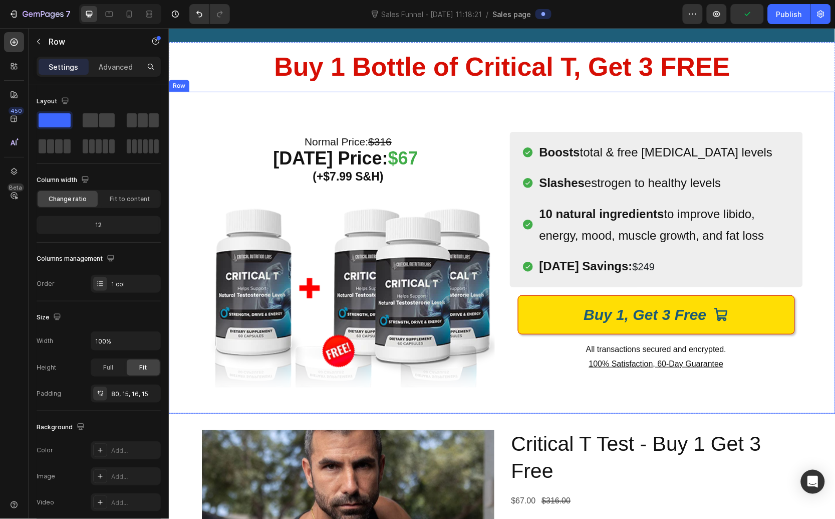
click at [528, 118] on div "Normal Price: $316 Today’s Price: $67 (+$7.99 S&H) Heading Image Row (P) Images…" at bounding box center [501, 252] width 667 height 322
click at [459, 120] on div "Normal Price: $316 Today’s Price: $67 (+$7.99 S&H) Heading Image Row (P) Images…" at bounding box center [501, 252] width 667 height 322
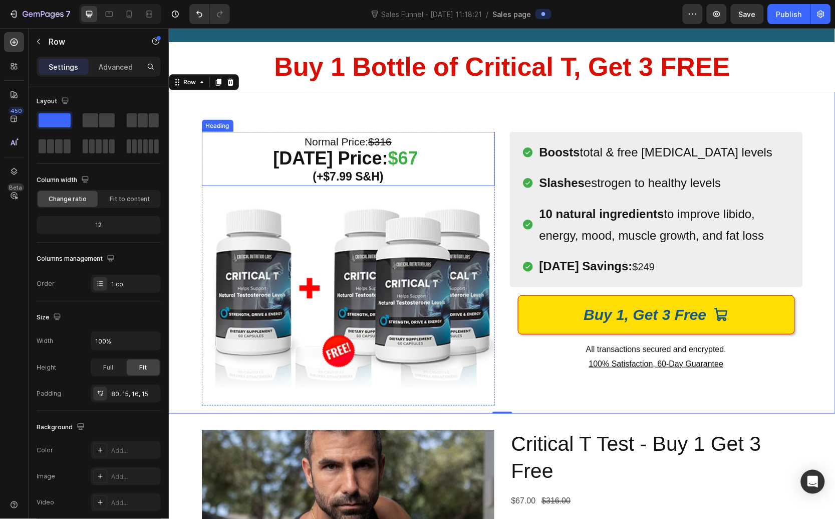
click at [423, 161] on strong at bounding box center [420, 157] width 5 height 21
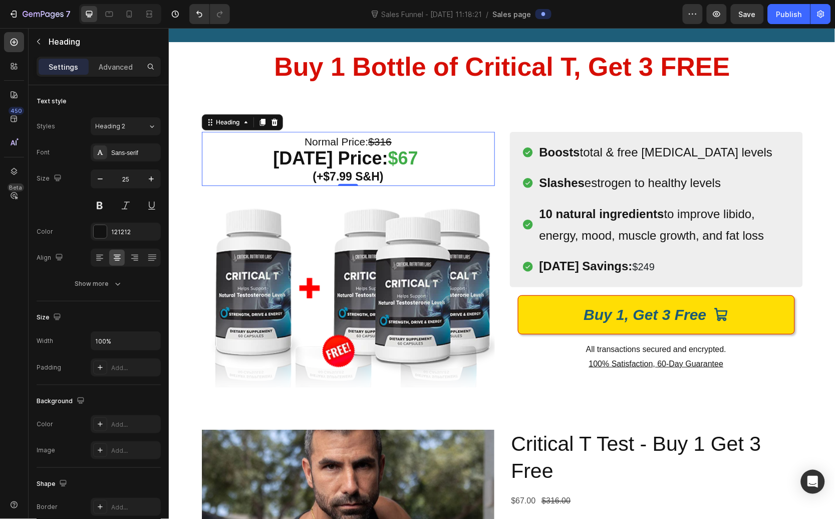
click at [370, 111] on div "Normal Price: $316 Today’s Price: $67 (+$7.99 S&H) Heading 0 Image Row (P) Imag…" at bounding box center [501, 252] width 667 height 322
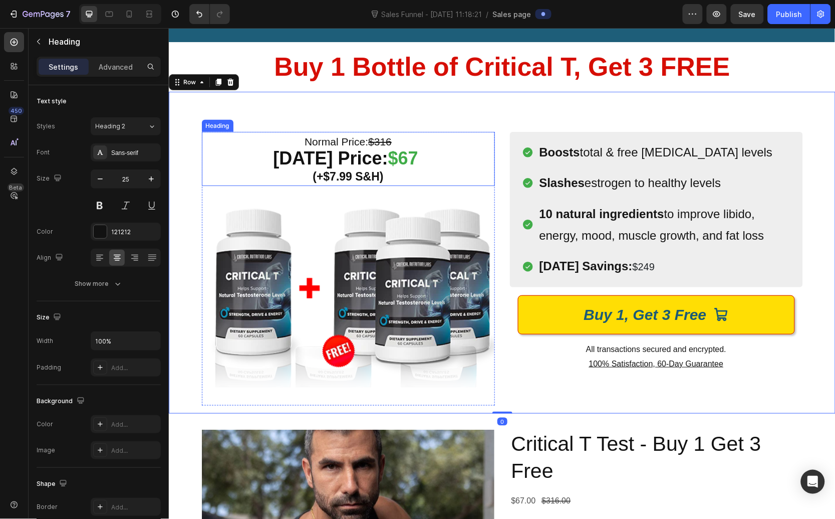
click at [363, 145] on span "Normal Price: $316" at bounding box center [347, 141] width 87 height 12
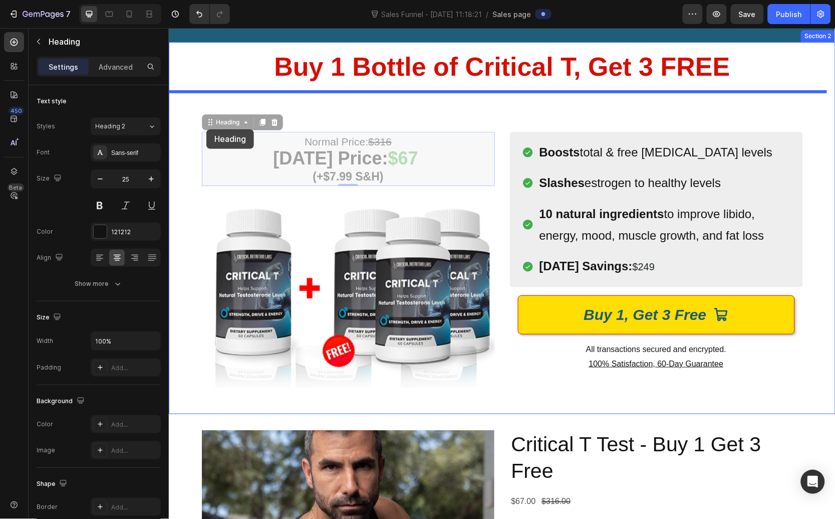
drag, startPoint x: 205, startPoint y: 121, endPoint x: 206, endPoint y: 129, distance: 7.5
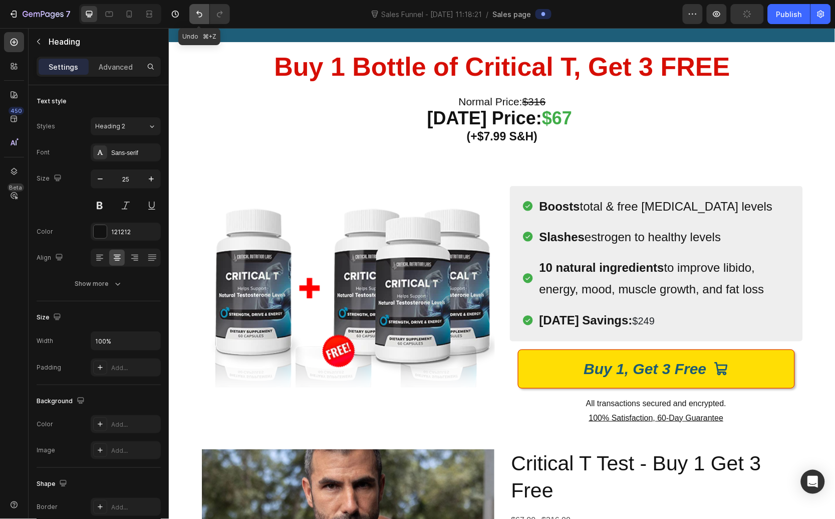
click at [197, 16] on icon "Undo/Redo" at bounding box center [199, 14] width 10 height 10
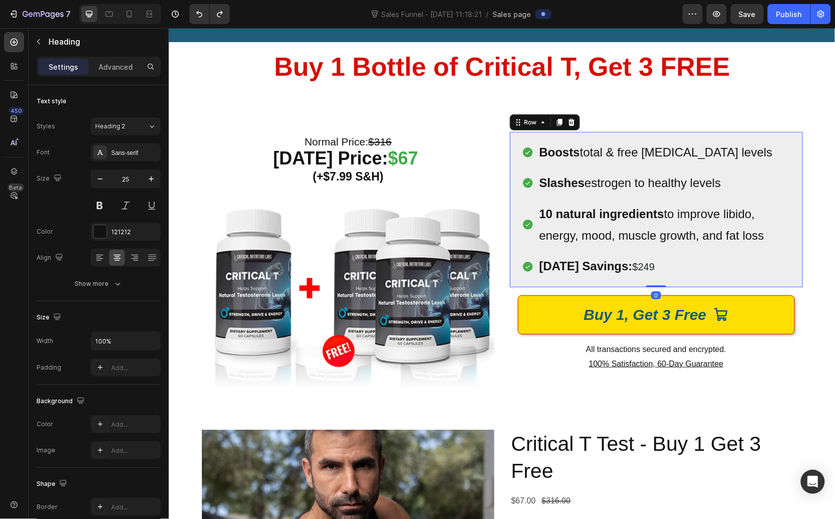
click at [576, 132] on div "Boosts total & free testosterone levels Slashes estrogen to healthy levels 10 n…" at bounding box center [656, 208] width 293 height 155
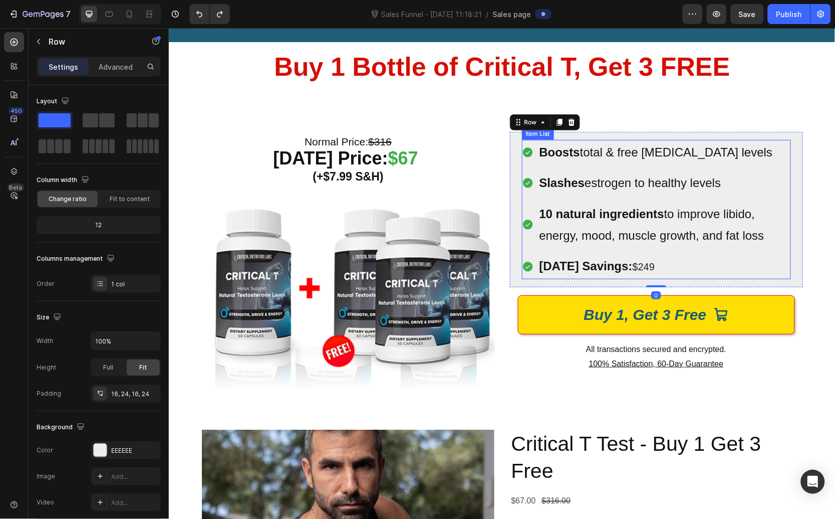
click at [541, 139] on div "Boosts total & free testosterone levels" at bounding box center [664, 151] width 253 height 25
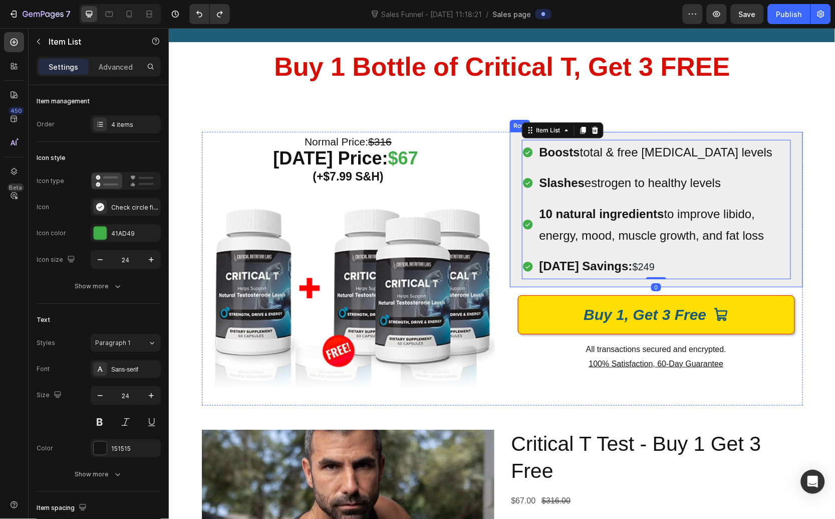
click at [517, 137] on div "Boosts total & free testosterone levels Slashes estrogen to healthy levels 10 n…" at bounding box center [656, 208] width 293 height 155
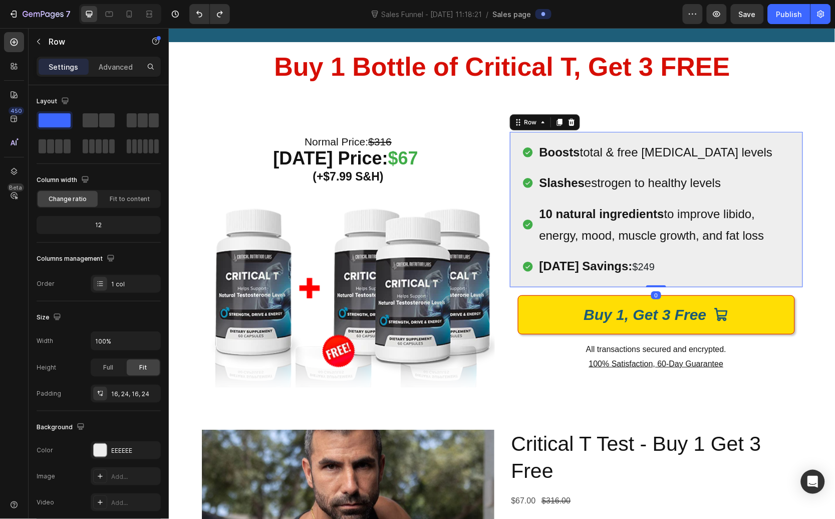
click at [510, 136] on div "Boosts total & free testosterone levels Slashes estrogen to healthy levels 10 n…" at bounding box center [656, 208] width 293 height 155
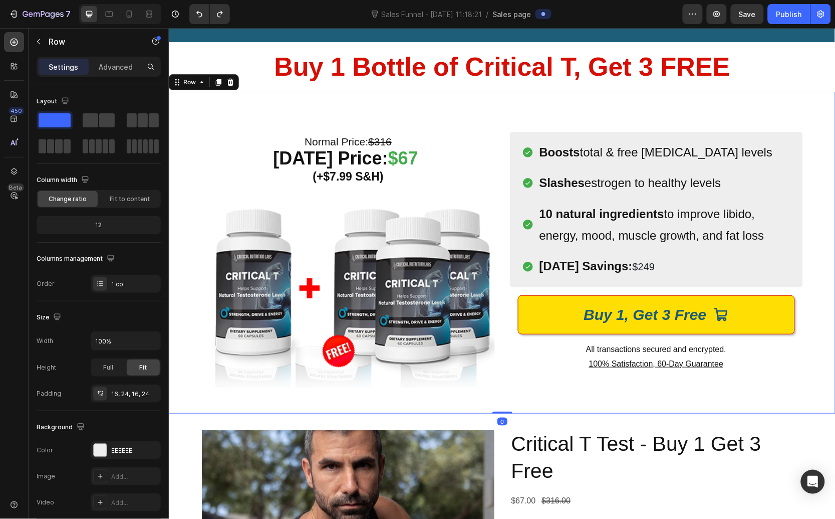
click at [489, 121] on div "Normal Price: $316 Today’s Price: $67 (+$7.99 S&H) Heading Image Row (P) Images…" at bounding box center [501, 252] width 667 height 322
click at [519, 119] on div "Normal Price: $316 Today’s Price: $67 (+$7.99 S&H) Heading Image Row (P) Images…" at bounding box center [501, 252] width 667 height 322
click at [521, 118] on div "Normal Price: $316 Today’s Price: $67 (+$7.99 S&H) Heading Image Row (P) Images…" at bounding box center [501, 252] width 667 height 322
click at [519, 120] on div "Normal Price: $316 Today’s Price: $67 (+$7.99 S&H) Heading Image Row (P) Images…" at bounding box center [501, 252] width 667 height 322
click at [520, 116] on div "Normal Price: $316 Today’s Price: $67 (+$7.99 S&H) Heading Image Row (P) Images…" at bounding box center [501, 252] width 667 height 322
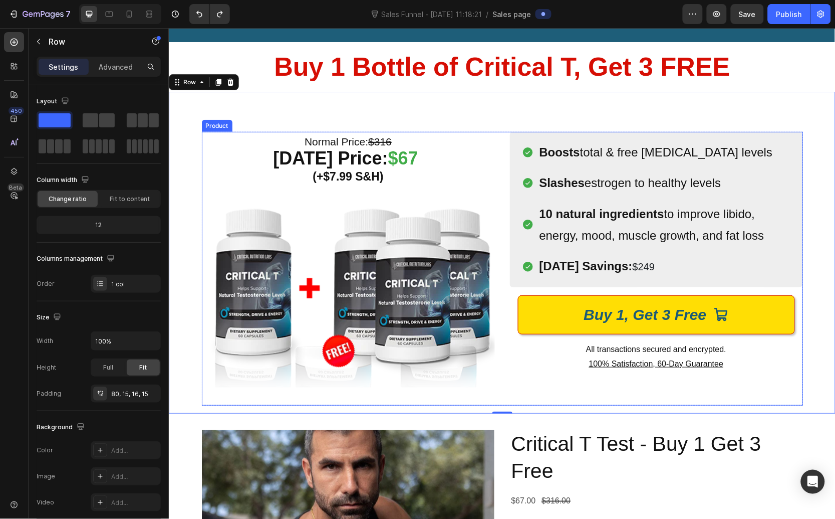
click at [504, 146] on div "Normal Price: $316 Today’s Price: $67 (+$7.99 S&H) Heading Image Row (P) Images…" at bounding box center [501, 268] width 601 height 274
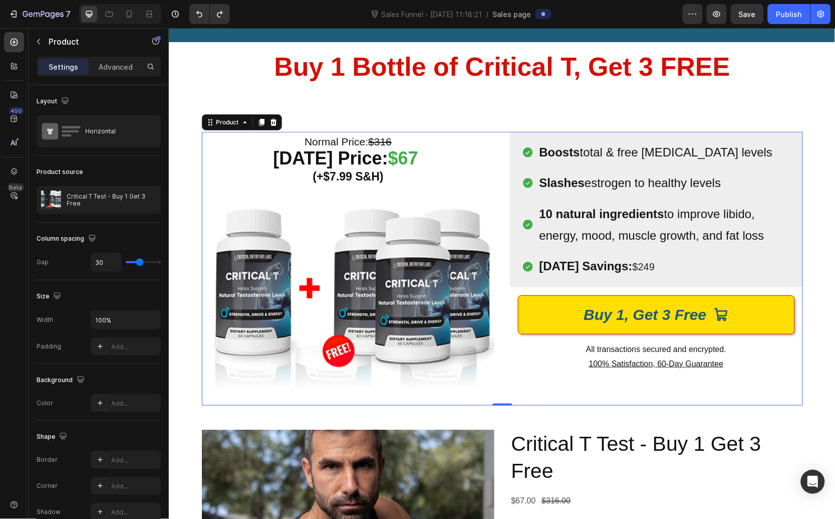
click at [729, 395] on div "(P) Images & Gallery Icon Product Benefit 1 Text block Icon Product Benefit 2 T…" at bounding box center [656, 268] width 293 height 274
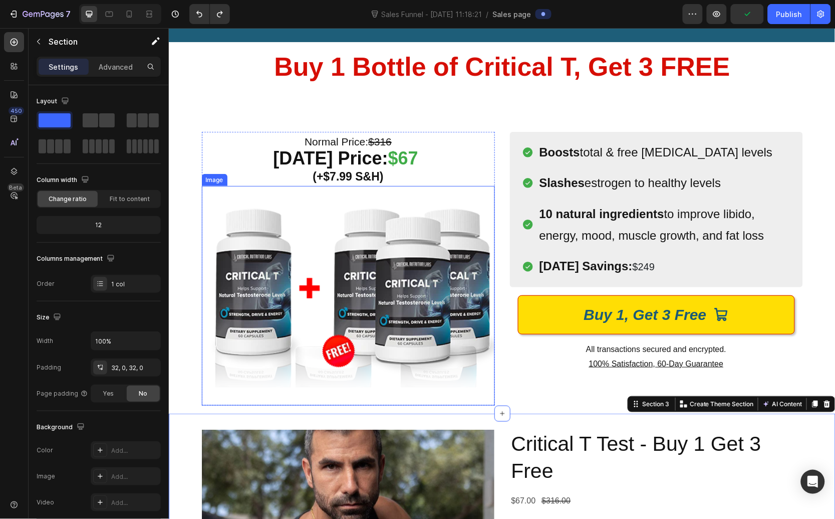
click at [456, 252] on img at bounding box center [347, 295] width 293 height 220
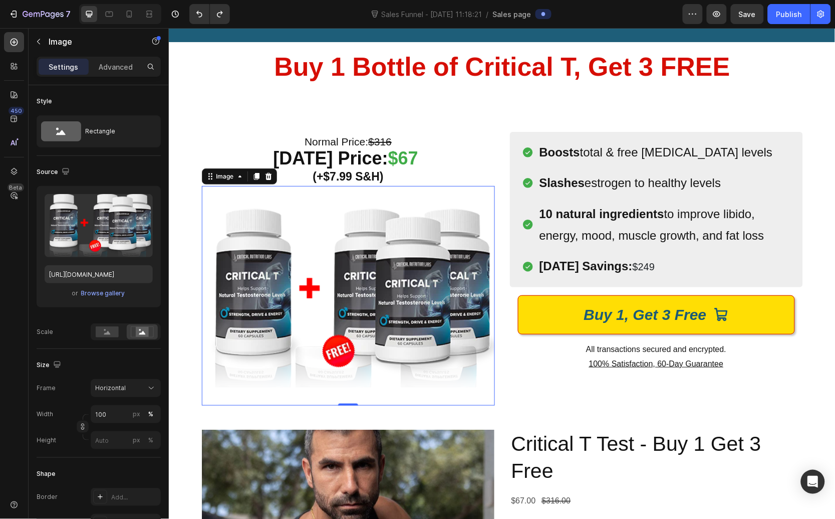
click at [403, 392] on img at bounding box center [347, 295] width 293 height 220
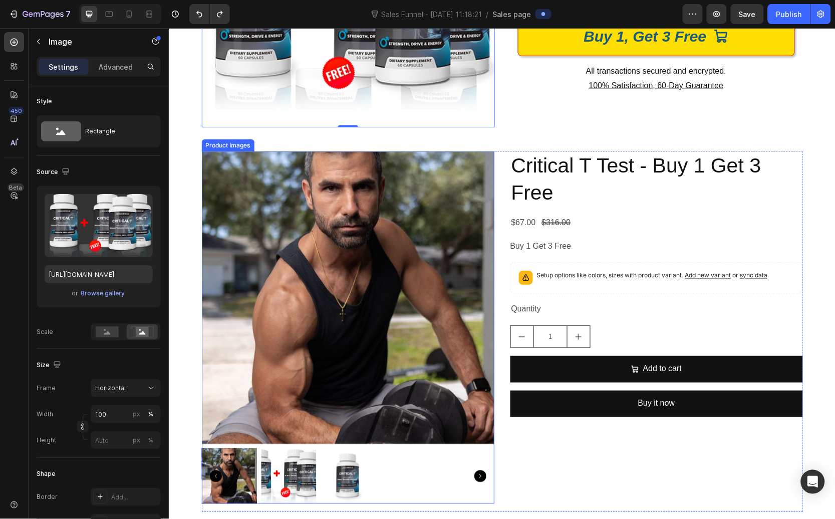
scroll to position [435, 0]
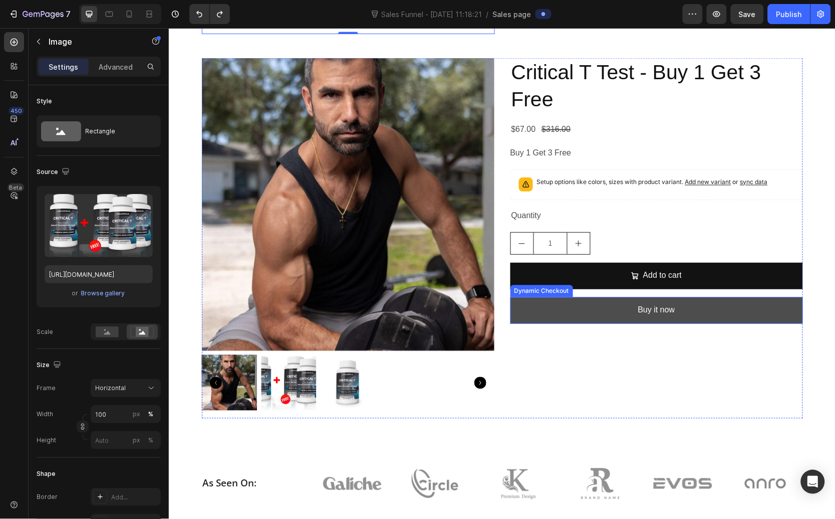
click at [620, 309] on button "Buy it now" at bounding box center [656, 310] width 293 height 27
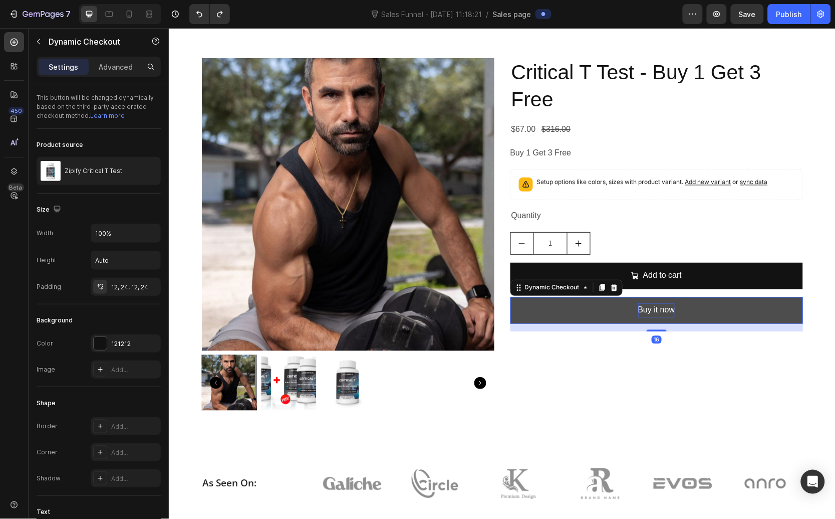
click at [657, 311] on div "Buy it now" at bounding box center [656, 310] width 37 height 15
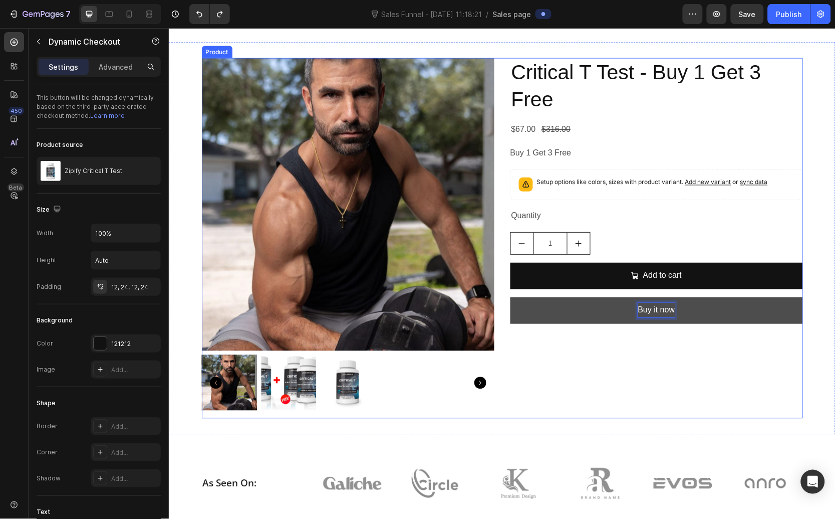
click at [598, 304] on button "Buy it now" at bounding box center [656, 310] width 293 height 27
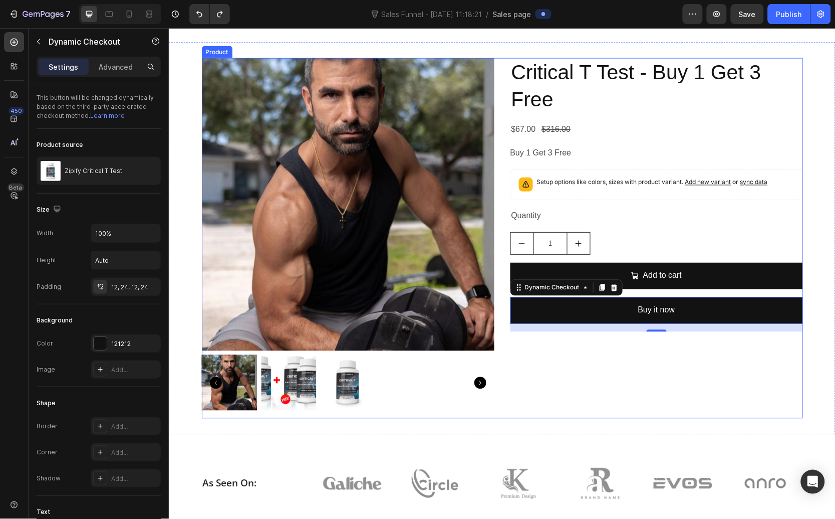
click at [602, 372] on div "Critical T Test - Buy 1 Get 3 Free Product Title $67.00 Product Price Product P…" at bounding box center [656, 238] width 293 height 360
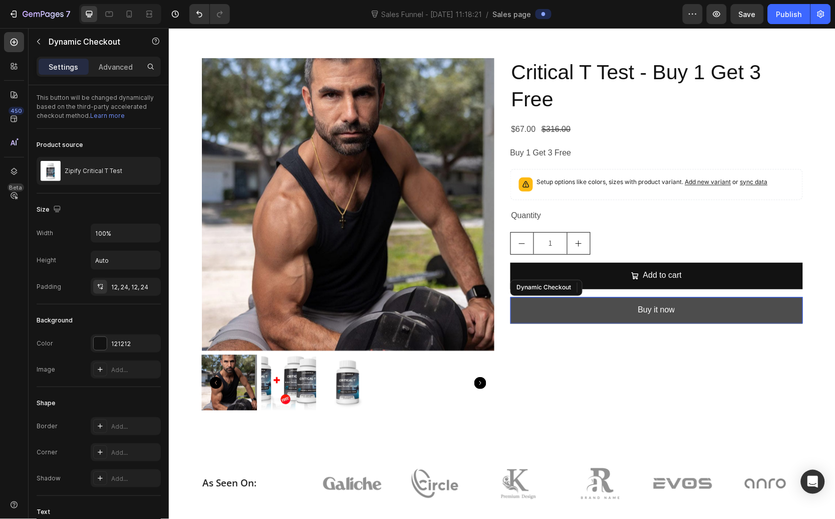
click at [592, 318] on button "Buy it now" at bounding box center [656, 310] width 293 height 27
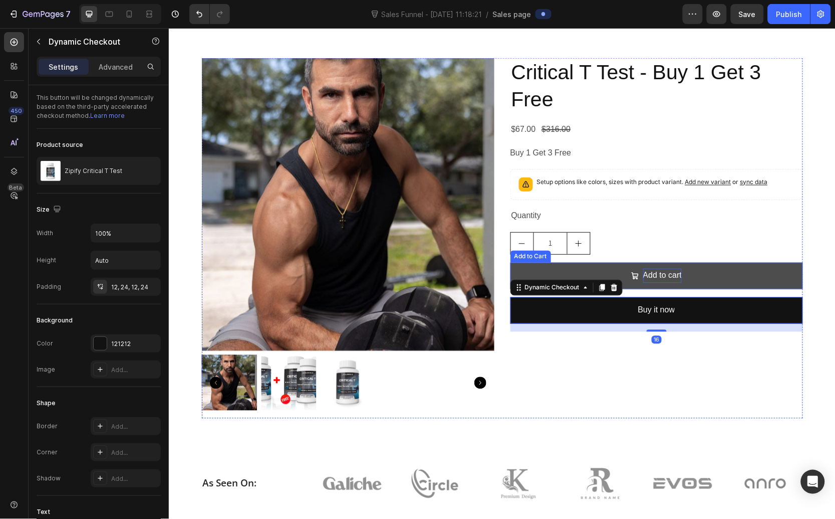
click at [653, 275] on div "Add to cart" at bounding box center [662, 275] width 39 height 15
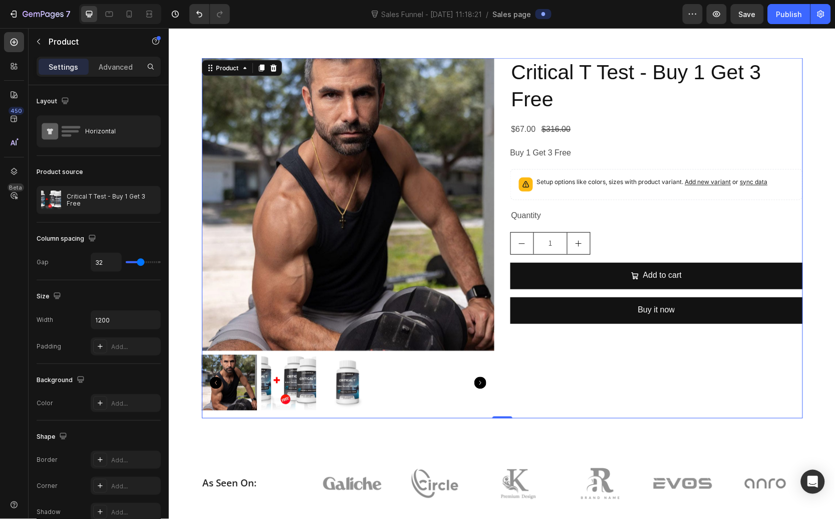
click at [587, 378] on div "Critical T Test - Buy 1 Get 3 Free Product Title $67.00 Product Price Product P…" at bounding box center [656, 238] width 293 height 360
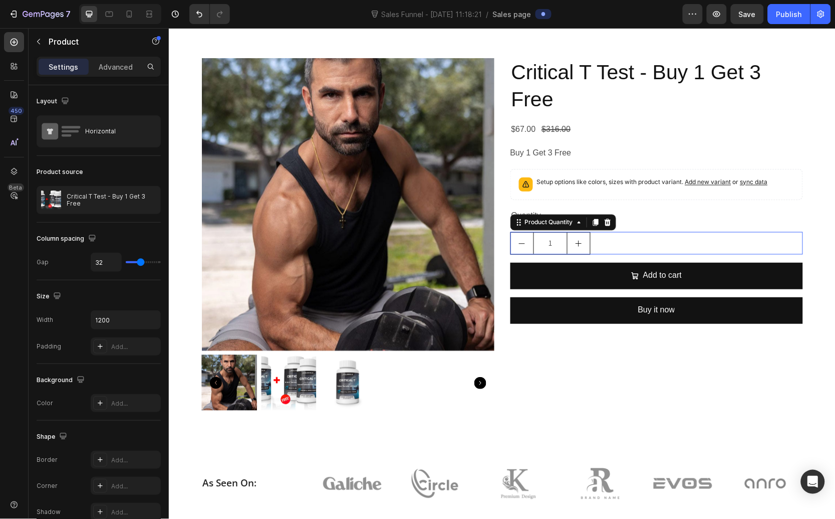
click at [581, 240] on button "increment" at bounding box center [578, 243] width 23 height 22
type input "2"
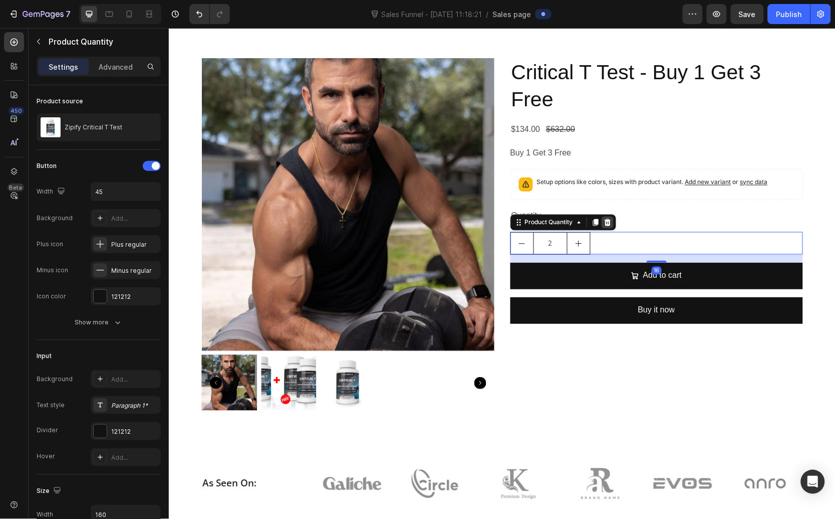
click at [604, 223] on icon at bounding box center [607, 221] width 7 height 7
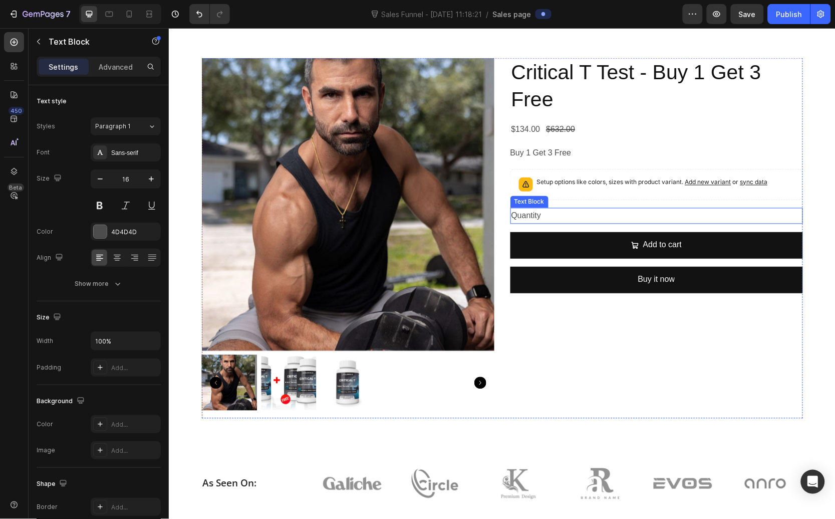
click at [563, 213] on div "Quantity" at bounding box center [656, 215] width 293 height 17
click at [590, 196] on div at bounding box center [589, 198] width 12 height 12
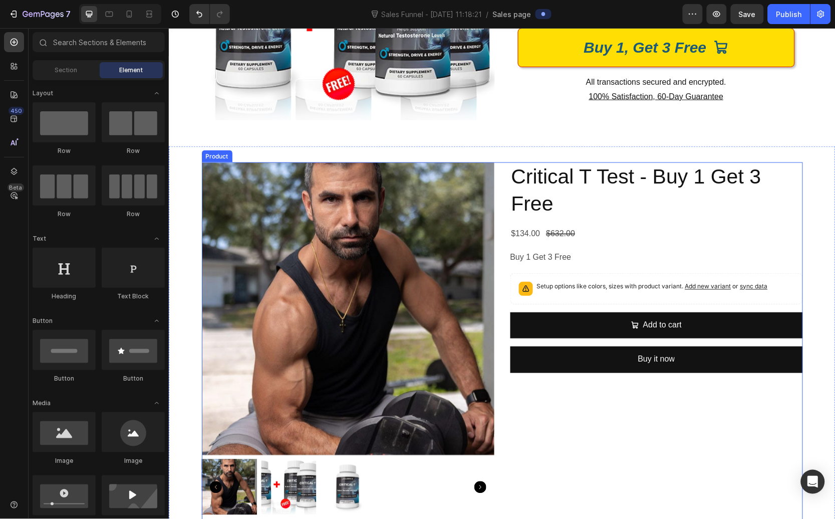
scroll to position [211, 0]
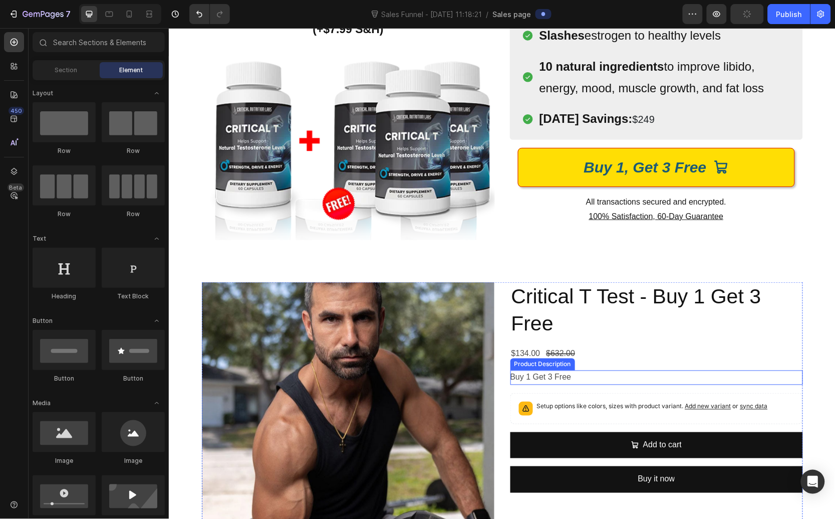
click at [562, 355] on div "$632.00" at bounding box center [560, 353] width 31 height 17
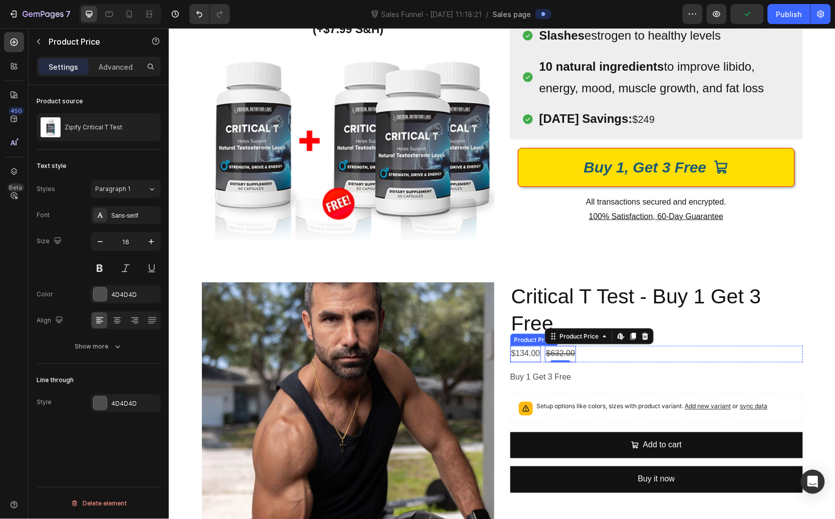
click at [520, 354] on div "$134.00" at bounding box center [525, 353] width 31 height 17
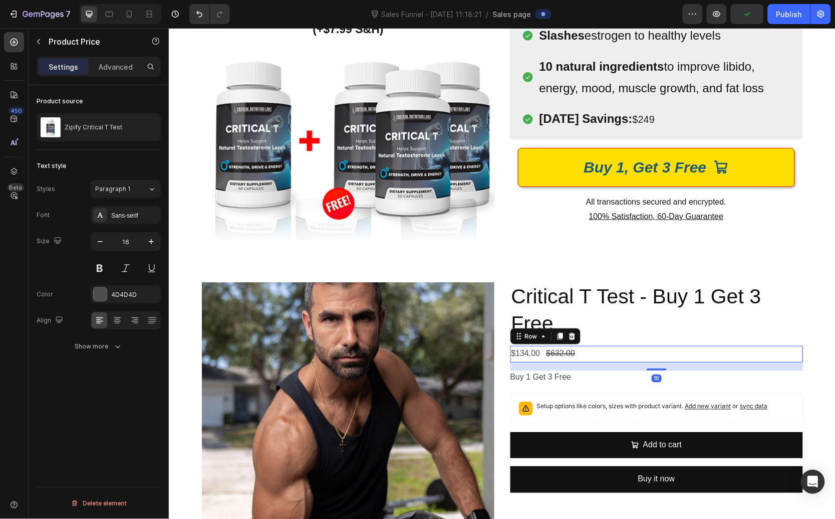
click at [582, 355] on div "$134.00 Product Price Product Price $632.00 Product Price Product Price Row 16" at bounding box center [656, 353] width 293 height 17
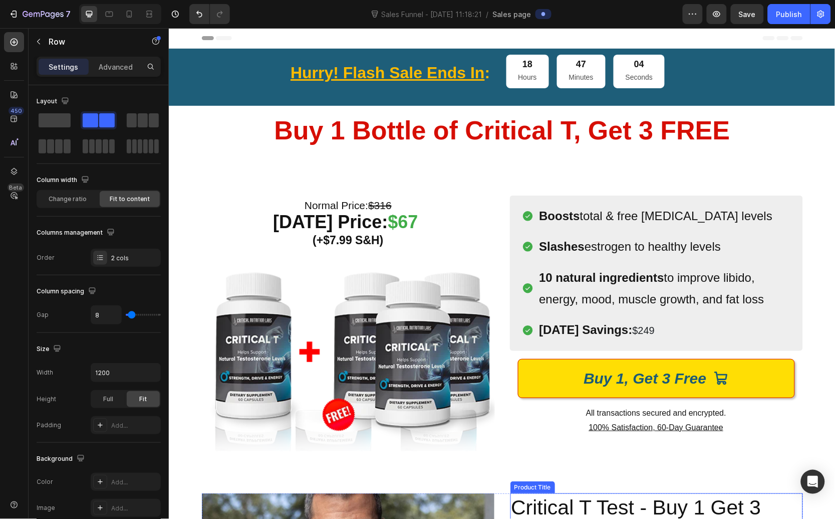
scroll to position [217, 0]
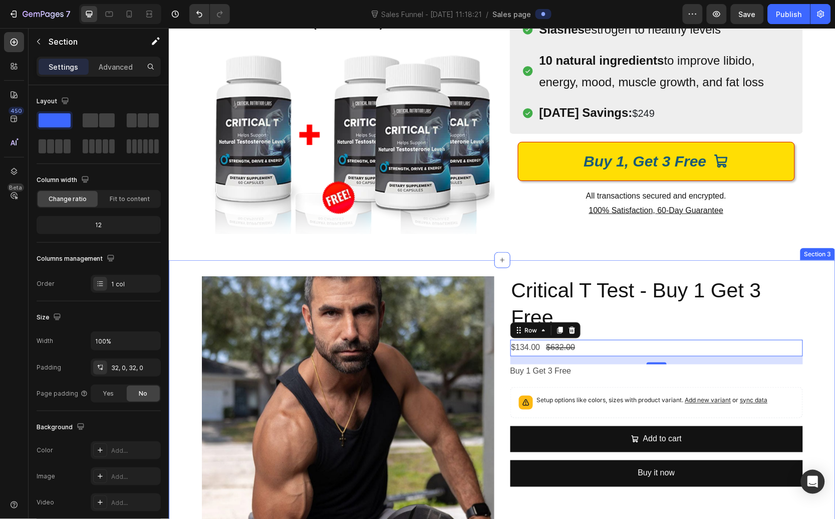
click at [584, 269] on div "Product Images Critical T Test - Buy 1 Get 3 Free Product Title $134.00 Product…" at bounding box center [501, 456] width 667 height 392
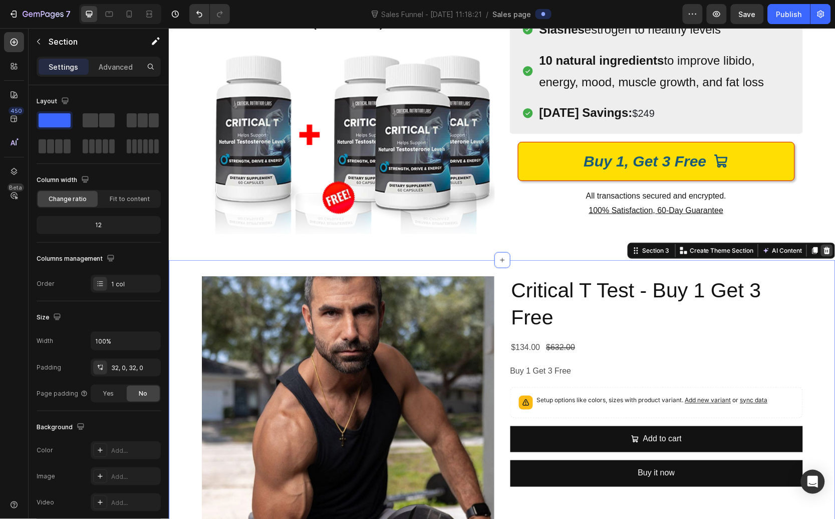
click at [824, 250] on icon at bounding box center [827, 250] width 7 height 7
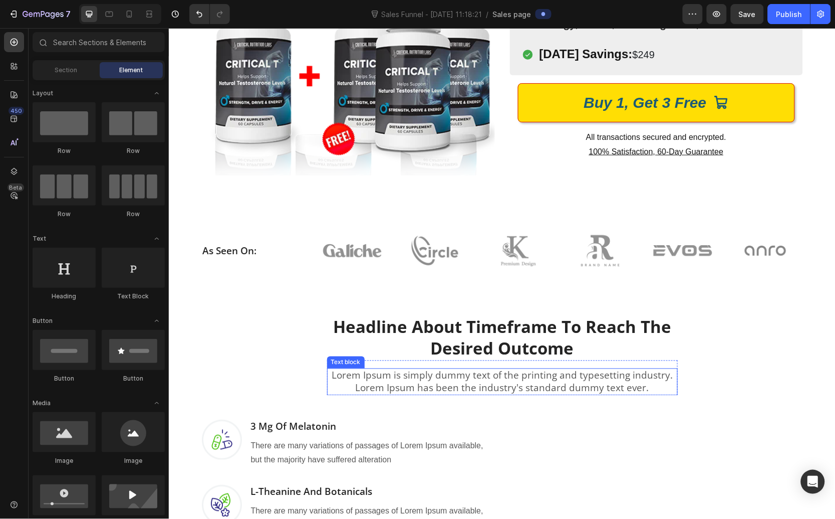
scroll to position [584, 0]
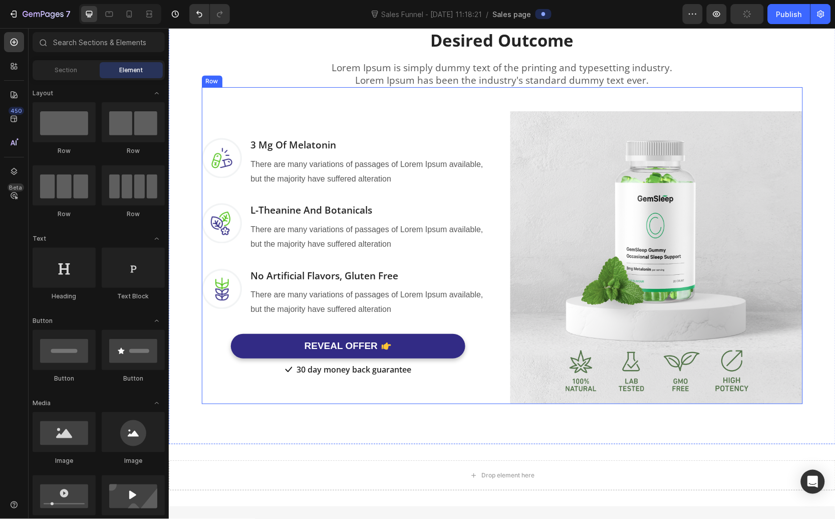
click at [477, 113] on div "Image 3 Mg Of Melatonin Heading There are many variations of passages of Lorem …" at bounding box center [347, 257] width 293 height 293
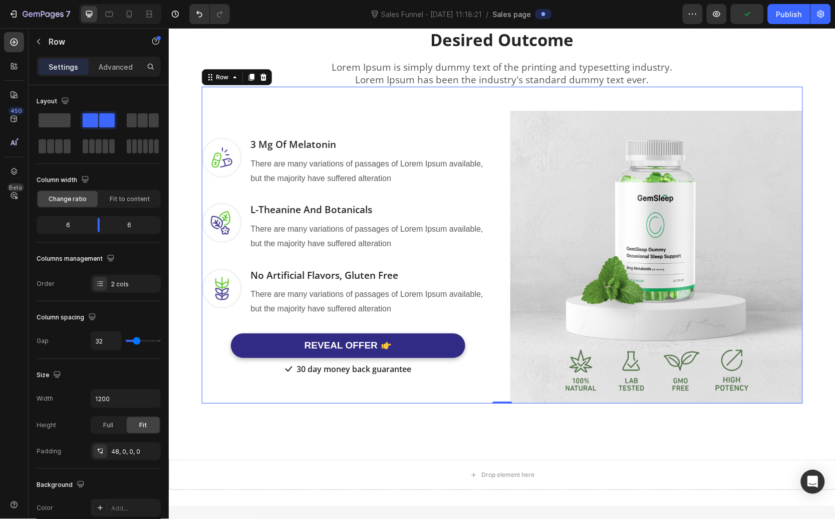
scroll to position [586, 0]
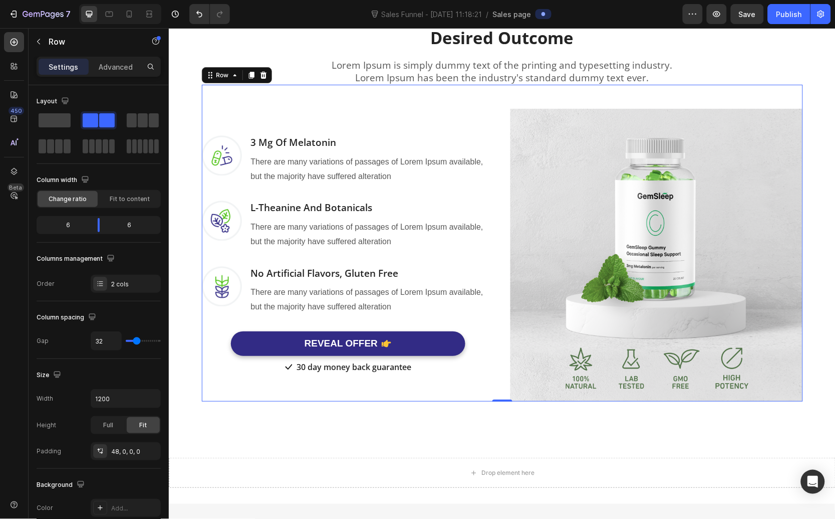
click at [265, 77] on div "Row" at bounding box center [236, 75] width 70 height 16
click at [260, 76] on icon at bounding box center [263, 74] width 7 height 7
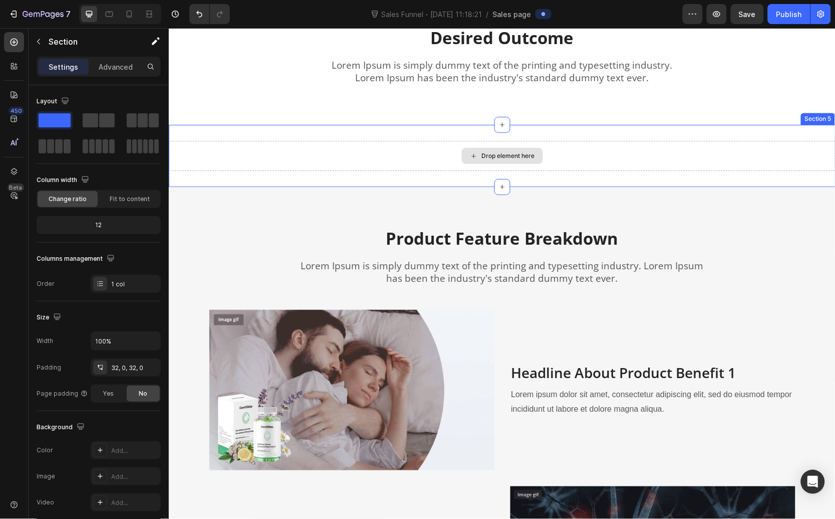
click at [453, 153] on div "Drop element here" at bounding box center [501, 155] width 667 height 30
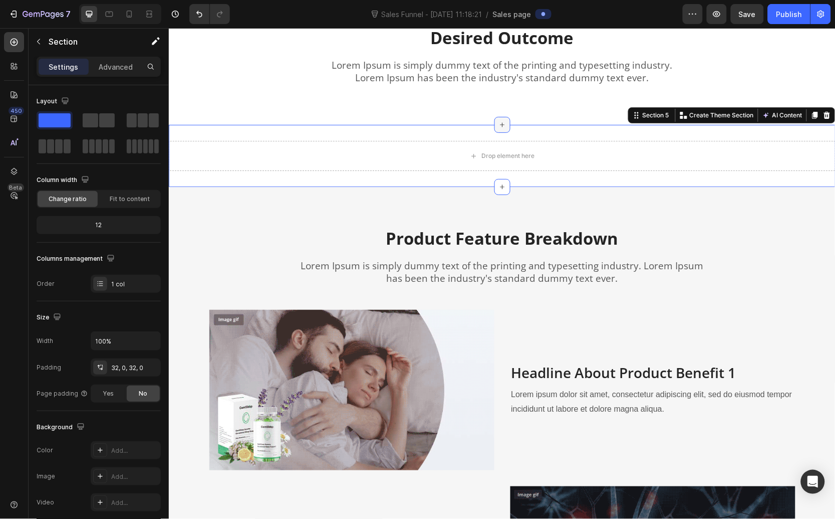
click at [498, 127] on icon at bounding box center [502, 124] width 8 height 8
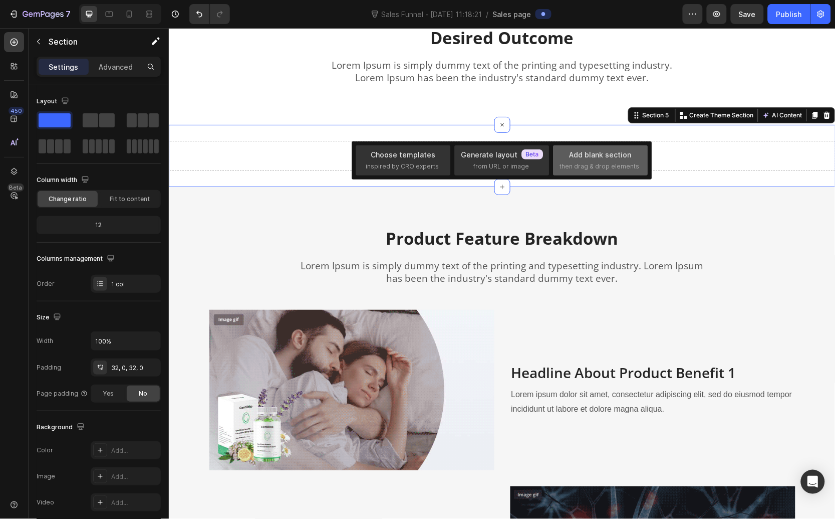
click at [619, 156] on div "Add blank section" at bounding box center [601, 154] width 62 height 11
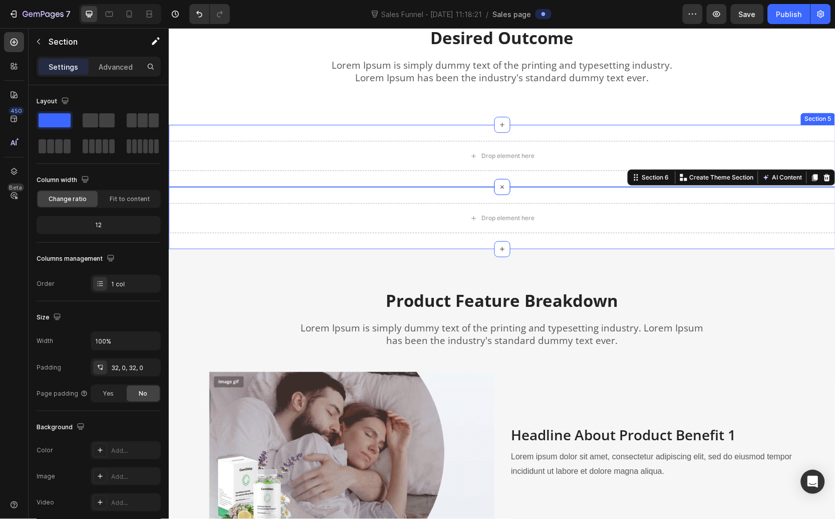
click at [812, 183] on div "Section 6 Create Theme Section AI Content Write with GemAI What would you like …" at bounding box center [731, 177] width 208 height 16
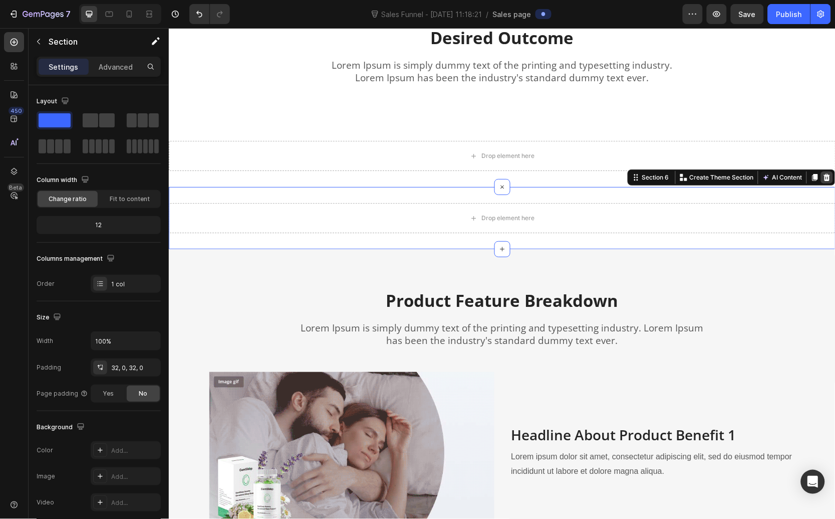
click at [823, 181] on icon at bounding box center [827, 177] width 8 height 8
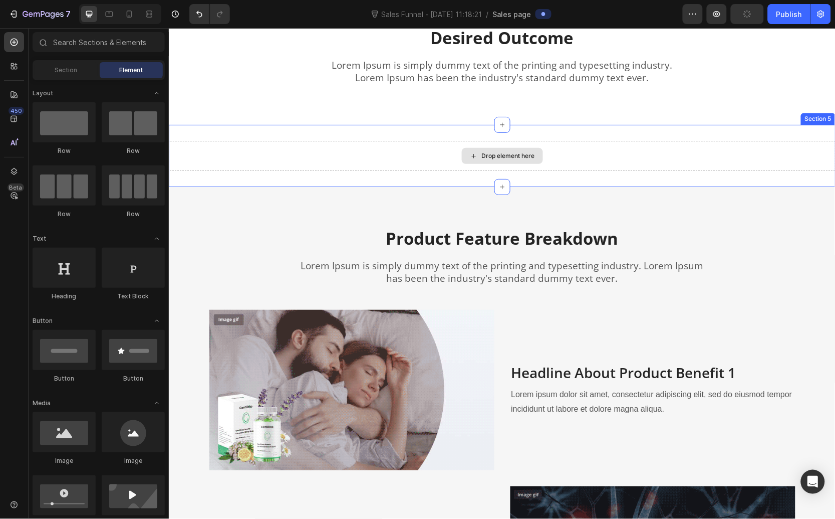
drag, startPoint x: 462, startPoint y: 157, endPoint x: 470, endPoint y: 148, distance: 11.7
click at [471, 151] on icon at bounding box center [474, 155] width 8 height 9
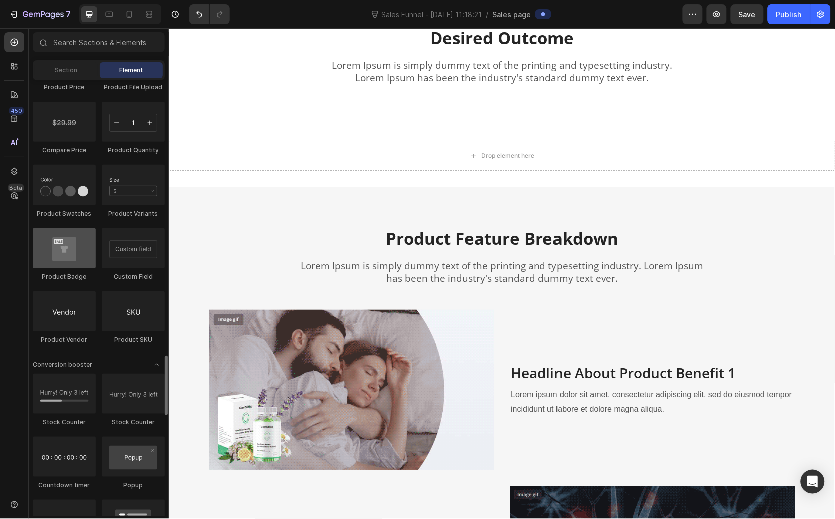
scroll to position [1756, 0]
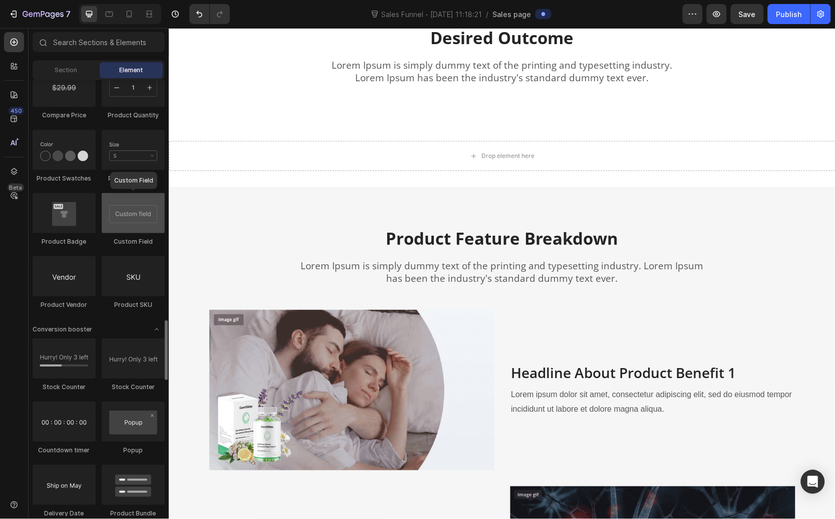
click at [138, 211] on div at bounding box center [133, 213] width 63 height 40
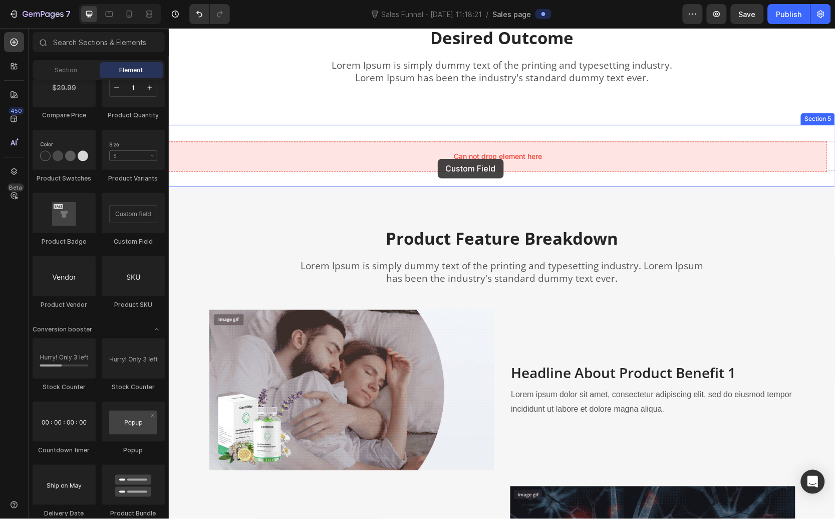
drag, startPoint x: 293, startPoint y: 244, endPoint x: 438, endPoint y: 158, distance: 168.5
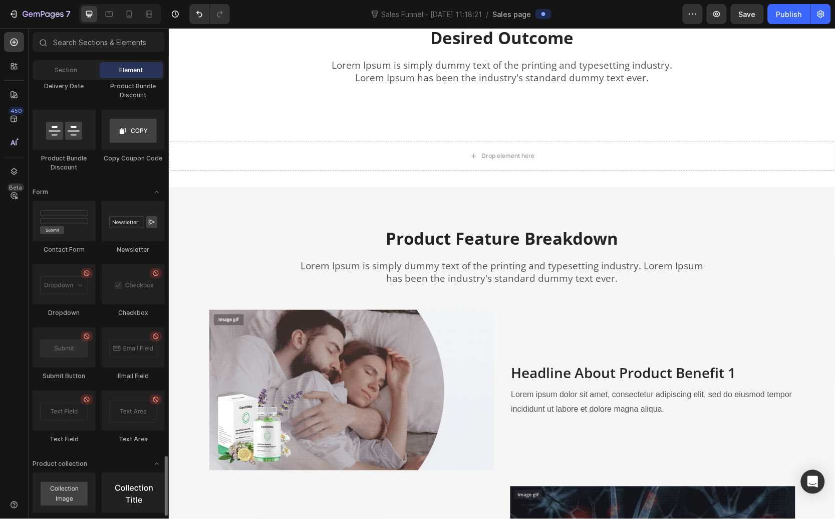
scroll to position [2252, 0]
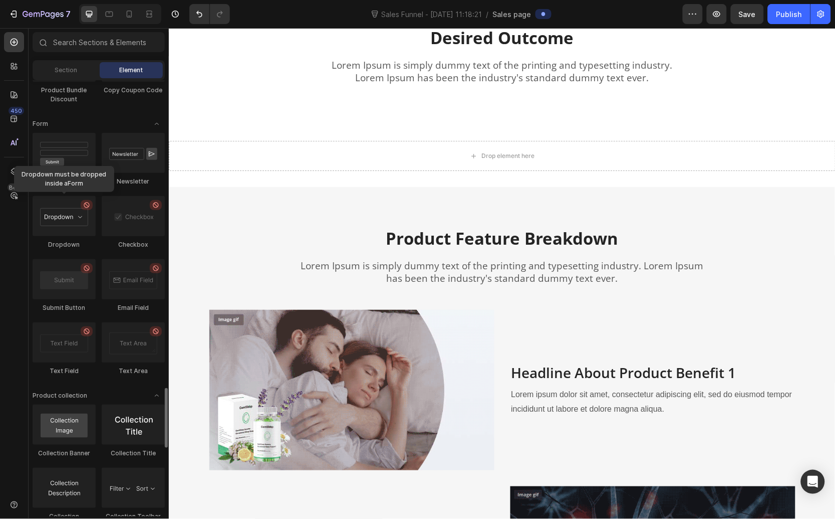
click at [92, 206] on div at bounding box center [87, 205] width 12 height 10
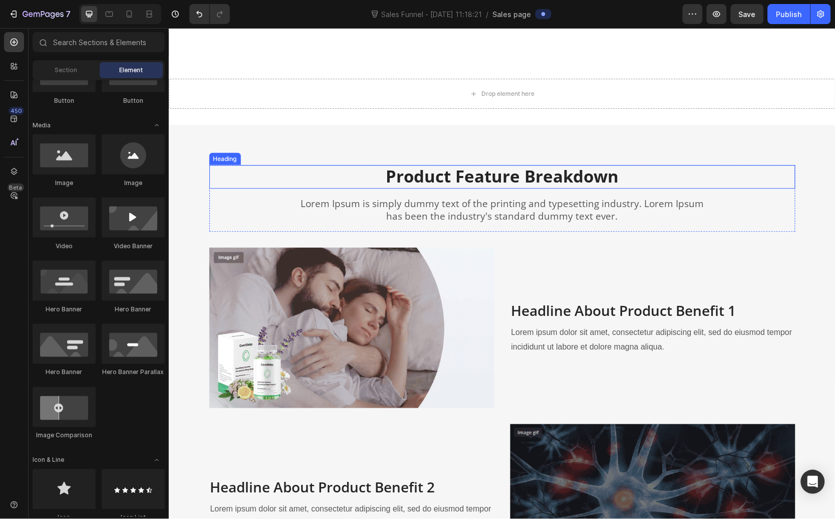
scroll to position [663, 0]
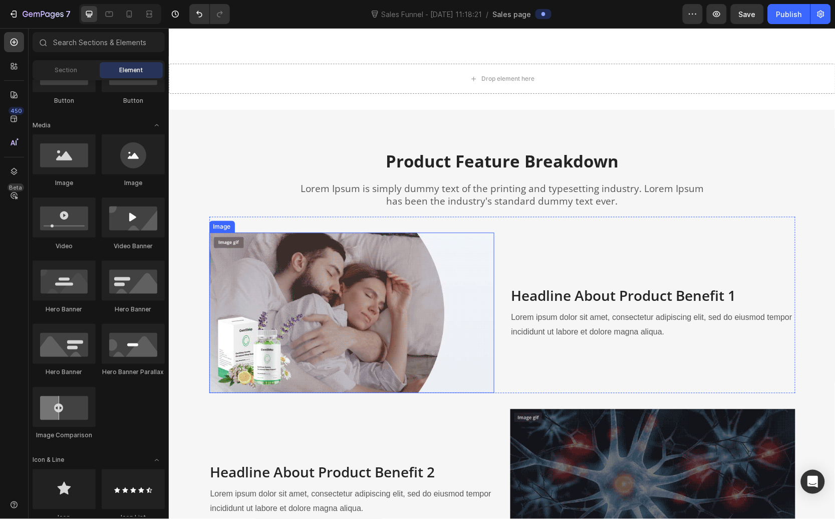
click at [375, 276] on img at bounding box center [351, 312] width 285 height 160
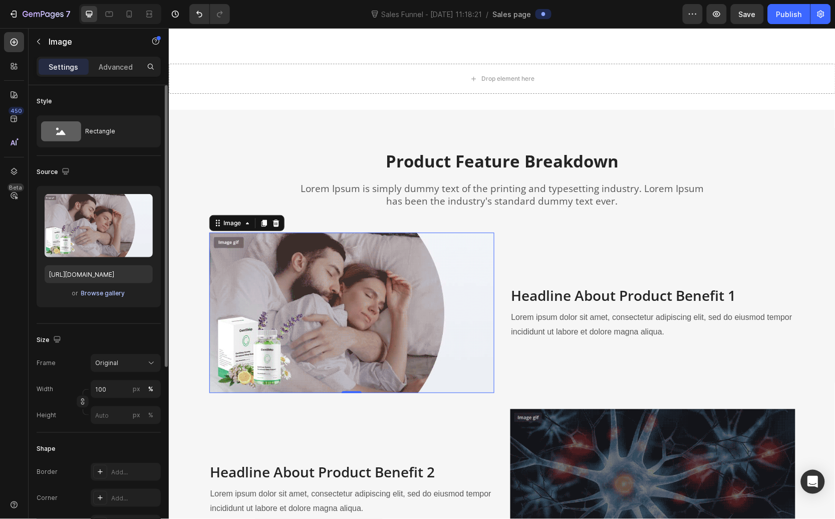
click at [111, 296] on div "Browse gallery" at bounding box center [103, 293] width 44 height 9
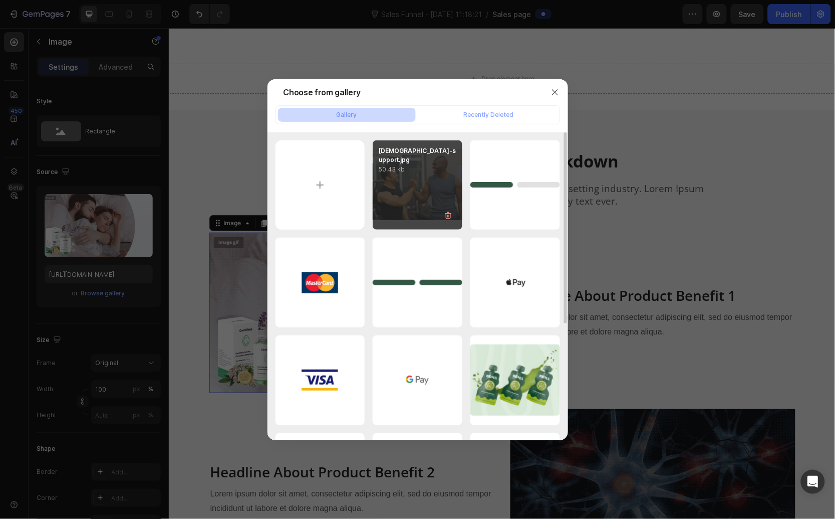
click at [417, 173] on div "male-support.jpg 50.43 kb" at bounding box center [418, 185] width 90 height 90
type input "https://cdn.shopify.com/s/files/1/0682/5541/6574/files/gempages_581795885214597…"
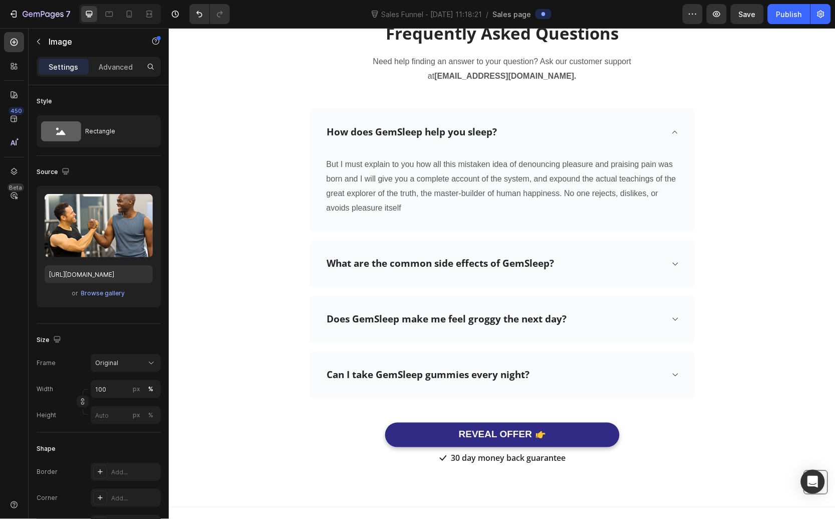
scroll to position [3709, 0]
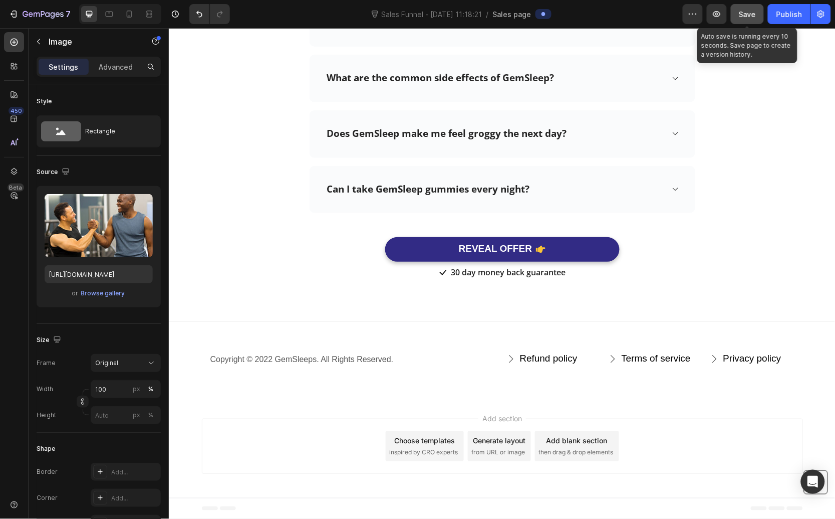
click at [746, 12] on span "Save" at bounding box center [747, 14] width 17 height 9
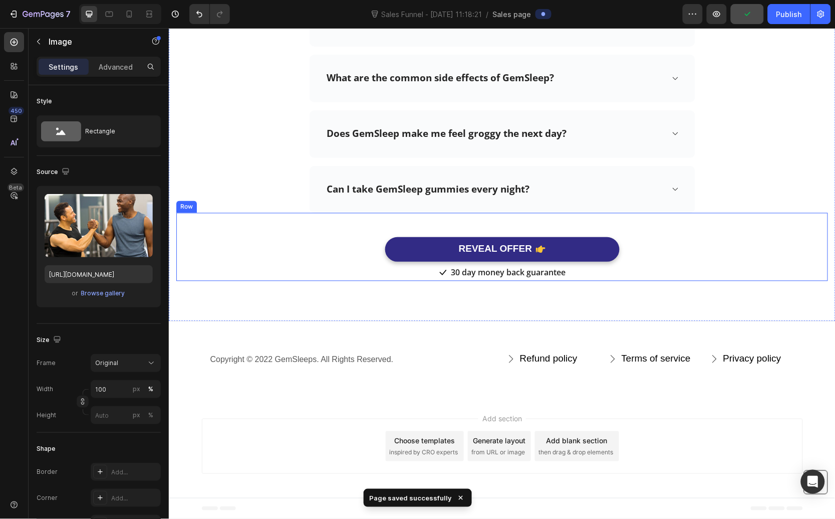
scroll to position [3485, 0]
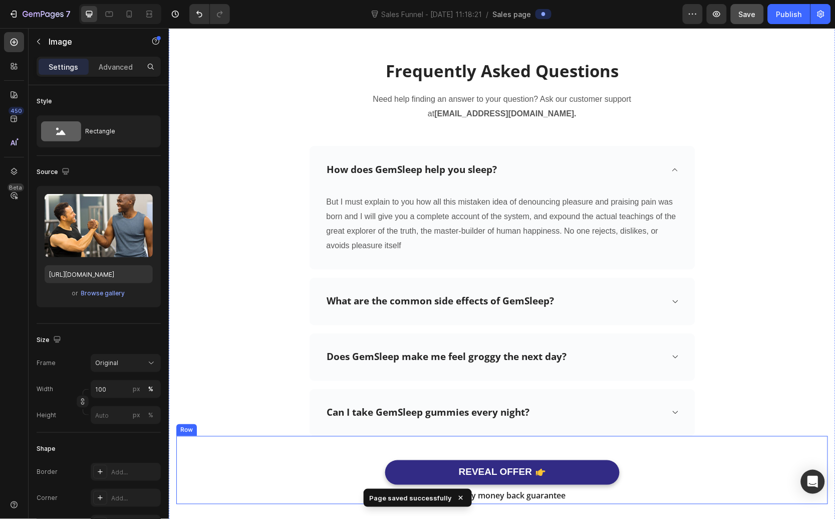
click at [665, 450] on div "REVEAL OFFER Button" at bounding box center [502, 459] width 652 height 49
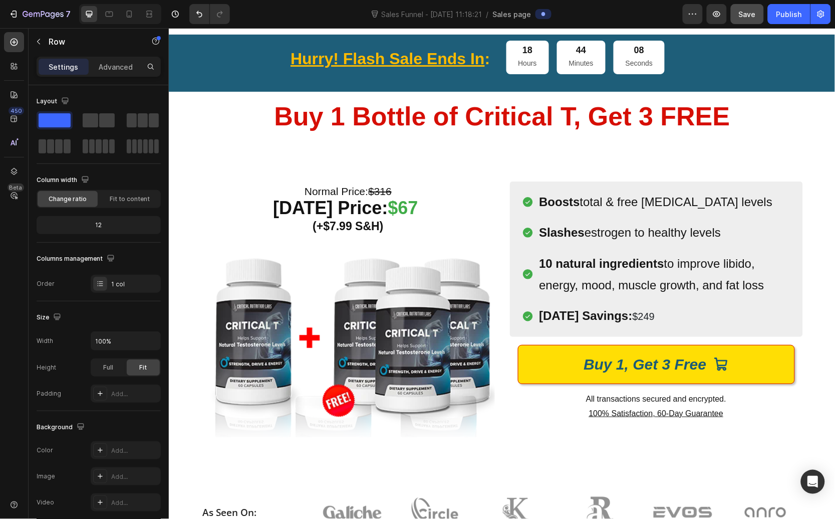
scroll to position [0, 0]
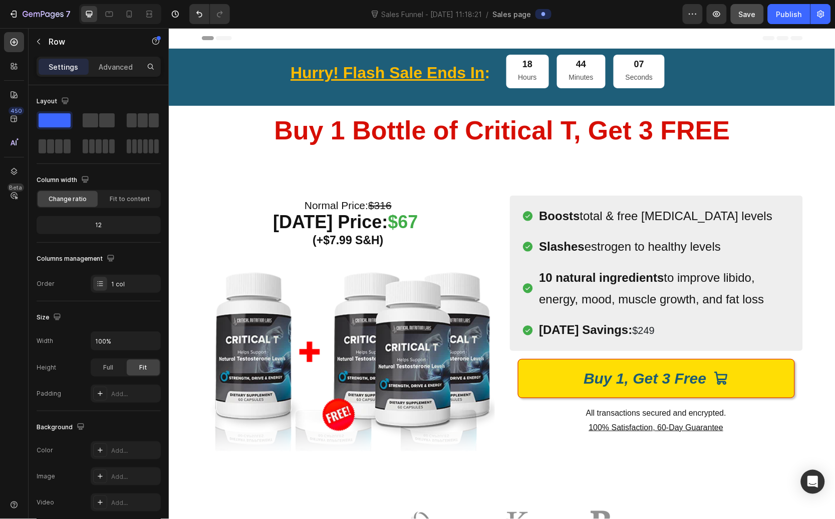
click at [751, 15] on span "Save" at bounding box center [747, 14] width 17 height 9
click at [749, 19] on div "Save" at bounding box center [747, 14] width 17 height 11
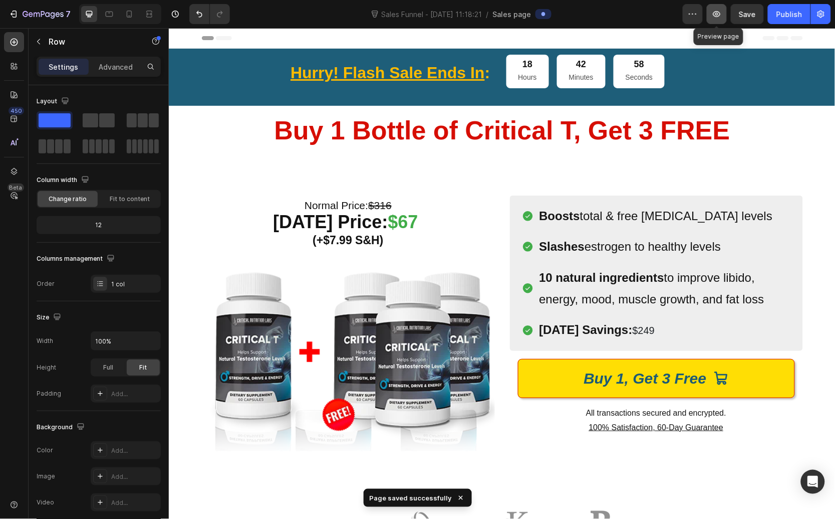
click at [716, 20] on button "button" at bounding box center [717, 14] width 20 height 20
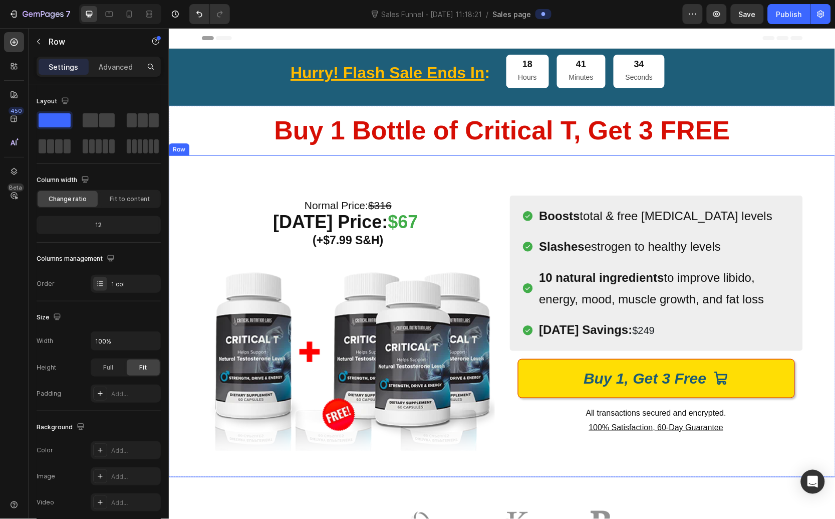
click at [511, 185] on div "Normal Price: $316 Today’s Price: $67 (+$7.99 S&H) Heading Image Row (P) Images…" at bounding box center [501, 316] width 667 height 322
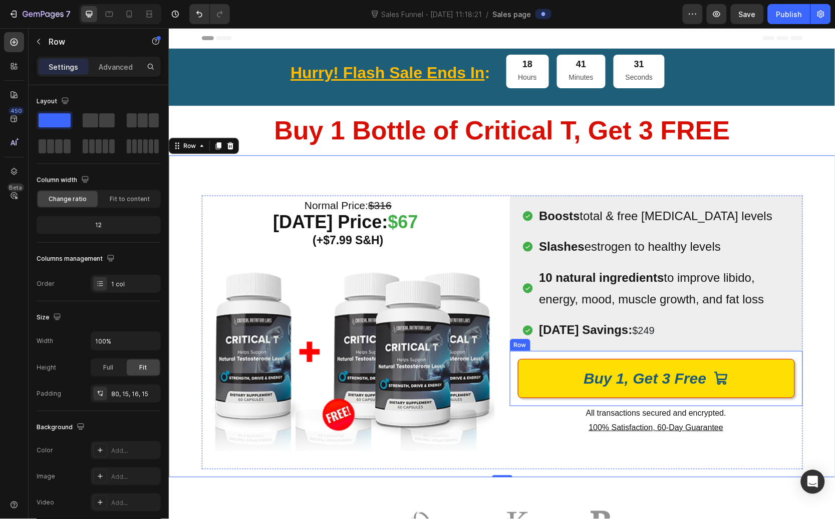
click at [474, 400] on img at bounding box center [347, 359] width 293 height 220
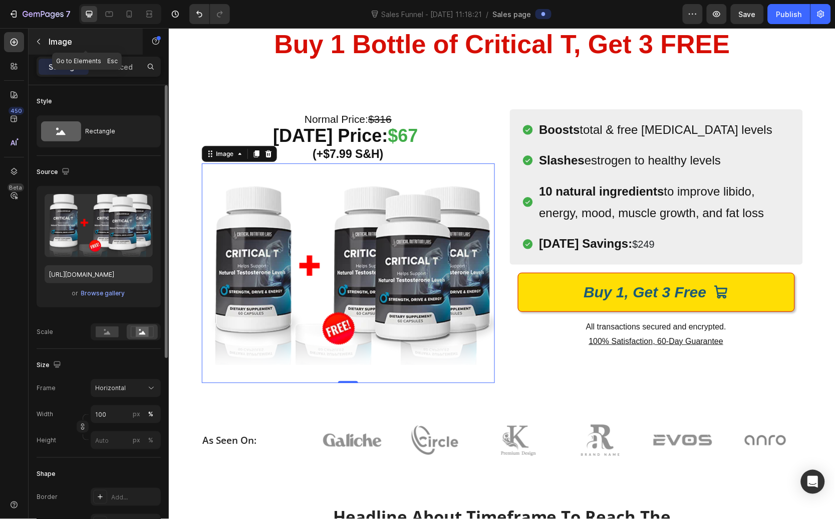
click at [44, 43] on button "button" at bounding box center [39, 42] width 16 height 16
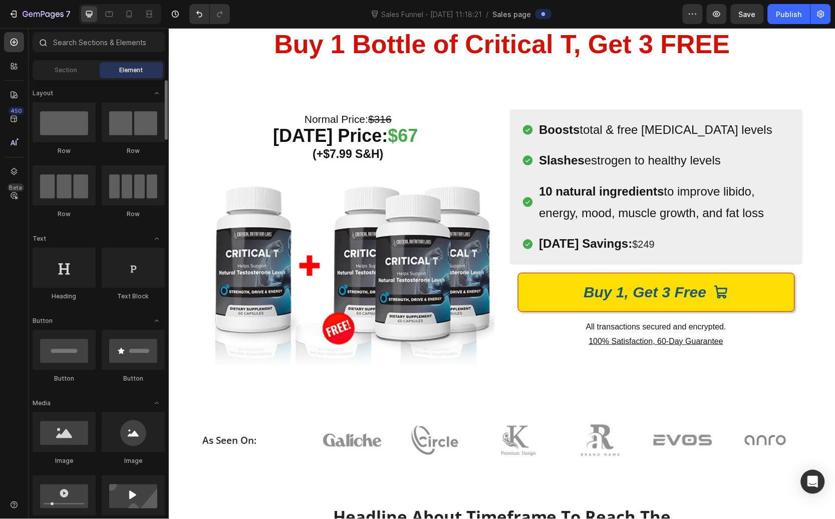
click at [58, 52] on div at bounding box center [99, 44] width 140 height 24
click at [66, 47] on input "text" at bounding box center [99, 42] width 132 height 20
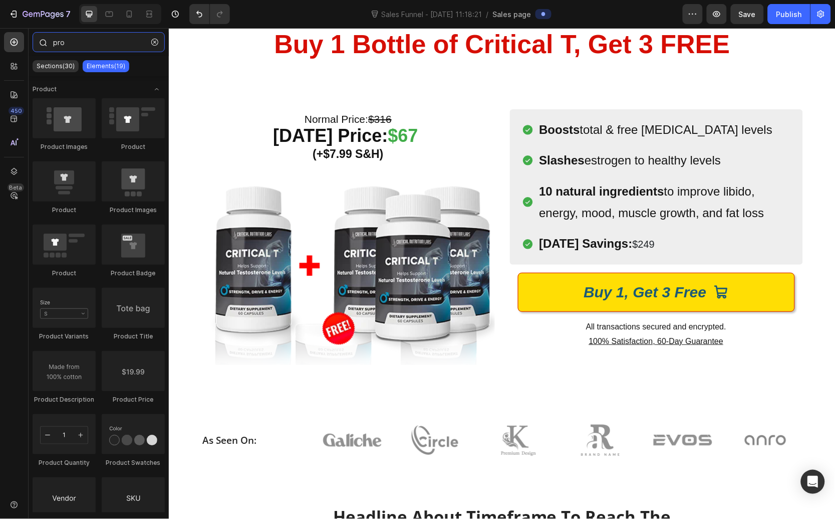
type input "prod"
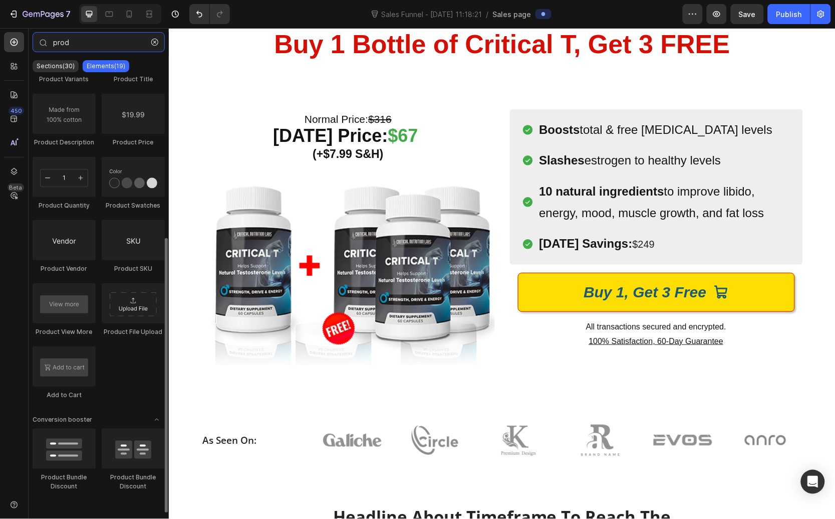
scroll to position [258, 0]
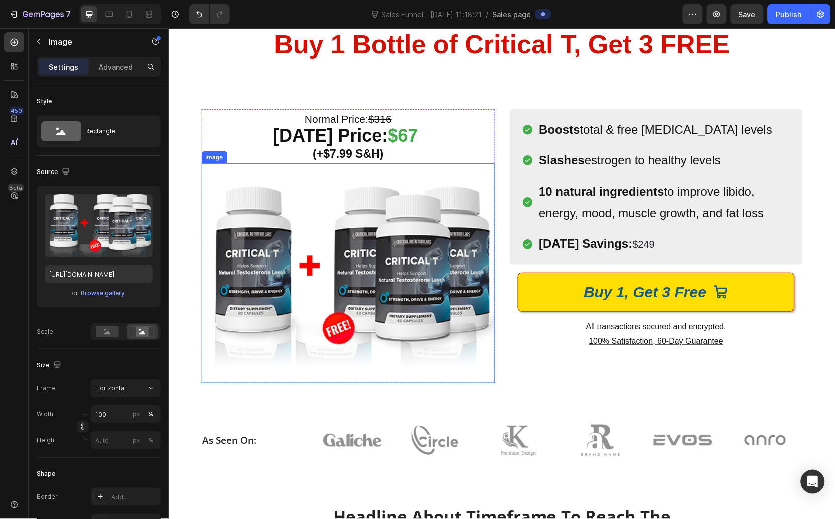
click at [383, 278] on img at bounding box center [347, 273] width 293 height 220
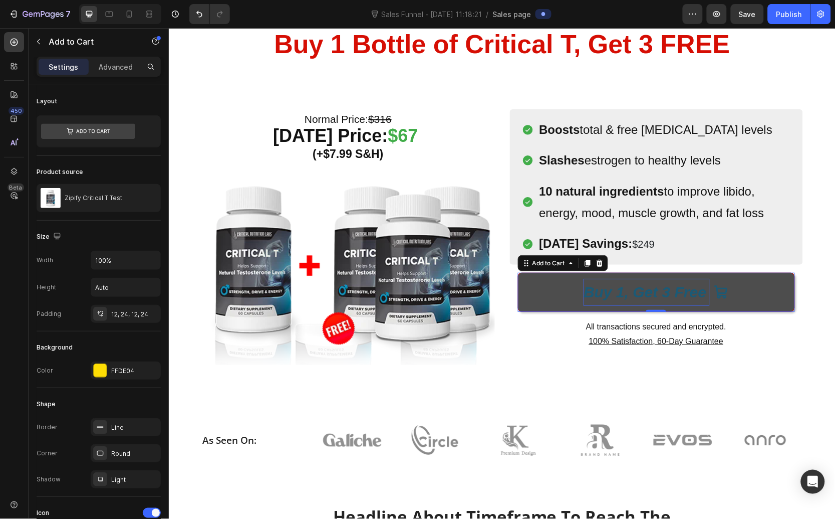
click at [590, 281] on div "Buy 1, Get 3 Free" at bounding box center [646, 291] width 126 height 27
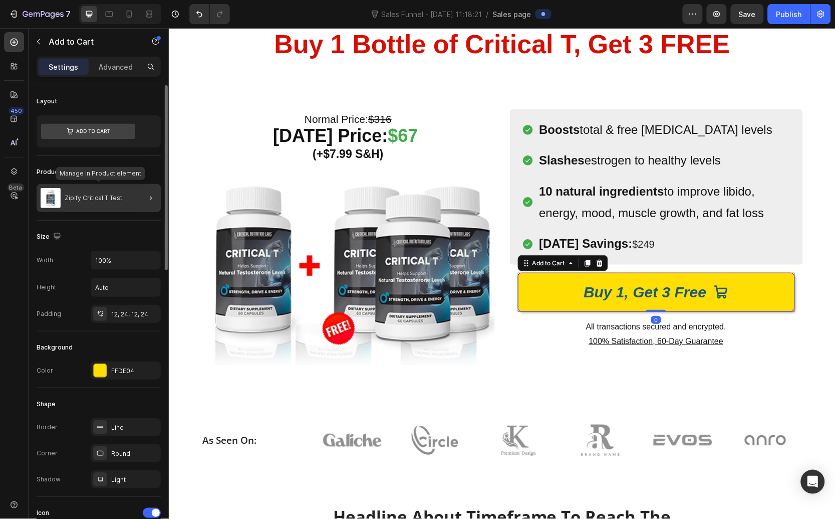
click at [105, 203] on div "Zipify Critical T Test" at bounding box center [99, 198] width 124 height 28
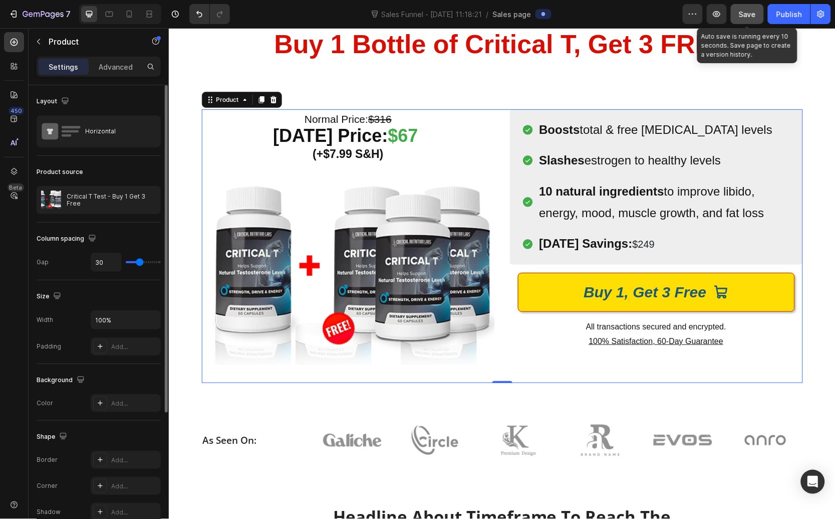
click at [736, 18] on button "Save" at bounding box center [747, 14] width 33 height 20
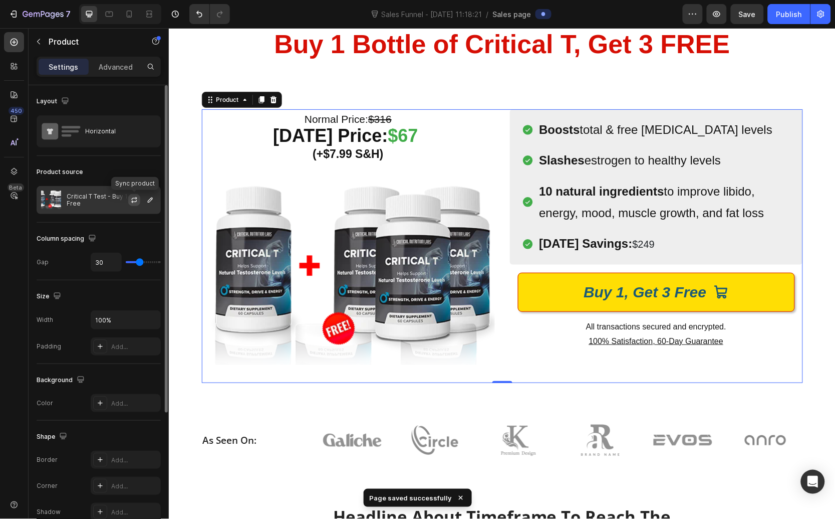
click at [136, 201] on icon "button" at bounding box center [134, 200] width 8 height 8
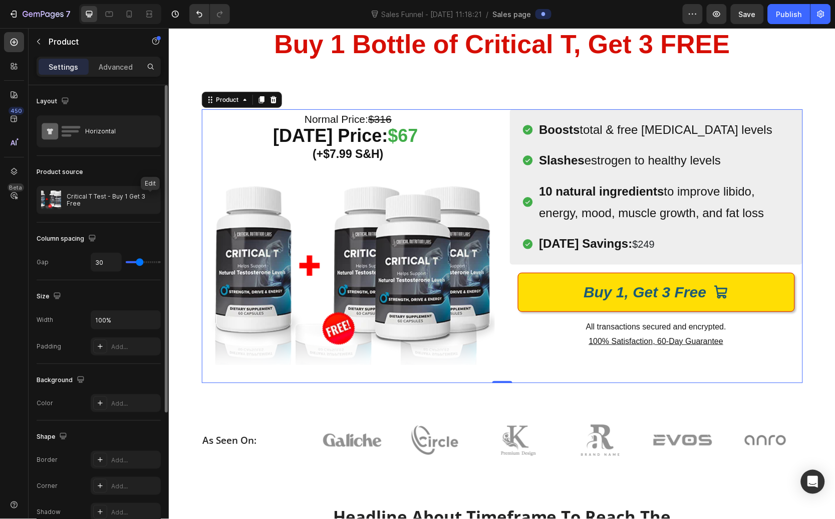
click at [0, 0] on icon "button" at bounding box center [0, 0] width 0 height 0
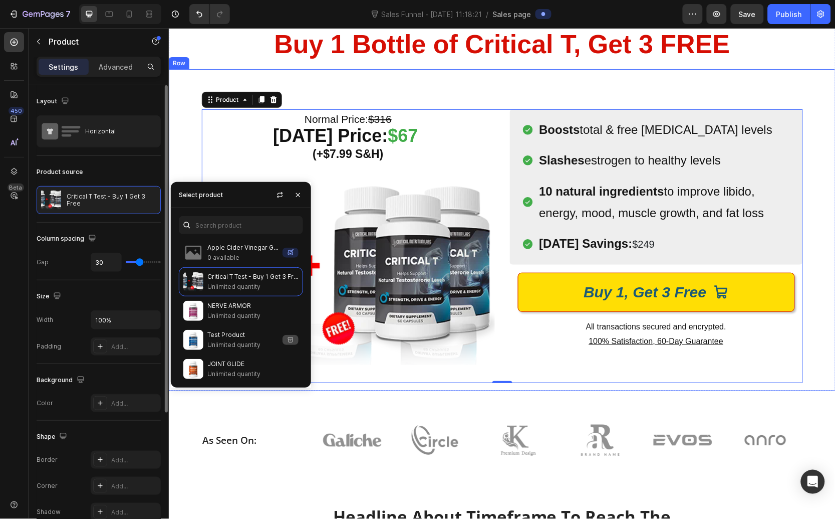
click at [410, 97] on div "Normal Price: $316 Today’s Price: $67 (+$7.99 S&H) Heading Image Row (P) Images…" at bounding box center [501, 230] width 667 height 322
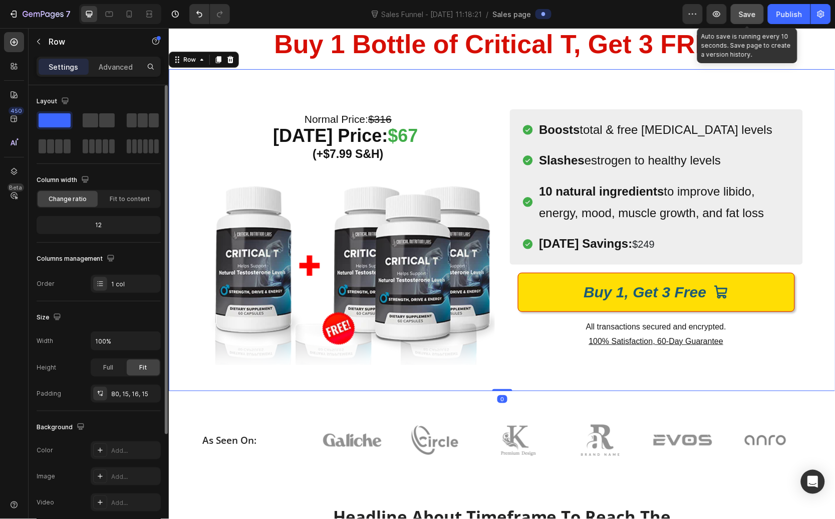
click at [745, 14] on span "Save" at bounding box center [747, 14] width 17 height 9
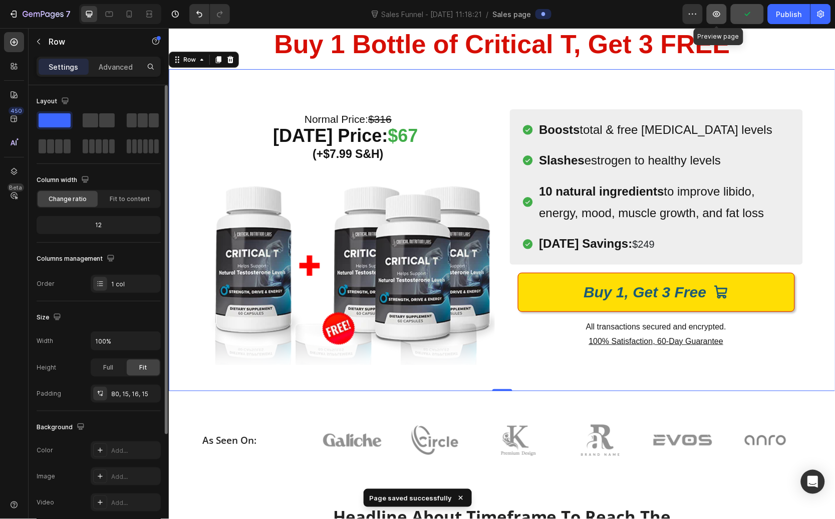
click at [722, 15] on icon "button" at bounding box center [717, 14] width 10 height 10
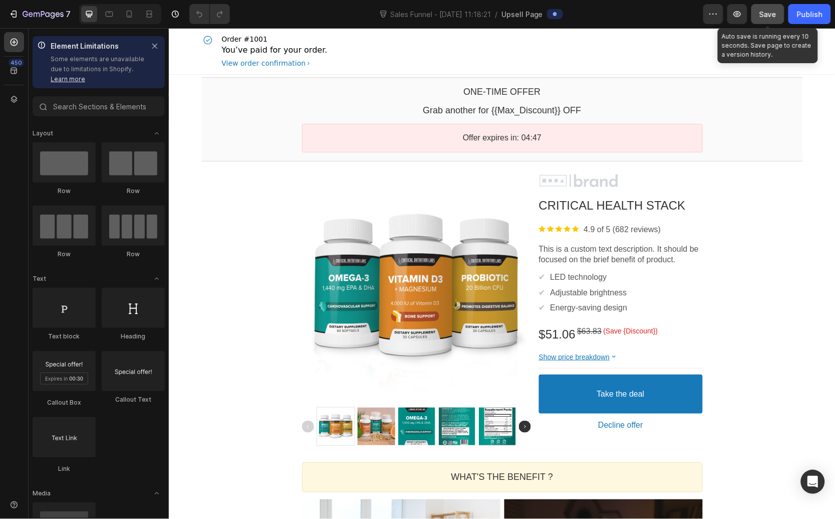
click at [769, 10] on span "Save" at bounding box center [768, 14] width 17 height 9
